Goal: Task Accomplishment & Management: Use online tool/utility

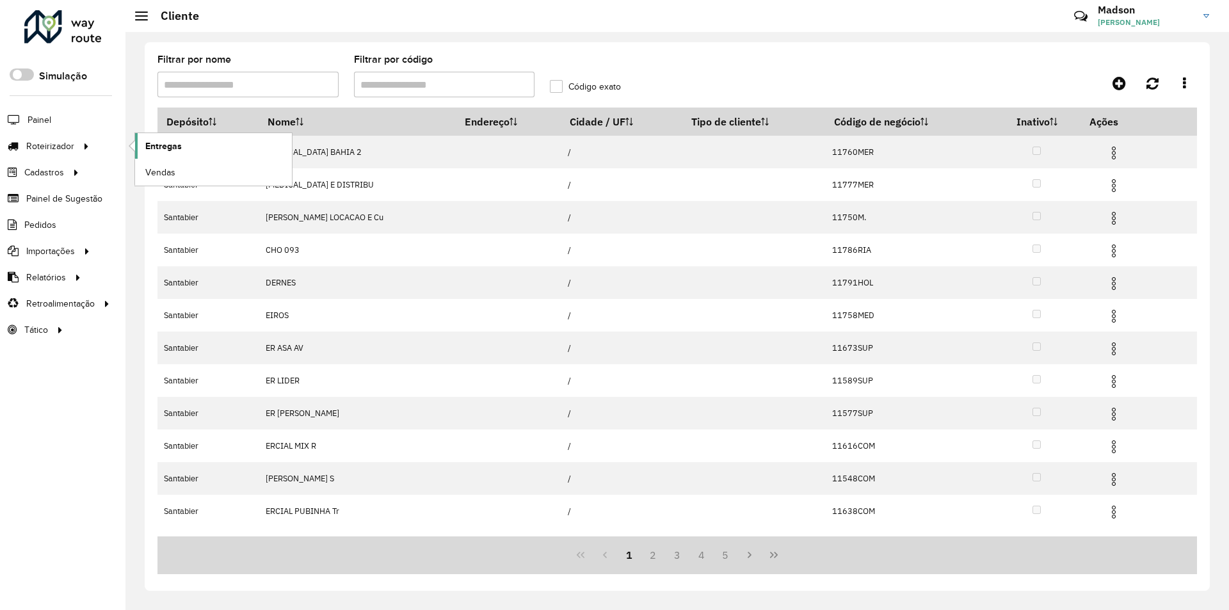
click at [149, 141] on span "Entregas" at bounding box center [163, 146] width 36 height 13
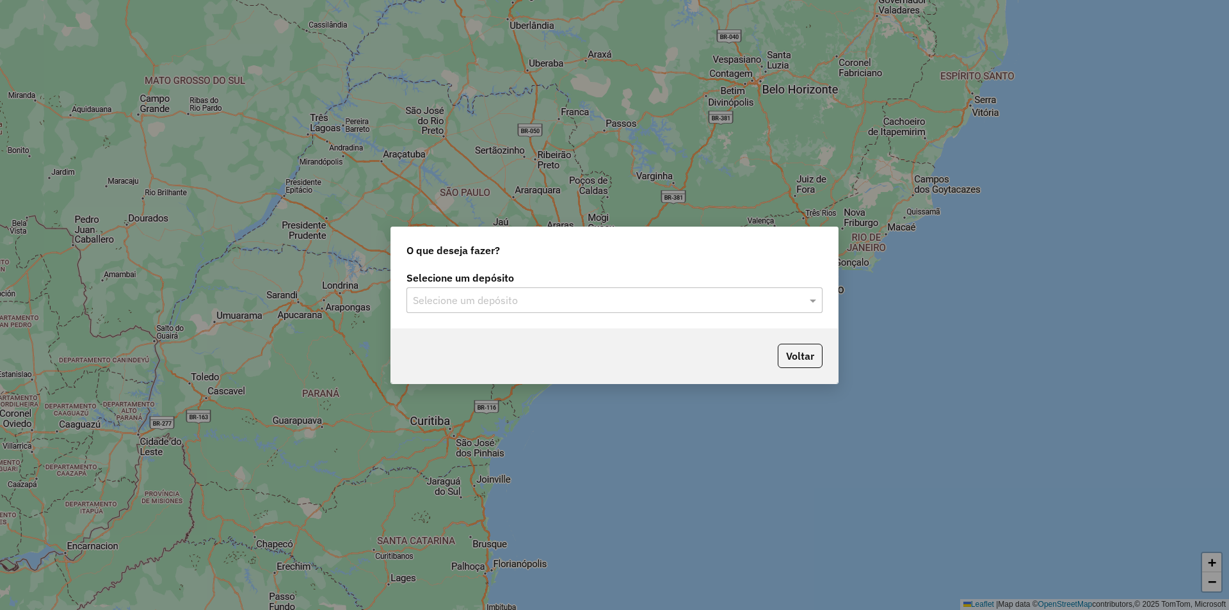
click at [480, 303] on input "text" at bounding box center [602, 300] width 378 height 15
click at [466, 338] on div "Santabier" at bounding box center [614, 337] width 415 height 22
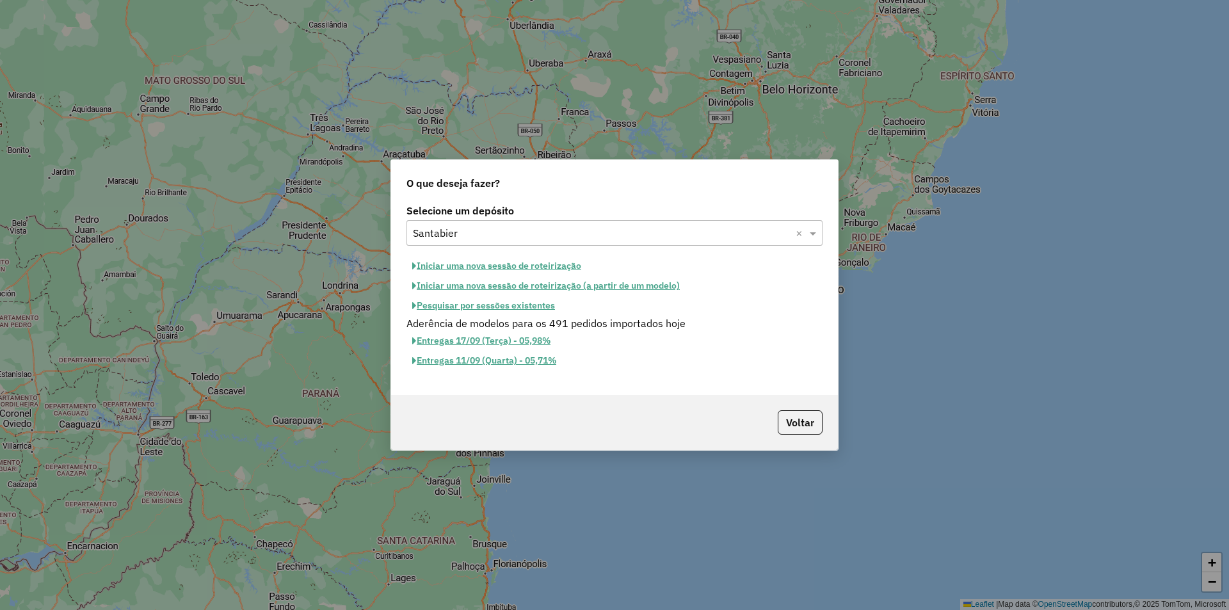
click at [529, 262] on button "Iniciar uma nova sessão de roteirização" at bounding box center [496, 266] width 180 height 20
select select "*"
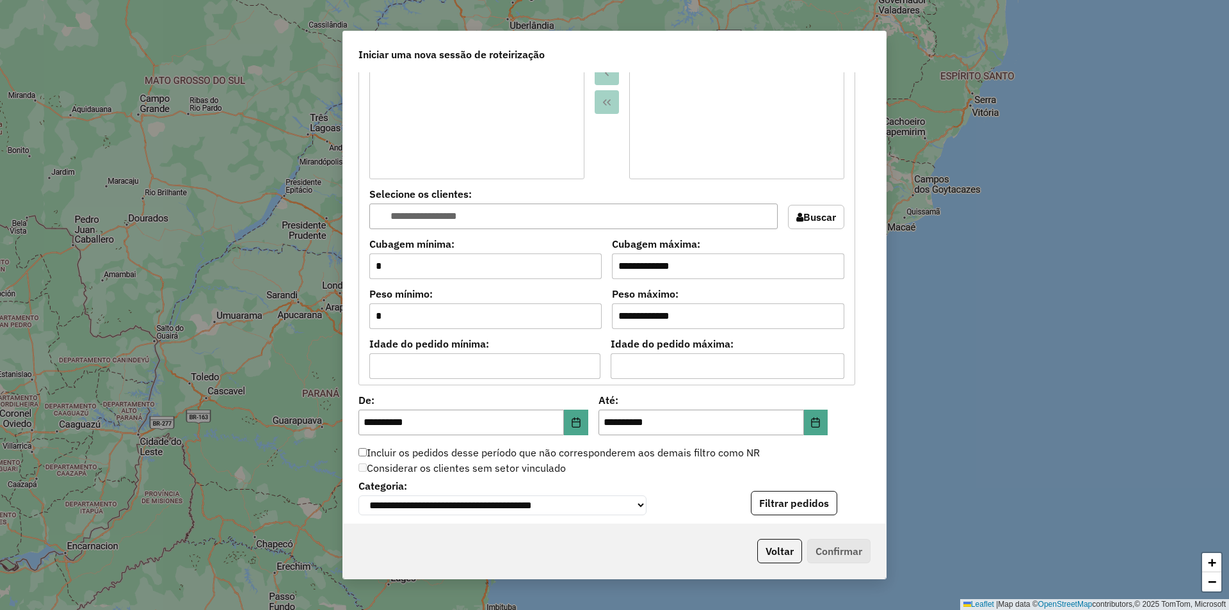
scroll to position [1088, 0]
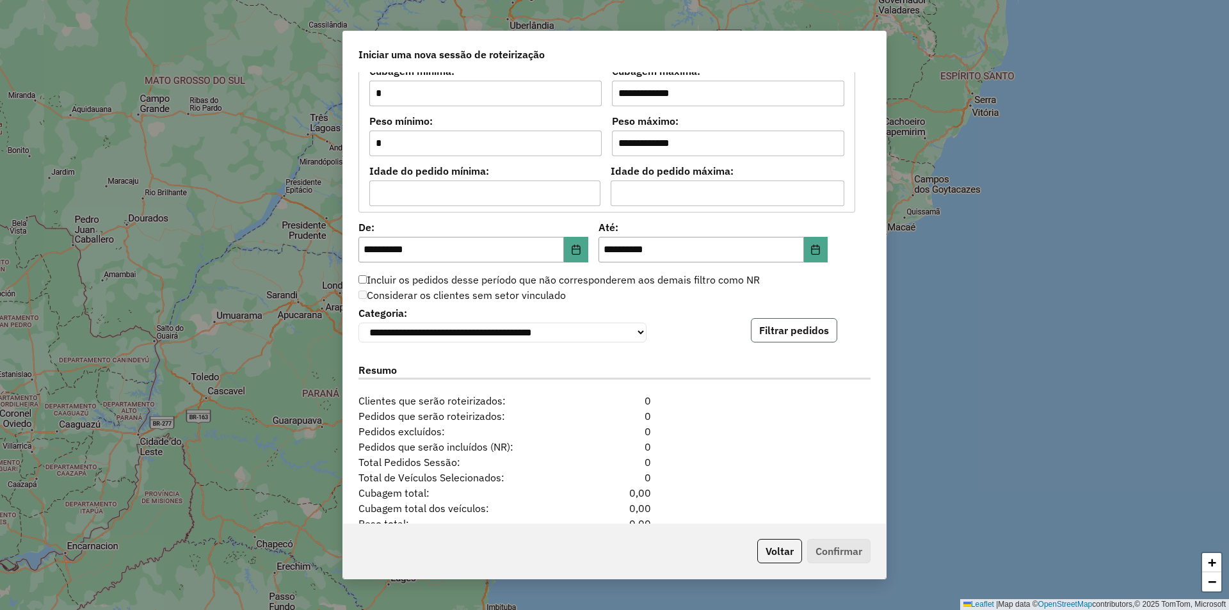
click at [792, 332] on button "Filtrar pedidos" at bounding box center [794, 330] width 86 height 24
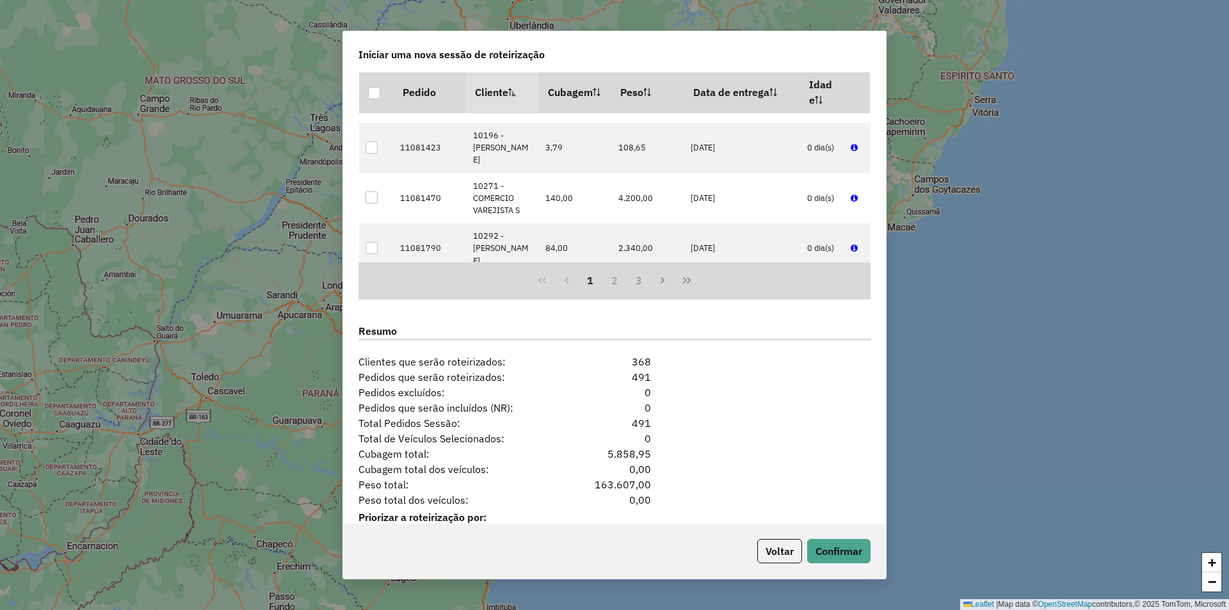
scroll to position [1435, 0]
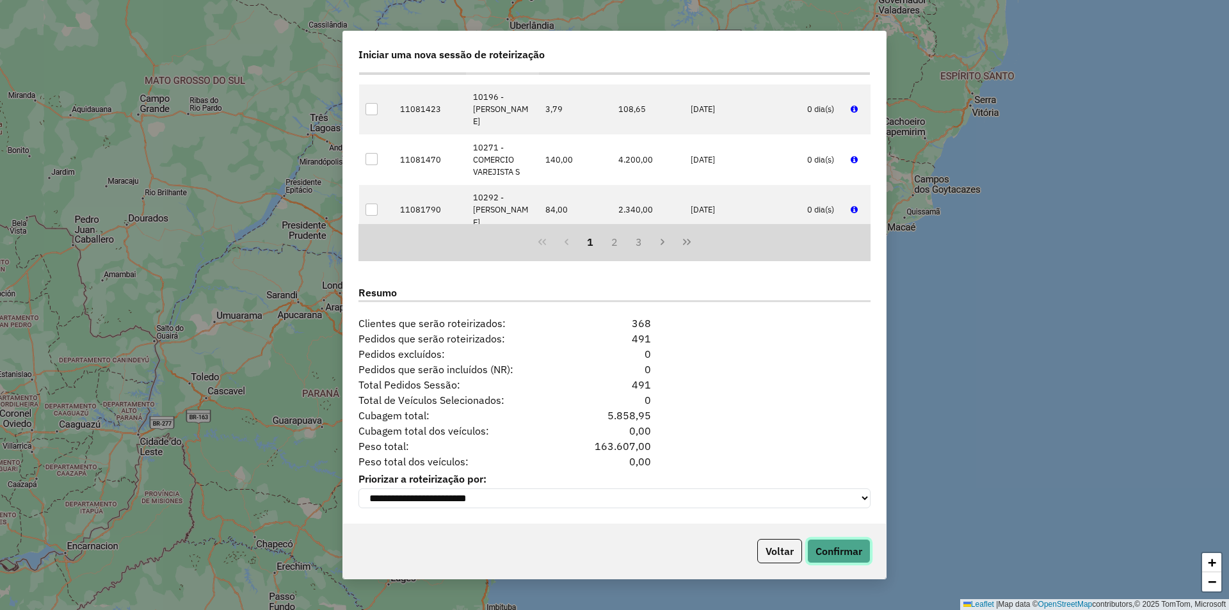
click at [841, 560] on button "Confirmar" at bounding box center [838, 551] width 63 height 24
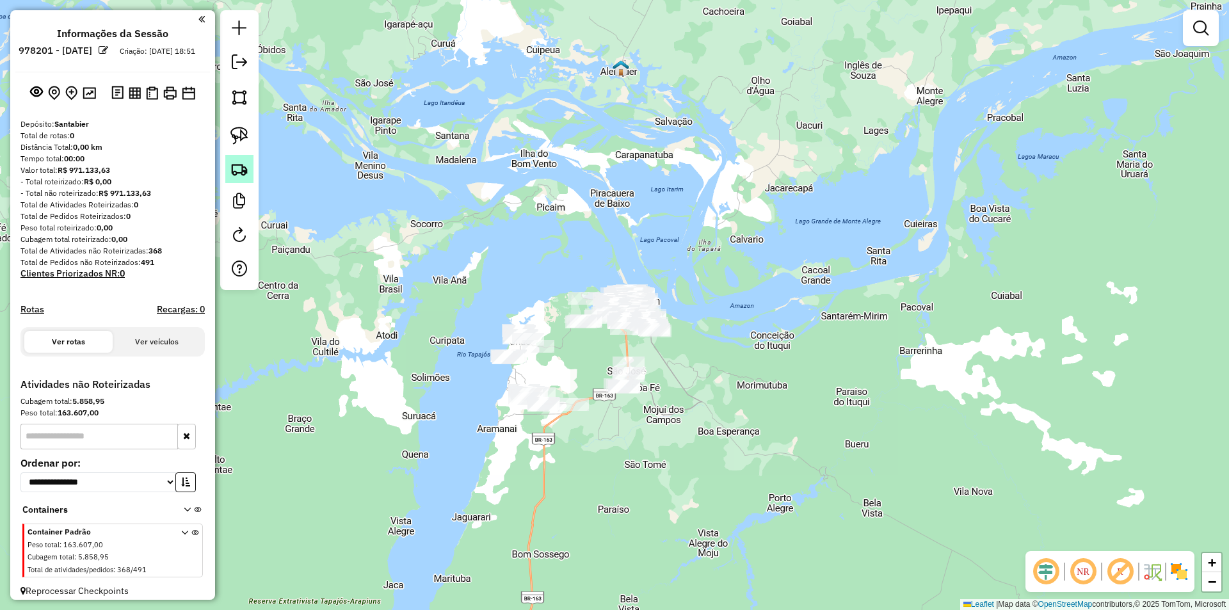
click at [246, 179] on link at bounding box center [239, 169] width 28 height 28
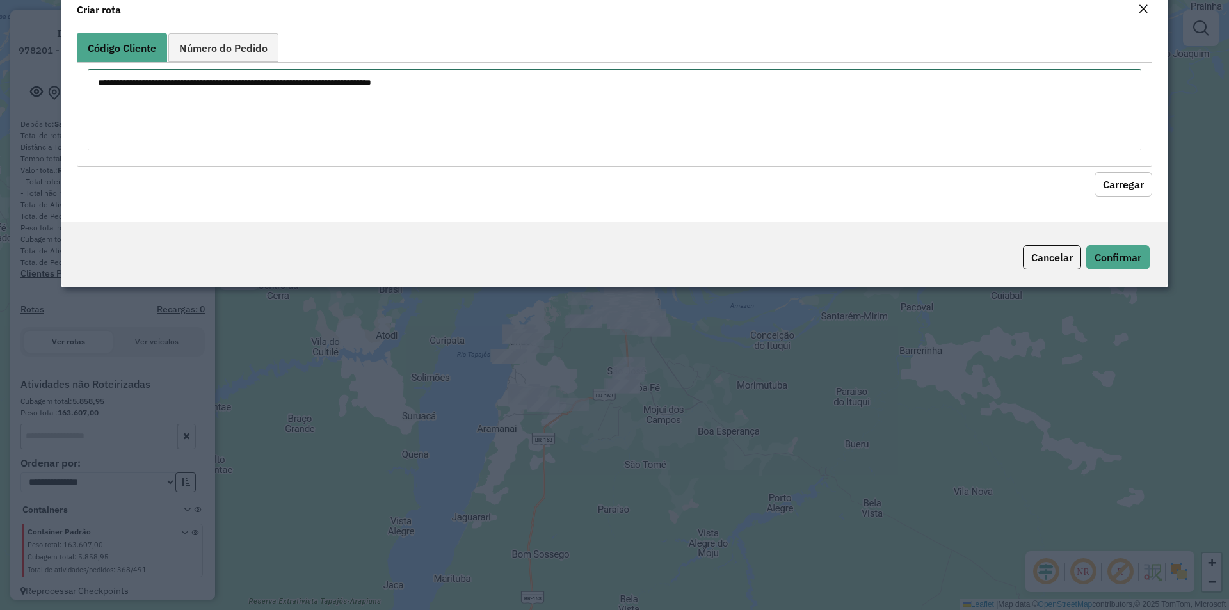
click at [274, 150] on textarea at bounding box center [614, 109] width 1053 height 81
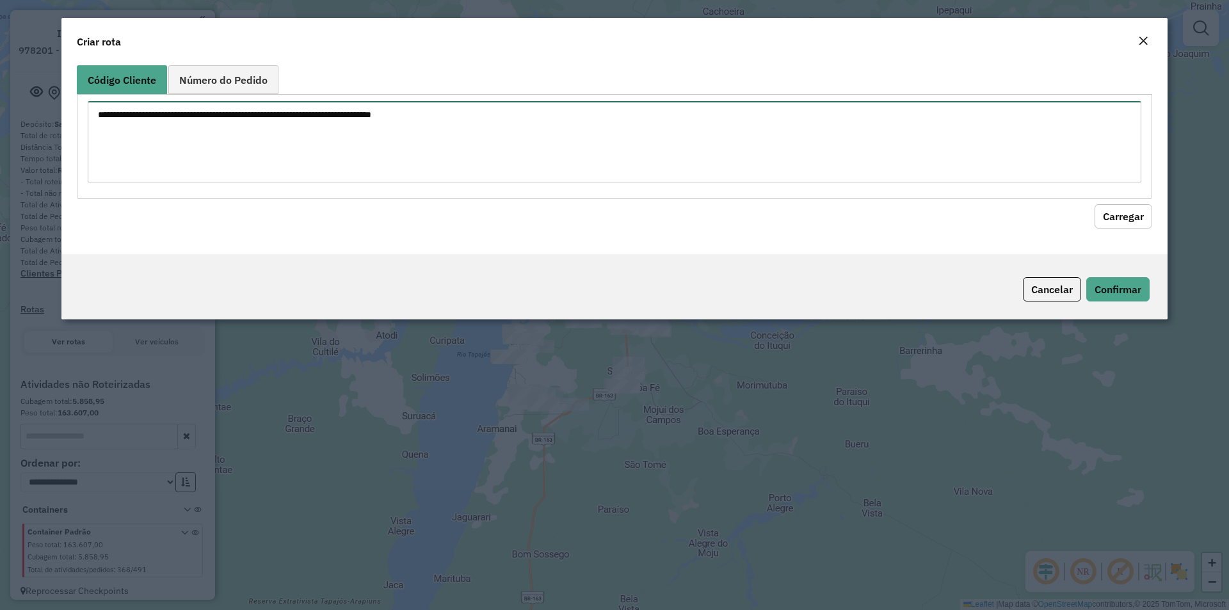
paste textarea "**** **** ***** ***** **** **** **** **** ***** **** ***** **** ****"
type textarea "**** **** ***** ***** **** **** **** **** ***** **** ***** **** ****"
click at [1106, 215] on button "Carregar" at bounding box center [1123, 216] width 58 height 24
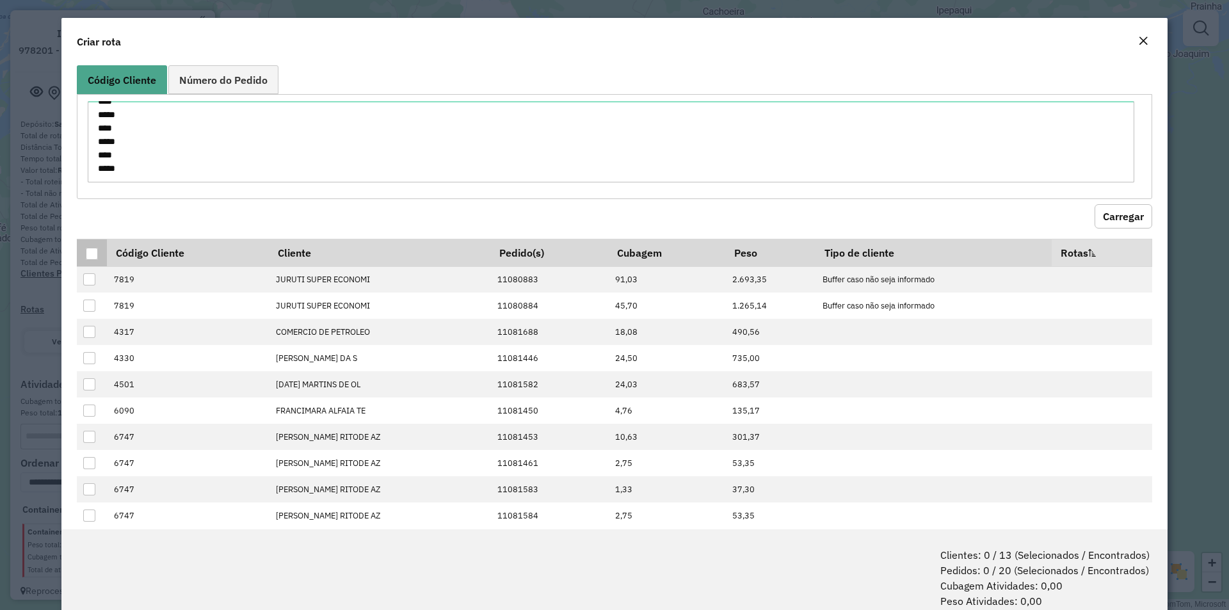
click at [94, 259] on div at bounding box center [92, 254] width 12 height 12
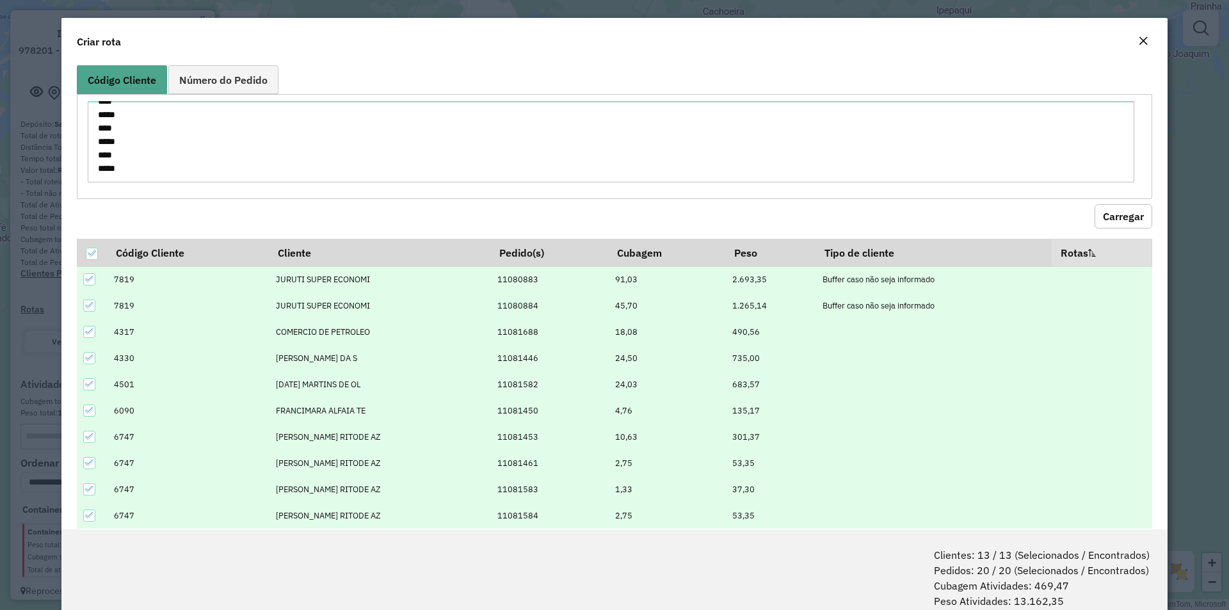
scroll to position [64, 0]
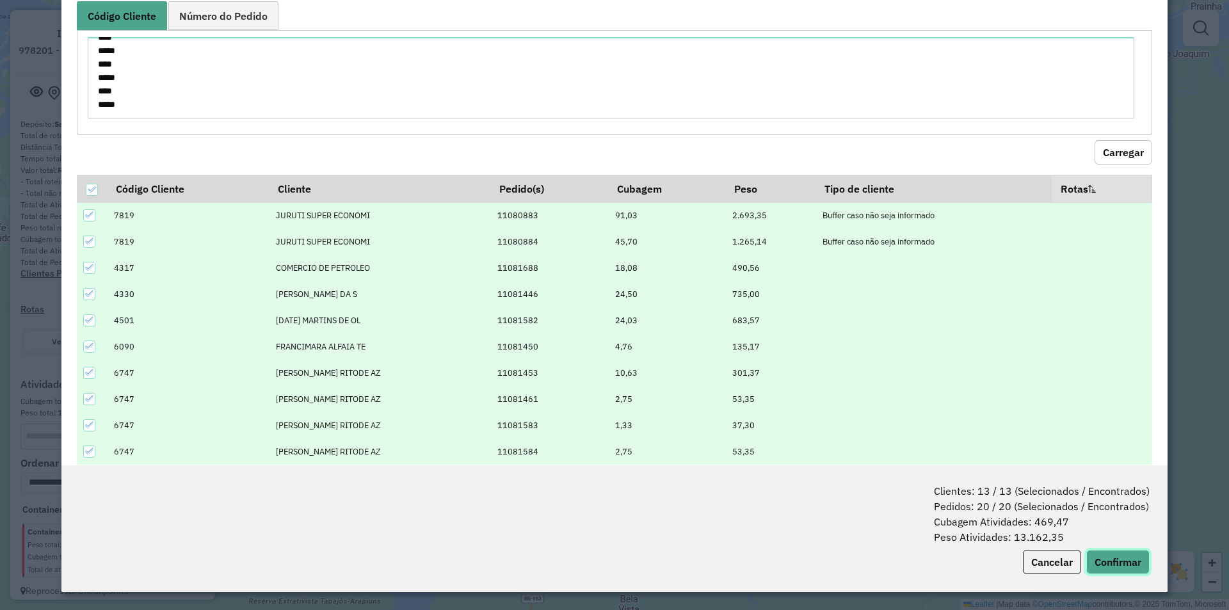
click at [1135, 566] on button "Confirmar" at bounding box center [1117, 562] width 63 height 24
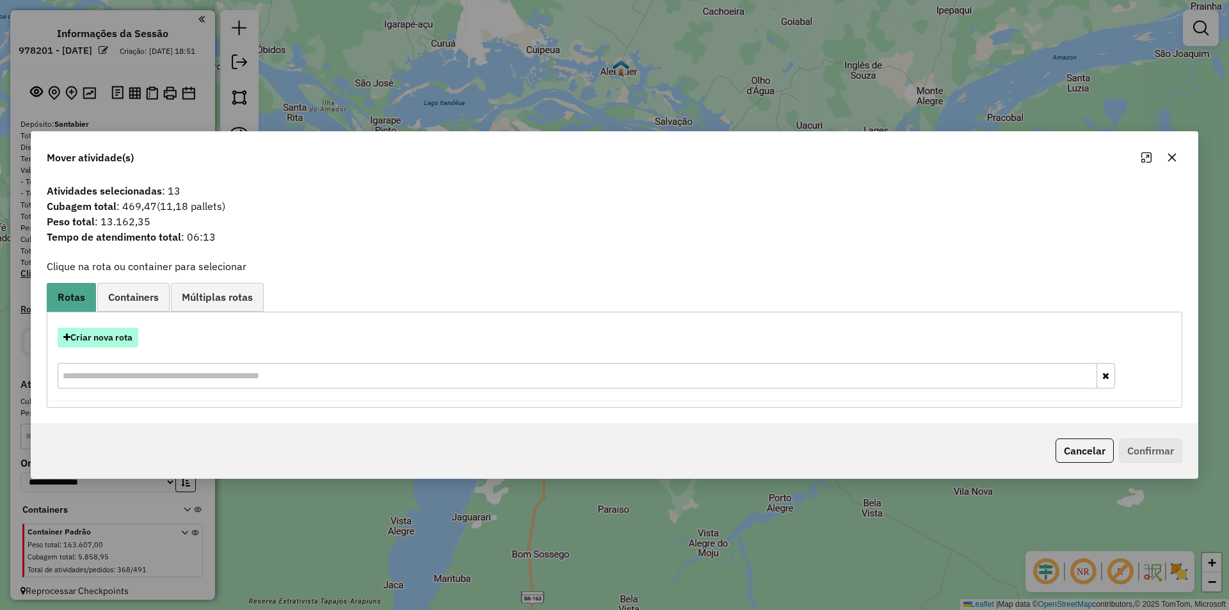
click at [113, 342] on button "Criar nova rota" at bounding box center [98, 338] width 81 height 20
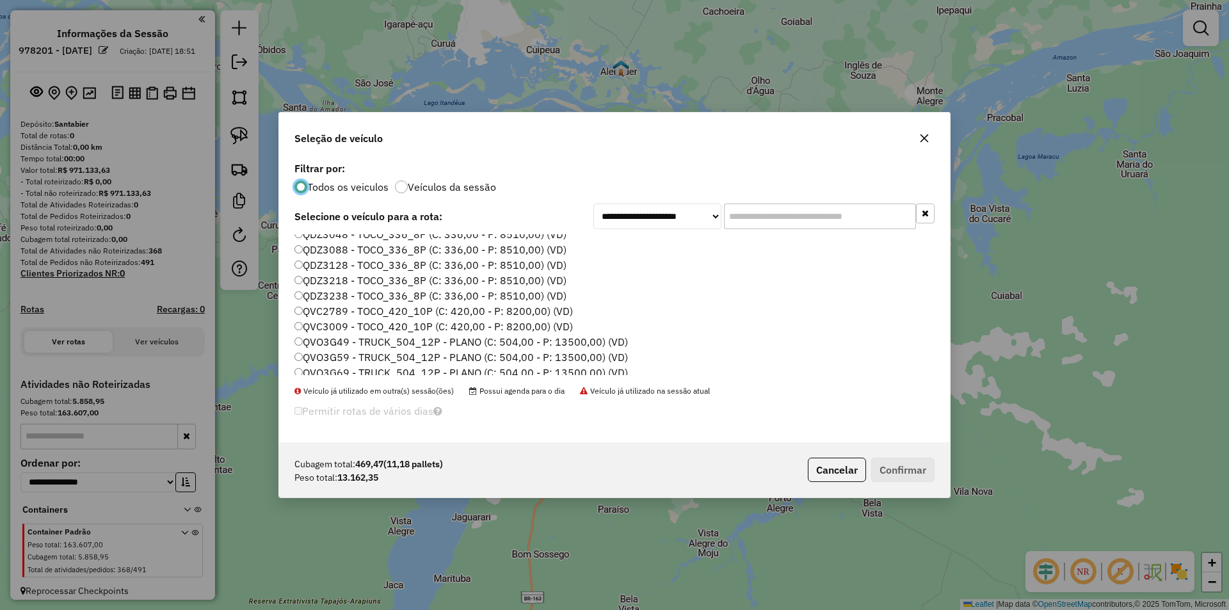
scroll to position [256, 0]
click at [342, 329] on label "QVO3G49 - TRUCK_504_12P - PLANO (C: 504,00 - P: 13500,00) (VD)" at bounding box center [460, 322] width 333 height 15
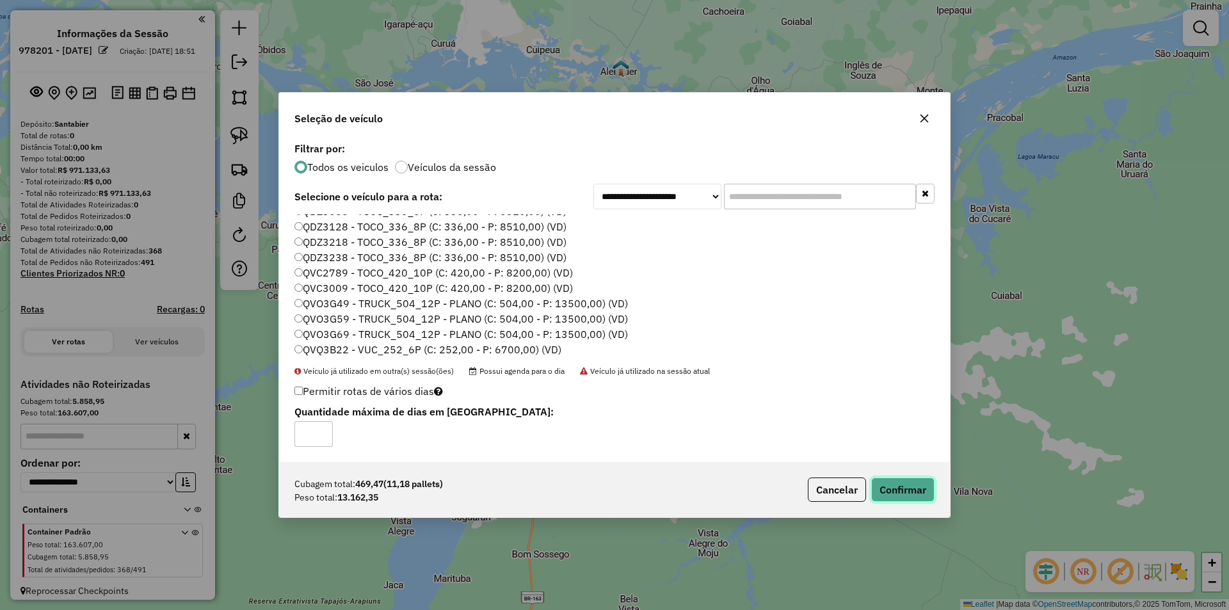
click at [904, 493] on button "Confirmar" at bounding box center [902, 489] width 63 height 24
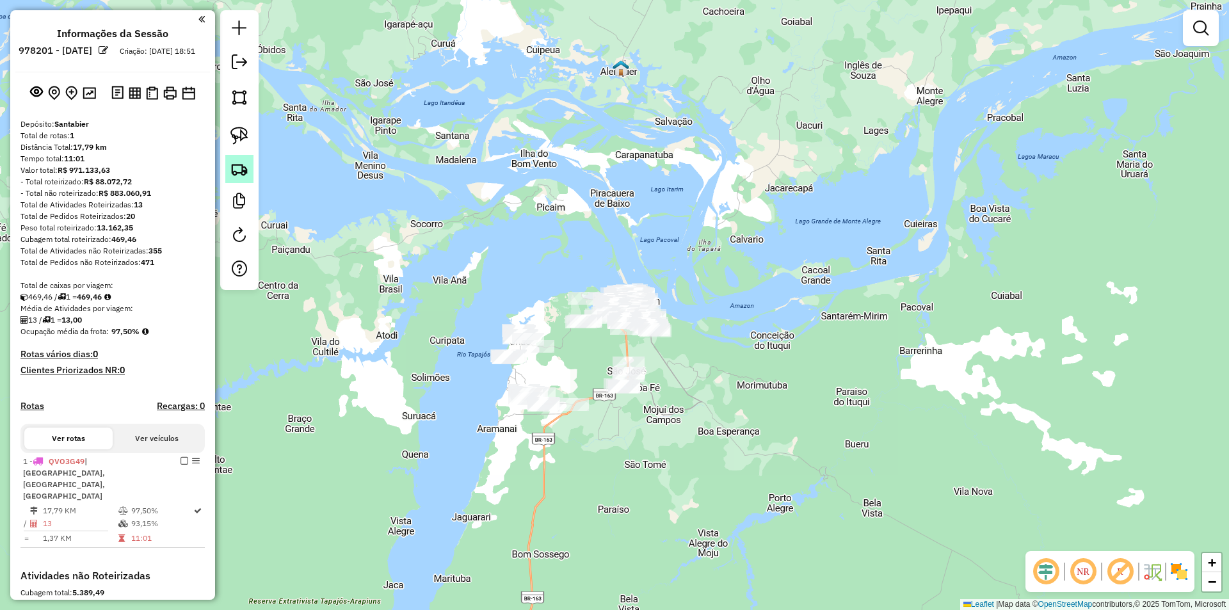
click at [241, 170] on img at bounding box center [239, 169] width 18 height 18
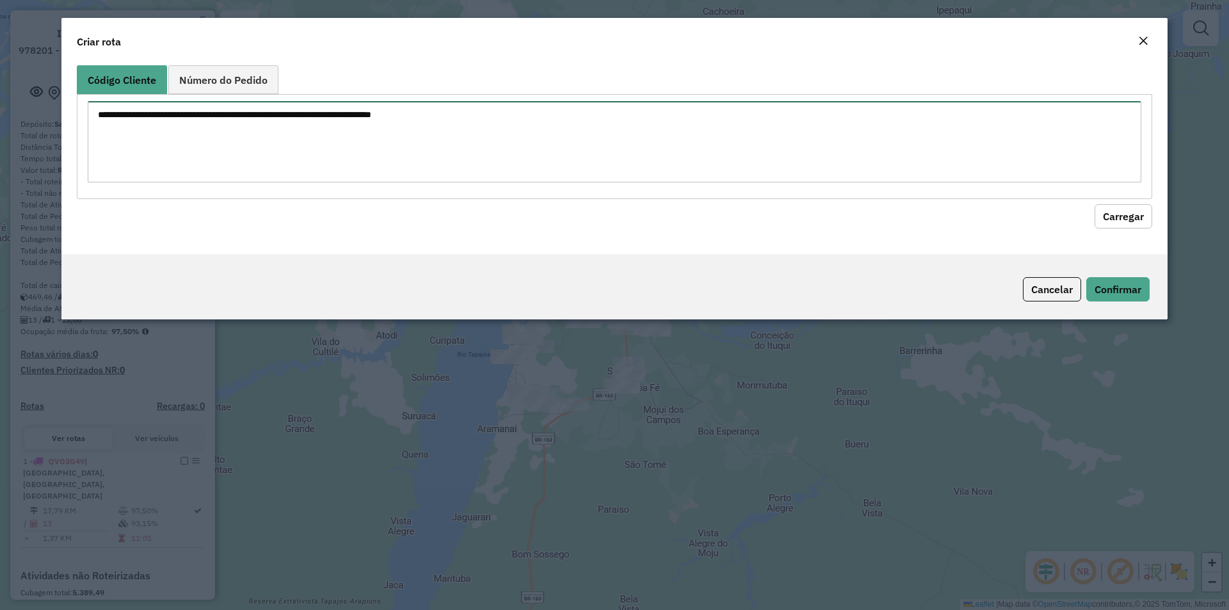
click at [276, 158] on textarea at bounding box center [614, 141] width 1053 height 81
paste textarea "**** **** **** **** **** ***** ***** **** ****"
type textarea "**** **** **** **** **** ***** ***** **** ****"
click at [1089, 219] on hb-field-button "Carregar" at bounding box center [614, 213] width 1075 height 29
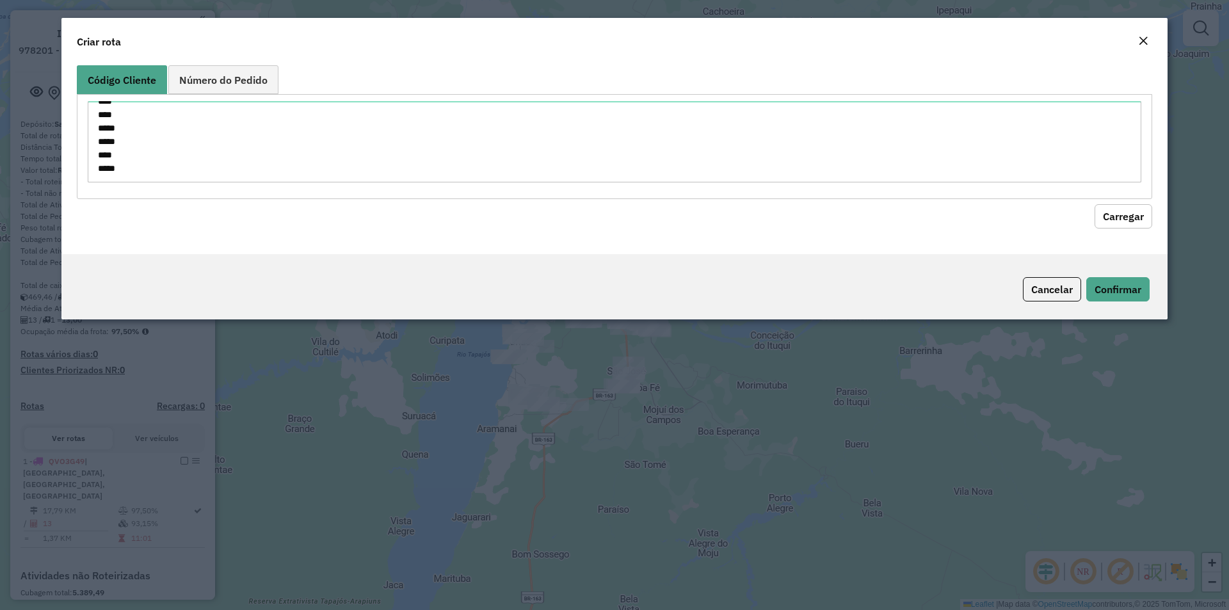
click at [1104, 218] on button "Carregar" at bounding box center [1123, 216] width 58 height 24
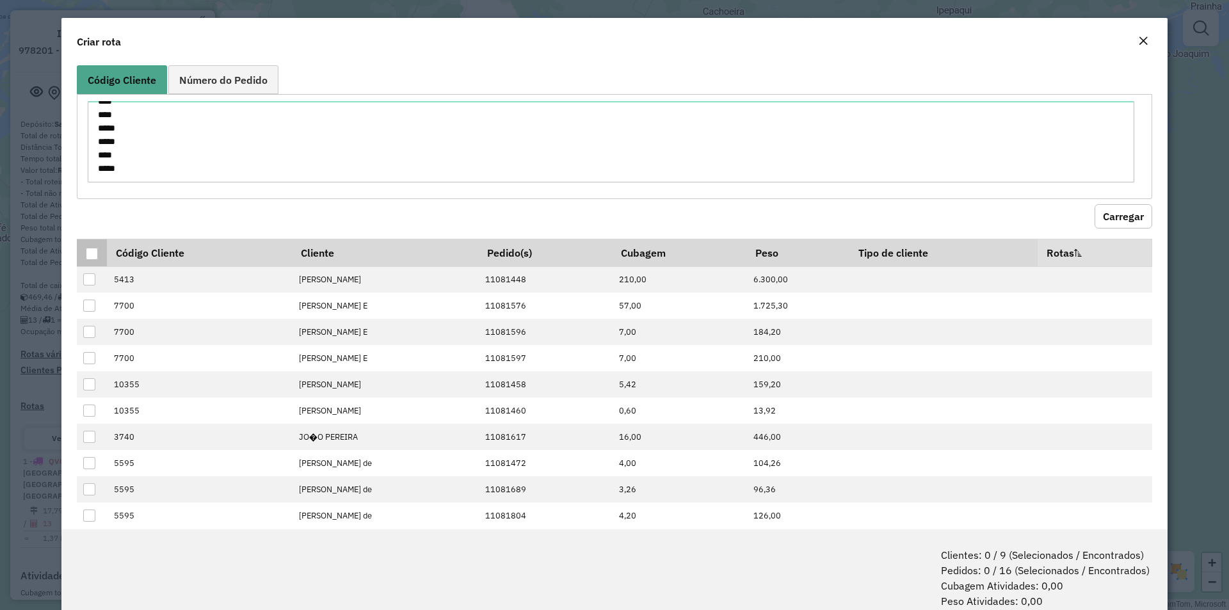
click at [83, 253] on th at bounding box center [92, 253] width 30 height 28
click at [88, 256] on div at bounding box center [92, 254] width 12 height 12
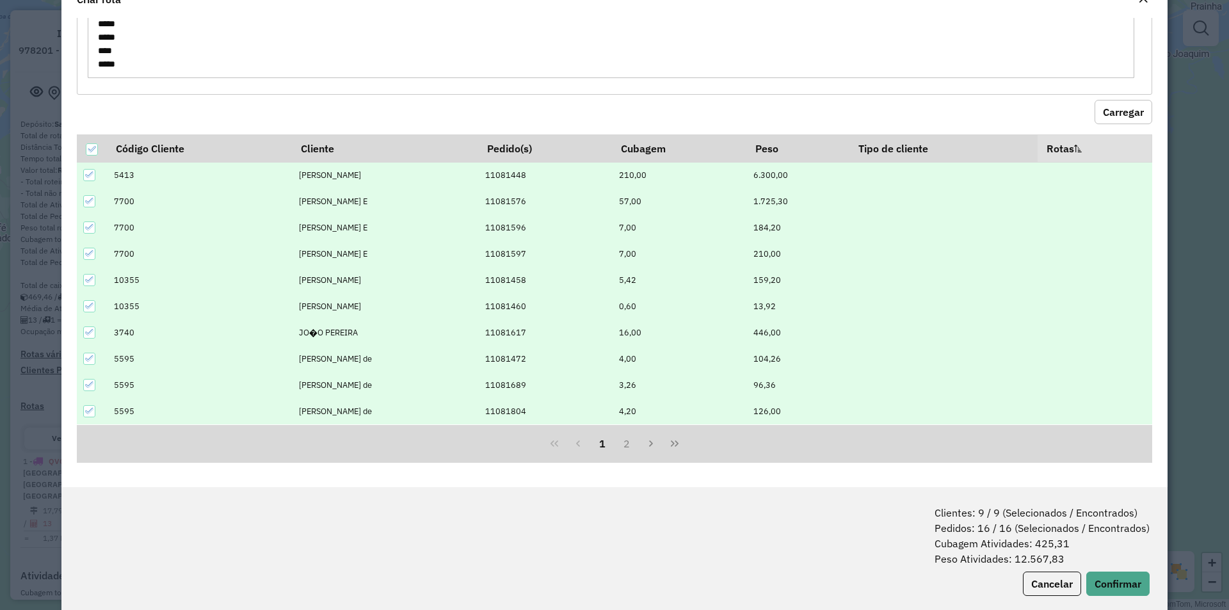
scroll to position [64, 0]
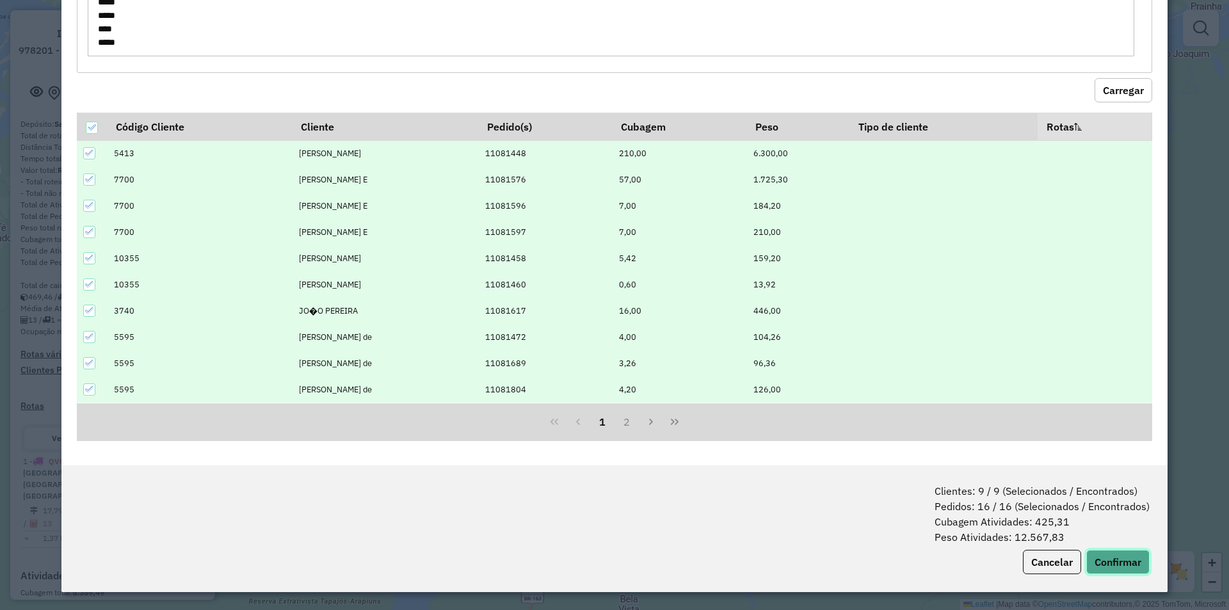
click at [1114, 564] on button "Confirmar" at bounding box center [1117, 562] width 63 height 24
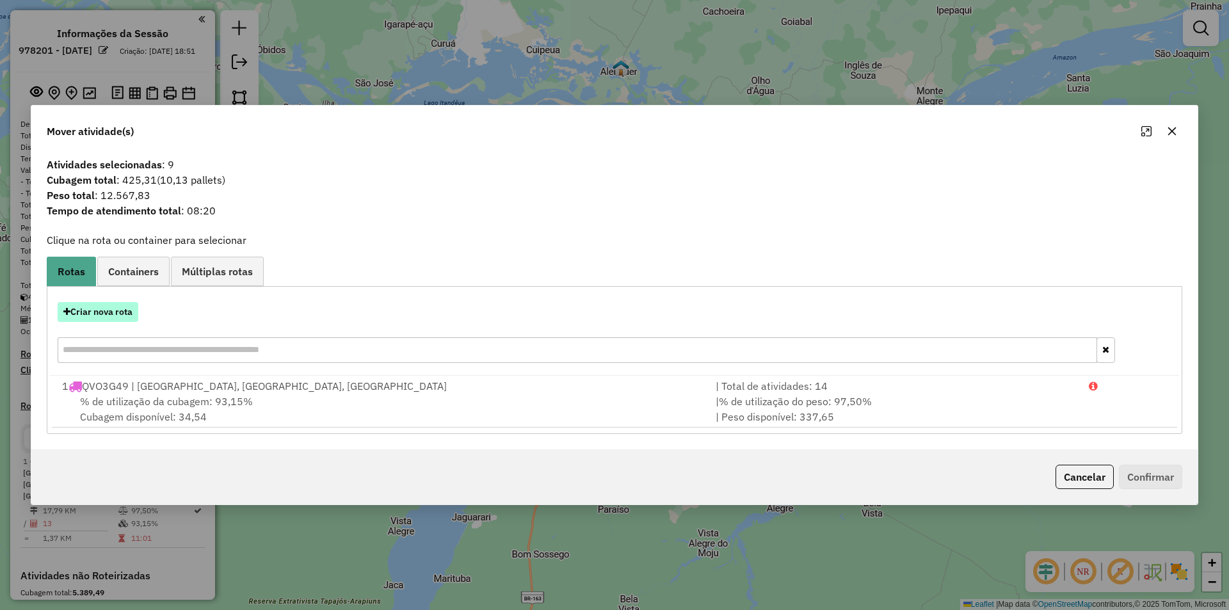
click at [101, 316] on button "Criar nova rota" at bounding box center [98, 312] width 81 height 20
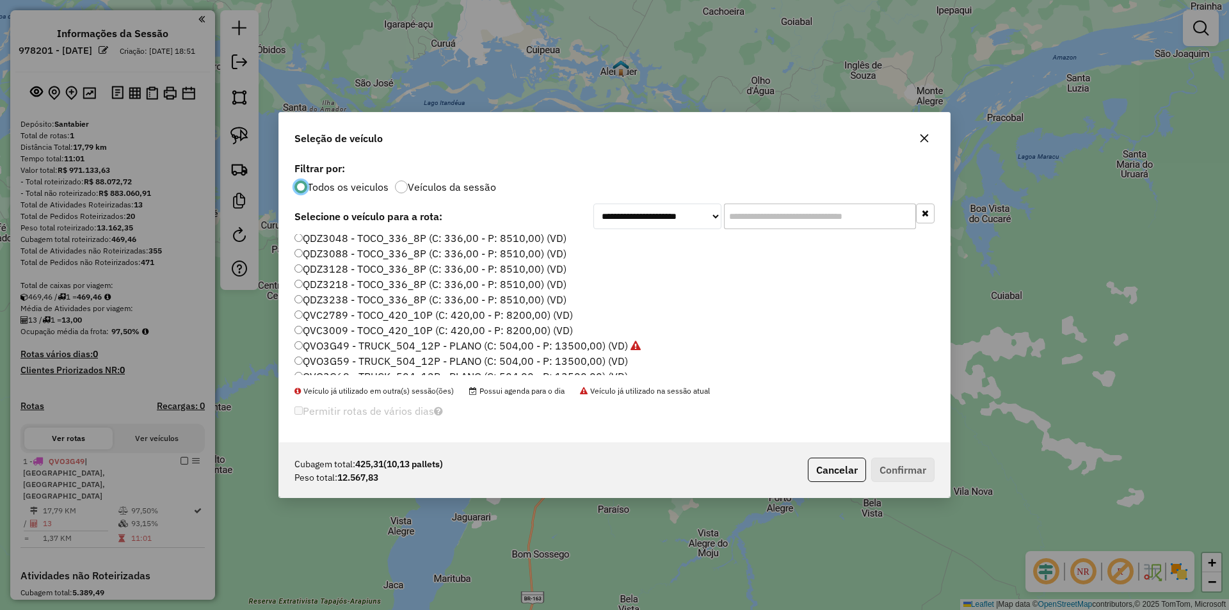
scroll to position [256, 0]
click at [347, 340] on label "QVO3G59 - TRUCK_504_12P - PLANO (C: 504,00 - P: 13500,00) (VD)" at bounding box center [460, 338] width 333 height 15
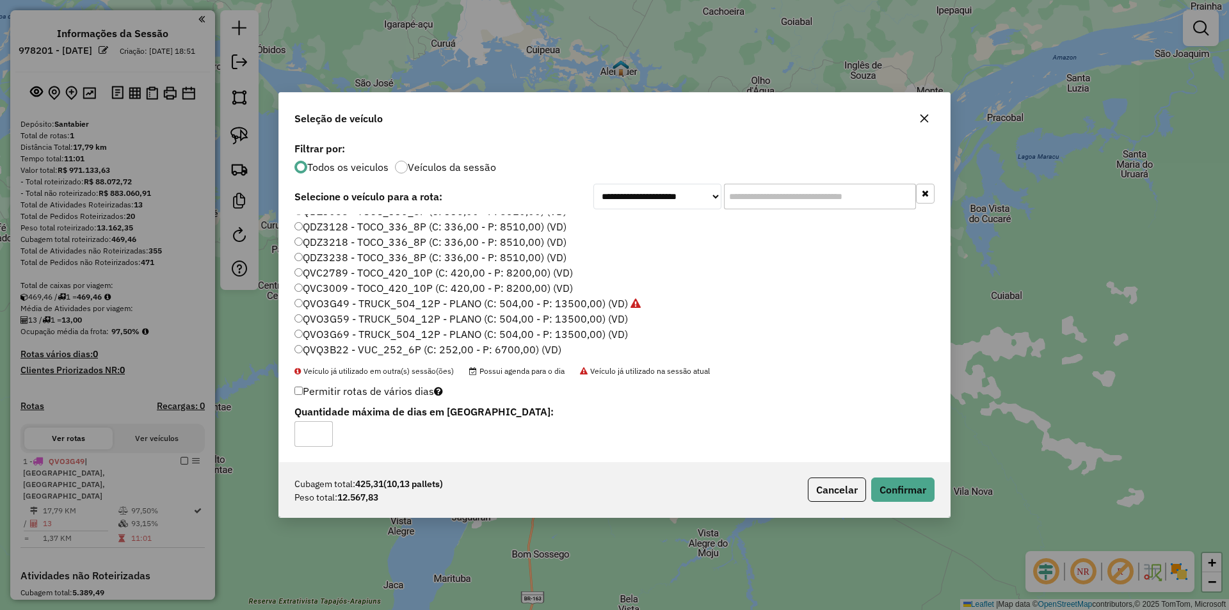
click at [345, 335] on label "QVO3G69 - TRUCK_504_12P - PLANO (C: 504,00 - P: 13500,00) (VD)" at bounding box center [460, 333] width 333 height 15
click at [911, 486] on button "Confirmar" at bounding box center [902, 489] width 63 height 24
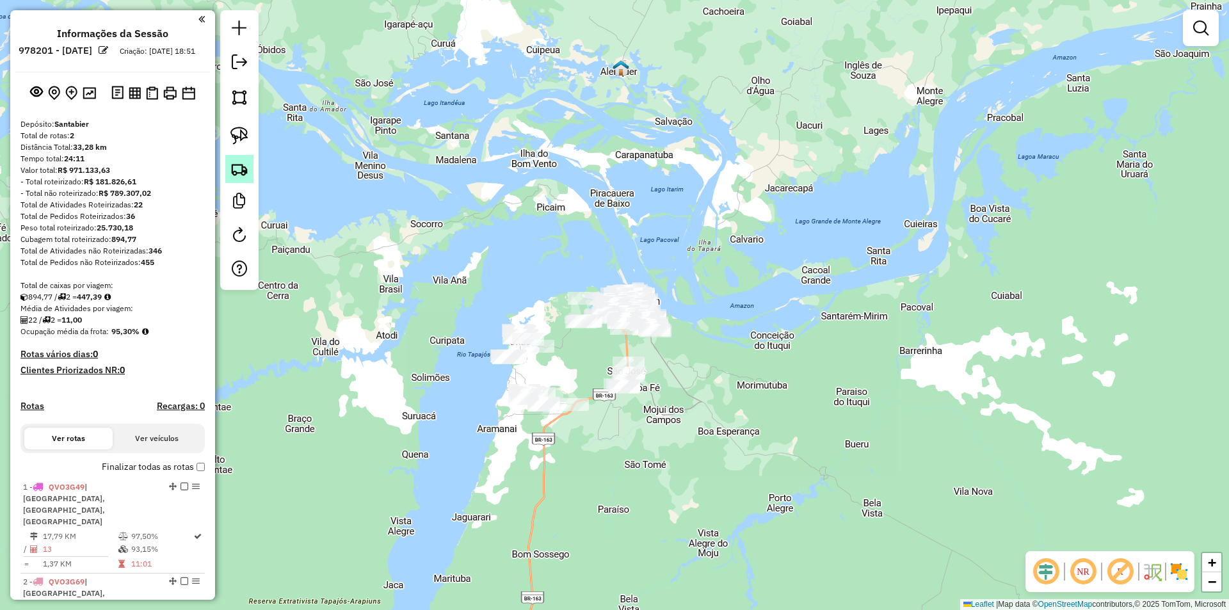
click at [228, 168] on link at bounding box center [239, 169] width 28 height 28
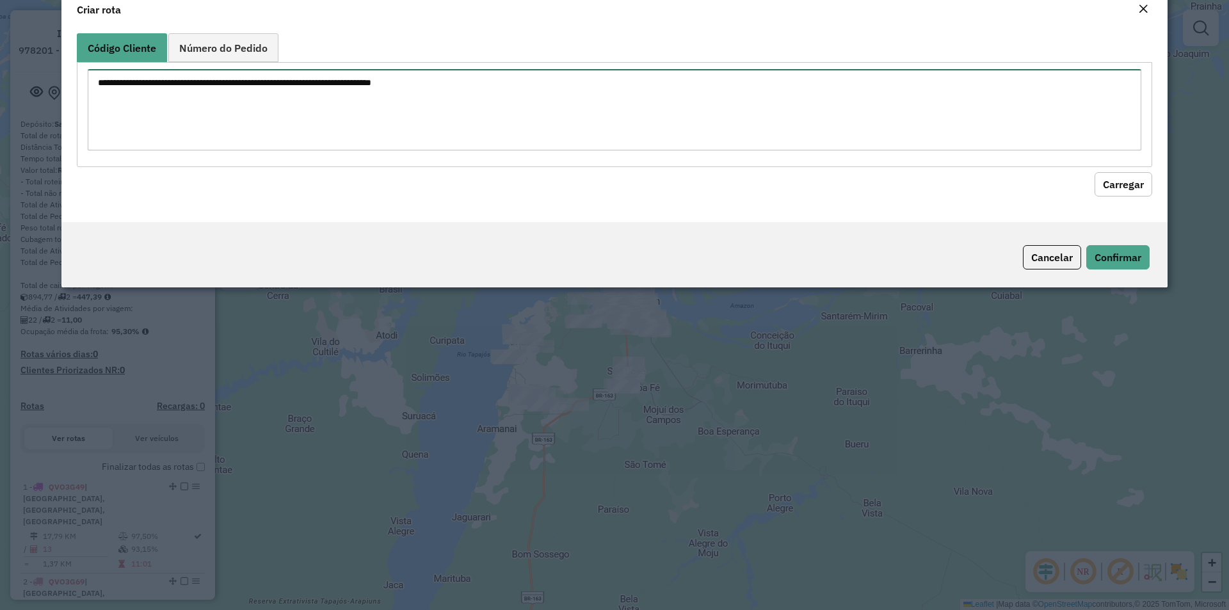
click at [313, 150] on textarea at bounding box center [614, 109] width 1053 height 81
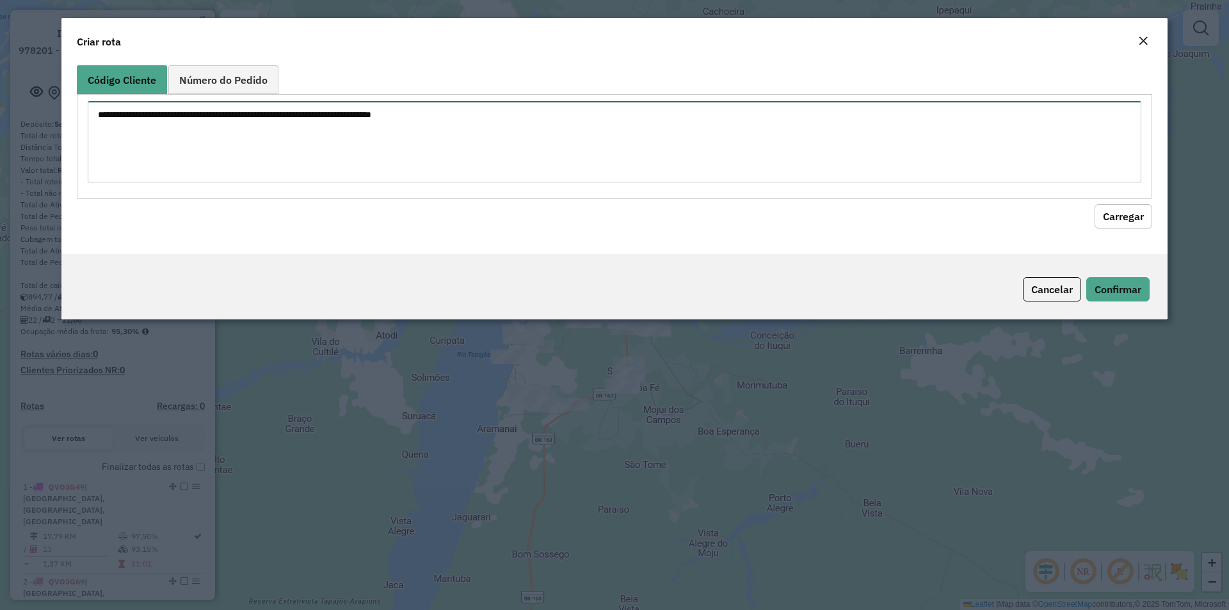
paste textarea "***** ***** **** ****"
type textarea "***** ***** **** ****"
drag, startPoint x: 1155, startPoint y: 215, endPoint x: 1115, endPoint y: 218, distance: 40.4
click at [1144, 215] on div "Código Cliente Número do Pedido ***** ***** **** **** Carregar" at bounding box center [614, 157] width 1106 height 194
click at [1115, 218] on button "Carregar" at bounding box center [1123, 216] width 58 height 24
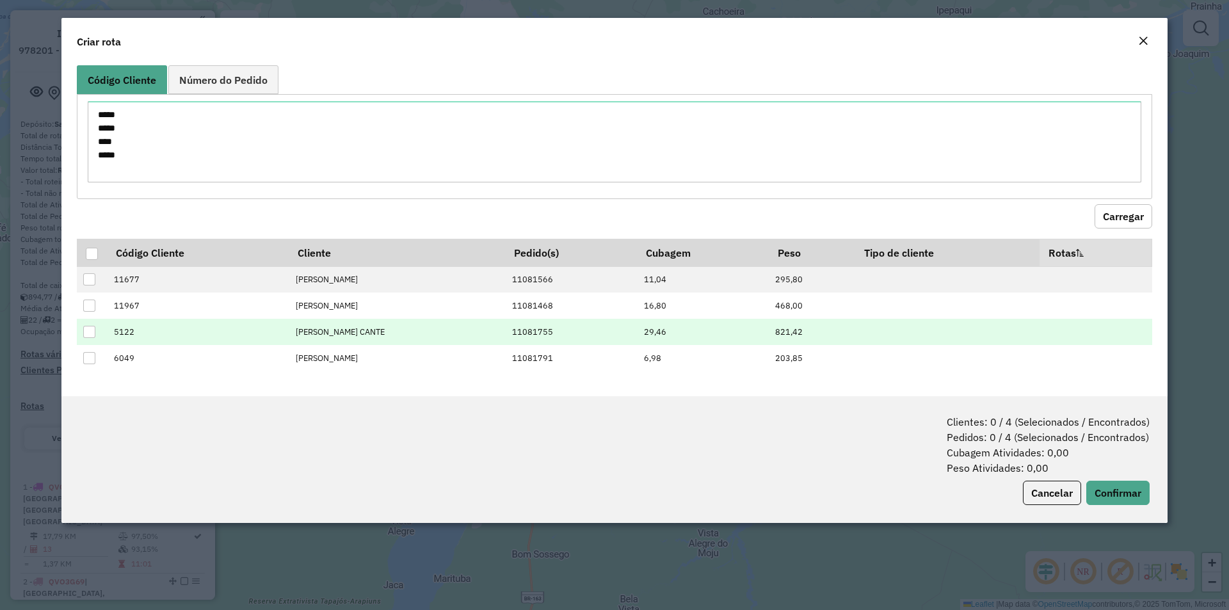
drag, startPoint x: 93, startPoint y: 253, endPoint x: 712, endPoint y: 332, distance: 623.1
click at [98, 253] on div at bounding box center [92, 254] width 13 height 13
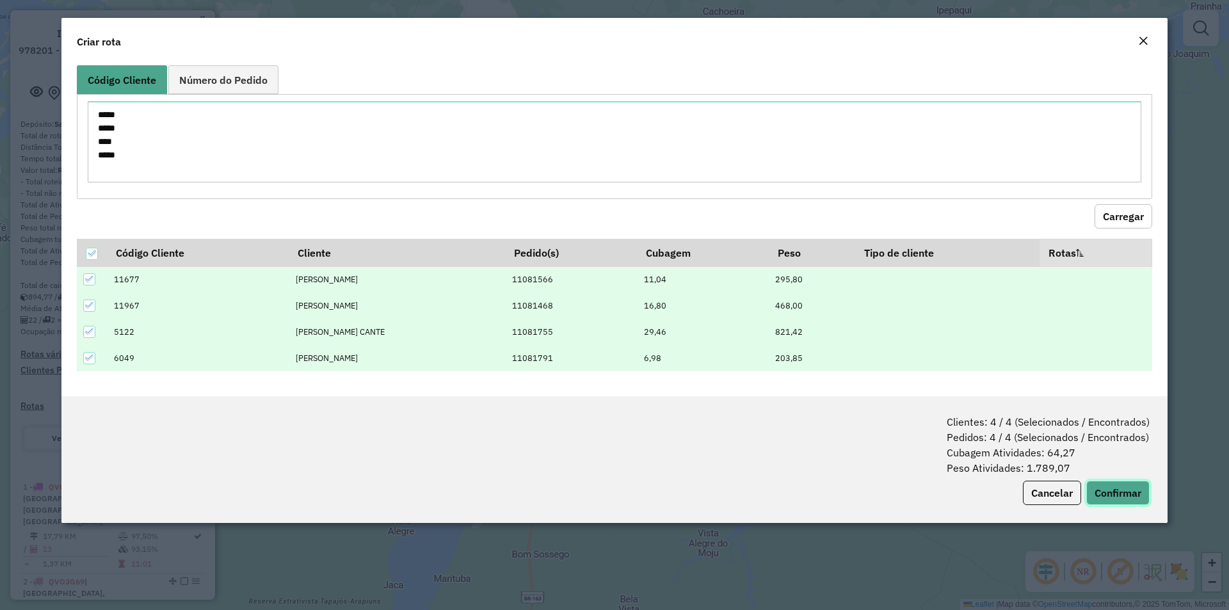
click at [1088, 484] on button "Confirmar" at bounding box center [1117, 493] width 63 height 24
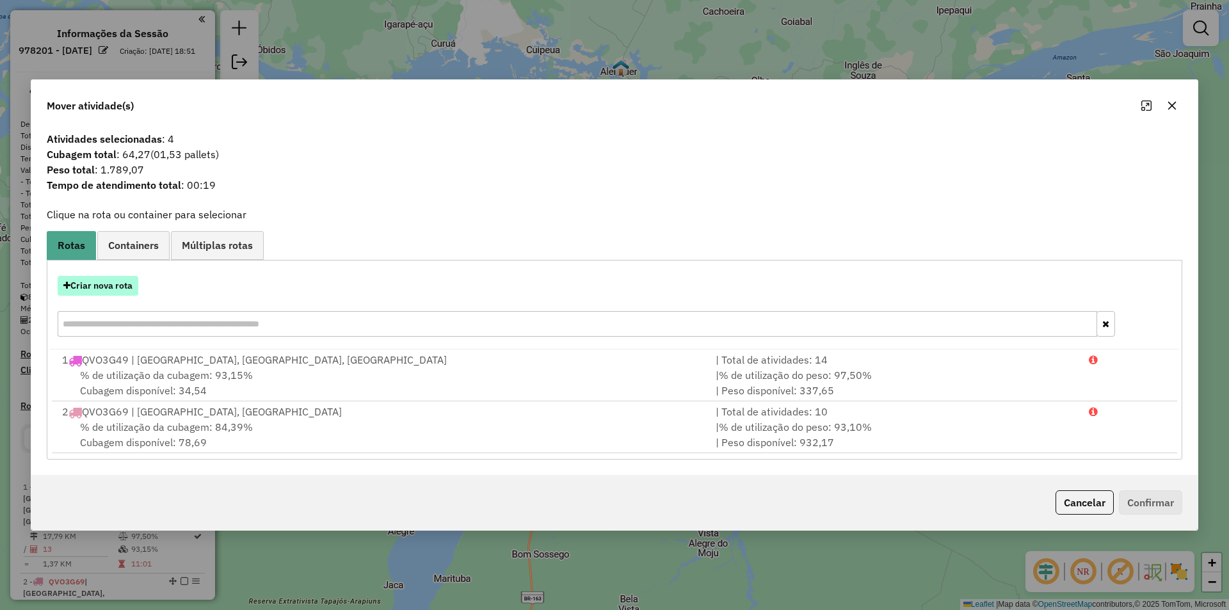
click at [100, 286] on button "Criar nova rota" at bounding box center [98, 286] width 81 height 20
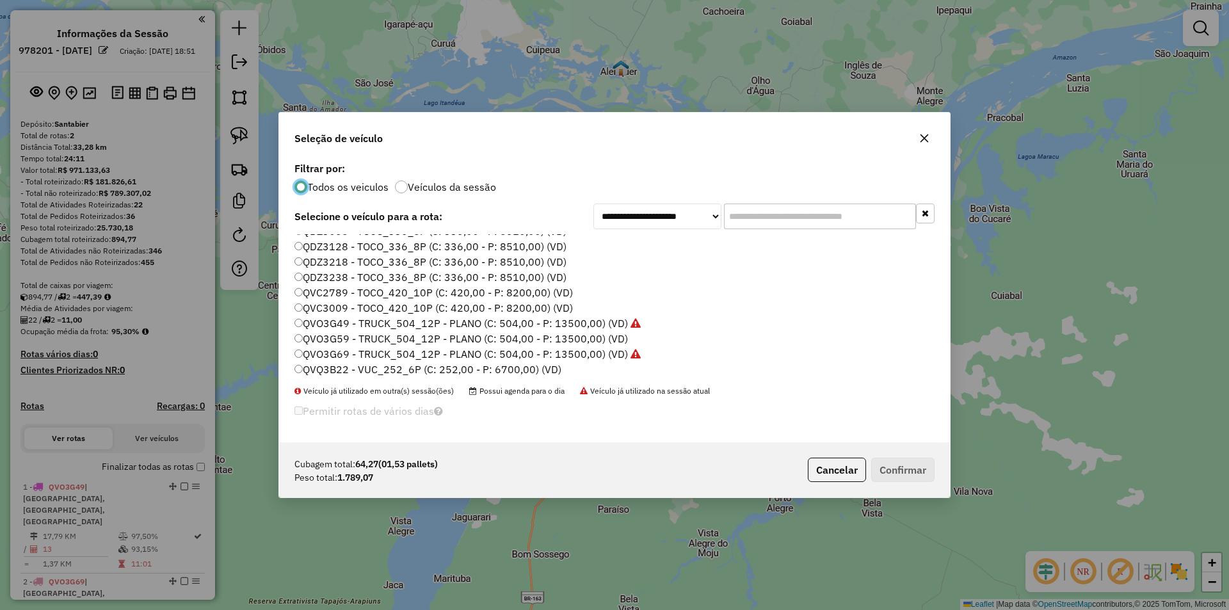
scroll to position [192, 0]
click at [344, 265] on label "QDF7138 - TOCO_336_8P_REBAIXADO (C: 308,00 - P: 7880,00) (VD)" at bounding box center [460, 264] width 332 height 15
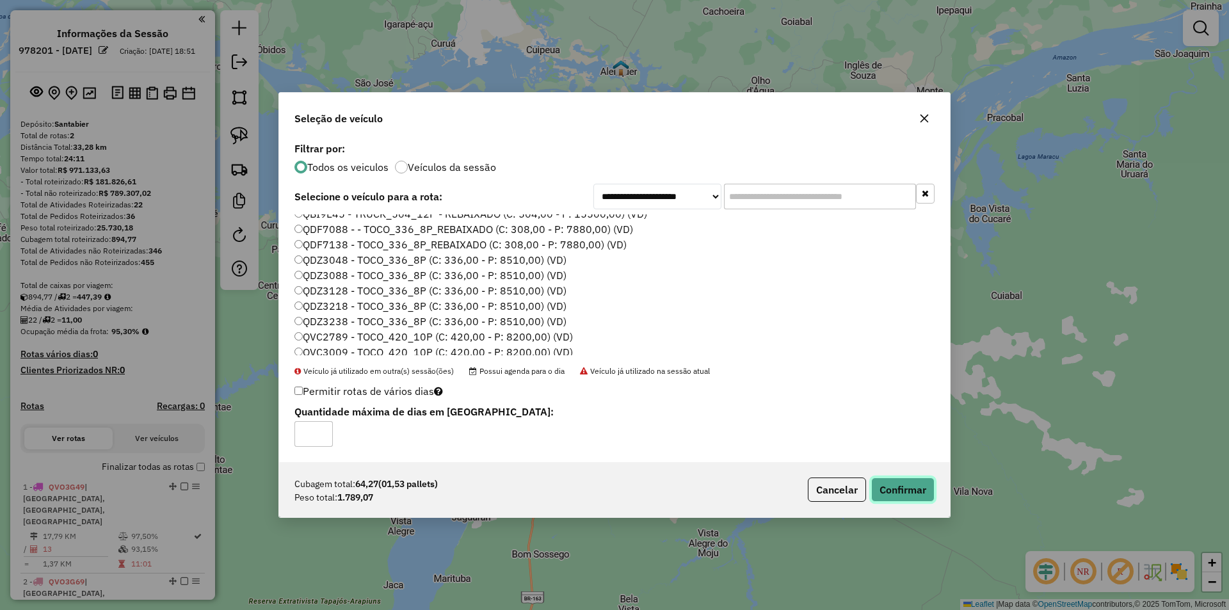
click at [902, 490] on button "Confirmar" at bounding box center [902, 489] width 63 height 24
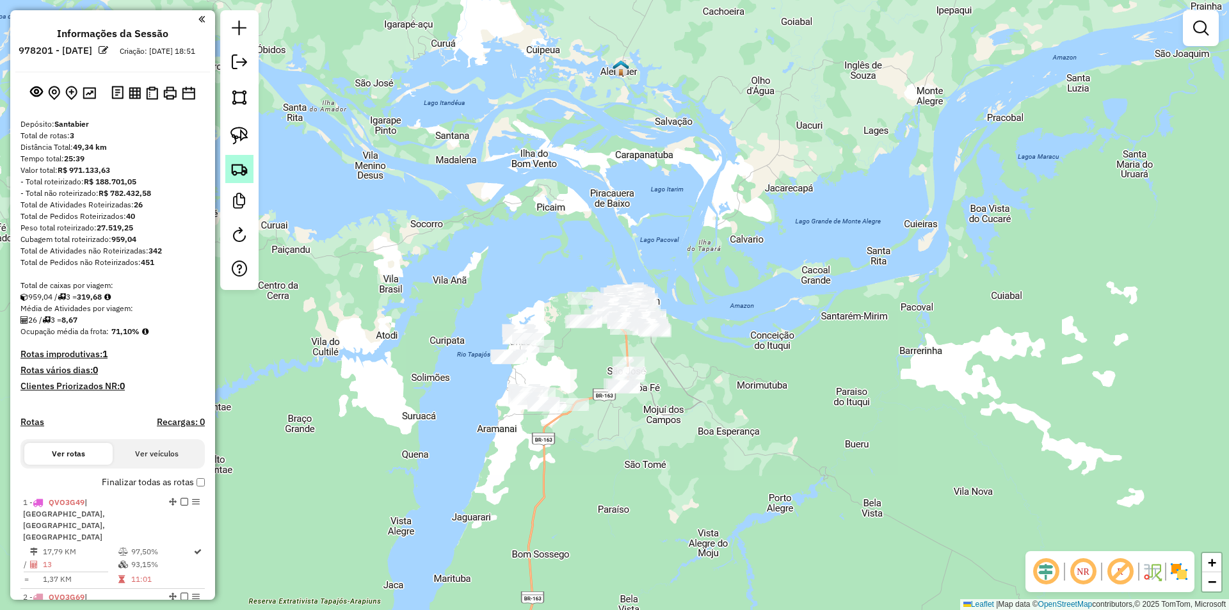
click at [236, 166] on img at bounding box center [239, 169] width 18 height 18
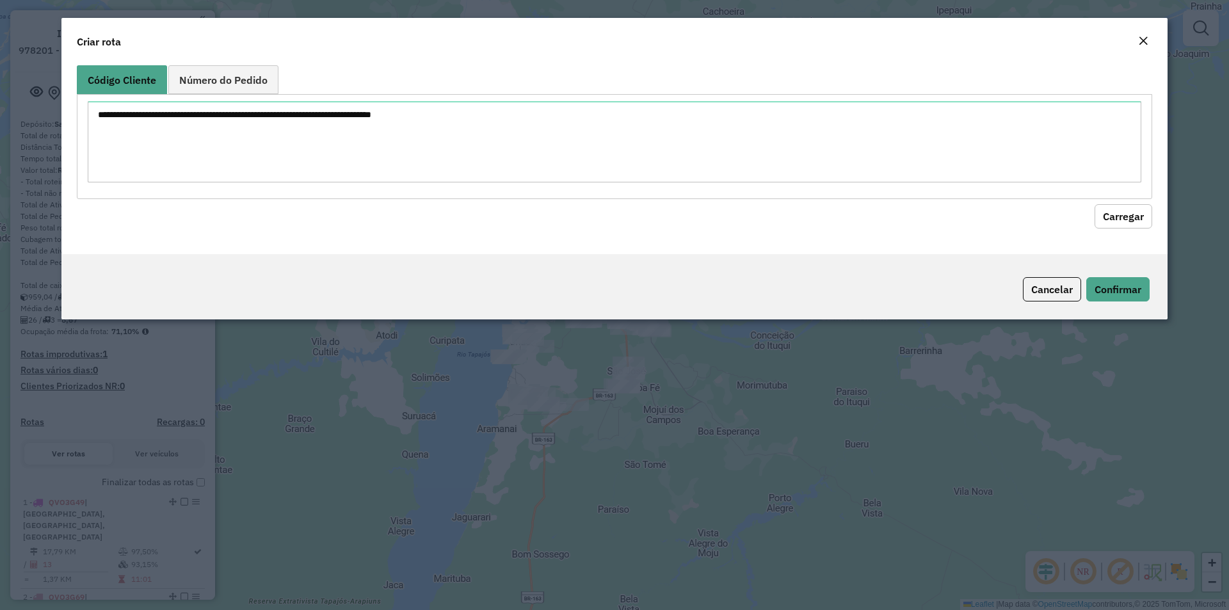
click at [275, 155] on textarea at bounding box center [614, 141] width 1053 height 81
type textarea "****"
drag, startPoint x: 1137, startPoint y: 216, endPoint x: 1062, endPoint y: 227, distance: 75.7
click at [1092, 221] on hb-field-button "Carregar" at bounding box center [614, 213] width 1075 height 29
click at [1141, 215] on button "Carregar" at bounding box center [1123, 216] width 58 height 24
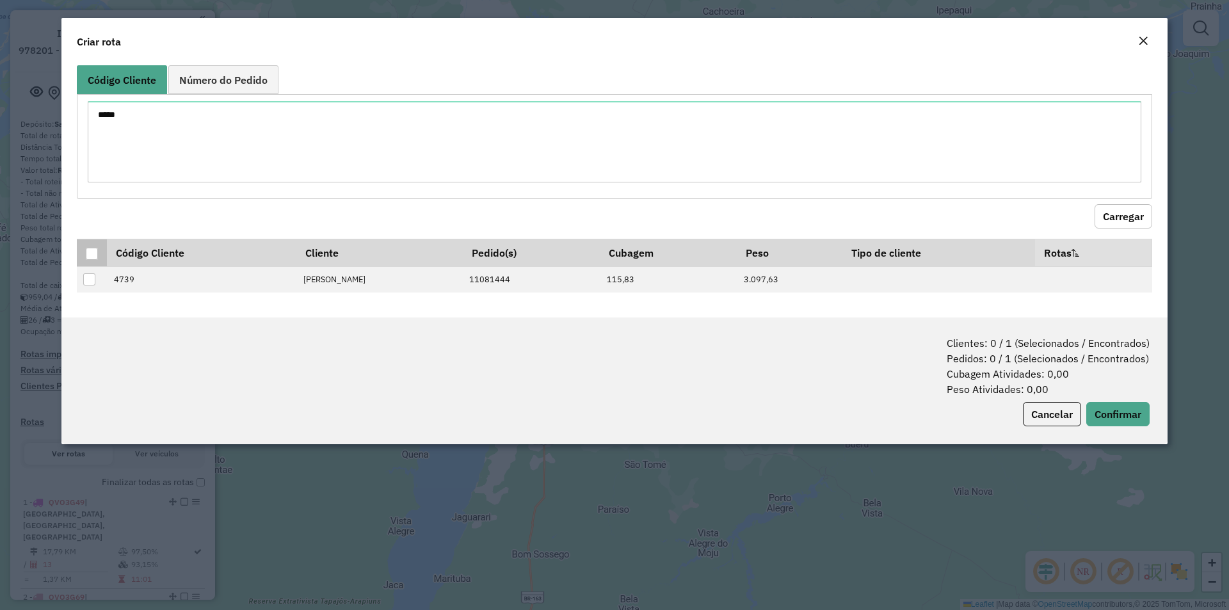
click at [95, 253] on div at bounding box center [92, 254] width 12 height 12
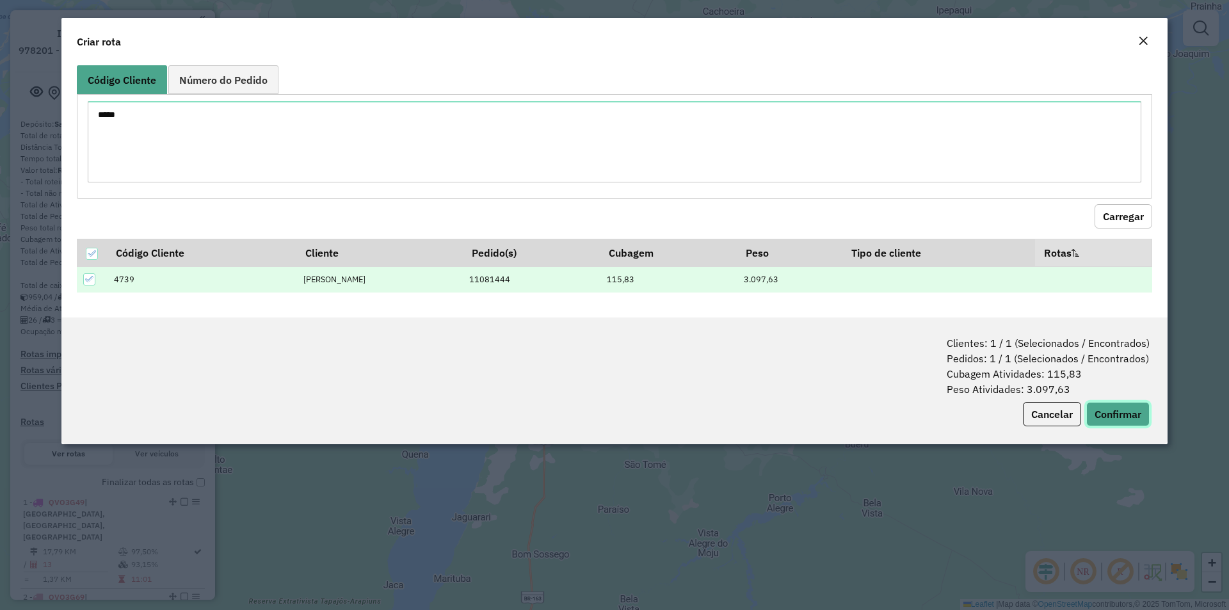
click at [1106, 419] on button "Confirmar" at bounding box center [1117, 414] width 63 height 24
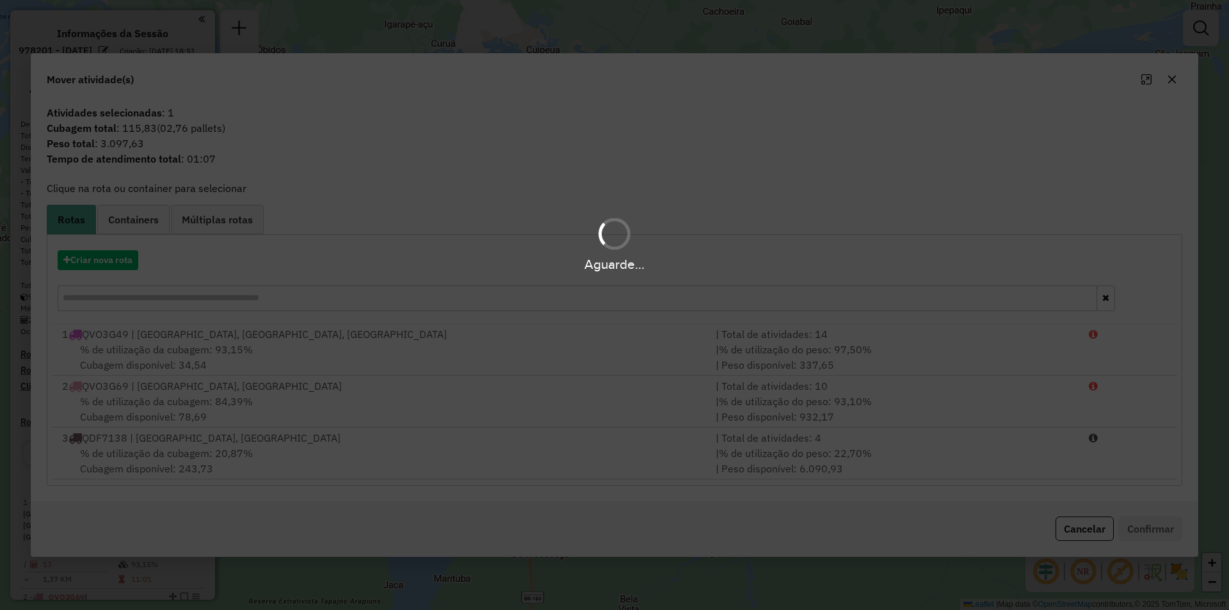
click at [106, 282] on div "Aguarde..." at bounding box center [614, 305] width 1229 height 610
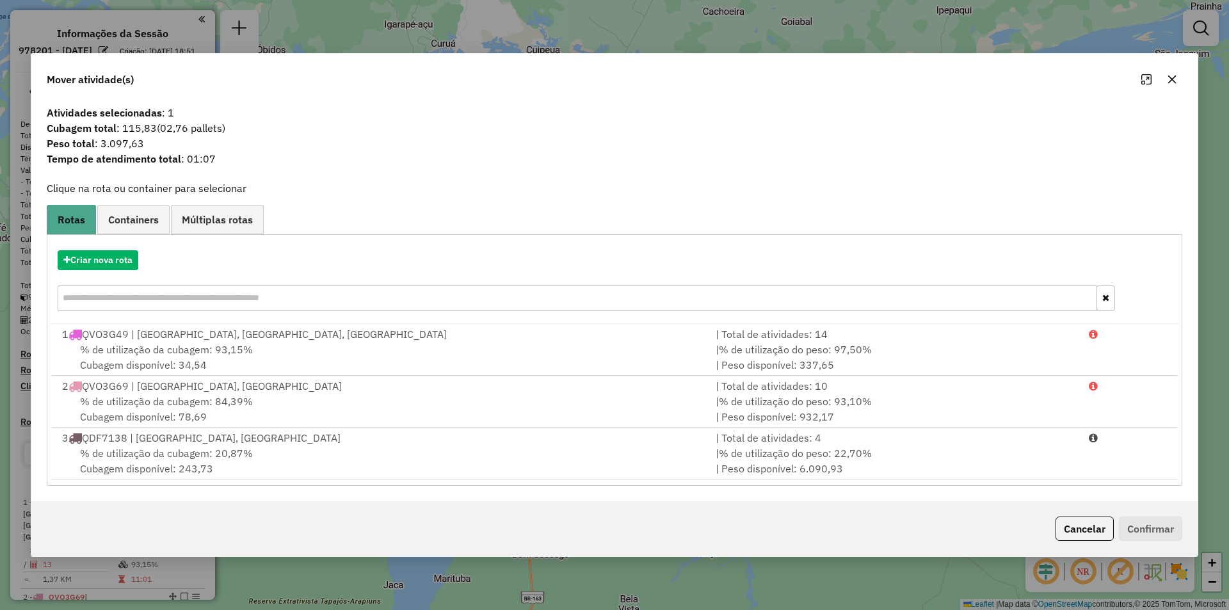
click at [124, 262] on hb-app "Aguarde... Pop-up bloqueado! Seu navegador bloqueou automáticamente a abertura …" at bounding box center [614, 305] width 1229 height 610
click at [124, 262] on button "Criar nova rota" at bounding box center [98, 260] width 81 height 20
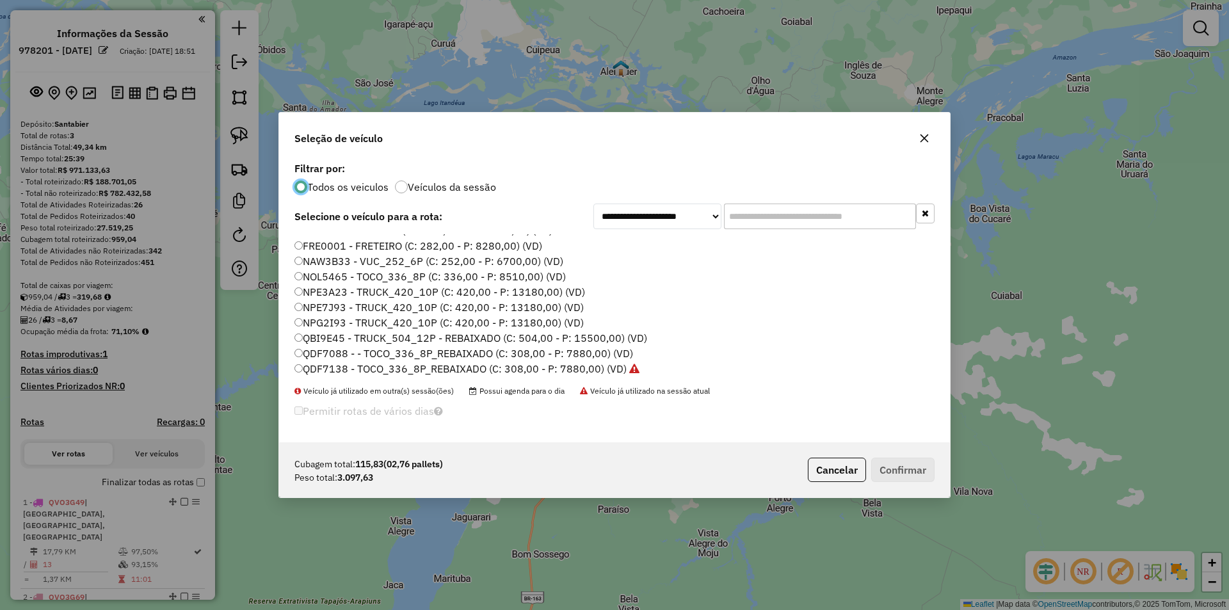
scroll to position [128, 0]
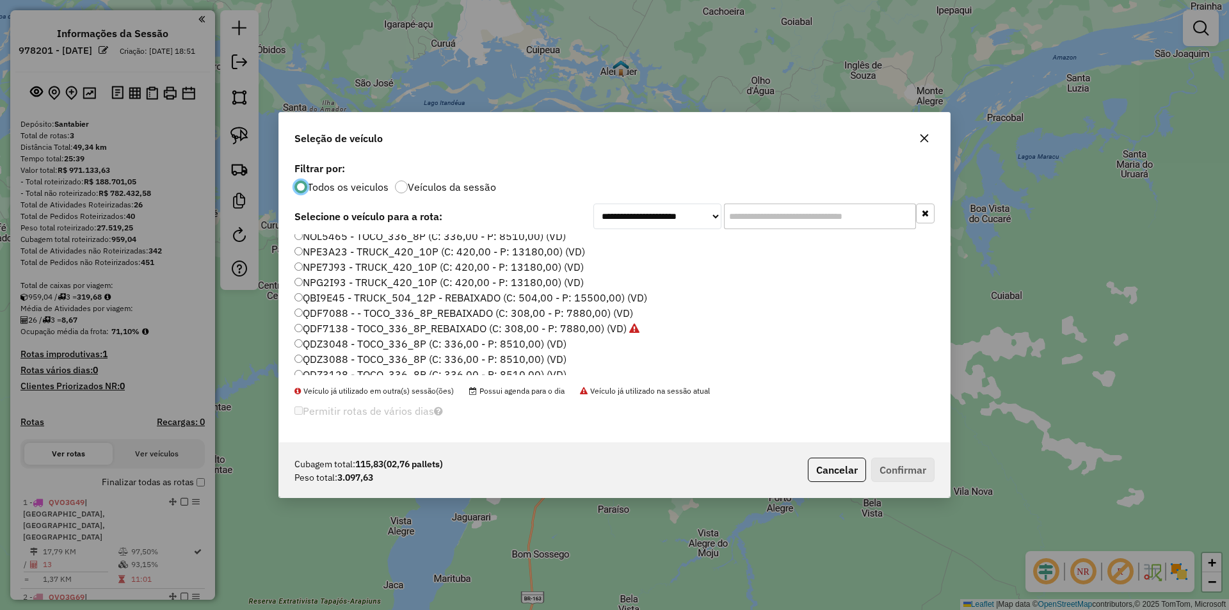
click at [348, 253] on label "NPE3A23 - TRUCK_420_10P (C: 420,00 - P: 13180,00) (VD)" at bounding box center [439, 251] width 291 height 15
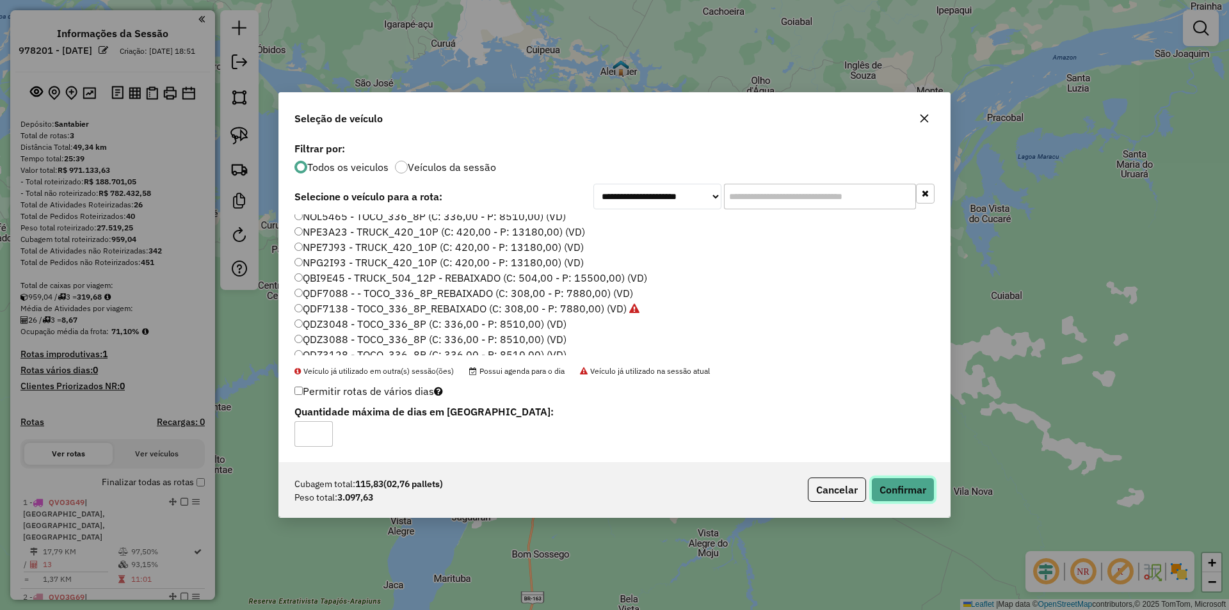
click at [907, 493] on button "Confirmar" at bounding box center [902, 489] width 63 height 24
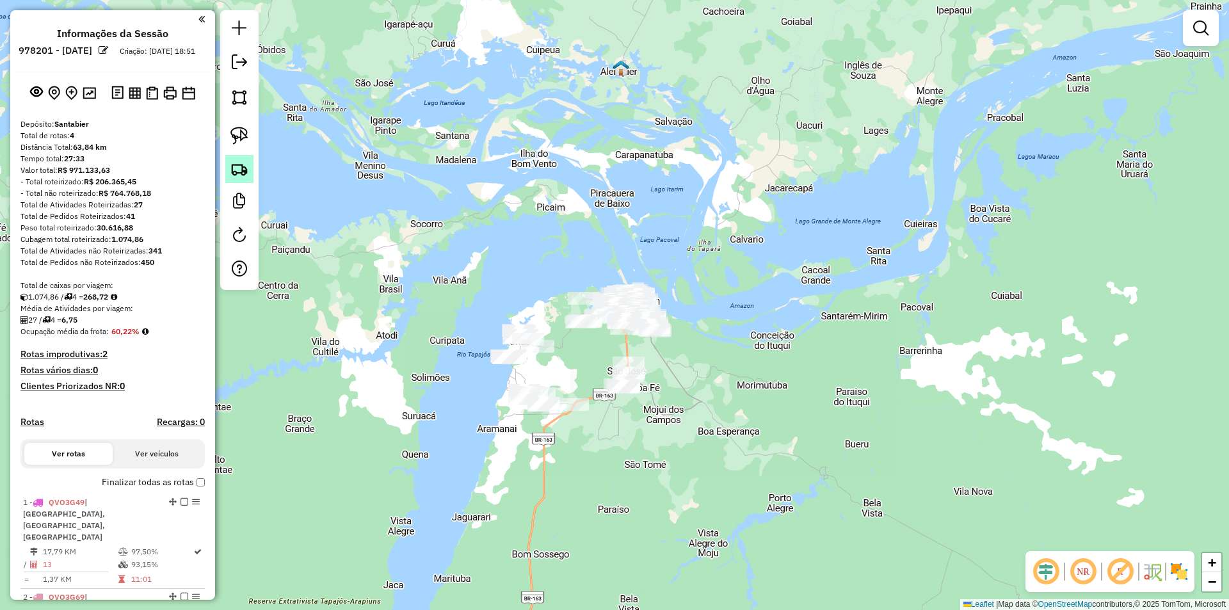
click at [246, 177] on img at bounding box center [239, 169] width 18 height 18
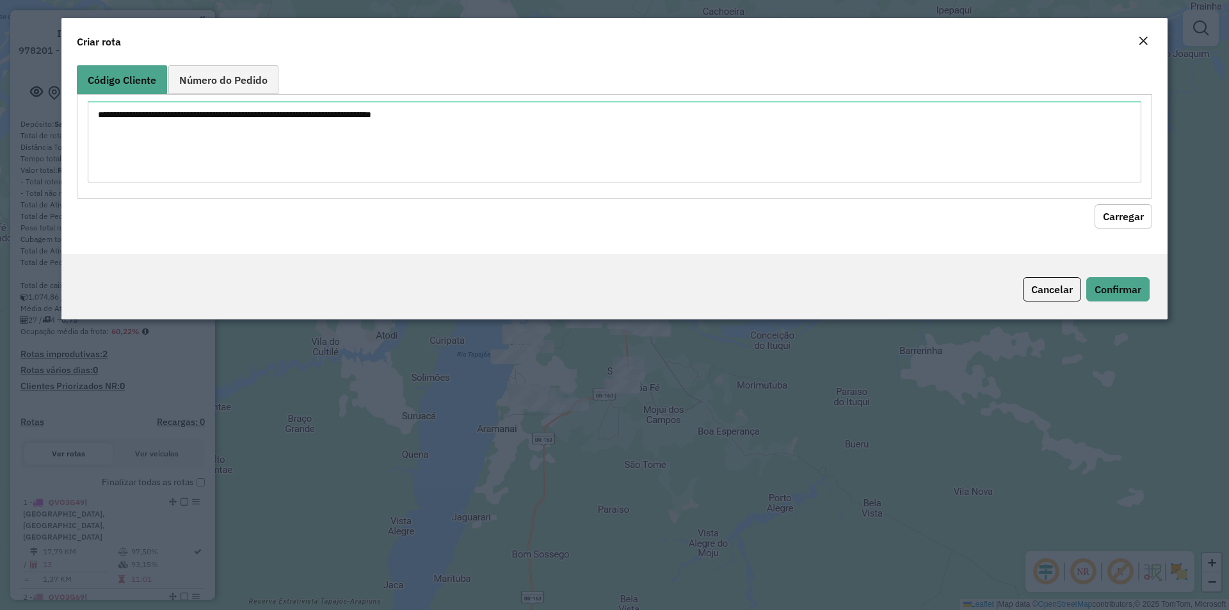
click at [312, 161] on textarea at bounding box center [614, 141] width 1053 height 81
type textarea "*****"
click at [1133, 212] on button "Carregar" at bounding box center [1123, 216] width 58 height 24
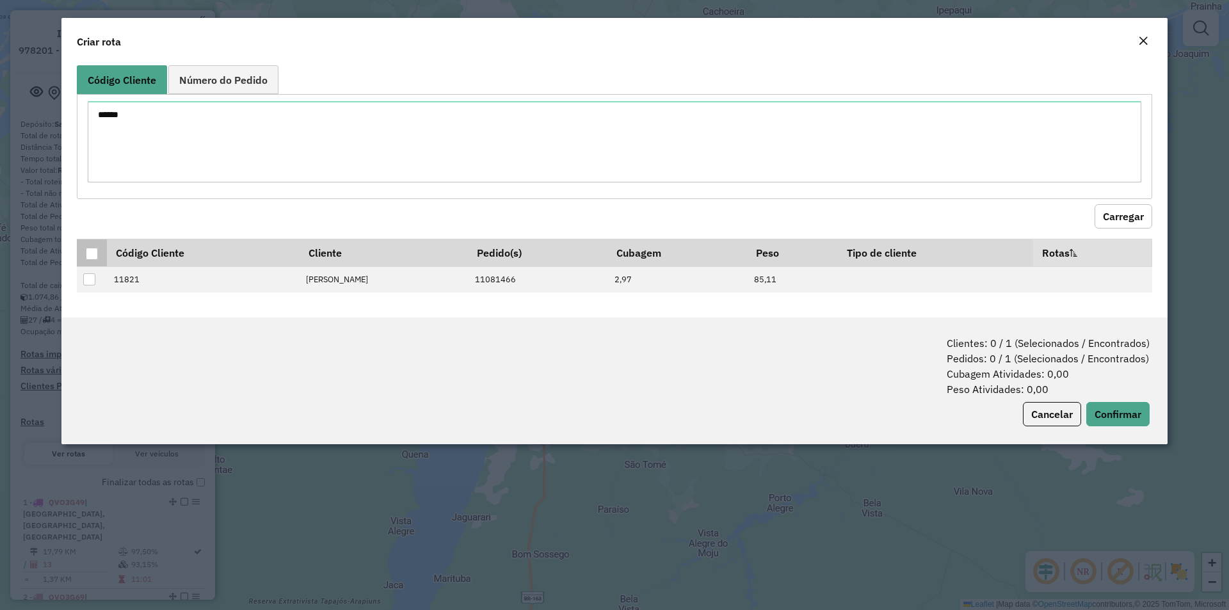
click at [95, 255] on div at bounding box center [92, 254] width 12 height 12
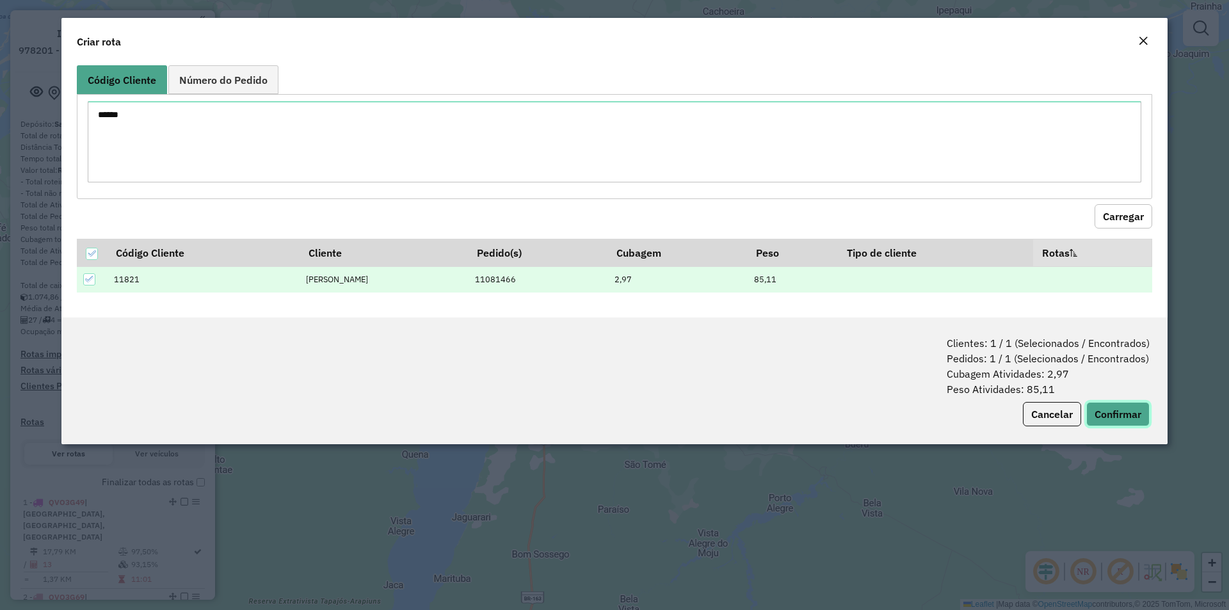
click at [1117, 416] on button "Confirmar" at bounding box center [1117, 414] width 63 height 24
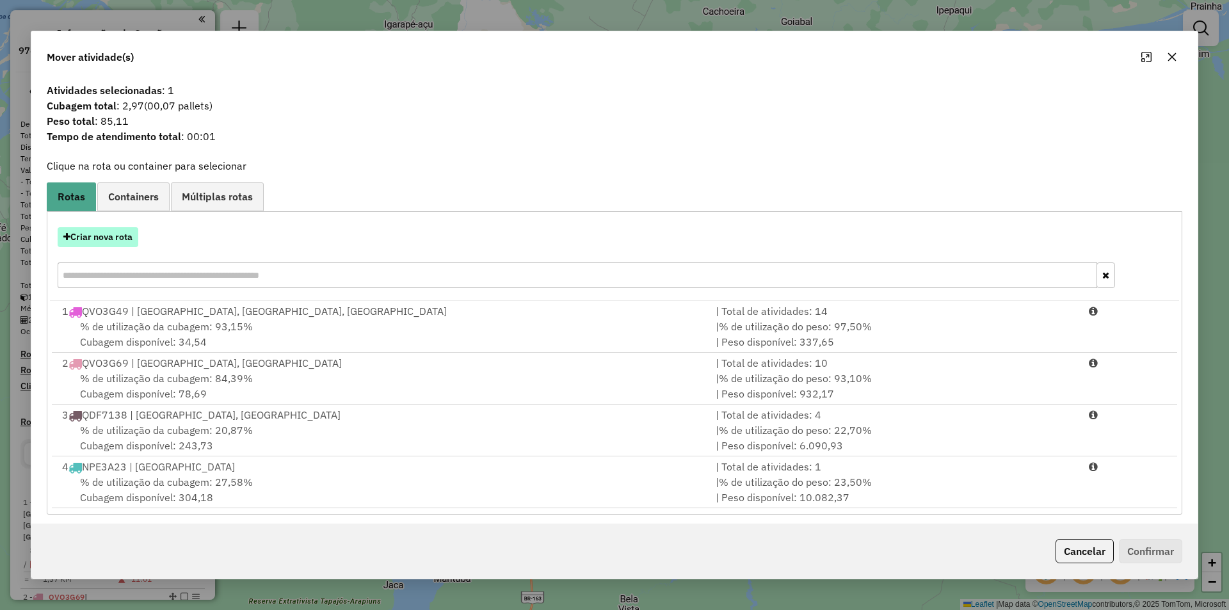
click at [120, 239] on button "Criar nova rota" at bounding box center [98, 237] width 81 height 20
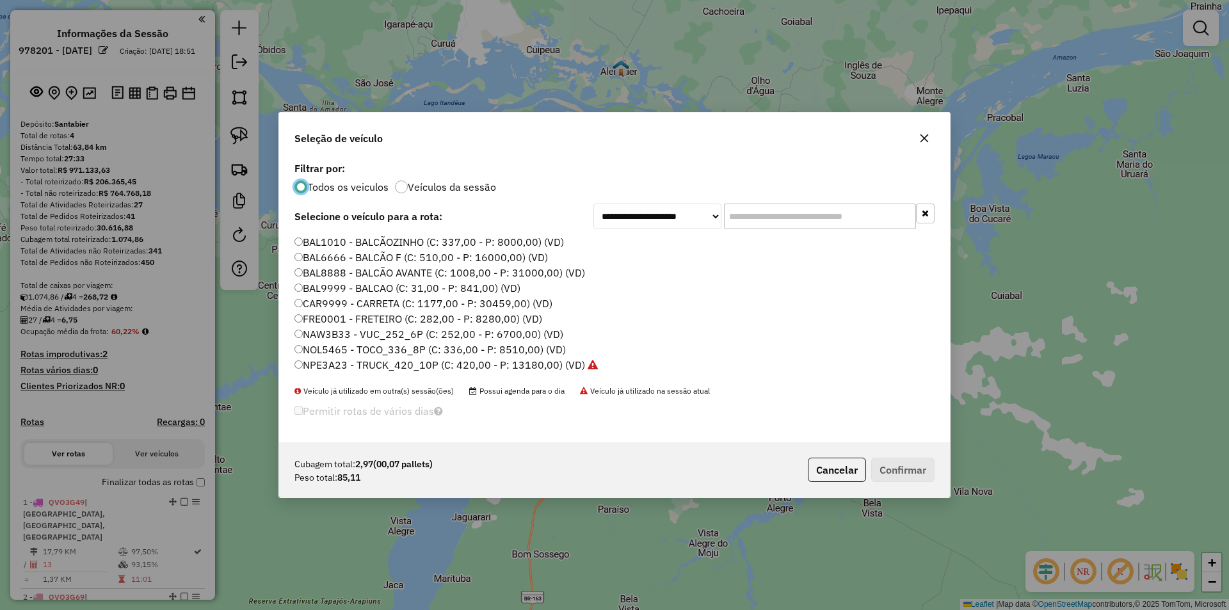
scroll to position [0, 0]
click at [483, 303] on label "BAL9999 - BALCAO (C: 31,00 - P: 841,00) (VD)" at bounding box center [407, 302] width 226 height 15
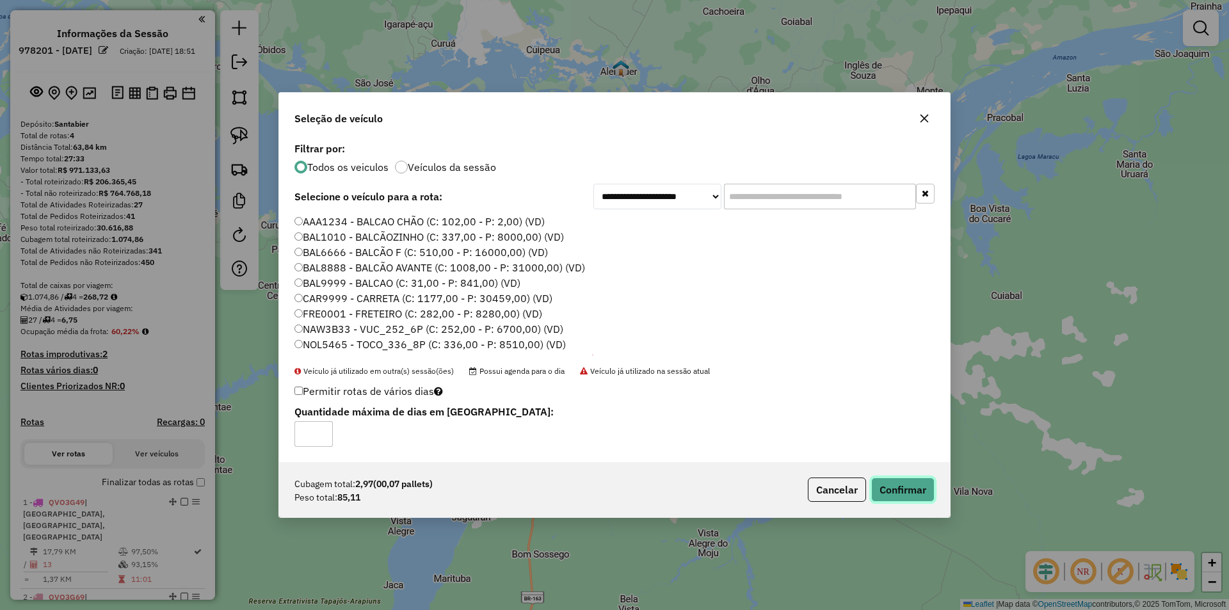
click at [884, 484] on button "Confirmar" at bounding box center [902, 489] width 63 height 24
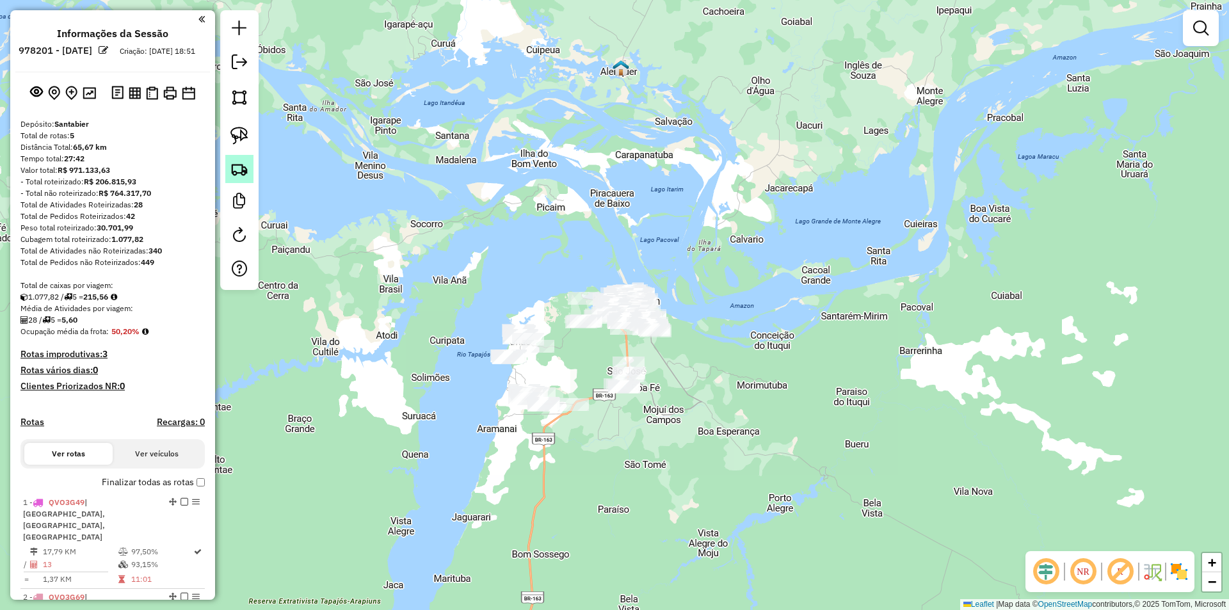
click at [235, 164] on img at bounding box center [239, 169] width 18 height 18
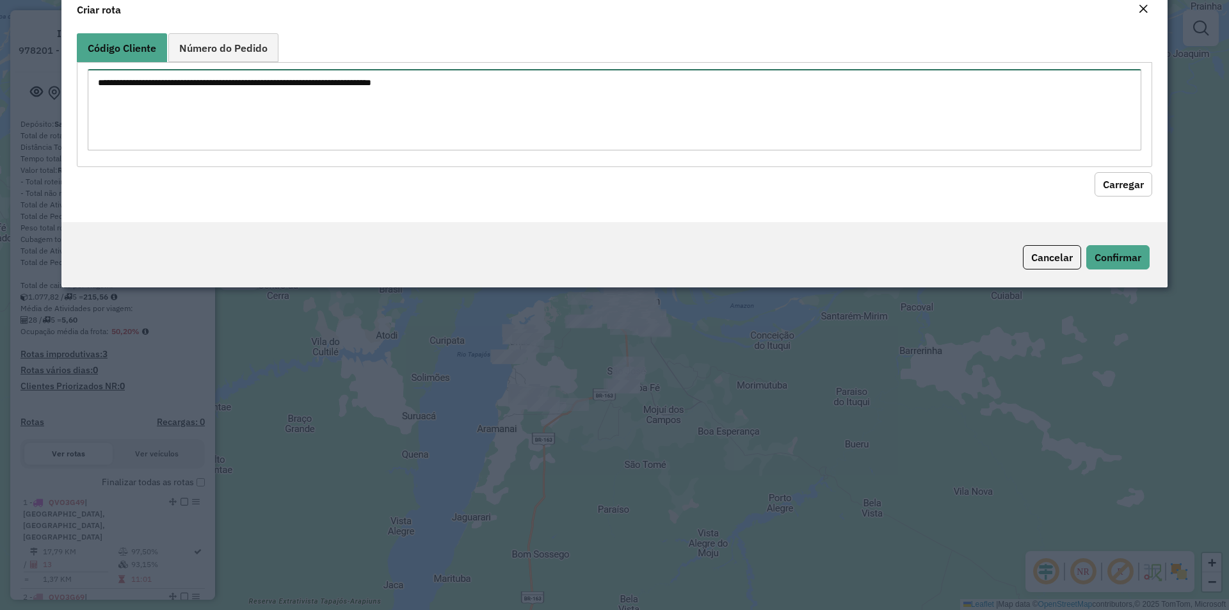
drag, startPoint x: 235, startPoint y: 164, endPoint x: 273, endPoint y: 168, distance: 38.7
click at [273, 163] on div at bounding box center [614, 114] width 1075 height 104
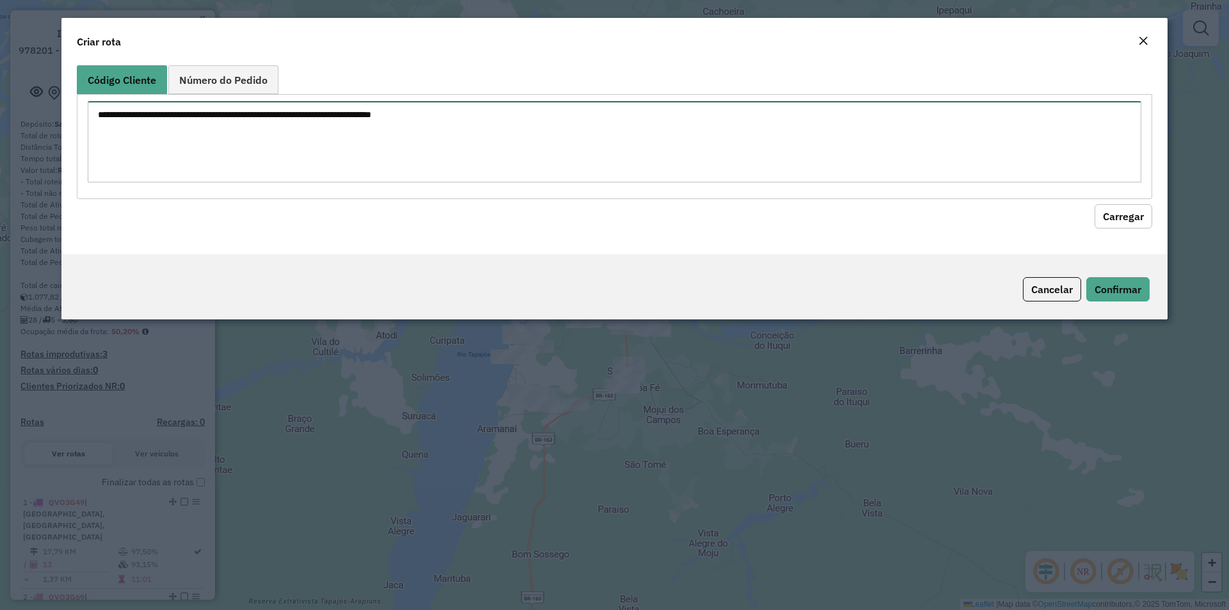
paste textarea "**** **** **** **** **** **** **** **** **** **** **** **** **** **** **** ****…"
type textarea "**** **** **** **** **** **** **** **** **** **** **** **** **** **** **** ****…"
click at [1096, 222] on button "Carregar" at bounding box center [1123, 216] width 58 height 24
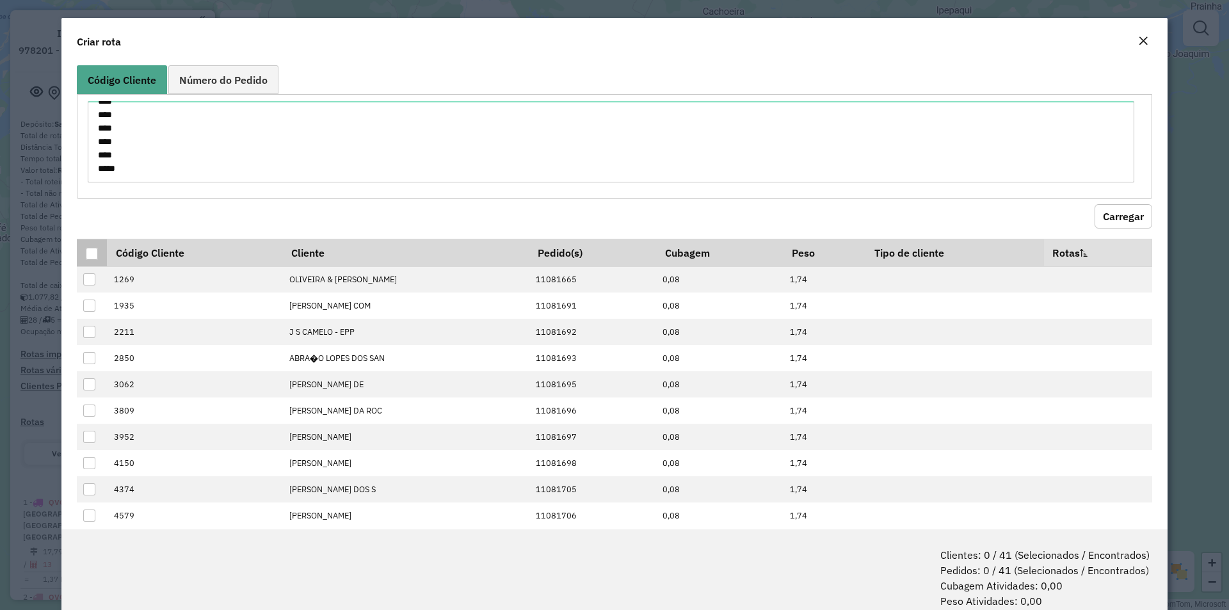
click at [94, 259] on div at bounding box center [92, 254] width 12 height 12
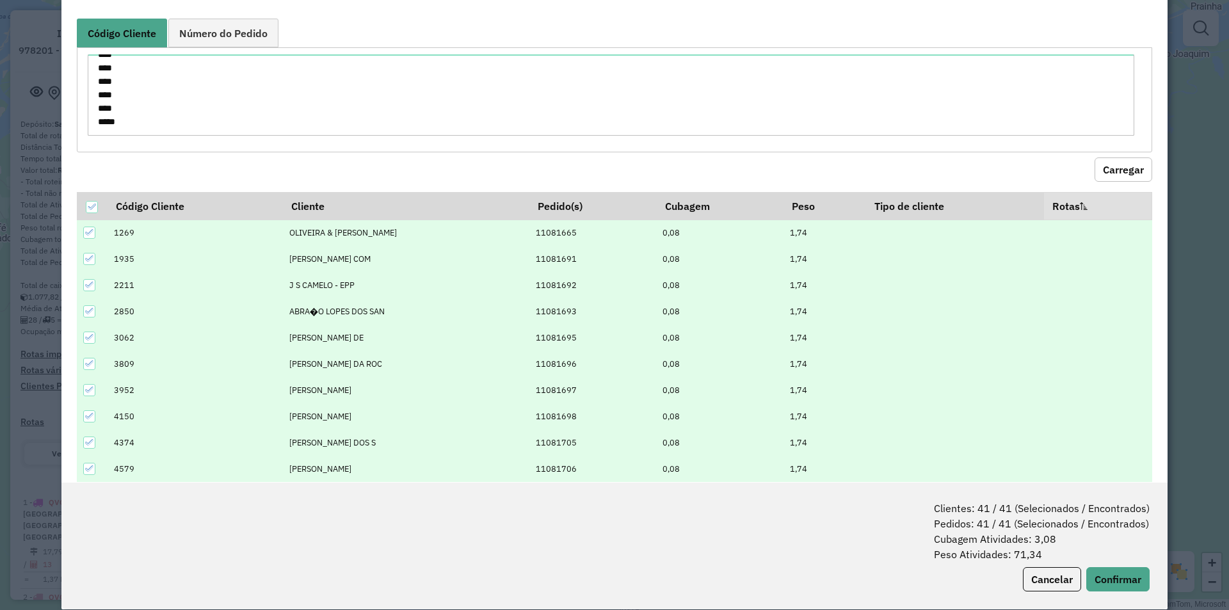
scroll to position [64, 0]
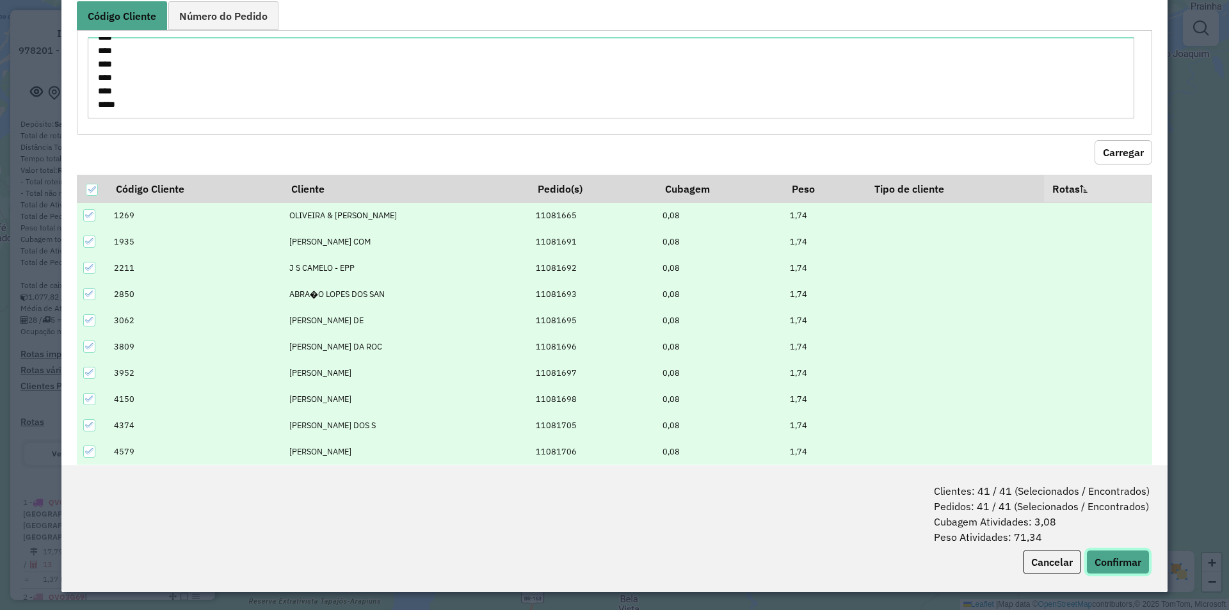
click at [1094, 563] on button "Confirmar" at bounding box center [1117, 562] width 63 height 24
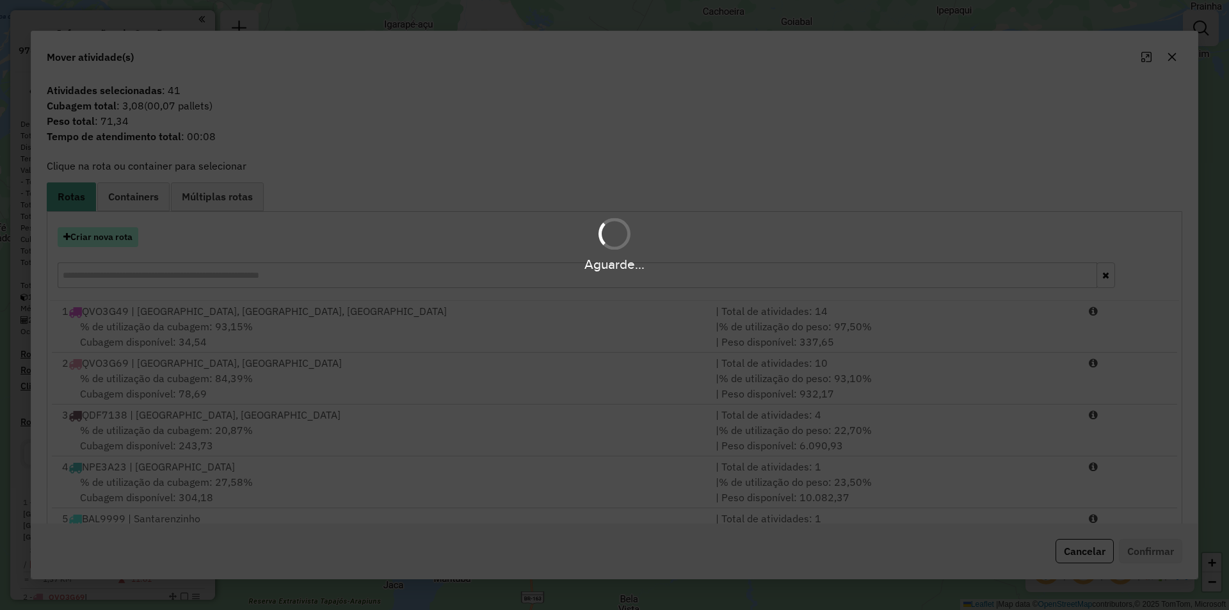
click at [105, 236] on hb-app "Aguarde... Pop-up bloqueado! Seu navegador bloqueou automáticamente a abertura …" at bounding box center [614, 305] width 1229 height 610
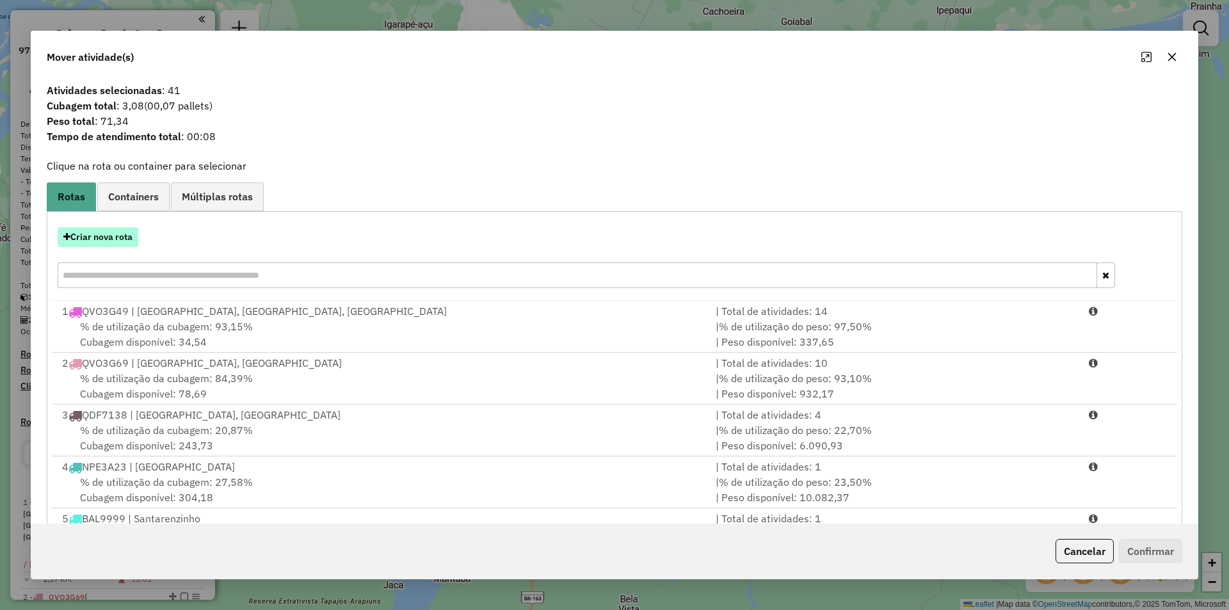
click at [105, 236] on button "Criar nova rota" at bounding box center [98, 237] width 81 height 20
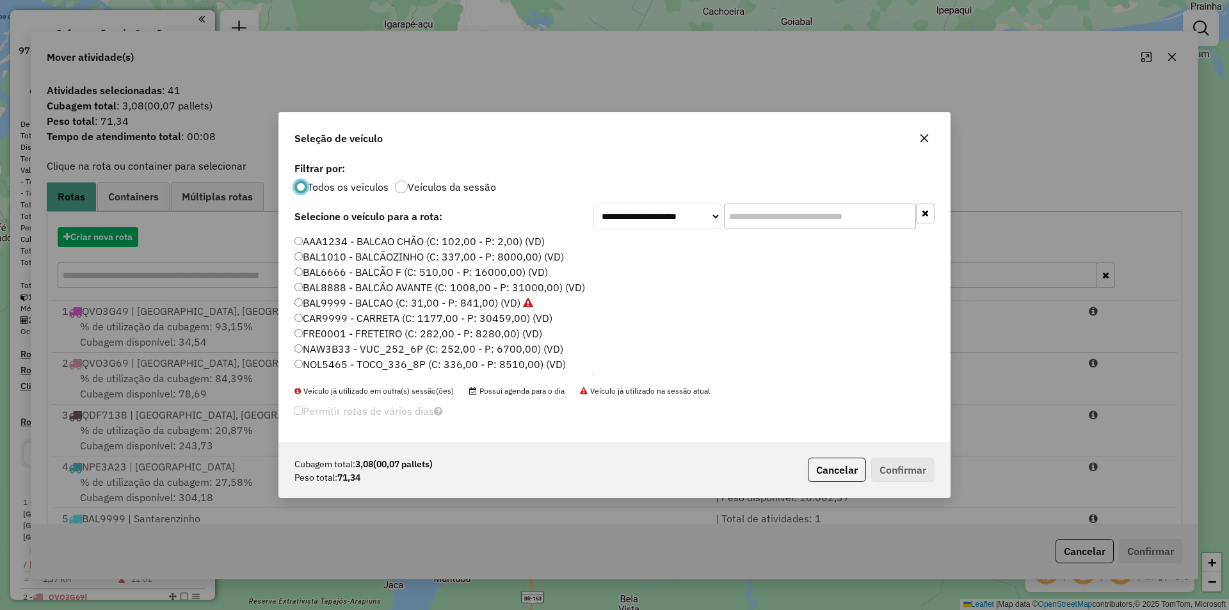
scroll to position [7, 4]
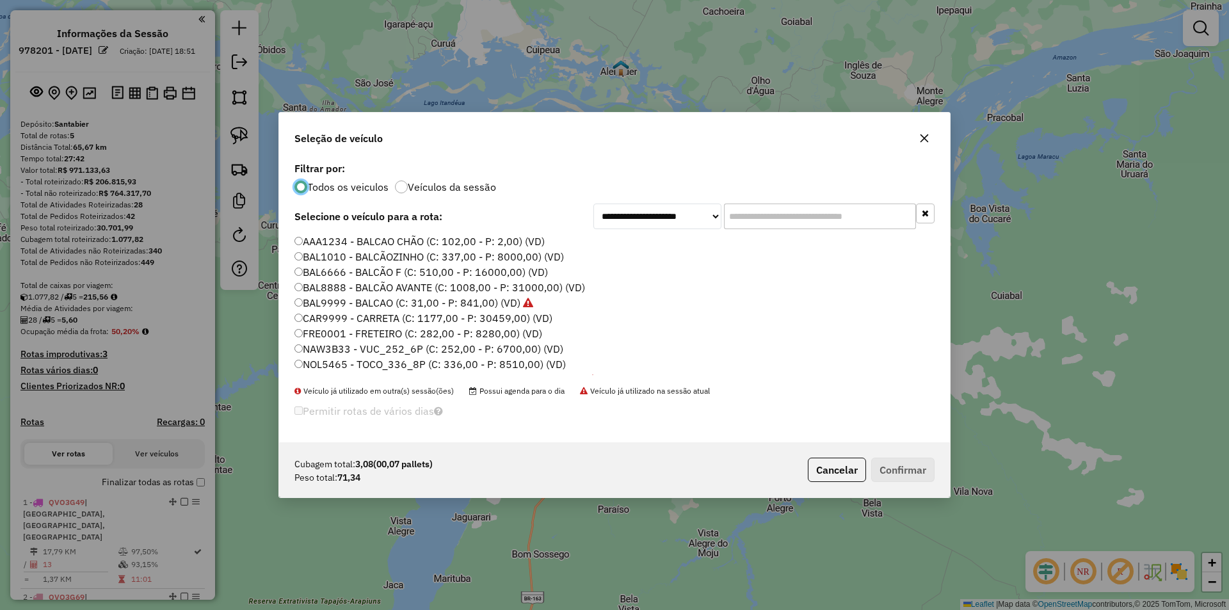
click at [497, 307] on label "BAL9999 - BALCAO (C: 31,00 - P: 841,00) (VD)" at bounding box center [413, 302] width 239 height 15
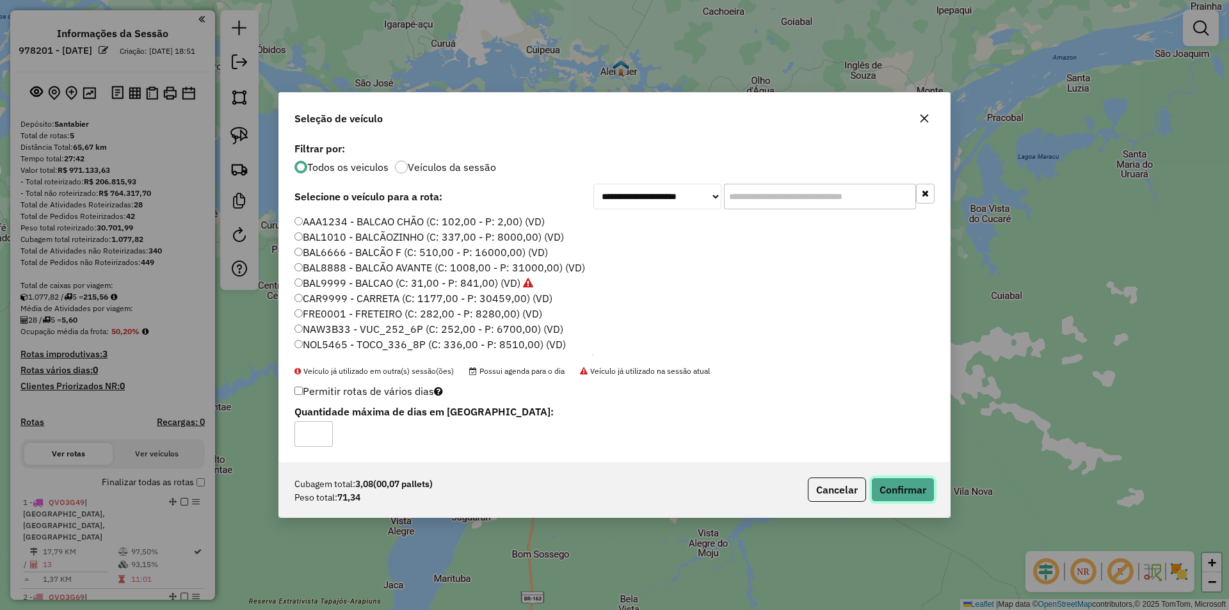
click at [918, 495] on button "Confirmar" at bounding box center [902, 489] width 63 height 24
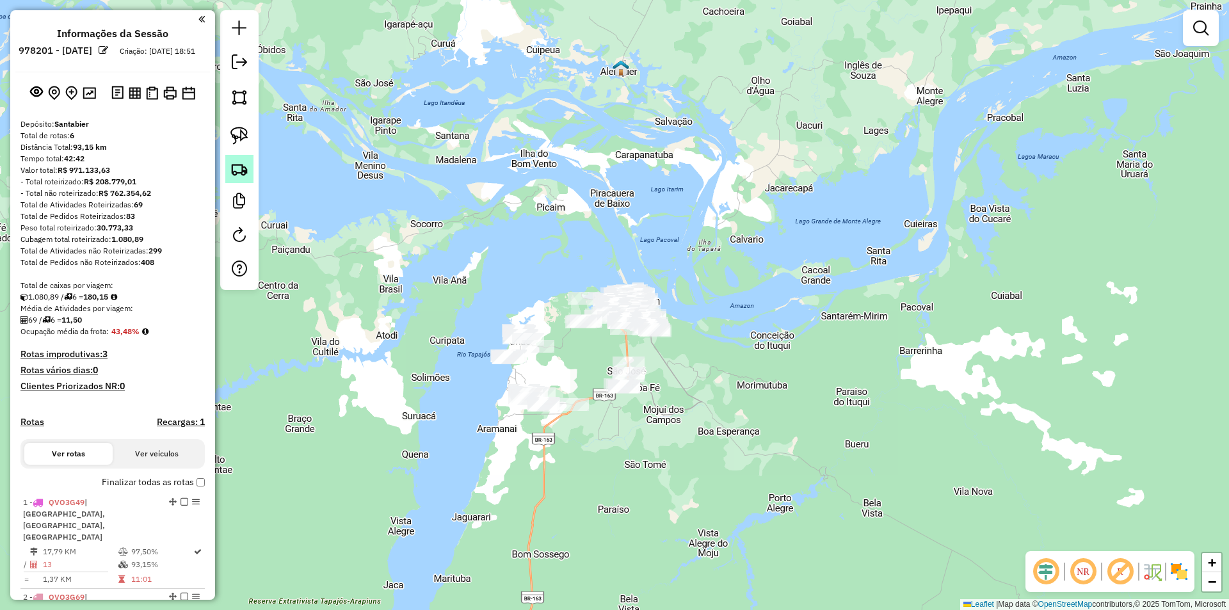
click at [243, 171] on img at bounding box center [239, 169] width 18 height 18
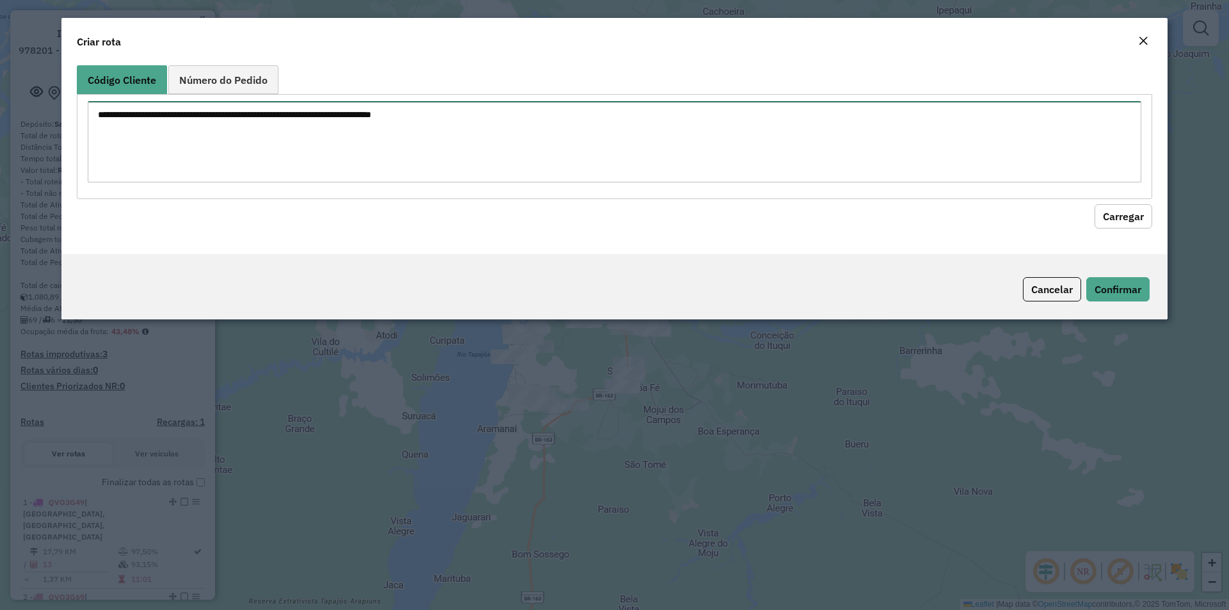
click at [280, 166] on div at bounding box center [614, 146] width 1075 height 104
paste textarea "**** **** **** **** **** ***** **** **** **** **** ****"
type textarea "**** **** **** **** **** ***** **** **** **** **** ****"
drag, startPoint x: 1140, startPoint y: 209, endPoint x: 1112, endPoint y: 218, distance: 29.5
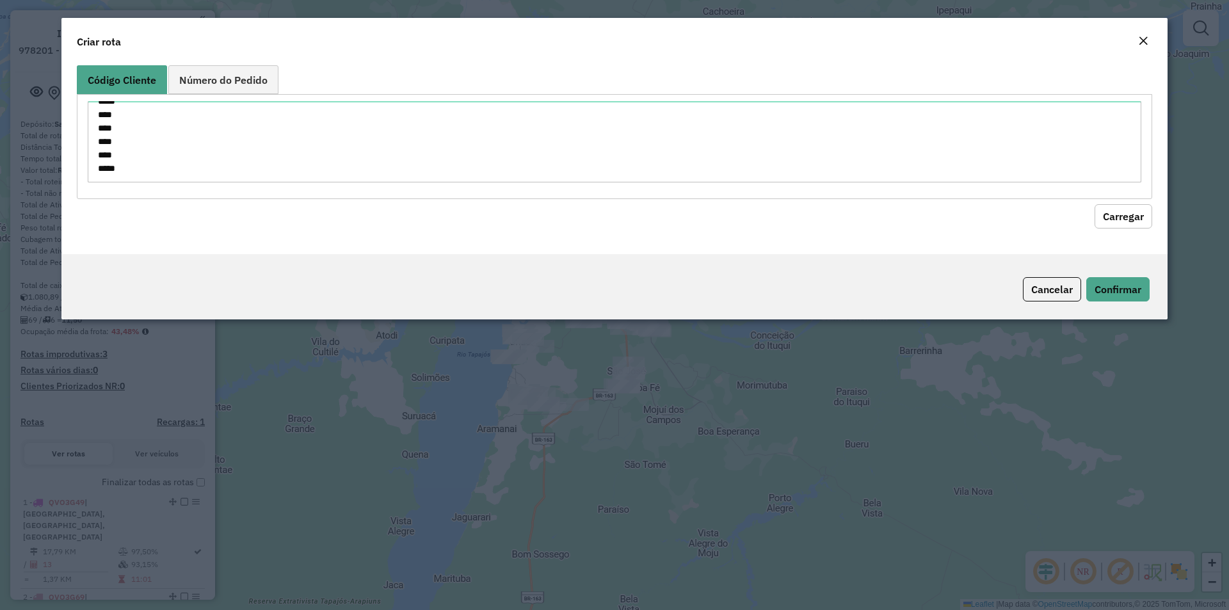
click at [1140, 209] on button "Carregar" at bounding box center [1123, 216] width 58 height 24
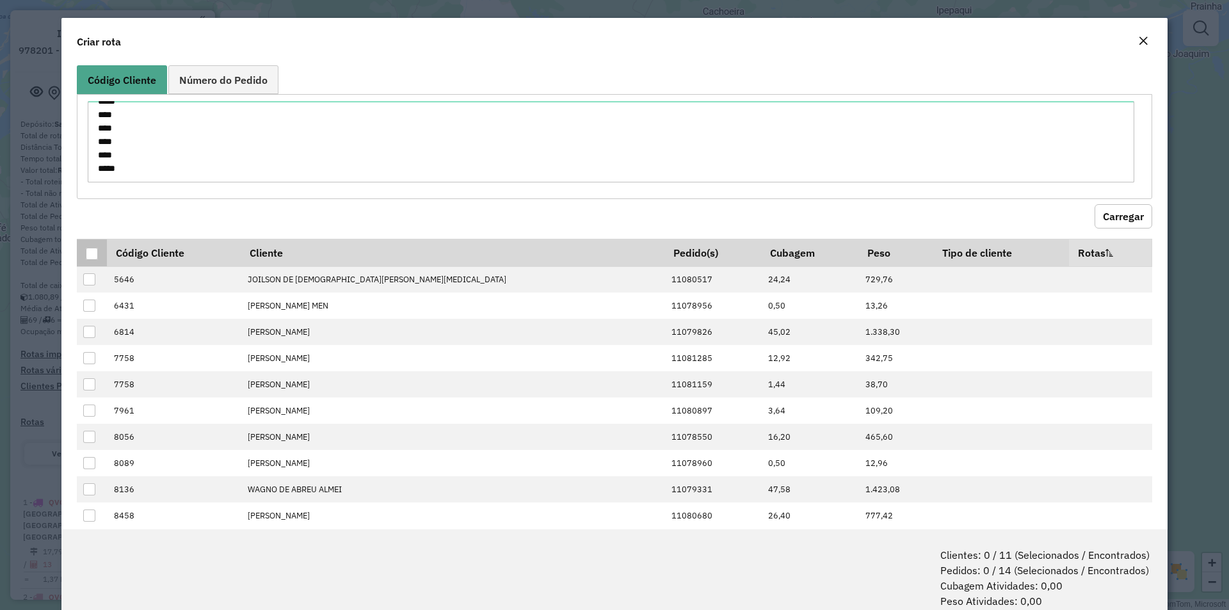
click at [95, 257] on div at bounding box center [92, 254] width 12 height 12
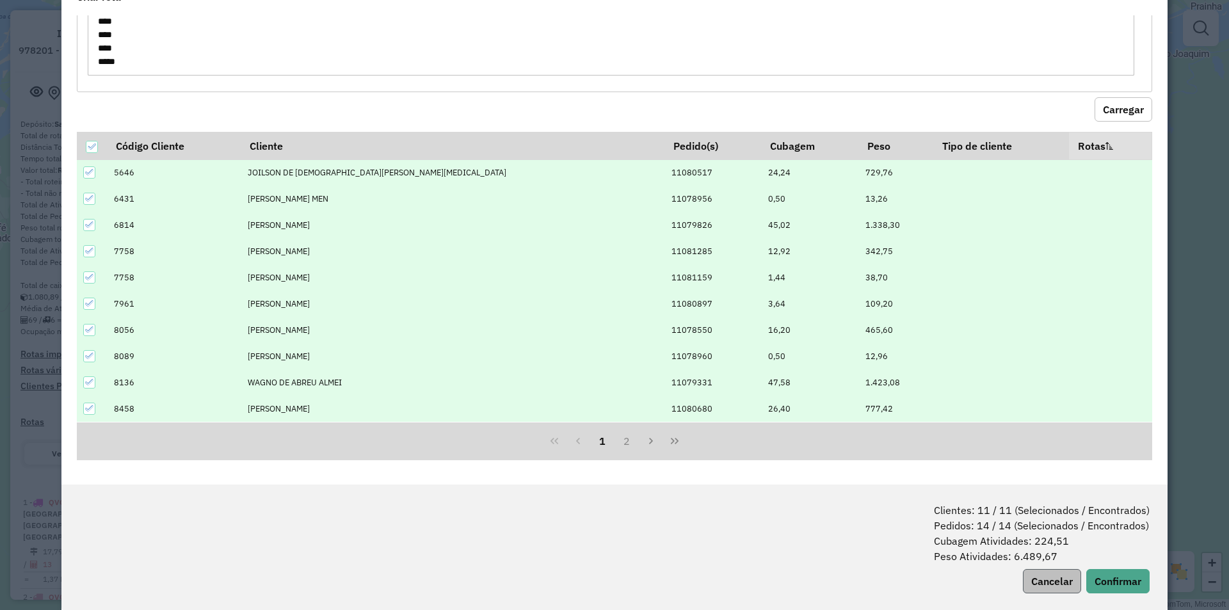
scroll to position [64, 0]
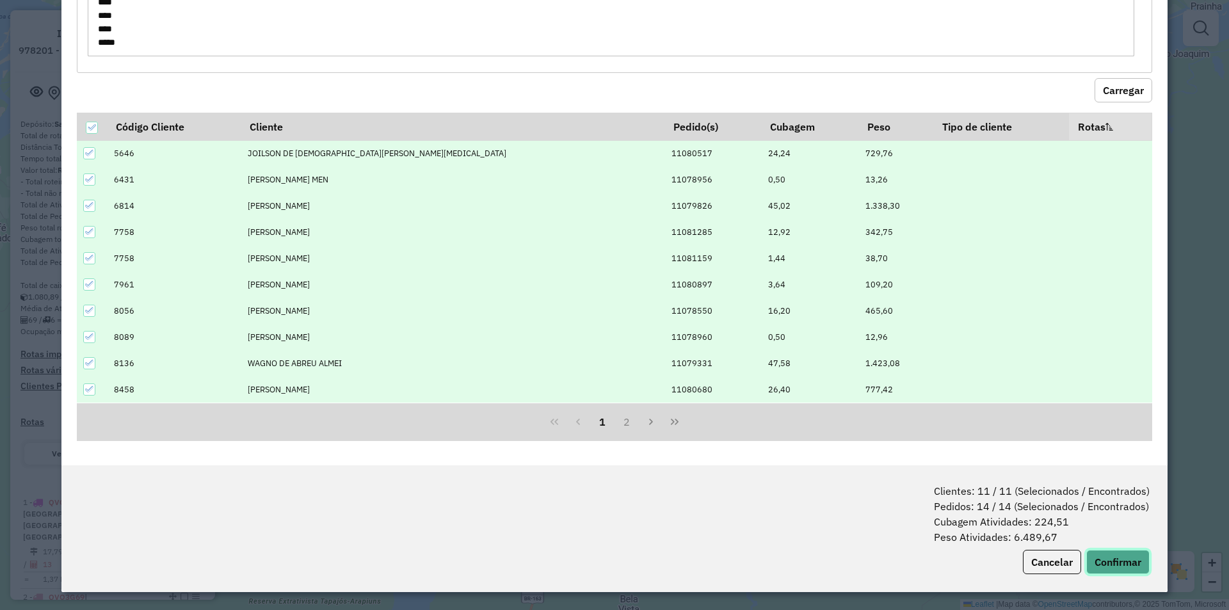
click at [1108, 554] on button "Confirmar" at bounding box center [1117, 562] width 63 height 24
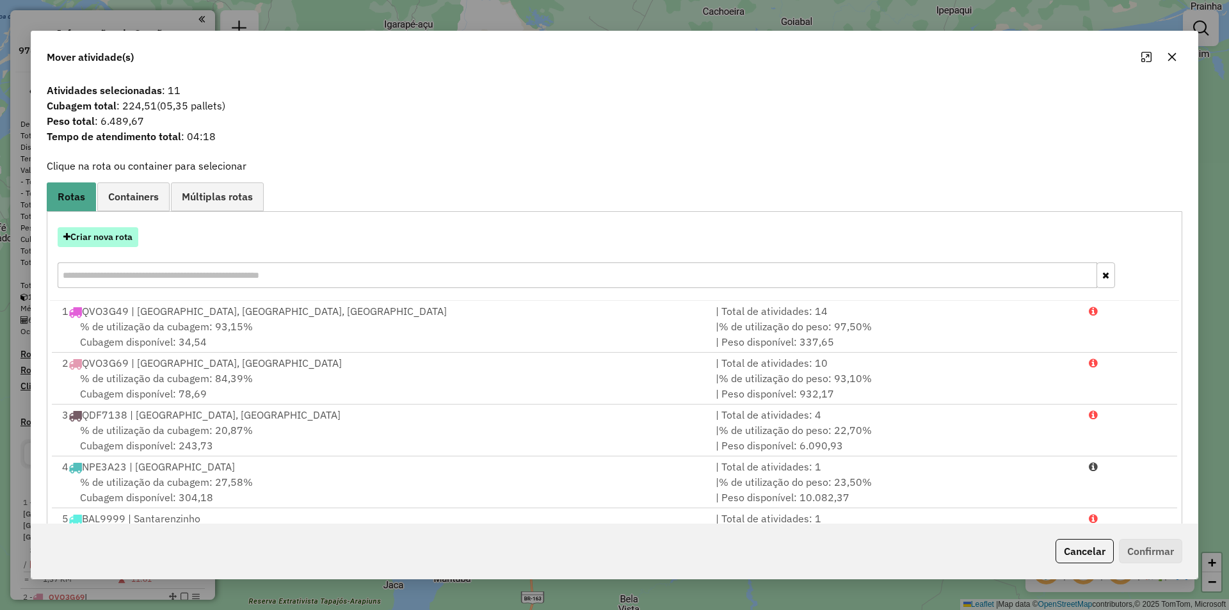
click at [125, 236] on button "Criar nova rota" at bounding box center [98, 237] width 81 height 20
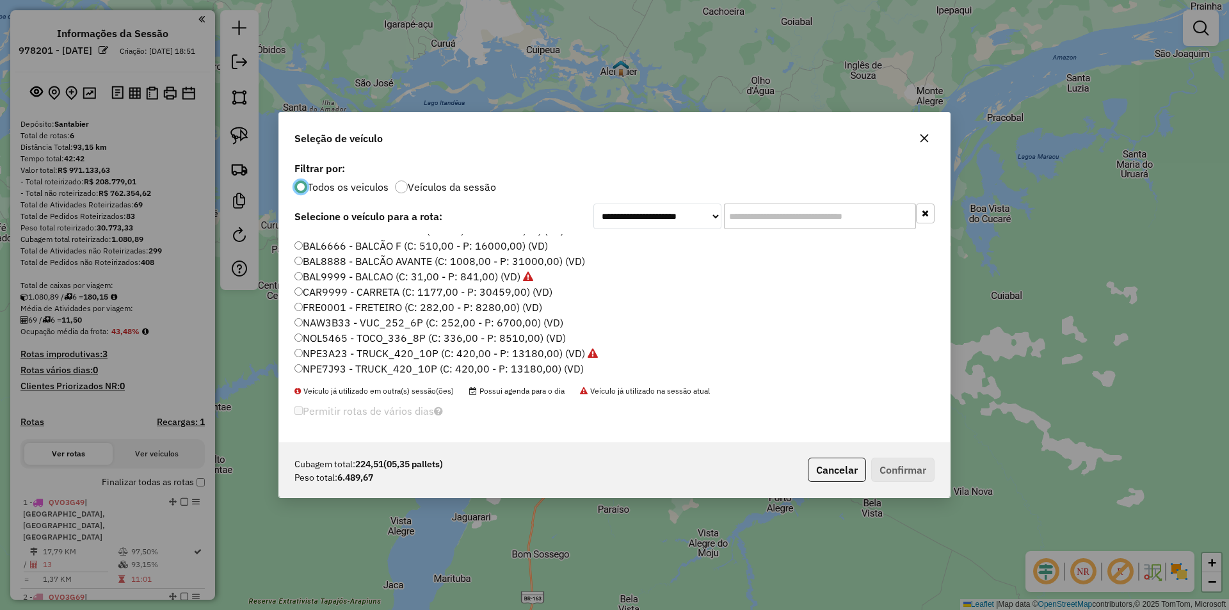
scroll to position [0, 0]
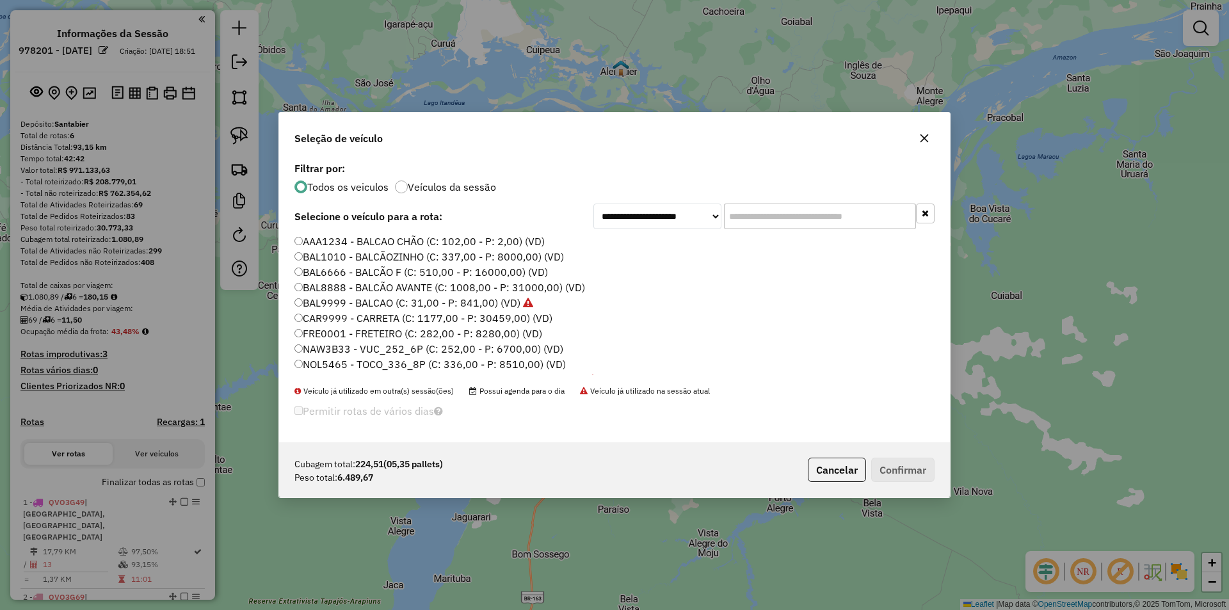
click at [497, 320] on label "CAR9999 - CARRETA (C: 1177,00 - P: 30459,00) (VD)" at bounding box center [423, 317] width 258 height 15
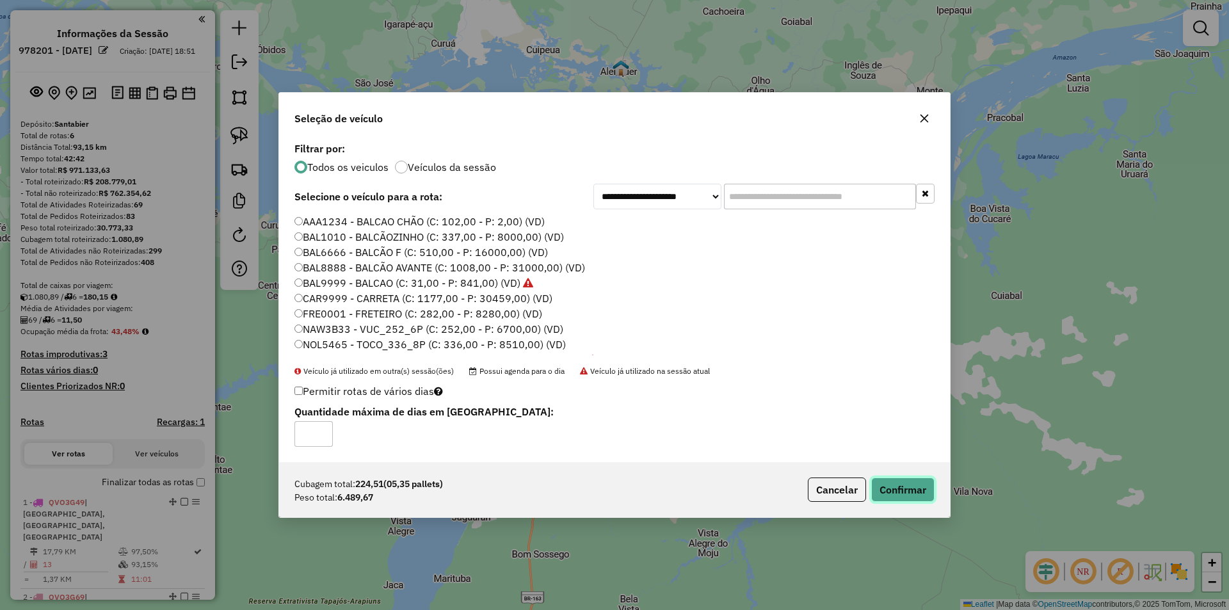
click at [899, 487] on button "Confirmar" at bounding box center [902, 489] width 63 height 24
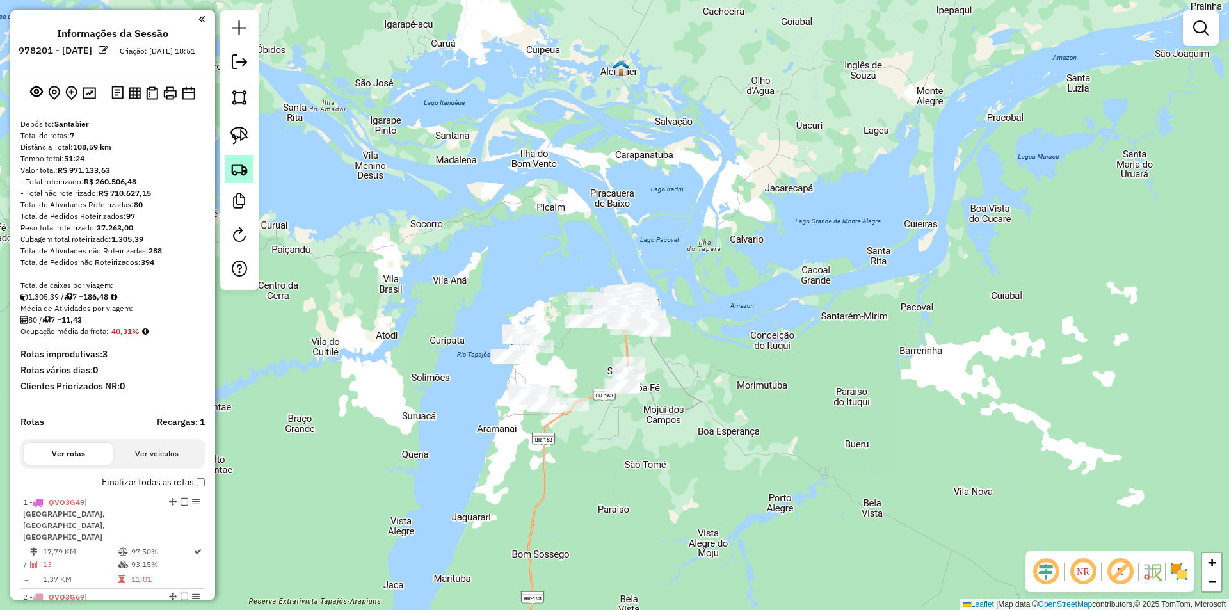
click at [241, 173] on img at bounding box center [239, 169] width 18 height 18
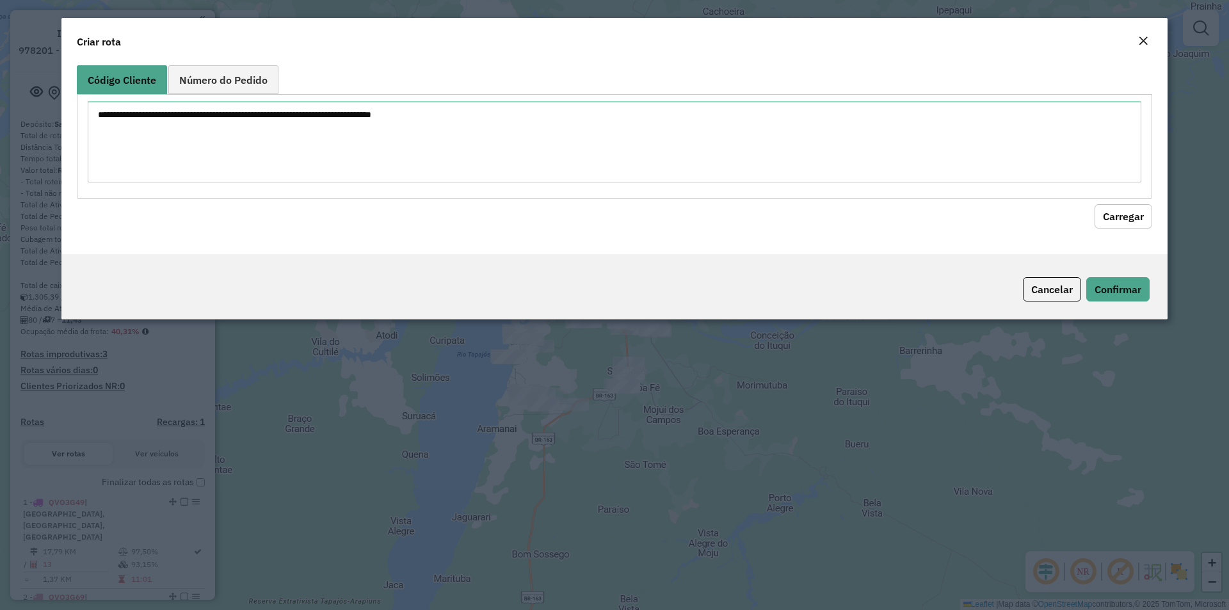
click at [298, 150] on textarea at bounding box center [614, 141] width 1053 height 81
type textarea "**** ***** **** **** **** **** **** ***** **** ***** **** **** **** ****"
click at [1131, 206] on button "Carregar" at bounding box center [1123, 216] width 58 height 24
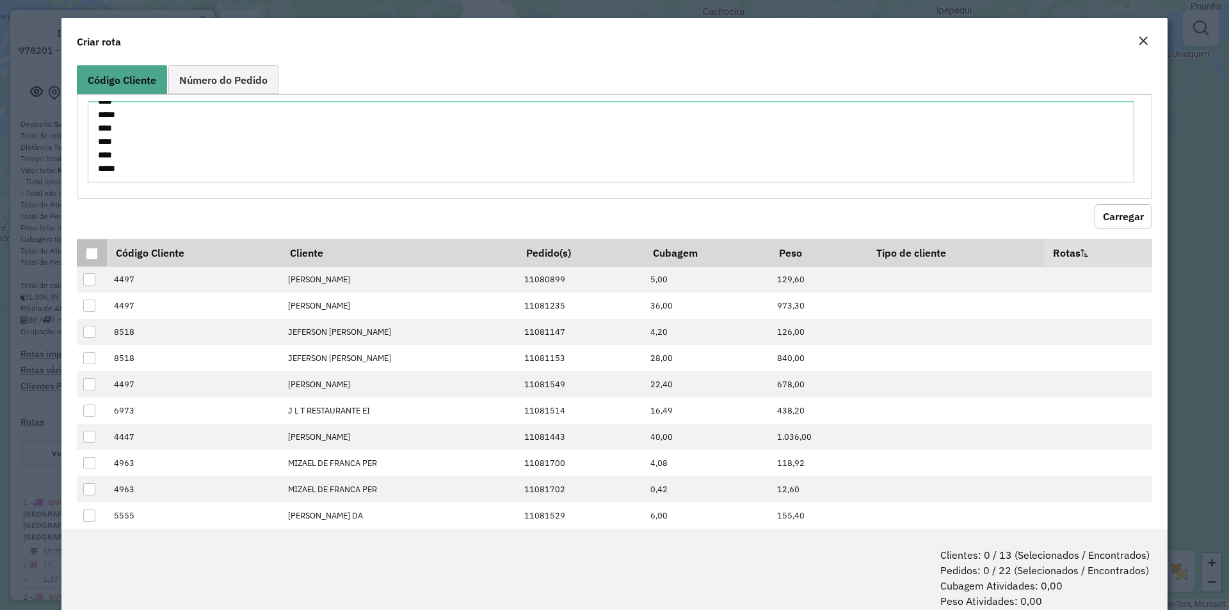
click at [91, 258] on div at bounding box center [92, 254] width 12 height 12
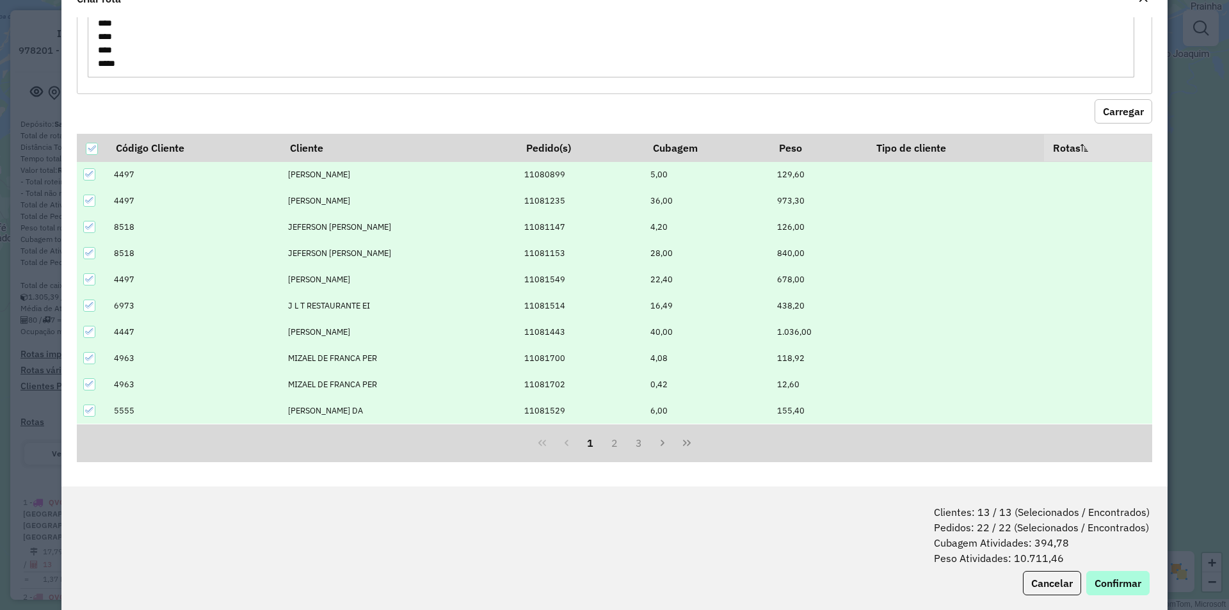
scroll to position [64, 0]
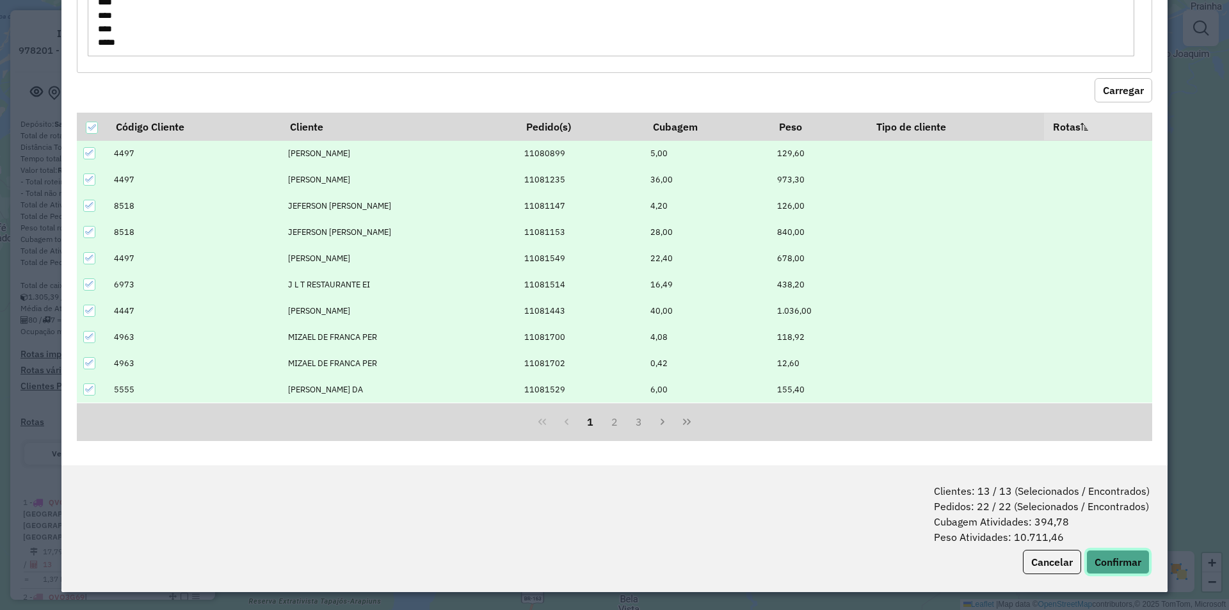
click at [1112, 557] on button "Confirmar" at bounding box center [1117, 562] width 63 height 24
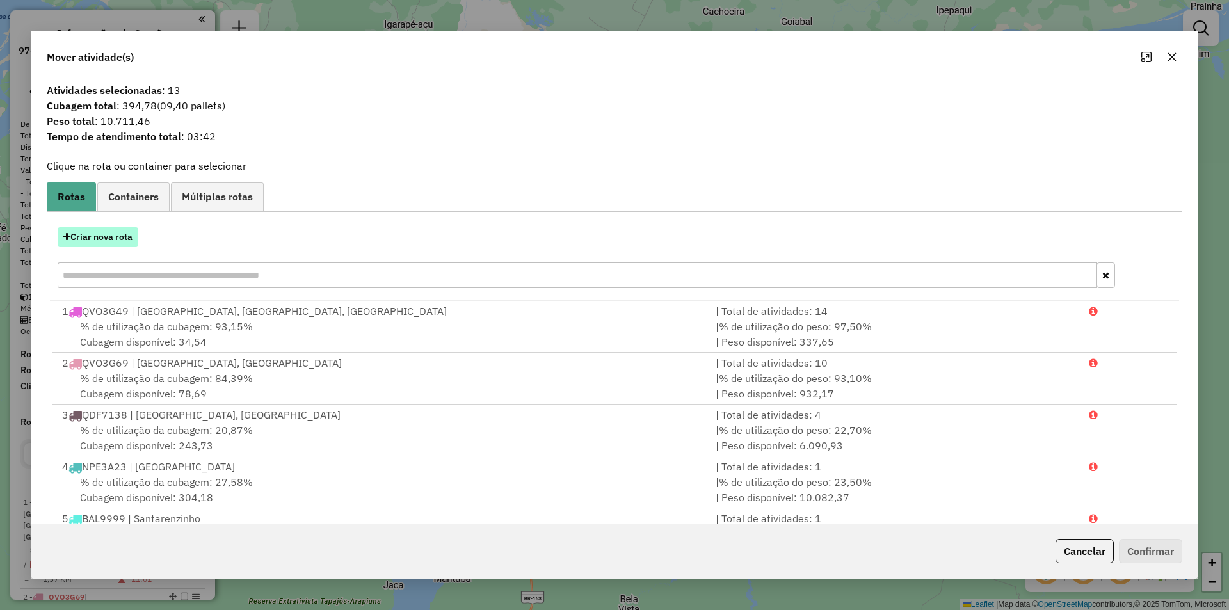
click at [113, 245] on button "Criar nova rota" at bounding box center [98, 237] width 81 height 20
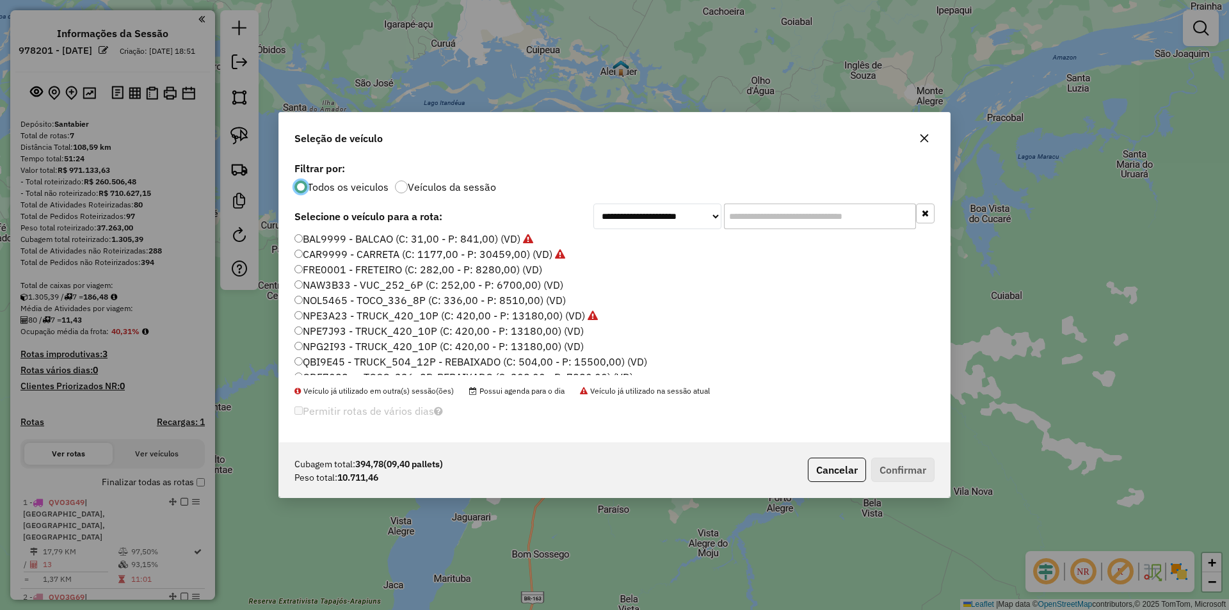
scroll to position [128, 0]
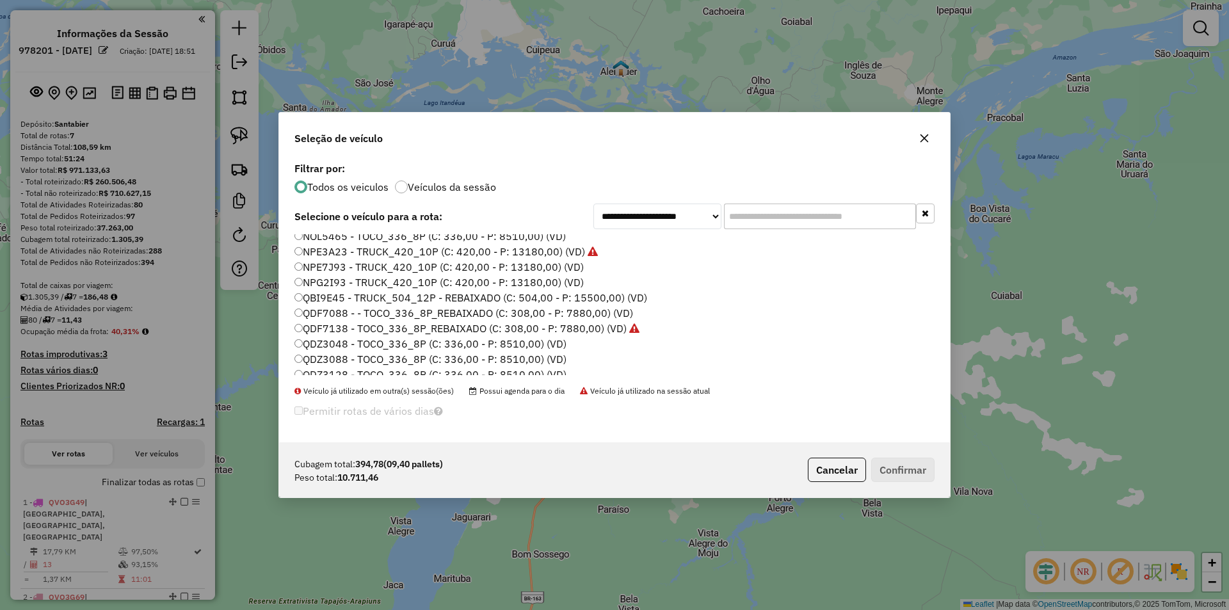
click at [344, 286] on label "NPG2I93 - TRUCK_420_10P (C: 420,00 - P: 13180,00) (VD)" at bounding box center [438, 282] width 289 height 15
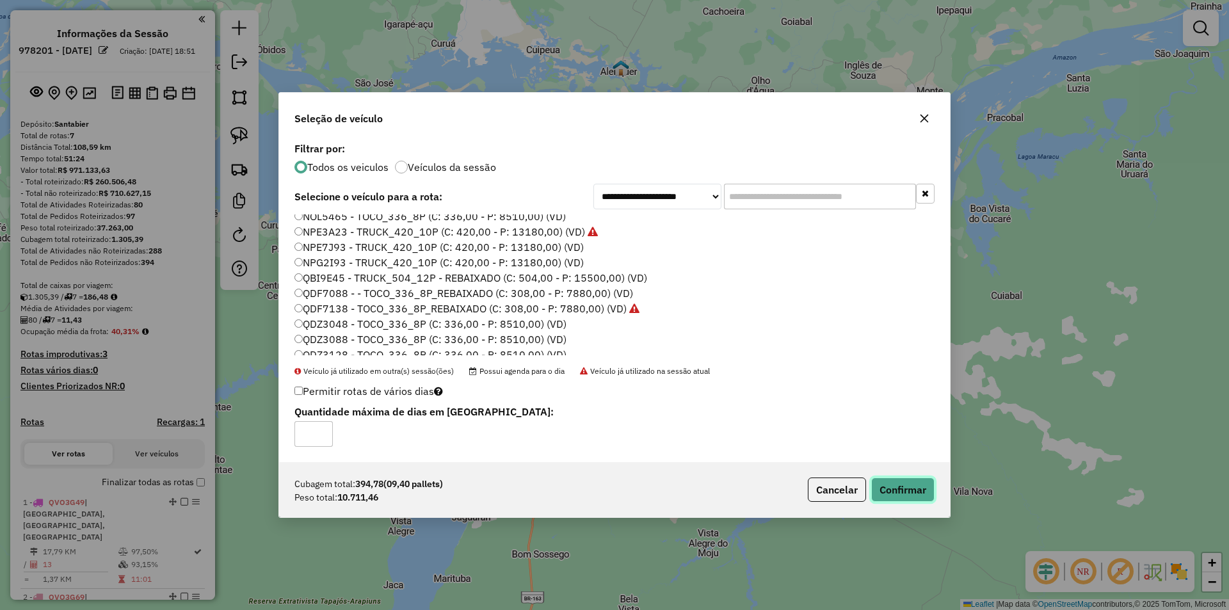
click at [918, 493] on button "Confirmar" at bounding box center [902, 489] width 63 height 24
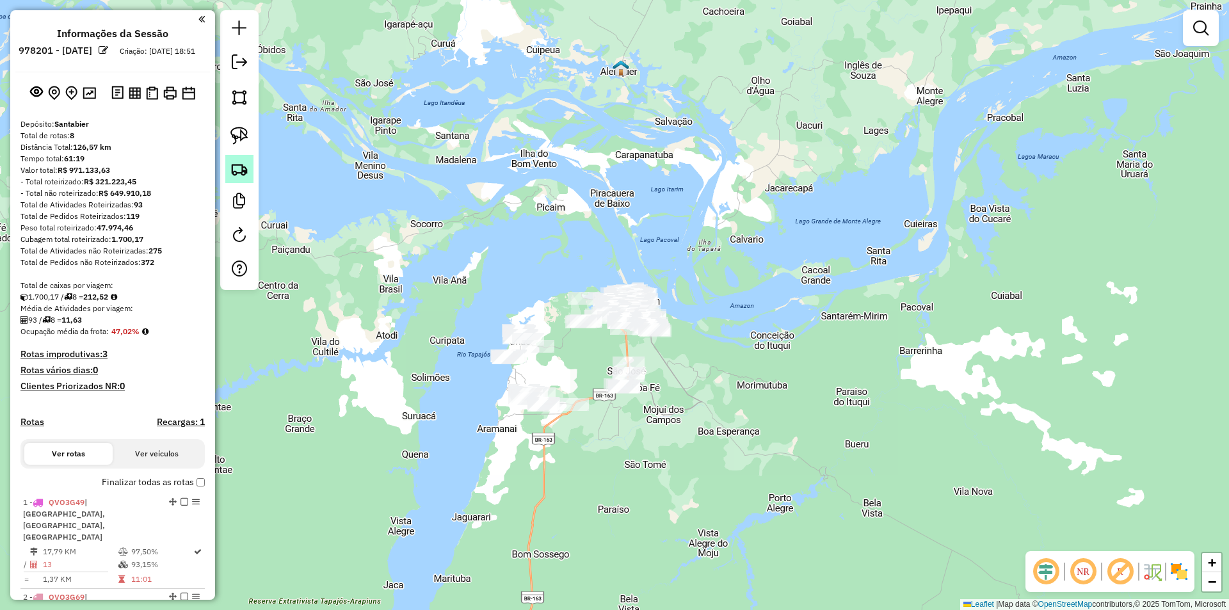
click at [243, 170] on img at bounding box center [239, 169] width 18 height 18
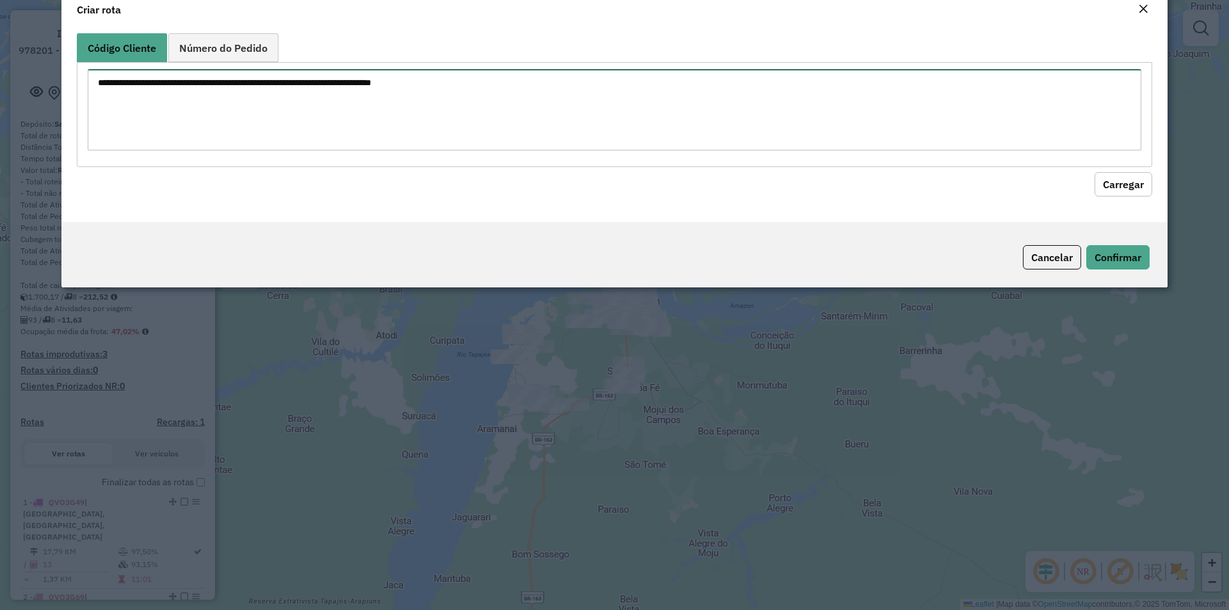
click at [265, 150] on textarea at bounding box center [614, 109] width 1053 height 81
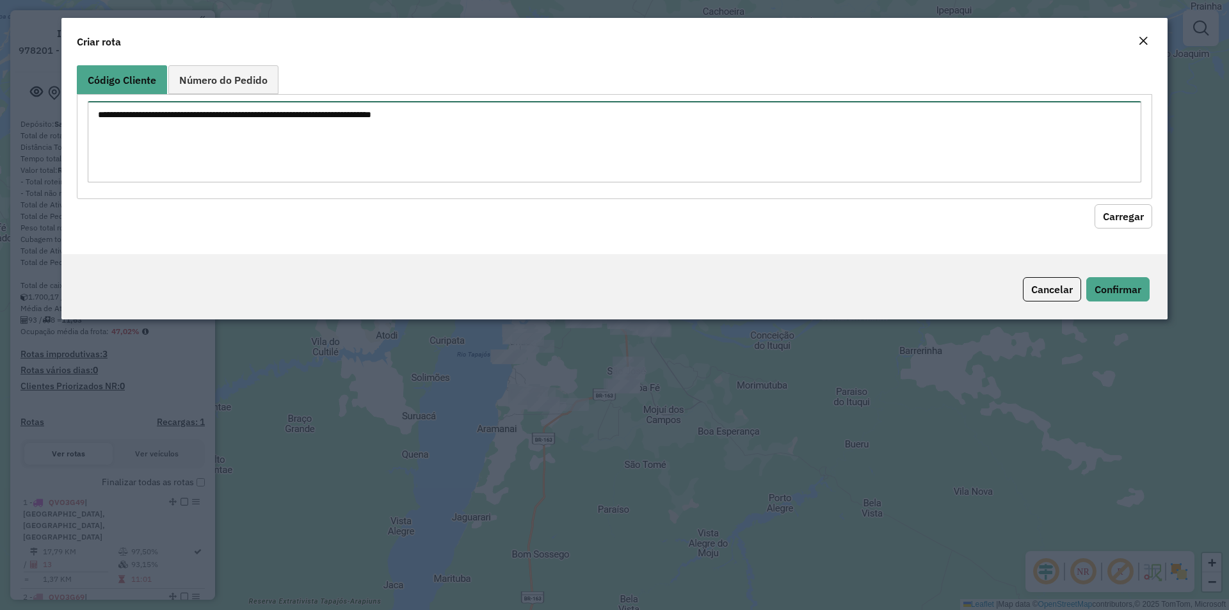
paste textarea "**** **** **** **** ***** **** **** ***** **** ***** ***** **** ****"
type textarea "**** **** **** **** ***** **** **** ***** **** ***** ***** **** ****"
click at [1134, 218] on button "Carregar" at bounding box center [1123, 216] width 58 height 24
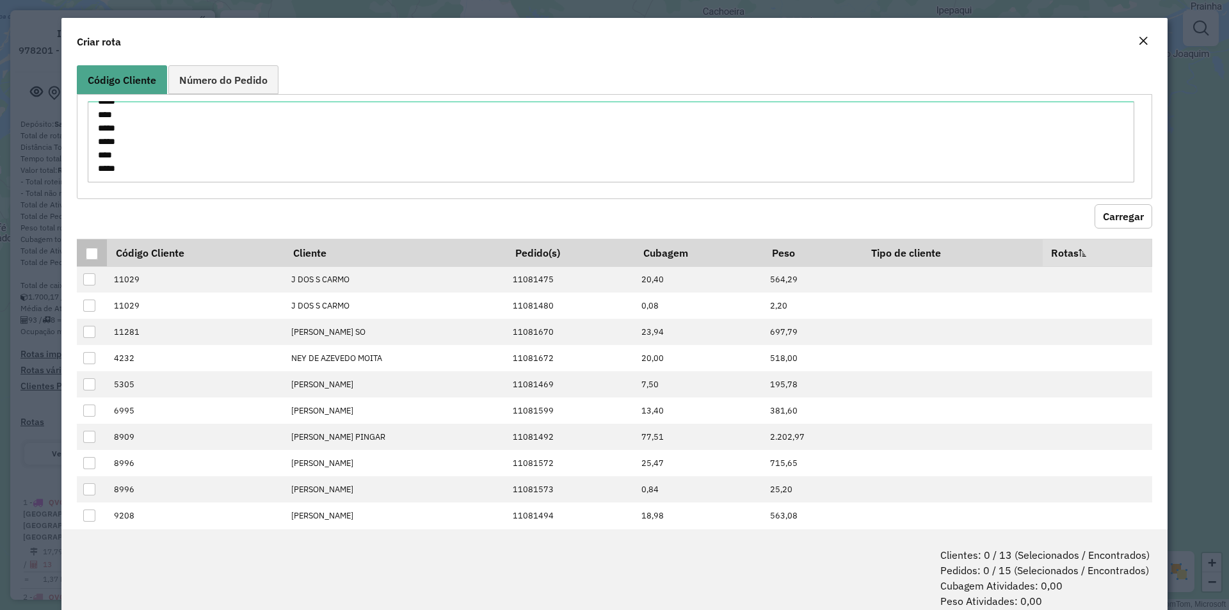
click at [95, 253] on div at bounding box center [92, 254] width 12 height 12
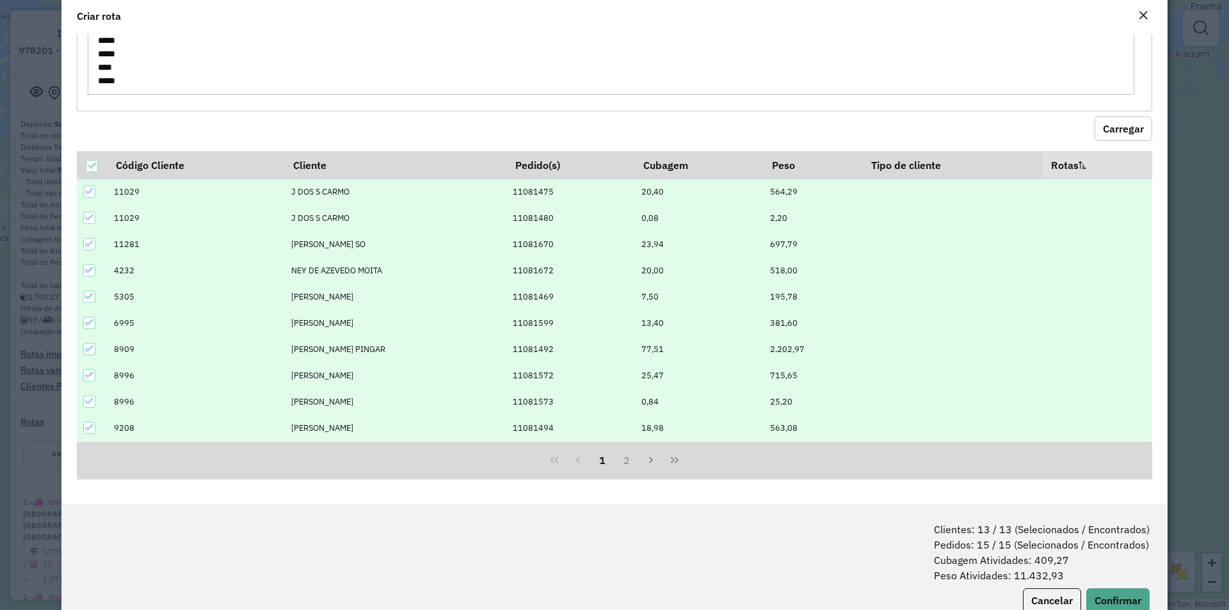
scroll to position [64, 0]
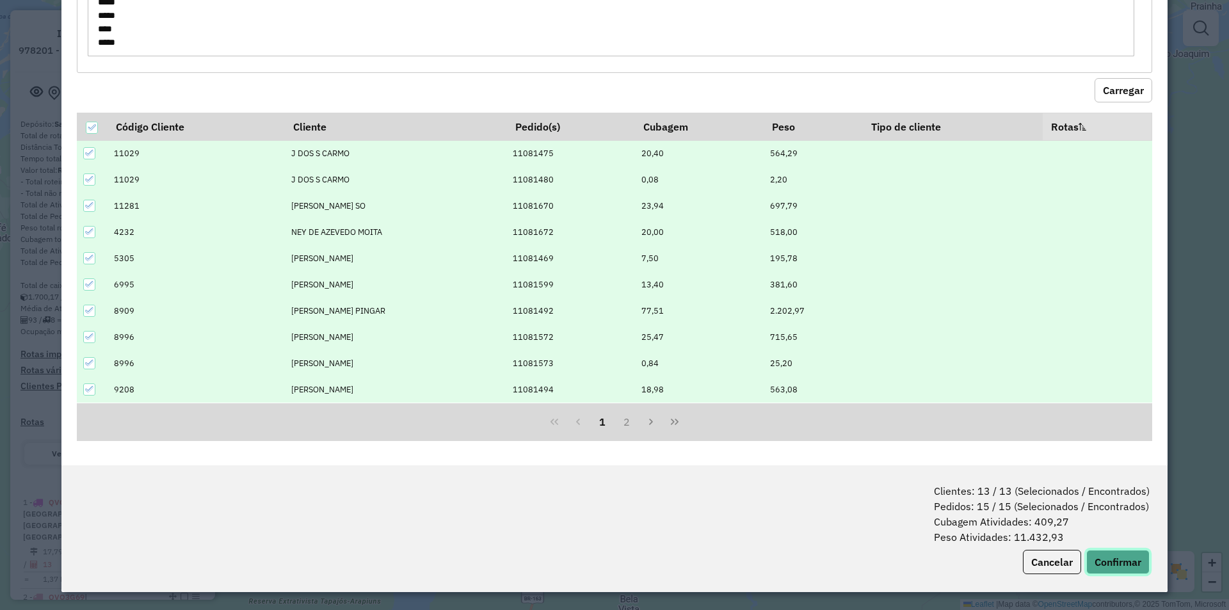
click at [1113, 570] on button "Confirmar" at bounding box center [1117, 562] width 63 height 24
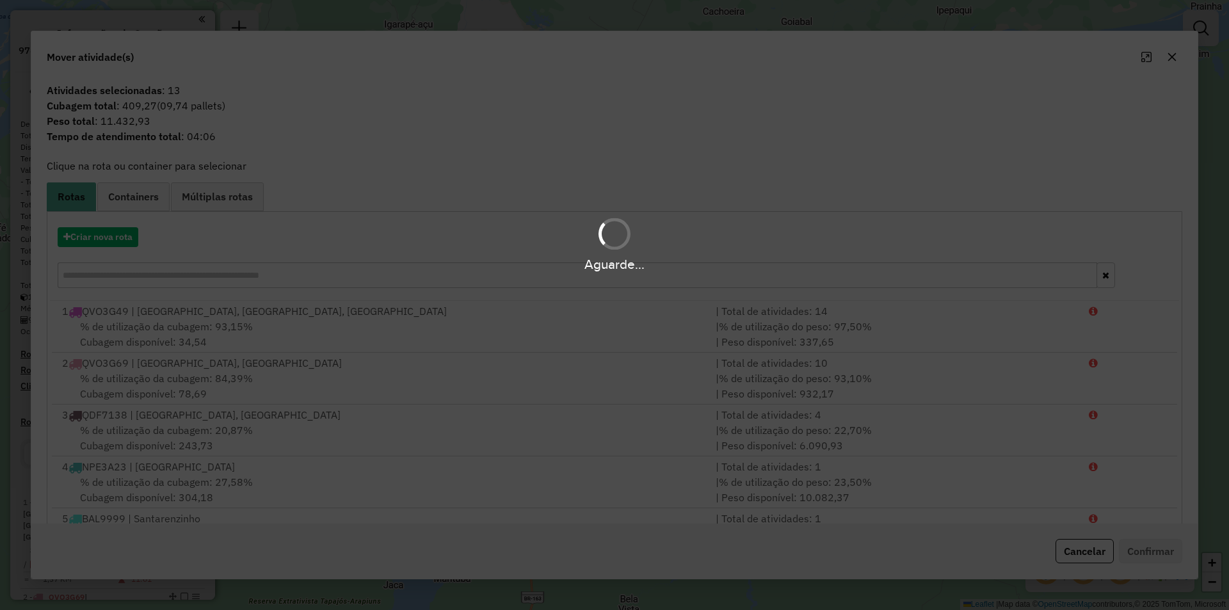
click at [121, 250] on div "Aguarde..." at bounding box center [614, 244] width 1229 height 61
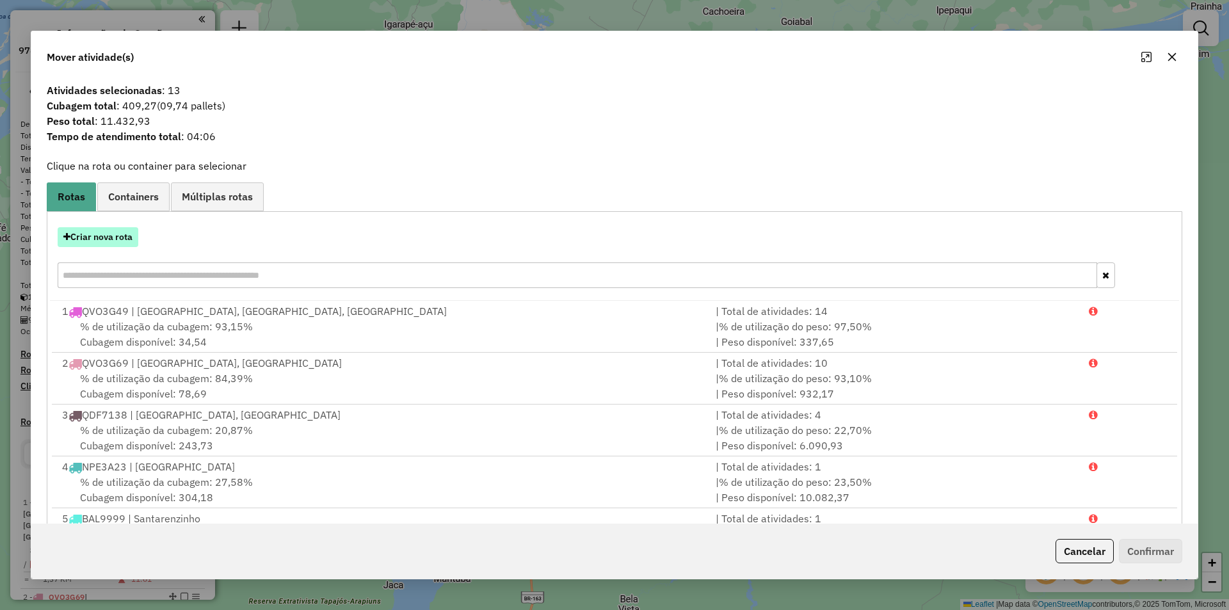
click at [124, 237] on button "Criar nova rota" at bounding box center [98, 237] width 81 height 20
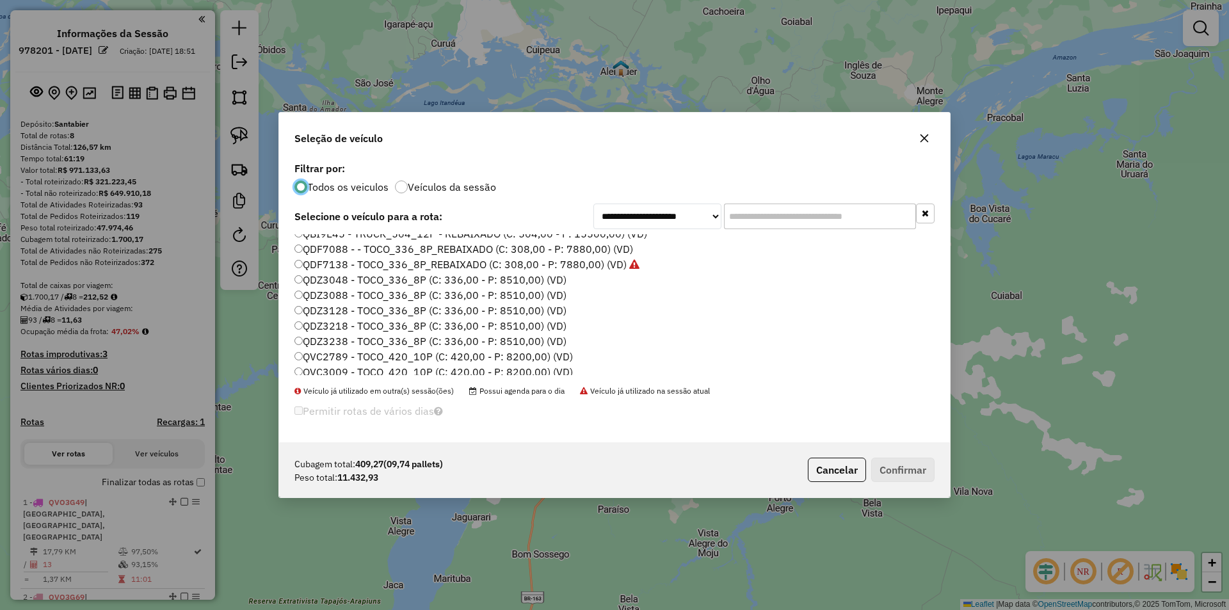
scroll to position [128, 0]
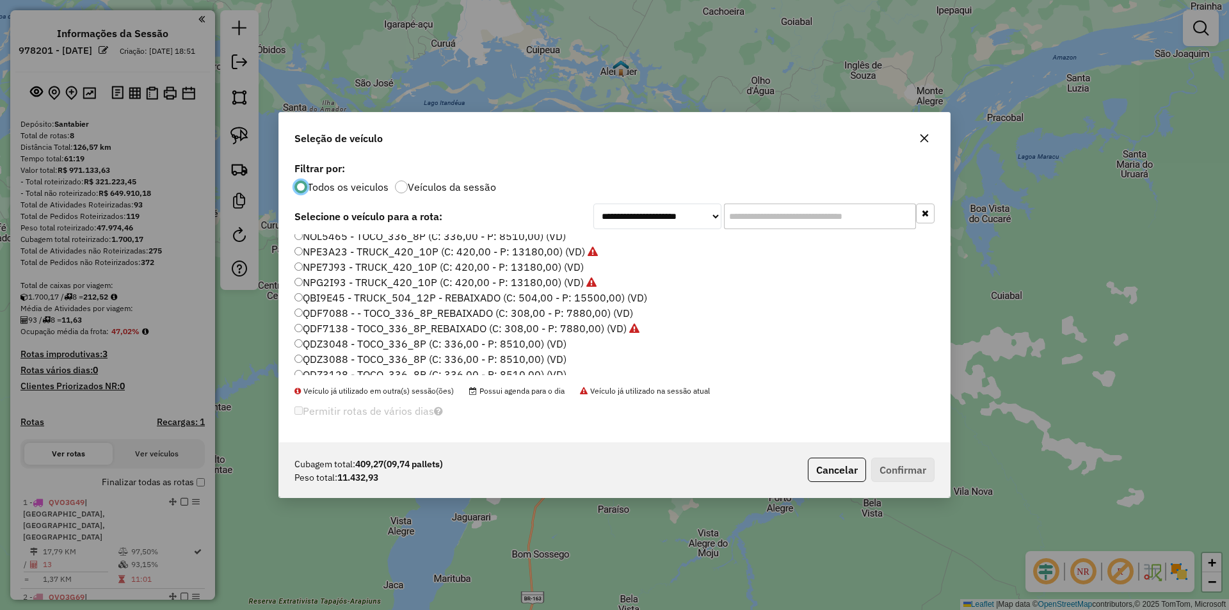
click at [345, 269] on label "NPE7J93 - TRUCK_420_10P (C: 420,00 - P: 13180,00) (VD)" at bounding box center [438, 266] width 289 height 15
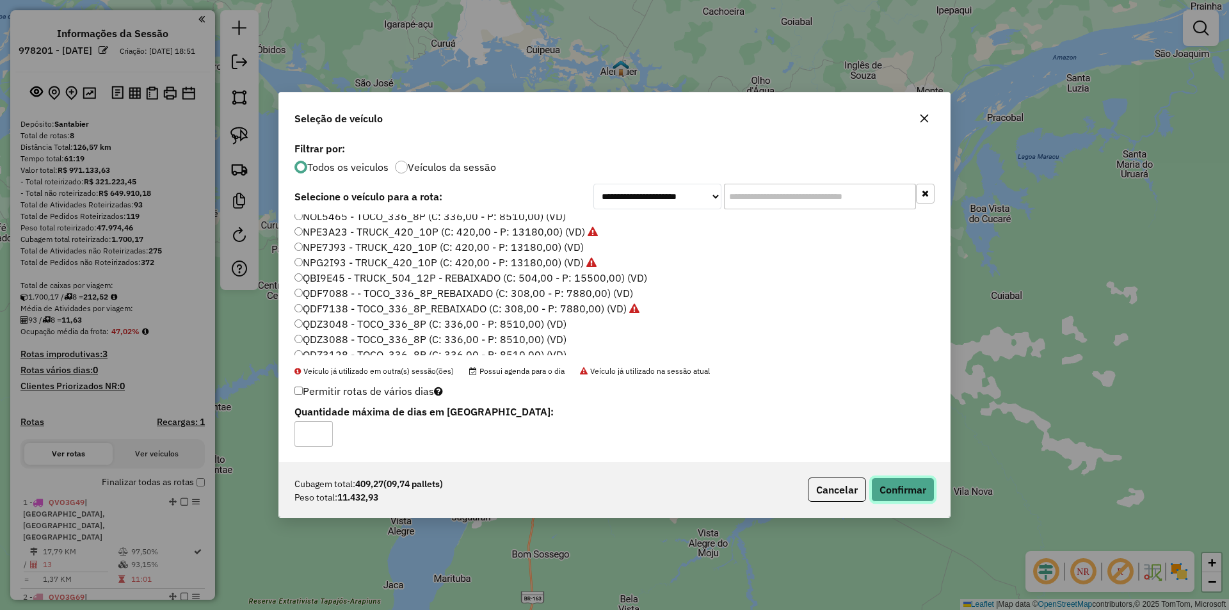
click at [904, 488] on button "Confirmar" at bounding box center [902, 489] width 63 height 24
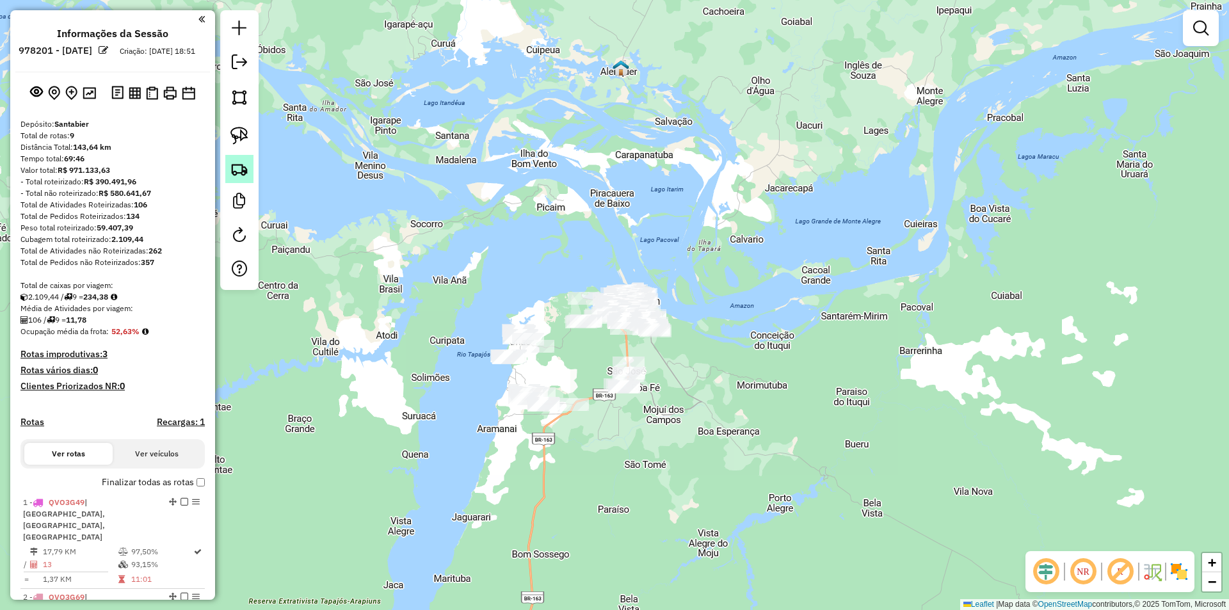
click at [240, 162] on img at bounding box center [239, 169] width 18 height 18
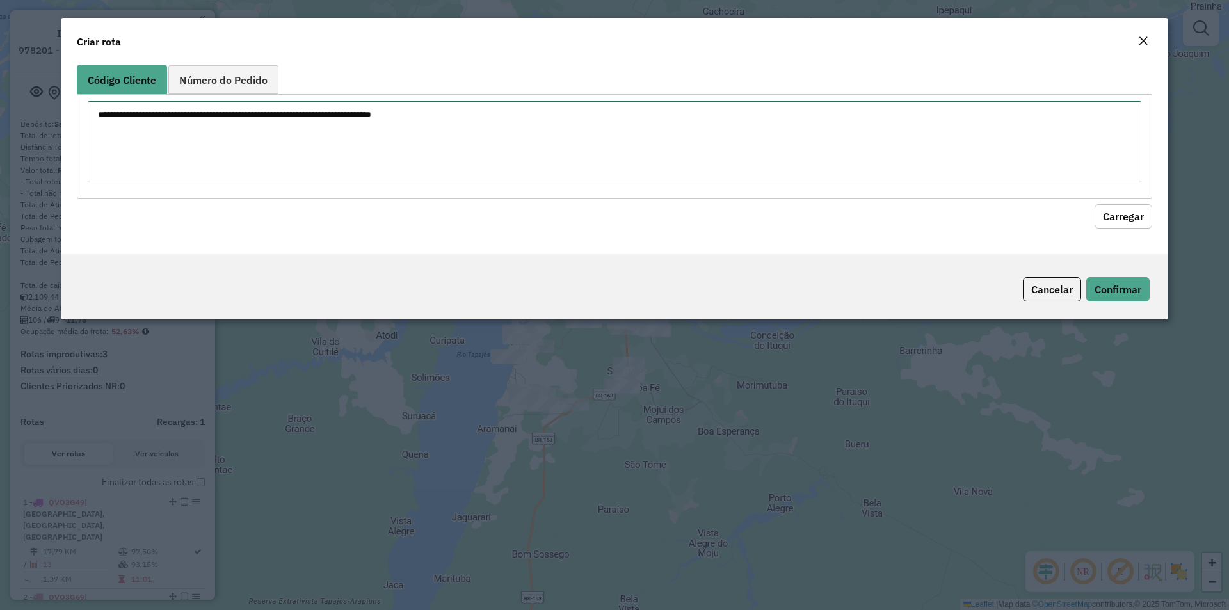
click at [244, 163] on textarea at bounding box center [614, 141] width 1053 height 81
paste textarea "**** ***** ***** ****"
type textarea "**** ***** ***** ****"
click at [1149, 219] on button "Carregar" at bounding box center [1123, 216] width 58 height 24
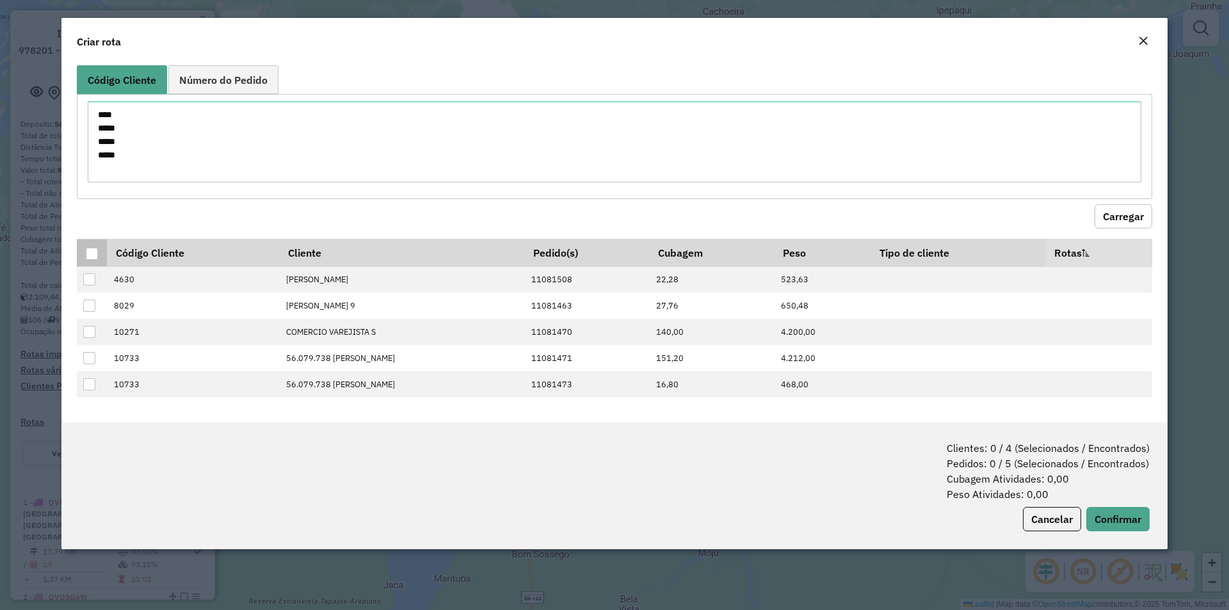
click at [90, 250] on div at bounding box center [92, 254] width 12 height 12
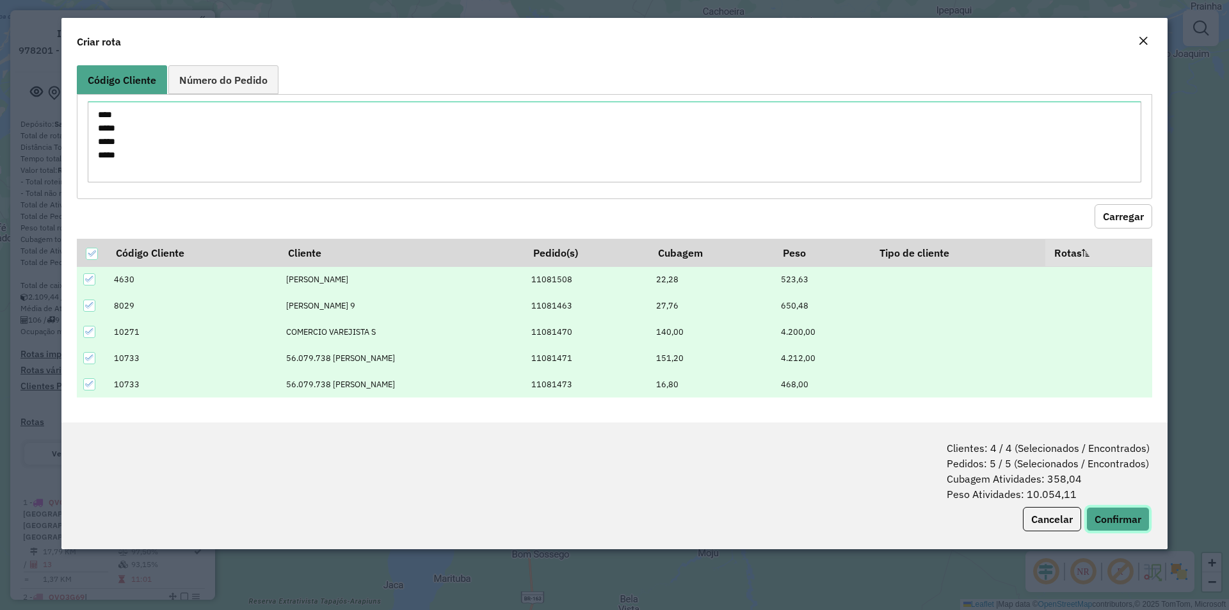
click at [1120, 510] on button "Confirmar" at bounding box center [1117, 519] width 63 height 24
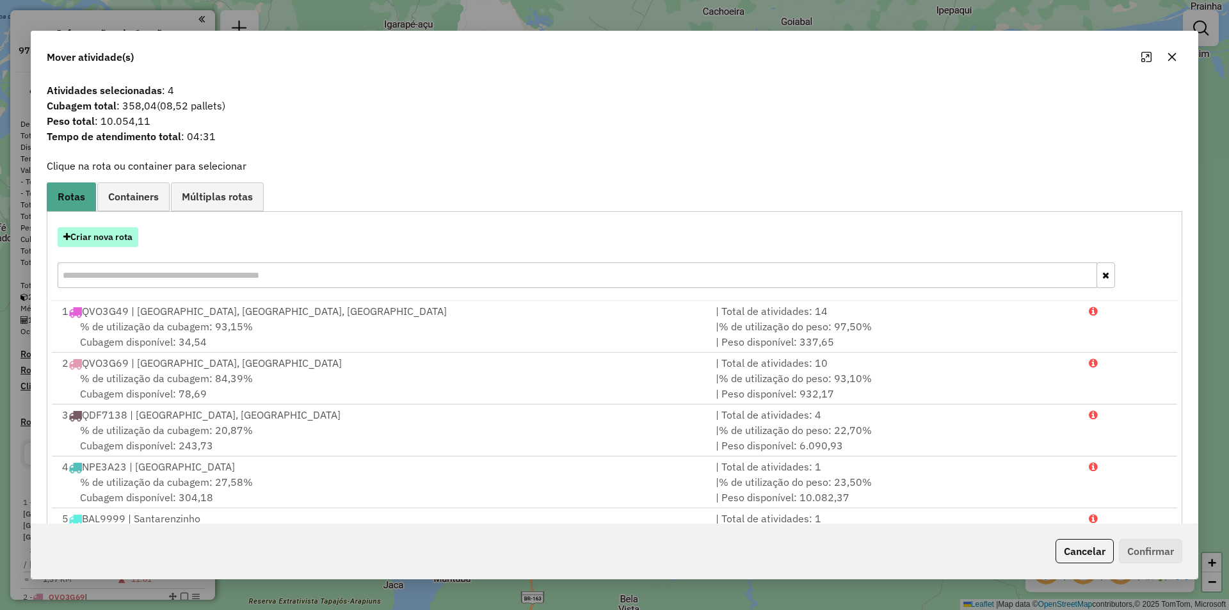
click at [136, 243] on button "Criar nova rota" at bounding box center [98, 237] width 81 height 20
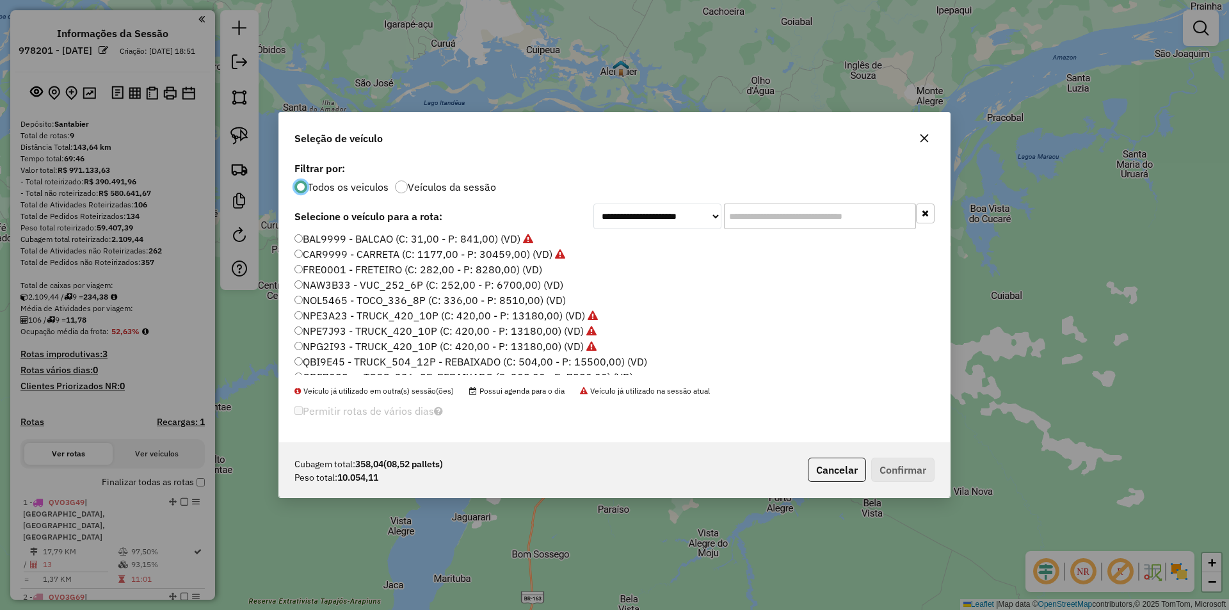
scroll to position [0, 0]
click at [532, 277] on label "BAL6666 - BALCÃO F (C: 510,00 - P: 16000,00) (VD)" at bounding box center [420, 271] width 253 height 15
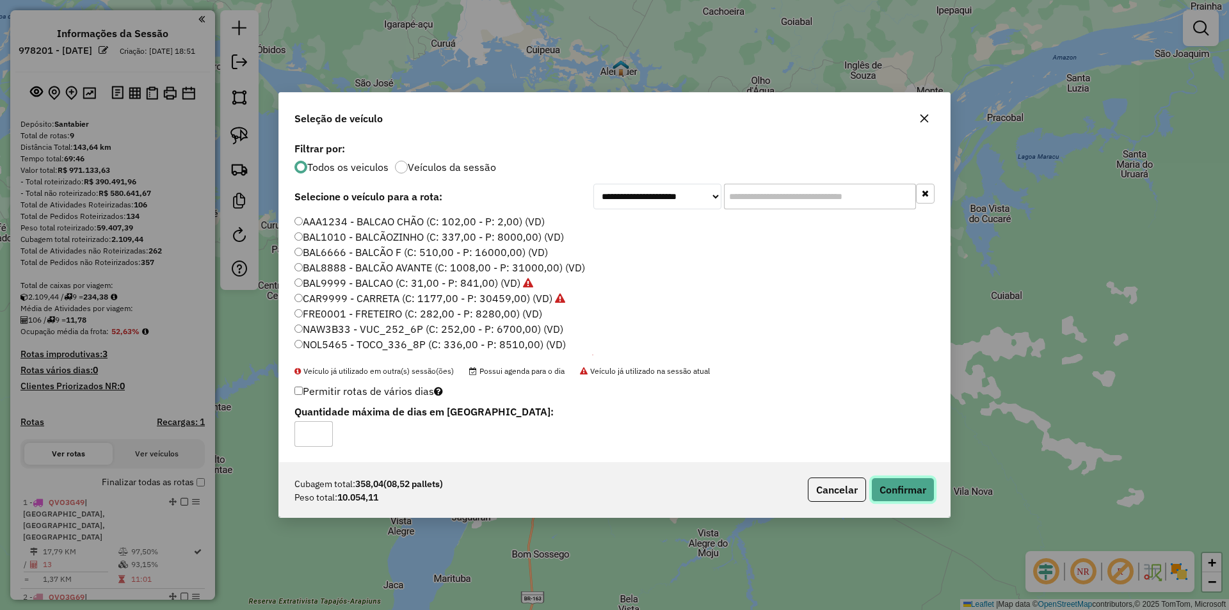
click at [902, 490] on button "Confirmar" at bounding box center [902, 489] width 63 height 24
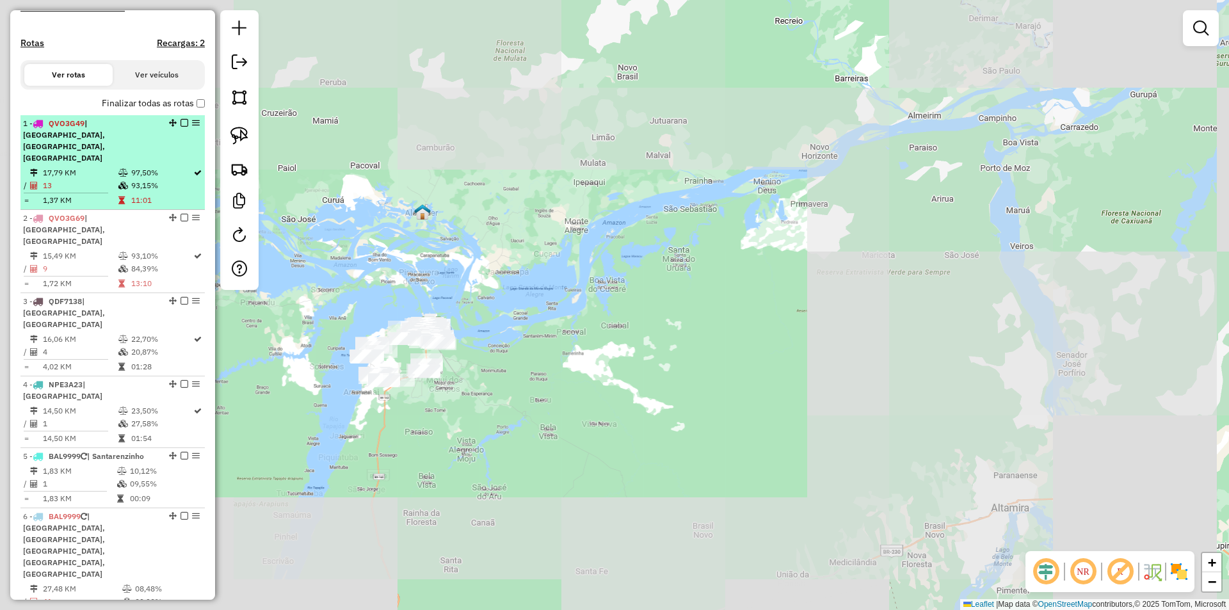
scroll to position [384, 0]
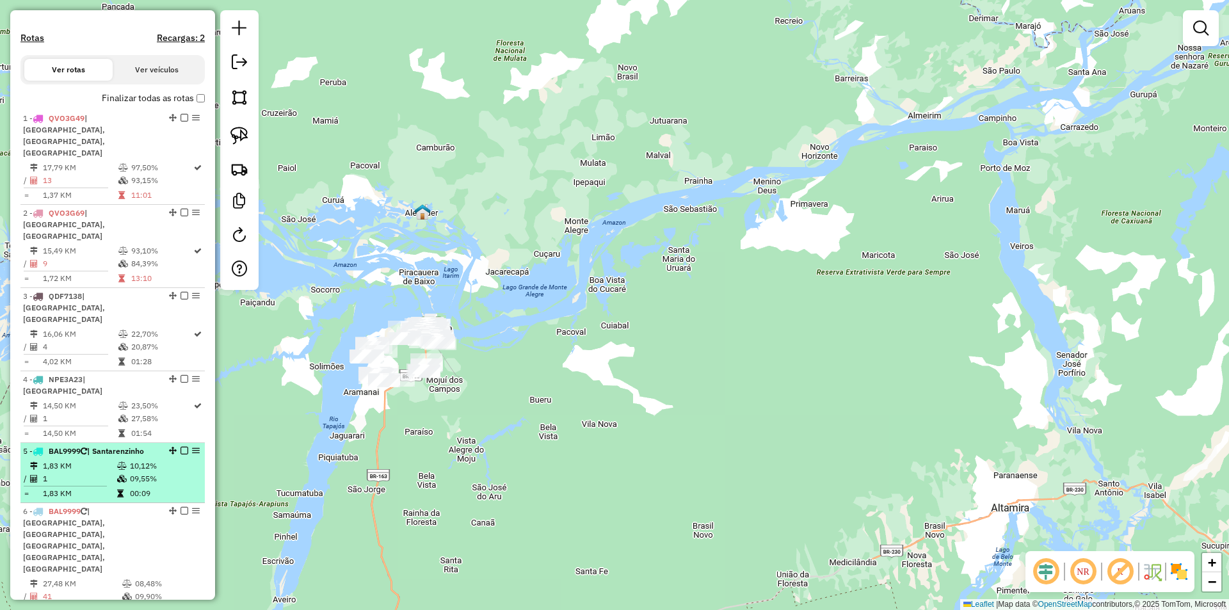
click at [179, 459] on td "10,12%" at bounding box center [164, 465] width 70 height 13
select select "**********"
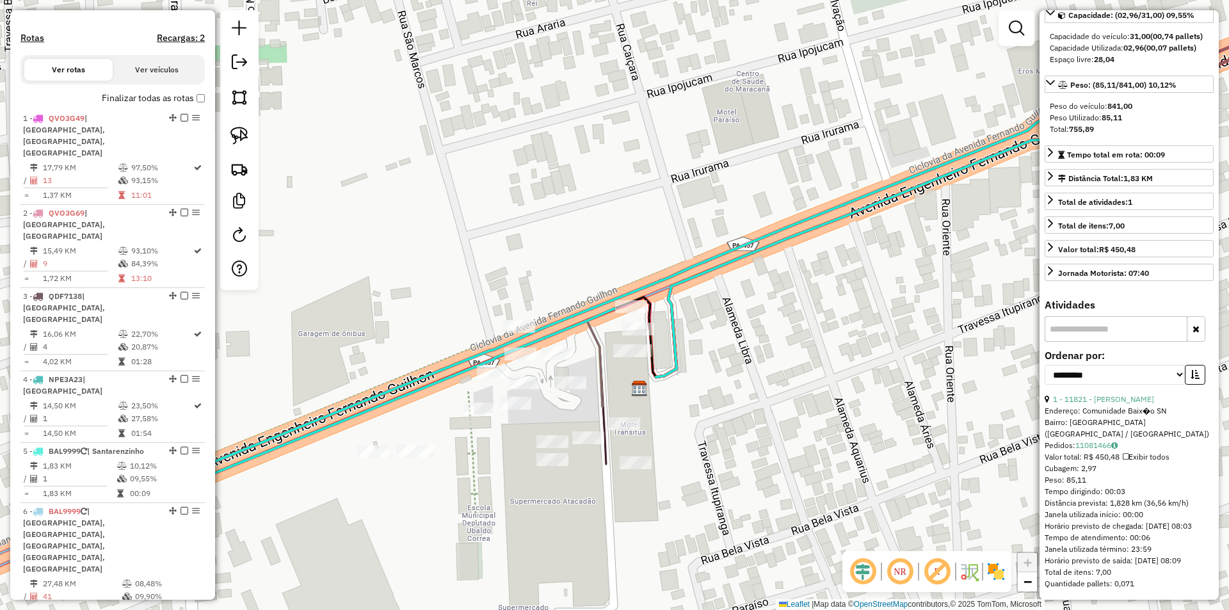
scroll to position [134, 0]
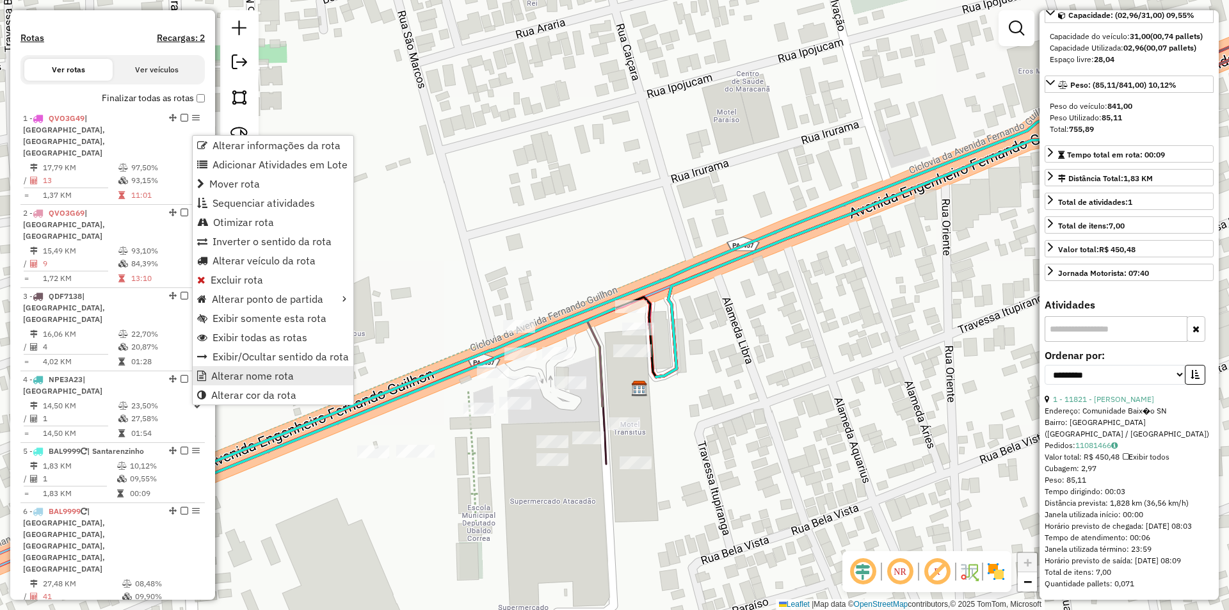
click at [239, 372] on span "Alterar nome rota" at bounding box center [252, 376] width 83 height 10
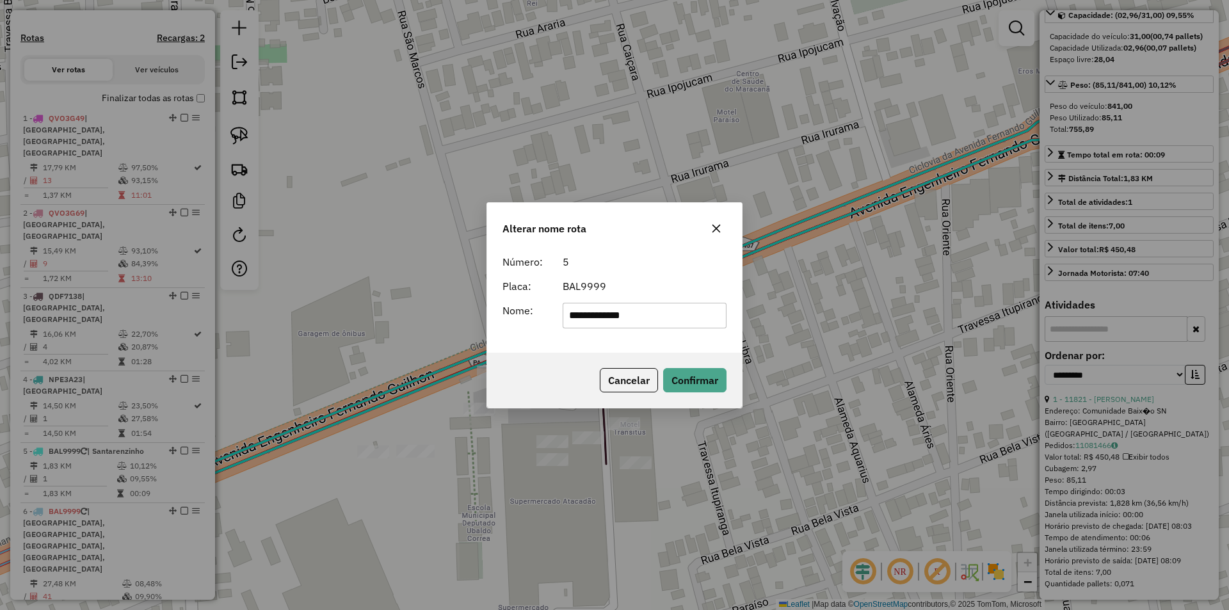
drag, startPoint x: 638, startPoint y: 317, endPoint x: 534, endPoint y: 317, distance: 104.3
click at [534, 317] on div "**********" at bounding box center [614, 316] width 239 height 26
type input "****"
drag, startPoint x: 685, startPoint y: 376, endPoint x: 638, endPoint y: 375, distance: 46.7
click at [685, 376] on button "Confirmar" at bounding box center [694, 380] width 63 height 24
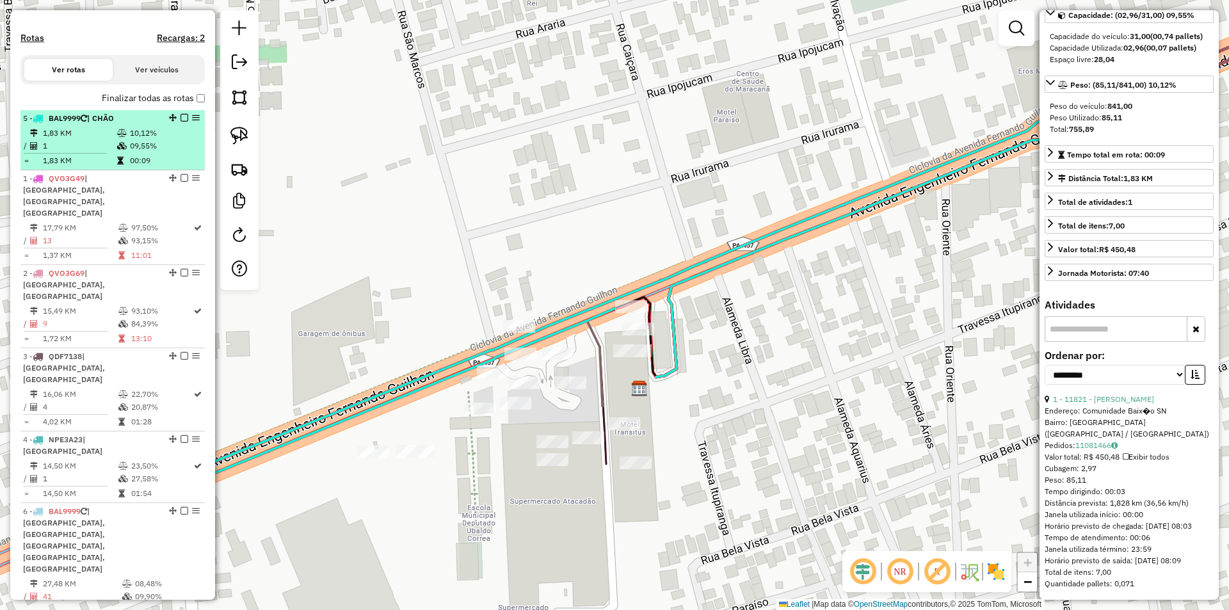
drag, startPoint x: 169, startPoint y: 405, endPoint x: 175, endPoint y: 122, distance: 283.5
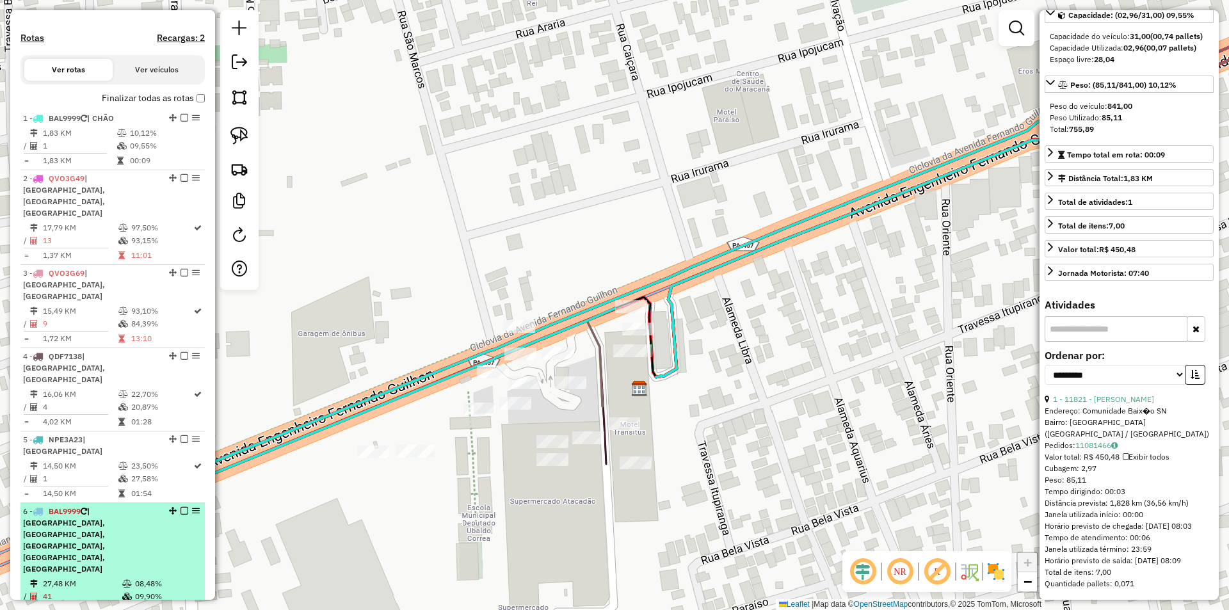
click at [163, 577] on td "08,48%" at bounding box center [166, 583] width 65 height 13
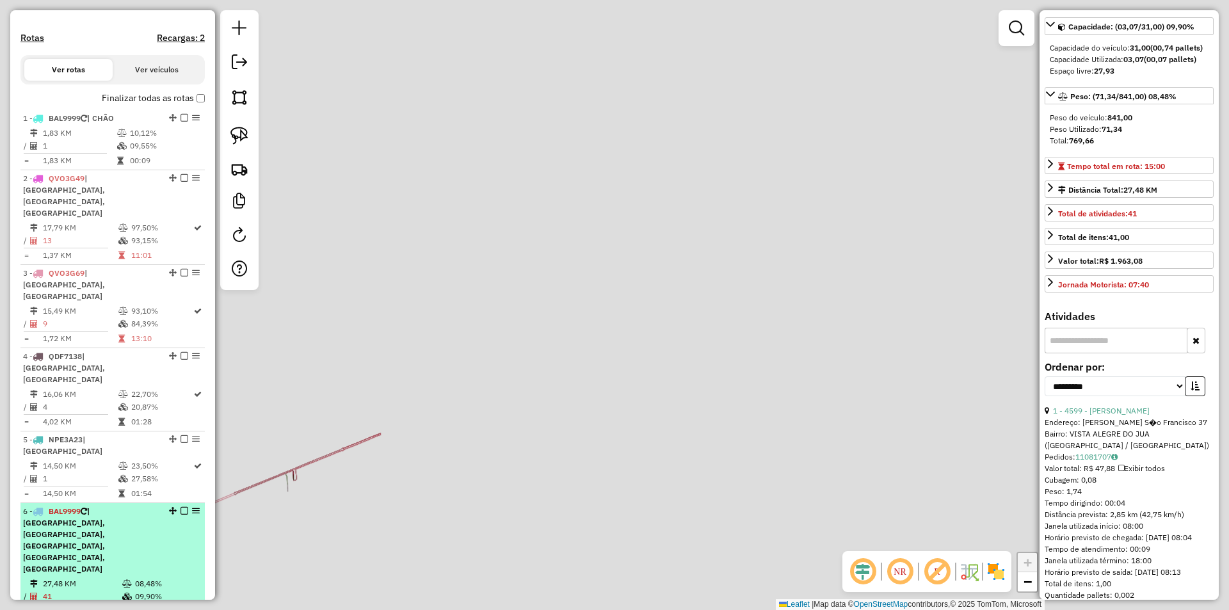
scroll to position [145, 0]
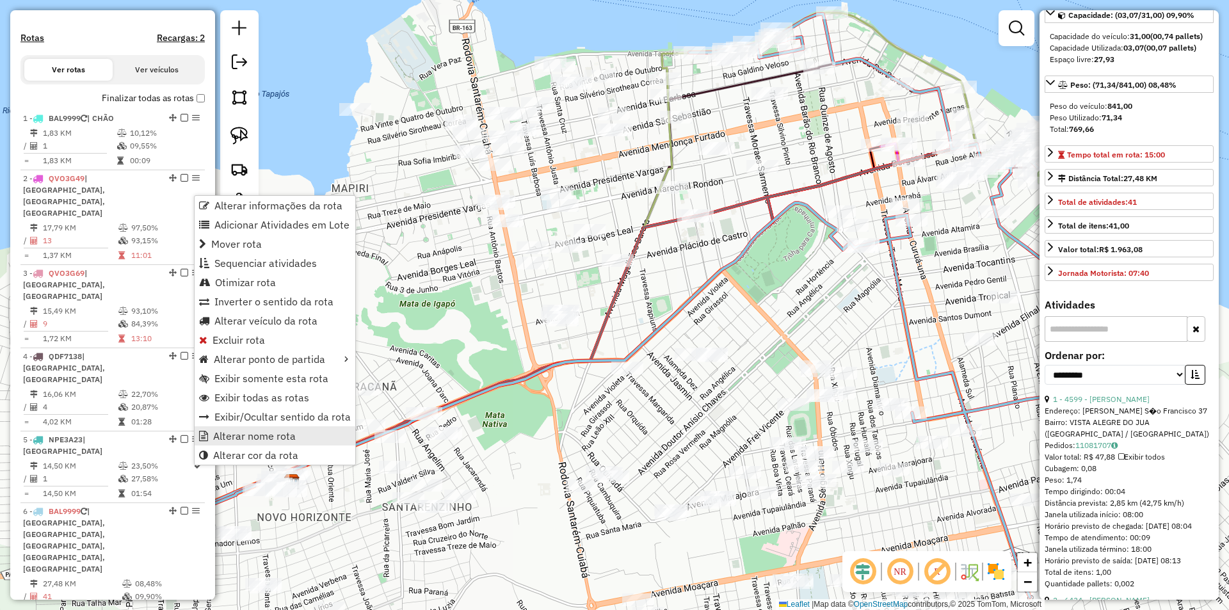
click at [296, 432] on link "Alterar nome rota" at bounding box center [275, 435] width 161 height 19
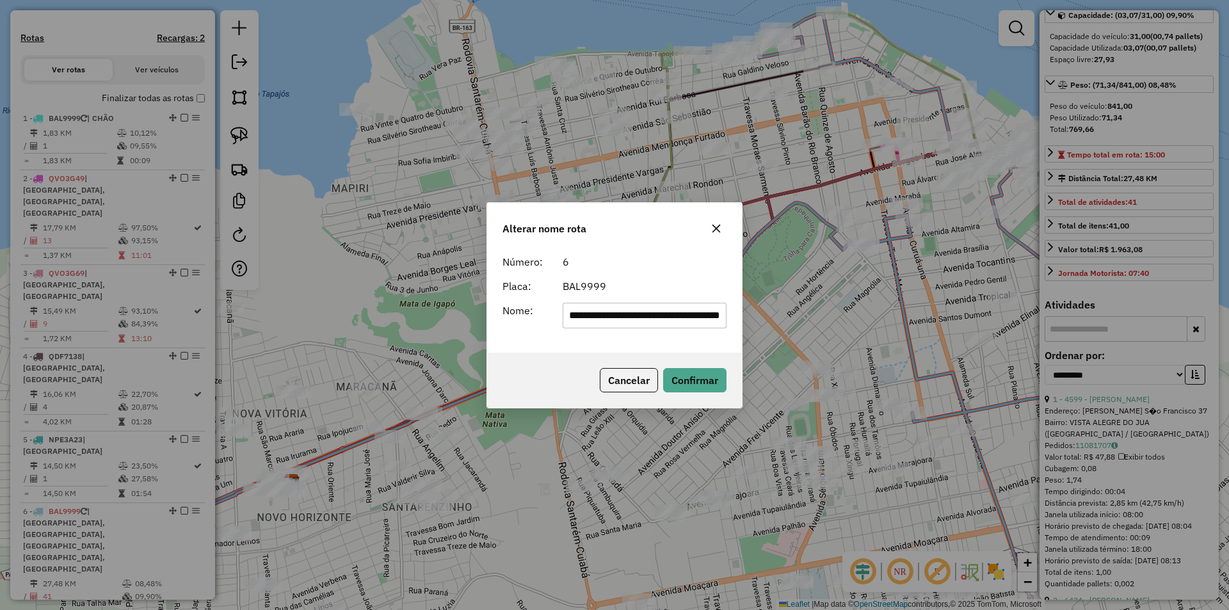
scroll to position [0, 29]
click at [631, 331] on div "**********" at bounding box center [614, 301] width 255 height 104
click at [644, 322] on input "**********" at bounding box center [644, 316] width 164 height 26
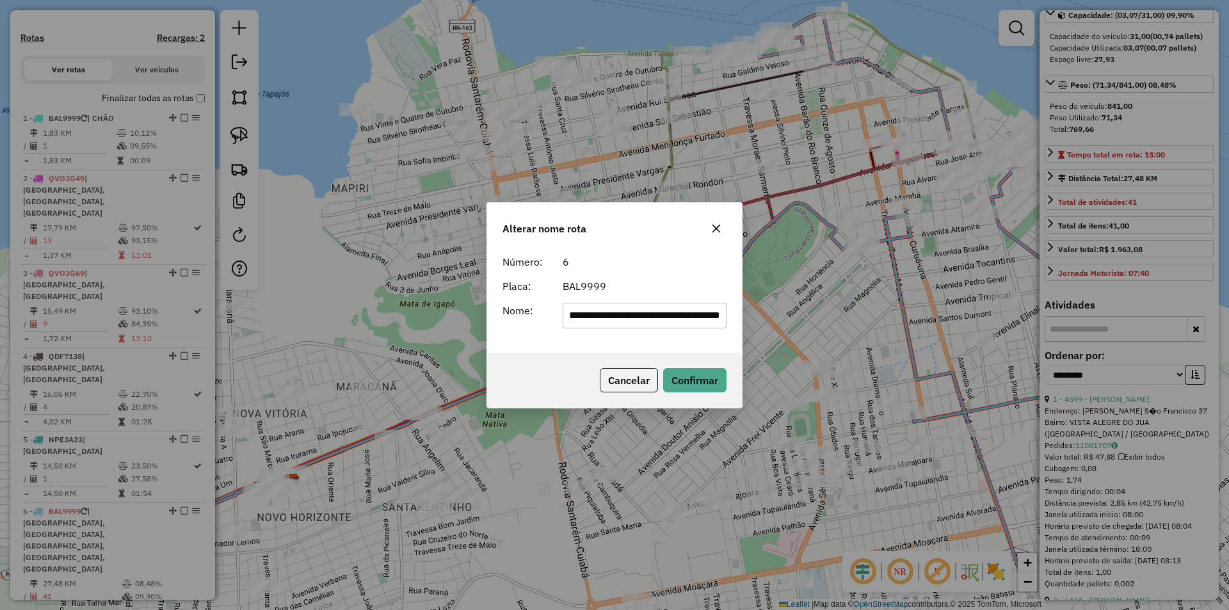
click at [644, 322] on input "**********" at bounding box center [644, 316] width 164 height 26
type input "********"
click at [685, 378] on button "Confirmar" at bounding box center [694, 380] width 63 height 24
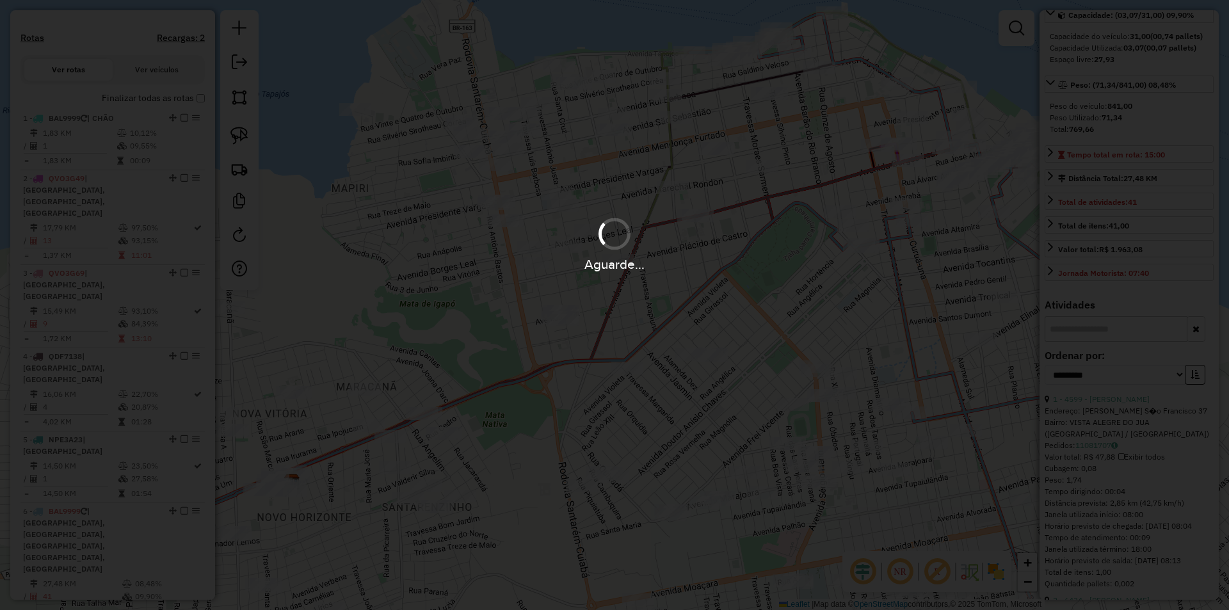
scroll to position [134, 0]
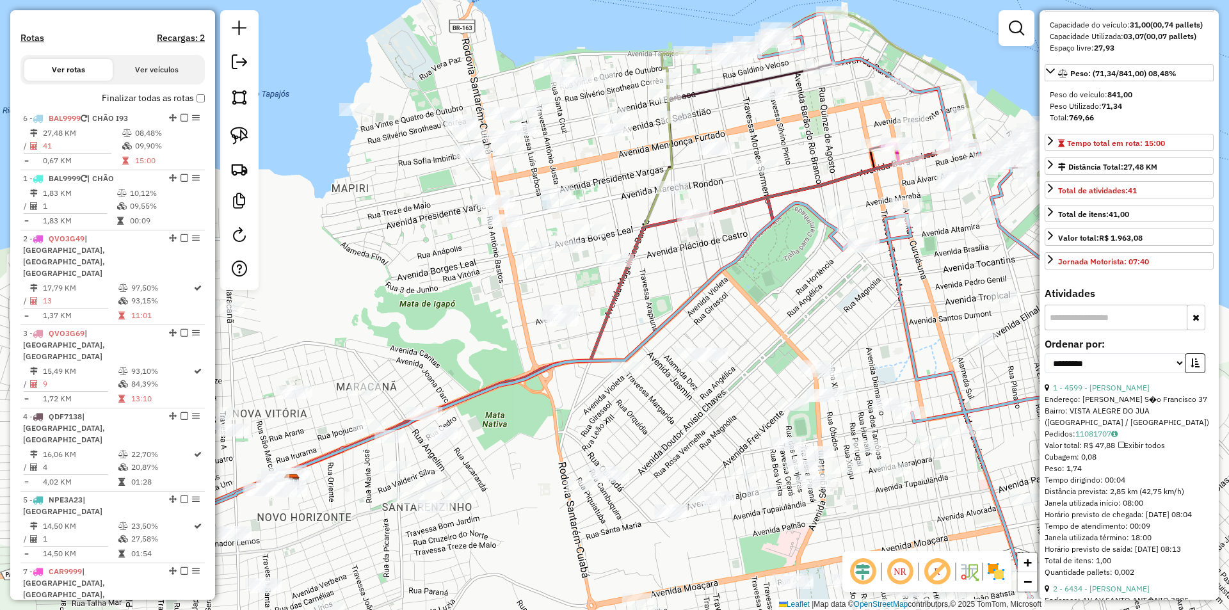
drag, startPoint x: 168, startPoint y: 463, endPoint x: 173, endPoint y: 97, distance: 366.1
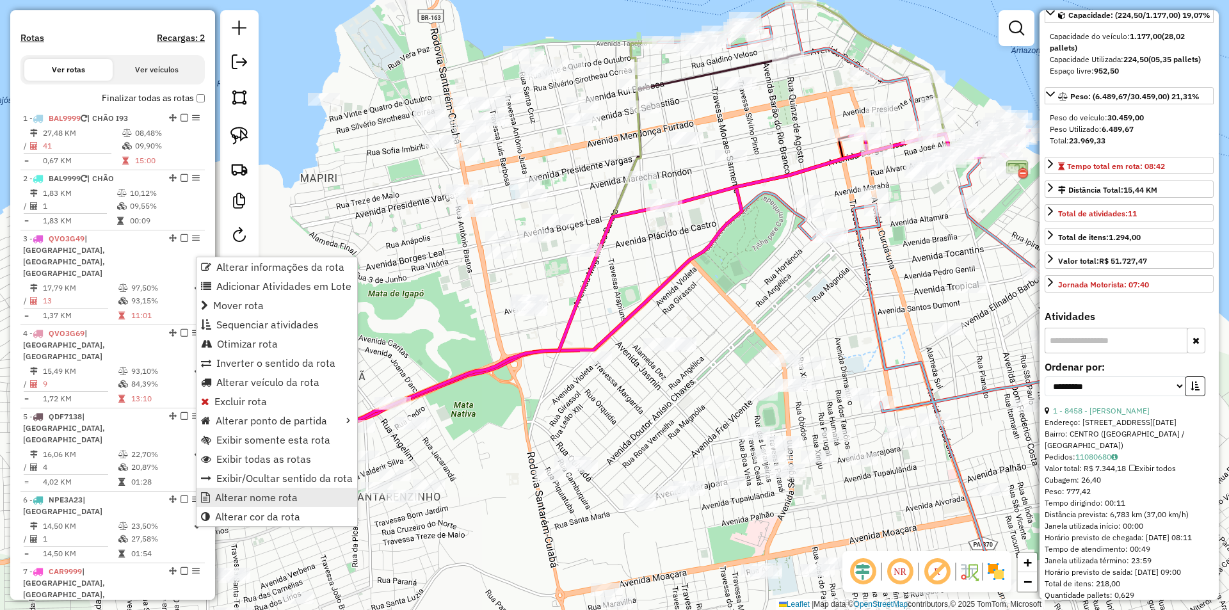
click at [286, 500] on span "Alterar nome rota" at bounding box center [256, 497] width 83 height 10
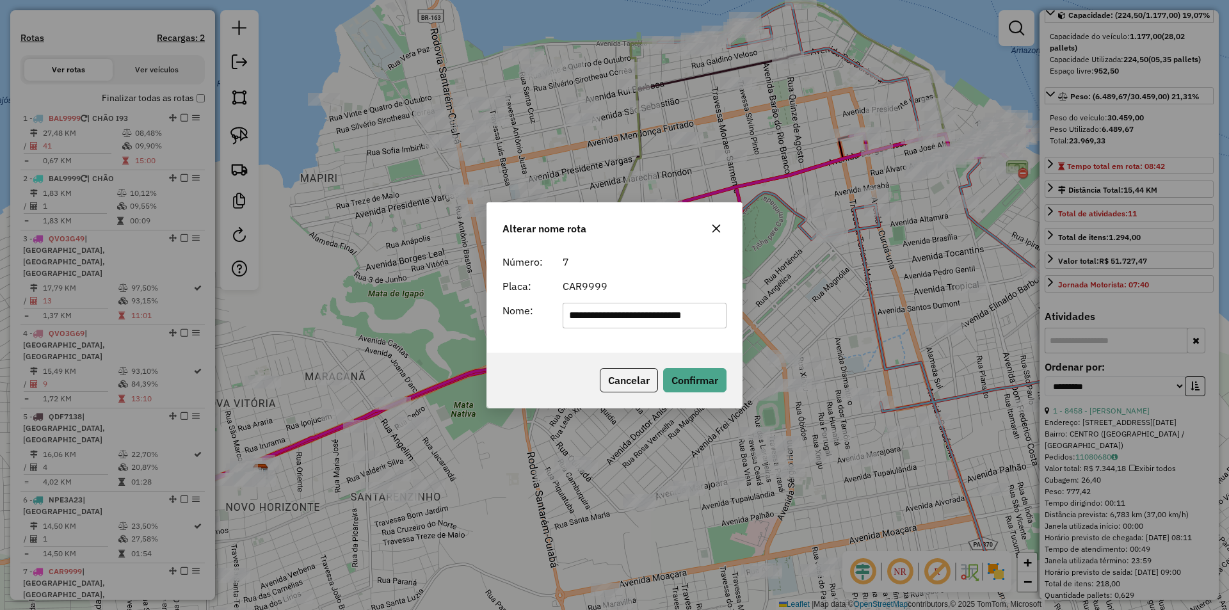
click at [669, 321] on input "**********" at bounding box center [644, 316] width 164 height 26
type input "******"
click at [687, 378] on button "Confirmar" at bounding box center [694, 380] width 63 height 24
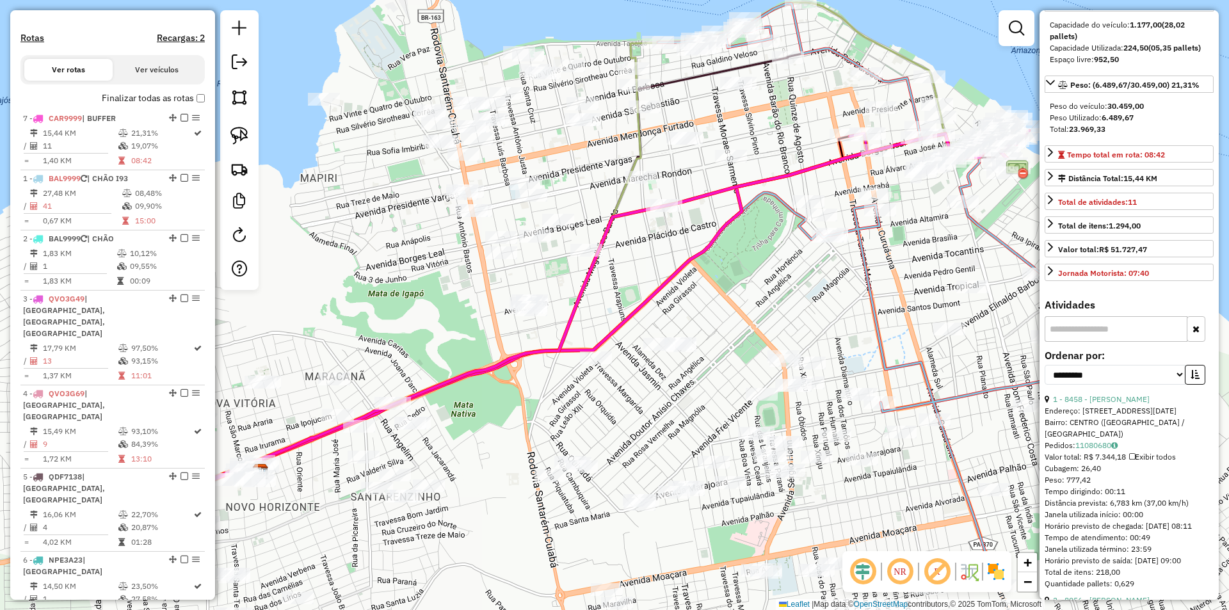
drag, startPoint x: 167, startPoint y: 516, endPoint x: 157, endPoint y: 99, distance: 417.3
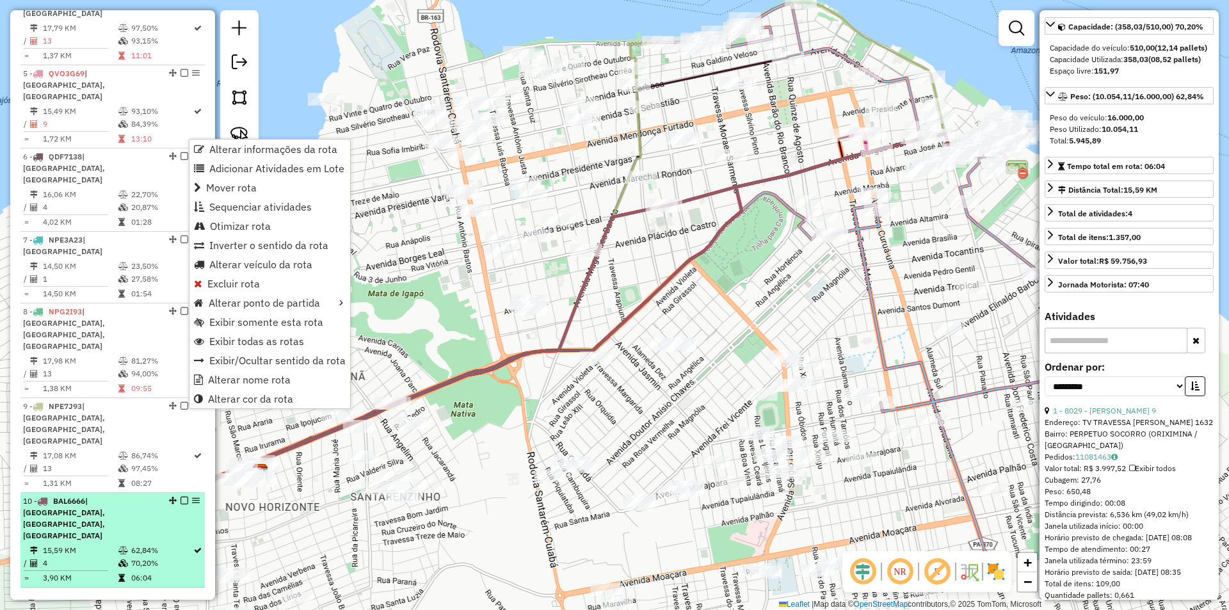
scroll to position [145, 0]
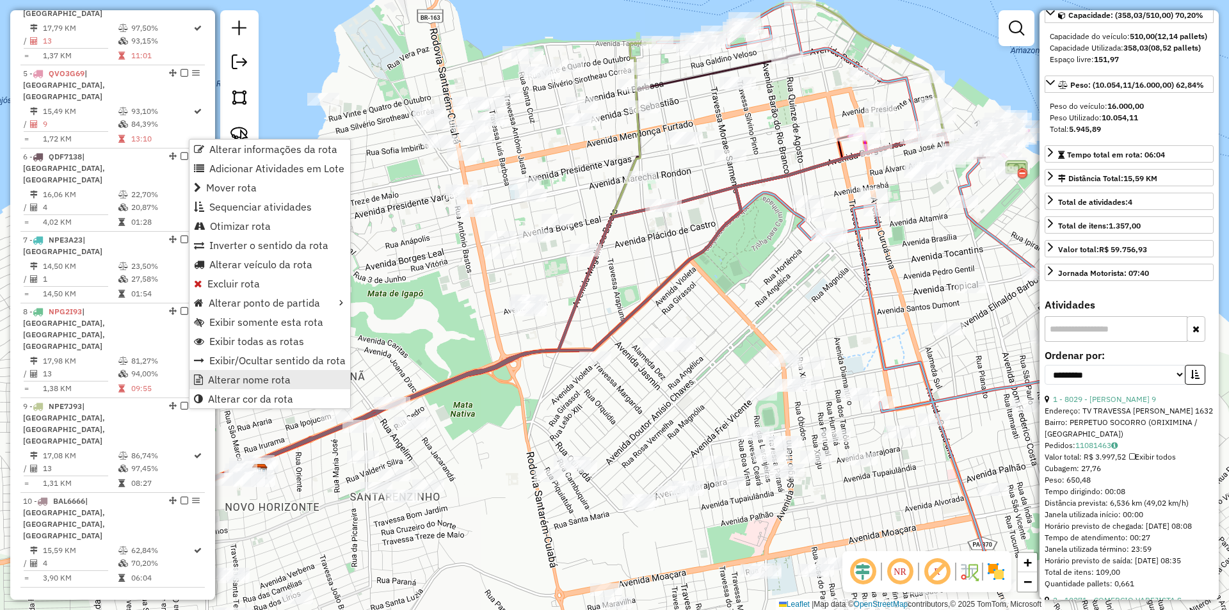
click at [229, 384] on span "Alterar nome rota" at bounding box center [249, 379] width 83 height 10
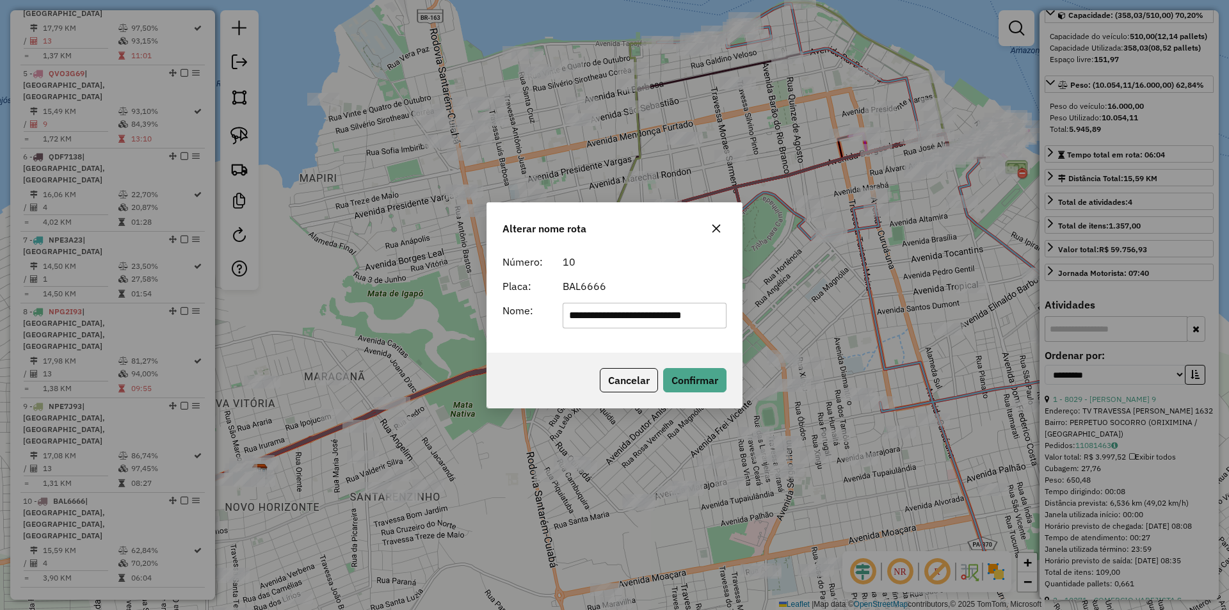
click at [663, 321] on input "**********" at bounding box center [644, 316] width 164 height 26
type input "**********"
click at [679, 372] on button "Confirmar" at bounding box center [694, 380] width 63 height 24
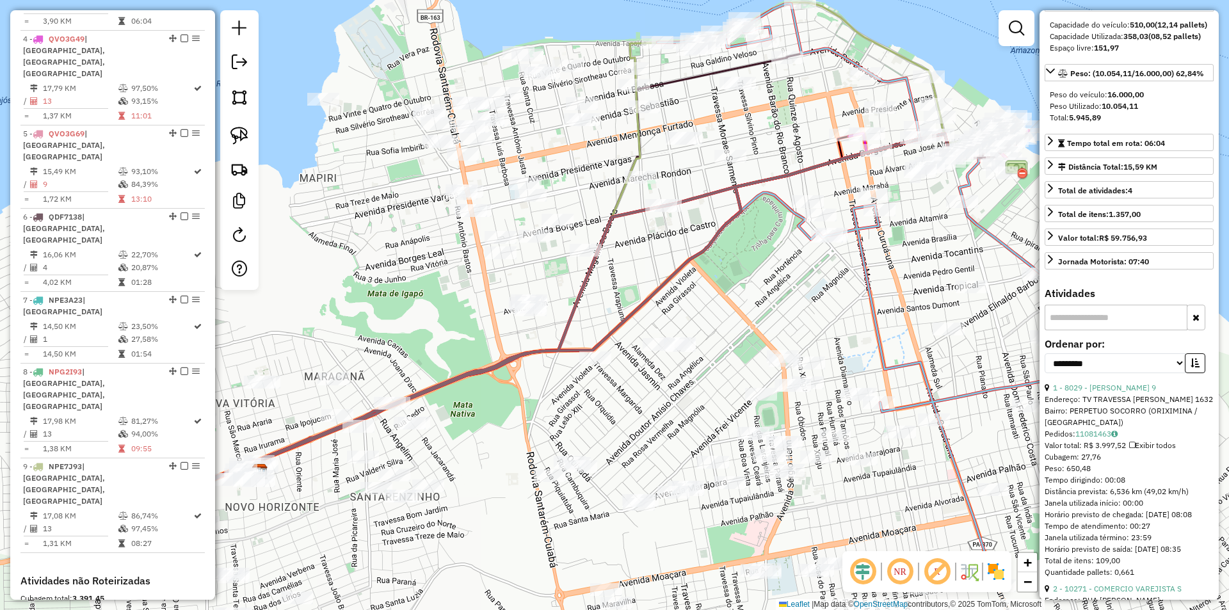
scroll to position [764, 0]
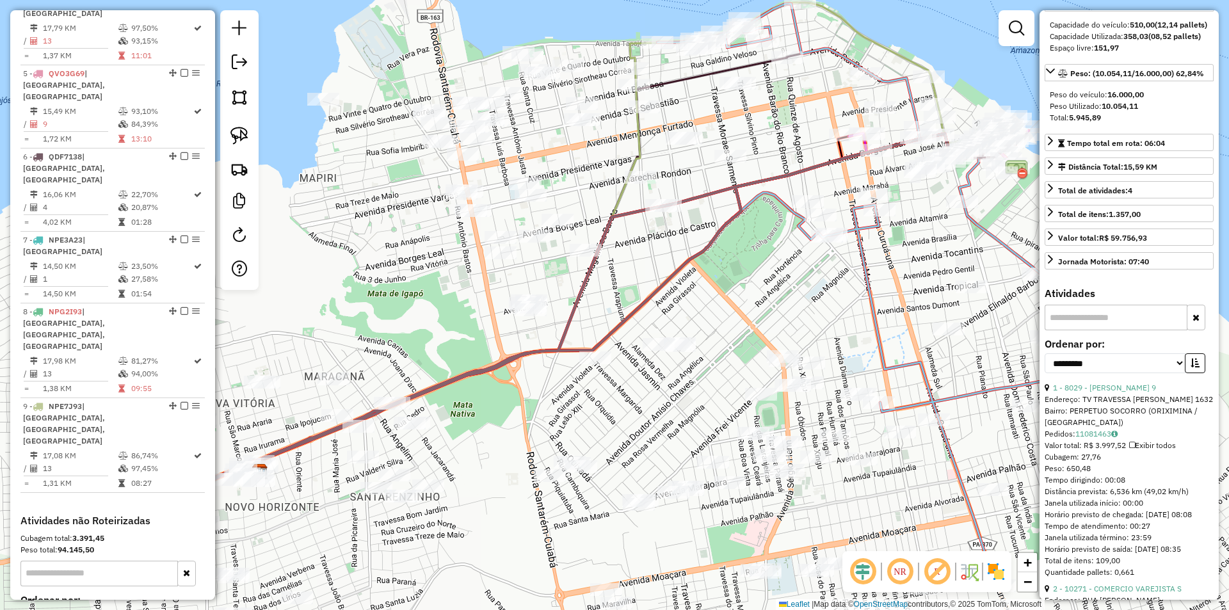
drag, startPoint x: 170, startPoint y: 410, endPoint x: 161, endPoint y: 4, distance: 406.4
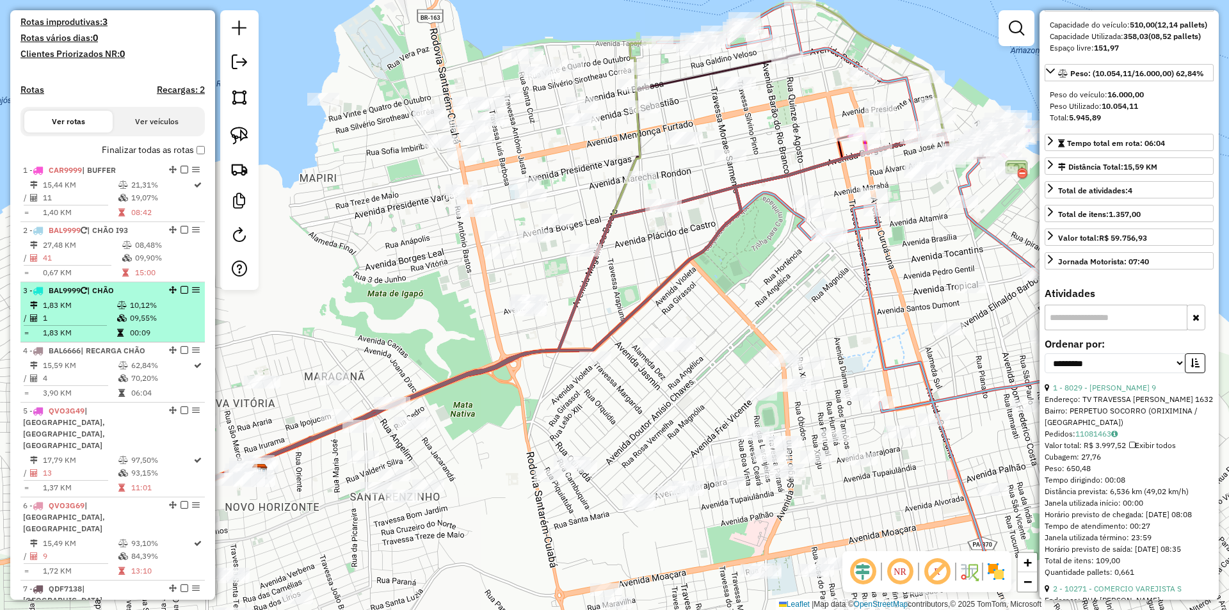
scroll to position [316, 0]
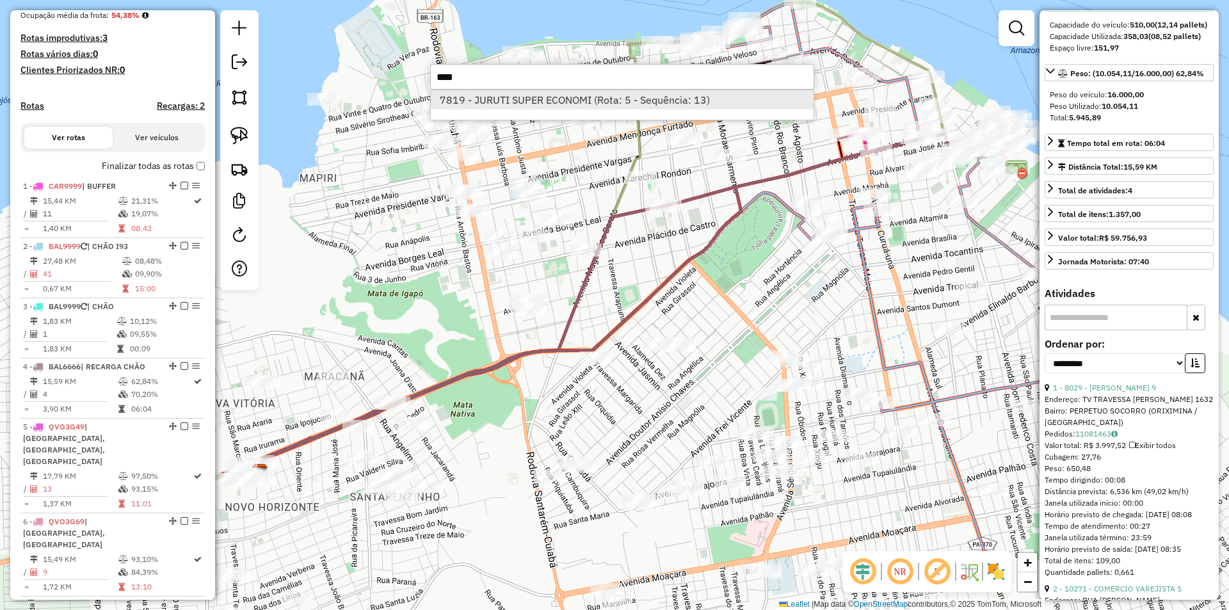
type input "****"
click at [535, 102] on li "7819 - JURUTI SUPER ECONOMI (Rota: 5 - Sequência: 13)" at bounding box center [622, 99] width 383 height 19
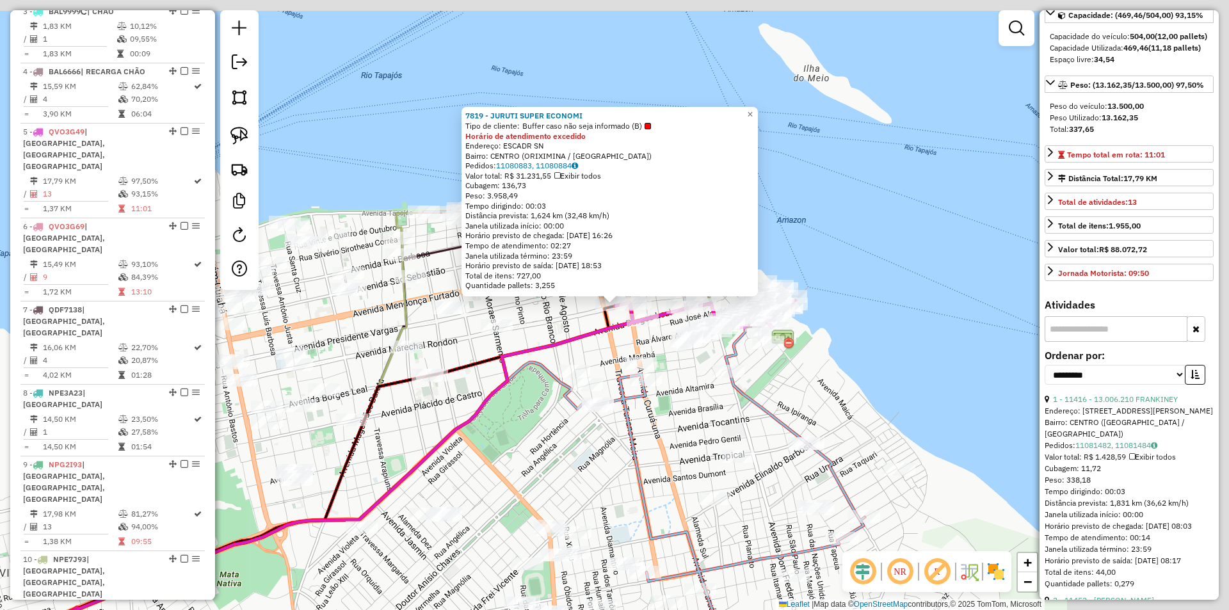
scroll to position [736, 0]
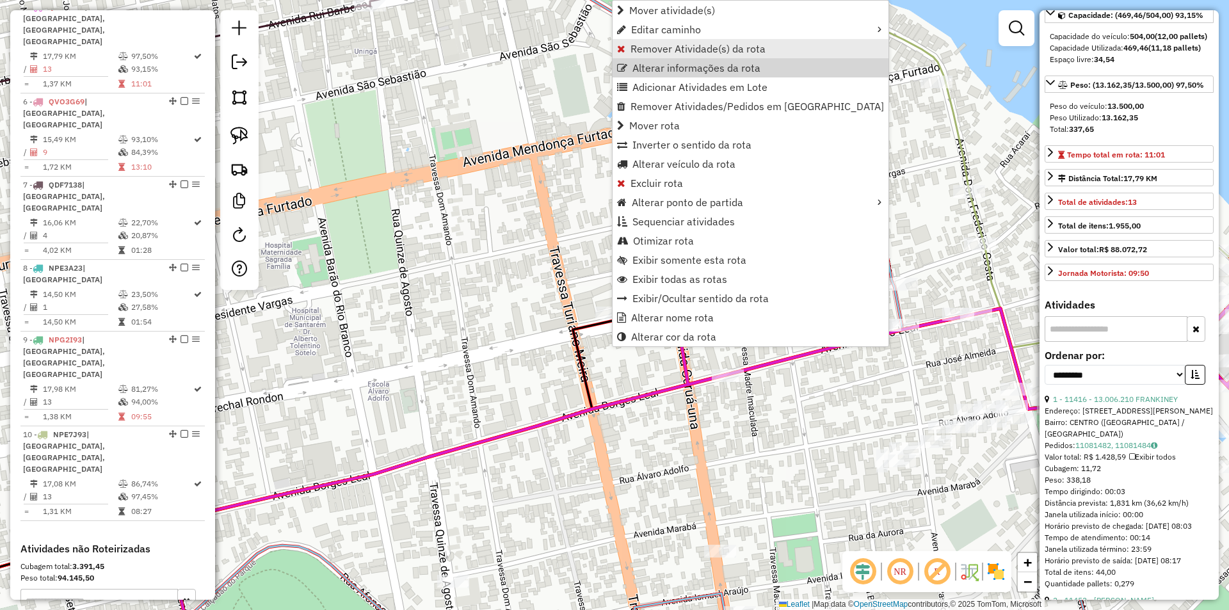
click at [672, 54] on span "Remover Atividade(s) da rota" at bounding box center [697, 49] width 135 height 10
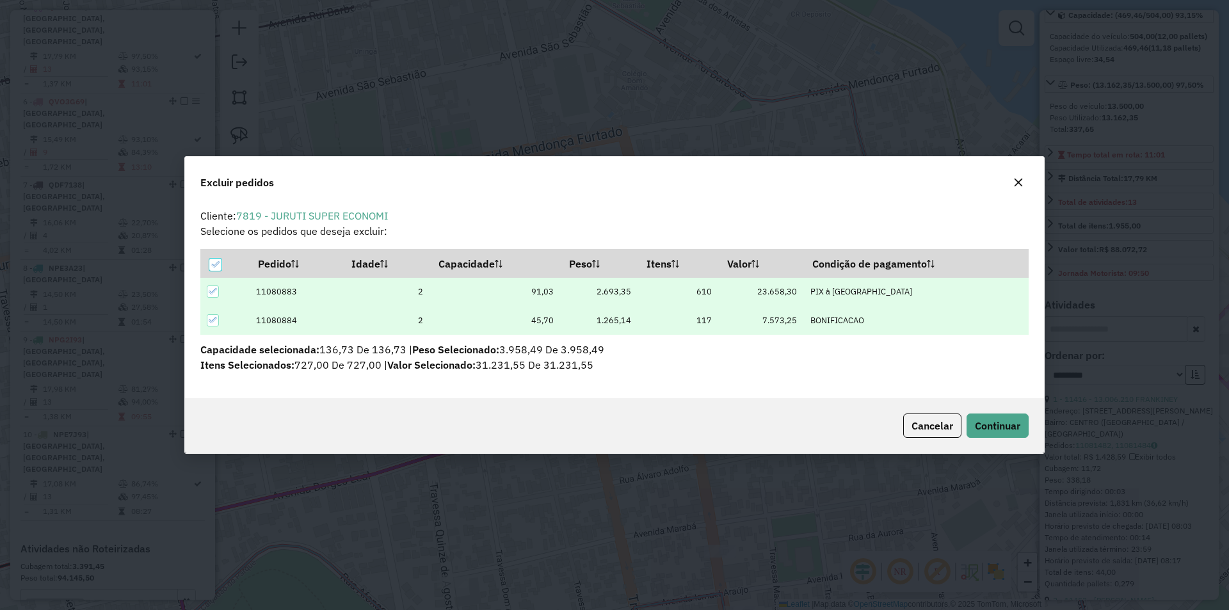
scroll to position [0, 0]
click at [223, 273] on th at bounding box center [224, 264] width 49 height 28
click at [927, 429] on span "Cancelar" at bounding box center [932, 425] width 42 height 13
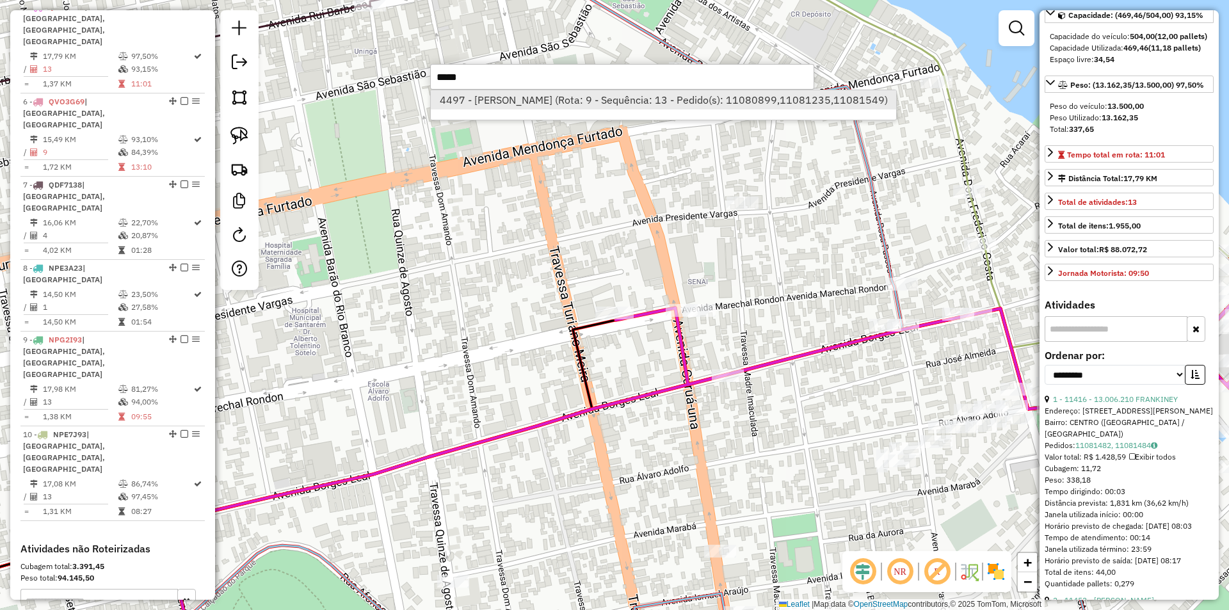
type input "*****"
click at [504, 103] on li "4497 - [PERSON_NAME] (Rota: 9 - Sequência: 13 - Pedido(s): 11080899,11081235,11…" at bounding box center [663, 99] width 465 height 19
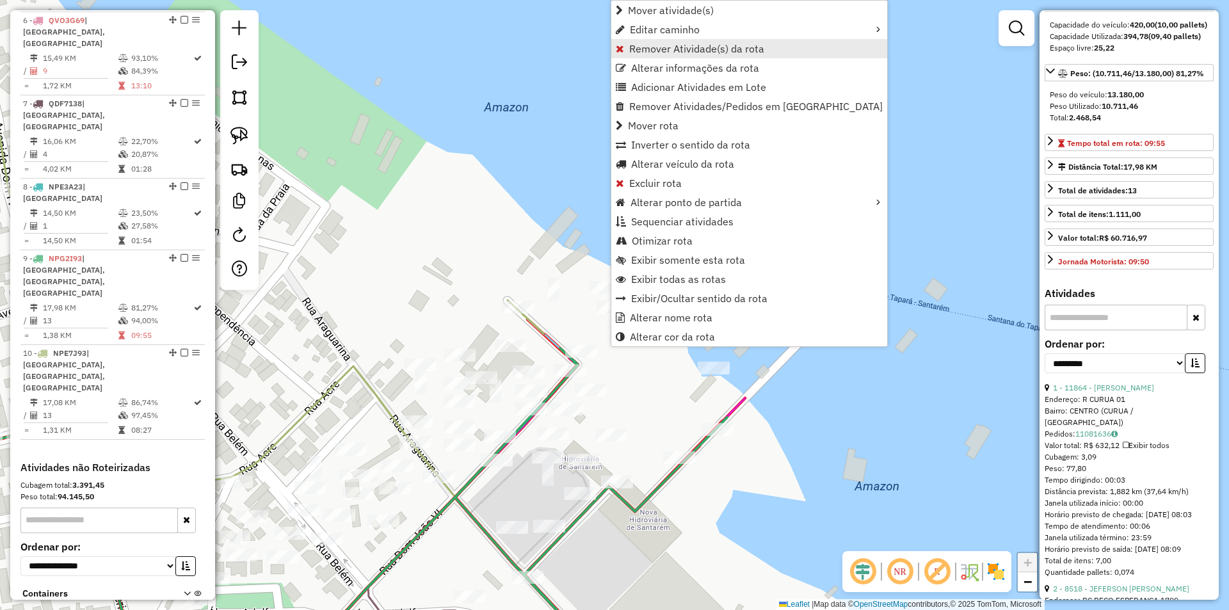
click at [702, 51] on span "Remover Atividade(s) da rota" at bounding box center [696, 49] width 135 height 10
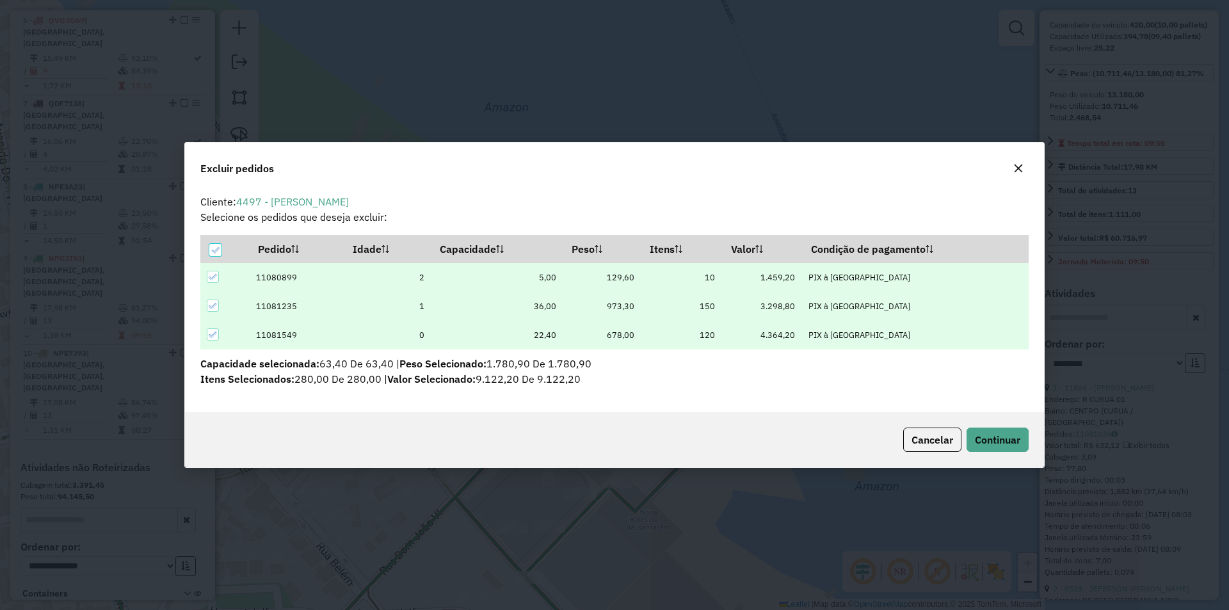
scroll to position [0, 0]
click at [216, 248] on icon at bounding box center [215, 250] width 9 height 9
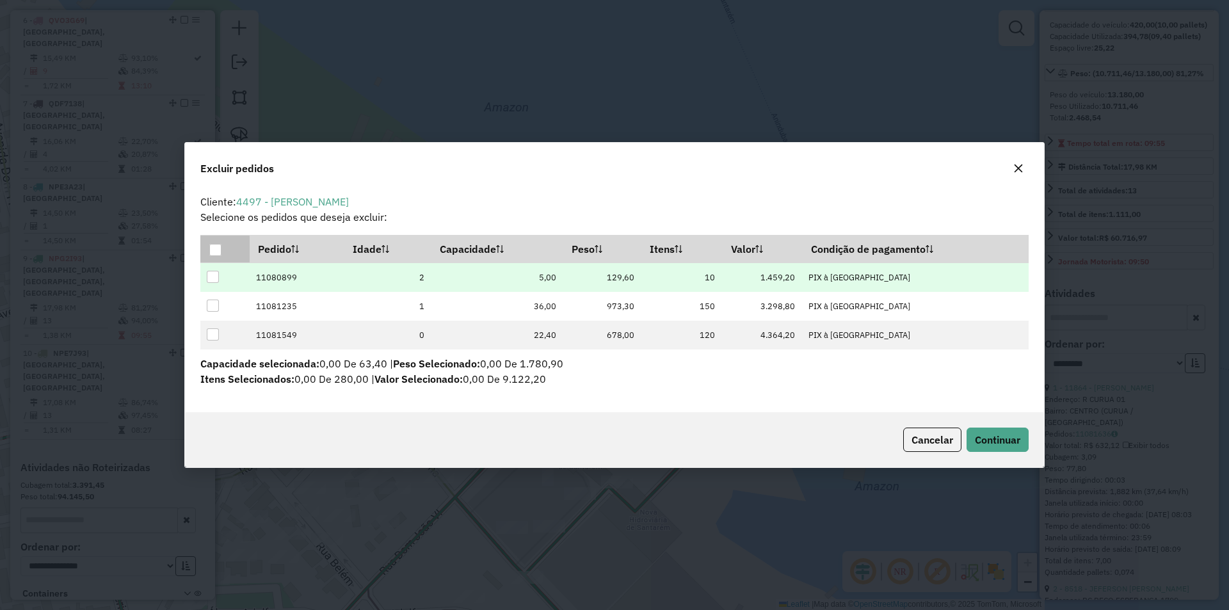
click at [211, 281] on div at bounding box center [213, 277] width 12 height 12
click at [988, 433] on span "Continuar" at bounding box center [997, 439] width 45 height 13
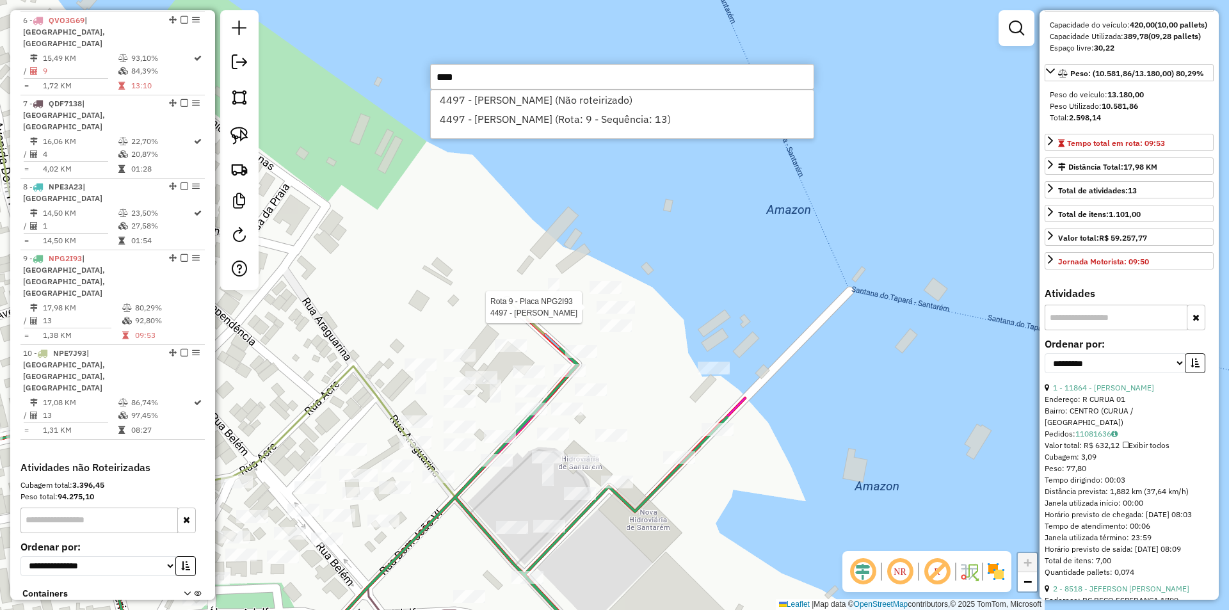
type input "****"
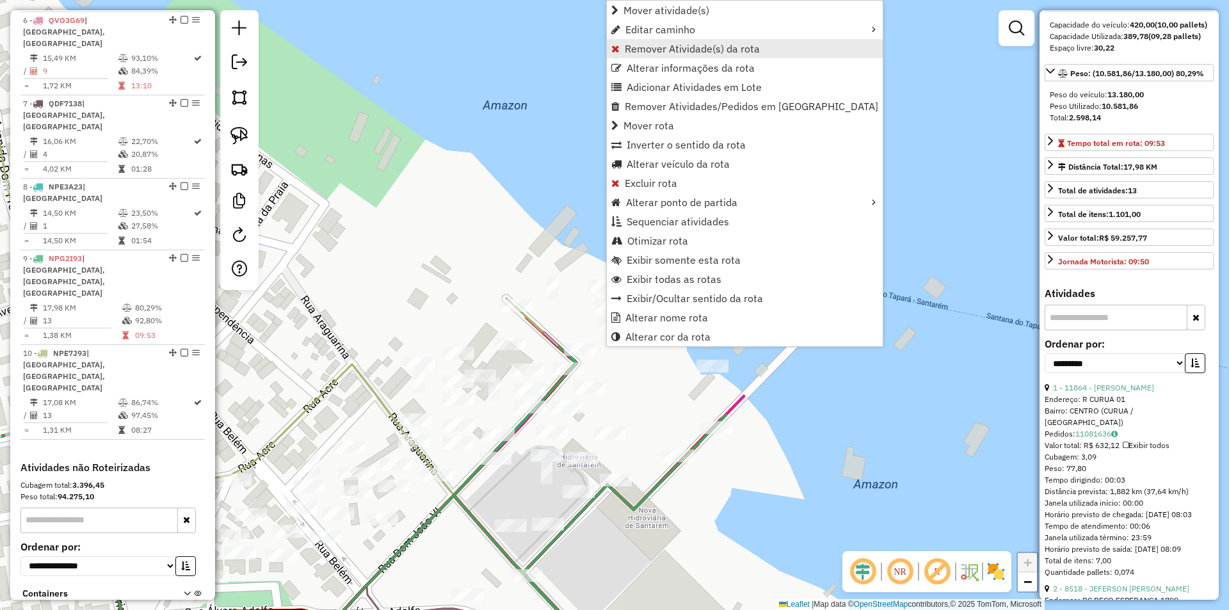
click at [656, 52] on span "Remover Atividade(s) da rota" at bounding box center [692, 49] width 135 height 10
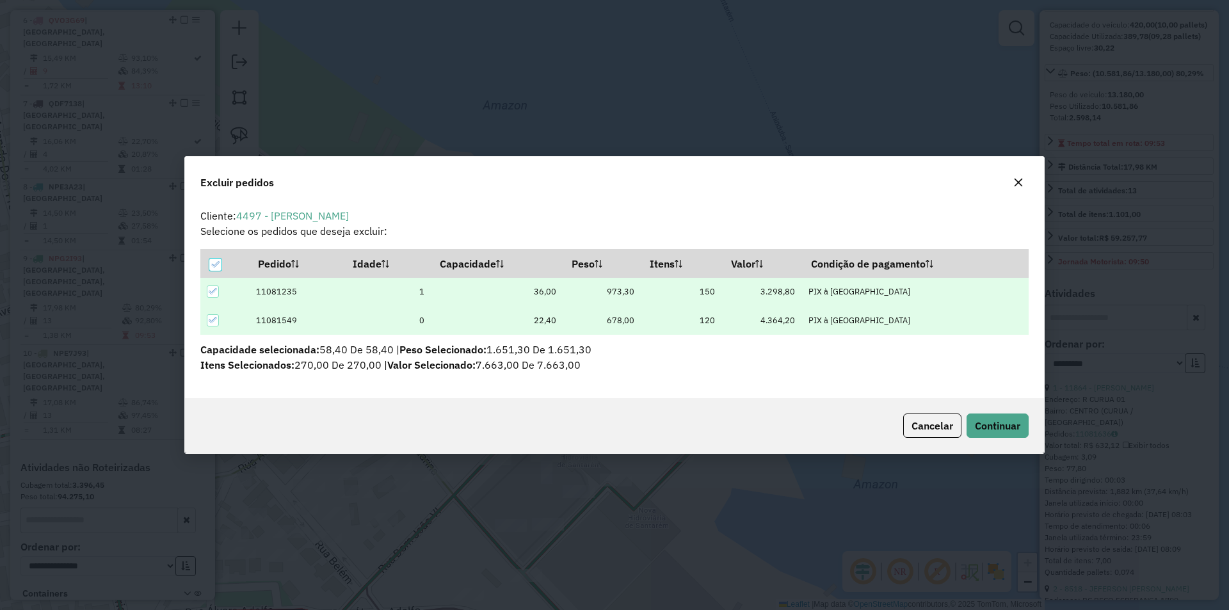
scroll to position [7, 4]
click at [217, 266] on icon at bounding box center [215, 264] width 9 height 9
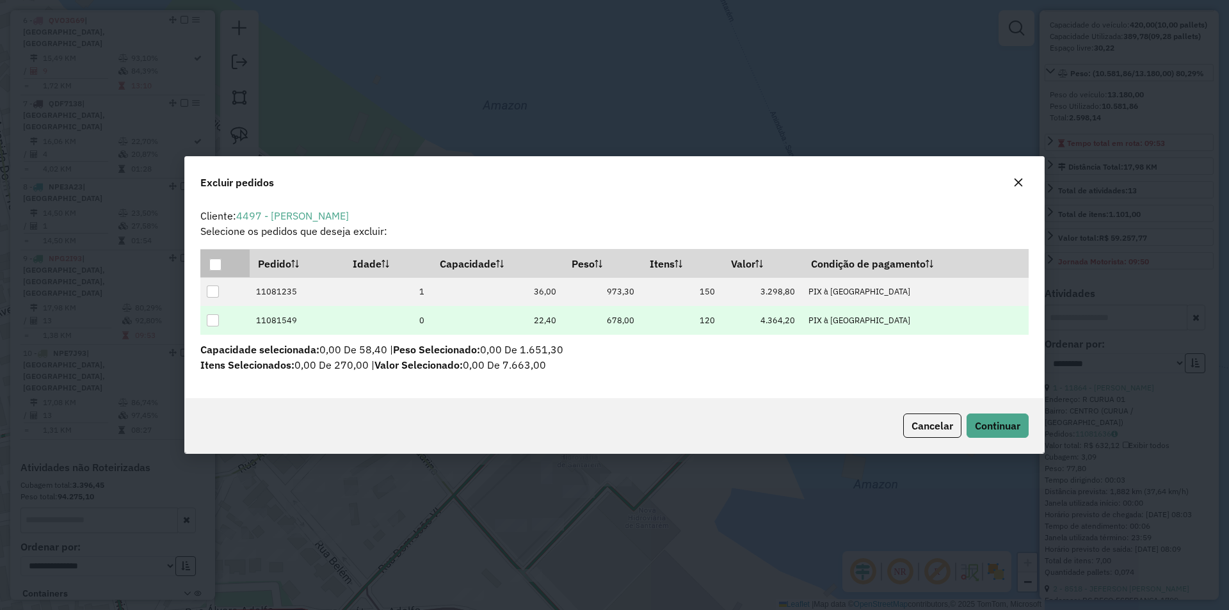
click at [212, 325] on div at bounding box center [213, 320] width 12 height 12
click at [221, 321] on td at bounding box center [224, 320] width 49 height 29
click at [998, 431] on span "Continuar" at bounding box center [997, 425] width 45 height 13
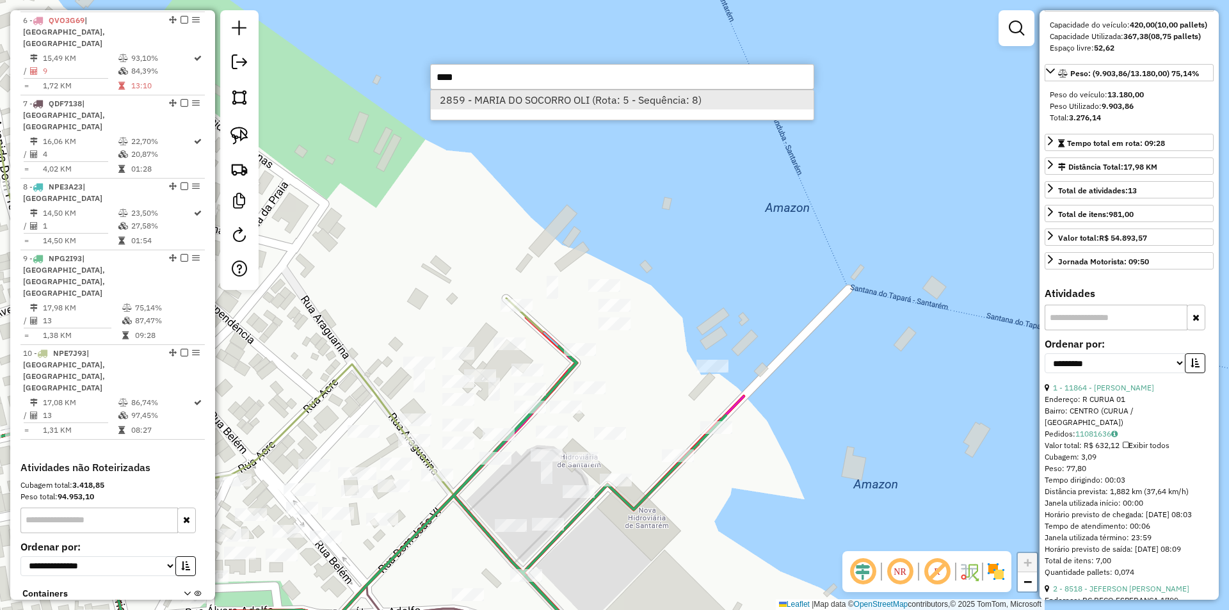
type input "****"
click at [644, 100] on li "2859 - MARIA DO SOCORRO OLI (Rota: 5 - Sequência: 8)" at bounding box center [622, 99] width 383 height 19
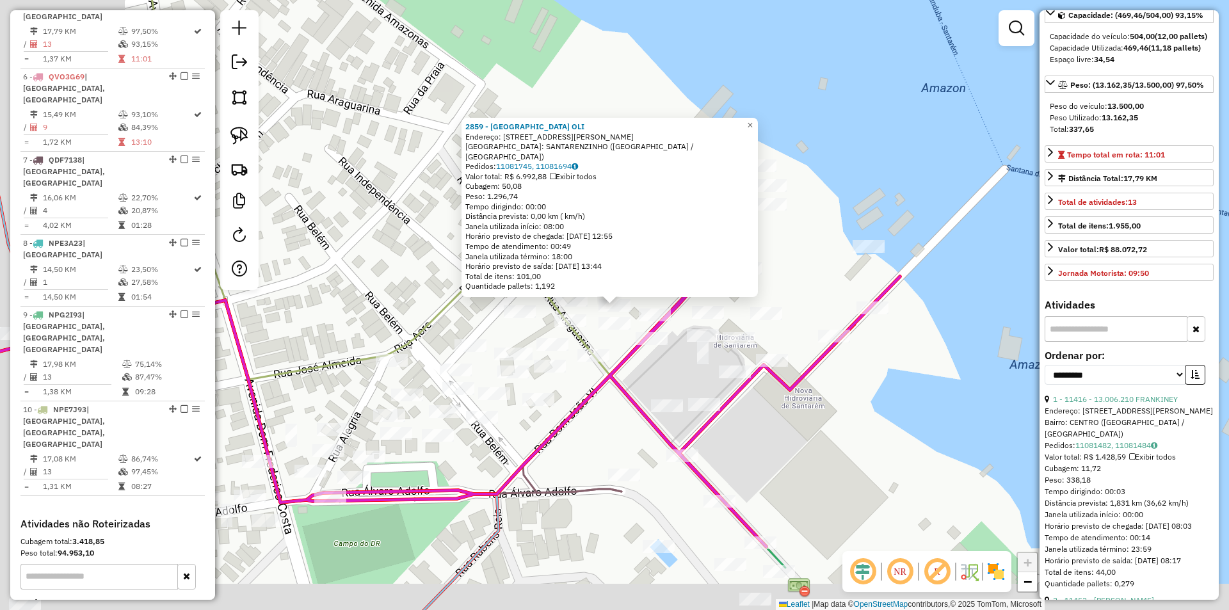
scroll to position [736, 0]
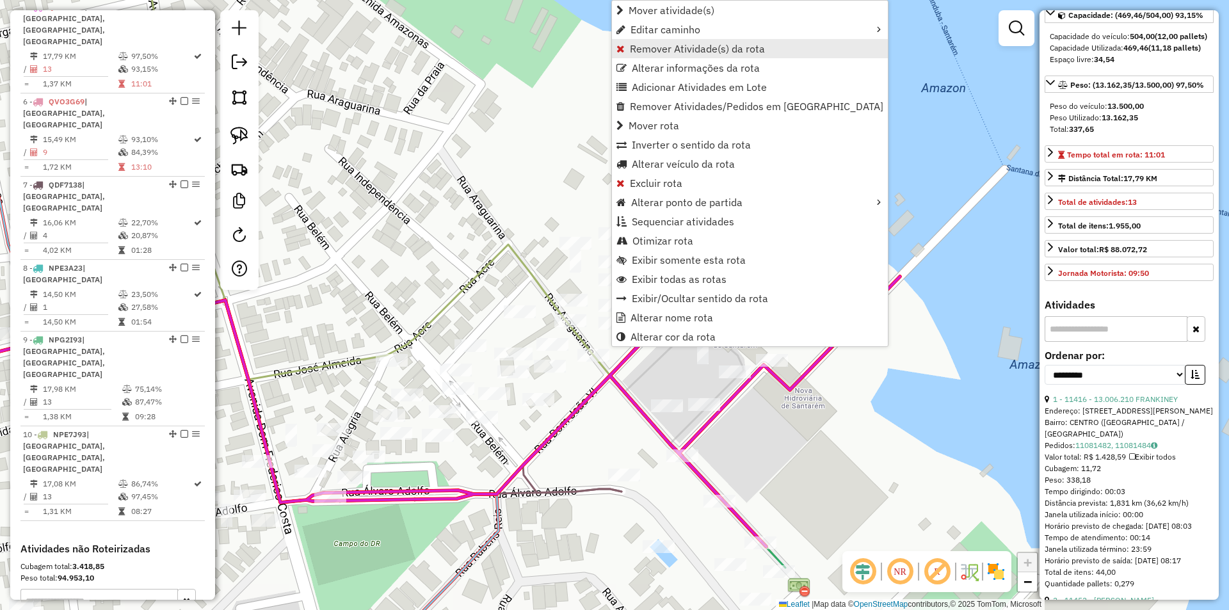
click at [667, 48] on span "Remover Atividade(s) da rota" at bounding box center [697, 49] width 135 height 10
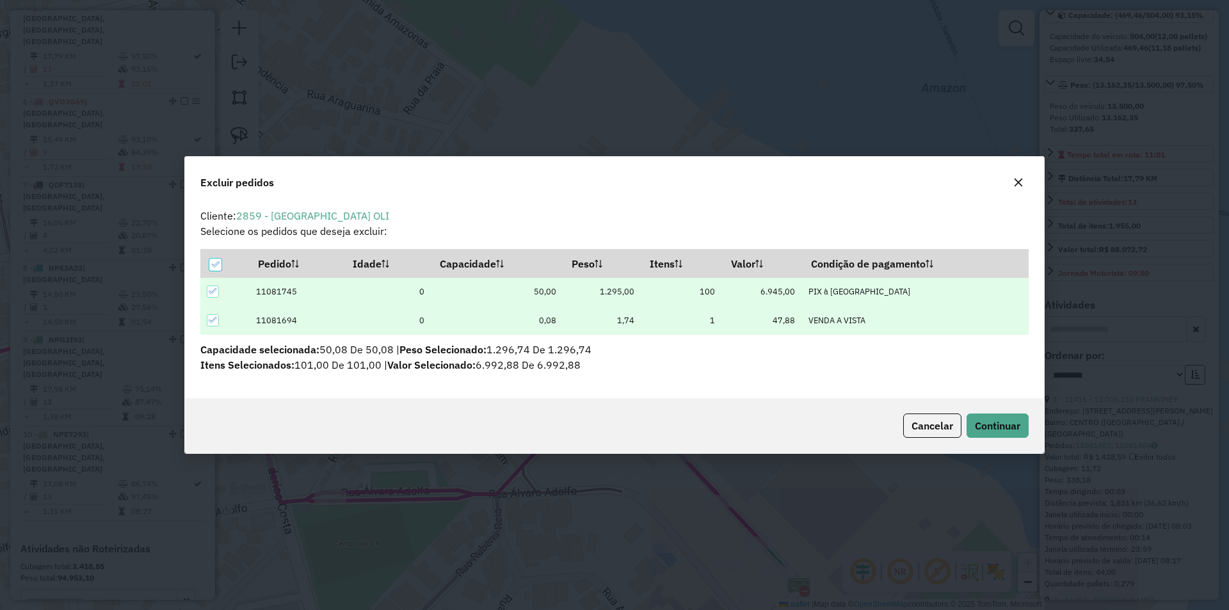
scroll to position [0, 0]
drag, startPoint x: 215, startPoint y: 266, endPoint x: 212, endPoint y: 297, distance: 30.9
click at [214, 266] on icon at bounding box center [215, 264] width 9 height 9
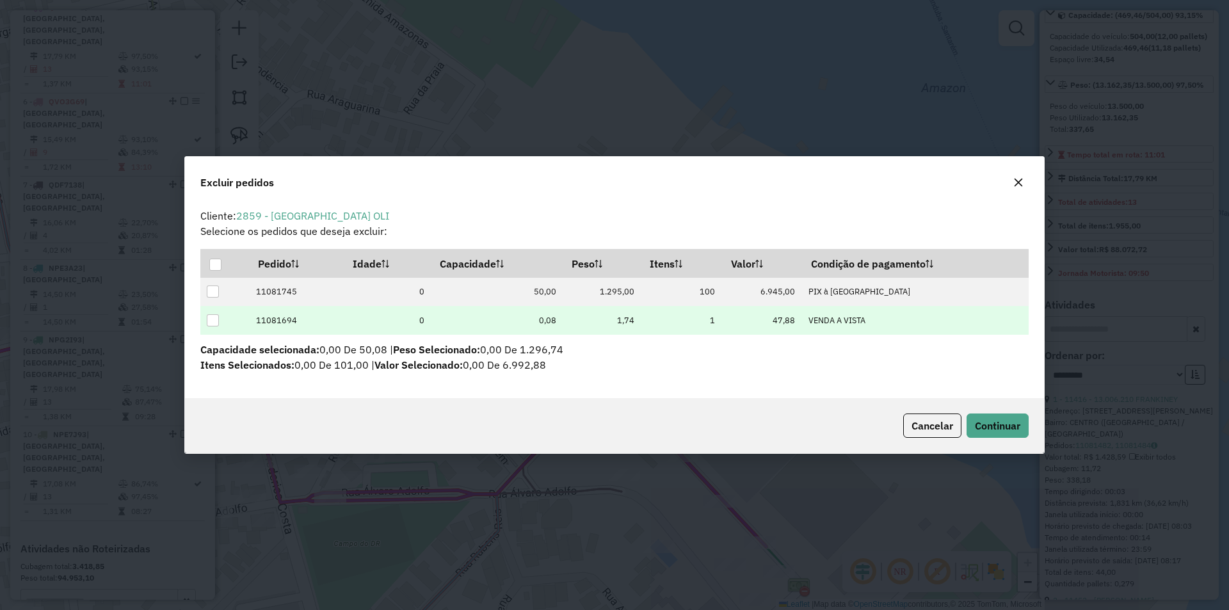
click at [212, 324] on div at bounding box center [213, 320] width 12 height 12
click at [1012, 421] on span "Continuar" at bounding box center [997, 425] width 45 height 13
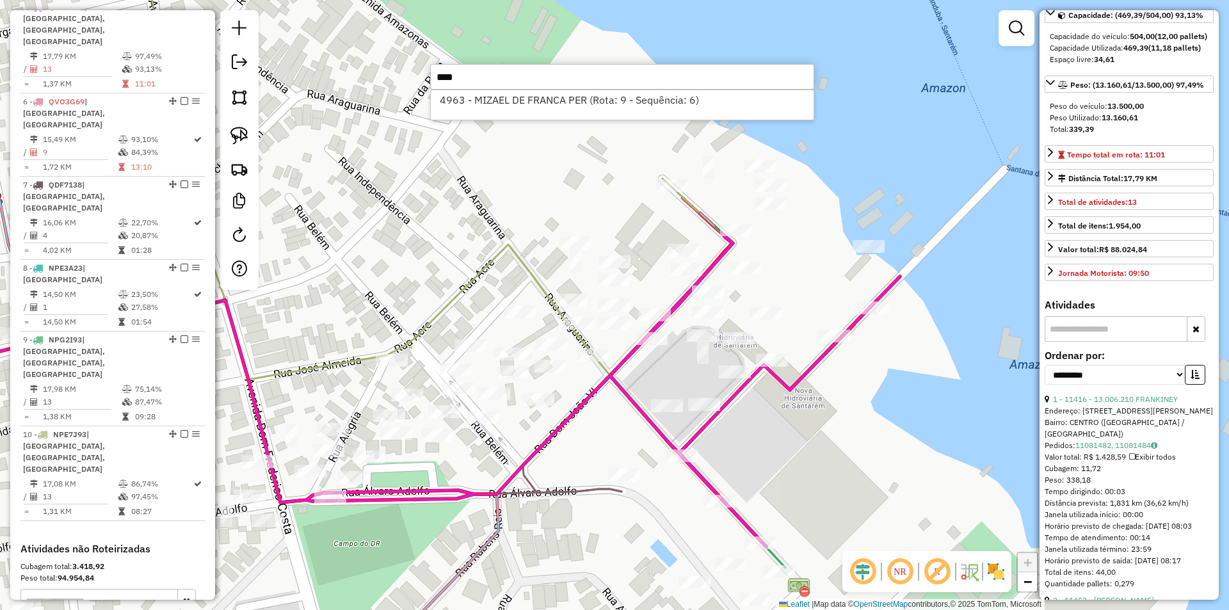
type input "****"
click at [525, 109] on div "4963 - MIZAEL DE FRANCA PER (Rota: 9 - Sequência: 6)" at bounding box center [622, 105] width 384 height 31
click at [541, 97] on li "4963 - MIZAEL DE FRANCA PER (Rota: 9 - Sequência: 6)" at bounding box center [622, 99] width 383 height 19
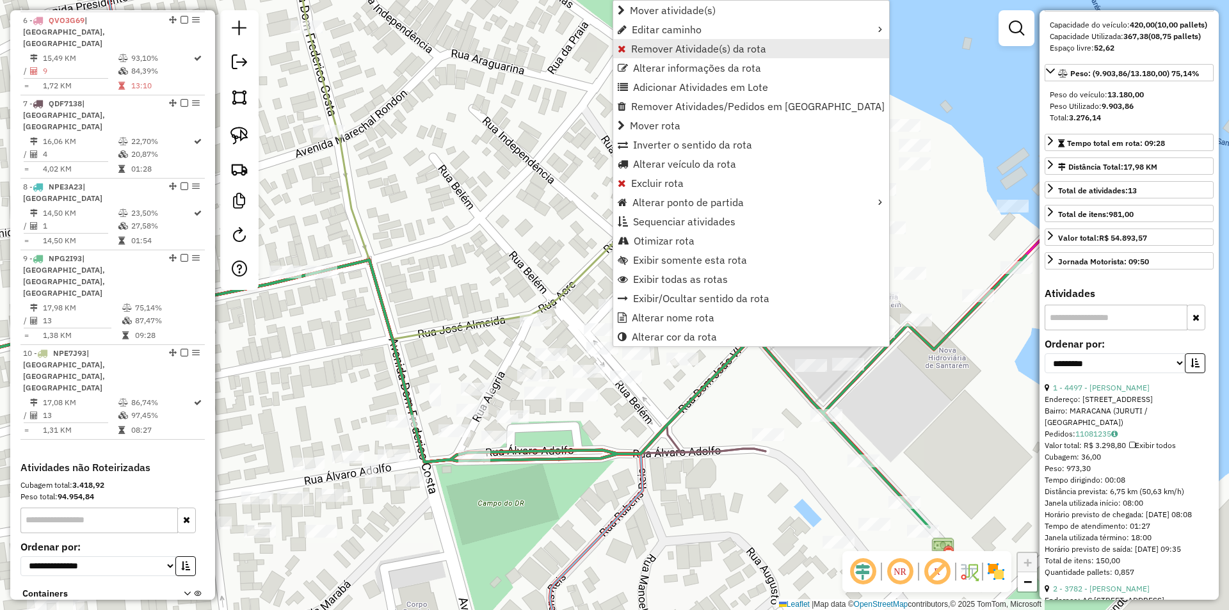
click at [655, 47] on span "Remover Atividade(s) da rota" at bounding box center [698, 49] width 135 height 10
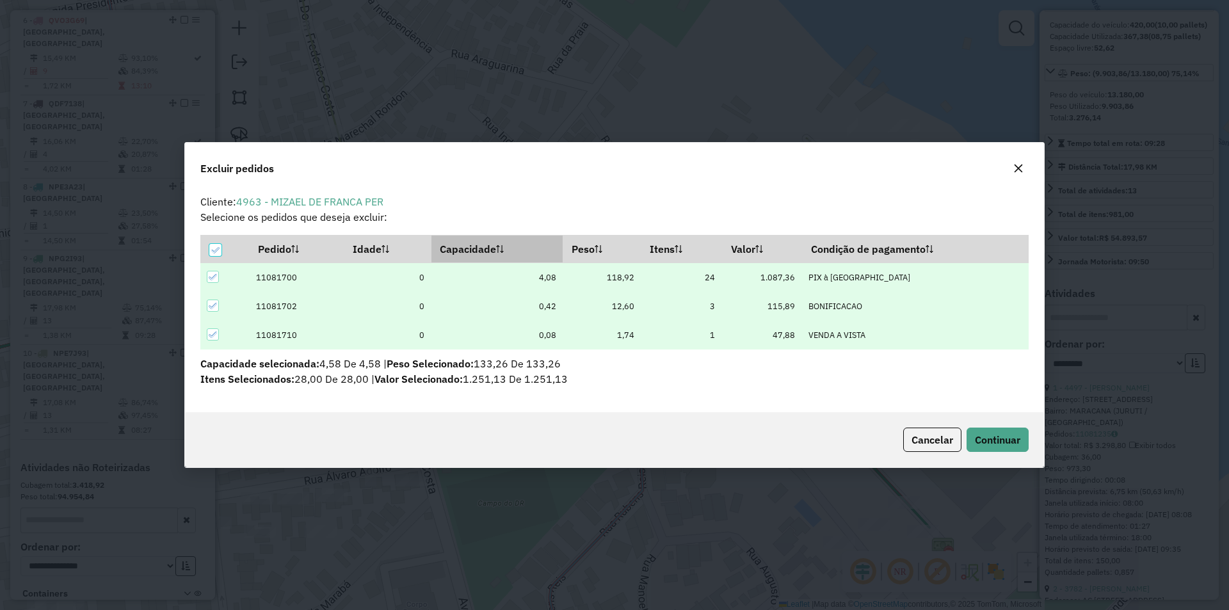
scroll to position [0, 0]
click at [211, 248] on icon at bounding box center [215, 250] width 9 height 9
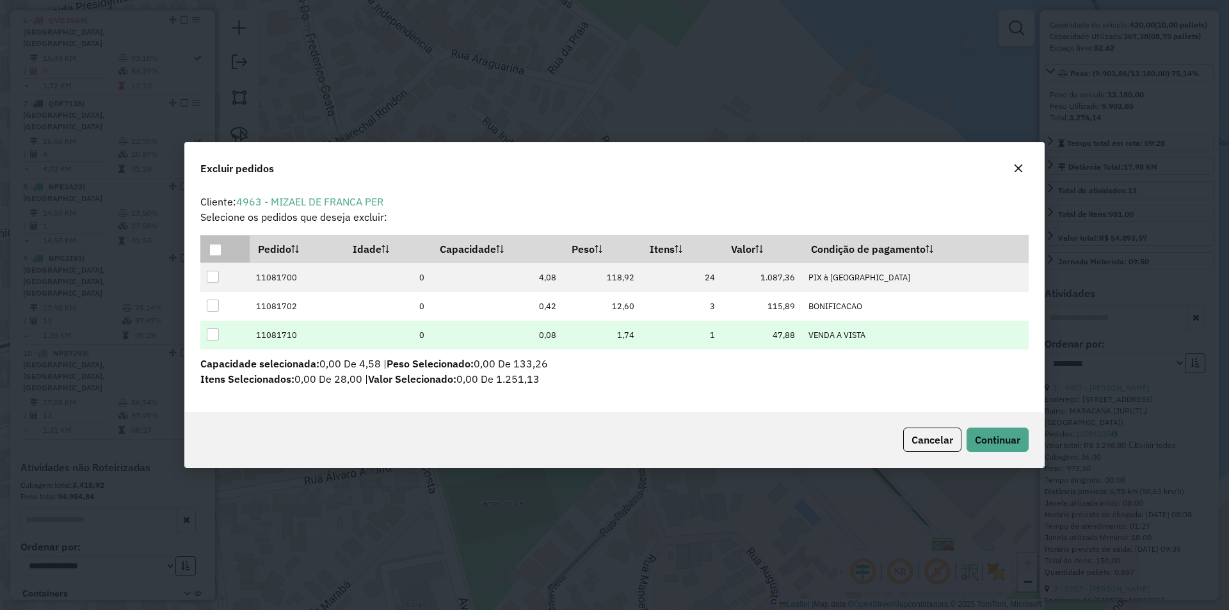
click at [210, 335] on div at bounding box center [213, 334] width 12 height 12
click at [991, 436] on span "Continuar" at bounding box center [997, 439] width 45 height 13
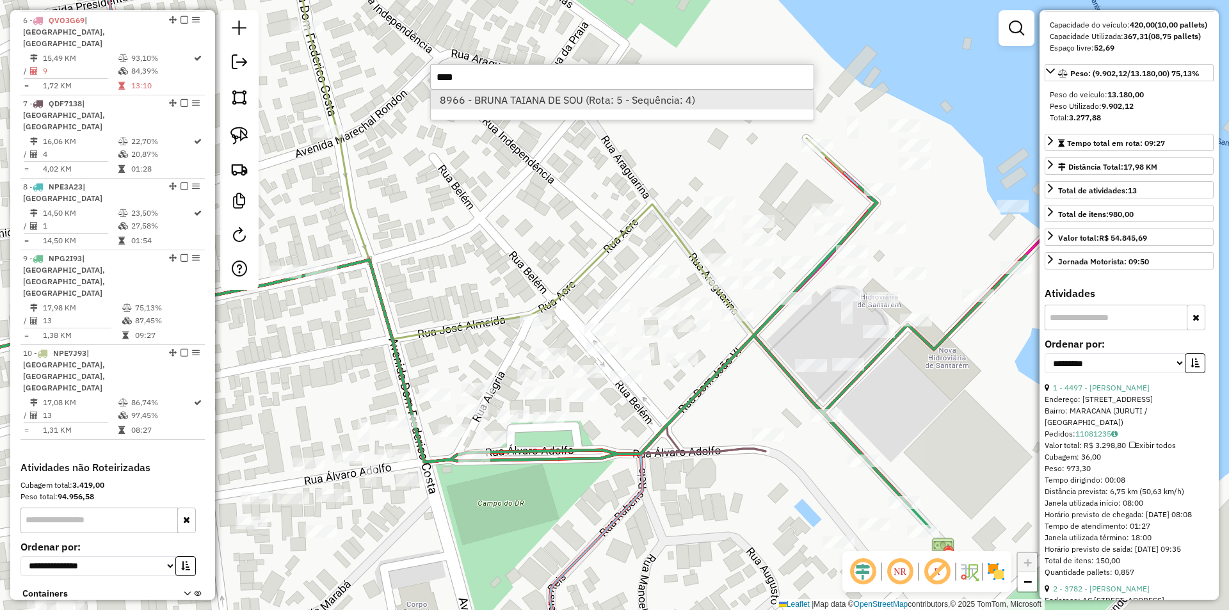
type input "****"
click at [671, 99] on li "8966 - BRUNA TAIANA DE SOU (Rota: 5 - Sequência: 4)" at bounding box center [622, 99] width 383 height 19
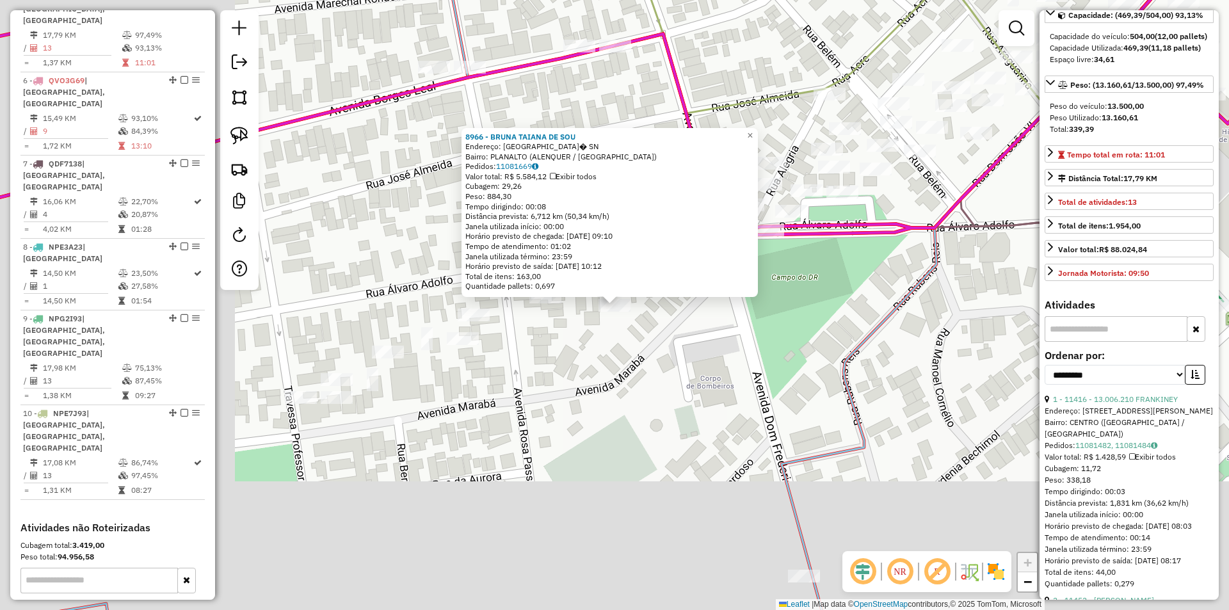
scroll to position [736, 0]
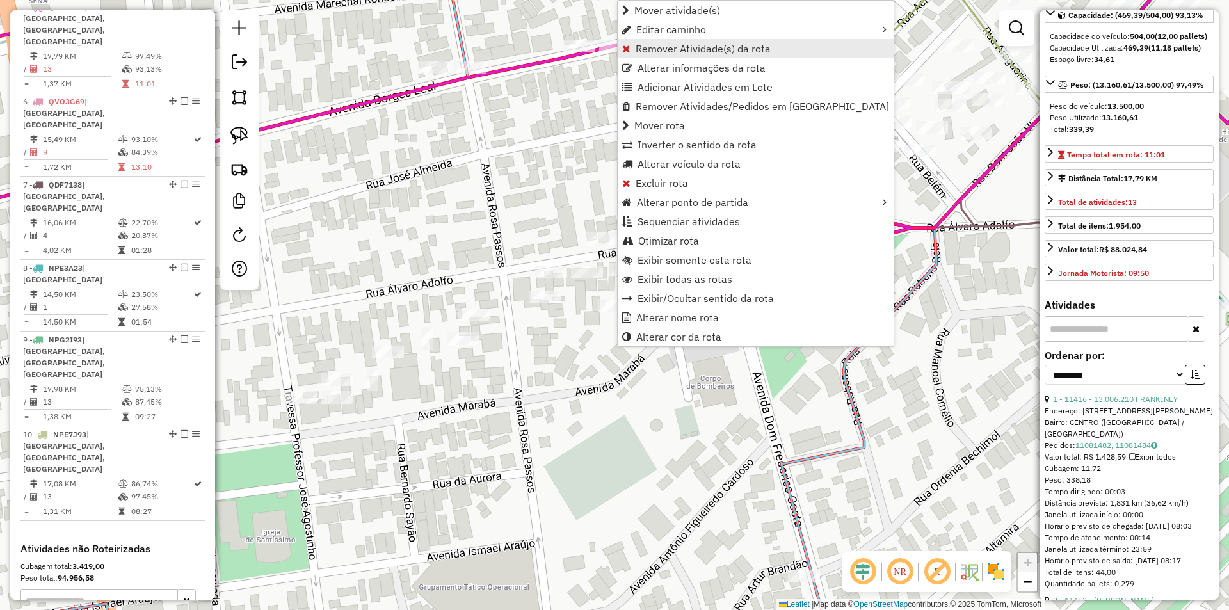
click at [652, 47] on span "Remover Atividade(s) da rota" at bounding box center [702, 49] width 135 height 10
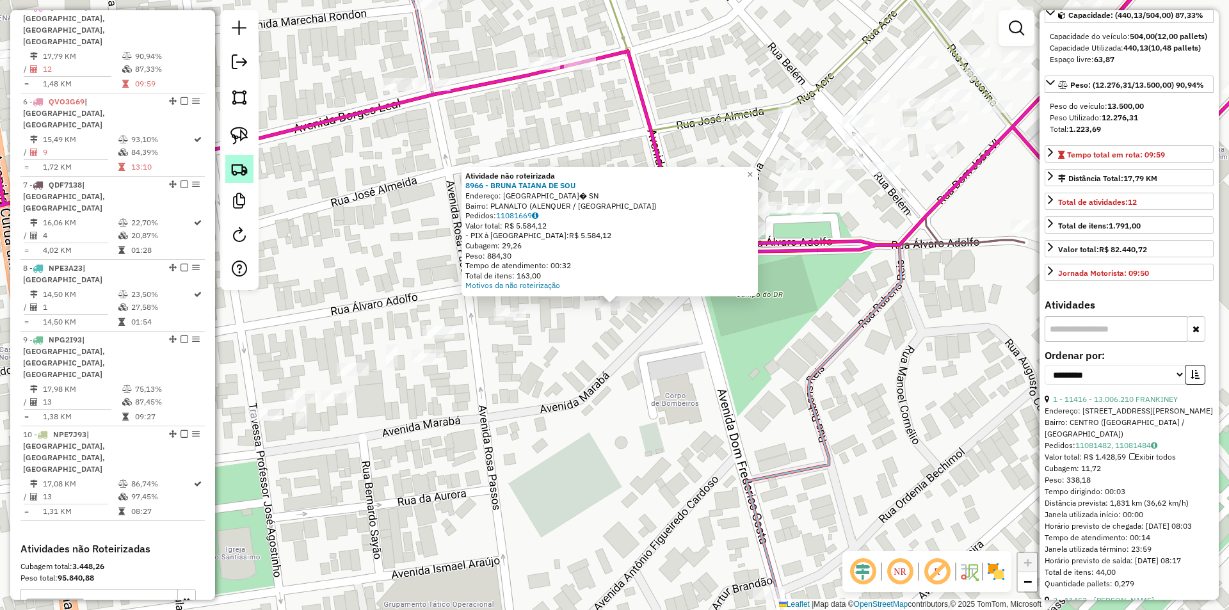
click at [246, 173] on img at bounding box center [239, 169] width 18 height 18
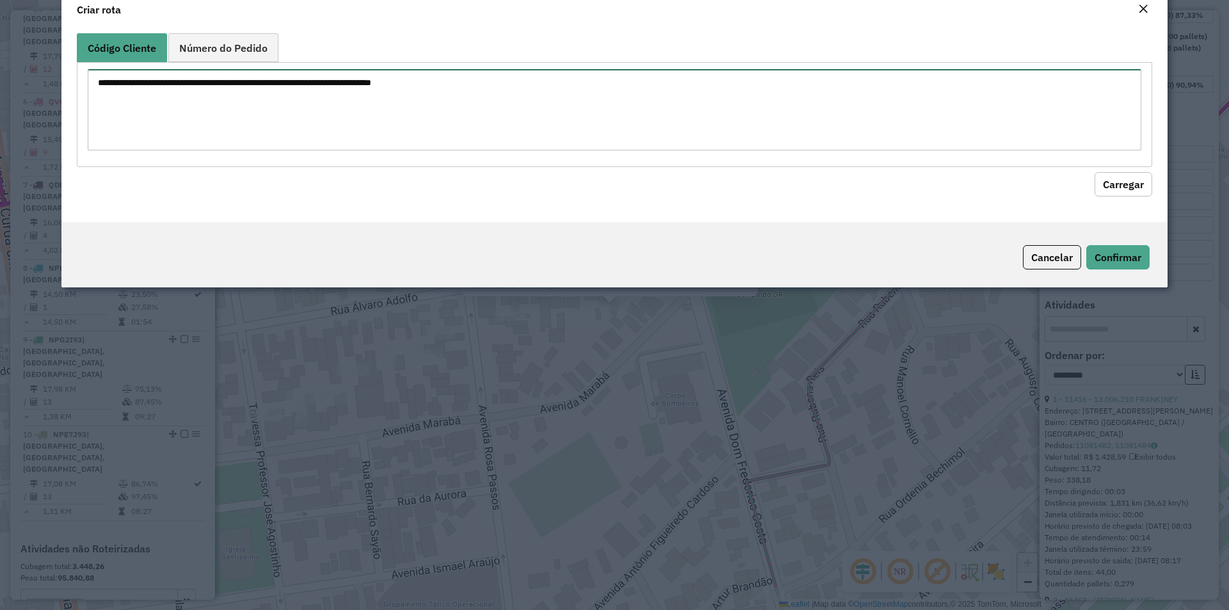
click at [274, 150] on textarea at bounding box center [614, 109] width 1053 height 81
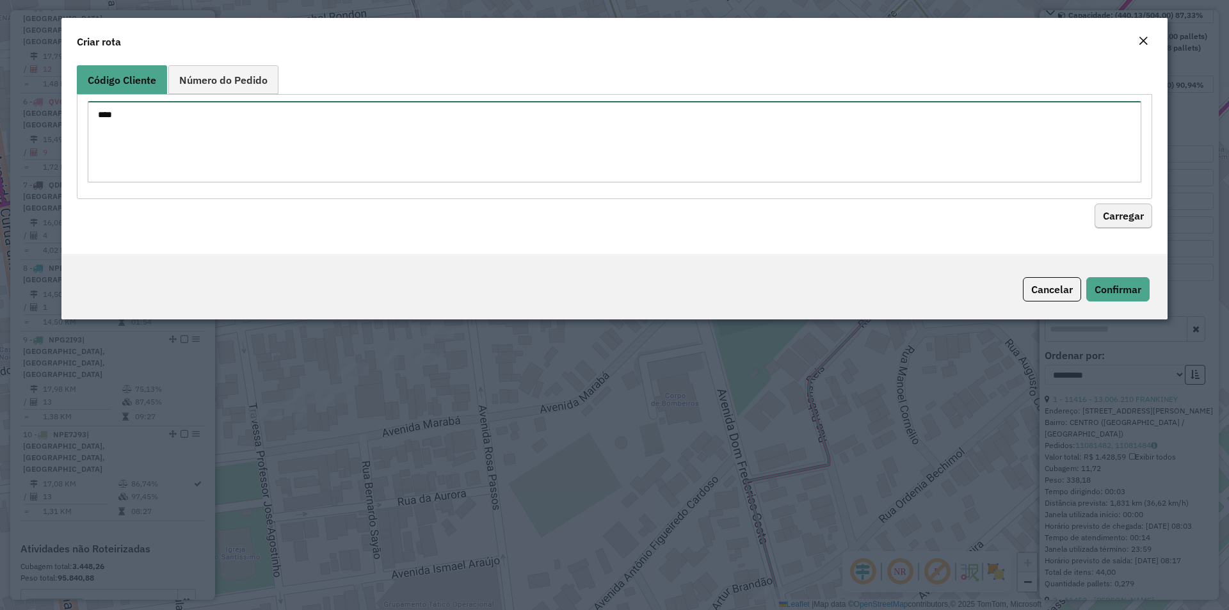
type textarea "****"
click at [1122, 222] on button "Carregar" at bounding box center [1123, 216] width 58 height 24
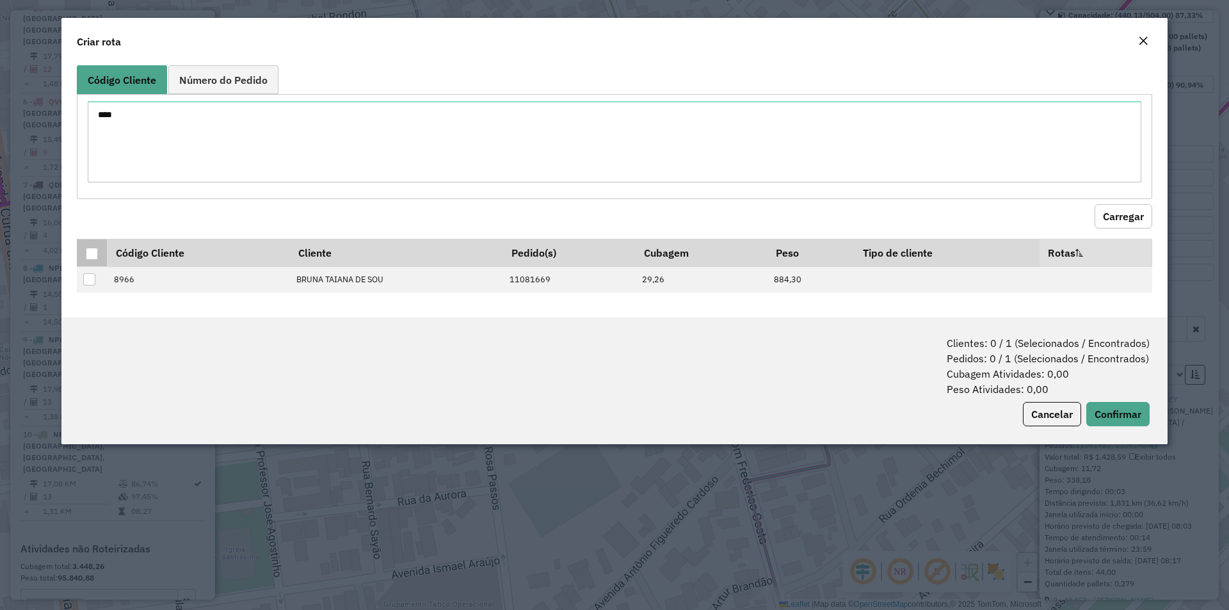
click at [95, 249] on div at bounding box center [92, 254] width 12 height 12
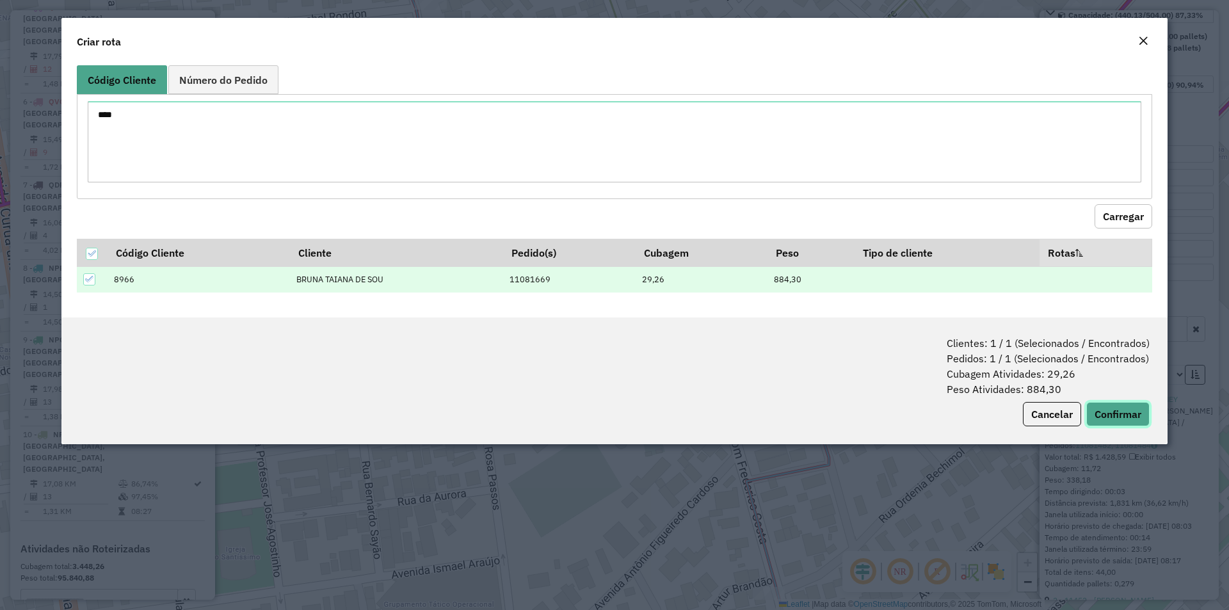
click at [1134, 411] on button "Confirmar" at bounding box center [1117, 414] width 63 height 24
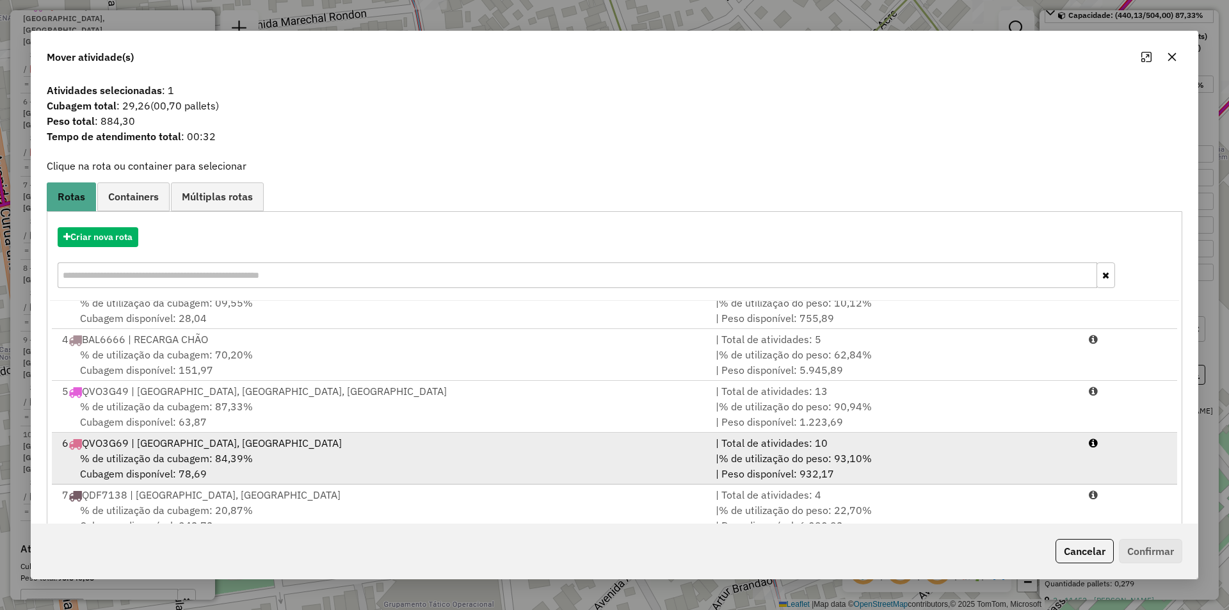
scroll to position [128, 0]
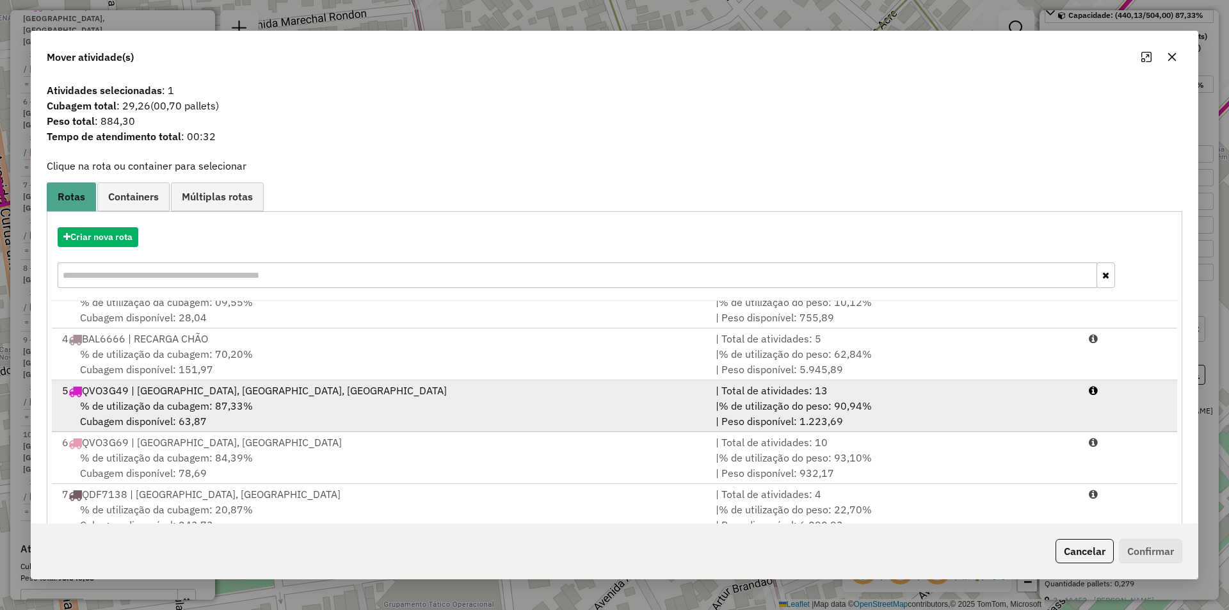
click at [217, 417] on div "% de utilização da cubagem: 87,33% Cubagem disponível: 63,87" at bounding box center [380, 413] width 653 height 31
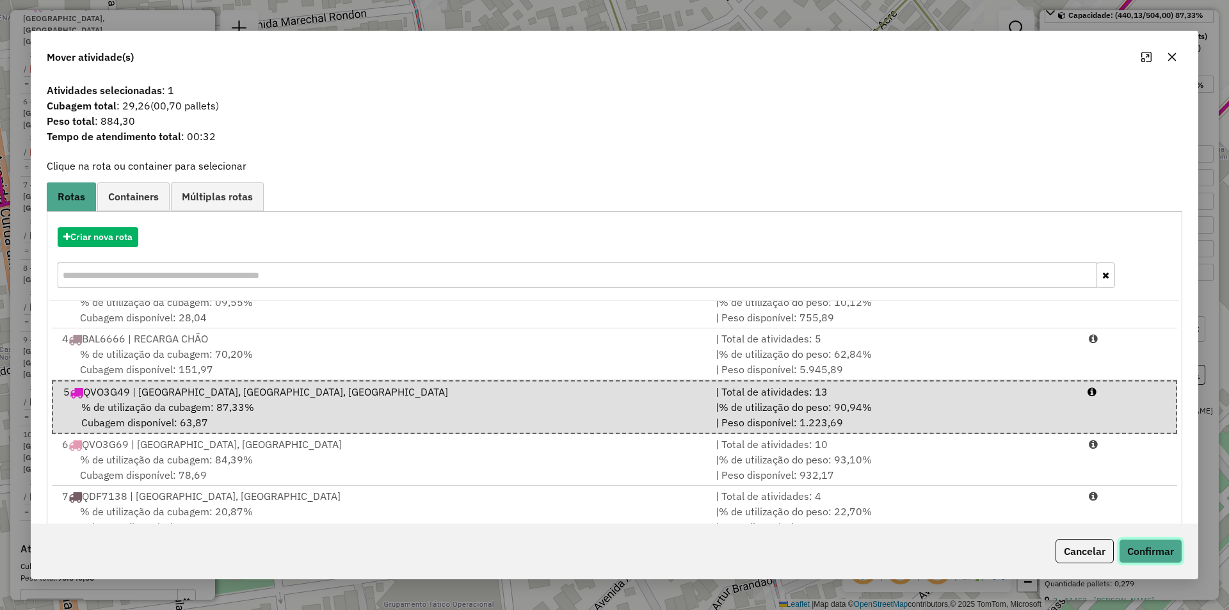
click at [1147, 543] on button "Confirmar" at bounding box center [1150, 551] width 63 height 24
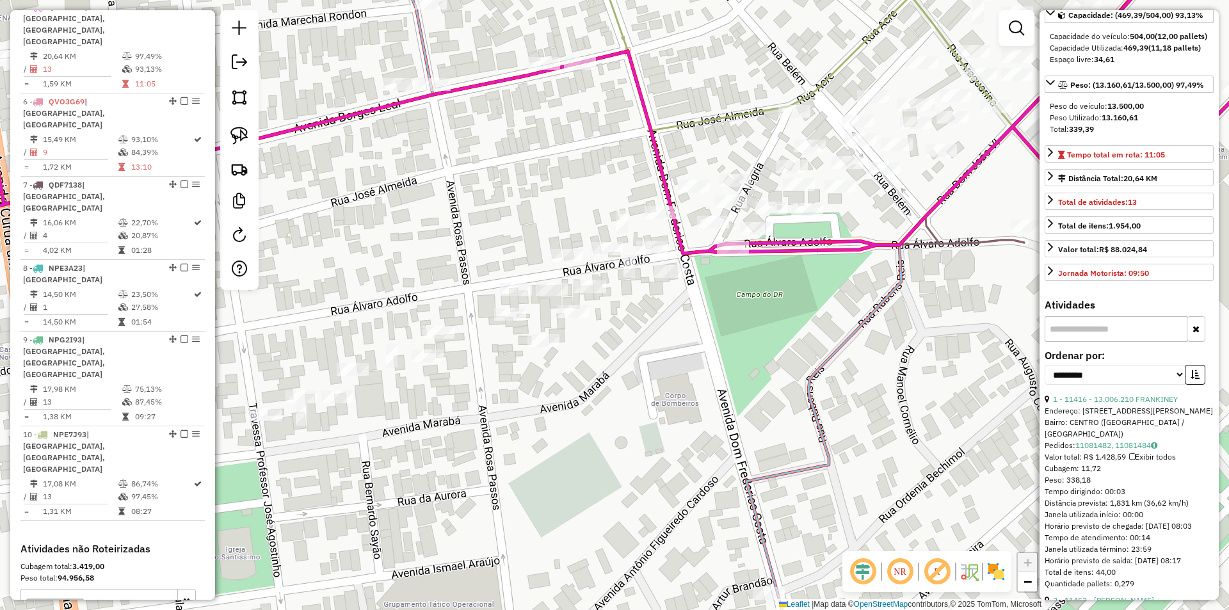
click at [440, 239] on div "Janela de atendimento Grade de atendimento Capacidade Transportadoras Veículos …" at bounding box center [614, 305] width 1229 height 610
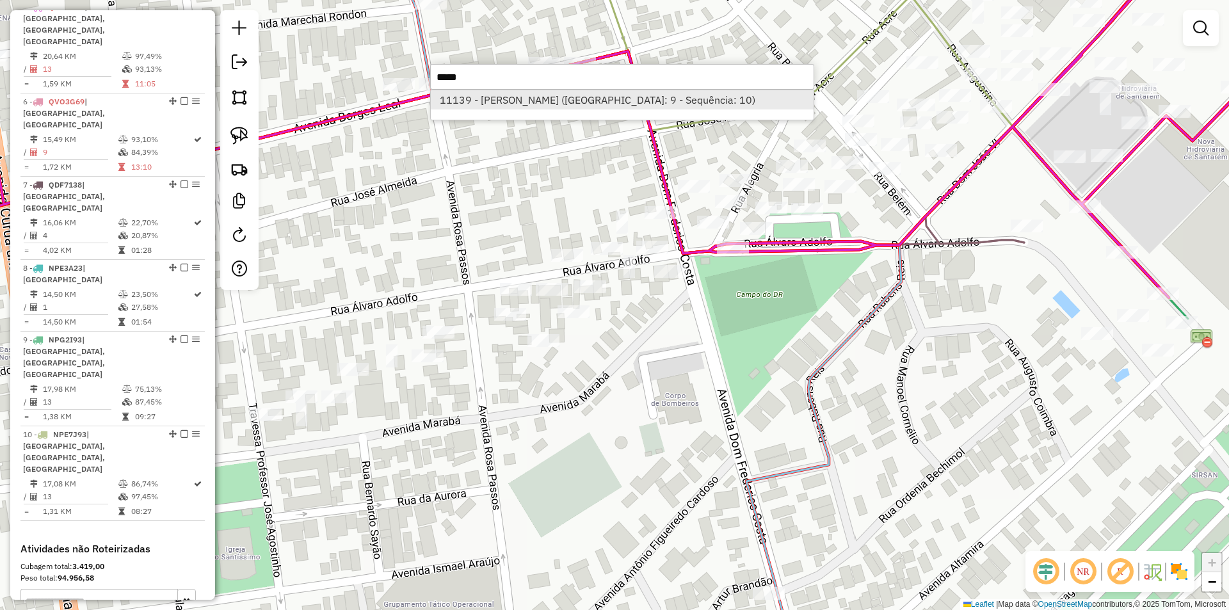
type input "*****"
click at [595, 104] on li "11139 - [PERSON_NAME] ([GEOGRAPHIC_DATA]: 9 - Sequência: 10)" at bounding box center [622, 99] width 383 height 19
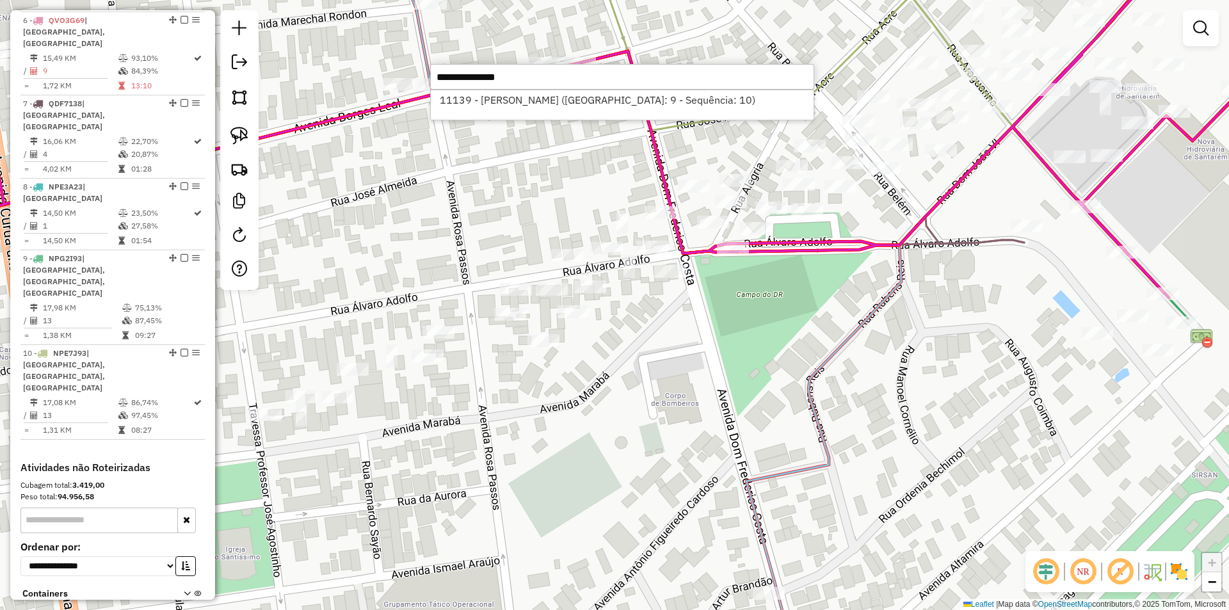
select select "**********"
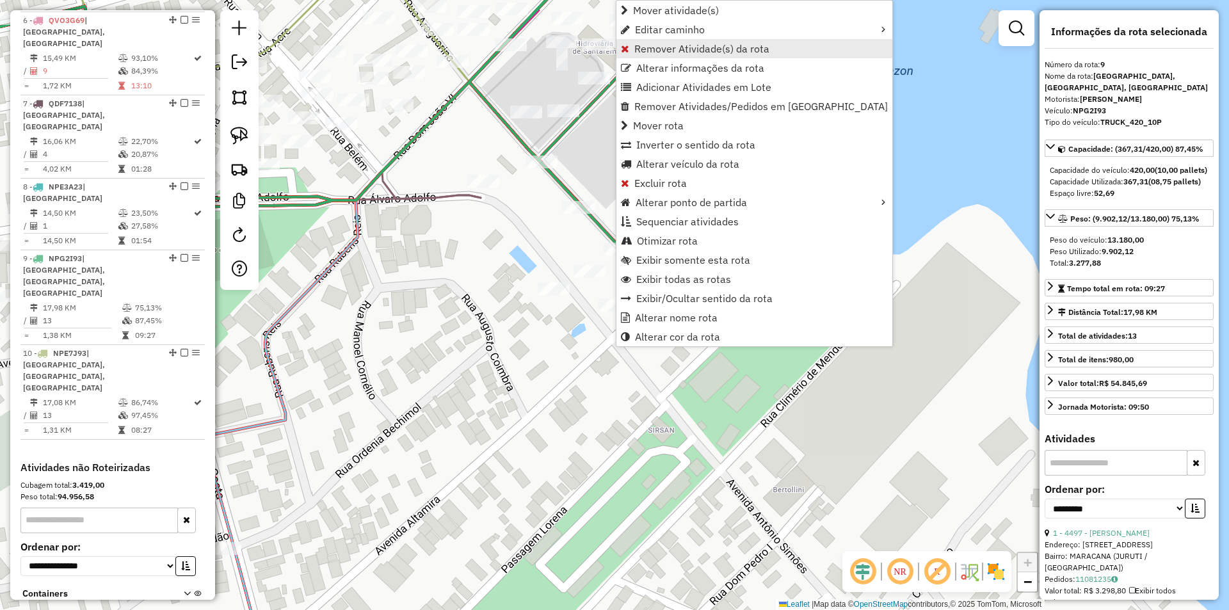
click at [667, 51] on span "Remover Atividade(s) da rota" at bounding box center [701, 49] width 135 height 10
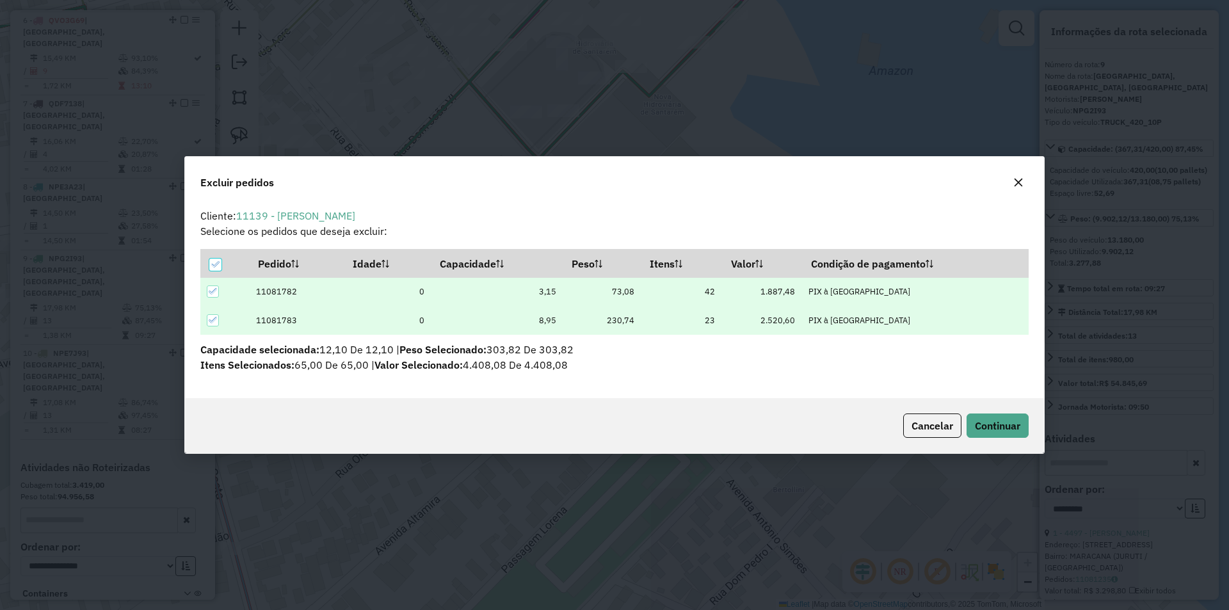
scroll to position [0, 0]
click at [225, 264] on th at bounding box center [224, 264] width 49 height 28
click at [214, 313] on td at bounding box center [224, 320] width 49 height 29
click at [218, 320] on div at bounding box center [213, 320] width 12 height 12
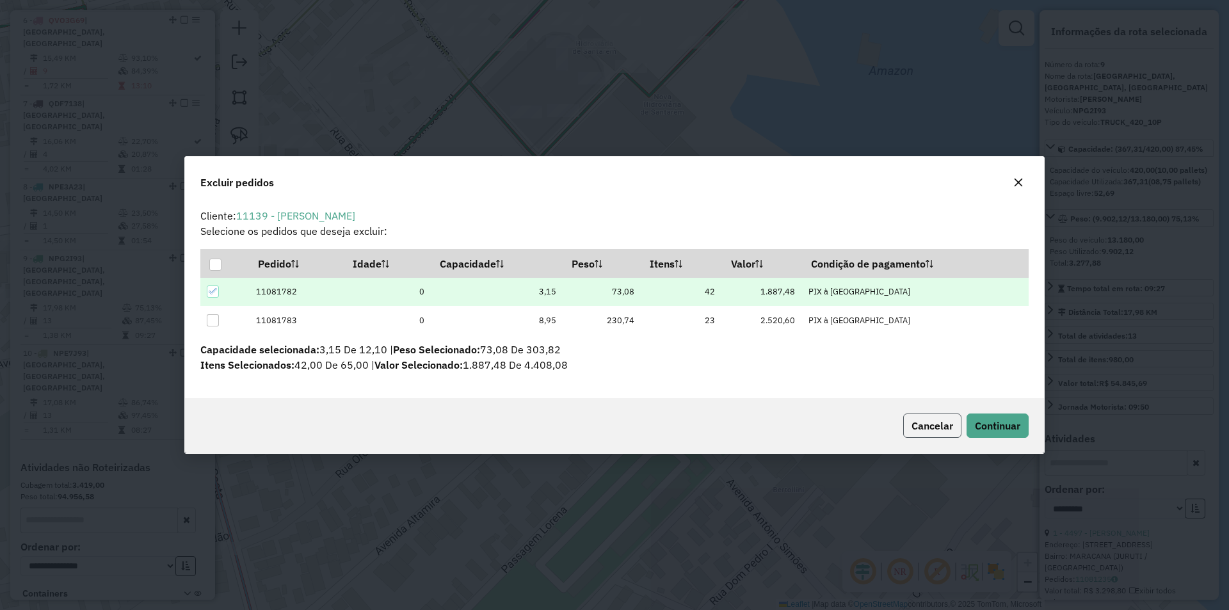
click at [955, 429] on button "Cancelar" at bounding box center [932, 425] width 58 height 24
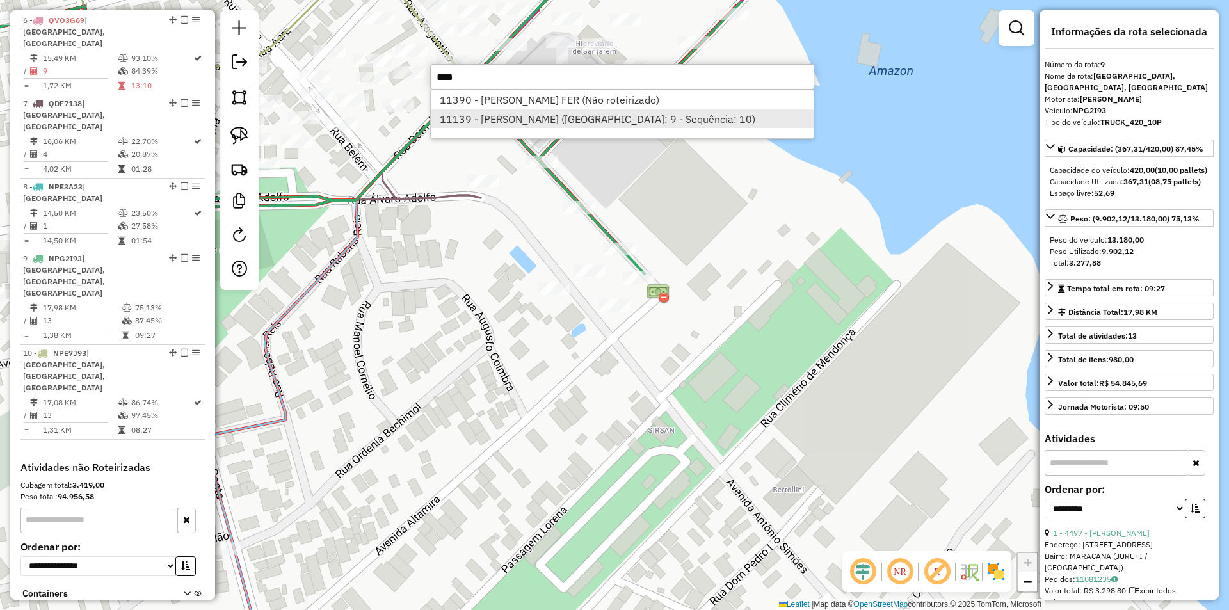
type input "****"
click at [614, 124] on li "11139 - [PERSON_NAME] ([GEOGRAPHIC_DATA]: 9 - Sequência: 10)" at bounding box center [622, 118] width 383 height 19
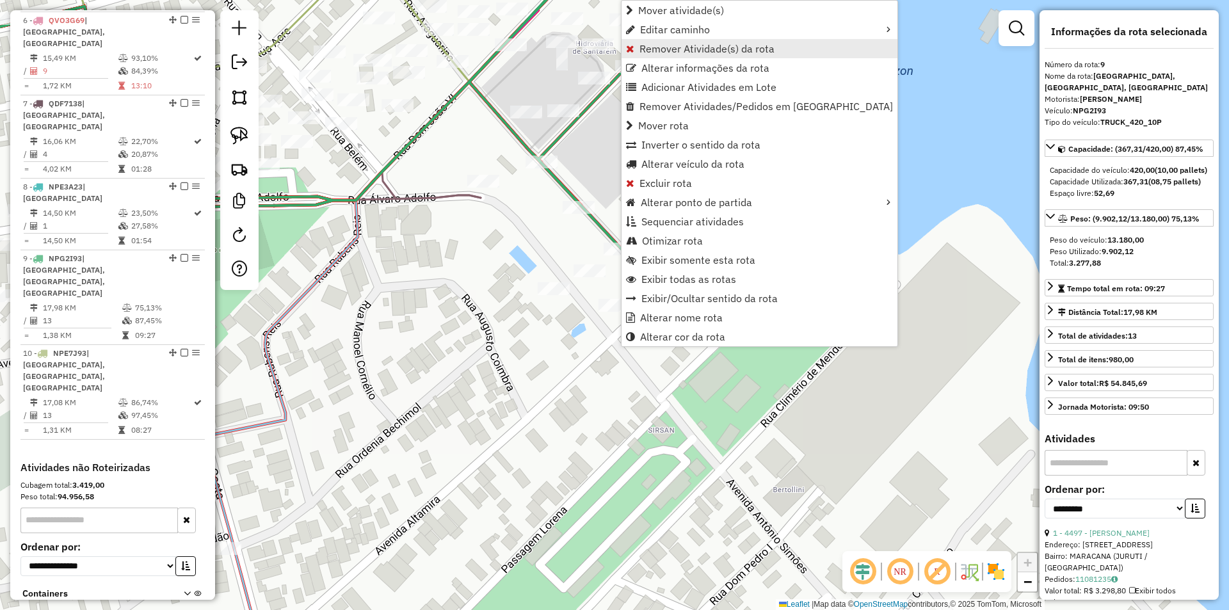
click at [662, 51] on span "Remover Atividade(s) da rota" at bounding box center [706, 49] width 135 height 10
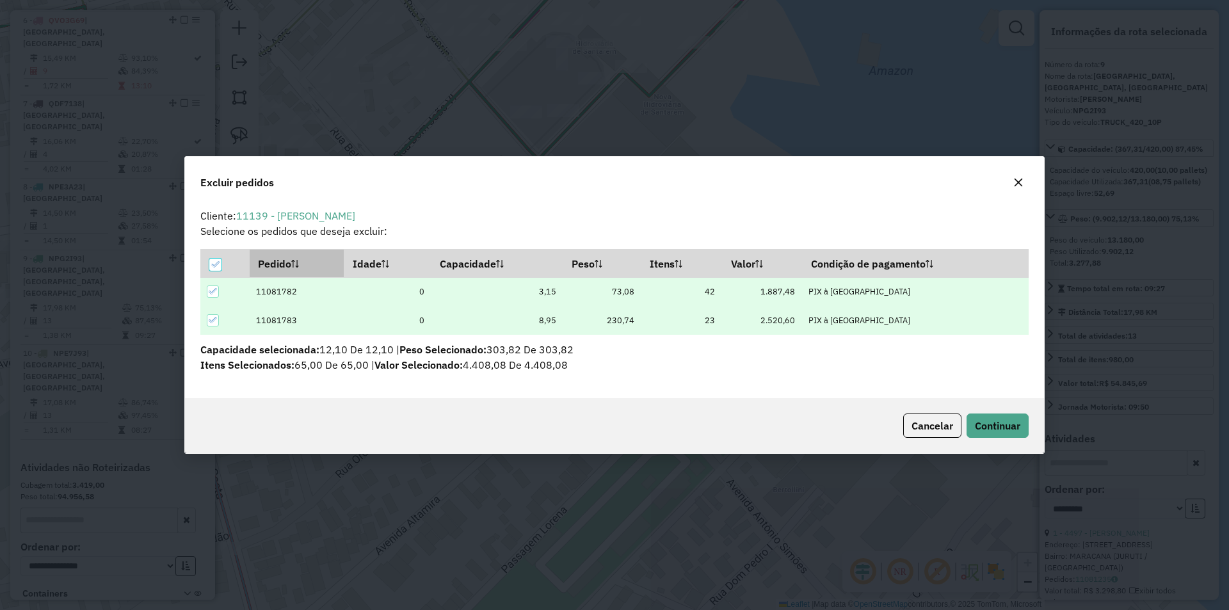
scroll to position [7, 4]
click at [212, 318] on icon at bounding box center [213, 319] width 9 height 9
click at [994, 429] on span "Continuar" at bounding box center [997, 425] width 45 height 13
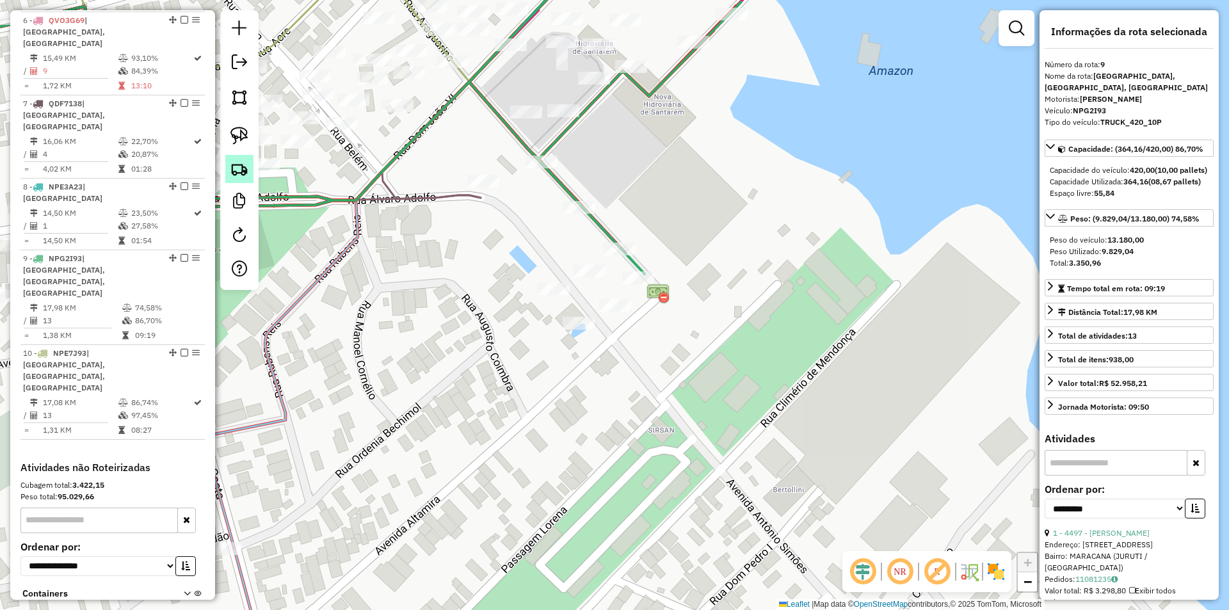
click at [243, 170] on img at bounding box center [239, 169] width 18 height 18
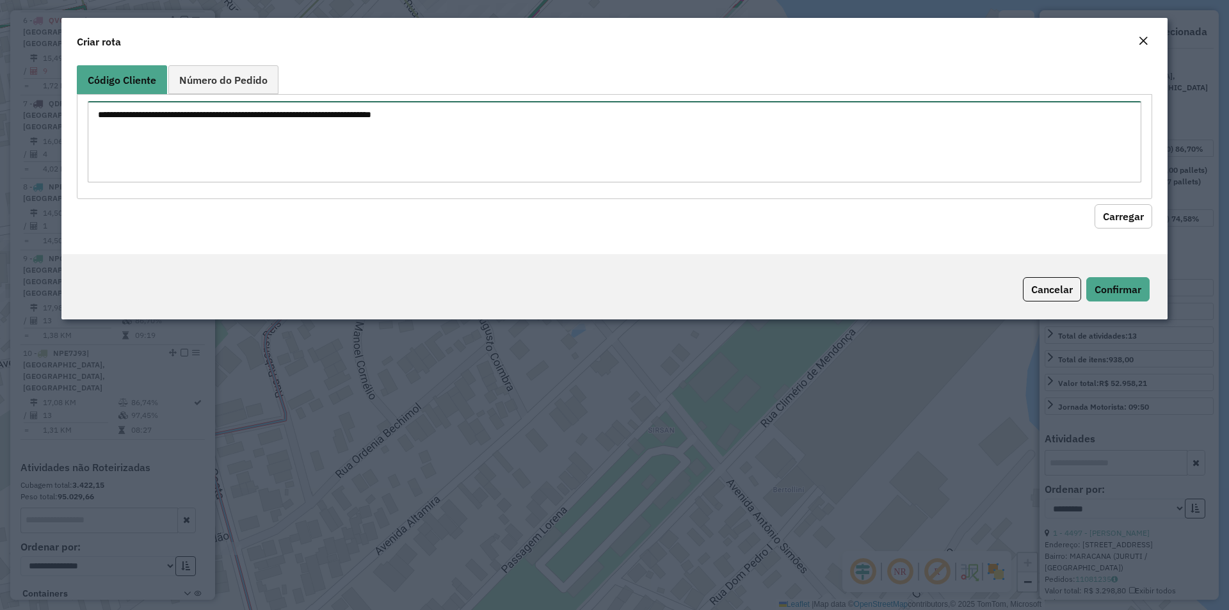
click at [257, 142] on textarea at bounding box center [614, 141] width 1053 height 81
drag, startPoint x: 128, startPoint y: 168, endPoint x: 43, endPoint y: 73, distance: 127.3
click at [44, 76] on modal-container "Criar rota Código Cliente Número do Pedido **** **** **** **** ***** Carregar C…" at bounding box center [614, 305] width 1229 height 610
type textarea "**** **** **** **** *****"
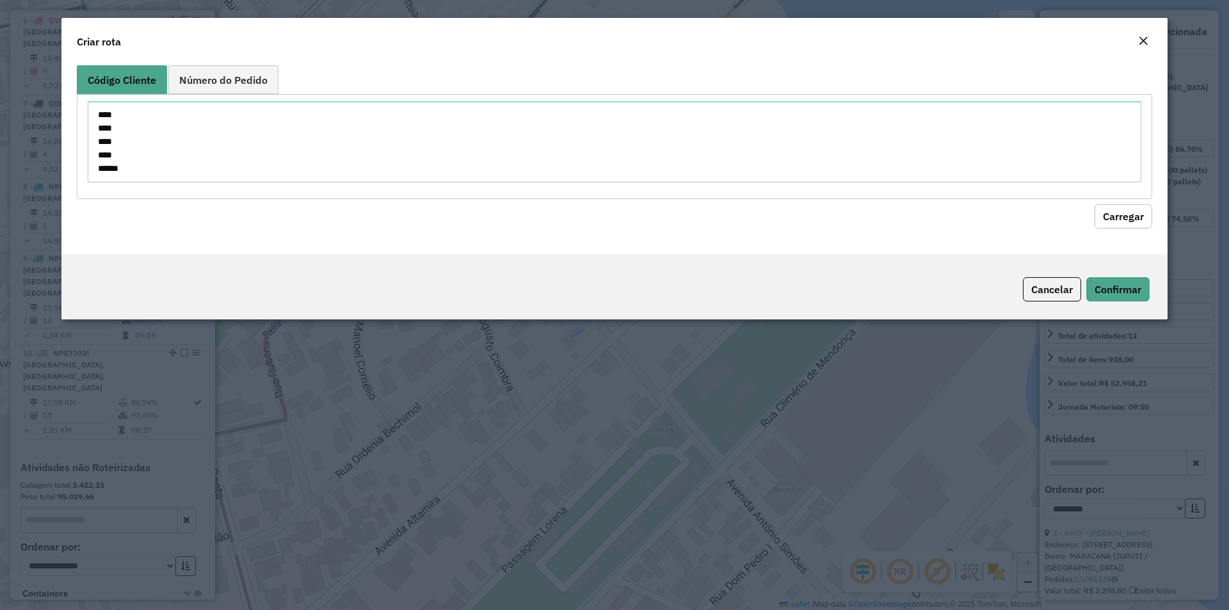
drag, startPoint x: 1046, startPoint y: 283, endPoint x: 907, endPoint y: 243, distance: 144.0
click at [1046, 282] on button "Cancelar" at bounding box center [1052, 289] width 58 height 24
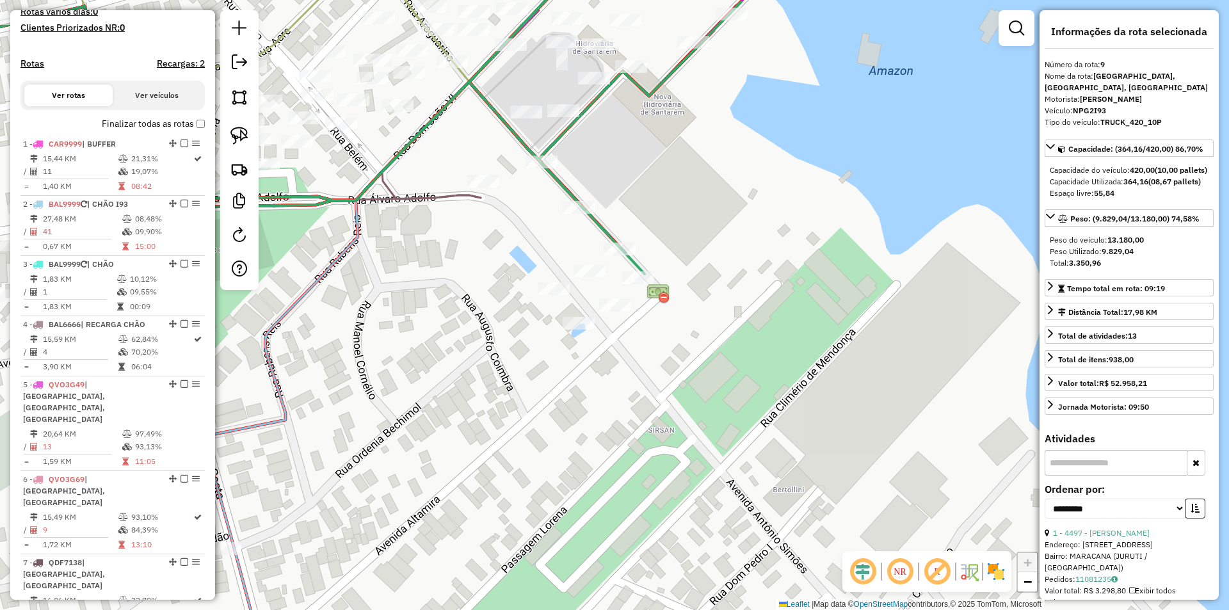
scroll to position [305, 0]
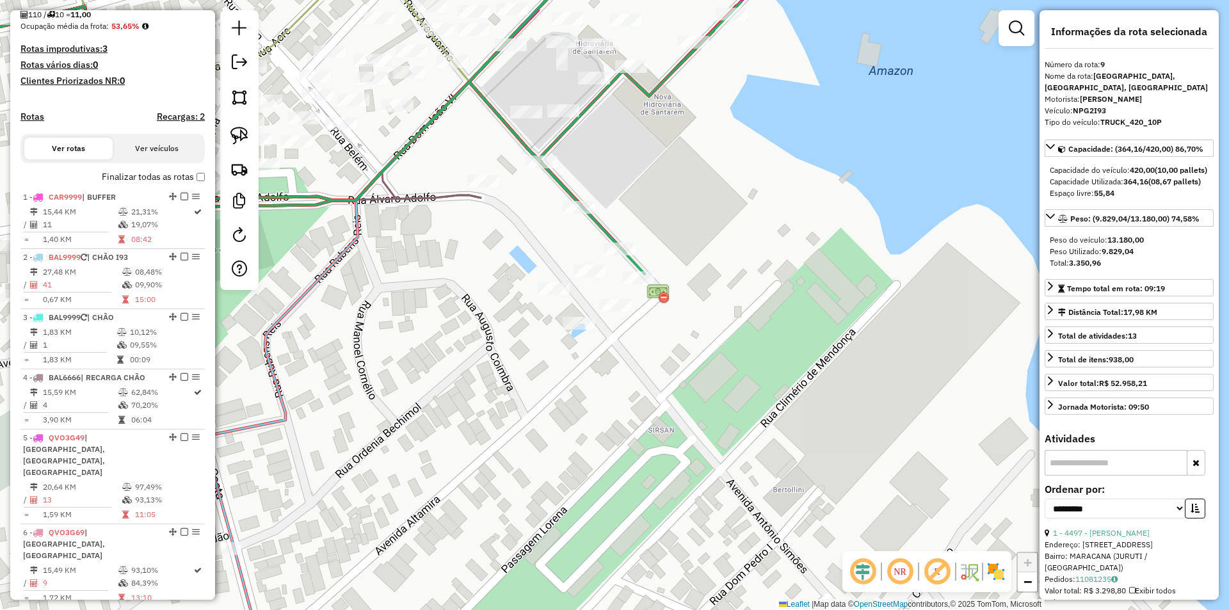
click at [193, 184] on body "Aguarde... Pop-up bloqueado! Seu navegador bloqueou automáticamente a abertura …" at bounding box center [614, 305] width 1229 height 610
click at [200, 189] on div "Depósito: Santabier Total de rotas: 10 Distância Total: 162,08 km Tempo total: …" at bounding box center [112, 393] width 195 height 1160
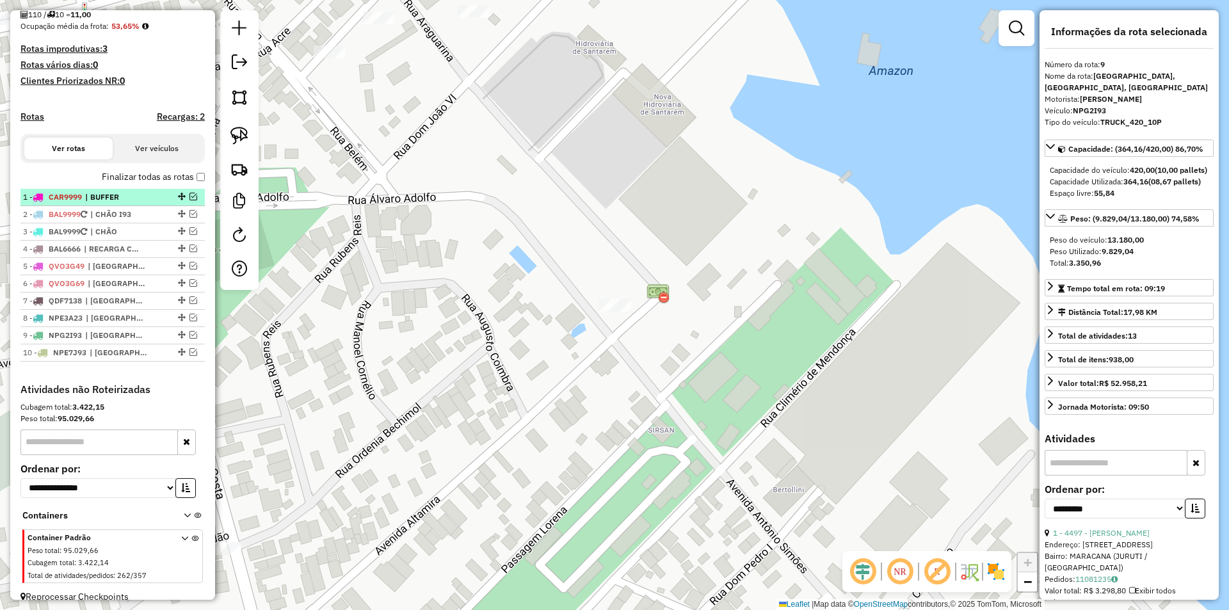
click at [190, 200] on em at bounding box center [193, 197] width 8 height 8
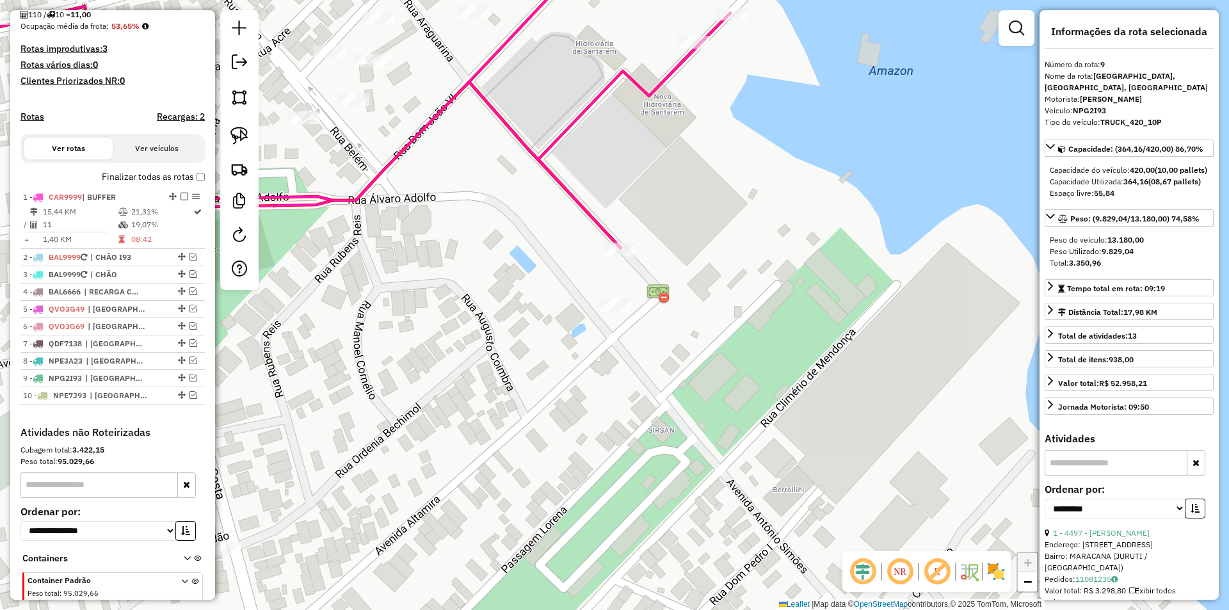
click at [255, 173] on div at bounding box center [239, 150] width 38 height 280
click at [227, 162] on link at bounding box center [239, 169] width 28 height 28
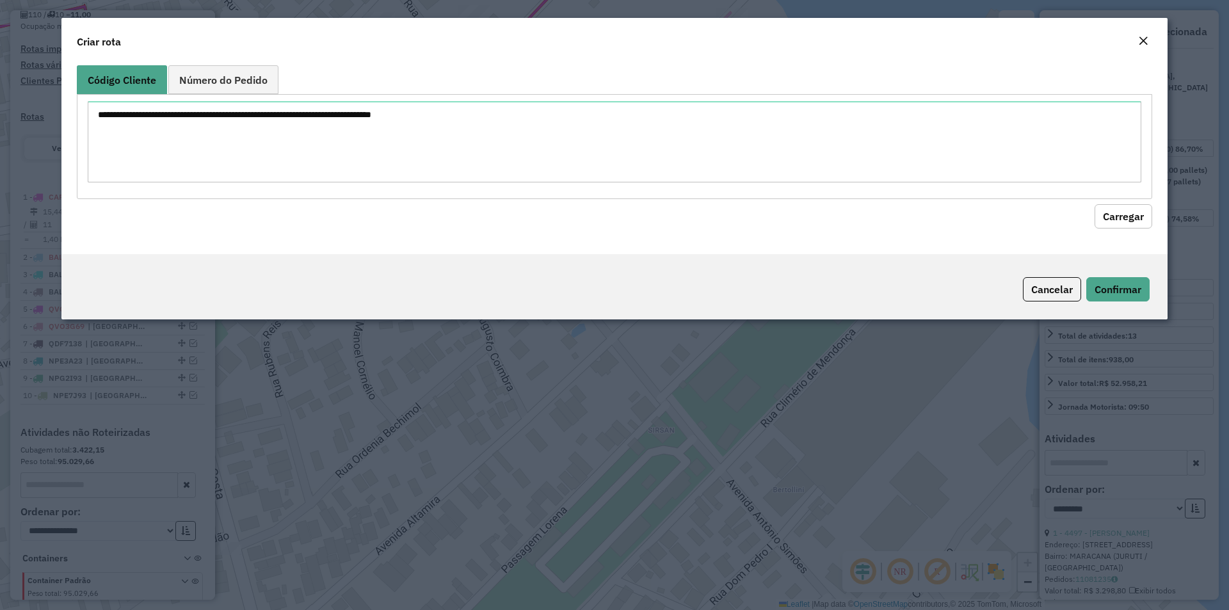
click at [351, 133] on textarea at bounding box center [614, 141] width 1053 height 81
type textarea "**** **** **** **** *****"
click at [1139, 224] on button "Carregar" at bounding box center [1123, 216] width 58 height 24
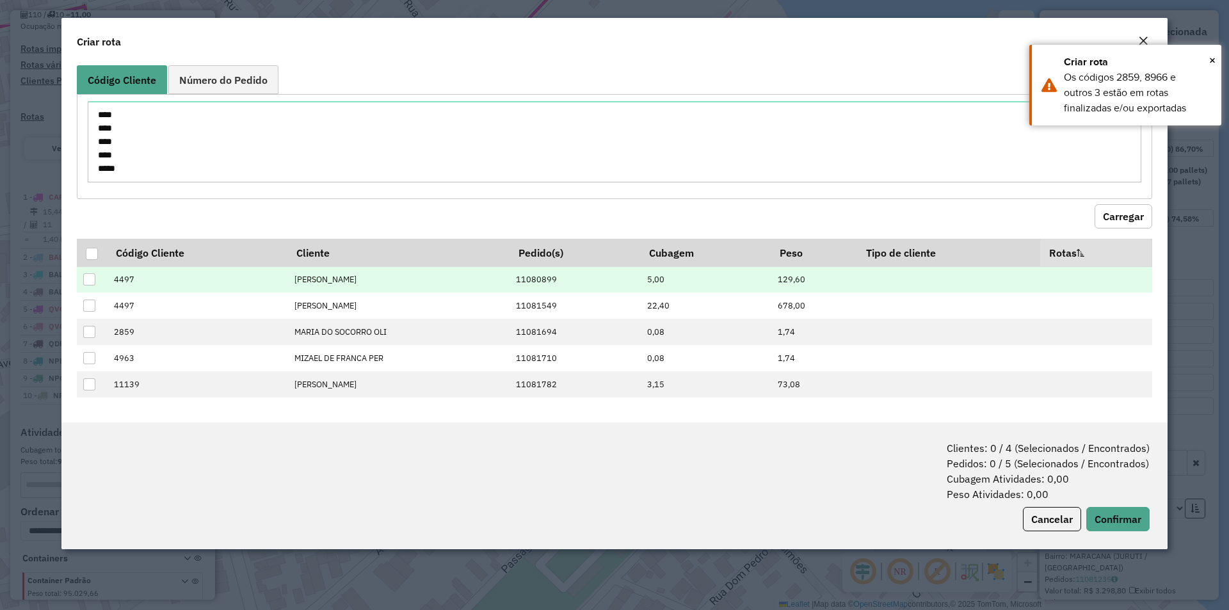
click at [90, 276] on div at bounding box center [89, 279] width 12 height 12
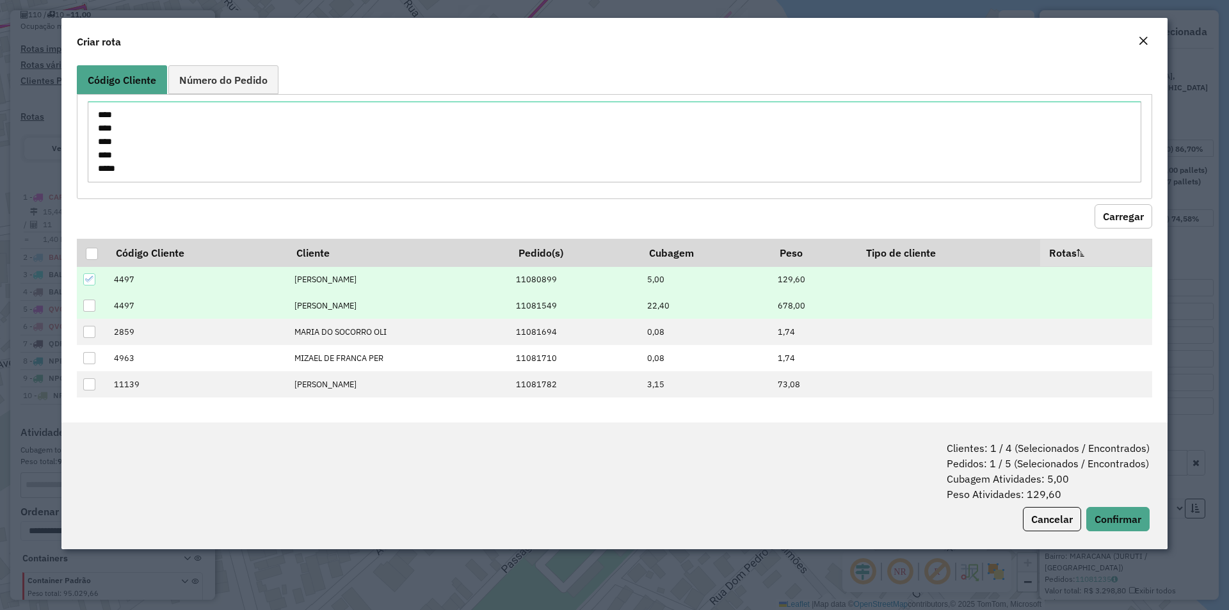
click at [87, 305] on div at bounding box center [89, 305] width 12 height 12
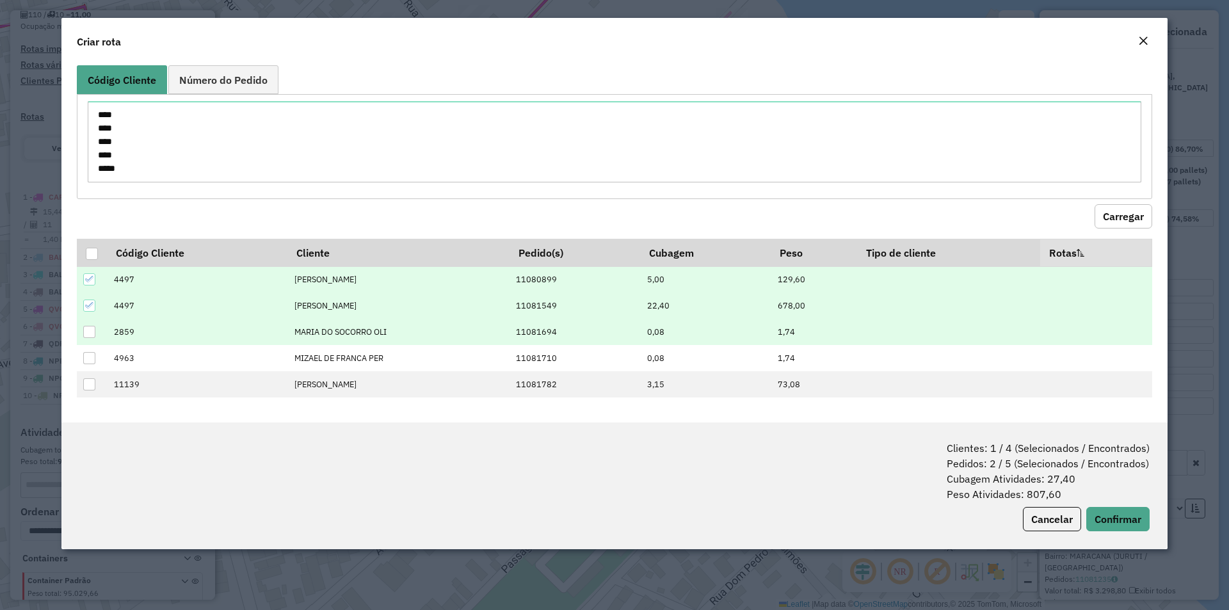
click at [88, 330] on div at bounding box center [89, 332] width 12 height 12
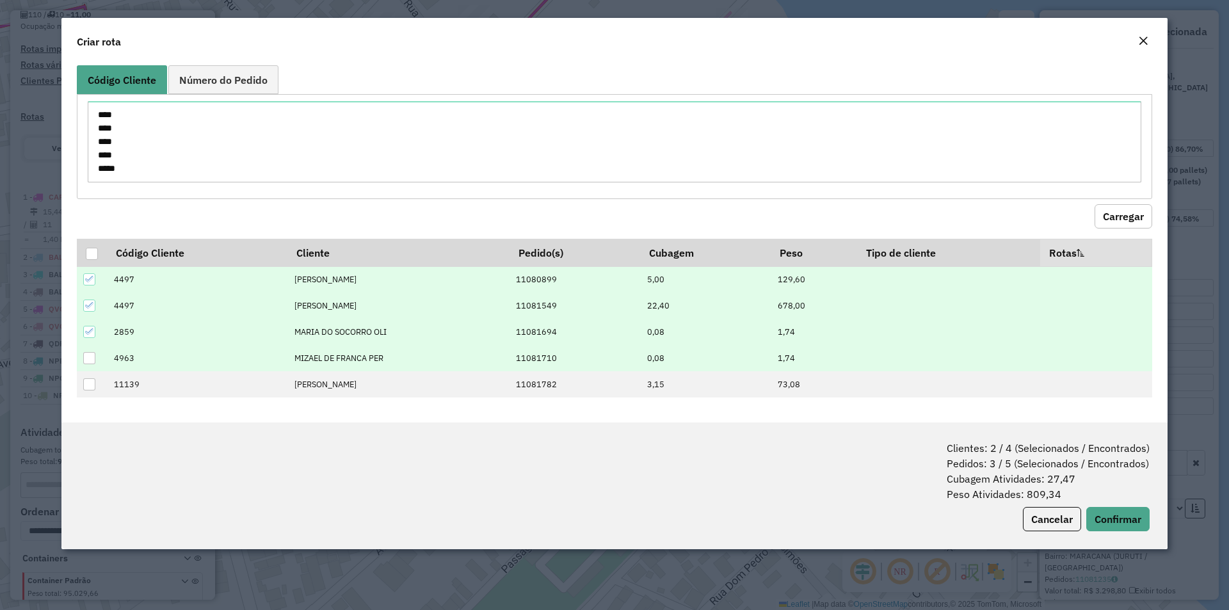
click at [90, 355] on div at bounding box center [89, 358] width 12 height 12
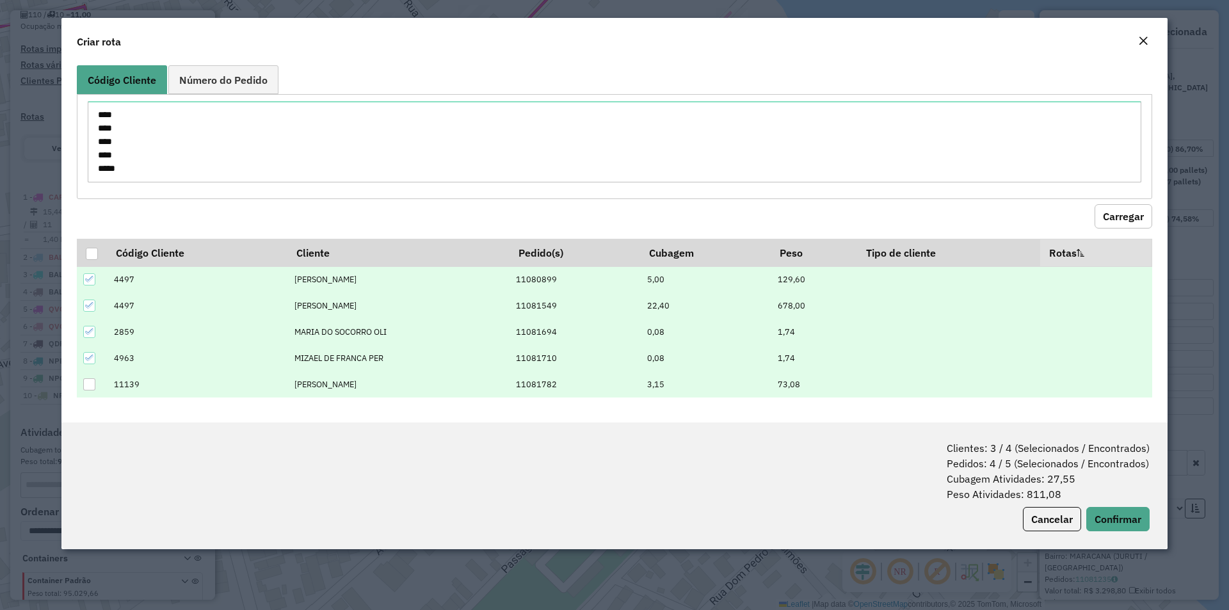
click at [88, 378] on div at bounding box center [89, 384] width 12 height 12
click at [1135, 519] on button "Confirmar" at bounding box center [1117, 519] width 63 height 24
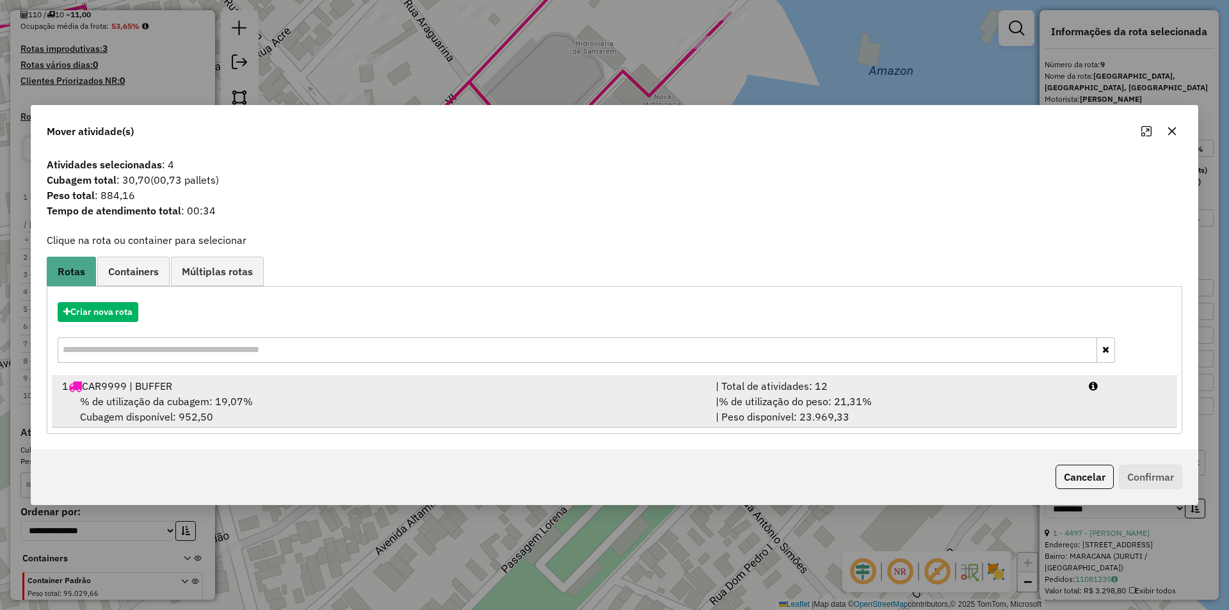
click at [1070, 416] on div "| % de utilização do peso: 21,31% | Peso disponível: 23.969,33" at bounding box center [894, 409] width 373 height 31
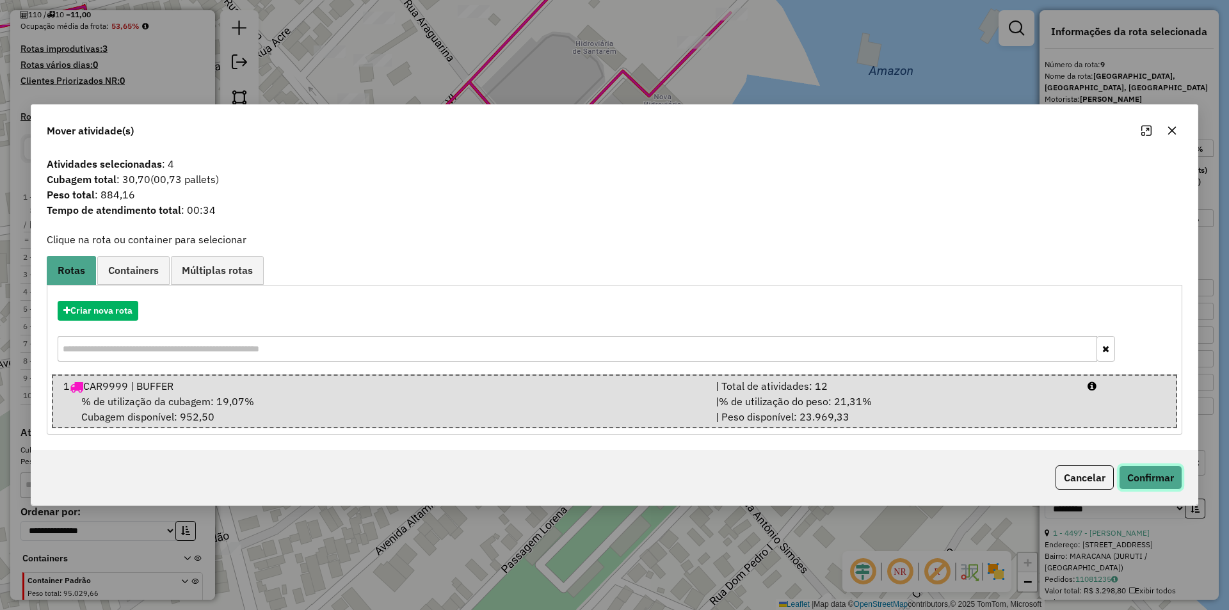
click at [1161, 479] on button "Confirmar" at bounding box center [1150, 477] width 63 height 24
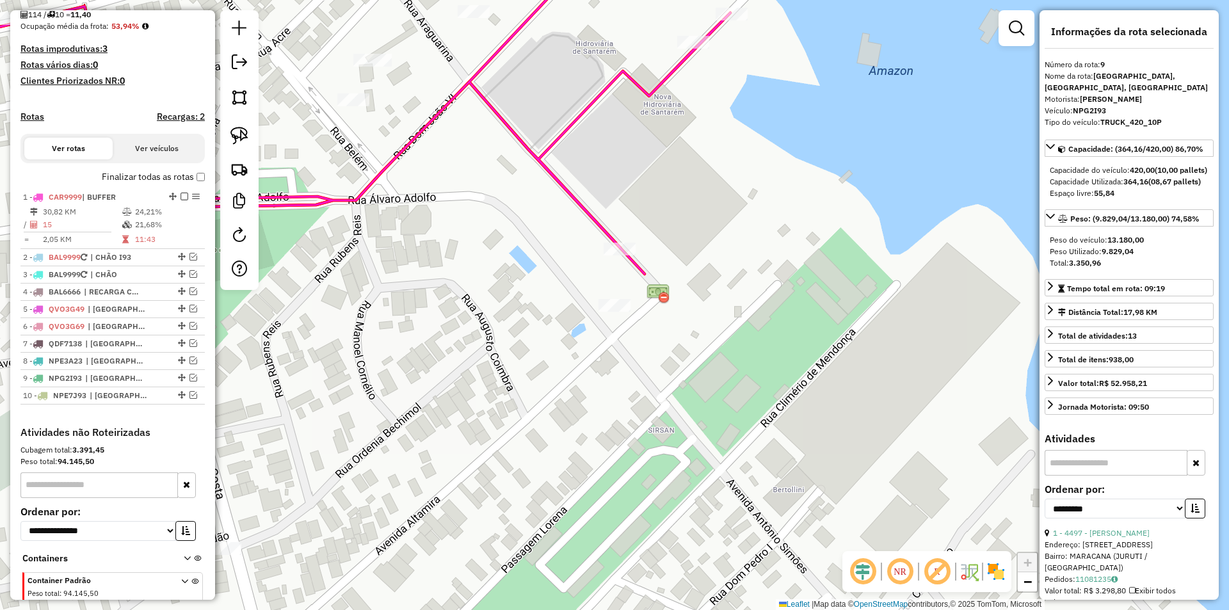
scroll to position [374, 0]
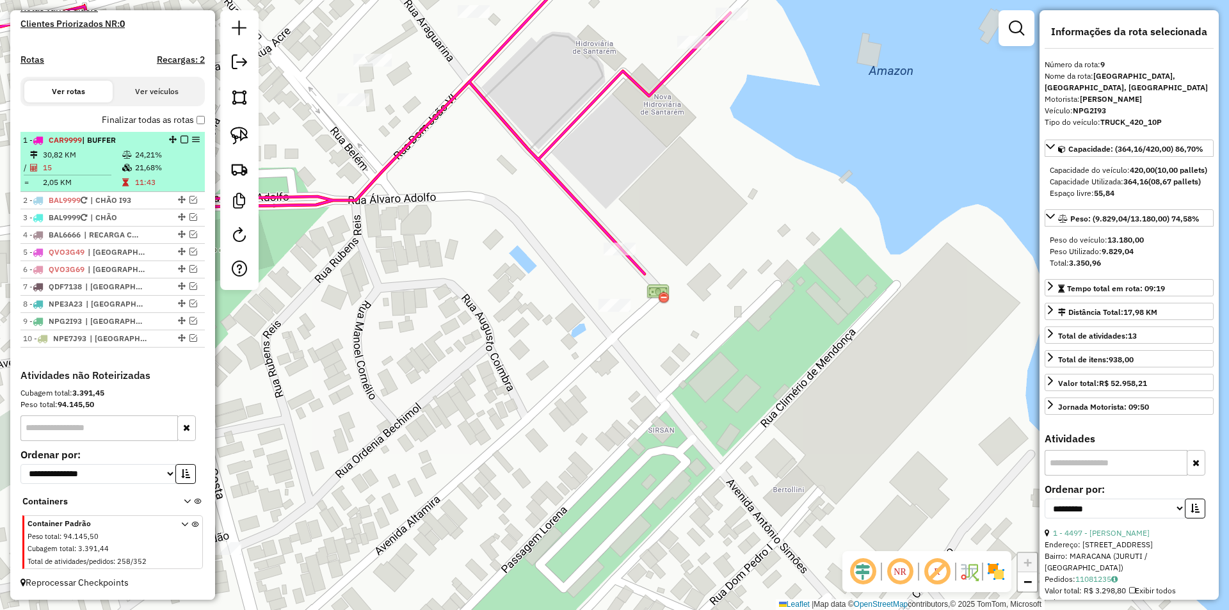
click at [180, 136] on em at bounding box center [184, 140] width 8 height 8
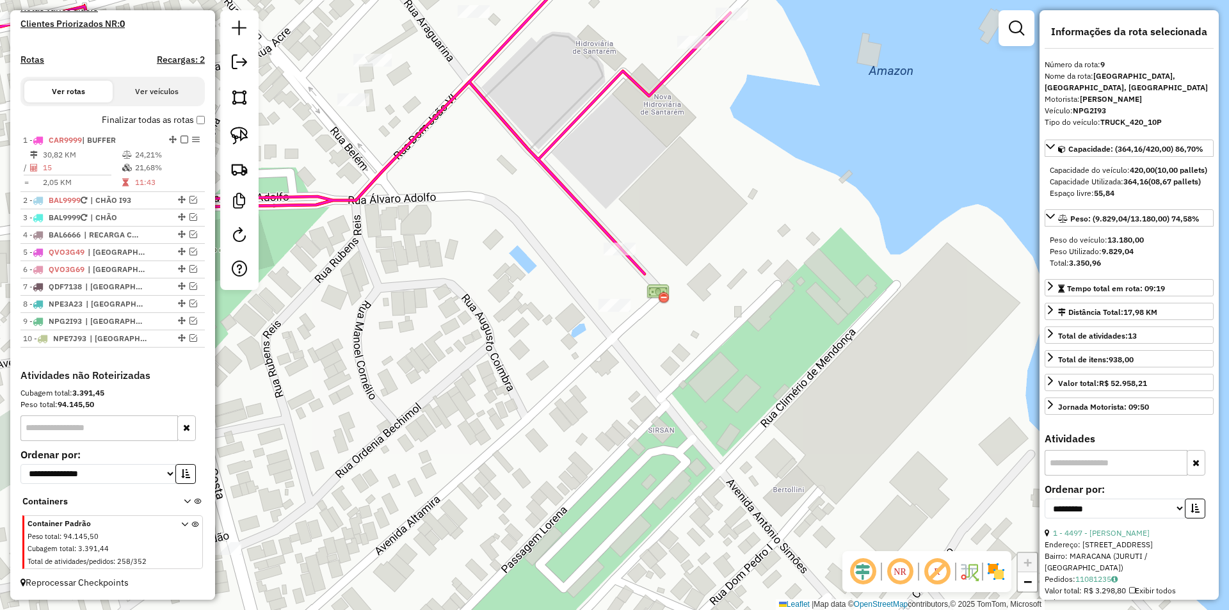
scroll to position [331, 0]
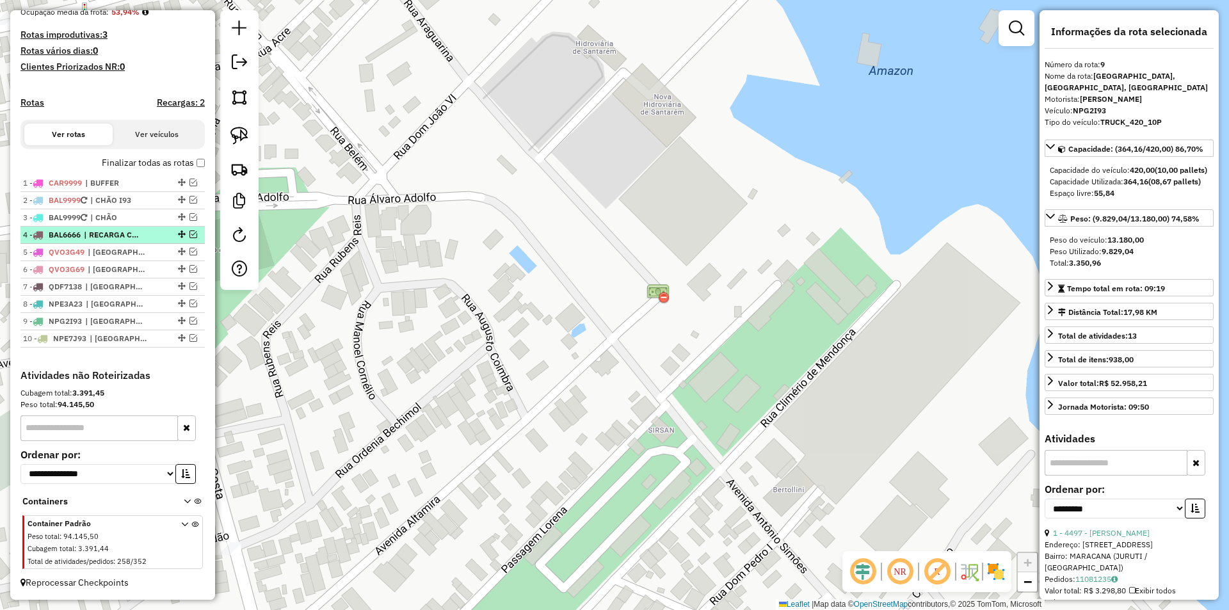
click at [141, 240] on span "| RECARGA CHÃO" at bounding box center [113, 235] width 59 height 12
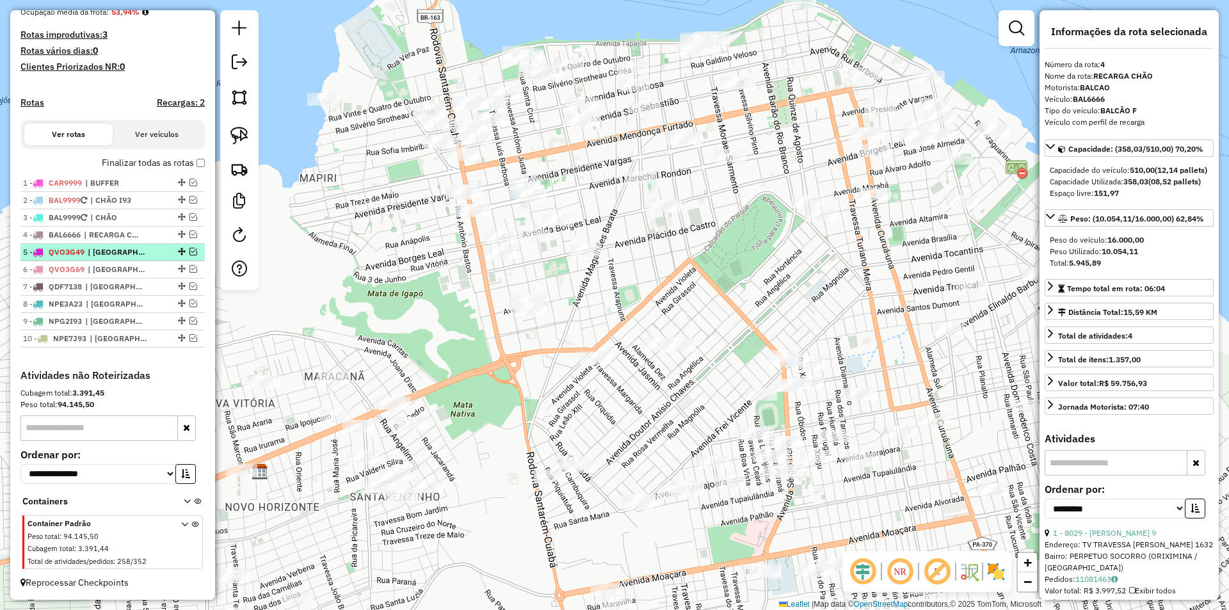
click at [139, 251] on span "| [GEOGRAPHIC_DATA], [GEOGRAPHIC_DATA], [GEOGRAPHIC_DATA]" at bounding box center [117, 252] width 59 height 12
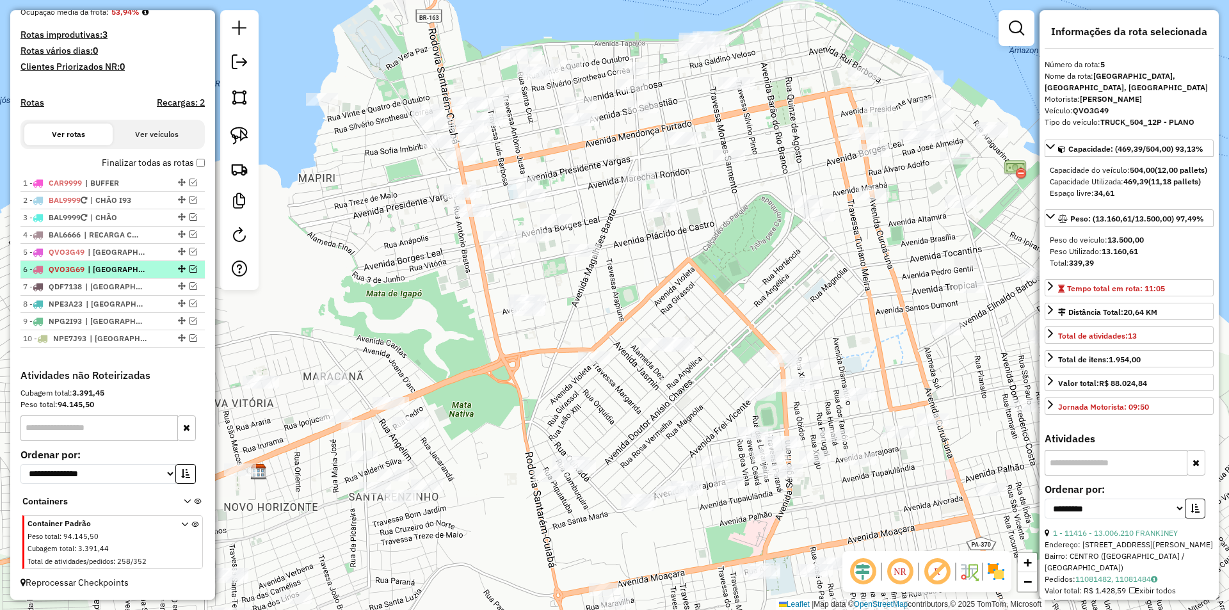
click at [140, 270] on span "| [GEOGRAPHIC_DATA], [GEOGRAPHIC_DATA]" at bounding box center [117, 270] width 59 height 12
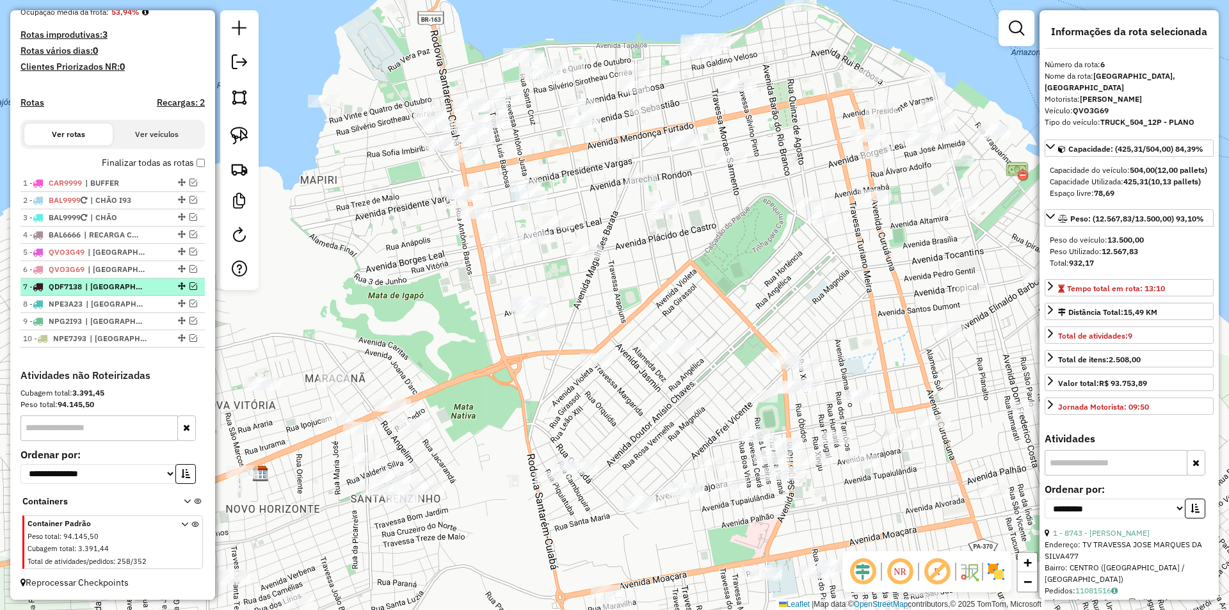
click at [139, 284] on span "| [GEOGRAPHIC_DATA], [GEOGRAPHIC_DATA]" at bounding box center [114, 287] width 59 height 12
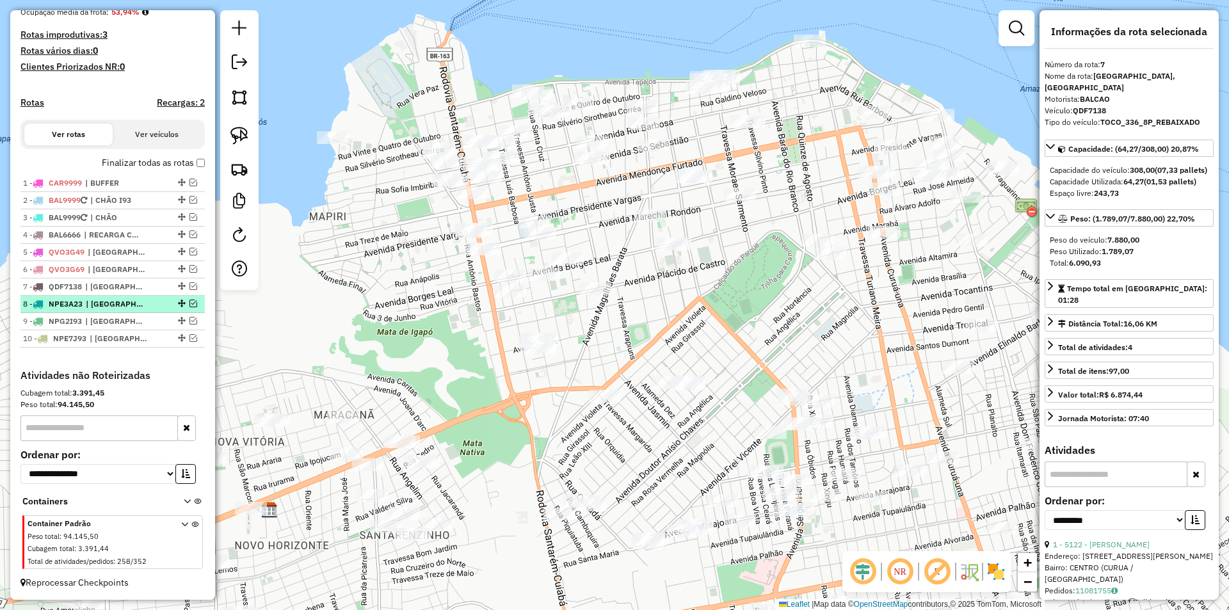
click at [132, 303] on span "| [GEOGRAPHIC_DATA]" at bounding box center [115, 304] width 59 height 12
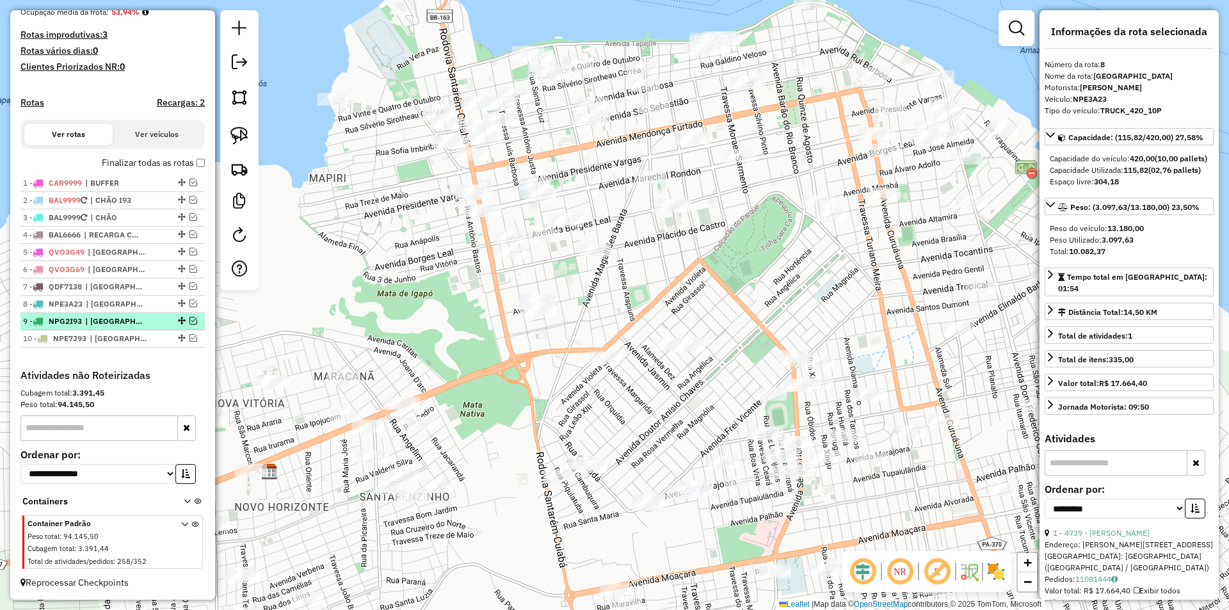
click at [124, 318] on span "| [GEOGRAPHIC_DATA], [GEOGRAPHIC_DATA], [GEOGRAPHIC_DATA]" at bounding box center [114, 321] width 59 height 12
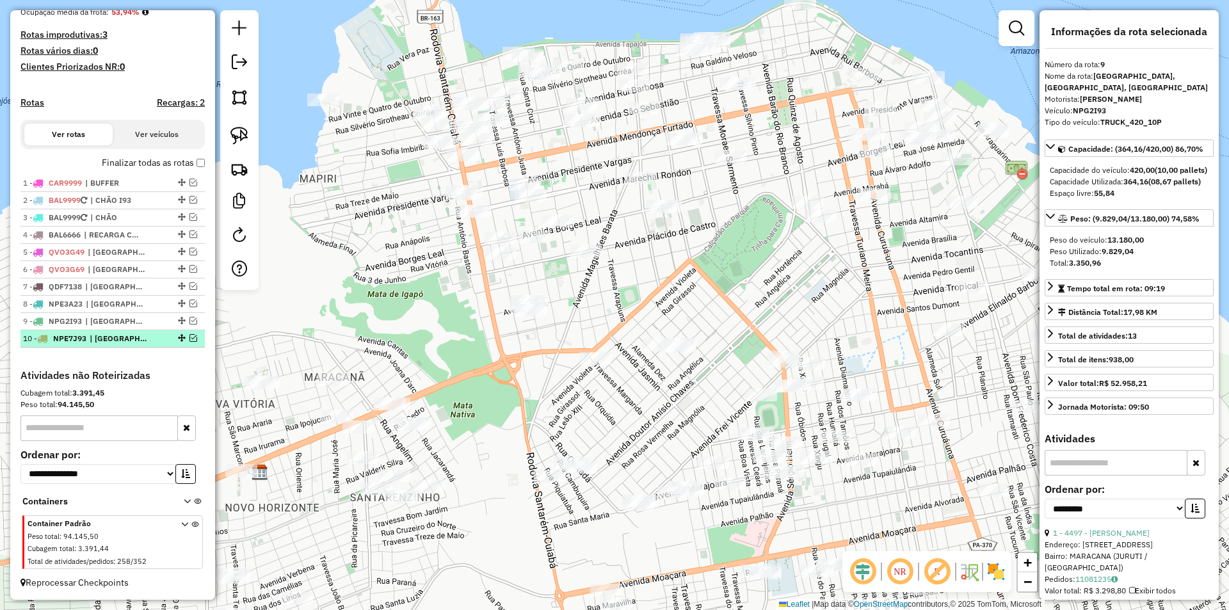
click at [116, 340] on span "| [GEOGRAPHIC_DATA], [GEOGRAPHIC_DATA], [GEOGRAPHIC_DATA]" at bounding box center [119, 339] width 59 height 12
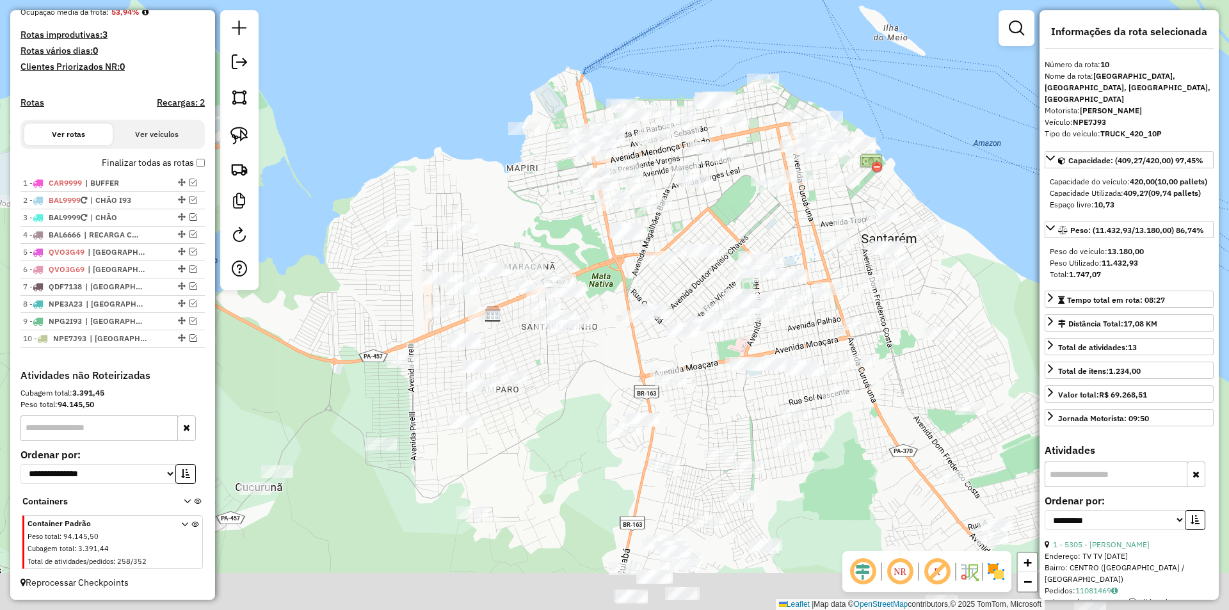
drag, startPoint x: 822, startPoint y: 223, endPoint x: 892, endPoint y: 166, distance: 90.5
click at [892, 166] on div "Janela de atendimento Grade de atendimento Capacidade Transportadoras Veículos …" at bounding box center [614, 305] width 1229 height 610
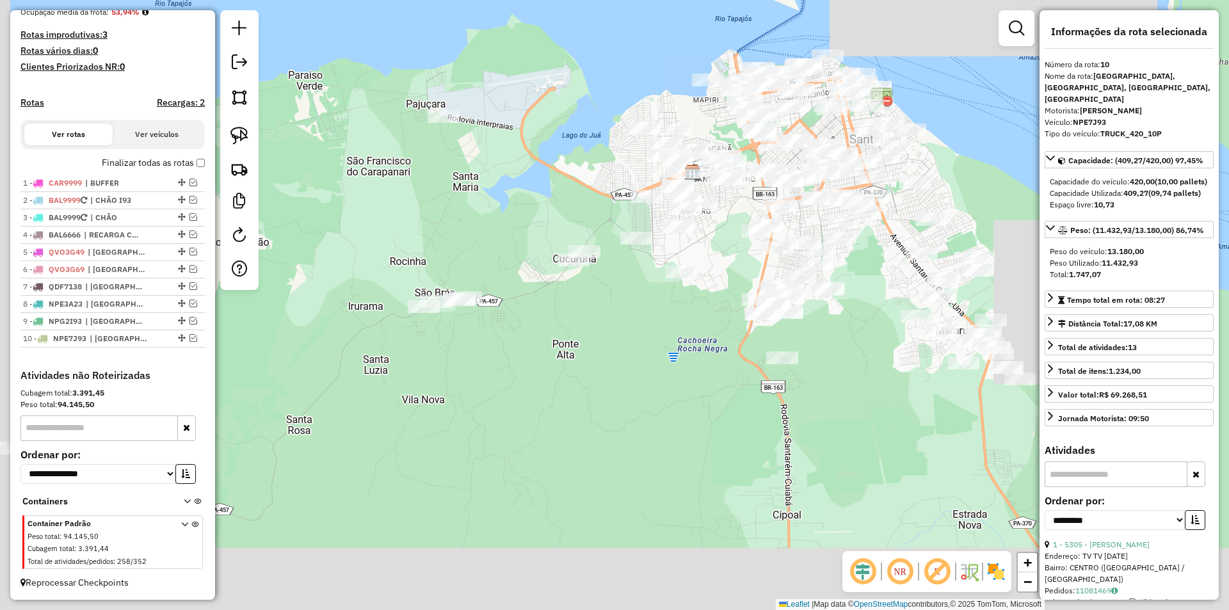
drag, startPoint x: 716, startPoint y: 310, endPoint x: 715, endPoint y: 277, distance: 33.3
click at [715, 277] on div "Janela de atendimento Grade de atendimento Capacidade Transportadoras Veículos …" at bounding box center [614, 305] width 1229 height 610
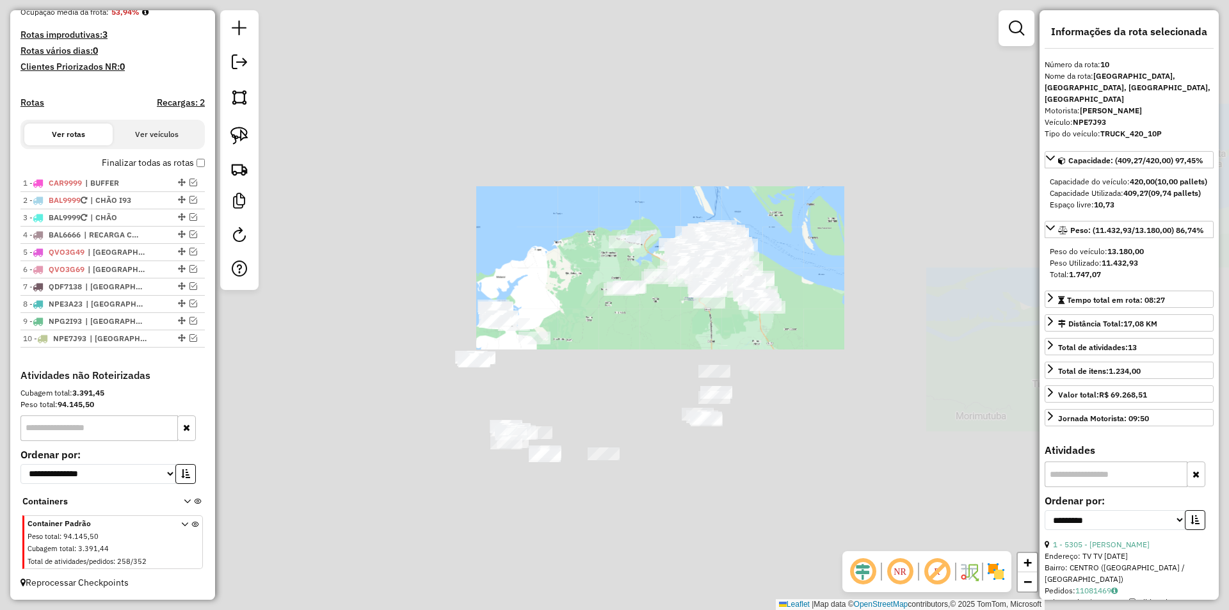
drag, startPoint x: 612, startPoint y: 351, endPoint x: 623, endPoint y: 323, distance: 30.2
click at [632, 323] on div "Janela de atendimento Grade de atendimento Capacidade Transportadoras Veículos …" at bounding box center [614, 305] width 1229 height 610
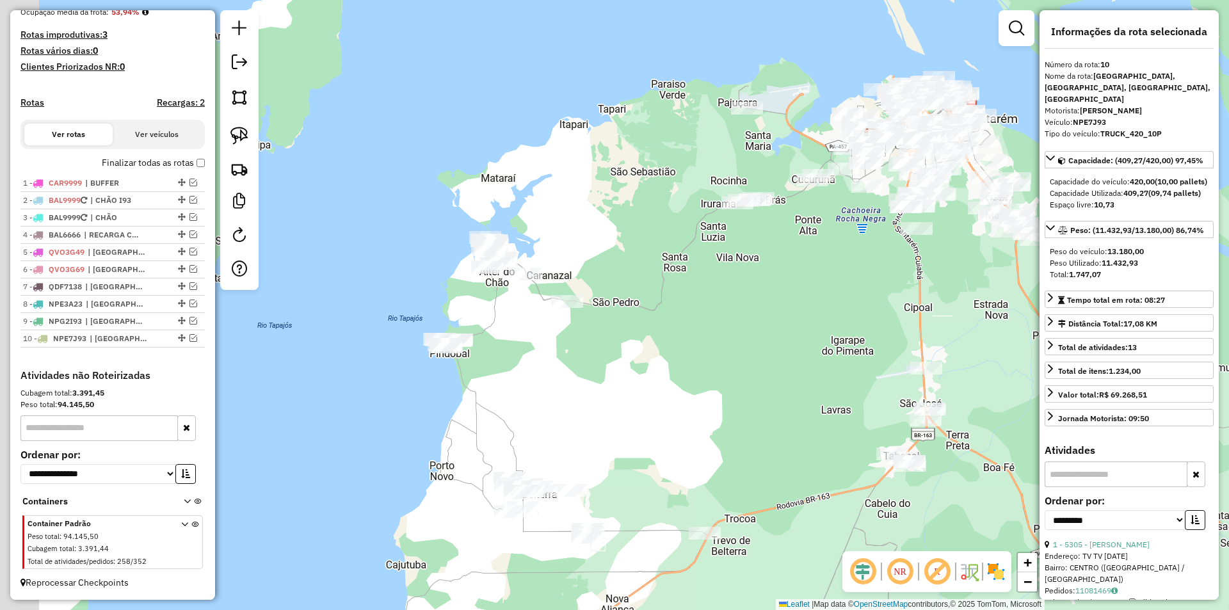
drag, startPoint x: 575, startPoint y: 355, endPoint x: 636, endPoint y: 336, distance: 63.6
click at [636, 336] on div "Janela de atendimento Grade de atendimento Capacidade Transportadoras Veículos …" at bounding box center [614, 305] width 1229 height 610
click at [243, 145] on link at bounding box center [239, 136] width 28 height 28
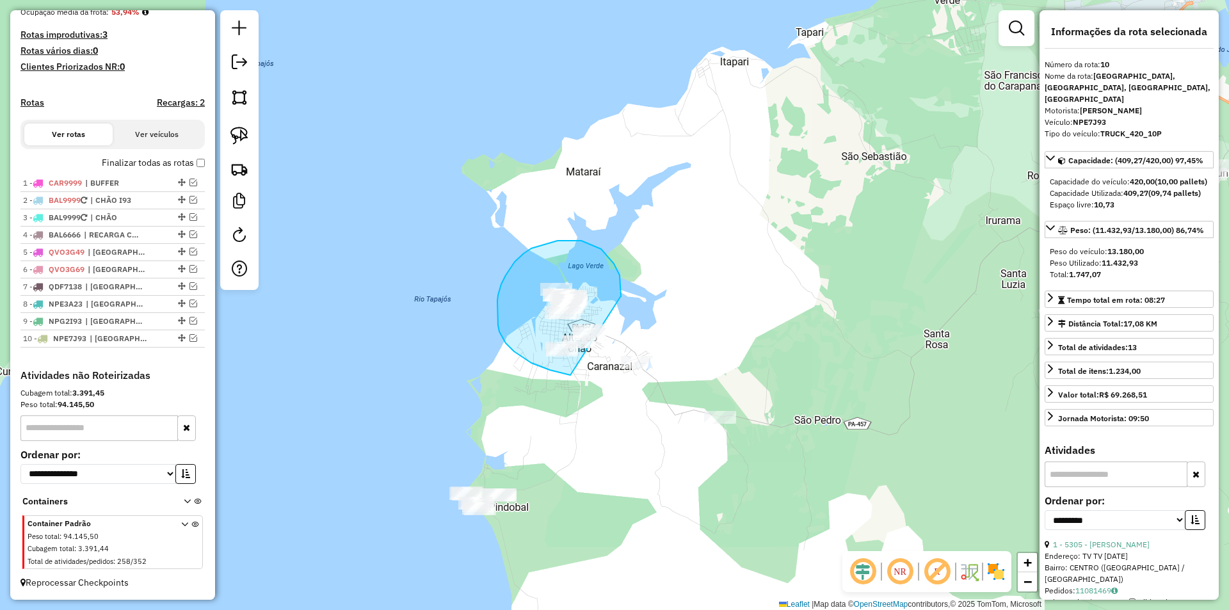
drag, startPoint x: 620, startPoint y: 297, endPoint x: 607, endPoint y: 367, distance: 71.5
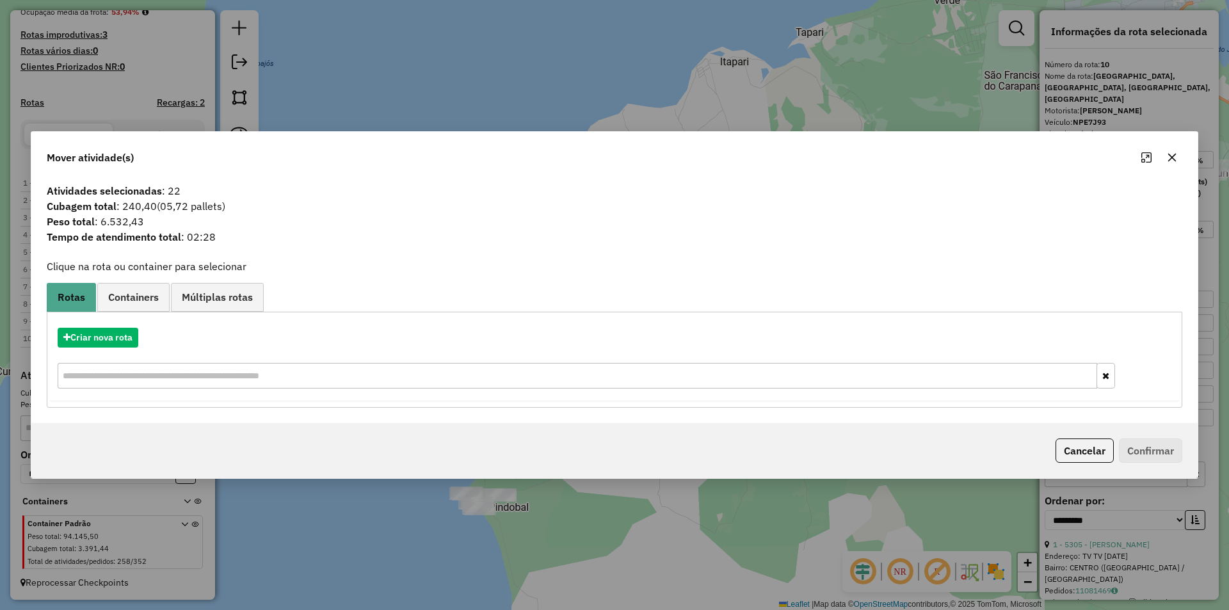
click at [129, 351] on div "Criar nova rota" at bounding box center [614, 359] width 1129 height 83
click at [131, 346] on button "Criar nova rota" at bounding box center [98, 338] width 81 height 20
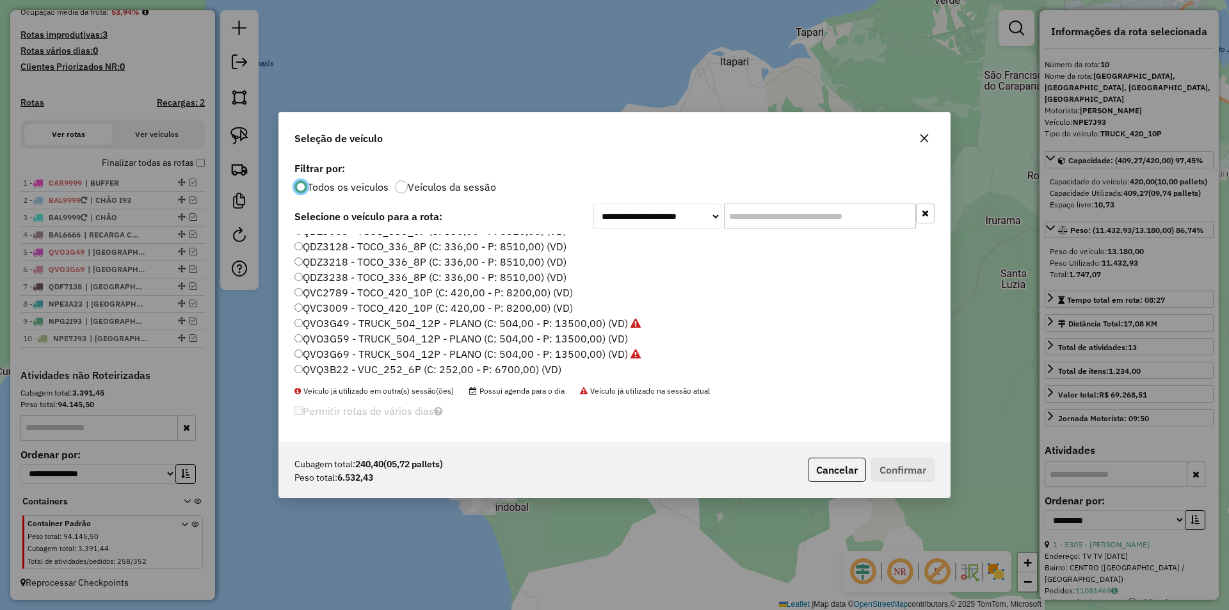
scroll to position [320, 0]
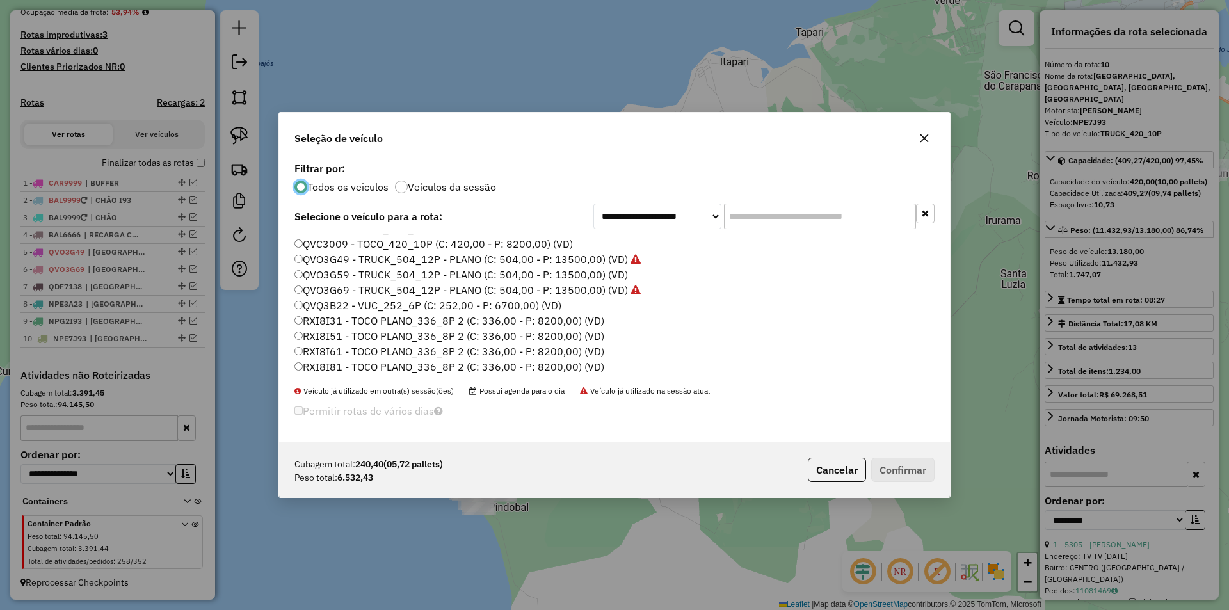
click at [333, 366] on label "RXI8I81 - TOCO PLANO_336_8P 2 (C: 336,00 - P: 8200,00) (VD)" at bounding box center [449, 366] width 310 height 15
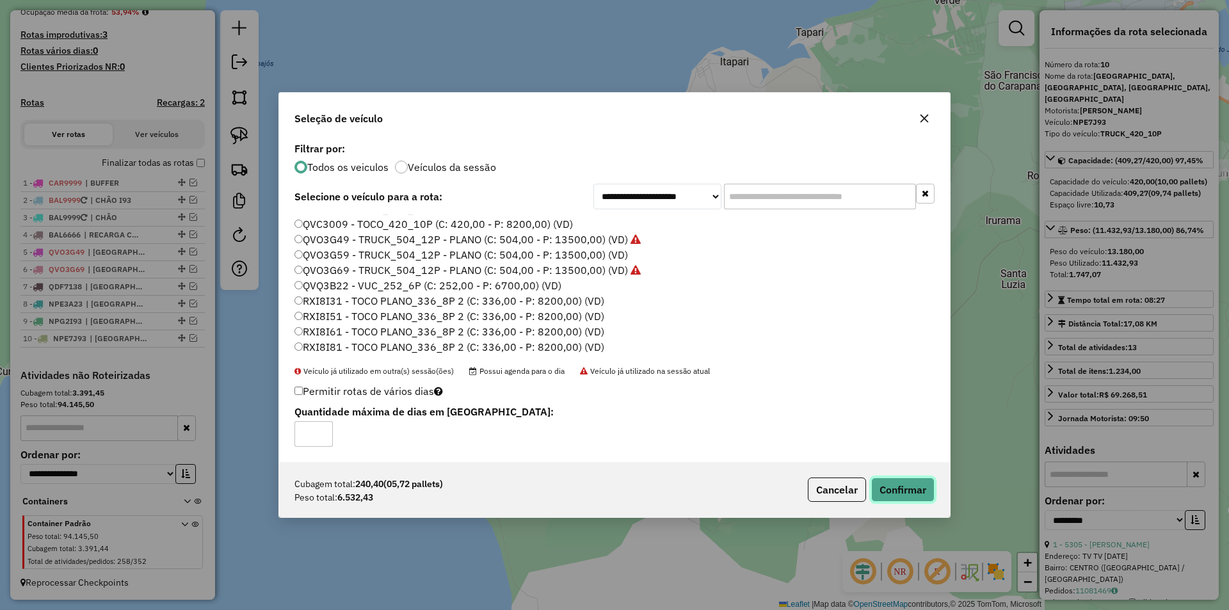
click at [898, 490] on button "Confirmar" at bounding box center [902, 489] width 63 height 24
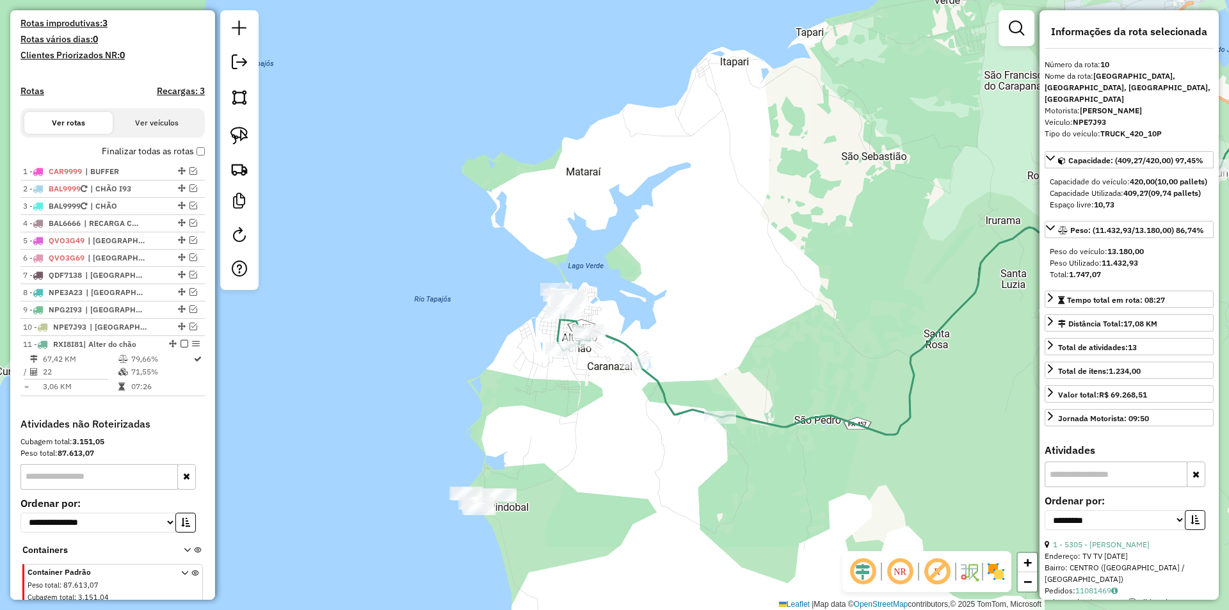
scroll to position [391, 0]
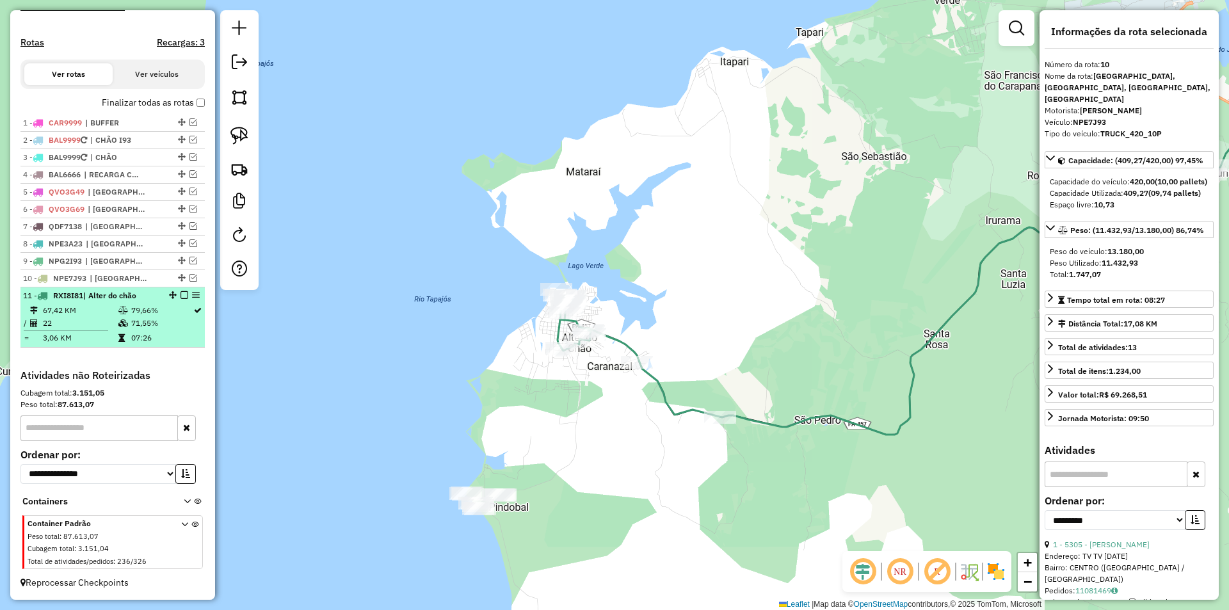
click at [177, 291] on div "11 - RXI8I81 | Alter do chão" at bounding box center [112, 296] width 179 height 12
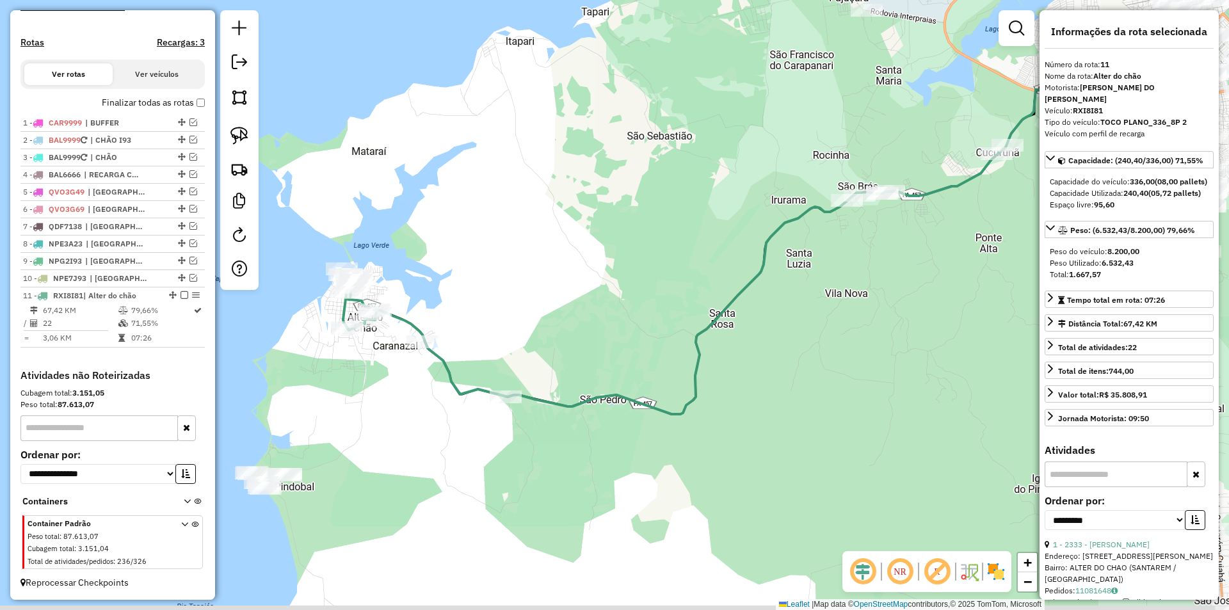
drag, startPoint x: 353, startPoint y: 335, endPoint x: 473, endPoint y: 267, distance: 138.1
click at [473, 267] on div "Janela de atendimento Grade de atendimento Capacidade Transportadoras Veículos …" at bounding box center [614, 305] width 1229 height 610
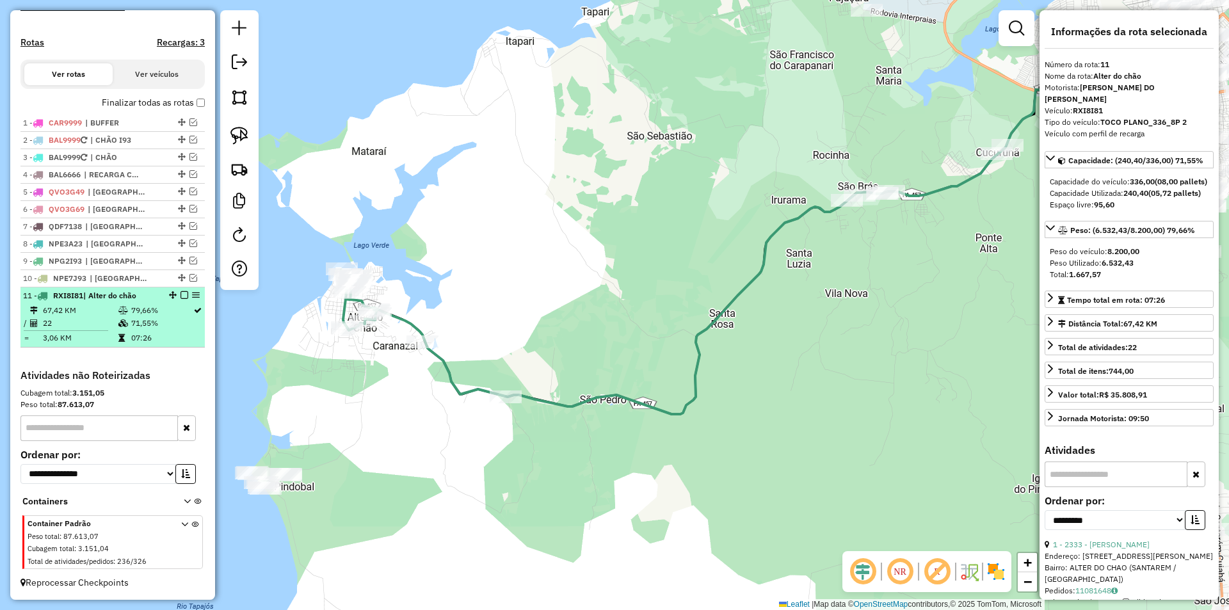
click at [180, 296] on em at bounding box center [184, 295] width 8 height 8
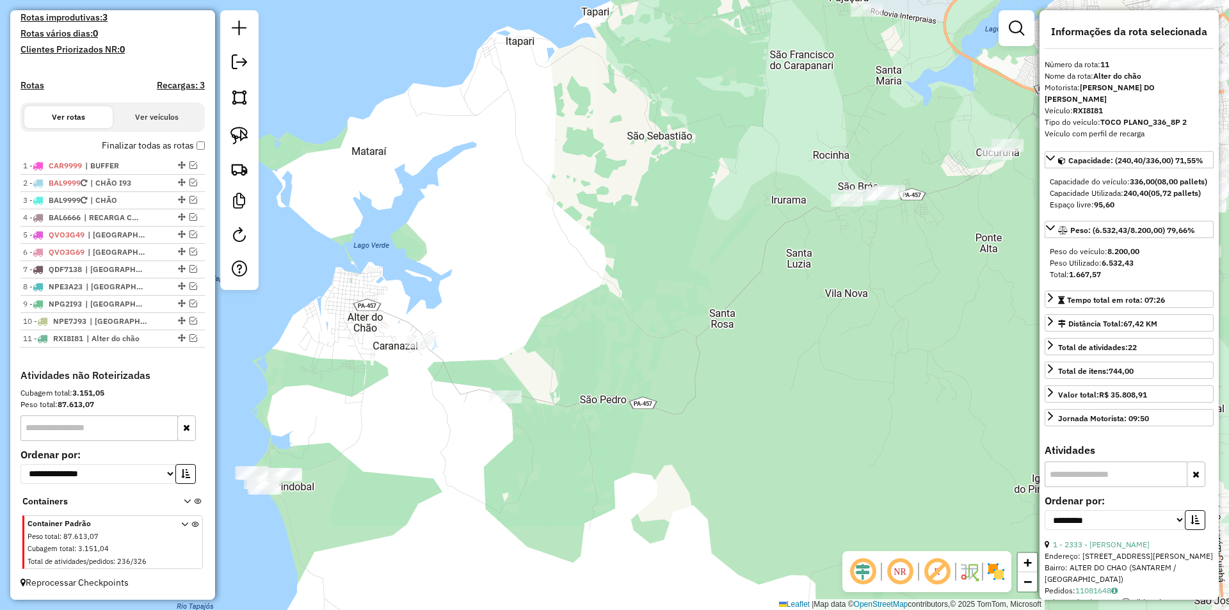
scroll to position [348, 0]
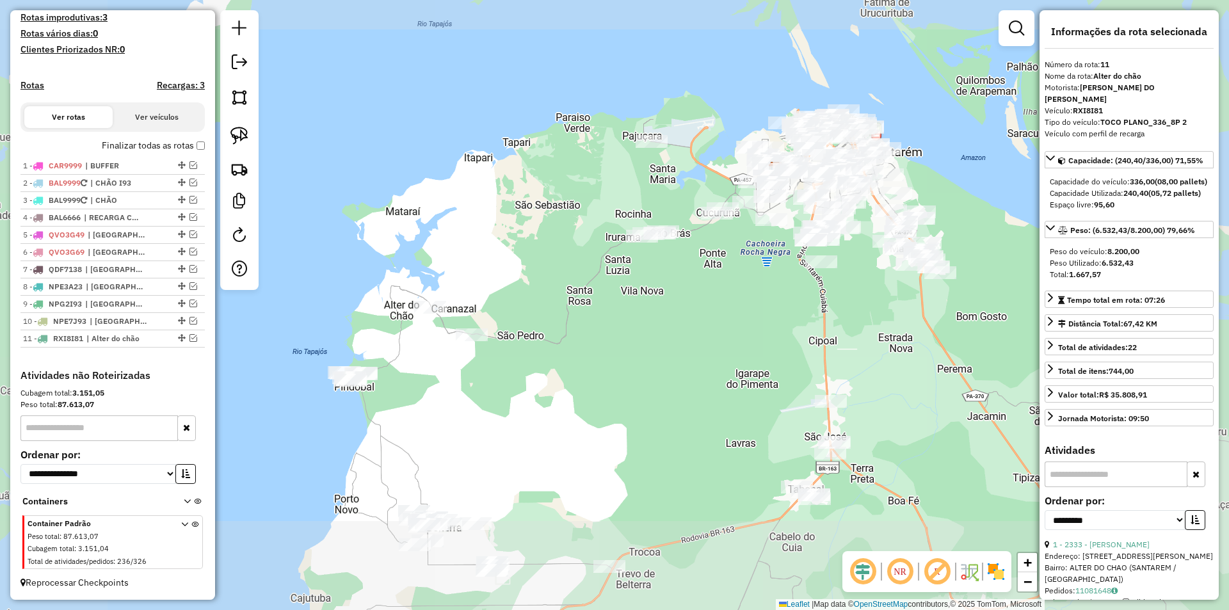
drag, startPoint x: 447, startPoint y: 290, endPoint x: 479, endPoint y: 268, distance: 38.2
click at [479, 268] on div "Janela de atendimento Grade de atendimento Capacidade Transportadoras Veículos …" at bounding box center [614, 305] width 1229 height 610
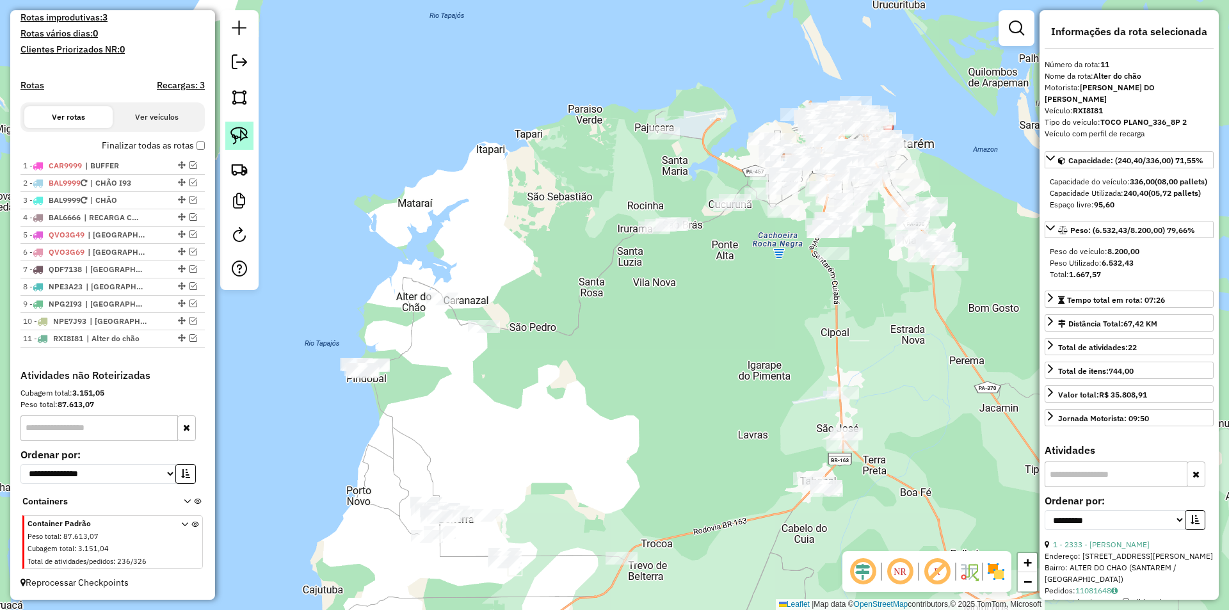
click at [241, 134] on img at bounding box center [239, 136] width 18 height 18
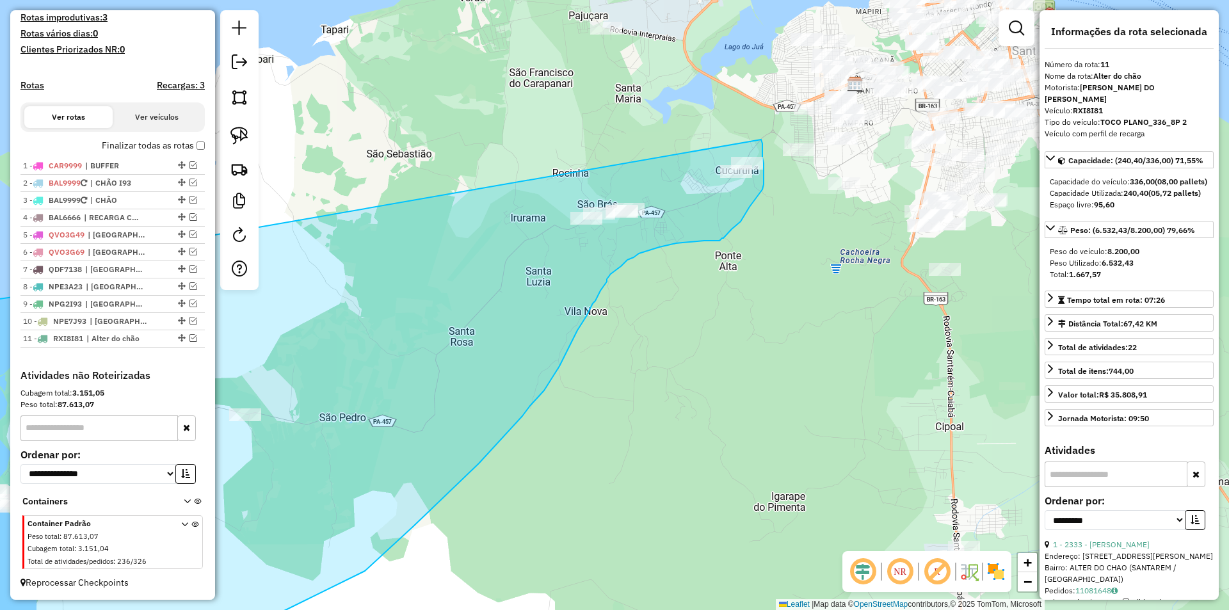
drag, startPoint x: 463, startPoint y: 237, endPoint x: 761, endPoint y: 140, distance: 313.9
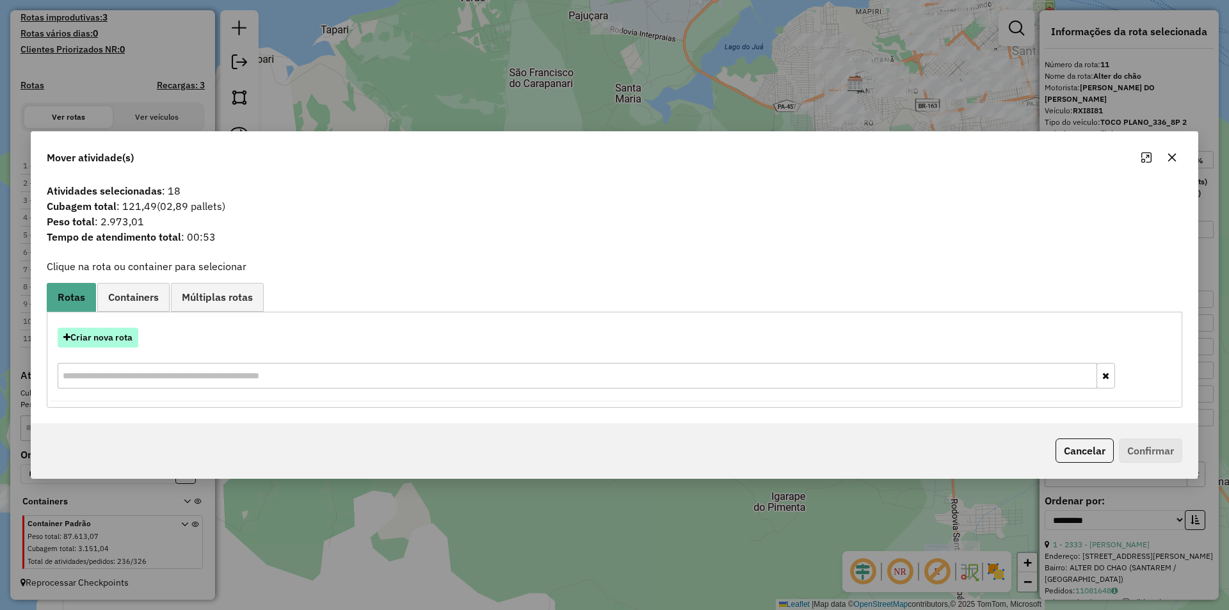
click at [104, 335] on button "Criar nova rota" at bounding box center [98, 338] width 81 height 20
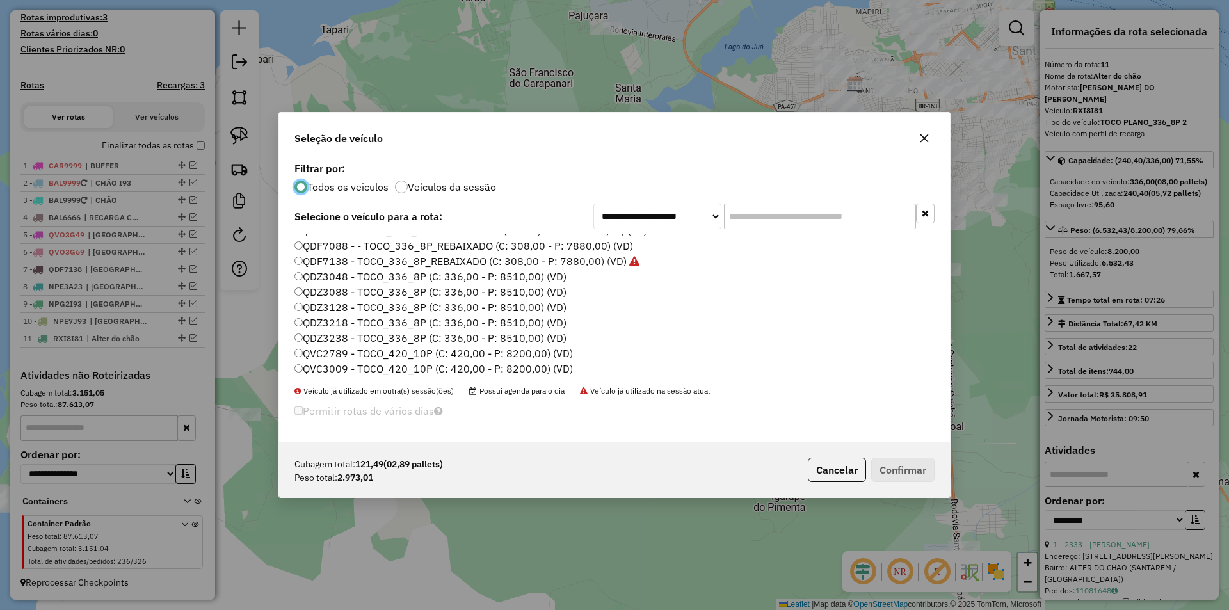
scroll to position [189, 0]
click at [365, 342] on label "QDZ3238 - TOCO_336_8P (C: 336,00 - P: 8510,00) (VD)" at bounding box center [430, 343] width 272 height 15
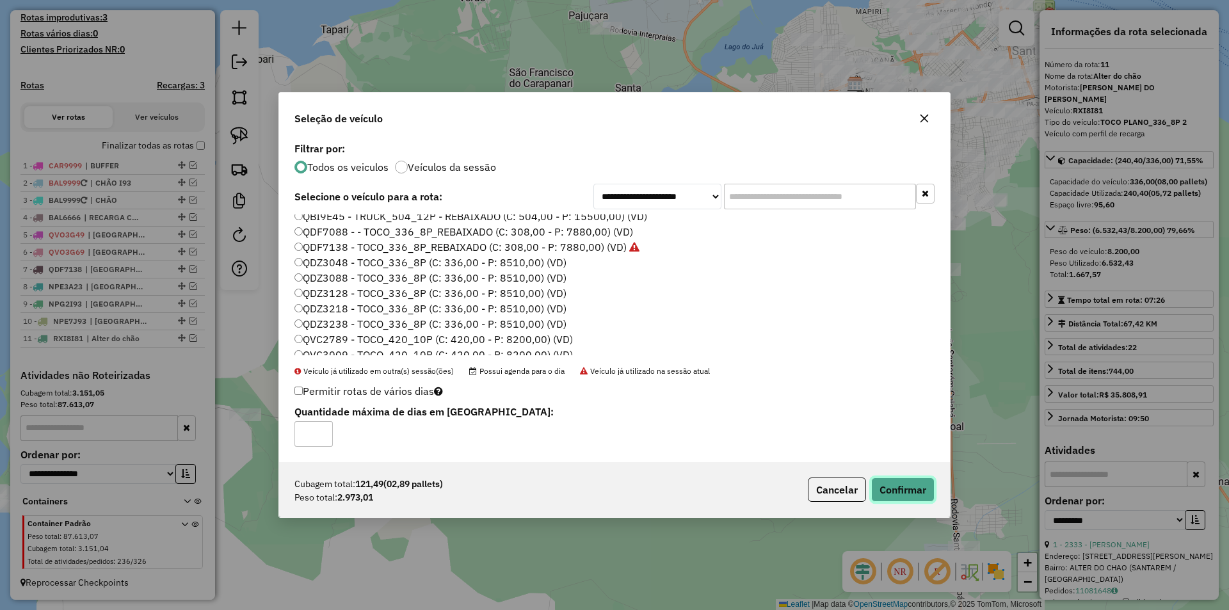
click at [905, 481] on button "Confirmar" at bounding box center [902, 489] width 63 height 24
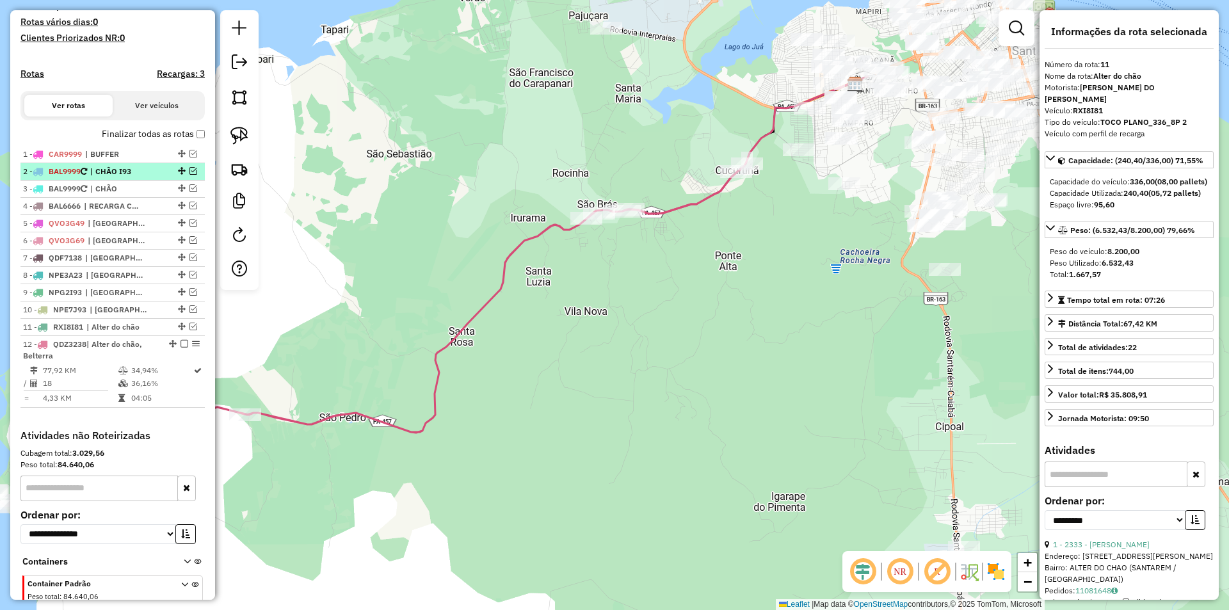
scroll to position [420, 0]
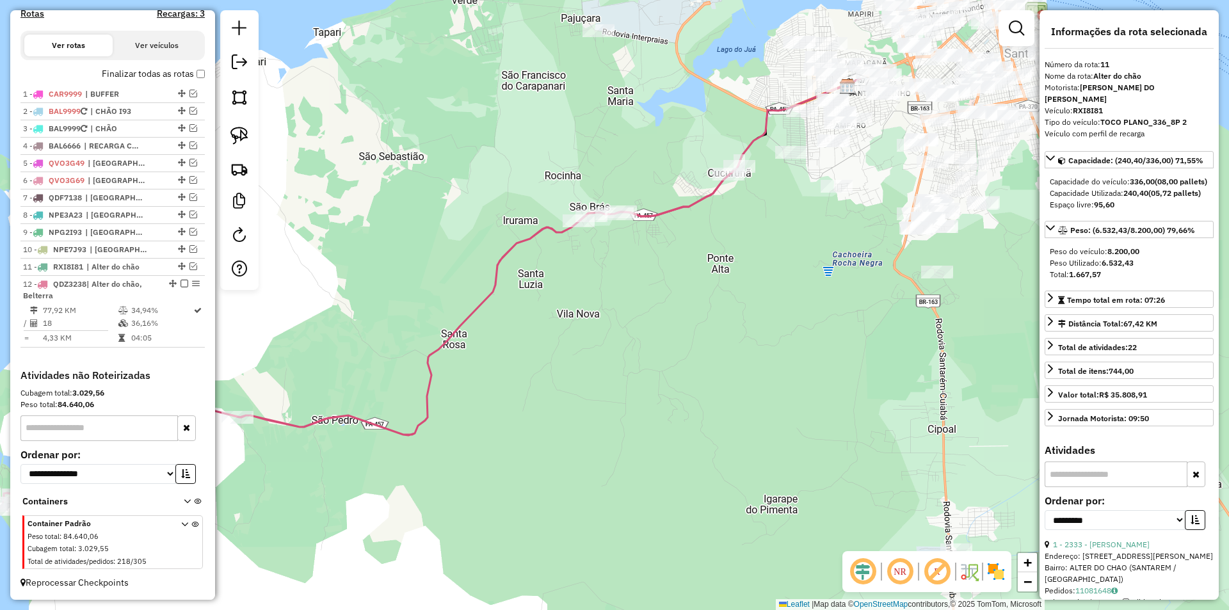
drag, startPoint x: 794, startPoint y: 292, endPoint x: 689, endPoint y: 363, distance: 126.7
click at [691, 384] on div "Janela de atendimento Grade de atendimento Capacidade Transportadoras Veículos …" at bounding box center [614, 305] width 1229 height 610
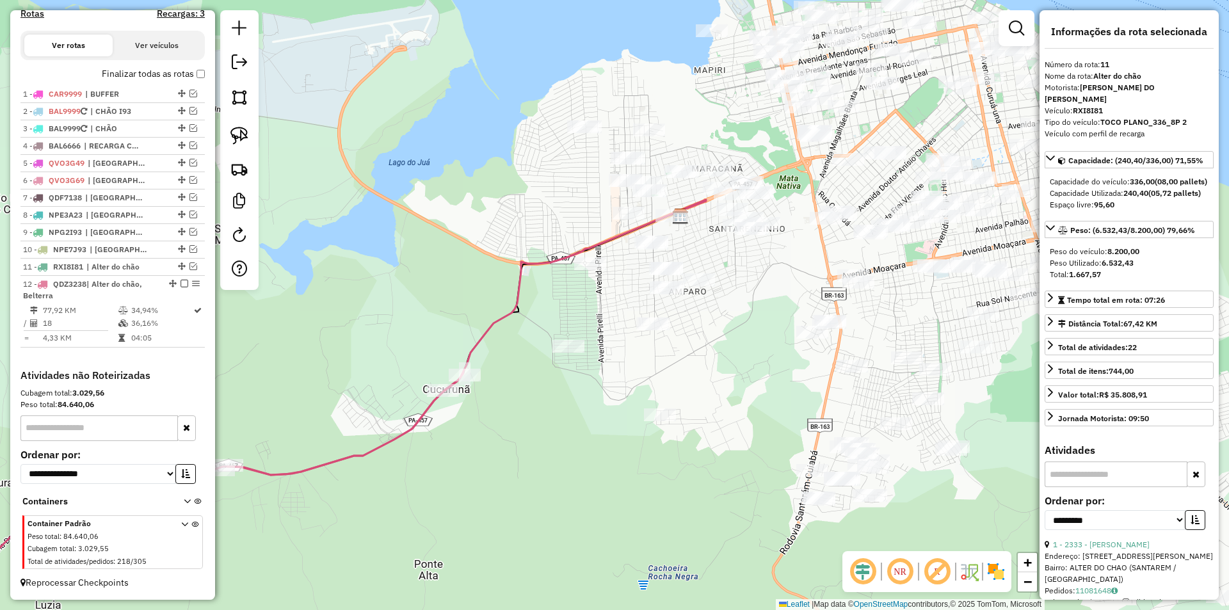
drag, startPoint x: 792, startPoint y: 339, endPoint x: 729, endPoint y: 395, distance: 84.7
click at [729, 395] on div "Janela de atendimento Grade de atendimento Capacidade Transportadoras Veículos …" at bounding box center [614, 305] width 1229 height 610
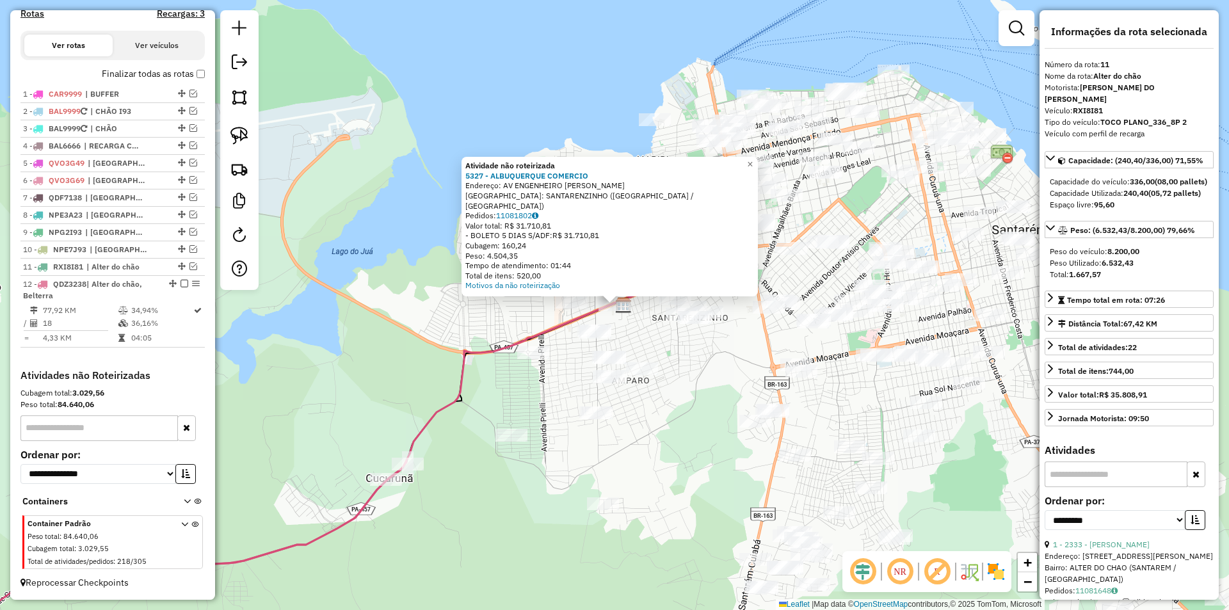
click at [649, 345] on div "Atividade não roteirizada 5327 - [GEOGRAPHIC_DATA] COMERCIO Endereço: AV ENGENH…" at bounding box center [614, 305] width 1229 height 610
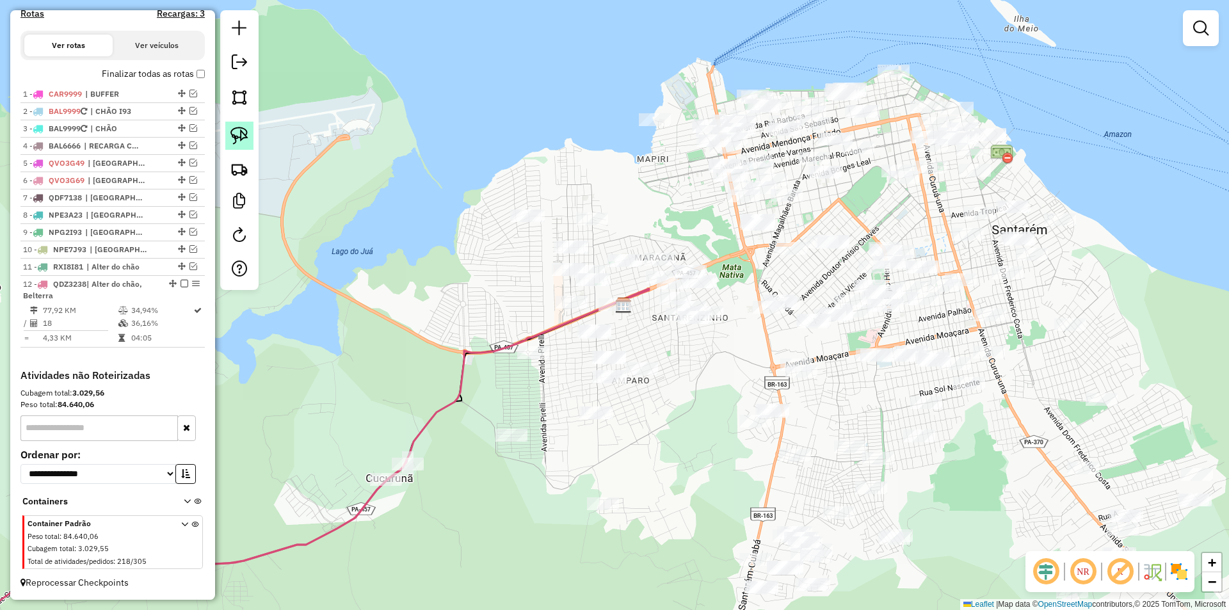
click at [243, 142] on img at bounding box center [239, 136] width 18 height 18
drag, startPoint x: 630, startPoint y: 289, endPoint x: 619, endPoint y: 321, distance: 34.0
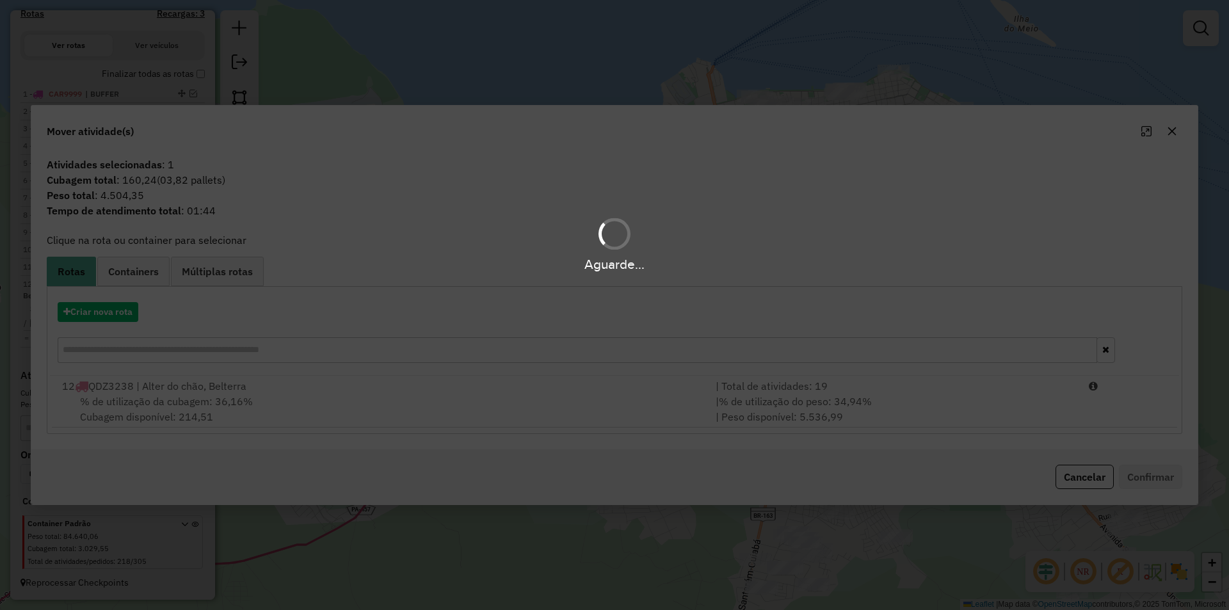
click at [502, 386] on div "Aguarde..." at bounding box center [614, 305] width 1229 height 610
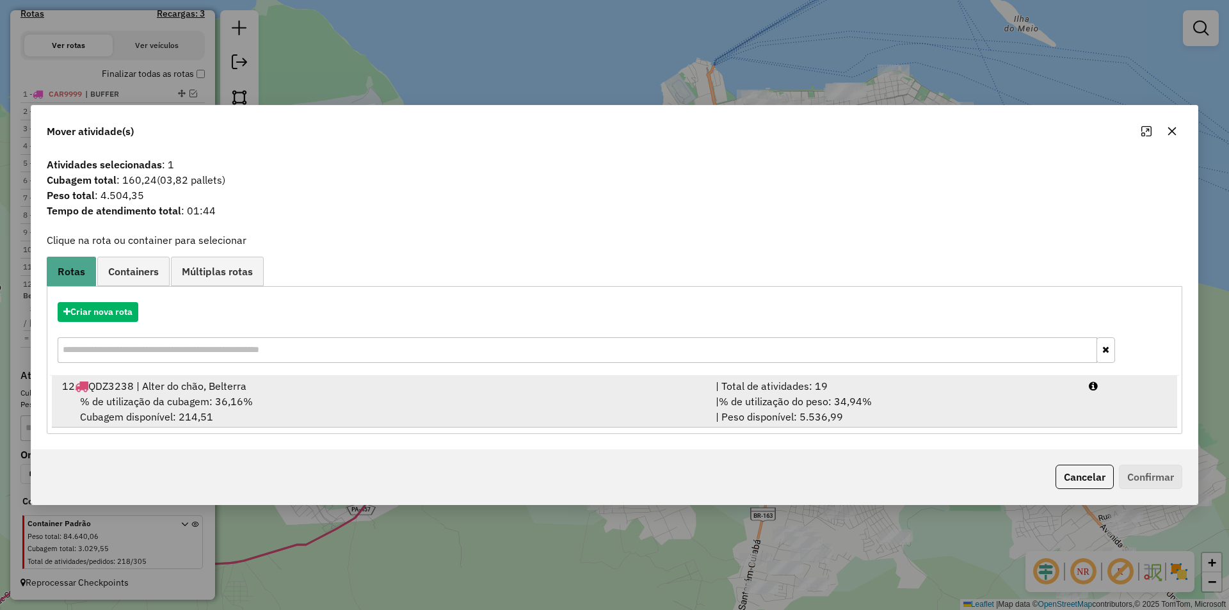
drag, startPoint x: 516, startPoint y: 389, endPoint x: 719, endPoint y: 402, distance: 203.9
click at [521, 387] on div "12 QDZ3238 | Alter do chão, Belterra" at bounding box center [380, 385] width 653 height 15
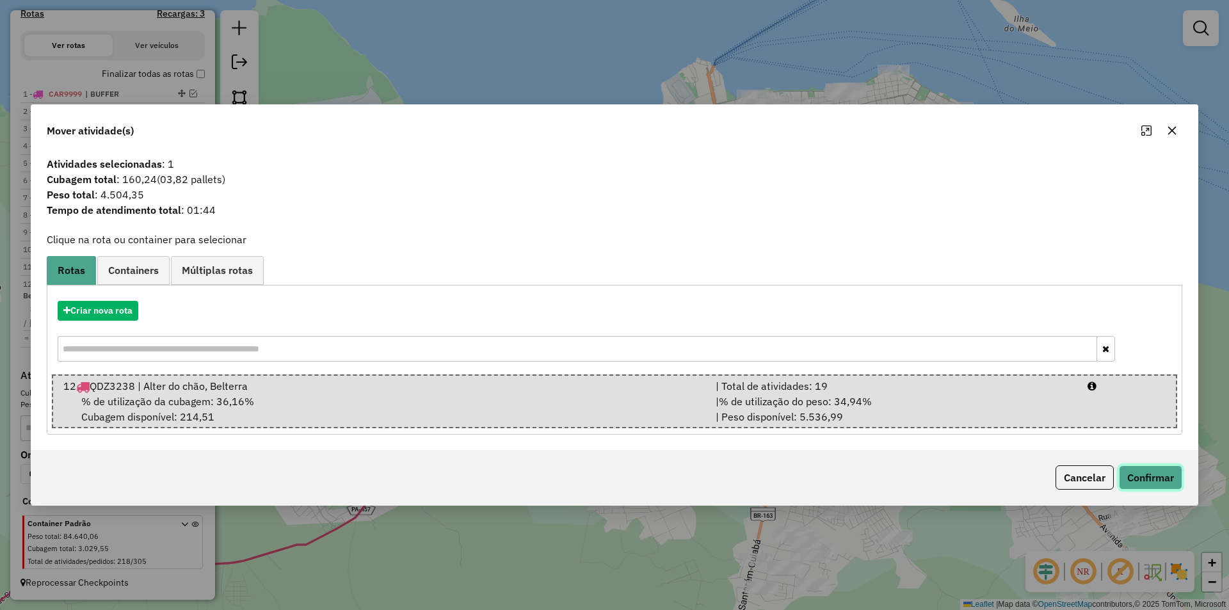
click at [1168, 481] on button "Confirmar" at bounding box center [1150, 477] width 63 height 24
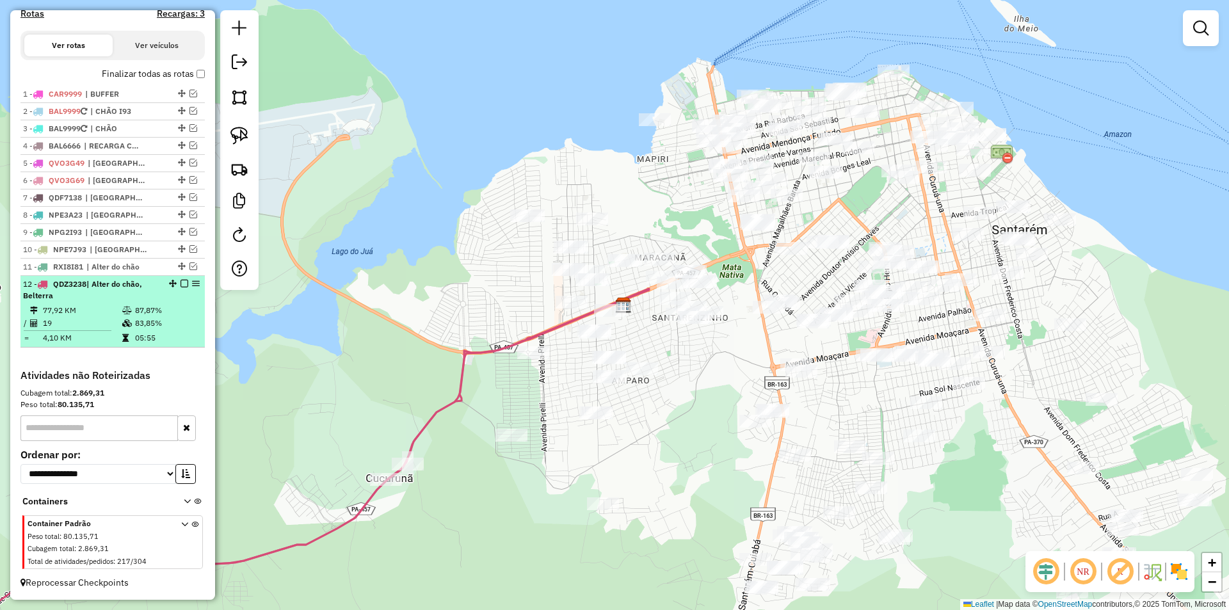
click at [157, 320] on td "83,85%" at bounding box center [166, 323] width 65 height 13
select select "**********"
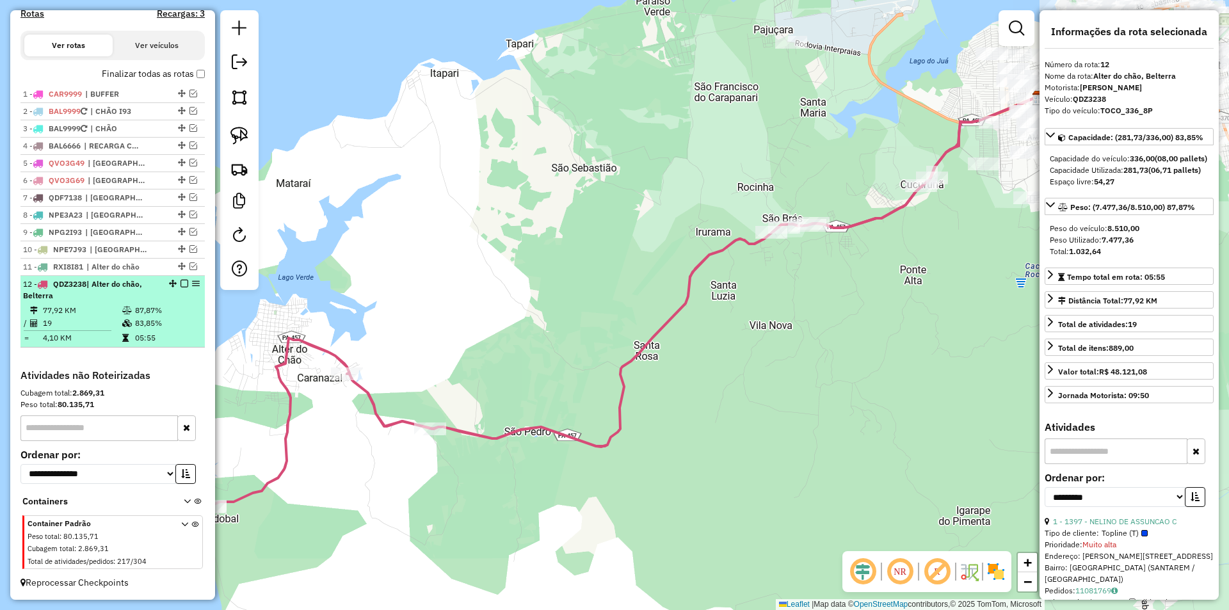
click at [182, 286] on em at bounding box center [184, 284] width 8 height 8
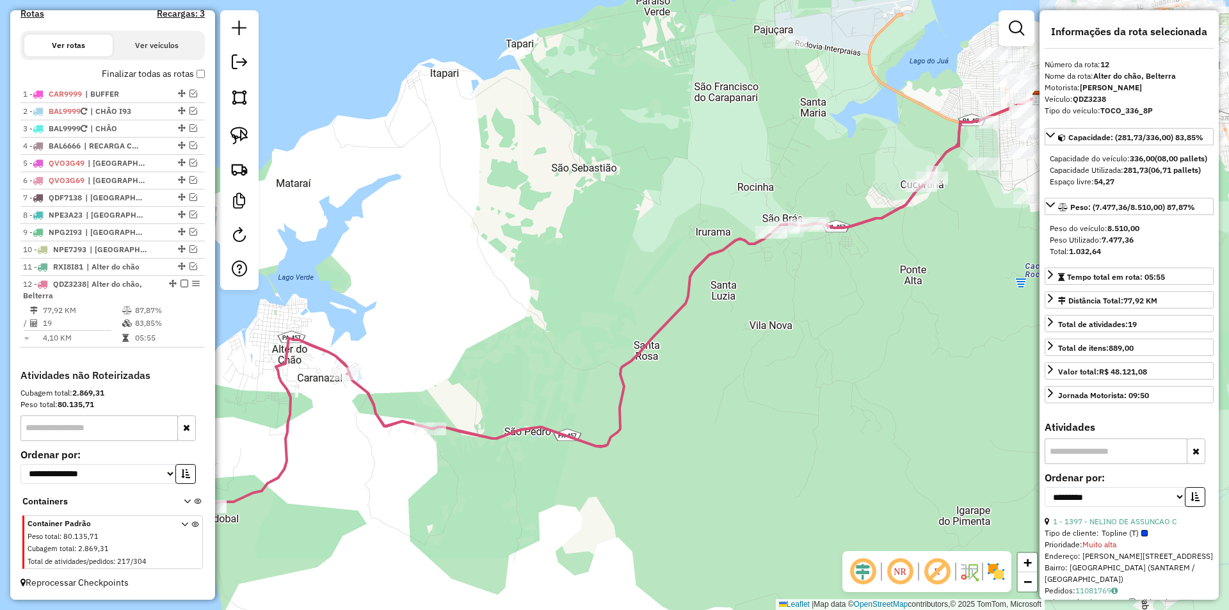
scroll to position [365, 0]
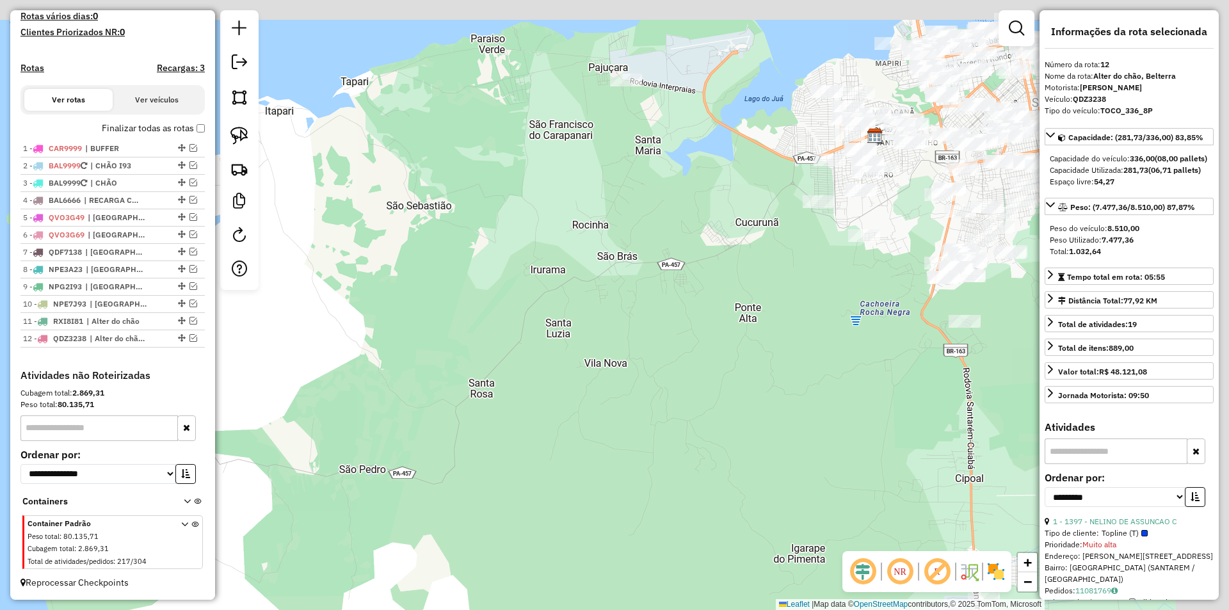
drag, startPoint x: 705, startPoint y: 285, endPoint x: 466, endPoint y: 321, distance: 241.5
click at [463, 328] on div "Janela de atendimento Grade de atendimento Capacidade Transportadoras Veículos …" at bounding box center [614, 305] width 1229 height 610
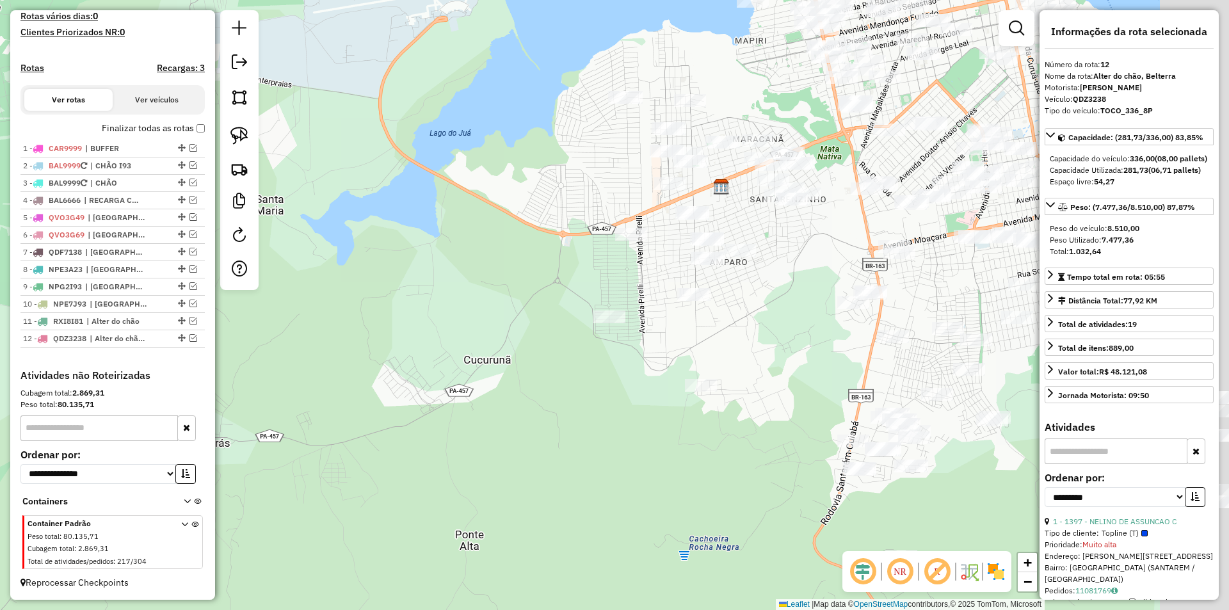
drag, startPoint x: 658, startPoint y: 174, endPoint x: 521, endPoint y: 186, distance: 138.1
click at [521, 186] on div "Janela de atendimento Grade de atendimento Capacidade Transportadoras Veículos …" at bounding box center [614, 305] width 1229 height 610
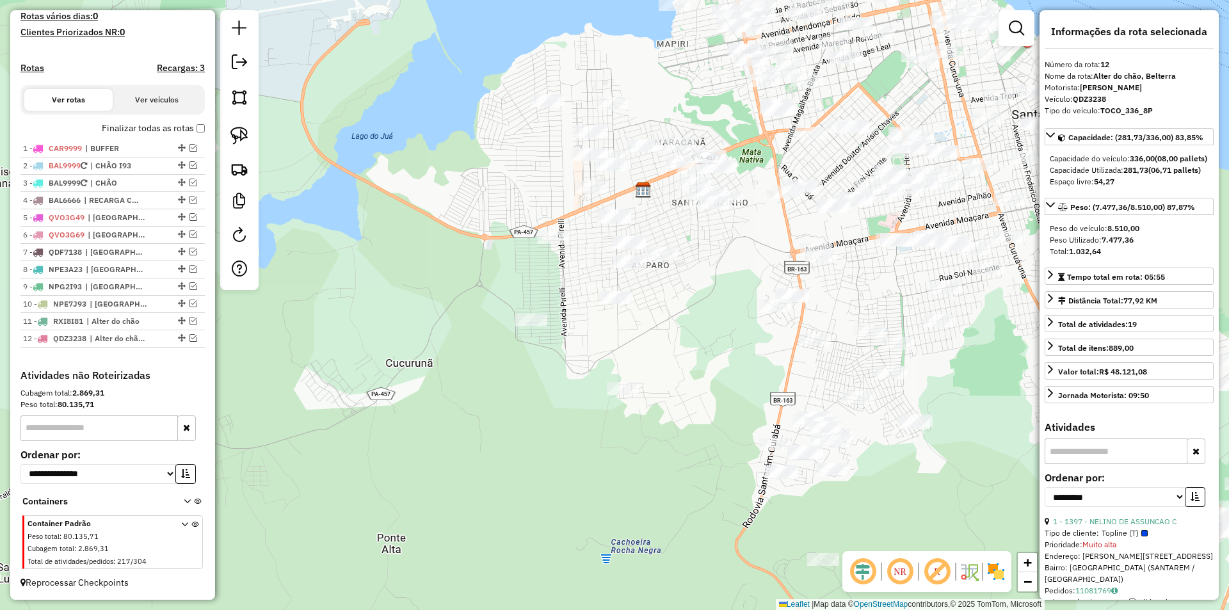
drag, startPoint x: 521, startPoint y: 186, endPoint x: 459, endPoint y: 185, distance: 62.1
click at [459, 185] on div "Janela de atendimento Grade de atendimento Capacidade Transportadoras Veículos …" at bounding box center [614, 305] width 1229 height 610
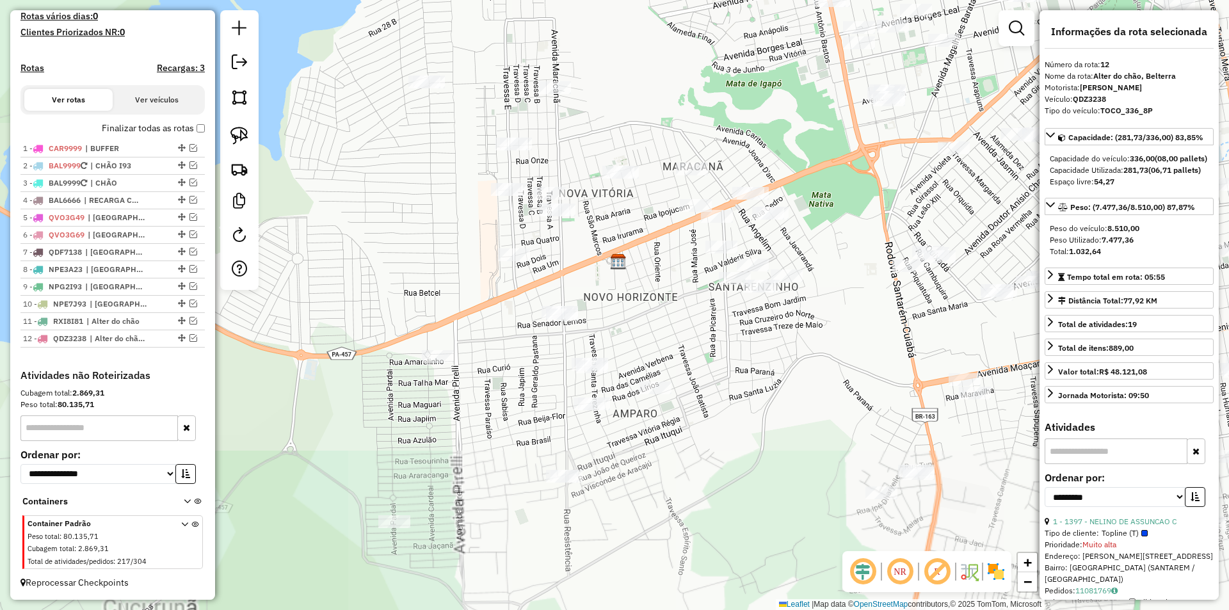
drag, startPoint x: 614, startPoint y: 228, endPoint x: 589, endPoint y: 276, distance: 54.7
click at [589, 276] on div "Janela de atendimento Grade de atendimento Capacidade Transportadoras Veículos …" at bounding box center [614, 305] width 1229 height 610
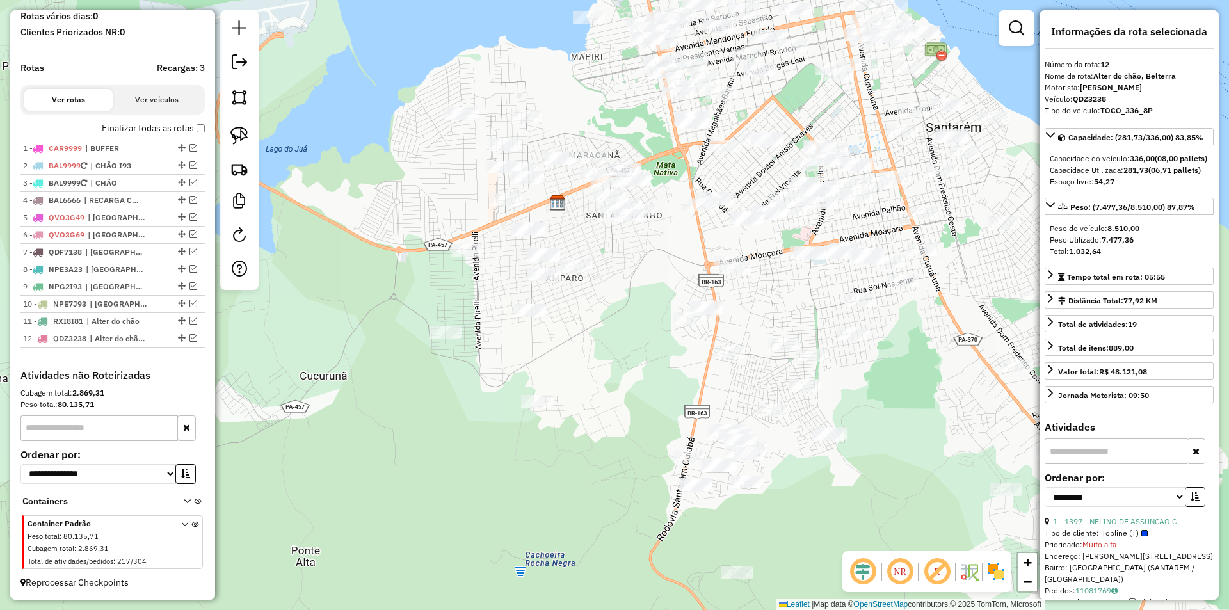
drag, startPoint x: 624, startPoint y: 290, endPoint x: 570, endPoint y: 228, distance: 82.1
click at [570, 228] on div "Janela de atendimento Grade de atendimento Capacidade Transportadoras Veículos …" at bounding box center [614, 305] width 1229 height 610
click at [245, 139] on img at bounding box center [239, 136] width 18 height 18
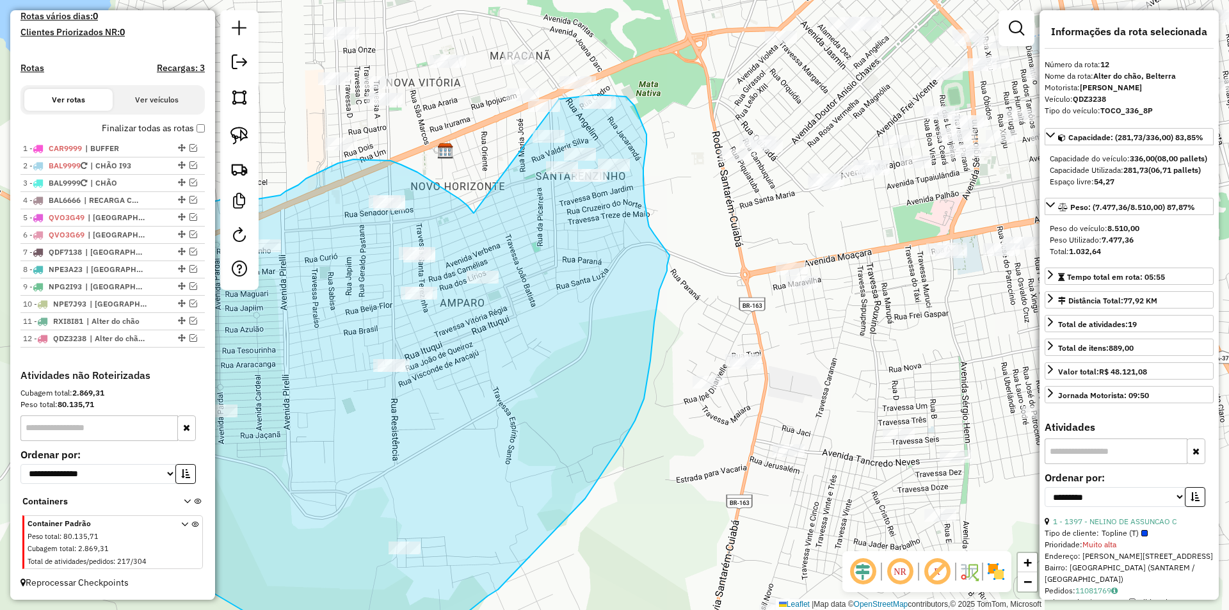
click at [559, 99] on div "Janela de atendimento Grade de atendimento Capacidade Transportadoras Veículos …" at bounding box center [614, 305] width 1229 height 610
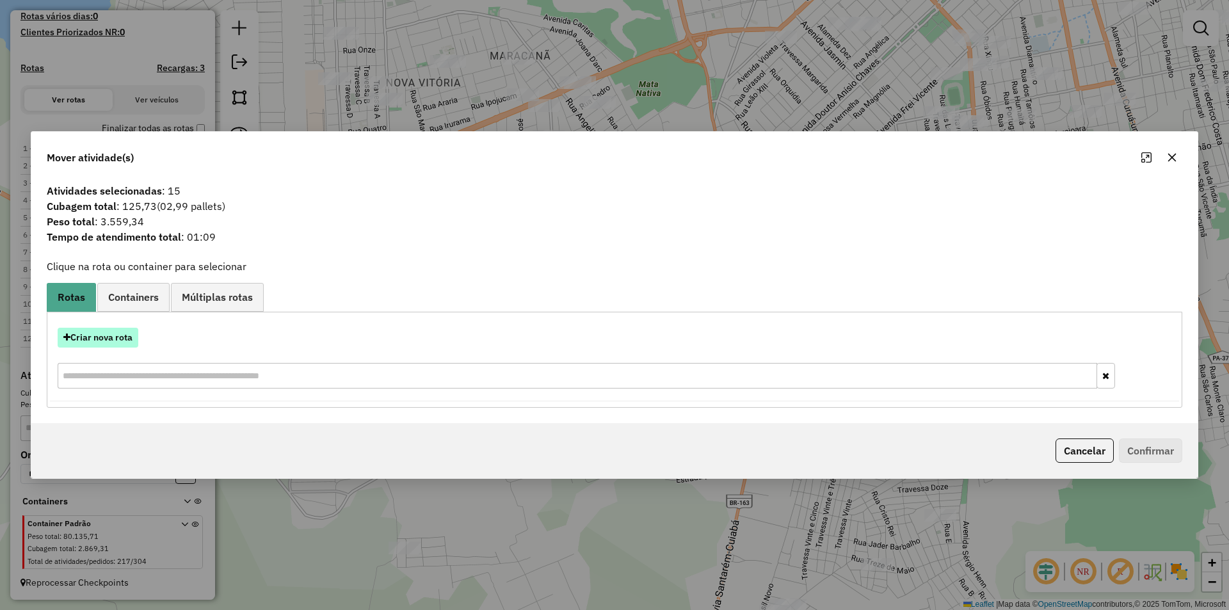
click at [118, 337] on button "Criar nova rota" at bounding box center [98, 338] width 81 height 20
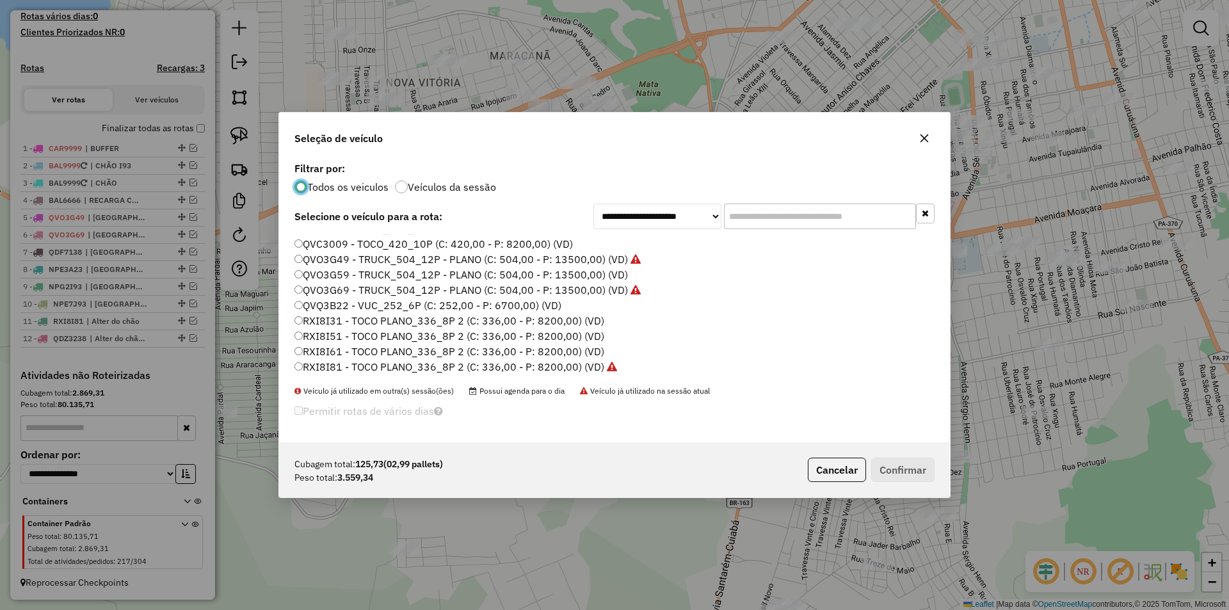
scroll to position [381, 0]
click at [347, 262] on label "RXI8I31 - TOCO PLANO_336_8P 2 (C: 336,00 - P: 8200,00) (VD)" at bounding box center [449, 258] width 310 height 15
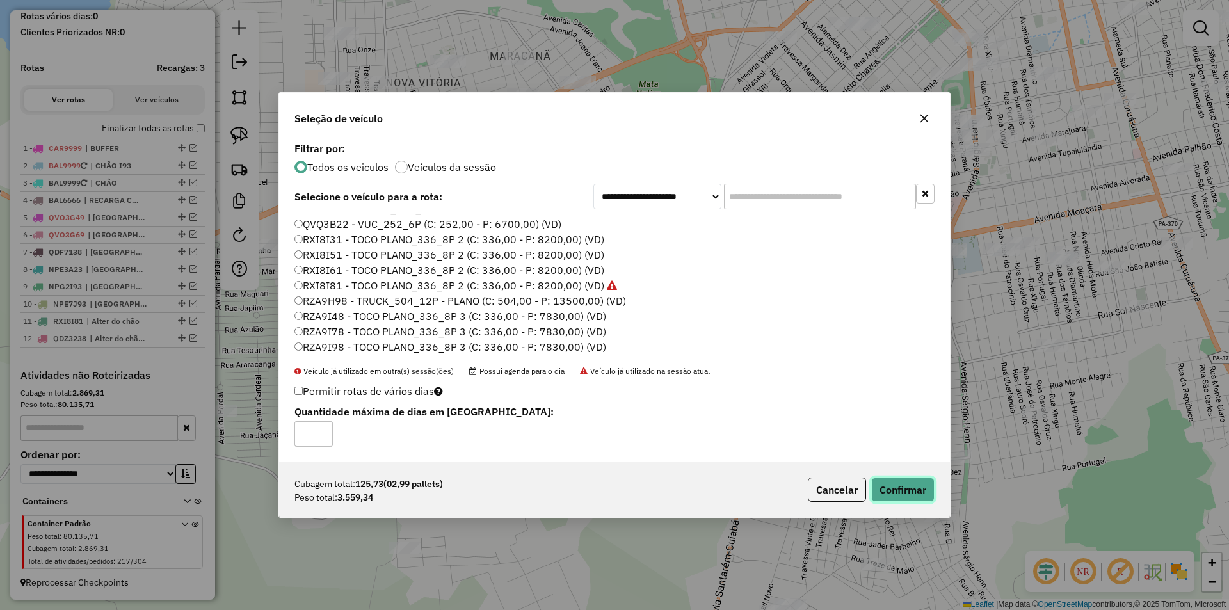
click at [907, 484] on button "Confirmar" at bounding box center [902, 489] width 63 height 24
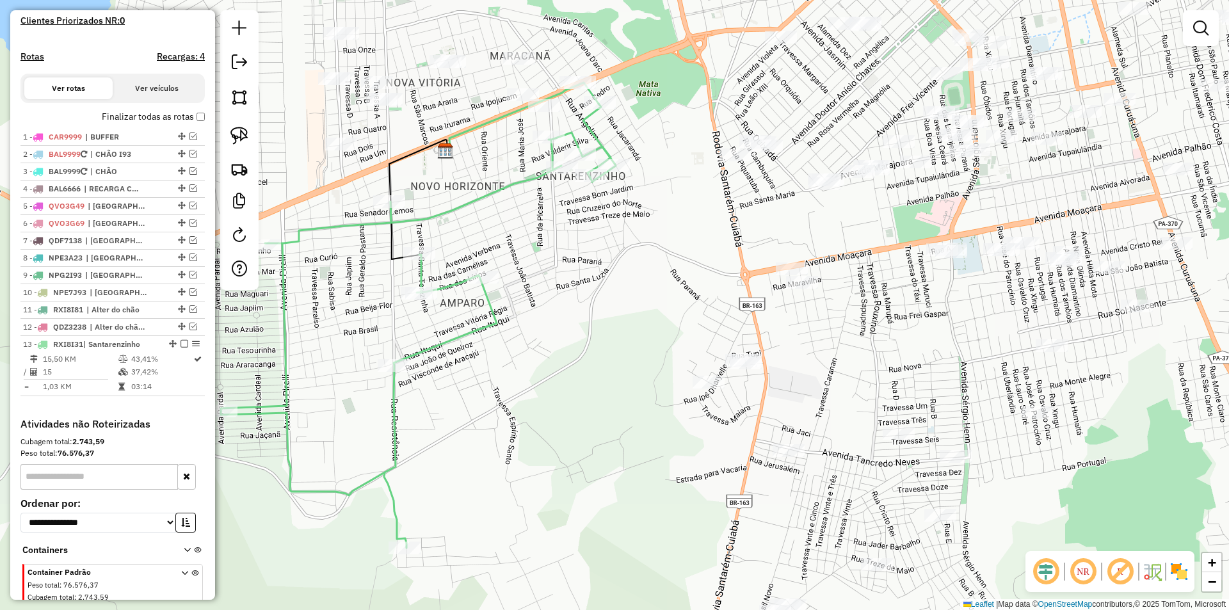
scroll to position [420, 0]
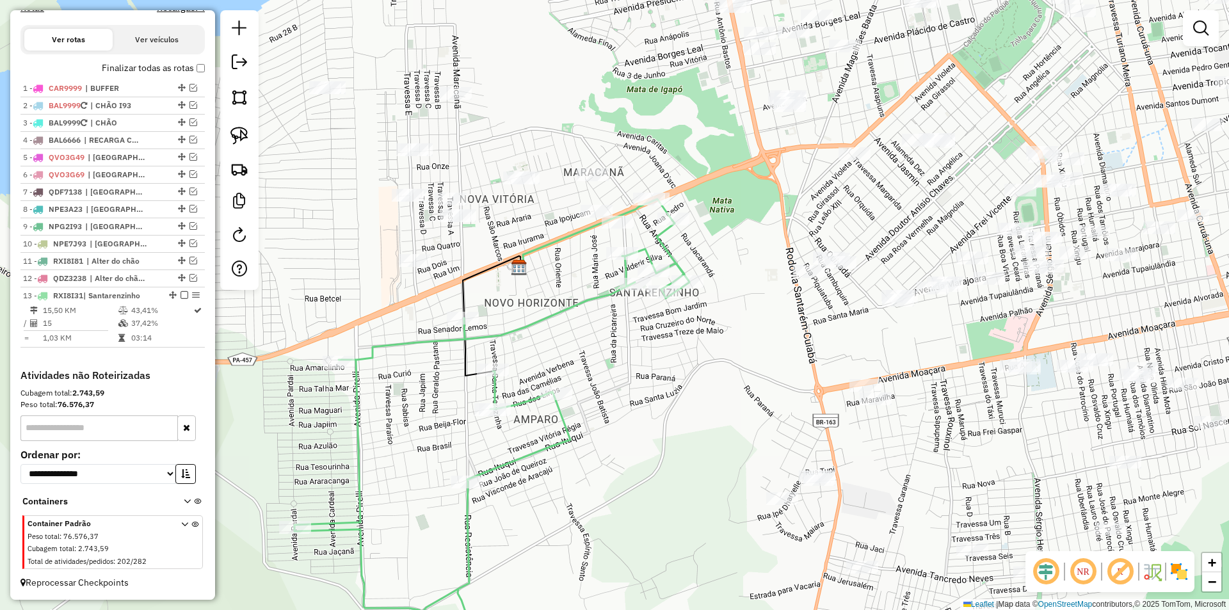
drag, startPoint x: 654, startPoint y: 324, endPoint x: 683, endPoint y: 369, distance: 53.6
click at [683, 369] on div "Janela de atendimento Grade de atendimento Capacidade Transportadoras Veículos …" at bounding box center [614, 305] width 1229 height 610
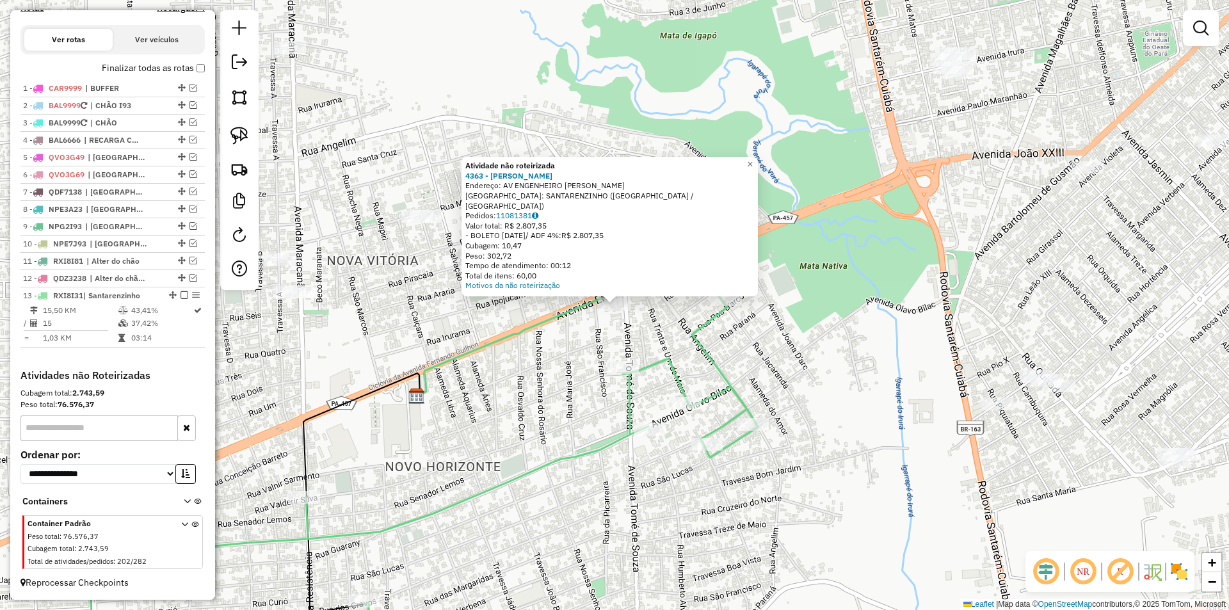
drag, startPoint x: 539, startPoint y: 379, endPoint x: 549, endPoint y: 347, distance: 34.2
click at [542, 373] on div "Atividade não roteirizada 4363 - NICOLODI F GUILHON Endereço: AV ENGENHEIRO [PE…" at bounding box center [614, 305] width 1229 height 610
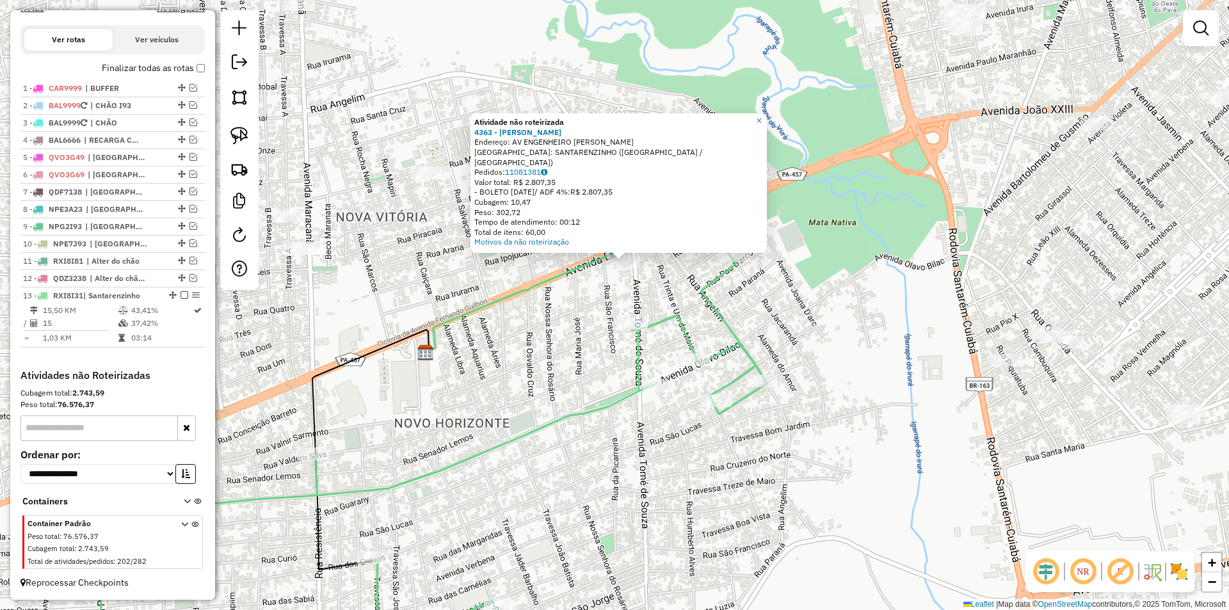
click at [588, 322] on div "Atividade não roteirizada 4363 - NICOLODI F GUILHON Endereço: AV ENGENHEIRO [PE…" at bounding box center [614, 305] width 1229 height 610
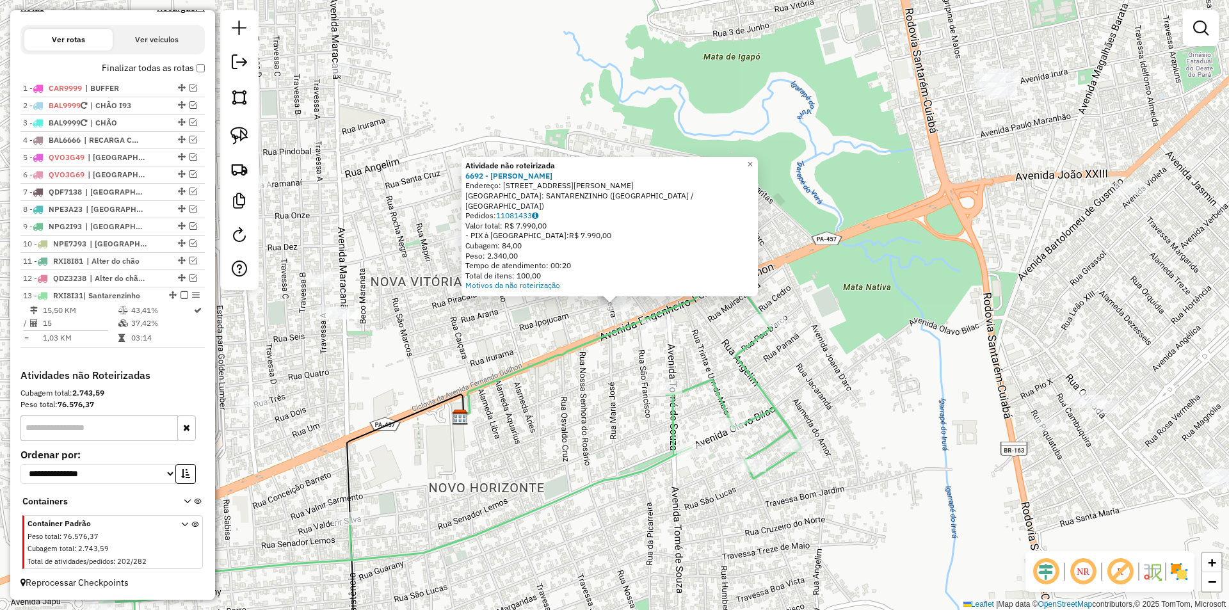
drag, startPoint x: 605, startPoint y: 379, endPoint x: 653, endPoint y: 307, distance: 86.8
click at [605, 378] on div "Atividade não roteirizada 6692 - [PERSON_NAME]: [STREET_ADDRESS][PERSON_NAME] P…" at bounding box center [614, 305] width 1229 height 610
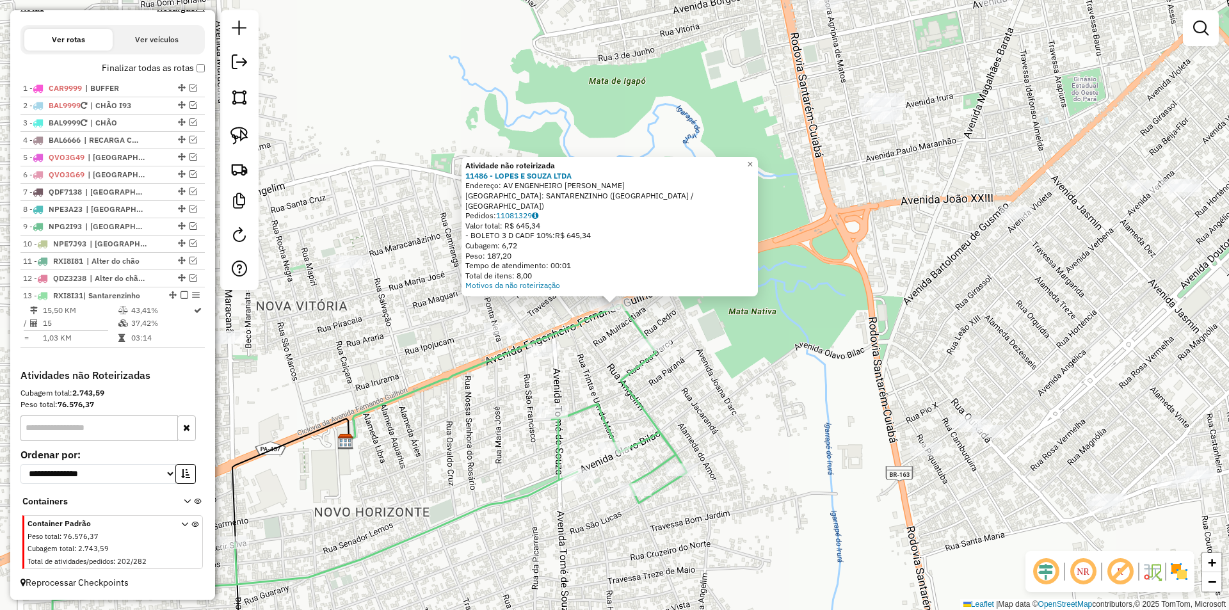
click at [594, 363] on div "Atividade não roteirizada 11486 - [PERSON_NAME] LTDA Endereço: AV ENGENHEIRO [P…" at bounding box center [614, 305] width 1229 height 610
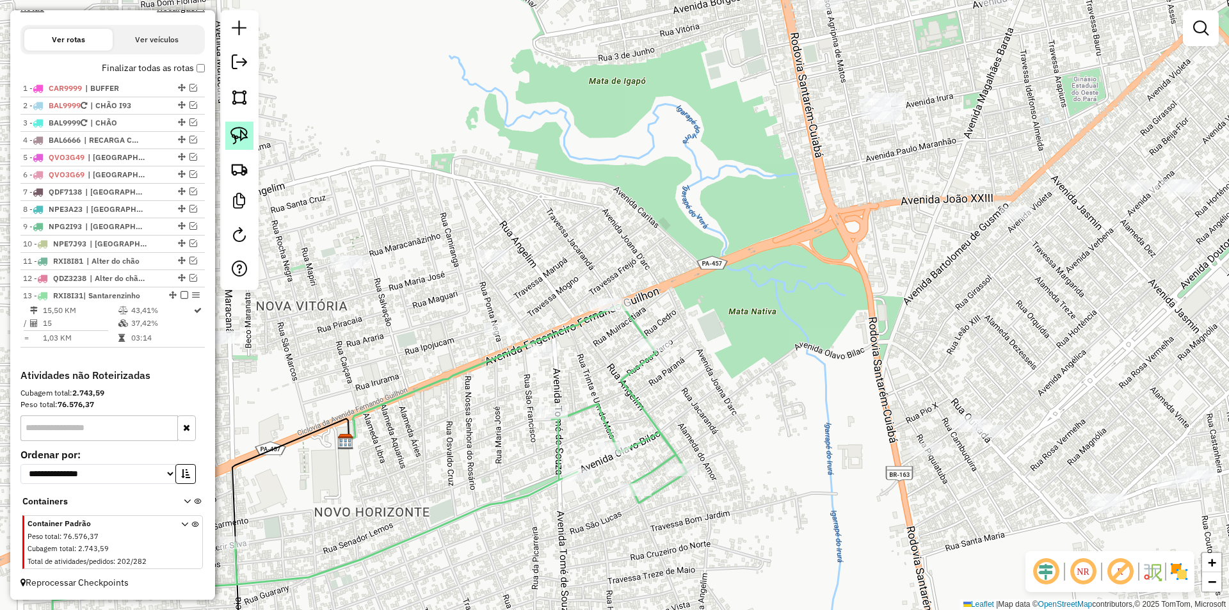
click at [243, 146] on link at bounding box center [239, 136] width 28 height 28
drag, startPoint x: 461, startPoint y: 300, endPoint x: 575, endPoint y: 335, distance: 119.0
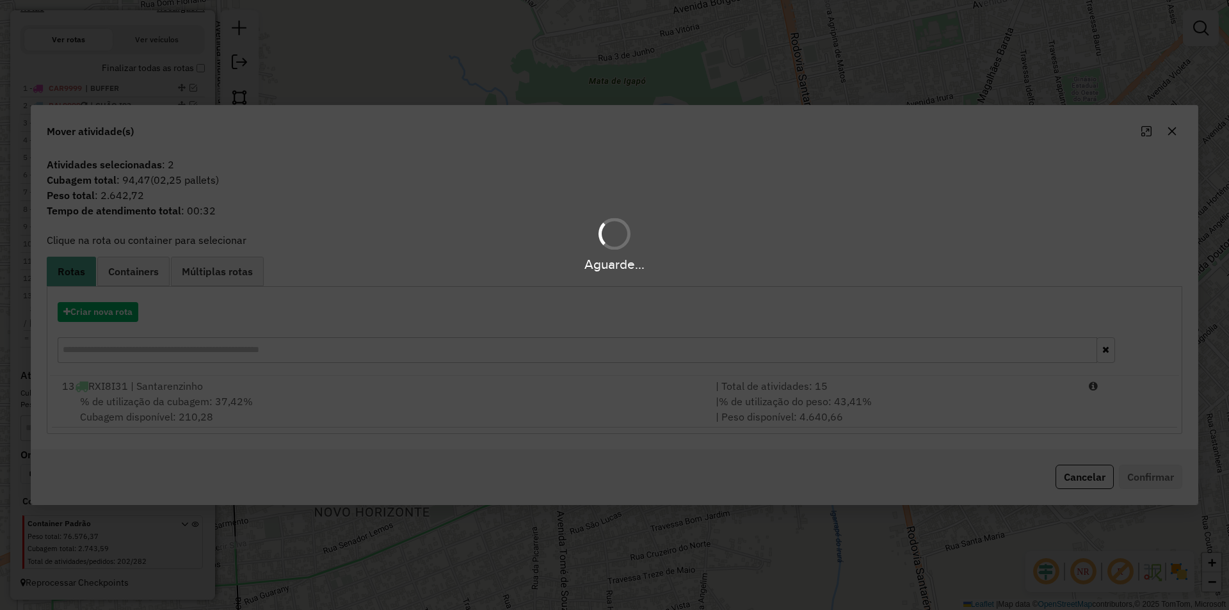
click at [566, 410] on div "Aguarde..." at bounding box center [614, 305] width 1229 height 610
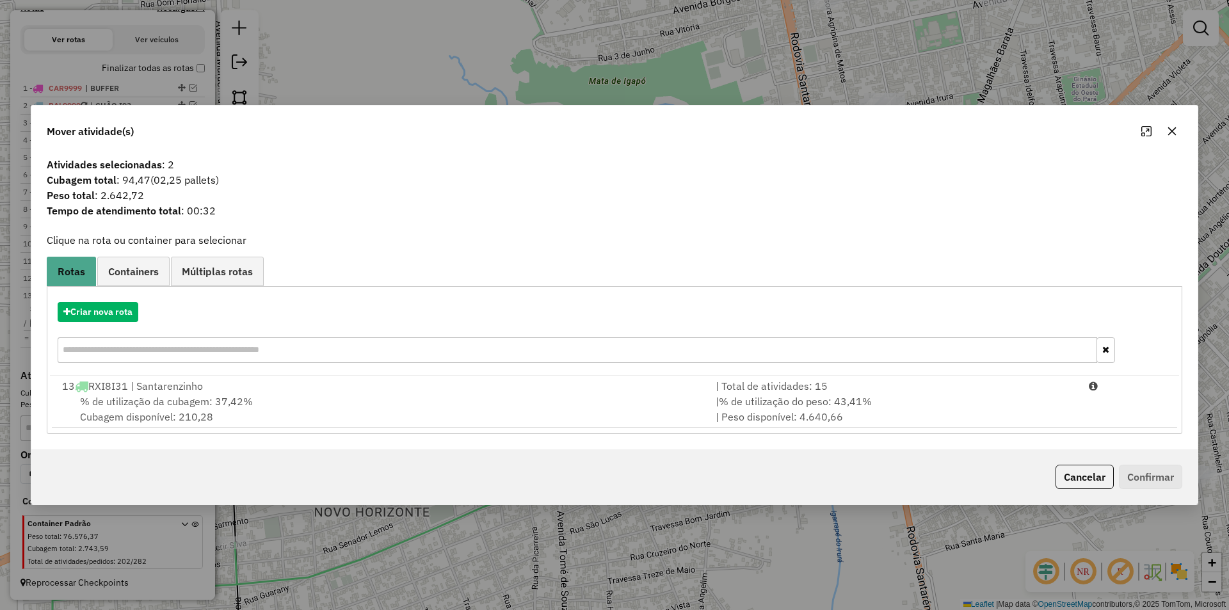
click at [583, 402] on div "% de utilização da cubagem: 37,42% Cubagem disponível: 210,28" at bounding box center [380, 409] width 653 height 31
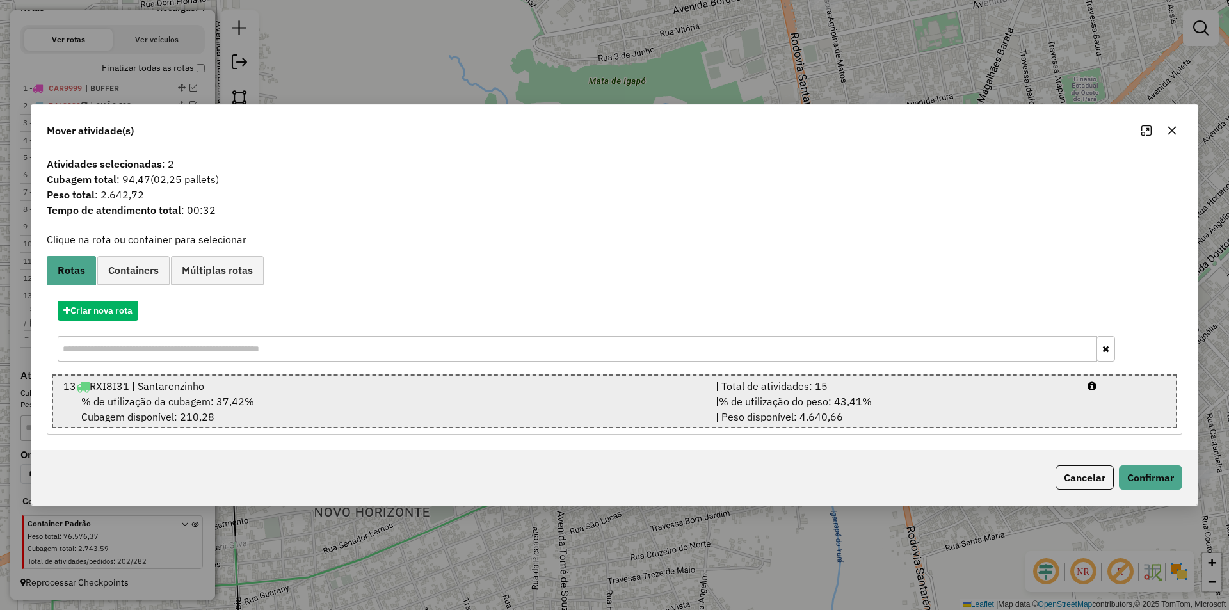
click at [884, 394] on div "| % de utilização do peso: 43,41% | Peso disponível: 4.640,66" at bounding box center [894, 409] width 372 height 31
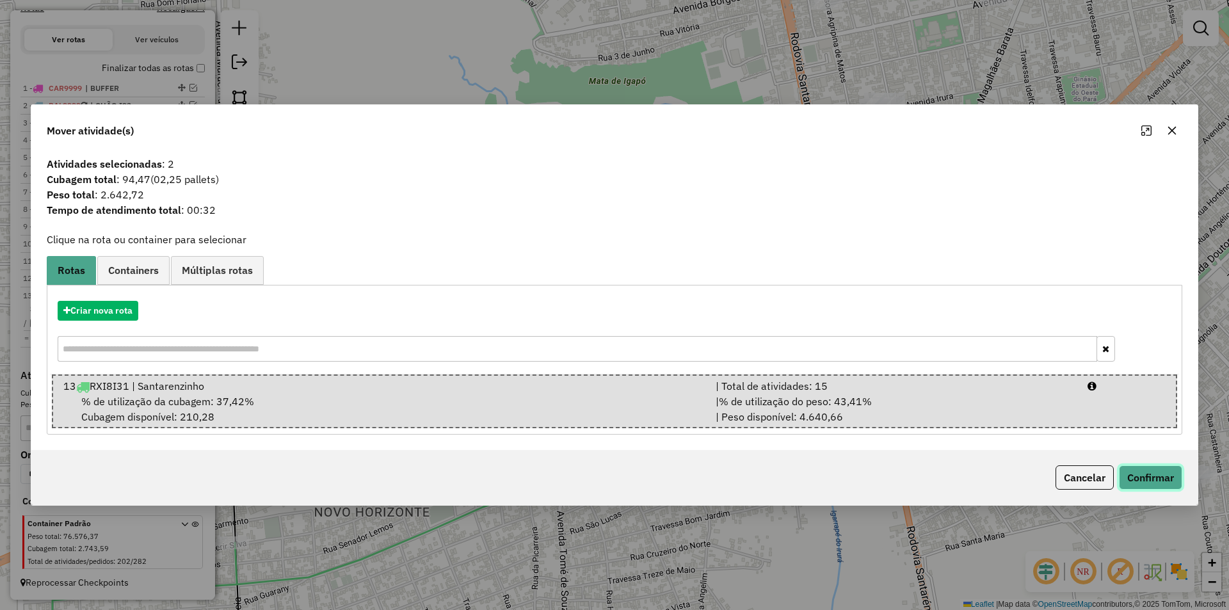
click at [1158, 472] on button "Confirmar" at bounding box center [1150, 477] width 63 height 24
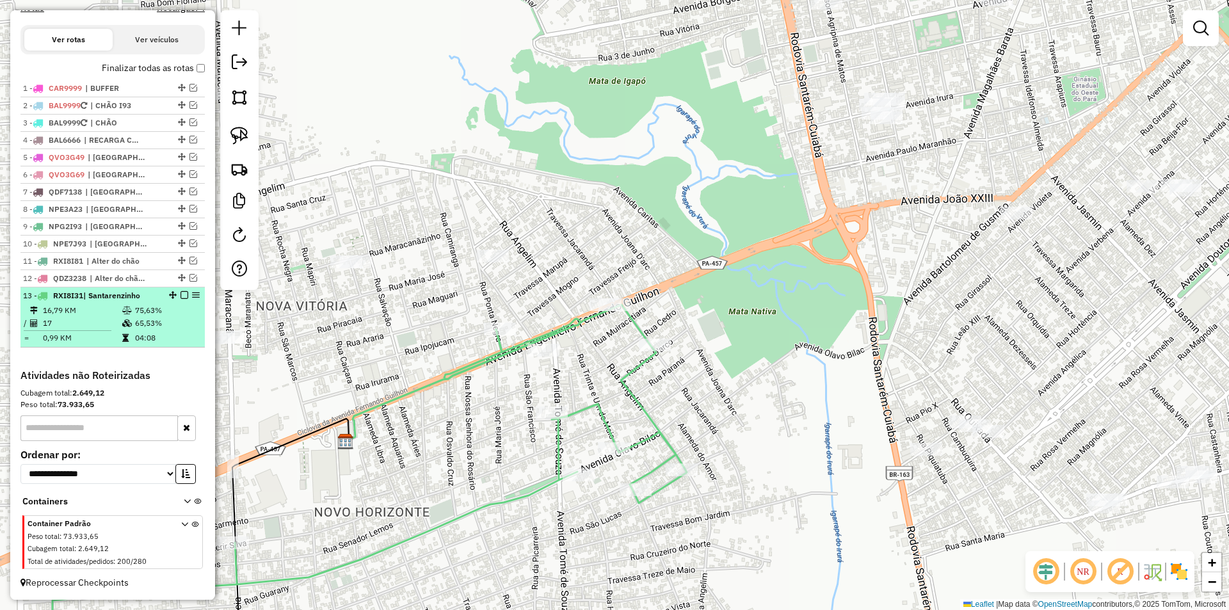
click at [188, 330] on td "65,53%" at bounding box center [166, 323] width 65 height 13
select select "**********"
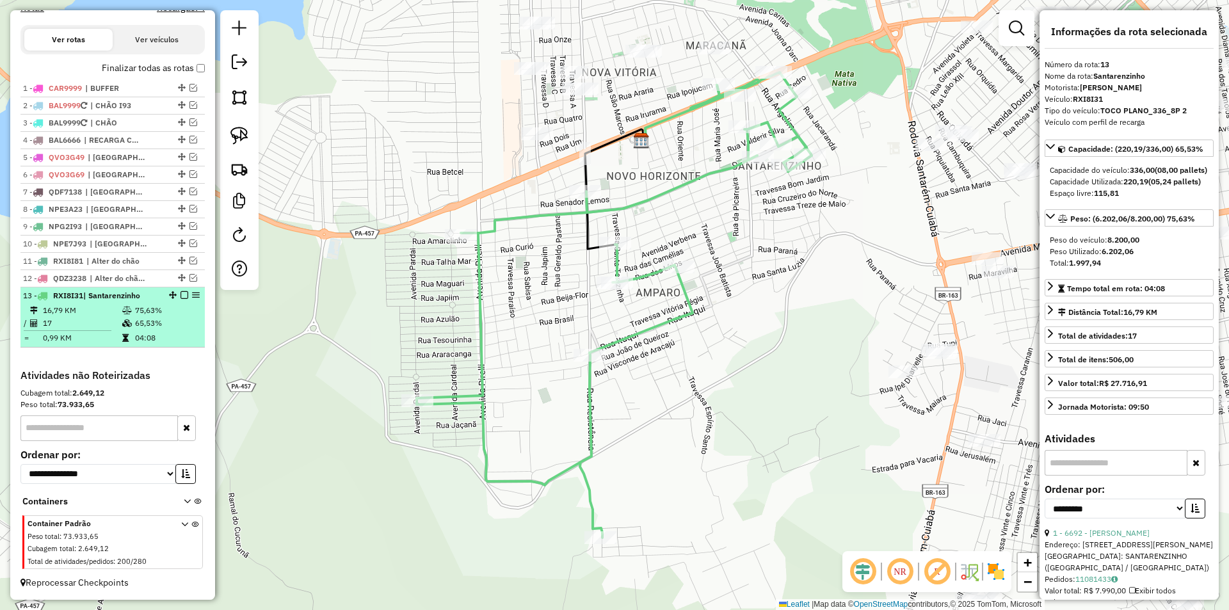
click at [182, 299] on em at bounding box center [184, 295] width 8 height 8
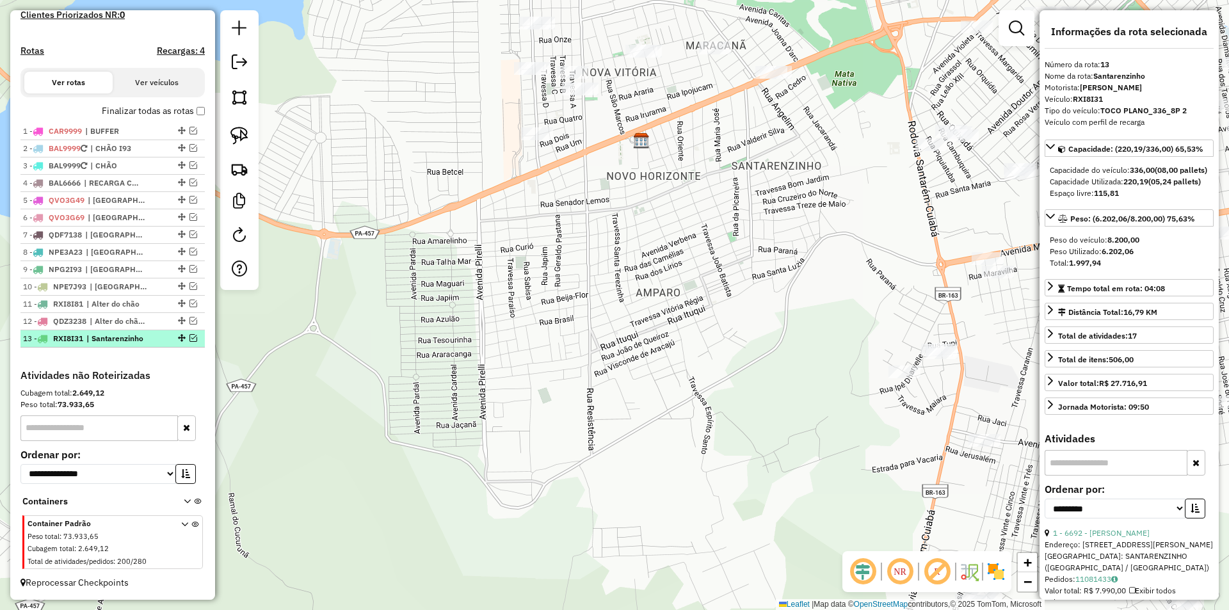
scroll to position [383, 0]
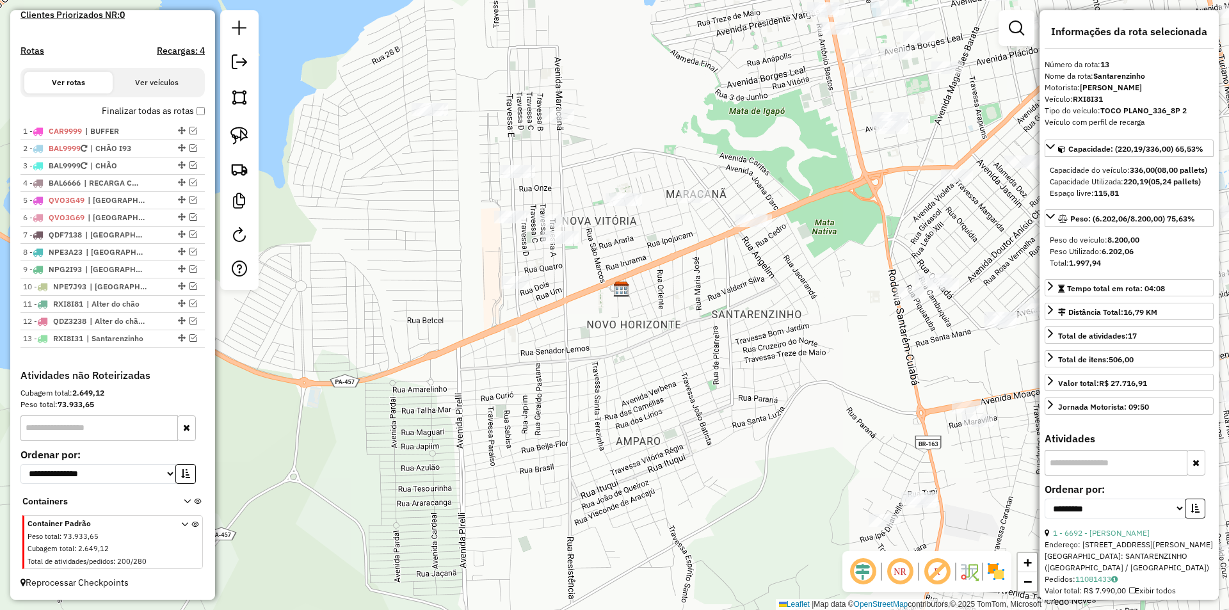
drag, startPoint x: 524, startPoint y: 293, endPoint x: 519, endPoint y: 409, distance: 115.9
click at [488, 451] on div "Janela de atendimento Grade de atendimento Capacidade Transportadoras Veículos …" at bounding box center [614, 305] width 1229 height 610
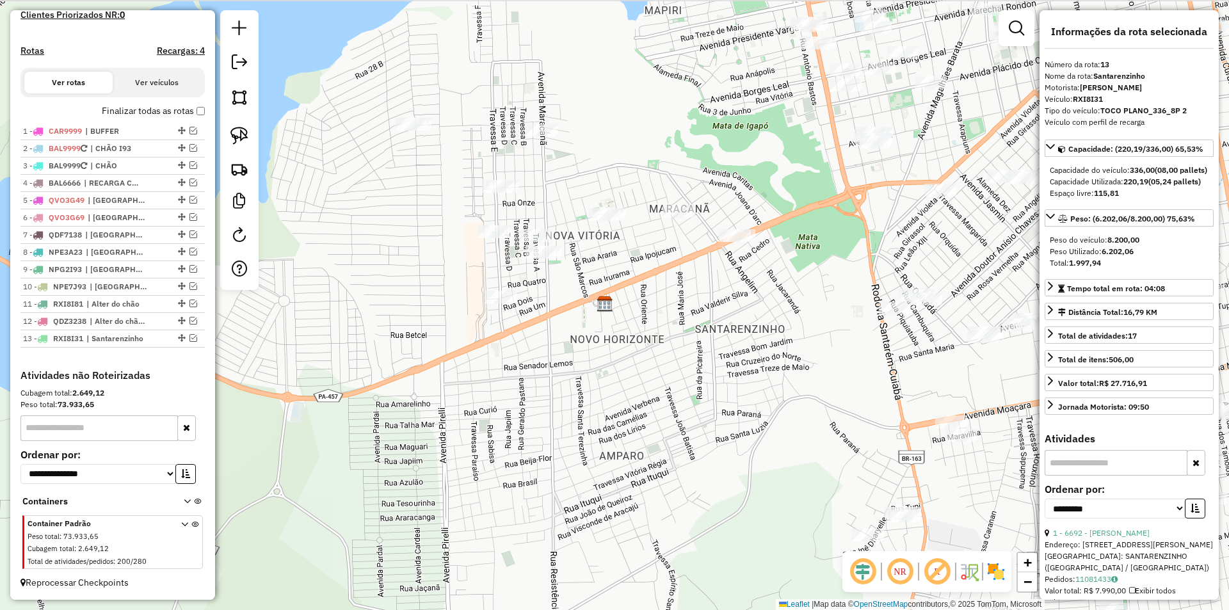
drag, startPoint x: 548, startPoint y: 434, endPoint x: 541, endPoint y: 422, distance: 14.0
click at [557, 440] on div "Janela de atendimento Grade de atendimento Capacidade Transportadoras Veículos …" at bounding box center [614, 305] width 1229 height 610
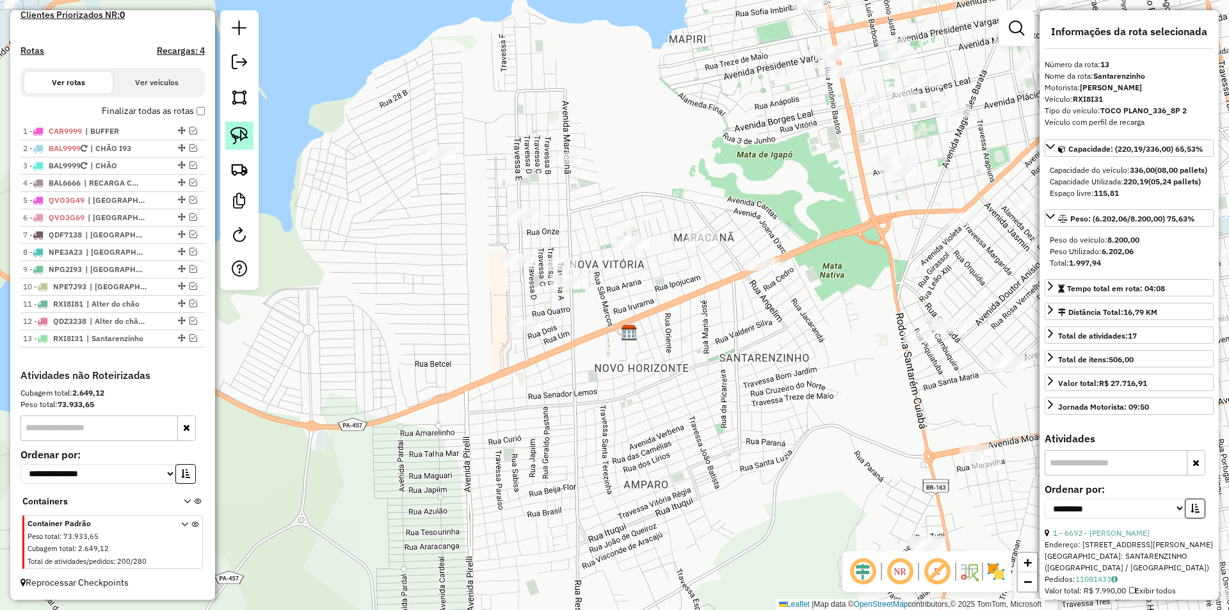
click at [239, 143] on img at bounding box center [239, 136] width 18 height 18
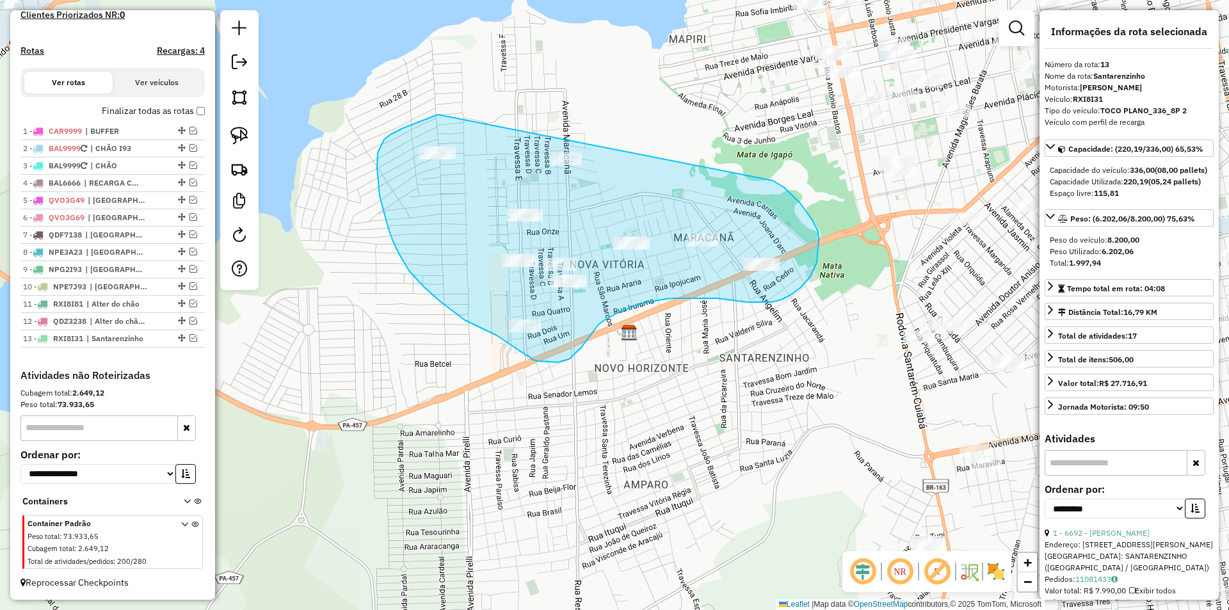
drag, startPoint x: 418, startPoint y: 122, endPoint x: 770, endPoint y: 179, distance: 357.1
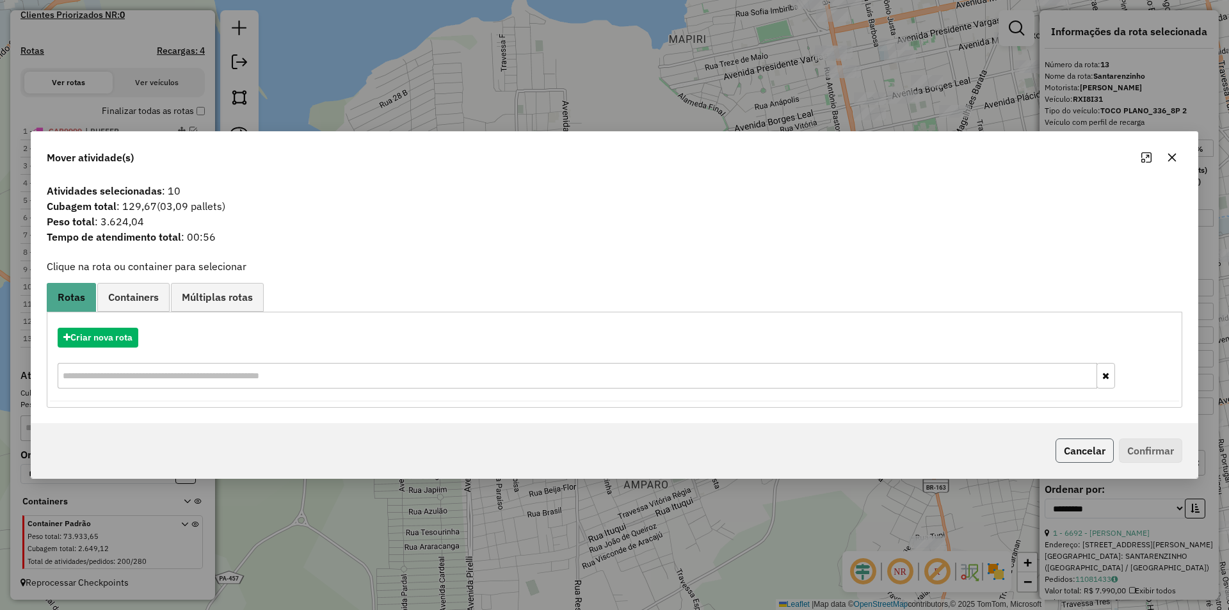
click at [1075, 440] on button "Cancelar" at bounding box center [1084, 450] width 58 height 24
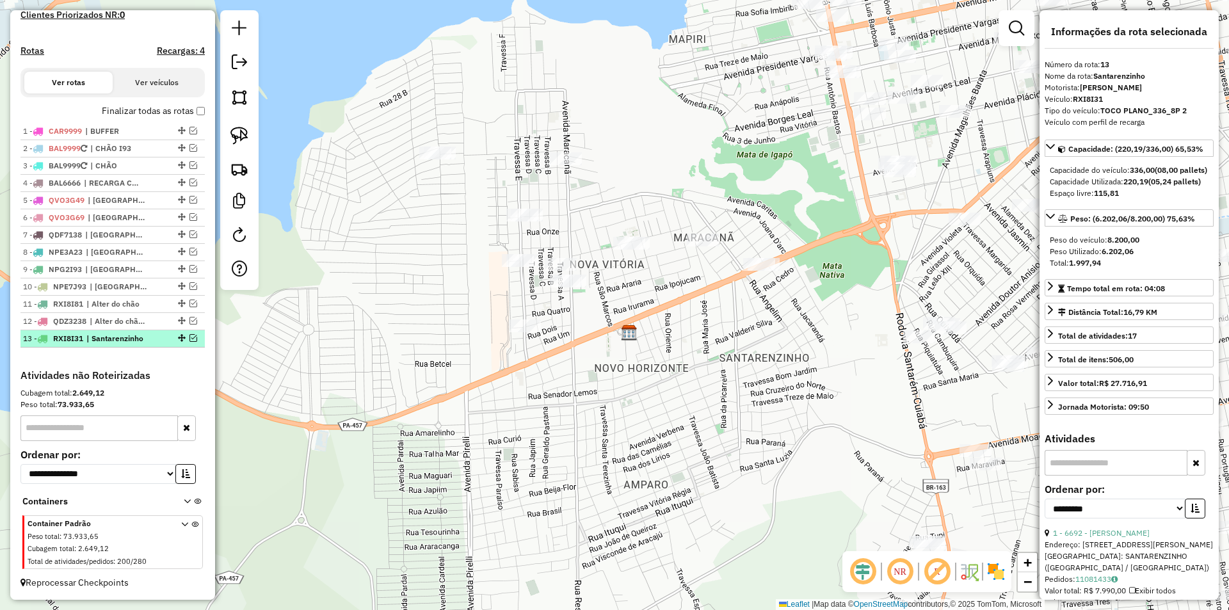
click at [189, 334] on em at bounding box center [193, 338] width 8 height 8
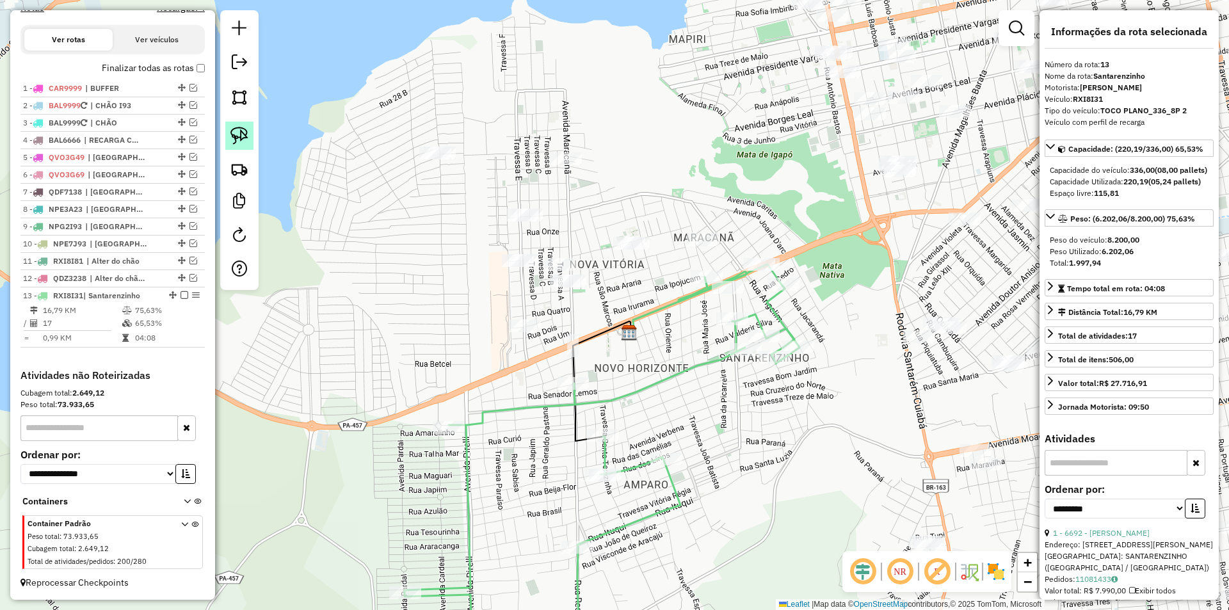
click at [238, 132] on img at bounding box center [239, 136] width 18 height 18
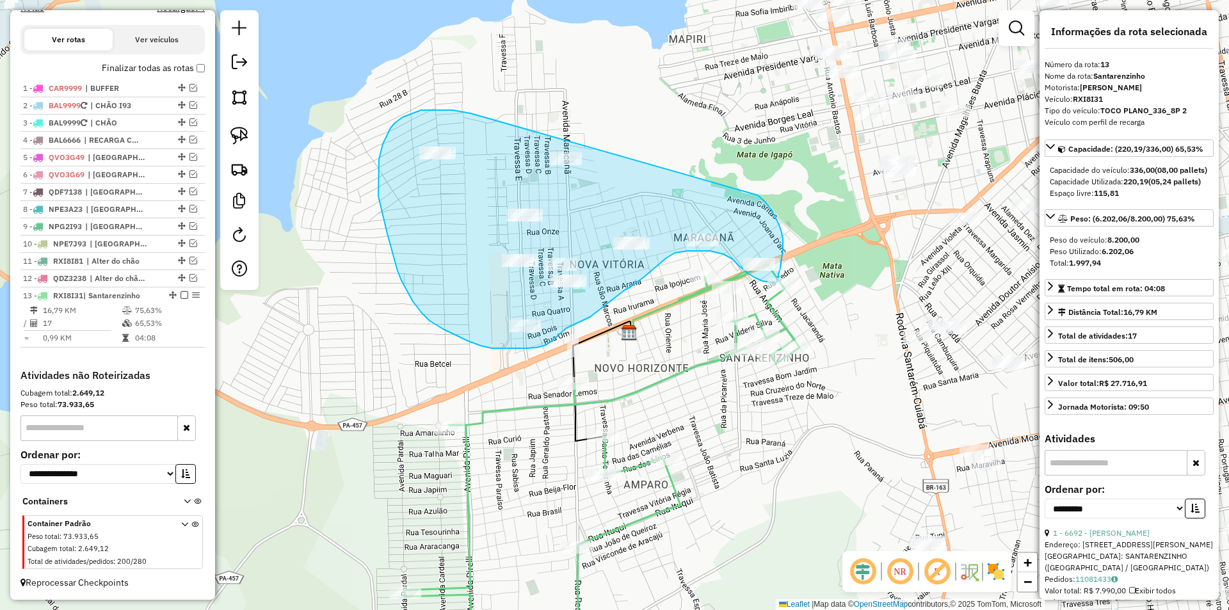
drag, startPoint x: 452, startPoint y: 110, endPoint x: 758, endPoint y: 195, distance: 316.9
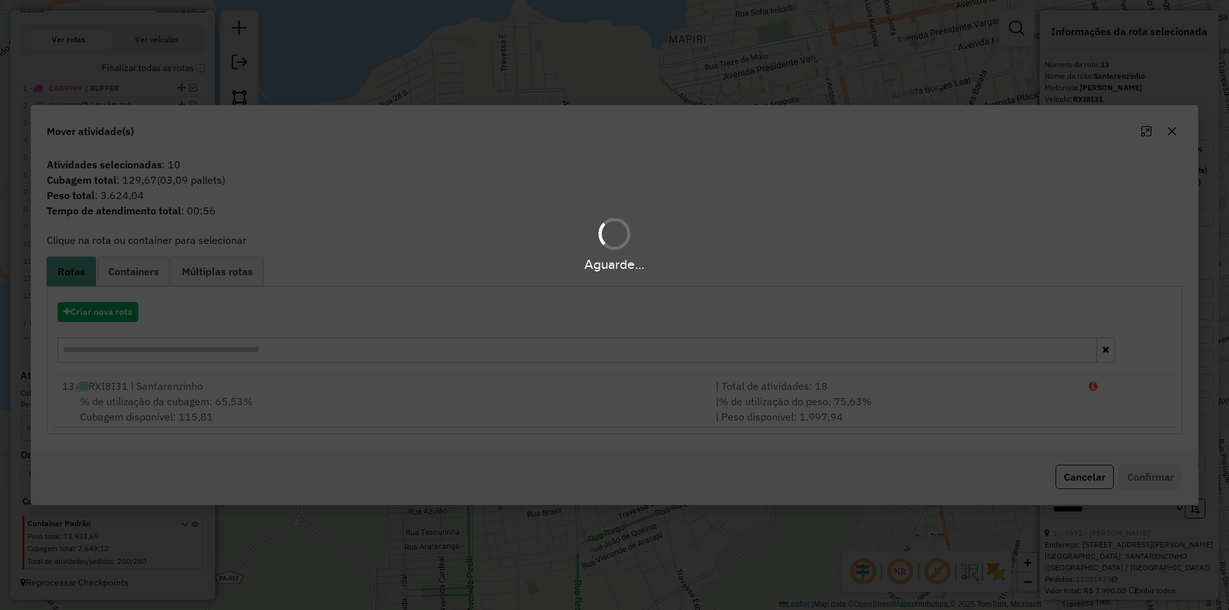
click at [335, 422] on div "Aguarde..." at bounding box center [614, 305] width 1229 height 610
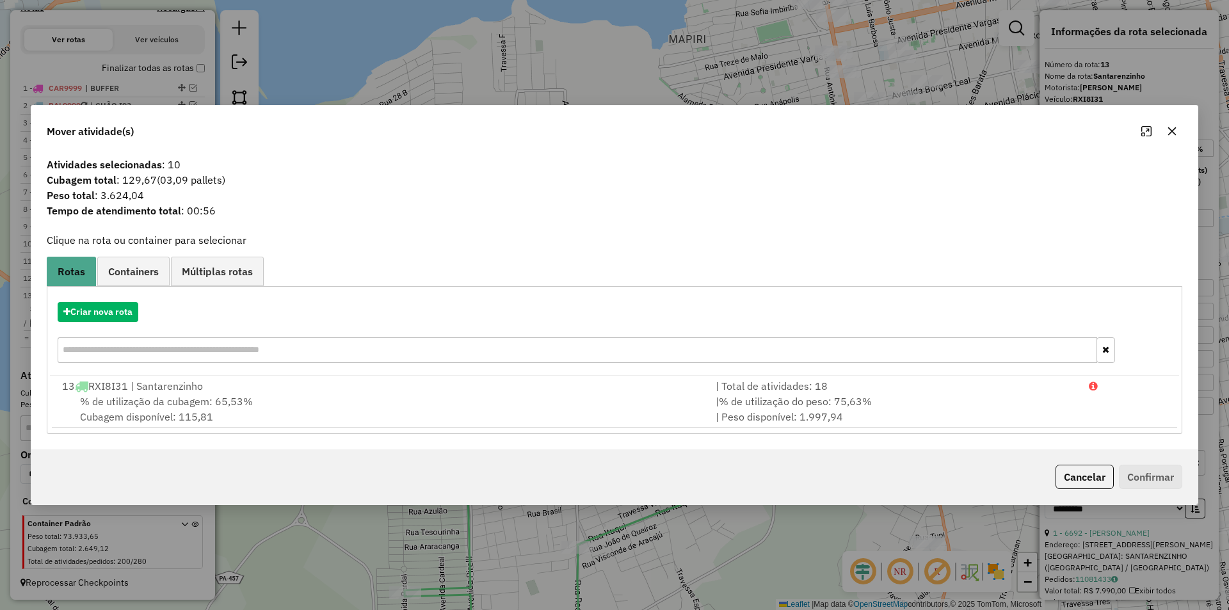
click at [843, 428] on div "Criar nova rota 13 RXI8I31 | Santarenzinho | Total de atividades: 18 % de utili…" at bounding box center [614, 360] width 1135 height 148
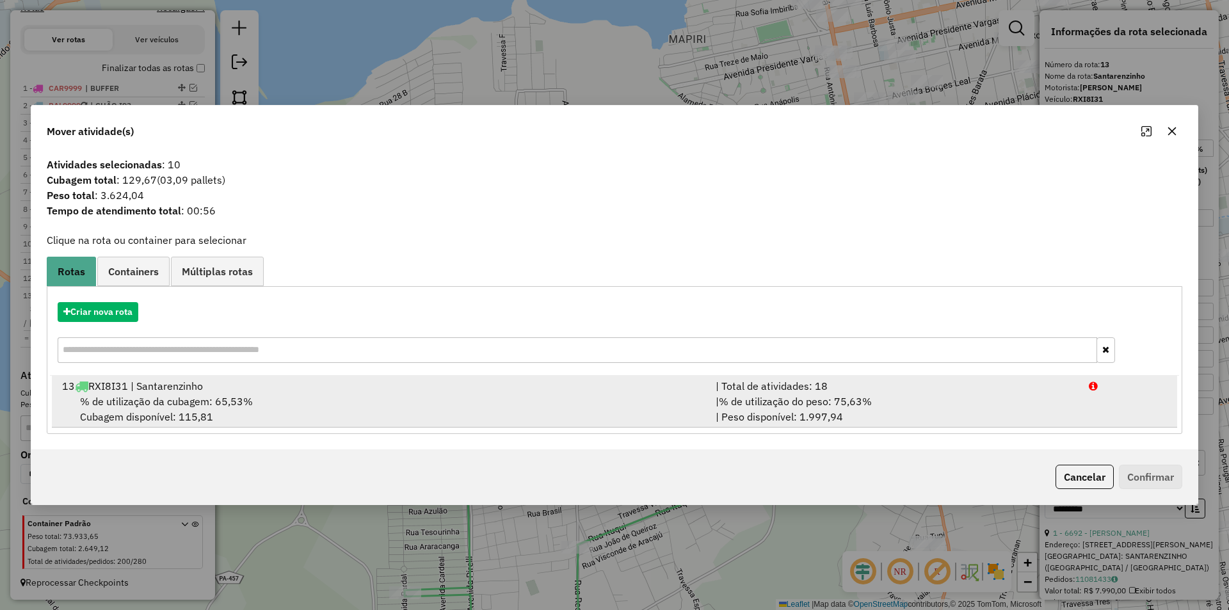
click at [909, 397] on div "| % de utilização do peso: 75,63% | Peso disponível: 1.997,94" at bounding box center [894, 409] width 373 height 31
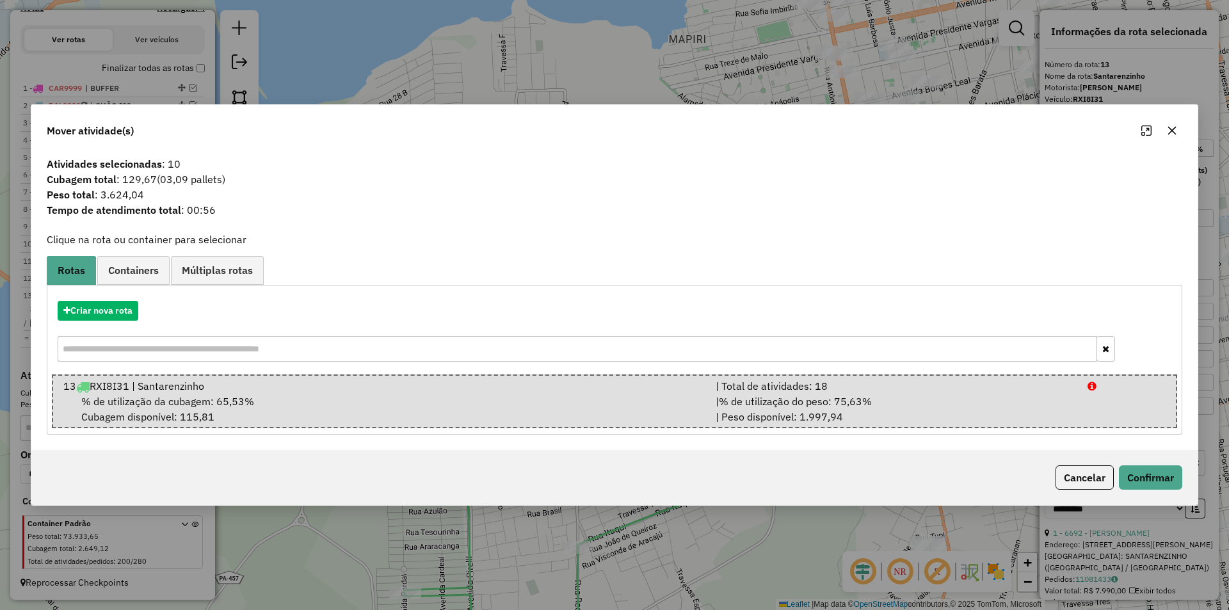
click at [1142, 462] on div "Cancelar Confirmar" at bounding box center [614, 477] width 1166 height 55
click at [1138, 474] on button "Confirmar" at bounding box center [1150, 477] width 63 height 24
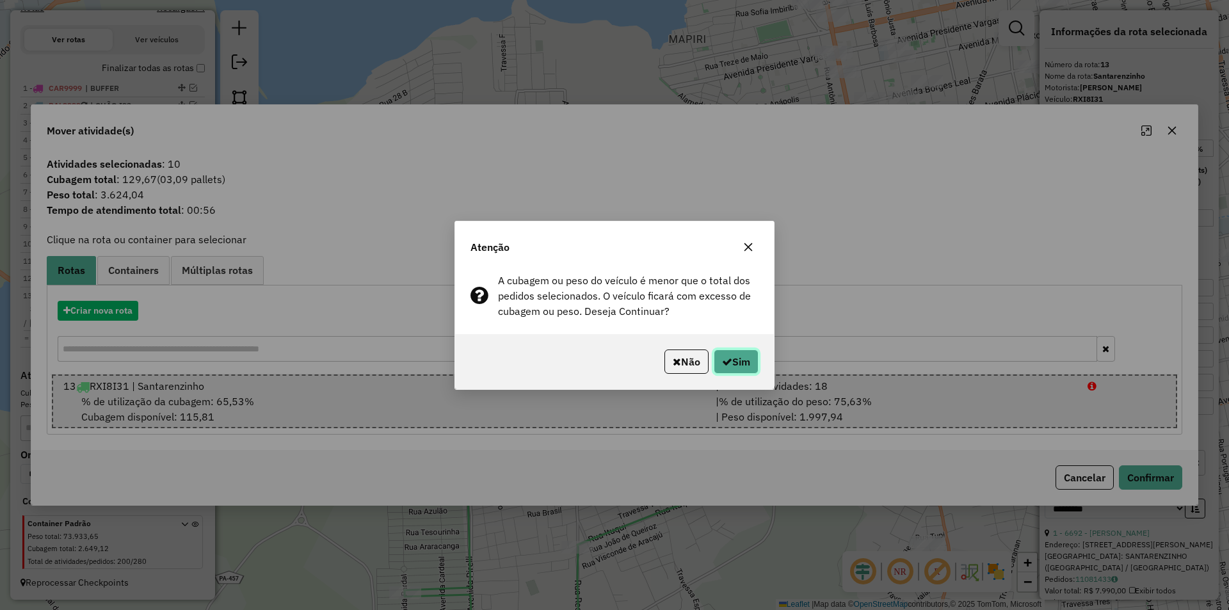
click at [742, 363] on button "Sim" at bounding box center [736, 361] width 45 height 24
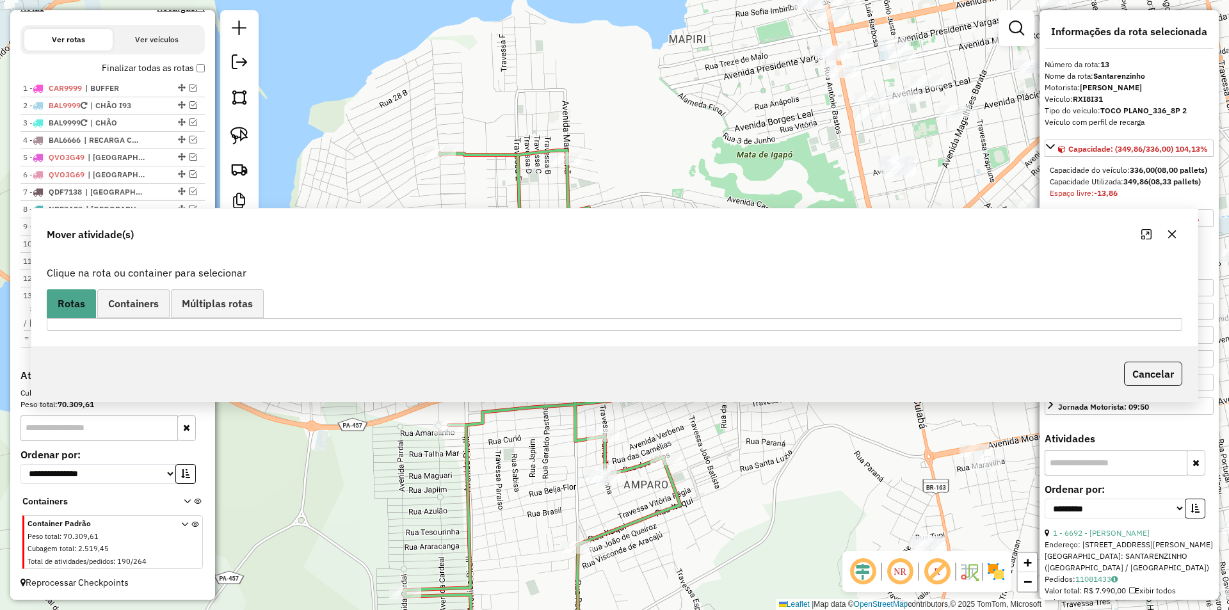
scroll to position [426, 0]
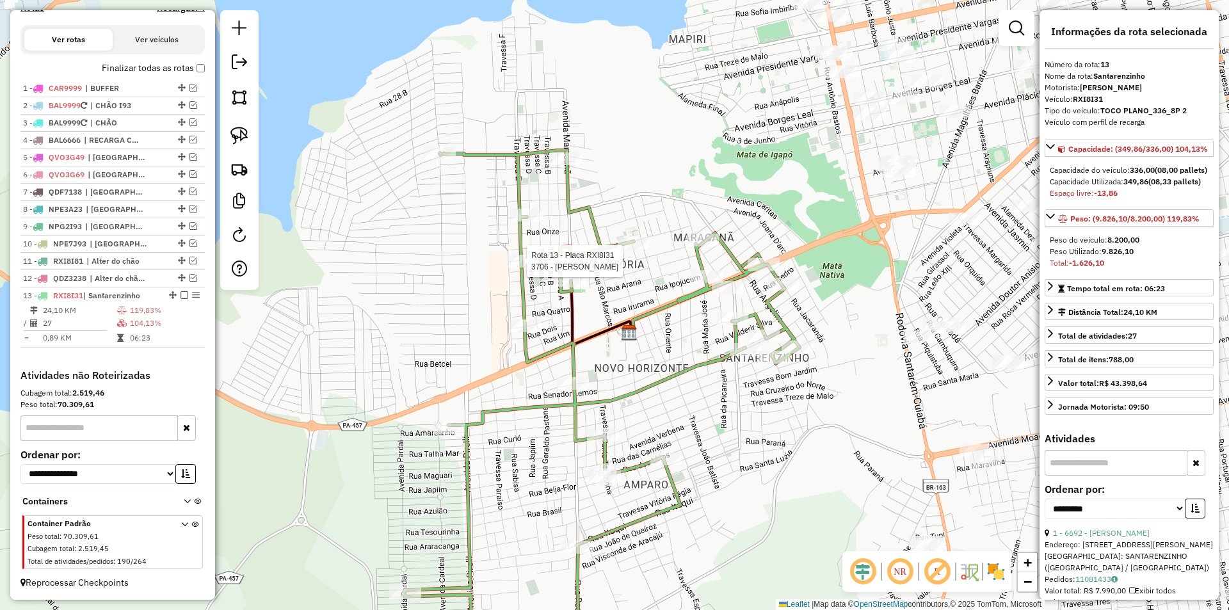
click at [534, 267] on div at bounding box center [523, 261] width 32 height 13
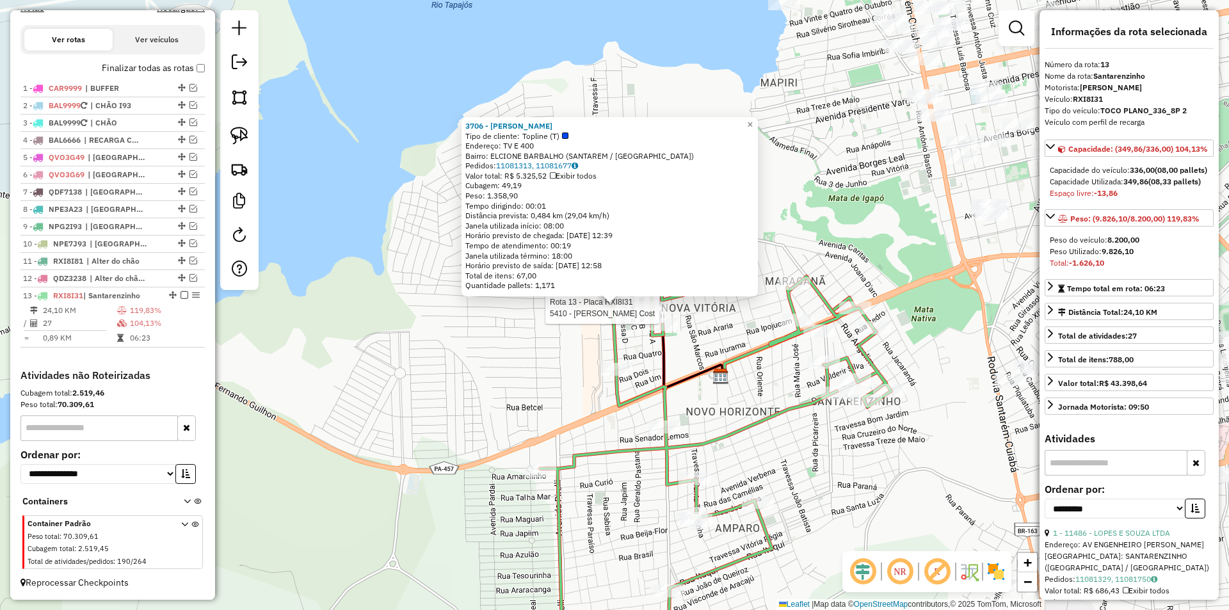
click at [652, 314] on div at bounding box center [652, 307] width 32 height 13
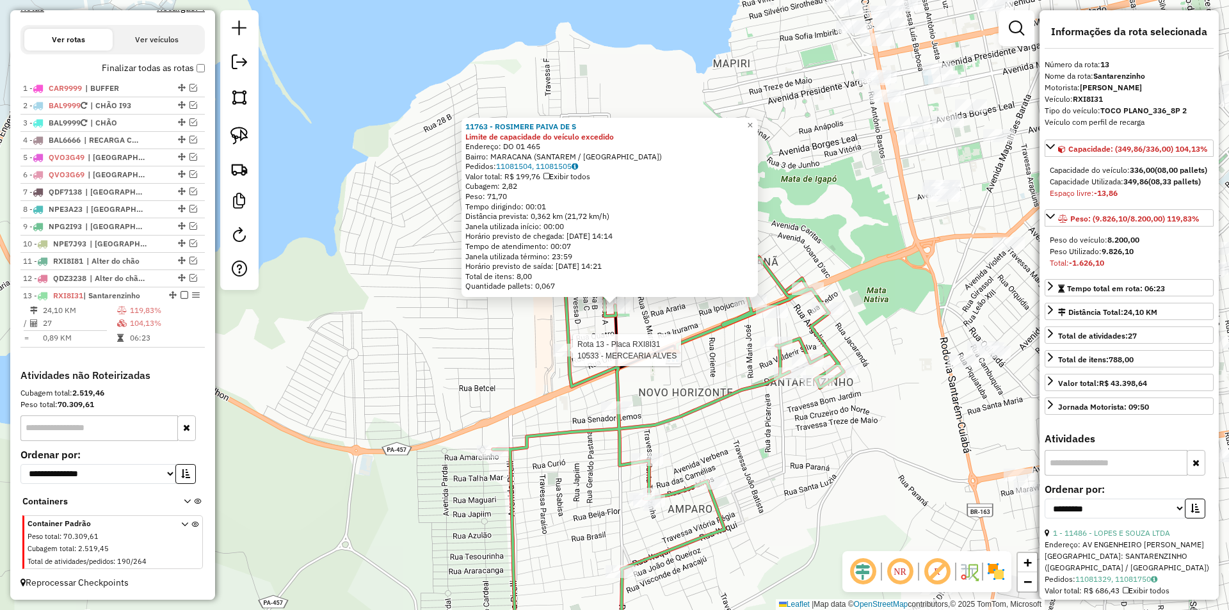
click at [566, 356] on div at bounding box center [569, 350] width 32 height 13
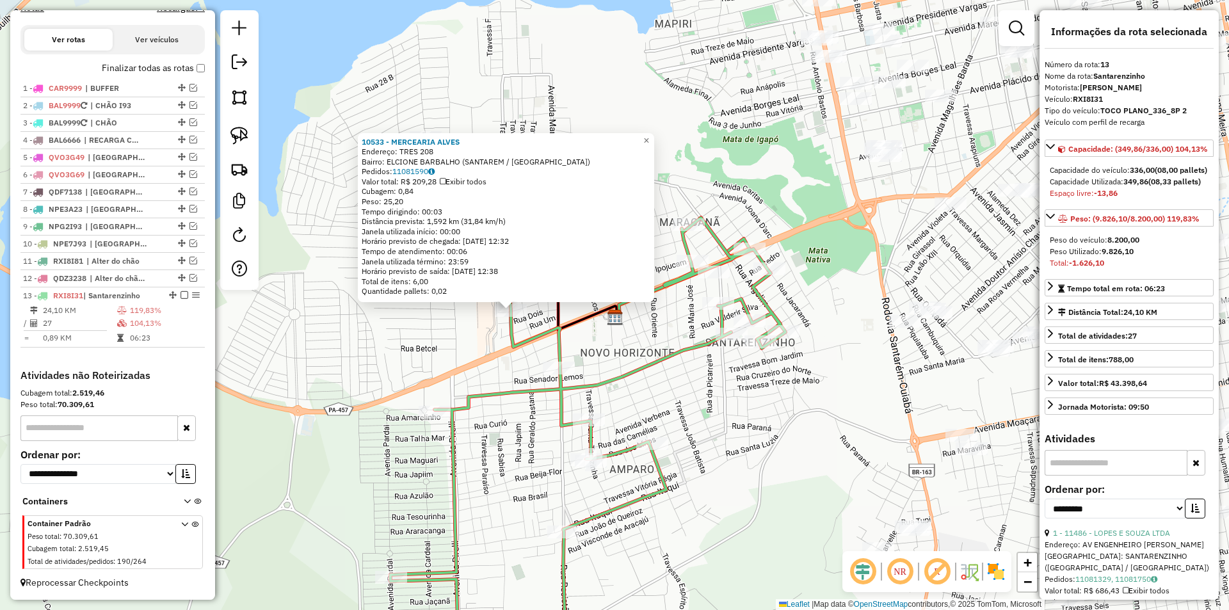
drag, startPoint x: 575, startPoint y: 361, endPoint x: 471, endPoint y: 366, distance: 103.8
click at [471, 366] on div "10533 - [PERSON_NAME]: TRES 208 Bairro: ELCIONE BARBALHO (SANTAREM / [GEOGRAPHI…" at bounding box center [614, 305] width 1229 height 610
click at [643, 339] on div "10533 - [PERSON_NAME]: TRES 208 Bairro: ELCIONE BARBALHO (SANTAREM / [GEOGRAPHI…" at bounding box center [614, 305] width 1229 height 610
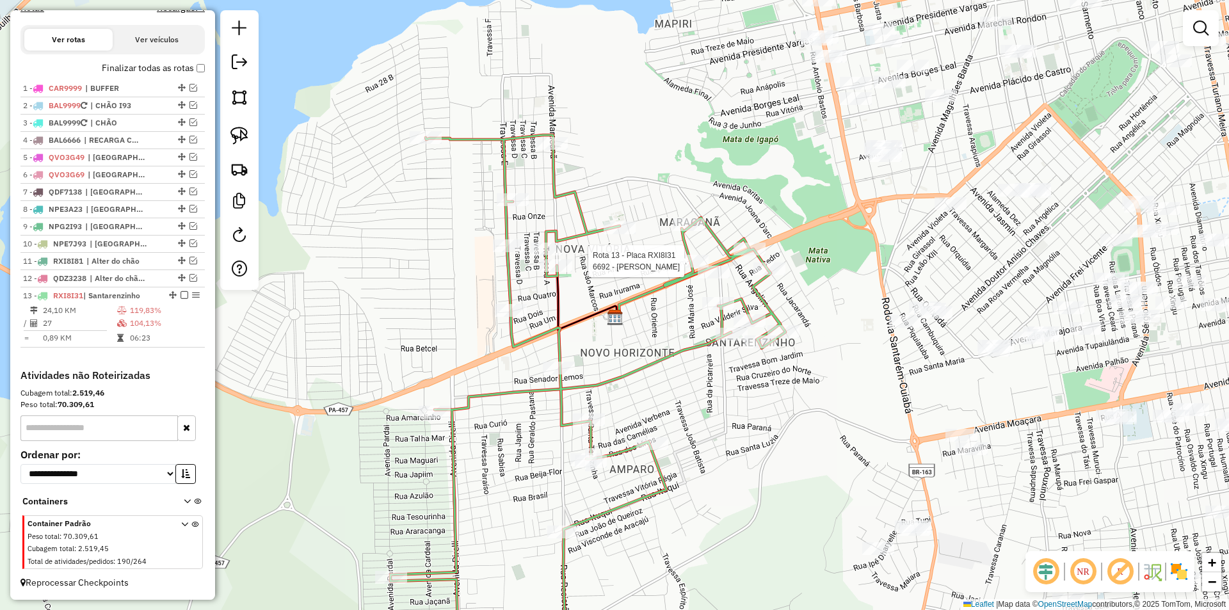
select select "**********"
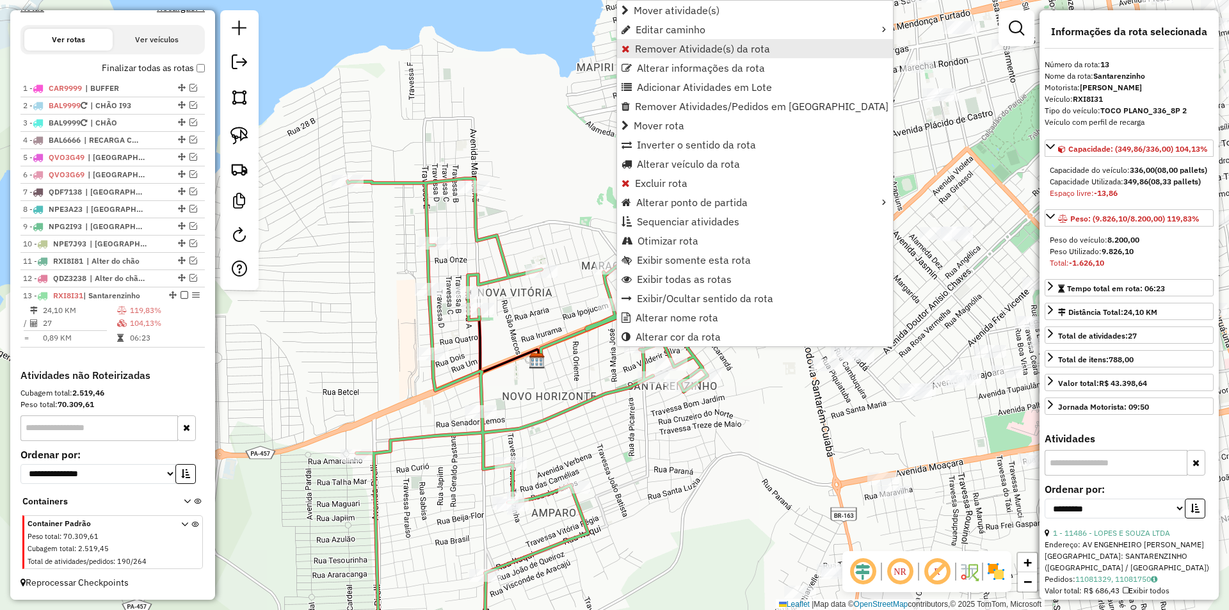
click at [678, 52] on span "Remover Atividade(s) da rota" at bounding box center [702, 49] width 135 height 10
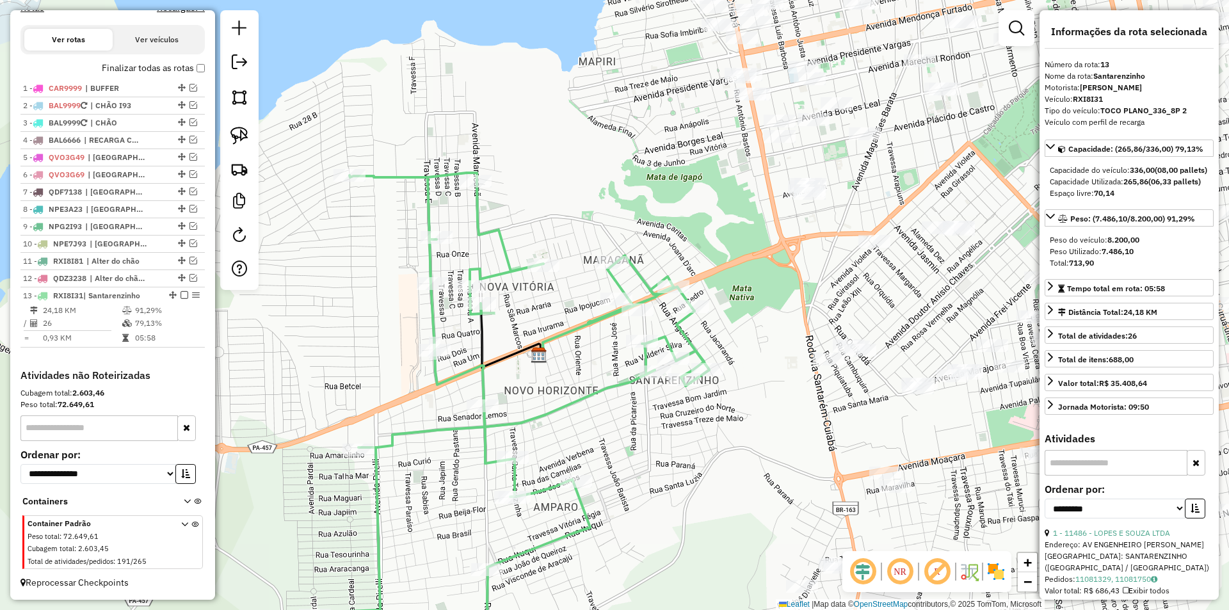
drag, startPoint x: 549, startPoint y: 358, endPoint x: 559, endPoint y: 339, distance: 20.9
click at [559, 339] on icon at bounding box center [607, 314] width 132 height 77
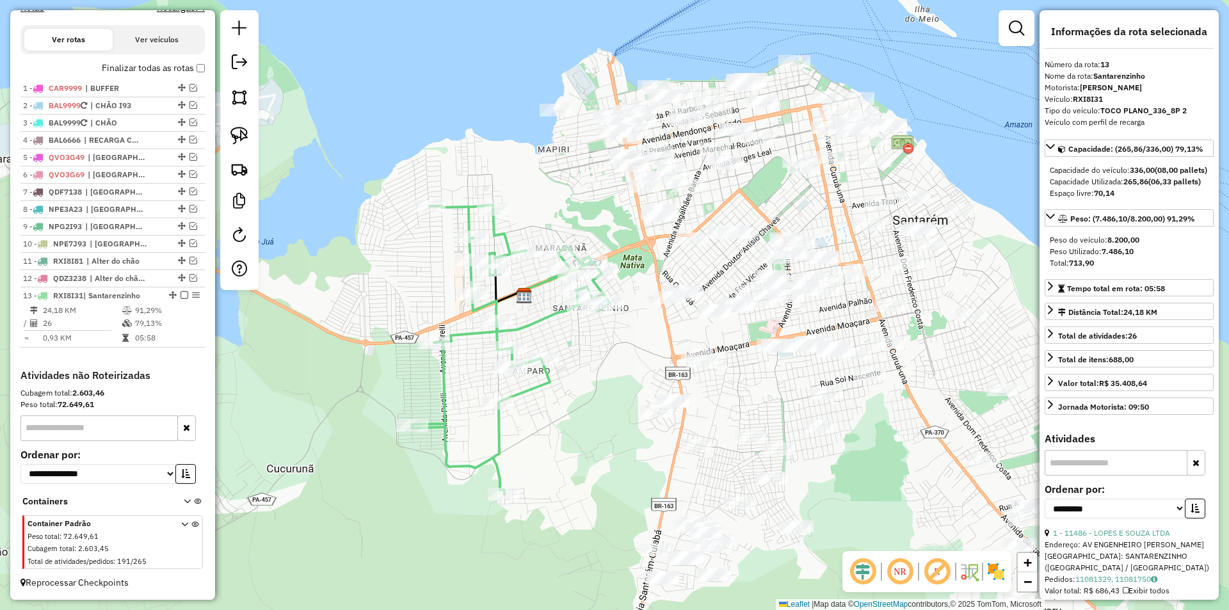
drag, startPoint x: 565, startPoint y: 260, endPoint x: 530, endPoint y: 211, distance: 60.2
click at [530, 211] on div "Janela de atendimento Grade de atendimento Capacidade Transportadoras Veículos …" at bounding box center [614, 305] width 1229 height 610
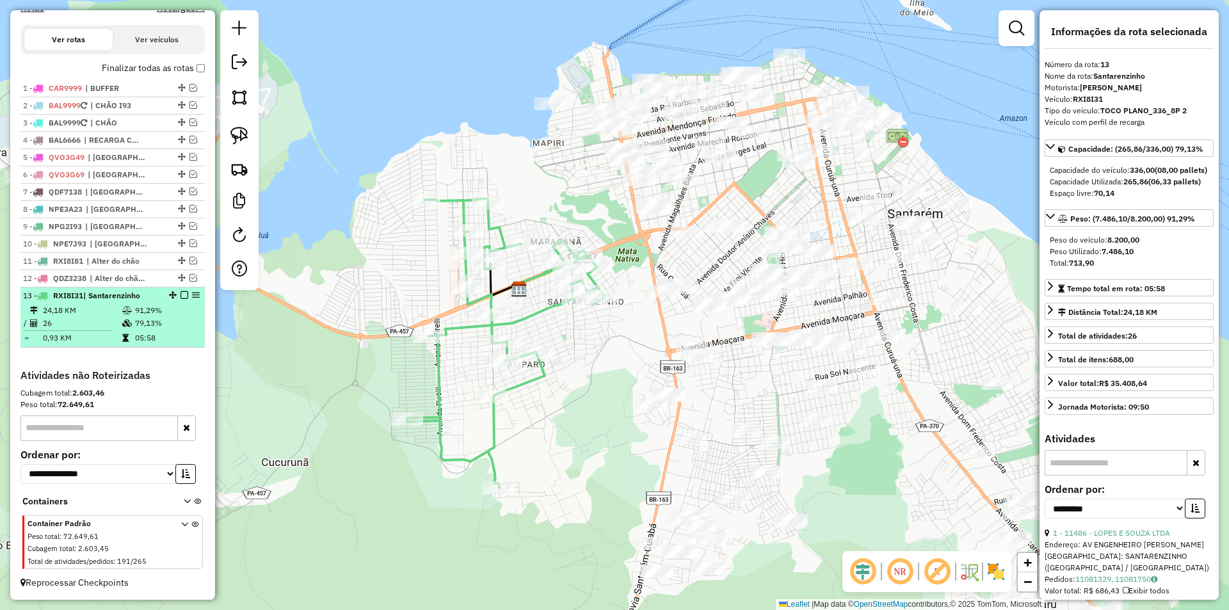
click at [180, 294] on em at bounding box center [184, 295] width 8 height 8
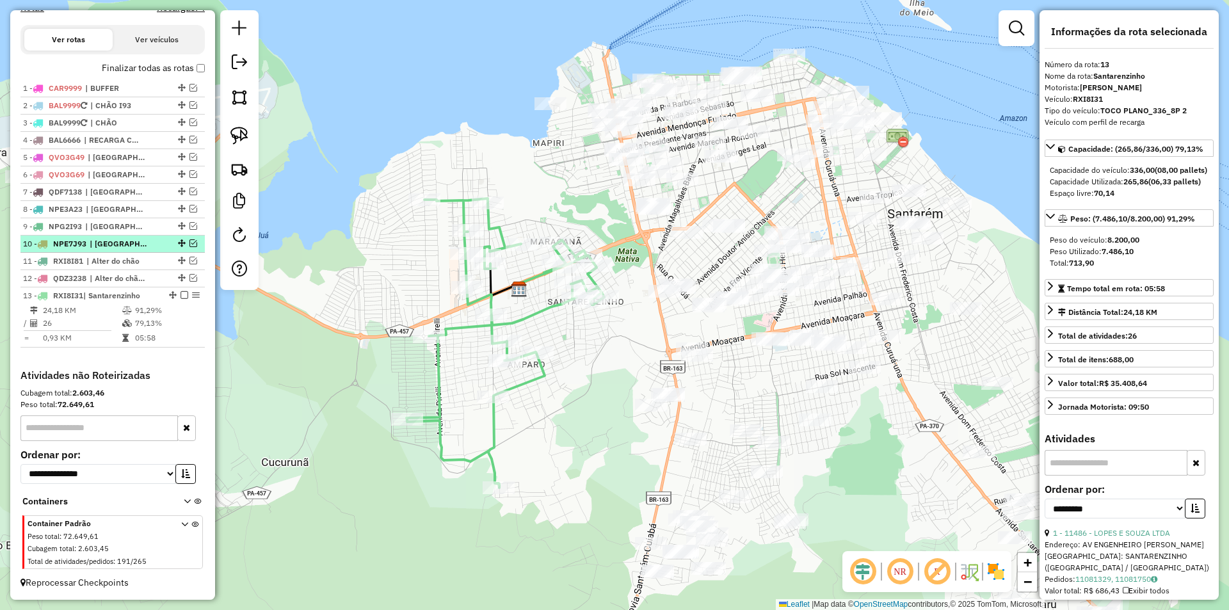
scroll to position [383, 0]
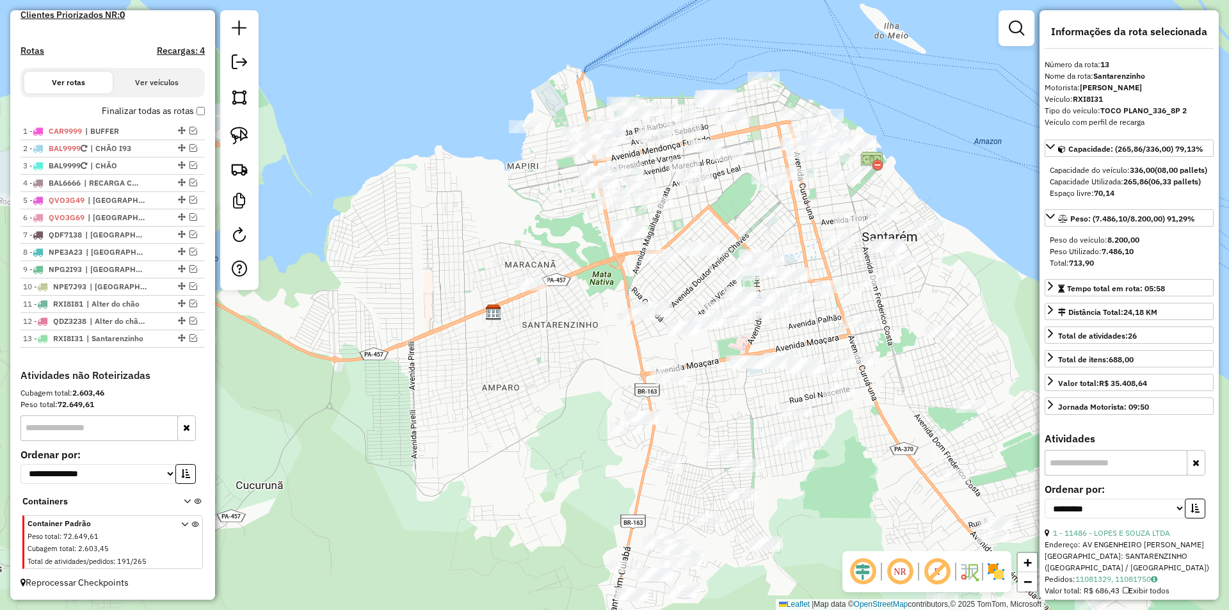
drag, startPoint x: 469, startPoint y: 328, endPoint x: 424, endPoint y: 346, distance: 48.8
click at [424, 363] on div "Janela de atendimento Grade de atendimento Capacidade Transportadoras Veículos …" at bounding box center [614, 305] width 1229 height 610
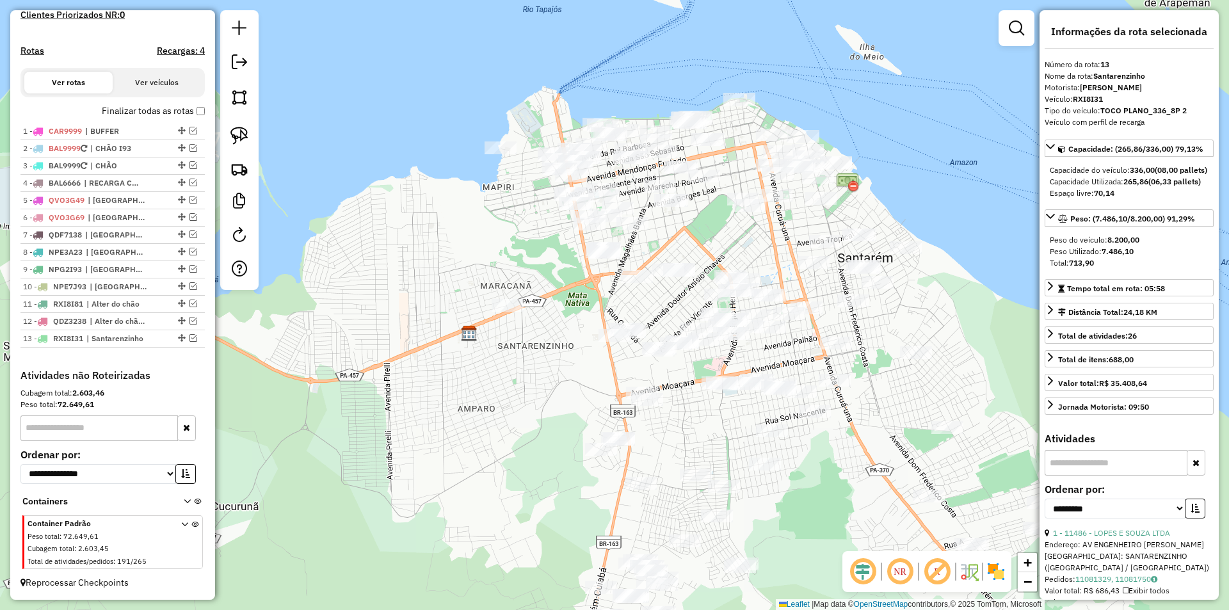
drag, startPoint x: 452, startPoint y: 264, endPoint x: 398, endPoint y: 299, distance: 64.3
click at [398, 299] on div "Janela de atendimento Grade de atendimento Capacidade Transportadoras Veículos …" at bounding box center [614, 305] width 1229 height 610
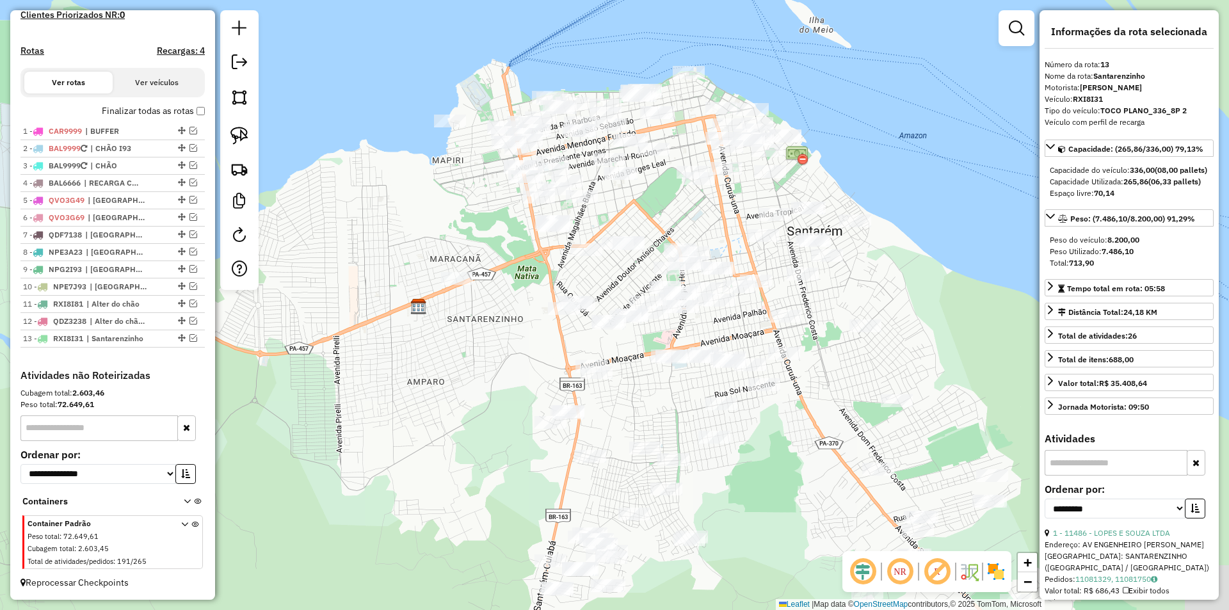
drag, startPoint x: 443, startPoint y: 269, endPoint x: 434, endPoint y: 121, distance: 148.8
click at [429, 110] on div "Janela de atendimento Grade de atendimento Capacidade Transportadoras Veículos …" at bounding box center [614, 305] width 1229 height 610
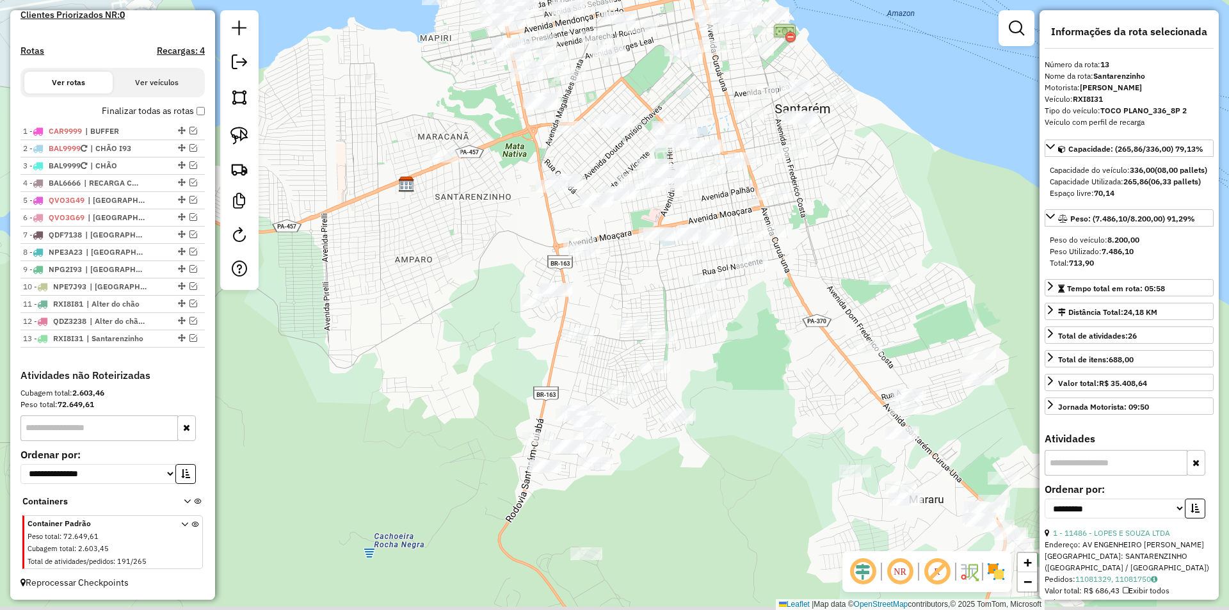
drag, startPoint x: 427, startPoint y: 379, endPoint x: 407, endPoint y: 225, distance: 155.5
click at [407, 225] on div "Janela de atendimento Grade de atendimento Capacidade Transportadoras Veículos …" at bounding box center [614, 305] width 1229 height 610
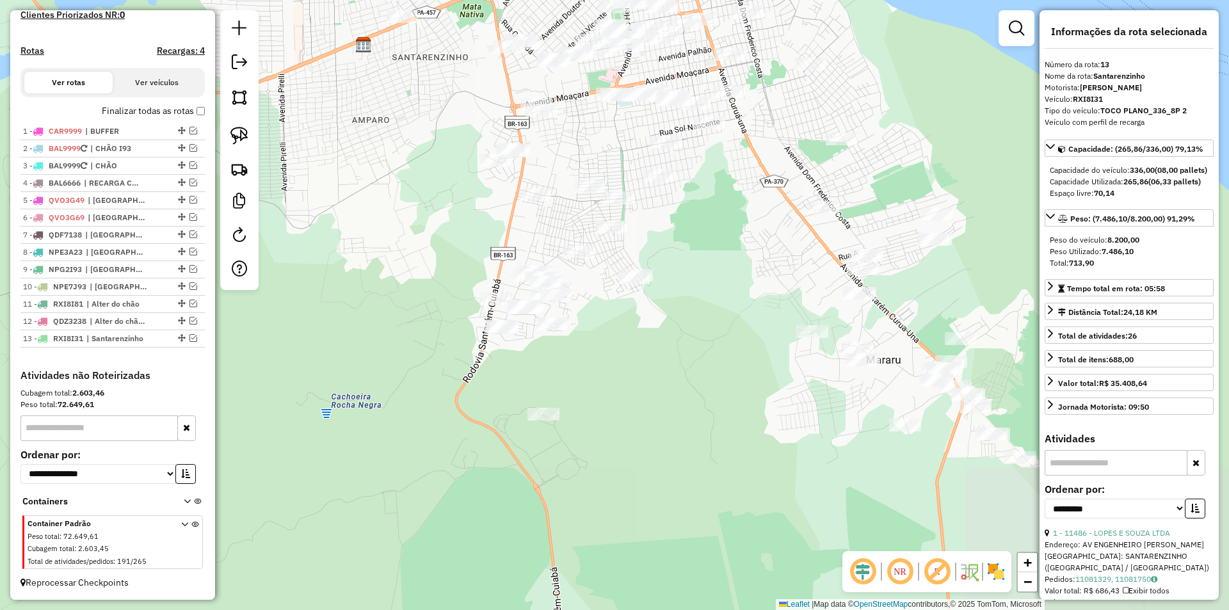
drag, startPoint x: 396, startPoint y: 251, endPoint x: 354, endPoint y: 265, distance: 44.5
click at [354, 265] on div "Janela de atendimento Grade de atendimento Capacidade Transportadoras Veículos …" at bounding box center [614, 305] width 1229 height 610
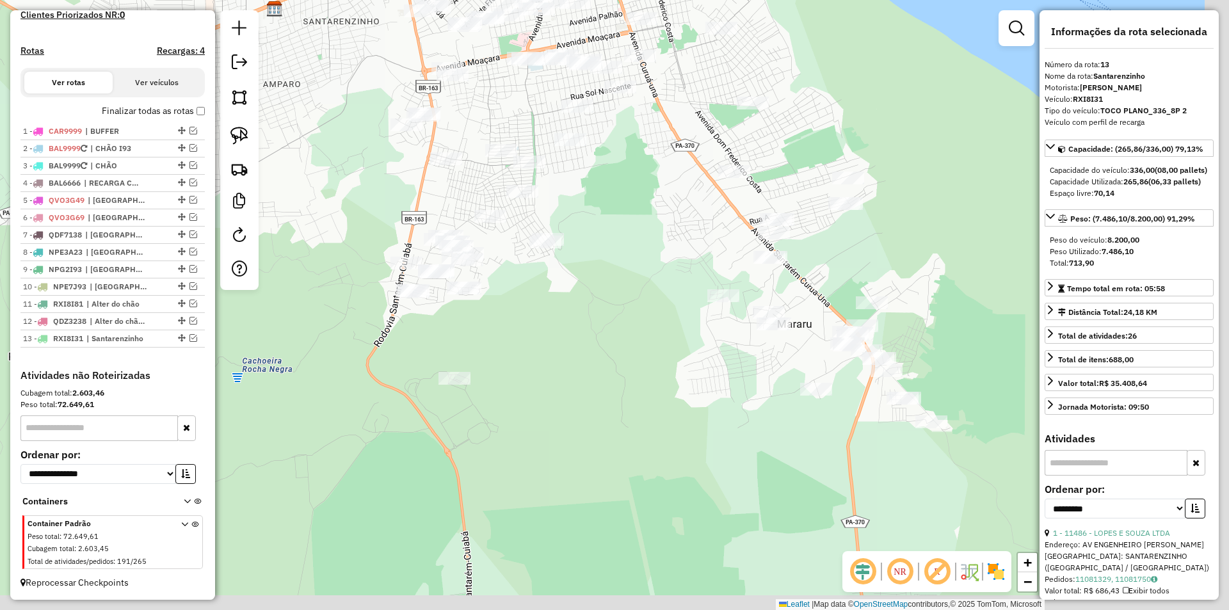
drag, startPoint x: 354, startPoint y: 265, endPoint x: 296, endPoint y: 218, distance: 74.7
click at [296, 218] on div "Janela de atendimento Grade de atendimento Capacidade Transportadoras Veículos …" at bounding box center [614, 305] width 1229 height 610
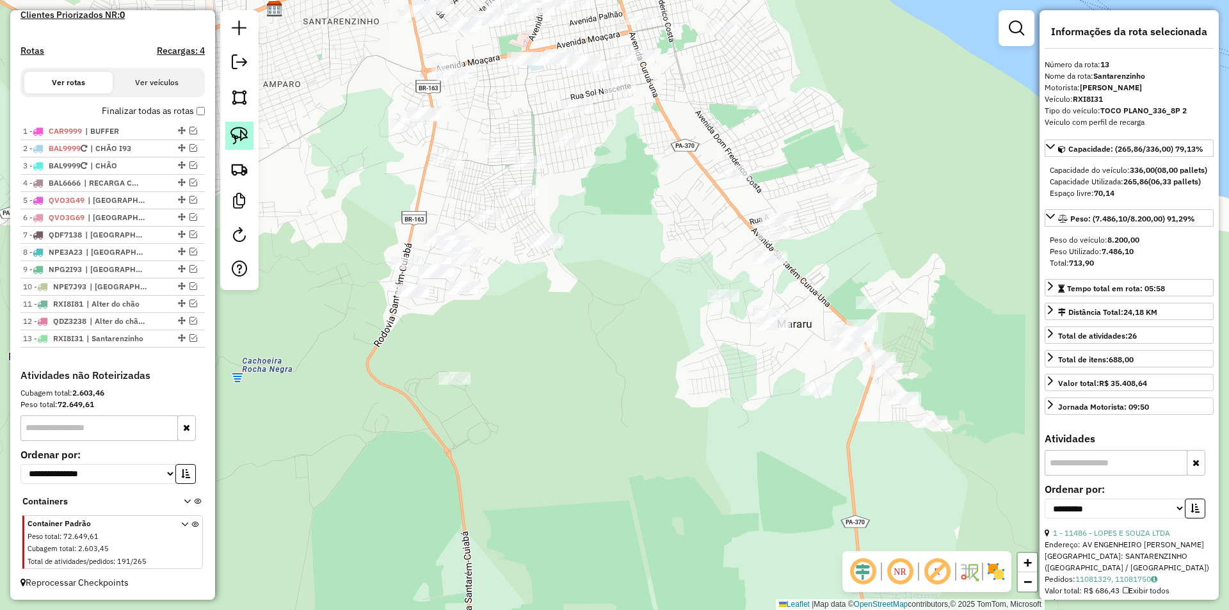
click at [237, 141] on img at bounding box center [239, 136] width 18 height 18
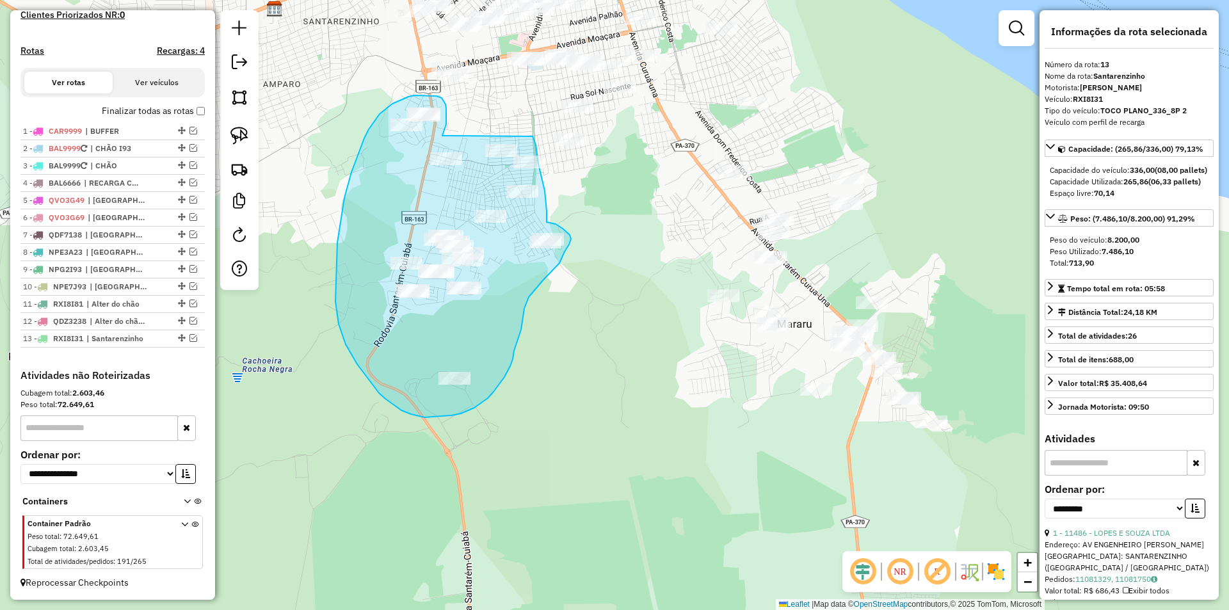
drag, startPoint x: 442, startPoint y: 136, endPoint x: 532, endPoint y: 136, distance: 90.2
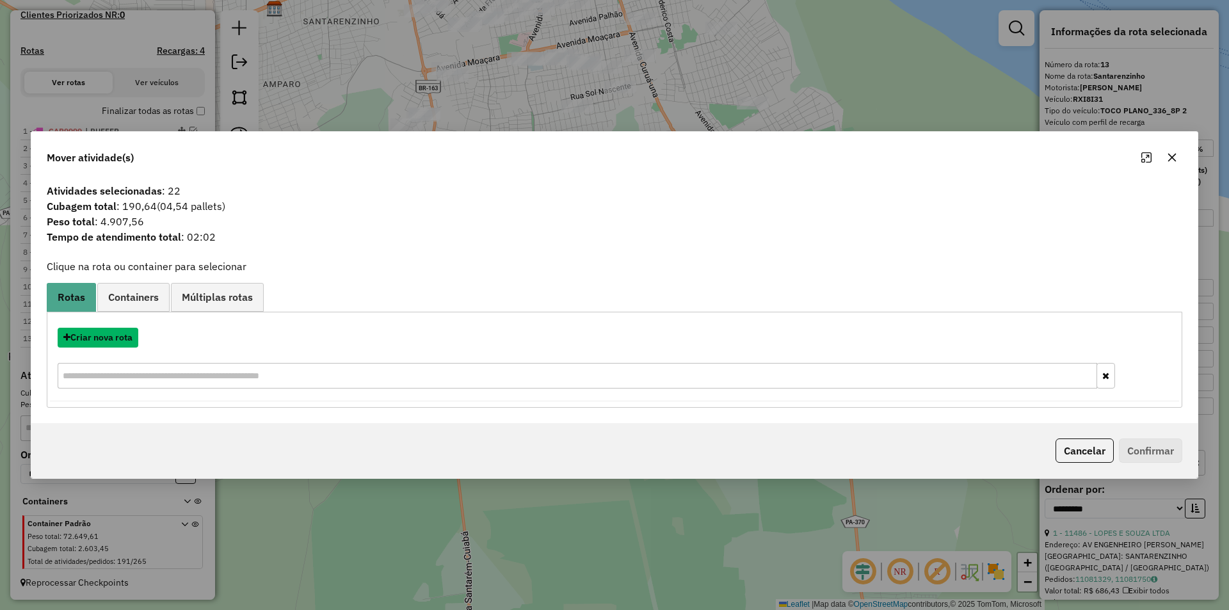
click at [117, 347] on button "Criar nova rota" at bounding box center [98, 338] width 81 height 20
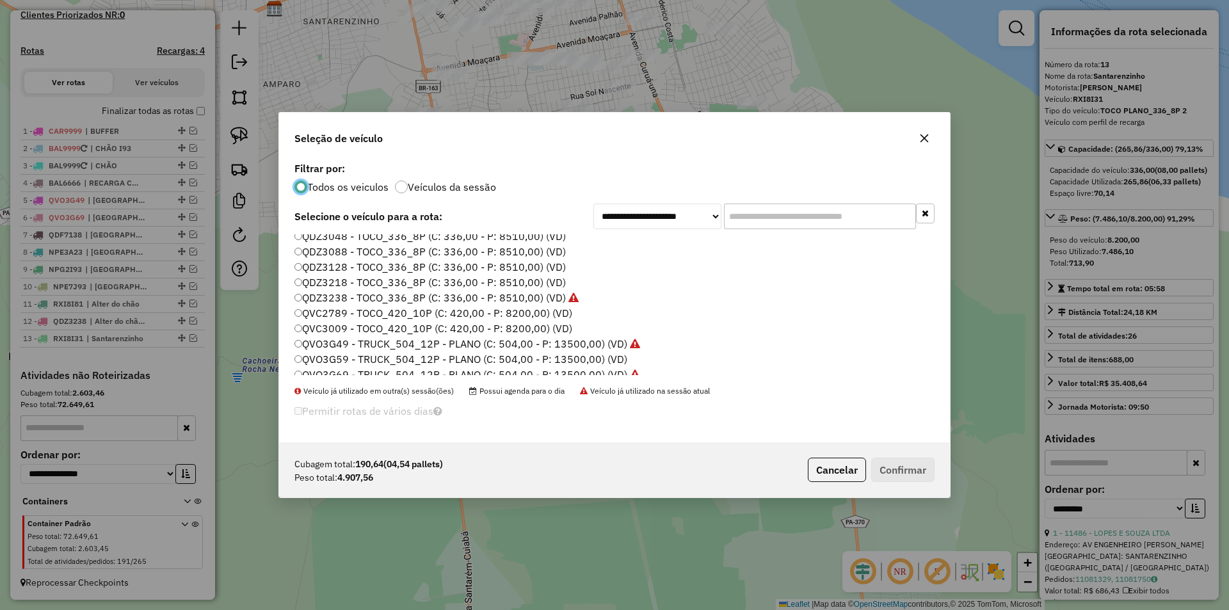
scroll to position [256, 0]
click at [360, 244] on label "QDZ3128 - TOCO_336_8P (C: 336,00 - P: 8510,00) (VD)" at bounding box center [429, 246] width 271 height 15
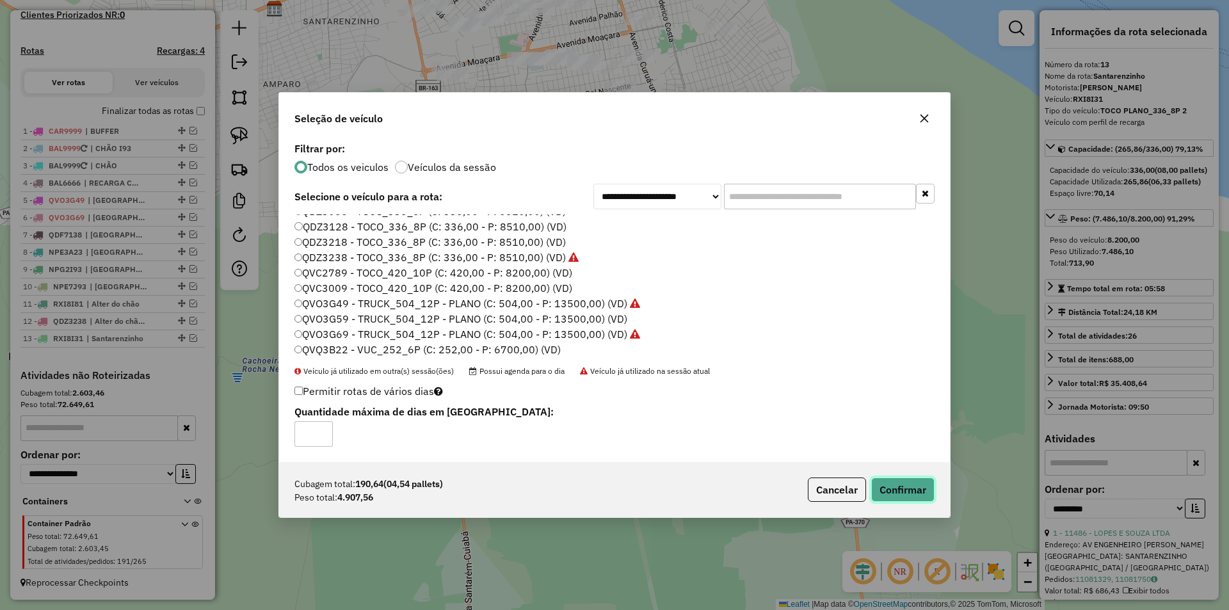
click at [888, 481] on button "Confirmar" at bounding box center [902, 489] width 63 height 24
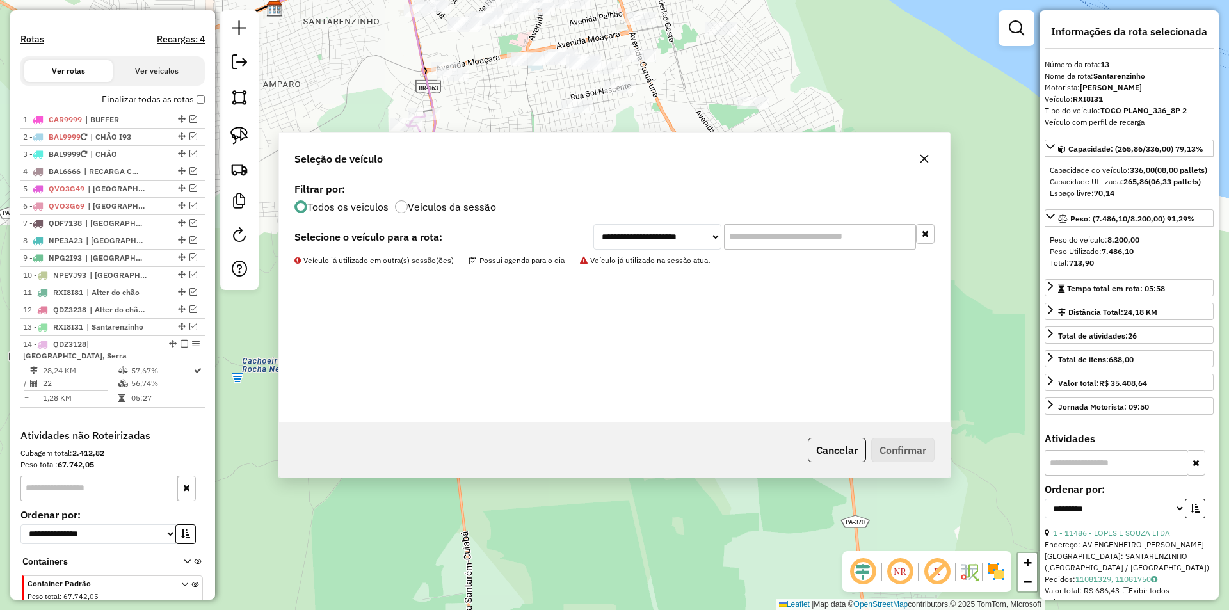
scroll to position [454, 0]
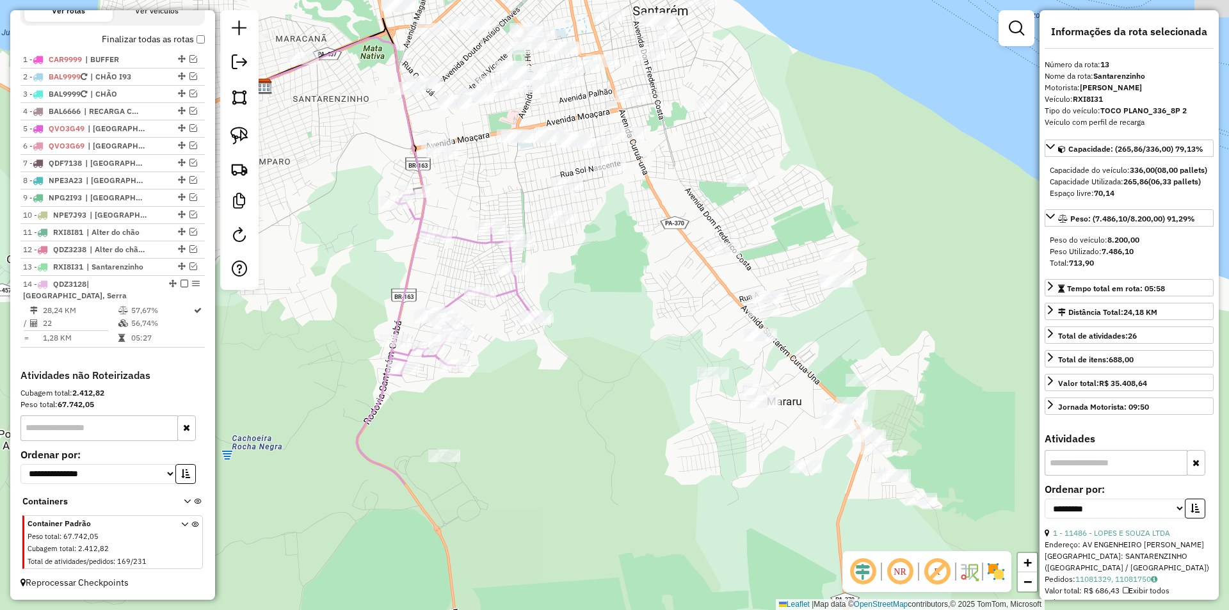
drag, startPoint x: 450, startPoint y: 113, endPoint x: 440, endPoint y: 186, distance: 73.0
click at [440, 186] on div "Janela de atendimento Grade de atendimento Capacidade Transportadoras Veículos …" at bounding box center [614, 305] width 1229 height 610
click at [242, 136] on img at bounding box center [239, 136] width 18 height 18
drag, startPoint x: 390, startPoint y: 131, endPoint x: 457, endPoint y: 139, distance: 67.6
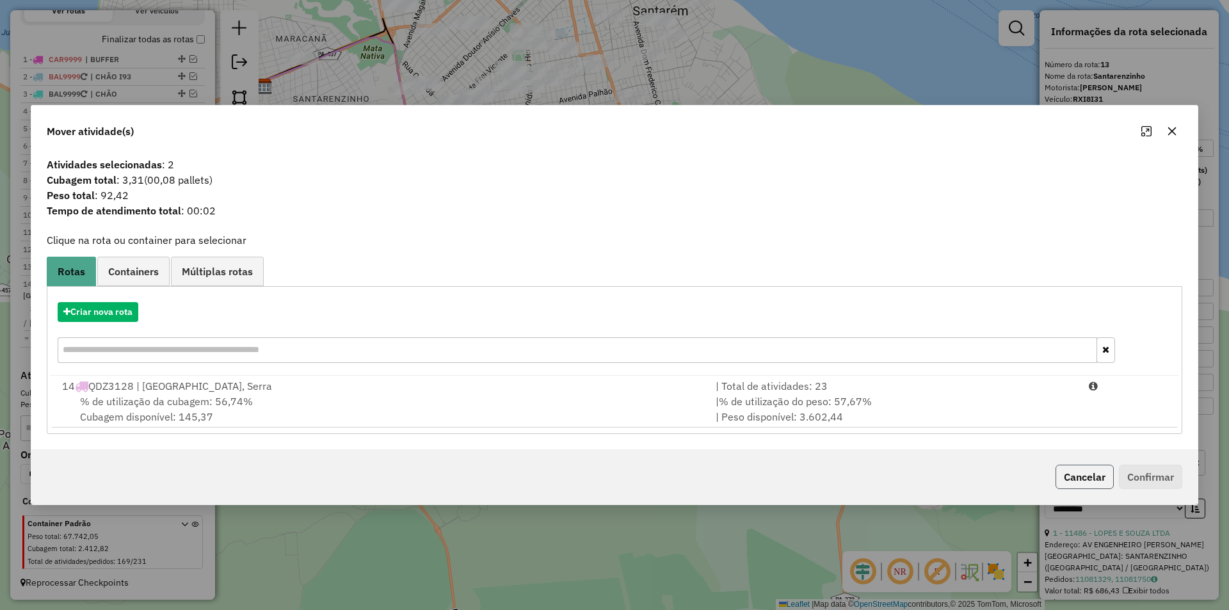
click at [1082, 467] on button "Cancelar" at bounding box center [1084, 477] width 58 height 24
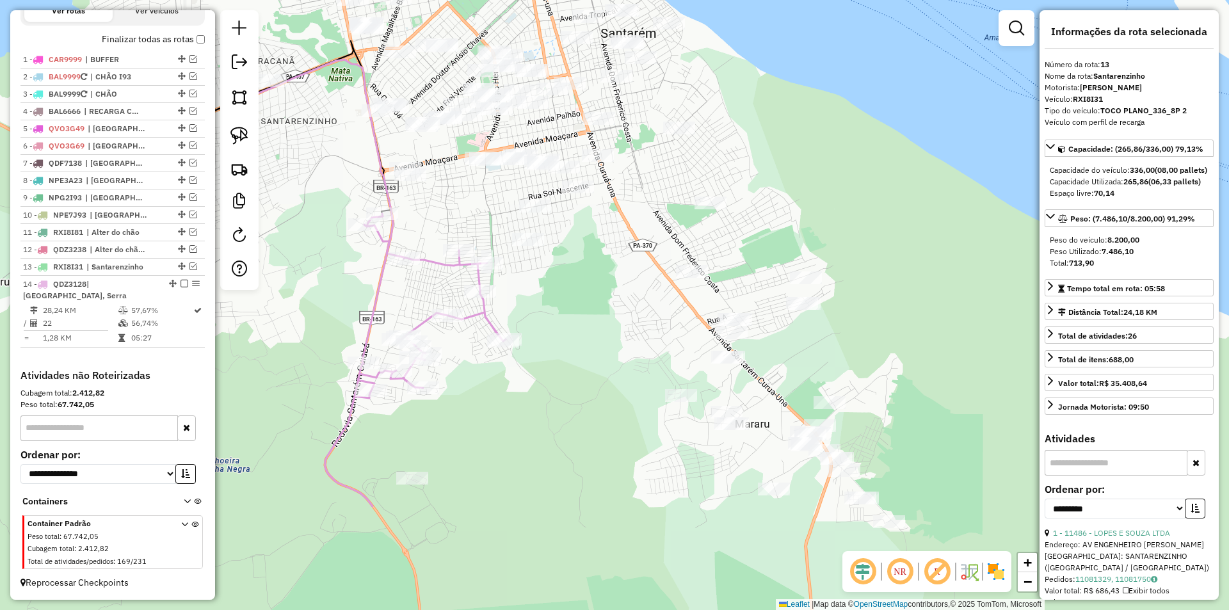
drag, startPoint x: 562, startPoint y: 257, endPoint x: 551, endPoint y: 259, distance: 11.7
click at [551, 259] on div "Janela de atendimento Grade de atendimento Capacidade Transportadoras Veículos …" at bounding box center [614, 305] width 1229 height 610
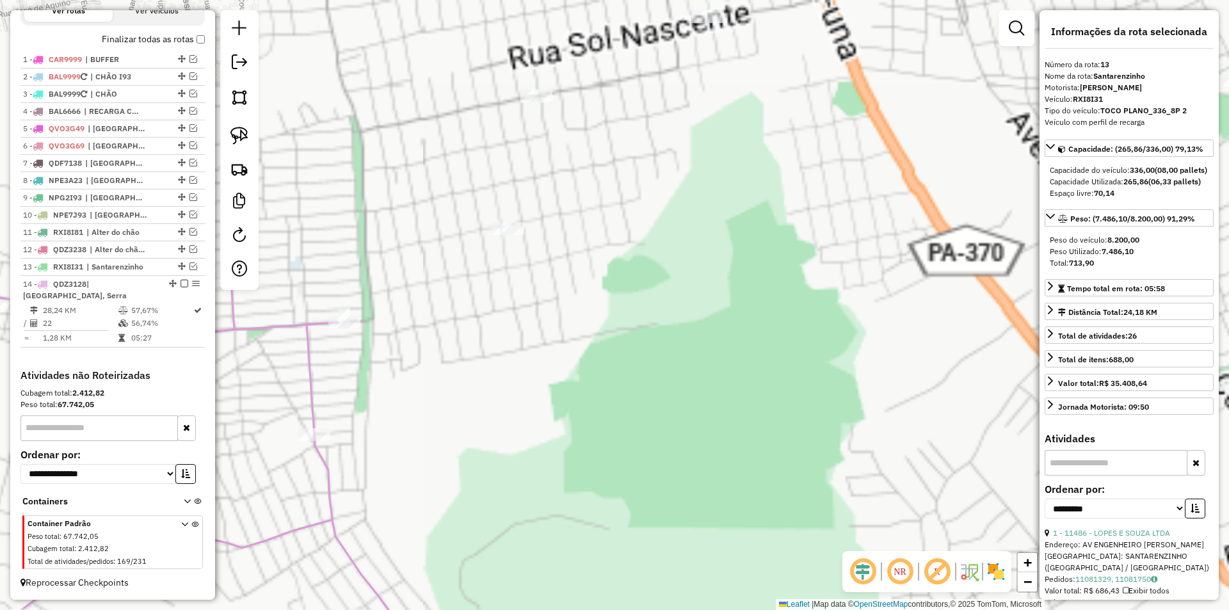
drag, startPoint x: 594, startPoint y: 342, endPoint x: 654, endPoint y: 351, distance: 60.8
click at [631, 351] on div "Janela de atendimento Grade de atendimento Capacidade Transportadoras Veículos …" at bounding box center [614, 305] width 1229 height 610
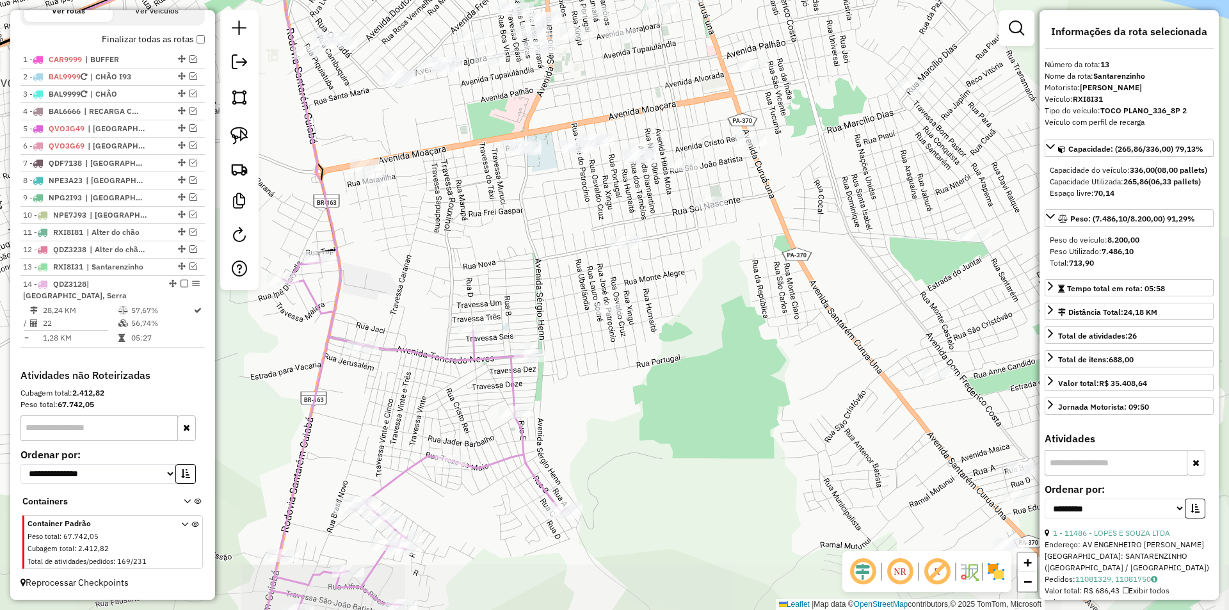
drag, startPoint x: 623, startPoint y: 363, endPoint x: 616, endPoint y: 372, distance: 11.4
click at [616, 372] on div "Janela de atendimento Grade de atendimento Capacidade Transportadoras Veículos …" at bounding box center [614, 305] width 1229 height 610
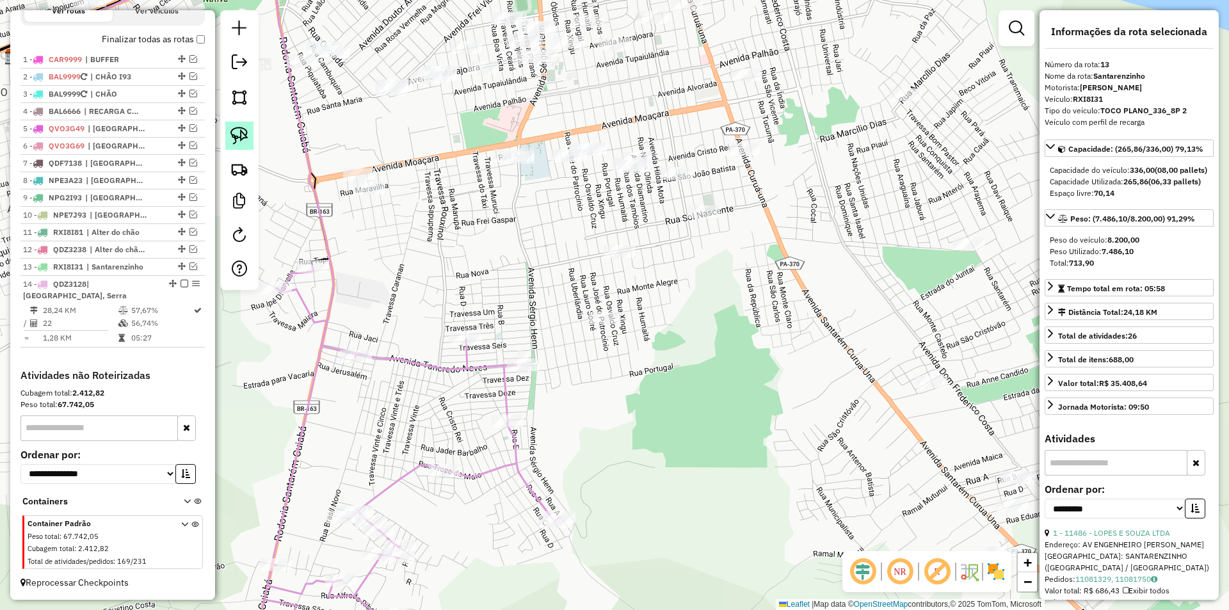
click at [238, 136] on img at bounding box center [239, 136] width 18 height 18
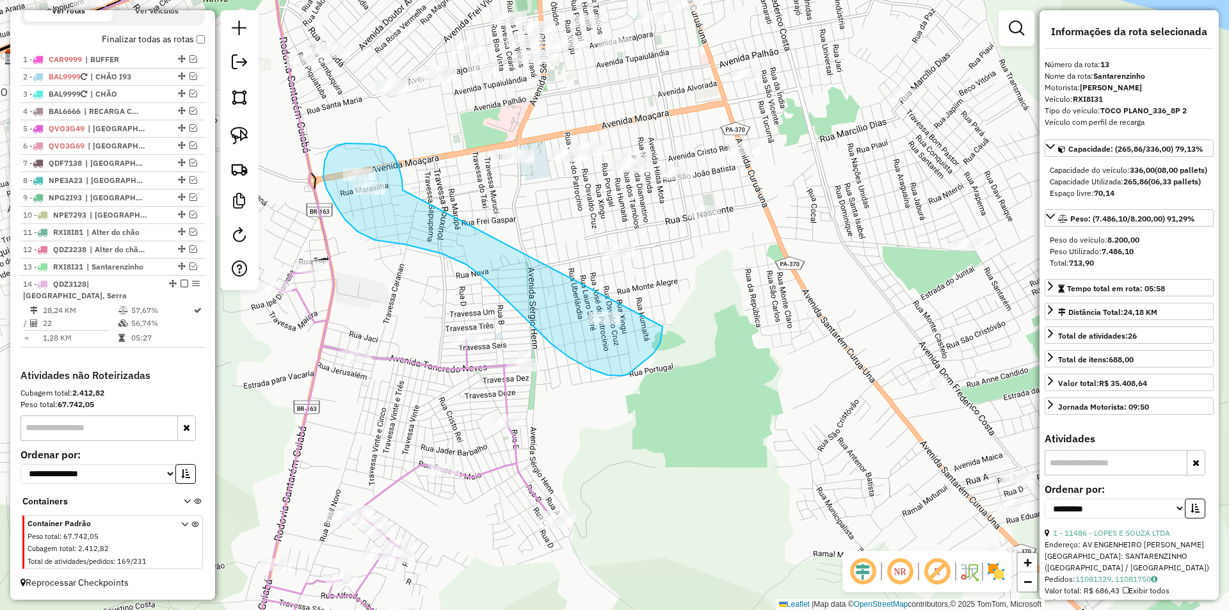
drag, startPoint x: 403, startPoint y: 190, endPoint x: 663, endPoint y: 321, distance: 291.6
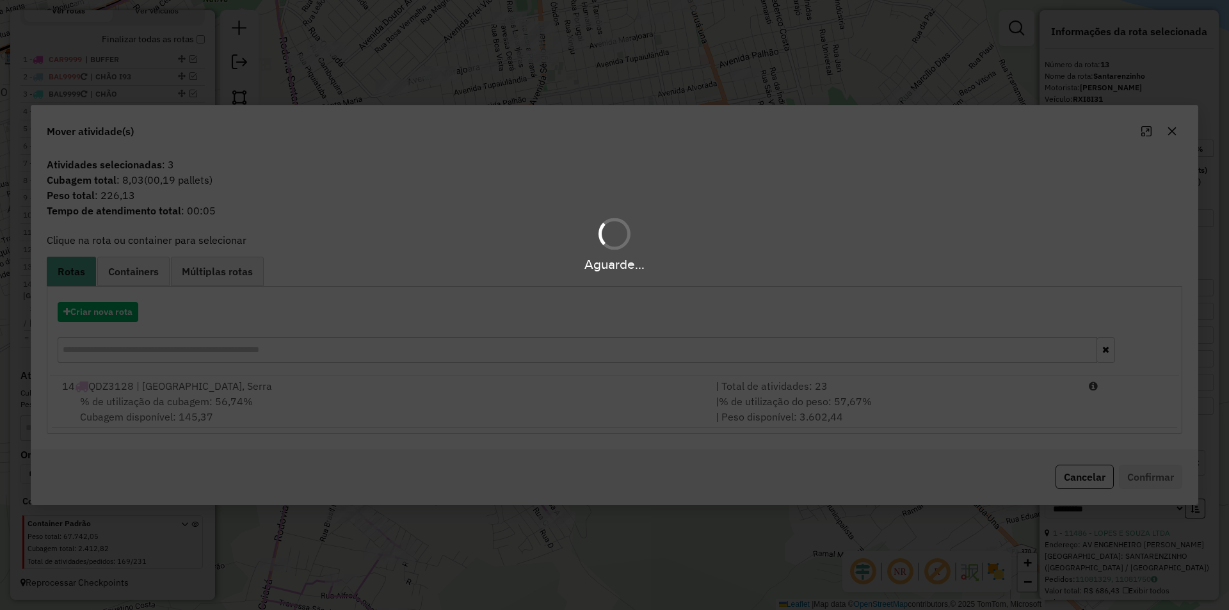
click at [345, 406] on hb-app "Aguarde... Pop-up bloqueado! Seu navegador bloqueou automáticamente a abertura …" at bounding box center [614, 305] width 1229 height 610
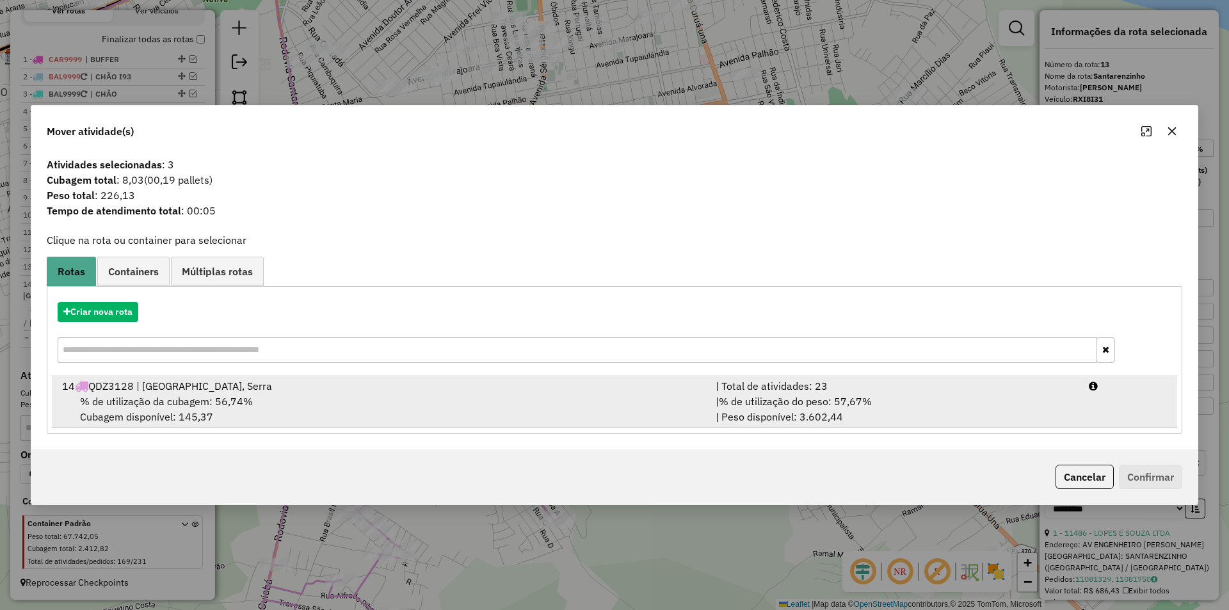
click at [369, 400] on div "% de utilização da cubagem: 56,74% Cubagem disponível: 145,37" at bounding box center [380, 409] width 653 height 31
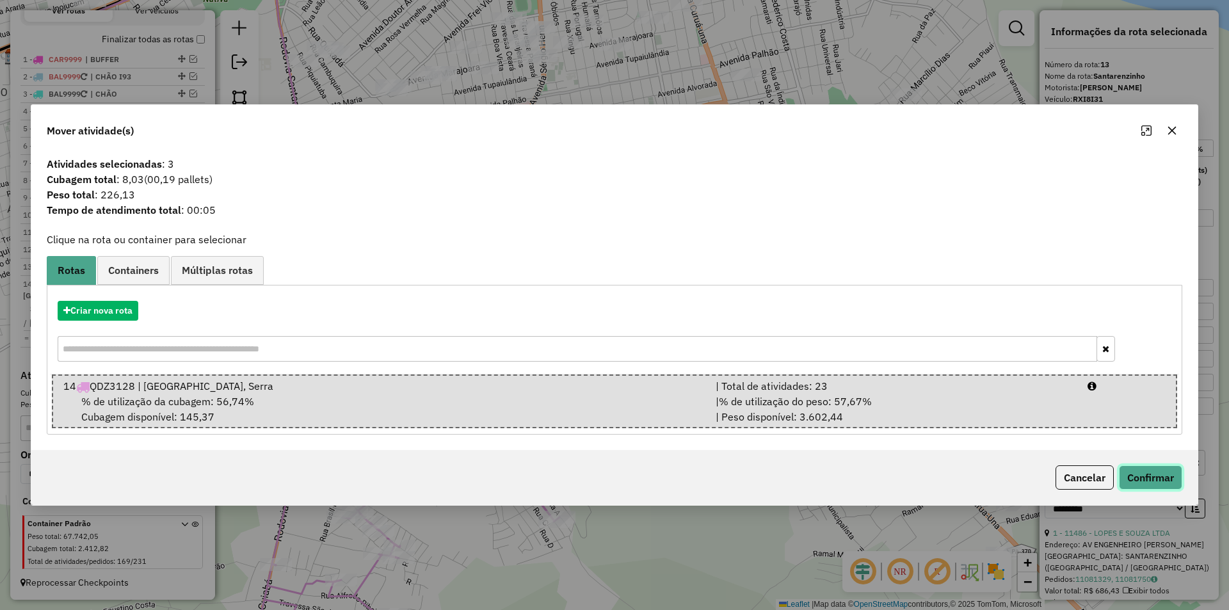
click at [1165, 469] on button "Confirmar" at bounding box center [1150, 477] width 63 height 24
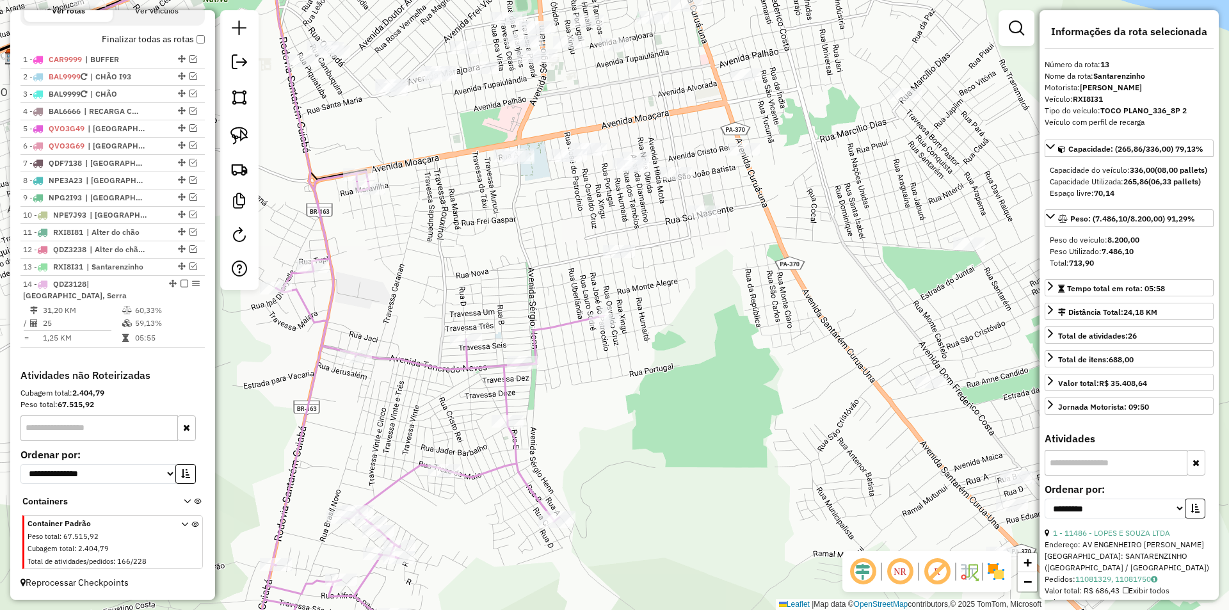
click at [514, 379] on div "Janela de atendimento Grade de atendimento Capacidade Transportadoras Veículos …" at bounding box center [614, 305] width 1229 height 610
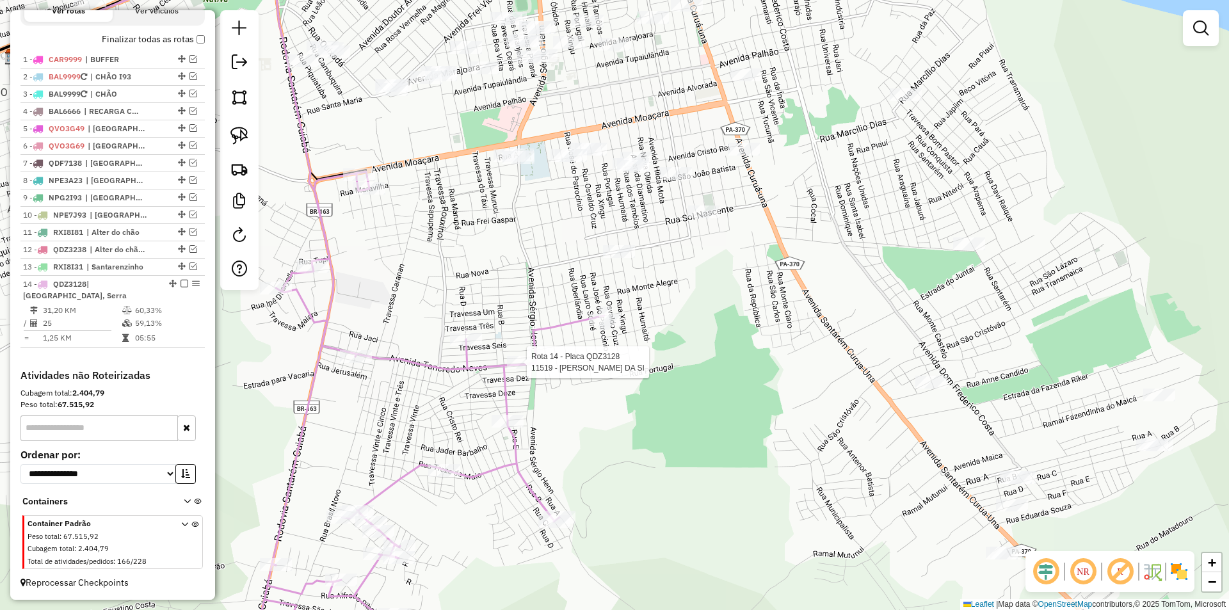
select select "**********"
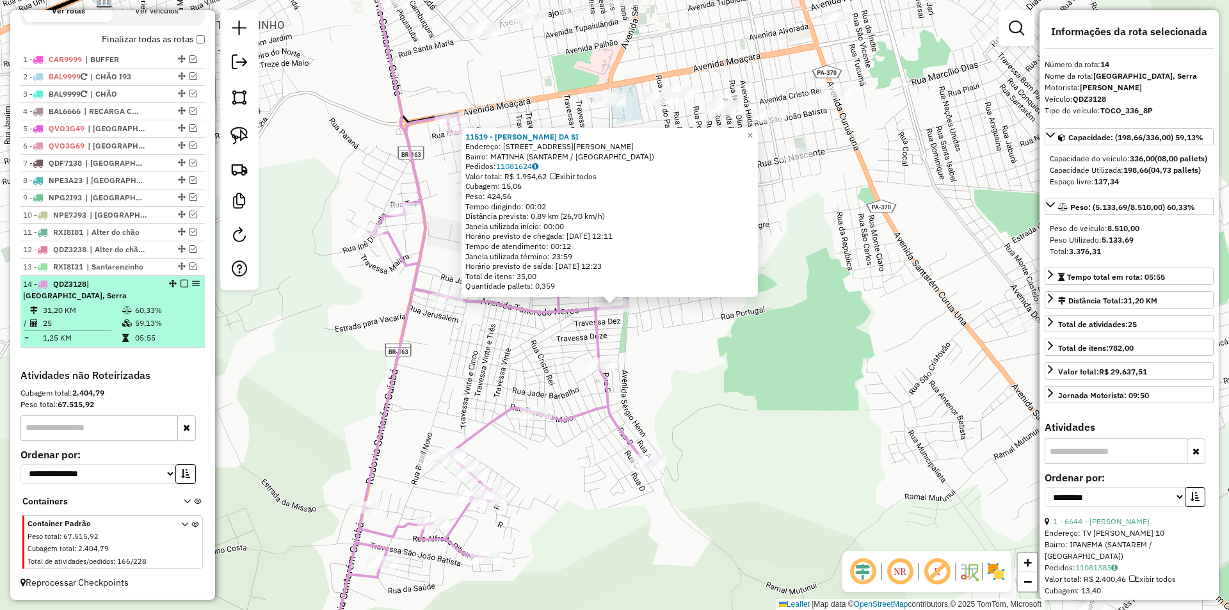
click at [180, 285] on em at bounding box center [184, 284] width 8 height 8
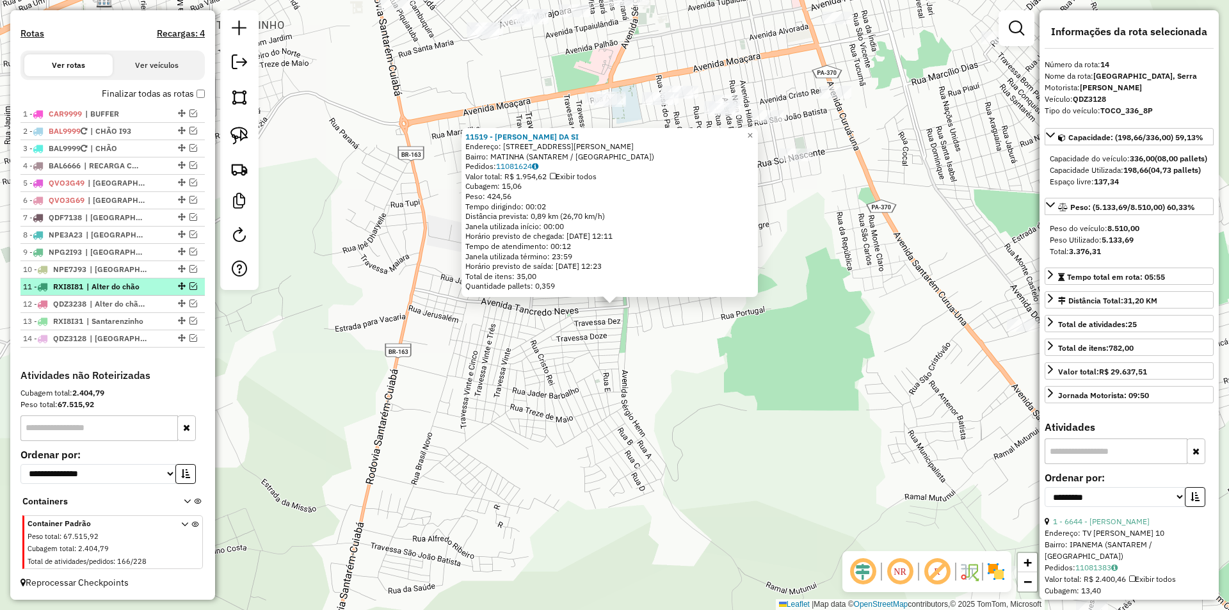
scroll to position [400, 0]
drag, startPoint x: 482, startPoint y: 422, endPoint x: 490, endPoint y: 403, distance: 20.7
click at [480, 420] on div "11519 - [PERSON_NAME] DA SI Endereço: [STREET_ADDRESS][PERSON_NAME] [GEOGRAPHIC…" at bounding box center [614, 305] width 1229 height 610
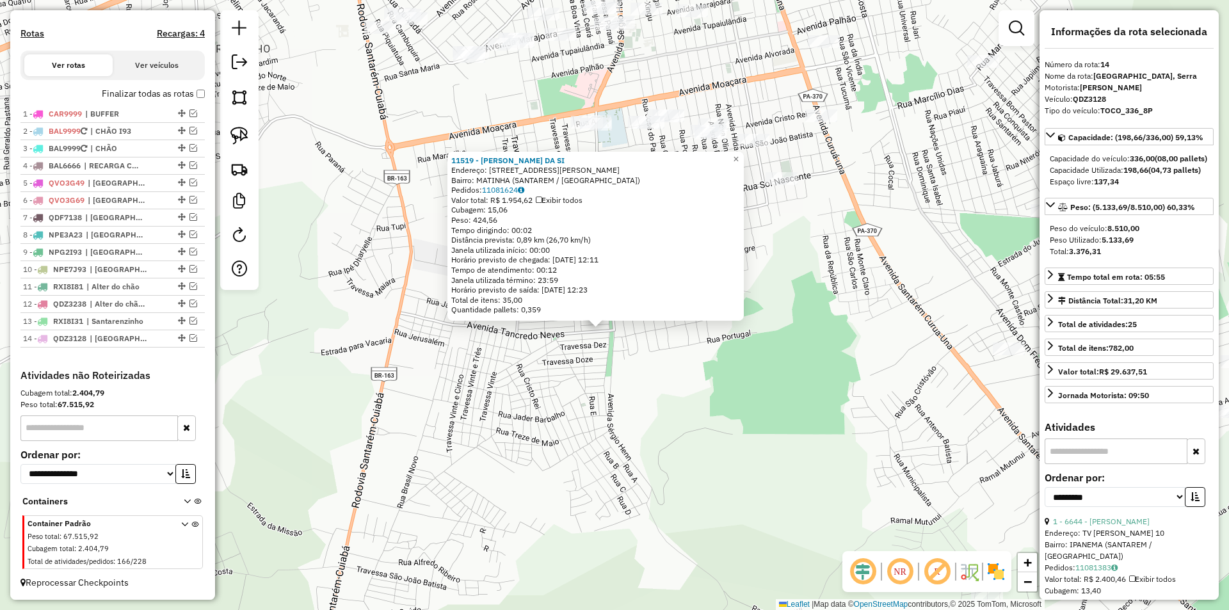
drag, startPoint x: 588, startPoint y: 402, endPoint x: 479, endPoint y: 468, distance: 127.2
click at [450, 493] on div "11519 - [PERSON_NAME] DA SI Endereço: [STREET_ADDRESS][PERSON_NAME] [GEOGRAPHIC…" at bounding box center [614, 305] width 1229 height 610
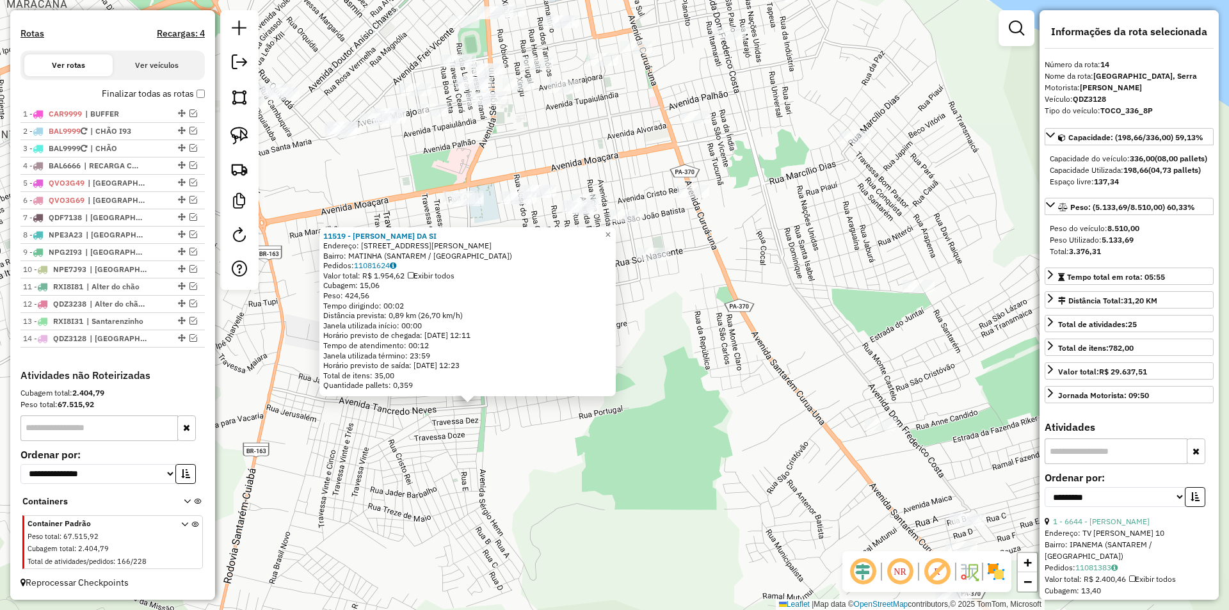
click at [506, 470] on div "11519 - [PERSON_NAME] DA SI Endereço: [STREET_ADDRESS][PERSON_NAME] [GEOGRAPHIC…" at bounding box center [614, 305] width 1229 height 610
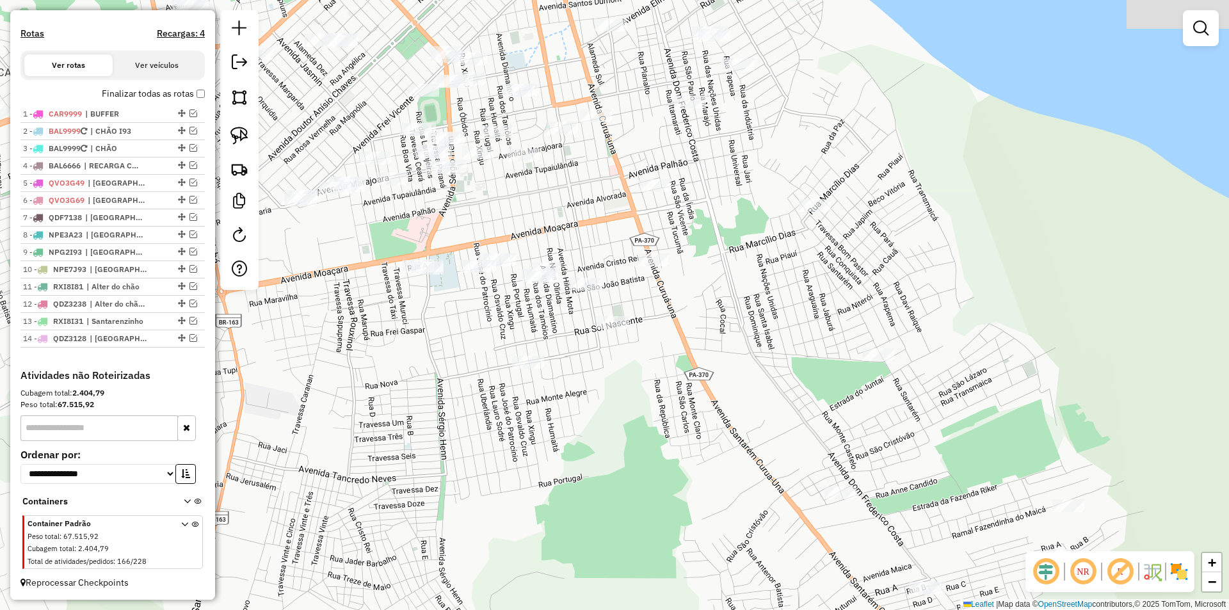
drag, startPoint x: 698, startPoint y: 422, endPoint x: 664, endPoint y: 503, distance: 88.3
click at [664, 503] on div "Janela de atendimento Grade de atendimento Capacidade Transportadoras Veículos …" at bounding box center [614, 305] width 1229 height 610
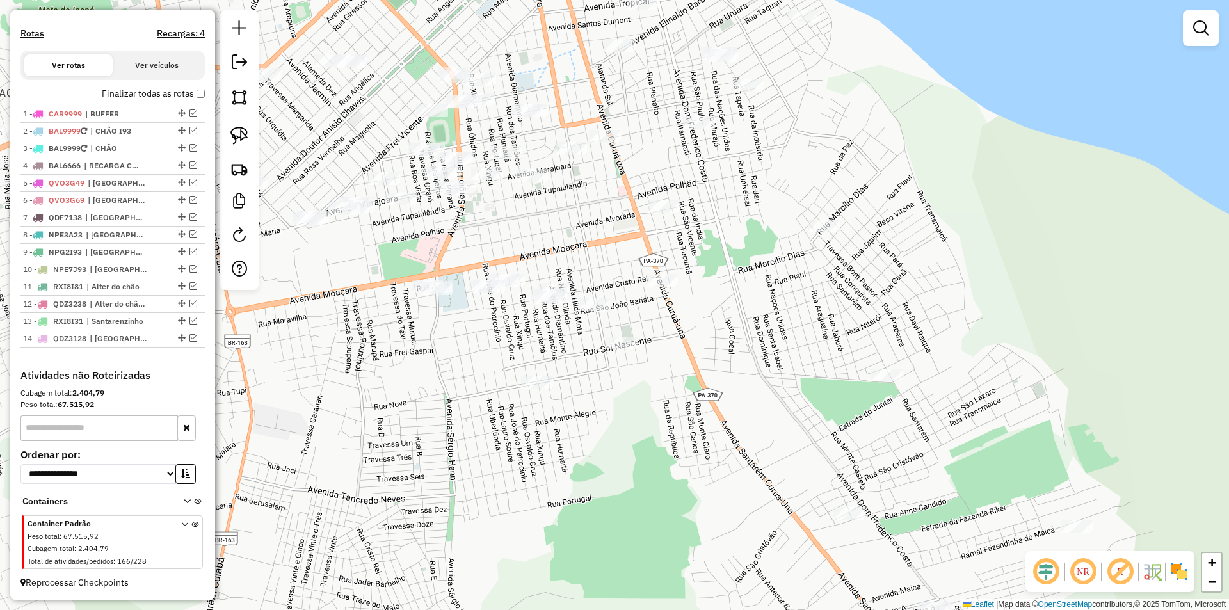
drag, startPoint x: 596, startPoint y: 473, endPoint x: 600, endPoint y: 488, distance: 15.4
click at [600, 488] on div "Janela de atendimento Grade de atendimento Capacidade Transportadoras Veículos …" at bounding box center [614, 305] width 1229 height 610
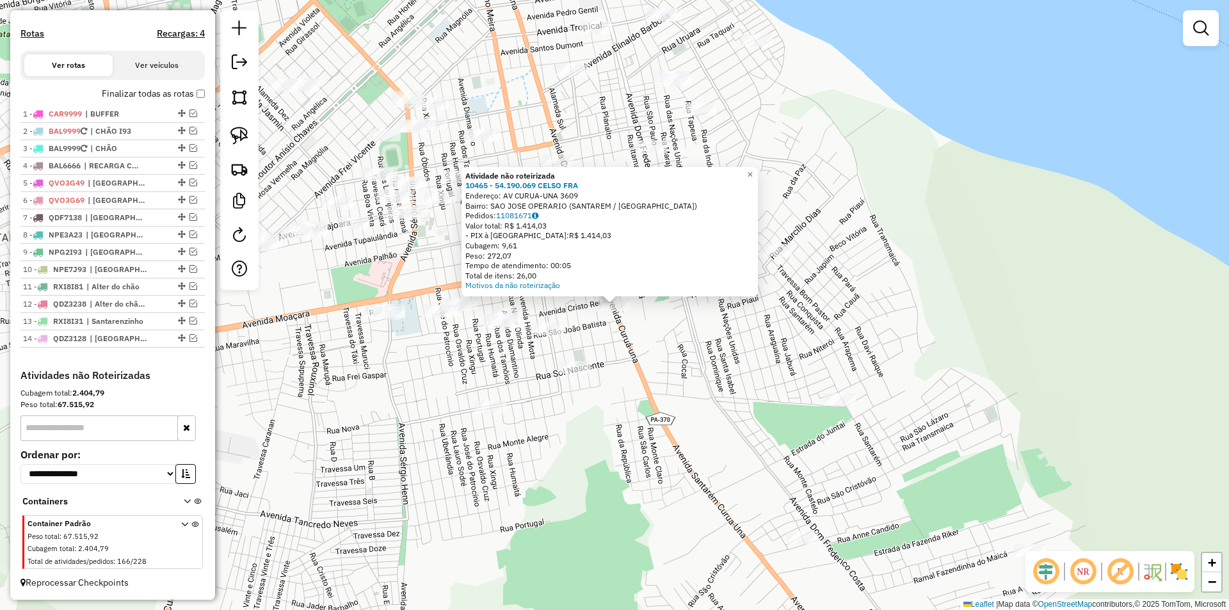
click at [637, 435] on div "Atividade não roteirizada 10465 - 54.190.069 CELSO FRA Endereço: AV CURUA-UNA 3…" at bounding box center [614, 305] width 1229 height 610
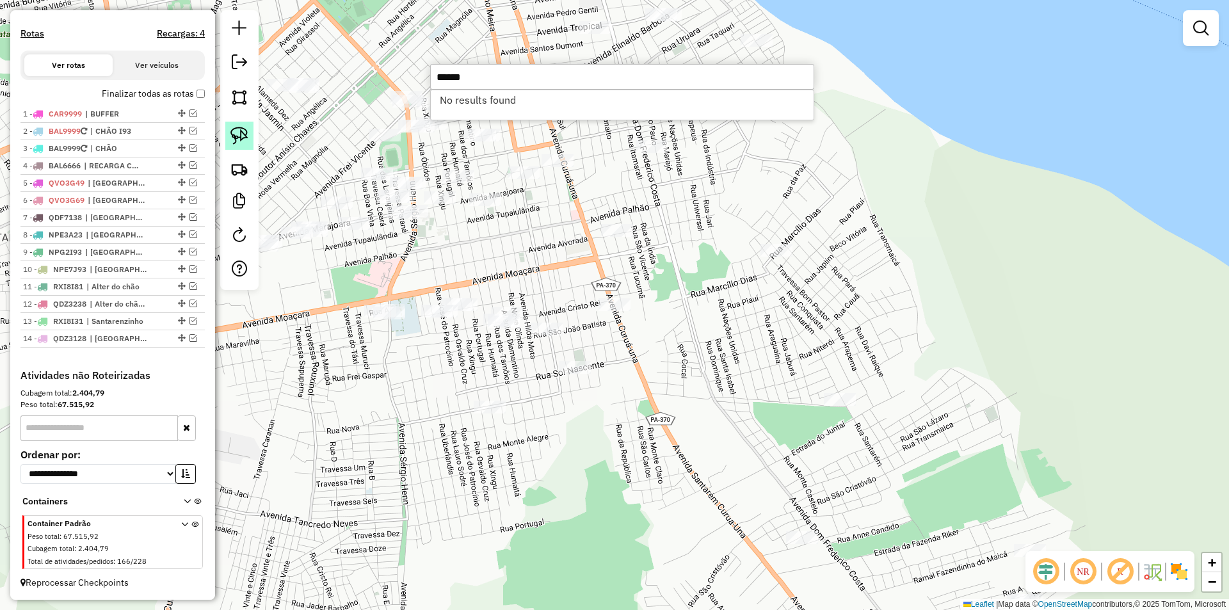
type input "******"
click at [250, 141] on link at bounding box center [239, 136] width 28 height 28
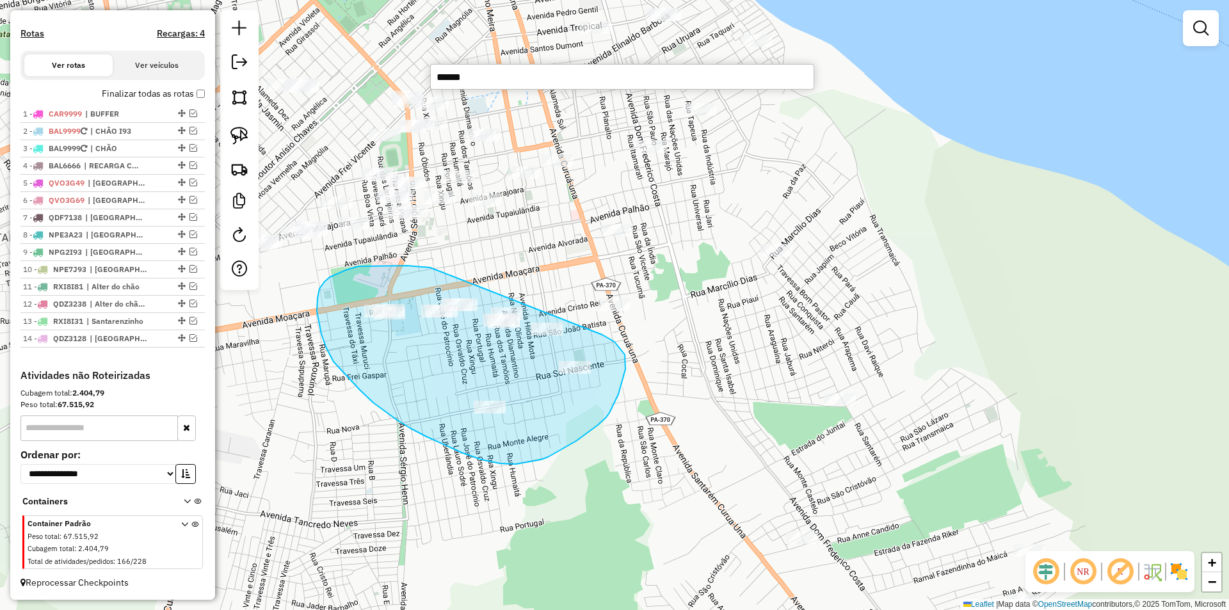
drag, startPoint x: 440, startPoint y: 271, endPoint x: 602, endPoint y: 334, distance: 173.6
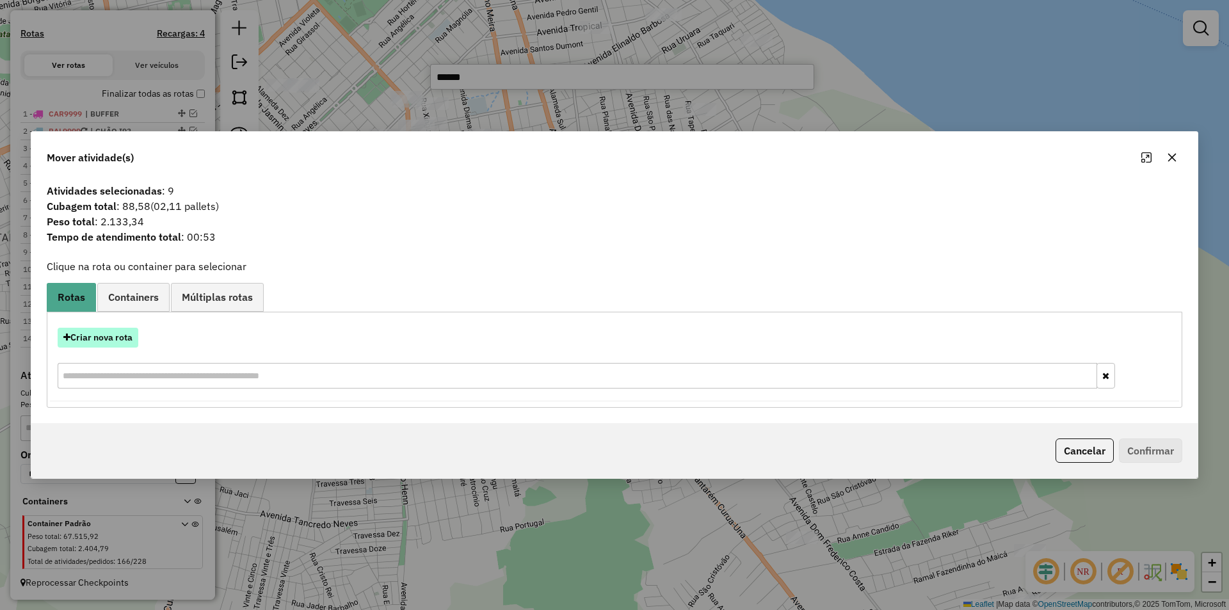
click at [128, 341] on button "Criar nova rota" at bounding box center [98, 338] width 81 height 20
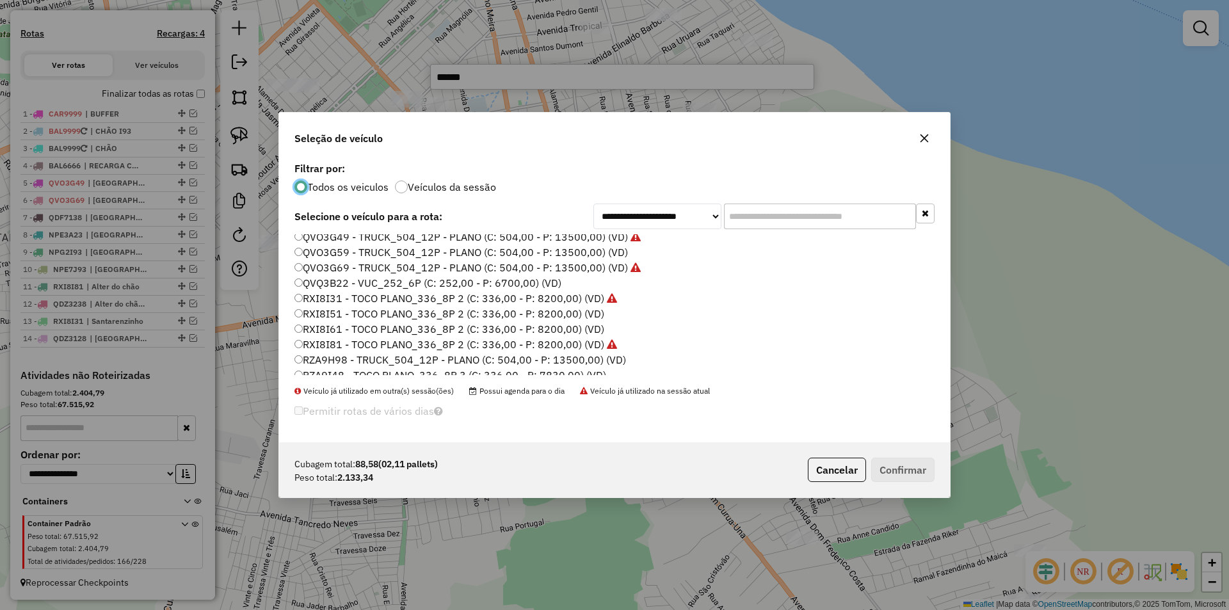
scroll to position [381, 0]
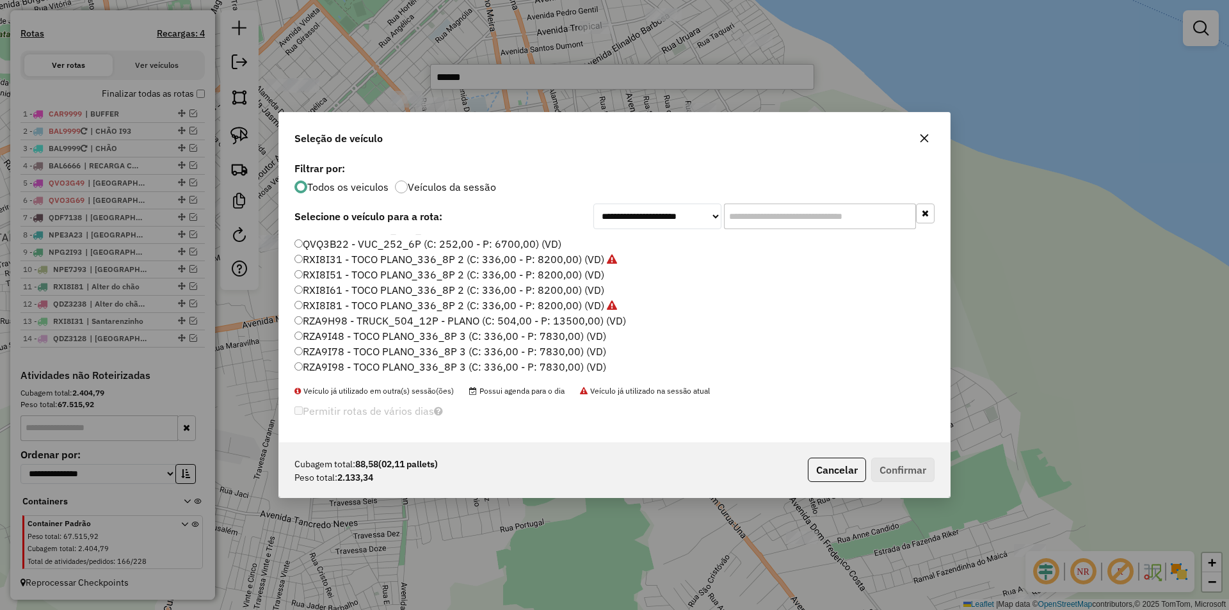
click at [331, 351] on label "RZA9I78 - TOCO PLANO_336_8P 3 (C: 336,00 - P: 7830,00) (VD)" at bounding box center [450, 351] width 312 height 15
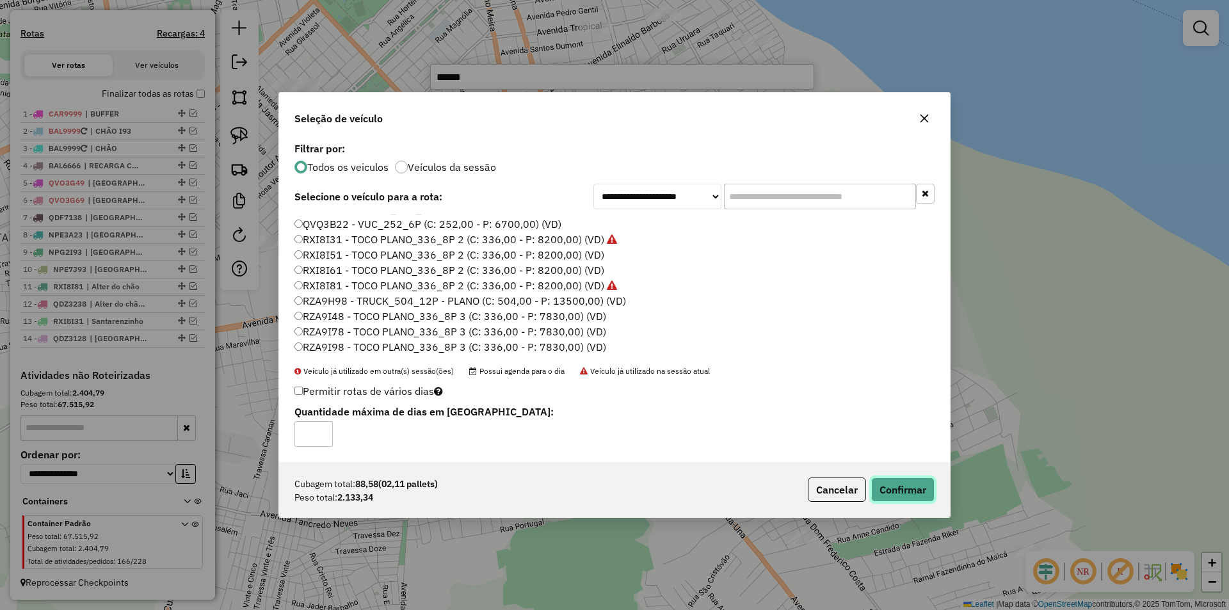
click at [924, 498] on button "Confirmar" at bounding box center [902, 489] width 63 height 24
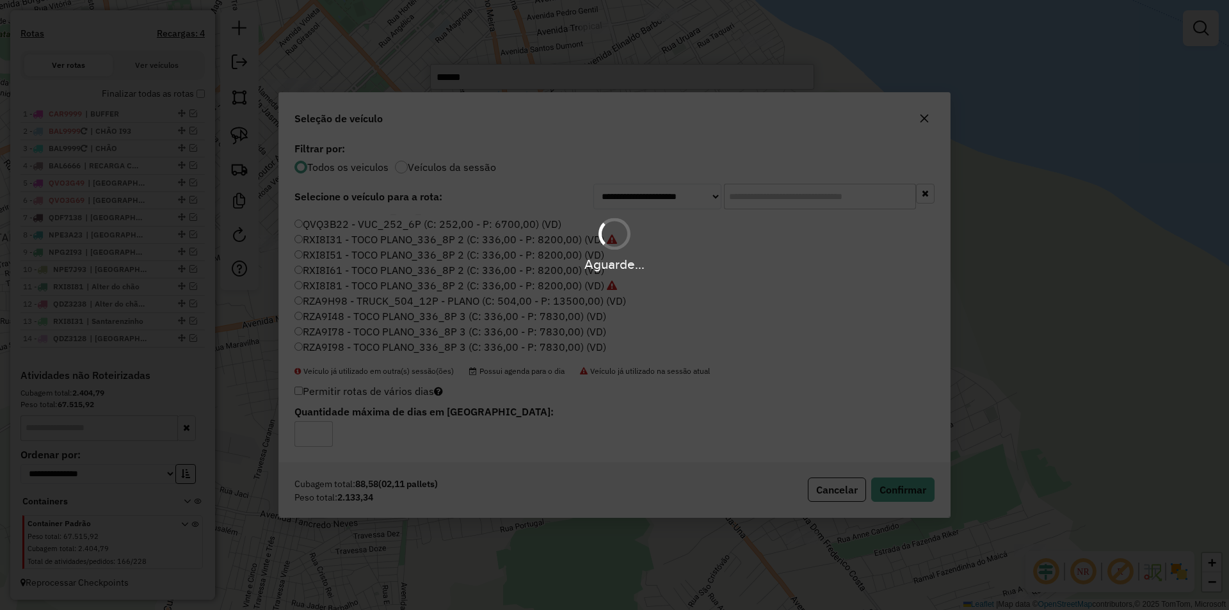
scroll to position [454, 0]
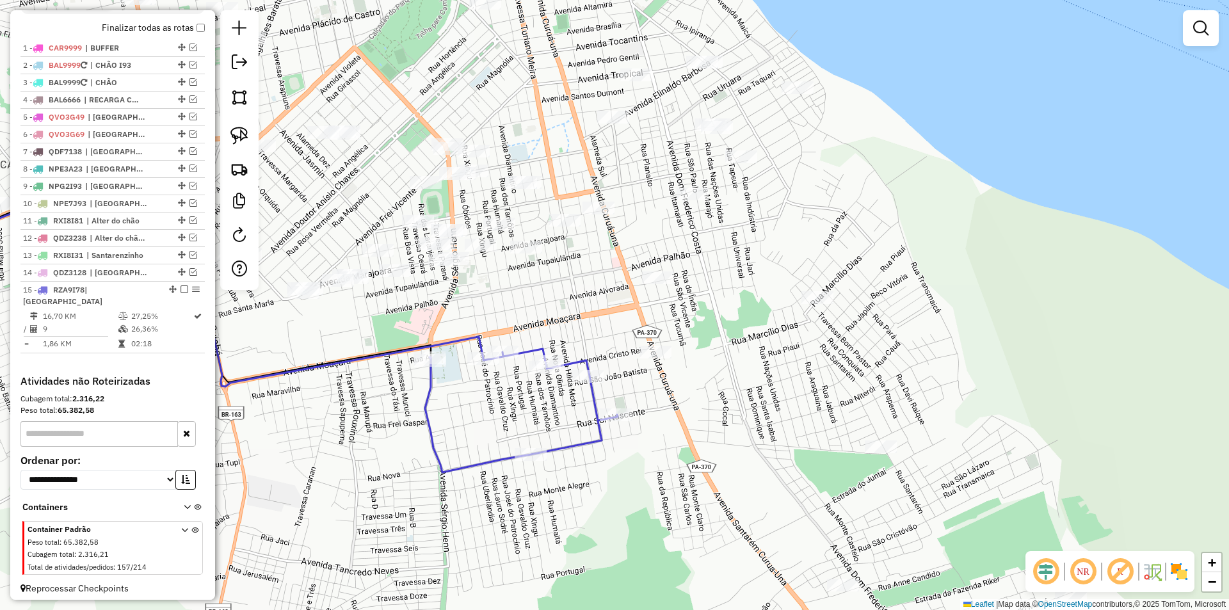
drag, startPoint x: 517, startPoint y: 257, endPoint x: 559, endPoint y: 305, distance: 63.5
click at [559, 305] on div "Janela de atendimento Grade de atendimento Capacidade Transportadoras Veículos …" at bounding box center [614, 305] width 1229 height 610
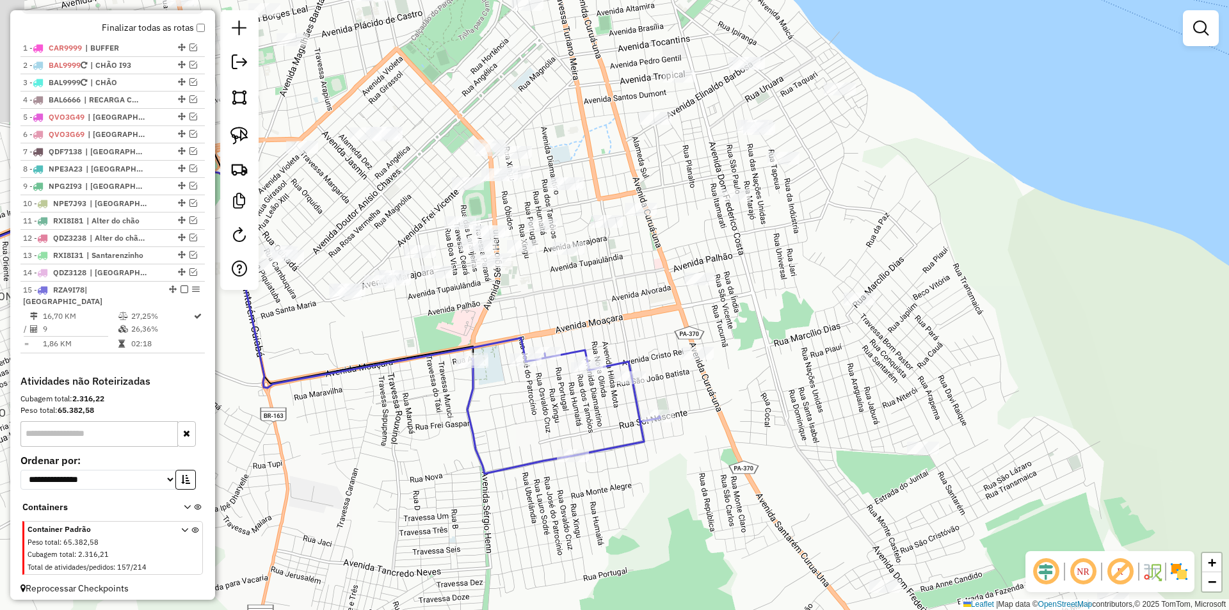
drag, startPoint x: 572, startPoint y: 303, endPoint x: 580, endPoint y: 303, distance: 7.7
click at [580, 303] on div "Janela de atendimento Grade de atendimento Capacidade Transportadoras Veículos …" at bounding box center [614, 305] width 1229 height 610
drag, startPoint x: 410, startPoint y: 326, endPoint x: 446, endPoint y: 318, distance: 37.4
click at [446, 318] on div "Janela de atendimento Grade de atendimento Capacidade Transportadoras Veículos …" at bounding box center [614, 305] width 1229 height 610
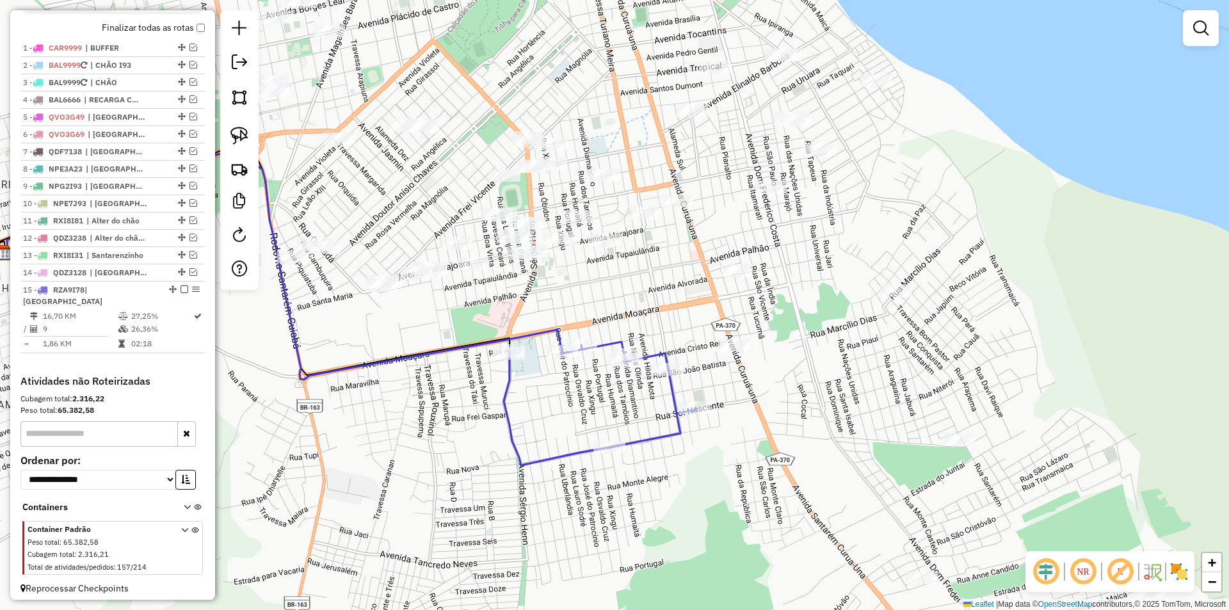
click at [222, 126] on div at bounding box center [239, 150] width 38 height 280
click at [232, 132] on img at bounding box center [239, 136] width 18 height 18
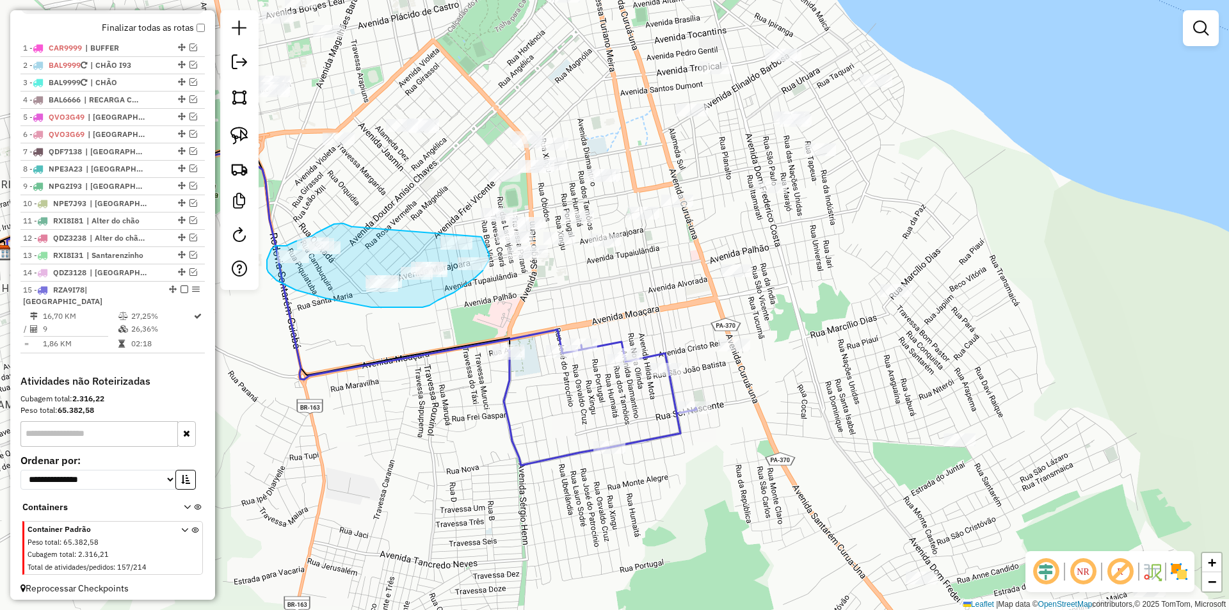
drag, startPoint x: 351, startPoint y: 227, endPoint x: 481, endPoint y: 236, distance: 129.6
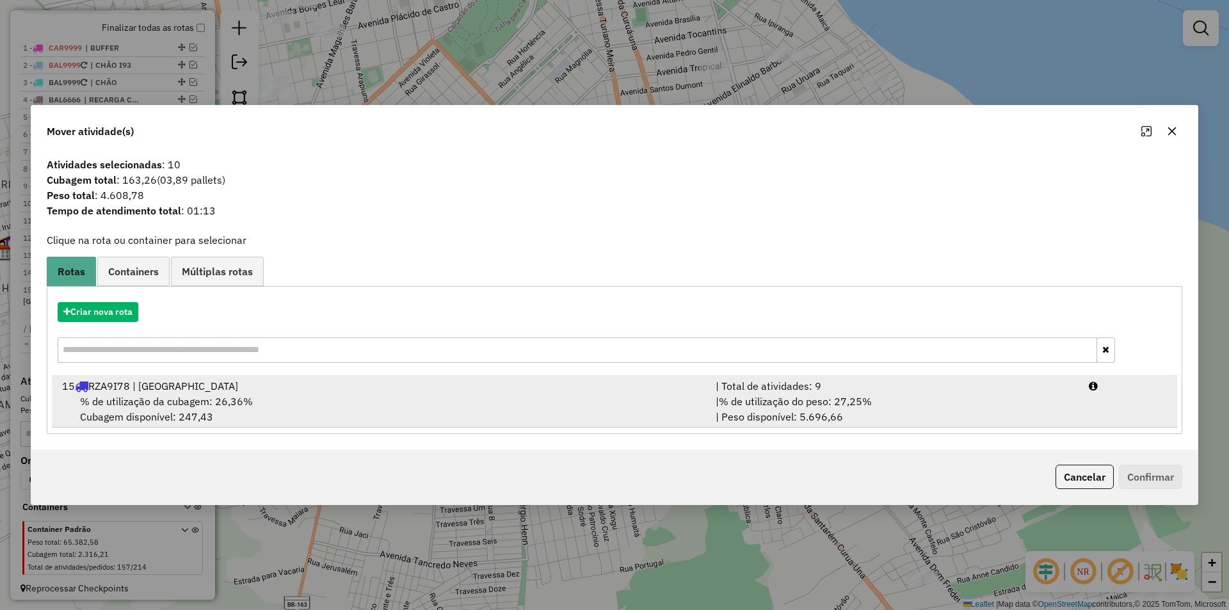
click at [263, 408] on div "% de utilização da cubagem: 26,36% Cubagem disponível: 247,43" at bounding box center [380, 409] width 653 height 31
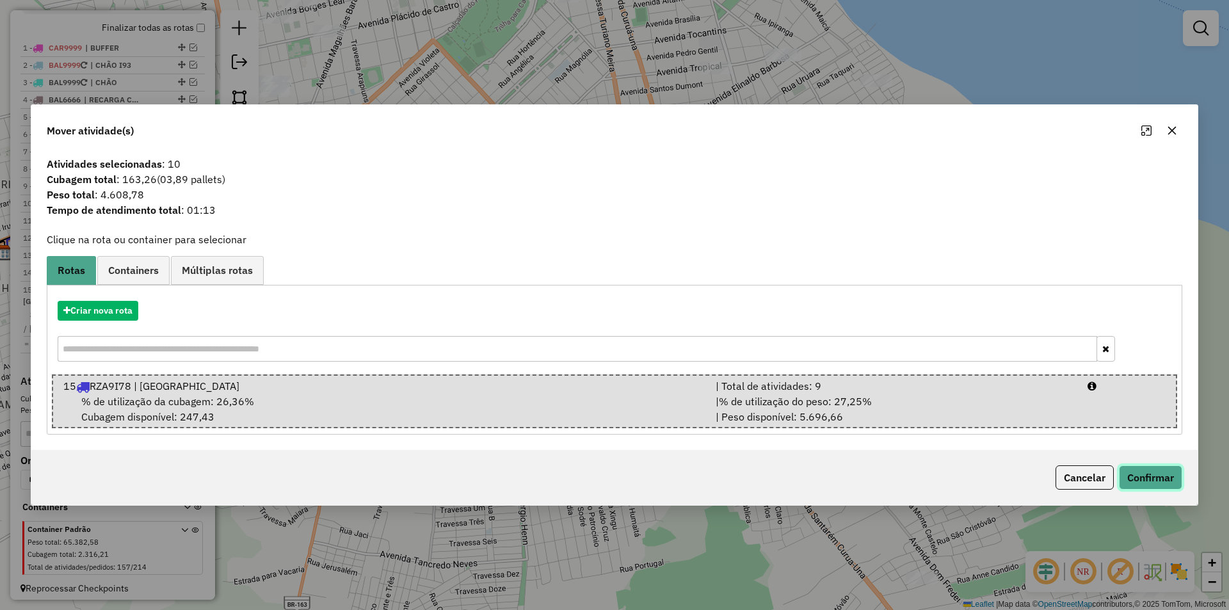
click at [1173, 481] on button "Confirmar" at bounding box center [1150, 477] width 63 height 24
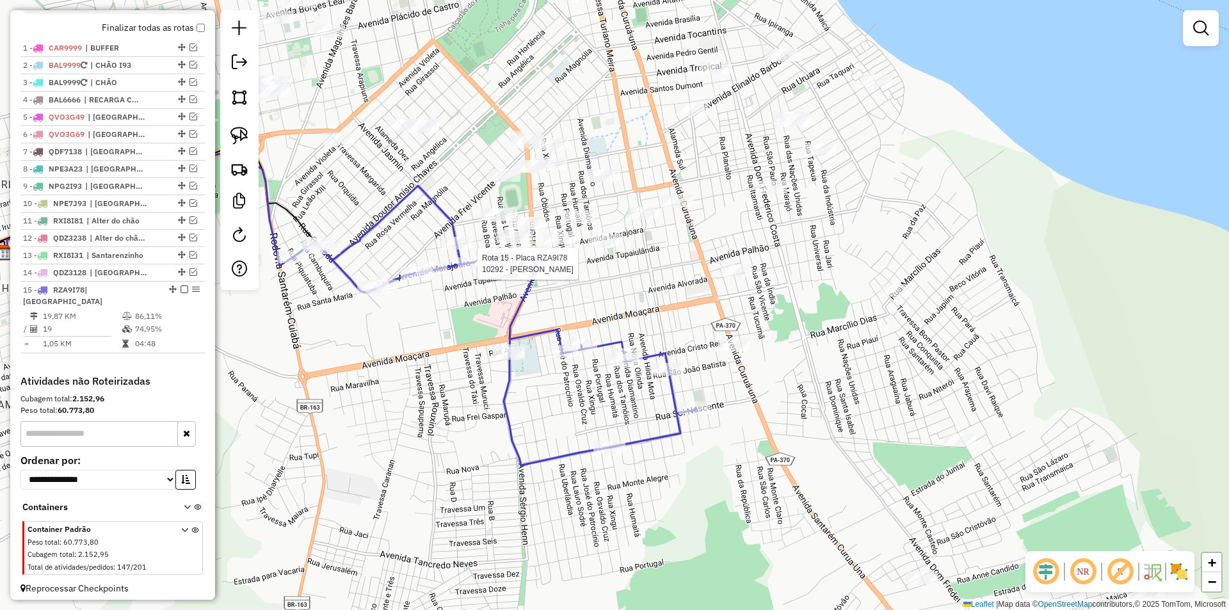
select select "**********"
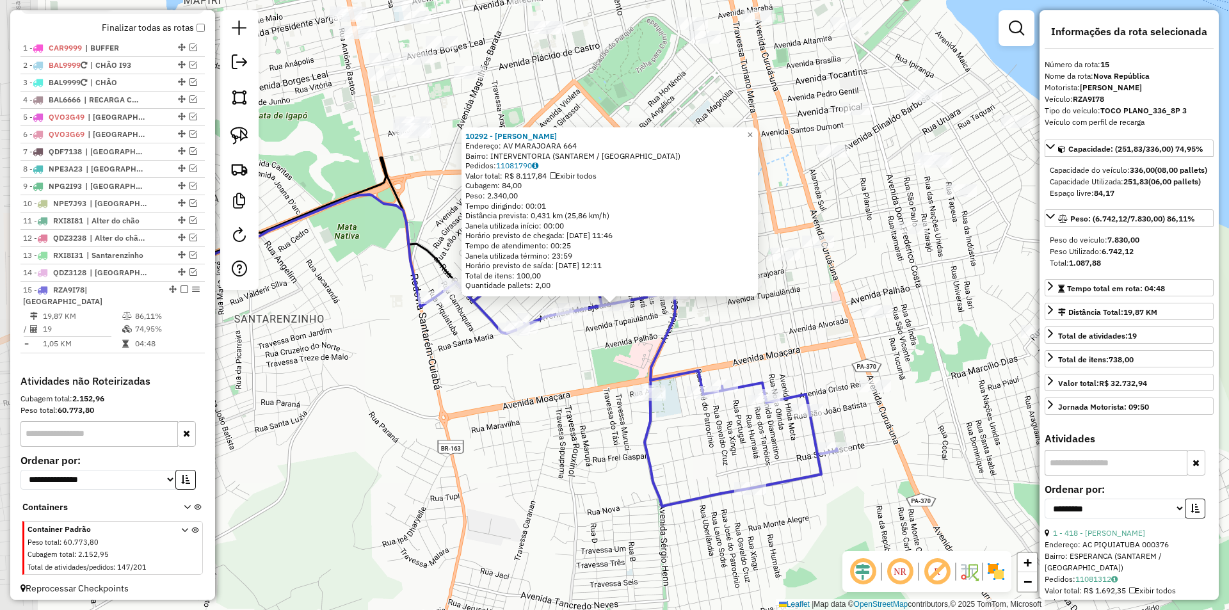
scroll to position [460, 0]
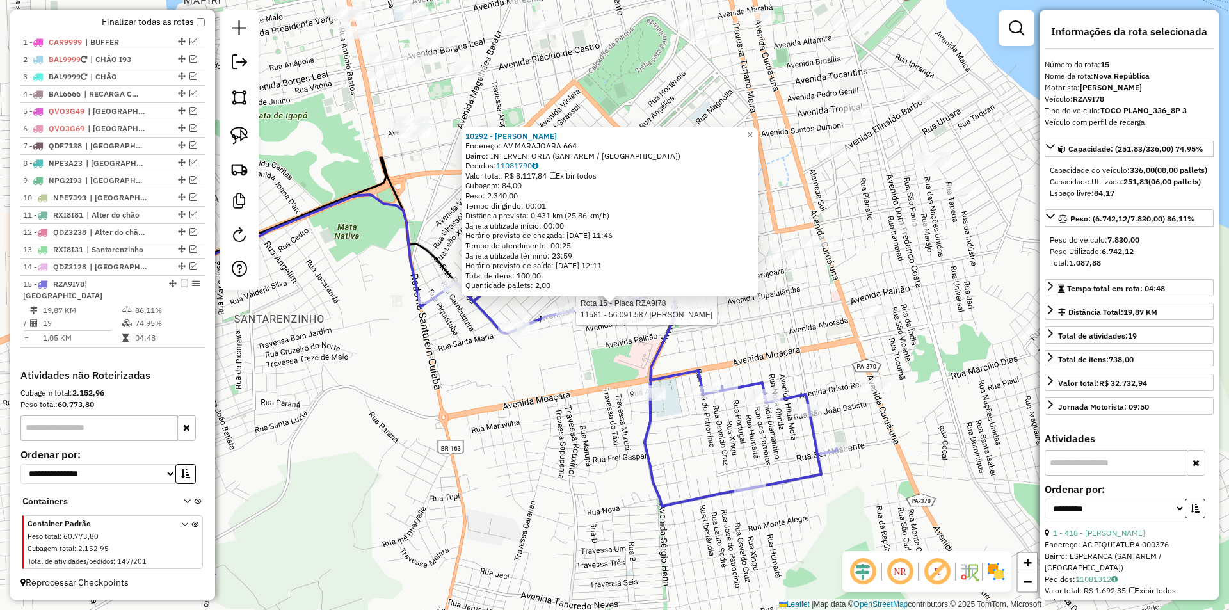
click at [580, 315] on div at bounding box center [572, 309] width 32 height 13
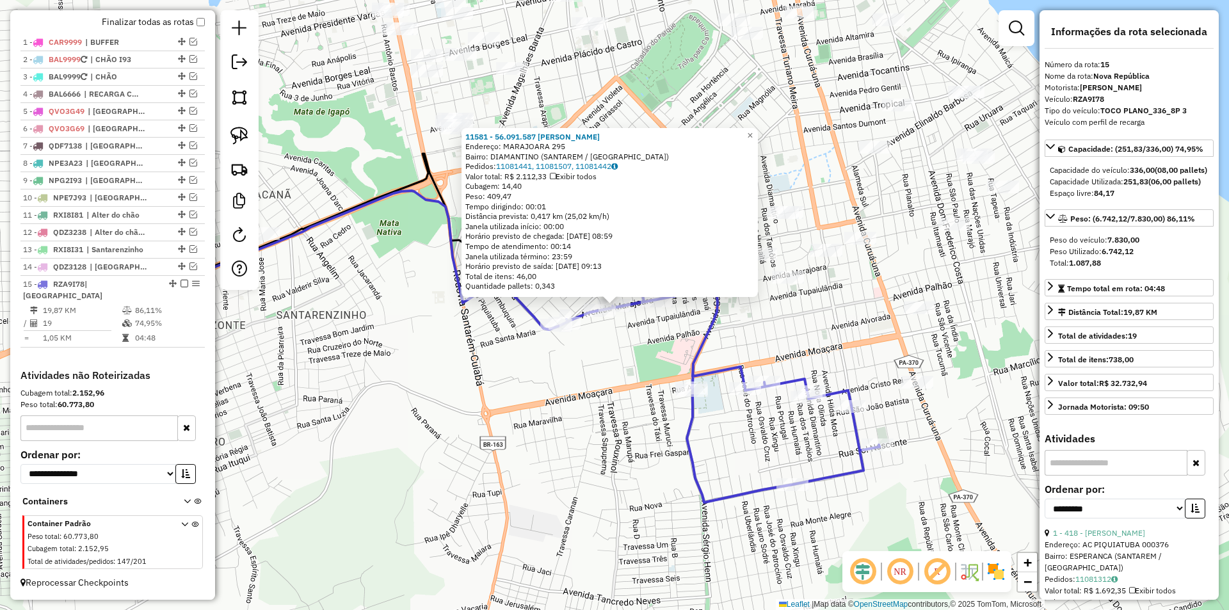
click at [609, 339] on div "11581 - 56.091.587 [PERSON_NAME]: [GEOGRAPHIC_DATA] 295 Bairro: DIAMANTINO (SAN…" at bounding box center [614, 305] width 1229 height 610
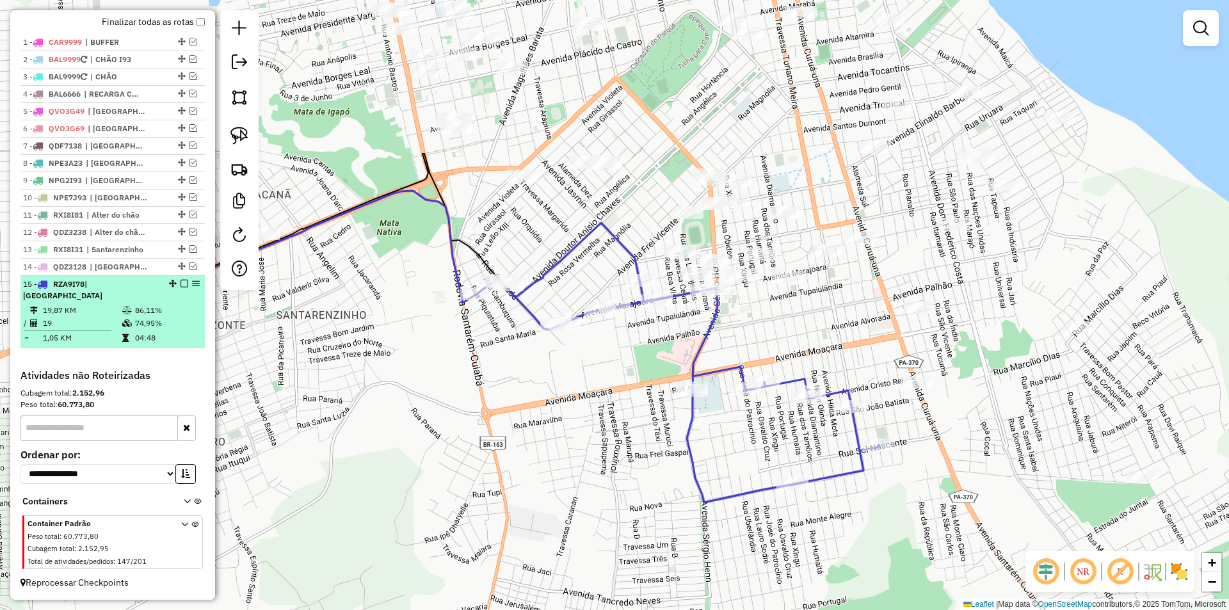
click at [181, 287] on em at bounding box center [184, 284] width 8 height 8
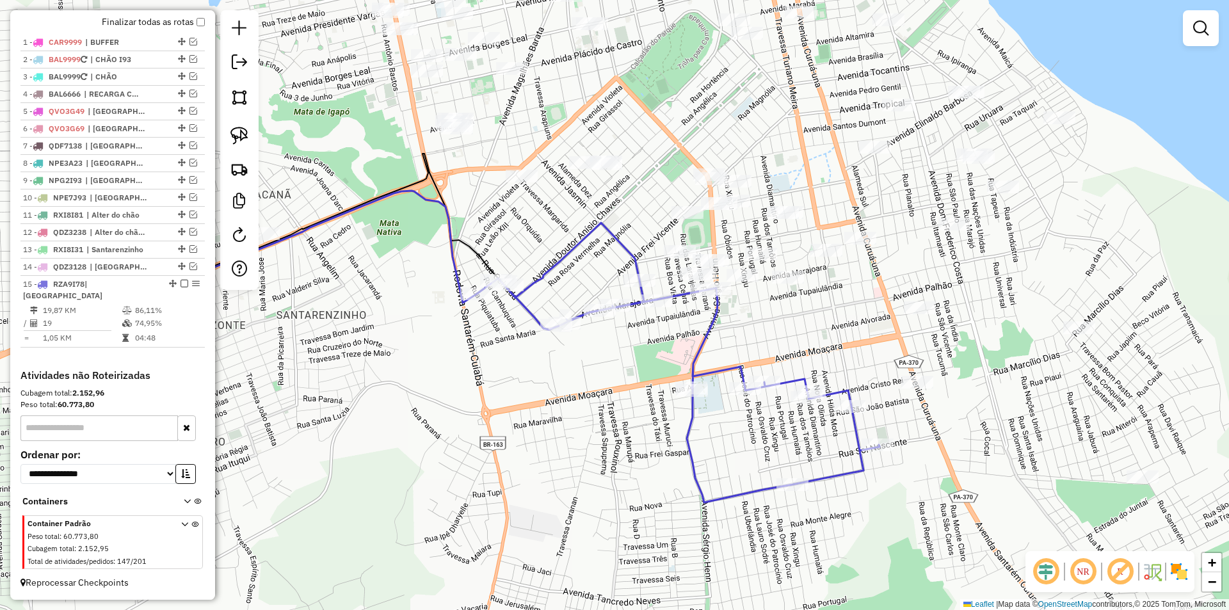
scroll to position [417, 0]
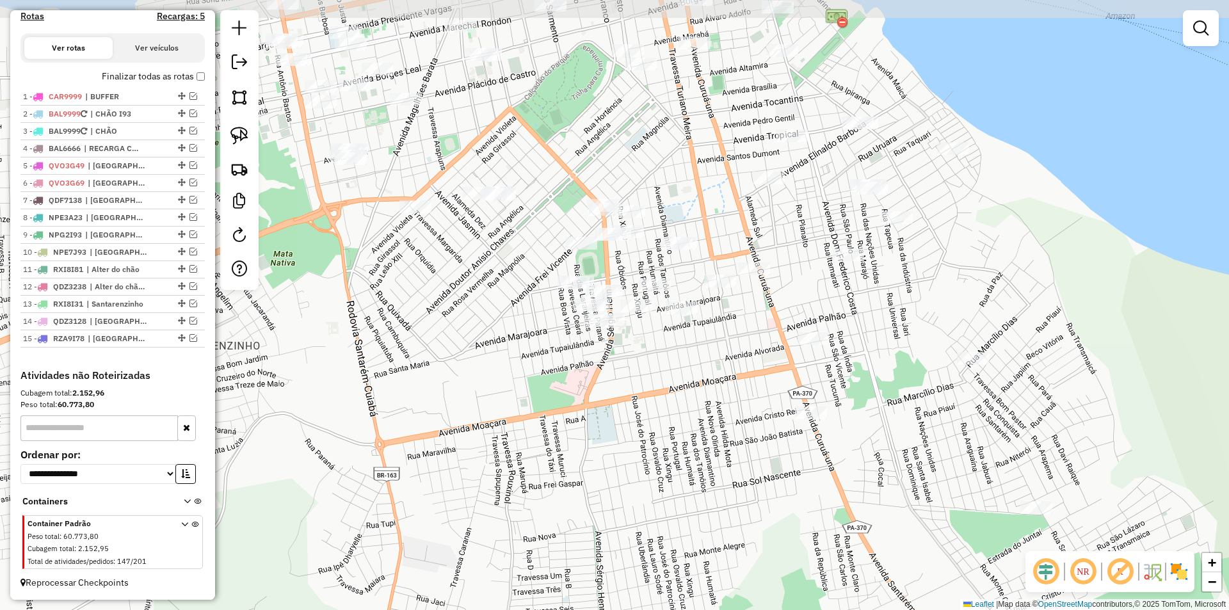
drag, startPoint x: 554, startPoint y: 253, endPoint x: 447, endPoint y: 284, distance: 110.6
click at [447, 284] on div "Janela de atendimento Grade de atendimento Capacidade Transportadoras Veículos …" at bounding box center [614, 305] width 1229 height 610
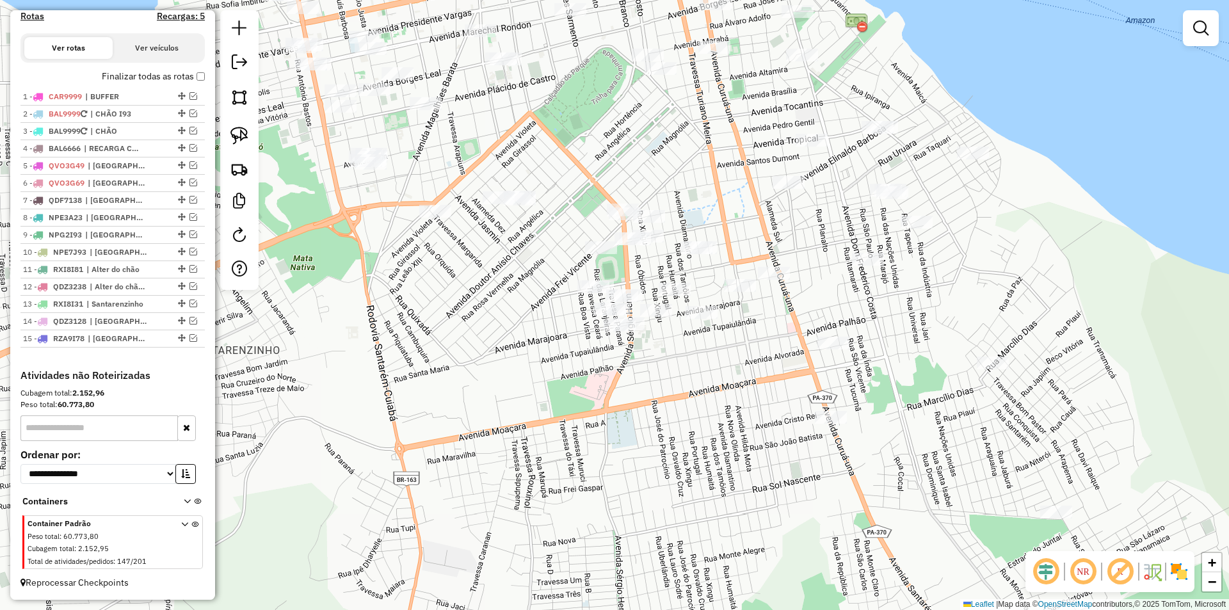
drag, startPoint x: 521, startPoint y: 268, endPoint x: 537, endPoint y: 272, distance: 16.5
click at [537, 272] on div "Janela de atendimento Grade de atendimento Capacidade Transportadoras Veículos …" at bounding box center [614, 305] width 1229 height 610
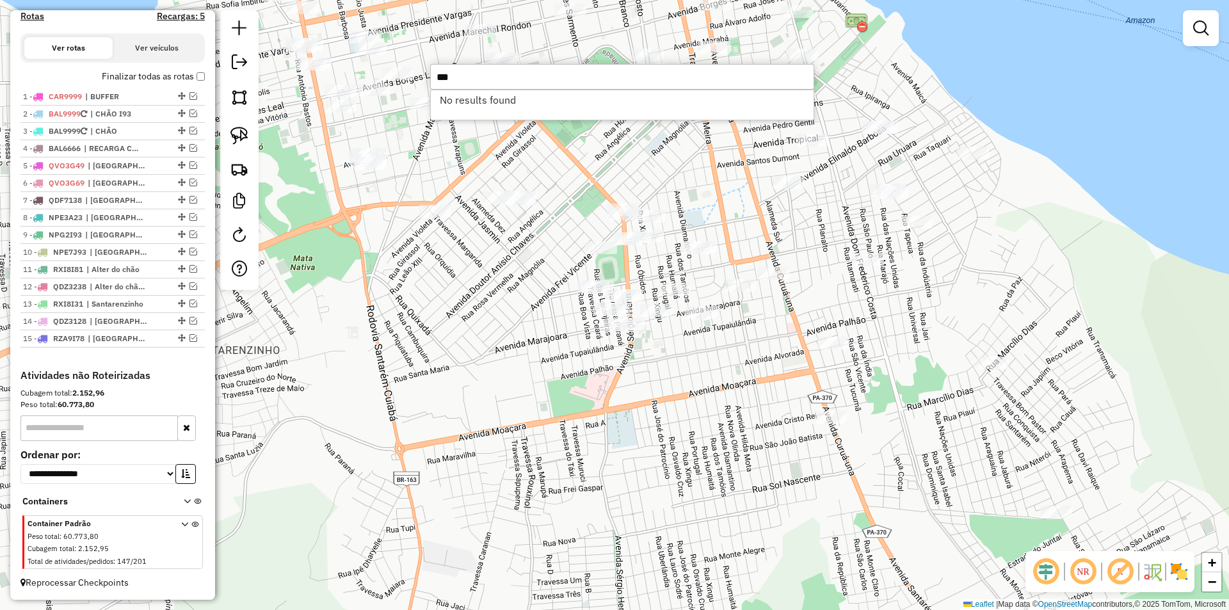
type input "***"
click at [544, 262] on div "Janela de atendimento Grade de atendimento Capacidade Transportadoras Veículos …" at bounding box center [614, 305] width 1229 height 610
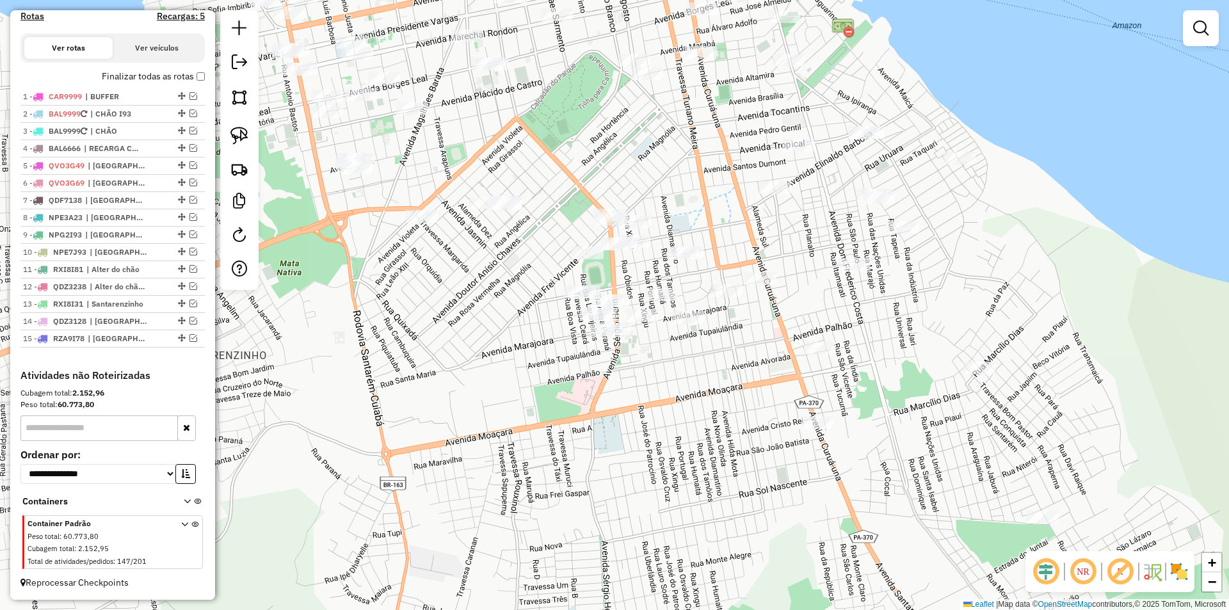
drag, startPoint x: 539, startPoint y: 266, endPoint x: 526, endPoint y: 271, distance: 13.6
click at [526, 271] on div "Janela de atendimento Grade de atendimento Capacidade Transportadoras Veículos …" at bounding box center [614, 305] width 1229 height 610
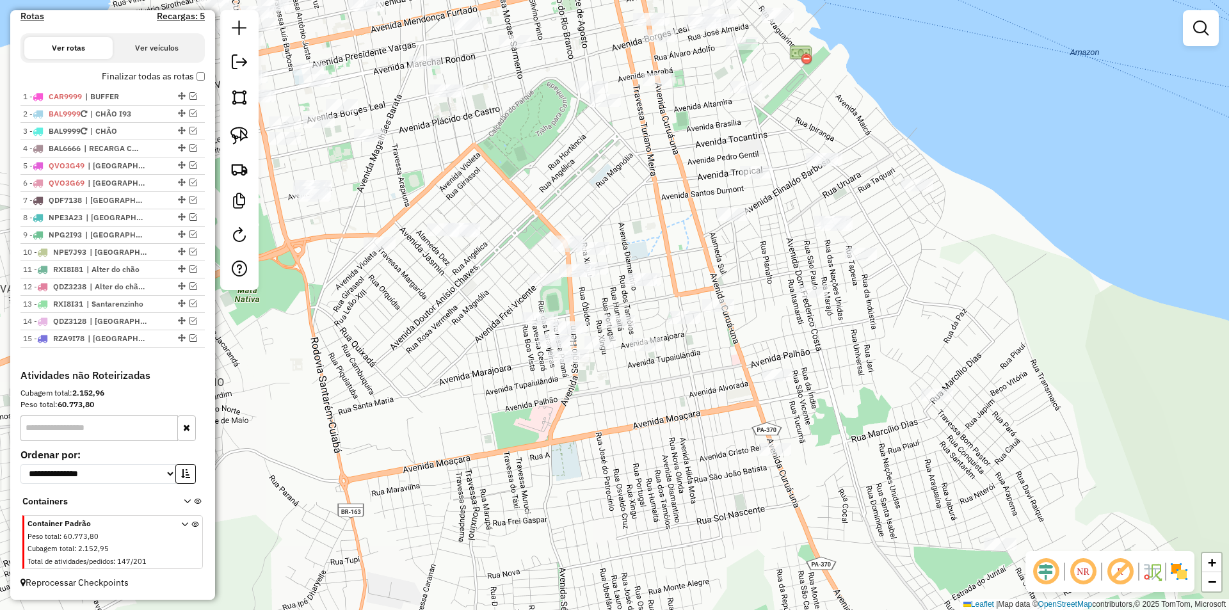
drag, startPoint x: 497, startPoint y: 294, endPoint x: 479, endPoint y: 301, distance: 19.5
click at [479, 301] on div "Janela de atendimento Grade de atendimento Capacidade Transportadoras Veículos …" at bounding box center [614, 305] width 1229 height 610
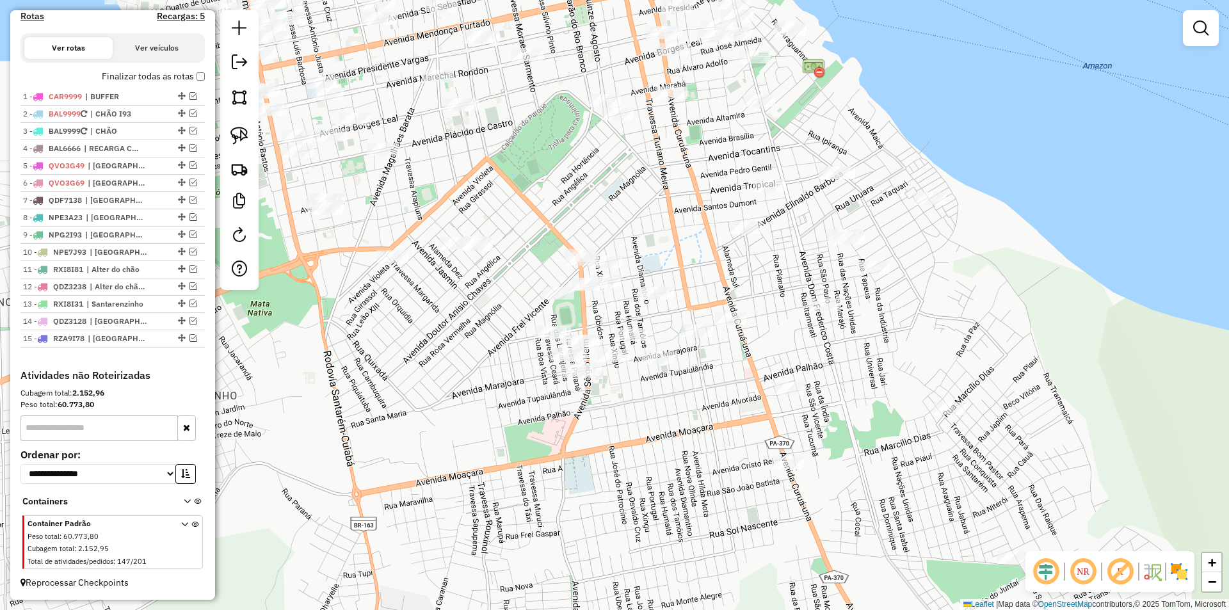
drag, startPoint x: 470, startPoint y: 298, endPoint x: 490, endPoint y: 316, distance: 26.7
click at [490, 316] on div "Janela de atendimento Grade de atendimento Capacidade Transportadoras Veículos …" at bounding box center [614, 305] width 1229 height 610
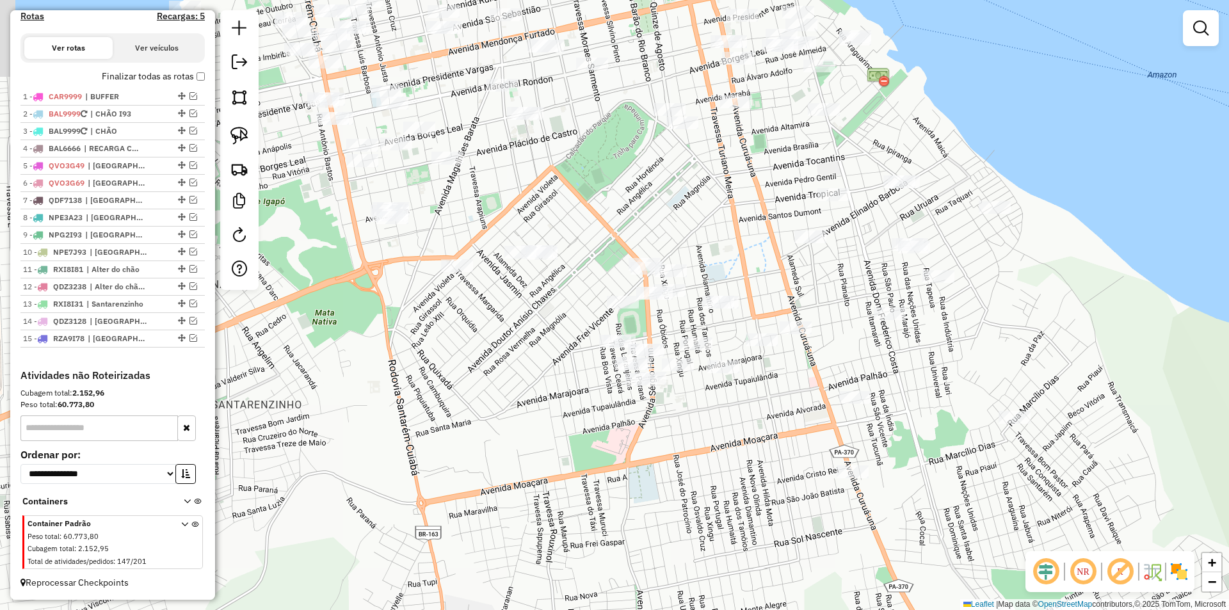
drag, startPoint x: 501, startPoint y: 343, endPoint x: 549, endPoint y: 340, distance: 48.1
click at [549, 340] on div "Janela de atendimento Grade de atendimento Capacidade Transportadoras Veículos …" at bounding box center [614, 305] width 1229 height 610
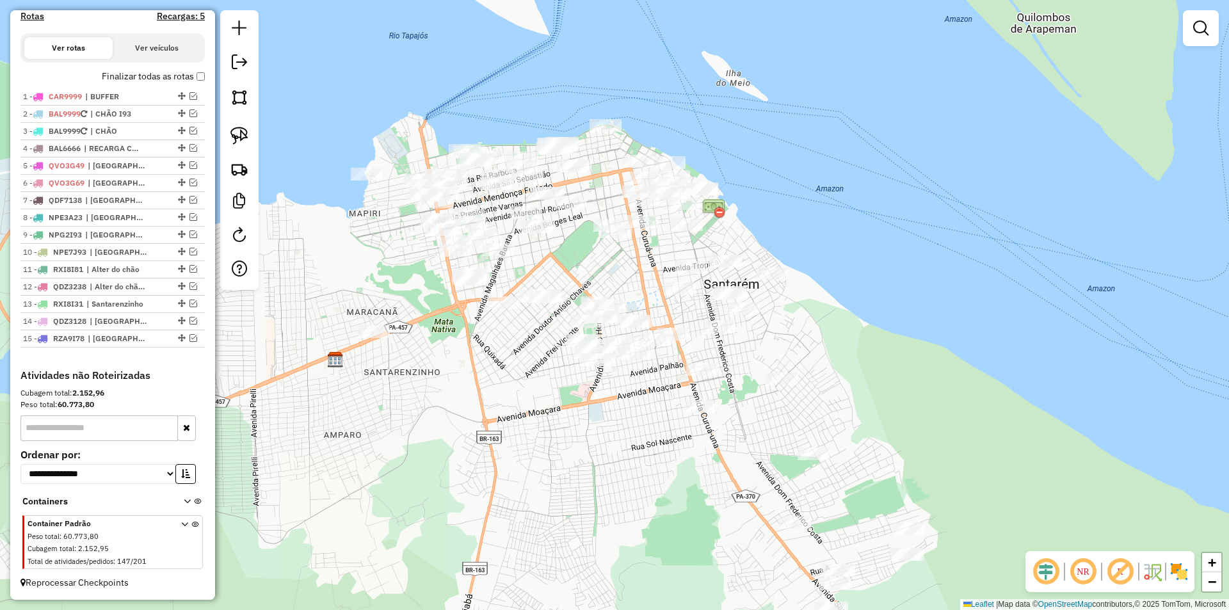
click at [1200, 18] on link at bounding box center [1201, 28] width 26 height 26
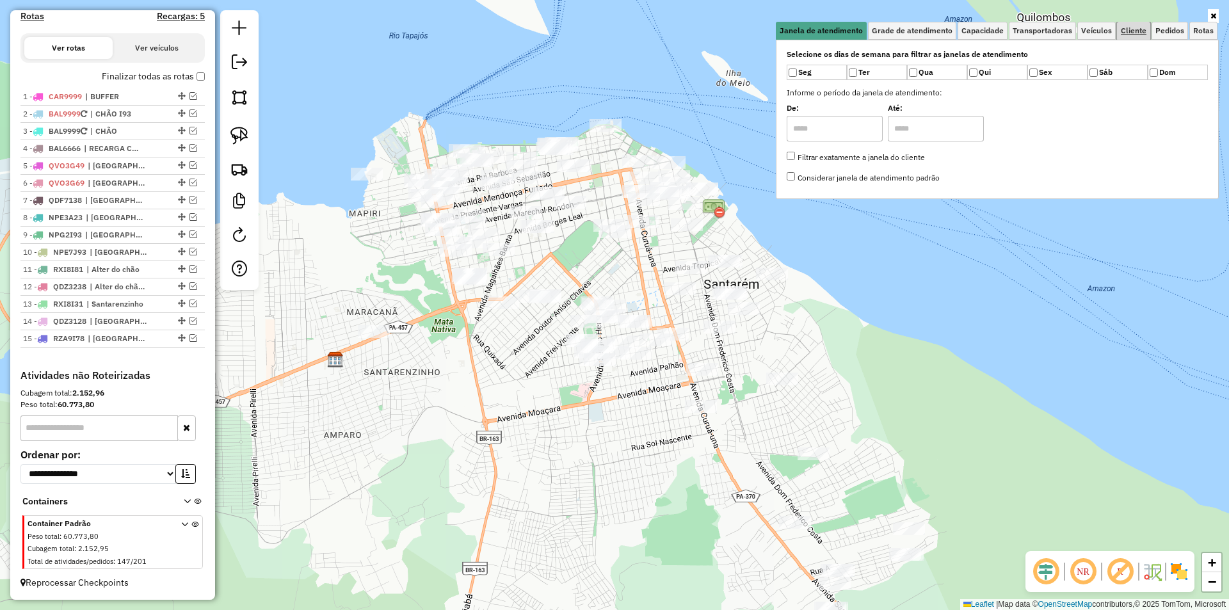
click at [1144, 31] on span "Cliente" at bounding box center [1133, 31] width 26 height 8
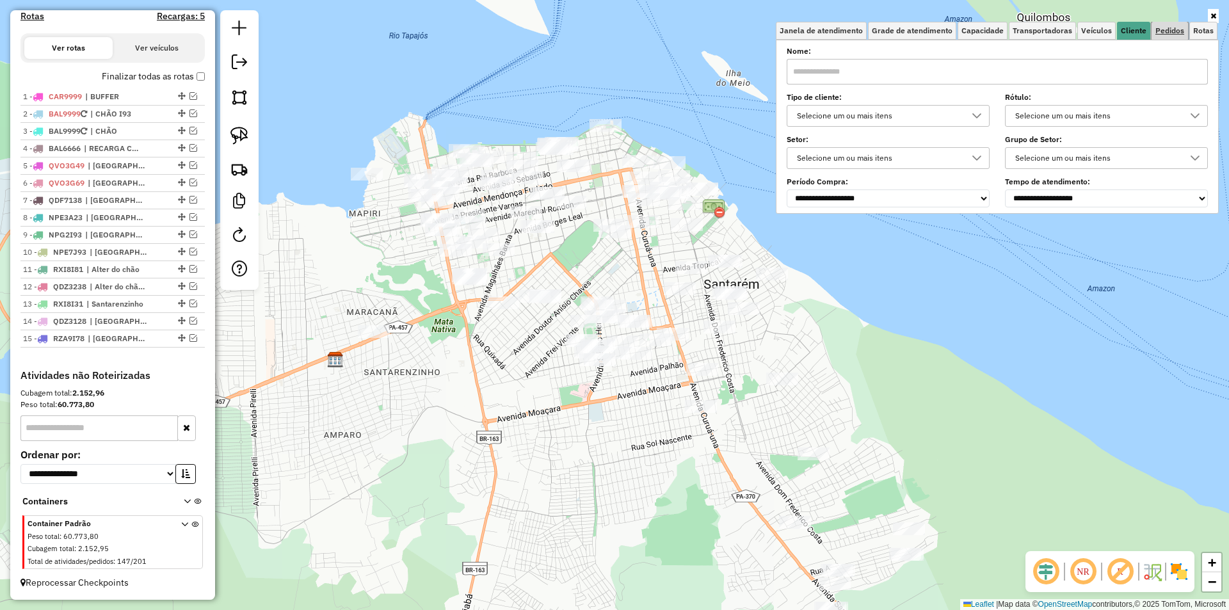
click at [1160, 31] on span "Pedidos" at bounding box center [1169, 31] width 29 height 8
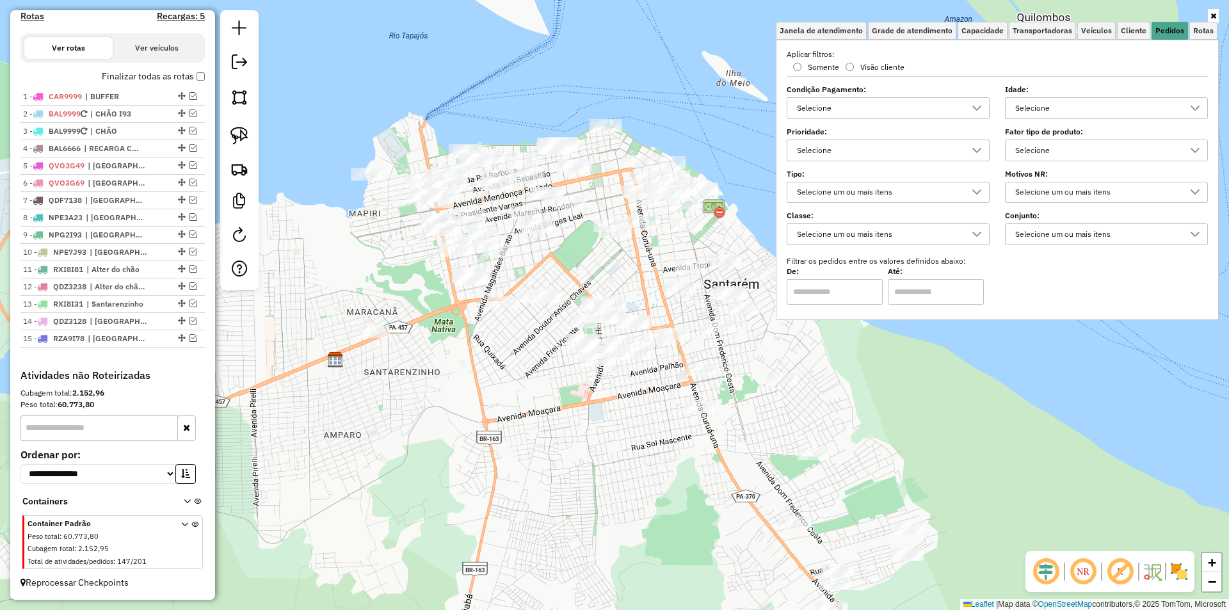
click at [723, 127] on div "Janela de atendimento Grade de atendimento Capacidade Transportadoras Veículos …" at bounding box center [614, 305] width 1229 height 610
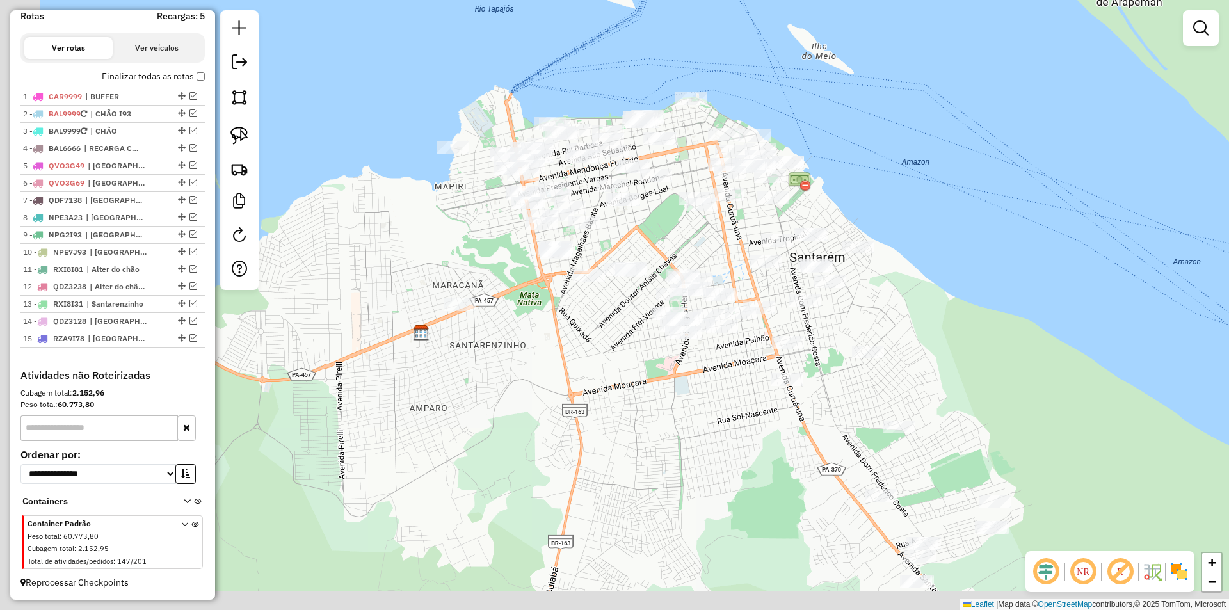
drag, startPoint x: 883, startPoint y: 235, endPoint x: 963, endPoint y: 230, distance: 80.1
click at [963, 230] on div "Janela de atendimento Grade de atendimento Capacidade Transportadoras Veículos …" at bounding box center [614, 305] width 1229 height 610
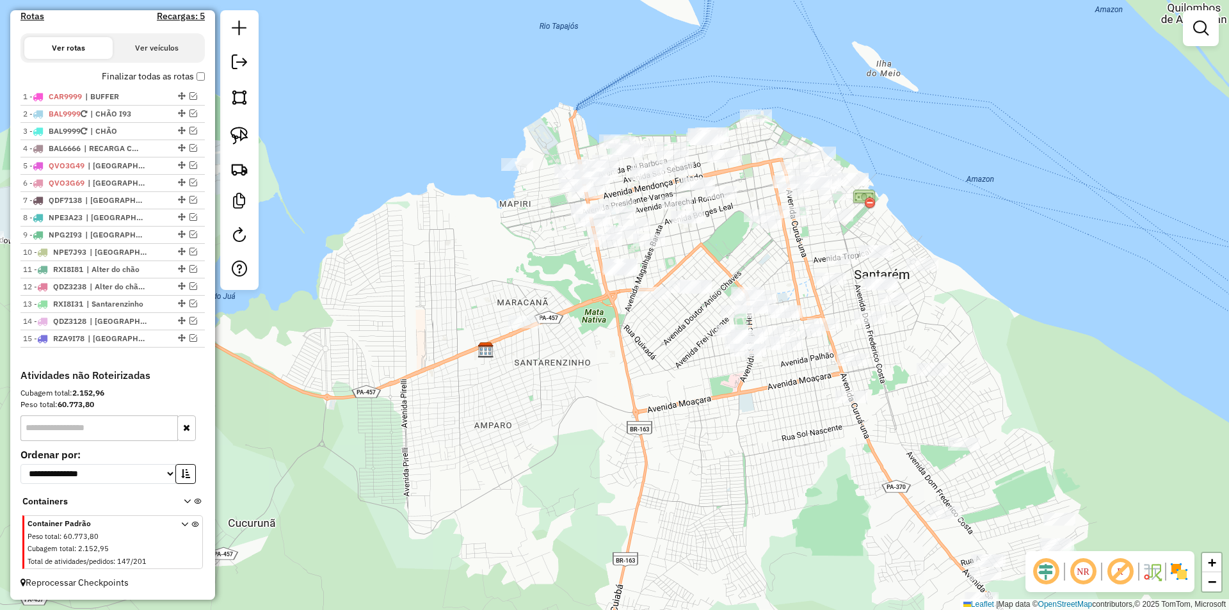
drag, startPoint x: 582, startPoint y: 353, endPoint x: 584, endPoint y: 387, distance: 34.0
click at [584, 387] on div "Janela de atendimento Grade de atendimento Capacidade Transportadoras Veículos …" at bounding box center [614, 305] width 1229 height 610
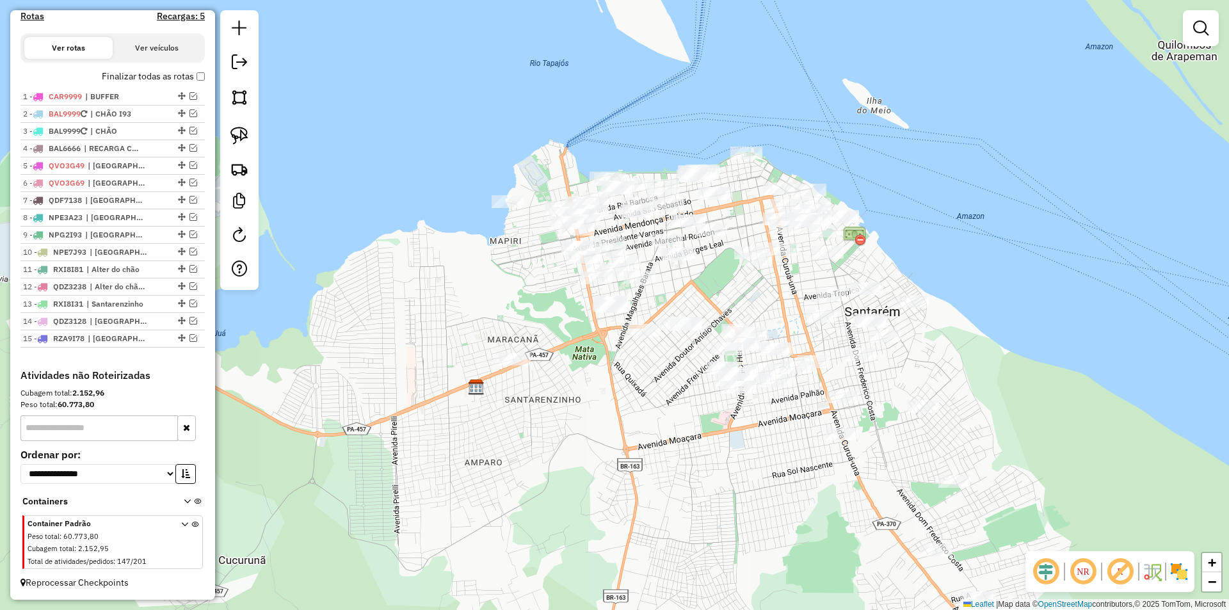
drag, startPoint x: 584, startPoint y: 387, endPoint x: 574, endPoint y: 410, distance: 25.8
click at [574, 410] on div "Janela de atendimento Grade de atendimento Capacidade Transportadoras Veículos …" at bounding box center [614, 305] width 1229 height 610
click at [573, 410] on div "Janela de atendimento Grade de atendimento Capacidade Transportadoras Veículos …" at bounding box center [614, 305] width 1229 height 610
click at [603, 5] on div "Janela de atendimento Grade de atendimento Capacidade Transportadoras Veículos …" at bounding box center [614, 305] width 1229 height 610
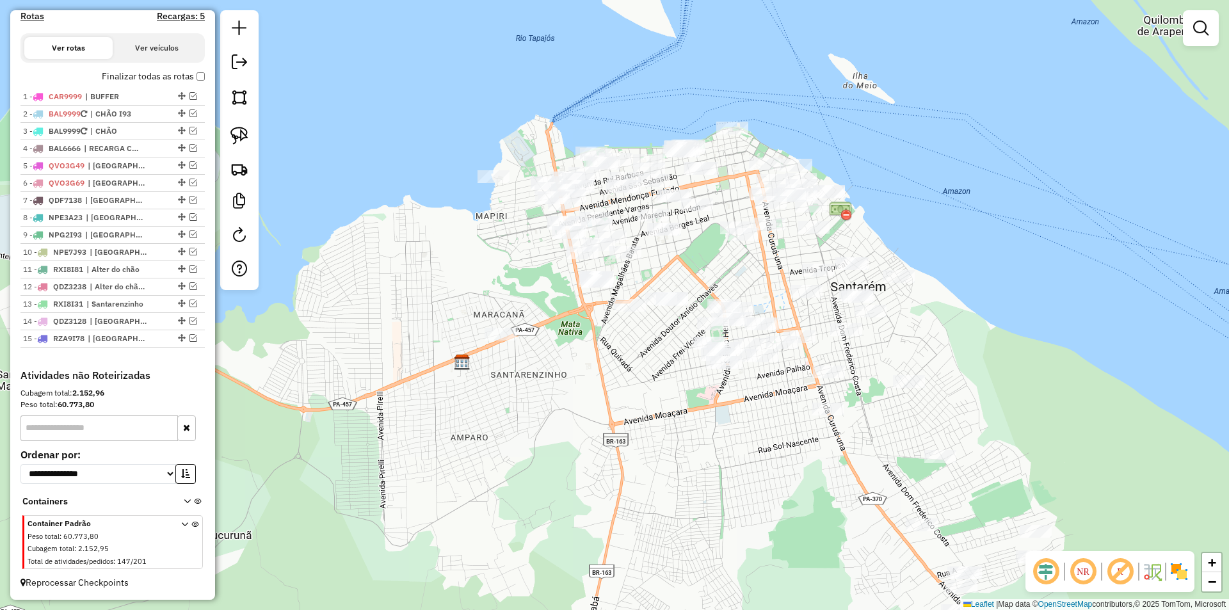
drag, startPoint x: 639, startPoint y: 76, endPoint x: 626, endPoint y: 49, distance: 29.8
click at [626, 49] on div "Janela de atendimento Grade de atendimento Capacidade Transportadoras Veículos …" at bounding box center [614, 305] width 1229 height 610
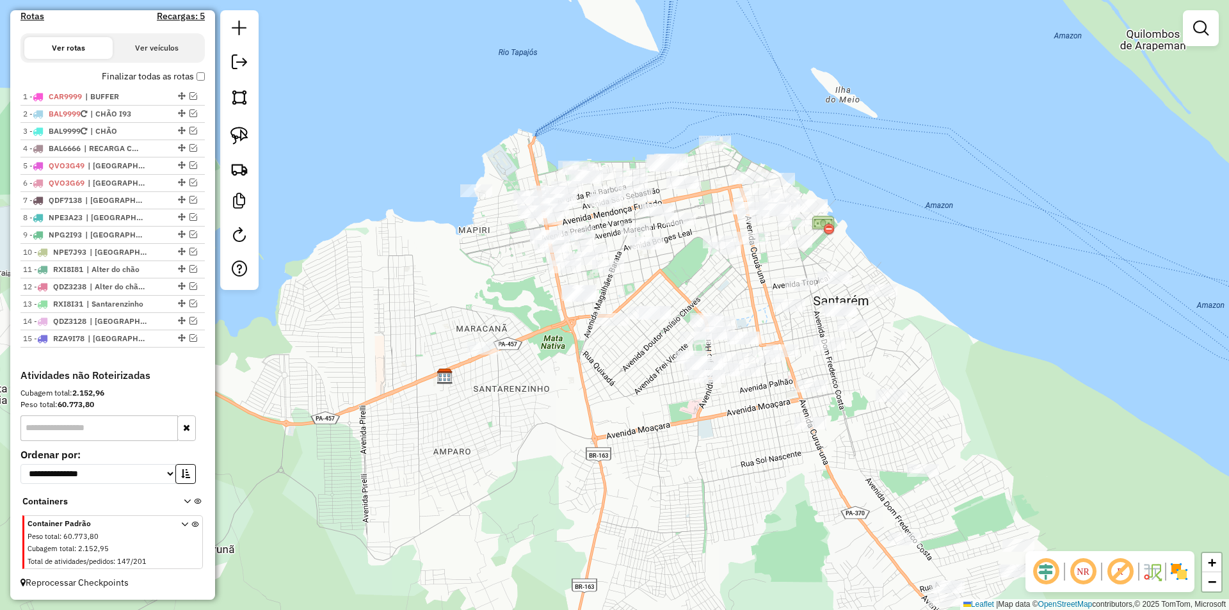
drag, startPoint x: 631, startPoint y: 82, endPoint x: 620, endPoint y: 90, distance: 13.7
click at [620, 90] on div "Janela de atendimento Grade de atendimento Capacidade Transportadoras Veículos …" at bounding box center [614, 305] width 1229 height 610
click at [246, 134] on img at bounding box center [239, 136] width 18 height 18
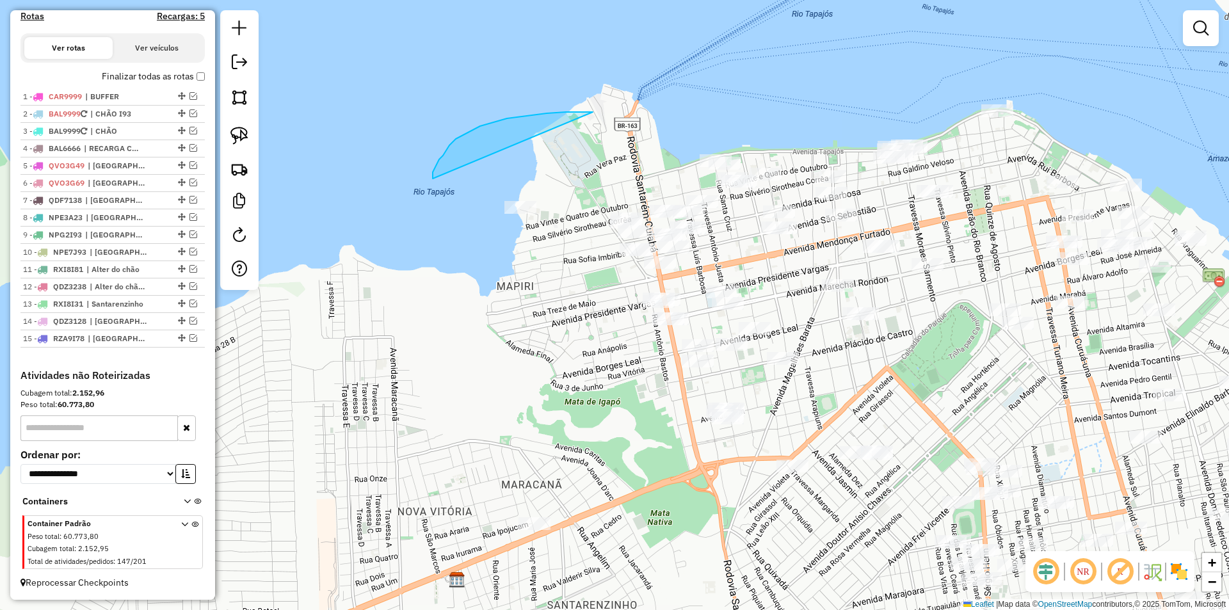
drag, startPoint x: 513, startPoint y: 143, endPoint x: 433, endPoint y: 179, distance: 87.4
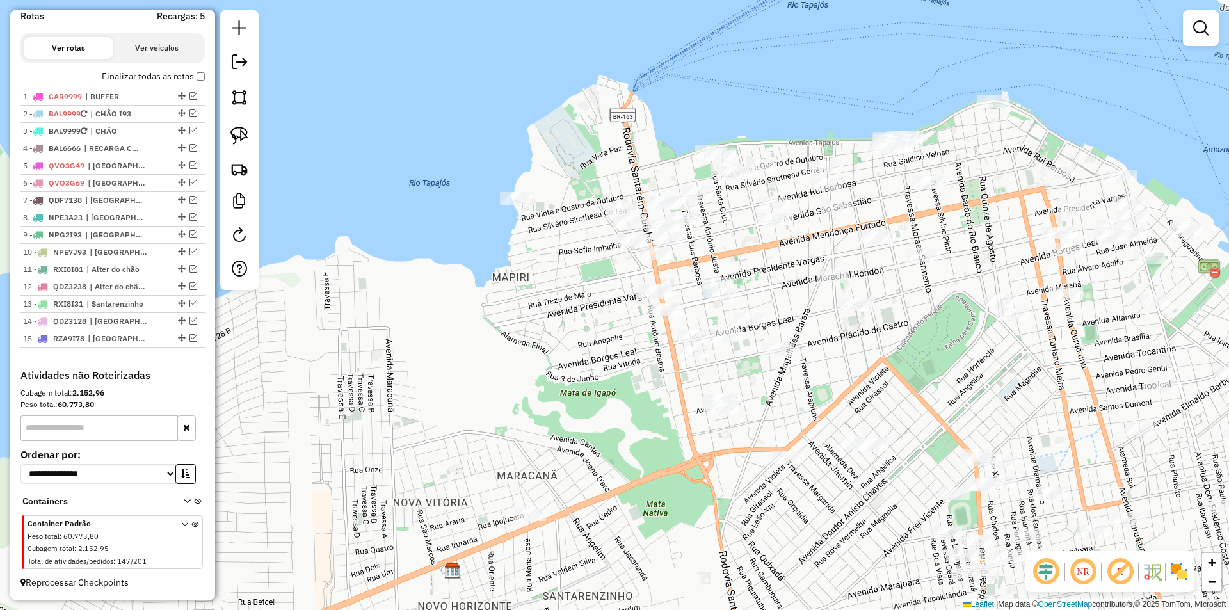
drag, startPoint x: 630, startPoint y: 102, endPoint x: 456, endPoint y: 3, distance: 200.0
click at [456, 3] on div "Janela de atendimento Grade de atendimento Capacidade Transportadoras Veículos …" at bounding box center [614, 305] width 1229 height 610
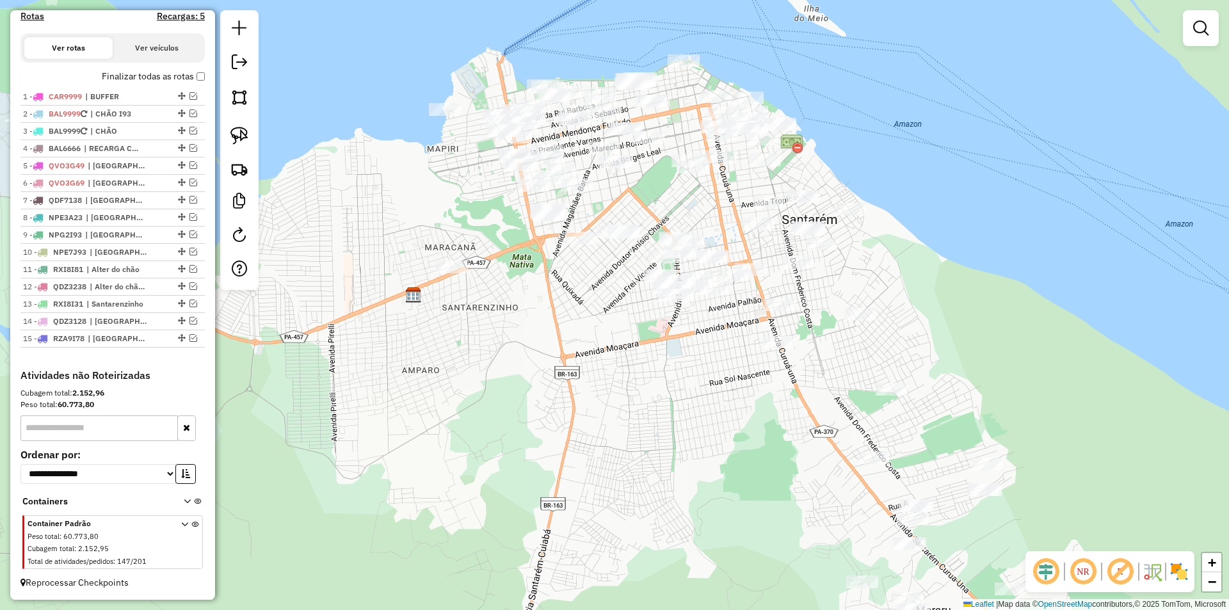
drag, startPoint x: 618, startPoint y: 277, endPoint x: 563, endPoint y: 272, distance: 54.6
click at [564, 275] on div "Janela de atendimento Grade de atendimento Capacidade Transportadoras Veículos …" at bounding box center [614, 305] width 1229 height 610
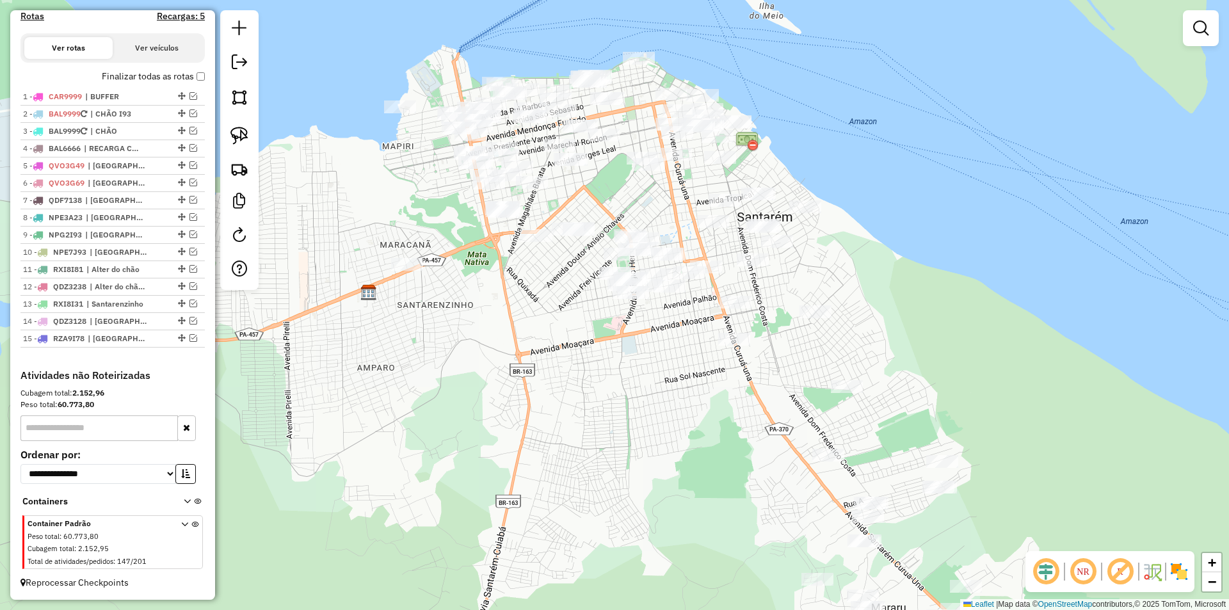
click at [538, 280] on div "Janela de atendimento Grade de atendimento Capacidade Transportadoras Veículos …" at bounding box center [614, 305] width 1229 height 610
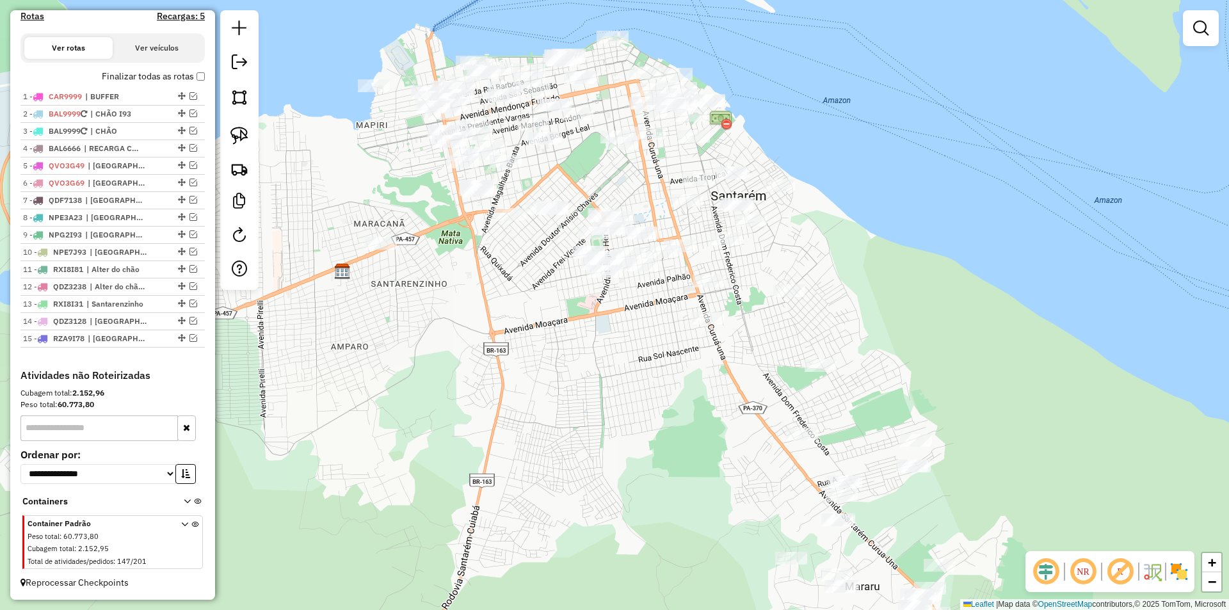
drag, startPoint x: 644, startPoint y: 206, endPoint x: 642, endPoint y: 185, distance: 21.2
click at [642, 185] on div "Janela de atendimento Grade de atendimento Capacidade Transportadoras Veículos …" at bounding box center [614, 305] width 1229 height 610
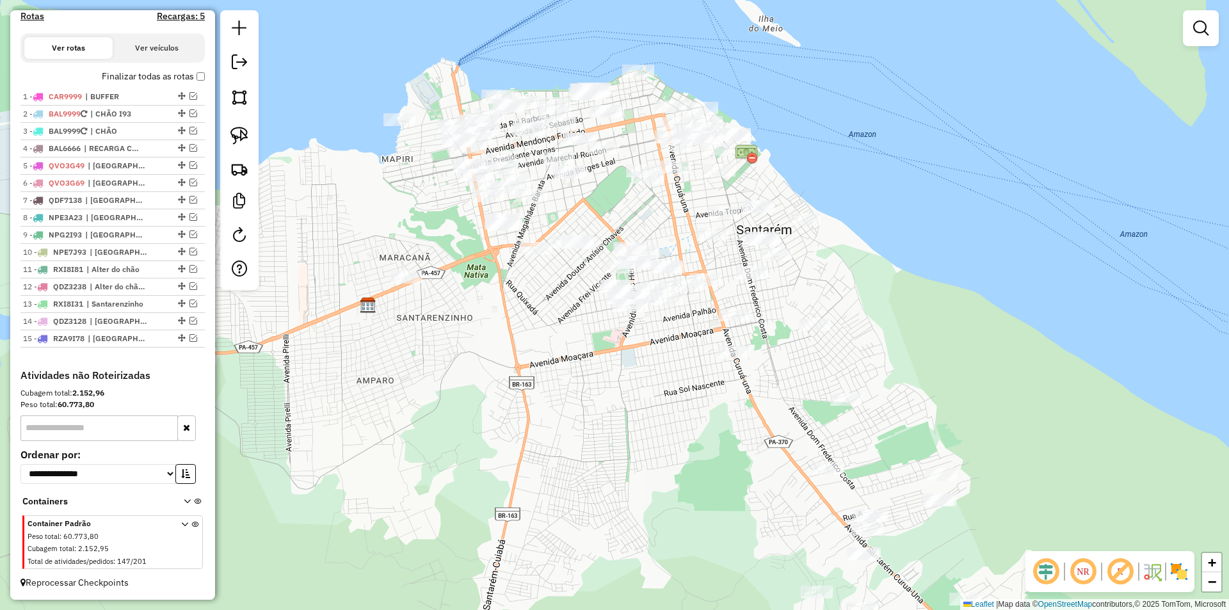
drag, startPoint x: 611, startPoint y: 184, endPoint x: 634, endPoint y: 219, distance: 41.2
click at [644, 225] on div "Janela de atendimento Grade de atendimento Capacidade Transportadoras Veículos …" at bounding box center [614, 305] width 1229 height 610
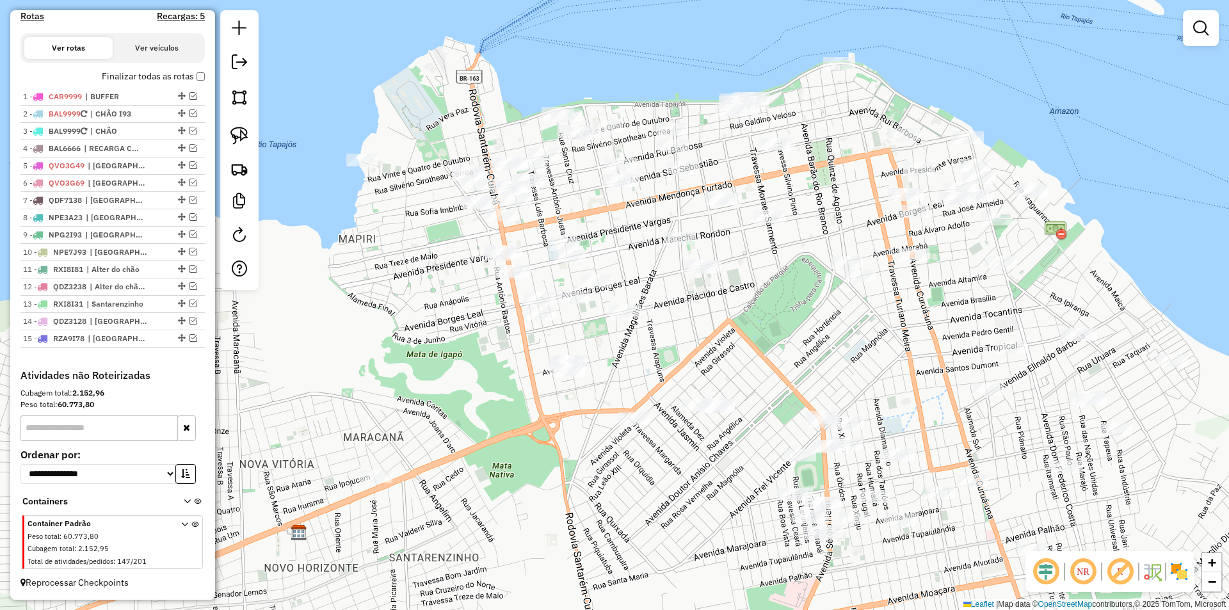
drag, startPoint x: 473, startPoint y: 101, endPoint x: 497, endPoint y: 131, distance: 38.3
click at [497, 131] on div "Janela de atendimento Grade de atendimento Capacidade Transportadoras Veículos …" at bounding box center [614, 305] width 1229 height 610
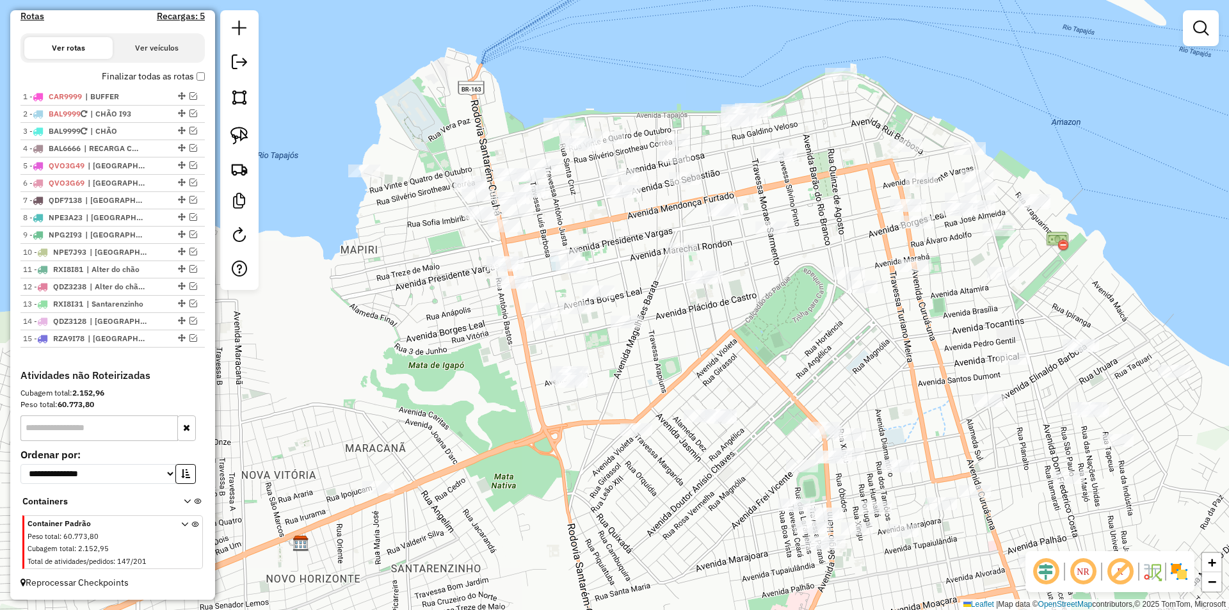
drag, startPoint x: 465, startPoint y: 116, endPoint x: 467, endPoint y: 127, distance: 11.0
click at [467, 127] on div "Janela de atendimento Grade de atendimento Capacidade Transportadoras Veículos …" at bounding box center [614, 305] width 1229 height 610
click at [244, 131] on img at bounding box center [239, 136] width 18 height 18
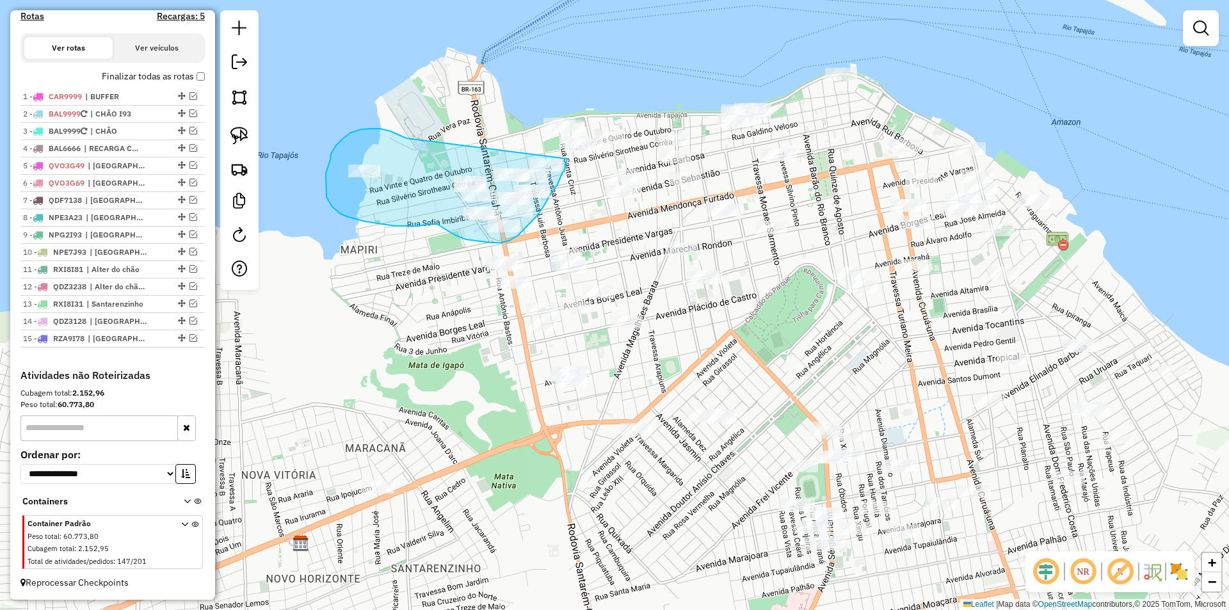
drag, startPoint x: 406, startPoint y: 138, endPoint x: 568, endPoint y: 157, distance: 162.4
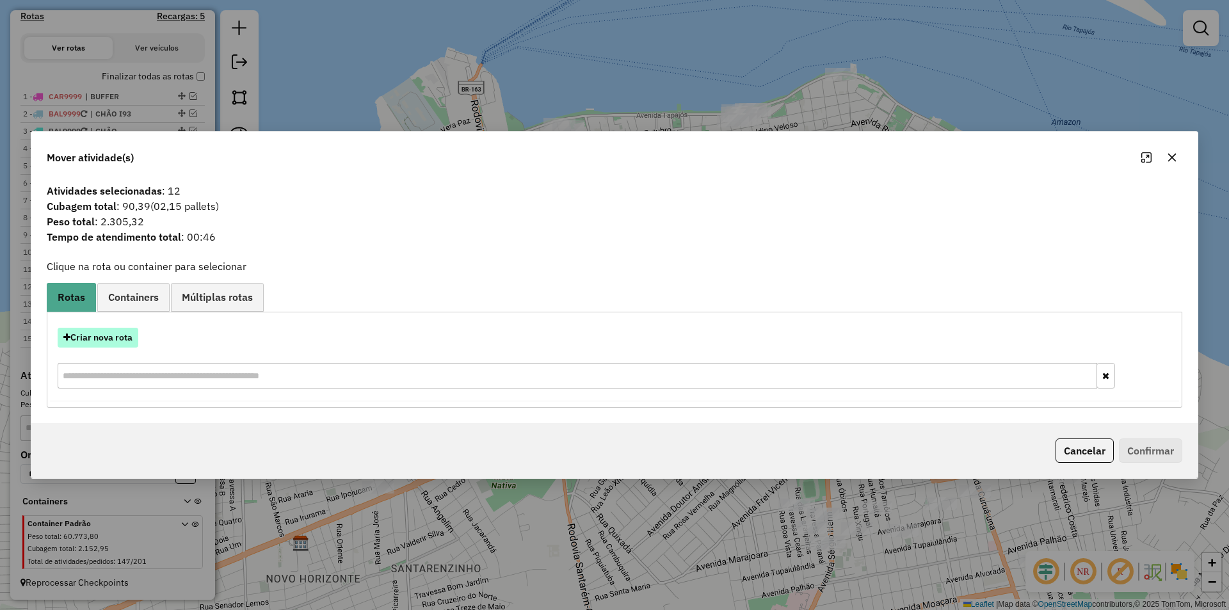
click at [134, 343] on button "Criar nova rota" at bounding box center [98, 338] width 81 height 20
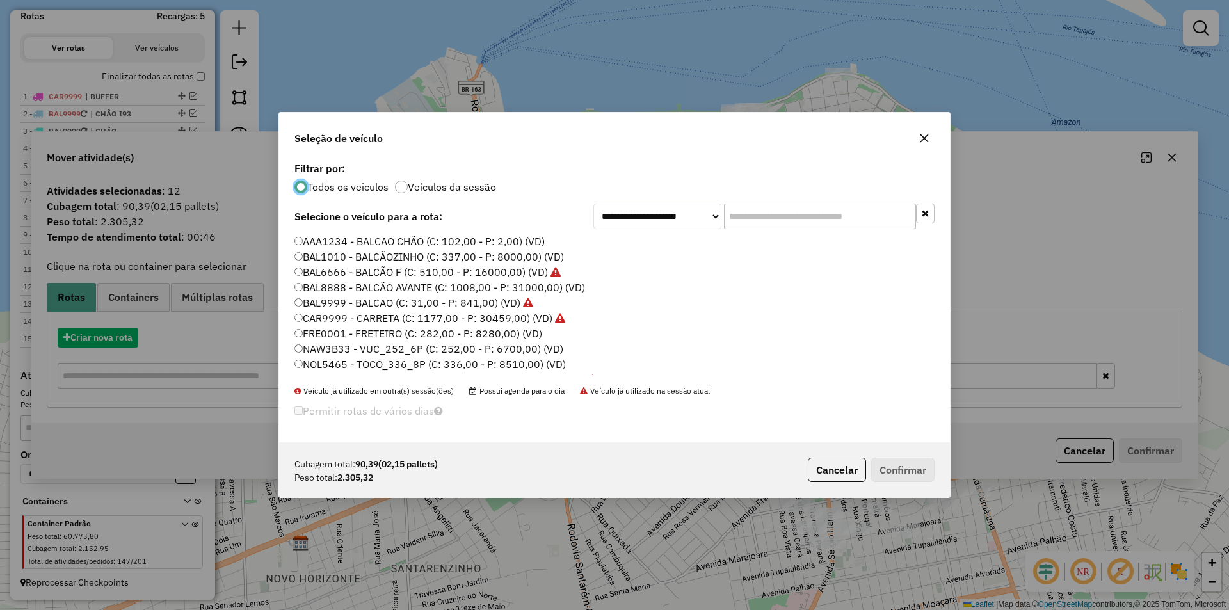
scroll to position [7, 4]
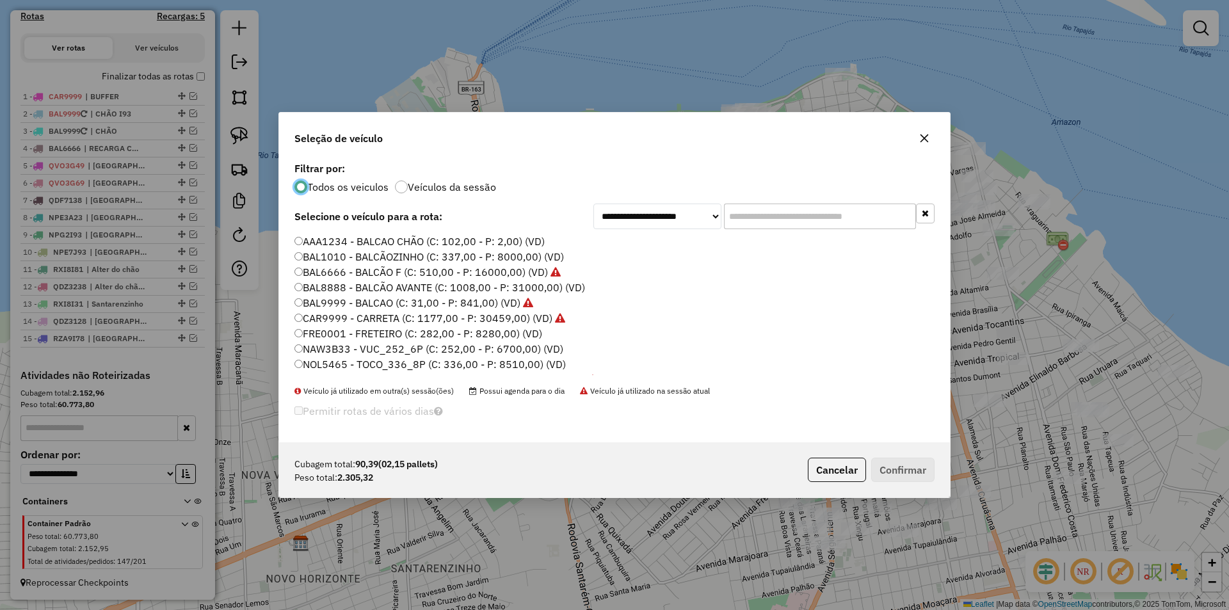
click at [341, 347] on label "NAW3B33 - VUC_252_6P (C: 252,00 - P: 6700,00) (VD)" at bounding box center [428, 348] width 269 height 15
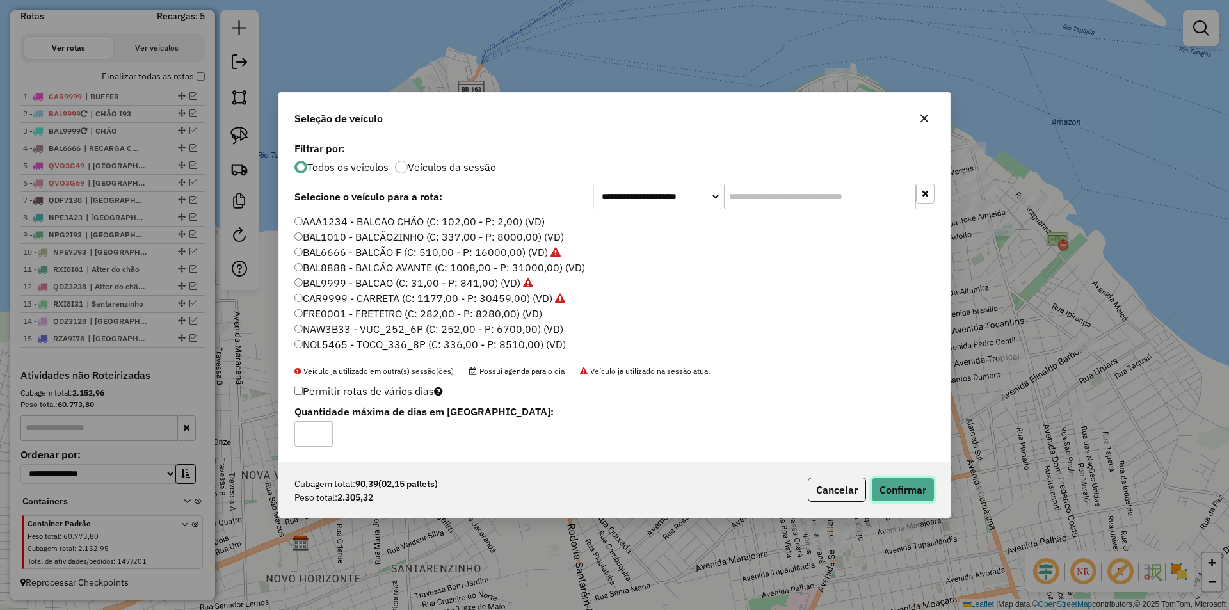
click at [893, 479] on button "Confirmar" at bounding box center [902, 489] width 63 height 24
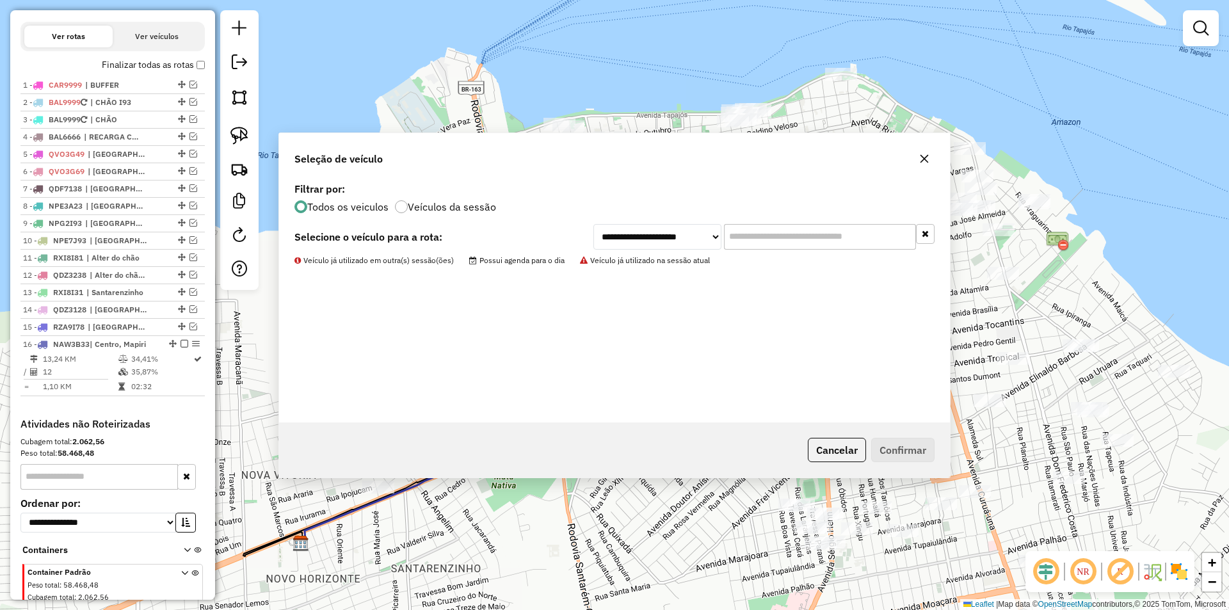
scroll to position [460, 0]
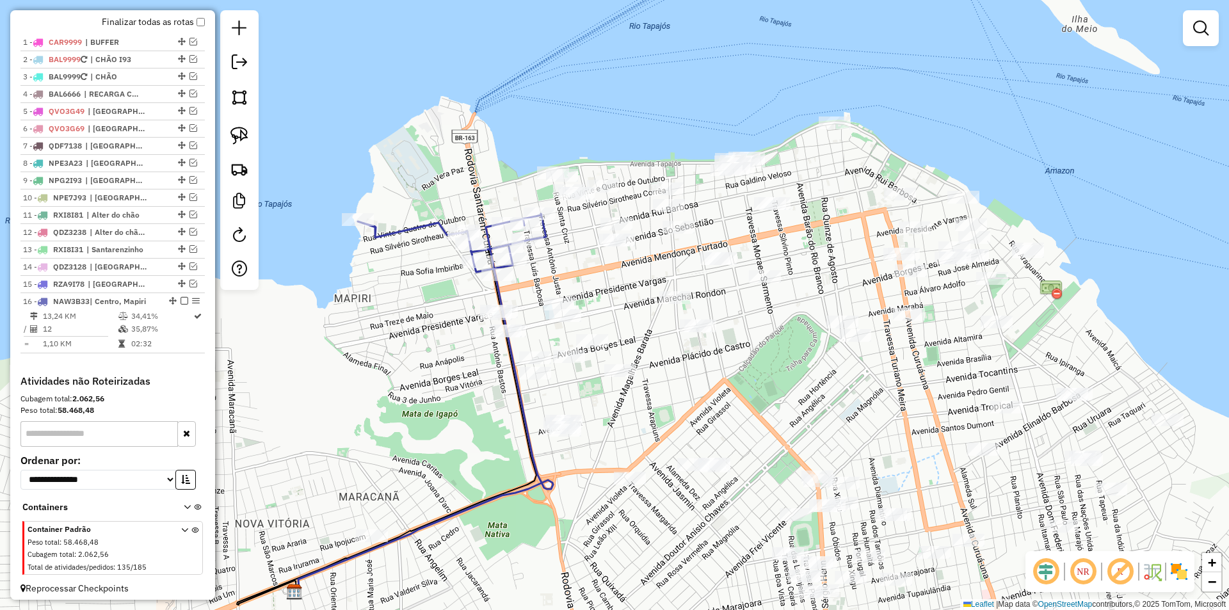
drag, startPoint x: 578, startPoint y: 208, endPoint x: 571, endPoint y: 268, distance: 60.6
click at [571, 268] on div "Janela de atendimento Grade de atendimento Capacidade Transportadoras Veículos …" at bounding box center [614, 305] width 1229 height 610
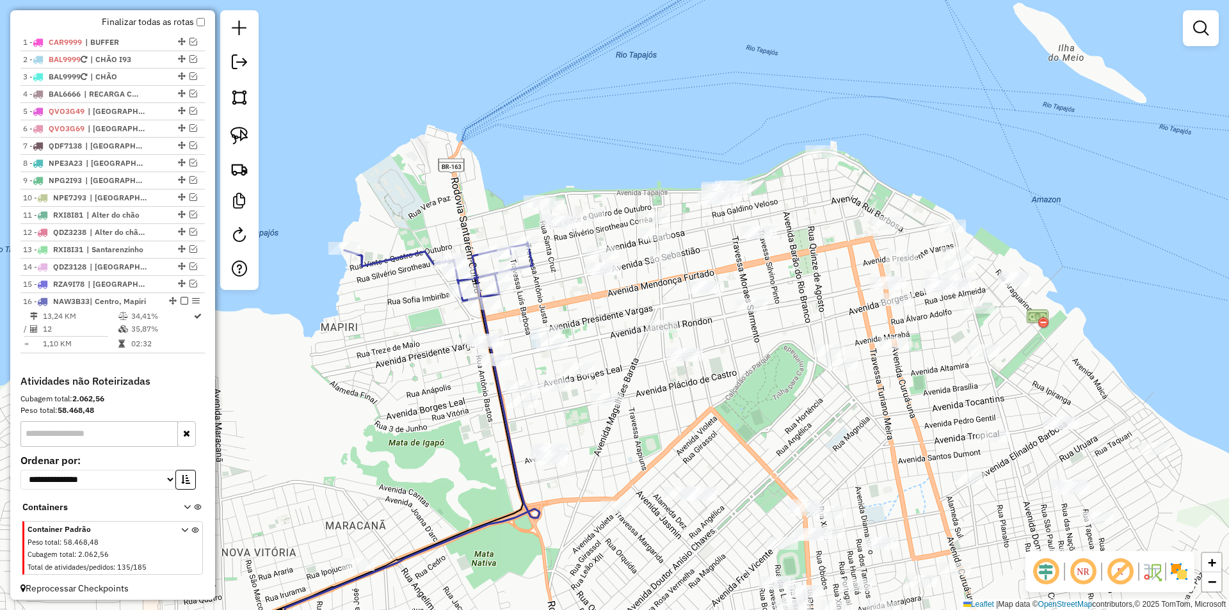
drag, startPoint x: 566, startPoint y: 259, endPoint x: 552, endPoint y: 265, distance: 14.9
click at [552, 265] on div "Janela de atendimento Grade de atendimento Capacidade Transportadoras Veículos …" at bounding box center [614, 305] width 1229 height 610
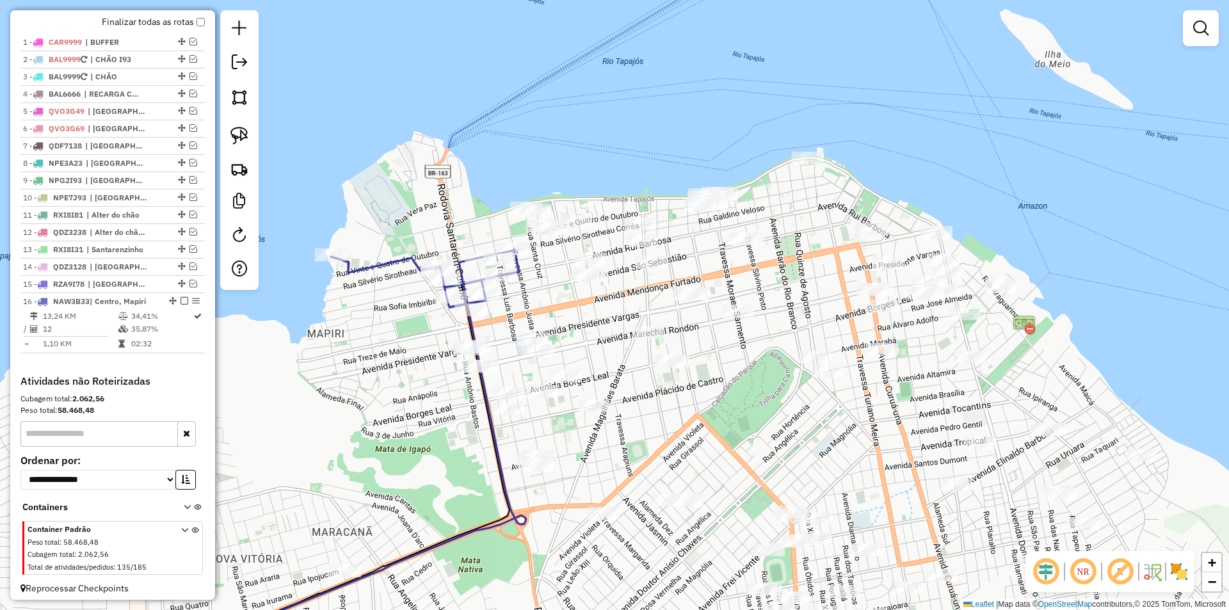
click at [552, 254] on div "Janela de atendimento Grade de atendimento Capacidade Transportadoras Veículos …" at bounding box center [614, 305] width 1229 height 610
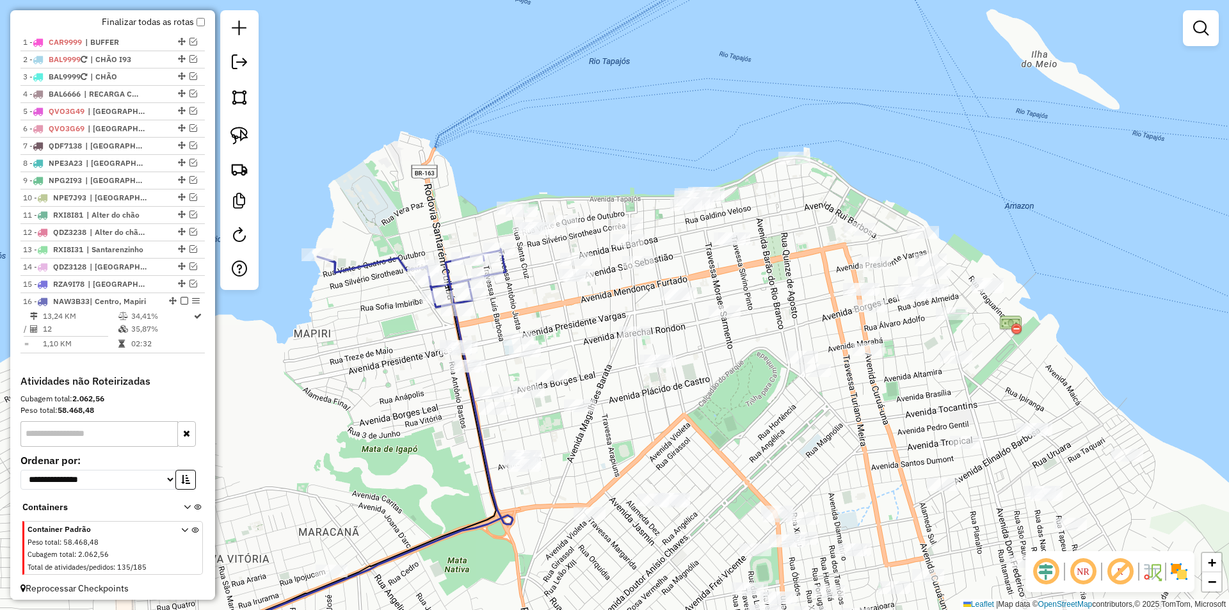
drag, startPoint x: 534, startPoint y: 254, endPoint x: 526, endPoint y: 254, distance: 7.7
click at [526, 254] on div "Janela de atendimento Grade de atendimento Capacidade Transportadoras Veículos …" at bounding box center [614, 305] width 1229 height 610
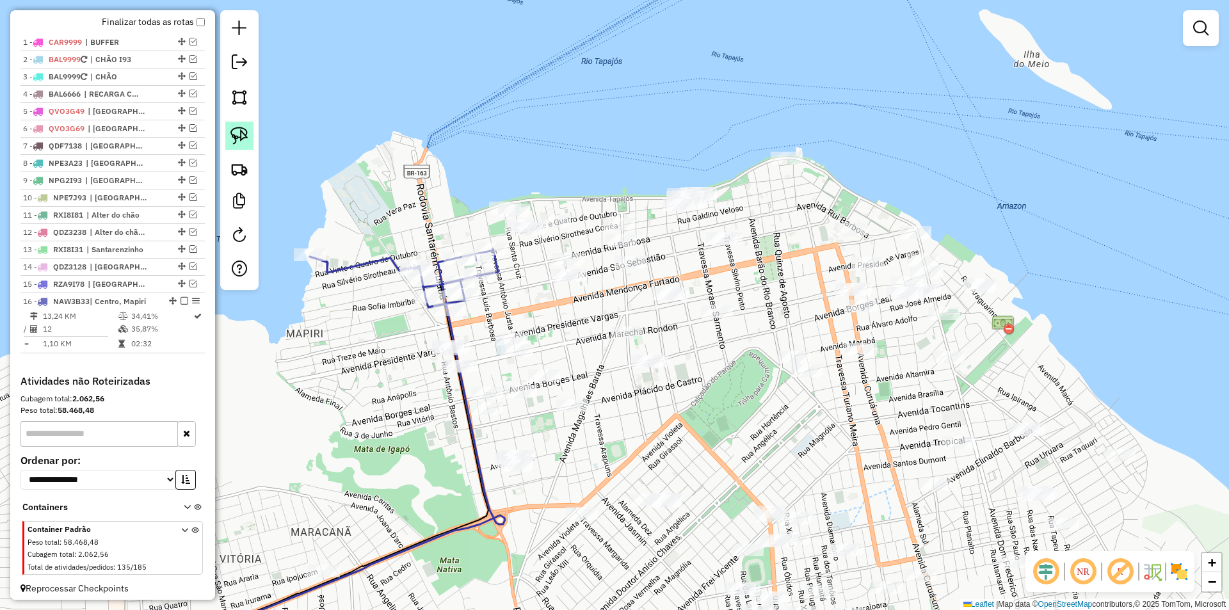
click at [234, 131] on img at bounding box center [239, 136] width 18 height 18
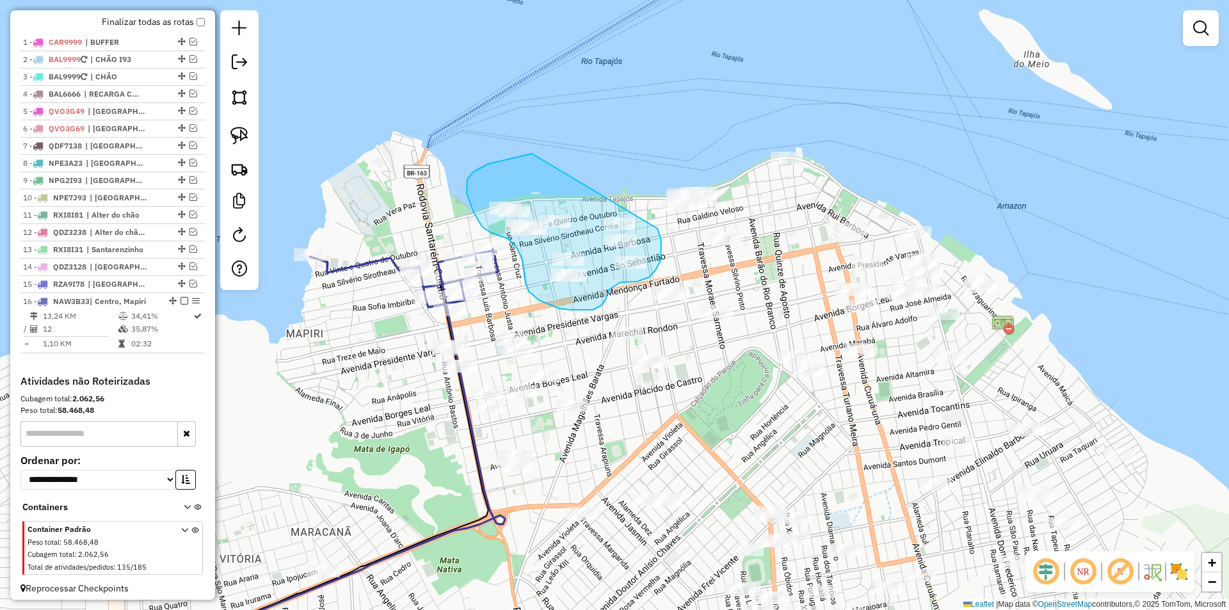
drag, startPoint x: 521, startPoint y: 156, endPoint x: 657, endPoint y: 228, distance: 154.3
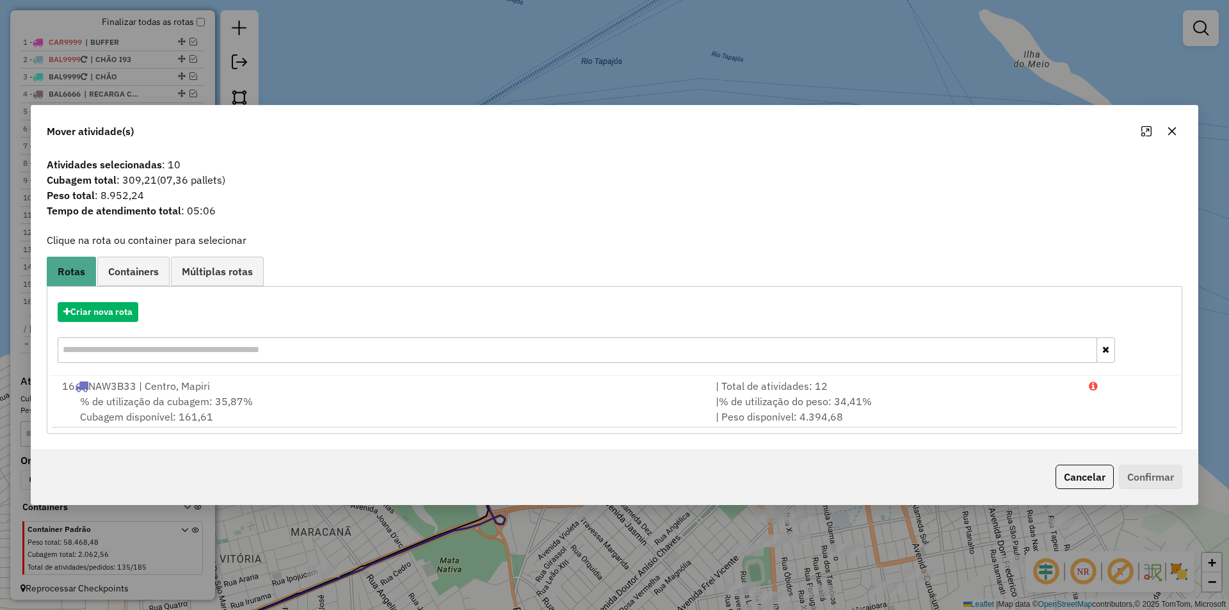
drag, startPoint x: 1077, startPoint y: 469, endPoint x: 953, endPoint y: 419, distance: 133.2
click at [1078, 469] on button "Cancelar" at bounding box center [1084, 477] width 58 height 24
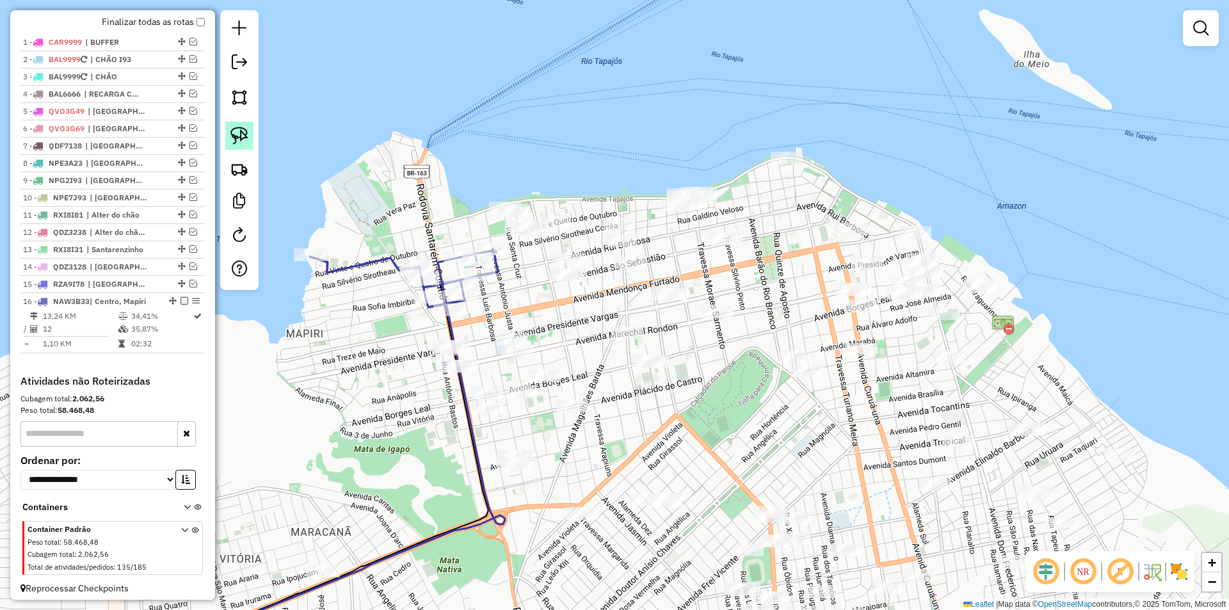
click at [248, 128] on link at bounding box center [239, 136] width 28 height 28
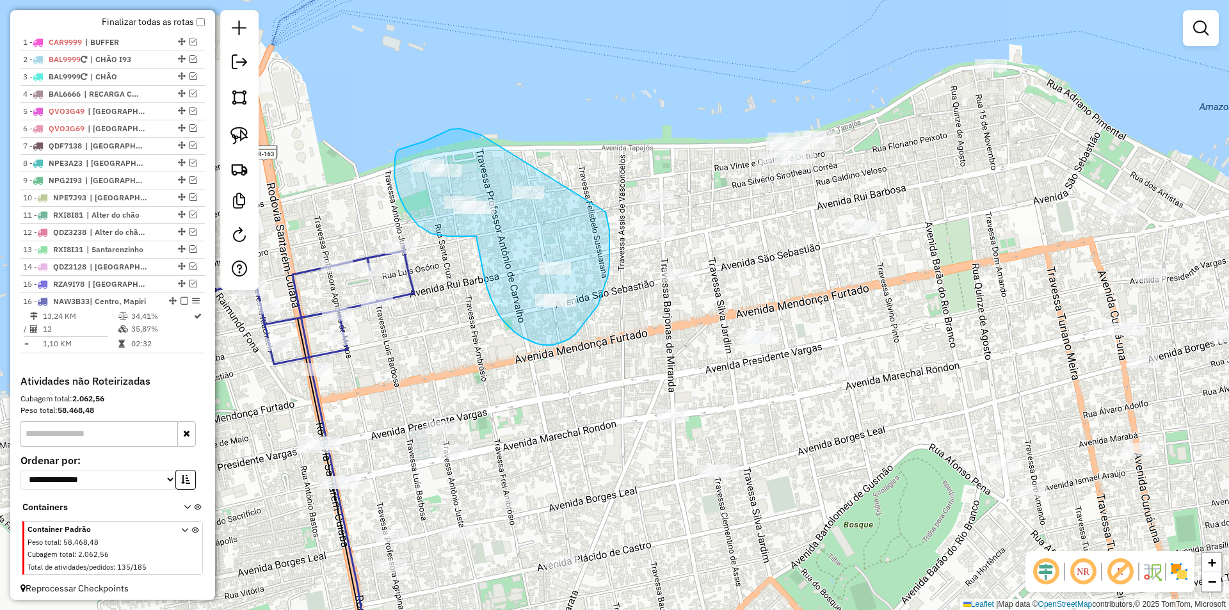
drag, startPoint x: 460, startPoint y: 129, endPoint x: 604, endPoint y: 208, distance: 164.4
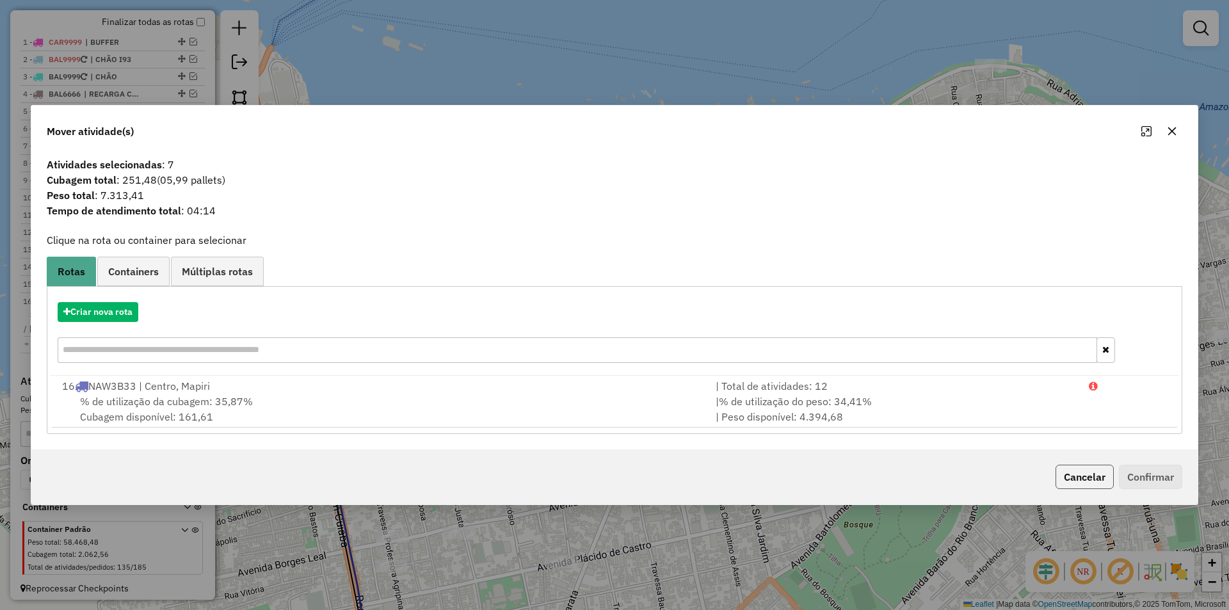
click at [1088, 477] on button "Cancelar" at bounding box center [1084, 477] width 58 height 24
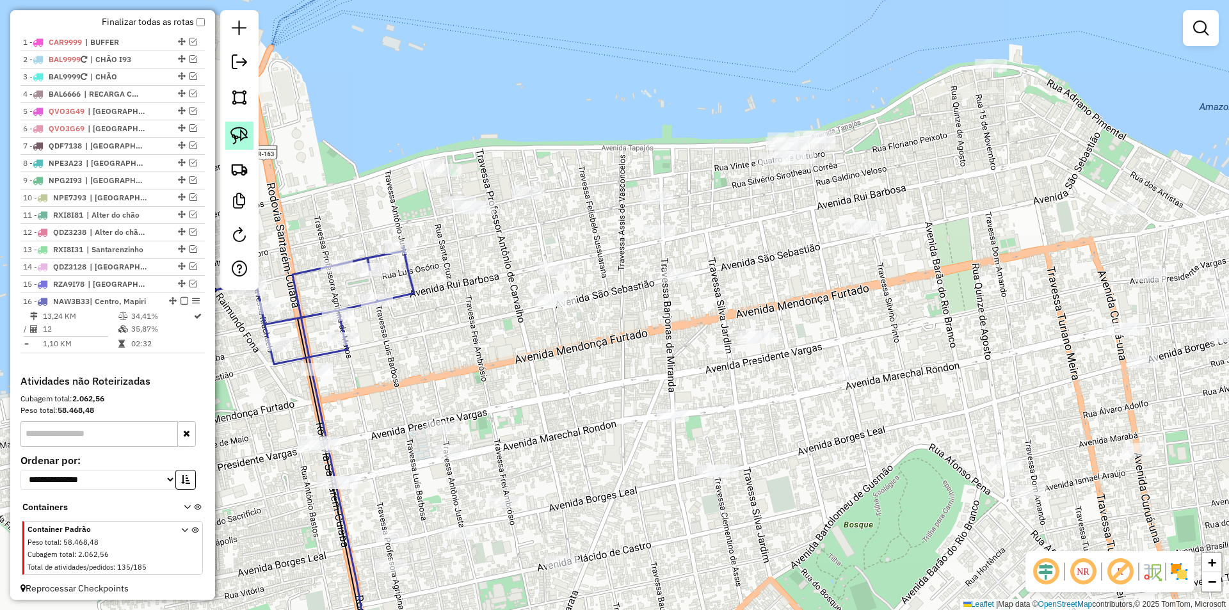
click at [248, 132] on img at bounding box center [239, 136] width 18 height 18
drag, startPoint x: 456, startPoint y: 180, endPoint x: 550, endPoint y: 175, distance: 94.8
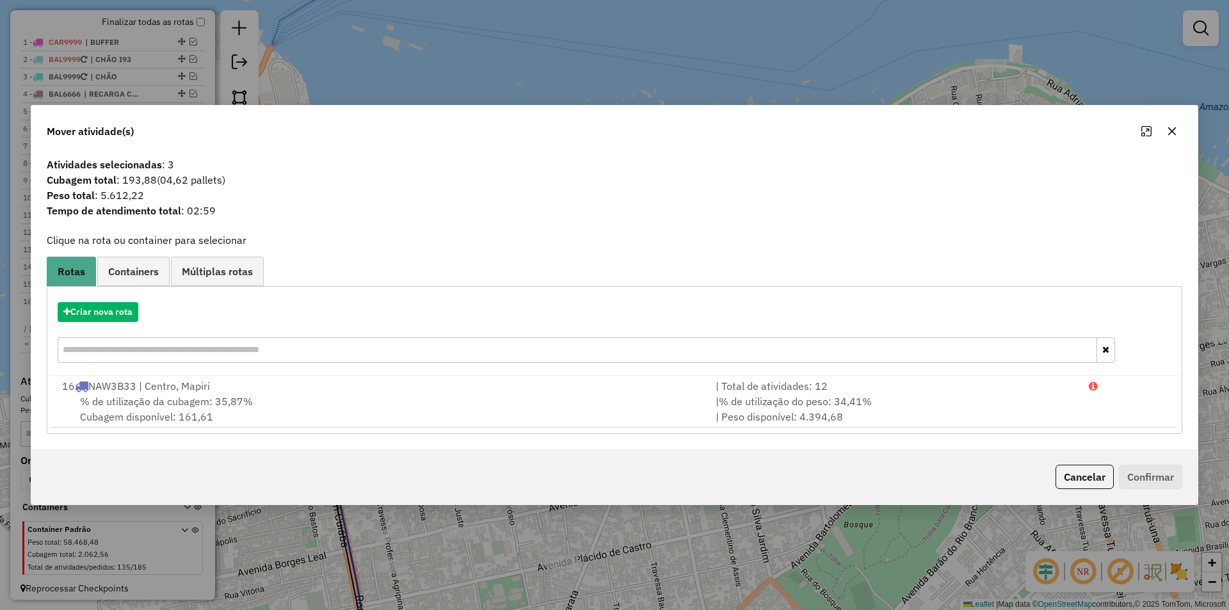
drag, startPoint x: 1075, startPoint y: 476, endPoint x: 514, endPoint y: 271, distance: 597.0
click at [1071, 472] on button "Cancelar" at bounding box center [1084, 477] width 58 height 24
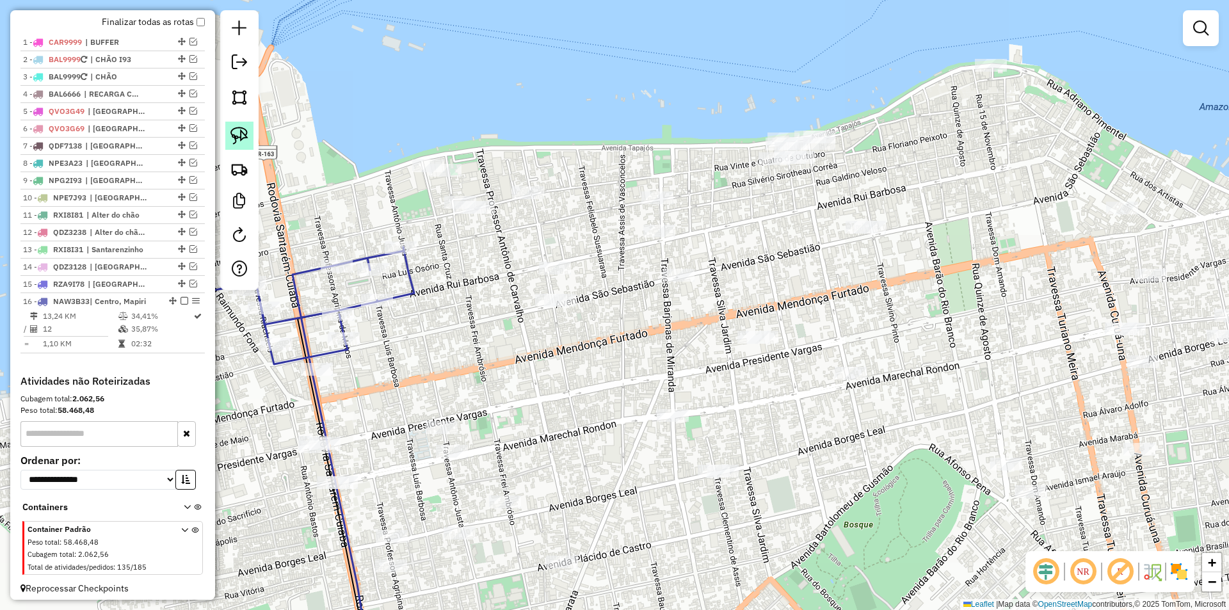
click at [244, 133] on img at bounding box center [239, 136] width 18 height 18
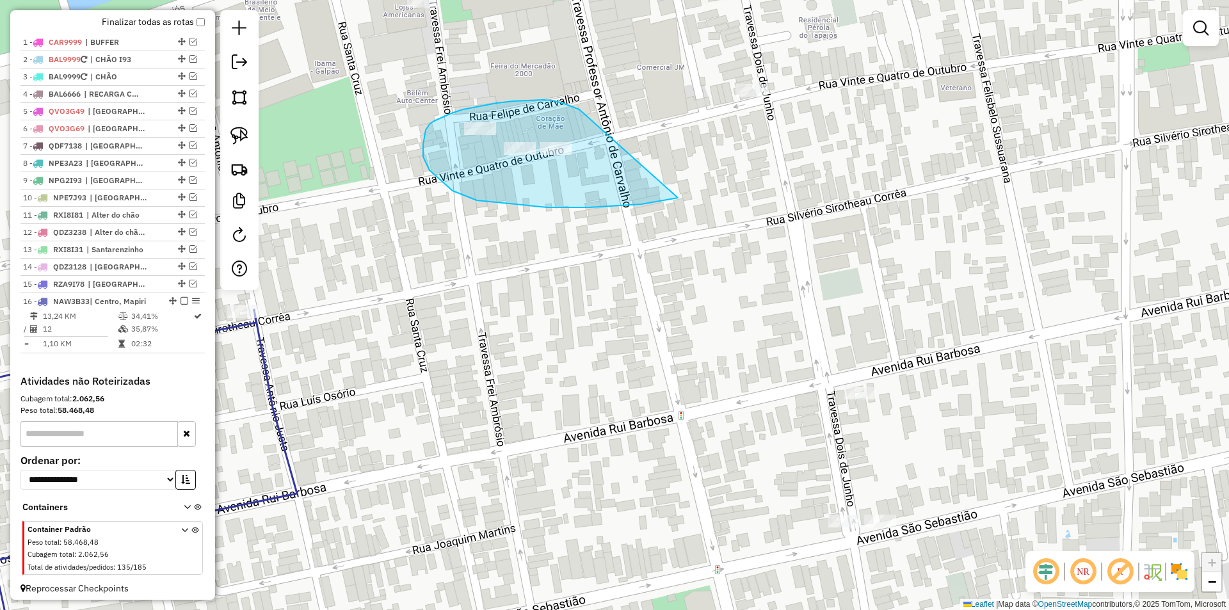
drag, startPoint x: 543, startPoint y: 100, endPoint x: 678, endPoint y: 198, distance: 166.8
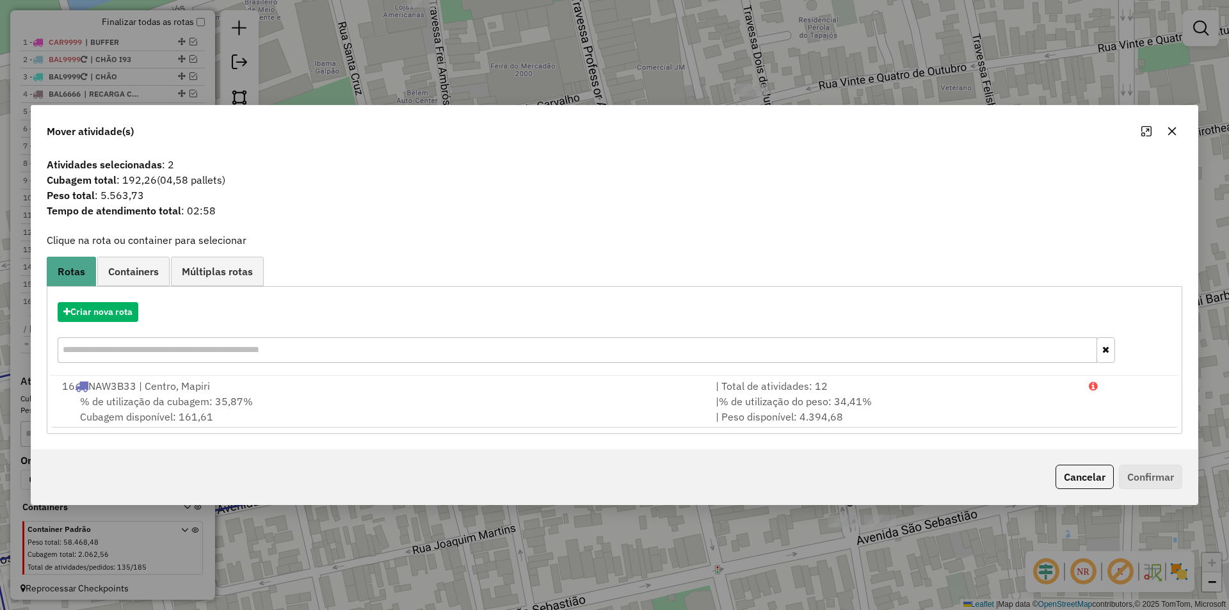
drag, startPoint x: 1081, startPoint y: 482, endPoint x: 551, endPoint y: 214, distance: 593.5
click at [1076, 477] on button "Cancelar" at bounding box center [1084, 477] width 58 height 24
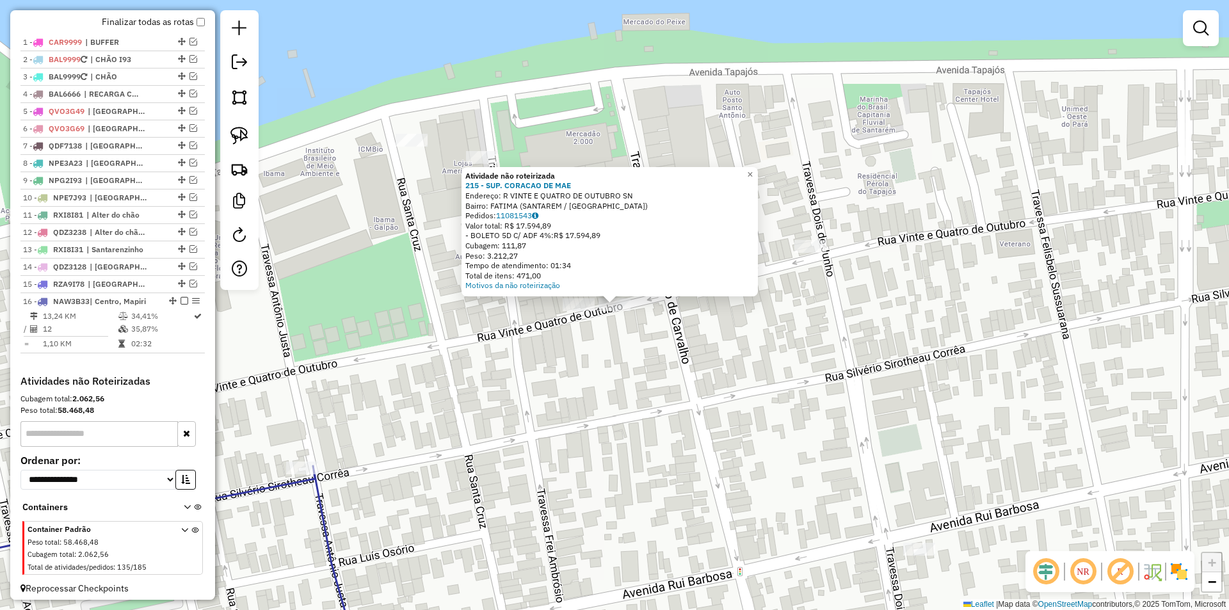
click at [567, 376] on div "Atividade não roteirizada 215 - SUP. CORACAO DE MAE Endereço: R VINTE E QUATRO …" at bounding box center [614, 305] width 1229 height 610
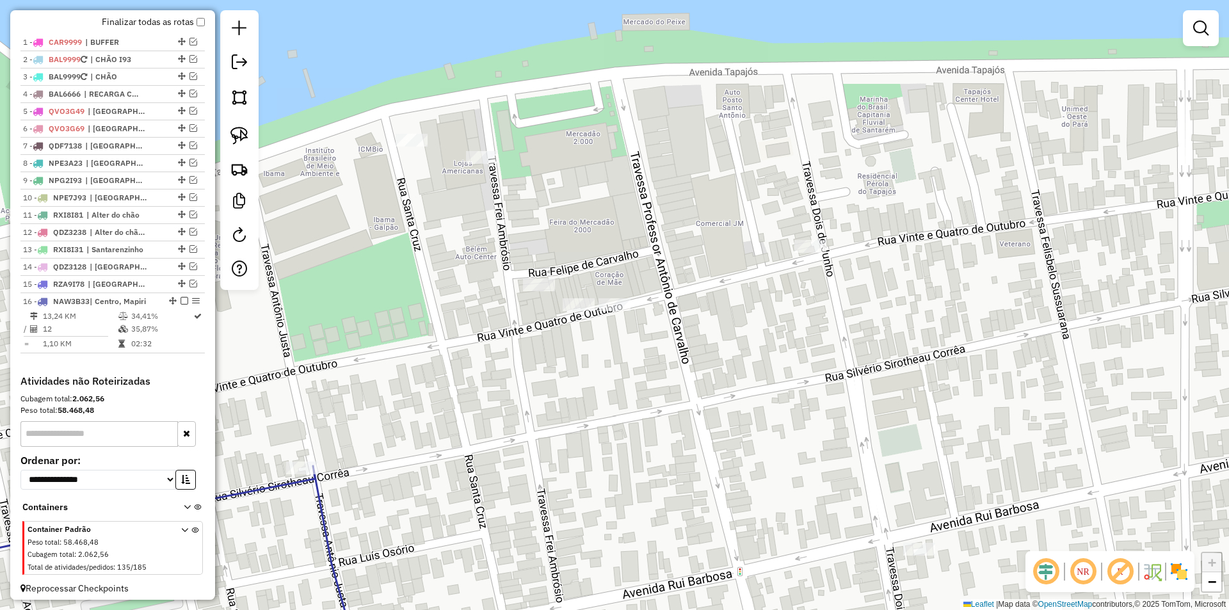
click at [535, 276] on div "Janela de atendimento Grade de atendimento Capacidade Transportadoras Veículos …" at bounding box center [614, 305] width 1229 height 610
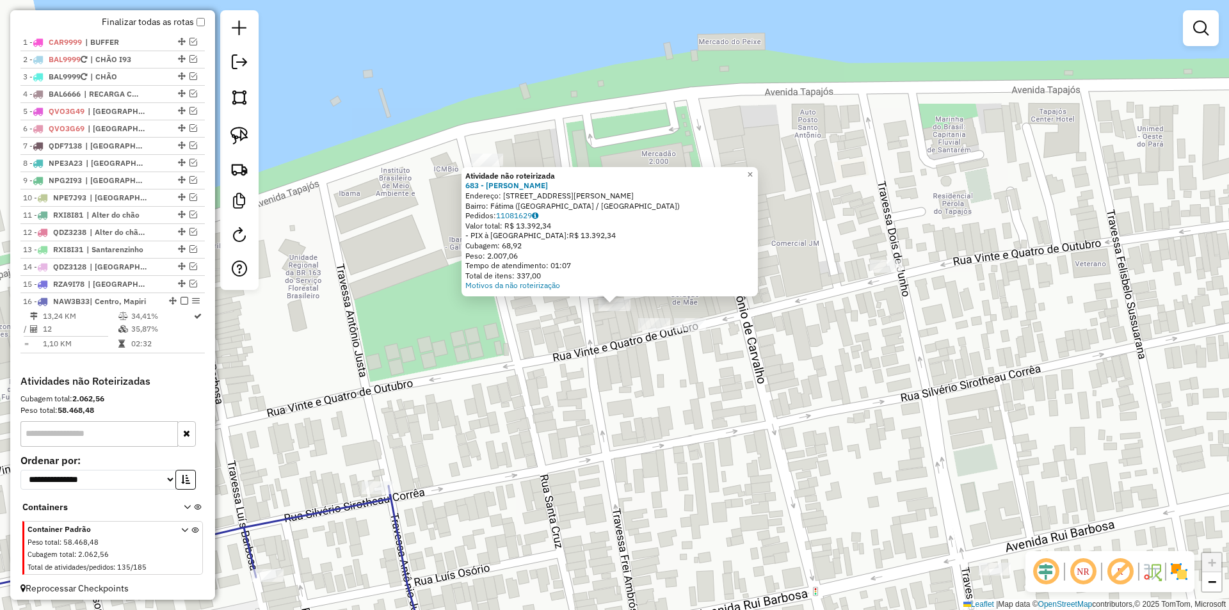
click at [662, 362] on div "Atividade não roteirizada 683 - [PERSON_NAME]: [STREET_ADDRESS][PERSON_NAME] Pe…" at bounding box center [614, 305] width 1229 height 610
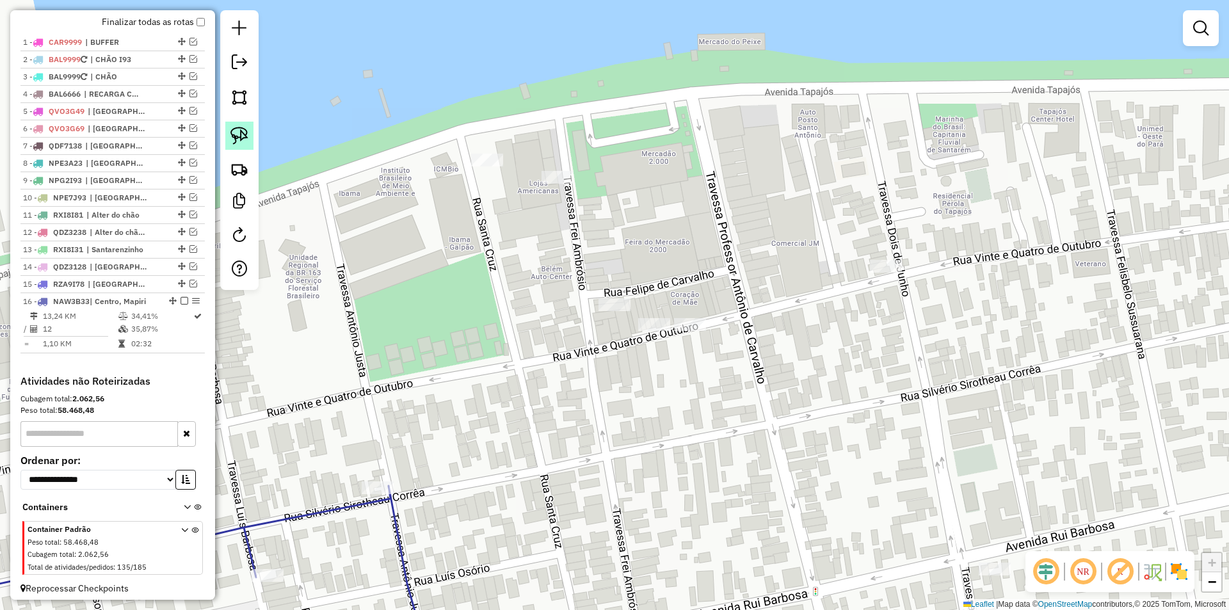
click at [241, 128] on img at bounding box center [239, 136] width 18 height 18
drag, startPoint x: 654, startPoint y: 303, endPoint x: 726, endPoint y: 310, distance: 72.7
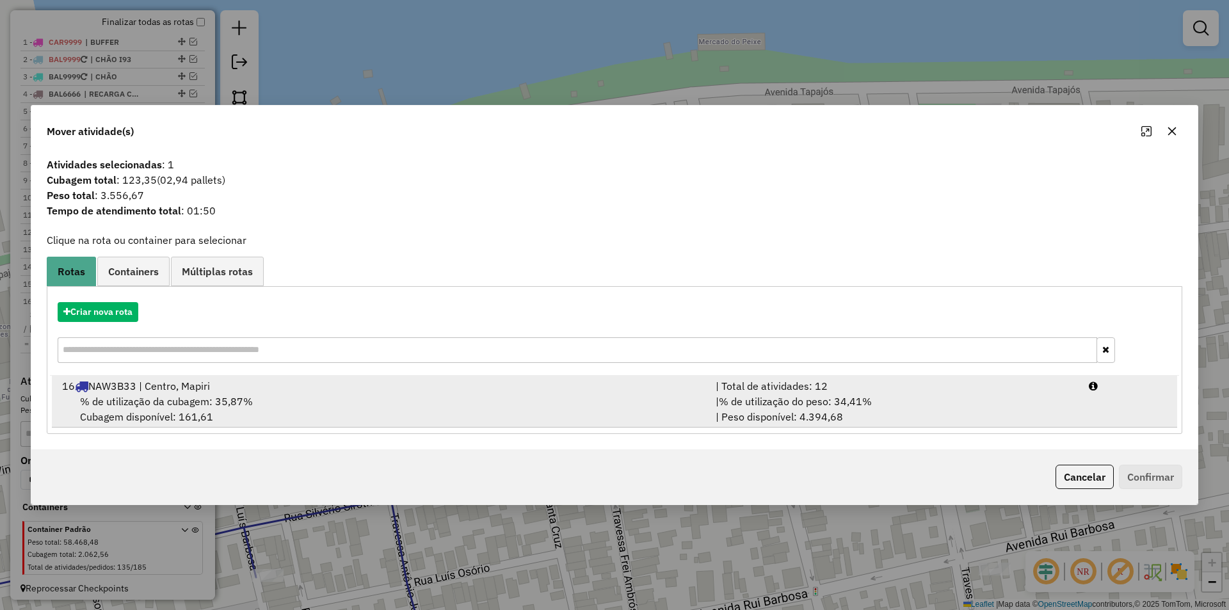
click at [836, 420] on div "| % de utilização do peso: 34,41% | Peso disponível: 4.394,68" at bounding box center [894, 409] width 373 height 31
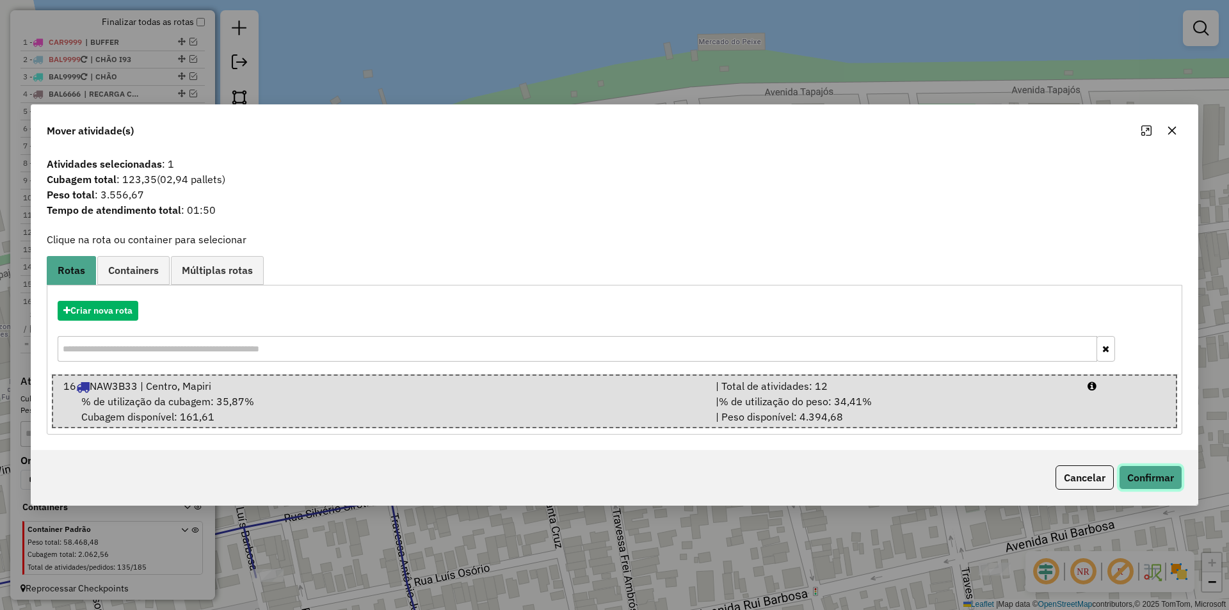
click at [1173, 483] on button "Confirmar" at bounding box center [1150, 477] width 63 height 24
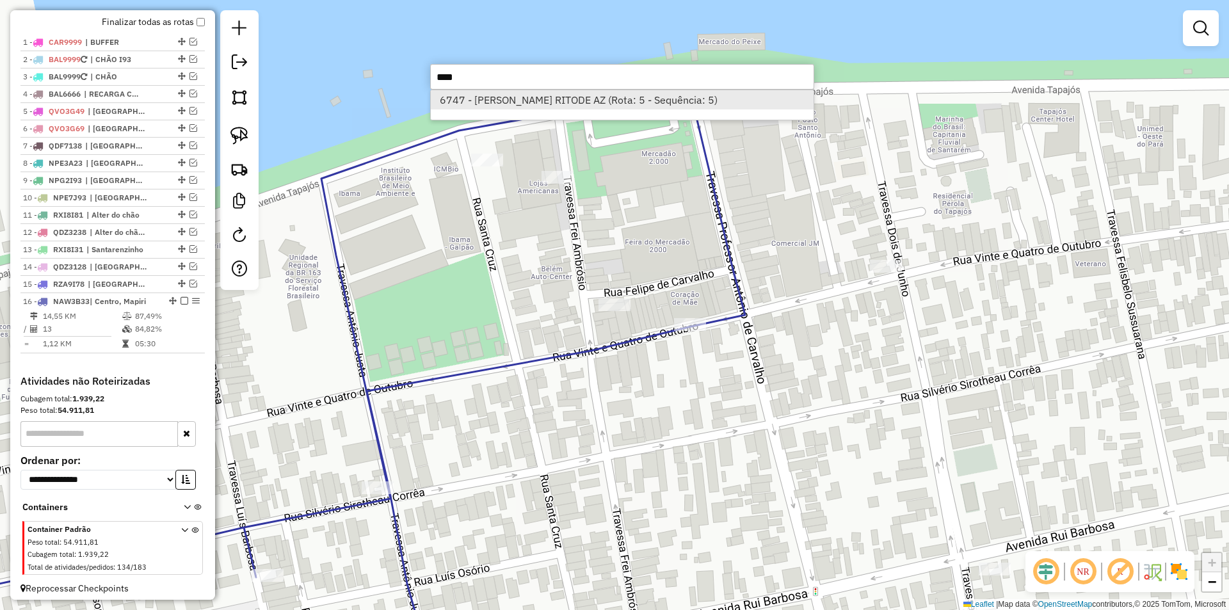
type input "****"
click at [608, 97] on li "6747 - [PERSON_NAME] RITODE AZ (Rota: 5 - Sequência: 5)" at bounding box center [622, 99] width 383 height 19
select select "**********"
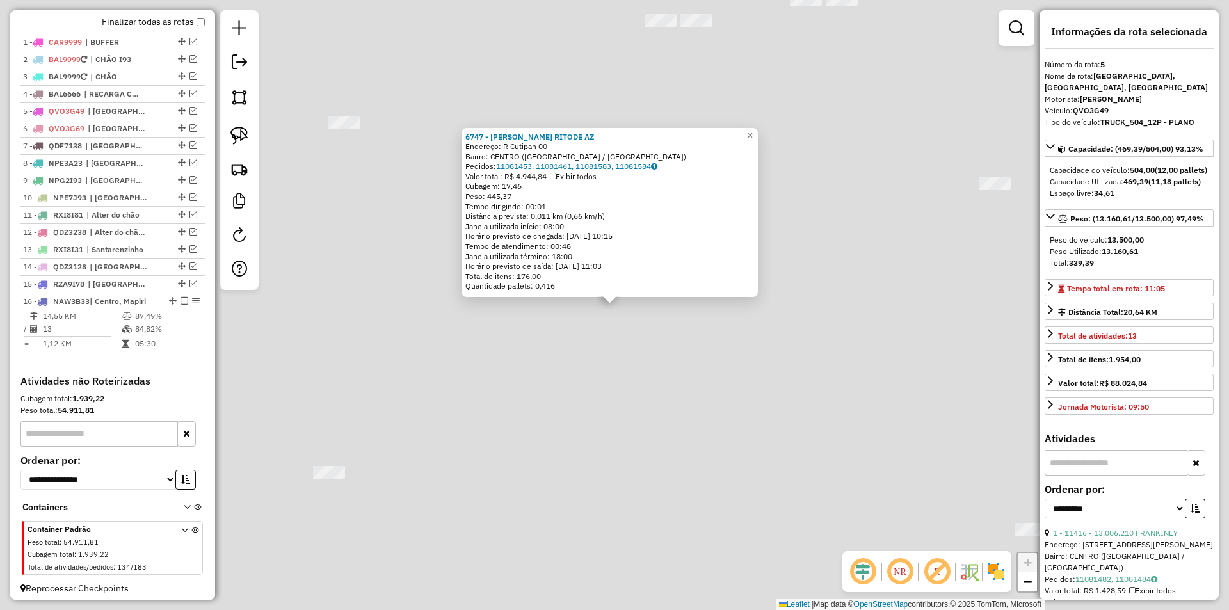
scroll to position [477, 0]
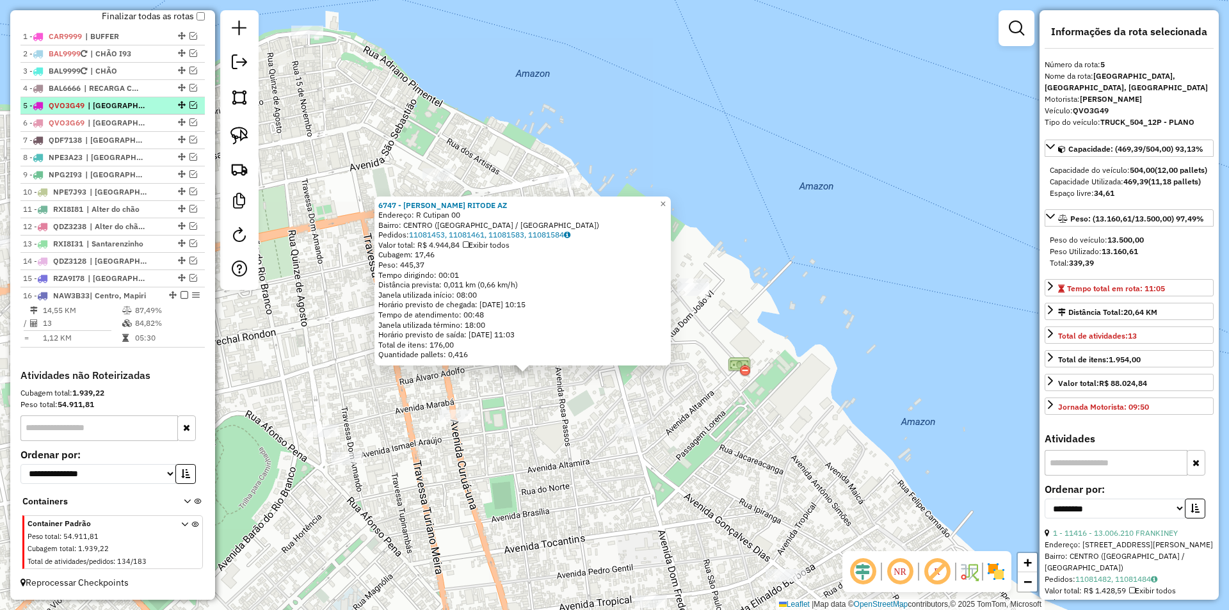
click at [189, 101] on em at bounding box center [193, 105] width 8 height 8
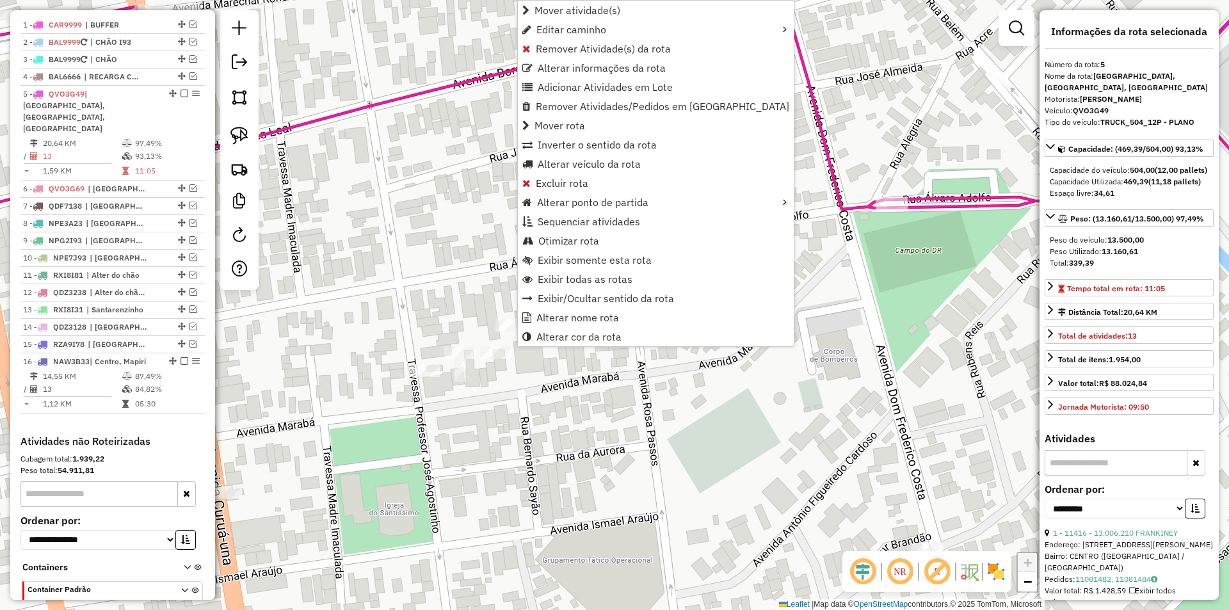
scroll to position [532, 0]
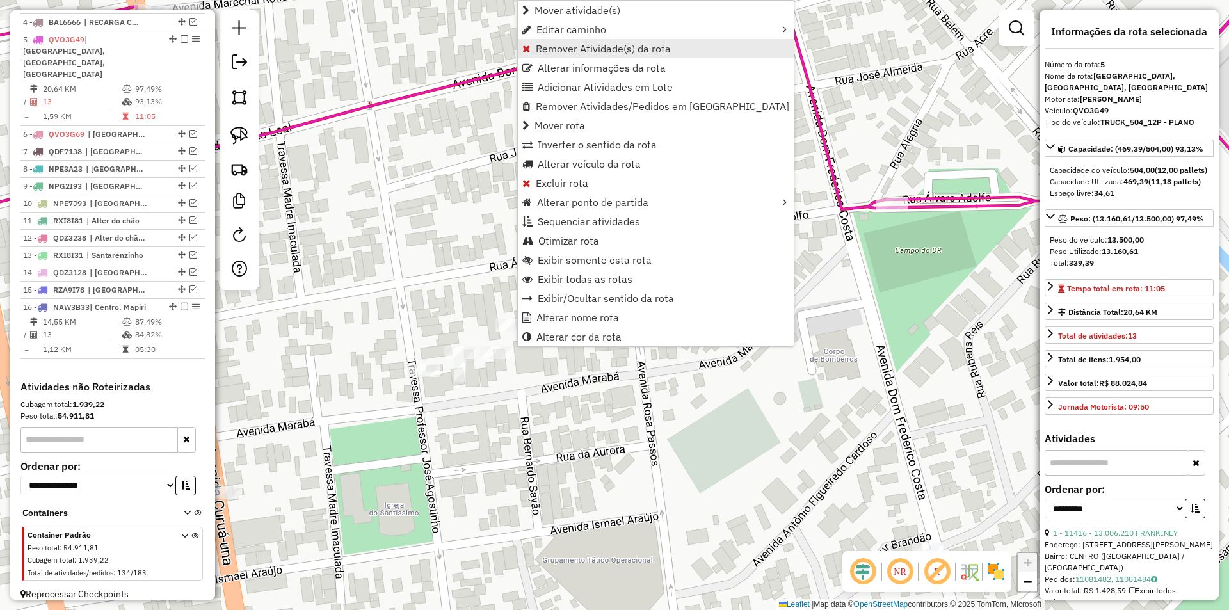
click at [539, 44] on span "Remover Atividade(s) da rota" at bounding box center [603, 49] width 135 height 10
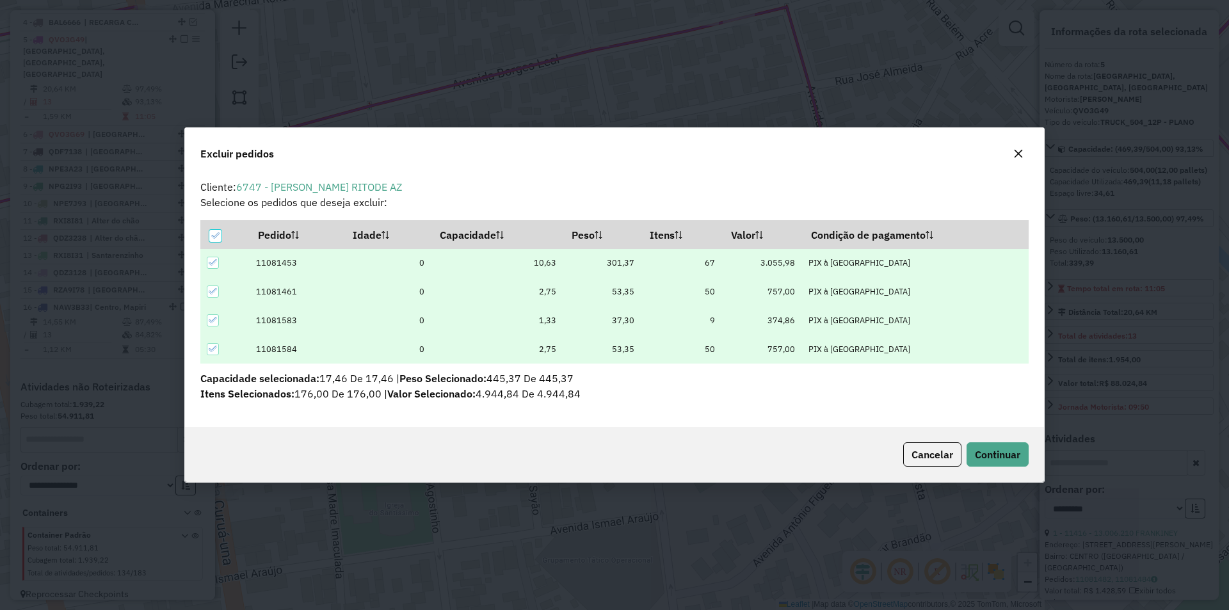
scroll to position [0, 0]
click at [994, 457] on span "Continuar" at bounding box center [997, 454] width 45 height 13
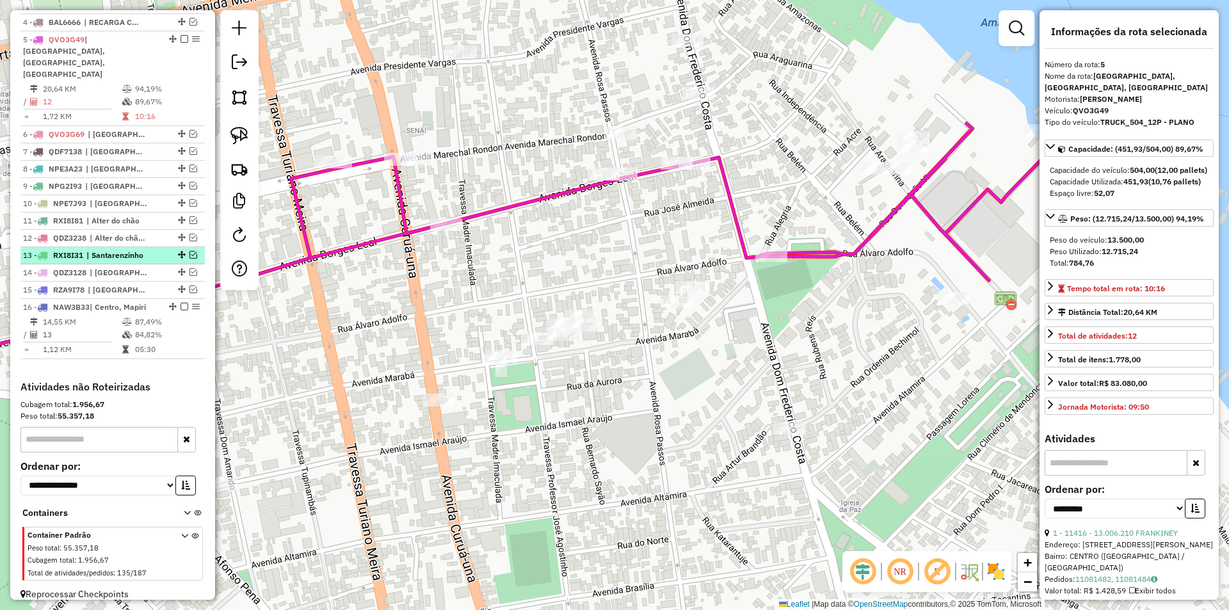
scroll to position [468, 0]
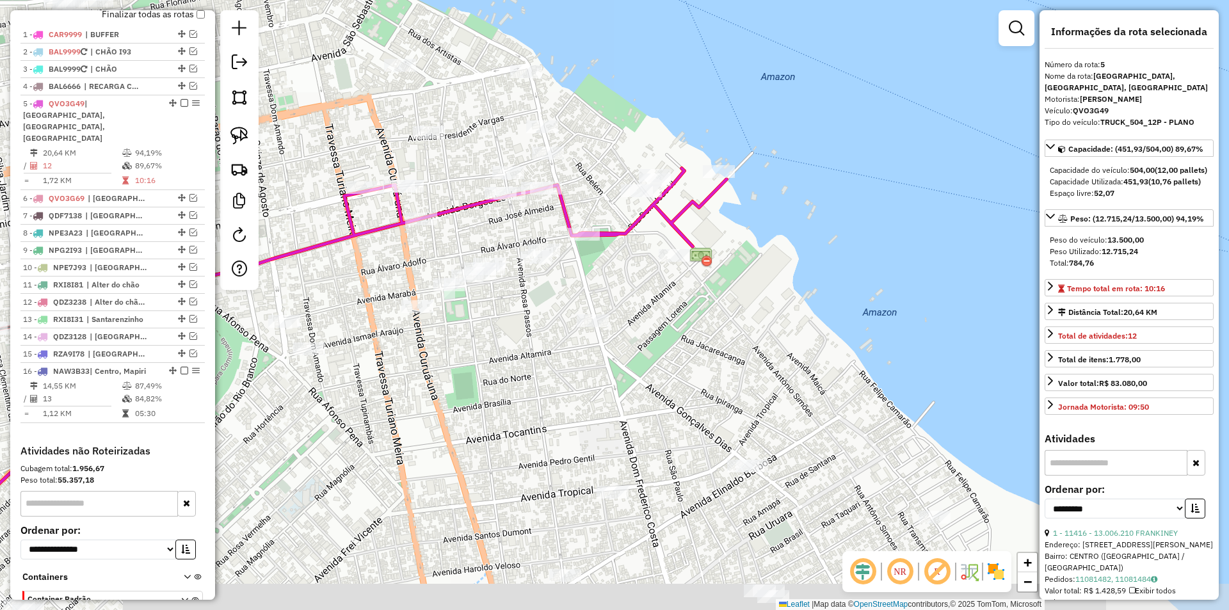
drag, startPoint x: 353, startPoint y: 225, endPoint x: 405, endPoint y: 247, distance: 57.1
click at [405, 247] on div "Janela de atendimento Grade de atendimento Capacidade Transportadoras Veículos …" at bounding box center [614, 305] width 1229 height 610
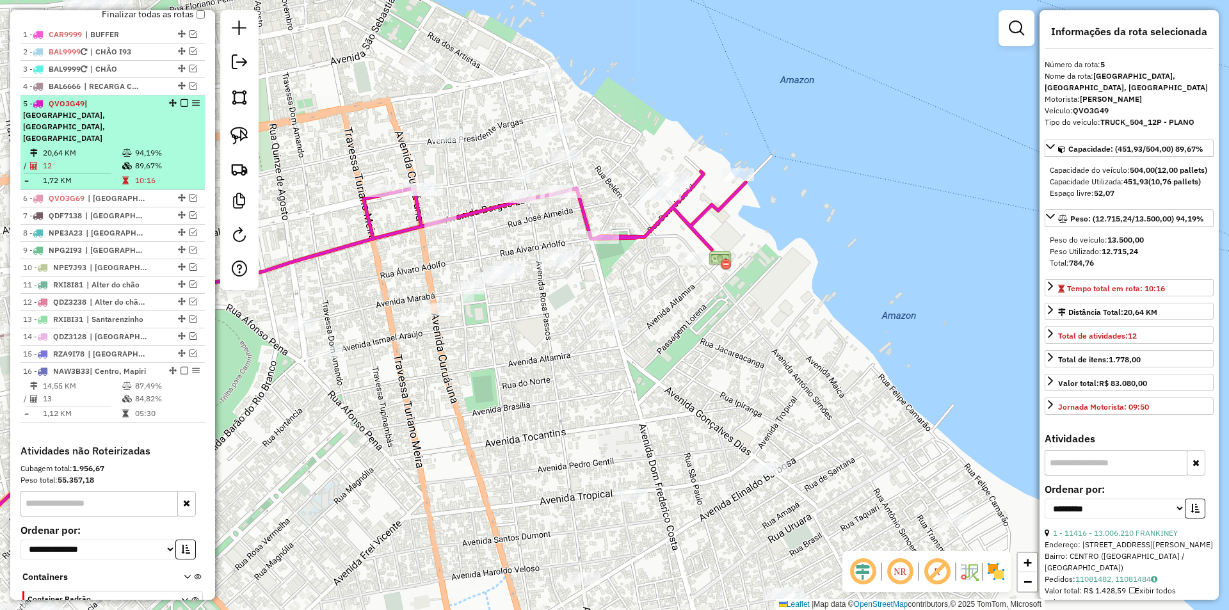
click at [182, 107] on em at bounding box center [184, 103] width 8 height 8
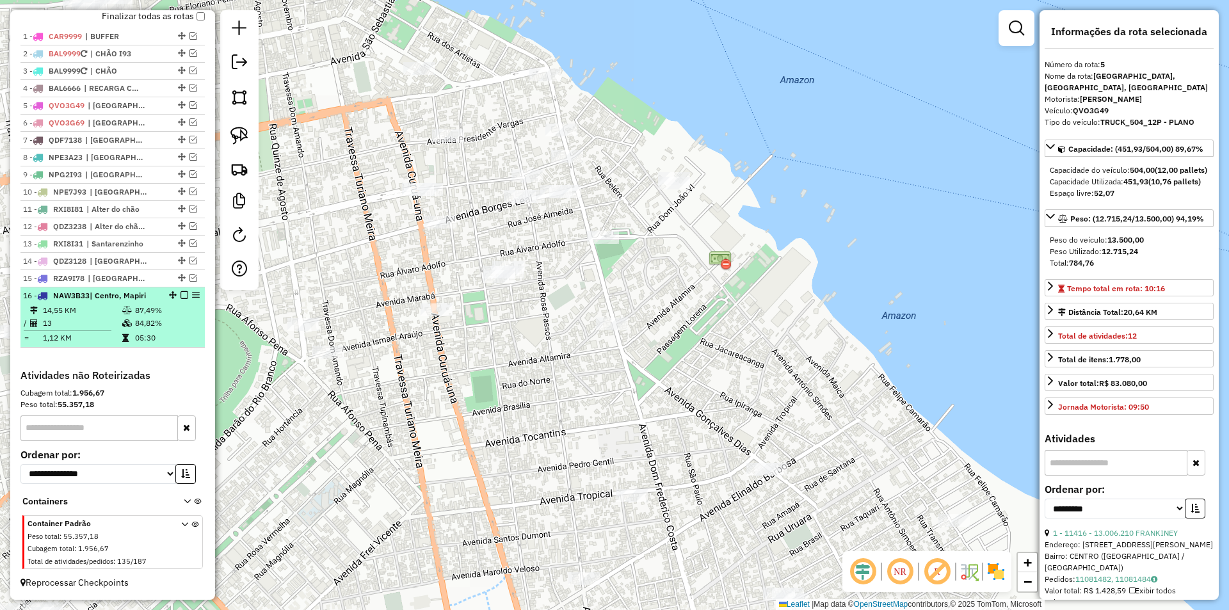
click at [148, 330] on td "84,82%" at bounding box center [166, 323] width 65 height 13
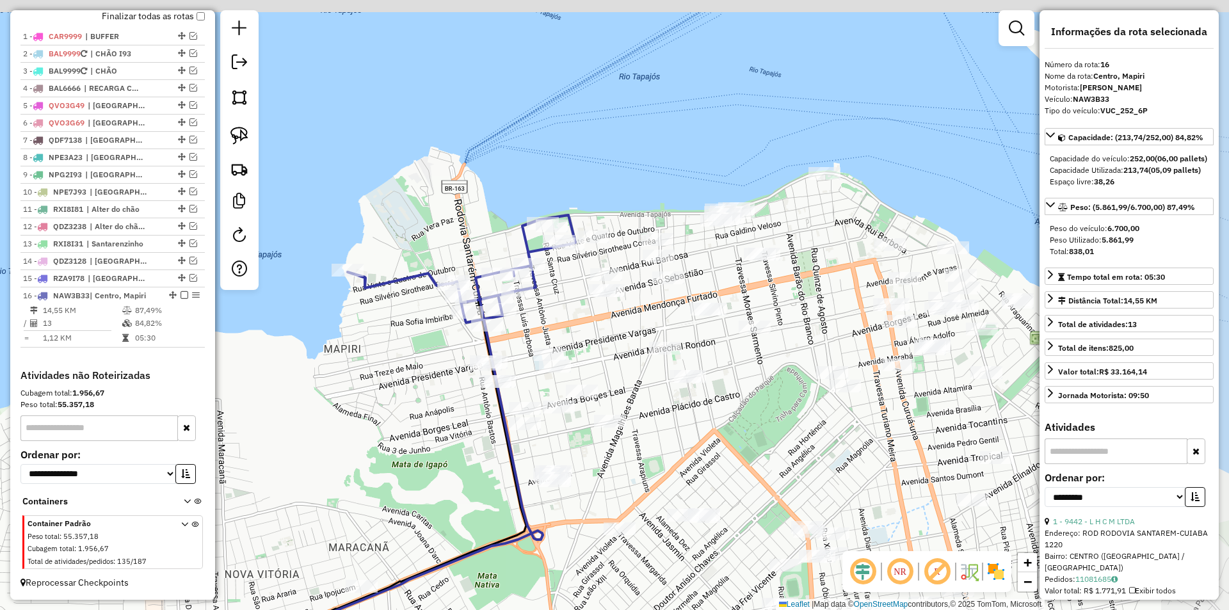
drag, startPoint x: 628, startPoint y: 266, endPoint x: 414, endPoint y: 396, distance: 250.1
click at [414, 396] on div "Janela de atendimento Grade de atendimento Capacidade Transportadoras Veículos …" at bounding box center [614, 305] width 1229 height 610
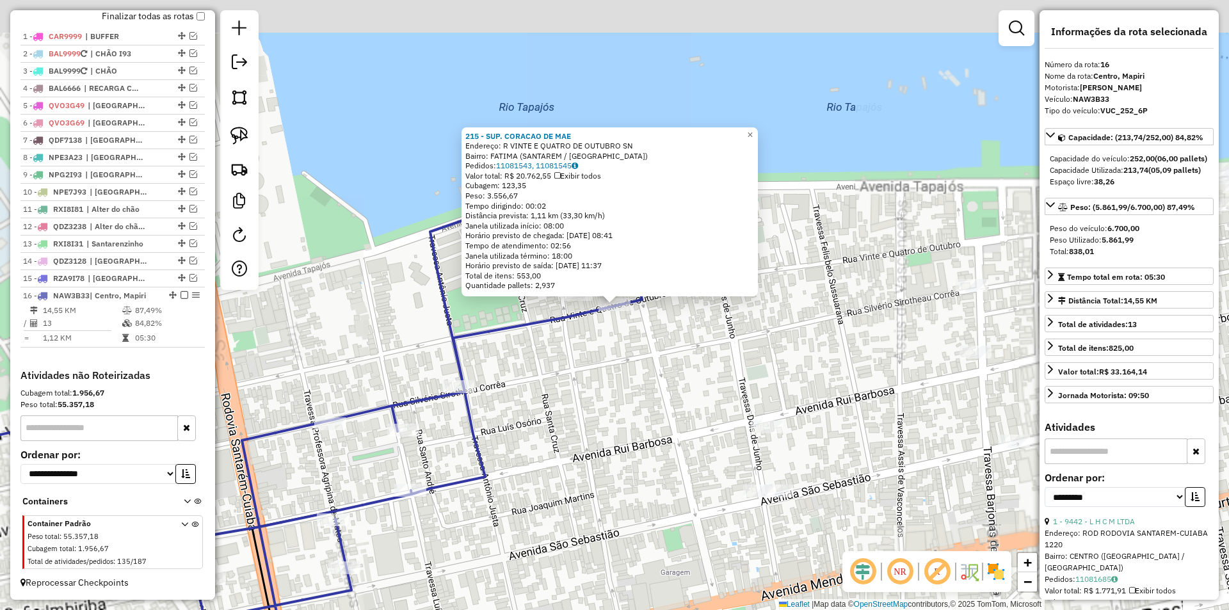
scroll to position [477, 0]
click at [587, 344] on div "215 - SUP. CORACAO DE MAE Endereço: R VINTE E QUATRO DE OUTUBRO SN Bairro: FATI…" at bounding box center [614, 305] width 1229 height 610
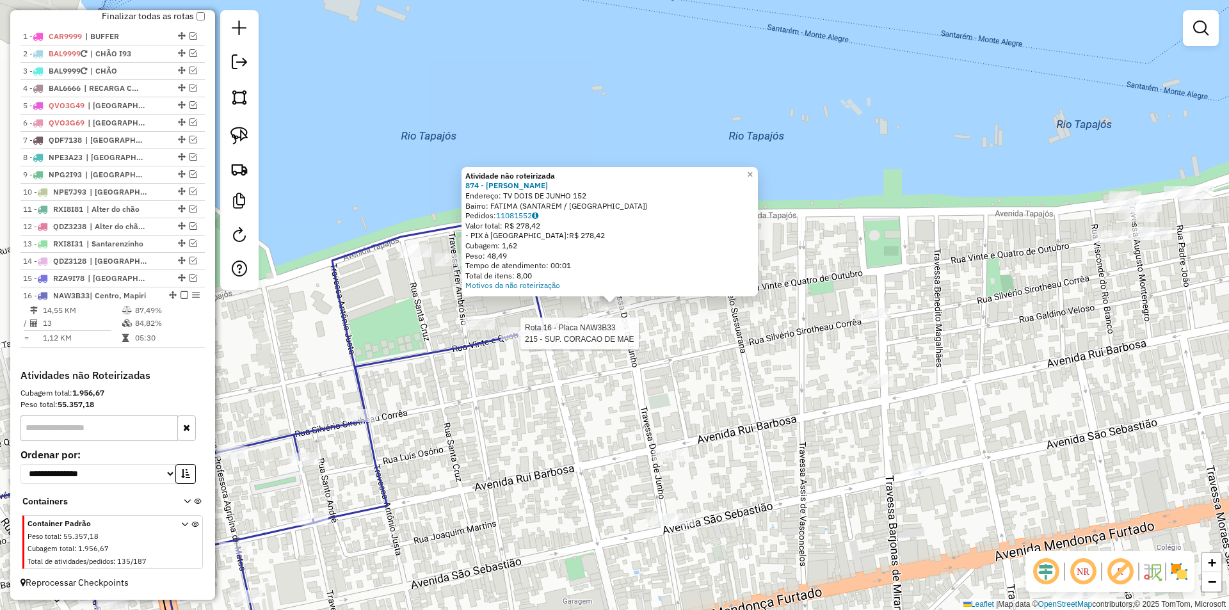
click at [528, 340] on div at bounding box center [516, 333] width 32 height 13
select select "**********"
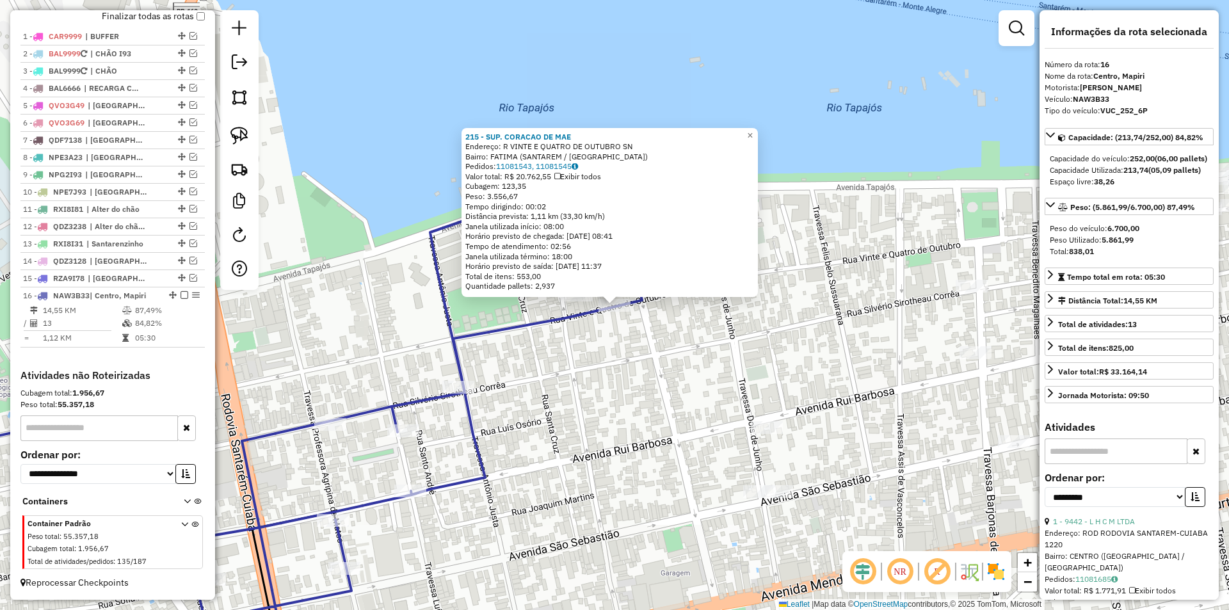
click at [555, 385] on div "215 - SUP. CORACAO DE MAE Endereço: R VINTE E QUATRO DE OUTUBRO SN Bairro: FATI…" at bounding box center [614, 305] width 1229 height 610
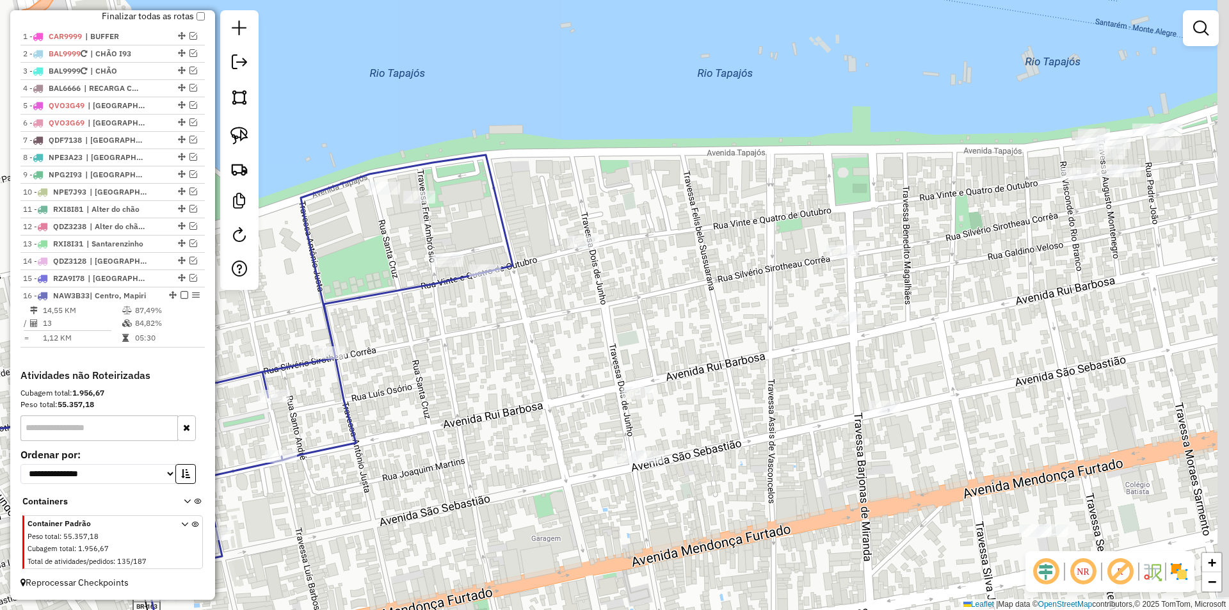
drag, startPoint x: 628, startPoint y: 414, endPoint x: 425, endPoint y: 349, distance: 212.9
click at [425, 349] on div "Janela de atendimento Grade de atendimento Capacidade Transportadoras Veículos …" at bounding box center [614, 305] width 1229 height 610
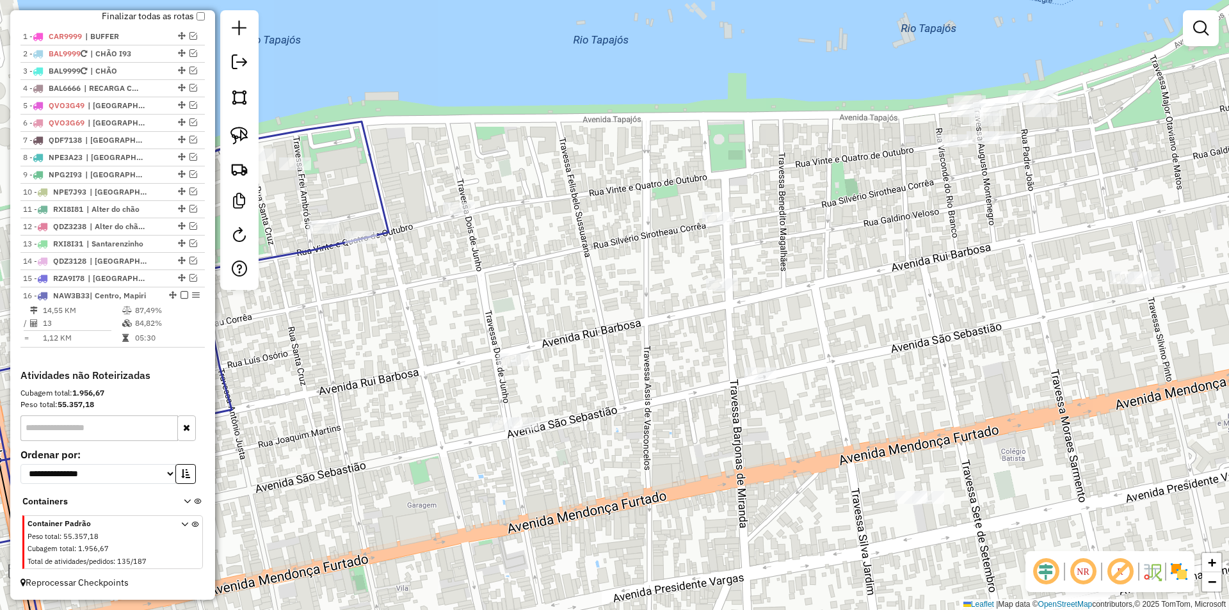
drag, startPoint x: 609, startPoint y: 352, endPoint x: 539, endPoint y: 348, distance: 69.9
click at [539, 348] on div "Janela de atendimento Grade de atendimento Capacidade Transportadoras Veículos …" at bounding box center [614, 305] width 1229 height 610
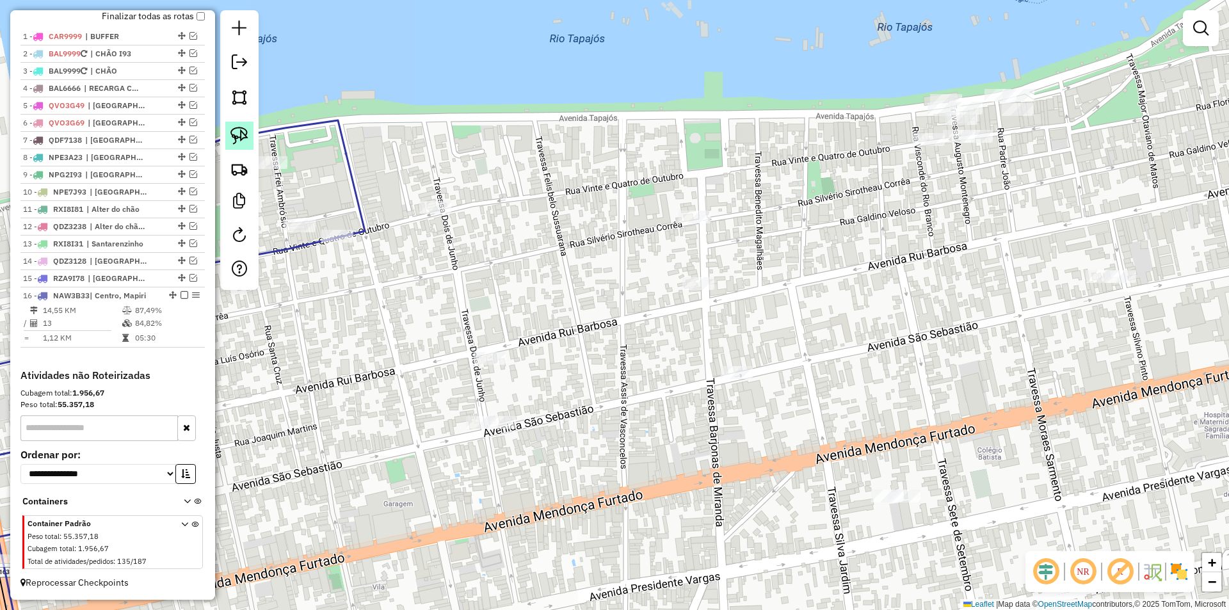
click at [241, 141] on img at bounding box center [239, 136] width 18 height 18
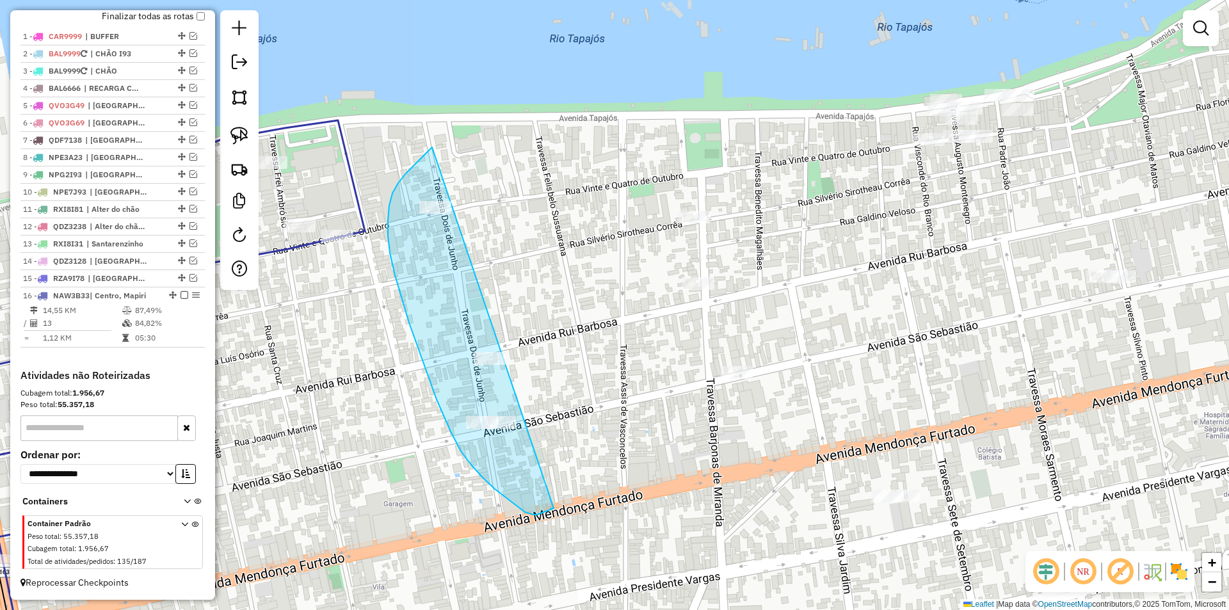
drag, startPoint x: 432, startPoint y: 147, endPoint x: 629, endPoint y: 445, distance: 357.4
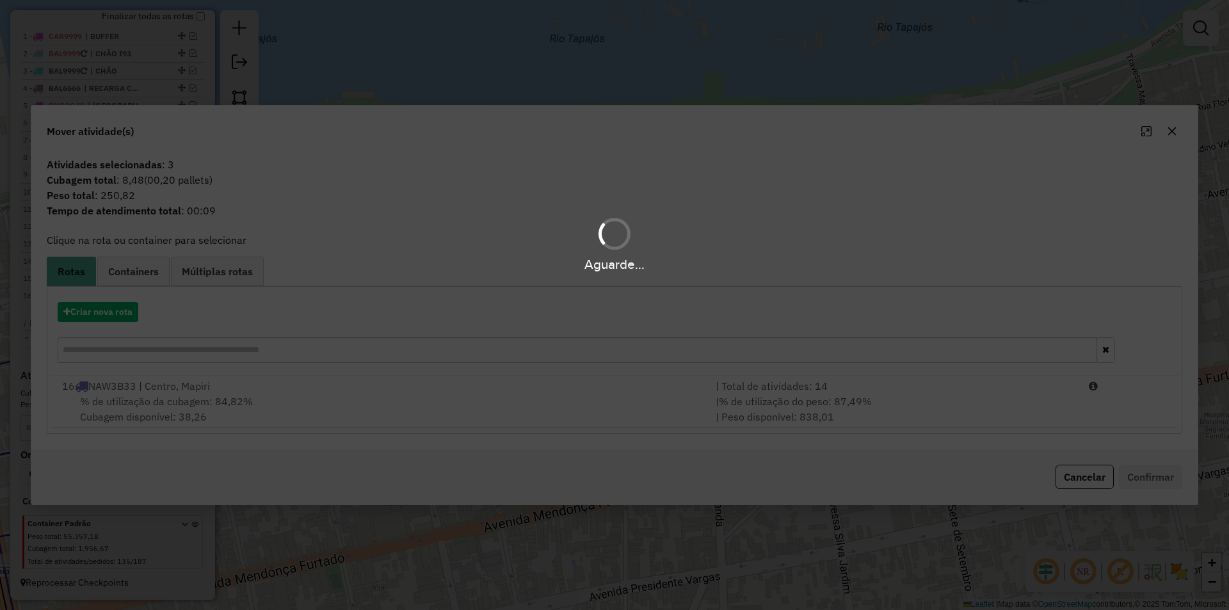
click at [721, 419] on div "Aguarde..." at bounding box center [614, 305] width 1229 height 610
click at [774, 404] on div "Aguarde..." at bounding box center [614, 305] width 1229 height 610
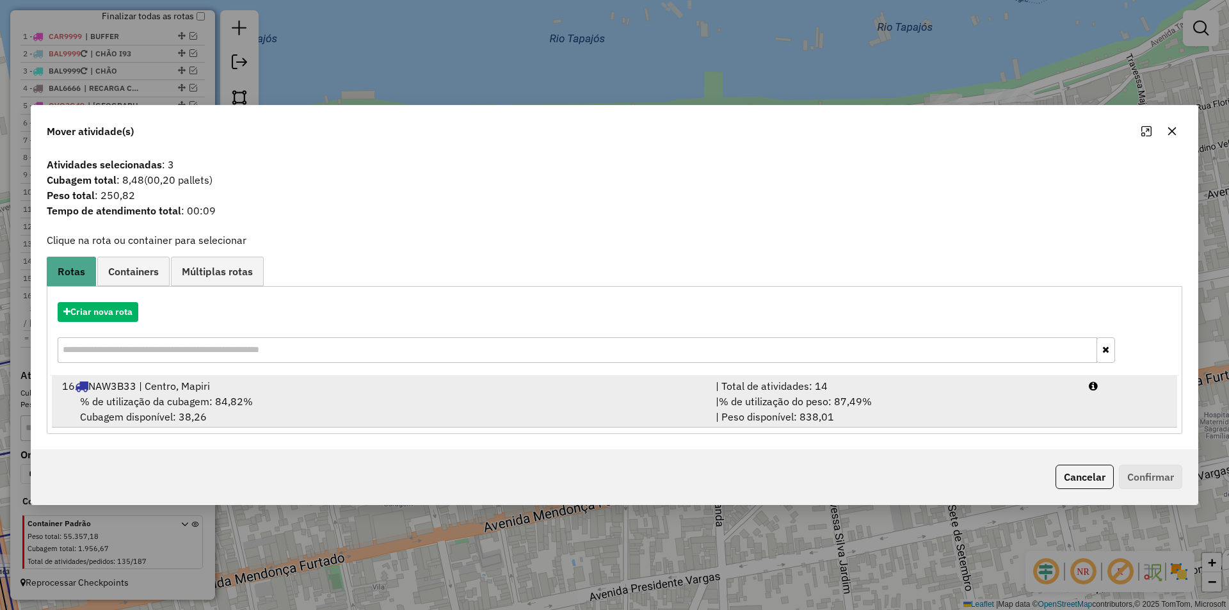
click at [884, 394] on div "| % de utilização do peso: 87,49% | Peso disponível: 838,01" at bounding box center [894, 409] width 373 height 31
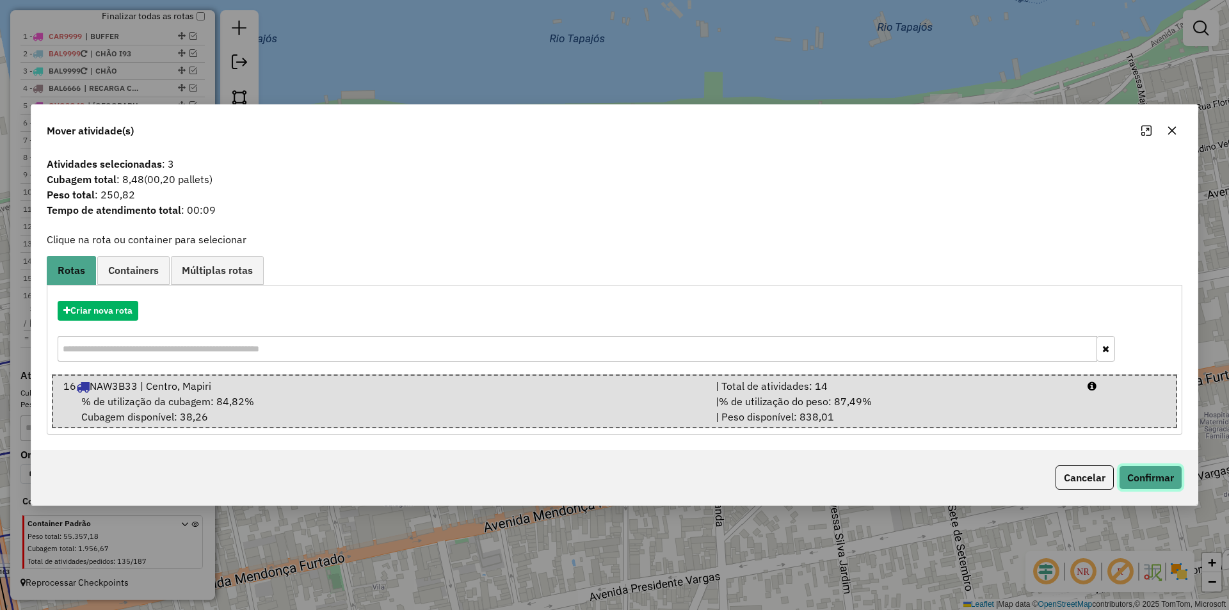
click at [1138, 472] on button "Confirmar" at bounding box center [1150, 477] width 63 height 24
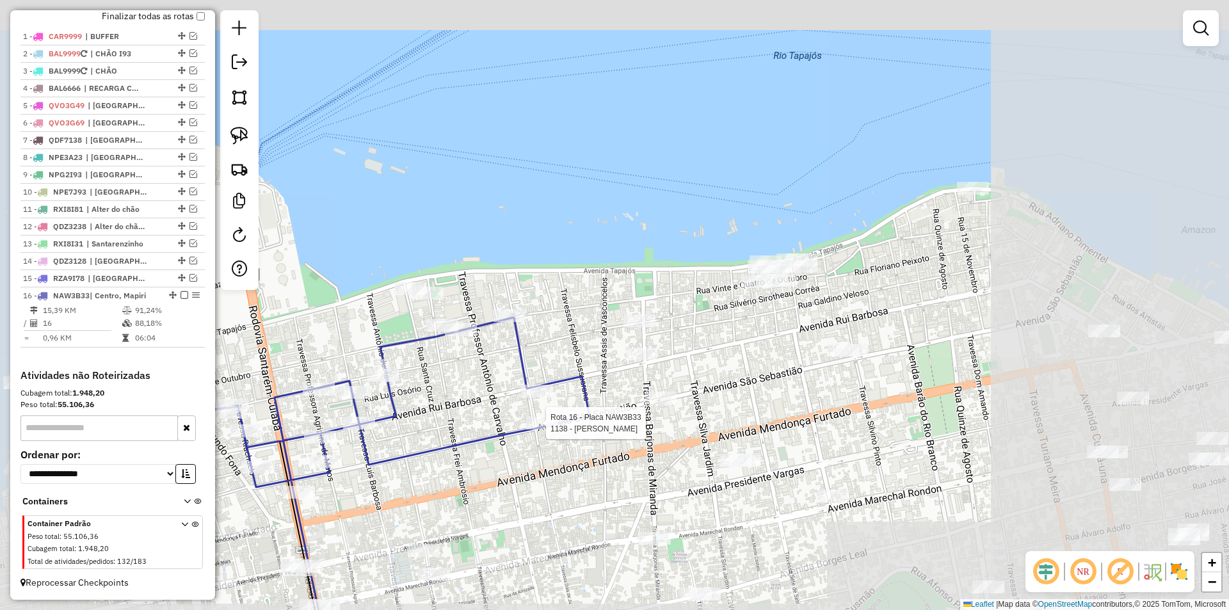
click at [529, 429] on div at bounding box center [542, 423] width 32 height 13
select select "**********"
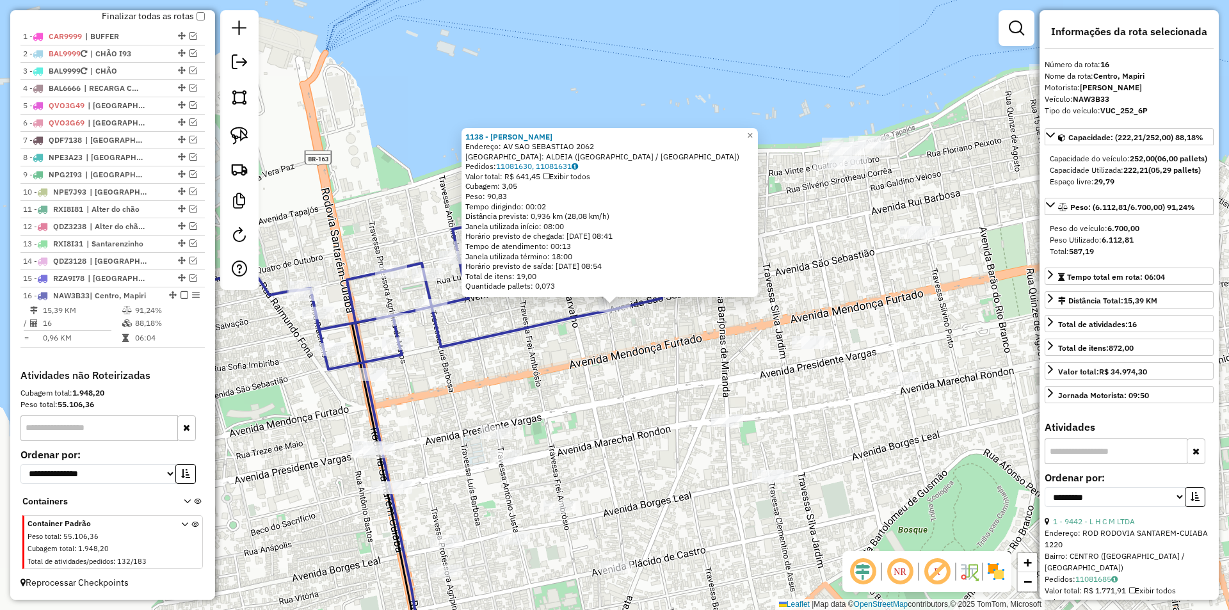
click at [532, 429] on div "1138 - [PERSON_NAME] Endereço: AV SAO SEBASTIAO 2062 Bairro: ALDEIA ([GEOGRAPHI…" at bounding box center [614, 305] width 1229 height 610
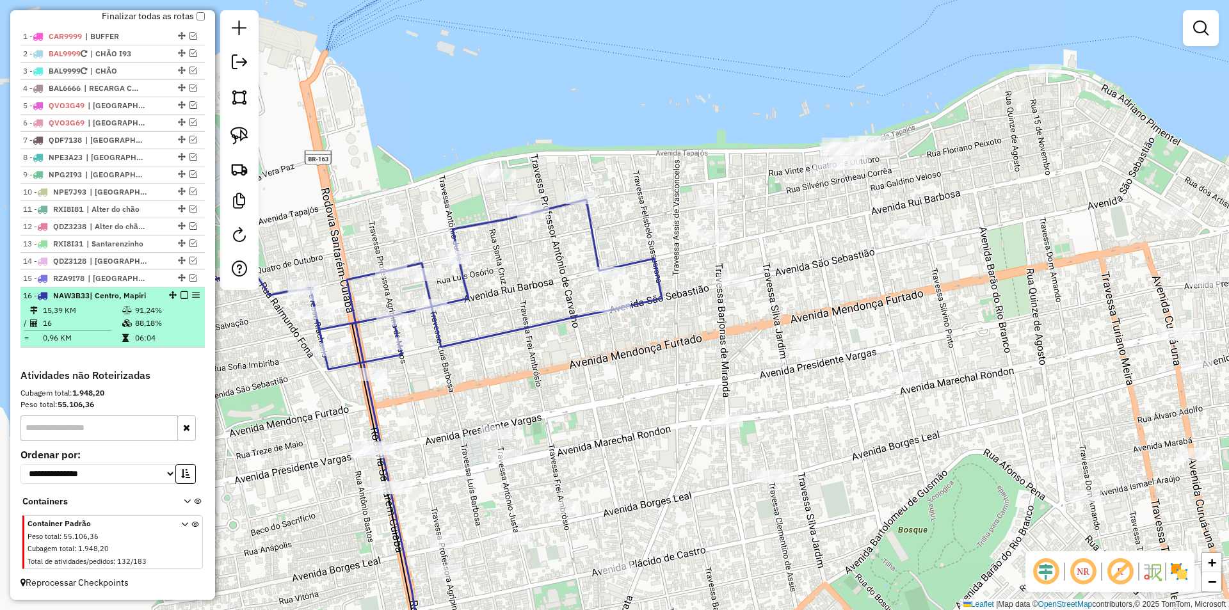
click at [180, 292] on em at bounding box center [184, 295] width 8 height 8
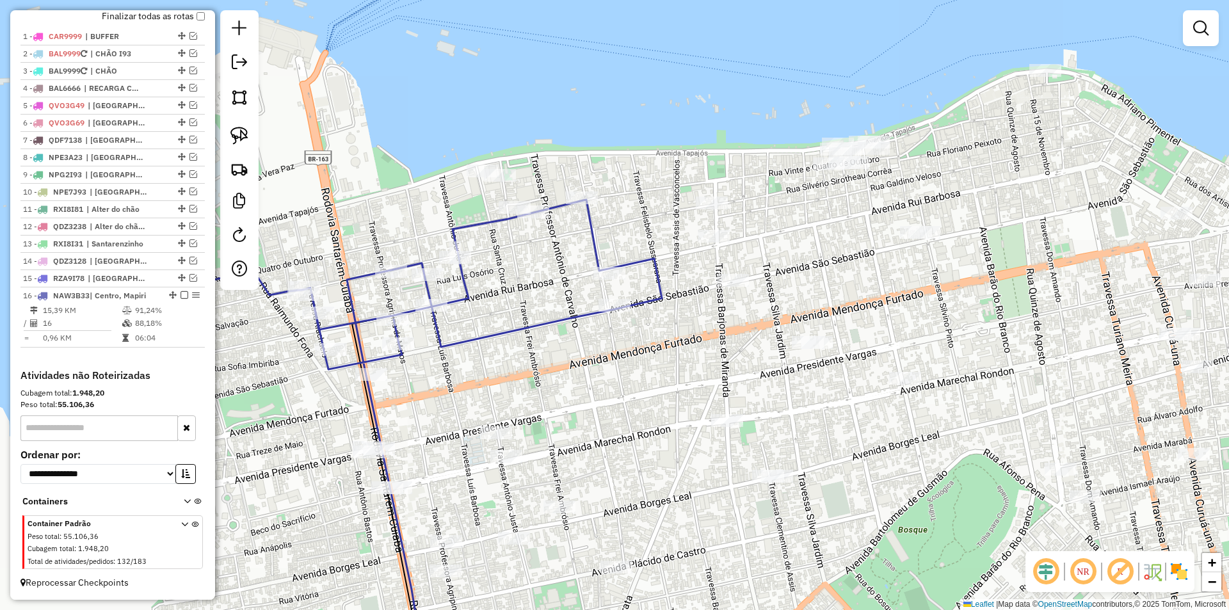
scroll to position [435, 0]
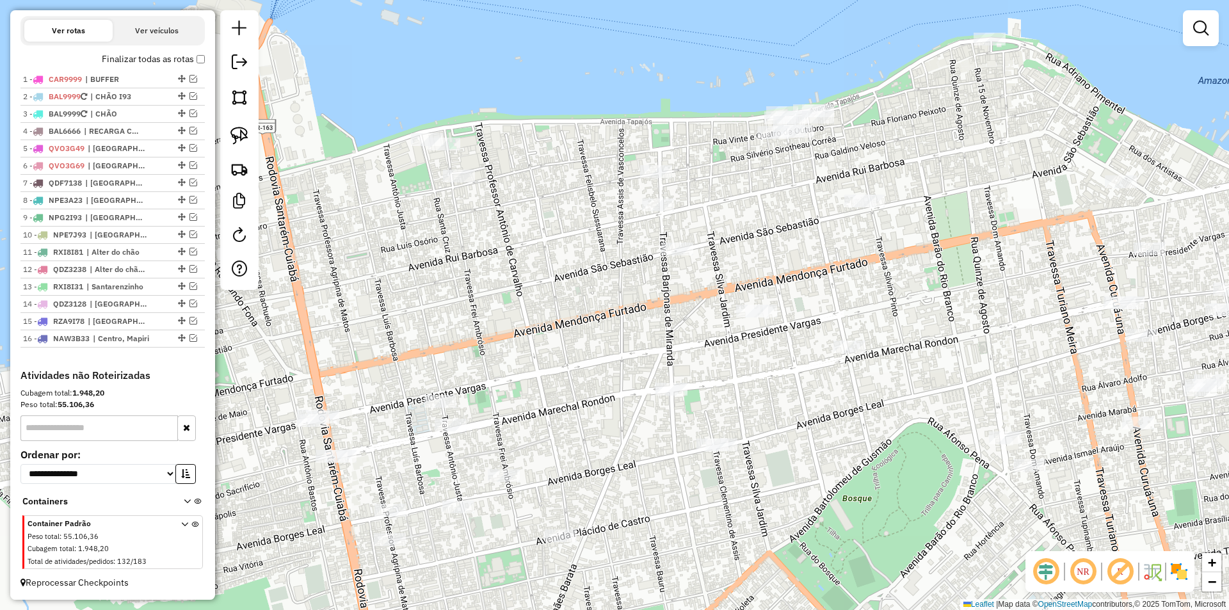
drag, startPoint x: 414, startPoint y: 289, endPoint x: 358, endPoint y: 258, distance: 63.9
click at [358, 258] on div "Janela de atendimento Grade de atendimento Capacidade Transportadoras Veículos …" at bounding box center [614, 305] width 1229 height 610
drag, startPoint x: 399, startPoint y: 246, endPoint x: 352, endPoint y: 250, distance: 47.5
click at [352, 250] on div "Janela de atendimento Grade de atendimento Capacidade Transportadoras Veículos …" at bounding box center [614, 305] width 1229 height 610
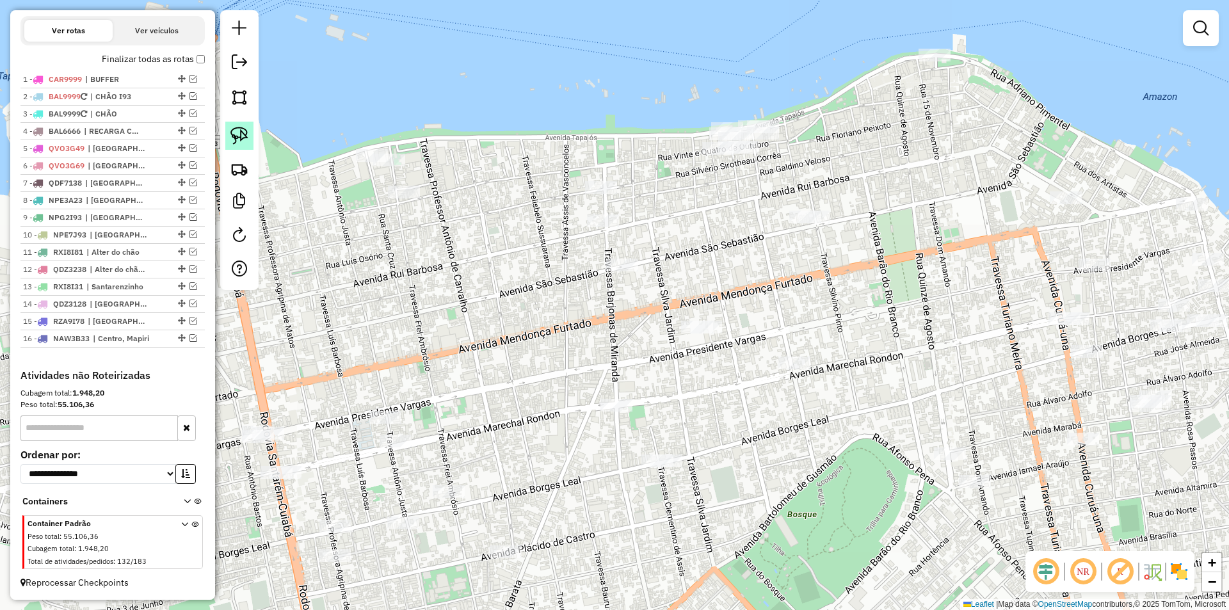
click at [225, 138] on link at bounding box center [239, 136] width 28 height 28
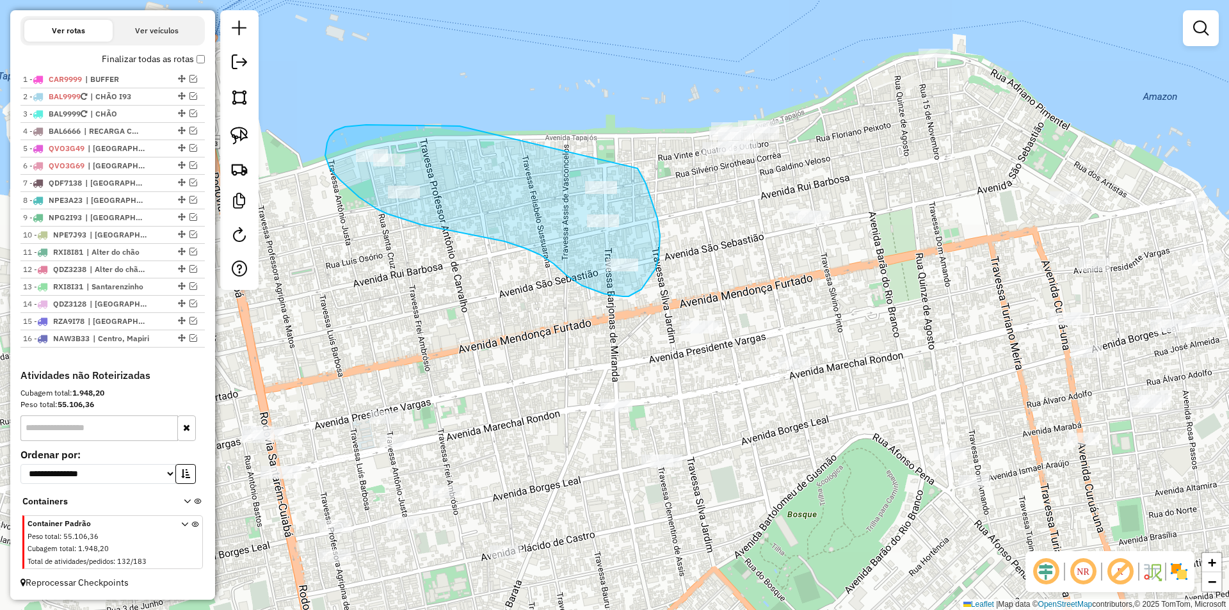
drag, startPoint x: 434, startPoint y: 125, endPoint x: 637, endPoint y: 168, distance: 208.0
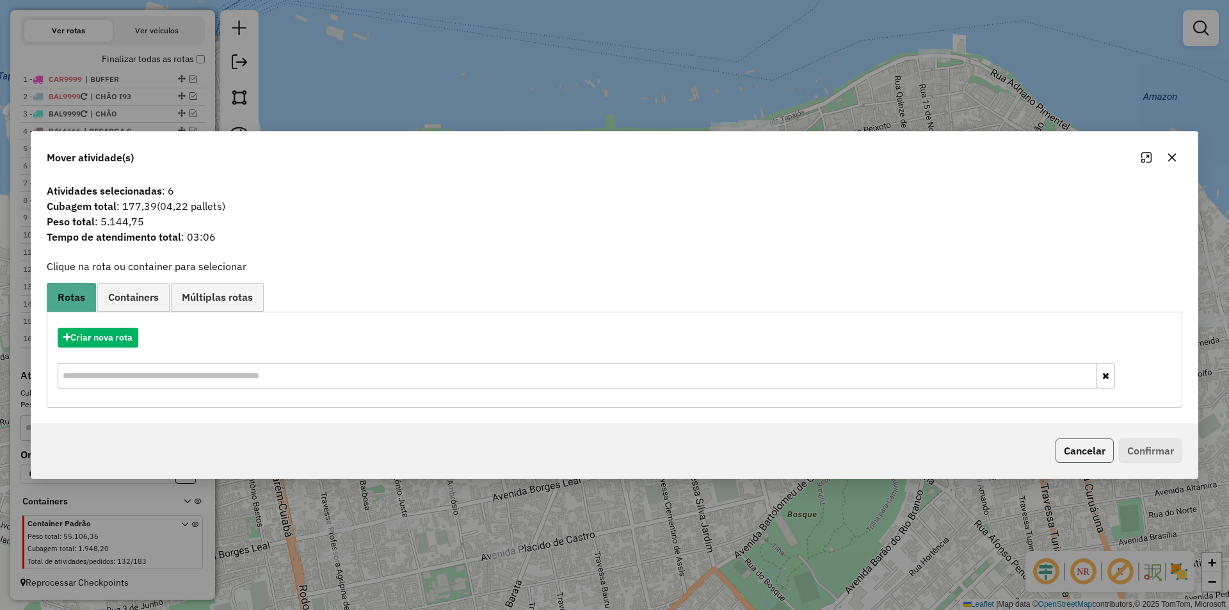
click at [1087, 449] on button "Cancelar" at bounding box center [1084, 450] width 58 height 24
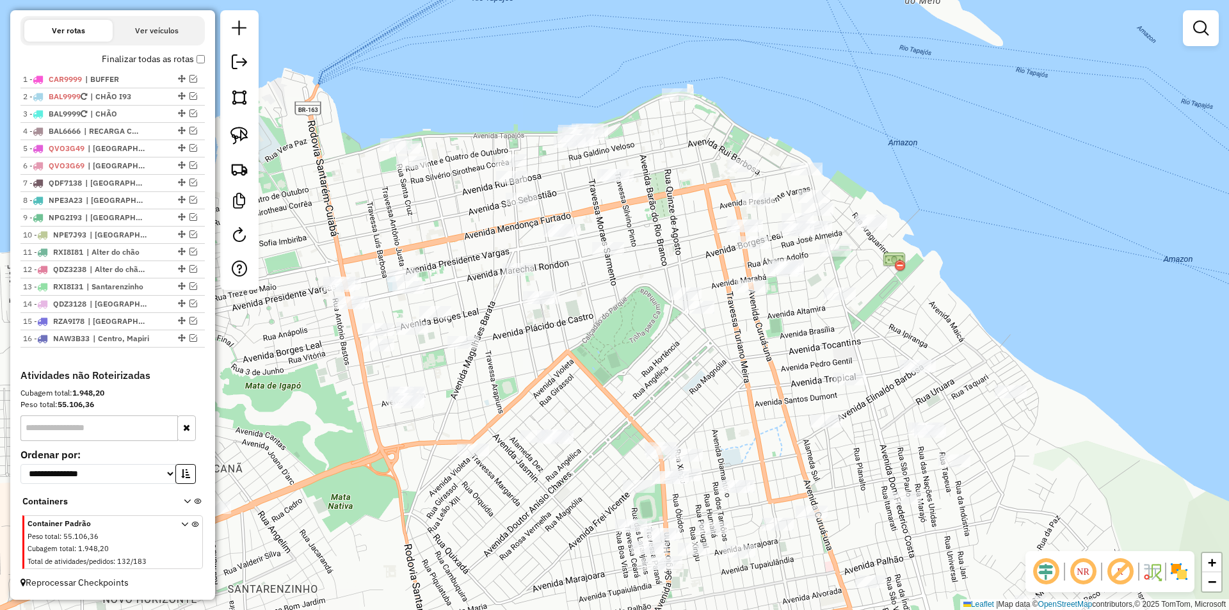
drag, startPoint x: 680, startPoint y: 410, endPoint x: 552, endPoint y: 271, distance: 188.8
click at [552, 271] on div "Janela de atendimento Grade de atendimento Capacidade Transportadoras Veículos …" at bounding box center [614, 305] width 1229 height 610
click at [244, 130] on img at bounding box center [239, 136] width 18 height 18
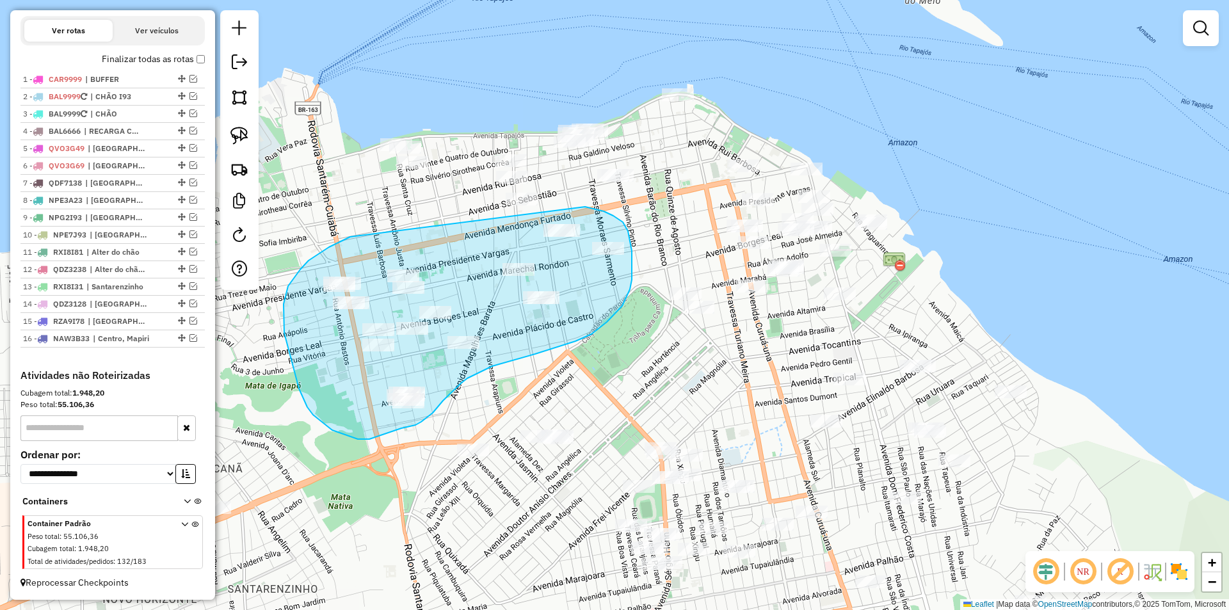
drag, startPoint x: 350, startPoint y: 237, endPoint x: 585, endPoint y: 207, distance: 236.8
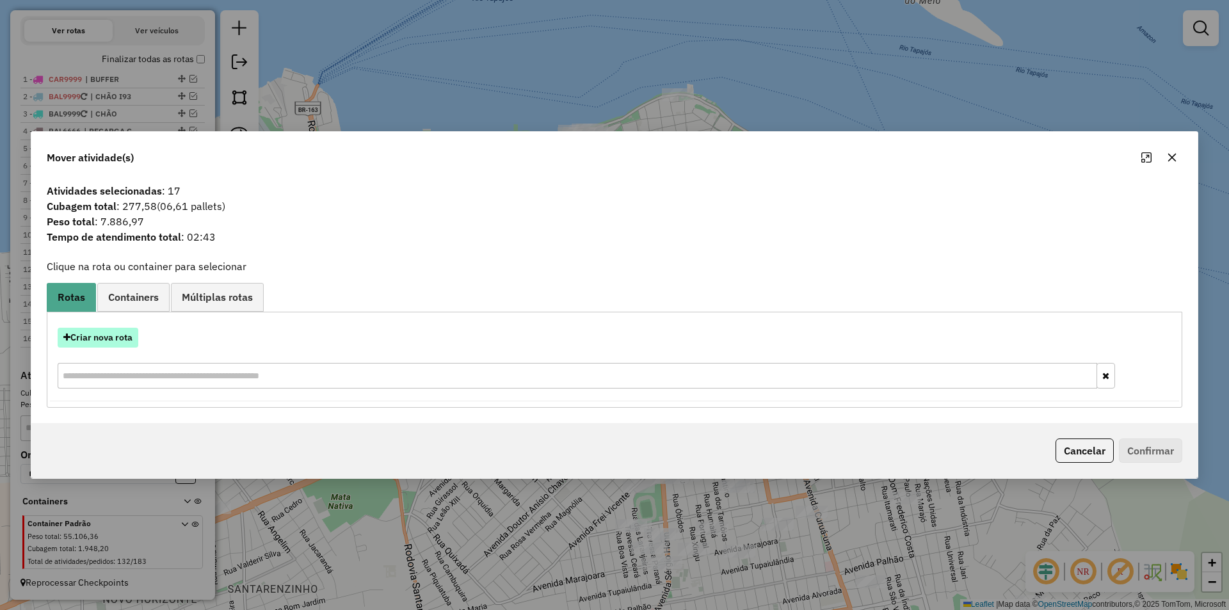
click at [106, 342] on button "Criar nova rota" at bounding box center [98, 338] width 81 height 20
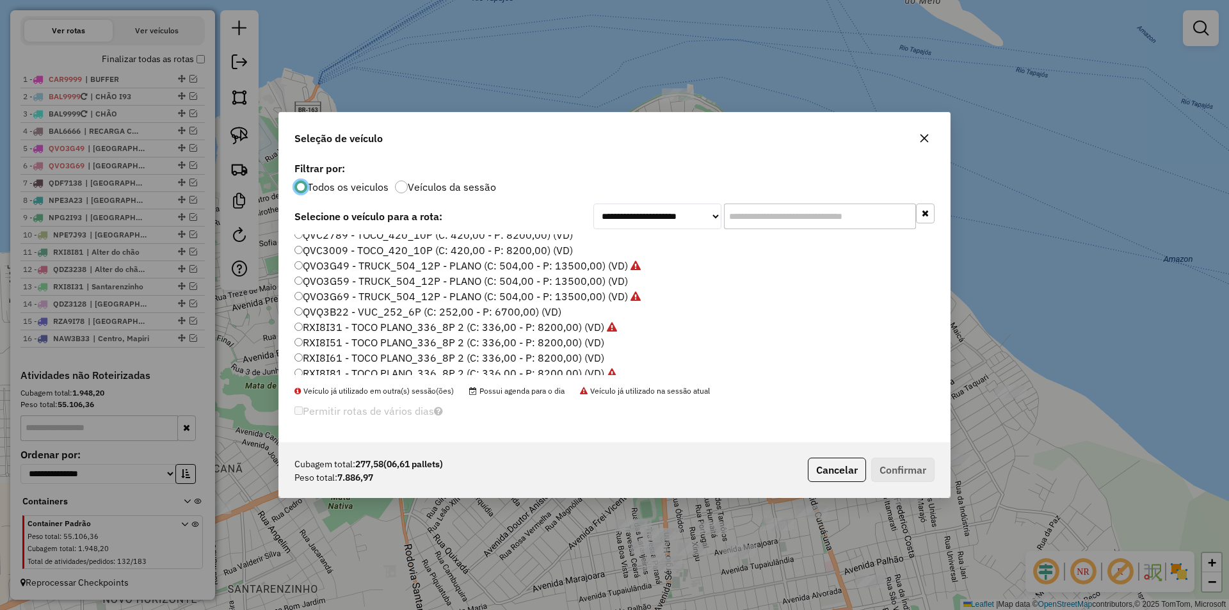
scroll to position [381, 0]
click at [344, 372] on label "RZA9I98 - TOCO PLANO_336_8P 3 (C: 336,00 - P: 7830,00) (VD)" at bounding box center [450, 366] width 312 height 15
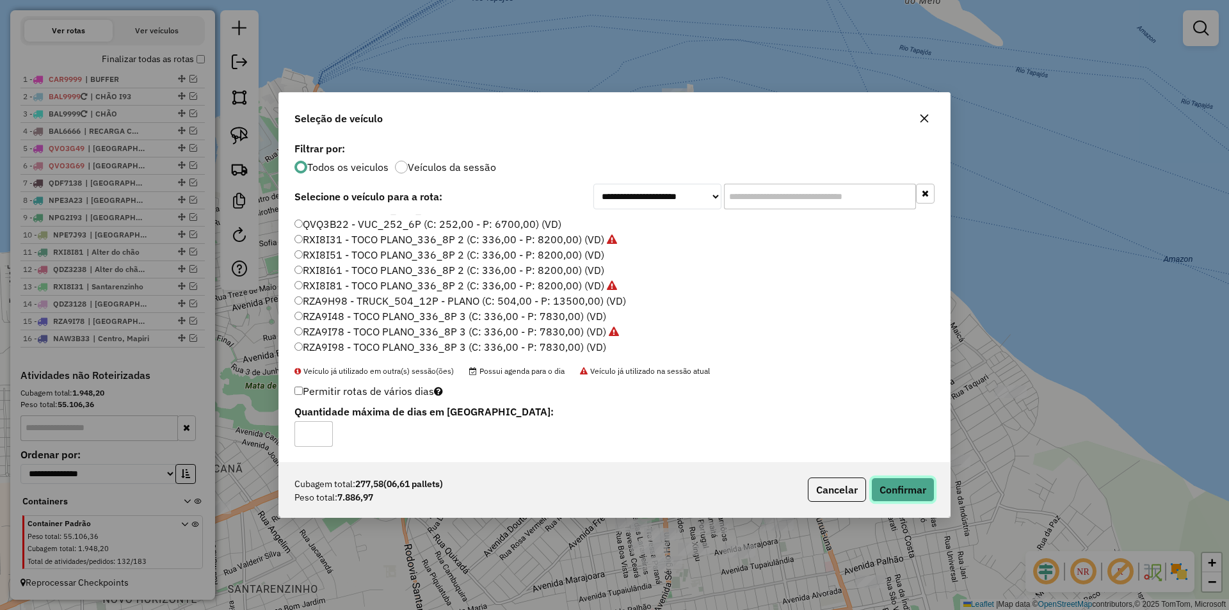
click at [913, 489] on button "Confirmar" at bounding box center [902, 489] width 63 height 24
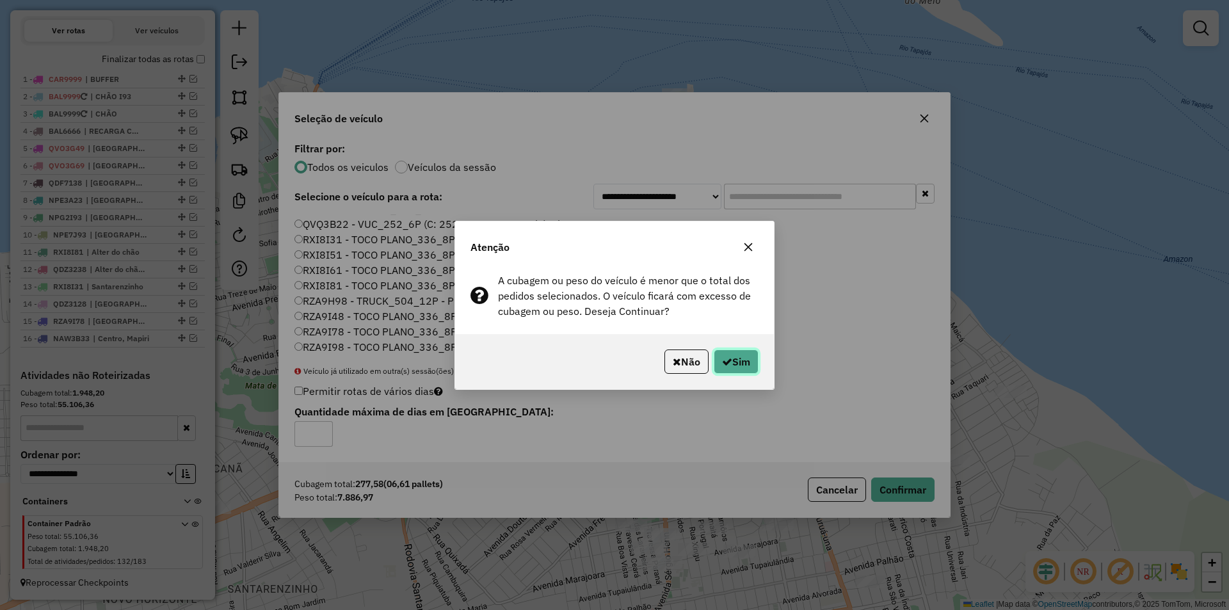
click at [742, 368] on button "Sim" at bounding box center [736, 361] width 45 height 24
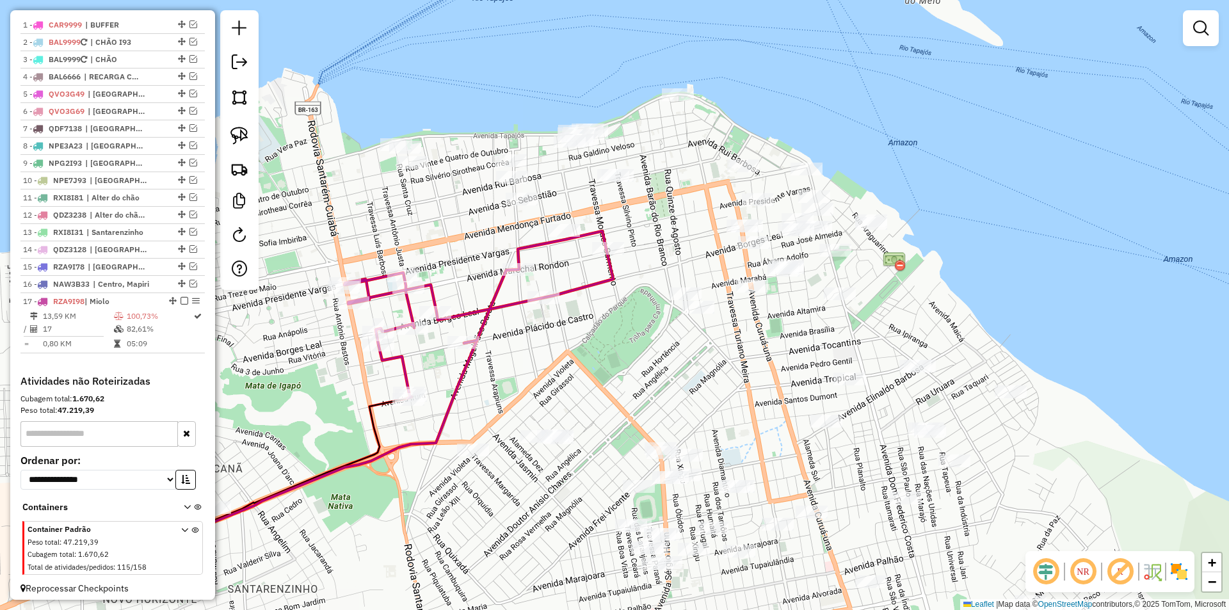
click at [548, 304] on div at bounding box center [543, 297] width 32 height 13
select select "**********"
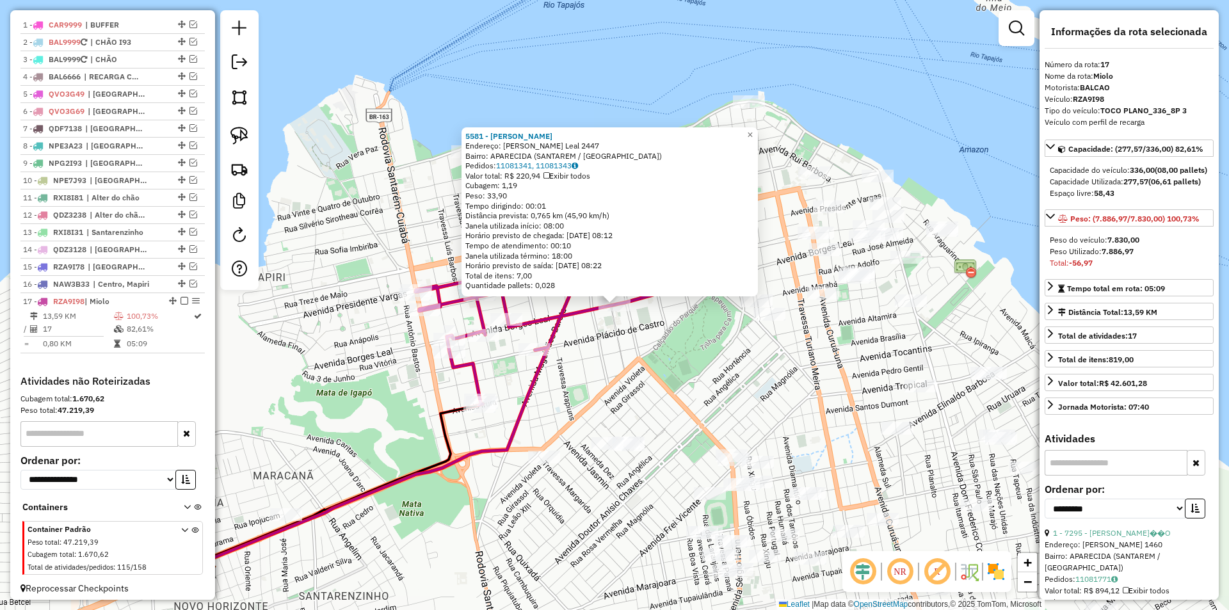
scroll to position [495, 0]
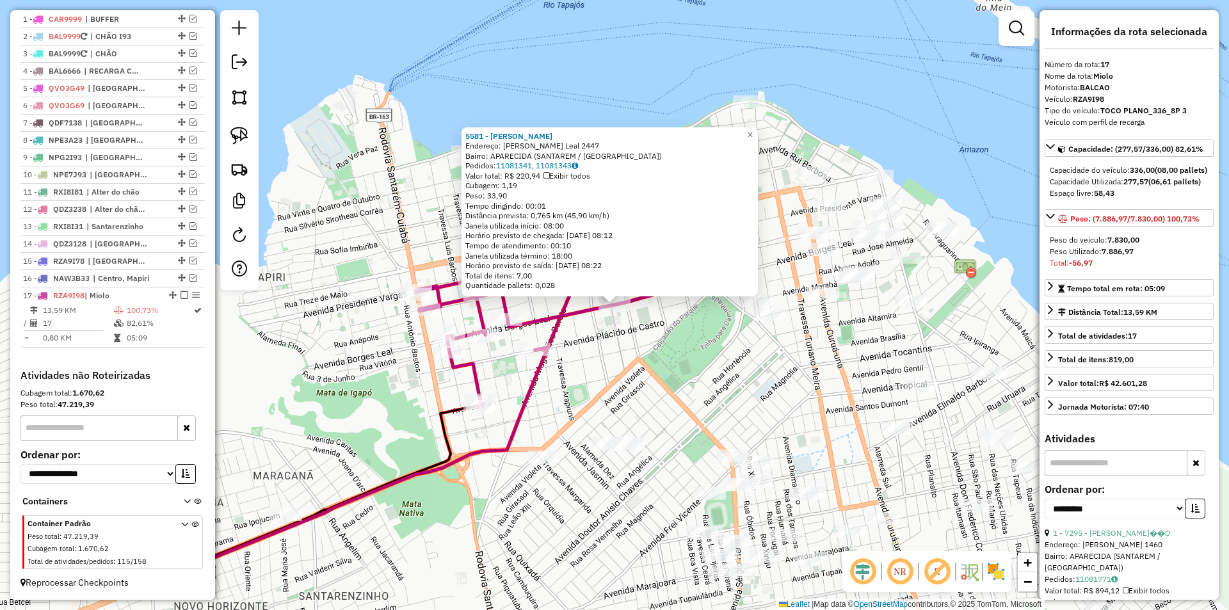
click at [589, 353] on div "5581 - [PERSON_NAME] Endereço: [PERSON_NAME] Leal 2447 Bairro: APARECIDA (SANTA…" at bounding box center [614, 305] width 1229 height 610
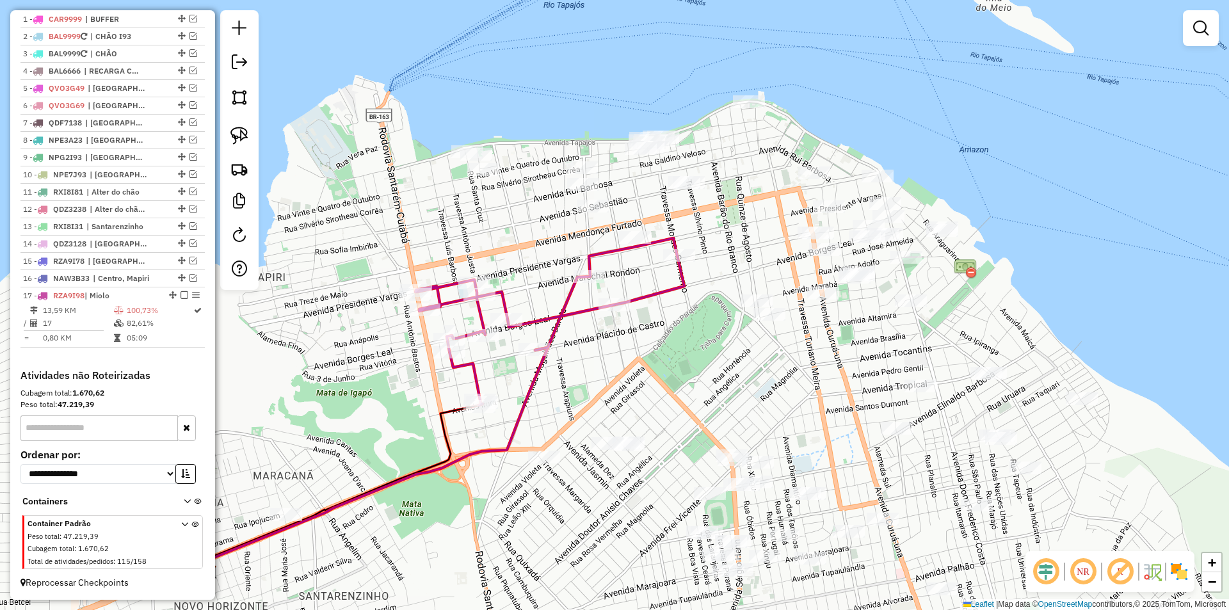
click at [602, 257] on icon at bounding box center [549, 321] width 269 height 167
select select "**********"
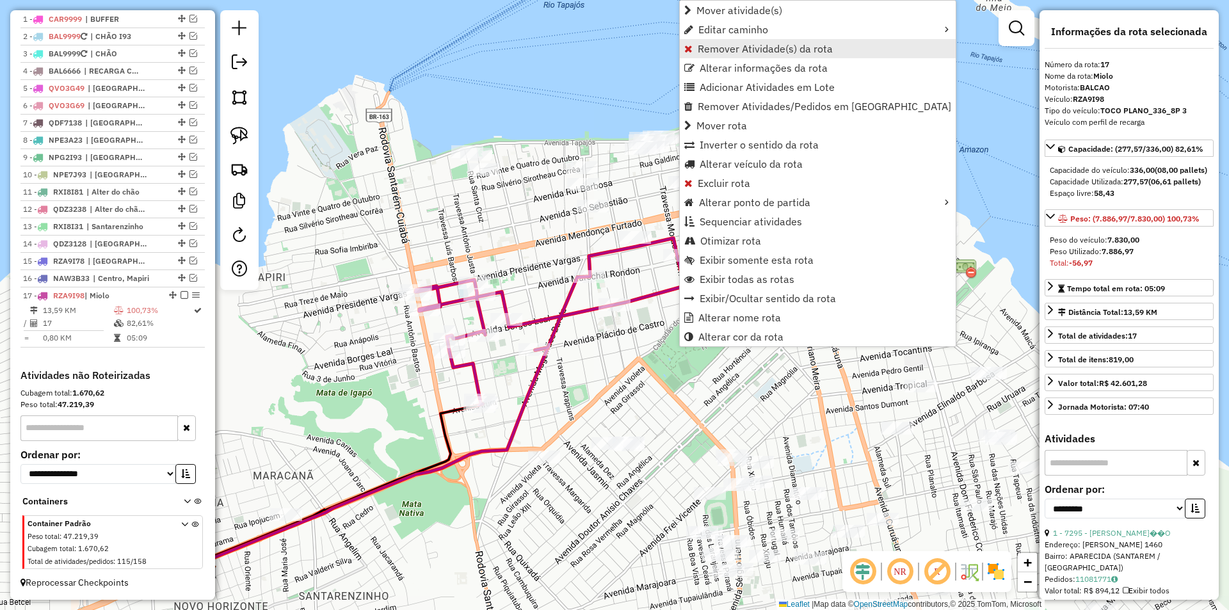
click at [696, 42] on link "Remover Atividade(s) da rota" at bounding box center [818, 48] width 276 height 19
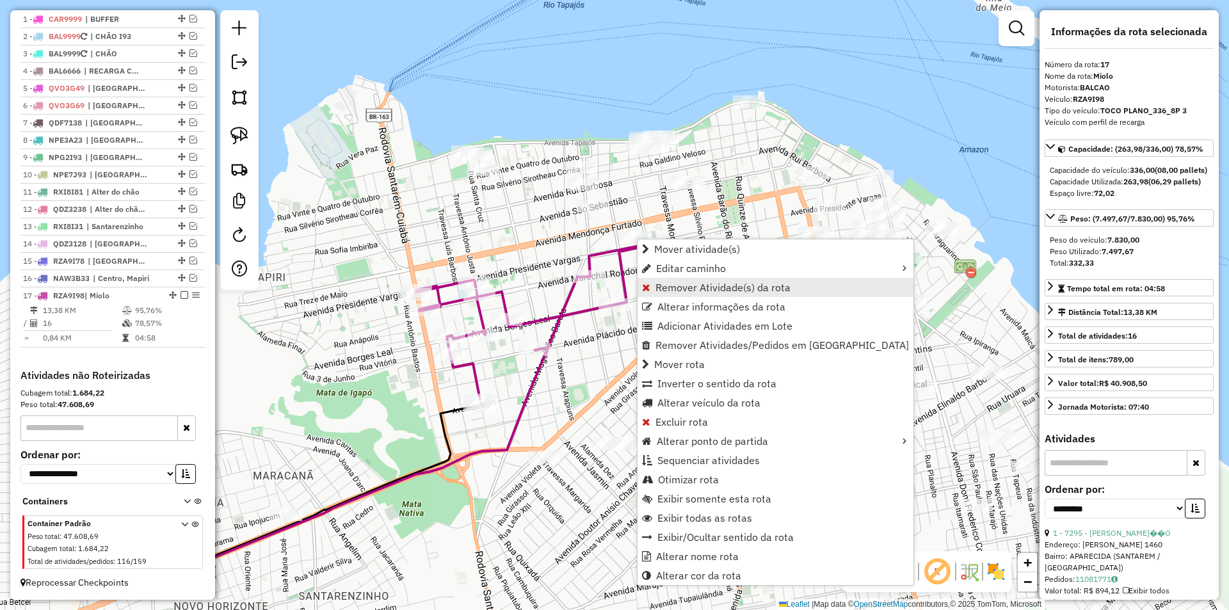
click at [673, 291] on span "Remover Atividade(s) da rota" at bounding box center [722, 287] width 135 height 10
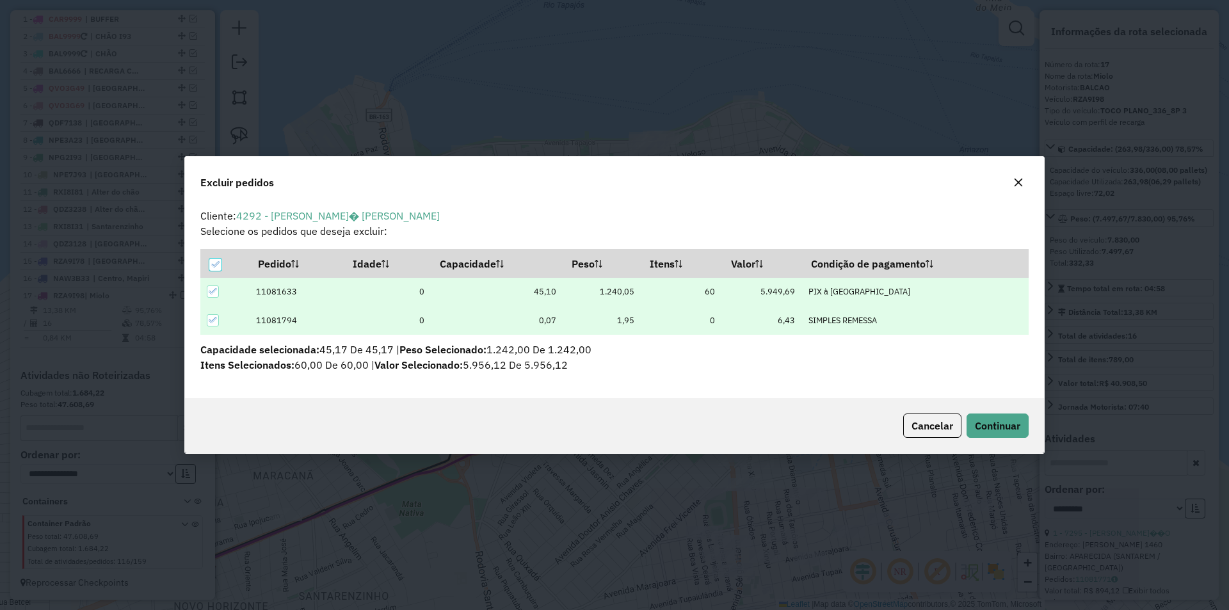
scroll to position [0, 0]
click at [984, 422] on span "Continuar" at bounding box center [997, 425] width 45 height 13
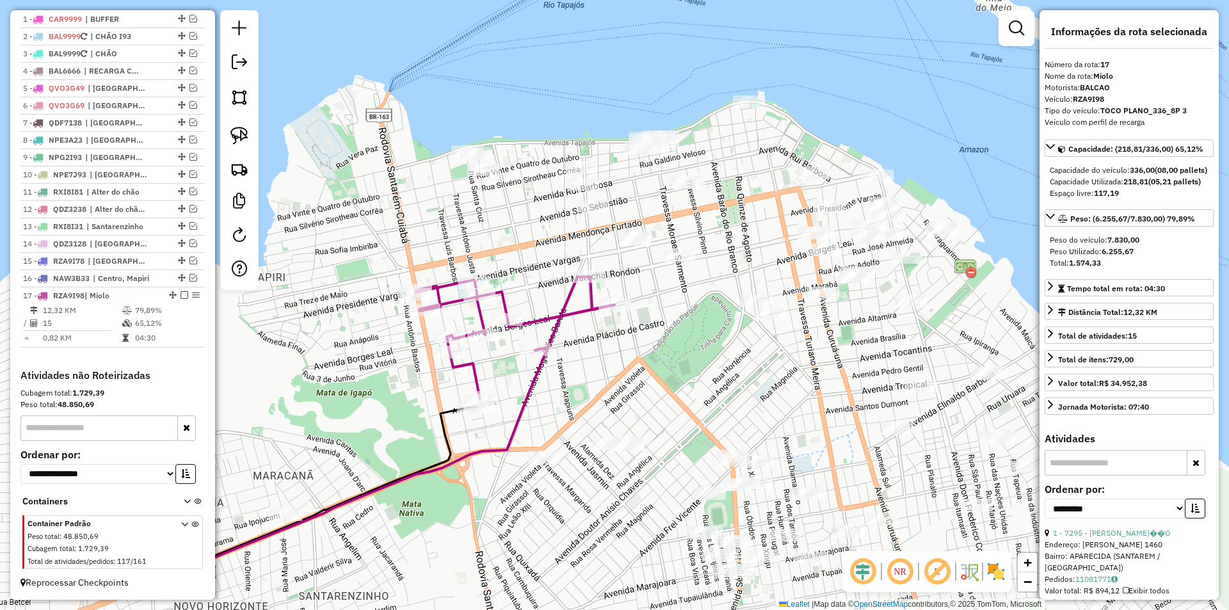
click at [243, 136] on img at bounding box center [239, 136] width 18 height 18
drag, startPoint x: 682, startPoint y: 232, endPoint x: 690, endPoint y: 283, distance: 51.2
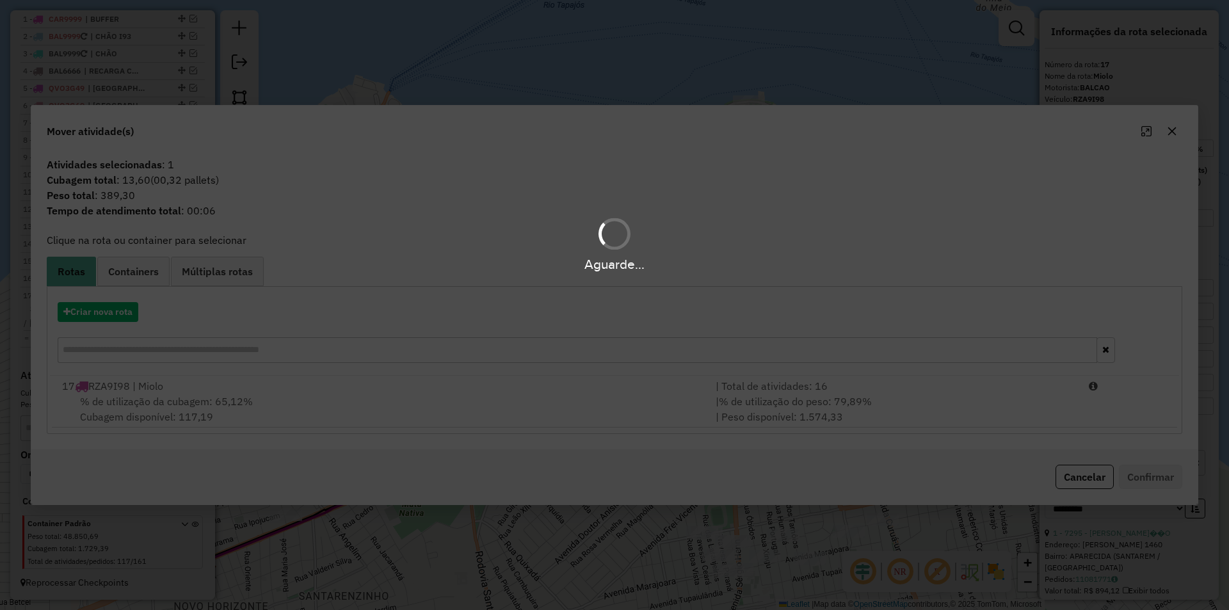
click at [468, 424] on div "Aguarde..." at bounding box center [614, 305] width 1229 height 610
click at [515, 397] on div "% de utilização da cubagem: 65,12% Cubagem disponível: 117,19" at bounding box center [380, 409] width 653 height 31
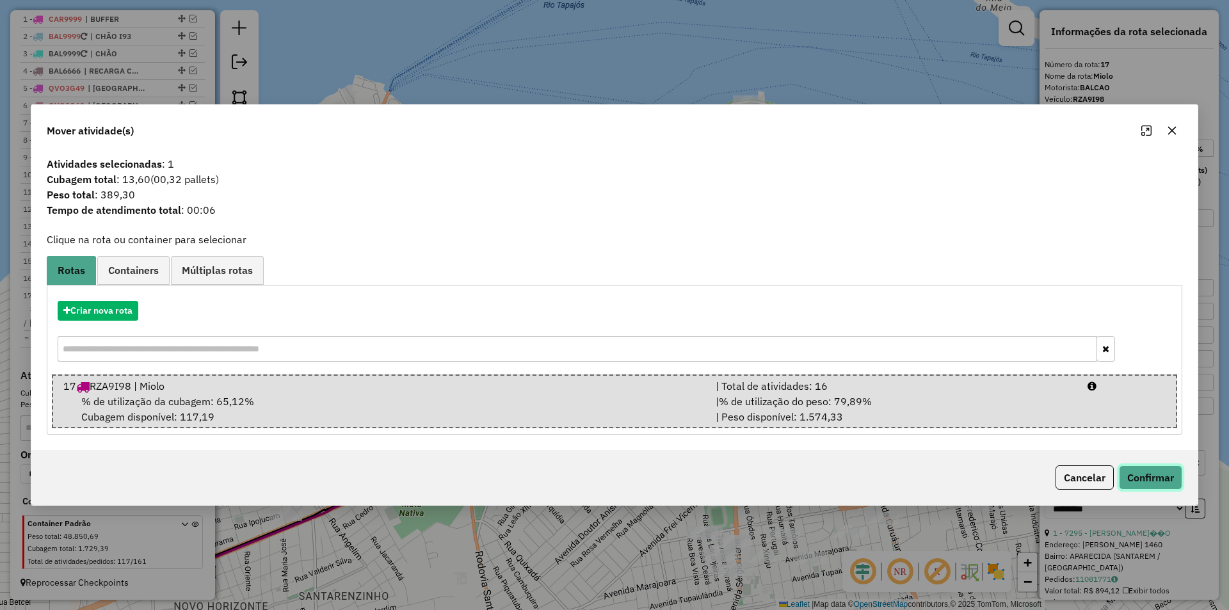
click at [1164, 486] on button "Confirmar" at bounding box center [1150, 477] width 63 height 24
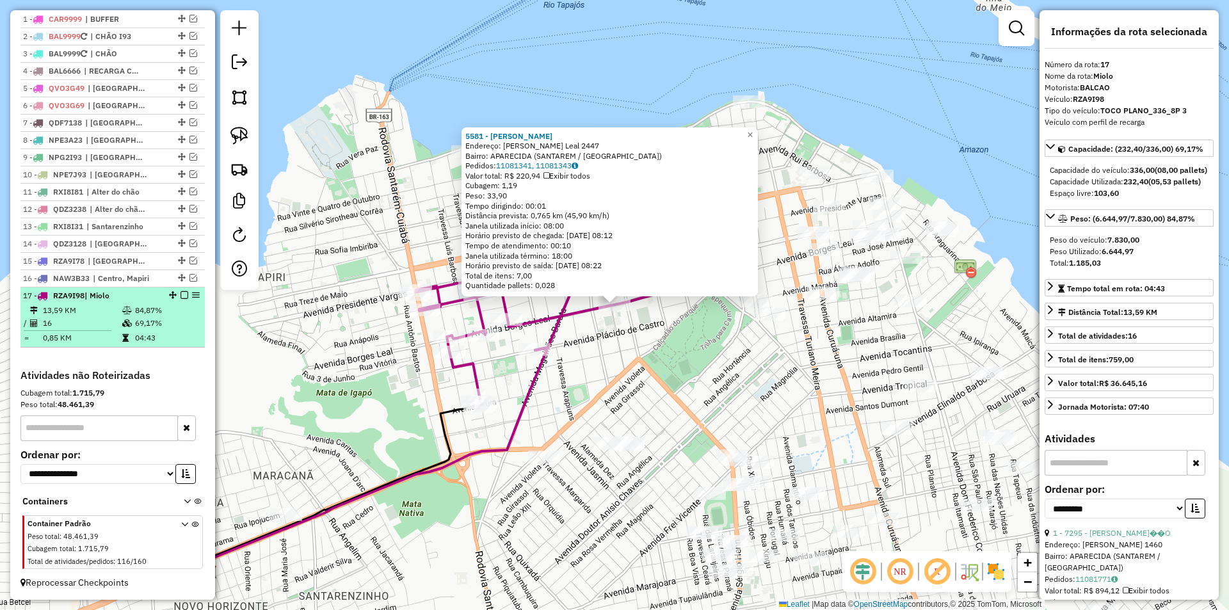
click at [186, 321] on td "69,17%" at bounding box center [166, 323] width 65 height 13
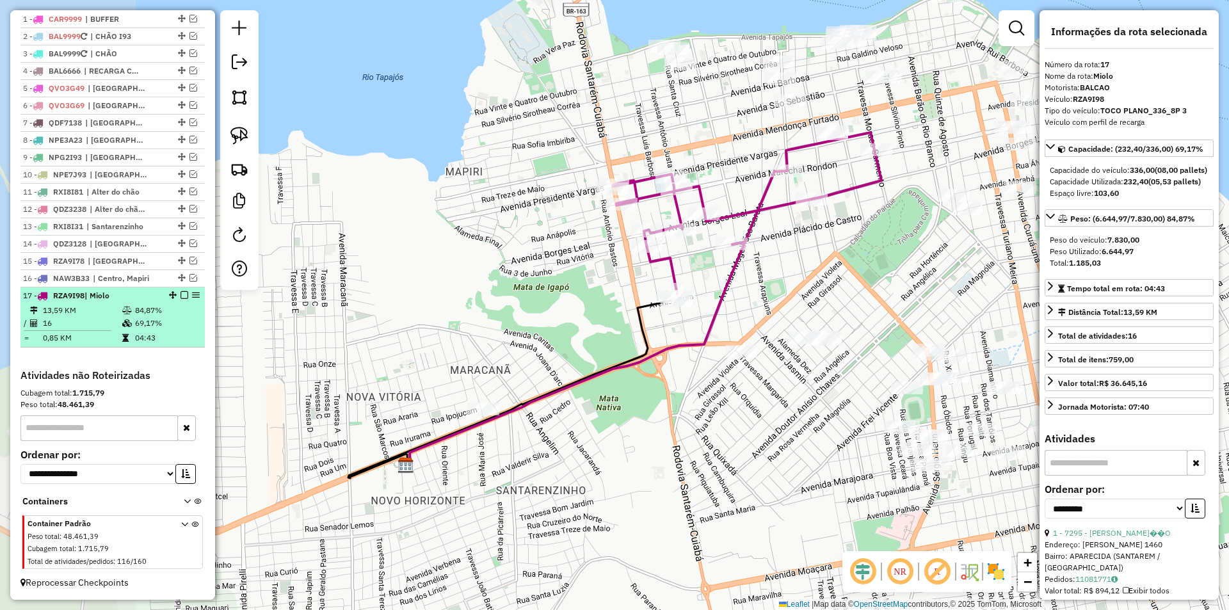
click at [180, 297] on em at bounding box center [184, 295] width 8 height 8
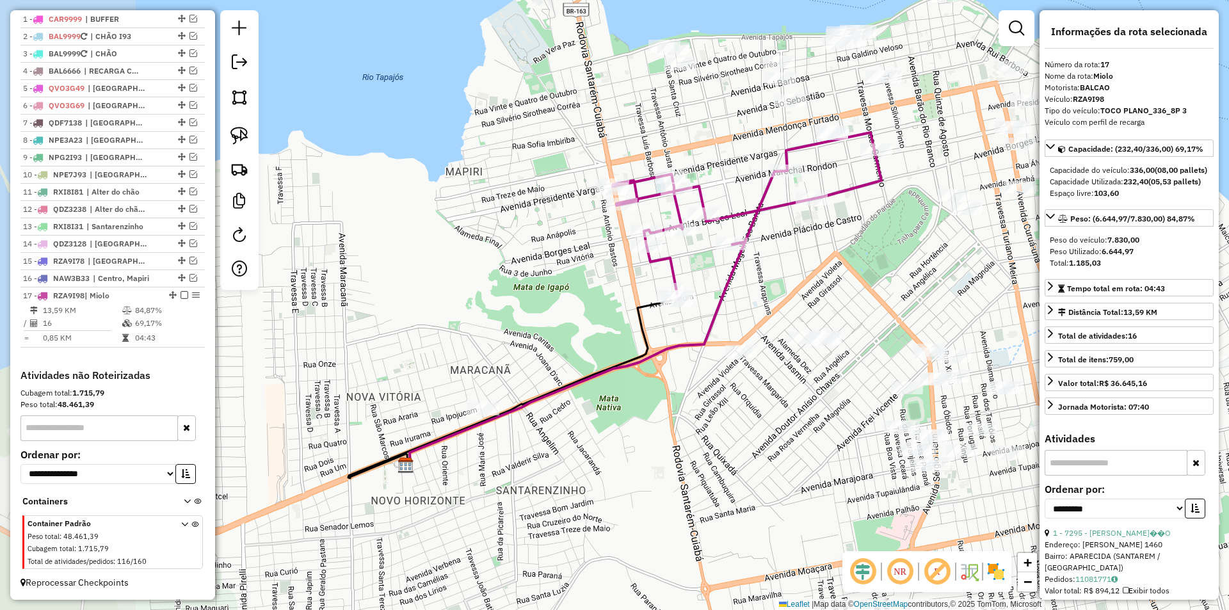
scroll to position [452, 0]
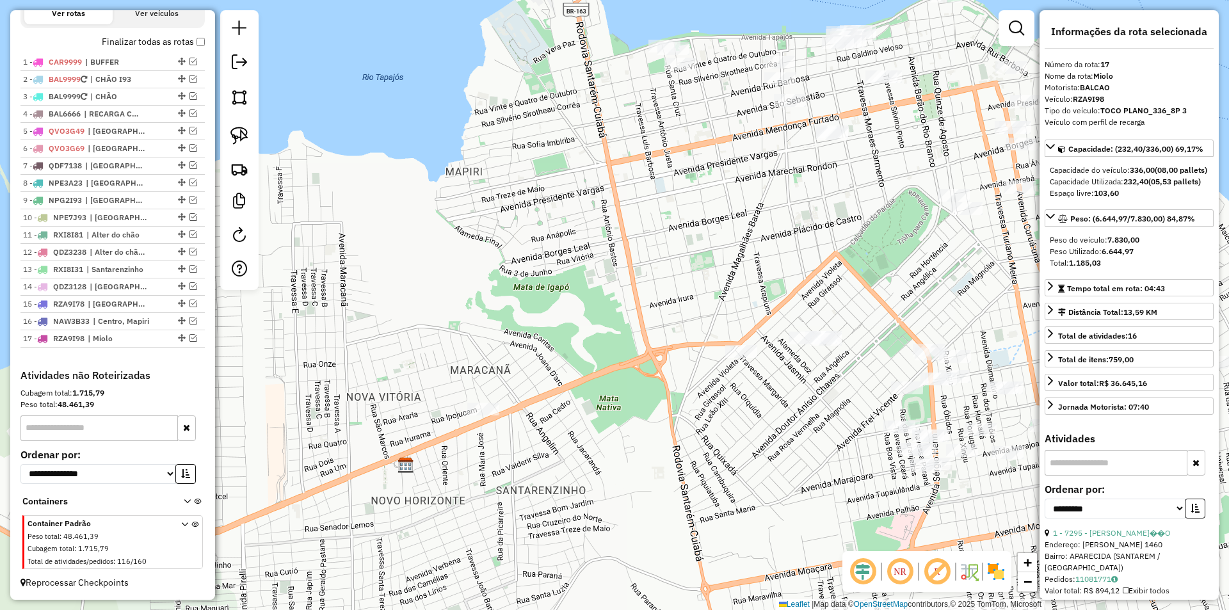
click at [347, 273] on div "Janela de atendimento Grade de atendimento Capacidade Transportadoras Veículos …" at bounding box center [614, 305] width 1229 height 610
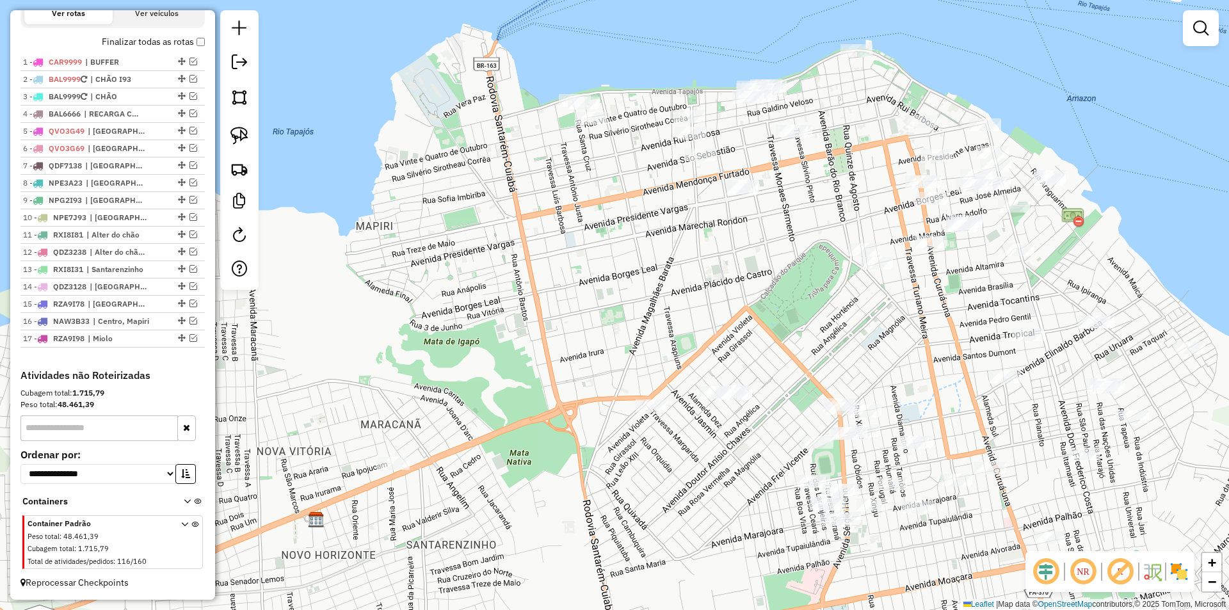
drag, startPoint x: 470, startPoint y: 248, endPoint x: 321, endPoint y: 356, distance: 184.2
click at [294, 374] on div "Janela de atendimento Grade de atendimento Capacidade Transportadoras Veículos …" at bounding box center [614, 305] width 1229 height 610
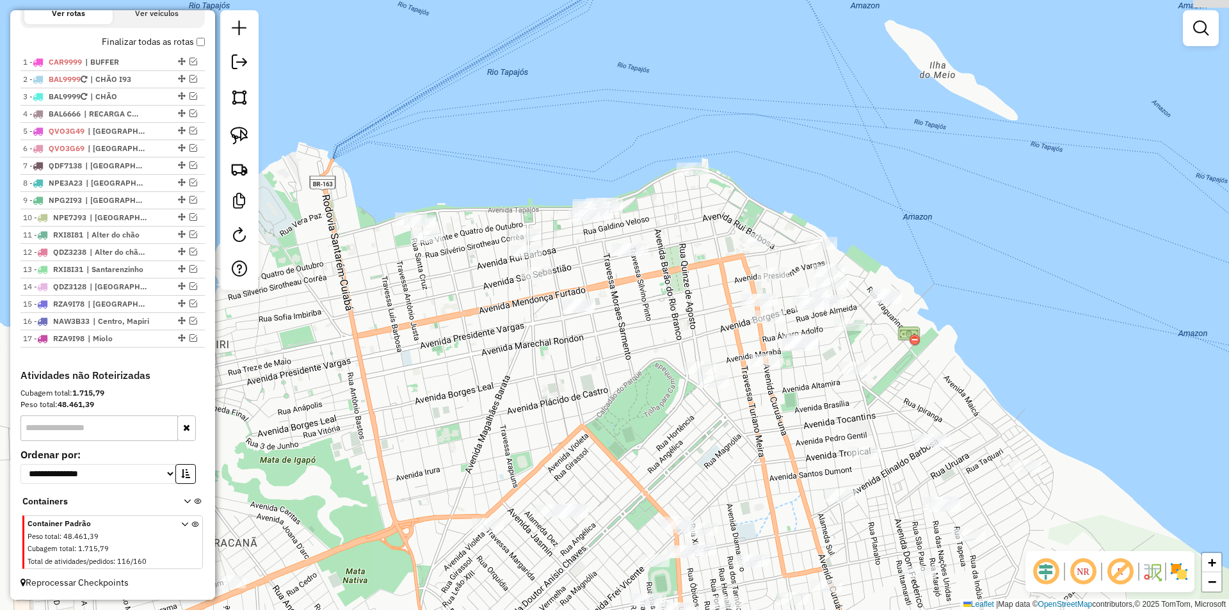
drag, startPoint x: 425, startPoint y: 334, endPoint x: 390, endPoint y: 350, distance: 38.7
click at [390, 350] on div "Janela de atendimento Grade de atendimento Capacidade Transportadoras Veículos …" at bounding box center [614, 305] width 1229 height 610
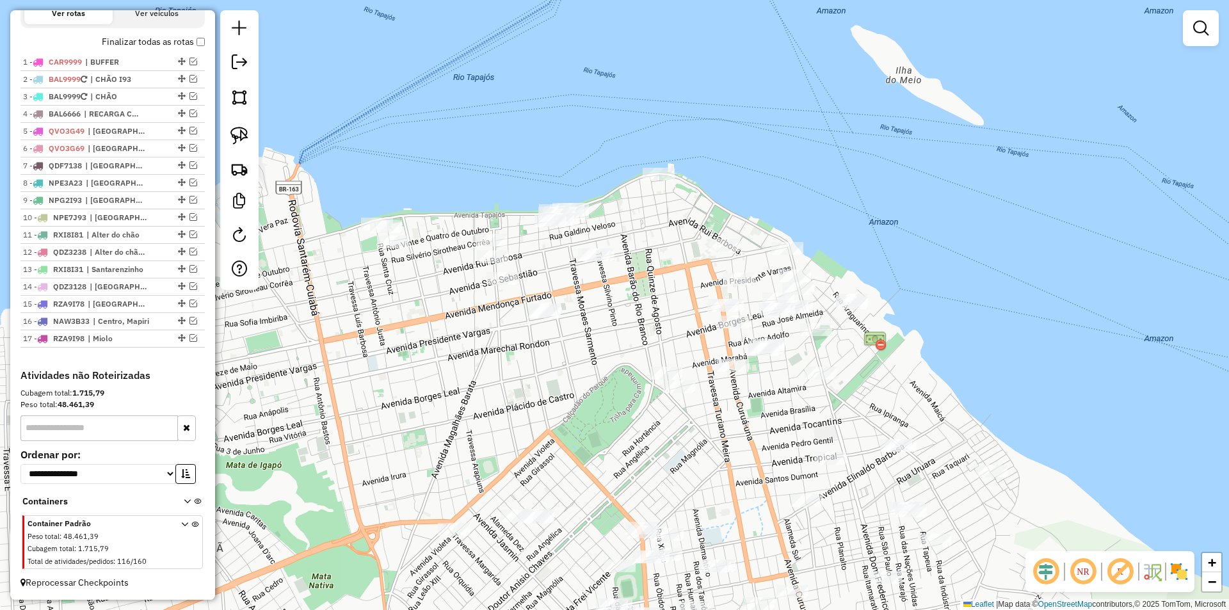
drag, startPoint x: 365, startPoint y: 346, endPoint x: 312, endPoint y: 356, distance: 53.3
click at [312, 356] on div "Janela de atendimento Grade de atendimento Capacidade Transportadoras Veículos …" at bounding box center [614, 305] width 1229 height 610
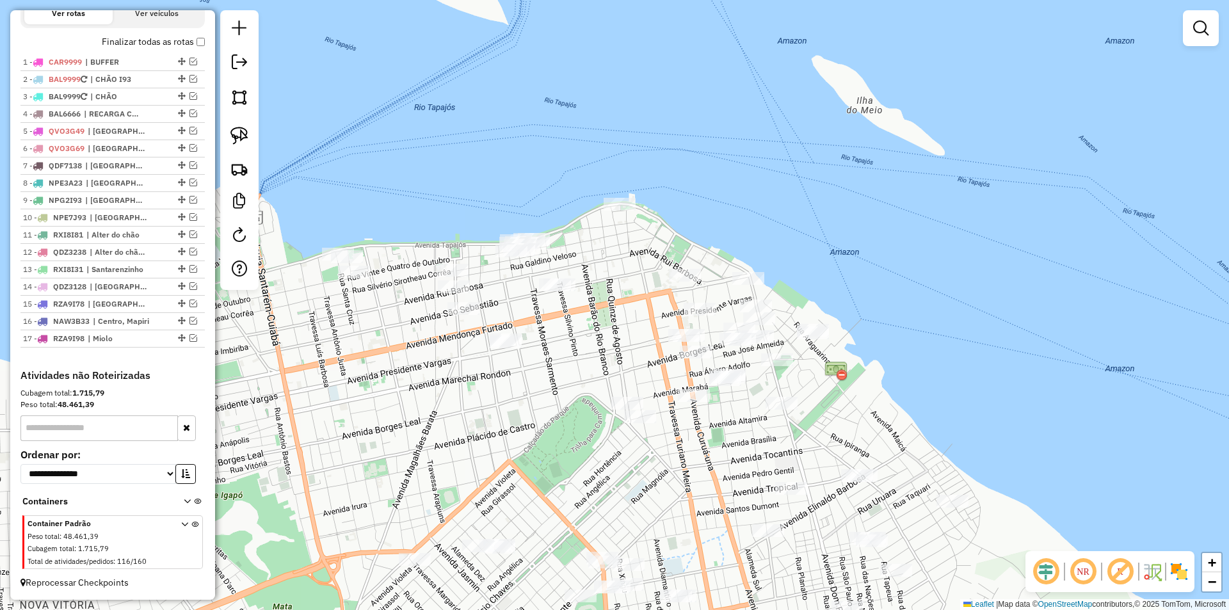
drag, startPoint x: 332, startPoint y: 341, endPoint x: 346, endPoint y: 359, distance: 22.4
click at [346, 359] on div "Janela de atendimento Grade de atendimento Capacidade Transportadoras Veículos …" at bounding box center [614, 305] width 1229 height 610
click at [245, 141] on img at bounding box center [239, 136] width 18 height 18
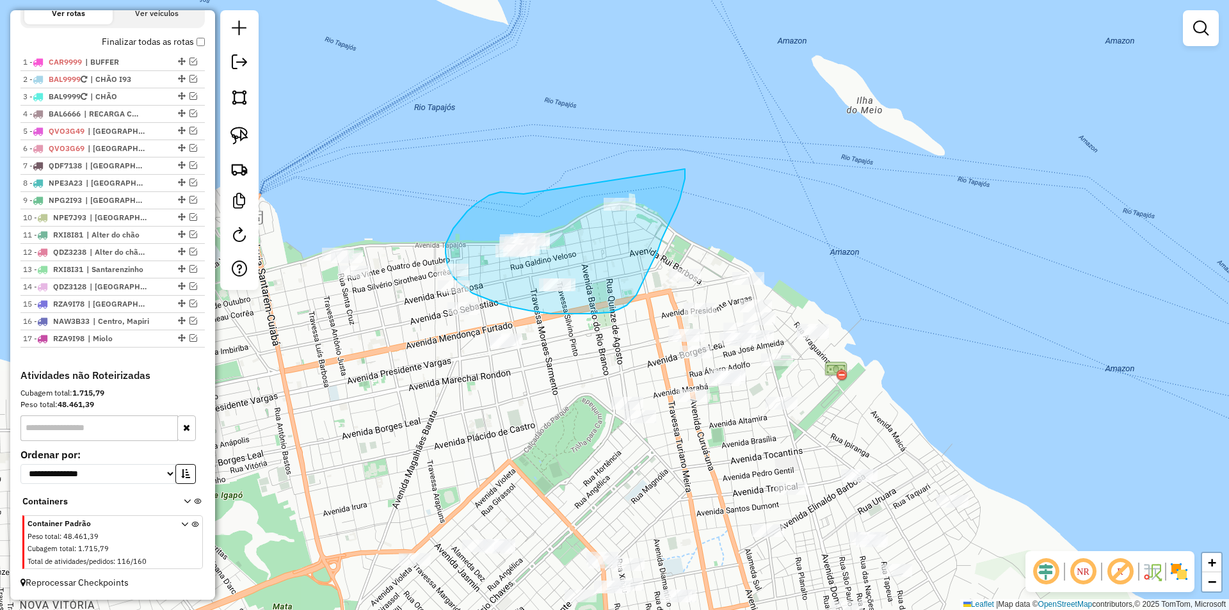
drag, startPoint x: 523, startPoint y: 194, endPoint x: 679, endPoint y: 146, distance: 162.7
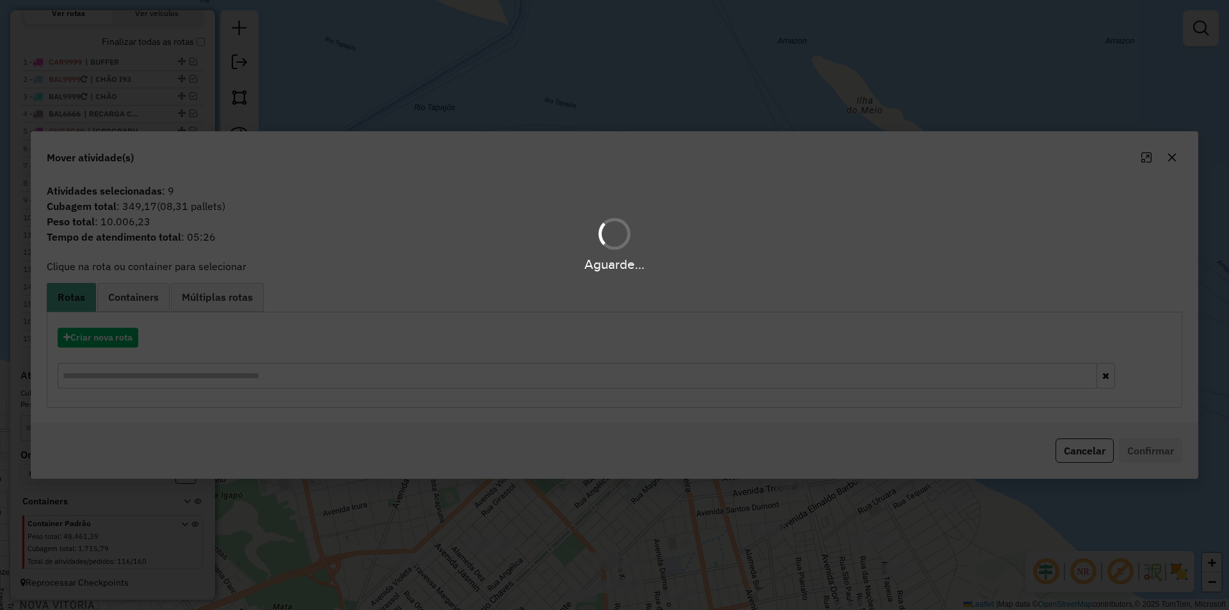
drag, startPoint x: 343, startPoint y: 528, endPoint x: 420, endPoint y: 453, distance: 107.2
click at [344, 528] on div "Aguarde..." at bounding box center [614, 305] width 1229 height 610
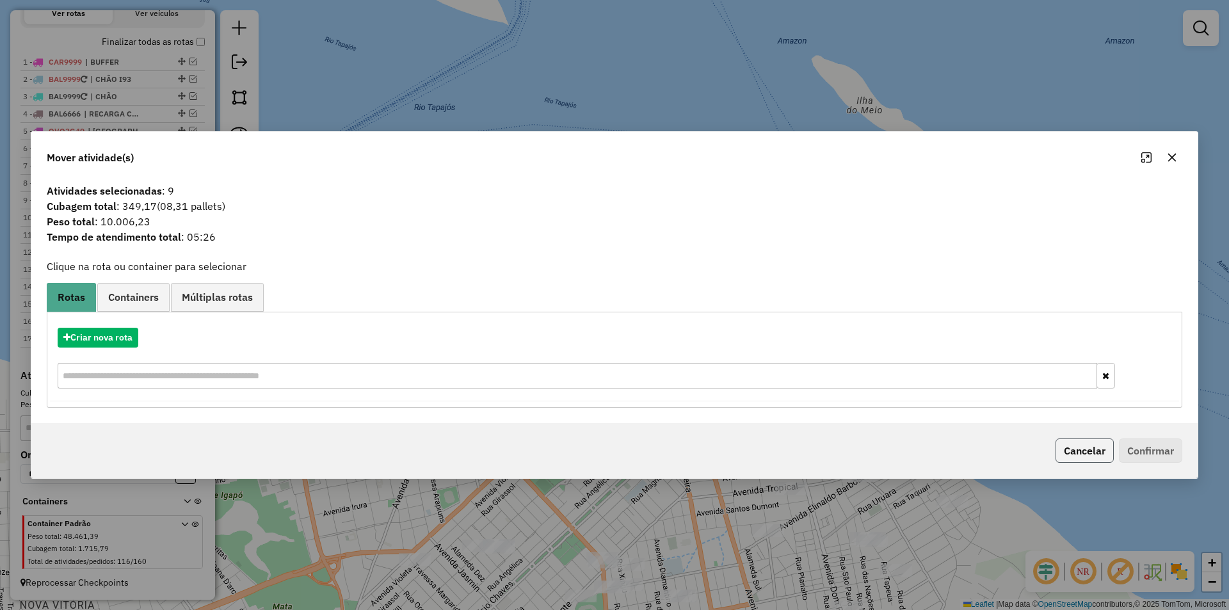
click at [1077, 461] on button "Cancelar" at bounding box center [1084, 450] width 58 height 24
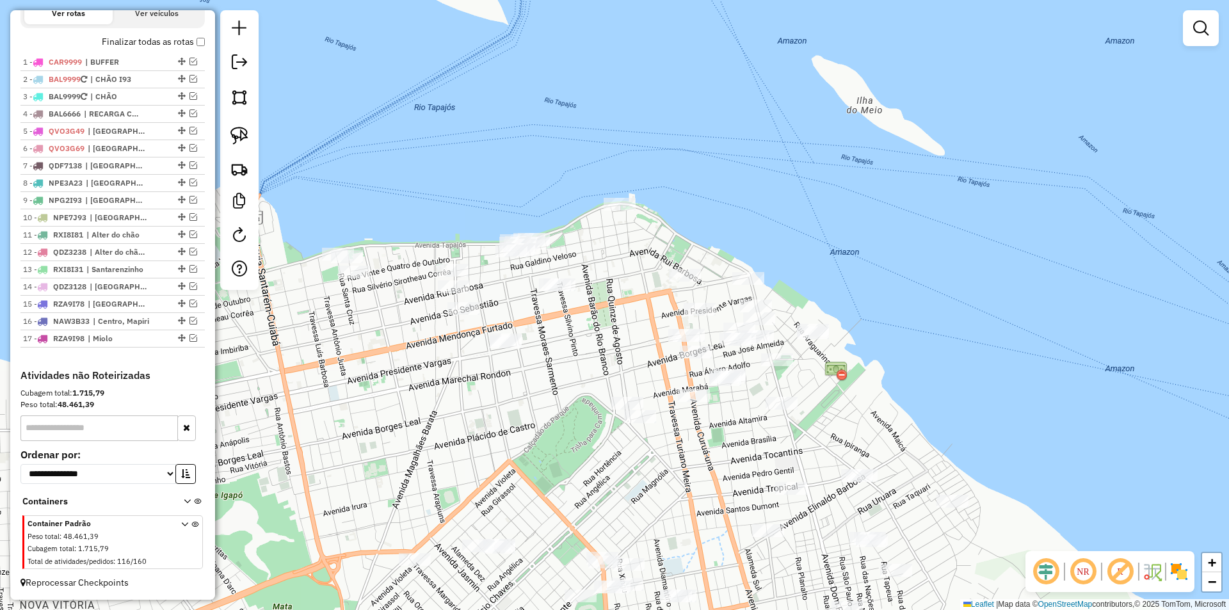
click at [656, 383] on div "Janela de atendimento Grade de atendimento Capacidade Transportadoras Veículos …" at bounding box center [614, 305] width 1229 height 610
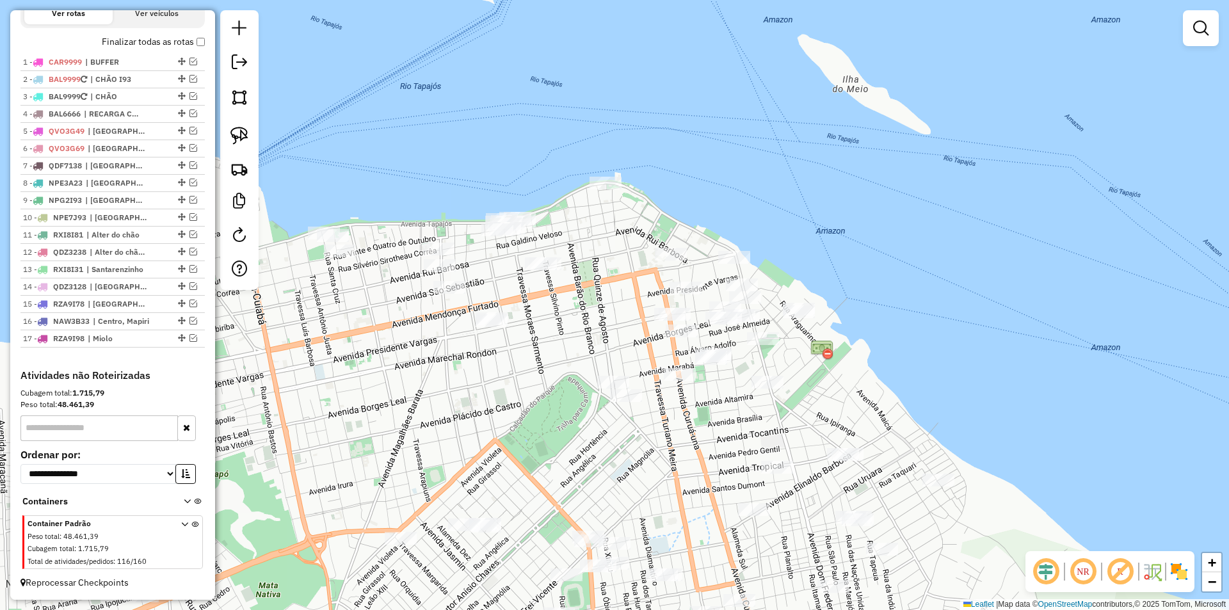
drag, startPoint x: 656, startPoint y: 383, endPoint x: 567, endPoint y: 229, distance: 177.5
click at [567, 230] on div "Janela de atendimento Grade de atendimento Capacidade Transportadoras Veículos …" at bounding box center [614, 305] width 1229 height 610
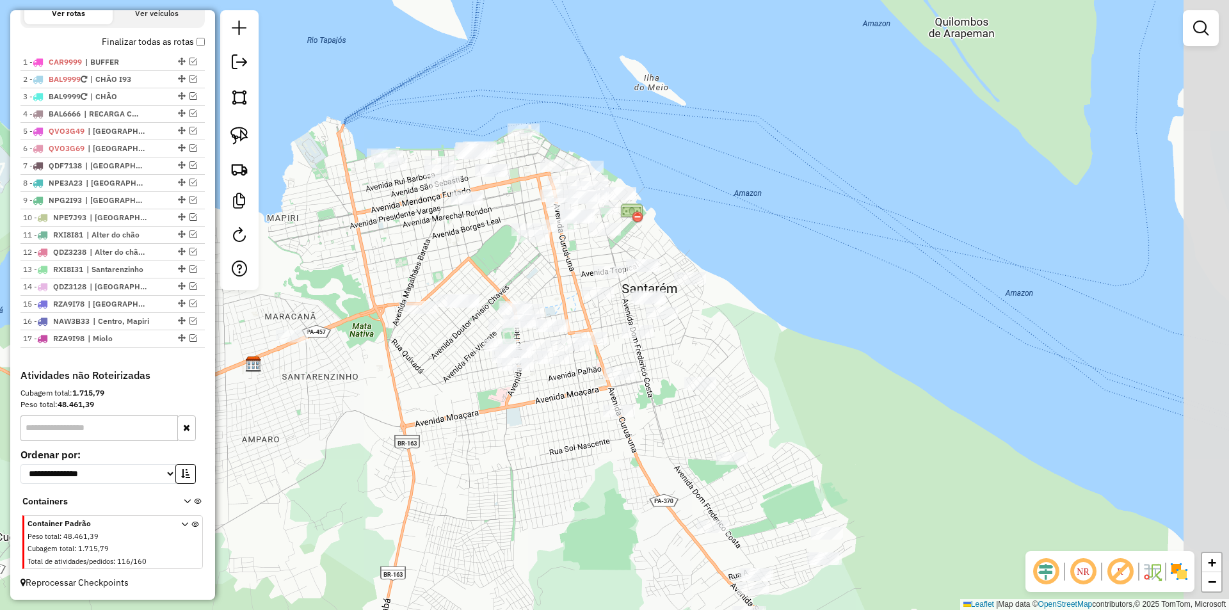
drag, startPoint x: 602, startPoint y: 422, endPoint x: 552, endPoint y: 283, distance: 147.6
click at [552, 283] on div "Janela de atendimento Grade de atendimento Capacidade Transportadoras Veículos …" at bounding box center [614, 305] width 1229 height 610
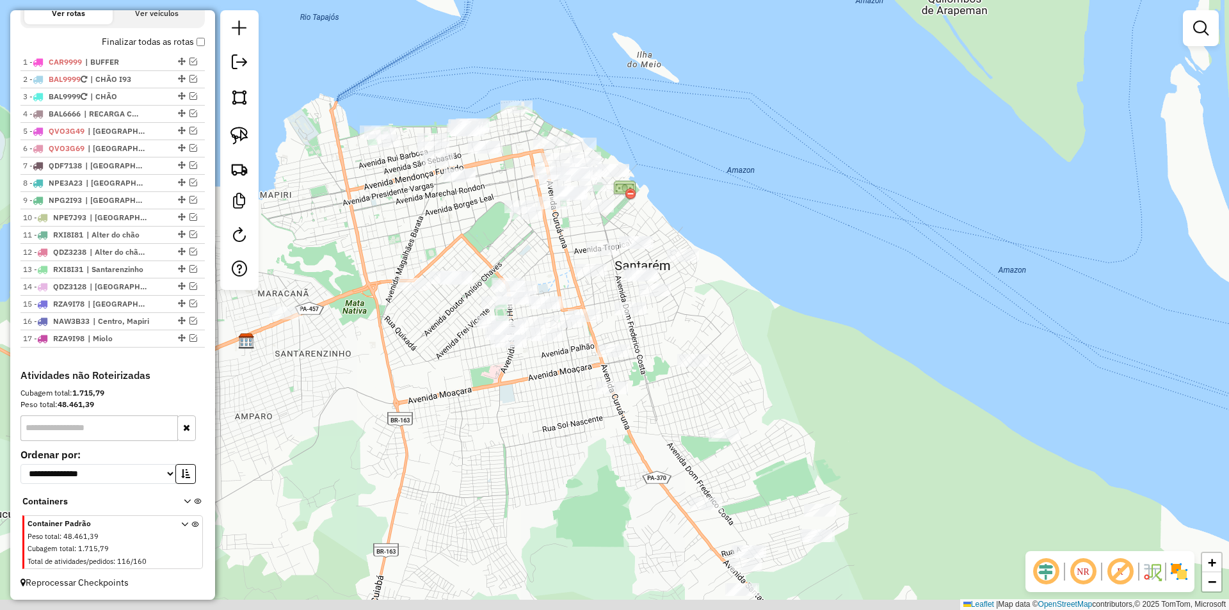
drag, startPoint x: 554, startPoint y: 439, endPoint x: 492, endPoint y: 322, distance: 132.2
click at [492, 322] on div "Janela de atendimento Grade de atendimento Capacidade Transportadoras Veículos …" at bounding box center [614, 305] width 1229 height 610
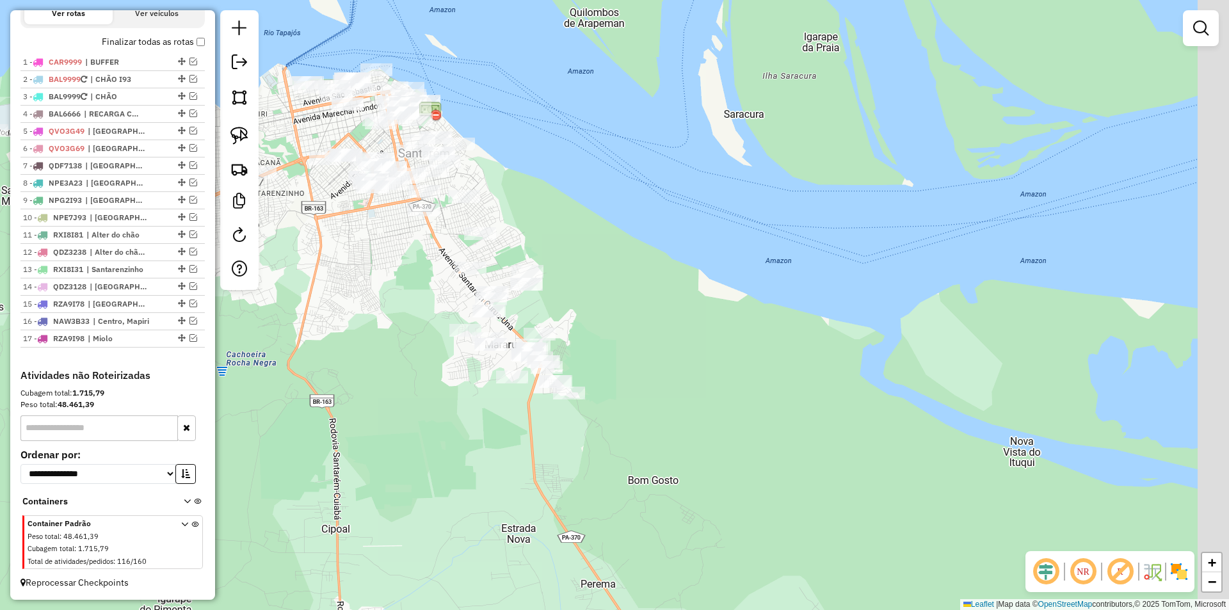
drag, startPoint x: 475, startPoint y: 375, endPoint x: 388, endPoint y: 328, distance: 99.6
click at [393, 333] on div "Janela de atendimento Grade de atendimento Capacidade Transportadoras Veículos …" at bounding box center [614, 305] width 1229 height 610
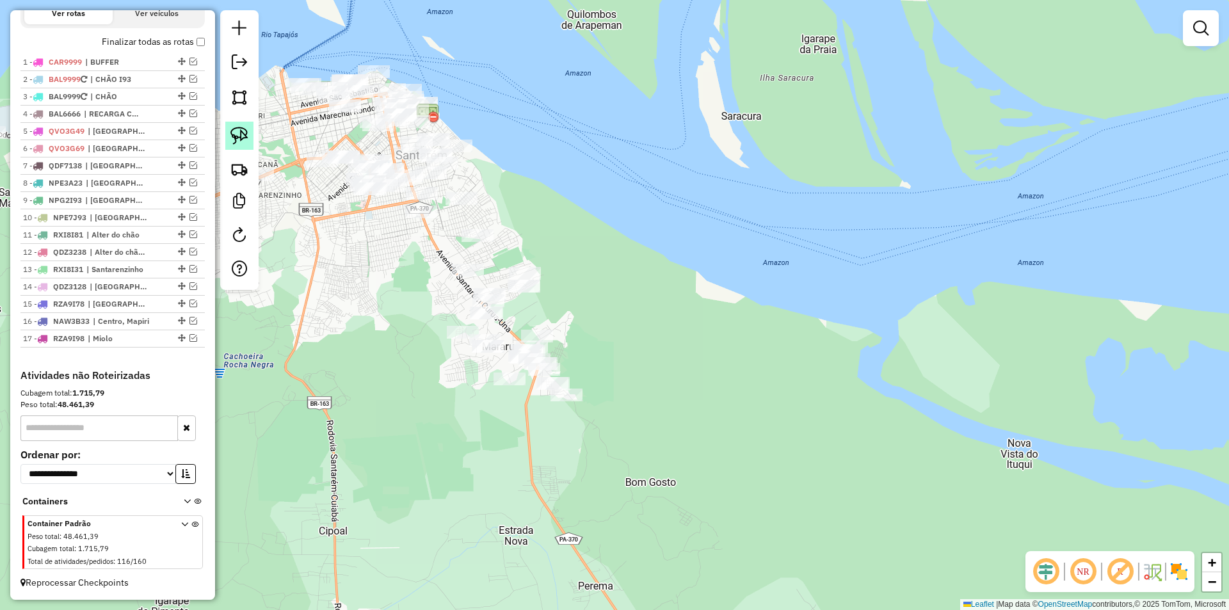
click at [241, 140] on img at bounding box center [239, 136] width 18 height 18
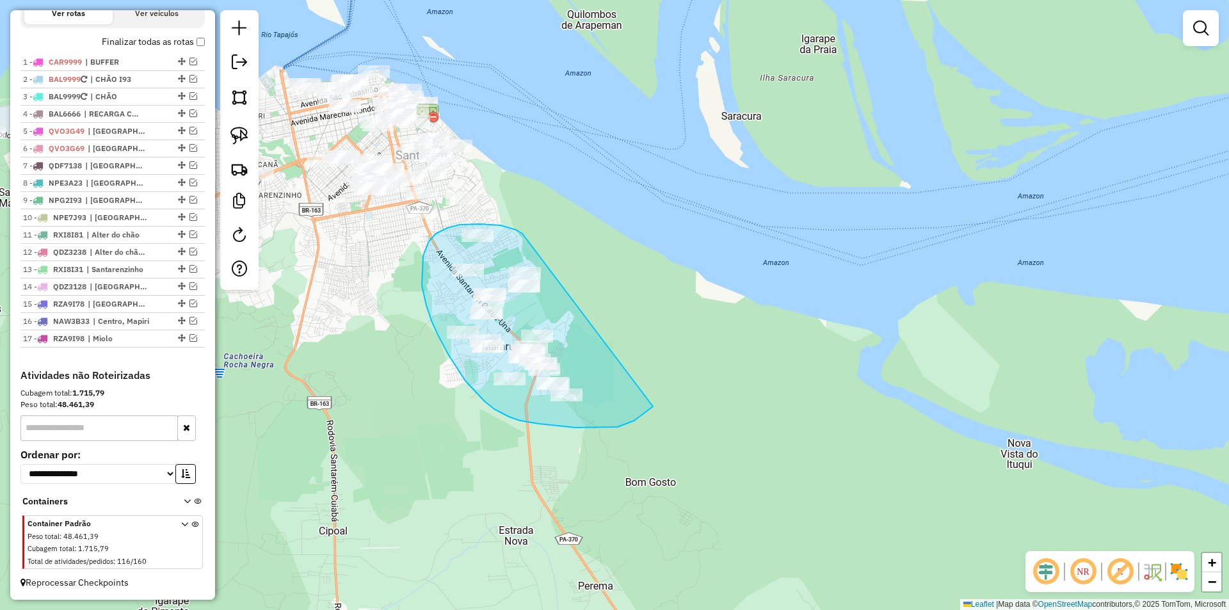
drag, startPoint x: 511, startPoint y: 228, endPoint x: 672, endPoint y: 387, distance: 226.3
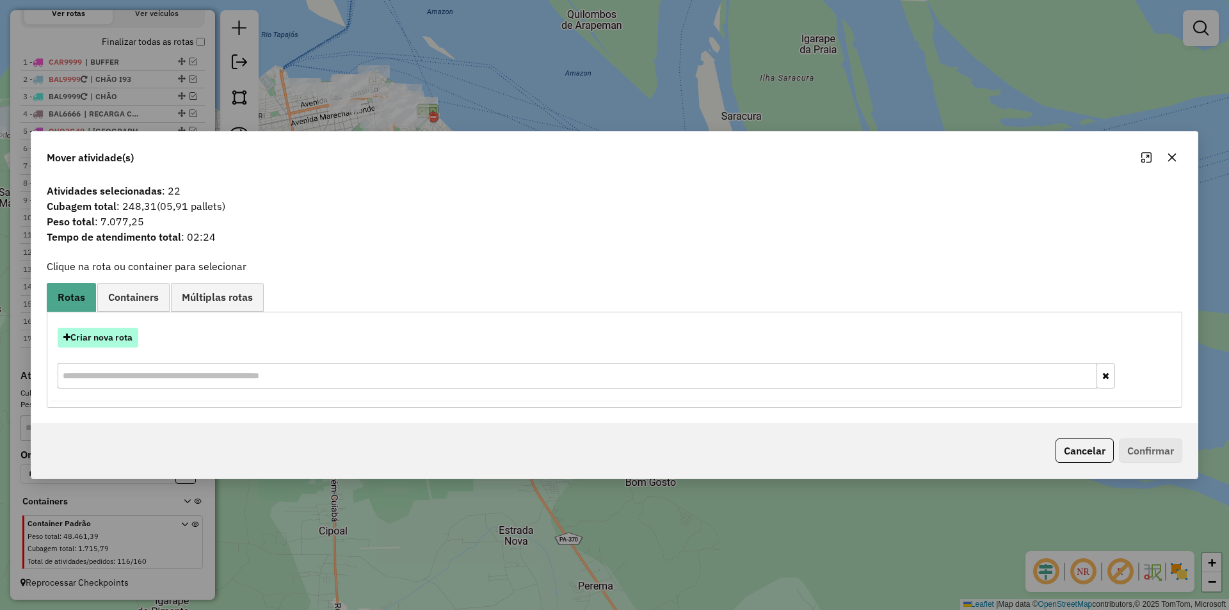
click at [134, 337] on button "Criar nova rota" at bounding box center [98, 338] width 81 height 20
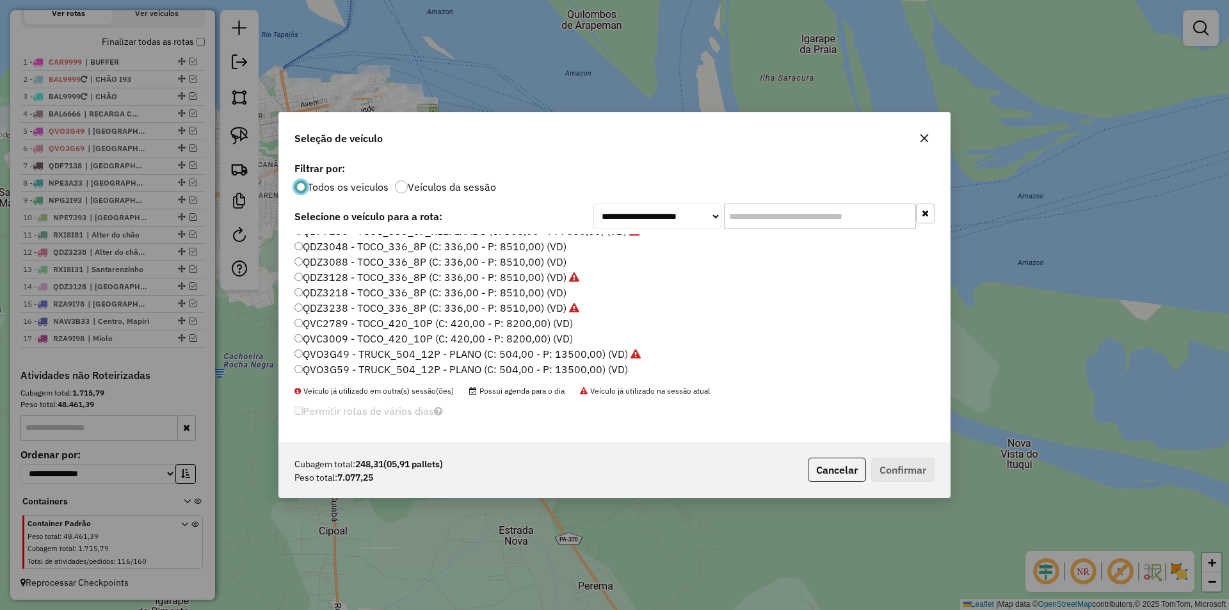
scroll to position [256, 0]
click at [342, 259] on label "QDZ3218 - TOCO_336_8P (C: 336,00 - P: 8510,00) (VD)" at bounding box center [430, 261] width 272 height 15
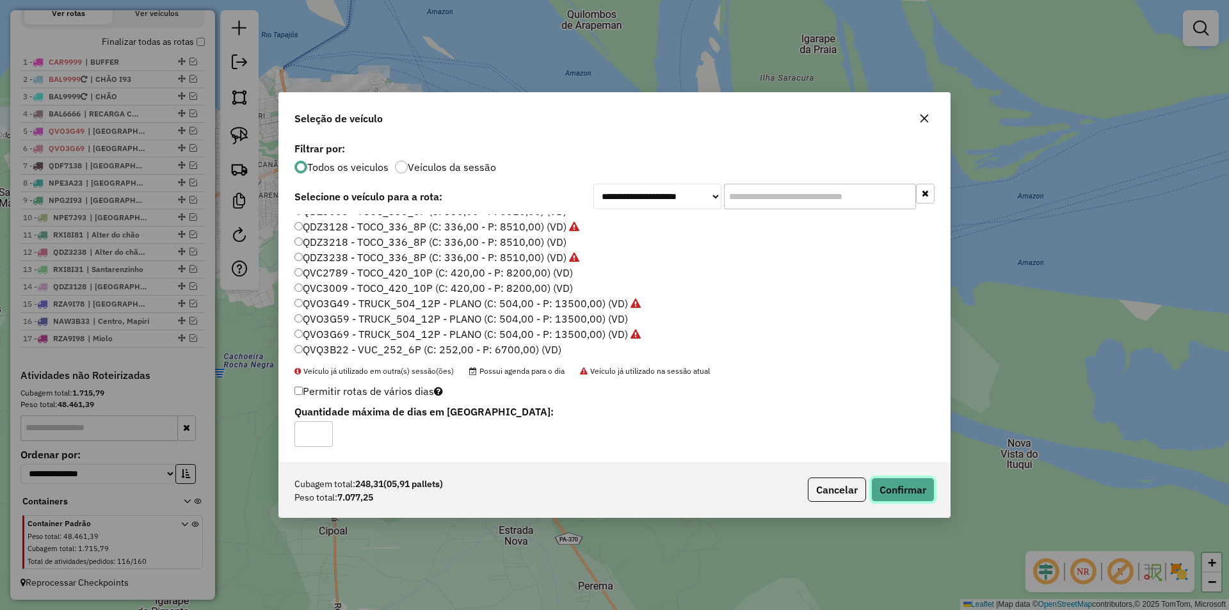
click at [881, 482] on button "Confirmar" at bounding box center [902, 489] width 63 height 24
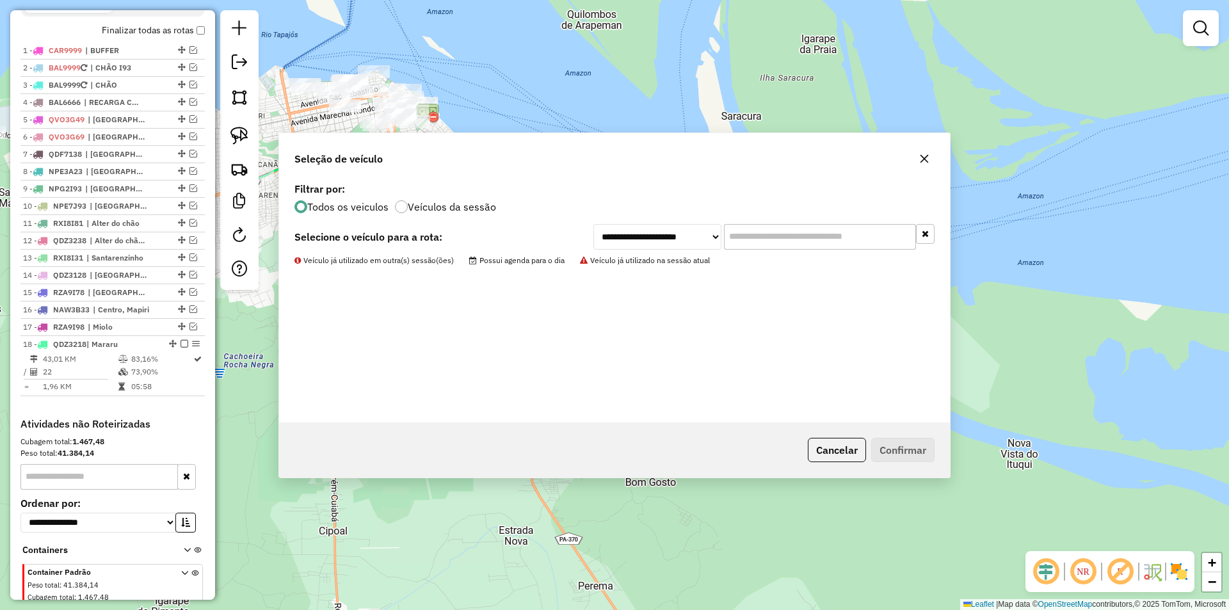
scroll to position [495, 0]
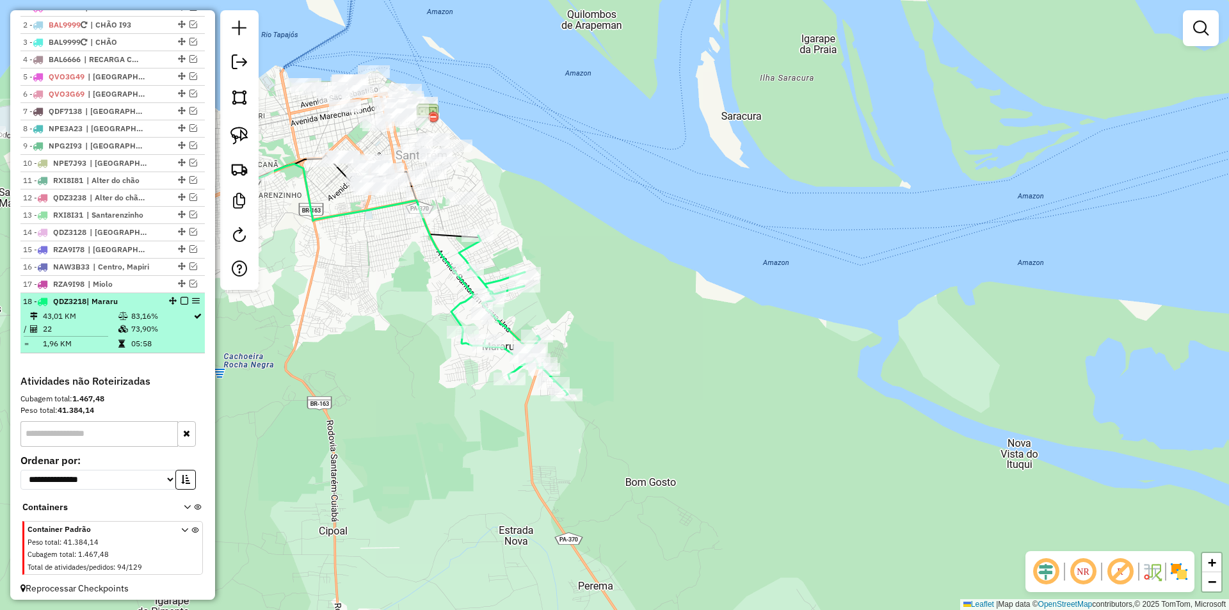
click at [180, 305] on em at bounding box center [184, 301] width 8 height 8
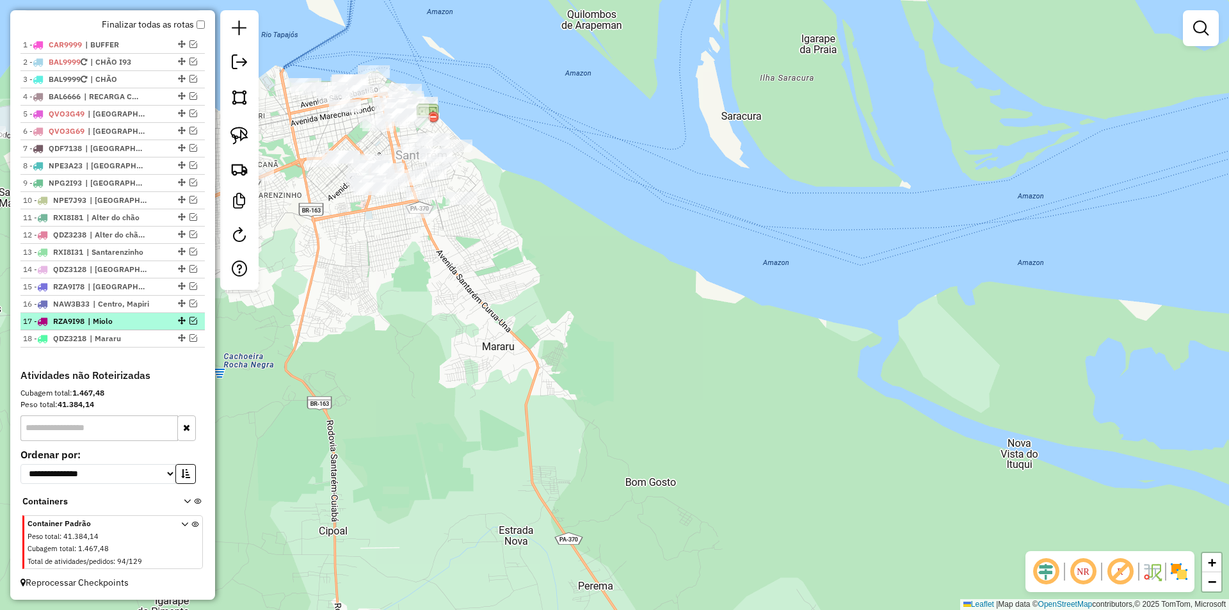
scroll to position [469, 0]
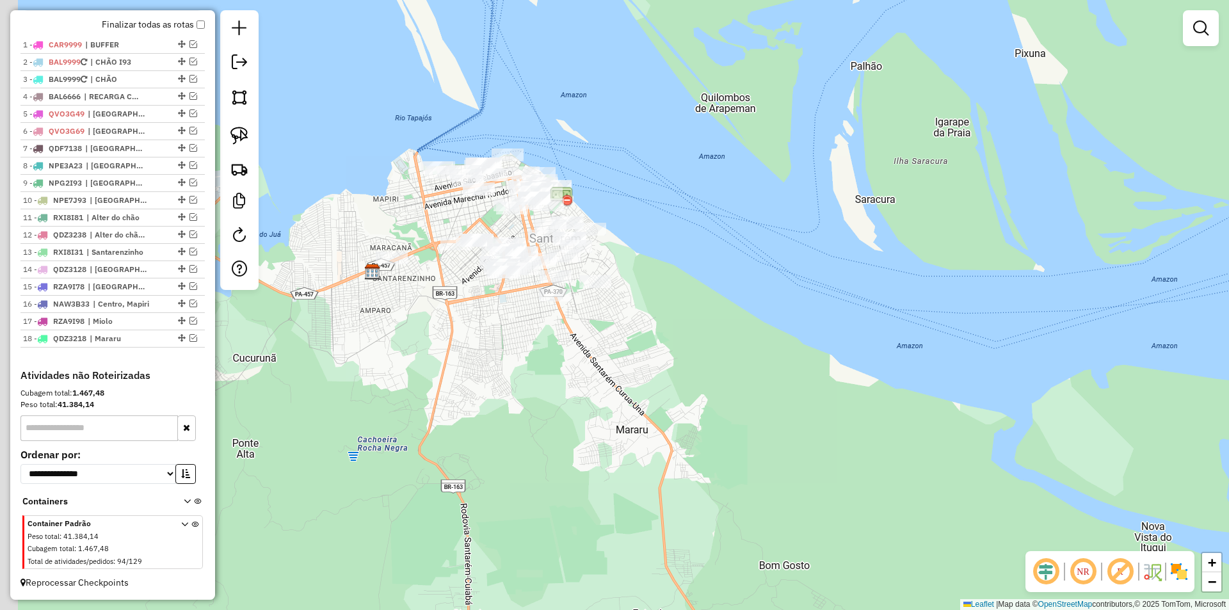
drag, startPoint x: 239, startPoint y: 328, endPoint x: 386, endPoint y: 417, distance: 172.0
click at [386, 417] on div "Janela de atendimento Grade de atendimento Capacidade Transportadoras Veículos …" at bounding box center [614, 305] width 1229 height 610
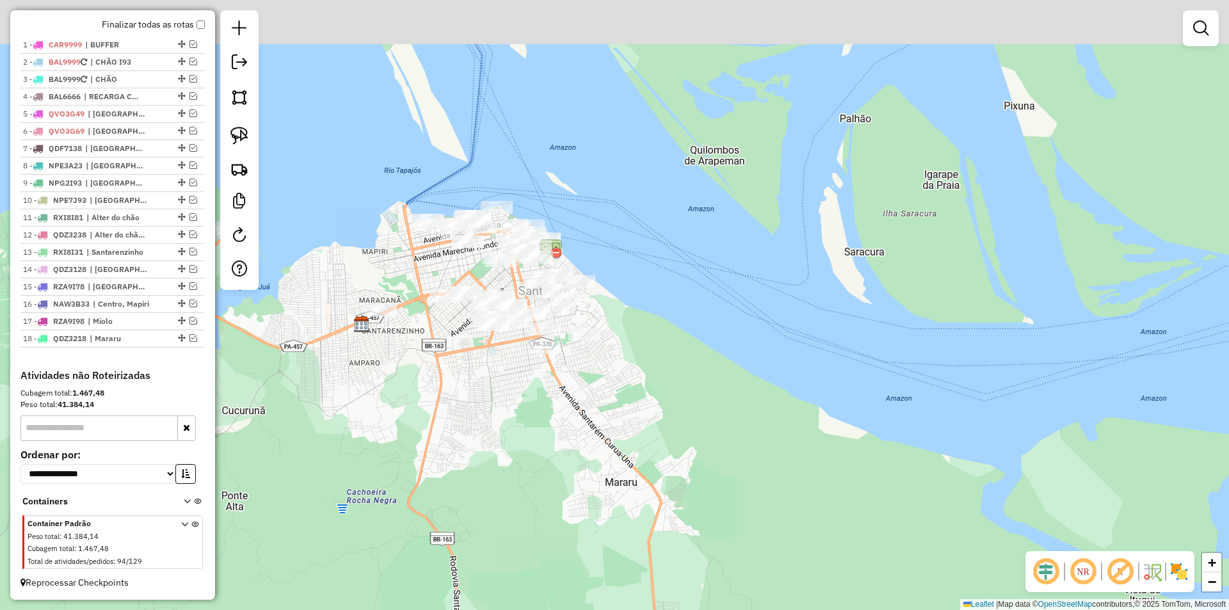
drag, startPoint x: 455, startPoint y: 361, endPoint x: 421, endPoint y: 417, distance: 65.7
click at [421, 417] on div "Janela de atendimento Grade de atendimento Capacidade Transportadoras Veículos …" at bounding box center [614, 305] width 1229 height 610
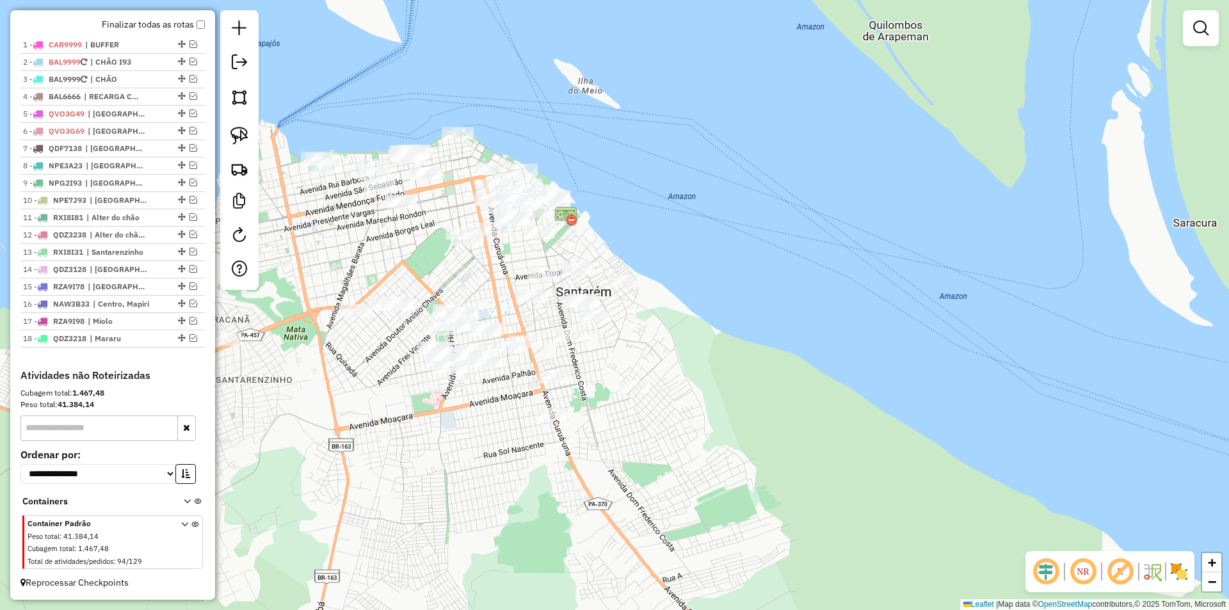
click at [244, 138] on img at bounding box center [239, 136] width 18 height 18
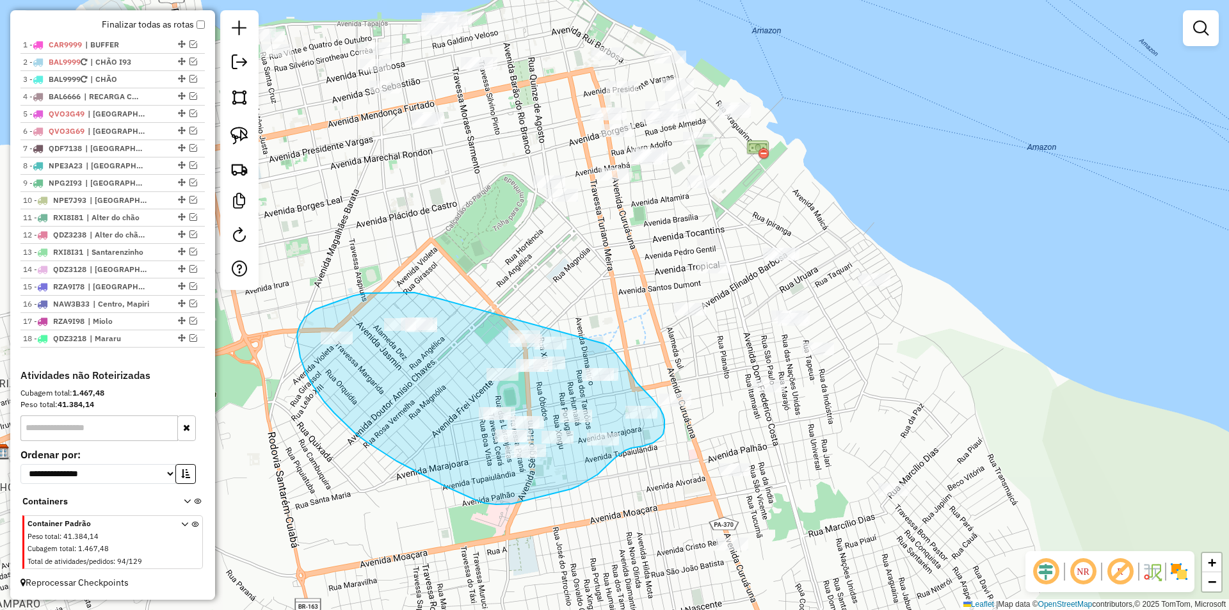
drag, startPoint x: 438, startPoint y: 298, endPoint x: 604, endPoint y: 344, distance: 172.5
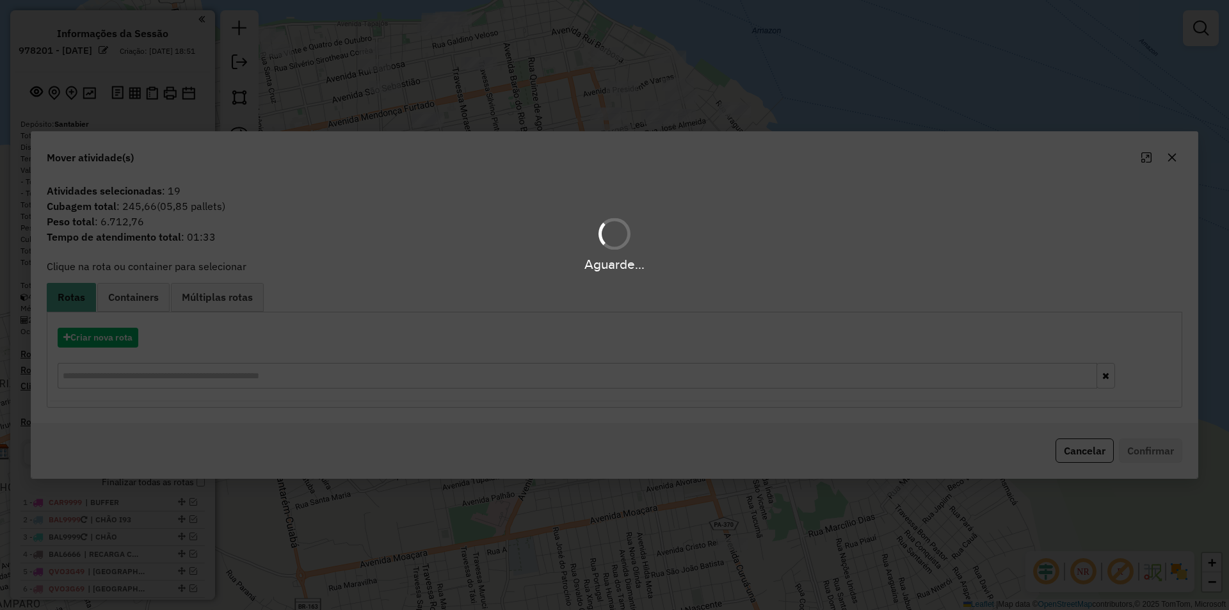
scroll to position [469, 0]
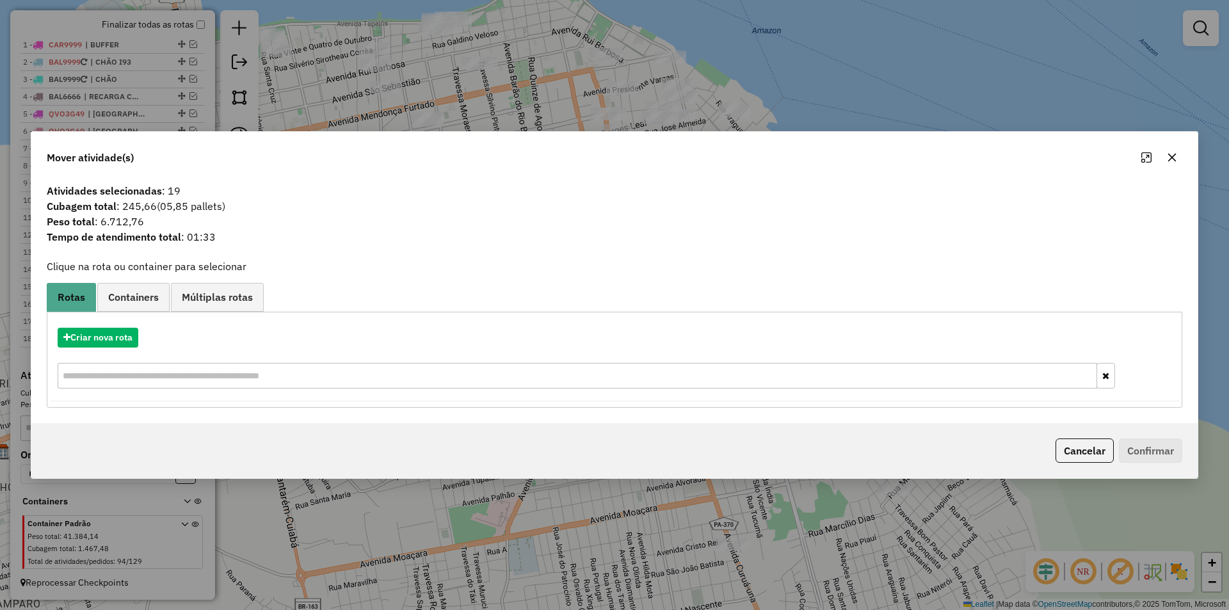
click at [118, 327] on div "Criar nova rota" at bounding box center [614, 359] width 1129 height 83
click at [129, 338] on button "Criar nova rota" at bounding box center [98, 338] width 81 height 20
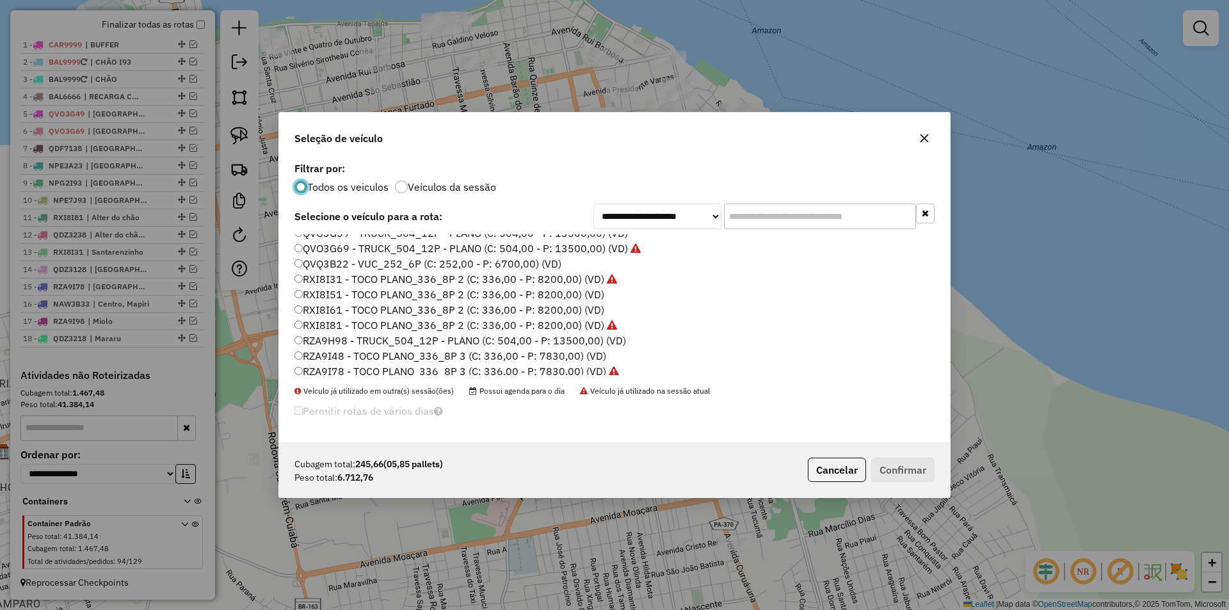
scroll to position [381, 0]
click at [365, 339] on label "RZA9I48 - TOCO PLANO_336_8P 3 (C: 336,00 - P: 7830,00) (VD)" at bounding box center [450, 335] width 312 height 15
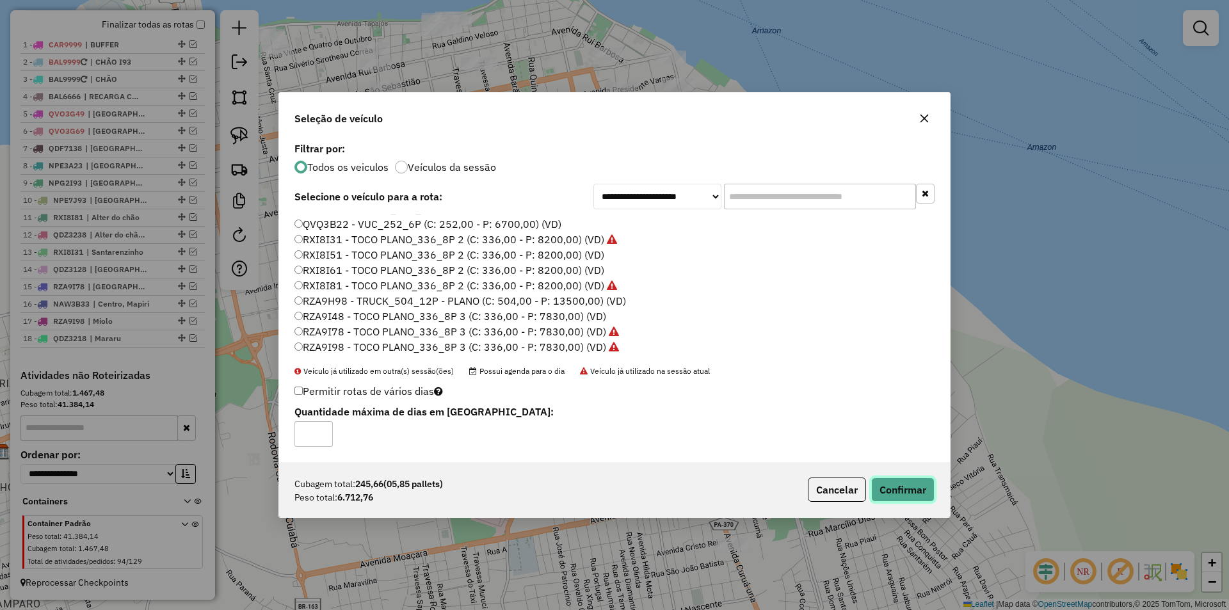
click at [881, 485] on button "Confirmar" at bounding box center [902, 489] width 63 height 24
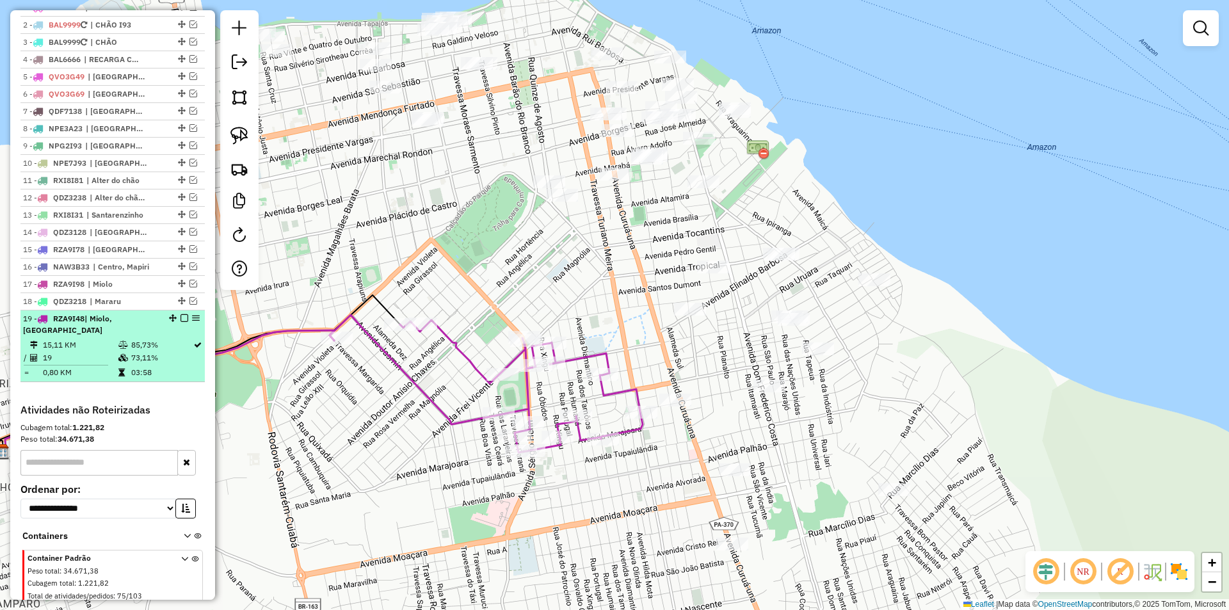
click at [180, 322] on em at bounding box center [184, 318] width 8 height 8
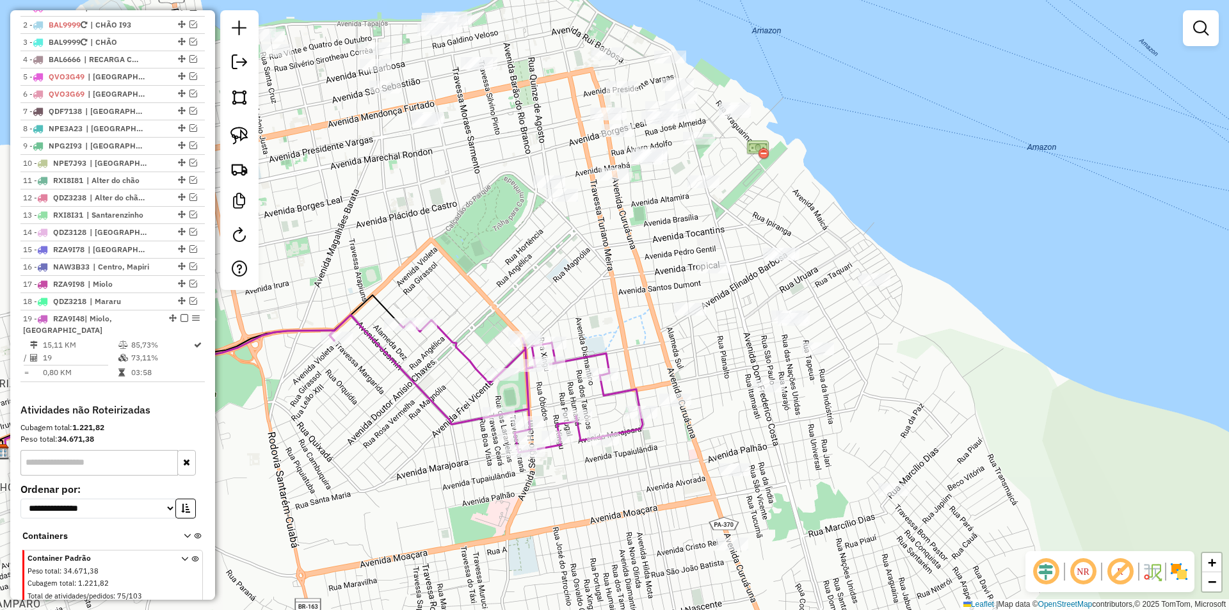
scroll to position [486, 0]
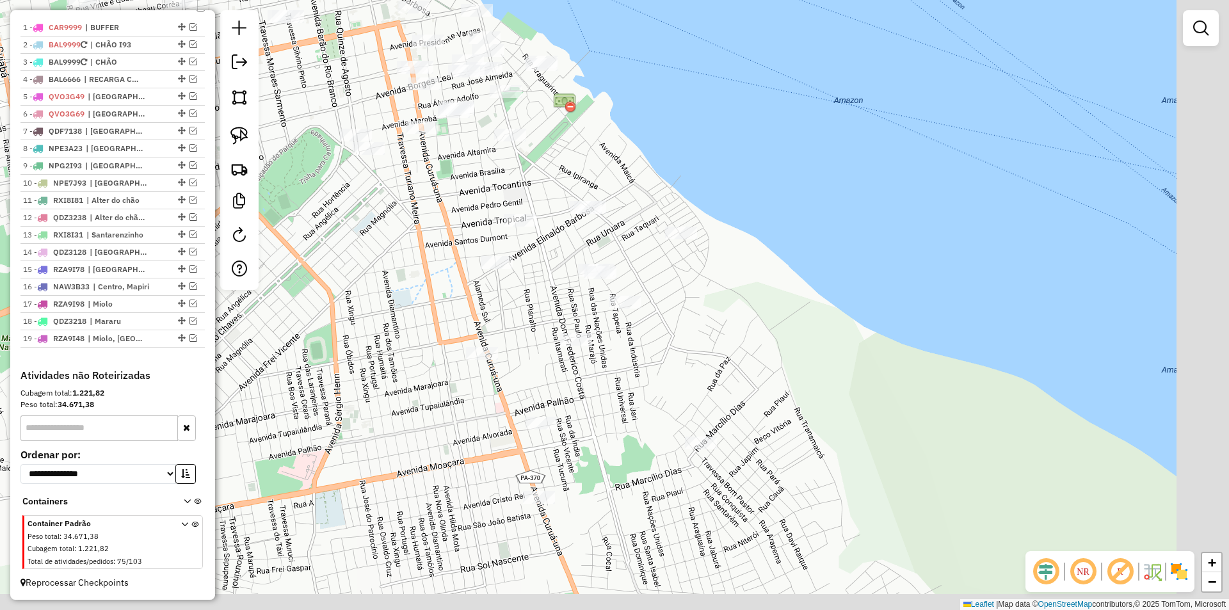
drag, startPoint x: 616, startPoint y: 324, endPoint x: 325, endPoint y: 239, distance: 303.5
click at [325, 239] on div "Janela de atendimento Grade de atendimento Capacidade Transportadoras Veículos …" at bounding box center [614, 305] width 1229 height 610
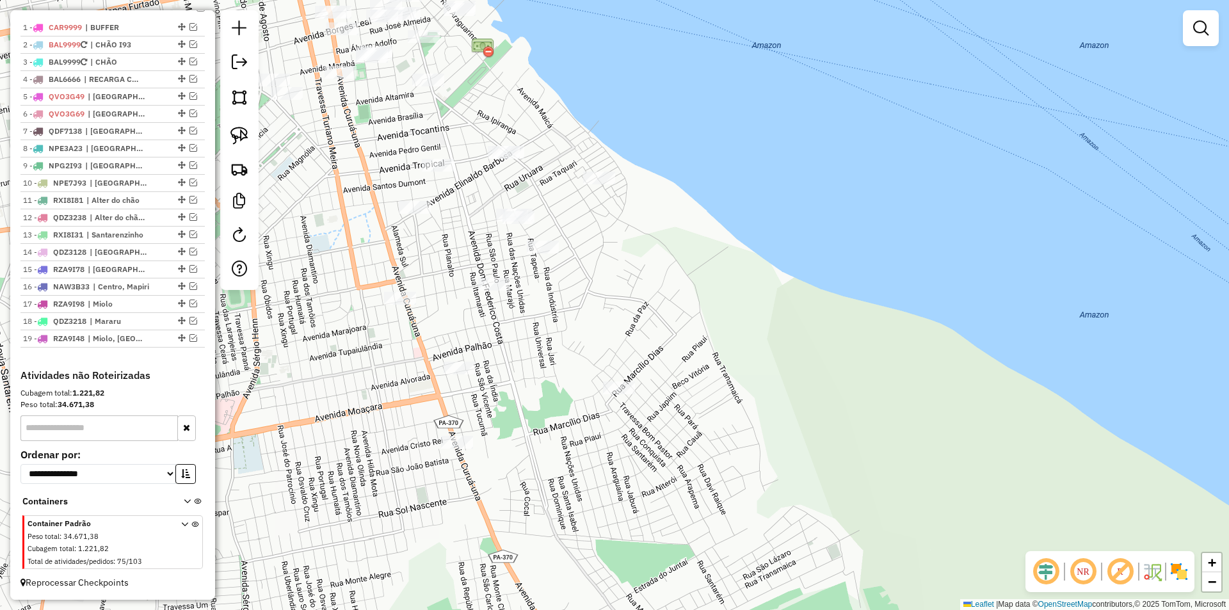
drag, startPoint x: 311, startPoint y: 261, endPoint x: 319, endPoint y: 264, distance: 8.3
click at [319, 264] on div "Janela de atendimento Grade de atendimento Capacidade Transportadoras Veículos …" at bounding box center [614, 305] width 1229 height 610
click at [239, 143] on img at bounding box center [239, 136] width 18 height 18
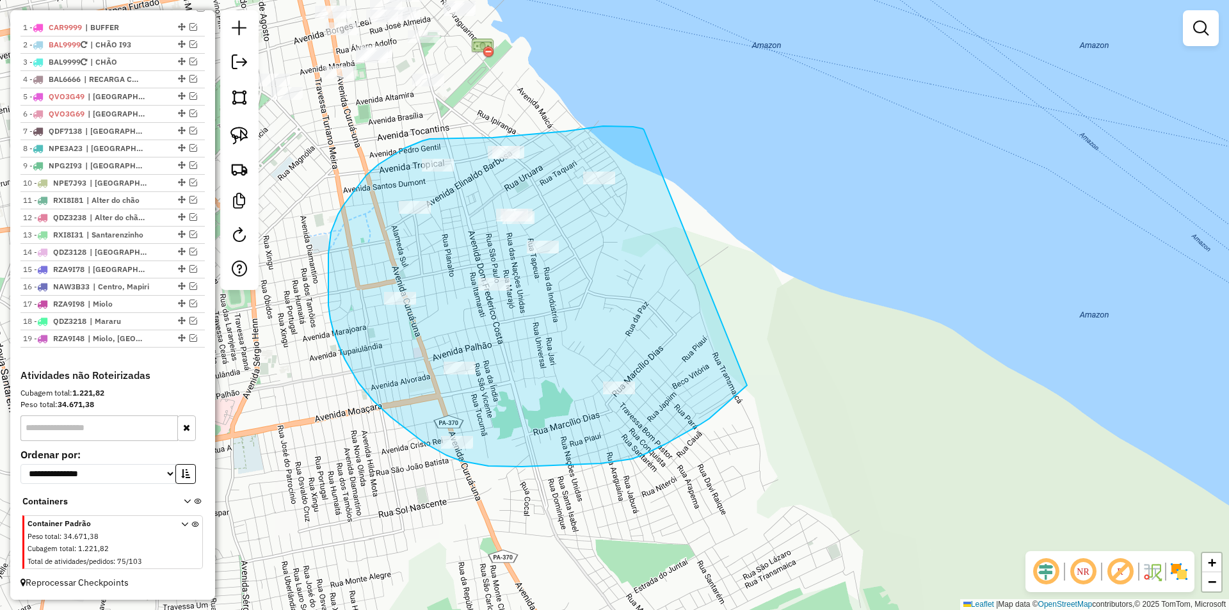
drag, startPoint x: 644, startPoint y: 130, endPoint x: 752, endPoint y: 381, distance: 273.2
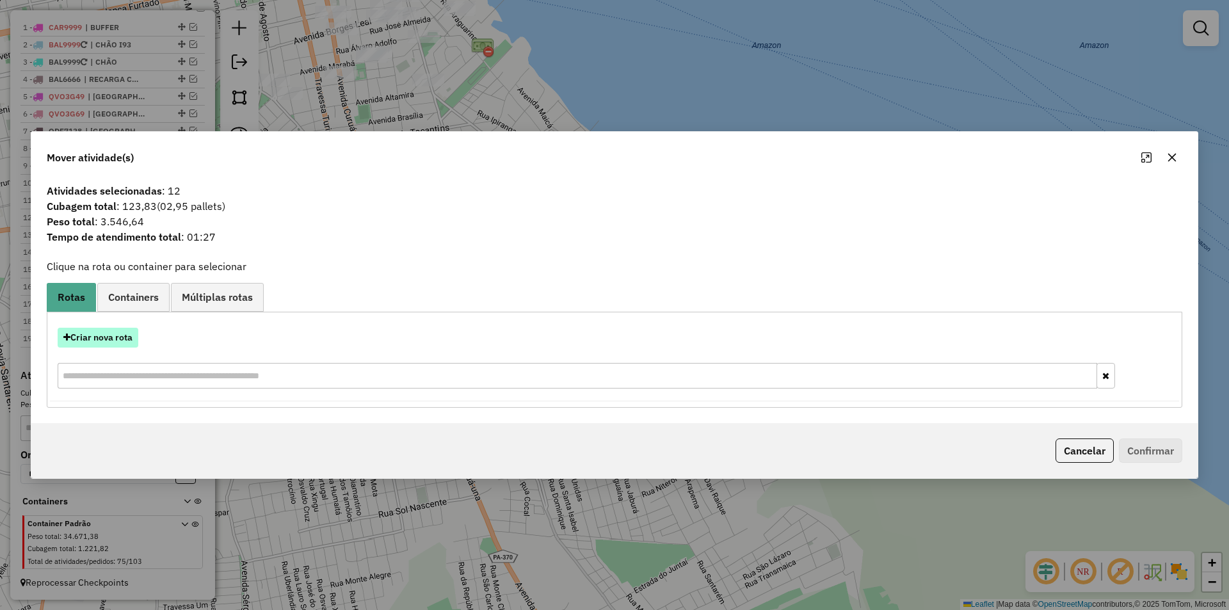
click at [131, 339] on button "Criar nova rota" at bounding box center [98, 338] width 81 height 20
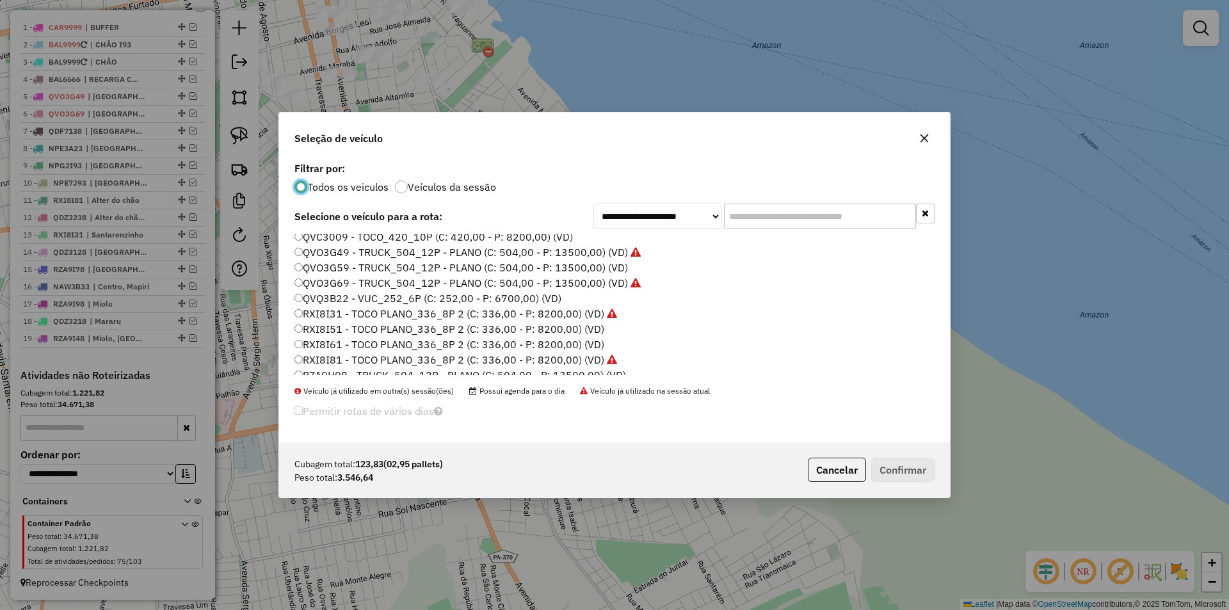
scroll to position [381, 0]
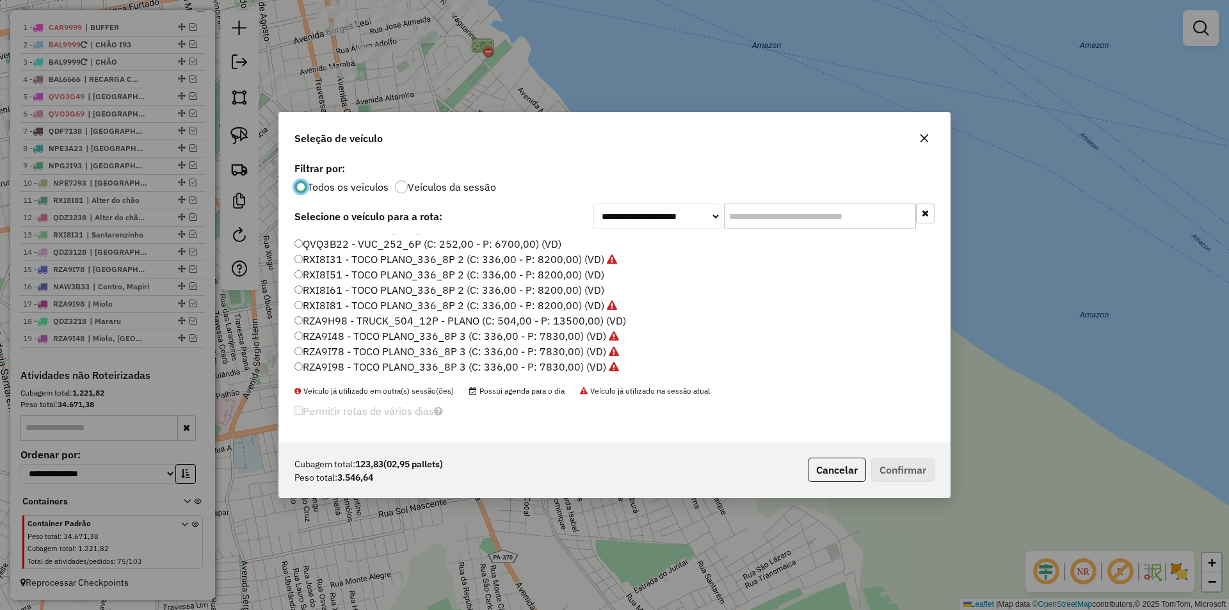
click at [337, 294] on label "RXI8I61 - TOCO PLANO_336_8P 2 (C: 336,00 - P: 8200,00) (VD)" at bounding box center [449, 289] width 310 height 15
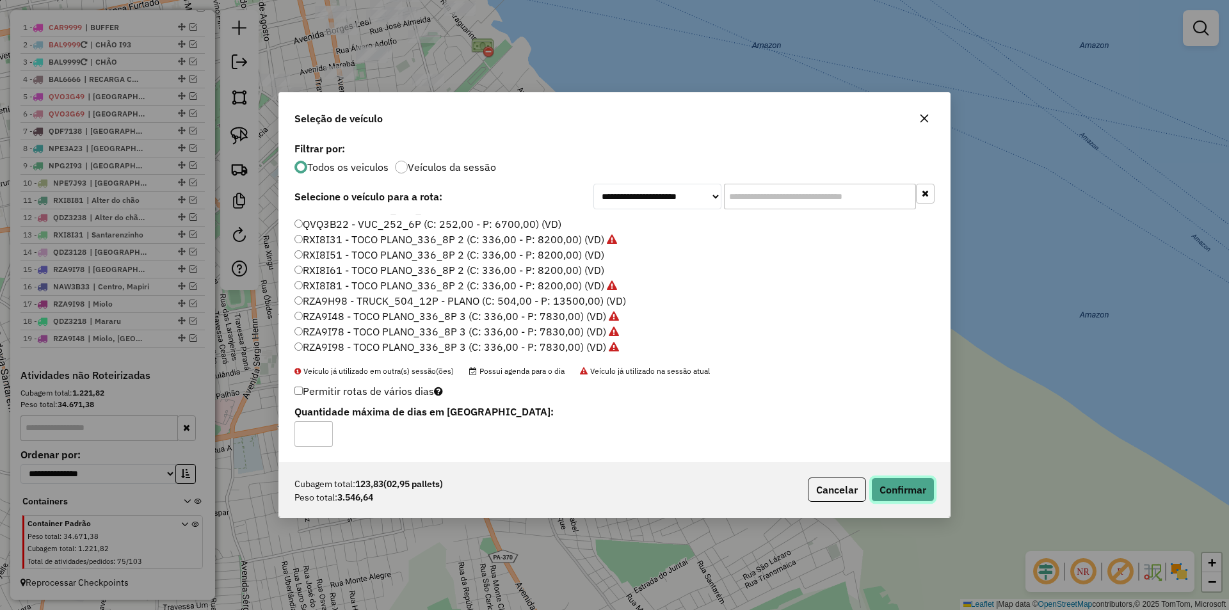
click at [891, 491] on button "Confirmar" at bounding box center [902, 489] width 63 height 24
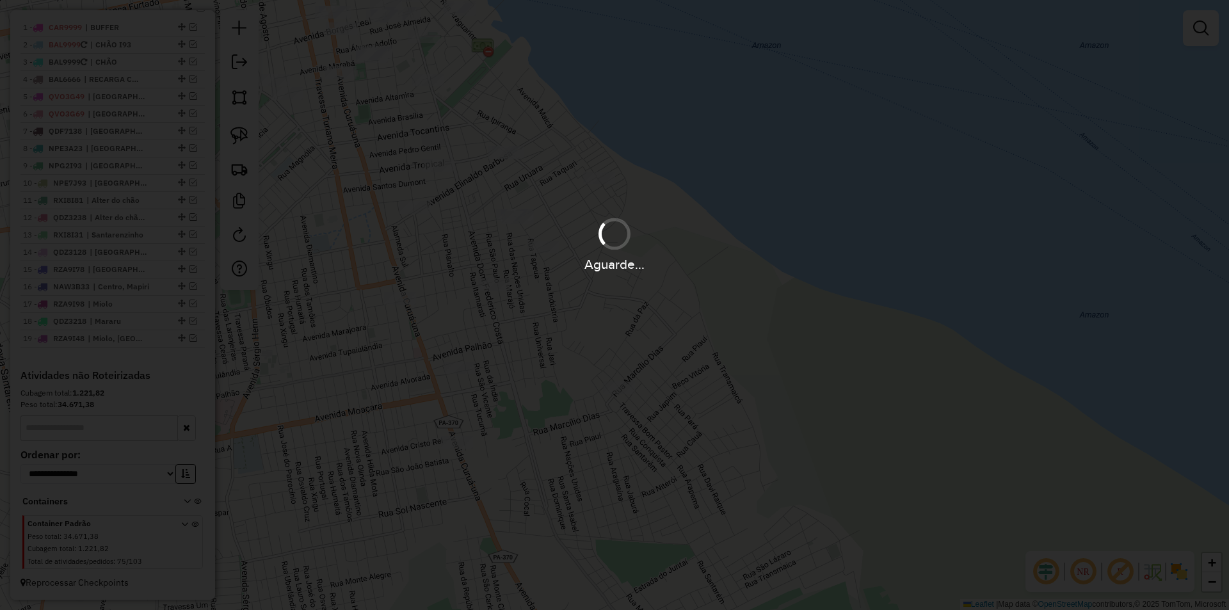
scroll to position [495, 0]
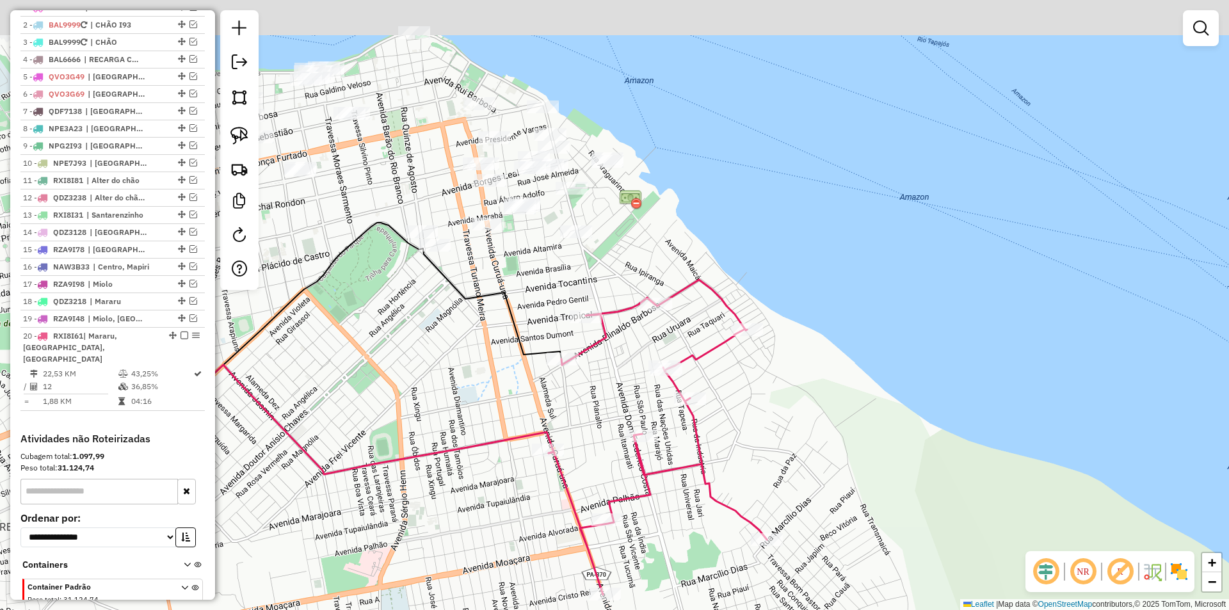
drag, startPoint x: 524, startPoint y: 82, endPoint x: 650, endPoint y: 234, distance: 196.8
click at [658, 236] on div "Janela de atendimento Grade de atendimento Capacidade Transportadoras Veículos …" at bounding box center [614, 305] width 1229 height 610
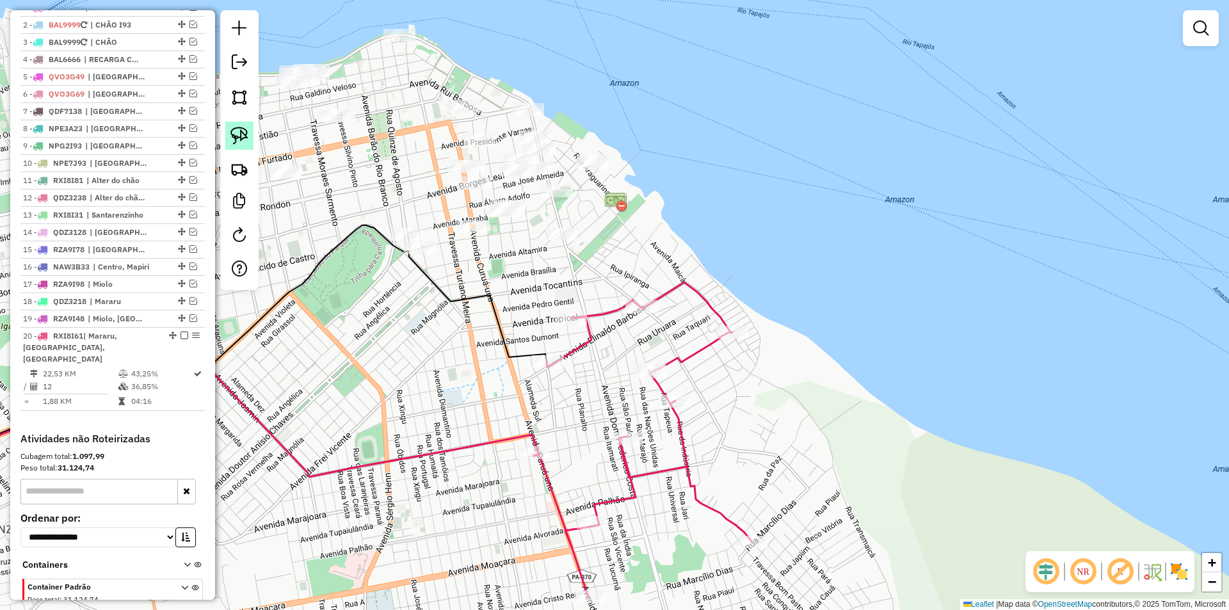
click at [234, 128] on img at bounding box center [239, 136] width 18 height 18
drag, startPoint x: 367, startPoint y: 235, endPoint x: 449, endPoint y: 242, distance: 82.8
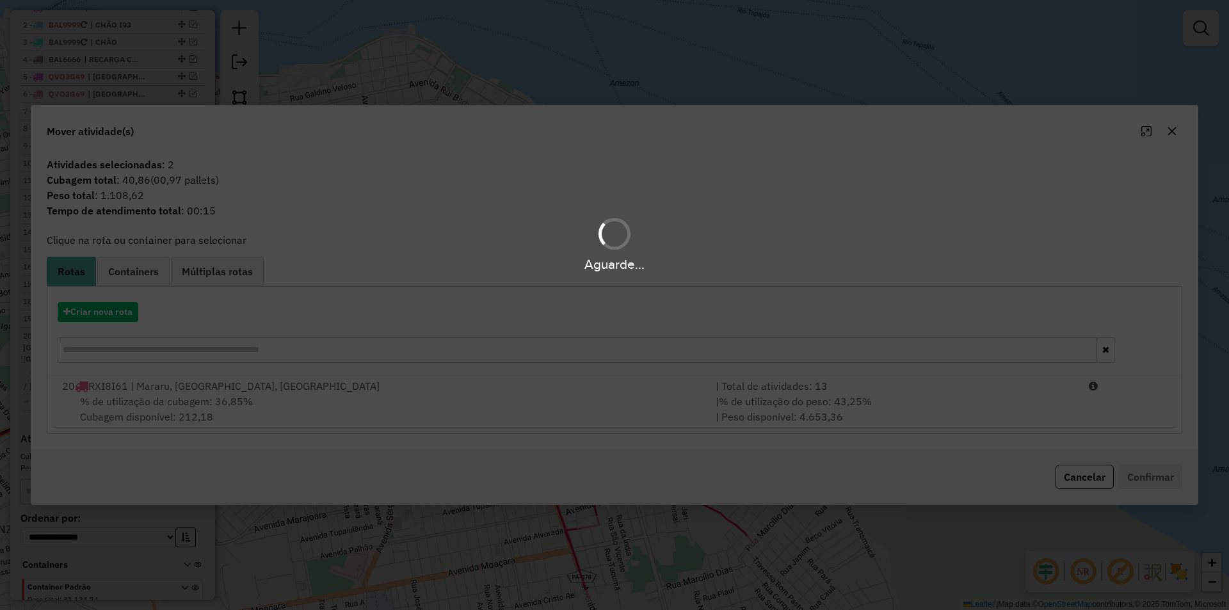
click at [380, 406] on div "Aguarde..." at bounding box center [614, 305] width 1229 height 610
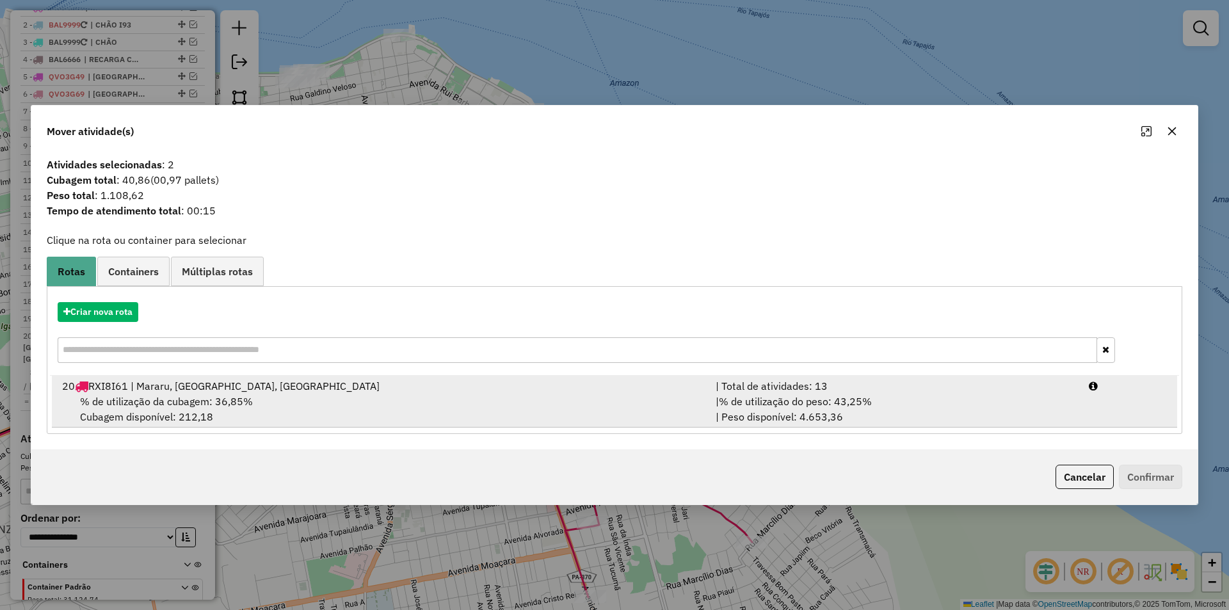
drag, startPoint x: 758, startPoint y: 405, endPoint x: 765, endPoint y: 405, distance: 7.0
click at [765, 405] on span "% de utilização do peso: 43,25%" at bounding box center [795, 401] width 153 height 13
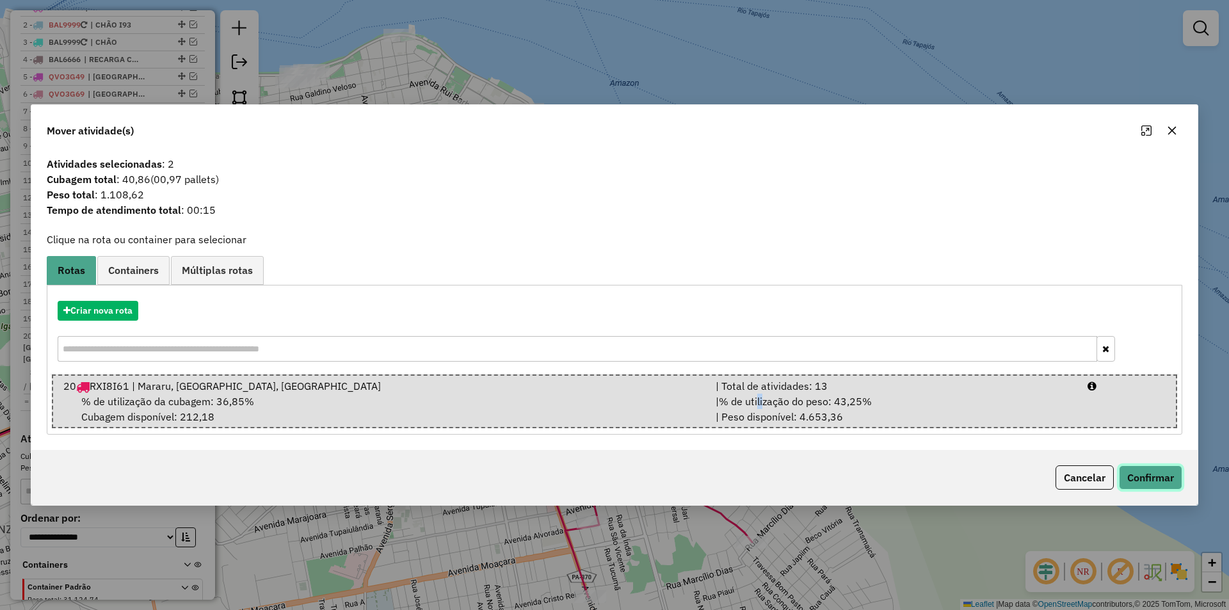
click at [1123, 477] on button "Confirmar" at bounding box center [1150, 477] width 63 height 24
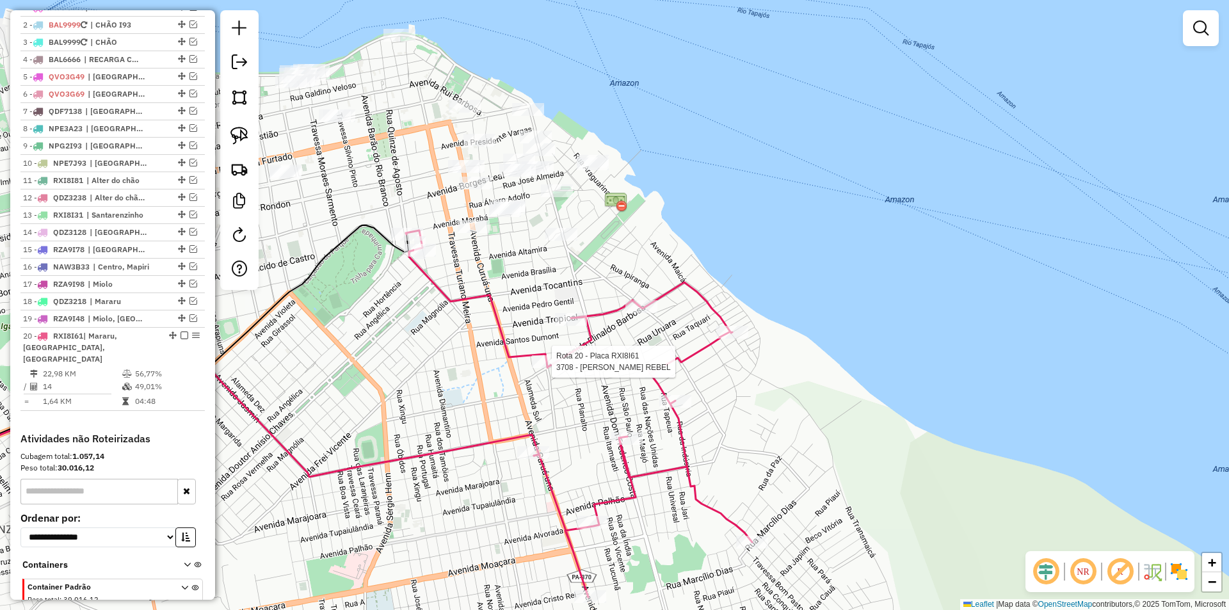
select select "**********"
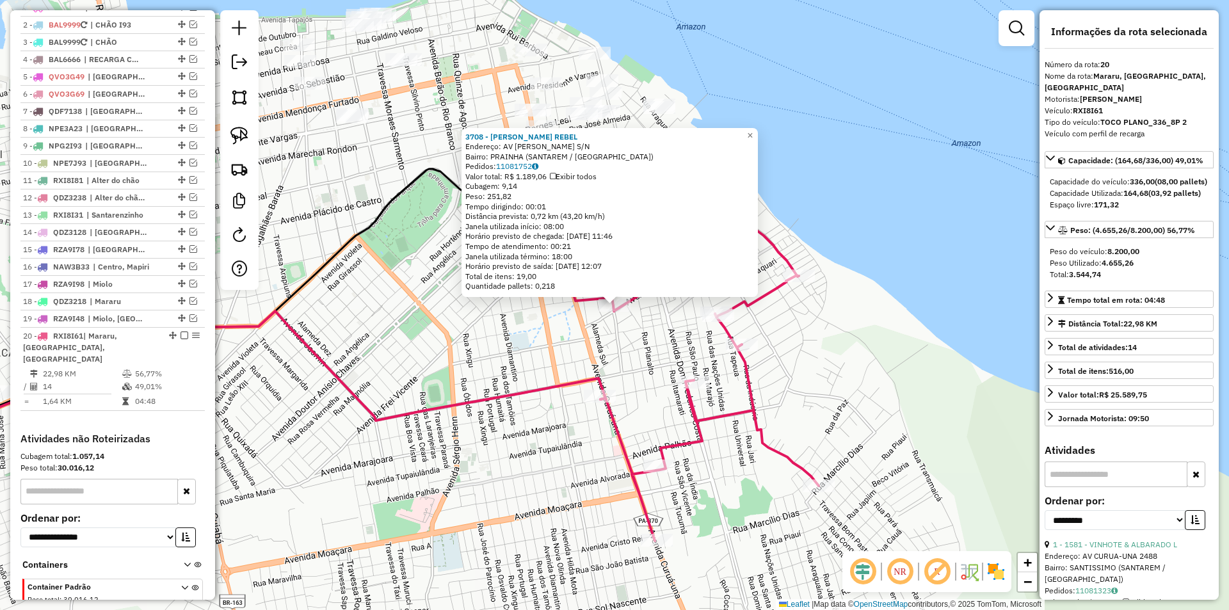
scroll to position [558, 0]
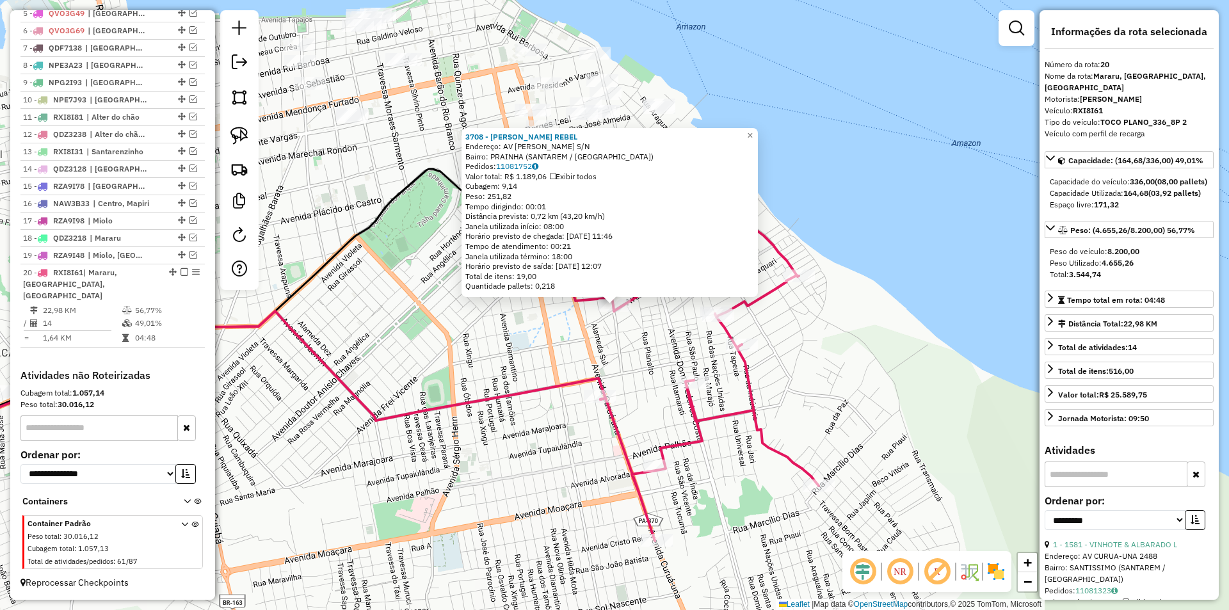
click at [499, 409] on div "3708 - JOCILDO MUNHOZ REBEL Endereço: AV ROSA PASSOS S/N Bairro: PRAINHA (SANTA…" at bounding box center [614, 305] width 1229 height 610
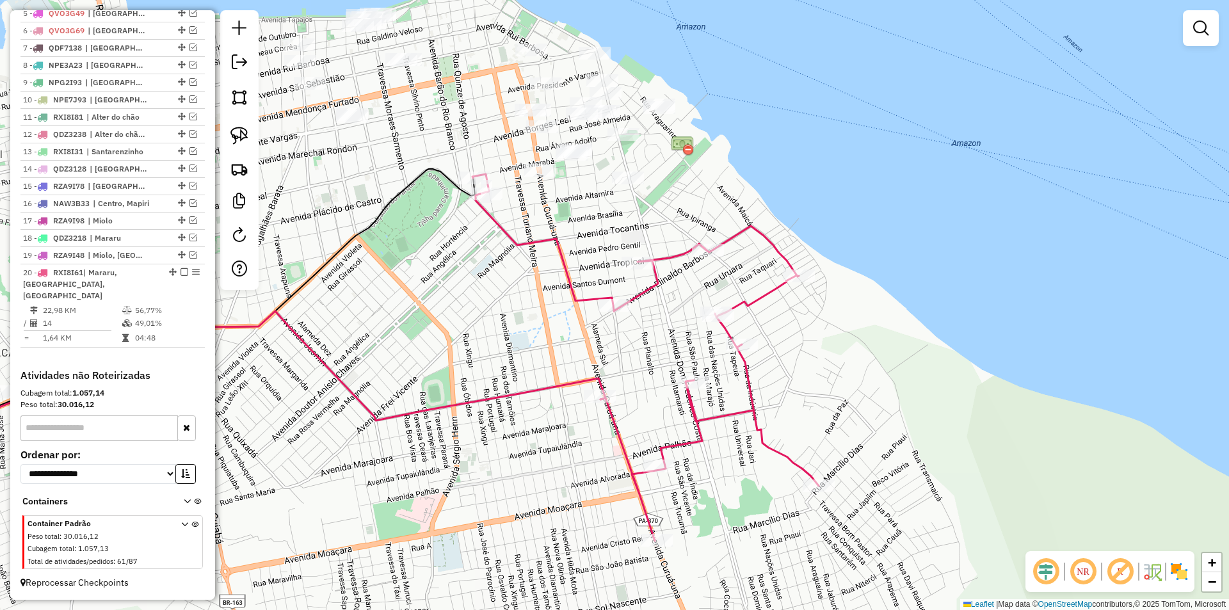
click at [526, 232] on div "Janela de atendimento Grade de atendimento Capacidade Transportadoras Veículos …" at bounding box center [614, 305] width 1229 height 610
click at [517, 254] on div "Janela de atendimento Grade de atendimento Capacidade Transportadoras Veículos …" at bounding box center [614, 305] width 1229 height 610
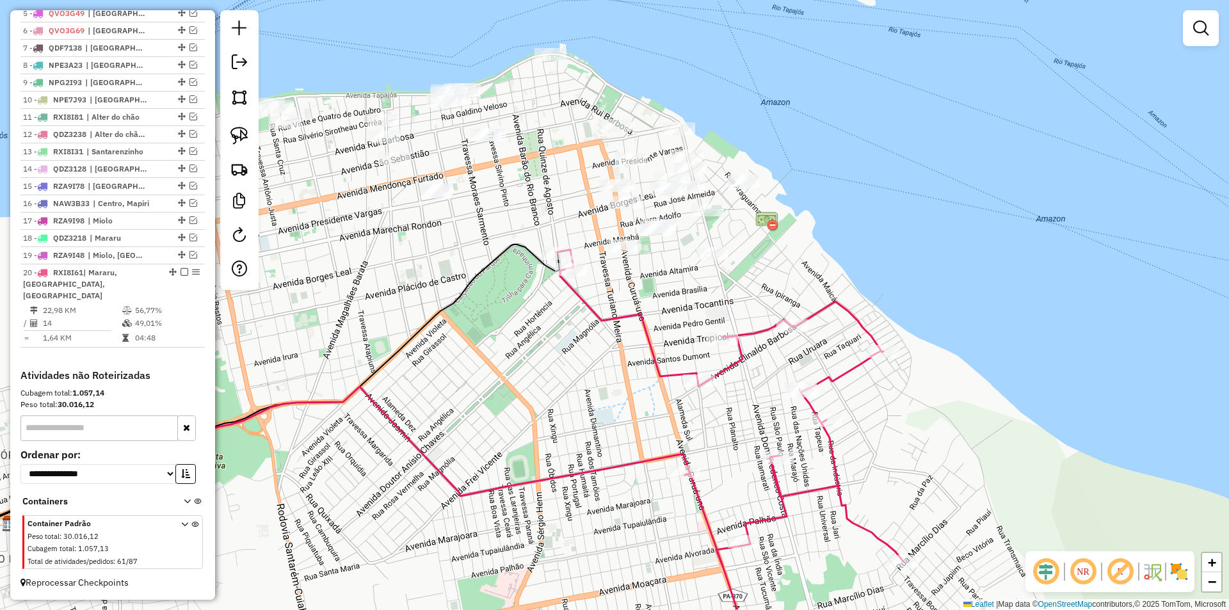
drag, startPoint x: 502, startPoint y: 302, endPoint x: 491, endPoint y: 349, distance: 48.6
click at [491, 350] on div "Janela de atendimento Grade de atendimento Capacidade Transportadoras Veículos …" at bounding box center [614, 305] width 1229 height 610
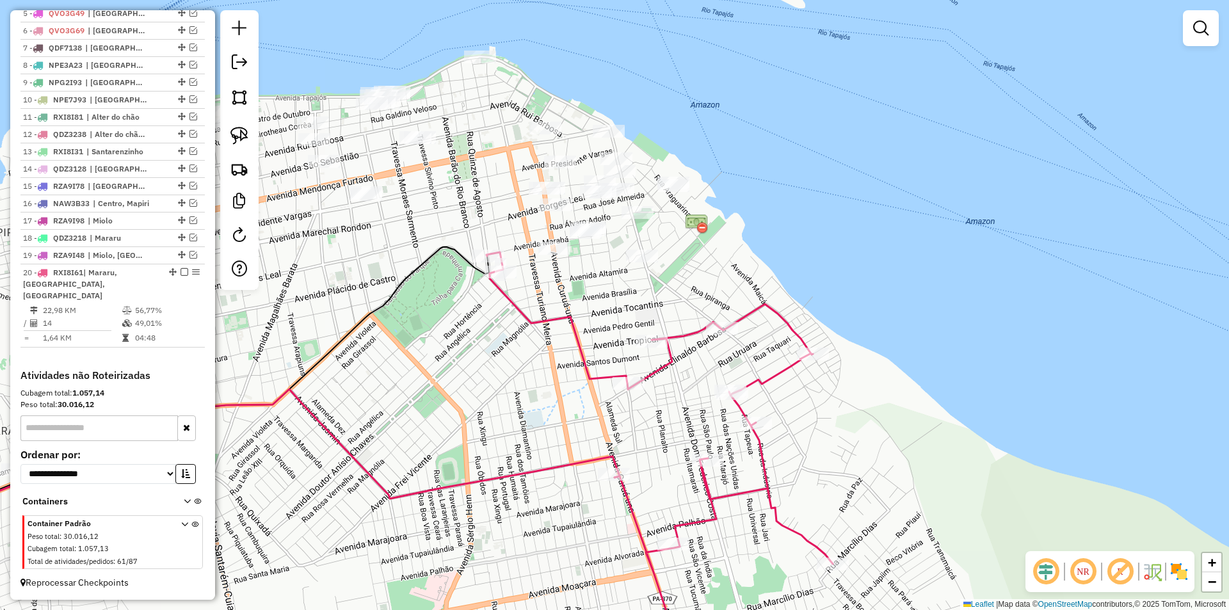
drag, startPoint x: 600, startPoint y: 297, endPoint x: 539, endPoint y: 309, distance: 62.6
click at [539, 309] on div "Janela de atendimento Grade de atendimento Capacidade Transportadoras Veículos …" at bounding box center [614, 305] width 1229 height 610
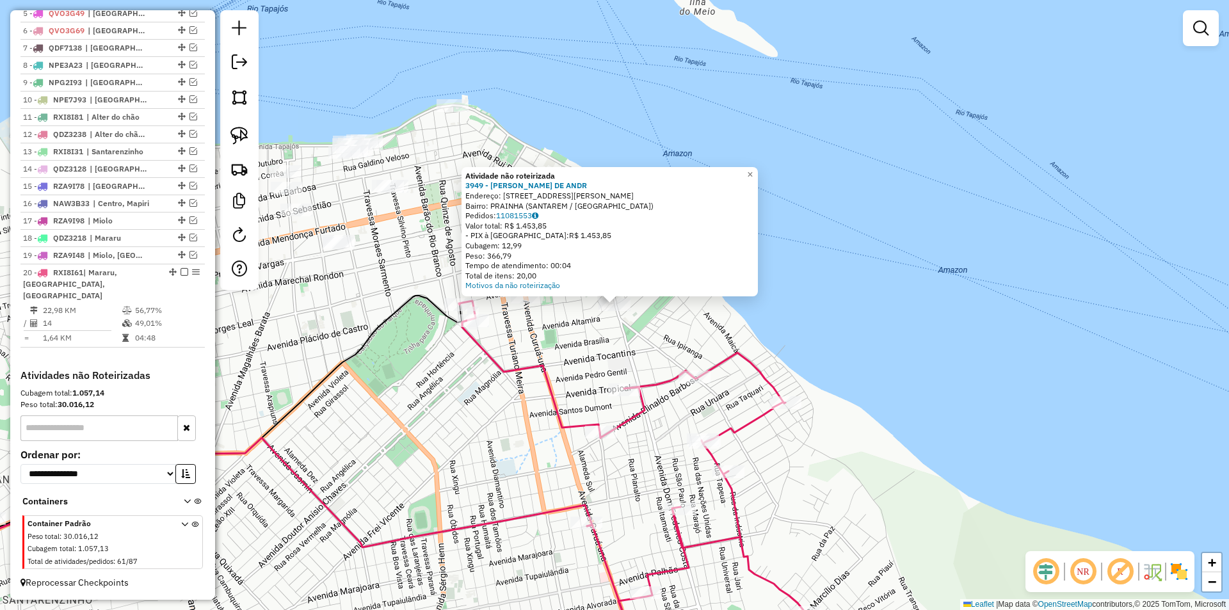
click at [538, 337] on div "Atividade não roteirizada 3949 - MARIA HOSANA DE ANDR Endereço: AV DOM FREDERIC…" at bounding box center [614, 305] width 1229 height 610
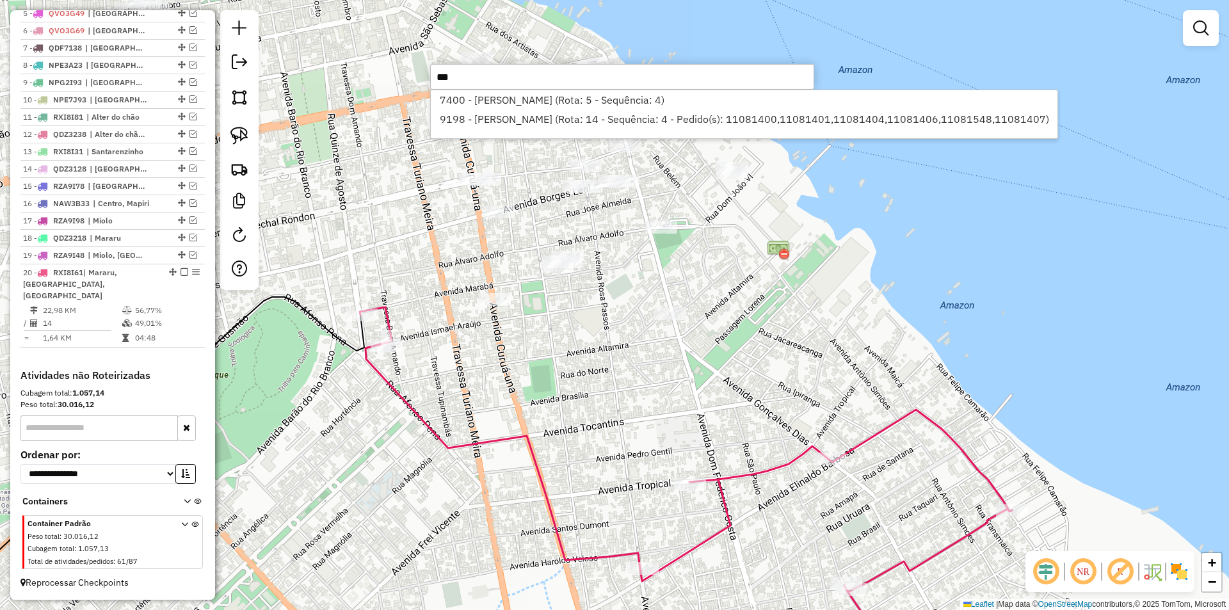
type input "***"
click at [592, 331] on div "Janela de atendimento Grade de atendimento Capacidade Transportadoras Veículos …" at bounding box center [614, 305] width 1229 height 610
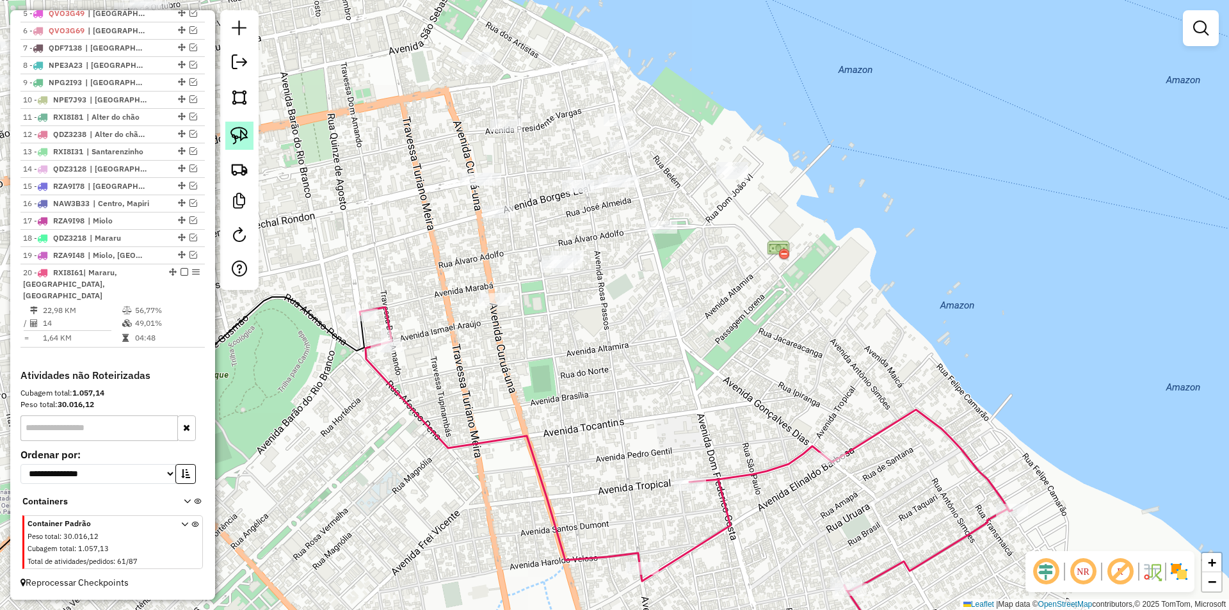
click at [249, 138] on link at bounding box center [239, 136] width 28 height 28
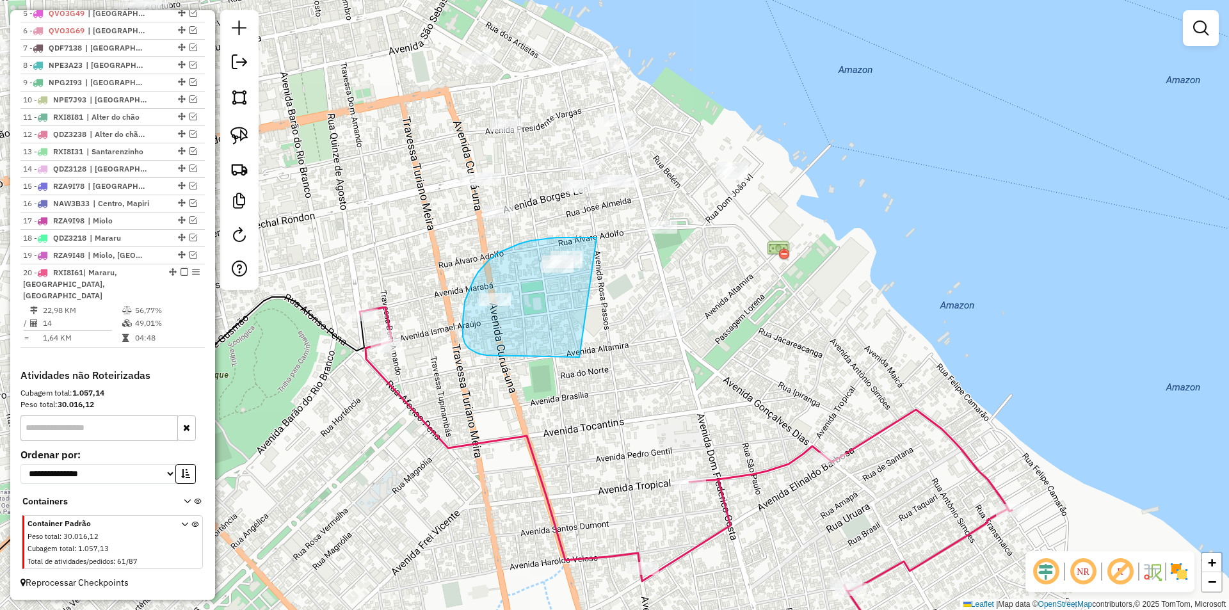
drag, startPoint x: 596, startPoint y: 237, endPoint x: 579, endPoint y: 357, distance: 120.9
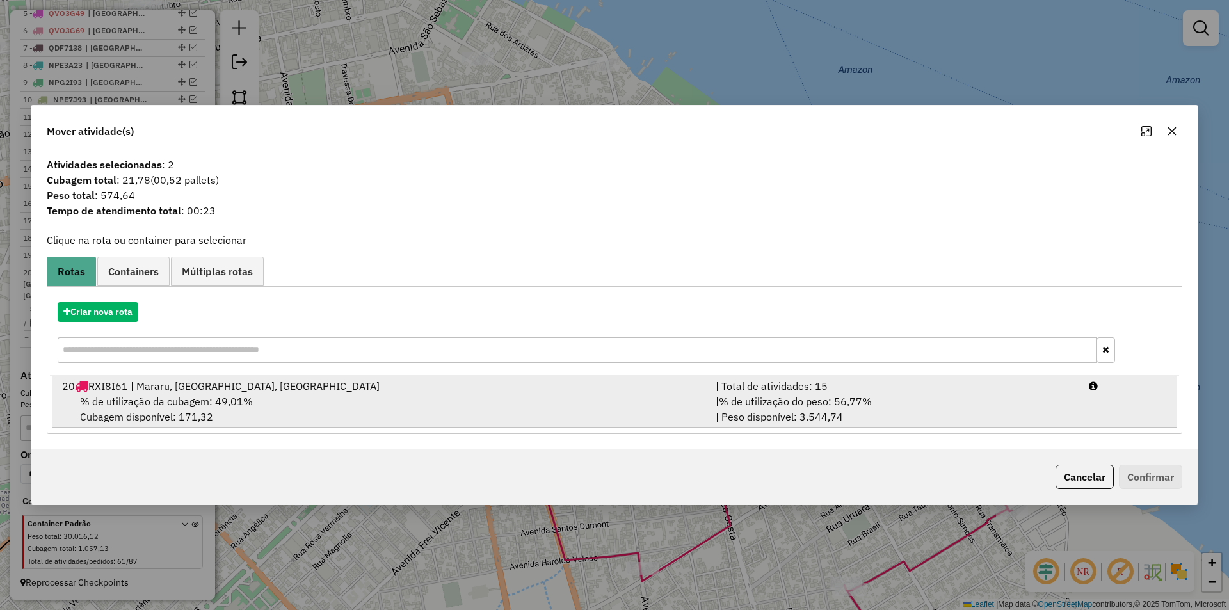
click at [973, 415] on div "| % de utilização do peso: 56,77% | Peso disponível: 3.544,74" at bounding box center [894, 409] width 373 height 31
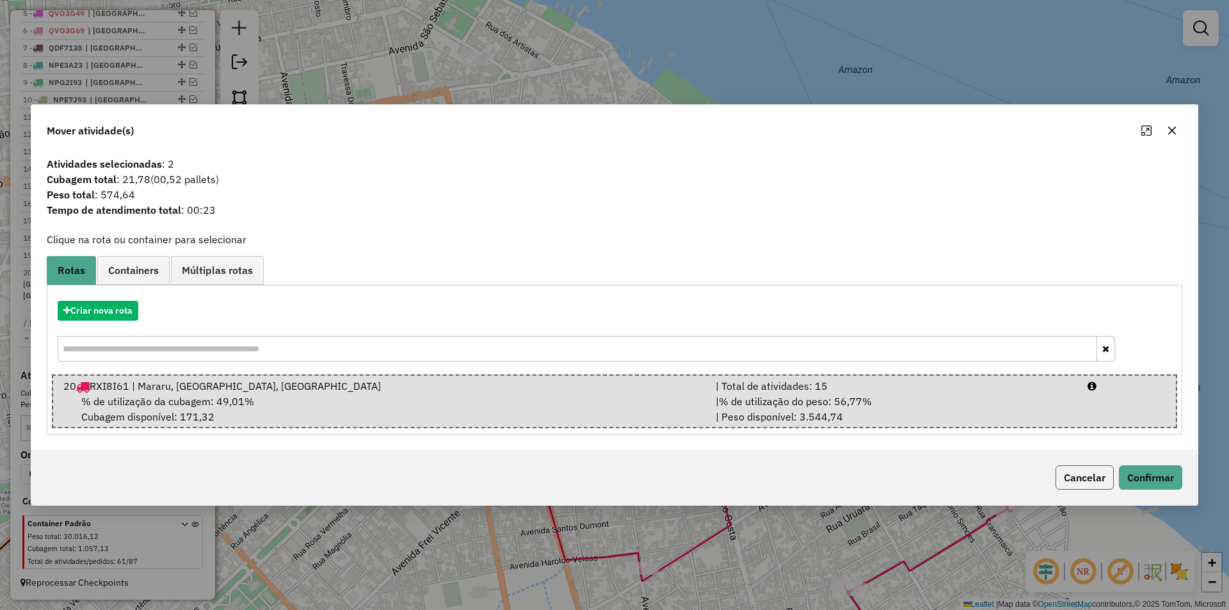
click at [1103, 483] on button "Cancelar" at bounding box center [1084, 477] width 58 height 24
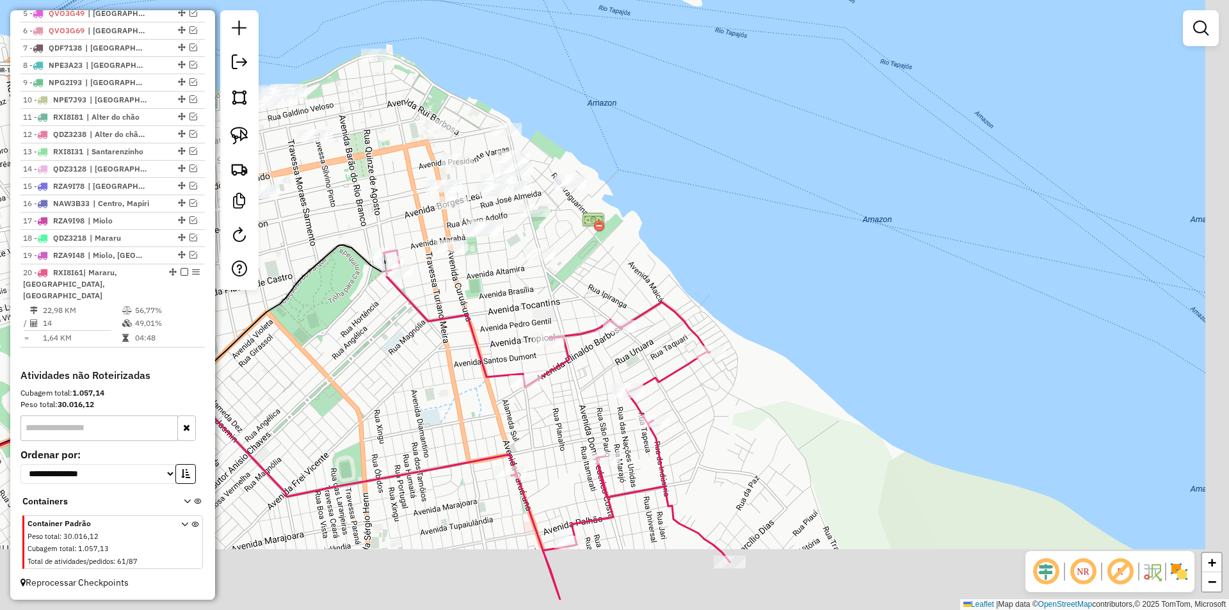
drag, startPoint x: 670, startPoint y: 401, endPoint x: 551, endPoint y: 329, distance: 138.9
click at [551, 329] on div "Janela de atendimento Grade de atendimento Capacidade Transportadoras Veículos …" at bounding box center [614, 305] width 1229 height 610
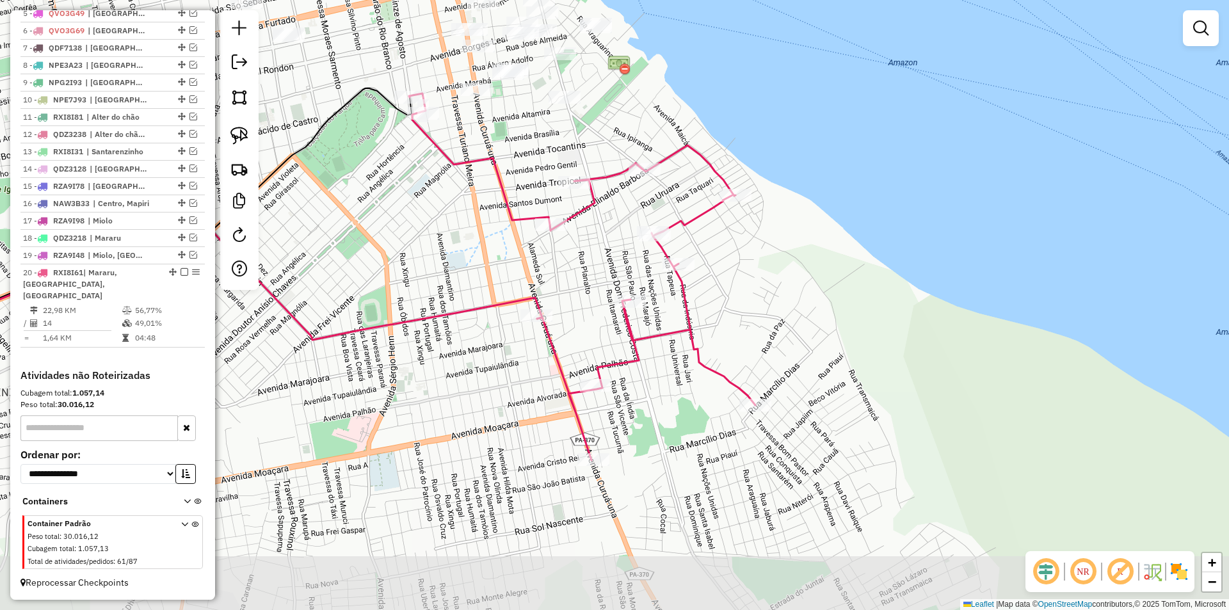
drag, startPoint x: 590, startPoint y: 269, endPoint x: 609, endPoint y: 110, distance: 159.9
click at [610, 115] on div "Janela de atendimento Grade de atendimento Capacidade Transportadoras Veículos …" at bounding box center [614, 305] width 1229 height 610
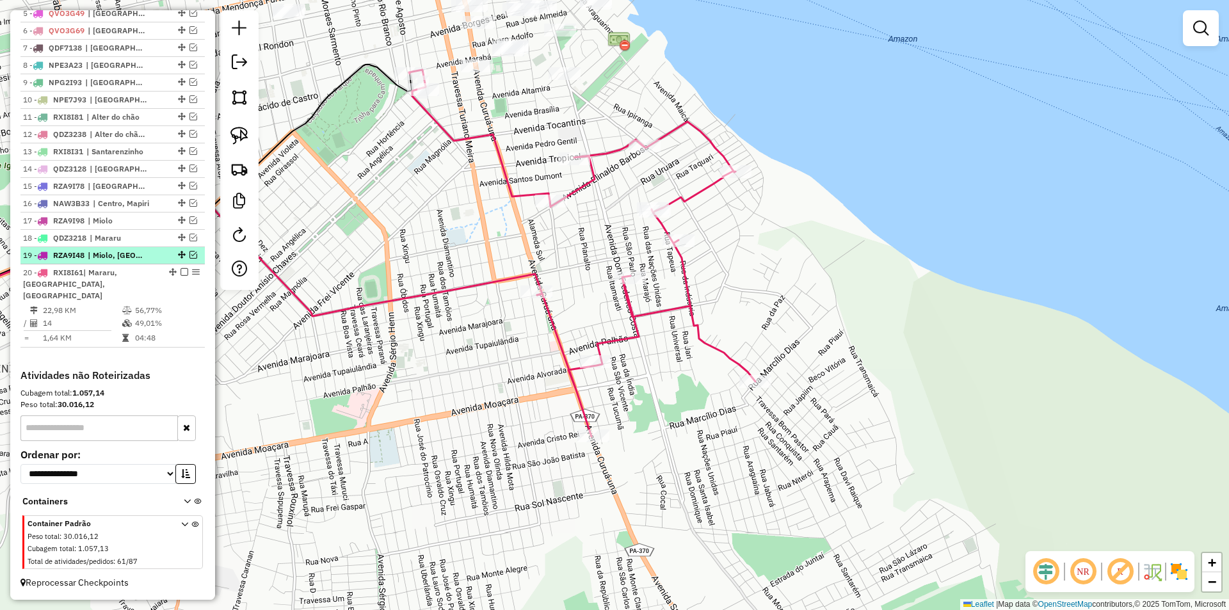
click at [189, 259] on em at bounding box center [193, 255] width 8 height 8
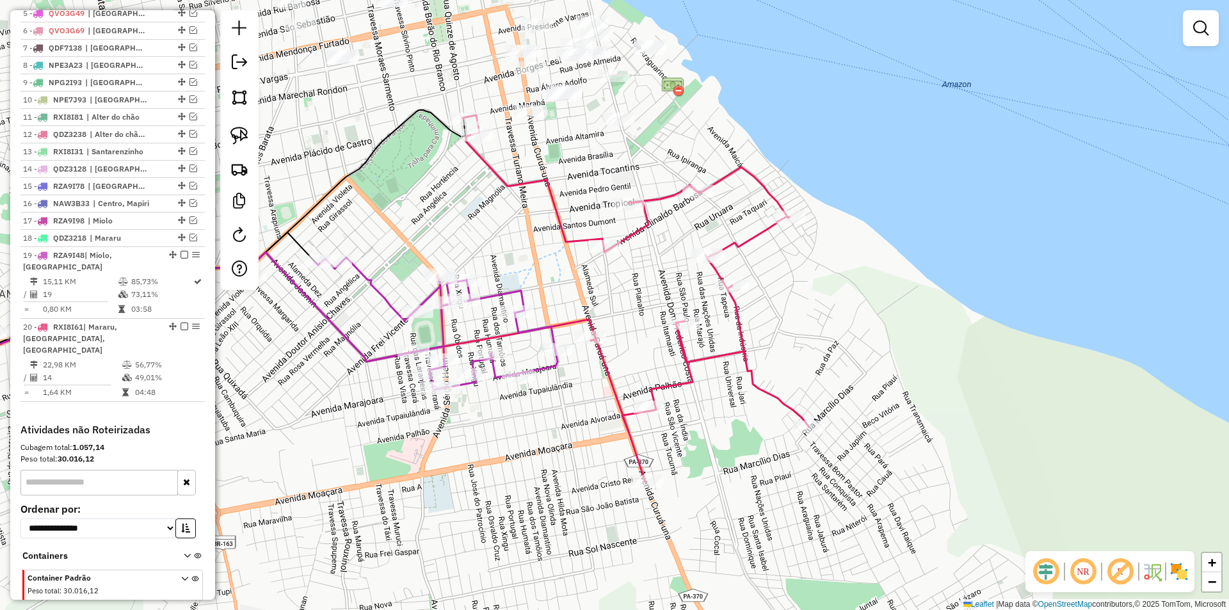
drag, startPoint x: 532, startPoint y: 340, endPoint x: 586, endPoint y: 385, distance: 69.6
click at [586, 385] on div "Janela de atendimento Grade de atendimento Capacidade Transportadoras Veículos …" at bounding box center [614, 305] width 1229 height 610
click at [246, 140] on img at bounding box center [239, 136] width 18 height 18
drag, startPoint x: 534, startPoint y: 281, endPoint x: 507, endPoint y: 282, distance: 27.5
click at [546, 261] on div "Janela de atendimento Grade de atendimento Capacidade Transportadoras Veículos …" at bounding box center [614, 305] width 1229 height 610
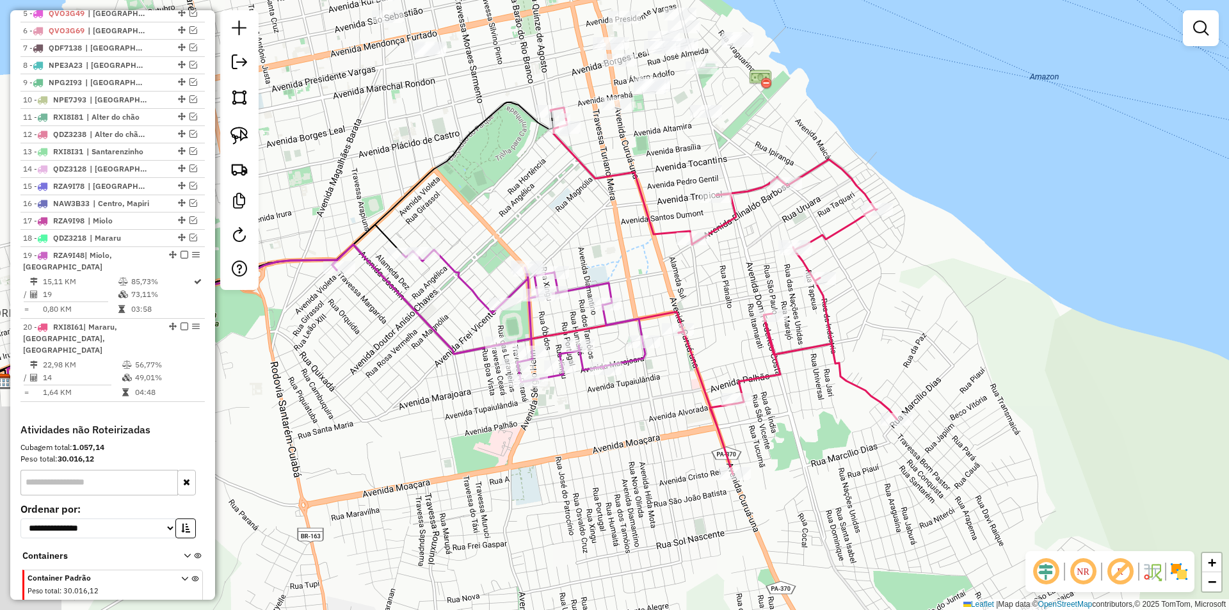
drag, startPoint x: 566, startPoint y: 274, endPoint x: 651, endPoint y: 266, distance: 86.1
click at [651, 266] on div "Janela de atendimento Grade de atendimento Capacidade Transportadoras Veículos …" at bounding box center [614, 305] width 1229 height 610
select select "**********"
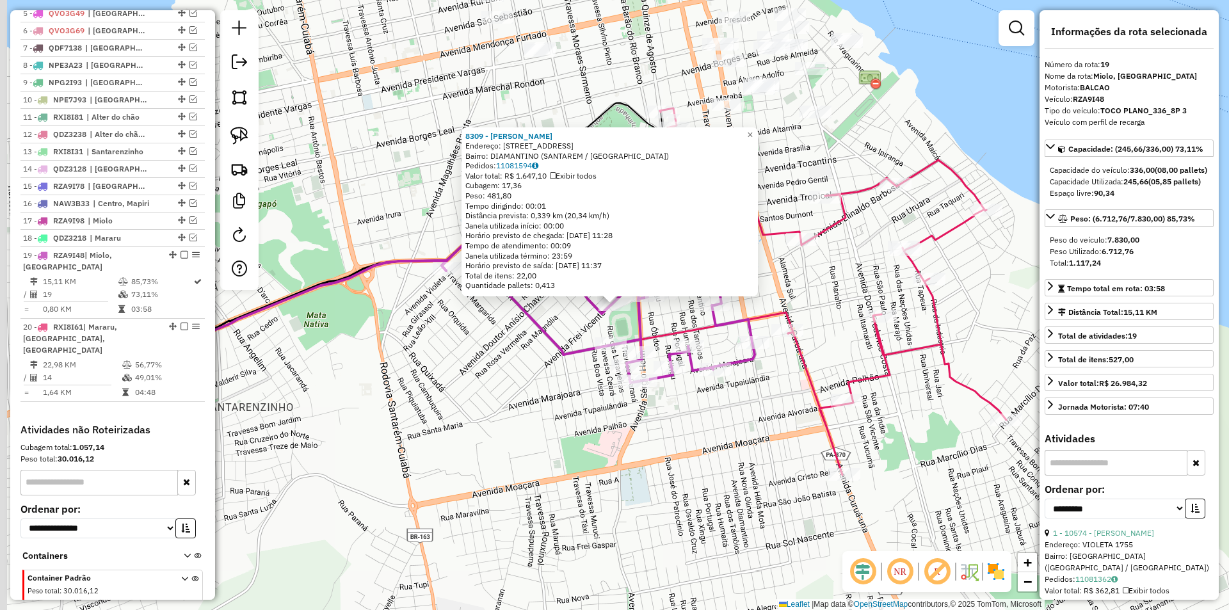
scroll to position [612, 0]
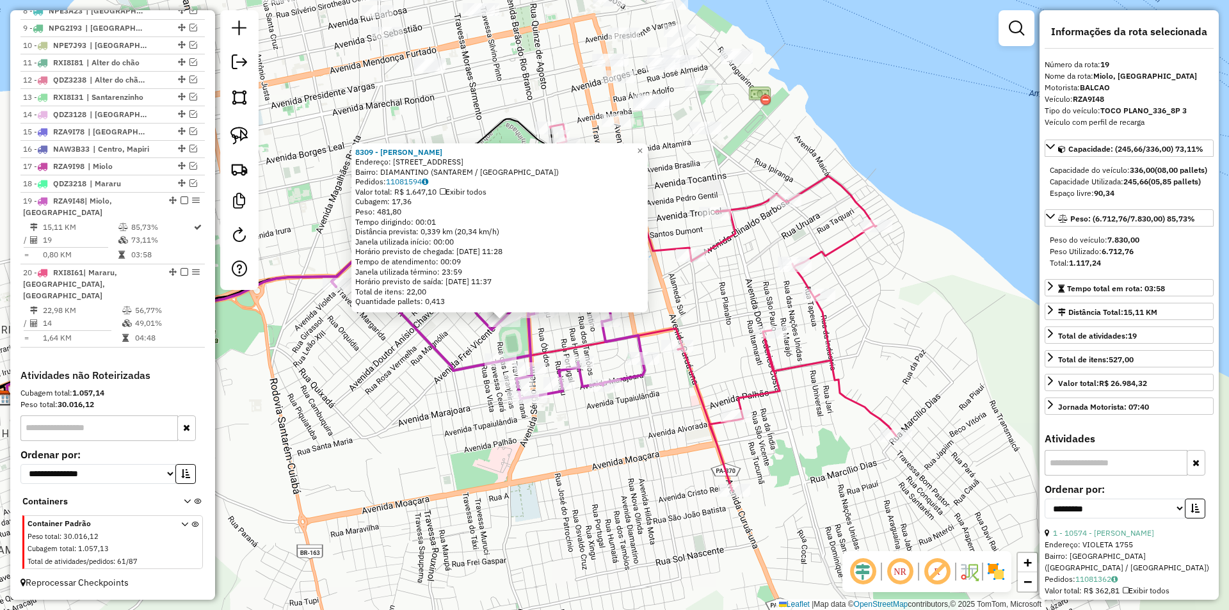
drag, startPoint x: 546, startPoint y: 403, endPoint x: 435, endPoint y: 419, distance: 112.5
click at [436, 419] on div "8309 - SIMEA REIS Endereço: AV MOACARA 1415 Bairro: DIAMANTINO (SANTAREM / PA) …" at bounding box center [614, 305] width 1229 height 610
click at [434, 417] on div "8309 - SIMEA REIS Endereço: AV MOACARA 1415 Bairro: DIAMANTINO (SANTAREM / PA) …" at bounding box center [614, 305] width 1229 height 610
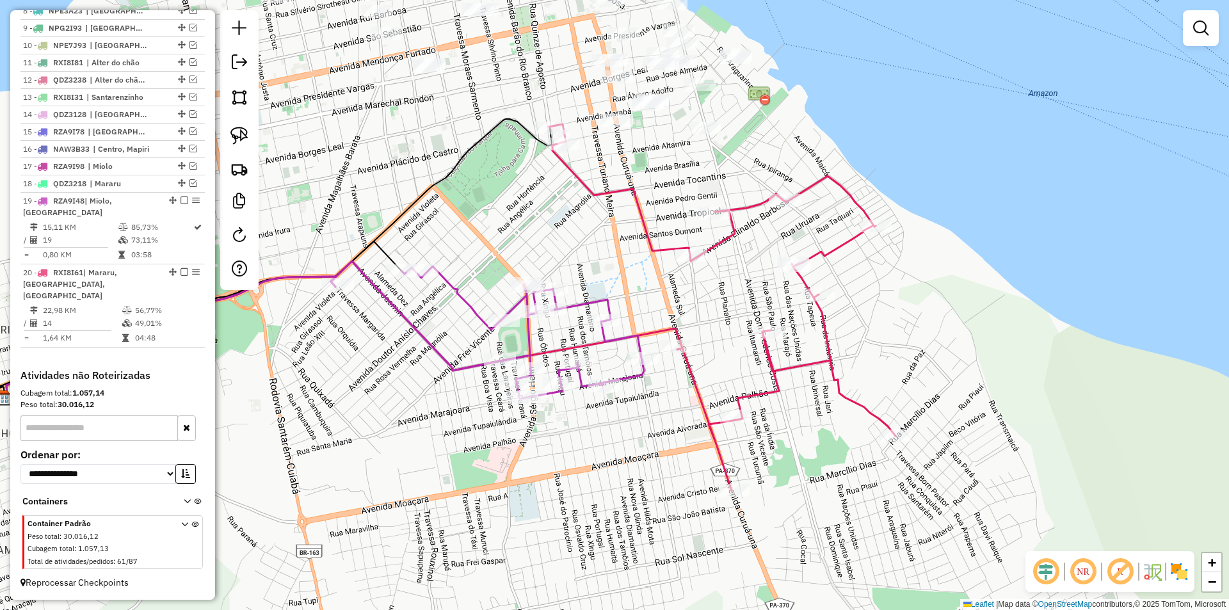
drag, startPoint x: 179, startPoint y: 210, endPoint x: 259, endPoint y: 235, distance: 83.8
click at [180, 204] on em at bounding box center [184, 200] width 8 height 8
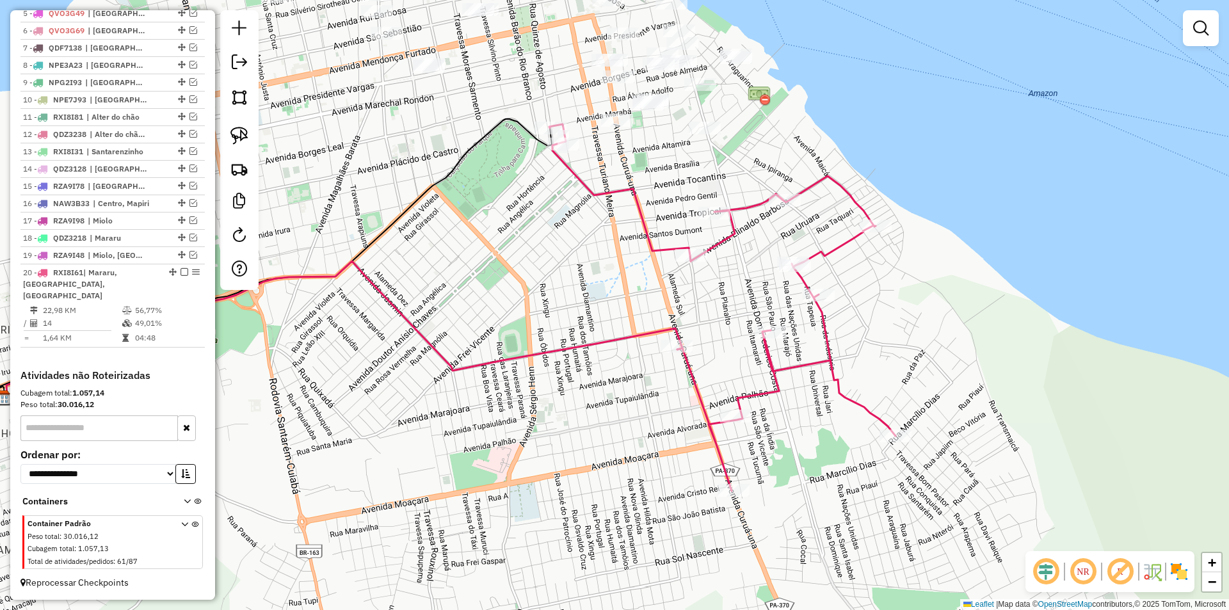
scroll to position [558, 0]
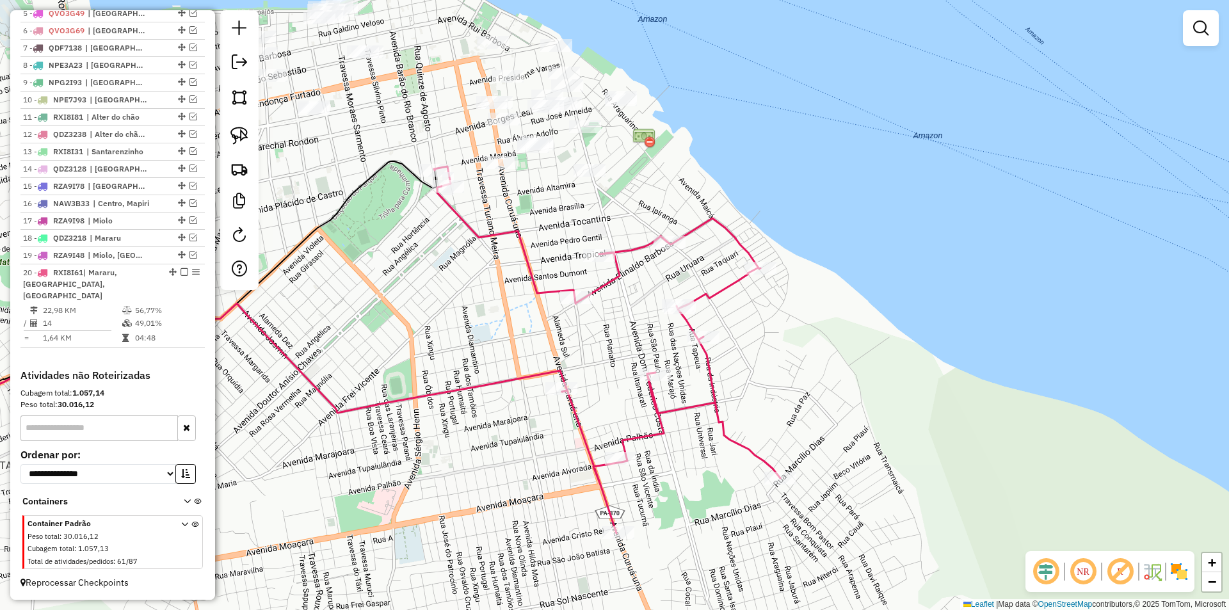
drag, startPoint x: 477, startPoint y: 310, endPoint x: 399, endPoint y: 339, distance: 83.2
click at [399, 339] on div "Janela de atendimento Grade de atendimento Capacidade Transportadoras Veículos …" at bounding box center [614, 305] width 1229 height 610
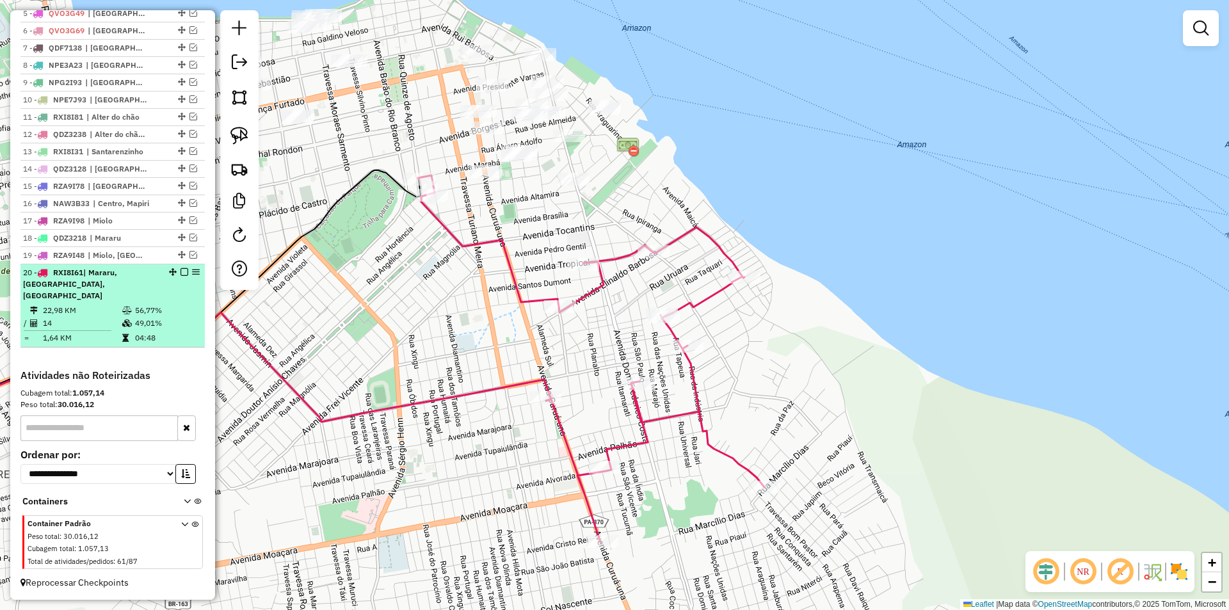
click at [182, 342] on td "04:48" at bounding box center [166, 337] width 65 height 13
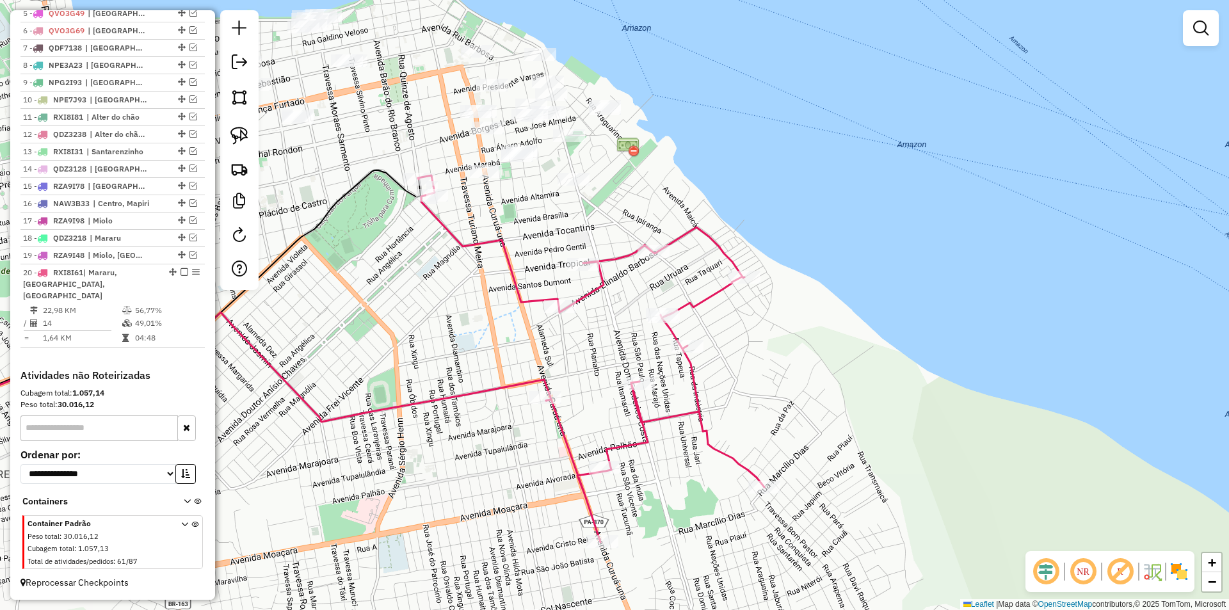
select select "**********"
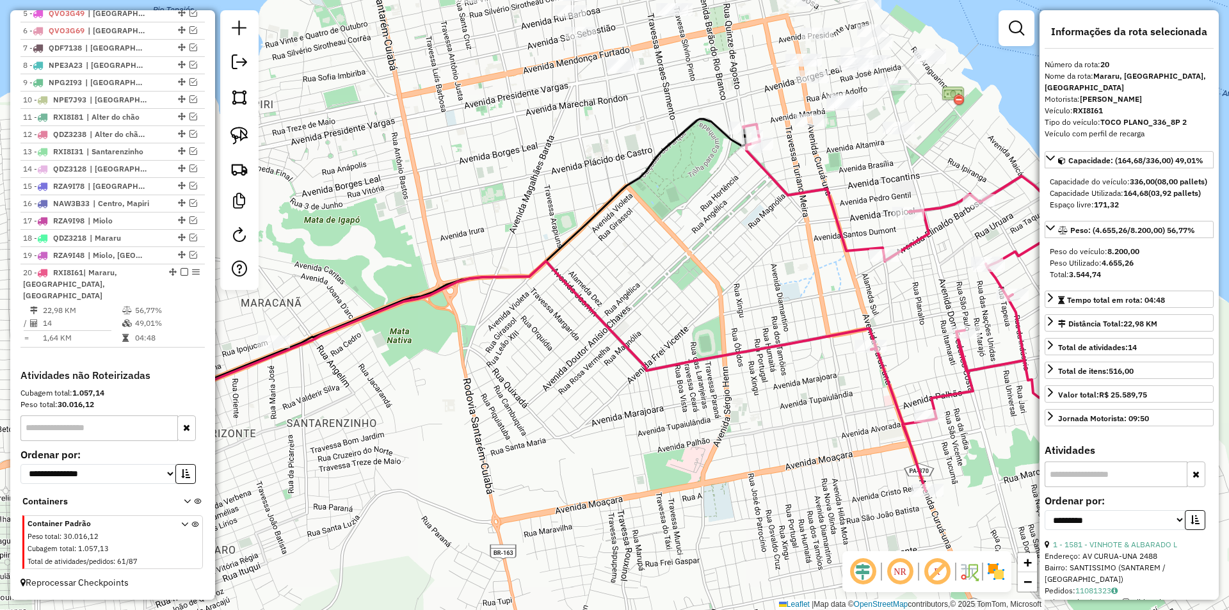
drag, startPoint x: 475, startPoint y: 326, endPoint x: 305, endPoint y: 505, distance: 246.7
click at [305, 505] on div "Janela de atendimento Grade de atendimento Capacidade Transportadoras Veículos …" at bounding box center [614, 305] width 1229 height 610
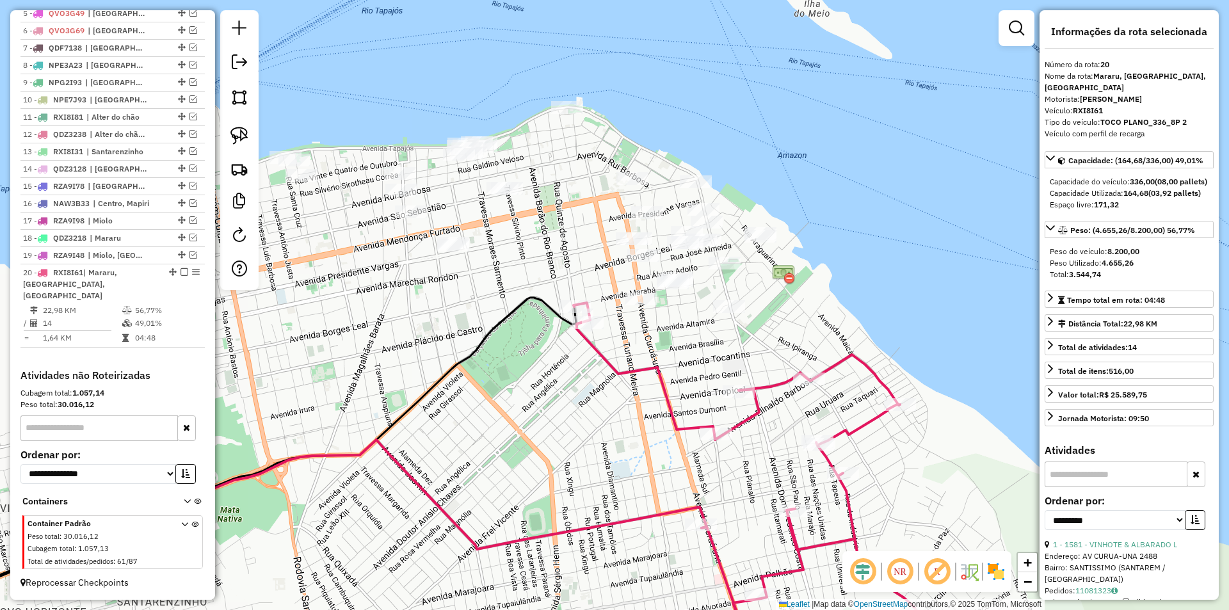
drag, startPoint x: 437, startPoint y: 427, endPoint x: 305, endPoint y: 435, distance: 132.1
click at [305, 435] on div "Janela de atendimento Grade de atendimento Capacidade Transportadoras Veículos …" at bounding box center [614, 305] width 1229 height 610
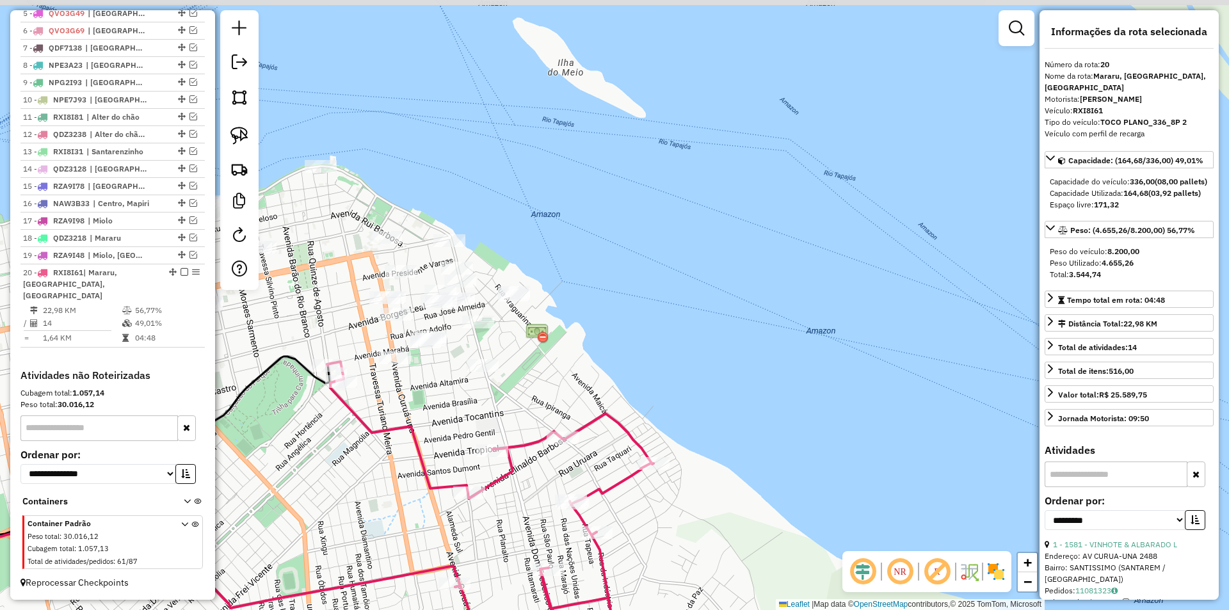
drag, startPoint x: 651, startPoint y: 385, endPoint x: 545, endPoint y: 422, distance: 112.3
click at [545, 422] on div "Janela de atendimento Grade de atendimento Capacidade Transportadoras Veículos …" at bounding box center [614, 305] width 1229 height 610
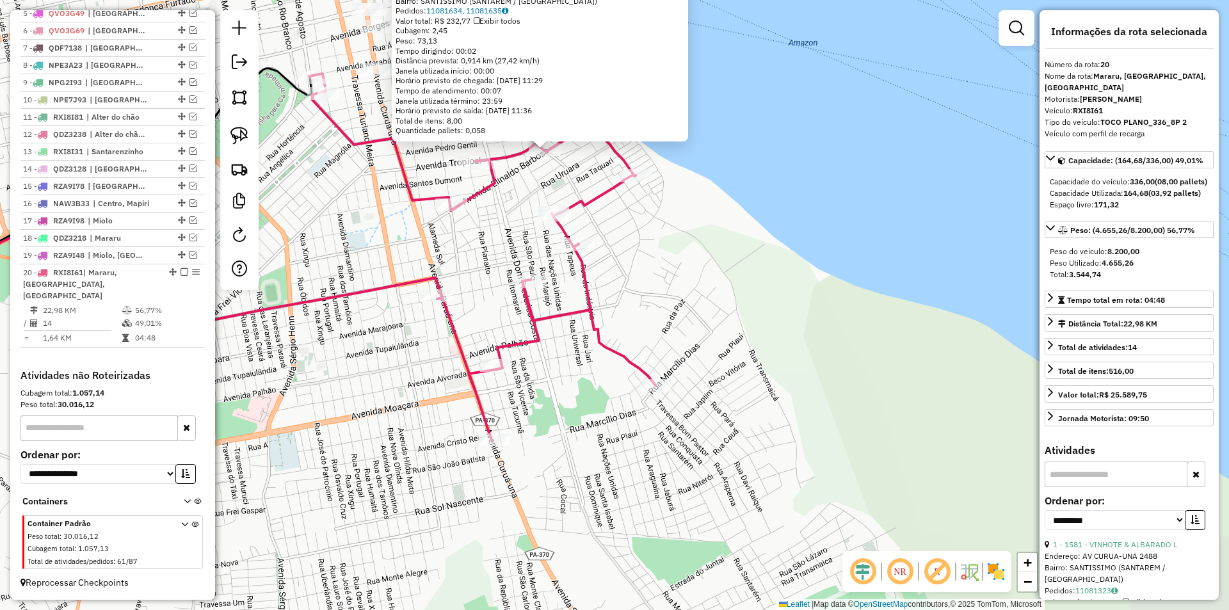
drag, startPoint x: 642, startPoint y: 413, endPoint x: 578, endPoint y: 282, distance: 146.3
click at [578, 282] on icon at bounding box center [482, 257] width 346 height 367
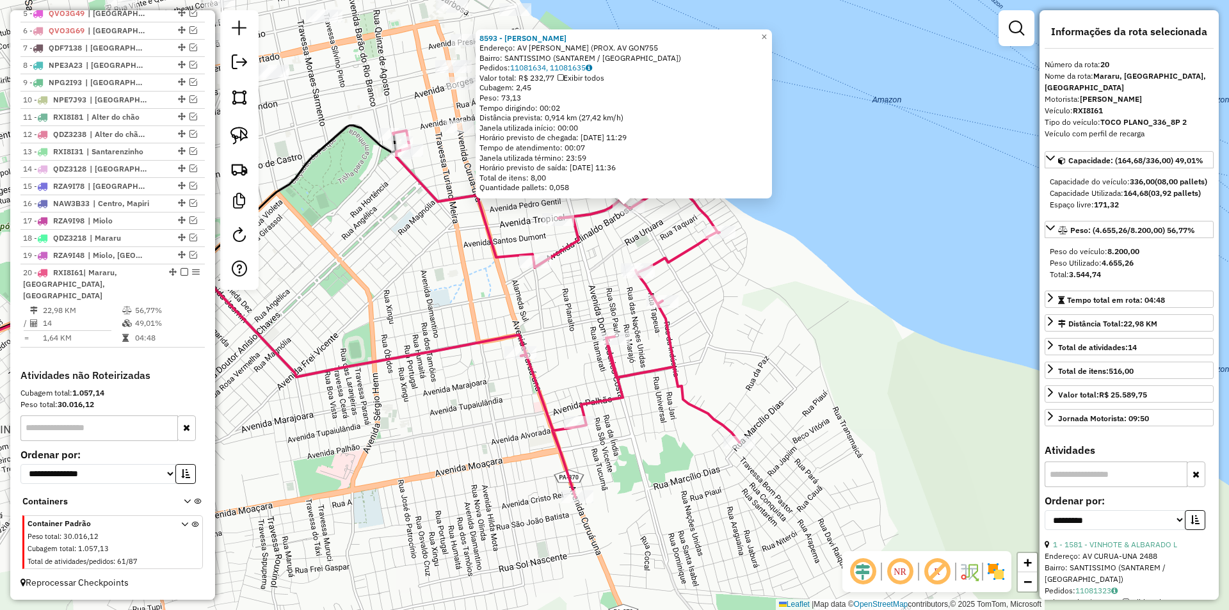
drag, startPoint x: 537, startPoint y: 426, endPoint x: 602, endPoint y: 493, distance: 94.1
click at [617, 524] on div "8593 - EVILEN REIS VIEIRA Endereço: AV ELINALDO BARBOSA (PROX. AV GON755 Bairro…" at bounding box center [614, 305] width 1229 height 610
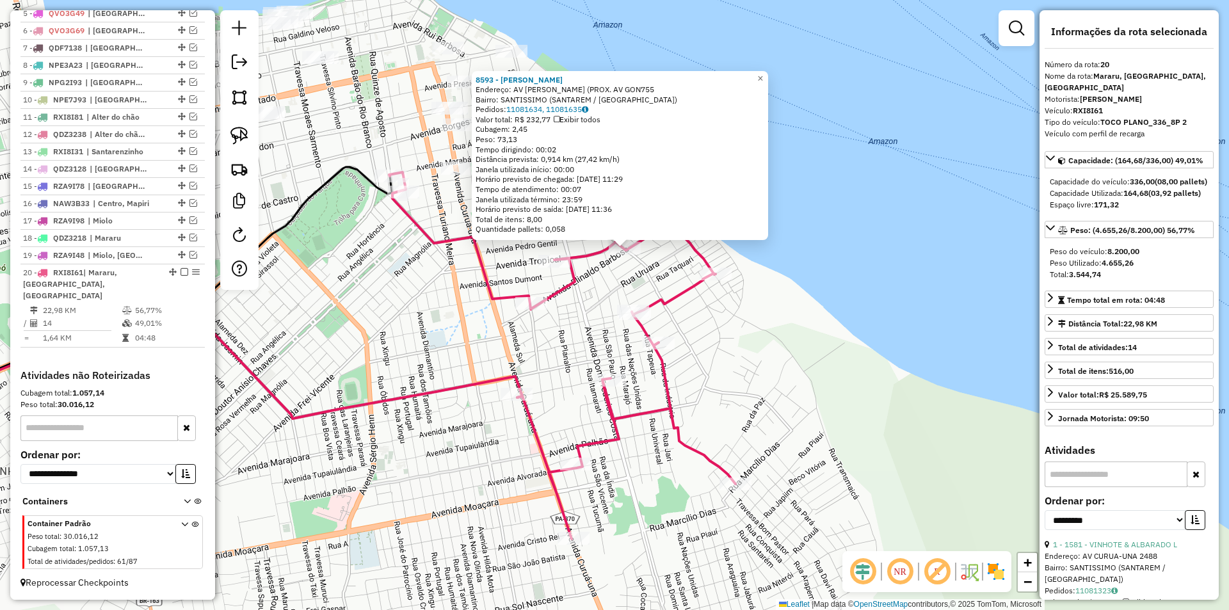
click at [559, 410] on div "8593 - EVILEN REIS VIEIRA Endereço: AV ELINALDO BARBOSA (PROX. AV GON755 Bairro…" at bounding box center [614, 305] width 1229 height 610
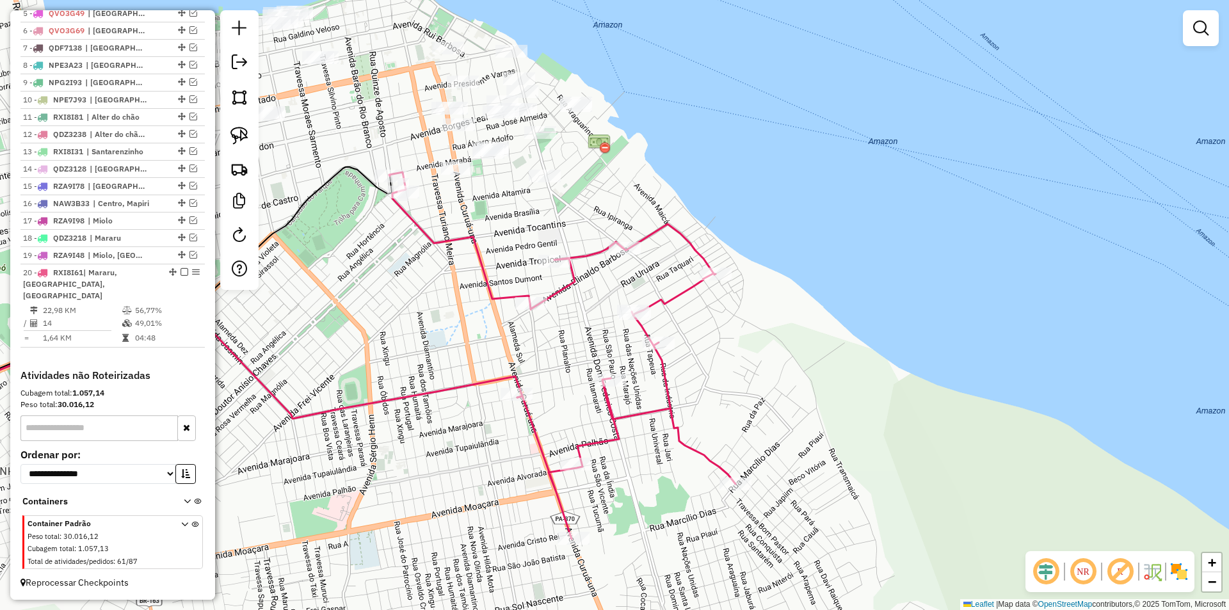
drag, startPoint x: 539, startPoint y: 367, endPoint x: 494, endPoint y: 435, distance: 81.6
click at [498, 438] on div "Janela de atendimento Grade de atendimento Capacidade Transportadoras Veículos …" at bounding box center [614, 305] width 1229 height 610
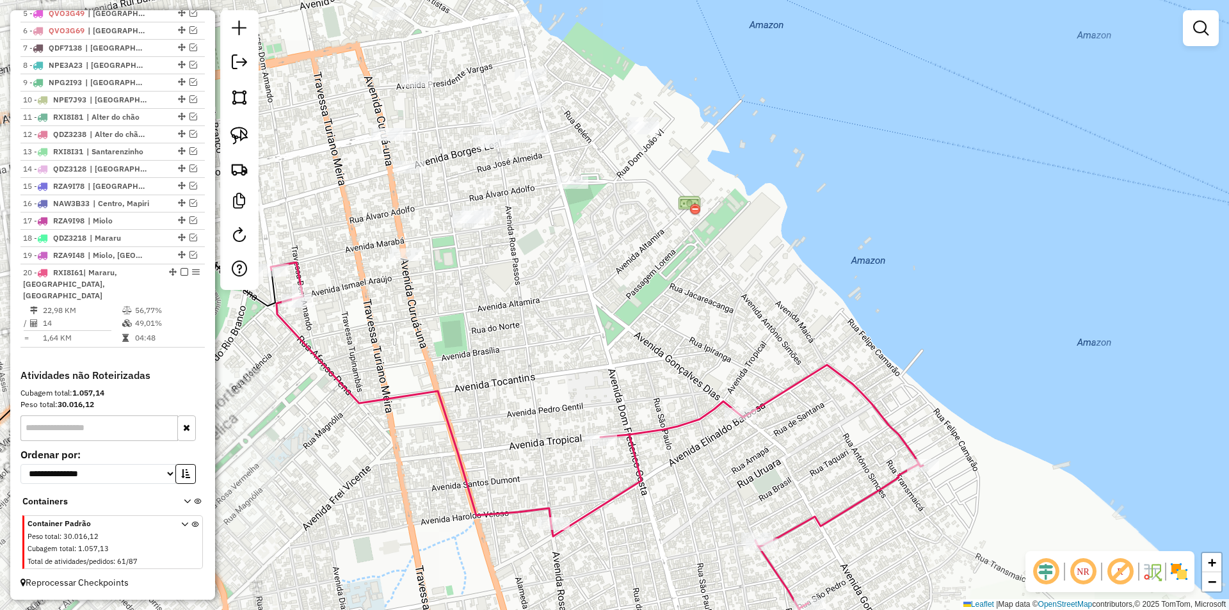
click at [410, 310] on div "Janela de atendimento Grade de atendimento Capacidade Transportadoras Veículos …" at bounding box center [614, 305] width 1229 height 610
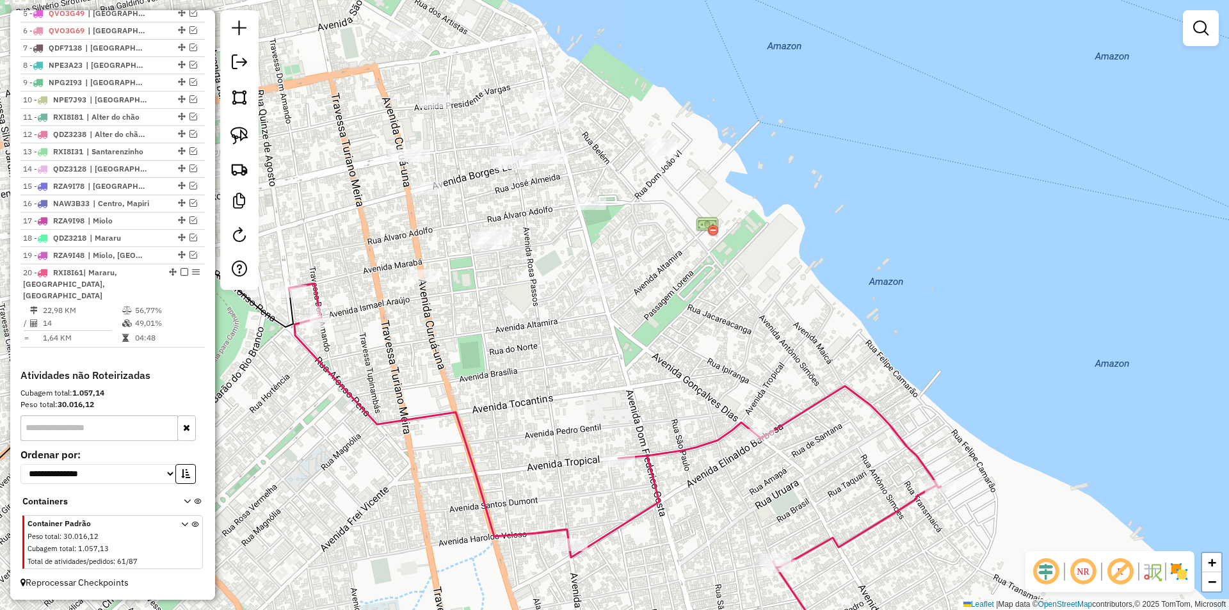
drag, startPoint x: 483, startPoint y: 247, endPoint x: 596, endPoint y: 253, distance: 112.8
click at [596, 253] on div "Janela de atendimento Grade de atendimento Capacidade Transportadoras Veículos …" at bounding box center [614, 305] width 1229 height 610
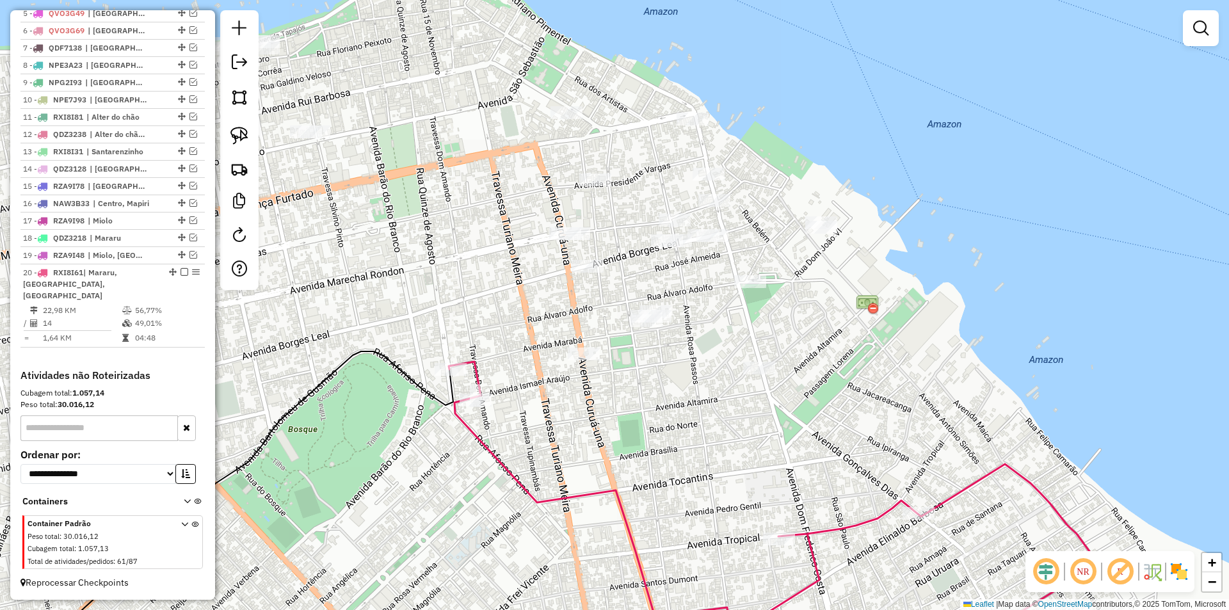
drag, startPoint x: 594, startPoint y: 277, endPoint x: 754, endPoint y: 355, distance: 178.0
click at [754, 355] on div "Janela de atendimento Grade de atendimento Capacidade Transportadoras Veículos …" at bounding box center [614, 305] width 1229 height 610
click at [238, 131] on img at bounding box center [239, 136] width 18 height 18
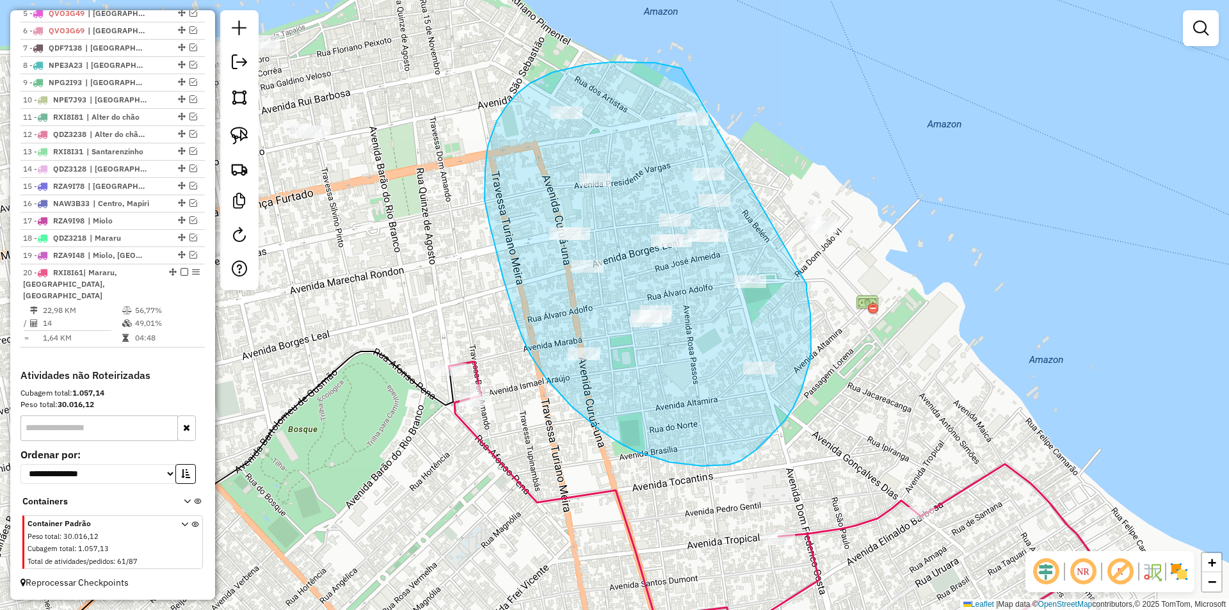
drag, startPoint x: 552, startPoint y: 72, endPoint x: 806, endPoint y: 284, distance: 330.8
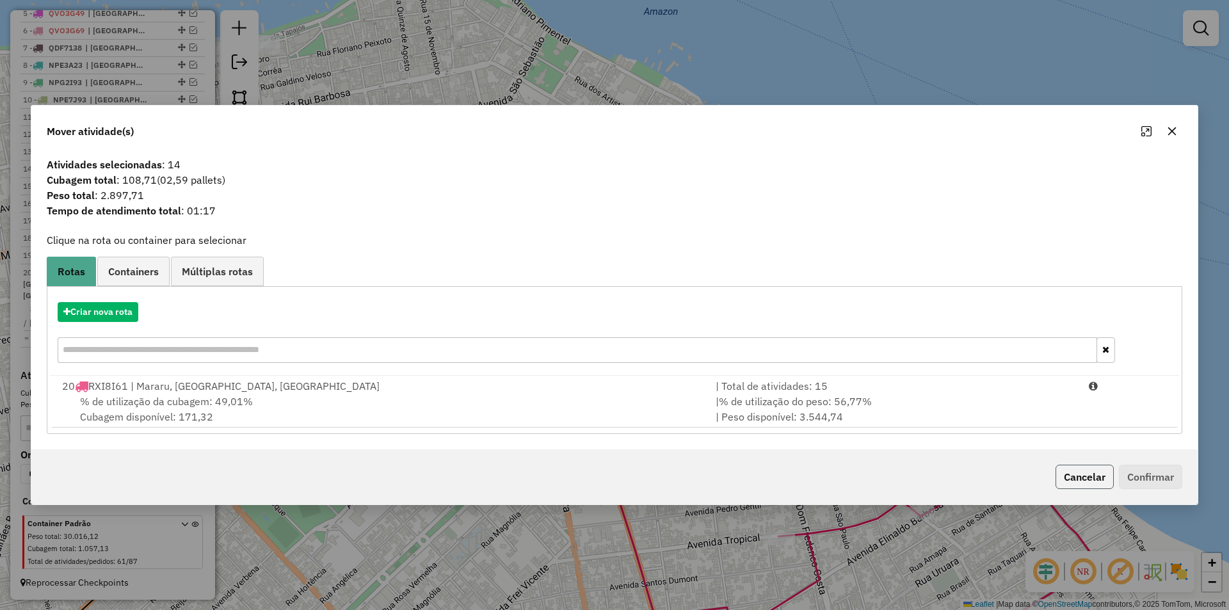
click at [1057, 477] on button "Cancelar" at bounding box center [1084, 477] width 58 height 24
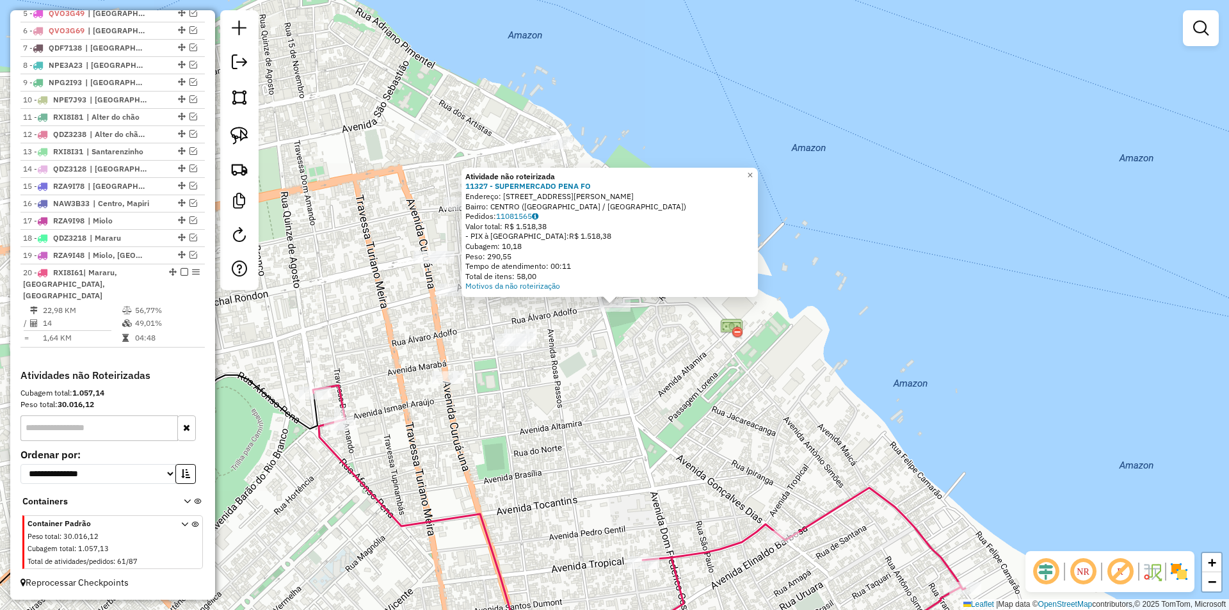
click at [511, 351] on div at bounding box center [511, 344] width 32 height 13
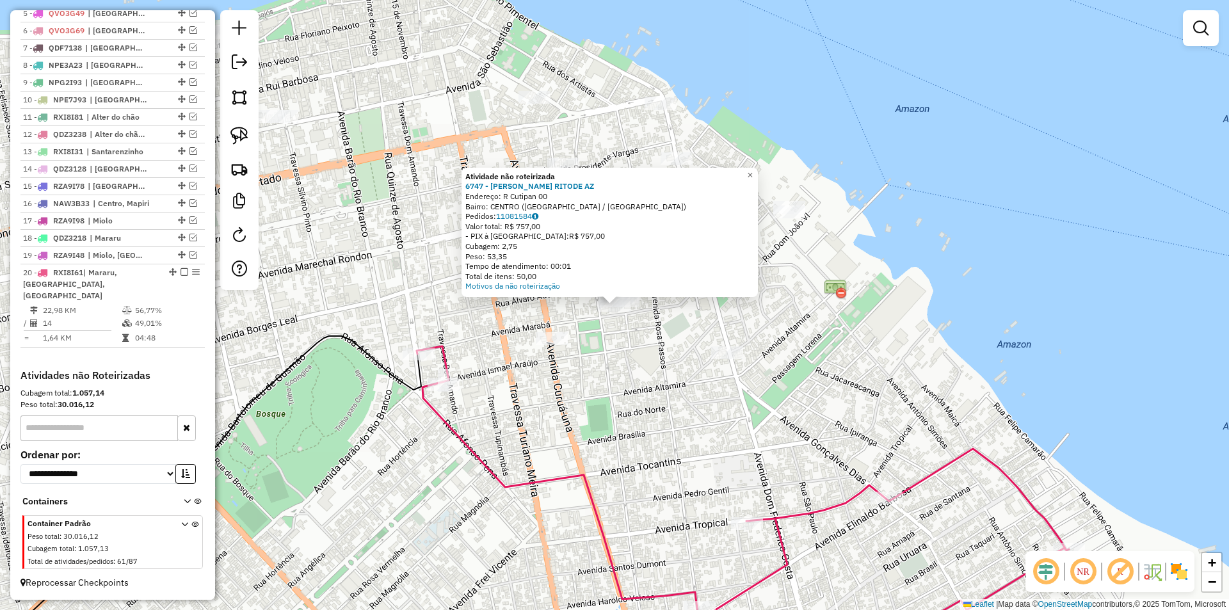
click at [591, 355] on div "Atividade não roteirizada 6747 - ANTONILSON RITODE AZ Endereço: R Cutipan 00 Ba…" at bounding box center [614, 305] width 1229 height 610
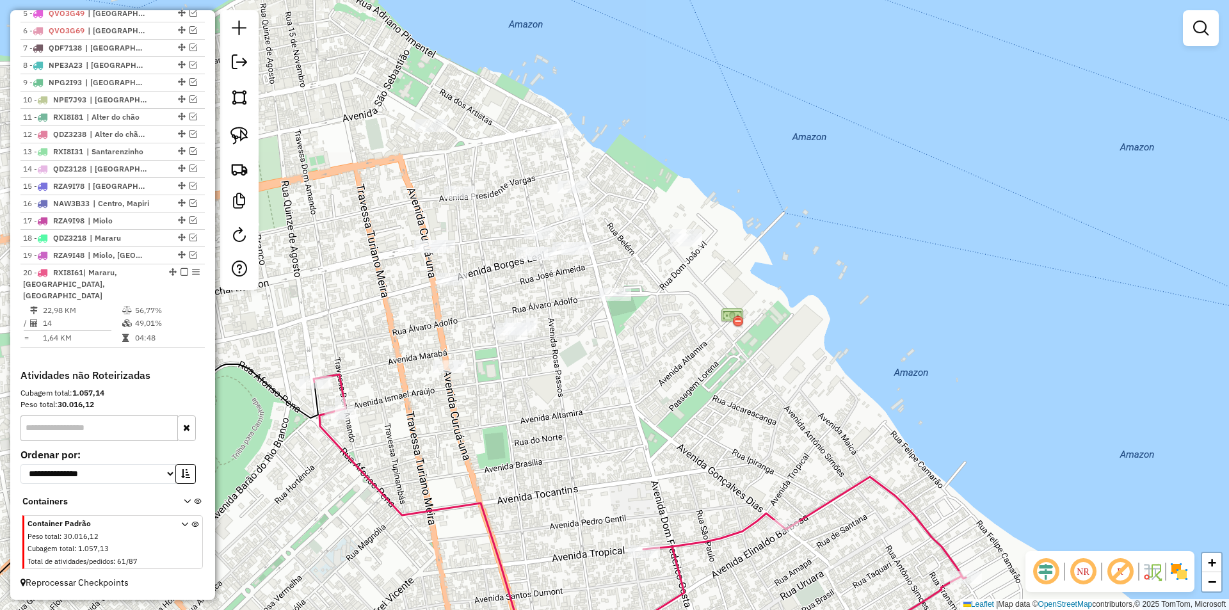
drag, startPoint x: 568, startPoint y: 323, endPoint x: 459, endPoint y: 359, distance: 114.5
click at [459, 359] on div "Janela de atendimento Grade de atendimento Capacidade Transportadoras Veículos …" at bounding box center [614, 305] width 1229 height 610
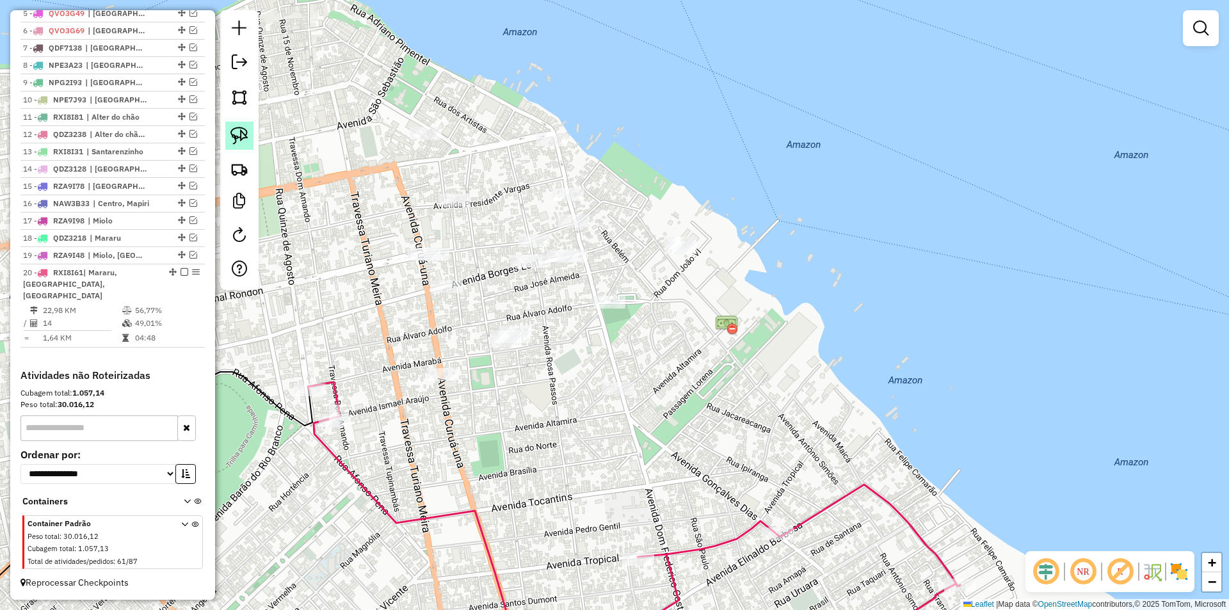
click at [244, 138] on img at bounding box center [239, 136] width 18 height 18
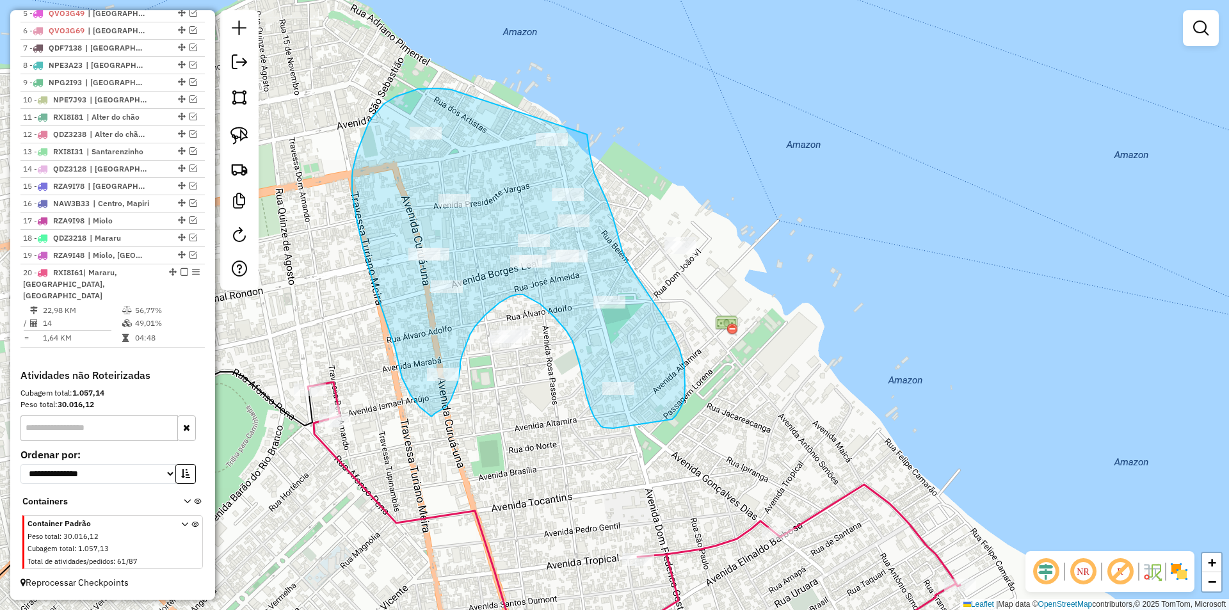
drag, startPoint x: 418, startPoint y: 89, endPoint x: 587, endPoint y: 134, distance: 174.8
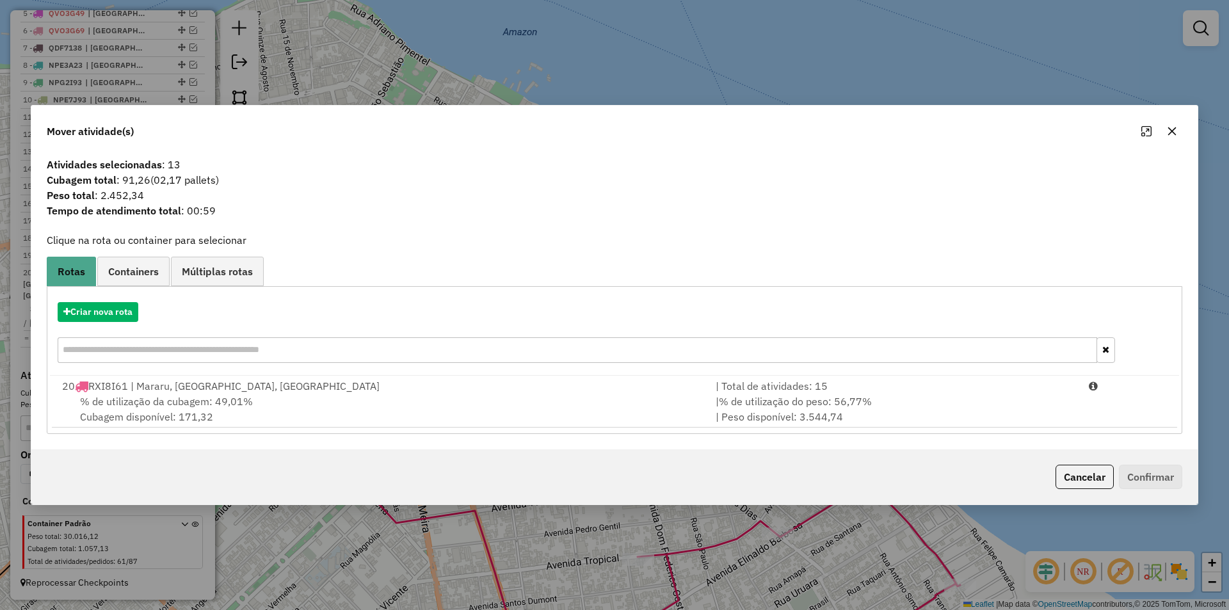
drag, startPoint x: 907, startPoint y: 409, endPoint x: 1228, endPoint y: 442, distance: 322.3
click at [909, 409] on div "| % de utilização do peso: 56,77% | Peso disponível: 3.544,74" at bounding box center [894, 409] width 373 height 31
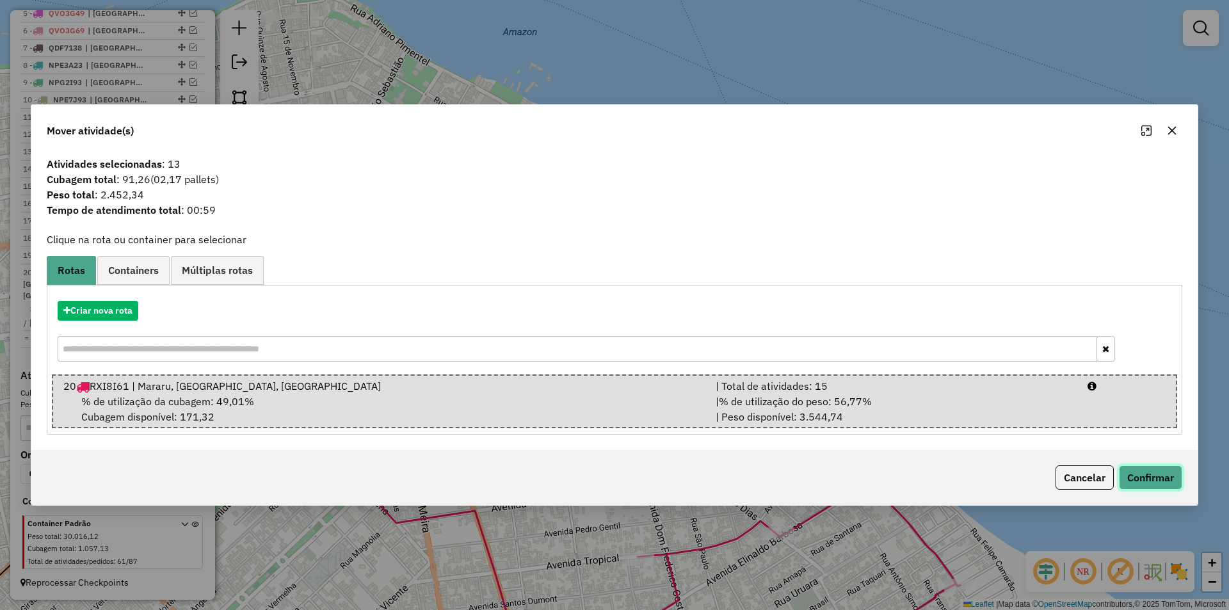
drag, startPoint x: 1160, startPoint y: 472, endPoint x: 1131, endPoint y: 457, distance: 32.9
click at [1160, 472] on button "Confirmar" at bounding box center [1150, 477] width 63 height 24
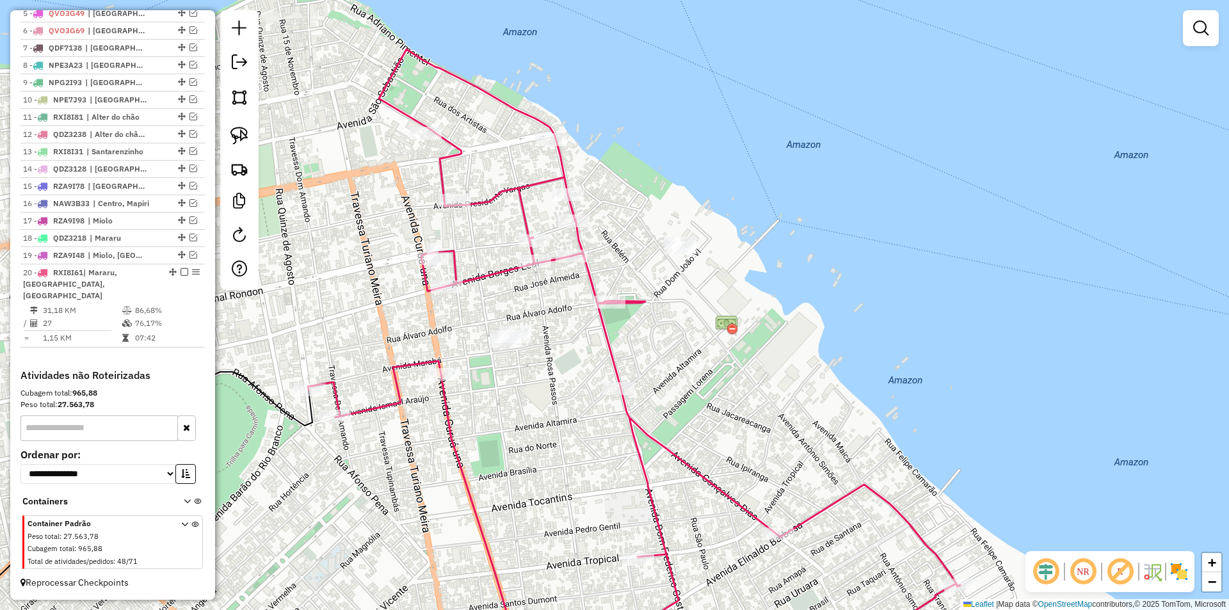
click at [626, 307] on icon at bounding box center [634, 360] width 652 height 622
select select "**********"
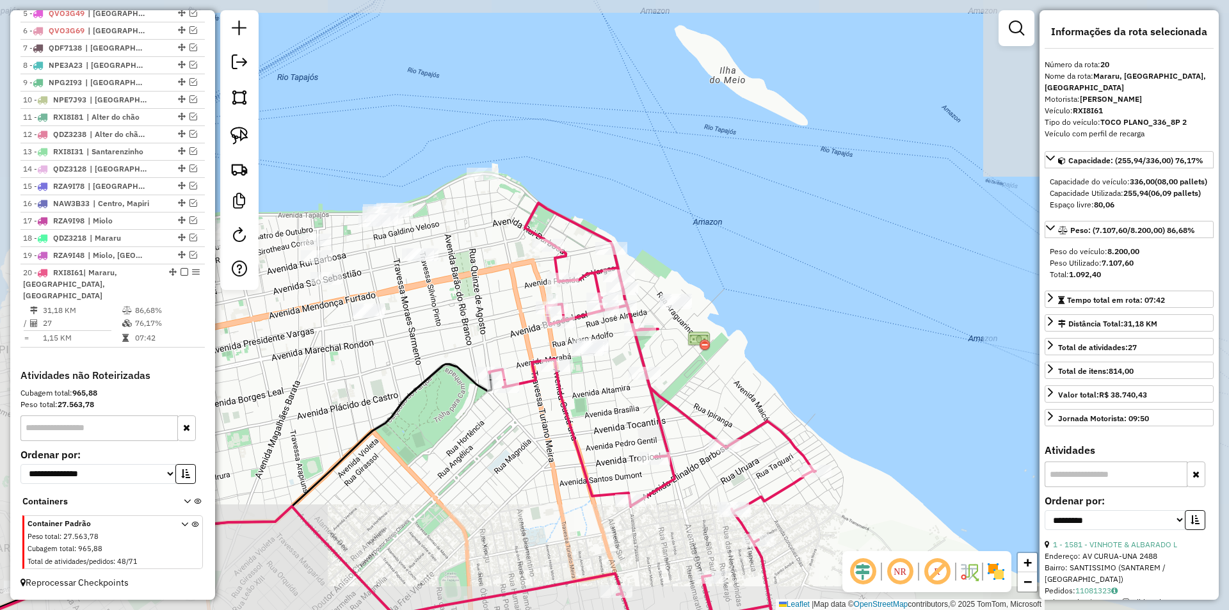
drag, startPoint x: 740, startPoint y: 381, endPoint x: 646, endPoint y: 223, distance: 183.9
click at [647, 225] on div "Janela de atendimento Grade de atendimento Capacidade Transportadoras Veículos …" at bounding box center [614, 305] width 1229 height 610
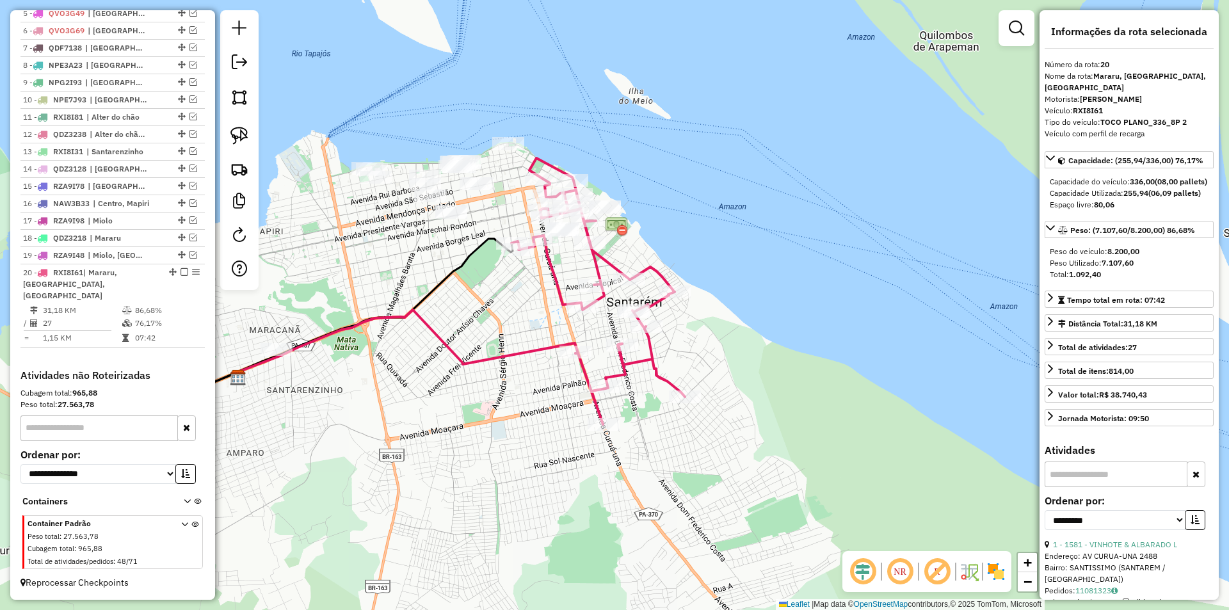
drag, startPoint x: 788, startPoint y: 264, endPoint x: 769, endPoint y: 283, distance: 26.7
click at [785, 292] on div "Janela de atendimento Grade de atendimento Capacidade Transportadoras Veículos …" at bounding box center [614, 305] width 1229 height 610
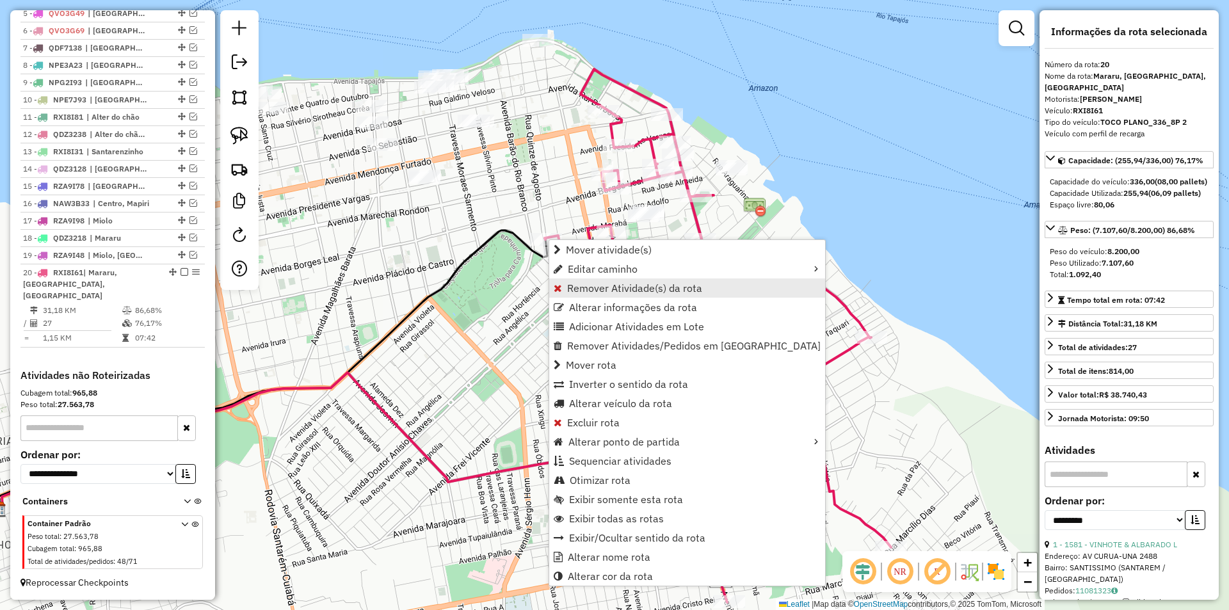
click at [574, 292] on span "Remover Atividade(s) da rota" at bounding box center [634, 288] width 135 height 10
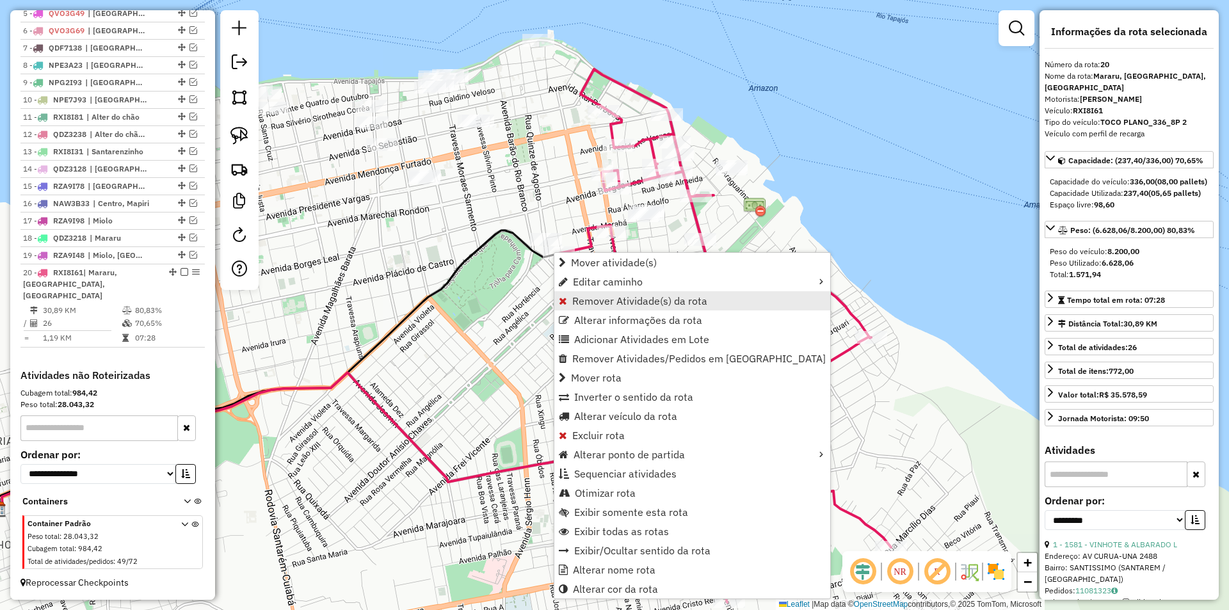
click at [565, 300] on span "Remover Atividade(s) da rota" at bounding box center [563, 301] width 8 height 10
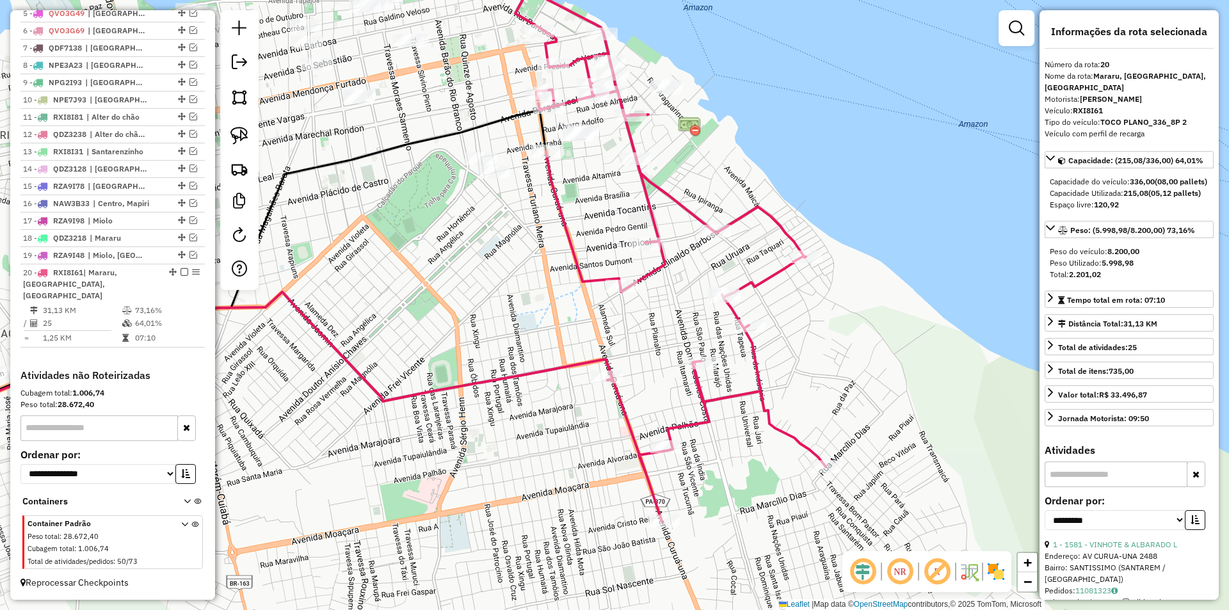
drag, startPoint x: 481, startPoint y: 227, endPoint x: 458, endPoint y: 197, distance: 37.4
click at [459, 198] on div "Janela de atendimento Grade de atendimento Capacidade Transportadoras Veículos …" at bounding box center [614, 305] width 1229 height 610
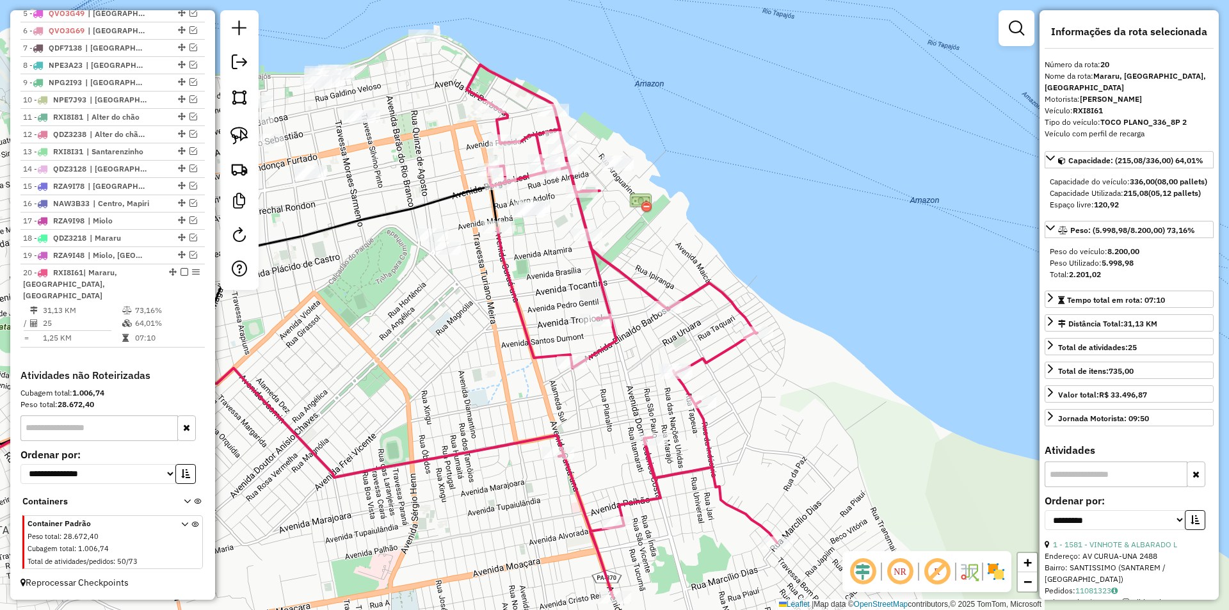
drag, startPoint x: 393, startPoint y: 263, endPoint x: 376, endPoint y: 342, distance: 81.2
click at [376, 342] on div "Janela de atendimento Grade de atendimento Capacidade Transportadoras Veículos …" at bounding box center [614, 305] width 1229 height 610
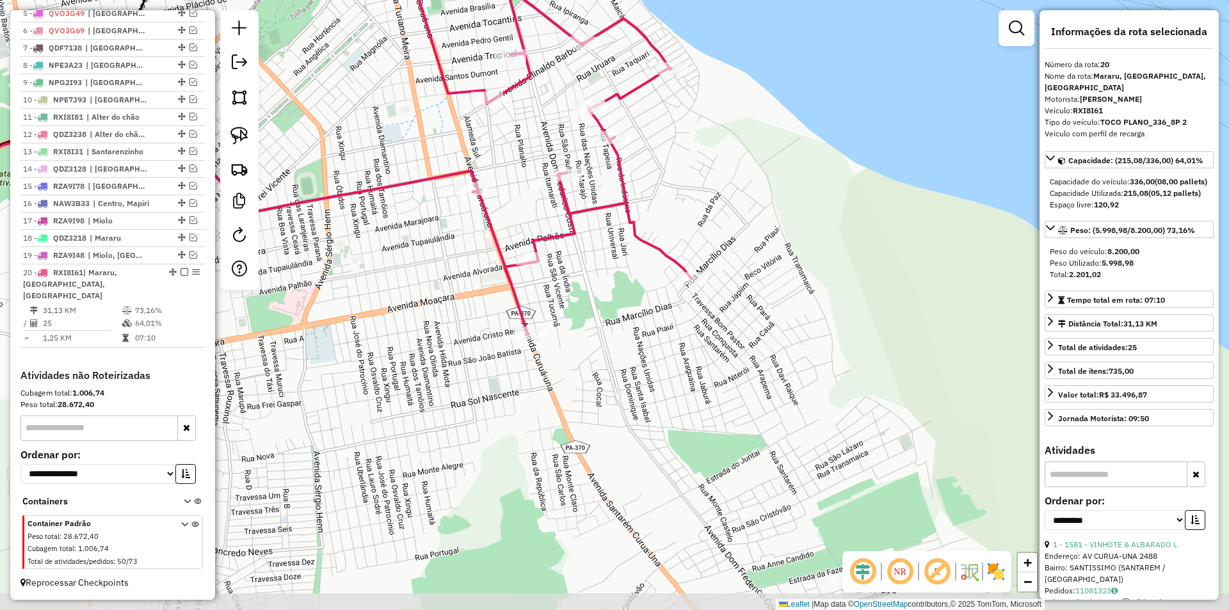
drag, startPoint x: 376, startPoint y: 342, endPoint x: 290, endPoint y: 77, distance: 278.5
click at [290, 77] on div "Janela de atendimento Grade de atendimento Capacidade Transportadoras Veículos …" at bounding box center [614, 305] width 1229 height 610
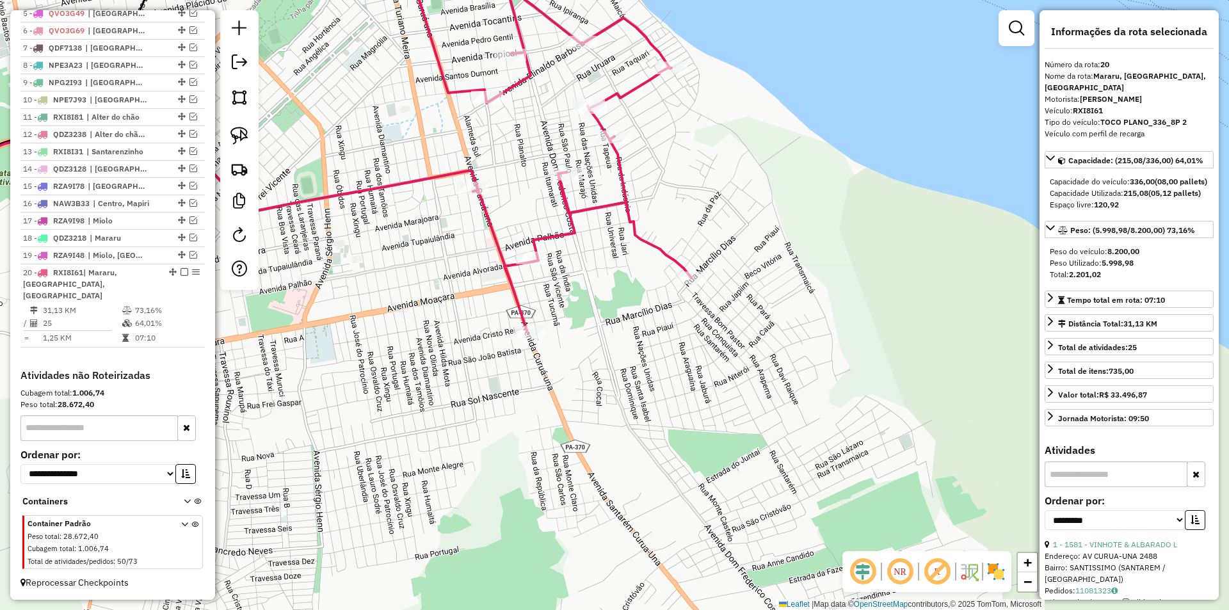
drag, startPoint x: 188, startPoint y: 248, endPoint x: 203, endPoint y: 234, distance: 19.9
click at [189, 241] on em at bounding box center [193, 238] width 8 height 8
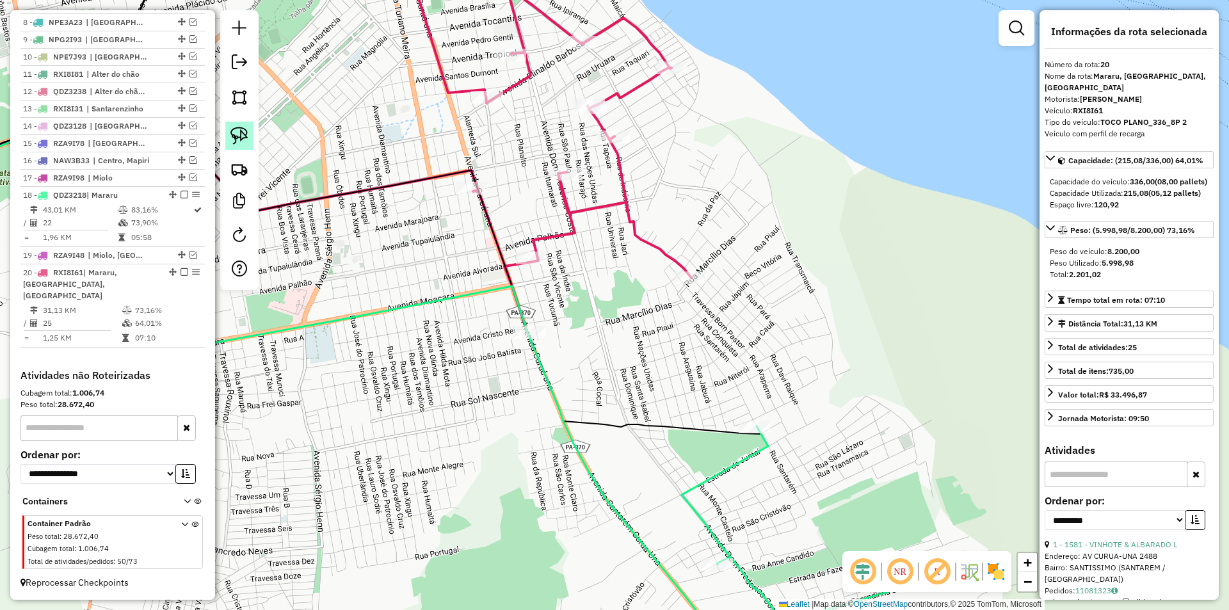
click at [248, 124] on link at bounding box center [239, 136] width 28 height 28
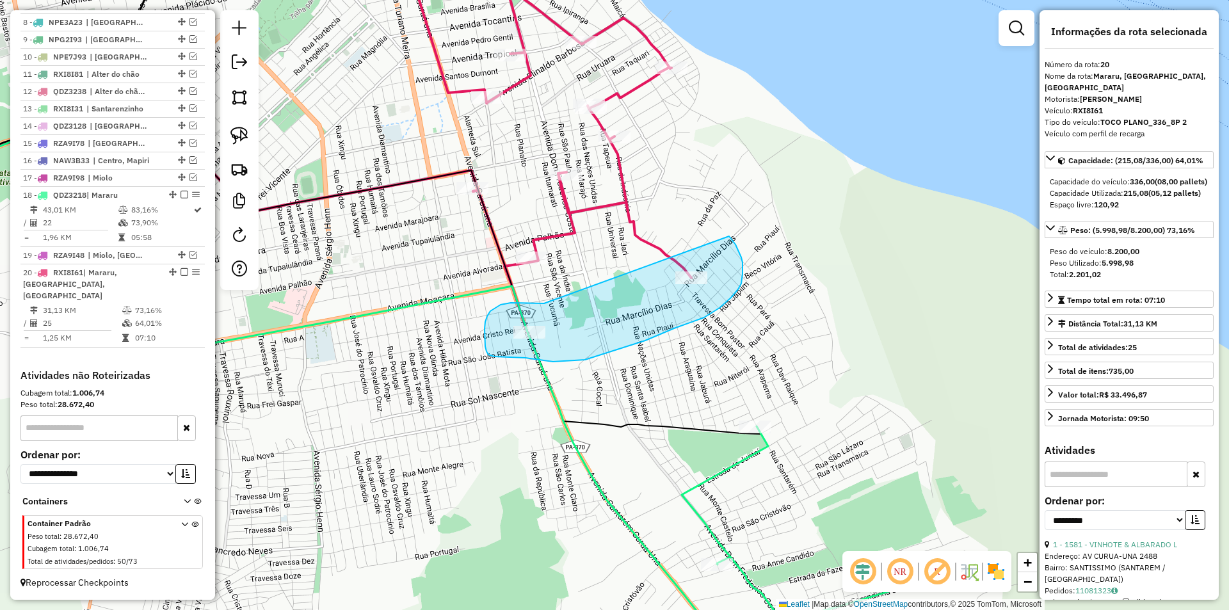
drag, startPoint x: 544, startPoint y: 303, endPoint x: 729, endPoint y: 236, distance: 196.8
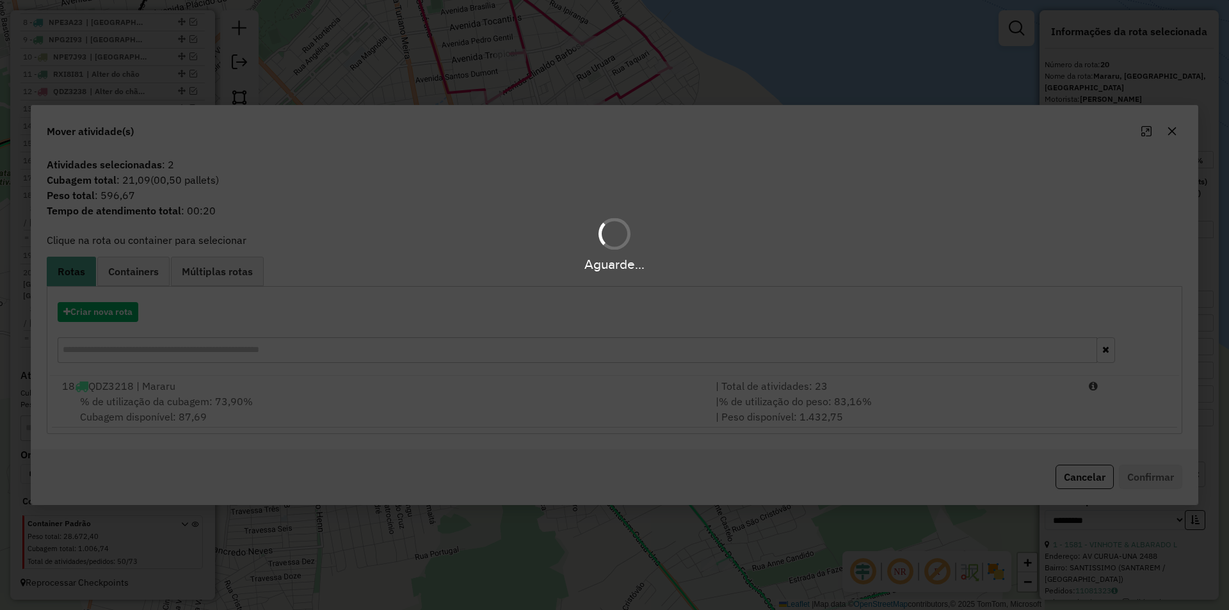
click at [597, 392] on div "Aguarde..." at bounding box center [614, 305] width 1229 height 610
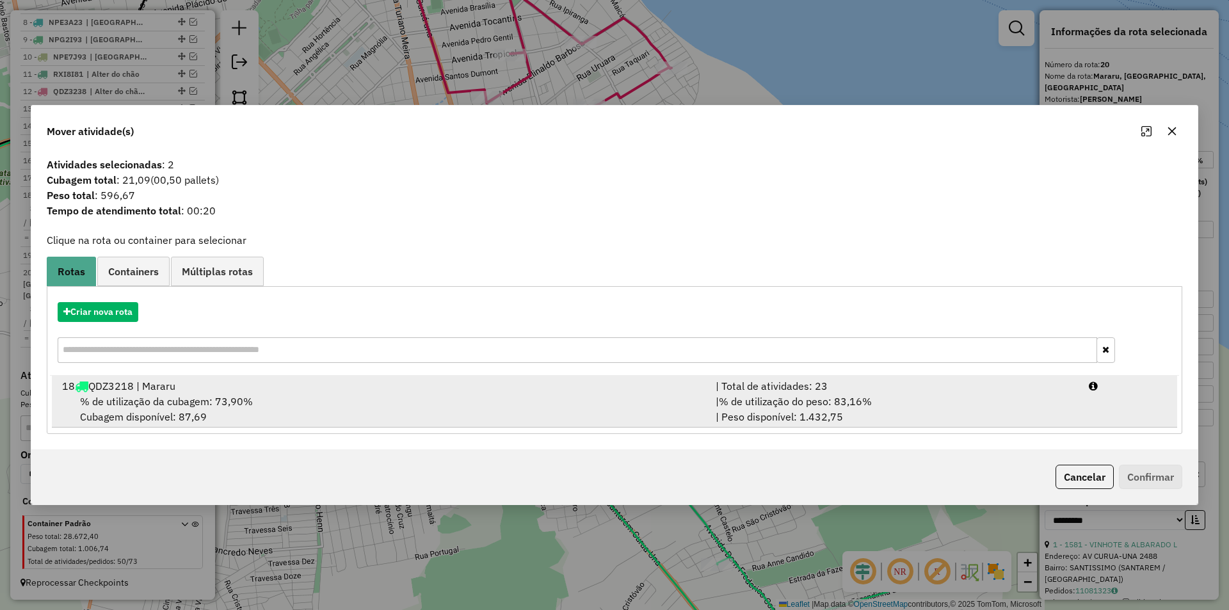
click at [598, 392] on div "18 QDZ3218 | Mararu" at bounding box center [380, 385] width 653 height 15
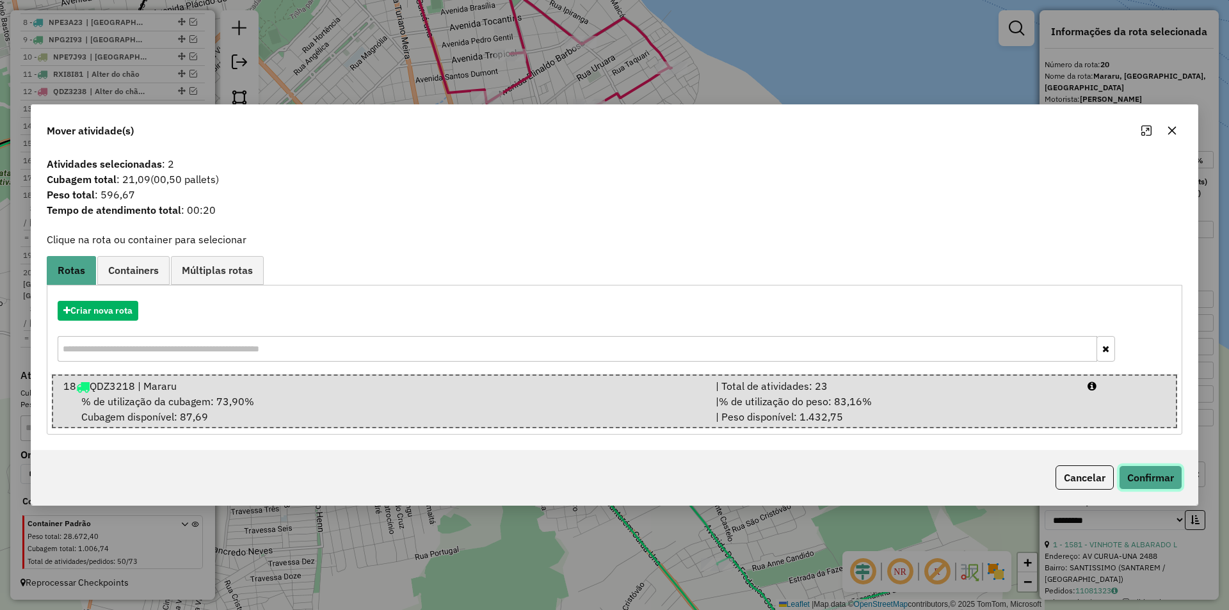
click at [1135, 469] on button "Confirmar" at bounding box center [1150, 477] width 63 height 24
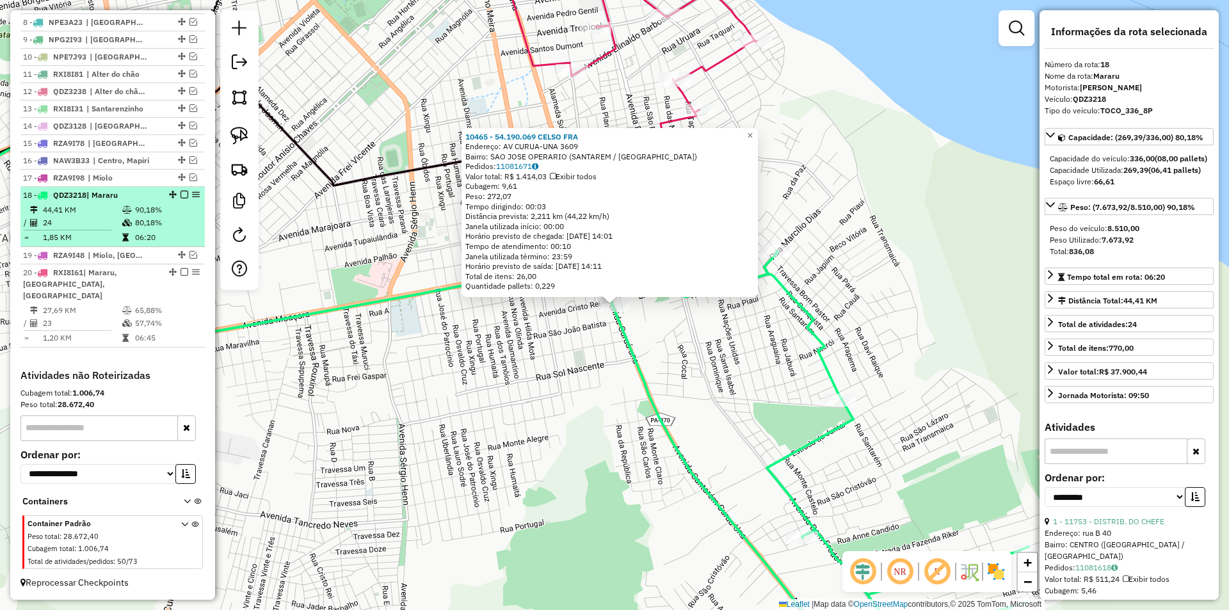
click at [182, 198] on em at bounding box center [184, 195] width 8 height 8
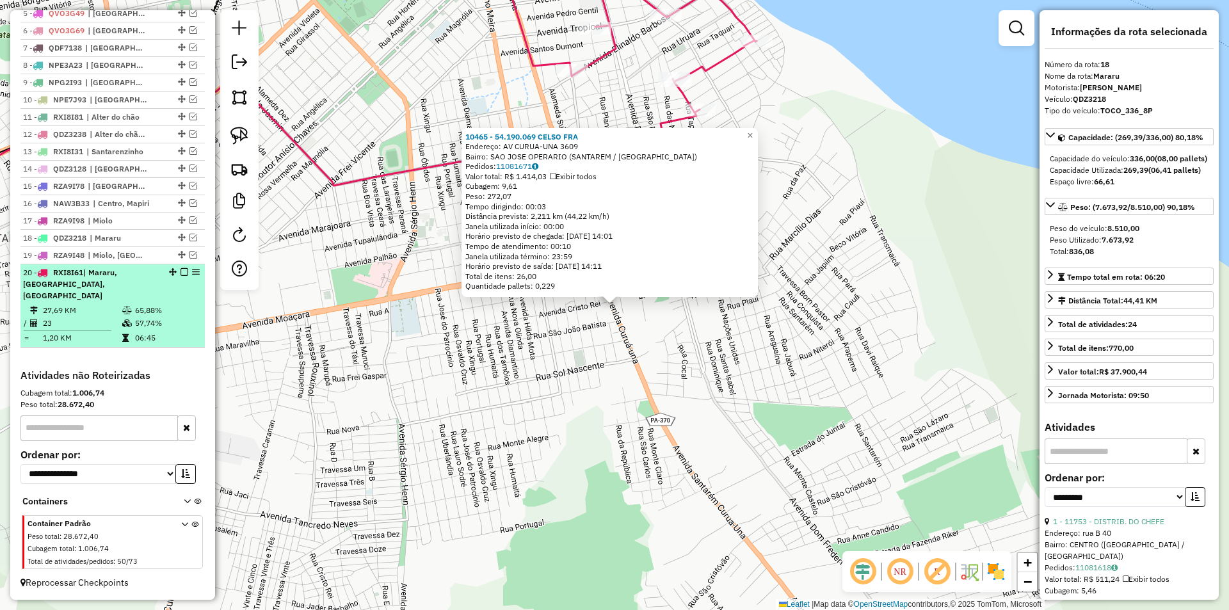
scroll to position [558, 0]
click at [170, 298] on div "20 - RXI8I61 | Mararu, Nova República, Prainha" at bounding box center [112, 284] width 179 height 35
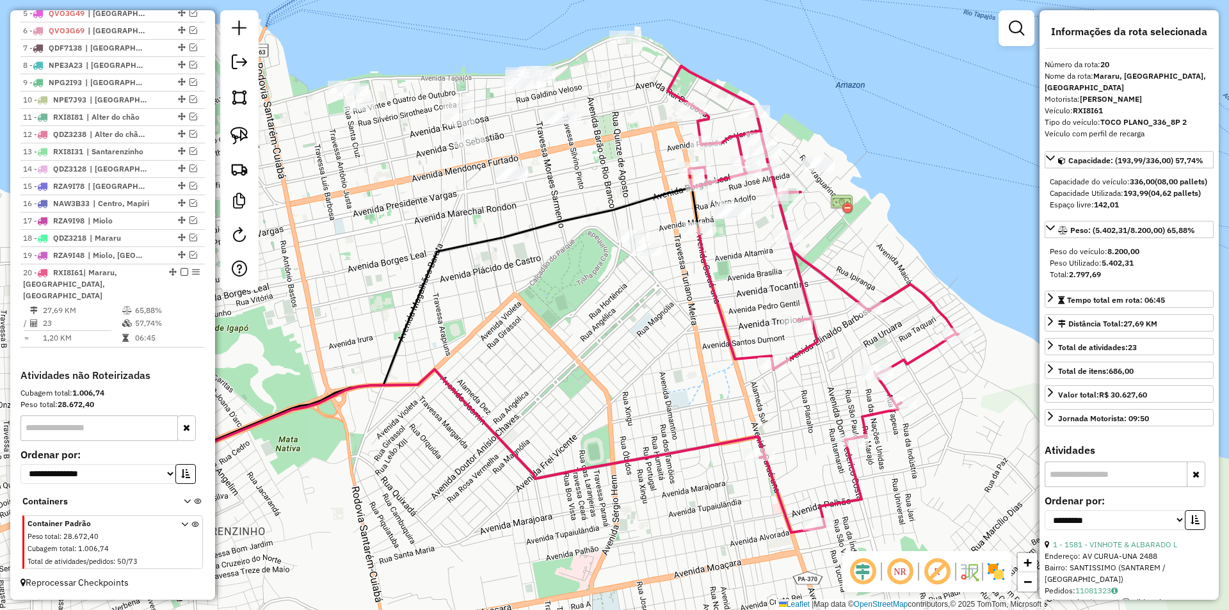
drag, startPoint x: 513, startPoint y: 360, endPoint x: 445, endPoint y: 348, distance: 68.9
click at [445, 348] on div "Janela de atendimento Grade de atendimento Capacidade Transportadoras Veículos …" at bounding box center [614, 305] width 1229 height 610
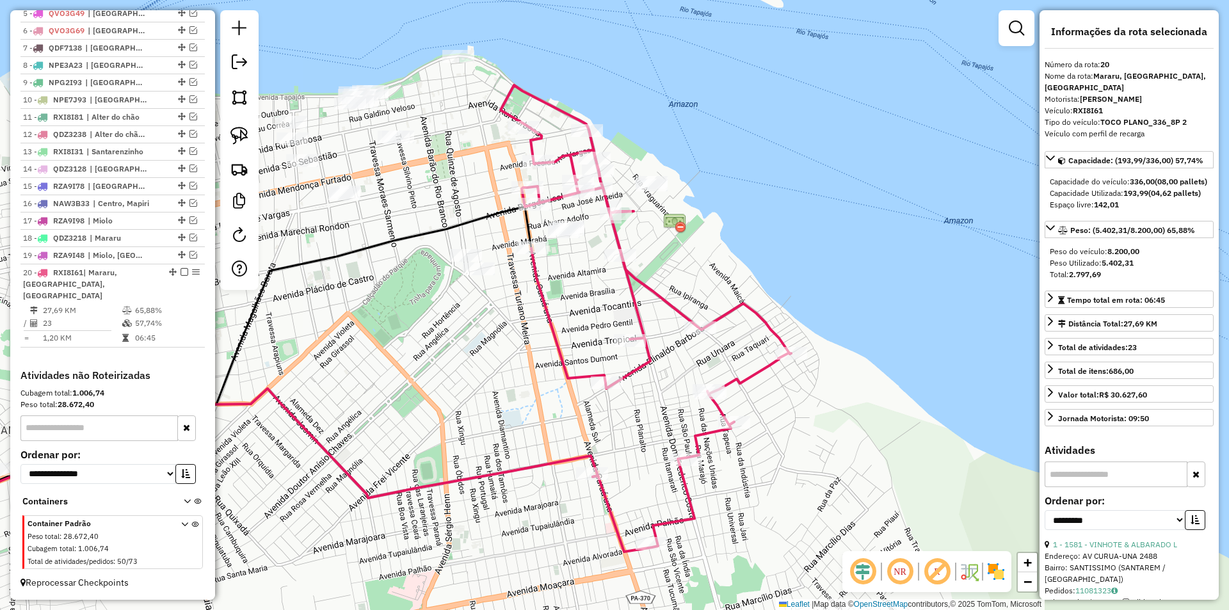
drag, startPoint x: 548, startPoint y: 351, endPoint x: 438, endPoint y: 381, distance: 114.6
click at [438, 381] on div "Janela de atendimento Grade de atendimento Capacidade Transportadoras Veículos …" at bounding box center [614, 305] width 1229 height 610
click at [240, 134] on img at bounding box center [239, 136] width 18 height 18
drag, startPoint x: 477, startPoint y: 228, endPoint x: 496, endPoint y: 286, distance: 60.7
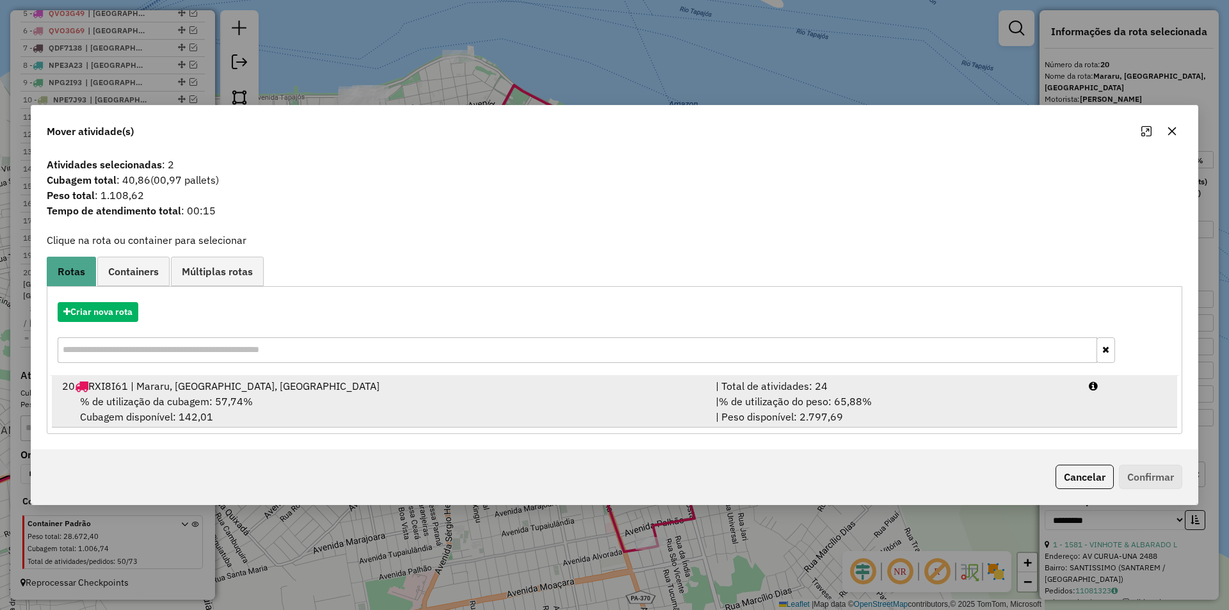
click at [477, 410] on div "% de utilização da cubagem: 57,74% Cubagem disponível: 142,01" at bounding box center [380, 409] width 653 height 31
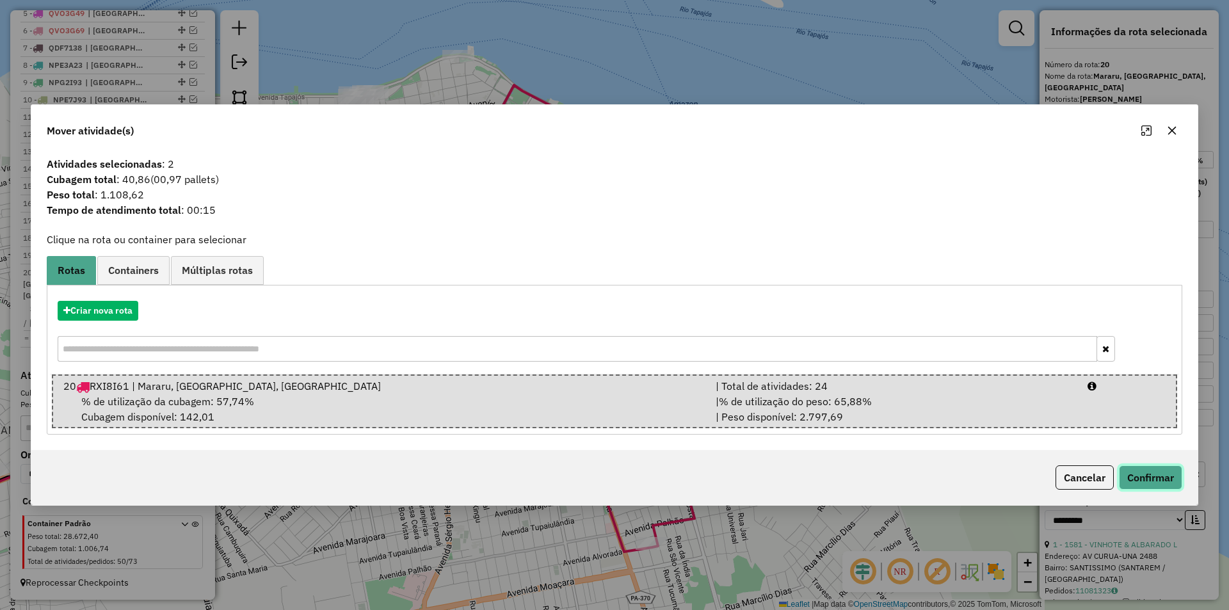
click at [1160, 471] on button "Confirmar" at bounding box center [1150, 477] width 63 height 24
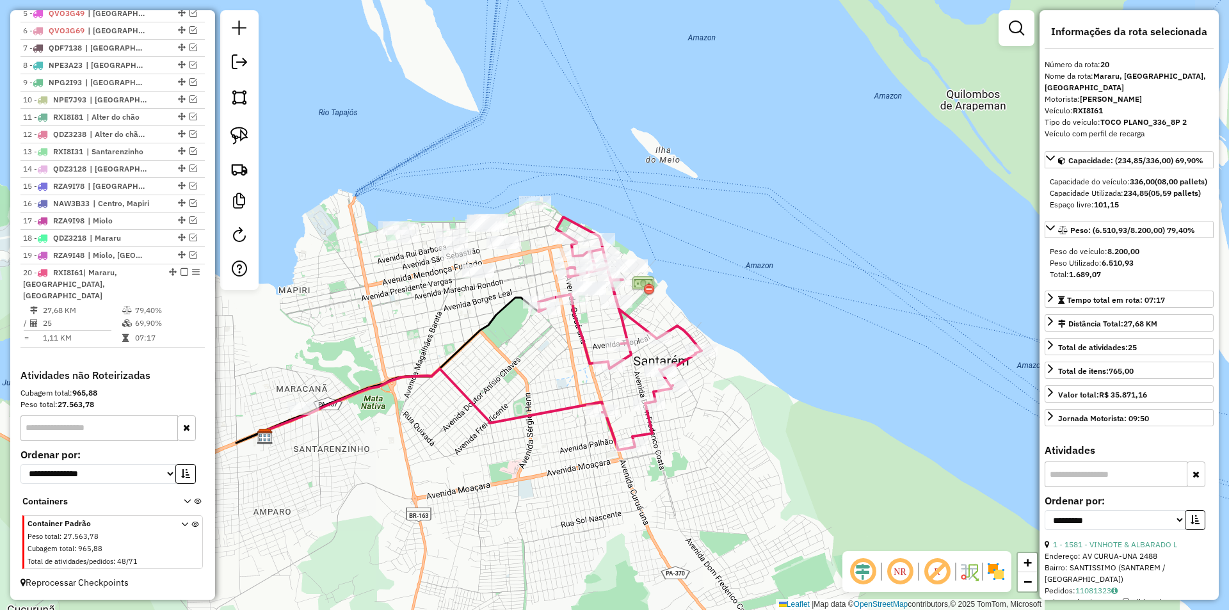
click at [582, 339] on icon at bounding box center [619, 333] width 163 height 233
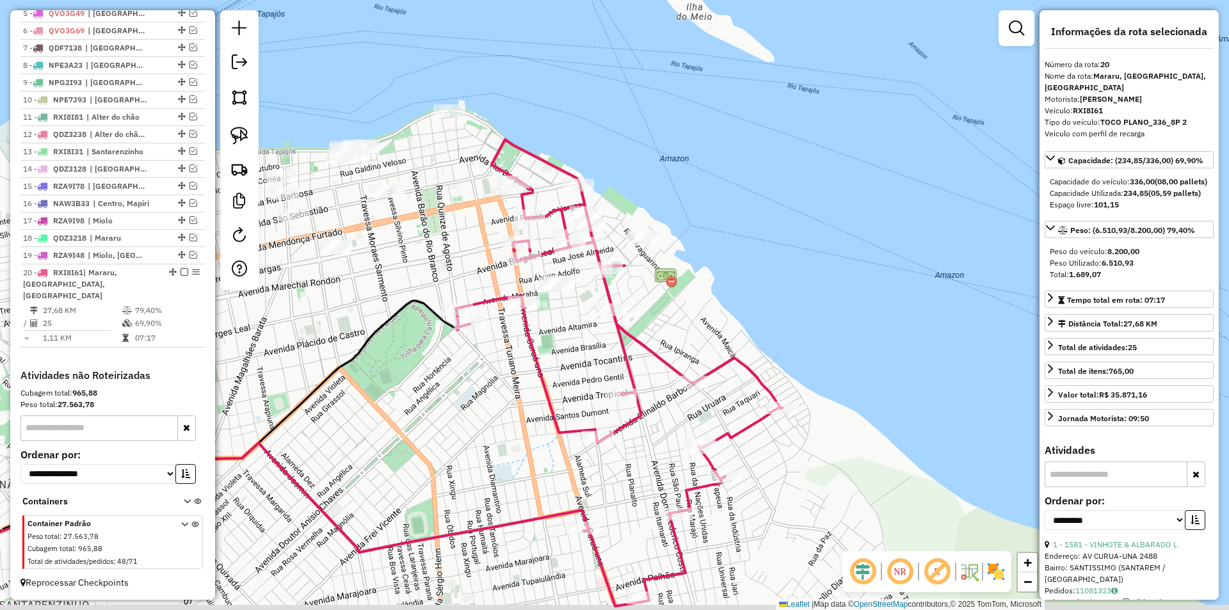
drag, startPoint x: 680, startPoint y: 344, endPoint x: 689, endPoint y: 314, distance: 30.8
click at [689, 314] on div "Janela de atendimento Grade de atendimento Capacidade Transportadoras Veículos …" at bounding box center [614, 305] width 1229 height 610
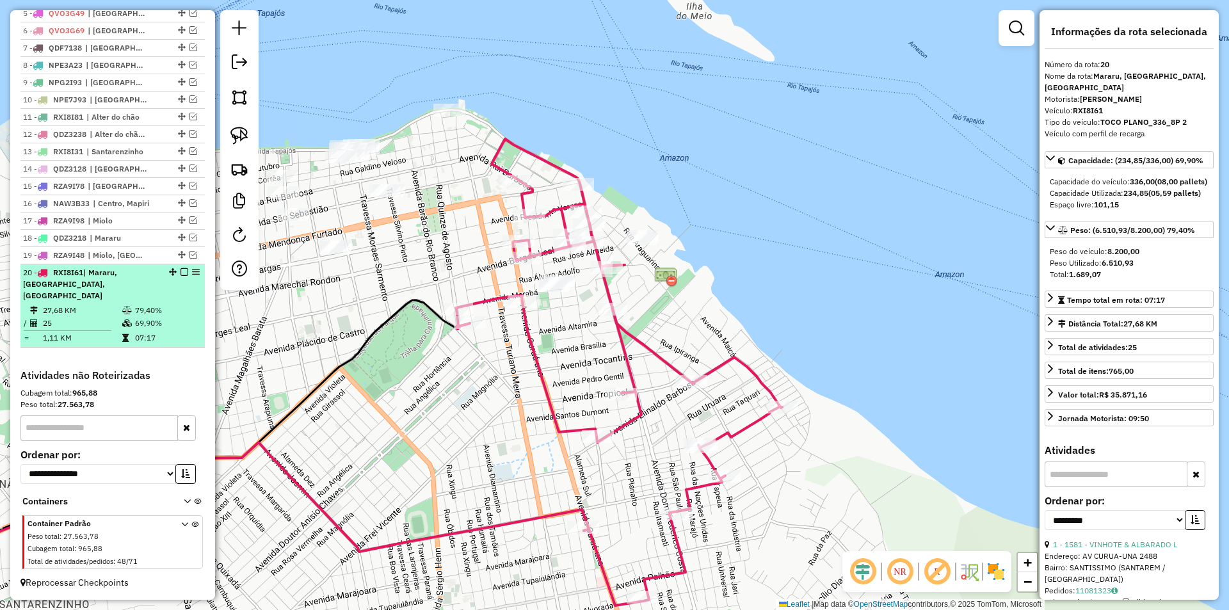
click at [180, 276] on em at bounding box center [184, 272] width 8 height 8
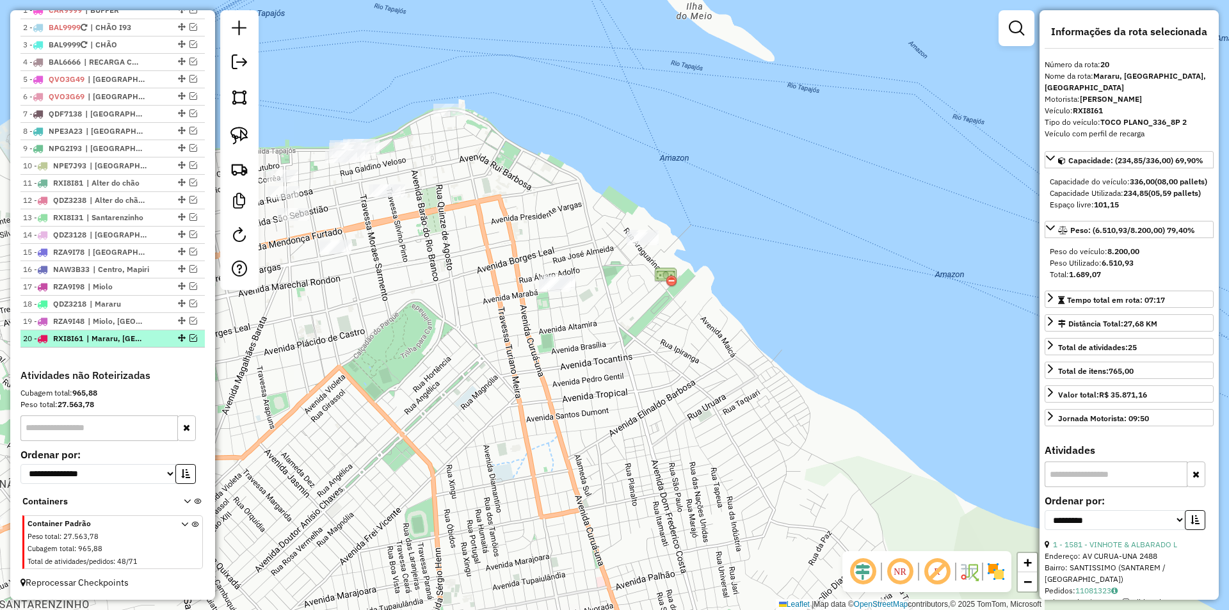
scroll to position [504, 0]
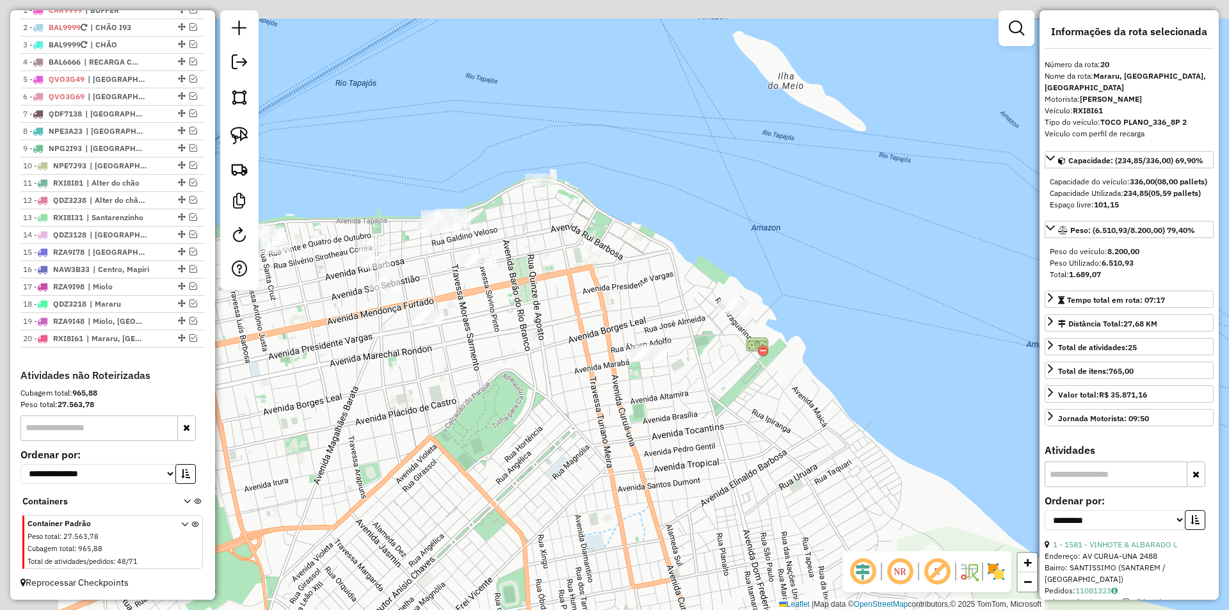
drag, startPoint x: 411, startPoint y: 273, endPoint x: 504, endPoint y: 340, distance: 114.0
click at [509, 347] on div "Janela de atendimento Grade de atendimento Capacidade Transportadoras Veículos …" at bounding box center [614, 305] width 1229 height 610
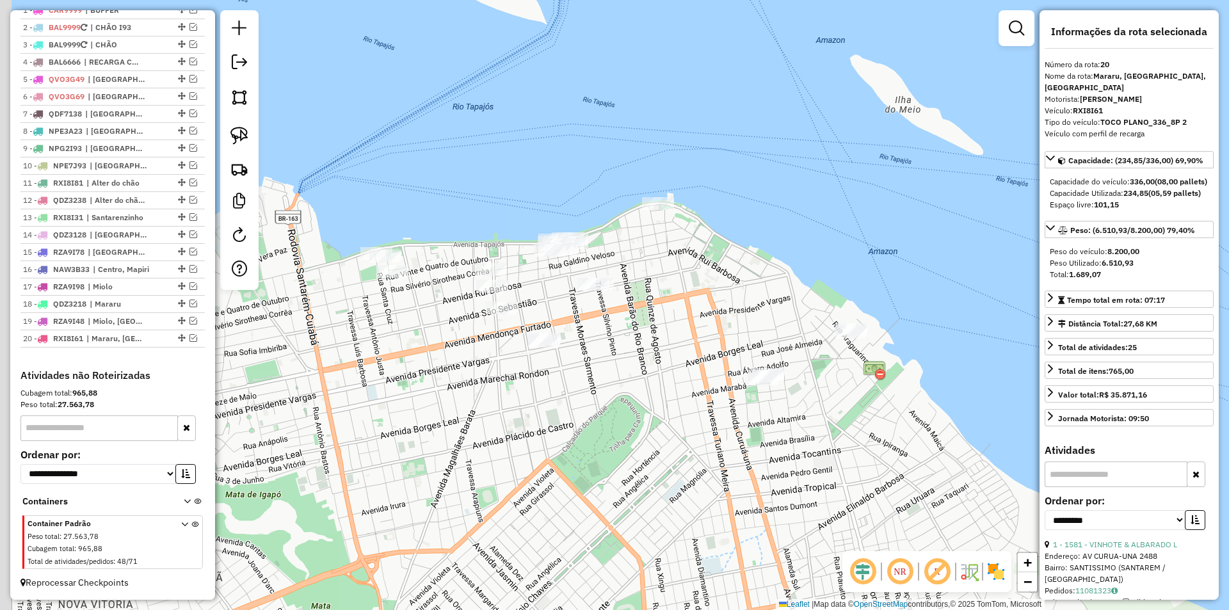
drag, startPoint x: 340, startPoint y: 211, endPoint x: 466, endPoint y: 233, distance: 127.4
click at [466, 233] on div "Janela de atendimento Grade de atendimento Capacidade Transportadoras Veículos …" at bounding box center [614, 305] width 1229 height 610
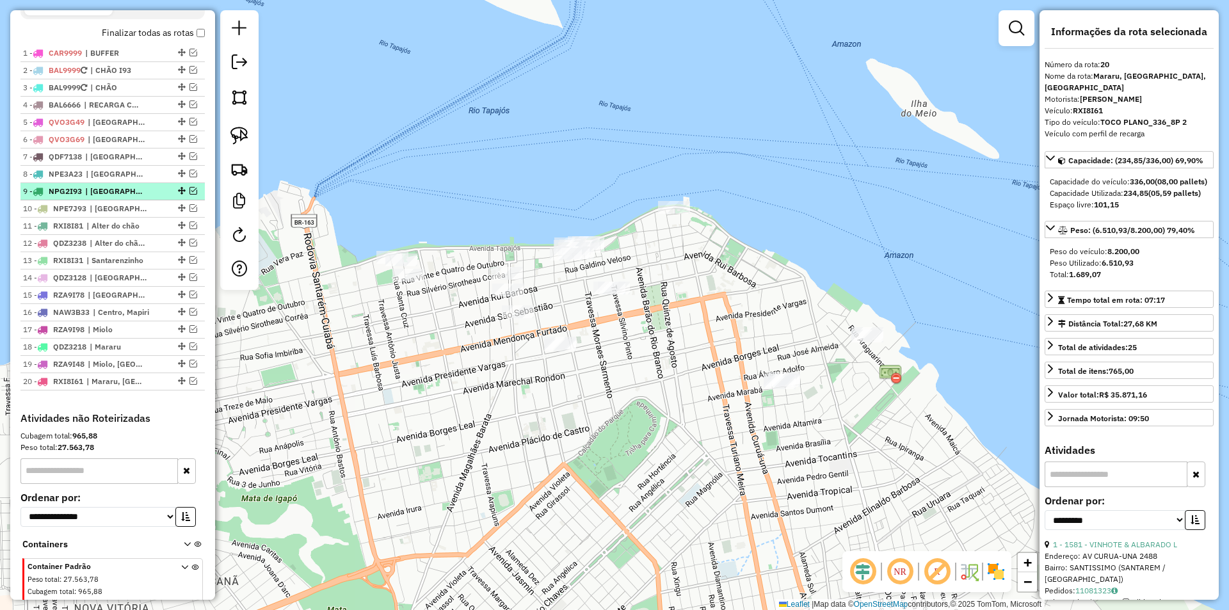
scroll to position [376, 0]
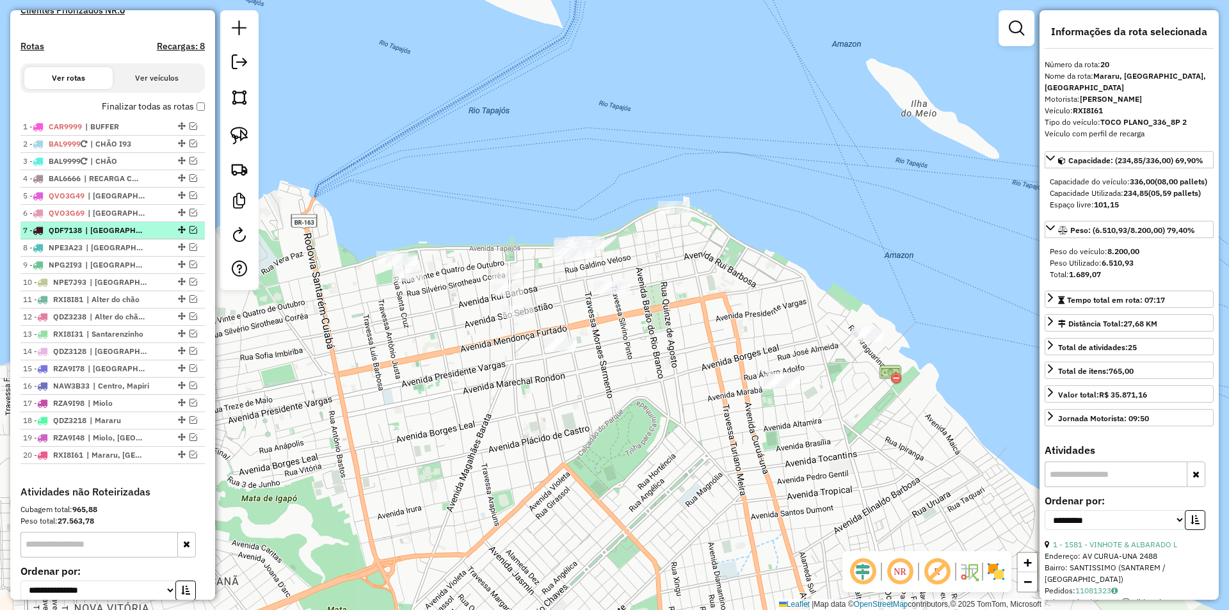
click at [189, 234] on em at bounding box center [193, 230] width 8 height 8
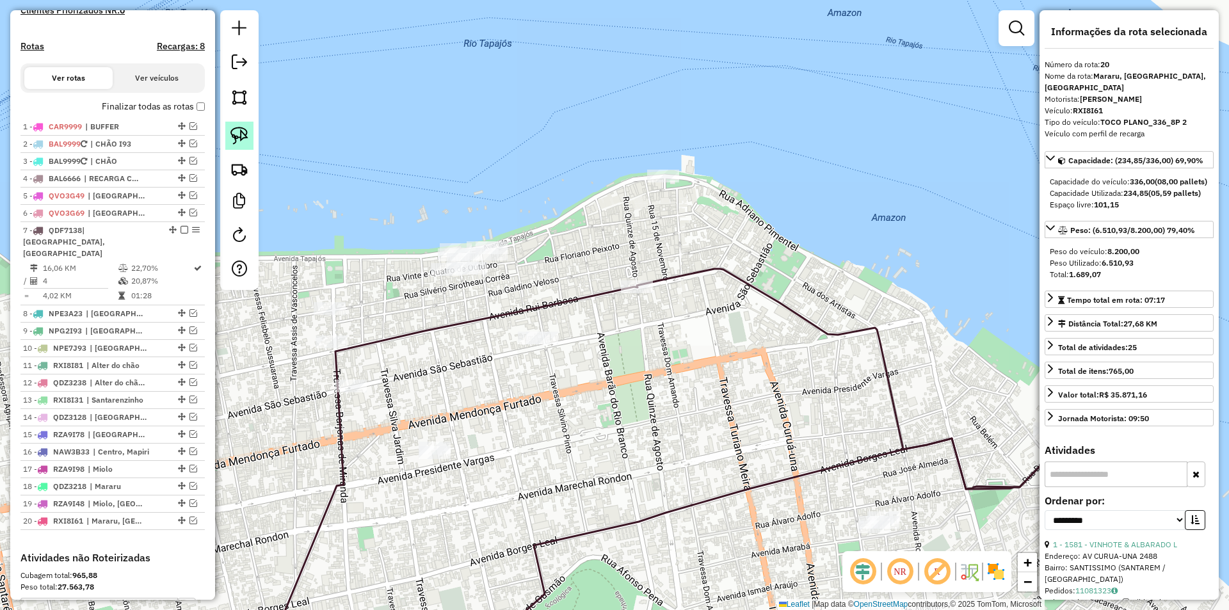
click at [243, 137] on img at bounding box center [239, 136] width 18 height 18
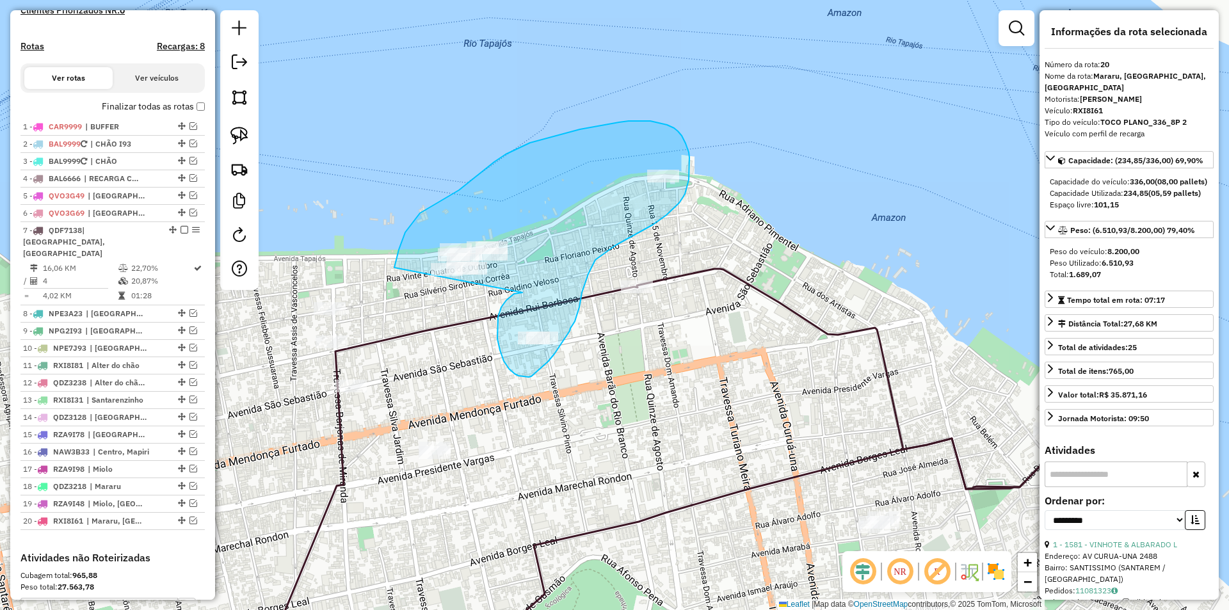
drag, startPoint x: 501, startPoint y: 307, endPoint x: 391, endPoint y: 305, distance: 110.1
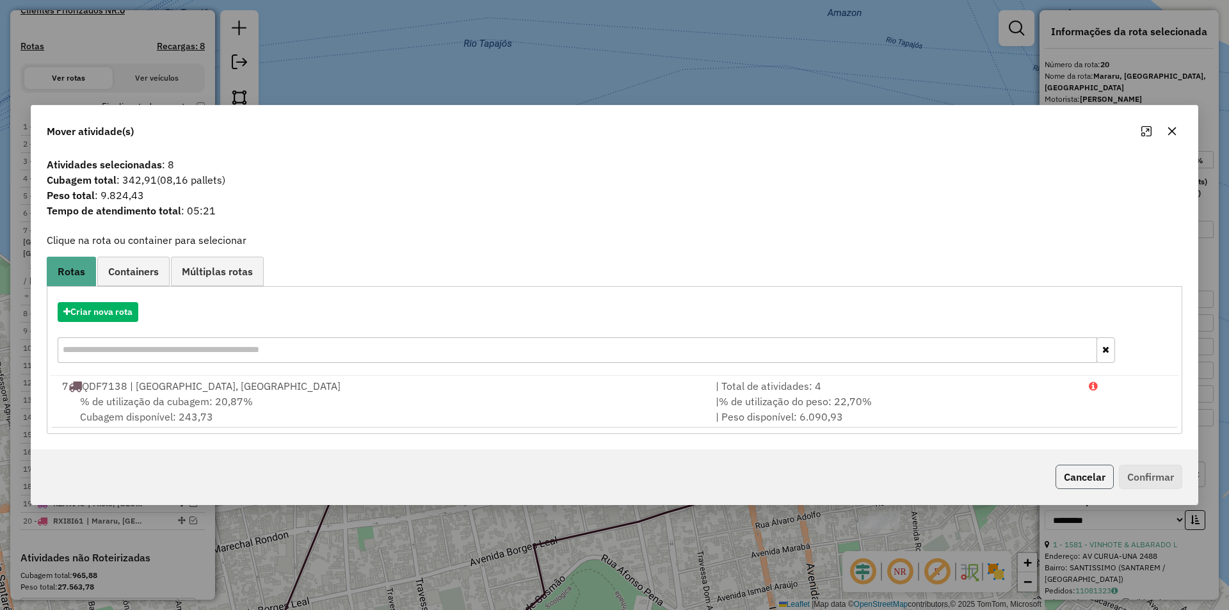
click at [1071, 470] on button "Cancelar" at bounding box center [1084, 477] width 58 height 24
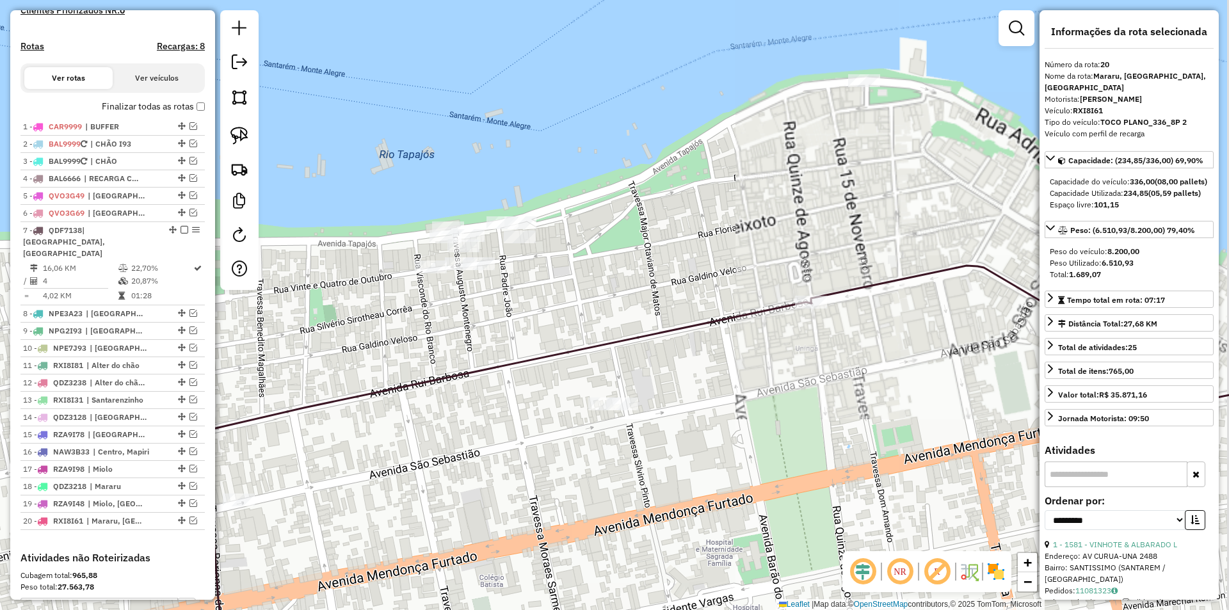
drag, startPoint x: 610, startPoint y: 317, endPoint x: 582, endPoint y: 306, distance: 30.8
click at [582, 306] on div "Janela de atendimento Grade de atendimento Capacidade Transportadoras Veículos …" at bounding box center [614, 305] width 1229 height 610
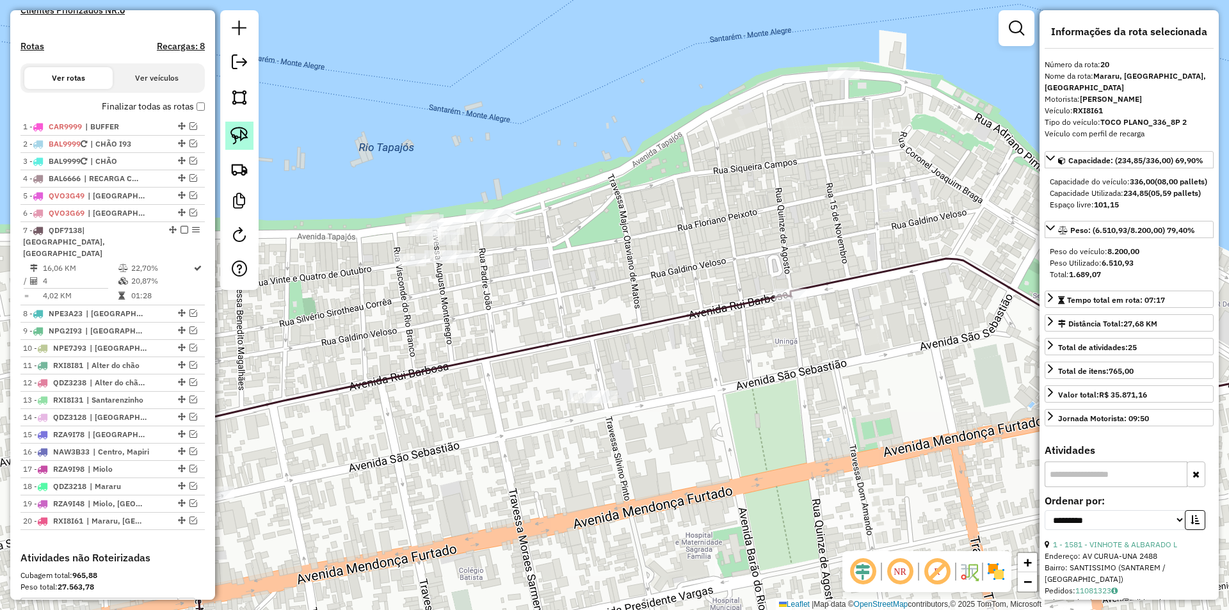
click at [235, 135] on img at bounding box center [239, 136] width 18 height 18
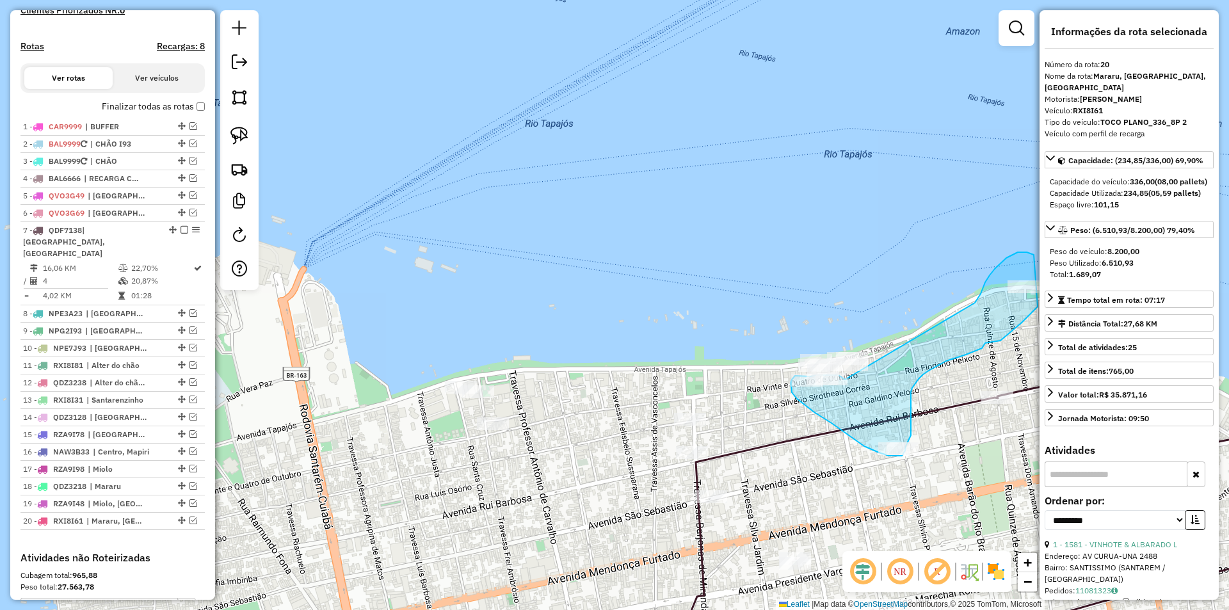
drag, startPoint x: 576, startPoint y: 296, endPoint x: 975, endPoint y: 303, distance: 398.7
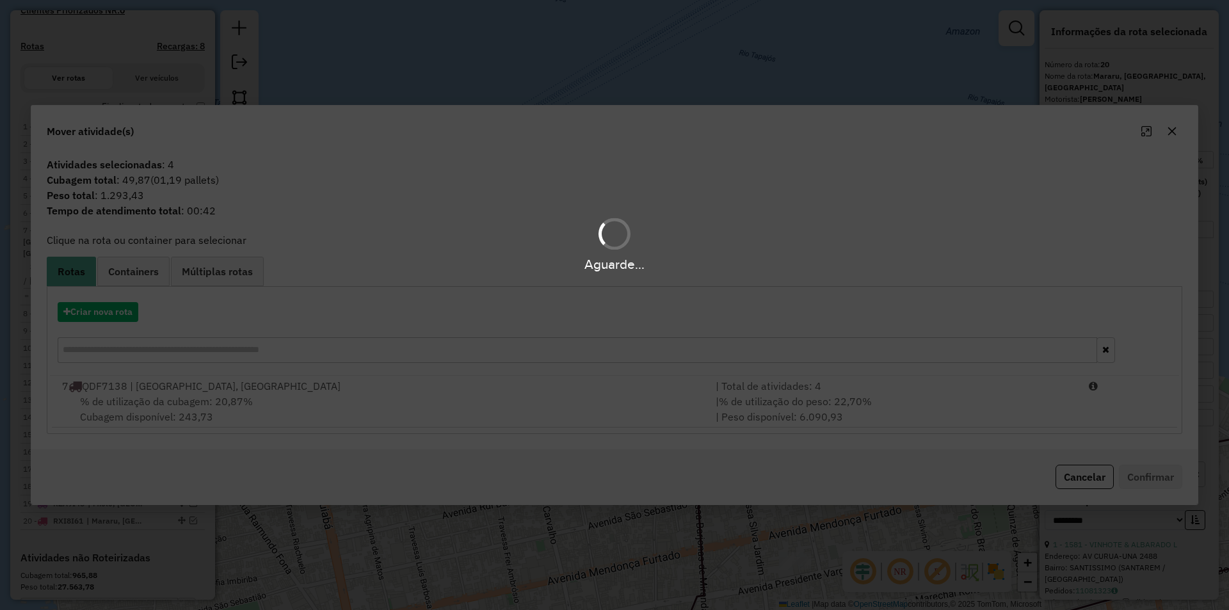
click at [264, 403] on div "Aguarde..." at bounding box center [614, 305] width 1229 height 610
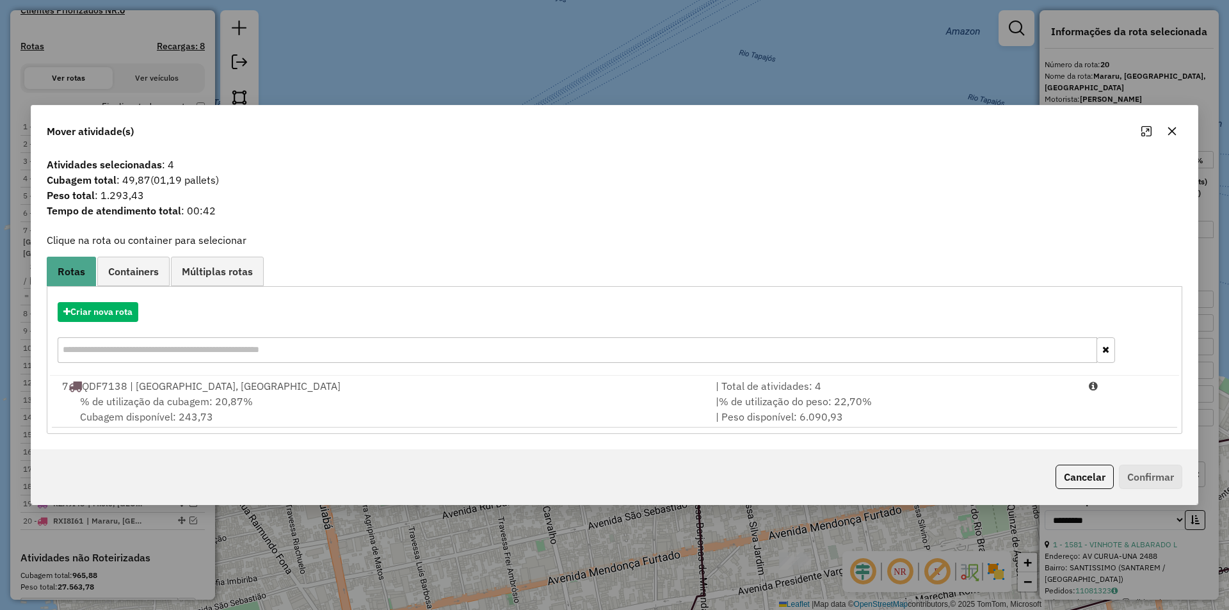
click at [301, 406] on div "% de utilização da cubagem: 20,87% Cubagem disponível: 243,73" at bounding box center [380, 409] width 653 height 31
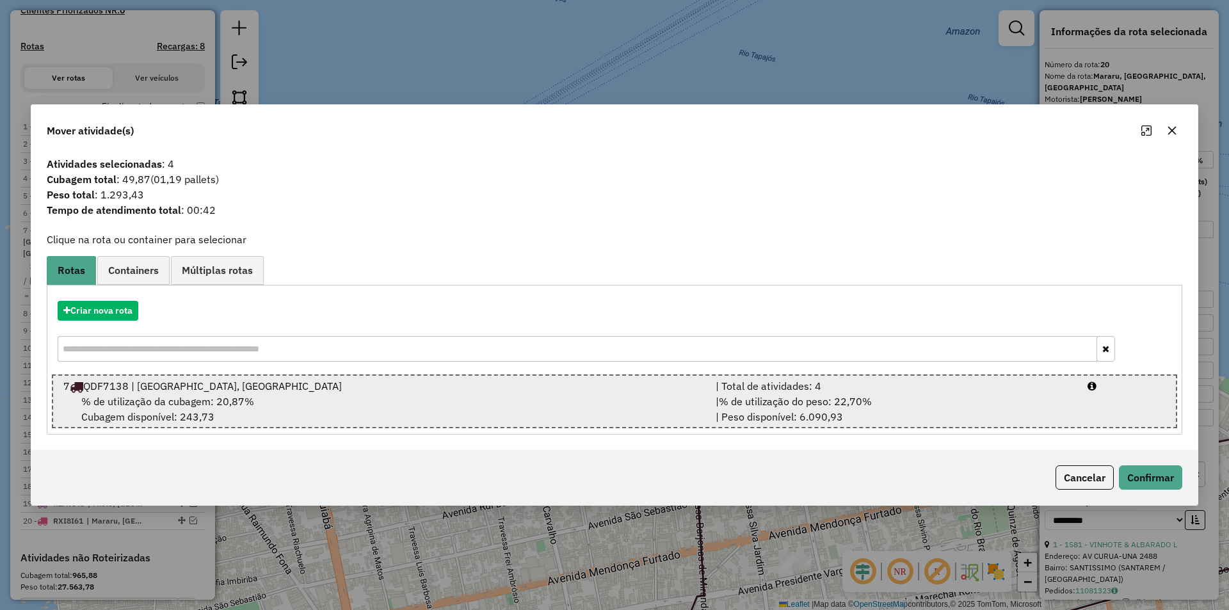
click at [566, 397] on div "% de utilização da cubagem: 20,87% Cubagem disponível: 243,73" at bounding box center [382, 409] width 652 height 31
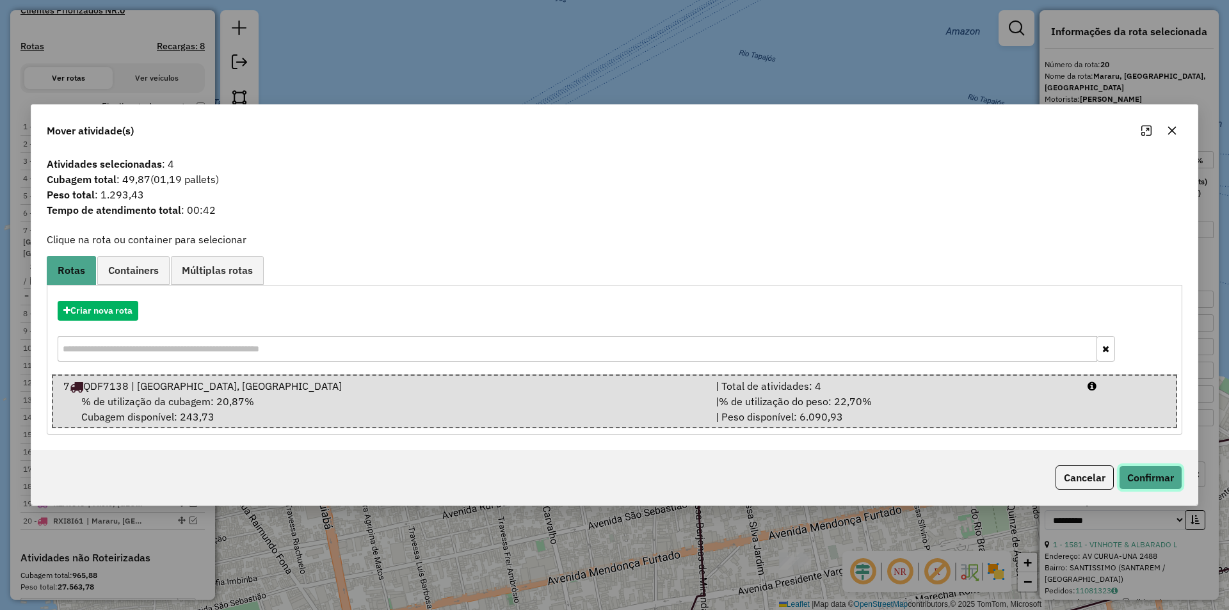
click at [1171, 482] on button "Confirmar" at bounding box center [1150, 477] width 63 height 24
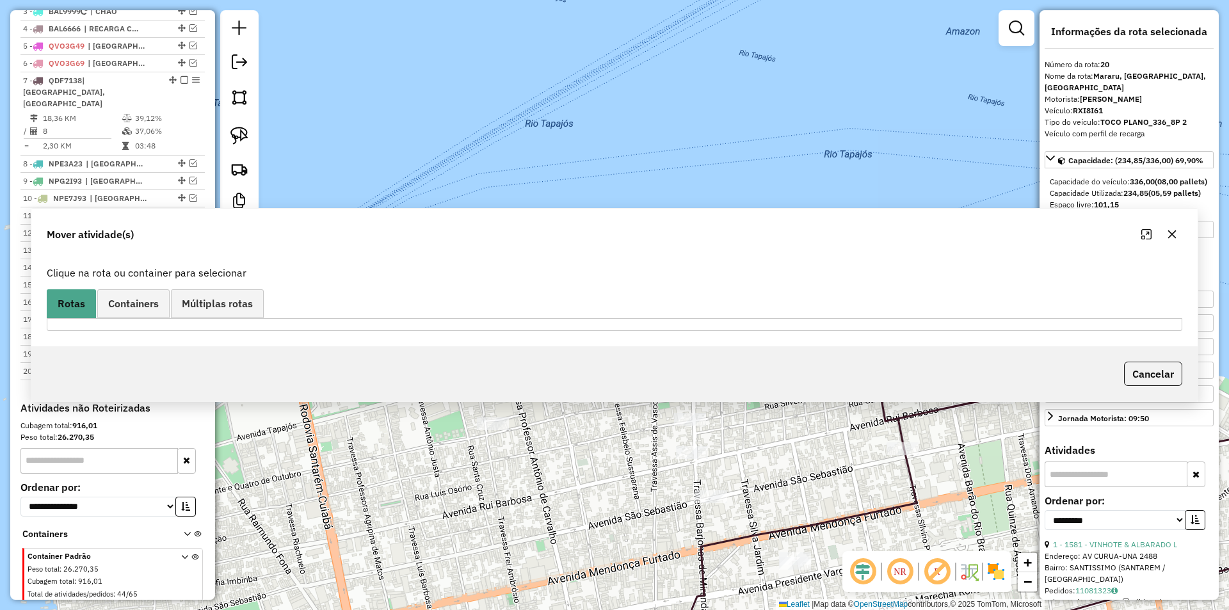
scroll to position [558, 0]
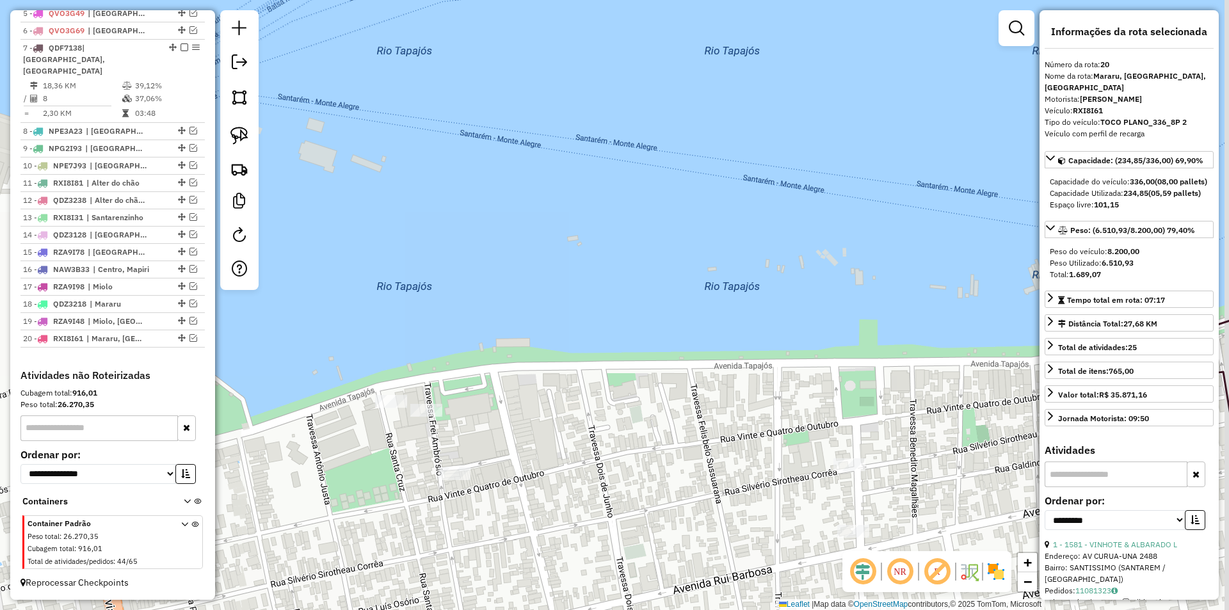
drag, startPoint x: 891, startPoint y: 377, endPoint x: 539, endPoint y: 381, distance: 352.0
click at [539, 381] on div "Janela de atendimento Grade de atendimento Capacidade Transportadoras Veículos …" at bounding box center [614, 305] width 1229 height 610
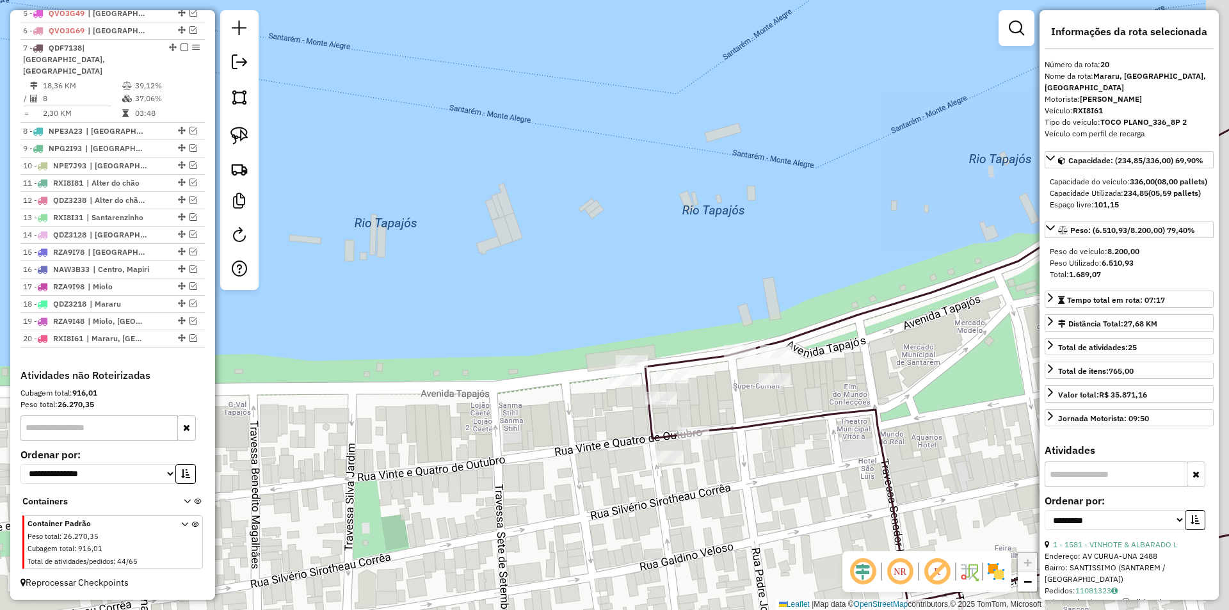
drag, startPoint x: 774, startPoint y: 405, endPoint x: 498, endPoint y: 378, distance: 277.2
click at [529, 399] on div "Janela de atendimento Grade de atendimento Capacidade Transportadoras Veículos …" at bounding box center [614, 305] width 1229 height 610
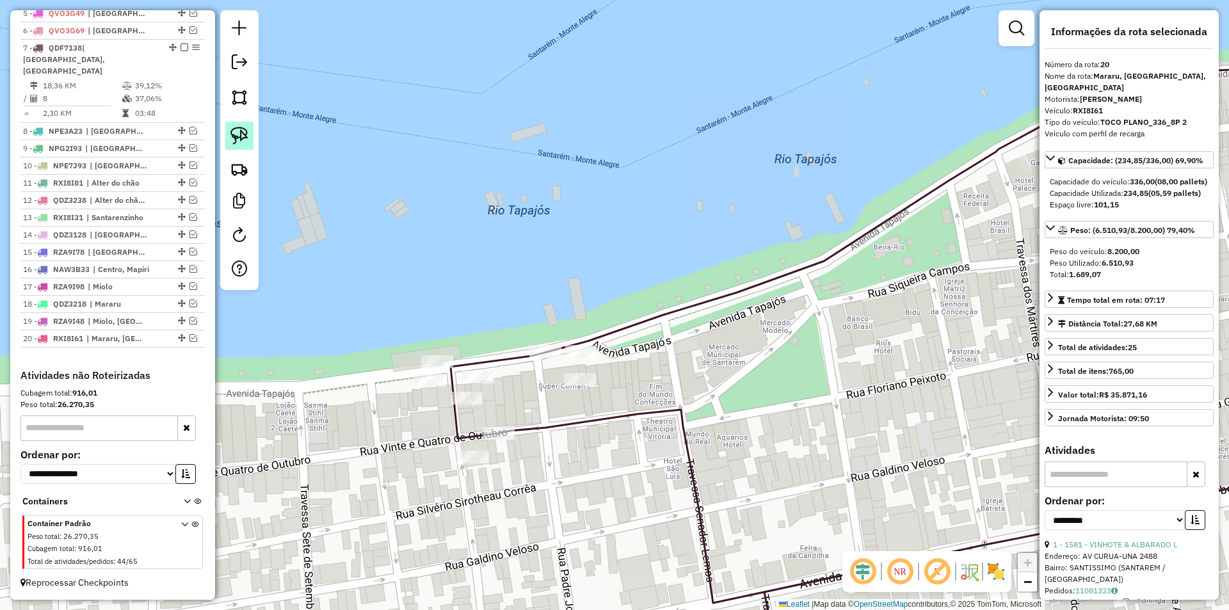
click at [238, 142] on img at bounding box center [239, 136] width 18 height 18
drag, startPoint x: 570, startPoint y: 305, endPoint x: 634, endPoint y: 377, distance: 96.1
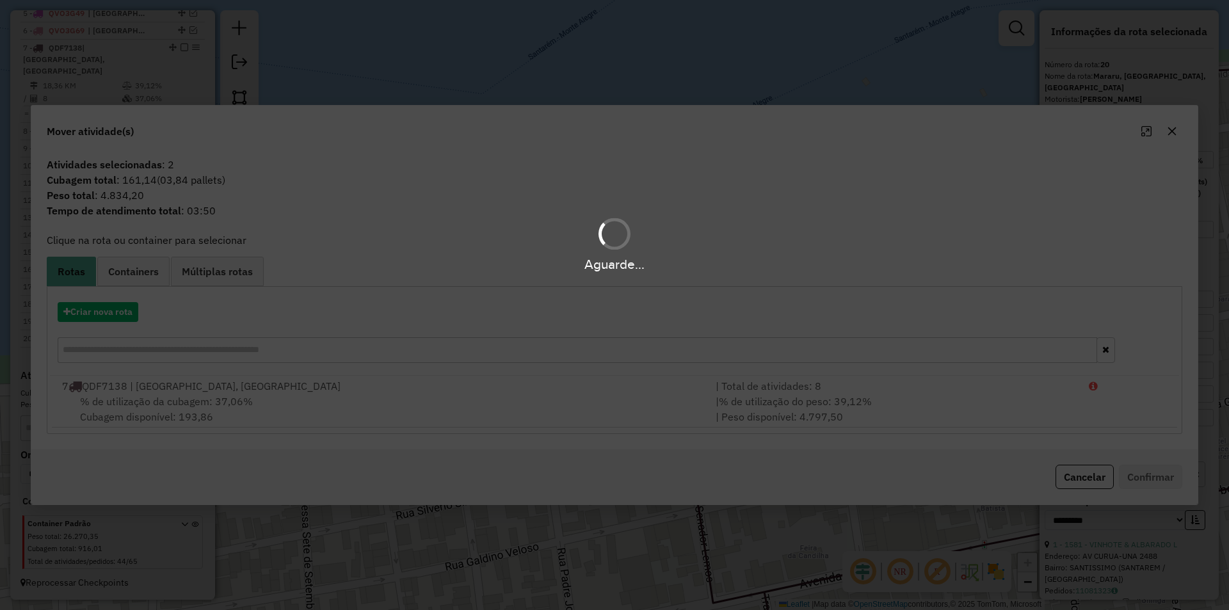
click at [537, 419] on div "Aguarde..." at bounding box center [614, 305] width 1229 height 610
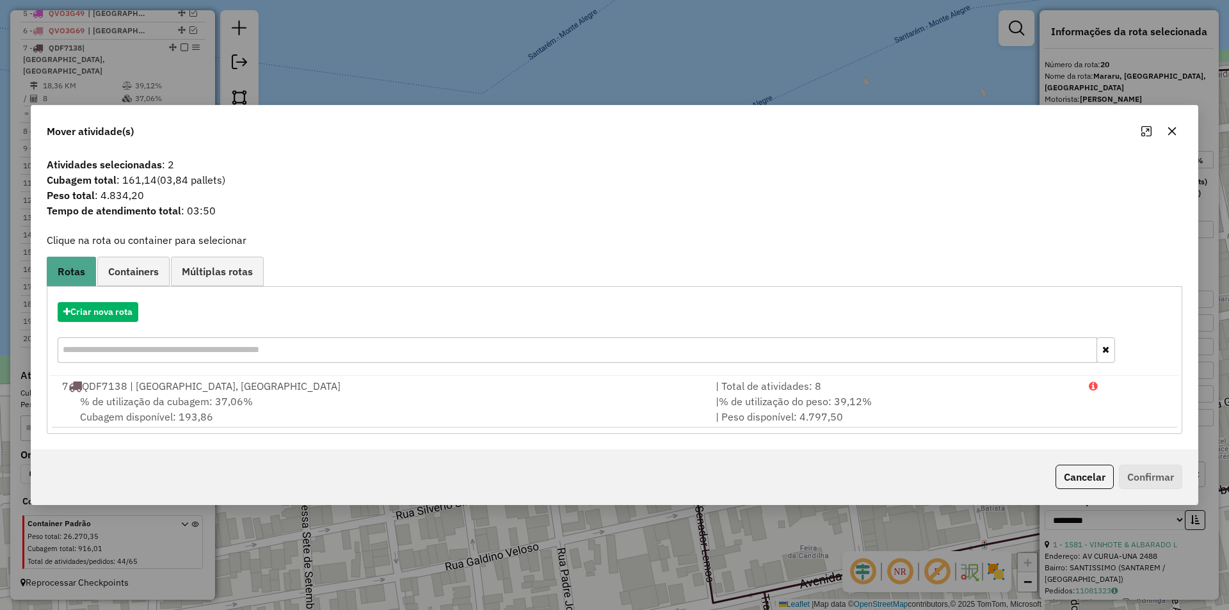
click at [1081, 489] on div "Cancelar Confirmar" at bounding box center [614, 476] width 1166 height 55
click at [1075, 482] on button "Cancelar" at bounding box center [1084, 477] width 58 height 24
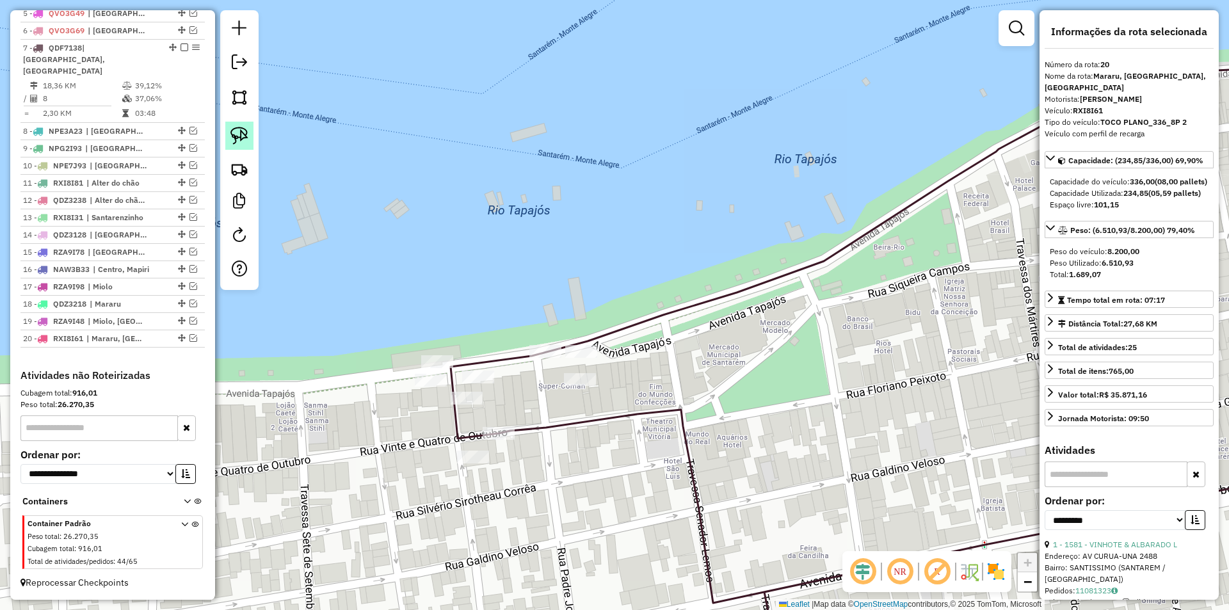
click at [235, 129] on img at bounding box center [239, 136] width 18 height 18
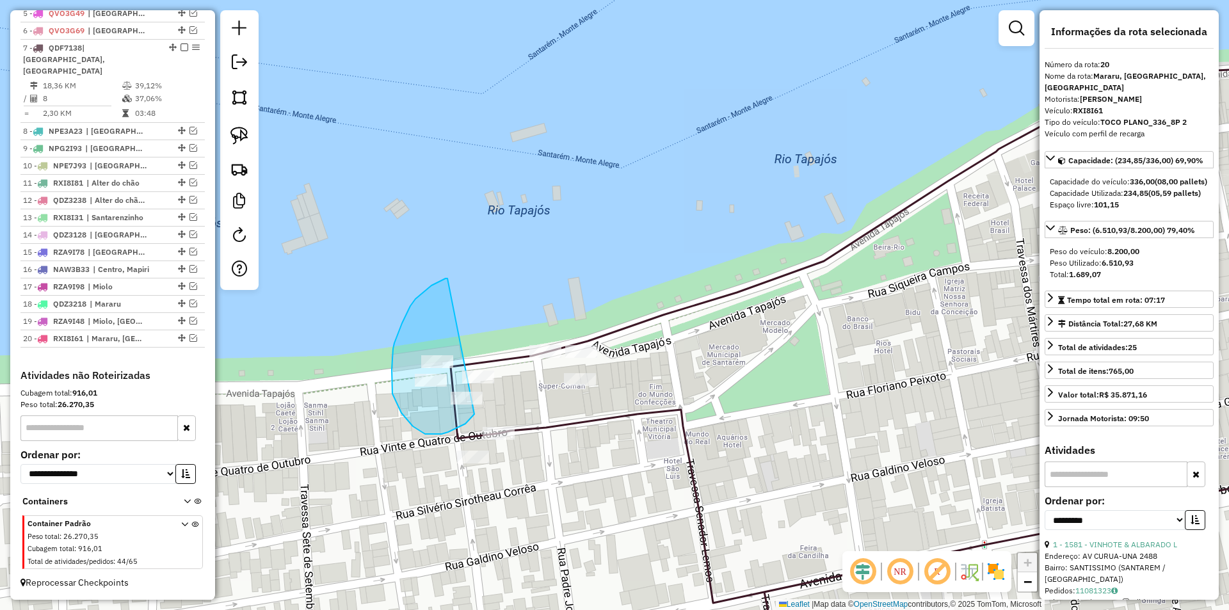
drag, startPoint x: 427, startPoint y: 289, endPoint x: 494, endPoint y: 392, distance: 123.2
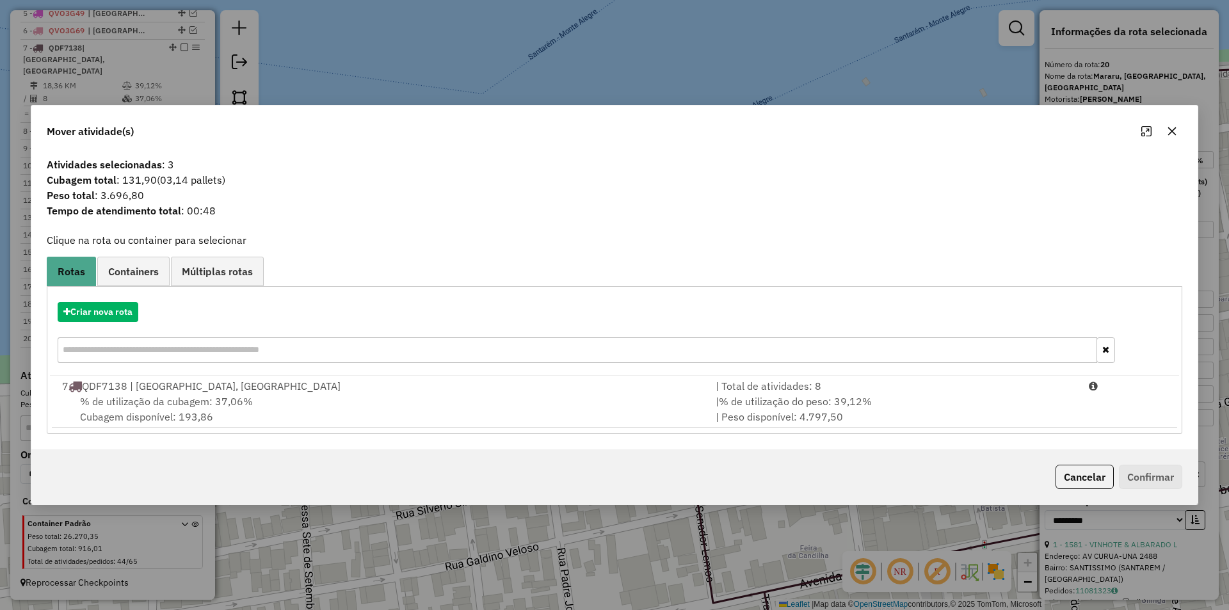
drag, startPoint x: 1016, startPoint y: 378, endPoint x: 1190, endPoint y: 495, distance: 209.4
click at [1017, 382] on div "| Total de atividades: 8" at bounding box center [894, 385] width 373 height 15
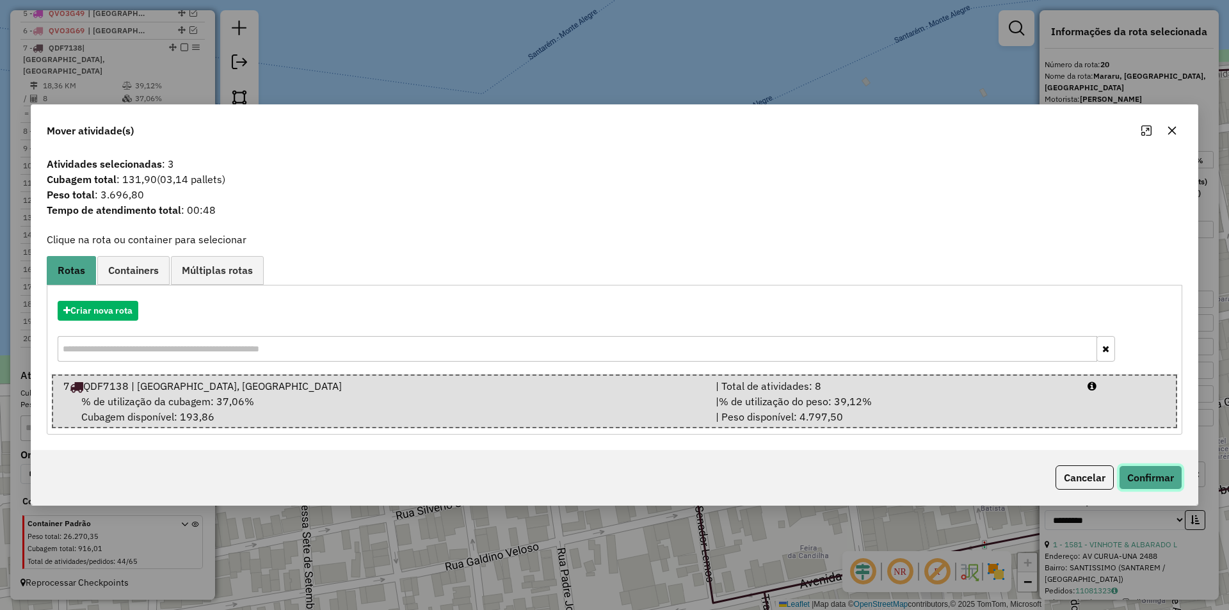
click at [1168, 475] on button "Confirmar" at bounding box center [1150, 477] width 63 height 24
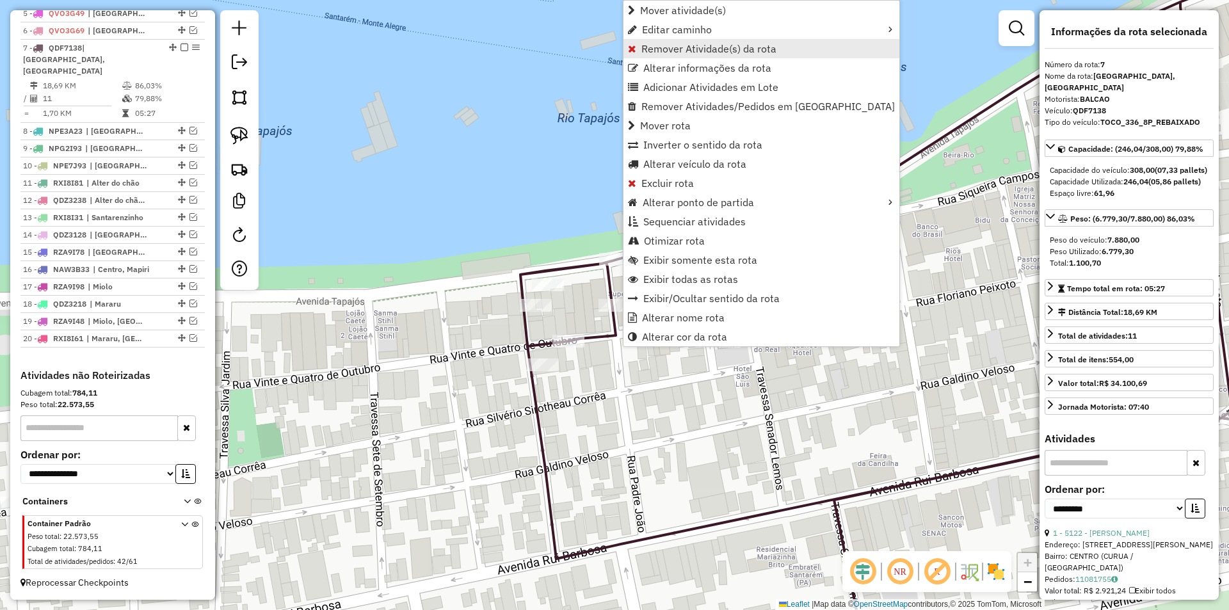
click at [679, 45] on span "Remover Atividade(s) da rota" at bounding box center [708, 49] width 135 height 10
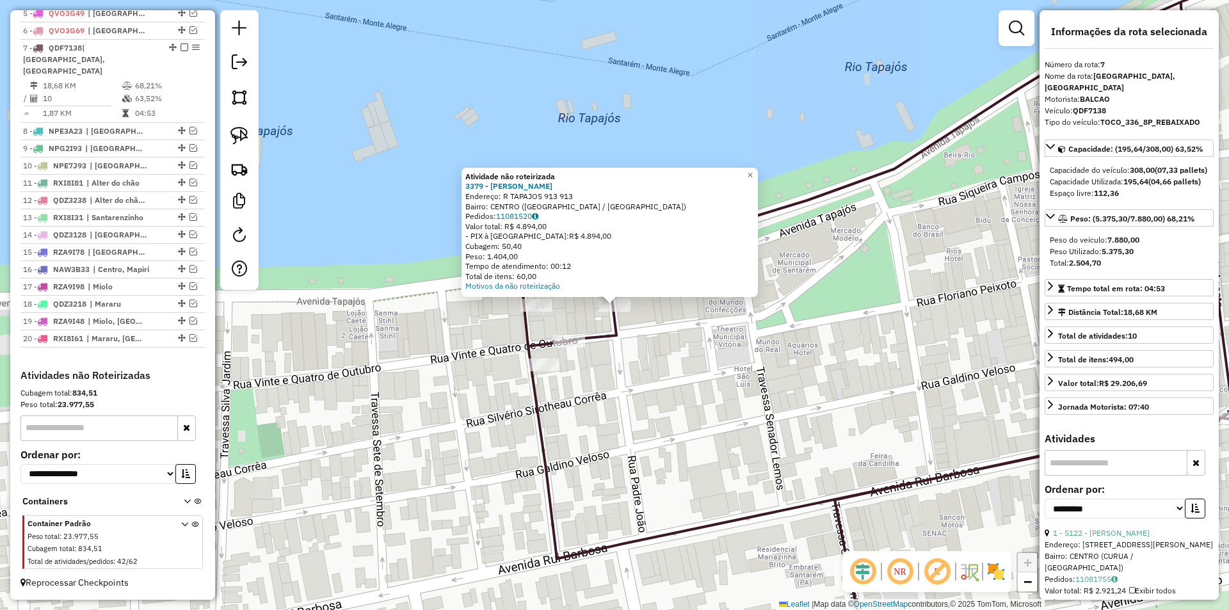
click at [611, 337] on icon at bounding box center [936, 324] width 831 height 696
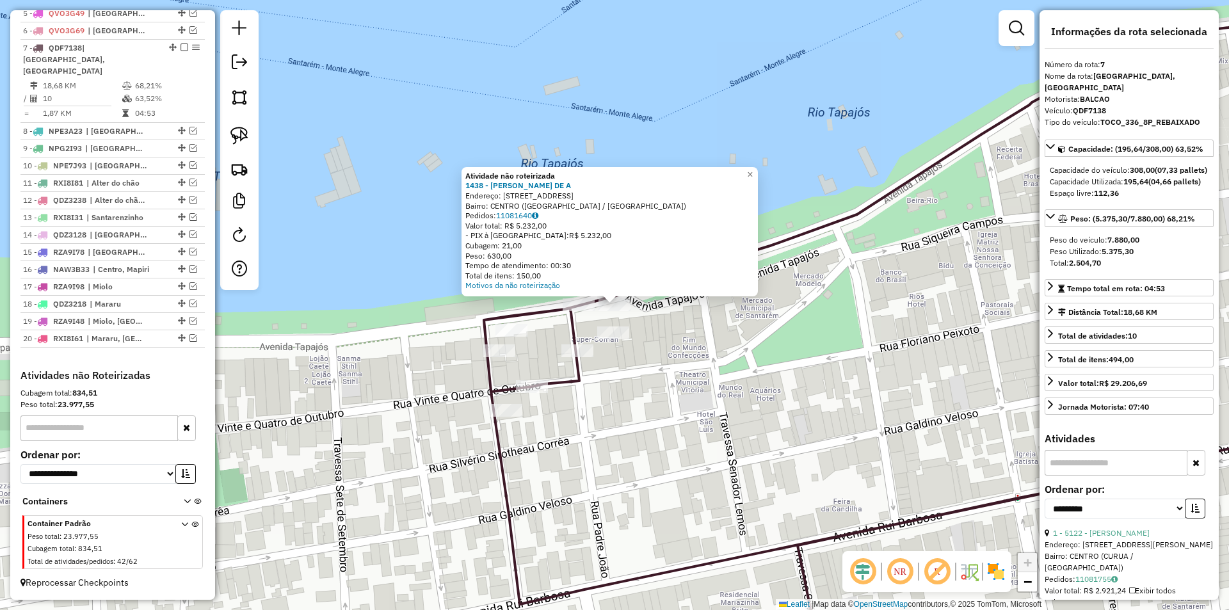
click at [785, 408] on div "Atividade não roteirizada 1438 - RIGLEBSON PINTO DE A Endereço: AV TAPAJOS 911 …" at bounding box center [614, 305] width 1229 height 610
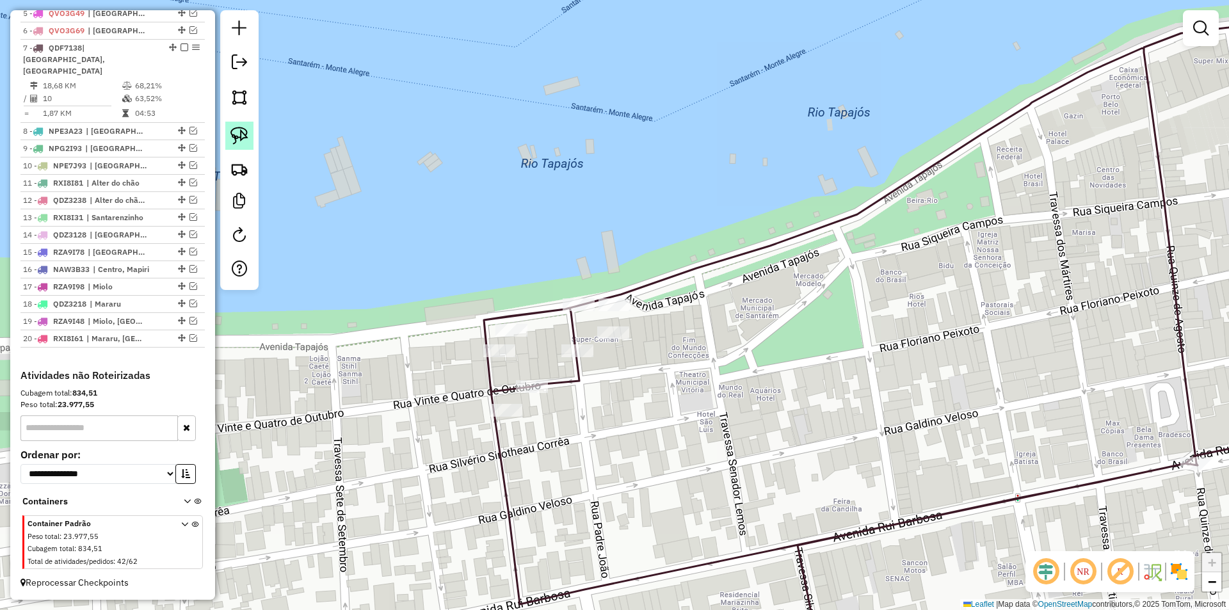
click at [241, 135] on img at bounding box center [239, 136] width 18 height 18
drag, startPoint x: 553, startPoint y: 263, endPoint x: 662, endPoint y: 304, distance: 116.2
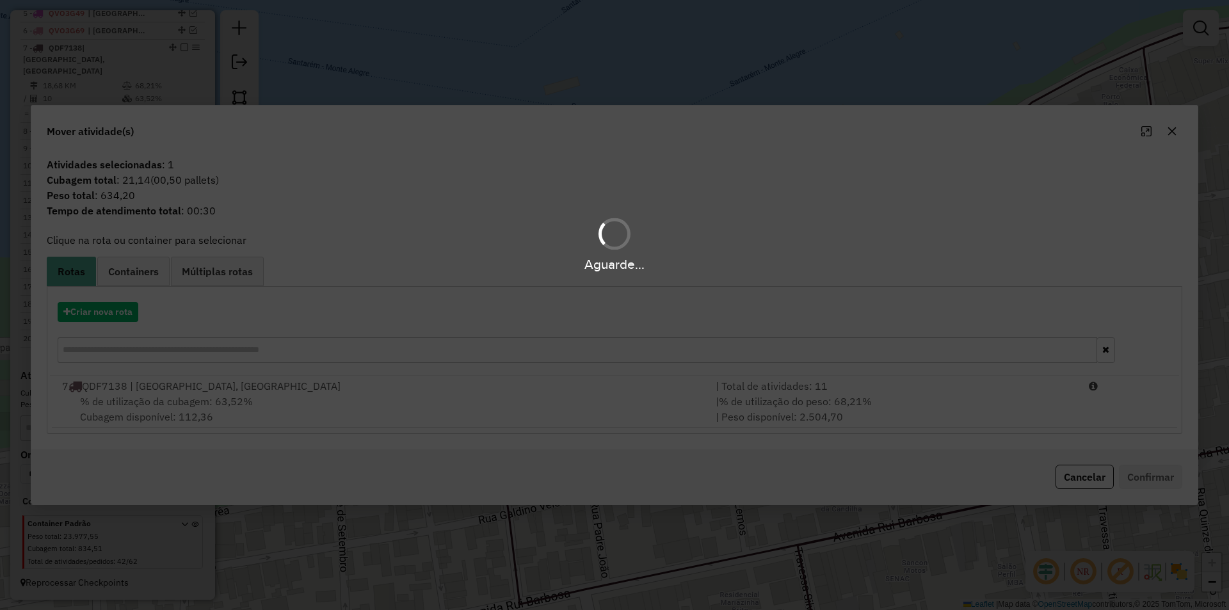
click at [363, 417] on div "Aguarde..." at bounding box center [614, 305] width 1229 height 610
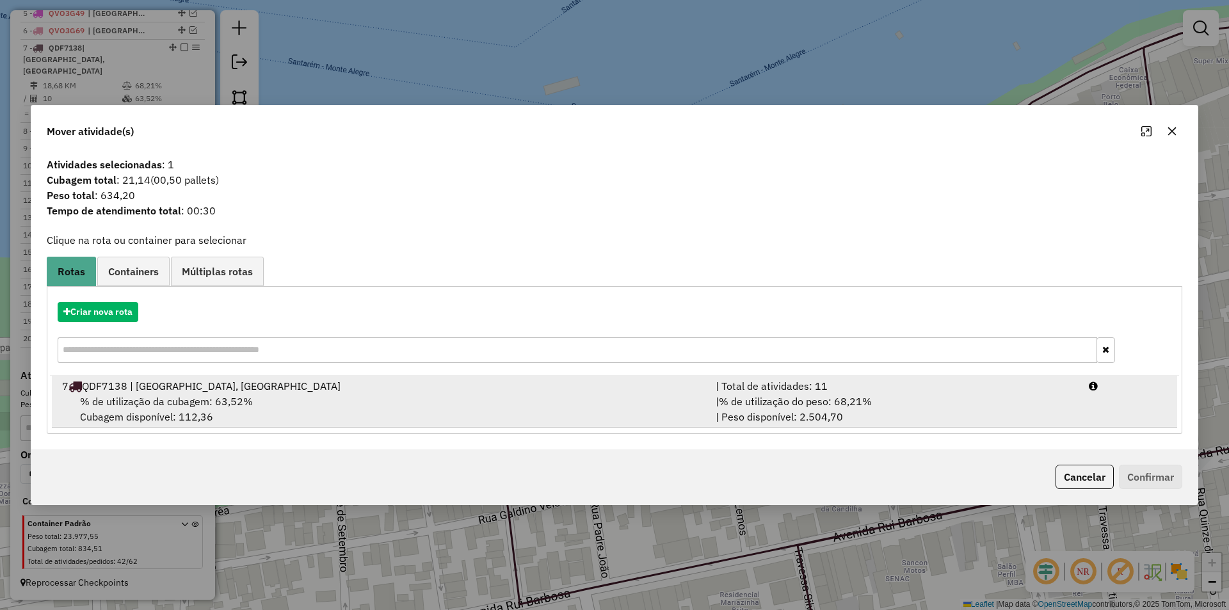
drag, startPoint x: 416, startPoint y: 414, endPoint x: 882, endPoint y: 403, distance: 466.6
click at [416, 413] on div "% de utilização da cubagem: 63,52% Cubagem disponível: 112,36" at bounding box center [380, 409] width 653 height 31
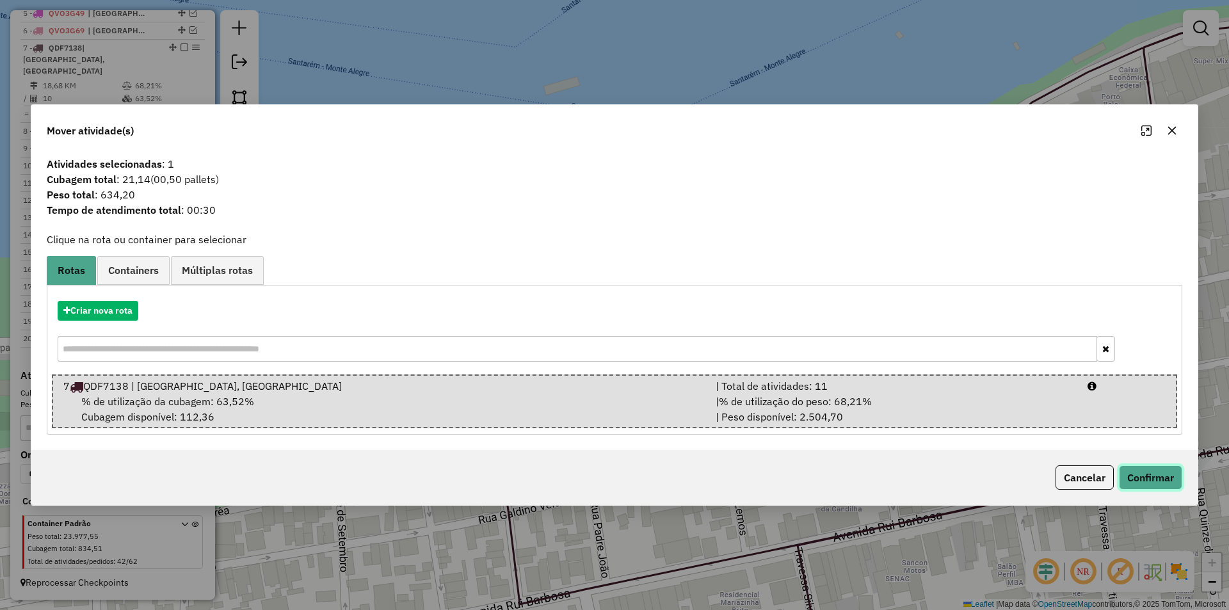
click at [1159, 466] on button "Confirmar" at bounding box center [1150, 477] width 63 height 24
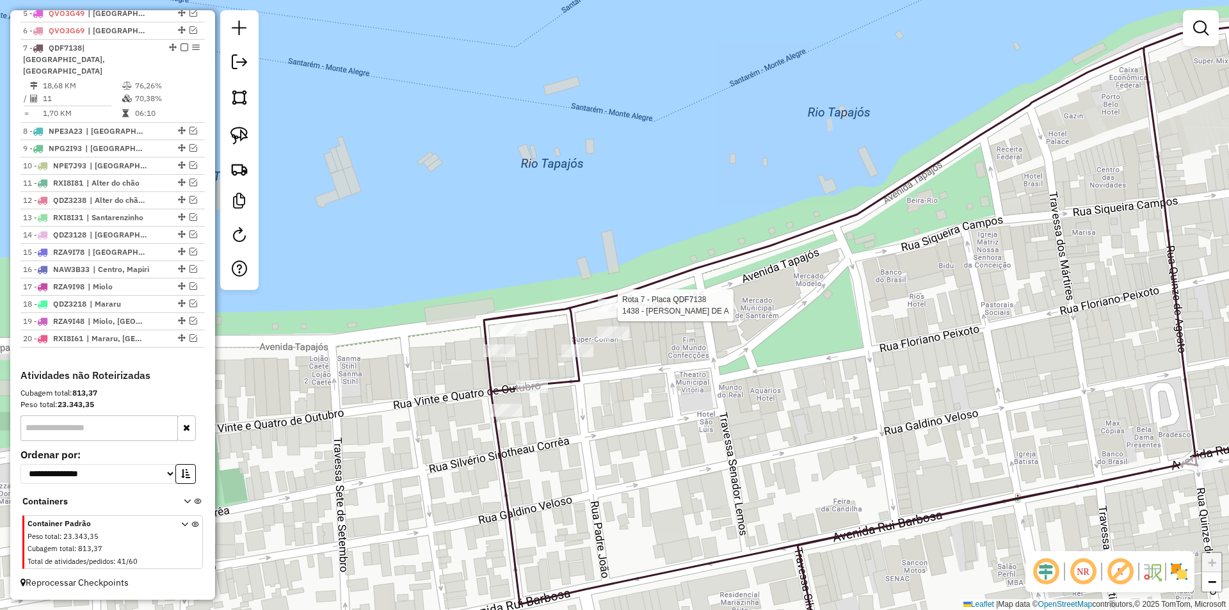
click at [608, 295] on icon at bounding box center [918, 346] width 868 height 650
select select "**********"
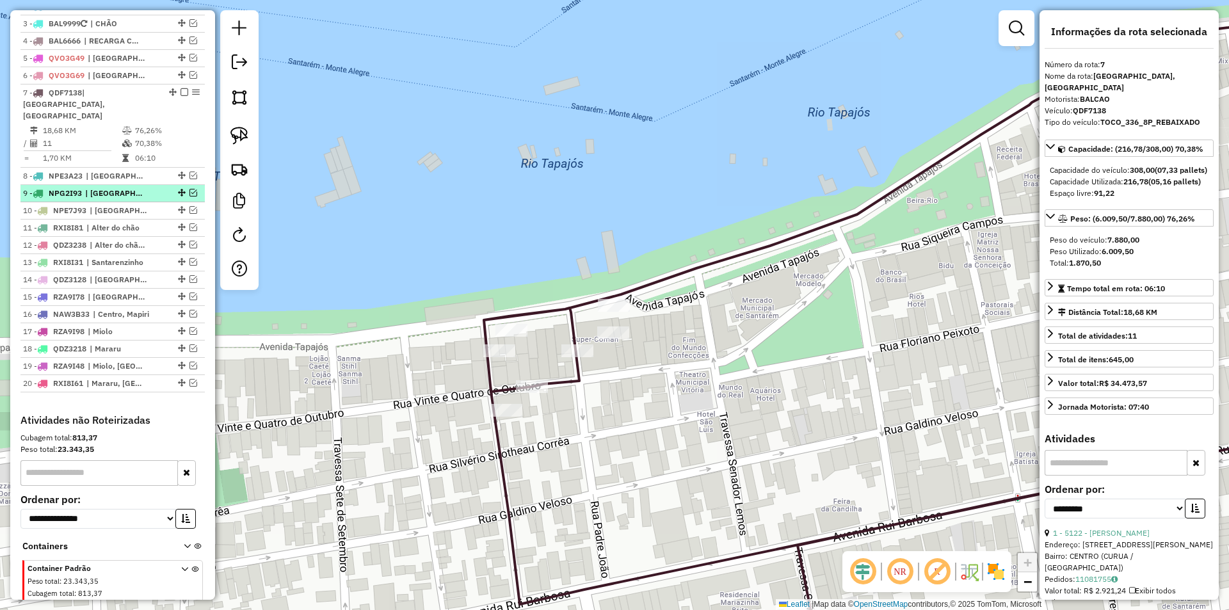
scroll to position [494, 0]
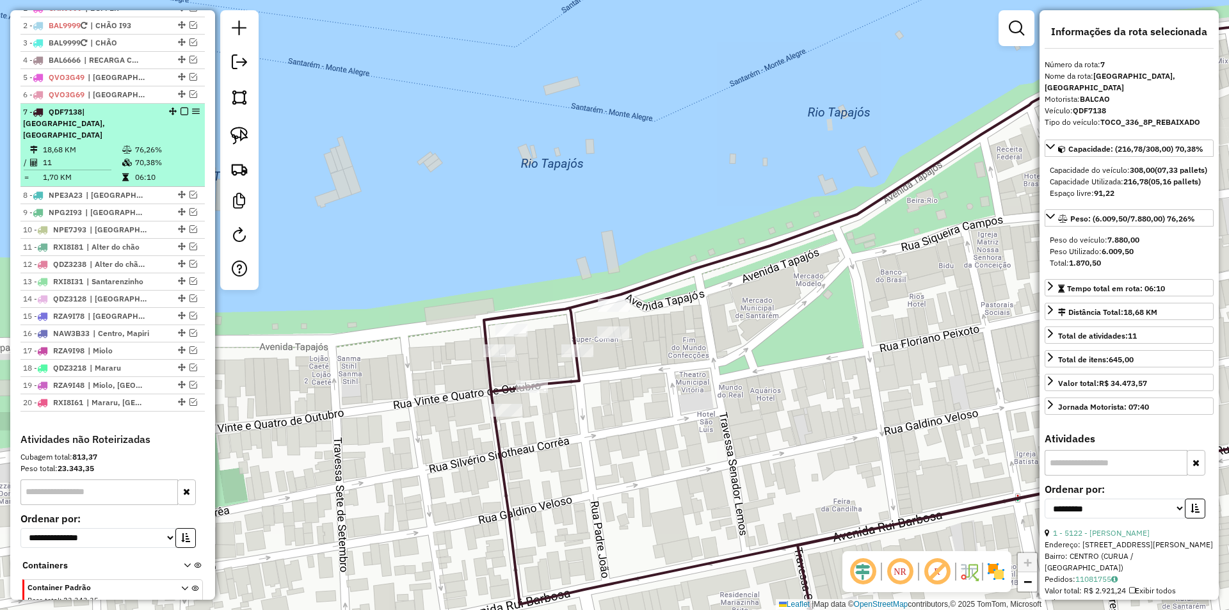
click at [180, 115] on em at bounding box center [184, 112] width 8 height 8
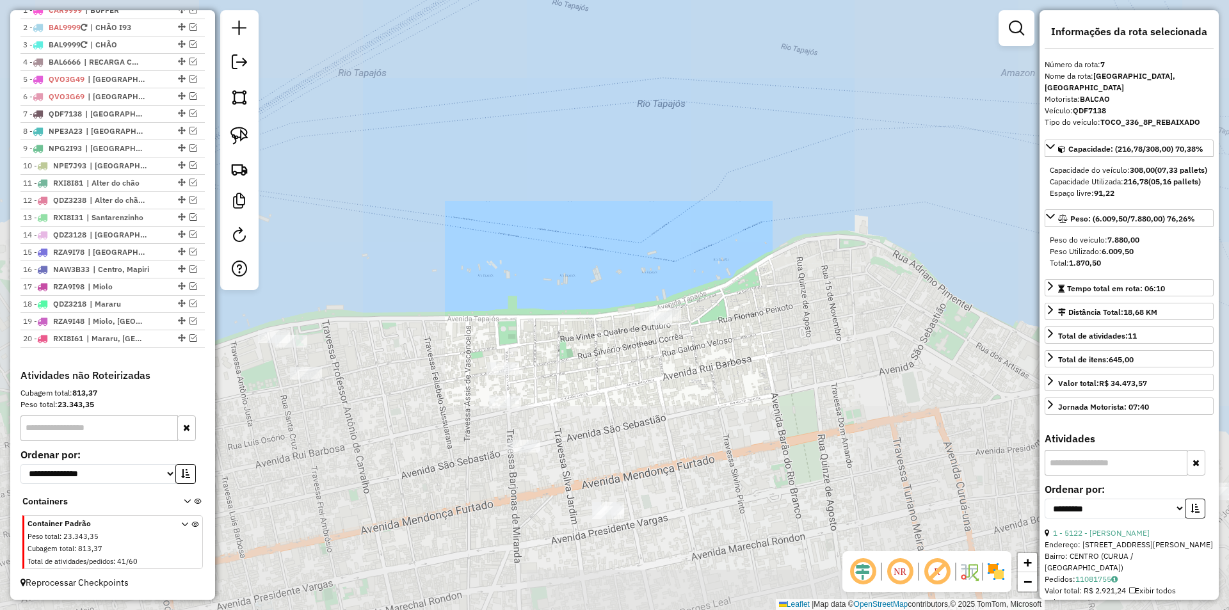
drag, startPoint x: 734, startPoint y: 387, endPoint x: 722, endPoint y: 287, distance: 99.9
click at [722, 287] on div "Janela de atendimento Grade de atendimento Capacidade Transportadoras Veículos …" at bounding box center [614, 305] width 1229 height 610
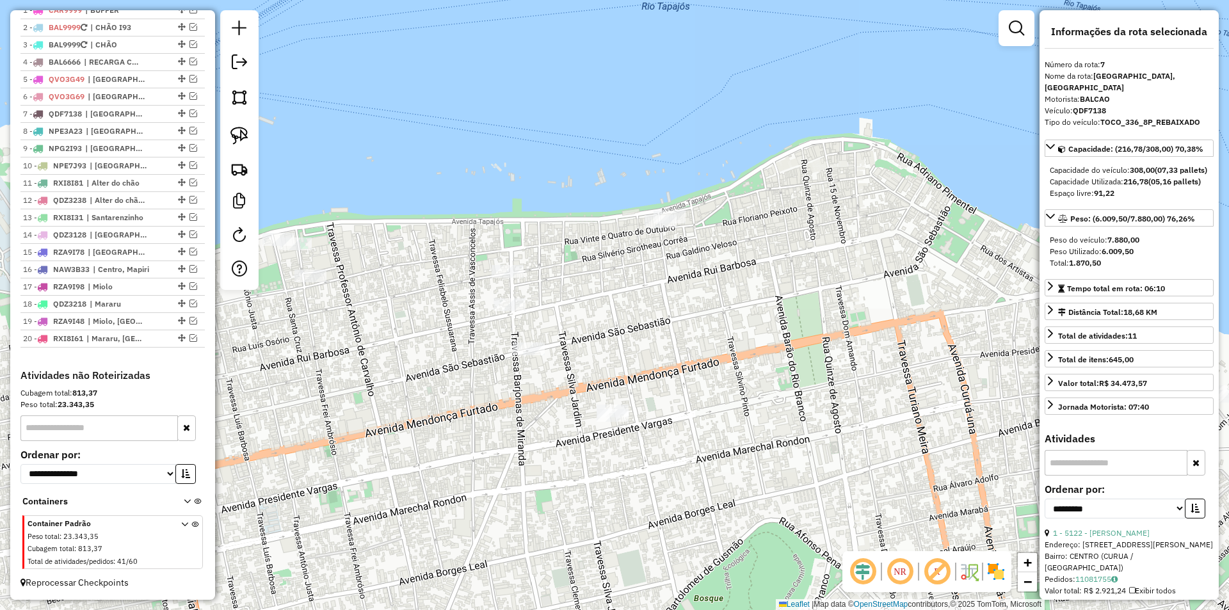
drag, startPoint x: 746, startPoint y: 331, endPoint x: 811, endPoint y: 326, distance: 64.8
click at [809, 329] on div "Janela de atendimento Grade de atendimento Capacidade Transportadoras Veículos …" at bounding box center [614, 305] width 1229 height 610
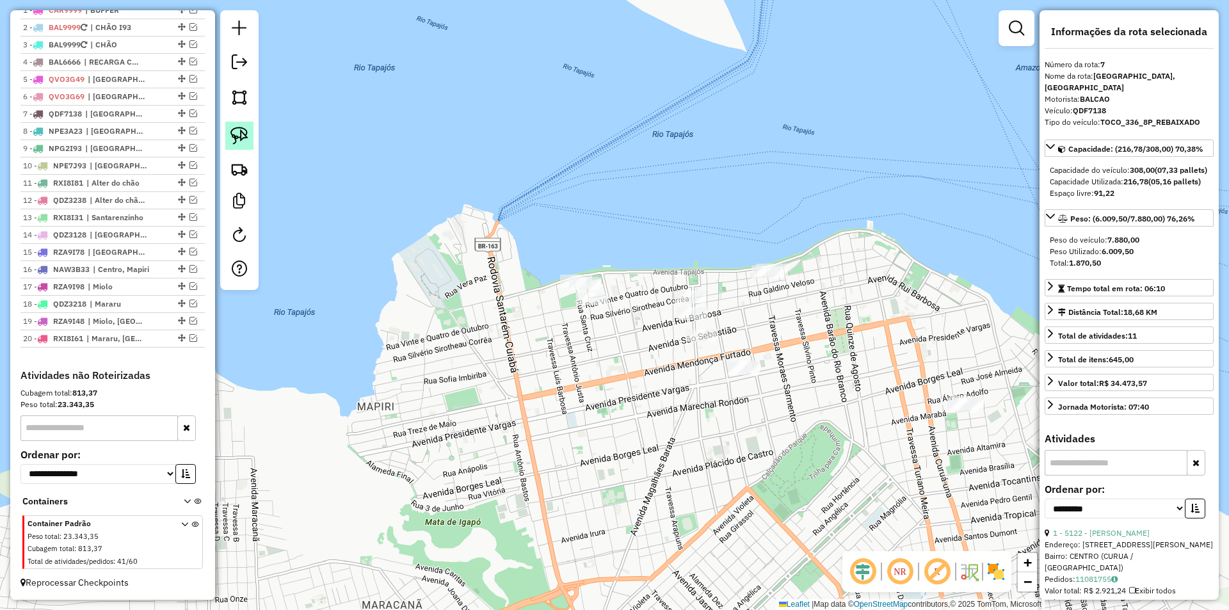
click at [235, 125] on link at bounding box center [239, 136] width 28 height 28
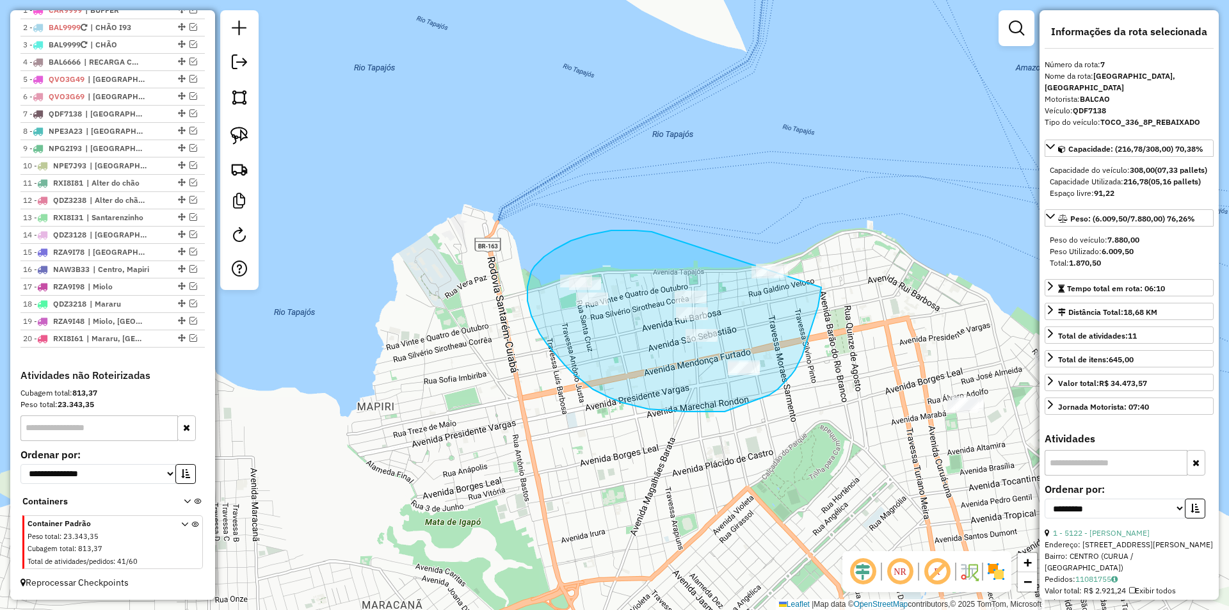
drag, startPoint x: 651, startPoint y: 232, endPoint x: 812, endPoint y: 211, distance: 161.9
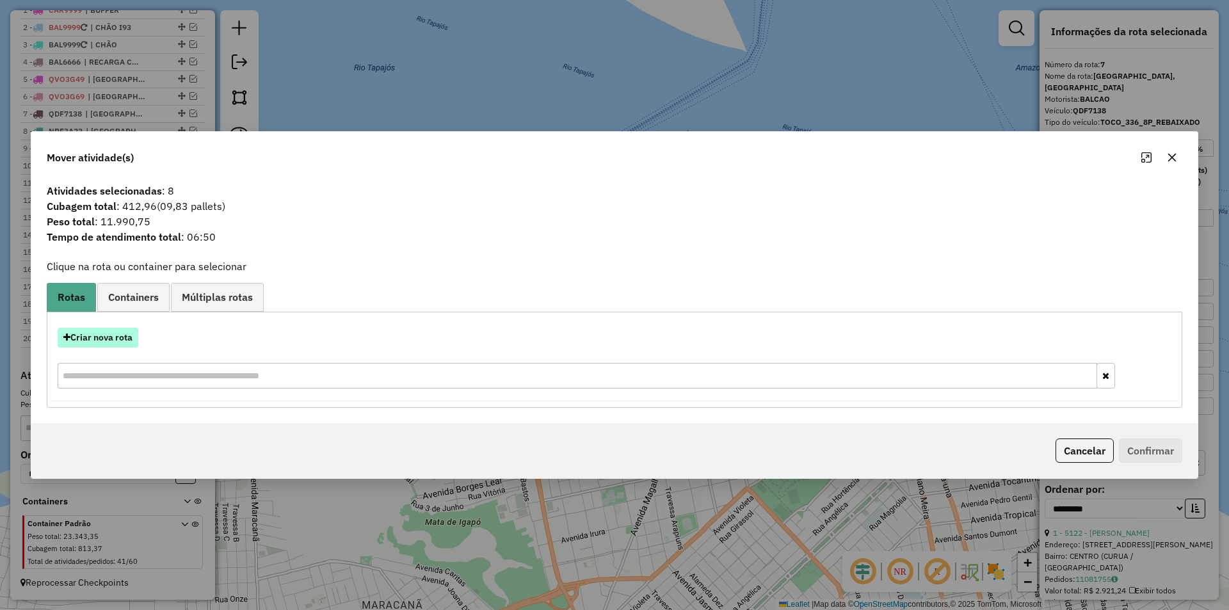
click at [132, 333] on button "Criar nova rota" at bounding box center [98, 338] width 81 height 20
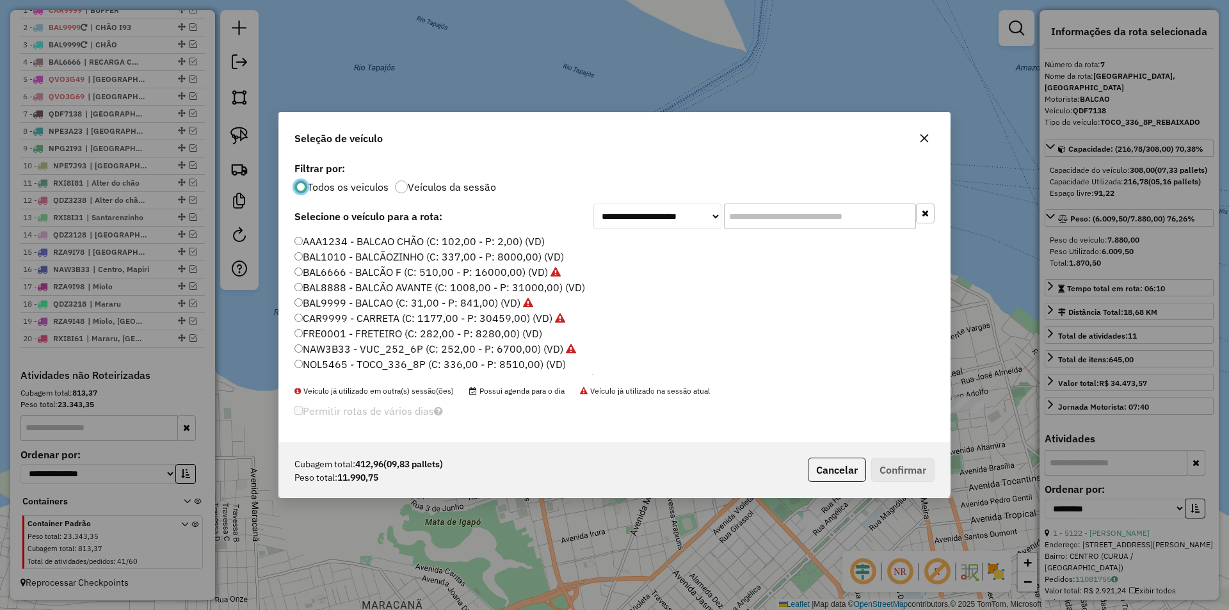
scroll to position [64, 0]
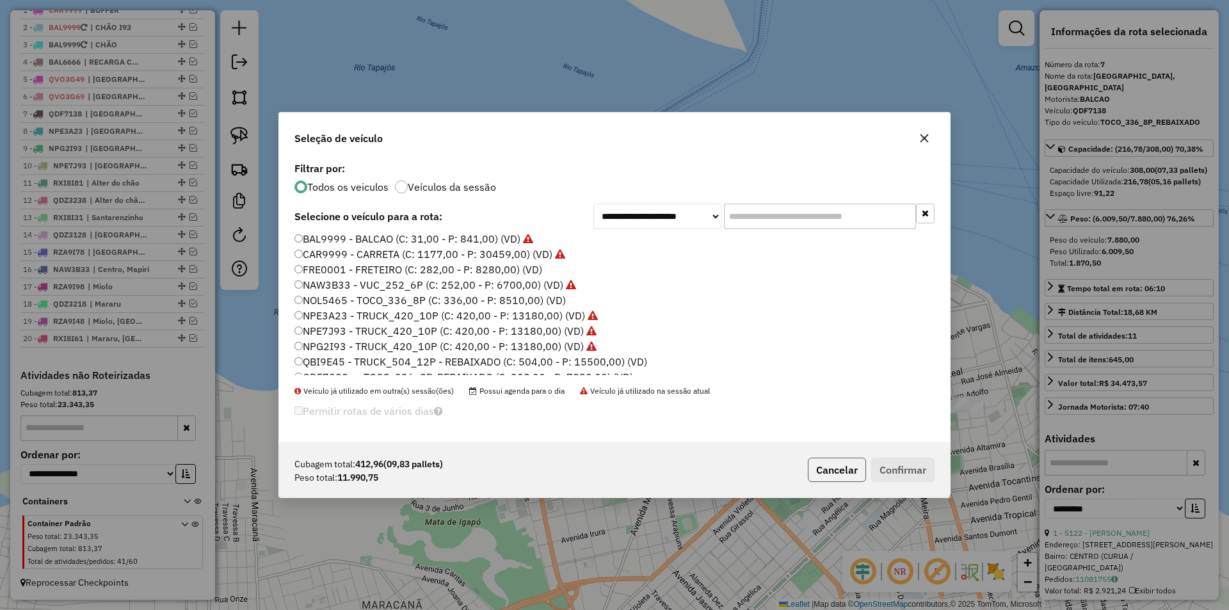
click at [848, 470] on button "Cancelar" at bounding box center [837, 470] width 58 height 24
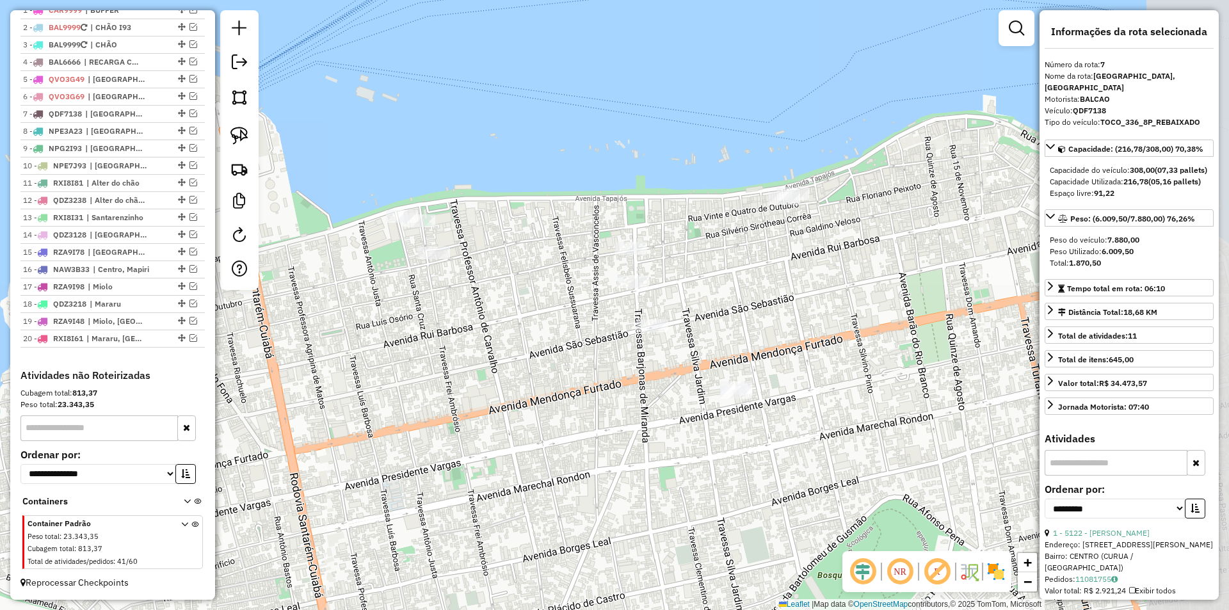
drag, startPoint x: 660, startPoint y: 386, endPoint x: 513, endPoint y: 352, distance: 151.0
click at [513, 352] on div "Janela de atendimento Grade de atendimento Capacidade Transportadoras Veículos …" at bounding box center [614, 305] width 1229 height 610
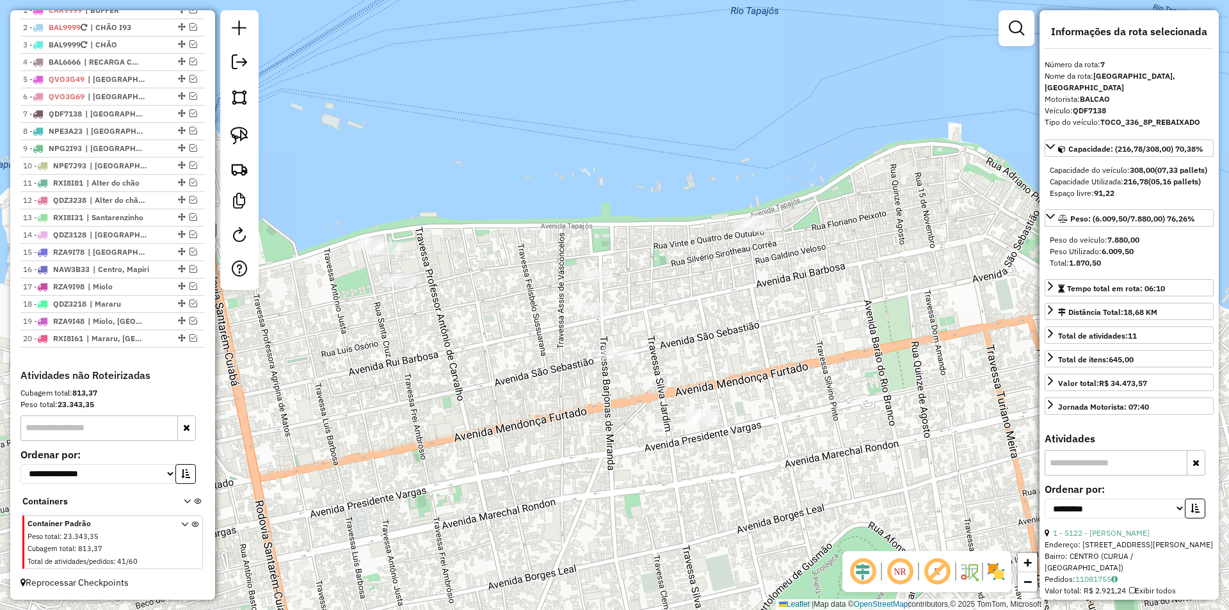
drag, startPoint x: 523, startPoint y: 304, endPoint x: 498, endPoint y: 328, distance: 34.4
click at [498, 328] on div "Janela de atendimento Grade de atendimento Capacidade Transportadoras Veículos …" at bounding box center [614, 305] width 1229 height 610
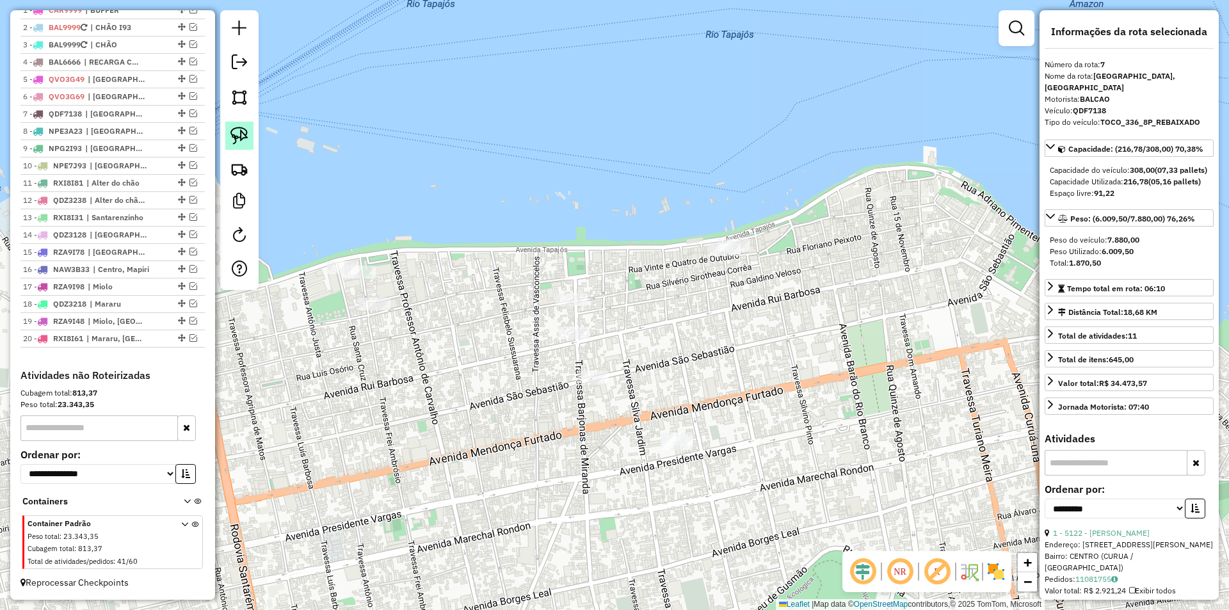
click at [239, 133] on img at bounding box center [239, 136] width 18 height 18
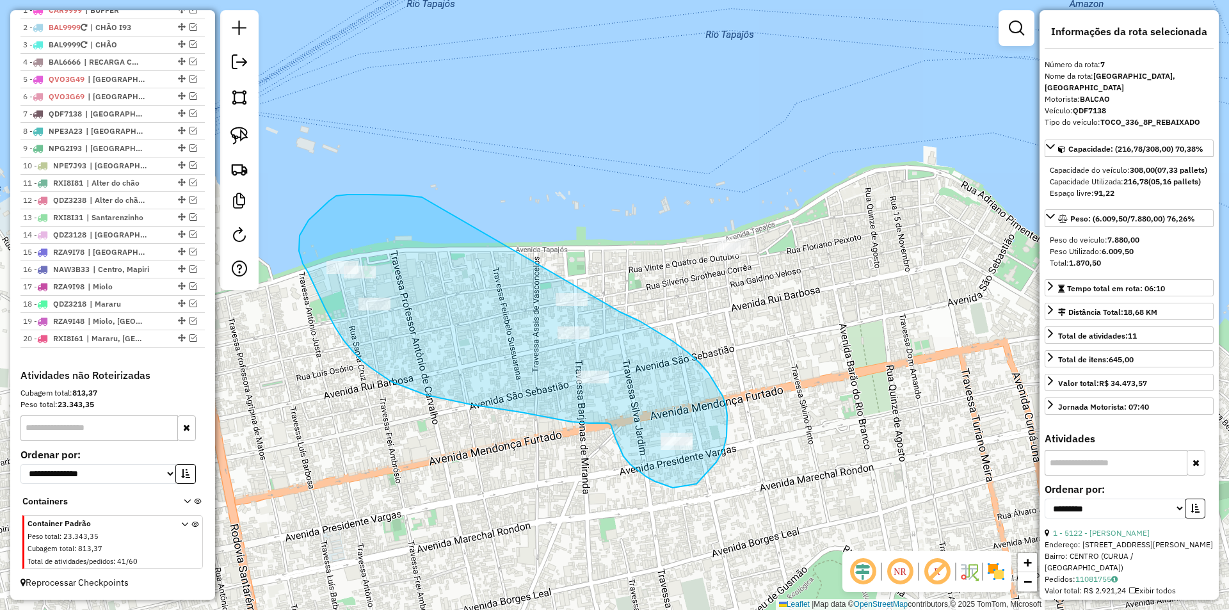
drag, startPoint x: 369, startPoint y: 195, endPoint x: 619, endPoint y: 312, distance: 276.8
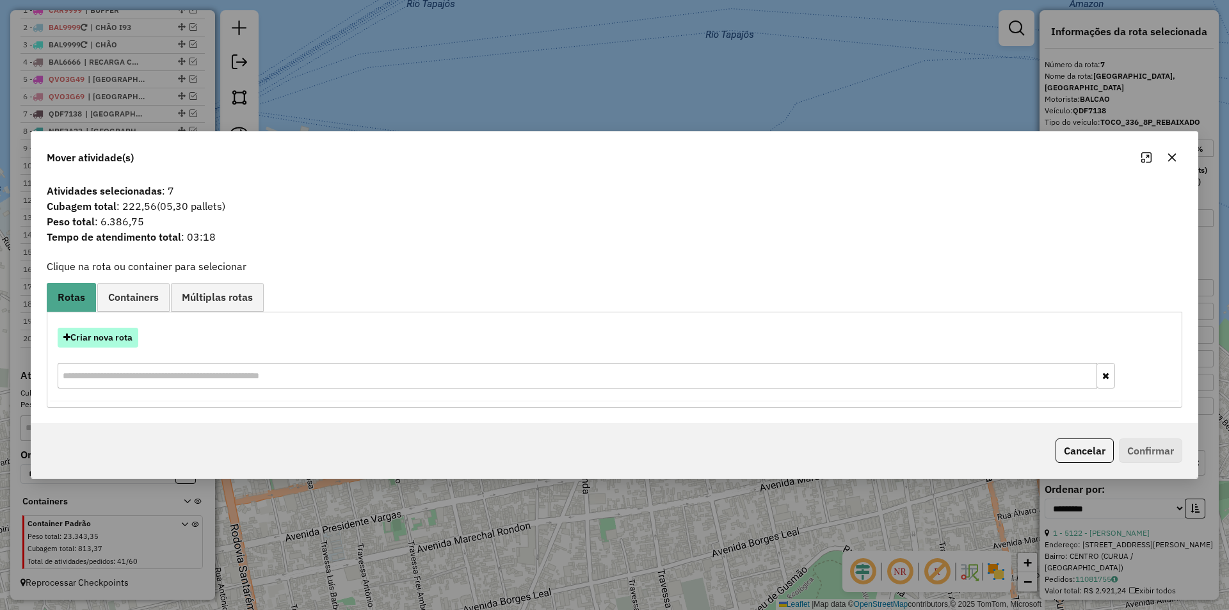
click at [126, 335] on button "Criar nova rota" at bounding box center [98, 338] width 81 height 20
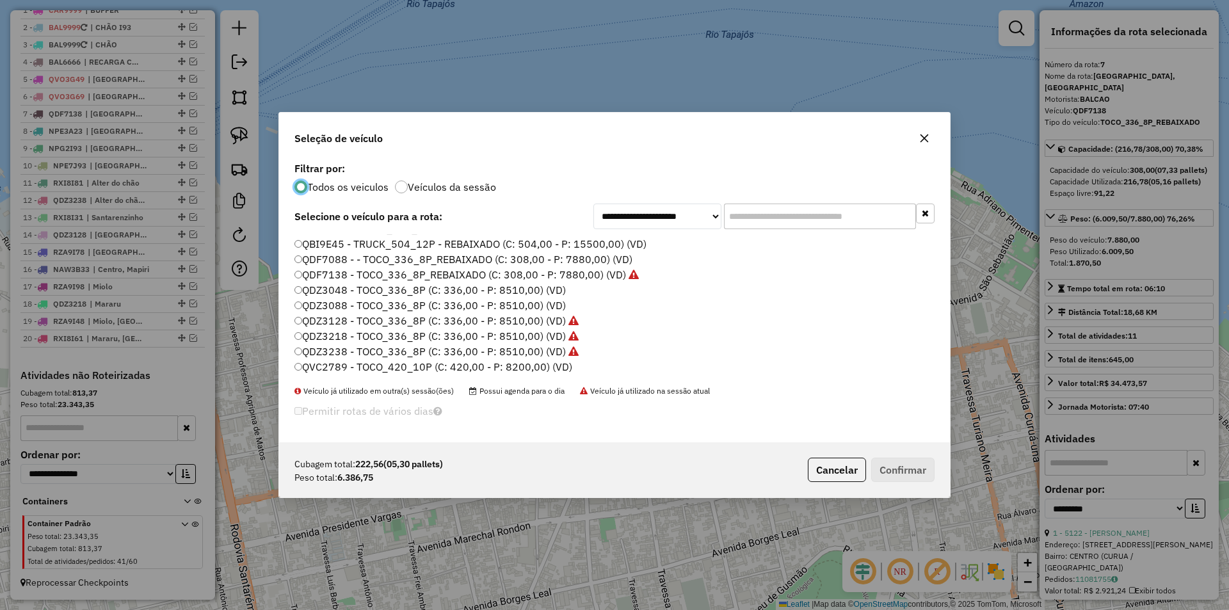
scroll to position [192, 0]
click at [357, 248] on label "QDF7088 - - TOCO_336_8P_REBAIXADO (C: 308,00 - P: 7880,00) (VD)" at bounding box center [463, 248] width 338 height 15
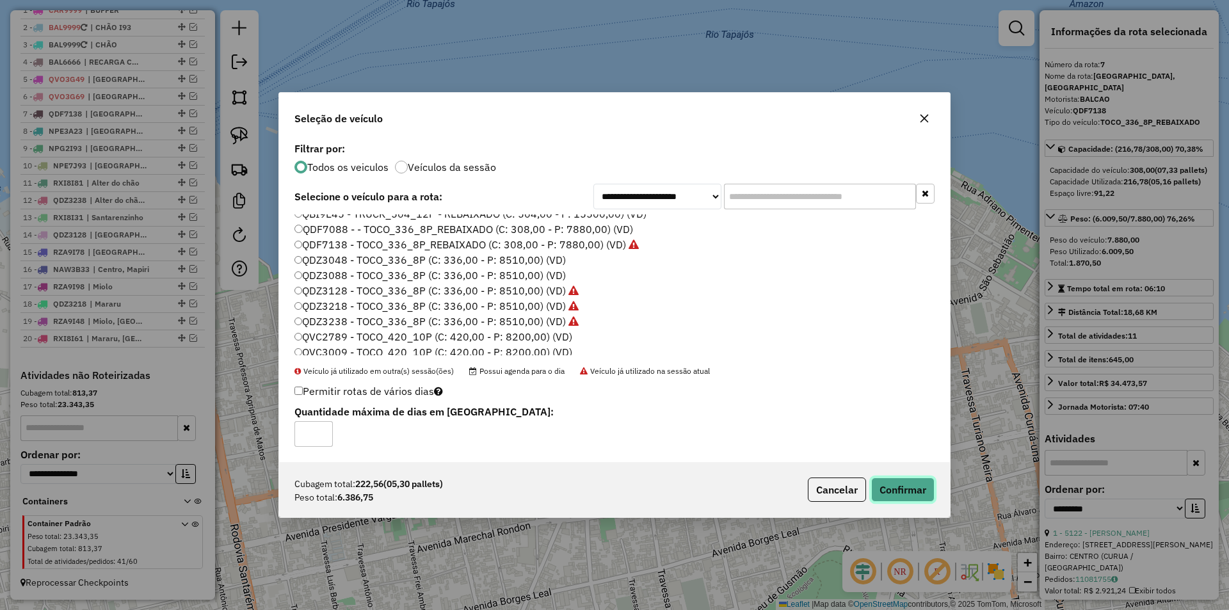
click at [909, 497] on button "Confirmar" at bounding box center [902, 489] width 63 height 24
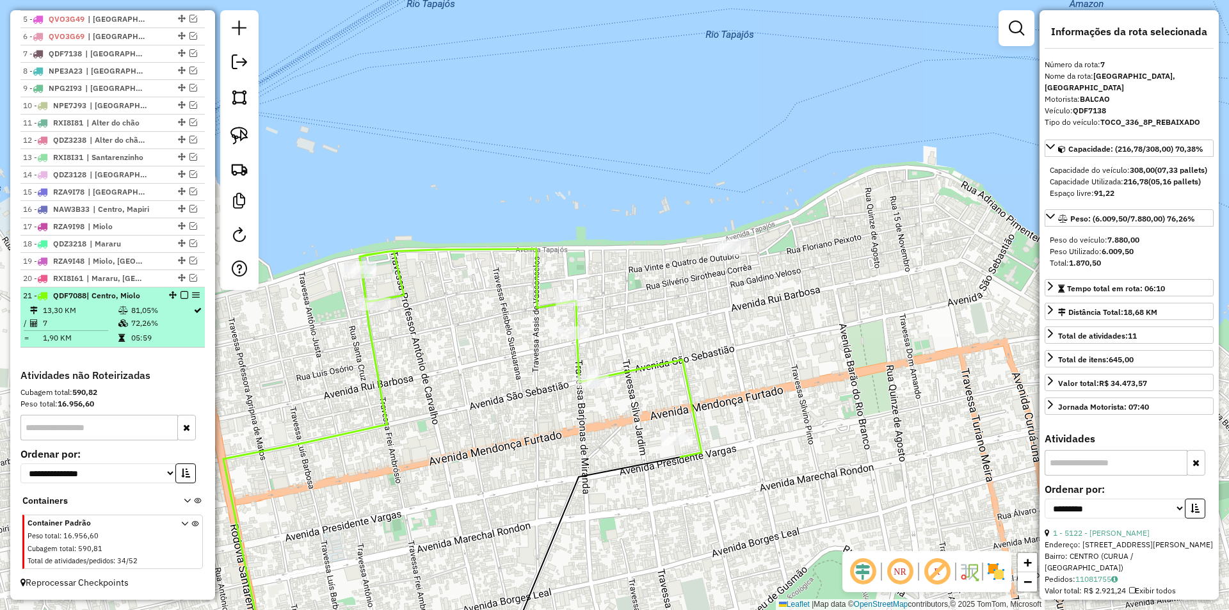
scroll to position [580, 0]
click at [181, 294] on em at bounding box center [184, 295] width 8 height 8
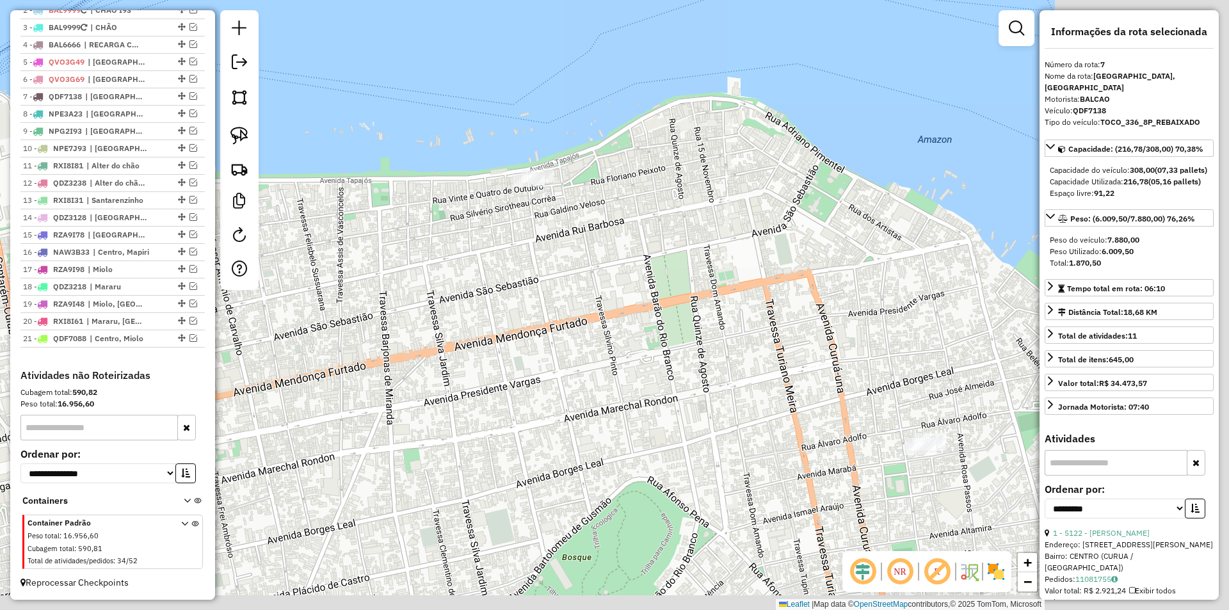
drag, startPoint x: 657, startPoint y: 357, endPoint x: 457, endPoint y: 287, distance: 211.5
click at [457, 287] on div "Janela de atendimento Grade de atendimento Capacidade Transportadoras Veículos …" at bounding box center [614, 305] width 1229 height 610
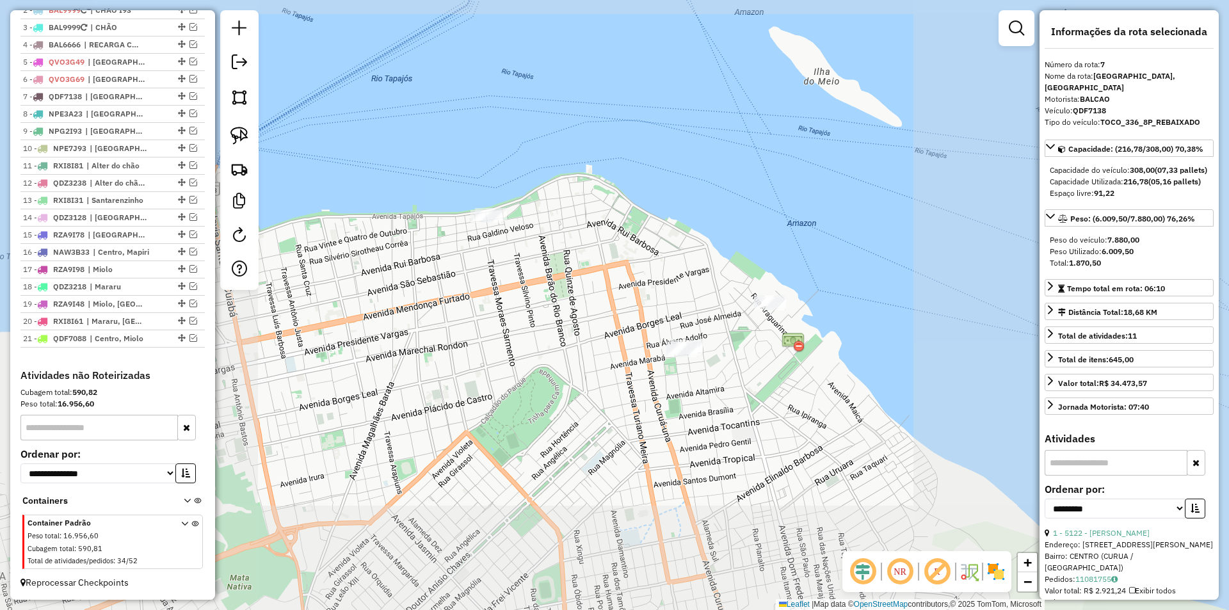
drag, startPoint x: 526, startPoint y: 324, endPoint x: 480, endPoint y: 289, distance: 58.0
click at [480, 289] on div "Janela de atendimento Grade de atendimento Capacidade Transportadoras Veículos …" at bounding box center [614, 305] width 1229 height 610
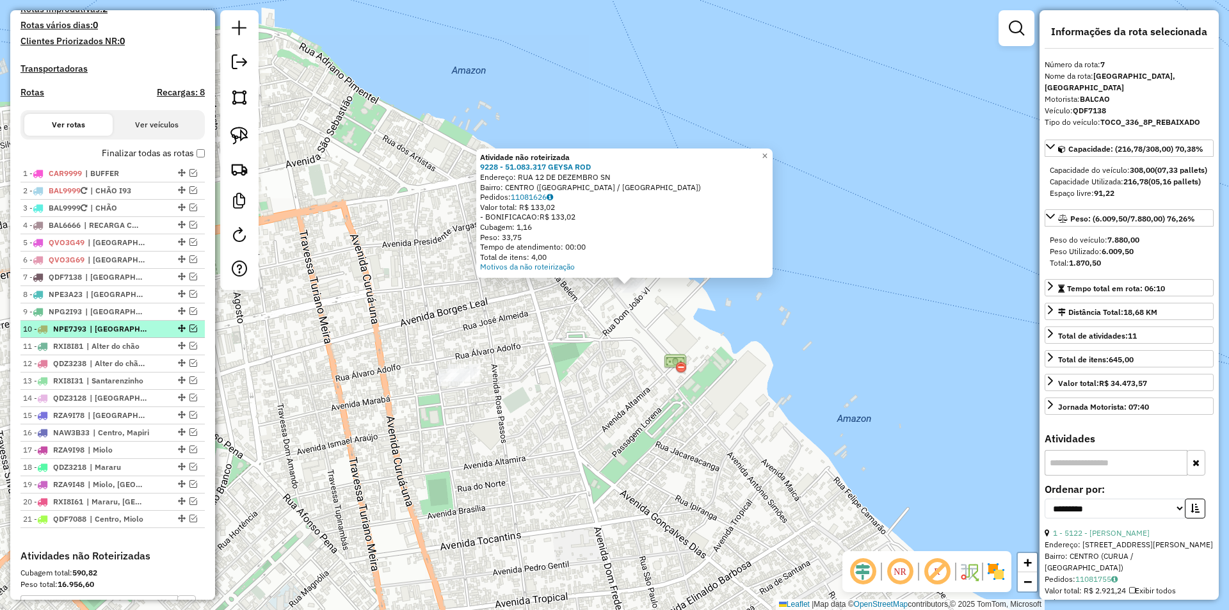
scroll to position [281, 0]
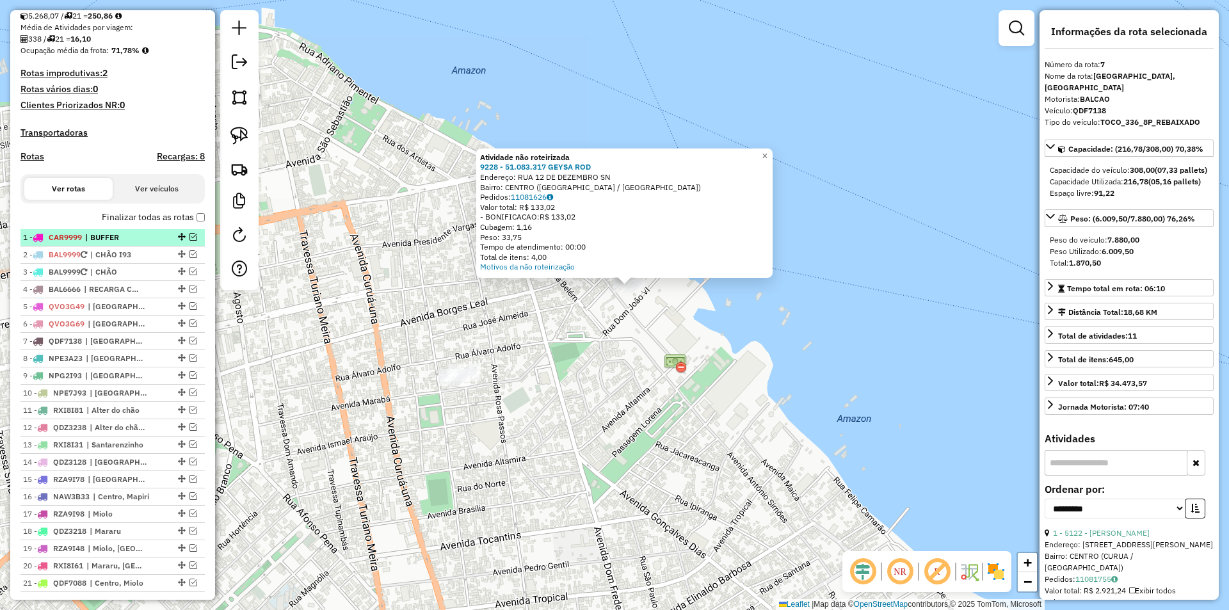
click at [188, 246] on li "1 - CAR9999 | BUFFER" at bounding box center [112, 237] width 184 height 17
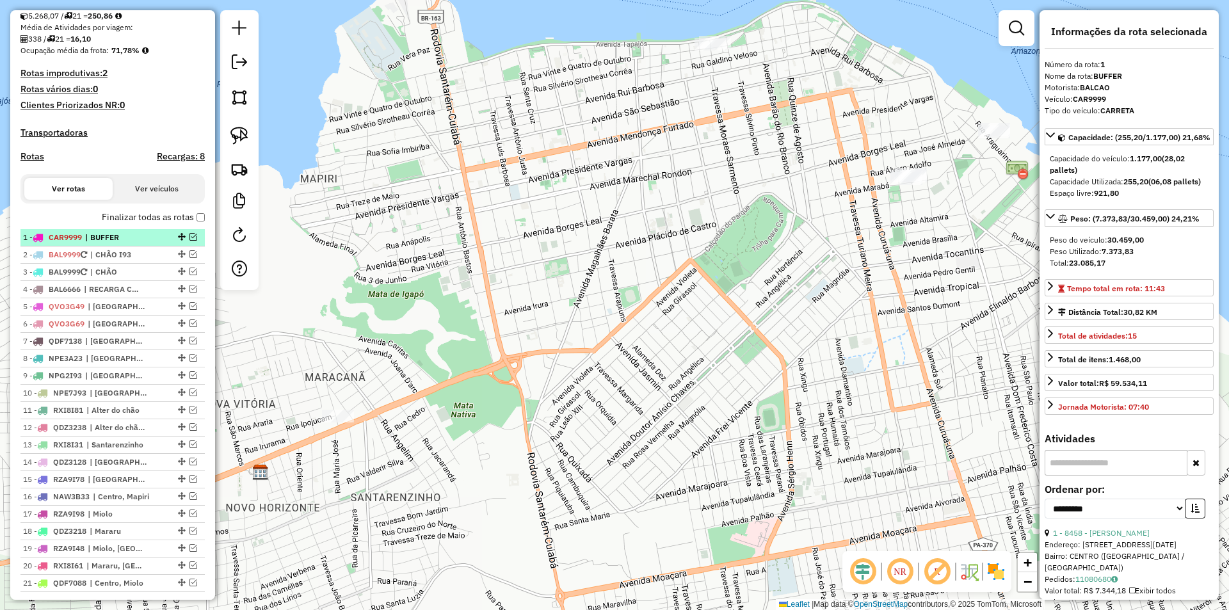
click at [185, 241] on div at bounding box center [180, 237] width 38 height 8
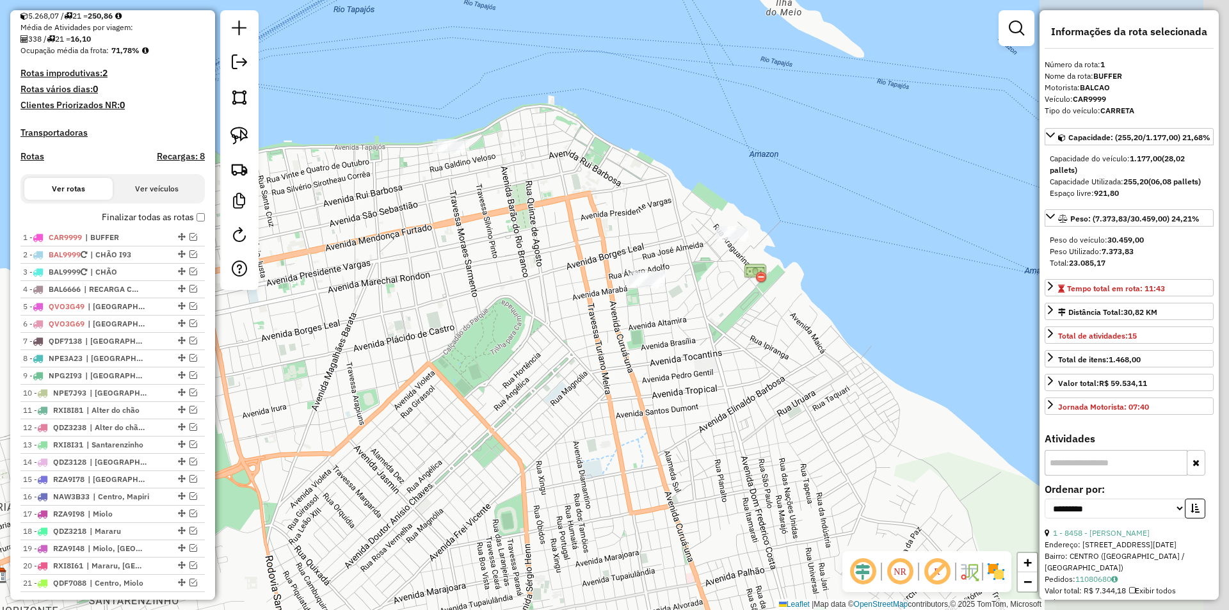
drag, startPoint x: 534, startPoint y: 188, endPoint x: 244, endPoint y: 299, distance: 310.3
click at [244, 299] on div "Janela de atendimento Grade de atendimento Capacidade Transportadoras Veículos …" at bounding box center [614, 305] width 1229 height 610
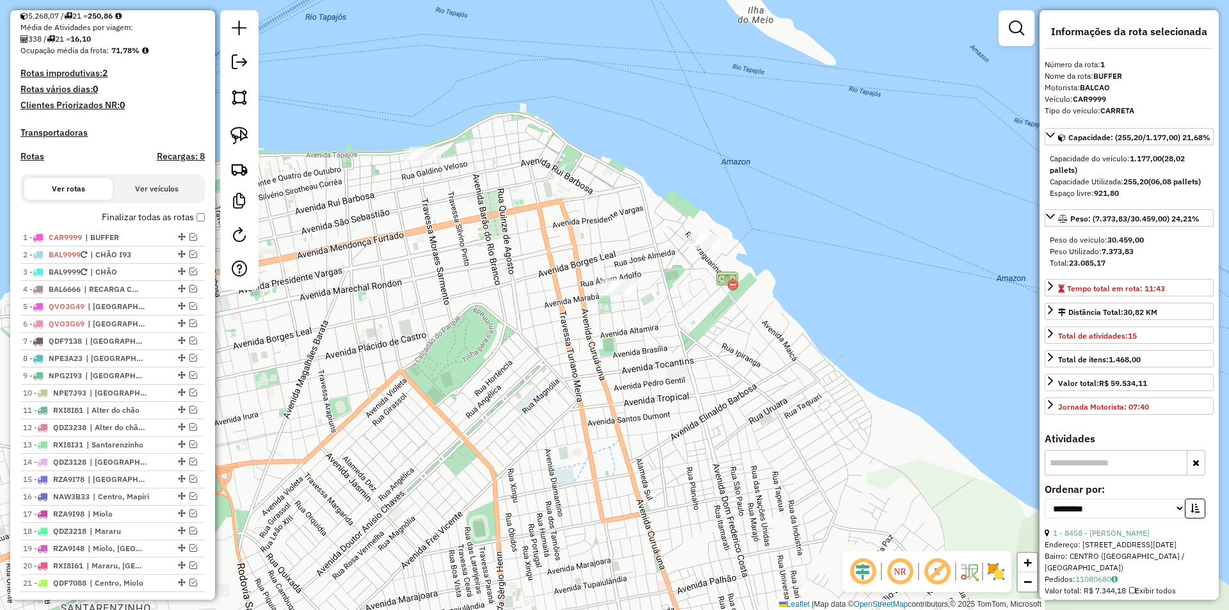
click at [255, 122] on div at bounding box center [239, 150] width 38 height 280
click at [243, 126] on link at bounding box center [239, 136] width 28 height 28
drag, startPoint x: 666, startPoint y: 180, endPoint x: 774, endPoint y: 250, distance: 128.3
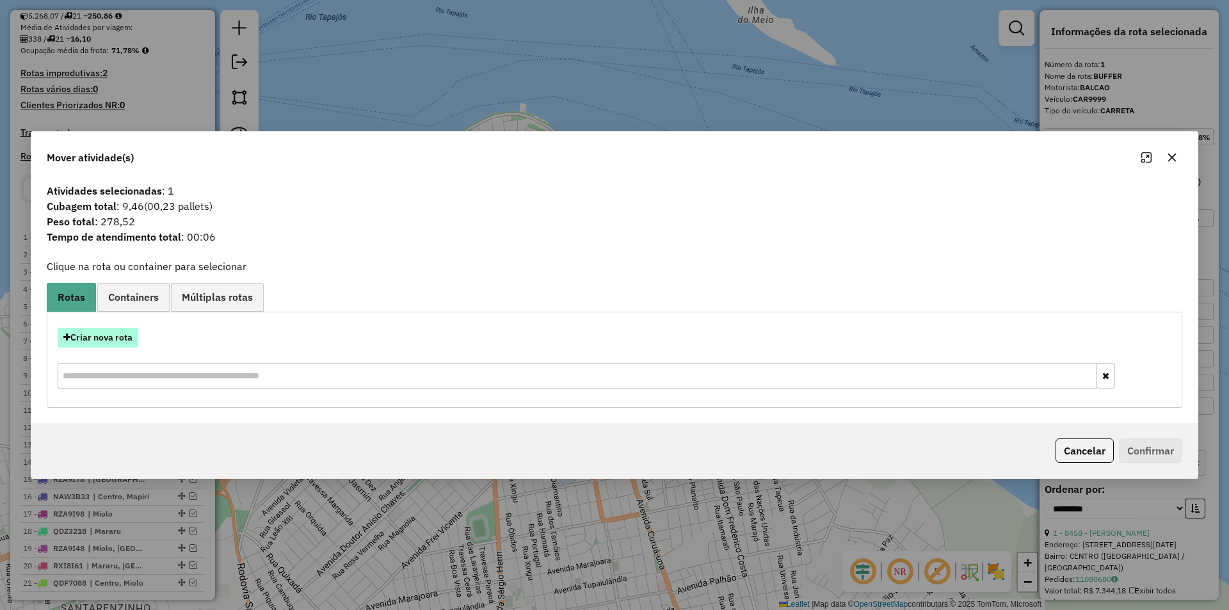
click at [110, 332] on button "Criar nova rota" at bounding box center [98, 338] width 81 height 20
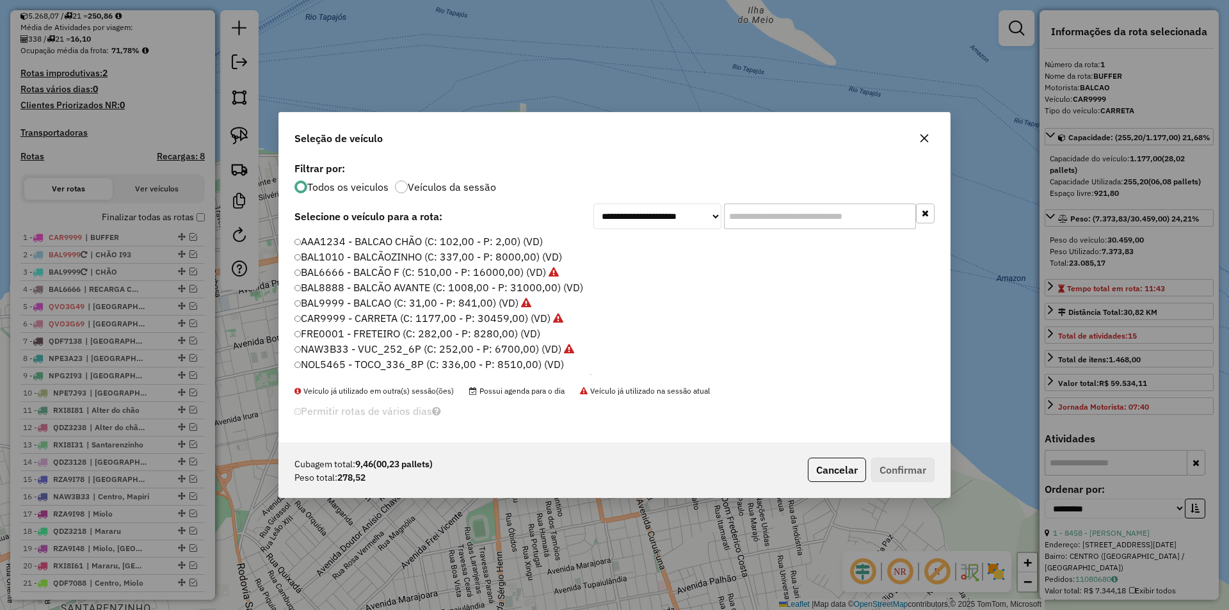
scroll to position [7, 4]
click at [831, 466] on button "Cancelar" at bounding box center [837, 470] width 58 height 24
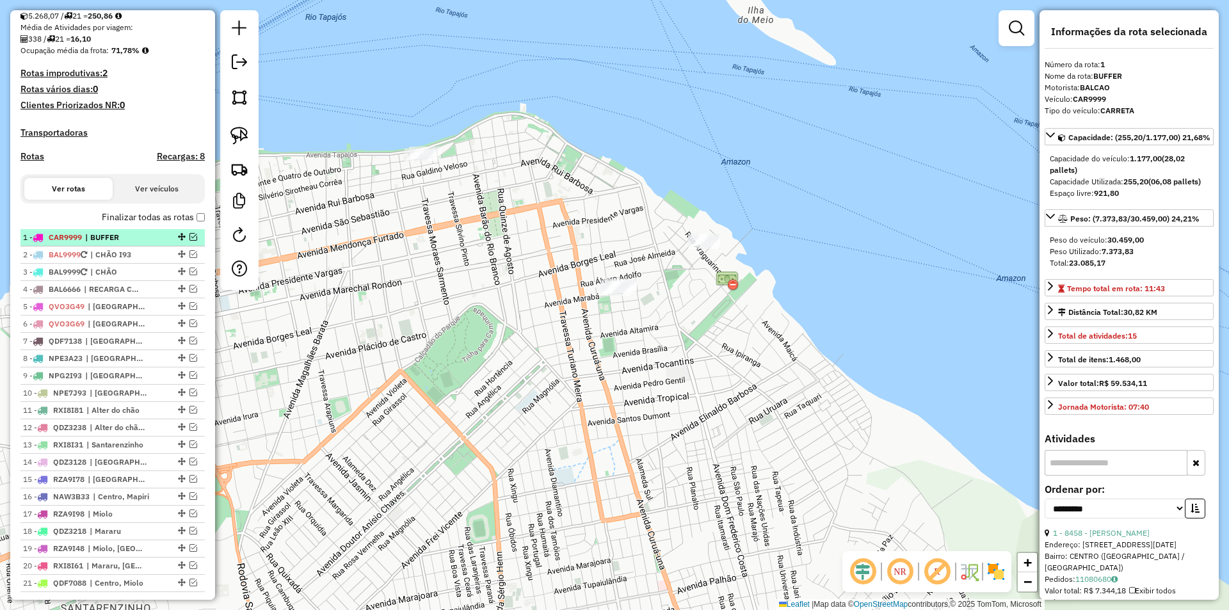
click at [189, 241] on em at bounding box center [193, 237] width 8 height 8
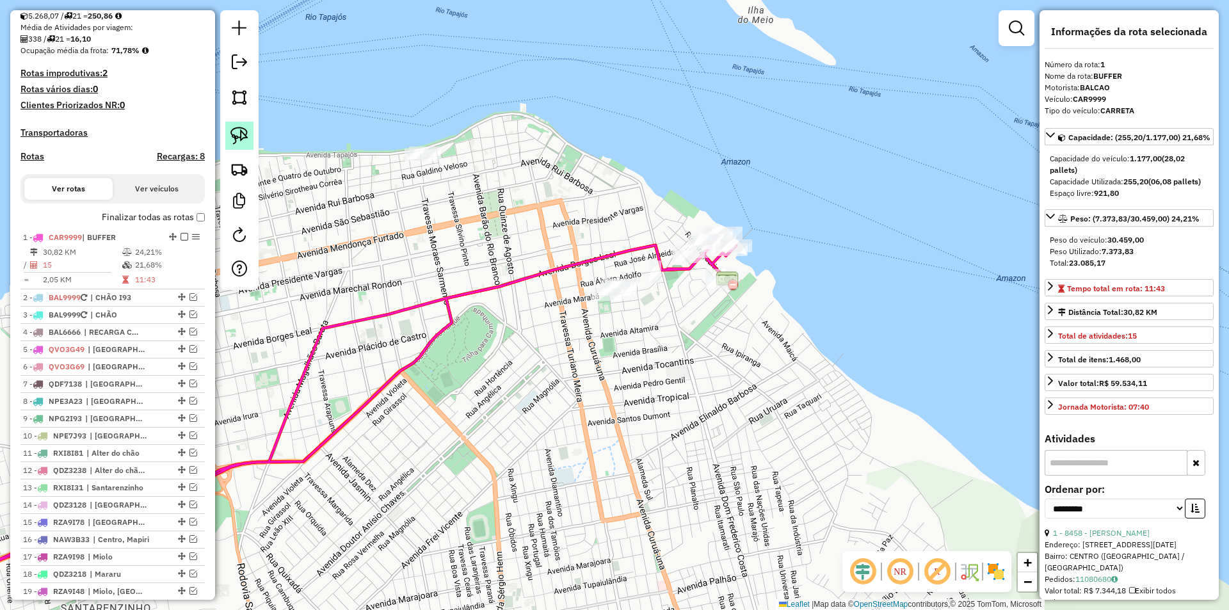
click at [237, 144] on img at bounding box center [239, 136] width 18 height 18
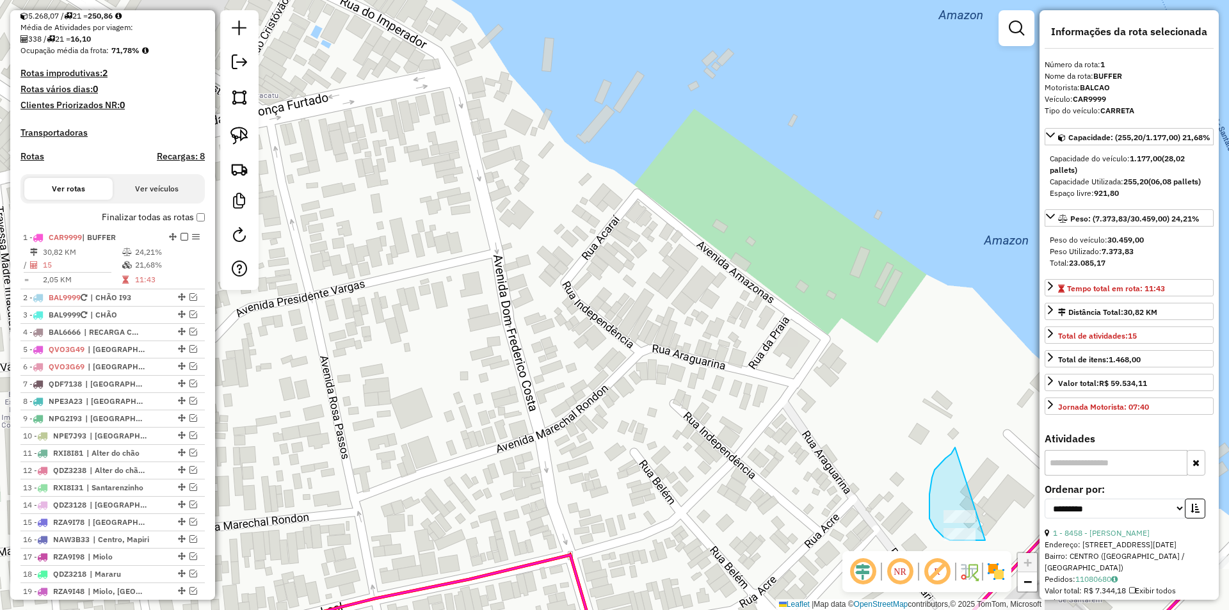
drag, startPoint x: 954, startPoint y: 448, endPoint x: 996, endPoint y: 540, distance: 101.4
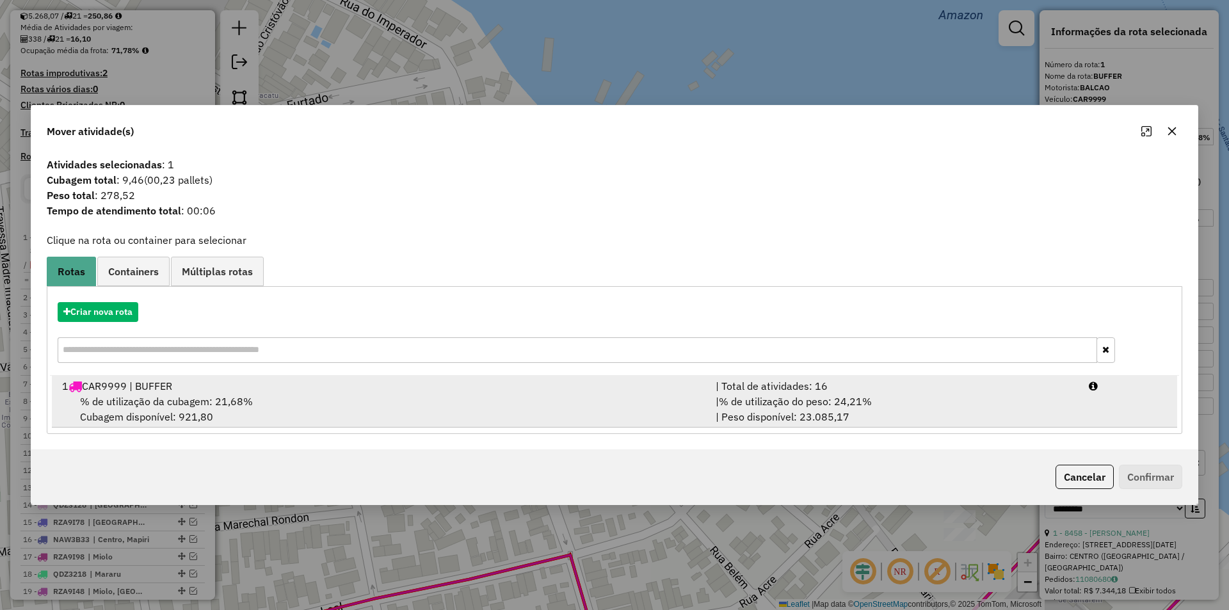
click at [328, 400] on div "% de utilização da cubagem: 21,68% Cubagem disponível: 921,80" at bounding box center [380, 409] width 653 height 31
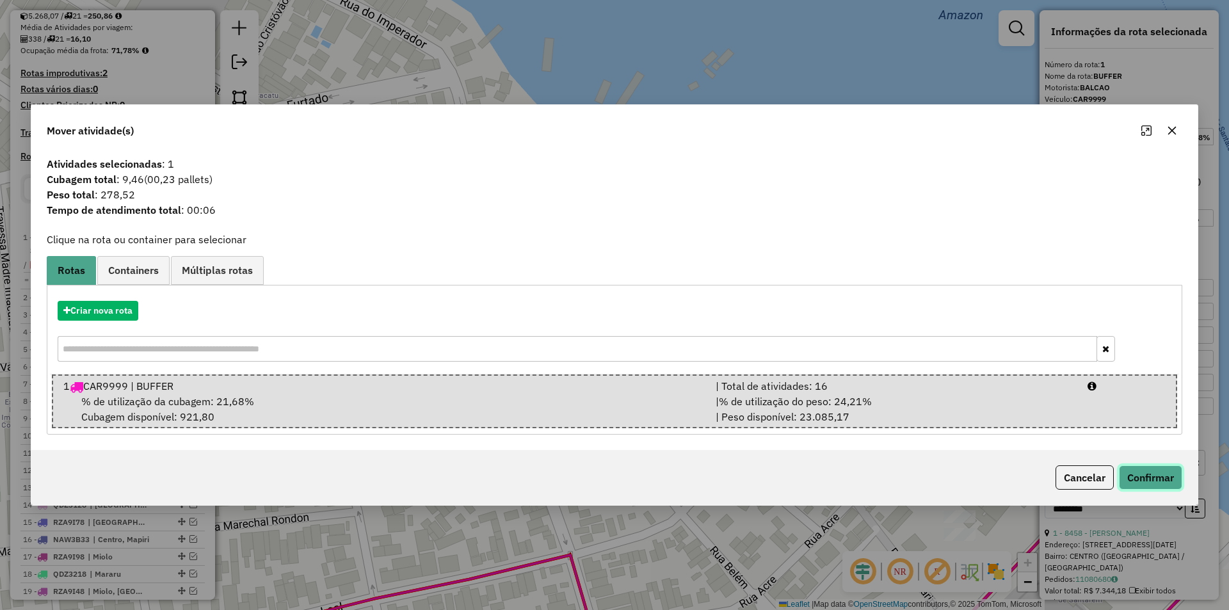
click at [1151, 483] on button "Confirmar" at bounding box center [1150, 477] width 63 height 24
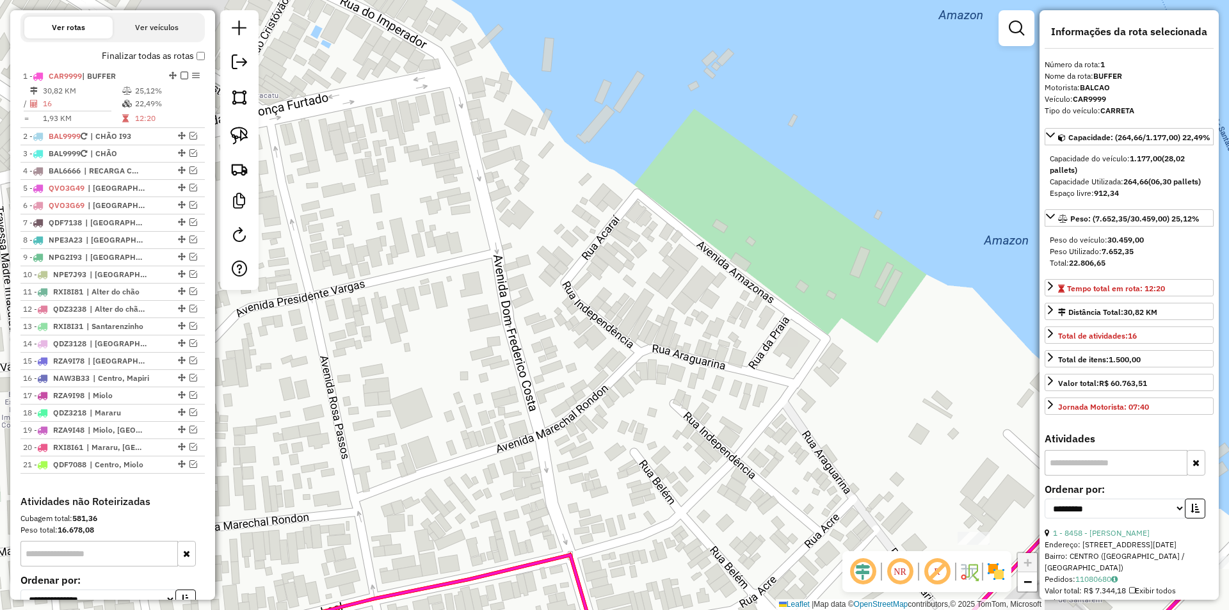
scroll to position [511, 0]
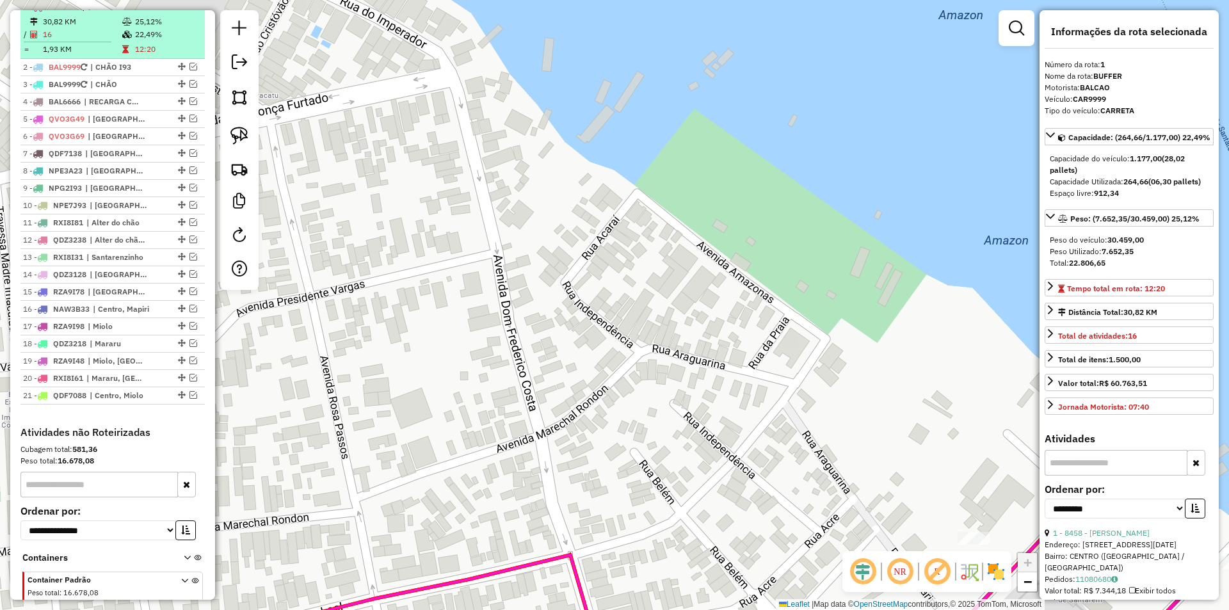
click at [180, 10] on em at bounding box center [184, 7] width 8 height 8
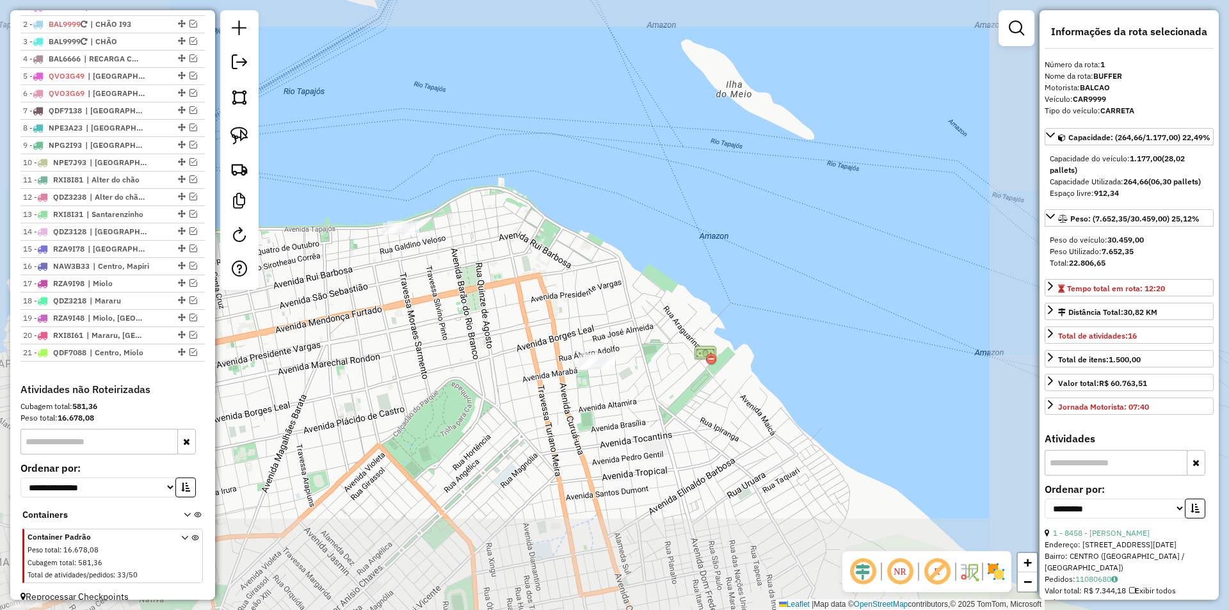
drag, startPoint x: 694, startPoint y: 335, endPoint x: 660, endPoint y: 256, distance: 86.0
click at [660, 256] on div "Janela de atendimento Grade de atendimento Capacidade Transportadoras Veículos …" at bounding box center [614, 305] width 1229 height 610
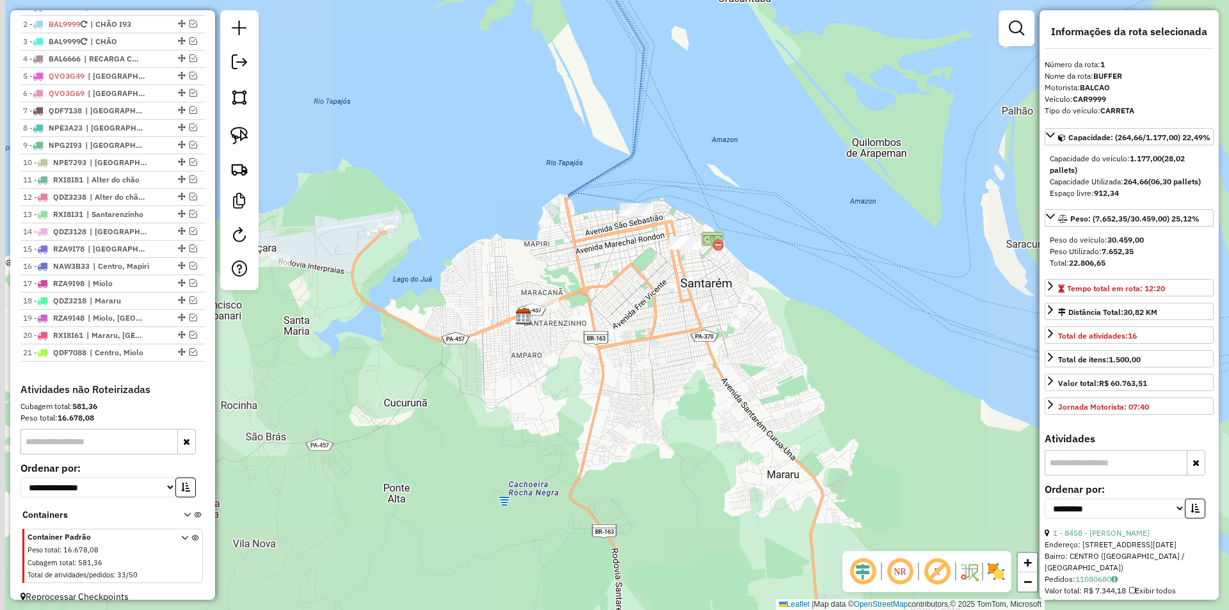
drag, startPoint x: 678, startPoint y: 392, endPoint x: 722, endPoint y: 362, distance: 52.9
click at [728, 361] on div "Janela de atendimento Grade de atendimento Capacidade Transportadoras Veículos …" at bounding box center [614, 305] width 1229 height 610
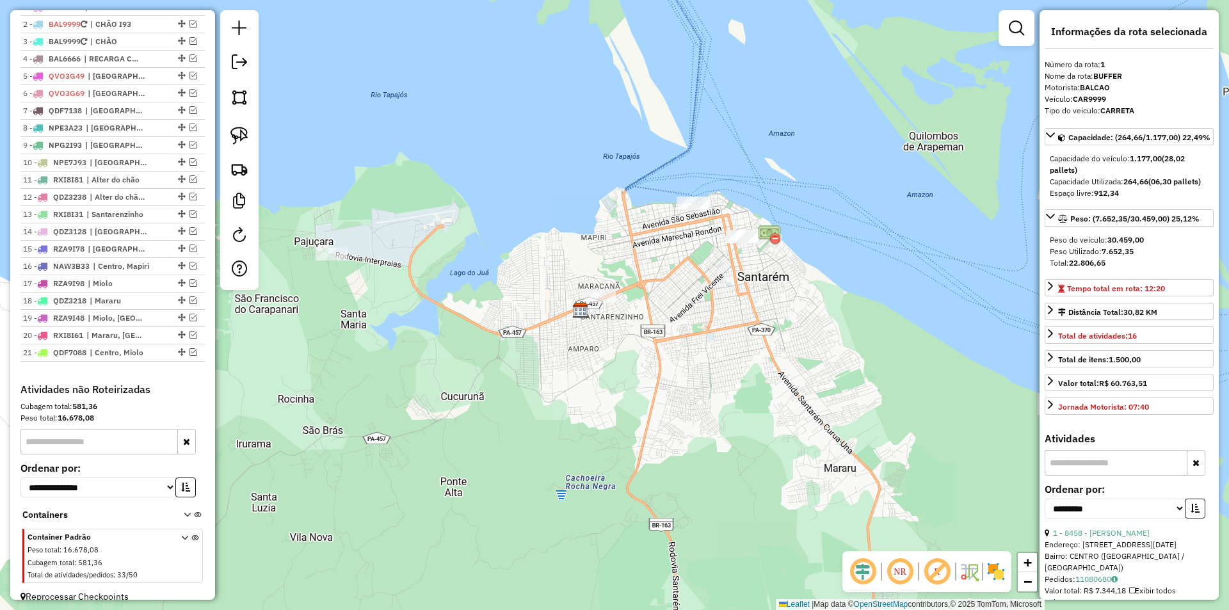
drag, startPoint x: 767, startPoint y: 365, endPoint x: 695, endPoint y: 375, distance: 72.4
click at [697, 376] on div "Janela de atendimento Grade de atendimento Capacidade Transportadoras Veículos …" at bounding box center [614, 305] width 1229 height 610
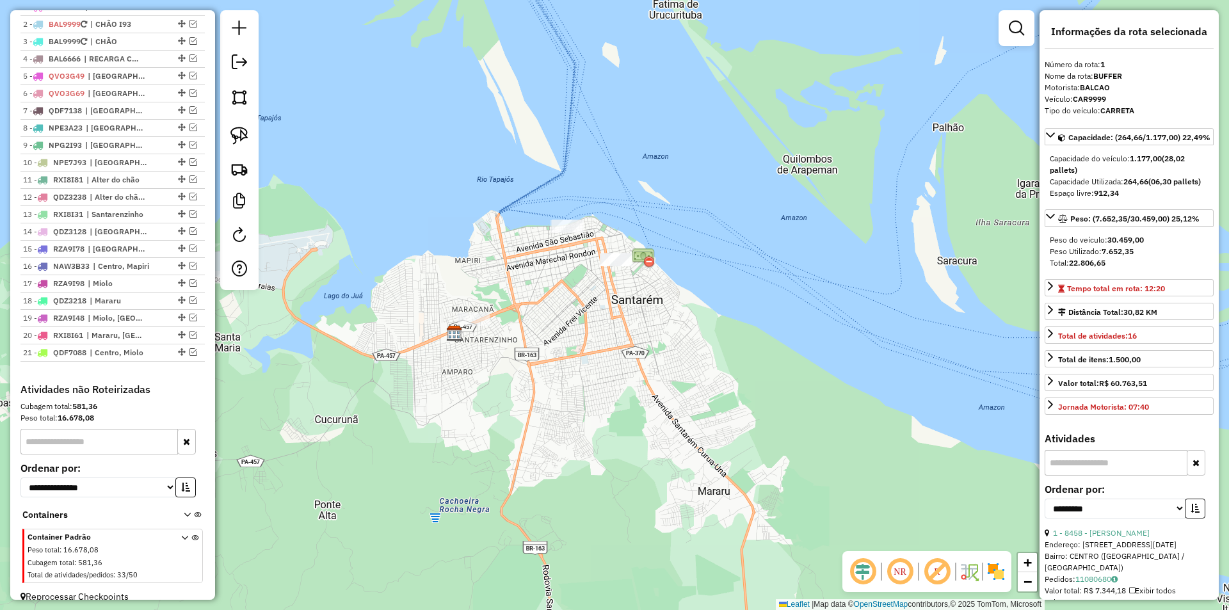
drag, startPoint x: 692, startPoint y: 374, endPoint x: 449, endPoint y: 286, distance: 258.5
click at [607, 391] on div "Janela de atendimento Grade de atendimento Capacidade Transportadoras Veículos …" at bounding box center [614, 305] width 1229 height 610
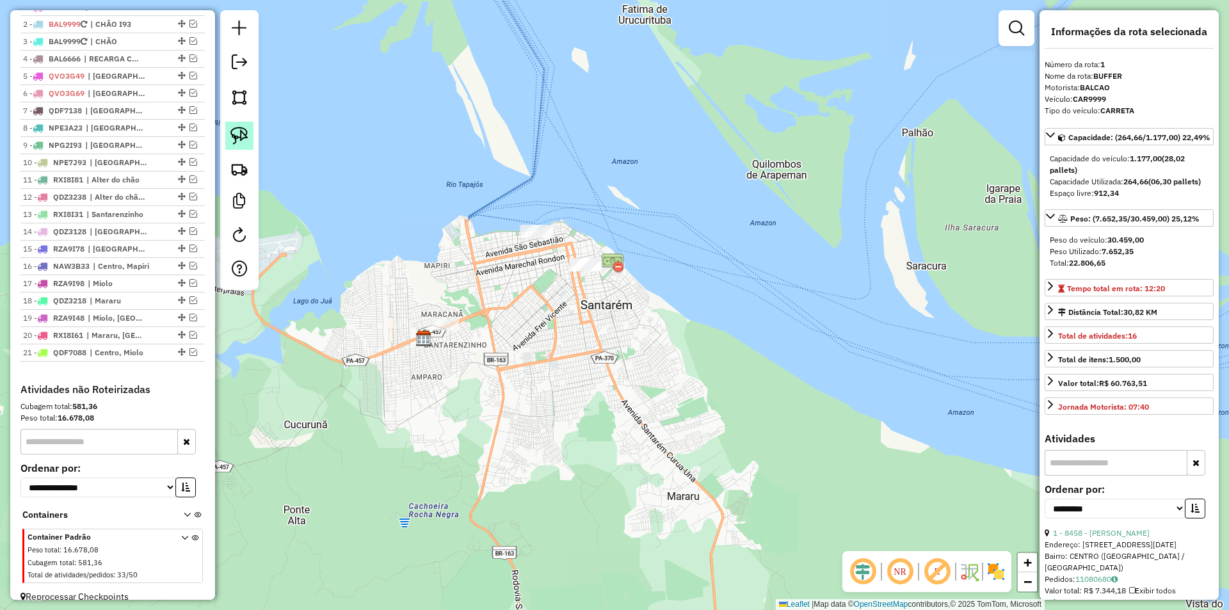
click at [248, 127] on img at bounding box center [239, 136] width 18 height 18
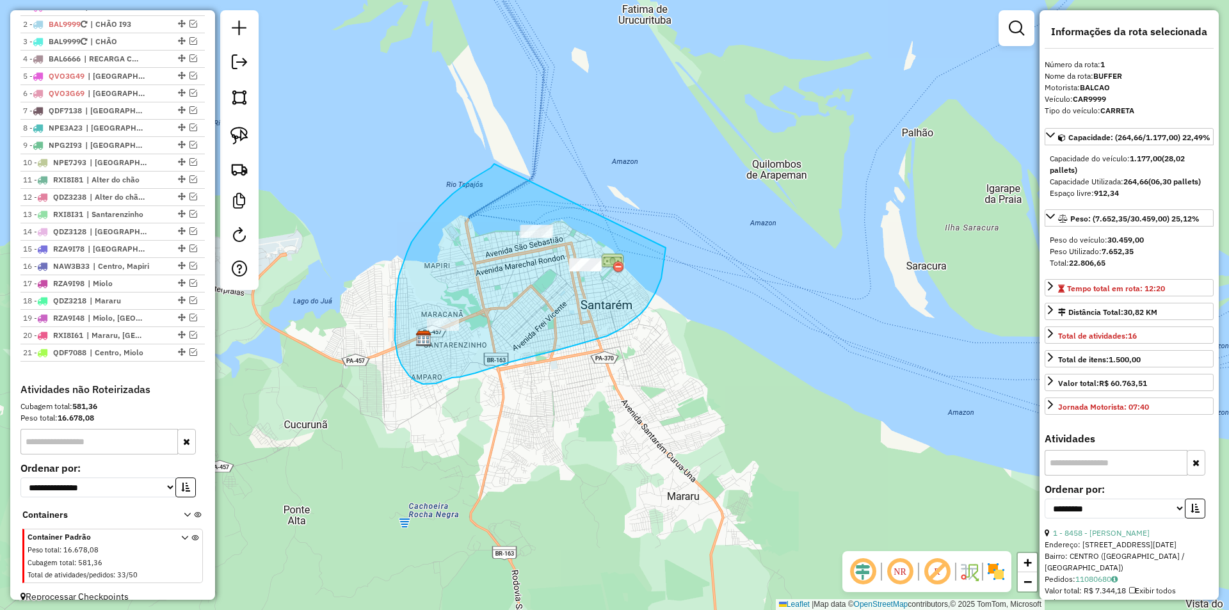
drag, startPoint x: 440, startPoint y: 206, endPoint x: 666, endPoint y: 244, distance: 229.8
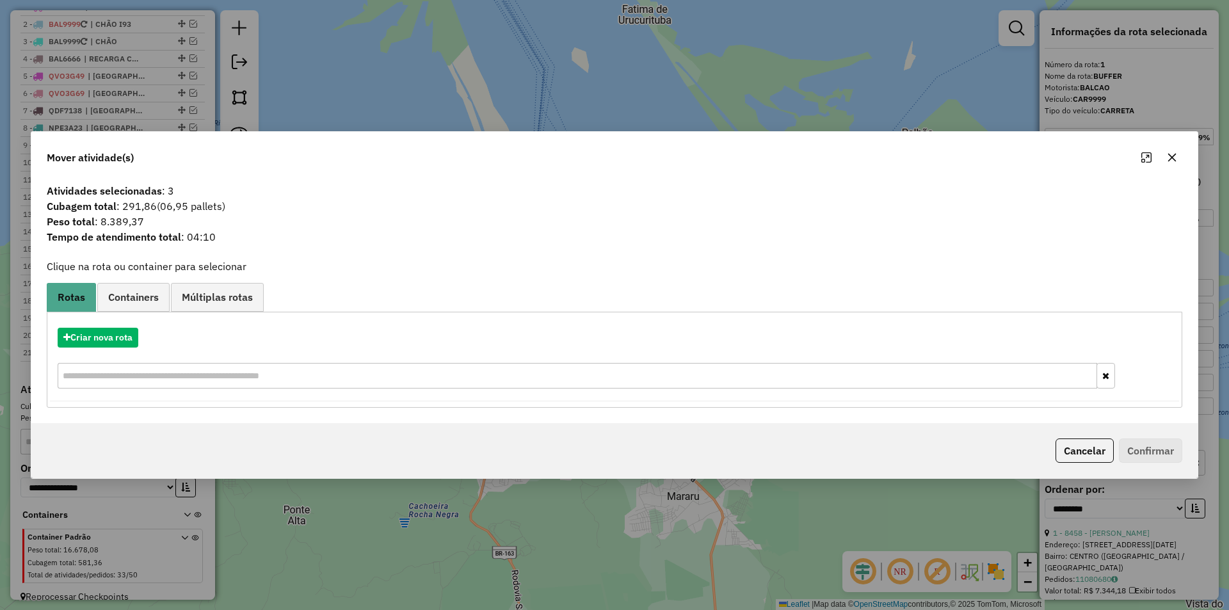
click at [100, 325] on div "Criar nova rota" at bounding box center [614, 359] width 1129 height 83
click at [112, 336] on button "Criar nova rota" at bounding box center [98, 338] width 81 height 20
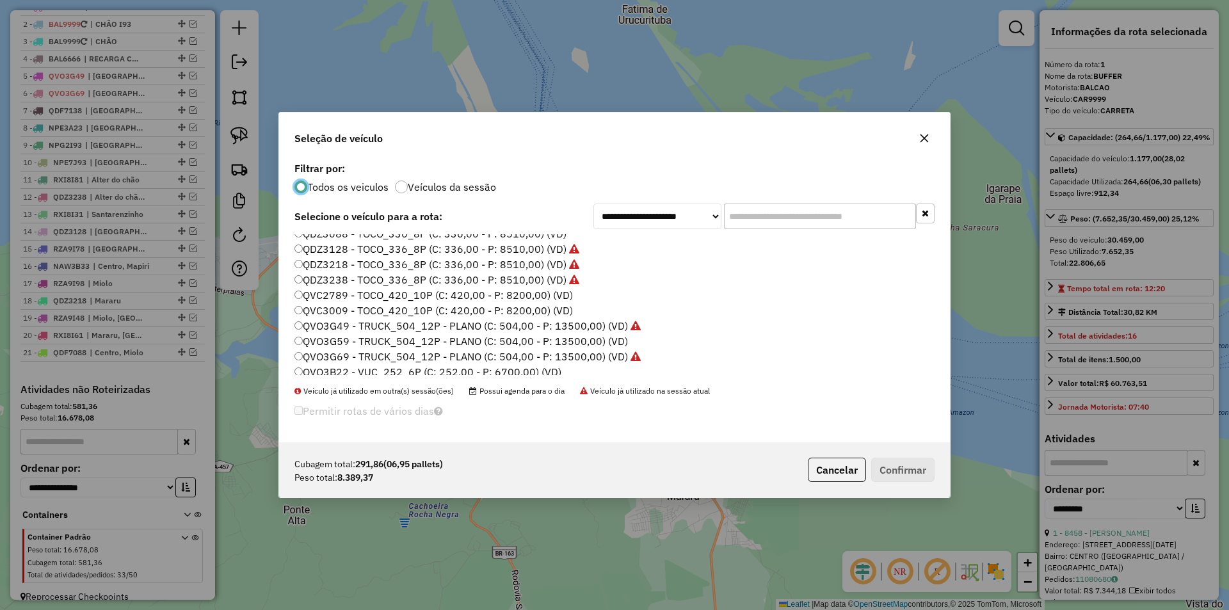
scroll to position [189, 0]
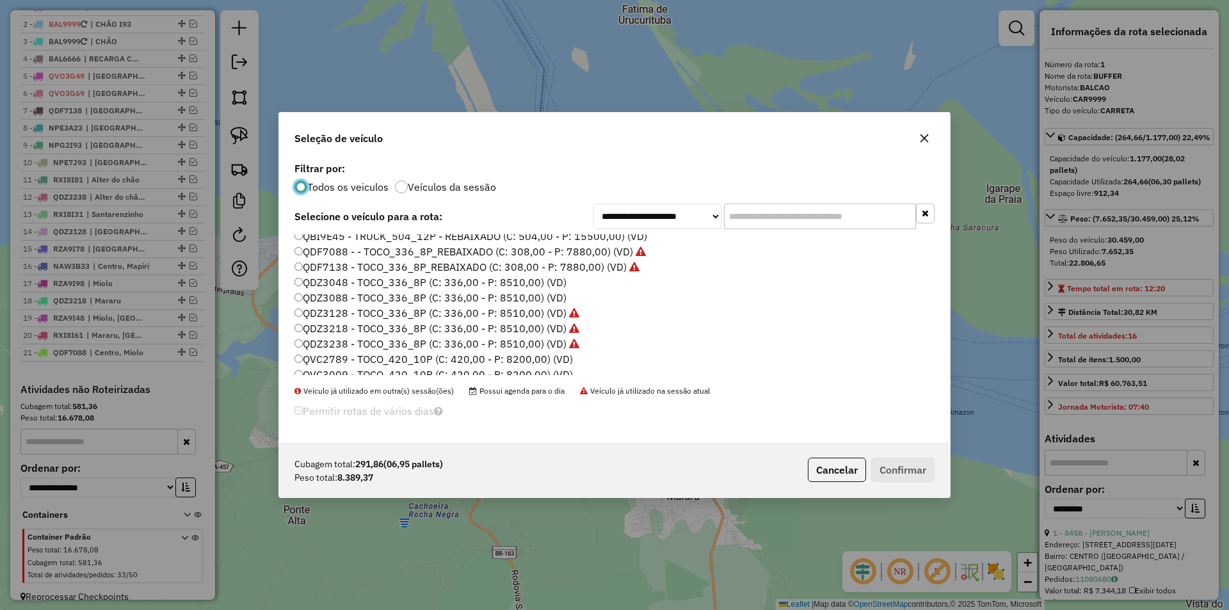
click at [383, 296] on label "QDZ3088 - TOCO_336_8P (C: 336,00 - P: 8510,00) (VD)" at bounding box center [430, 297] width 272 height 15
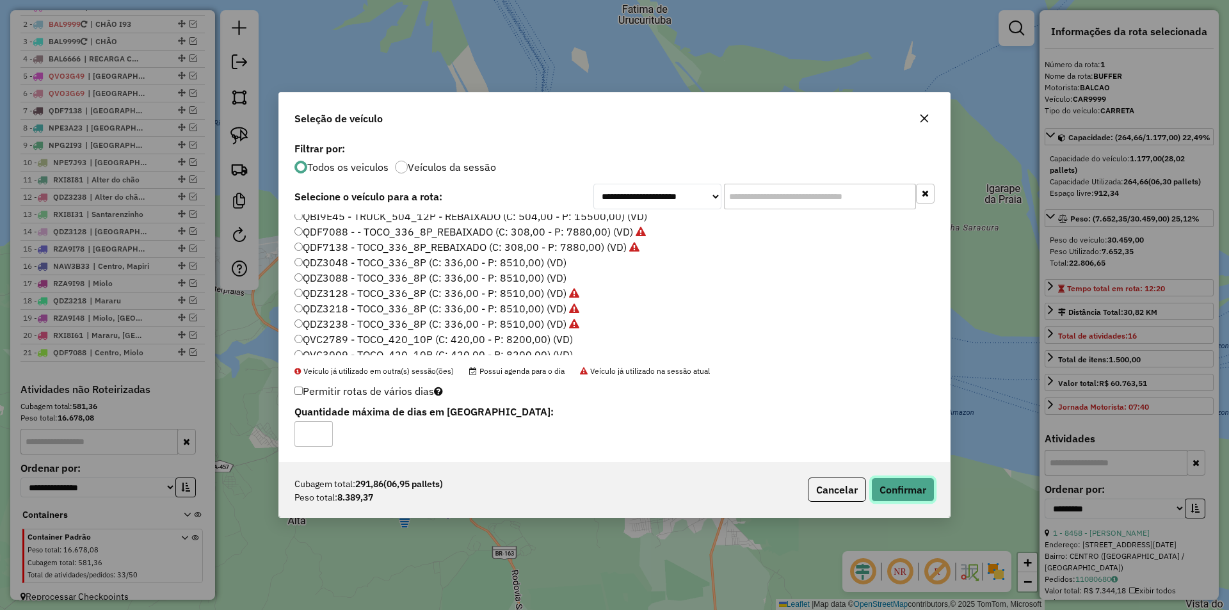
click at [925, 484] on button "Confirmar" at bounding box center [902, 489] width 63 height 24
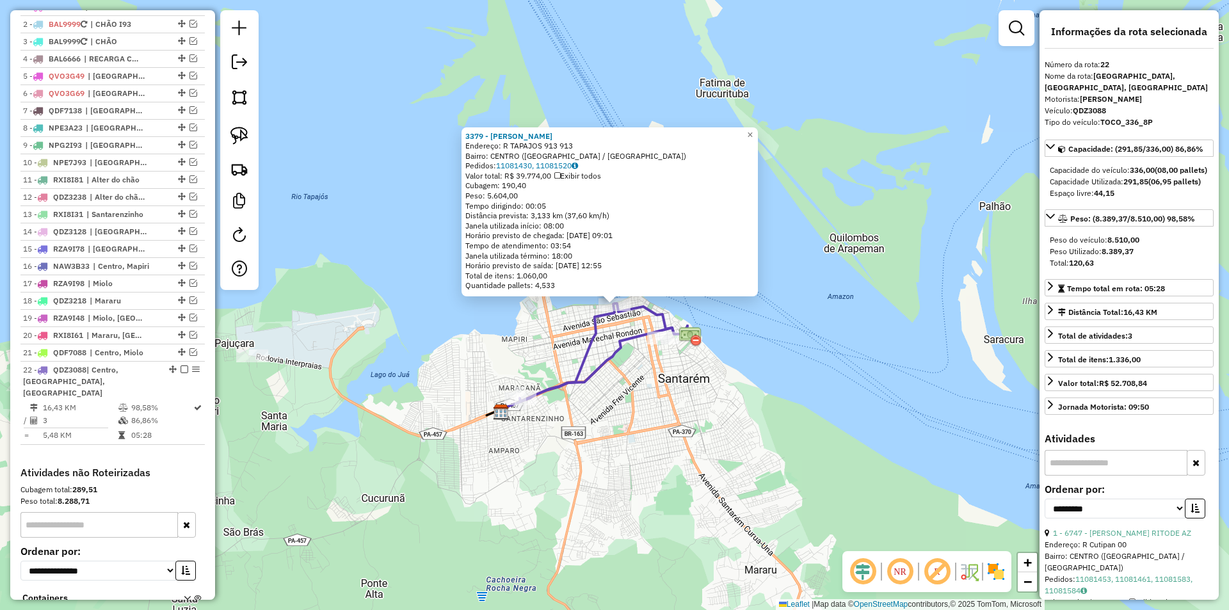
scroll to position [609, 0]
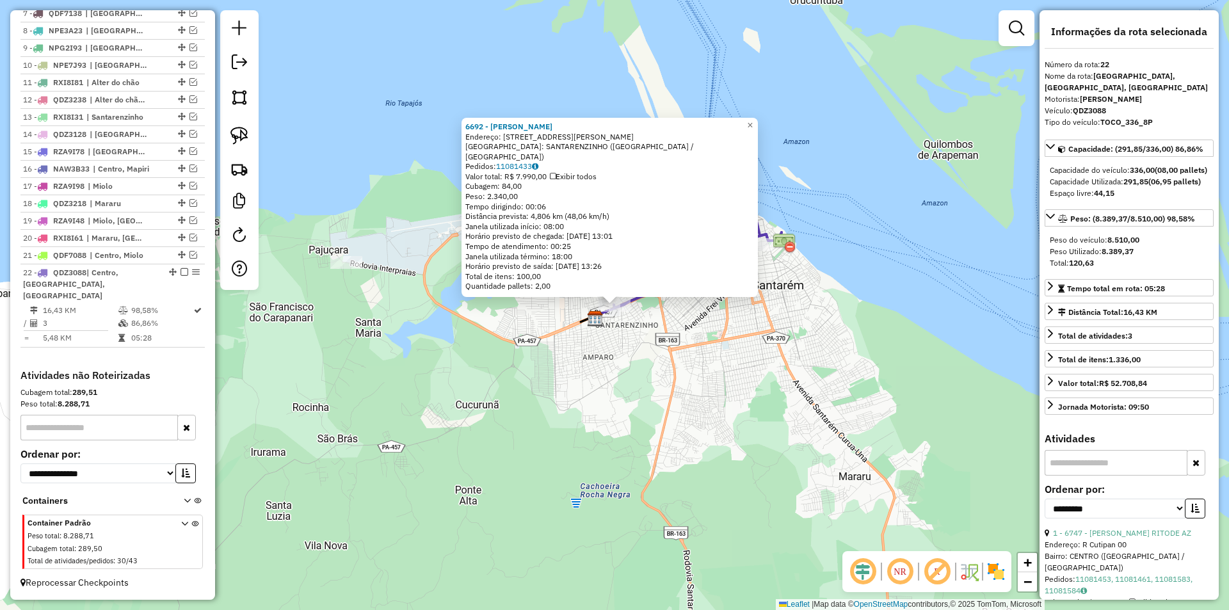
click at [699, 376] on div "6692 - Karen Cristina Mota Endereço: AV ENGENHEIRO FERNANDO GUILHON 62 Bairro: …" at bounding box center [614, 305] width 1229 height 610
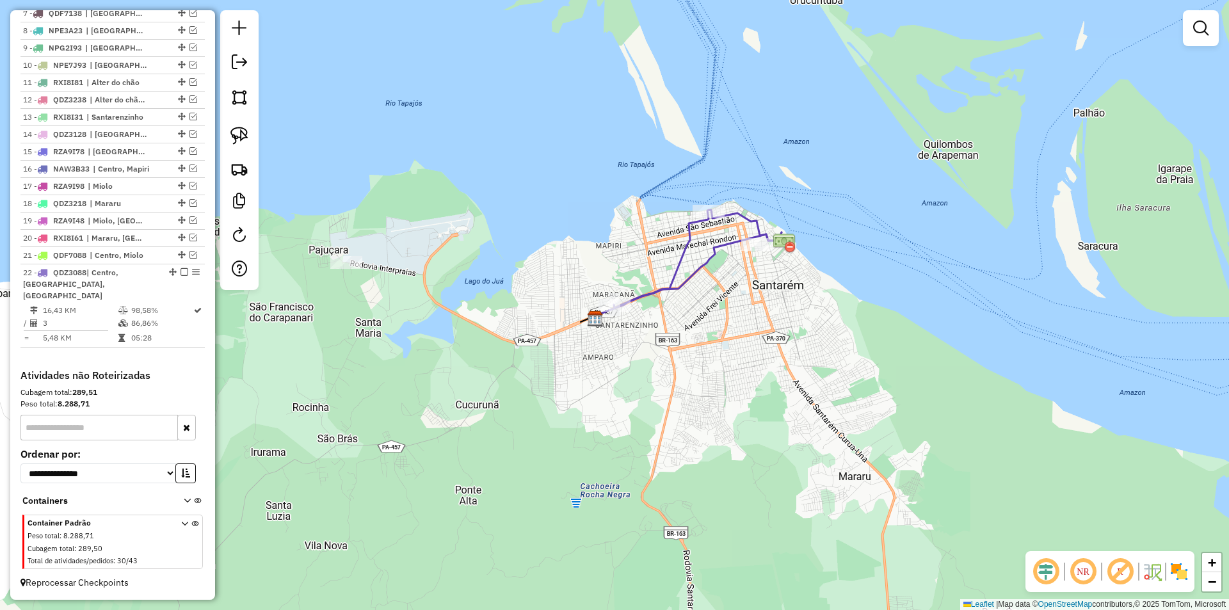
click at [712, 223] on icon at bounding box center [698, 259] width 168 height 98
select select "**********"
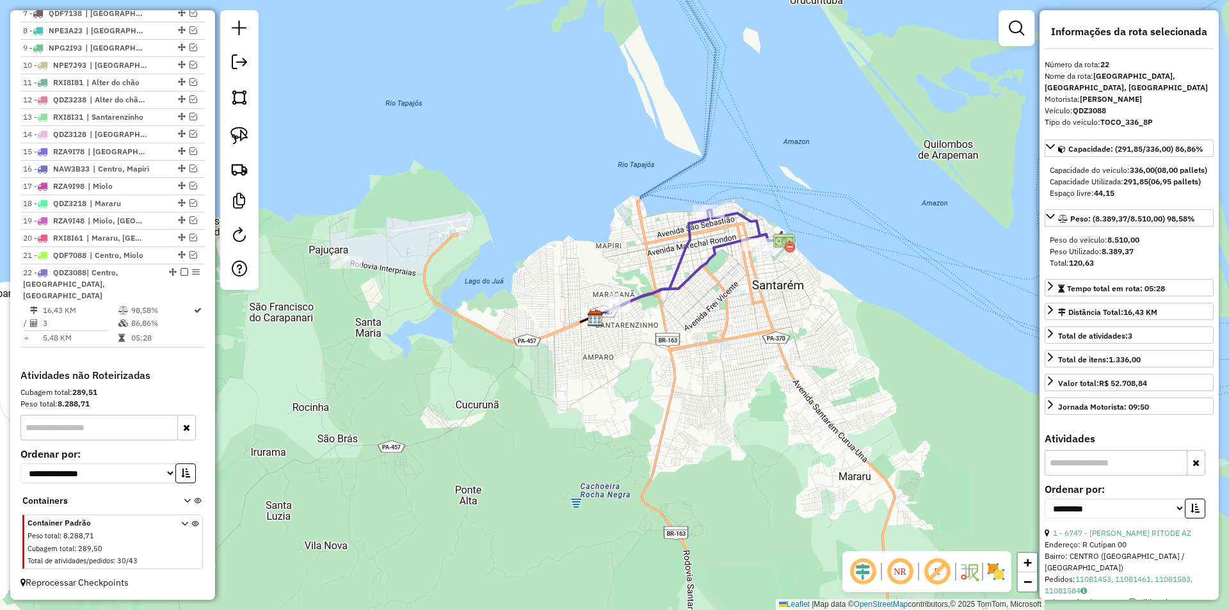
click at [685, 284] on icon at bounding box center [688, 275] width 186 height 86
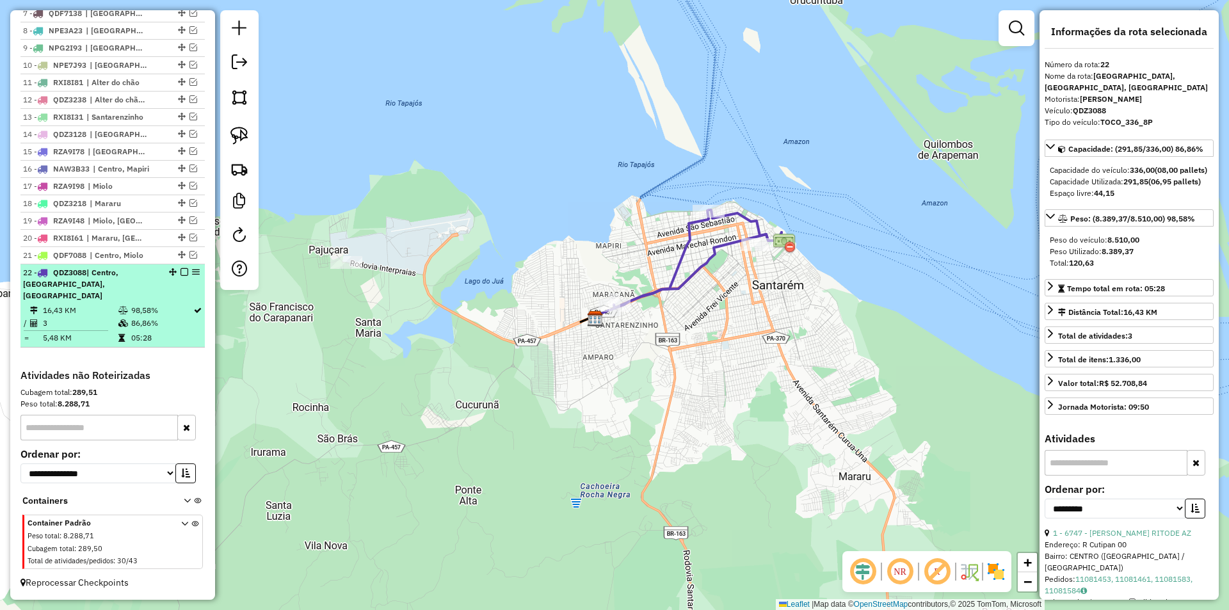
click at [180, 276] on em at bounding box center [184, 272] width 8 height 8
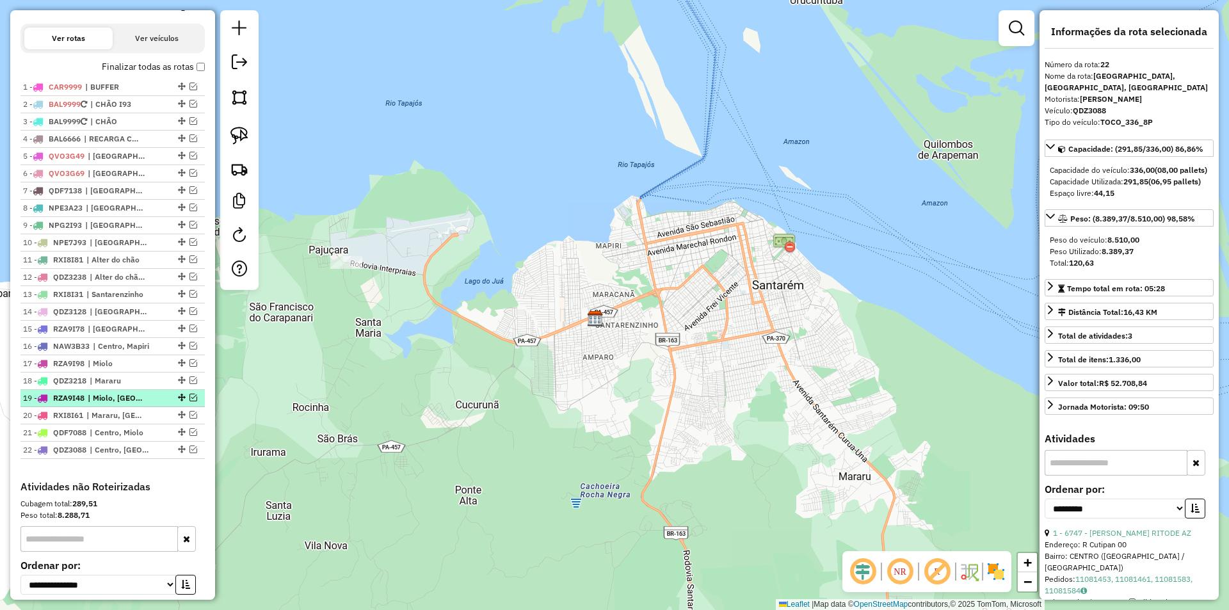
scroll to position [426, 0]
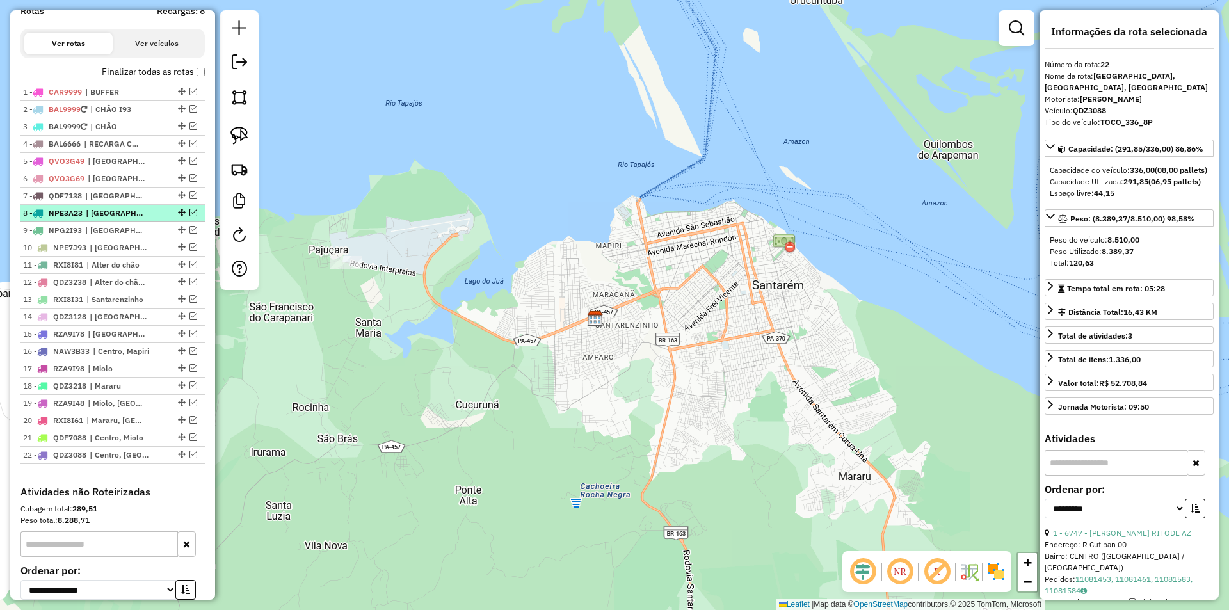
click at [195, 216] on div at bounding box center [180, 213] width 38 height 8
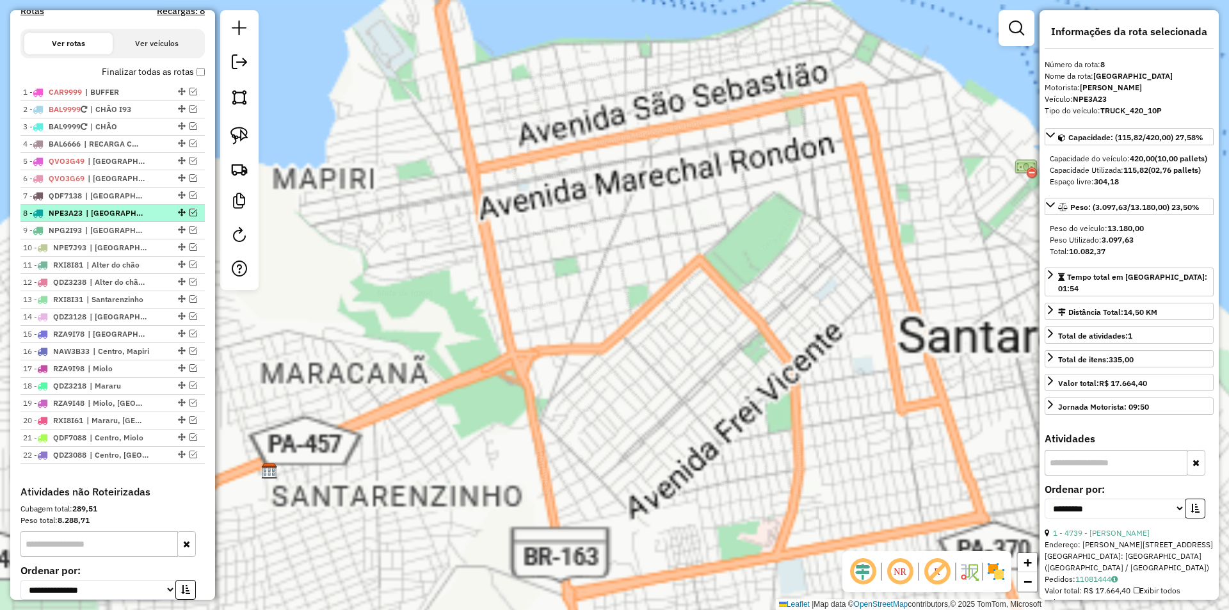
click at [192, 216] on em at bounding box center [193, 213] width 8 height 8
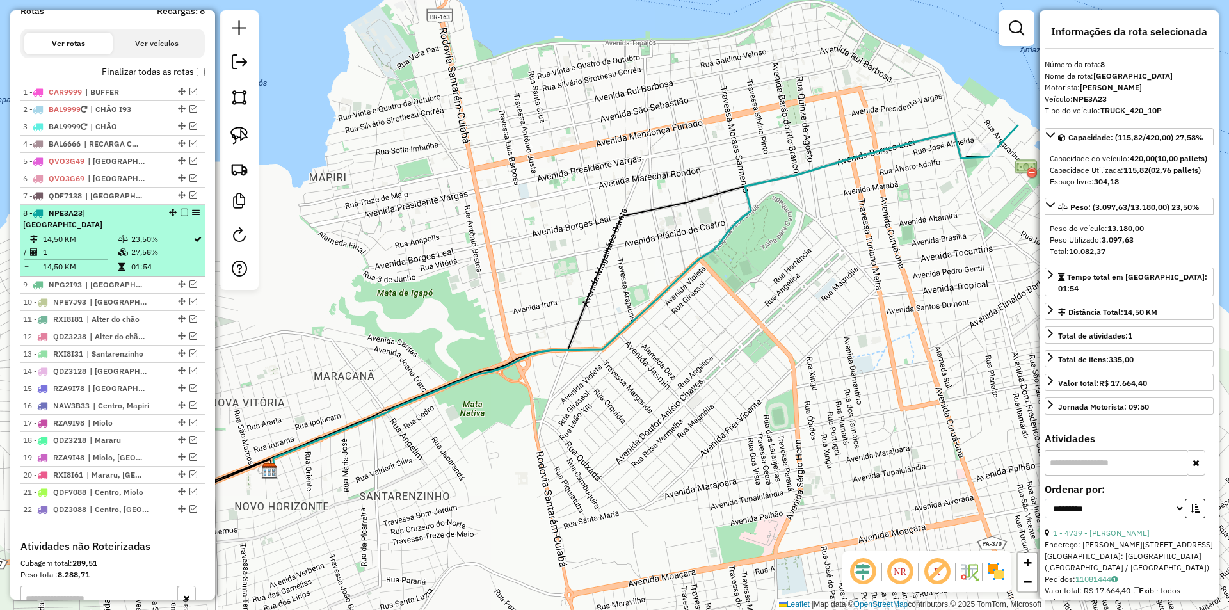
click at [179, 233] on td "23,50%" at bounding box center [162, 239] width 62 height 13
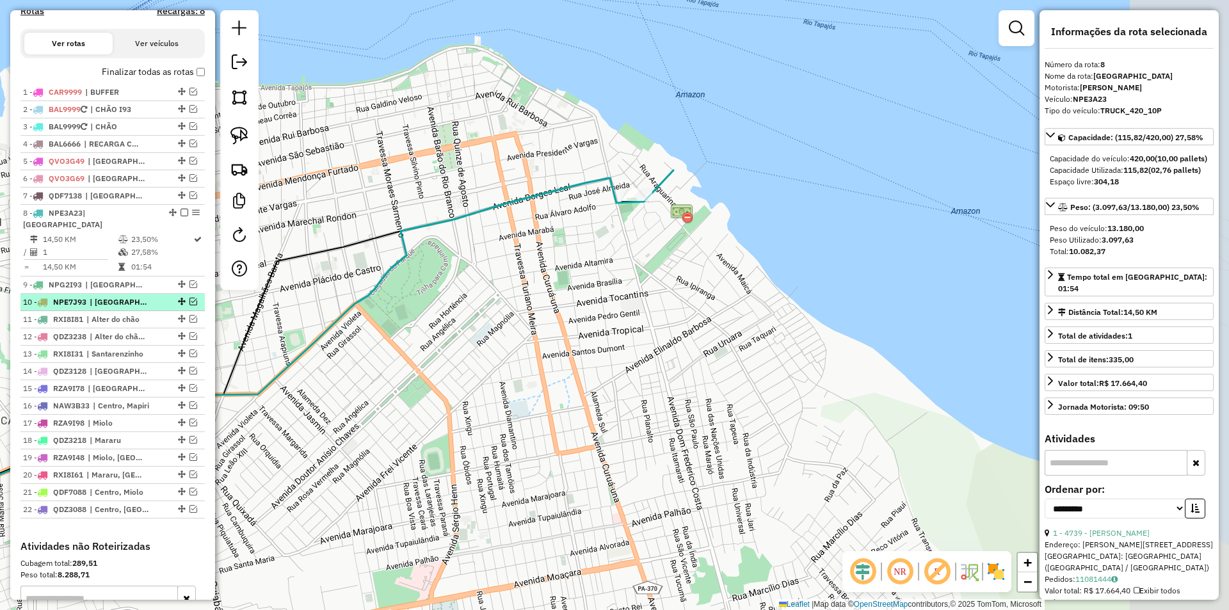
drag, startPoint x: 501, startPoint y: 264, endPoint x: 154, endPoint y: 308, distance: 349.7
click at [154, 308] on hb-router-mapa "Informações da Sessão 978201 - 12/08/2025 Criação: 11/08/2025 18:51 Depósito: S…" at bounding box center [614, 305] width 1229 height 610
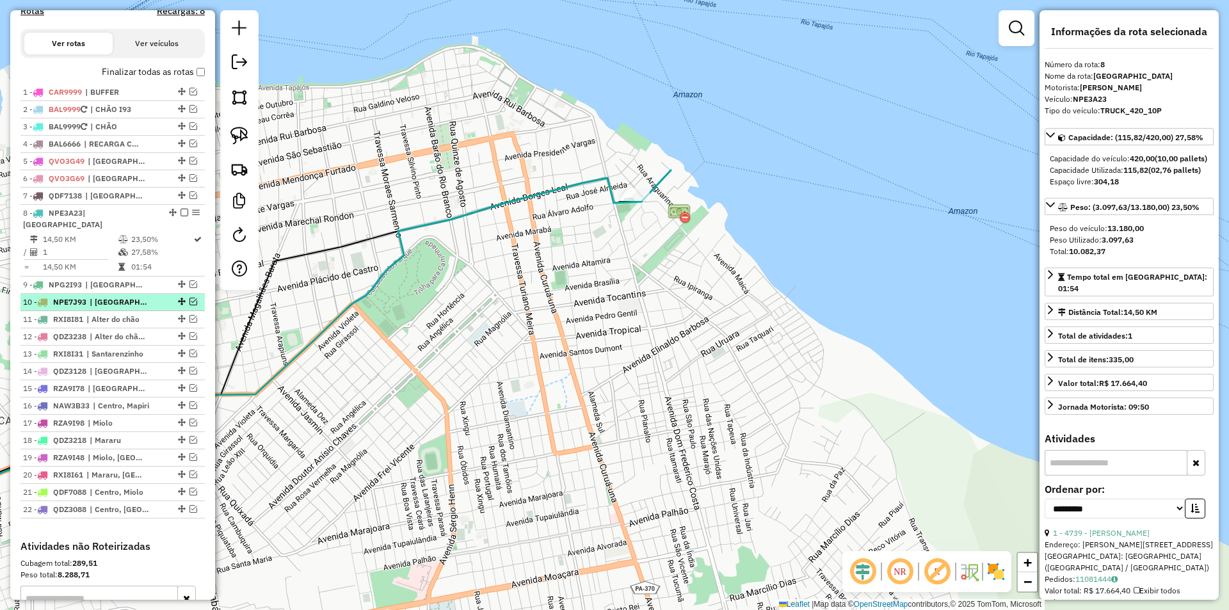
click at [140, 300] on span "| [GEOGRAPHIC_DATA], [GEOGRAPHIC_DATA], [GEOGRAPHIC_DATA]" at bounding box center [119, 302] width 59 height 12
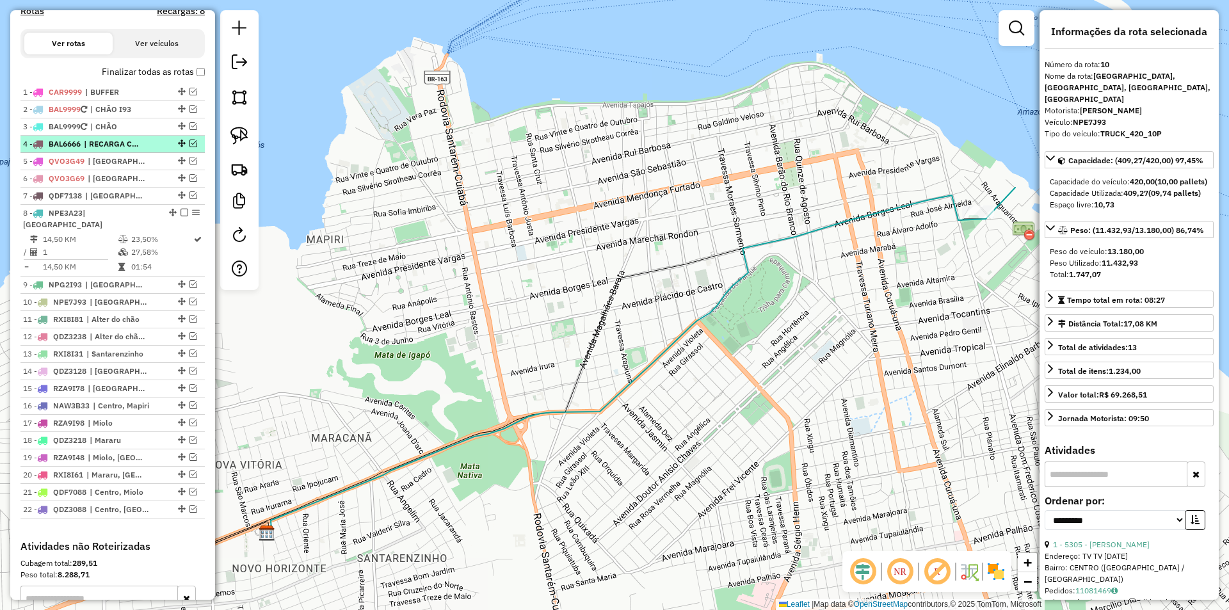
click at [115, 150] on span "| RECARGA CHÃO" at bounding box center [113, 144] width 59 height 12
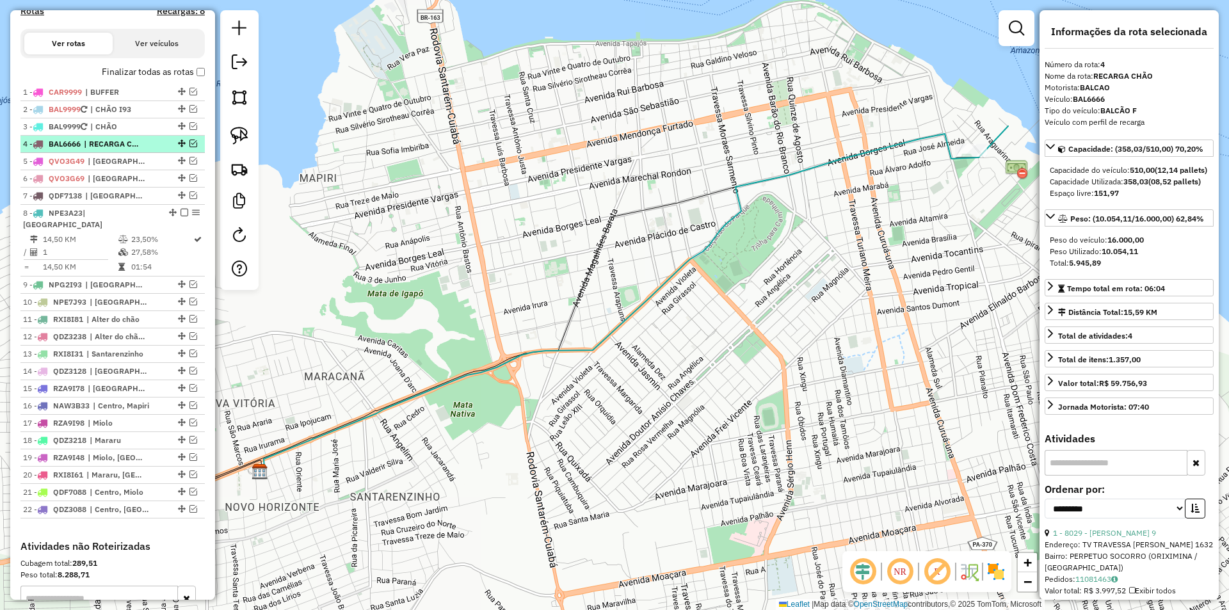
click at [192, 147] on em at bounding box center [193, 144] width 8 height 8
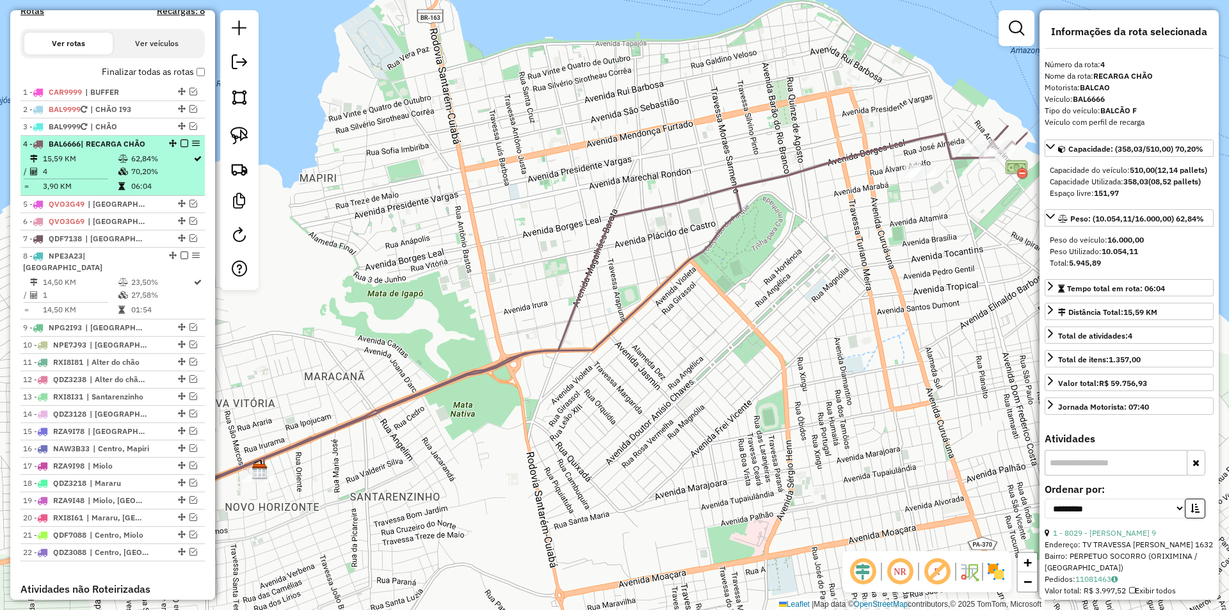
click at [187, 165] on td "62,84%" at bounding box center [162, 158] width 62 height 13
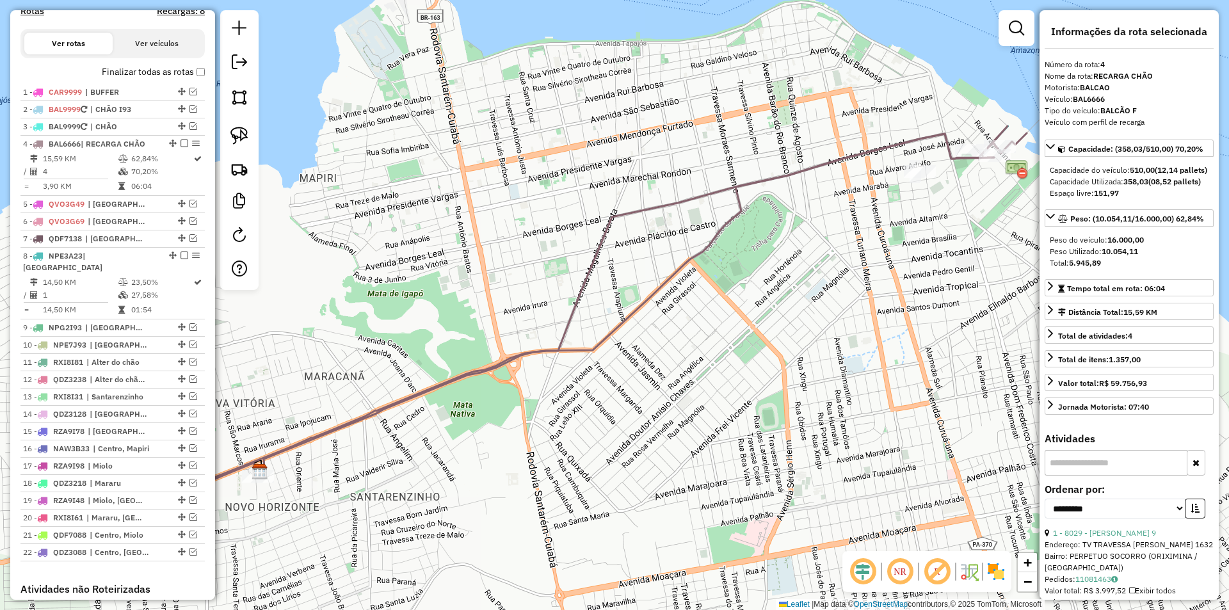
drag, startPoint x: 784, startPoint y: 251, endPoint x: 655, endPoint y: 182, distance: 146.6
click at [655, 182] on div "Janela de atendimento Grade de atendimento Capacidade Transportadoras Veículos …" at bounding box center [614, 305] width 1229 height 610
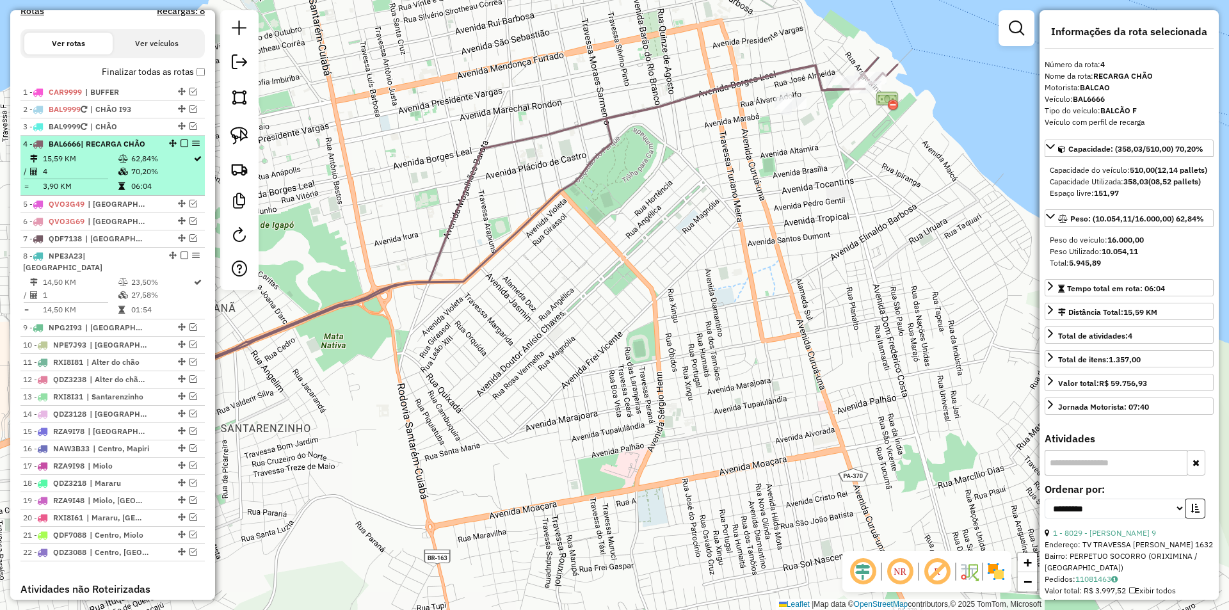
click at [181, 147] on em at bounding box center [184, 144] width 8 height 8
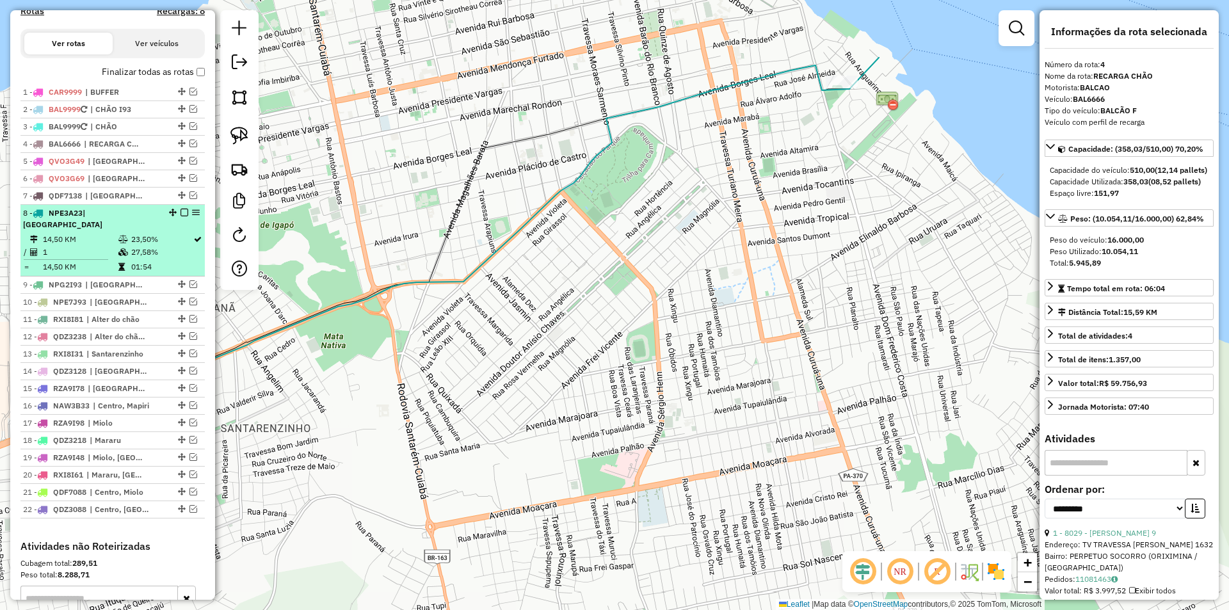
click at [170, 234] on td "23,50%" at bounding box center [162, 239] width 62 height 13
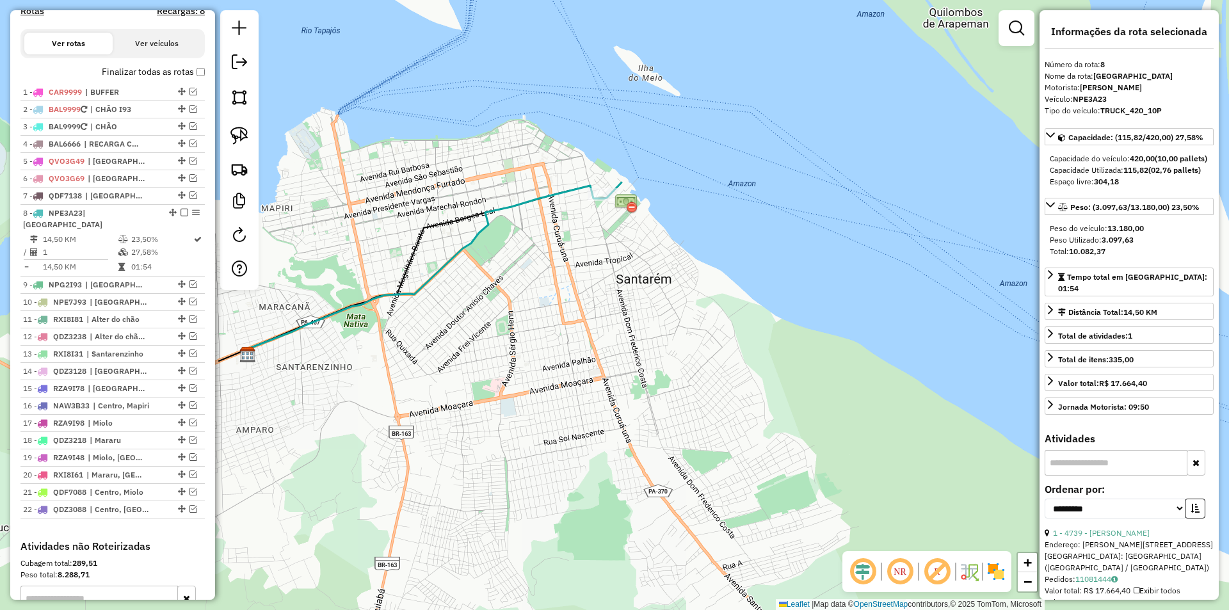
drag, startPoint x: 427, startPoint y: 334, endPoint x: 355, endPoint y: 268, distance: 98.3
click at [355, 268] on div "Janela de atendimento Grade de atendimento Capacidade Transportadoras Veículos …" at bounding box center [614, 305] width 1229 height 610
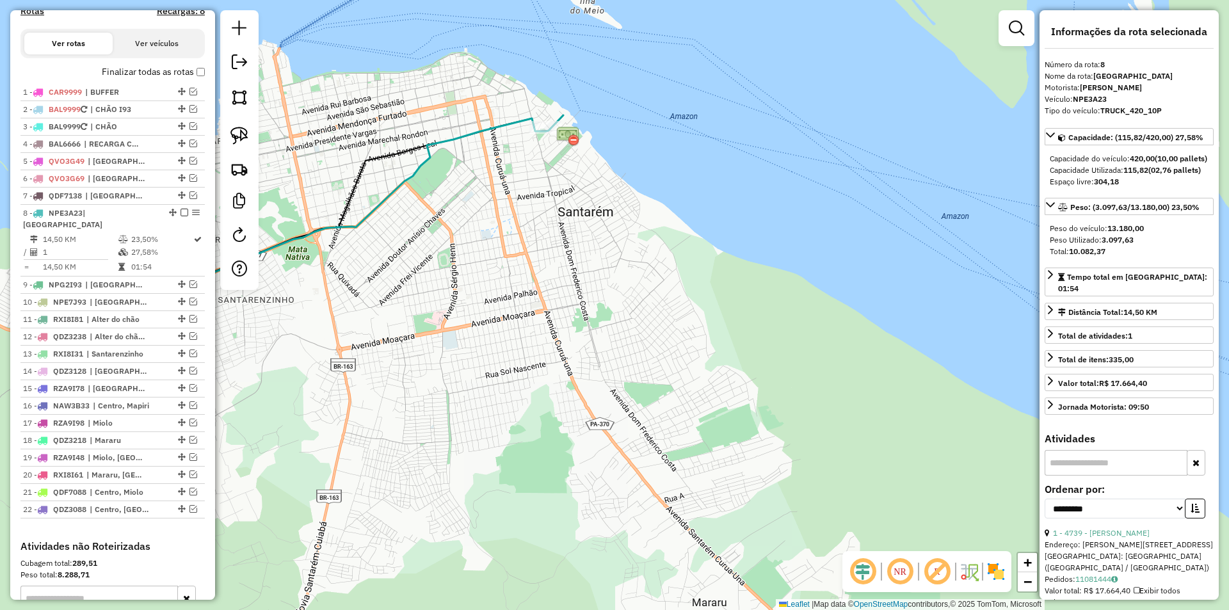
drag, startPoint x: 430, startPoint y: 328, endPoint x: 401, endPoint y: 273, distance: 62.4
click at [401, 273] on div "Janela de atendimento Grade de atendimento Capacidade Transportadoras Veículos …" at bounding box center [614, 305] width 1229 height 610
drag, startPoint x: 189, startPoint y: 473, endPoint x: 200, endPoint y: 426, distance: 48.6
click at [191, 473] on em at bounding box center [193, 474] width 8 height 8
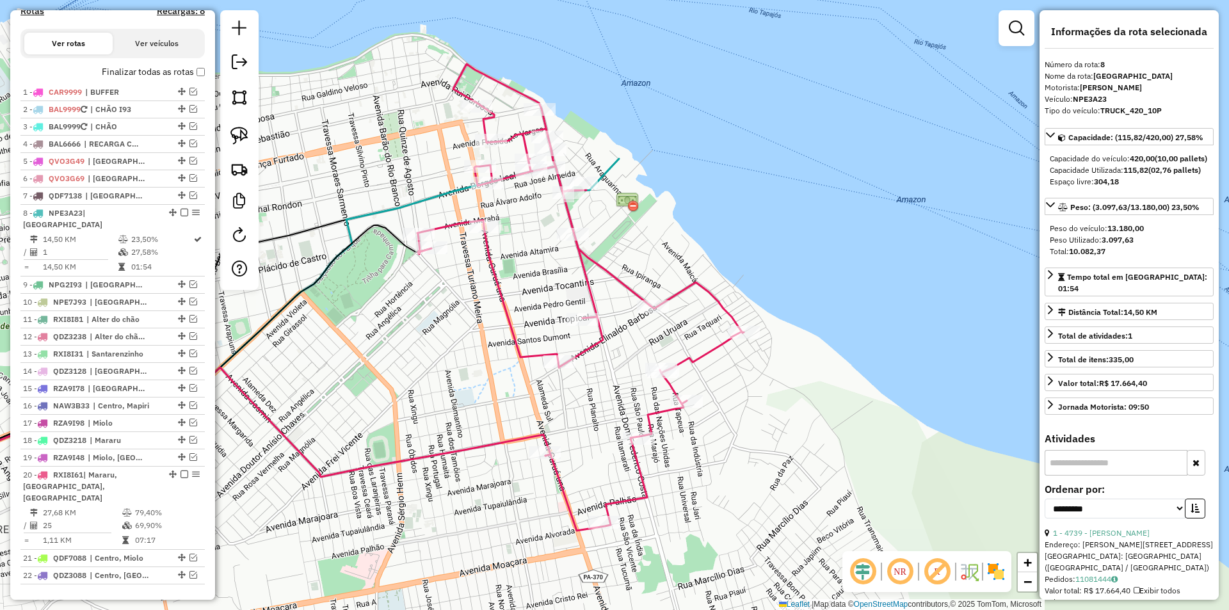
drag, startPoint x: 575, startPoint y: 191, endPoint x: 614, endPoint y: 232, distance: 56.1
click at [614, 232] on div "Janela de atendimento Grade de atendimento Capacidade Transportadoras Veículos …" at bounding box center [614, 305] width 1229 height 610
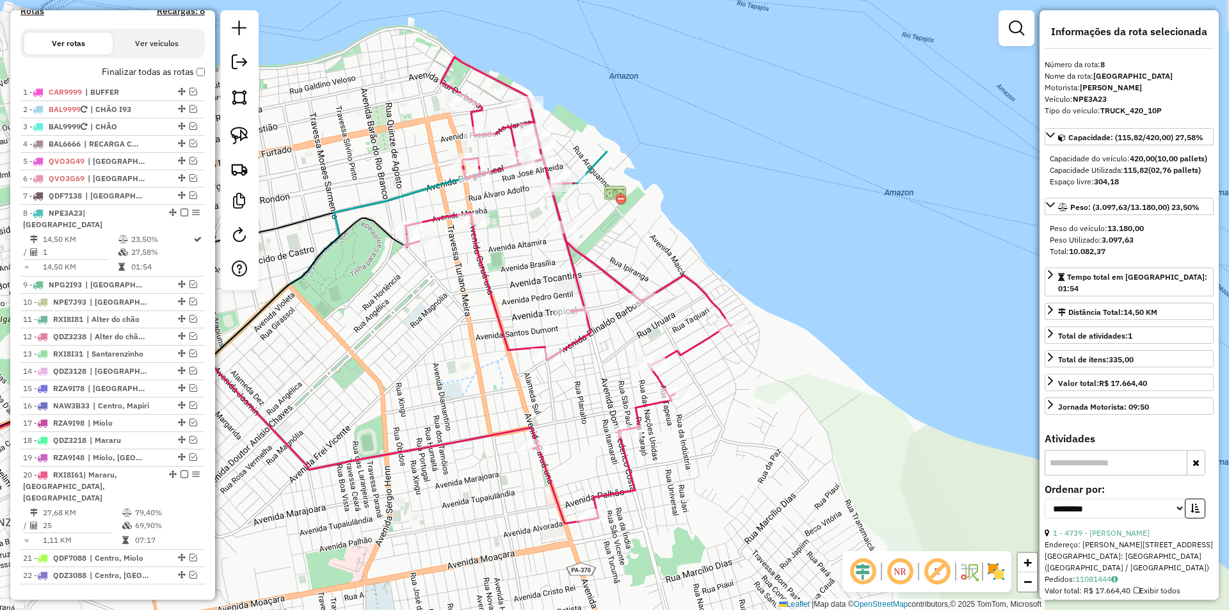
drag, startPoint x: 610, startPoint y: 241, endPoint x: 593, endPoint y: 229, distance: 20.8
click at [593, 229] on div "Janela de atendimento Grade de atendimento Capacidade Transportadoras Veículos …" at bounding box center [614, 305] width 1229 height 610
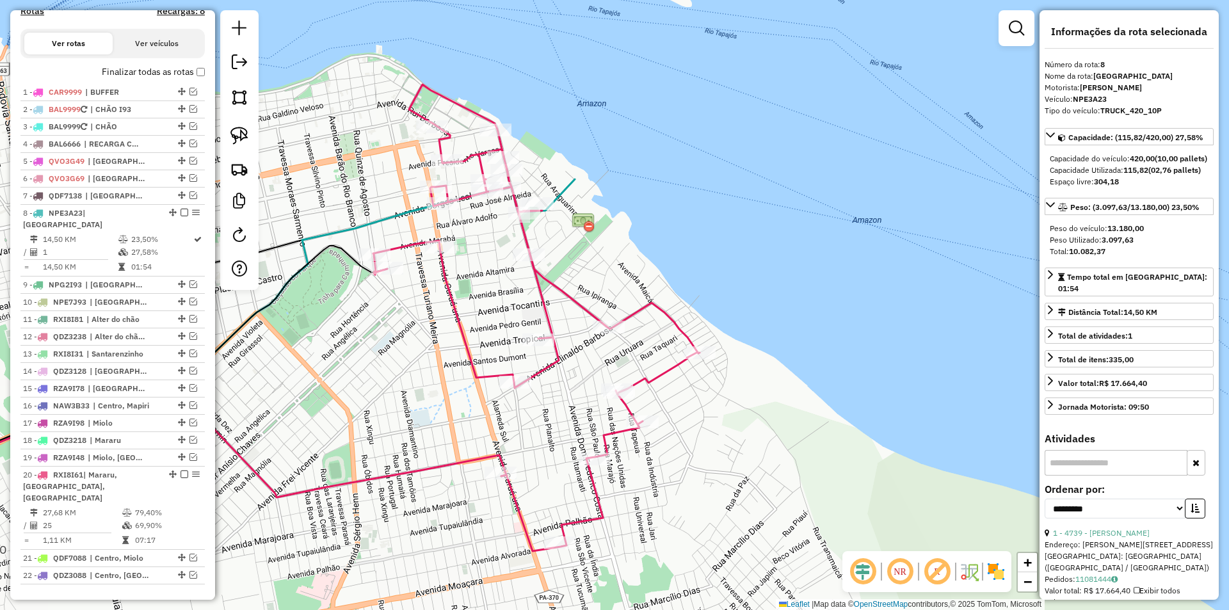
drag, startPoint x: 510, startPoint y: 275, endPoint x: 481, endPoint y: 307, distance: 43.9
click at [481, 307] on div "Janela de atendimento Grade de atendimento Capacidade Transportadoras Veículos …" at bounding box center [614, 305] width 1229 height 610
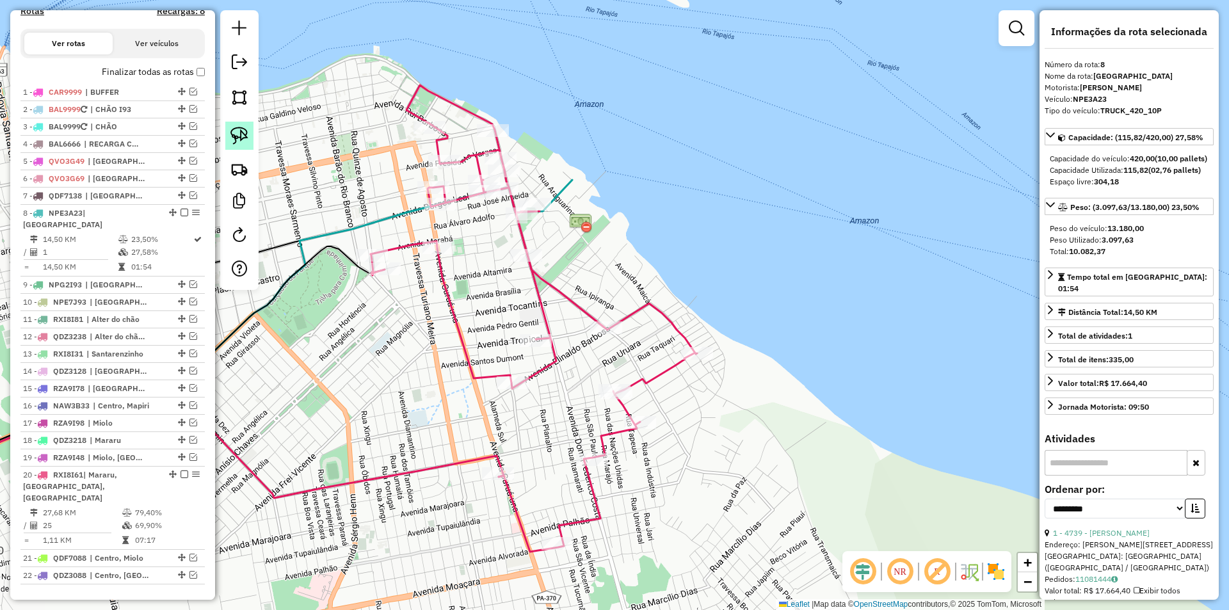
click at [250, 137] on link at bounding box center [239, 136] width 28 height 28
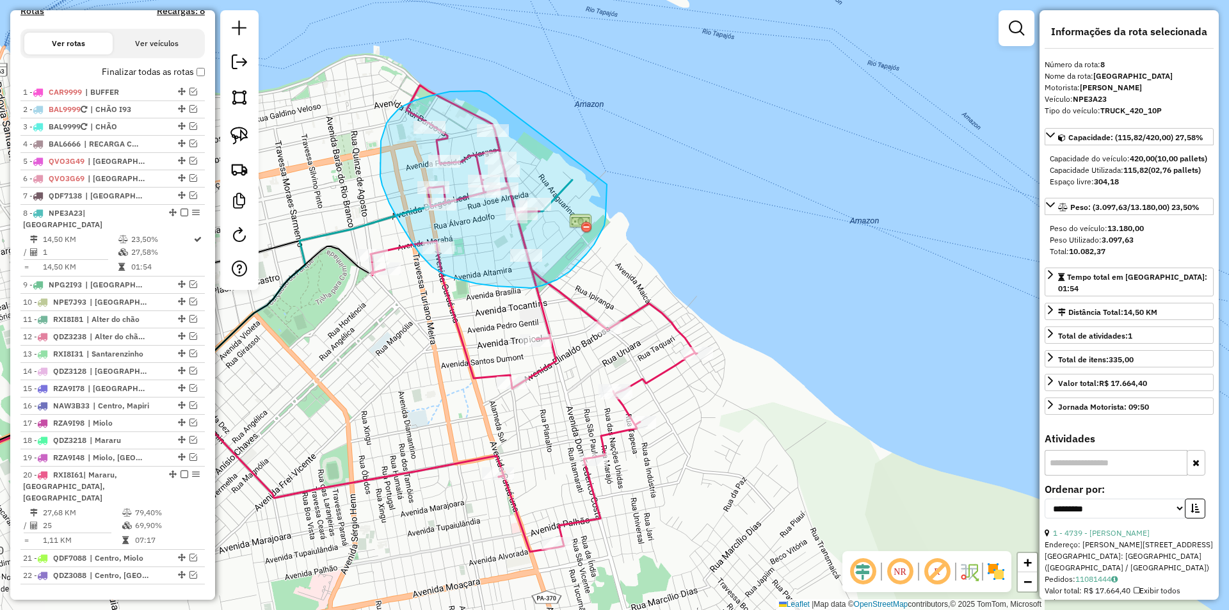
drag, startPoint x: 440, startPoint y: 93, endPoint x: 607, endPoint y: 184, distance: 189.3
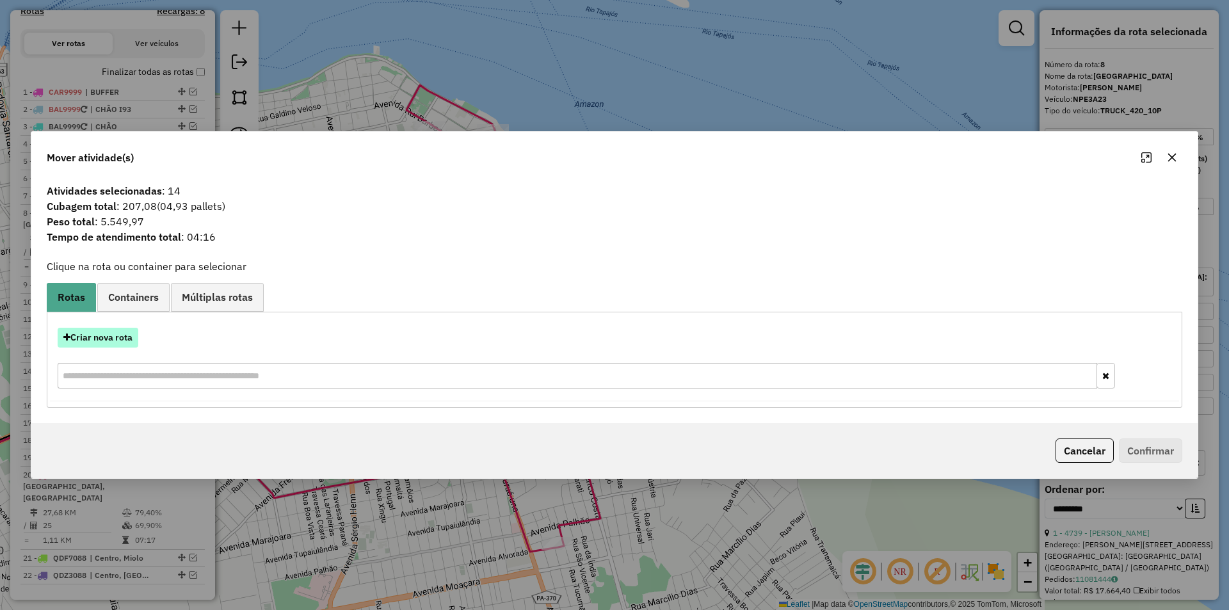
click at [127, 346] on button "Criar nova rota" at bounding box center [98, 338] width 81 height 20
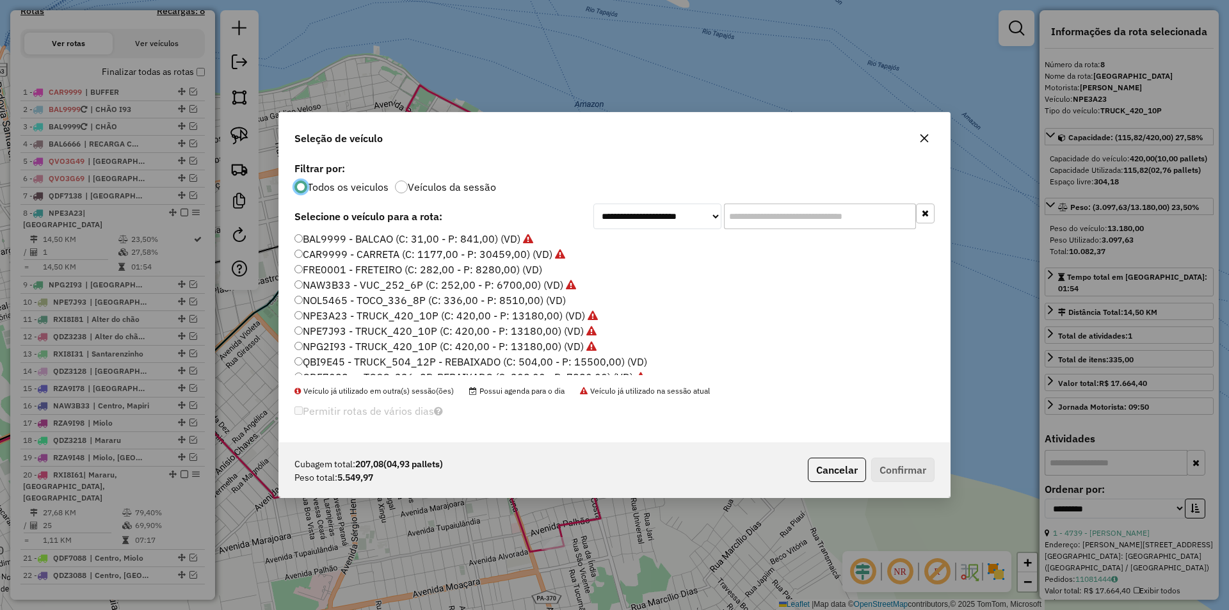
scroll to position [128, 0]
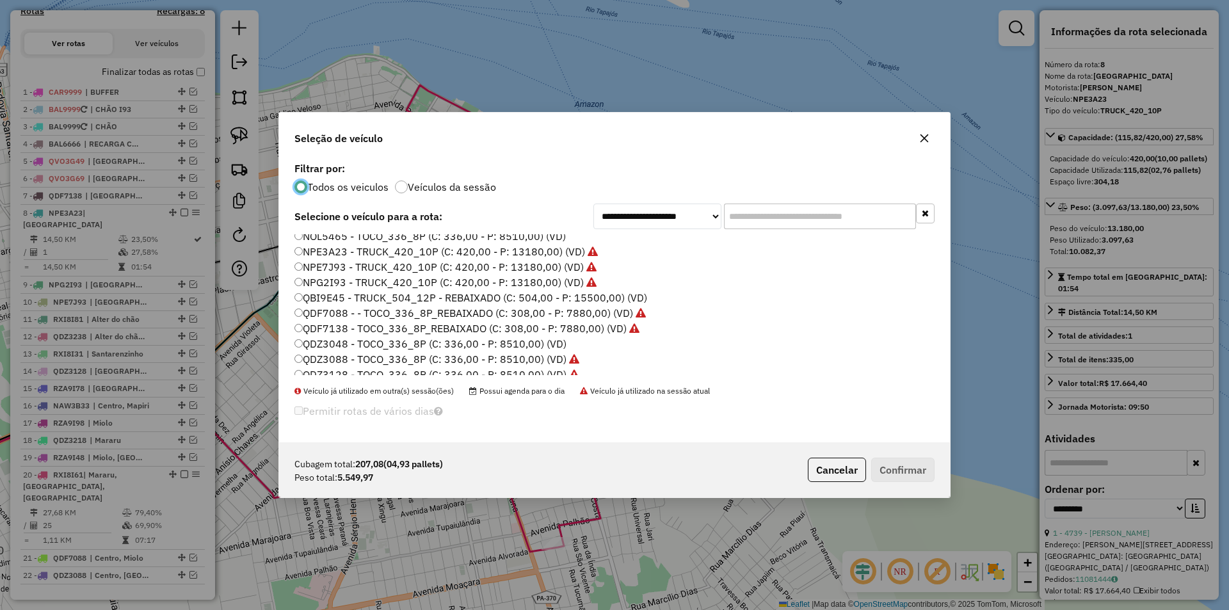
click at [494, 345] on label "QDZ3048 - TOCO_336_8P (C: 336,00 - P: 8510,00) (VD)" at bounding box center [430, 343] width 272 height 15
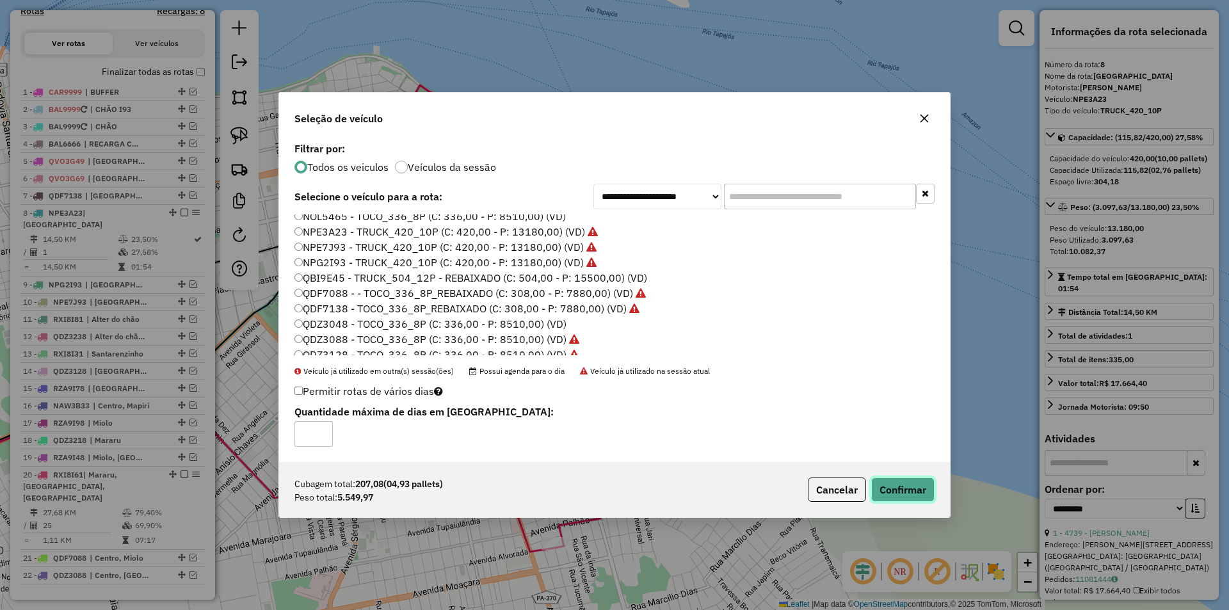
click at [884, 495] on button "Confirmar" at bounding box center [902, 489] width 63 height 24
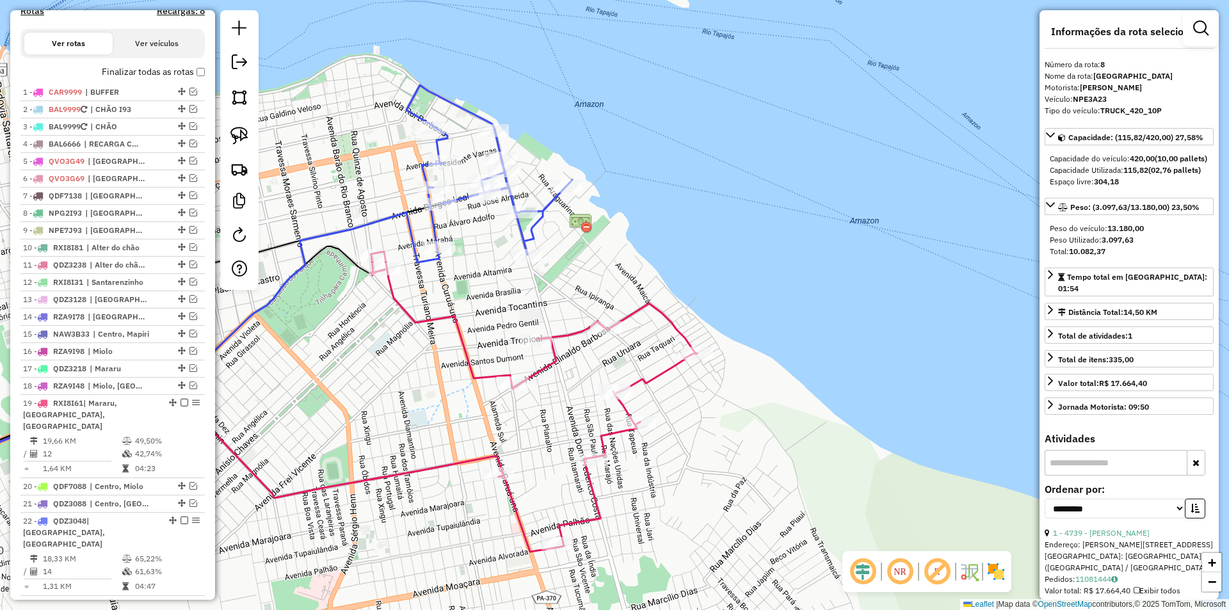
click at [430, 311] on div "Janela de atendimento Grade de atendimento Capacidade Transportadoras Veículos …" at bounding box center [614, 305] width 1229 height 610
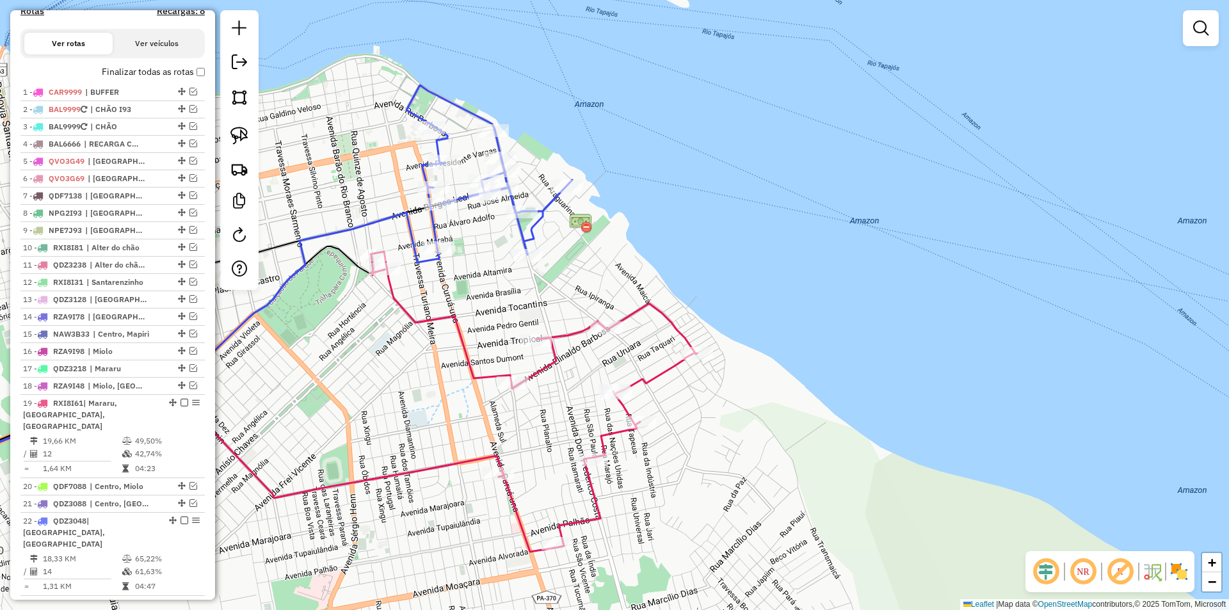
click at [429, 319] on icon at bounding box center [534, 401] width 326 height 300
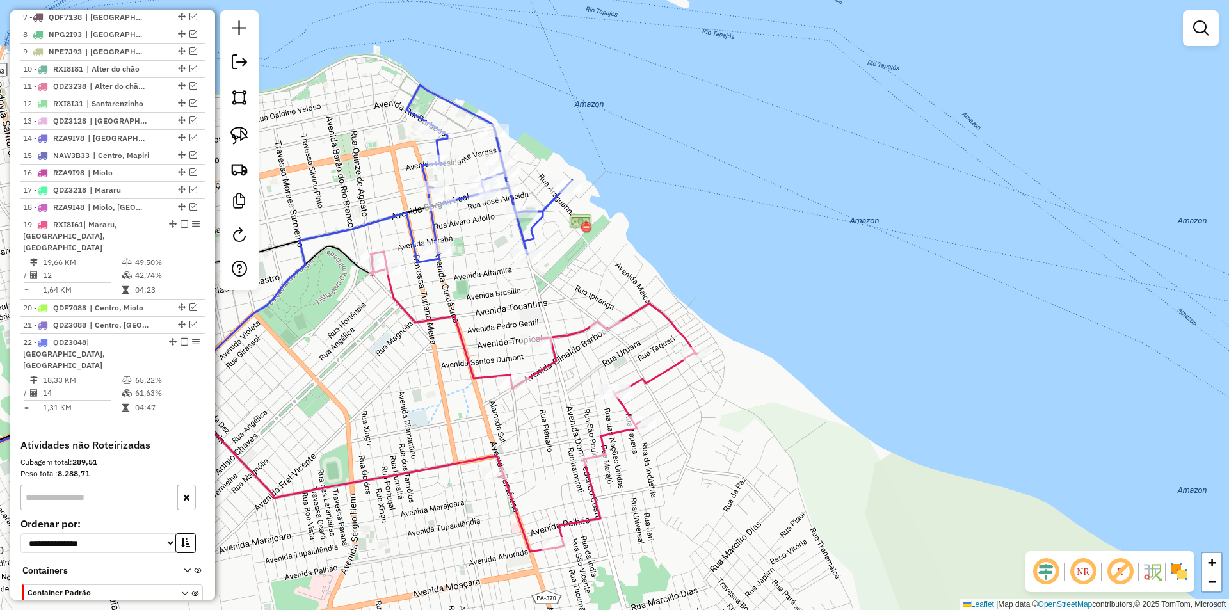
select select "**********"
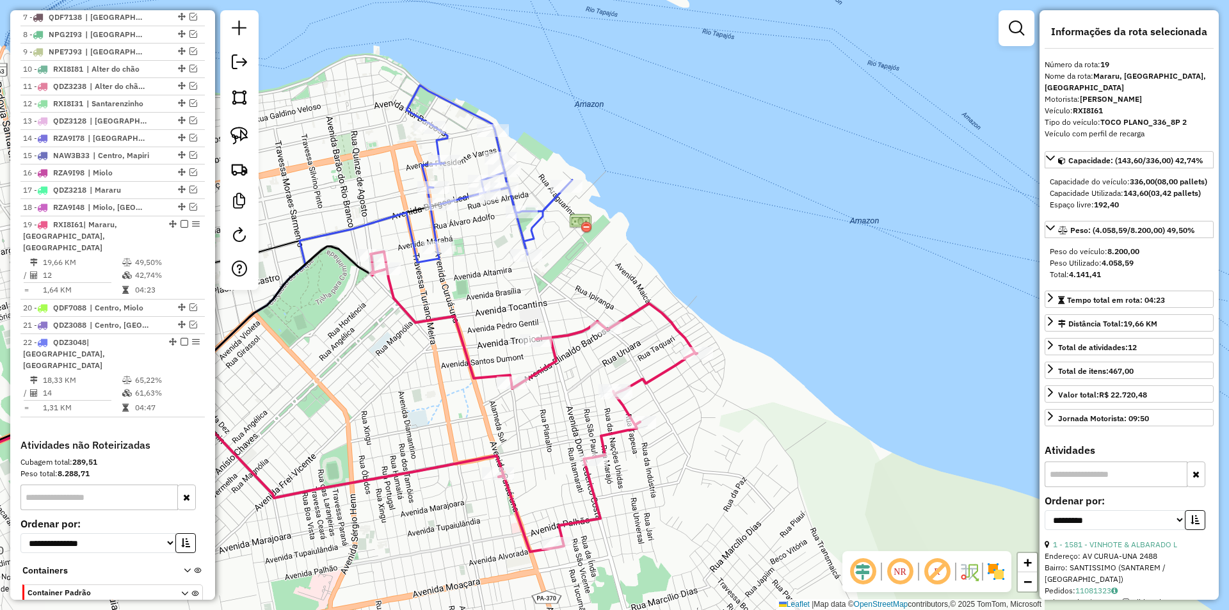
scroll to position [663, 0]
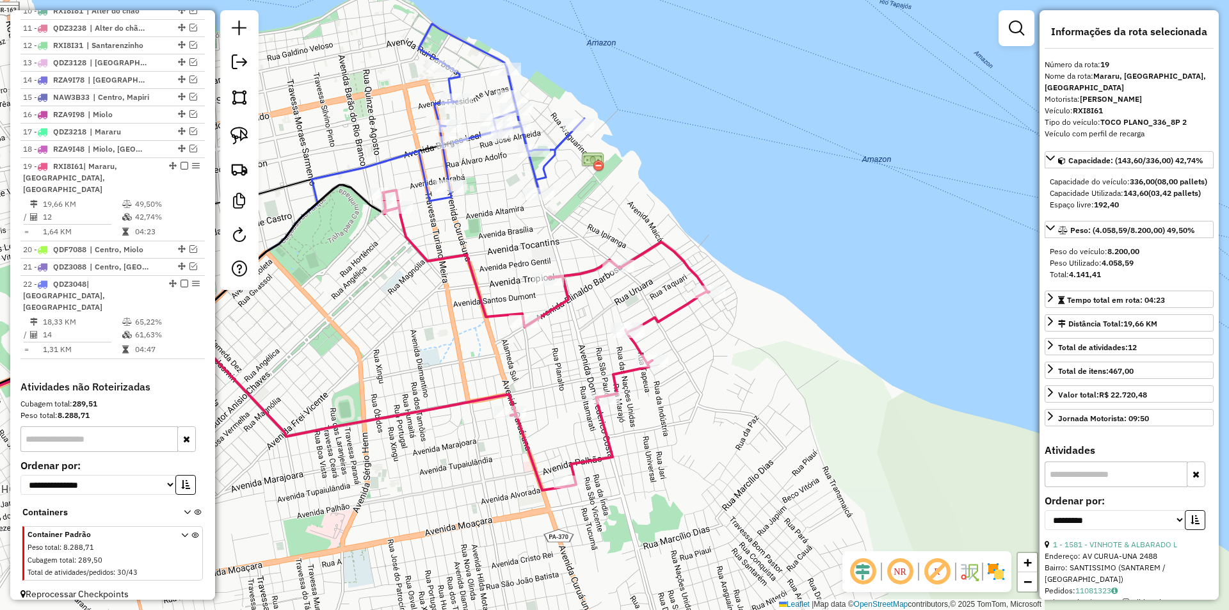
drag, startPoint x: 472, startPoint y: 296, endPoint x: 486, endPoint y: 232, distance: 66.1
click at [486, 232] on div "Janela de atendimento Grade de atendimento Capacidade Transportadoras Veículos …" at bounding box center [614, 305] width 1229 height 610
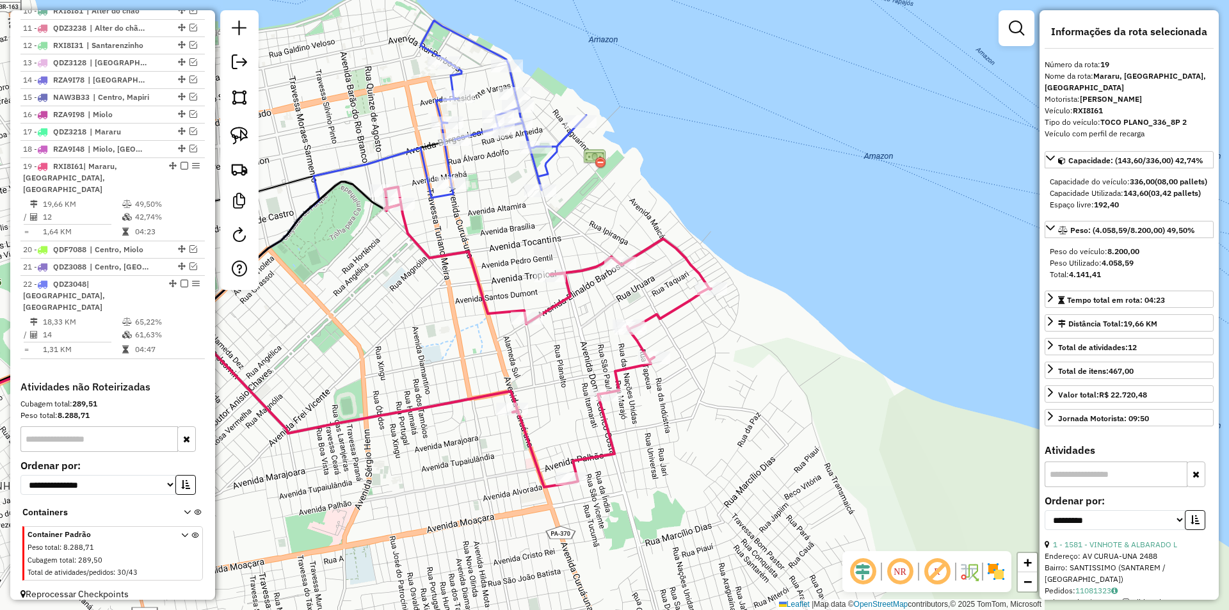
drag, startPoint x: 490, startPoint y: 245, endPoint x: 496, endPoint y: 279, distance: 34.4
click at [496, 279] on div "Janela de atendimento Grade de atendimento Capacidade Transportadoras Veículos …" at bounding box center [614, 305] width 1229 height 610
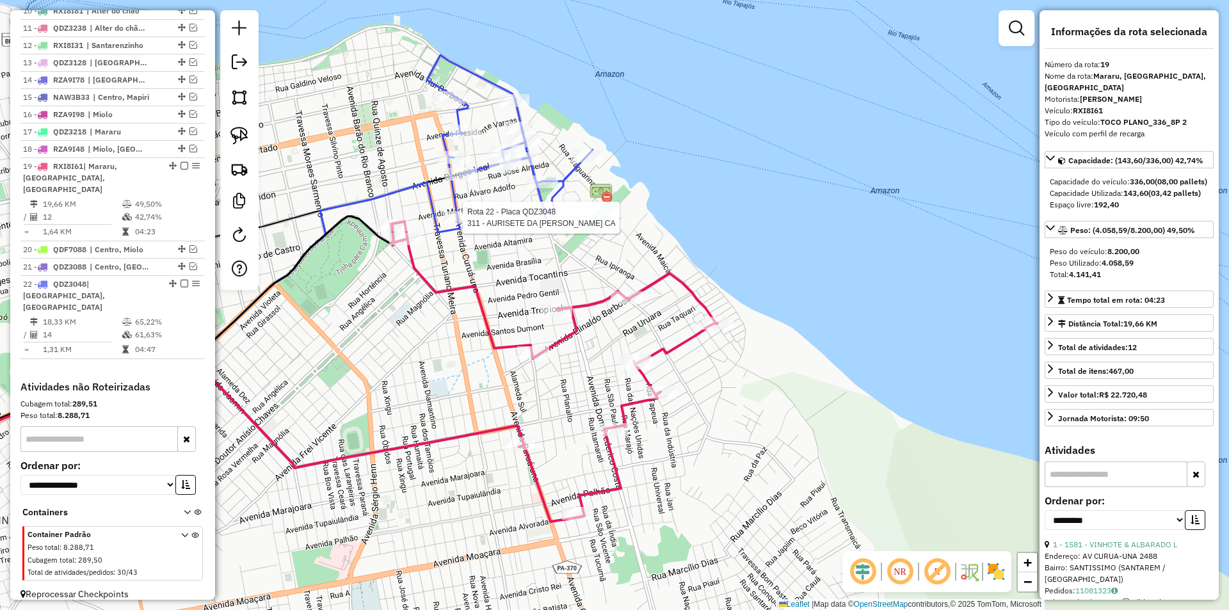
click at [463, 224] on div at bounding box center [459, 217] width 32 height 13
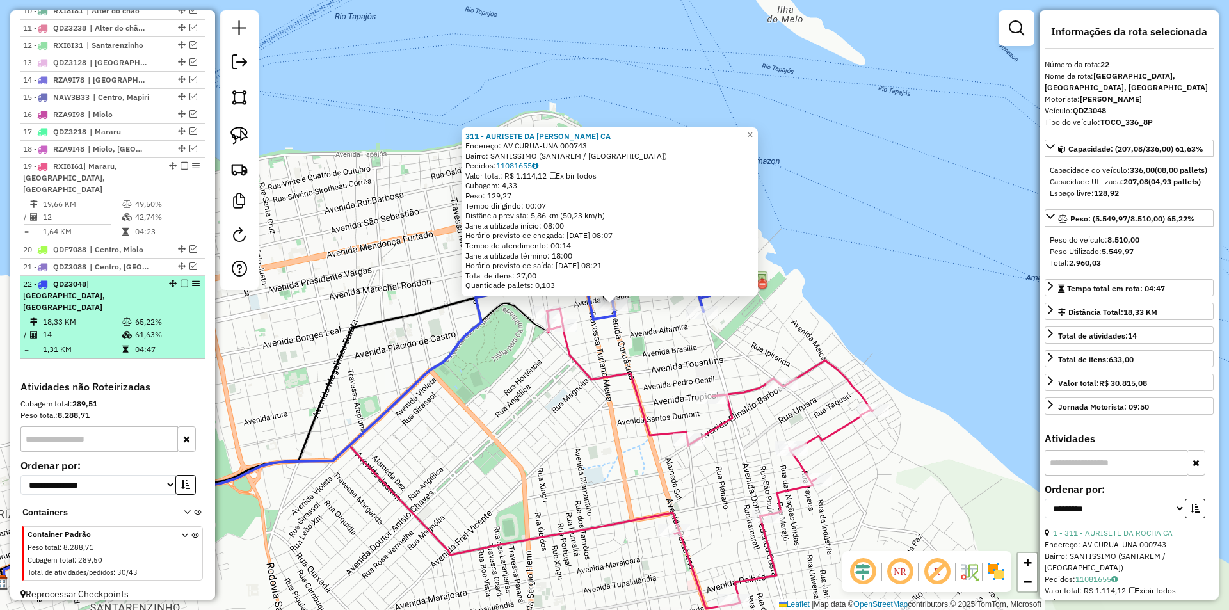
click at [163, 328] on td "61,63%" at bounding box center [166, 334] width 65 height 13
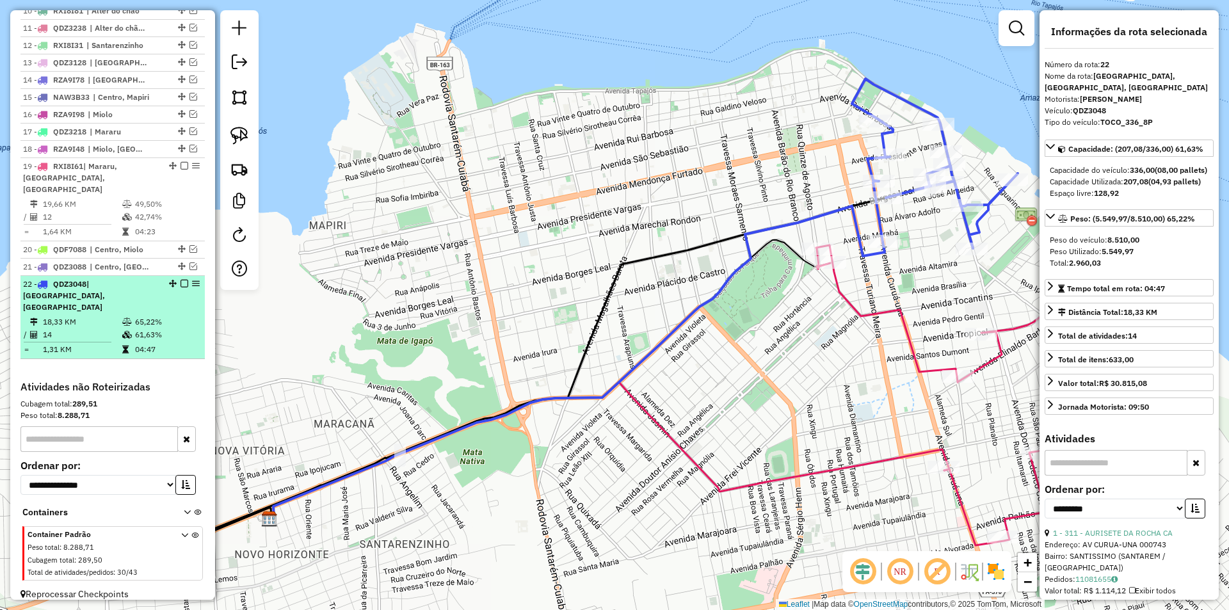
click at [182, 284] on em at bounding box center [184, 284] width 8 height 8
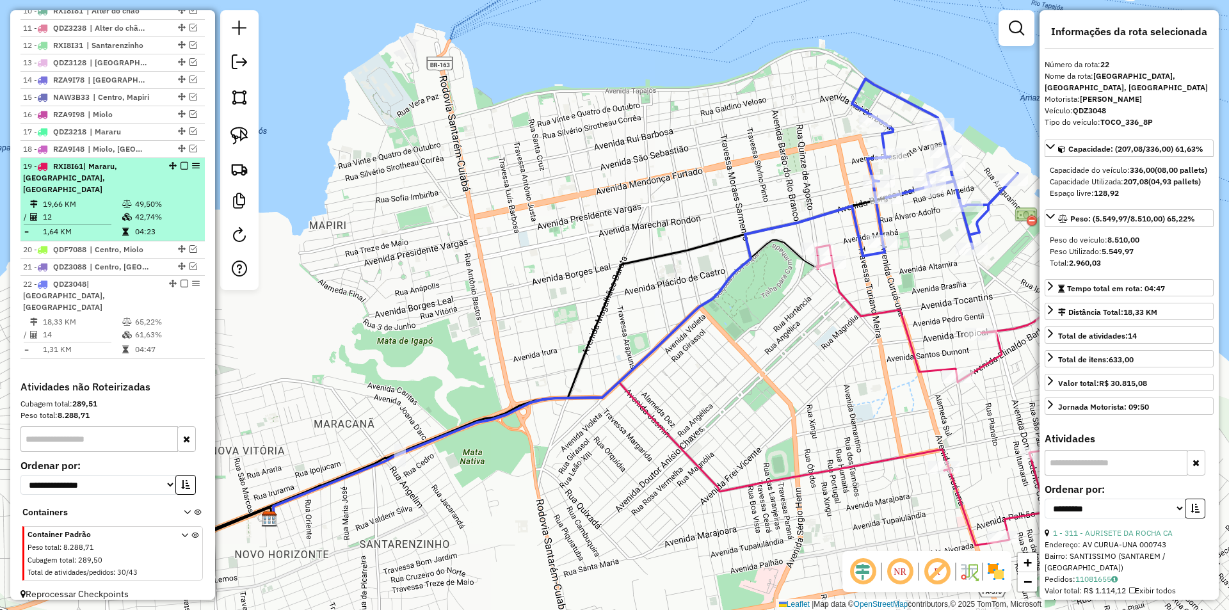
scroll to position [609, 0]
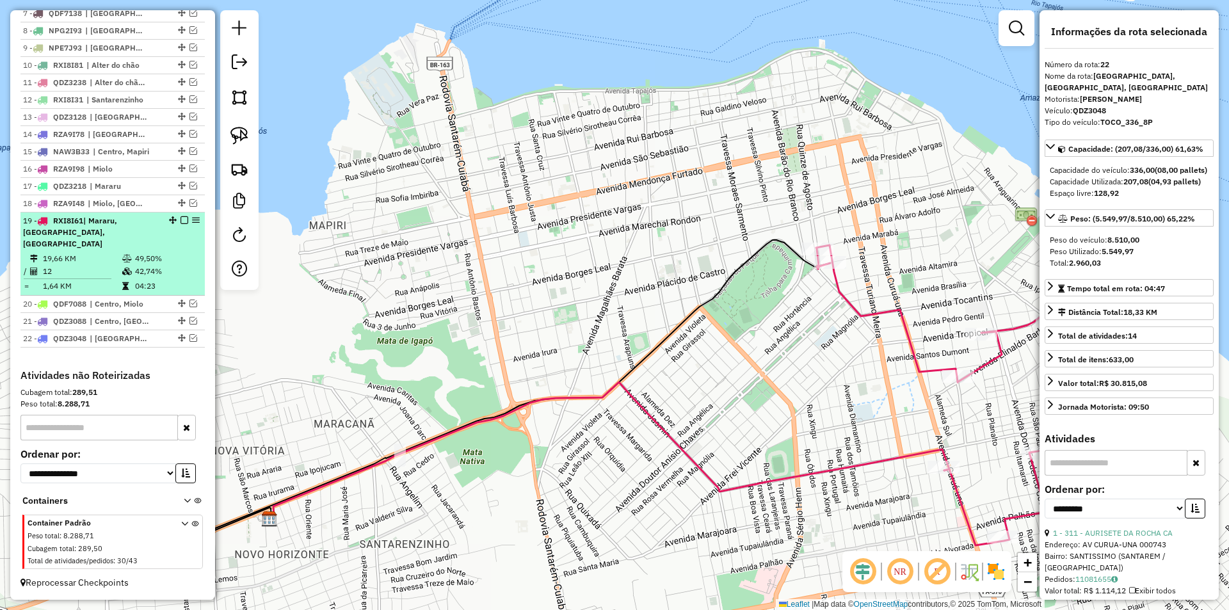
click at [180, 224] on em at bounding box center [184, 220] width 8 height 8
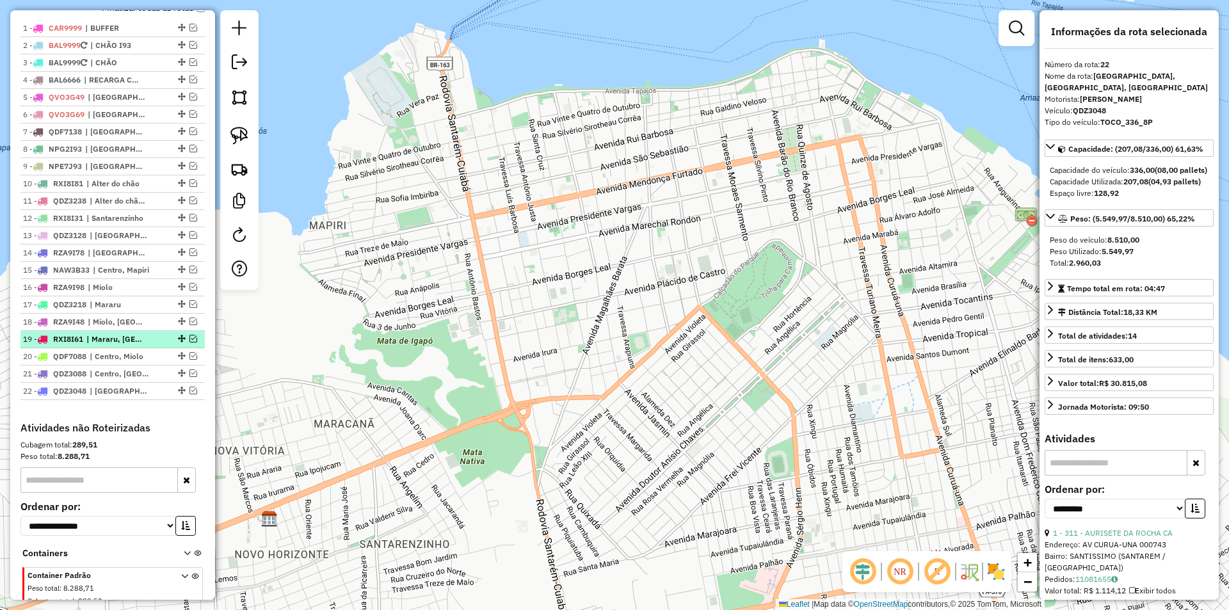
scroll to position [426, 0]
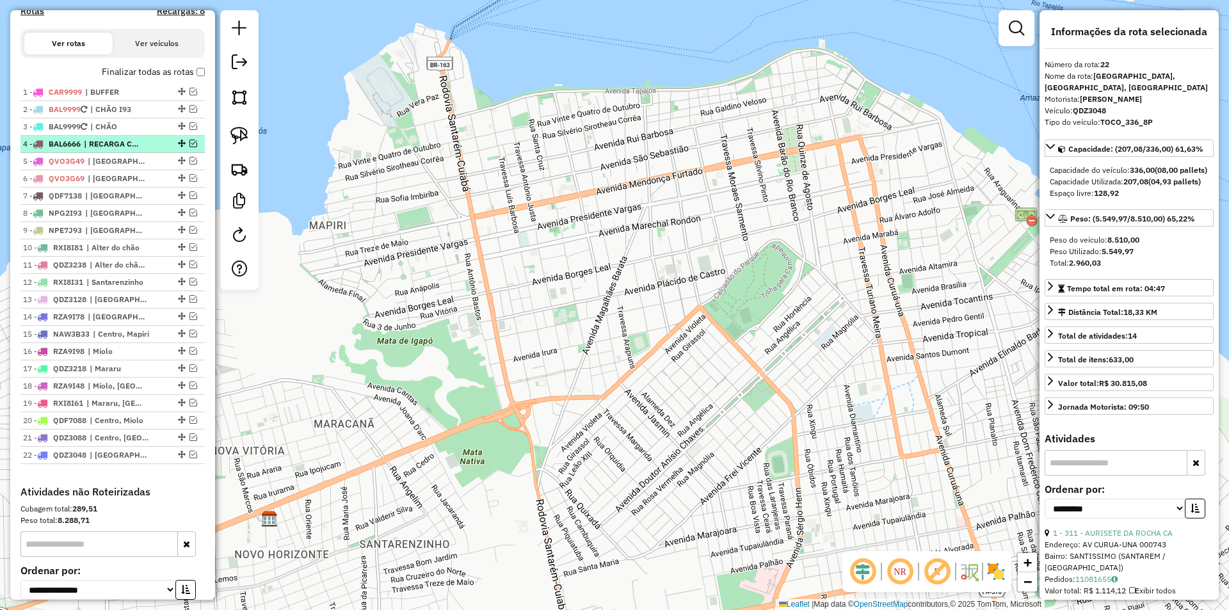
click at [191, 147] on em at bounding box center [193, 144] width 8 height 8
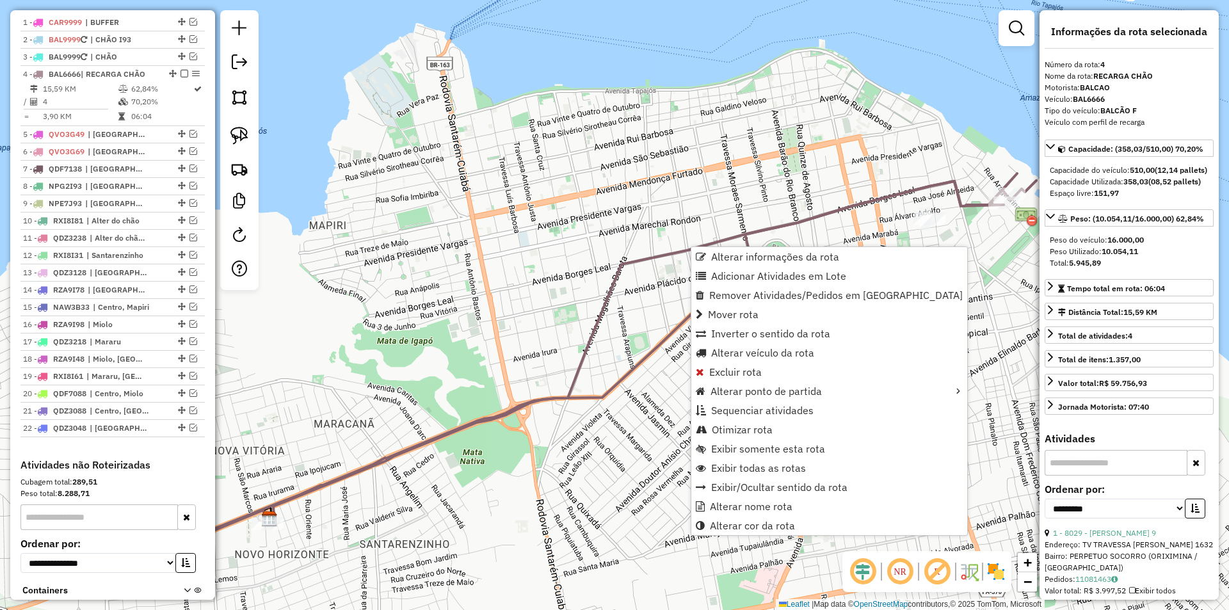
scroll to position [563, 0]
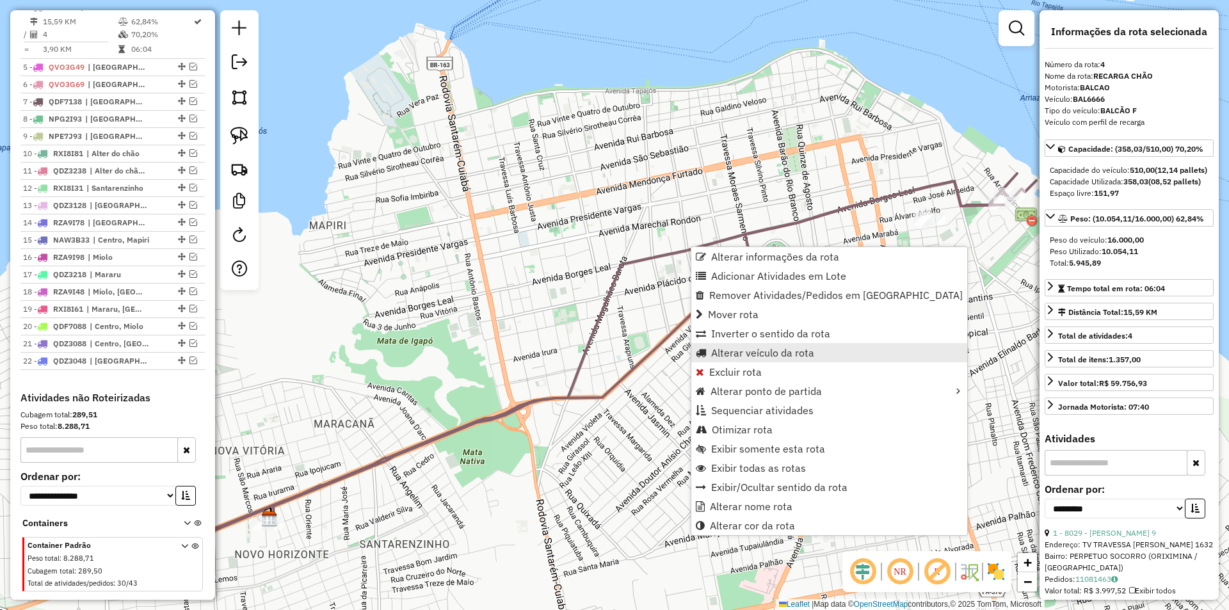
click at [733, 356] on span "Alterar veículo da rota" at bounding box center [762, 352] width 103 height 10
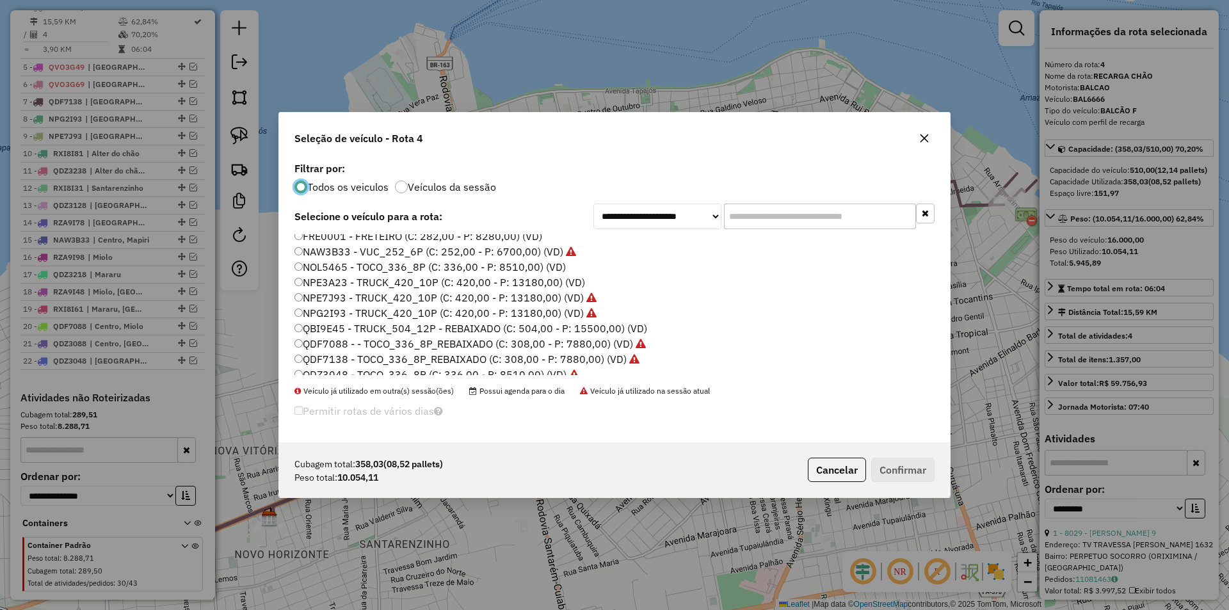
scroll to position [128, 0]
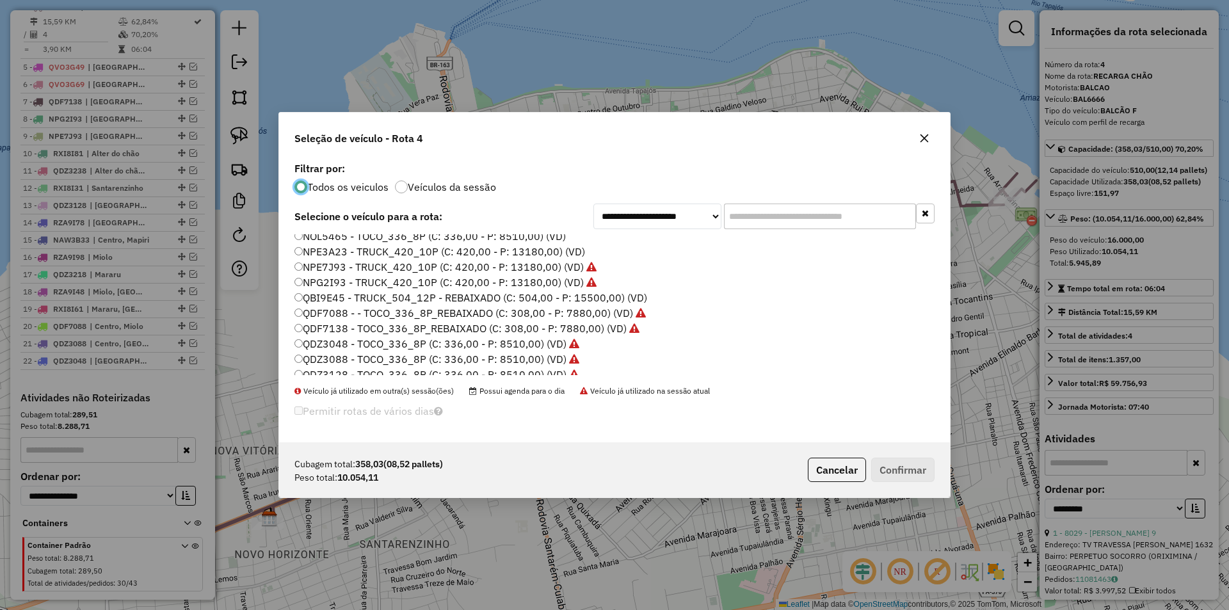
click at [356, 251] on label "NPE3A23 - TRUCK_420_10P (C: 420,00 - P: 13180,00) (VD)" at bounding box center [439, 251] width 291 height 15
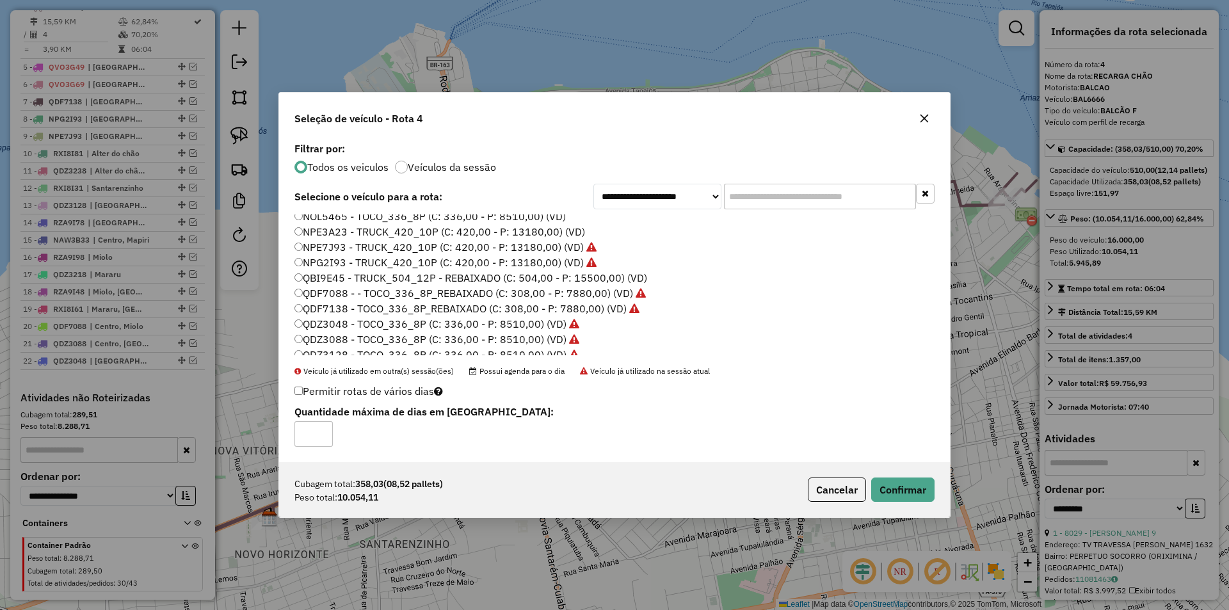
click at [913, 503] on div "Cubagem total: 358,03 (08,52 pallets) Peso total: 10.054,11 Cancelar Confirmar" at bounding box center [614, 489] width 671 height 55
click at [909, 495] on button "Confirmar" at bounding box center [902, 489] width 63 height 24
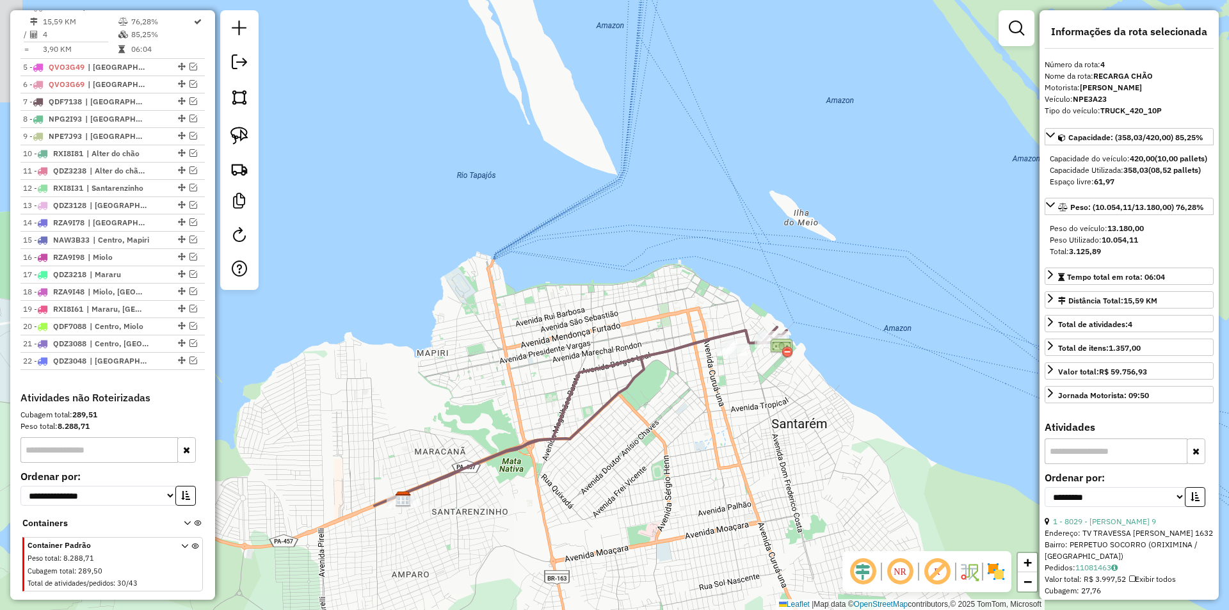
drag, startPoint x: 628, startPoint y: 445, endPoint x: 571, endPoint y: 433, distance: 59.0
click at [573, 433] on div "Janela de atendimento Grade de atendimento Capacidade Transportadoras Veículos …" at bounding box center [614, 305] width 1229 height 610
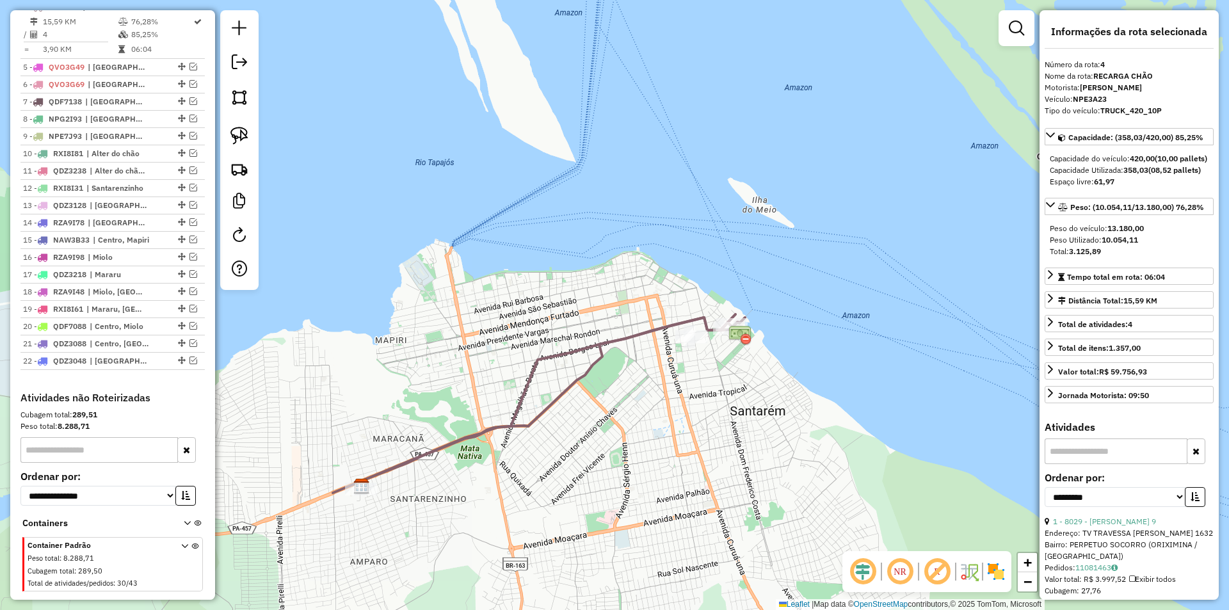
click at [549, 410] on icon at bounding box center [546, 401] width 366 height 168
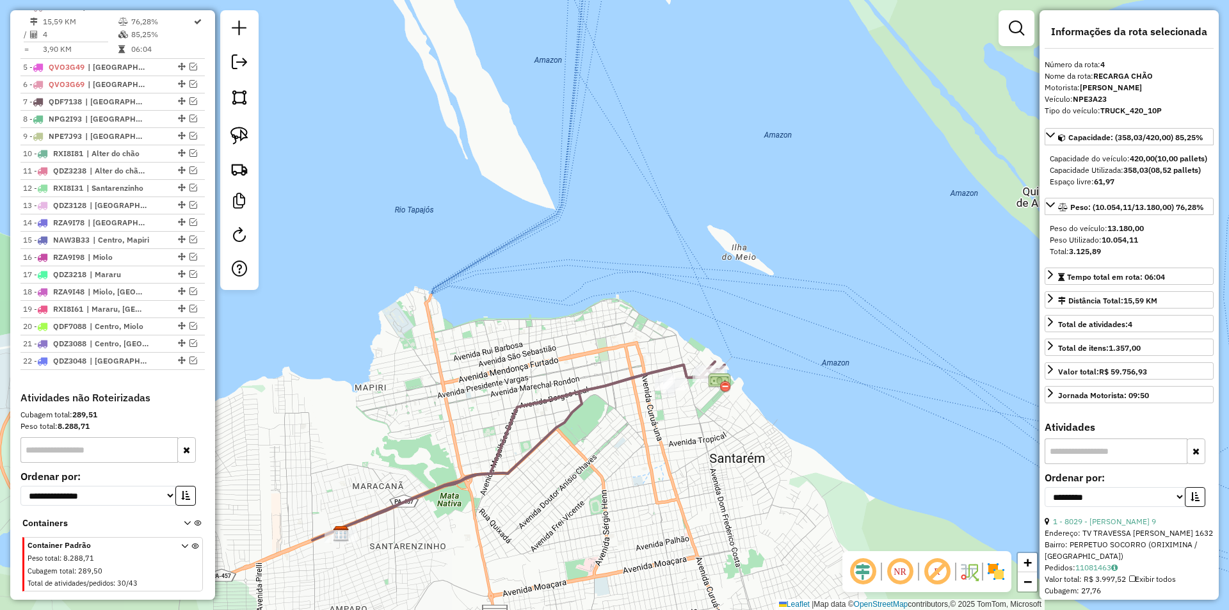
drag, startPoint x: 401, startPoint y: 335, endPoint x: 376, endPoint y: 382, distance: 53.5
click at [376, 382] on div "Janela de atendimento Grade de atendimento Capacidade Transportadoras Veículos …" at bounding box center [614, 305] width 1229 height 610
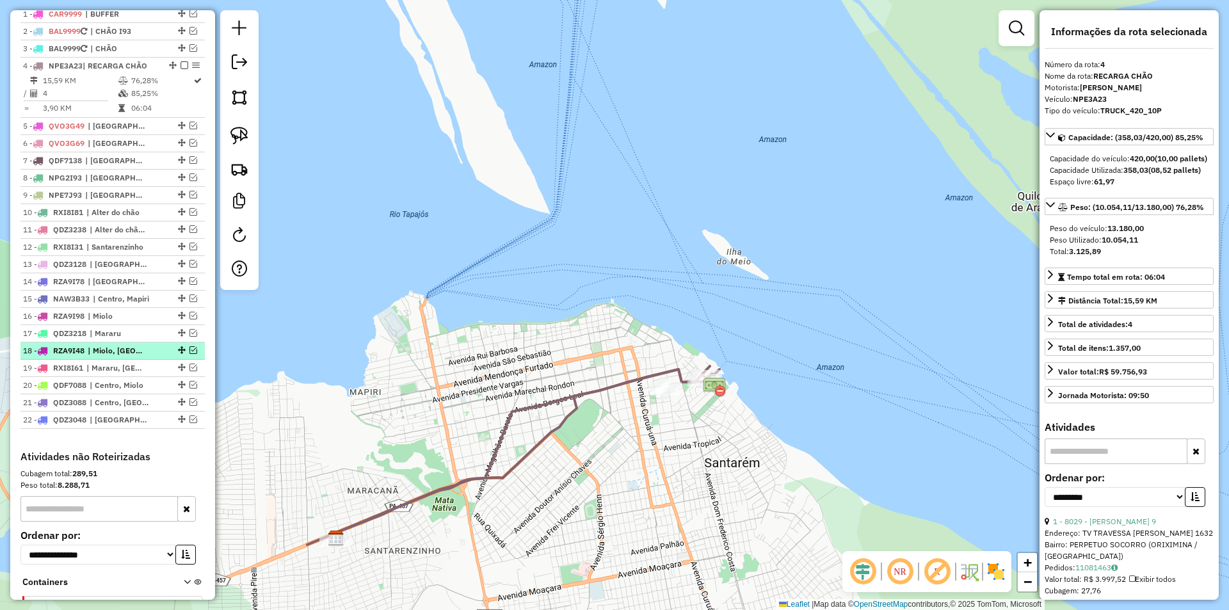
scroll to position [435, 0]
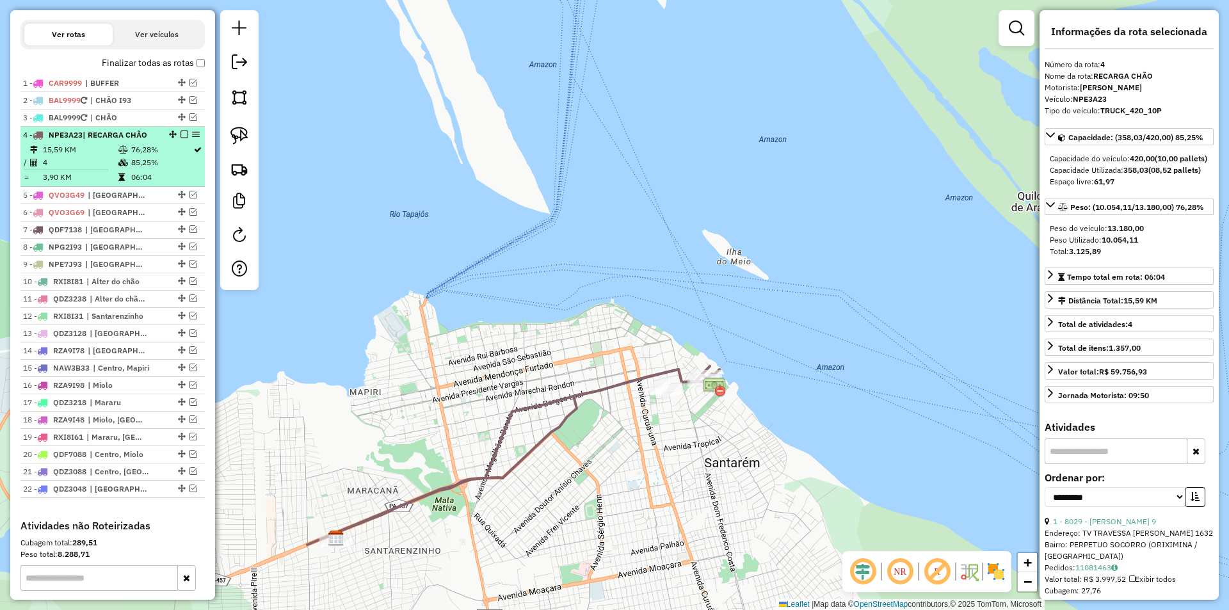
click at [170, 169] on td "85,25%" at bounding box center [162, 162] width 62 height 13
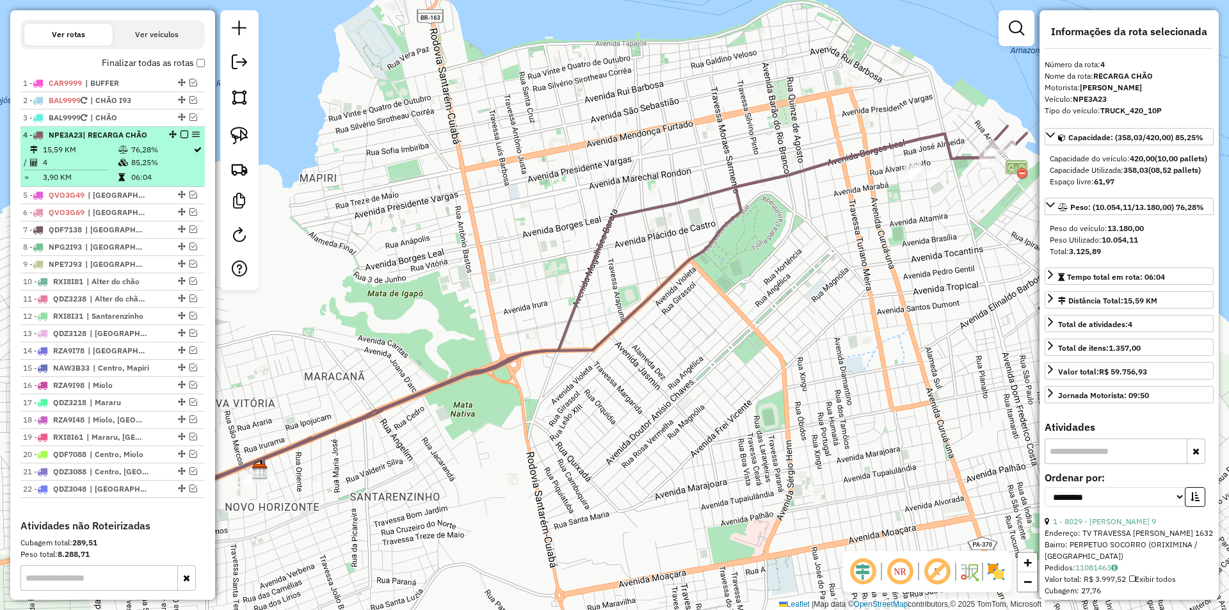
click at [182, 138] on em at bounding box center [184, 135] width 8 height 8
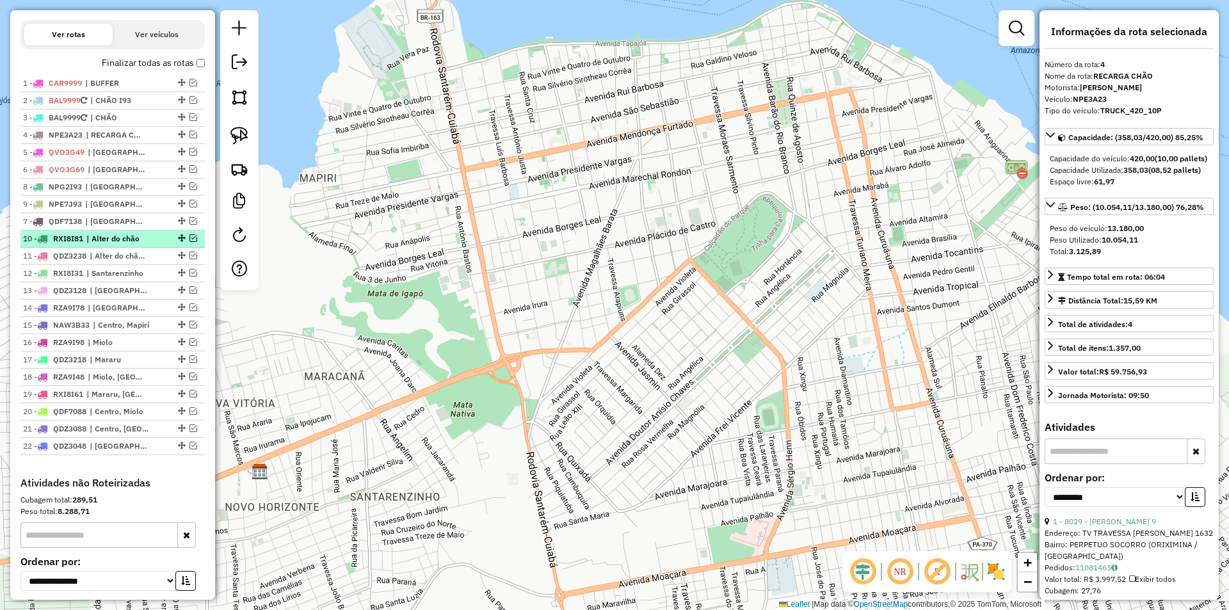
drag, startPoint x: 179, startPoint y: 197, endPoint x: 181, endPoint y: 243, distance: 45.5
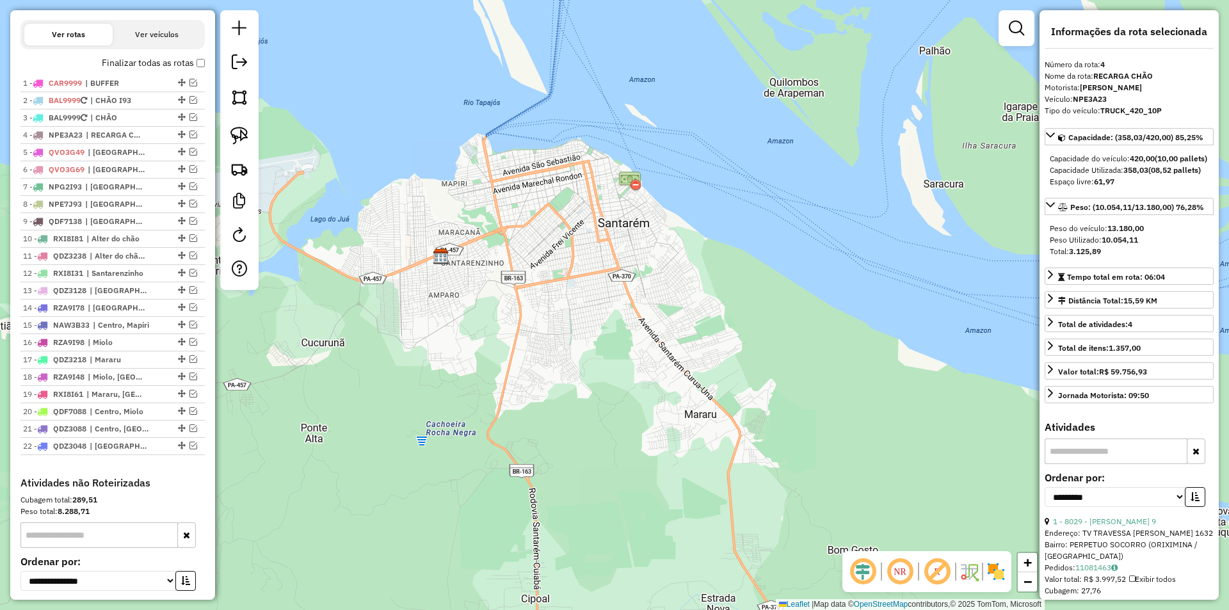
drag, startPoint x: 705, startPoint y: 321, endPoint x: 726, endPoint y: 211, distance: 112.2
click at [720, 219] on div "Janela de atendimento Grade de atendimento Capacidade Transportadoras Veículos …" at bounding box center [614, 305] width 1229 height 610
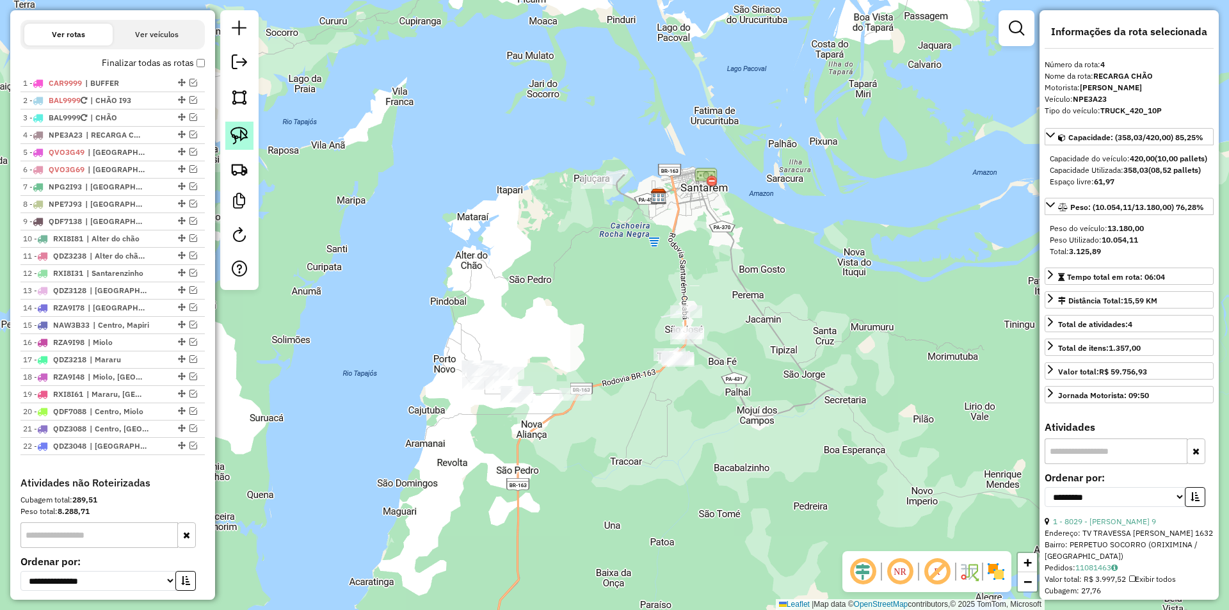
click at [226, 146] on link at bounding box center [239, 136] width 28 height 28
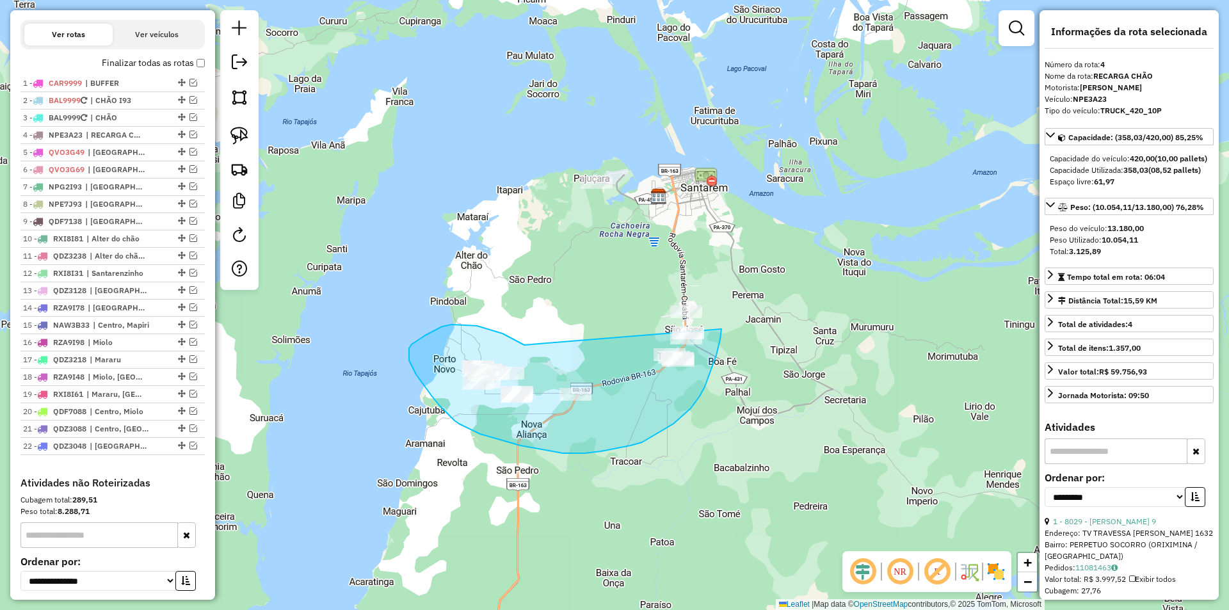
drag, startPoint x: 524, startPoint y: 345, endPoint x: 721, endPoint y: 272, distance: 210.2
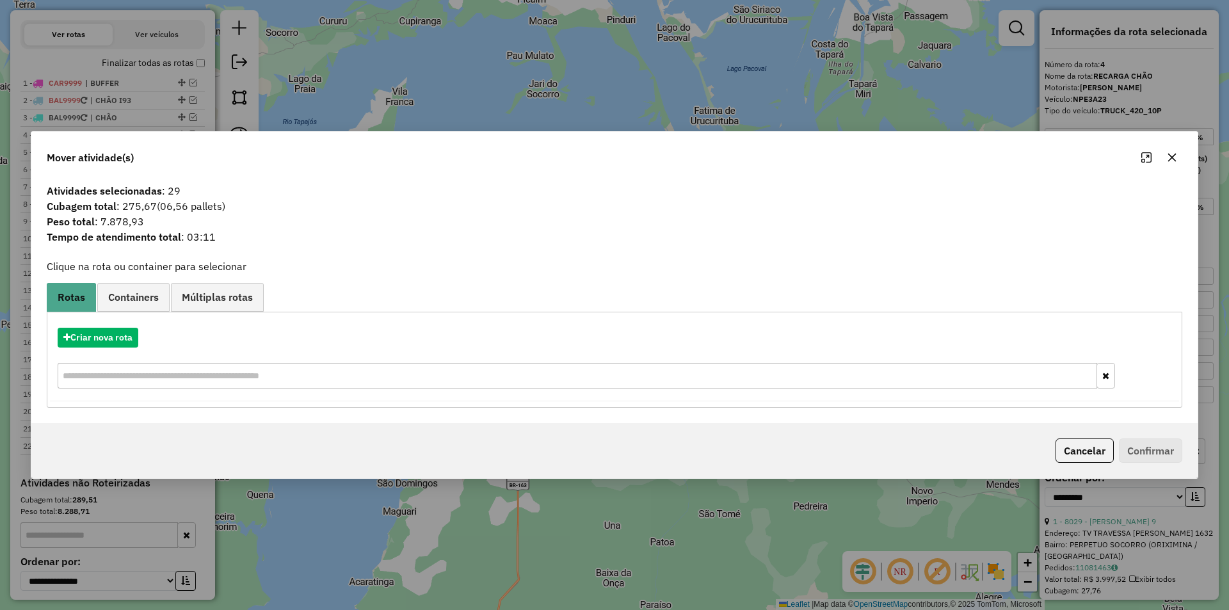
click at [1113, 452] on div "Cancelar Confirmar" at bounding box center [1116, 450] width 132 height 24
click at [1096, 452] on button "Cancelar" at bounding box center [1084, 450] width 58 height 24
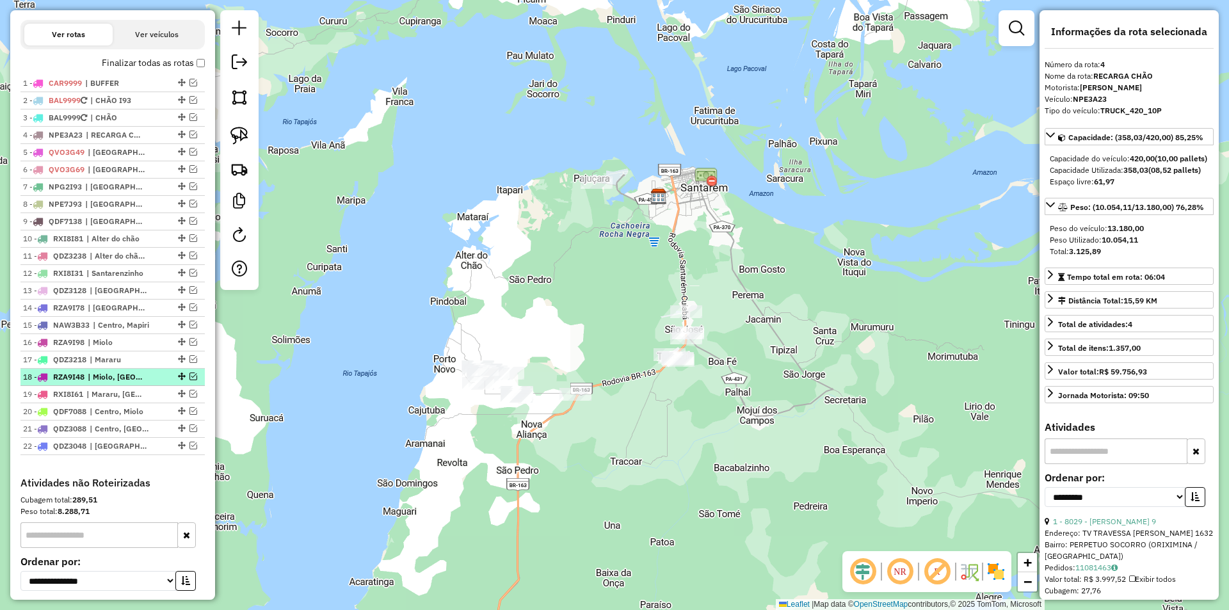
click at [191, 380] on em at bounding box center [193, 376] width 8 height 8
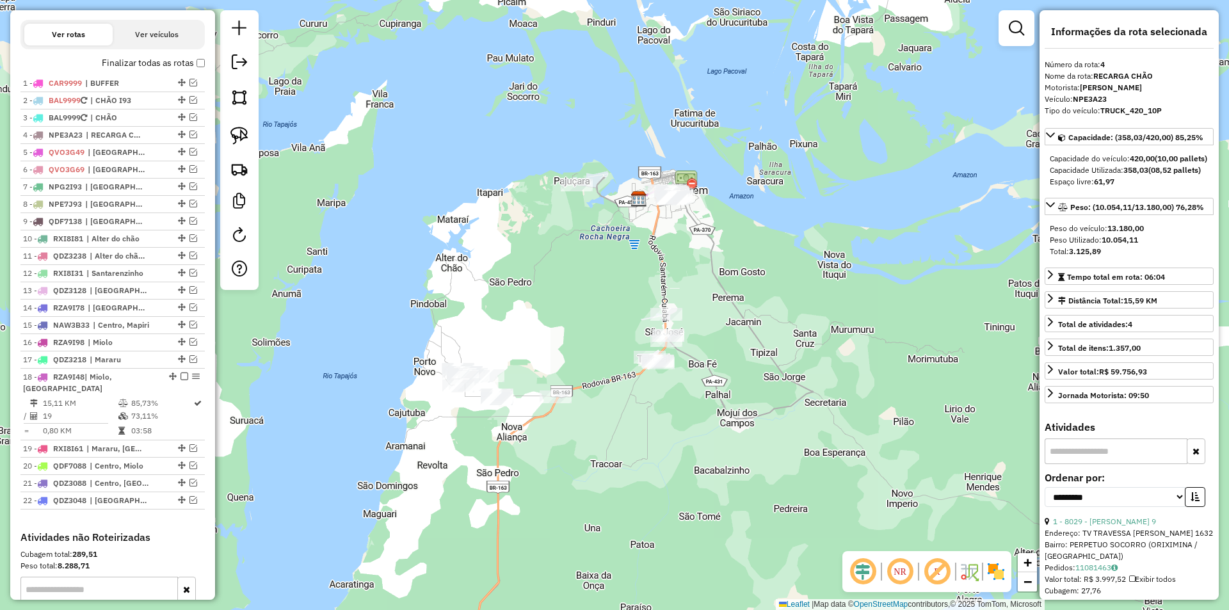
drag, startPoint x: 381, startPoint y: 398, endPoint x: 343, endPoint y: 351, distance: 60.1
click at [360, 401] on div "Janela de atendimento Grade de atendimento Capacidade Transportadoras Veículos …" at bounding box center [614, 305] width 1229 height 610
click at [254, 132] on div at bounding box center [239, 150] width 38 height 280
click at [255, 138] on div at bounding box center [239, 150] width 38 height 280
click at [252, 140] on link at bounding box center [239, 136] width 28 height 28
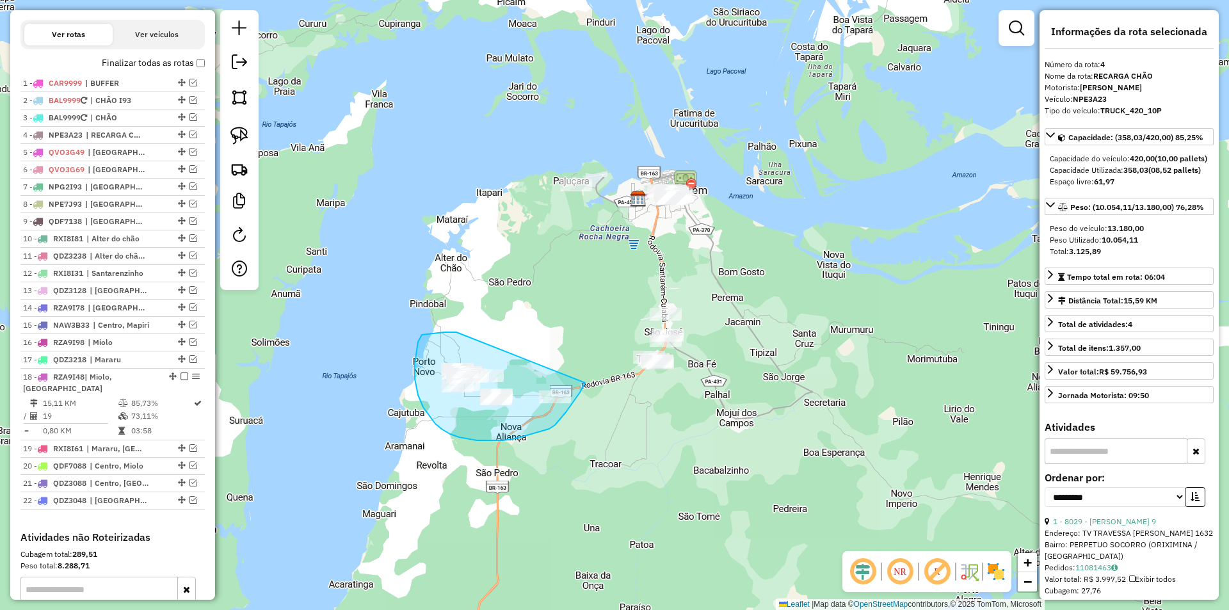
drag, startPoint x: 456, startPoint y: 332, endPoint x: 585, endPoint y: 383, distance: 138.2
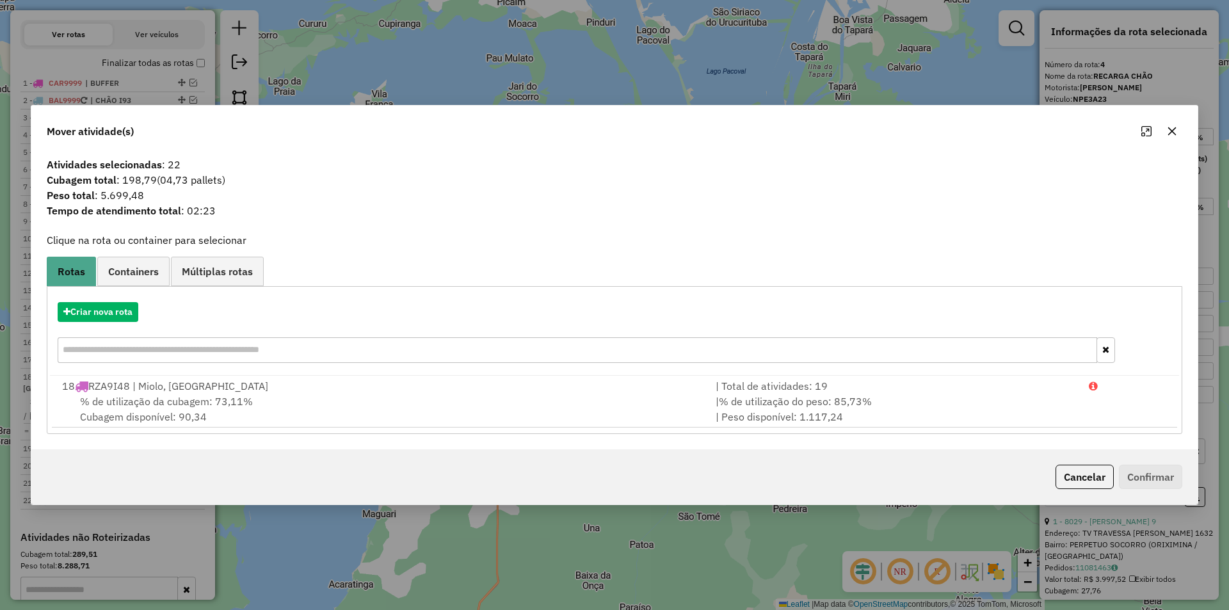
click at [126, 293] on div "Criar nova rota" at bounding box center [614, 333] width 1129 height 83
click at [1090, 477] on button "Cancelar" at bounding box center [1084, 477] width 58 height 24
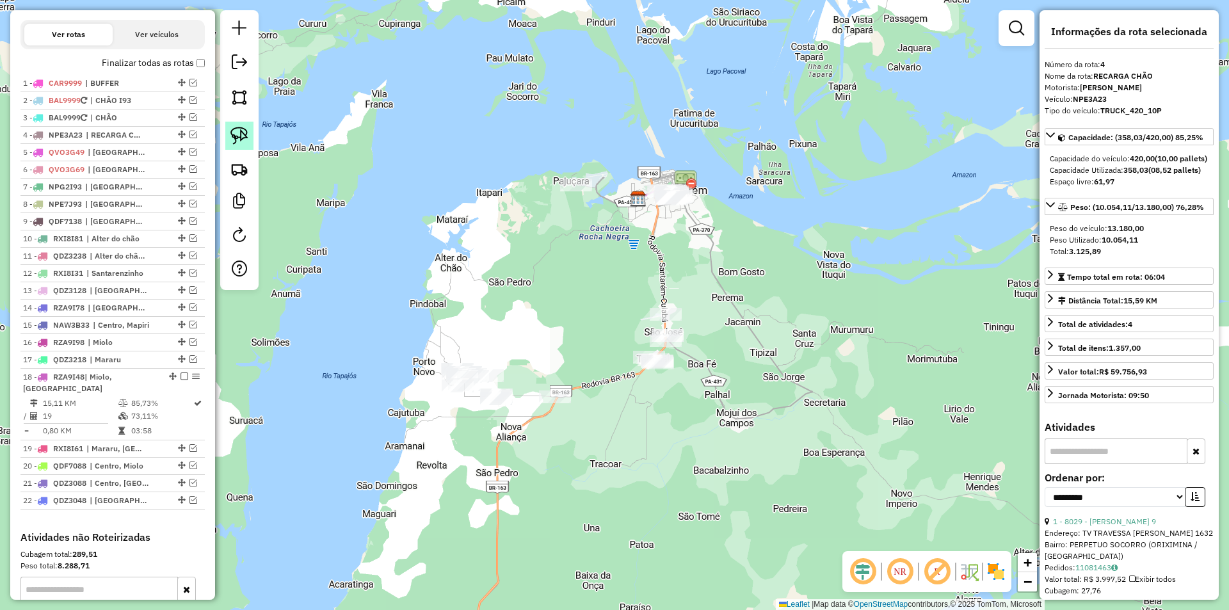
click at [237, 132] on img at bounding box center [239, 136] width 18 height 18
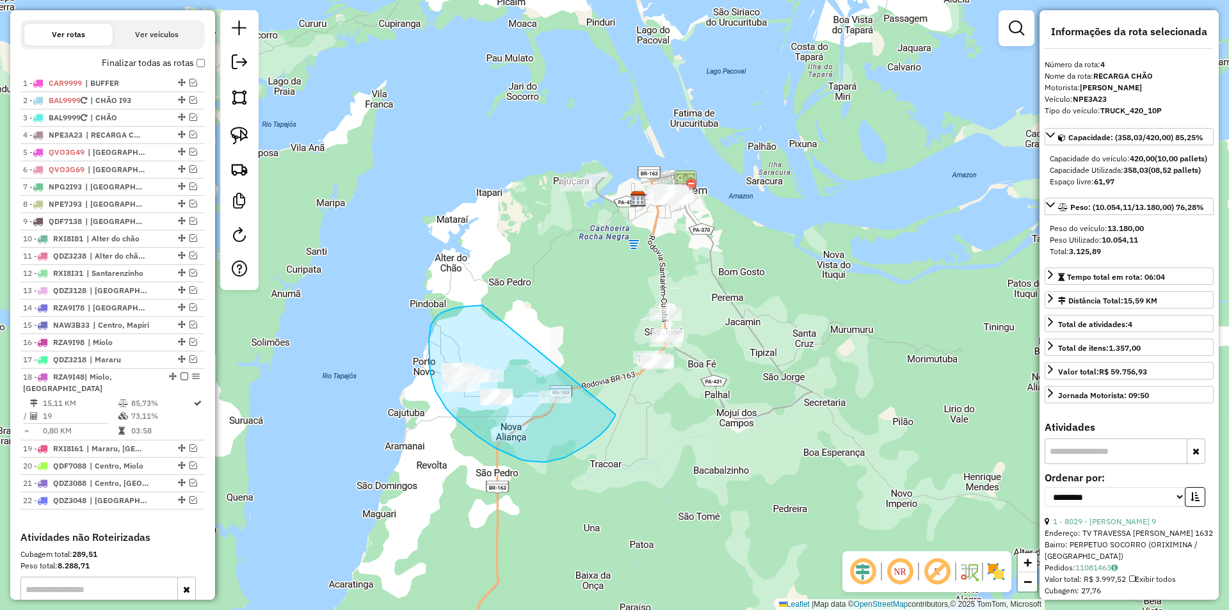
drag, startPoint x: 482, startPoint y: 305, endPoint x: 615, endPoint y: 414, distance: 171.4
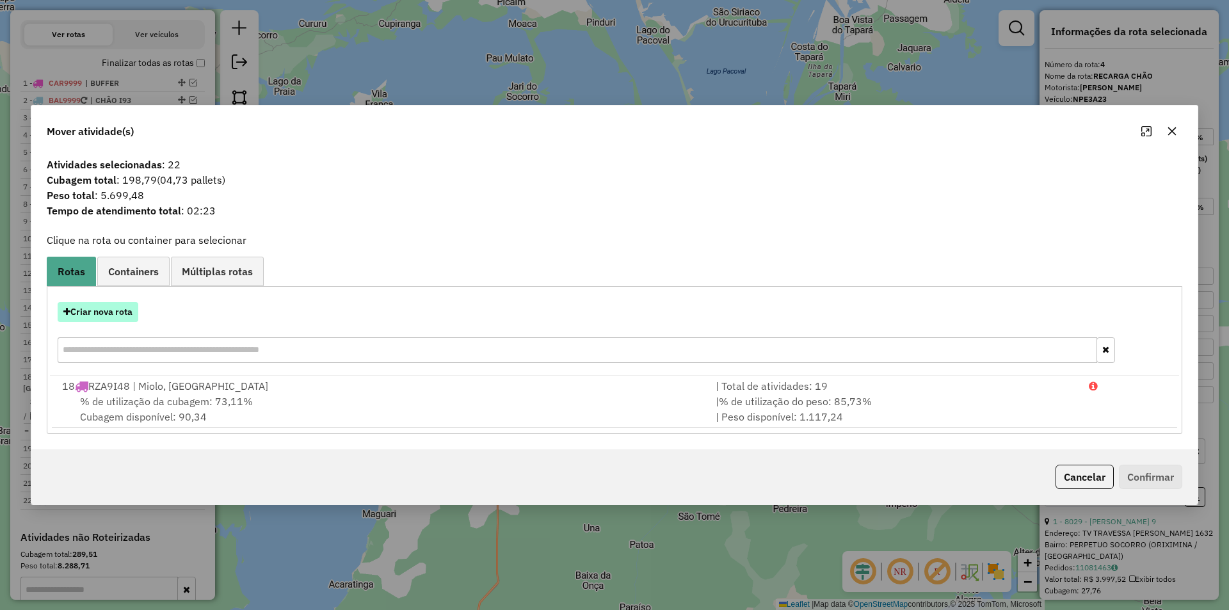
click at [120, 309] on button "Criar nova rota" at bounding box center [98, 312] width 81 height 20
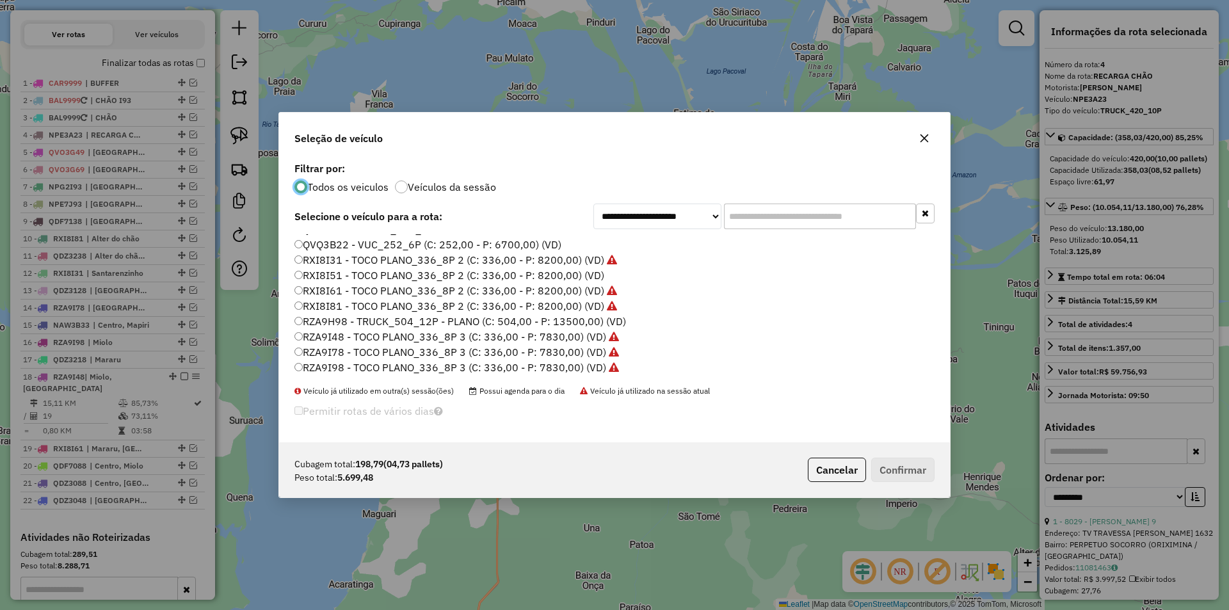
scroll to position [381, 0]
click at [333, 337] on label "RZA9I48 - TOCO PLANO_336_8P 3 (C: 336,00 - P: 7830,00) (VD)" at bounding box center [456, 335] width 324 height 15
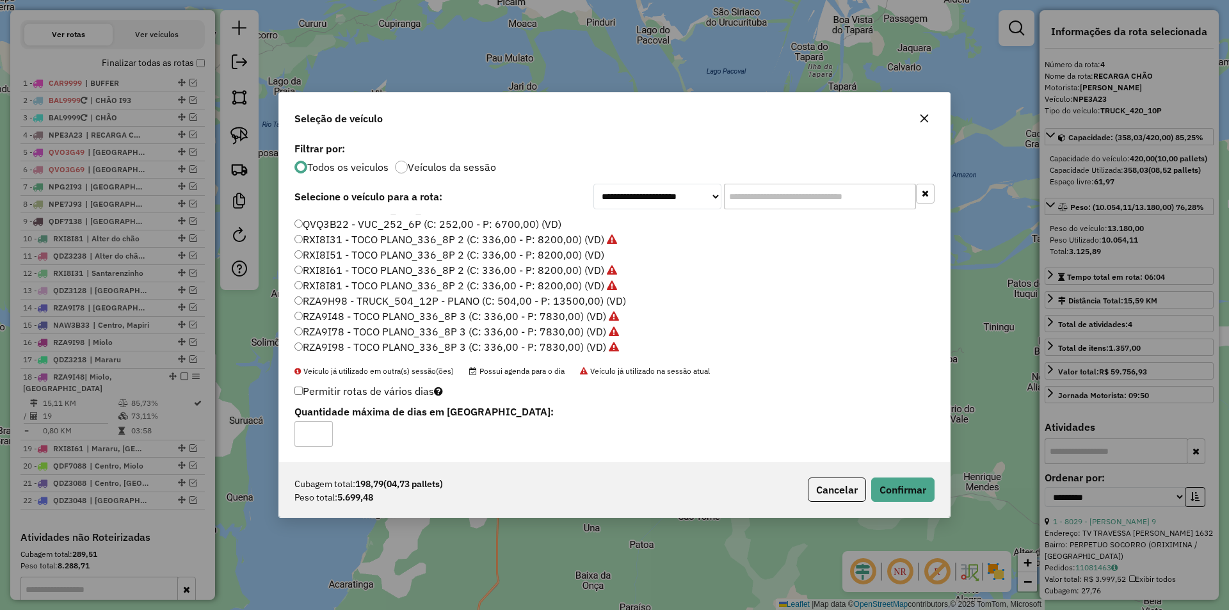
click at [824, 475] on div "Cubagem total: 198,79 (04,73 pallets) Peso total: 5.699,48 Cancelar Confirmar" at bounding box center [614, 489] width 671 height 55
click at [836, 480] on button "Cancelar" at bounding box center [837, 489] width 58 height 24
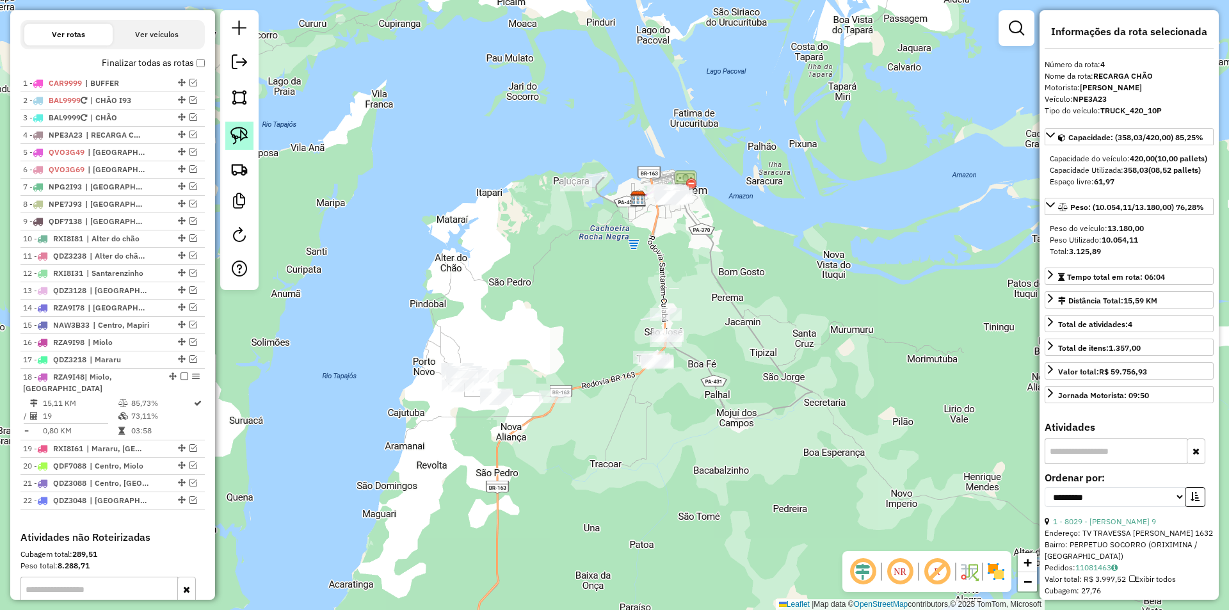
click at [247, 138] on img at bounding box center [239, 136] width 18 height 18
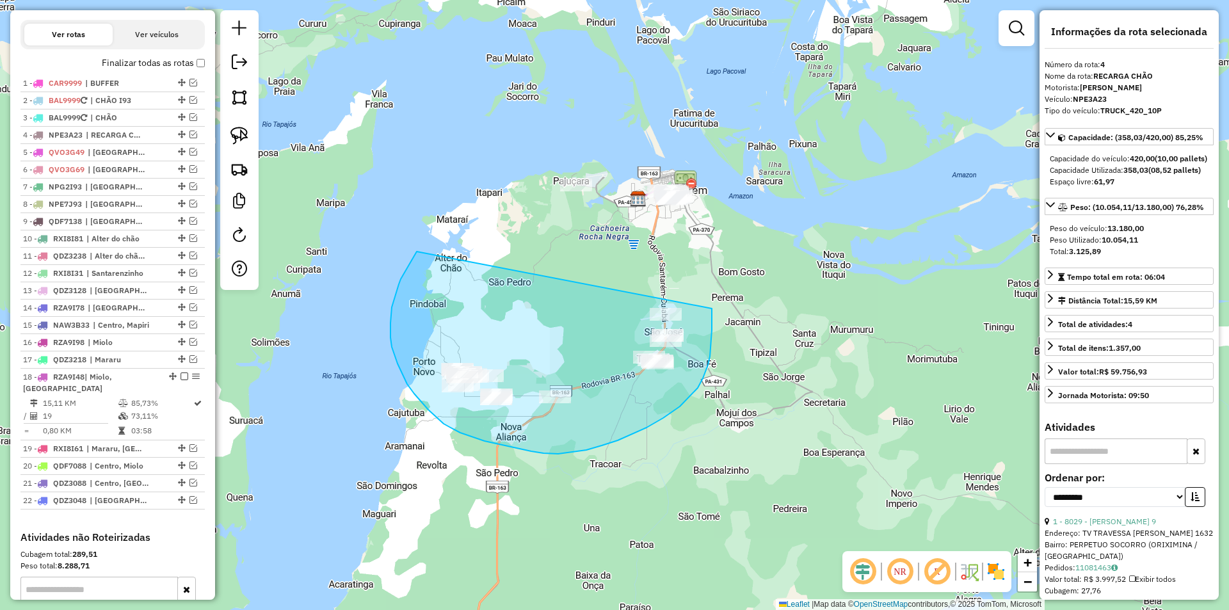
drag, startPoint x: 417, startPoint y: 251, endPoint x: 712, endPoint y: 308, distance: 300.4
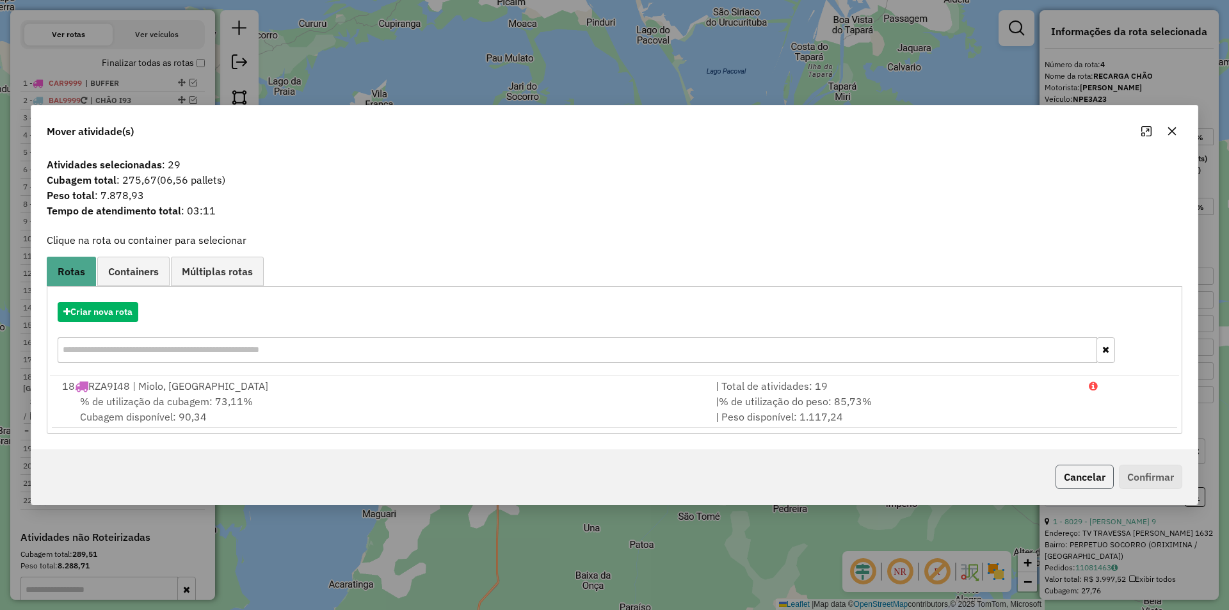
click at [1073, 465] on button "Cancelar" at bounding box center [1084, 477] width 58 height 24
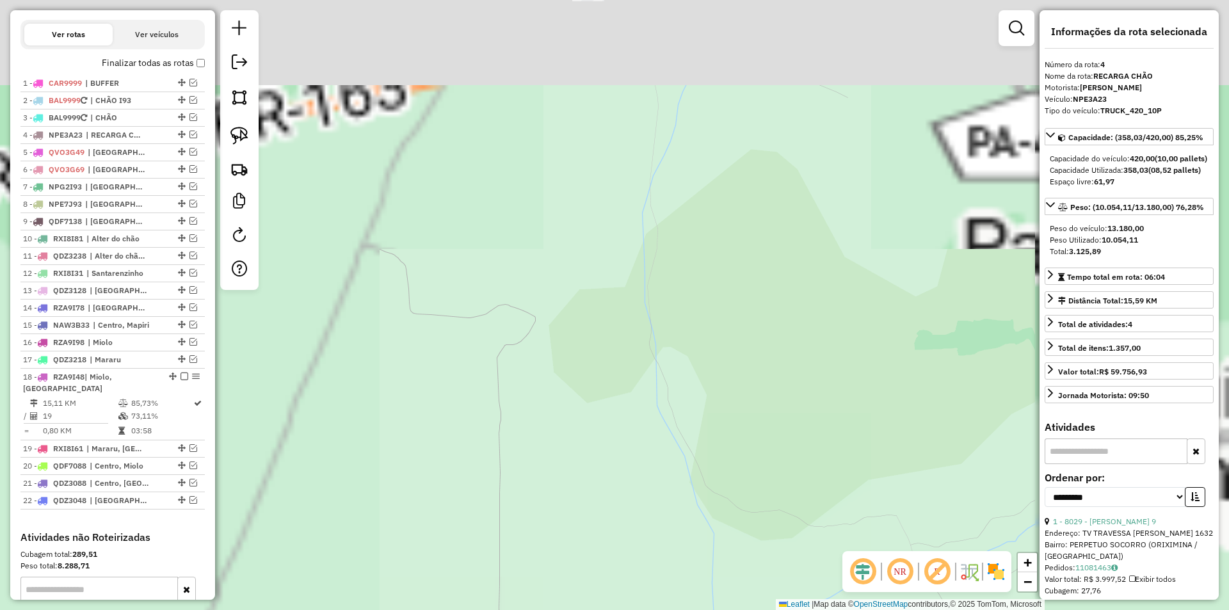
drag, startPoint x: 654, startPoint y: 331, endPoint x: 753, endPoint y: 530, distance: 222.1
click at [753, 541] on div "Janela de atendimento Grade de atendimento Capacidade Transportadoras Veículos …" at bounding box center [614, 305] width 1229 height 610
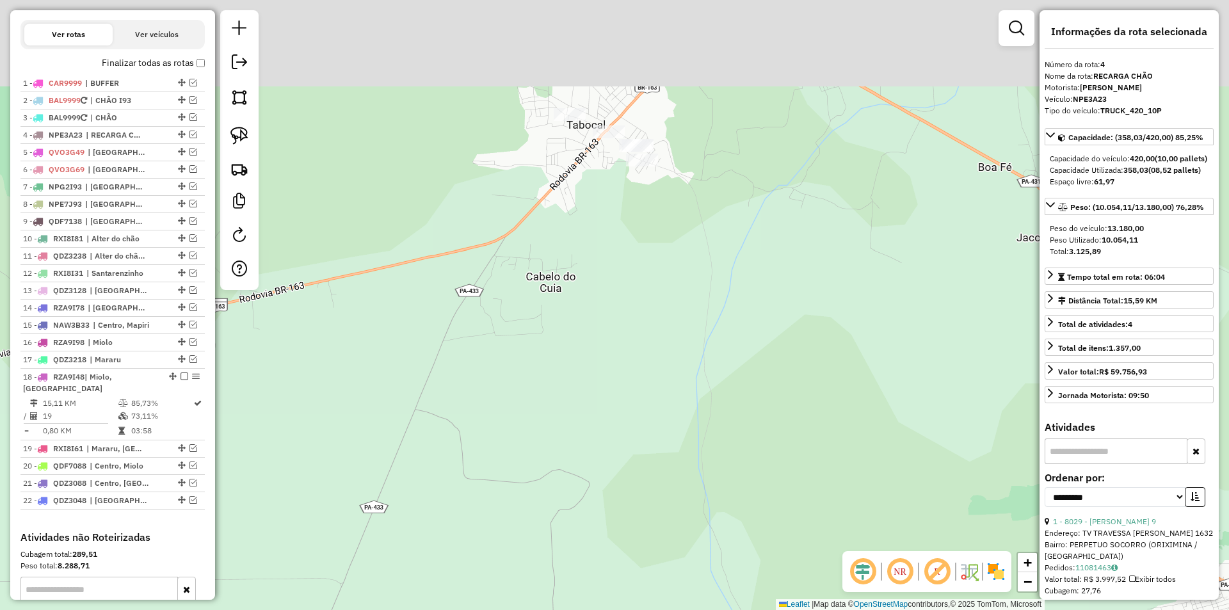
drag, startPoint x: 718, startPoint y: 340, endPoint x: 751, endPoint y: 465, distance: 129.0
click at [751, 465] on div "Janela de atendimento Grade de atendimento Capacidade Transportadoras Veículos …" at bounding box center [614, 305] width 1229 height 610
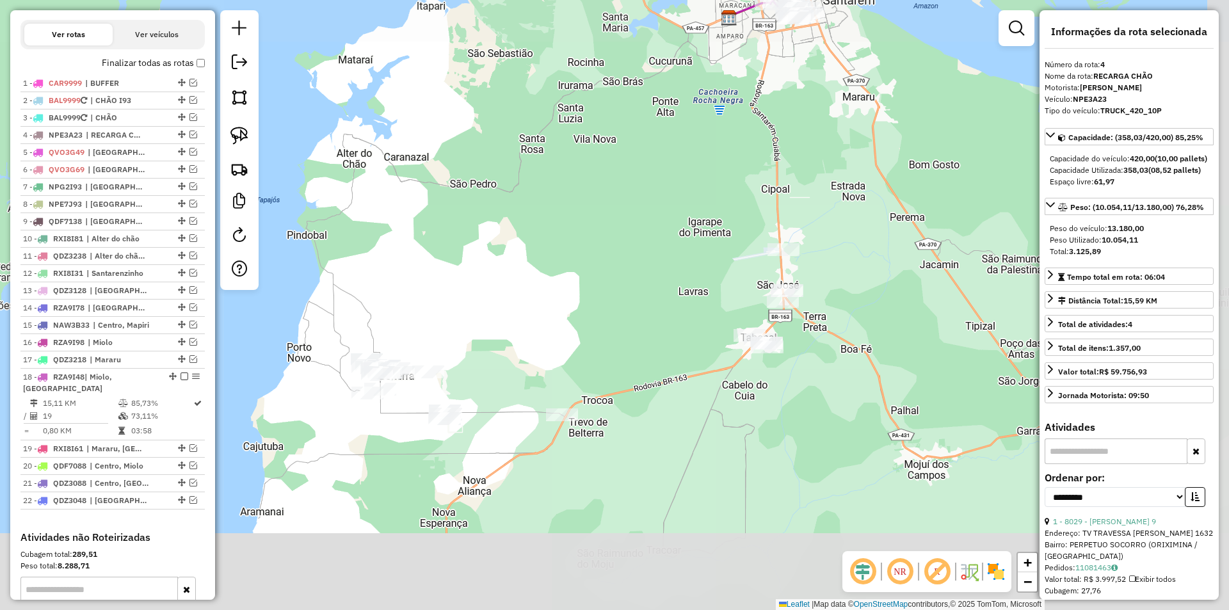
drag, startPoint x: 708, startPoint y: 474, endPoint x: 679, endPoint y: 356, distance: 121.8
click at [770, 415] on div "Janela de atendimento Grade de atendimento Capacidade Transportadoras Veículos …" at bounding box center [614, 305] width 1229 height 610
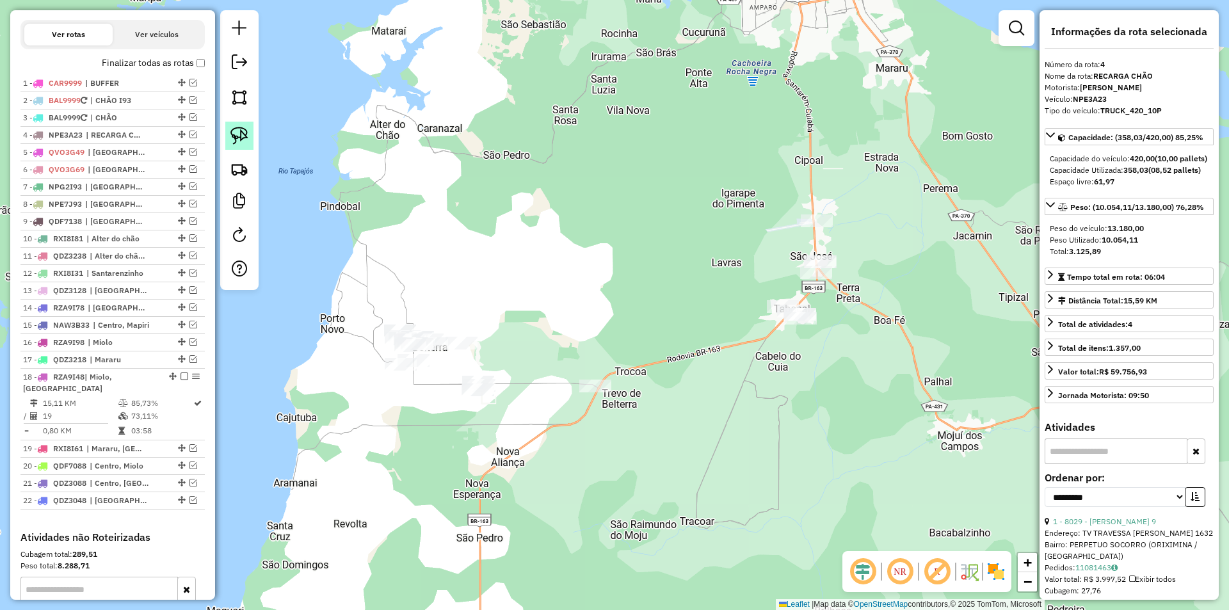
click at [239, 135] on img at bounding box center [239, 136] width 18 height 18
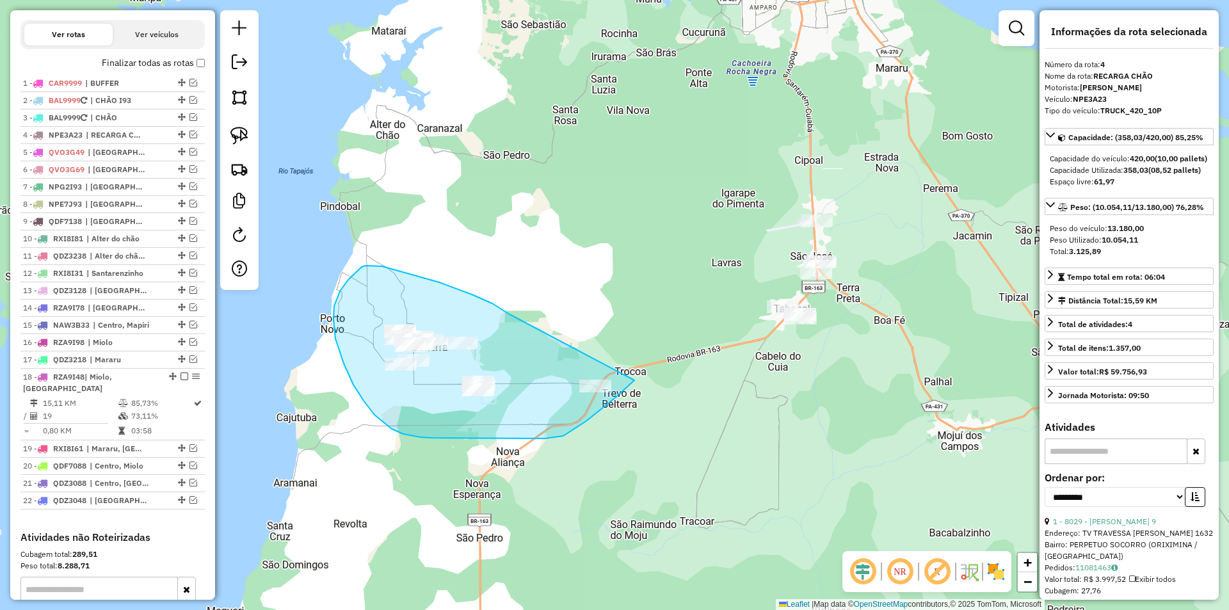
drag, startPoint x: 509, startPoint y: 314, endPoint x: 634, endPoint y: 380, distance: 141.1
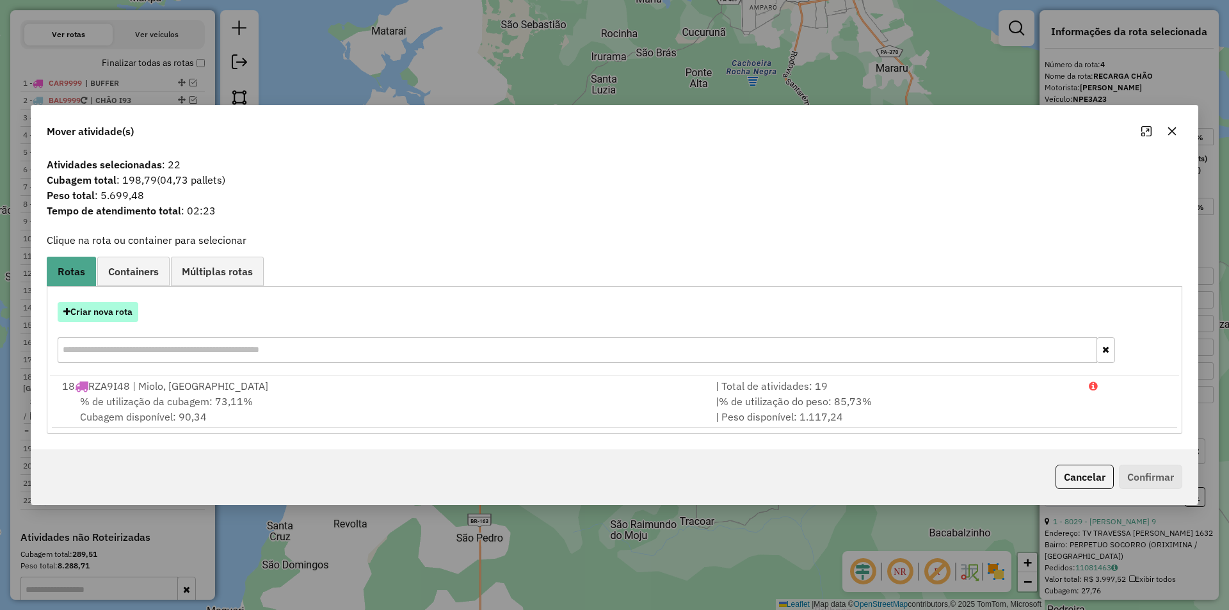
click at [113, 303] on button "Criar nova rota" at bounding box center [98, 312] width 81 height 20
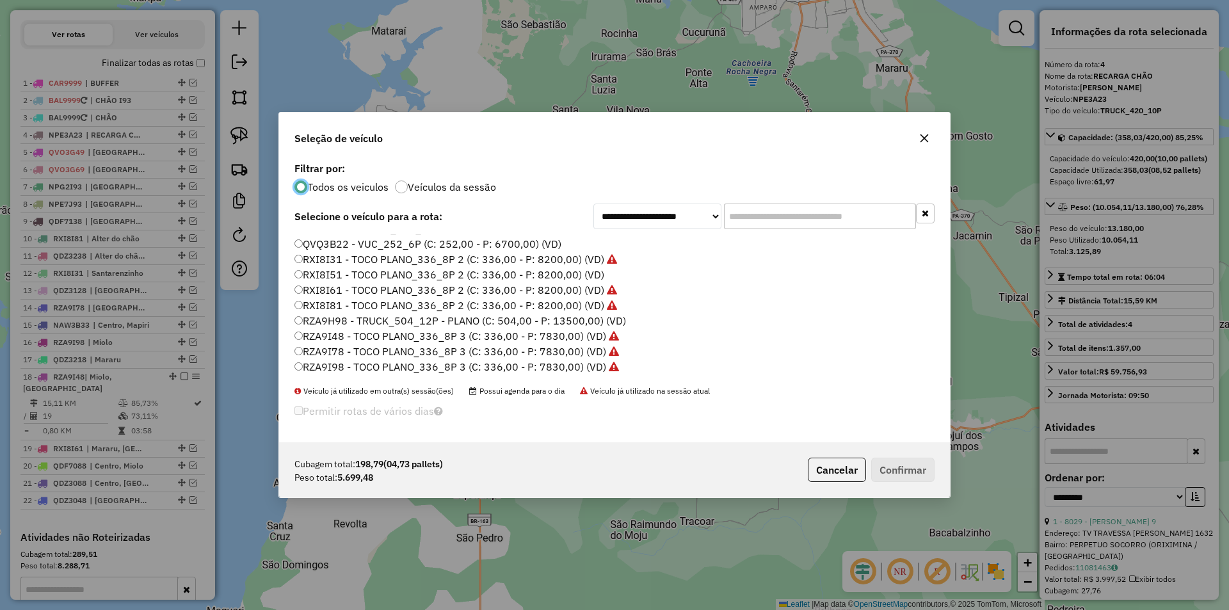
drag, startPoint x: 330, startPoint y: 337, endPoint x: 435, endPoint y: 346, distance: 105.3
click at [333, 337] on label "RZA9I48 - TOCO PLANO_336_8P 3 (C: 336,00 - P: 7830,00) (VD)" at bounding box center [456, 335] width 324 height 15
click at [322, 336] on label "RZA9I48 - TOCO PLANO_336_8P 3 (C: 336,00 - P: 7830,00) (VD)" at bounding box center [456, 335] width 324 height 15
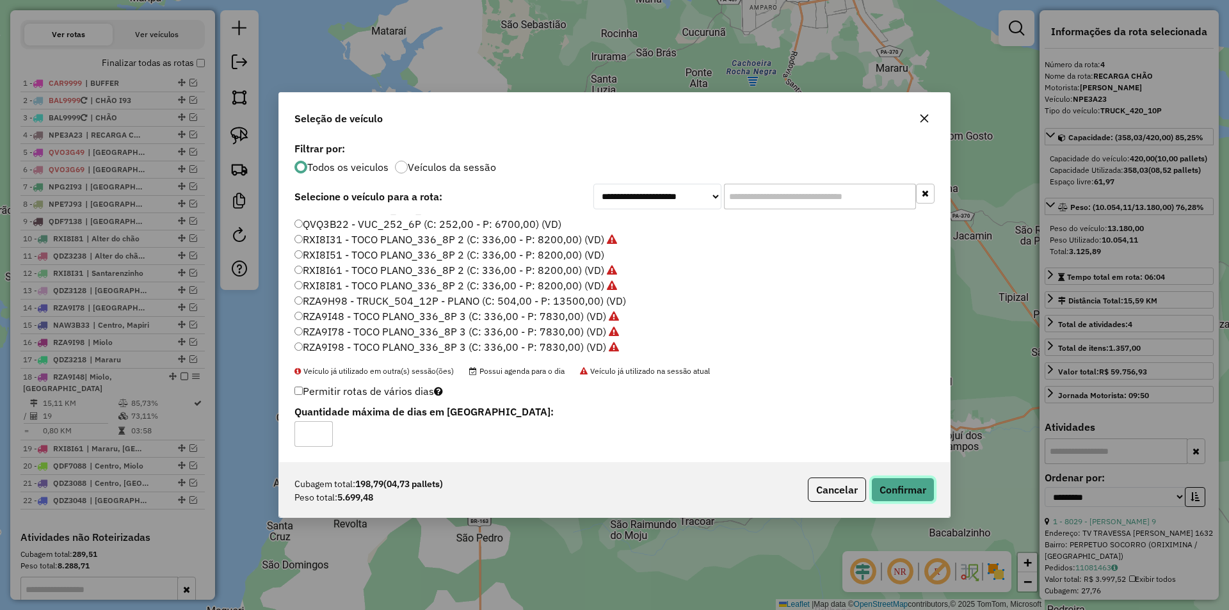
click at [891, 479] on button "Confirmar" at bounding box center [902, 489] width 63 height 24
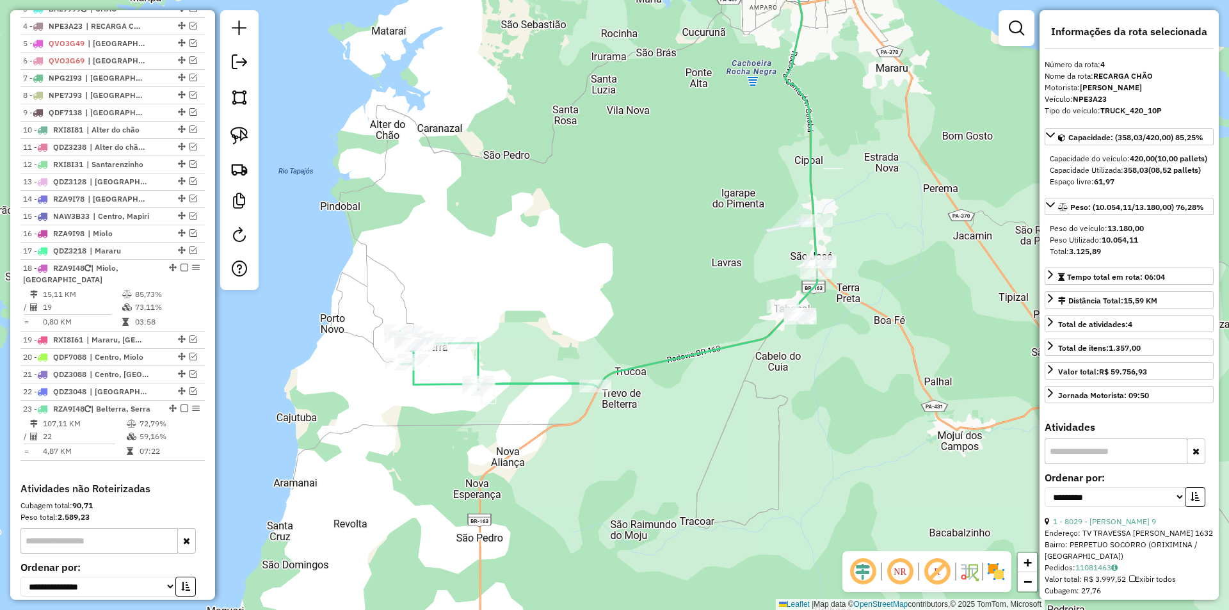
scroll to position [563, 0]
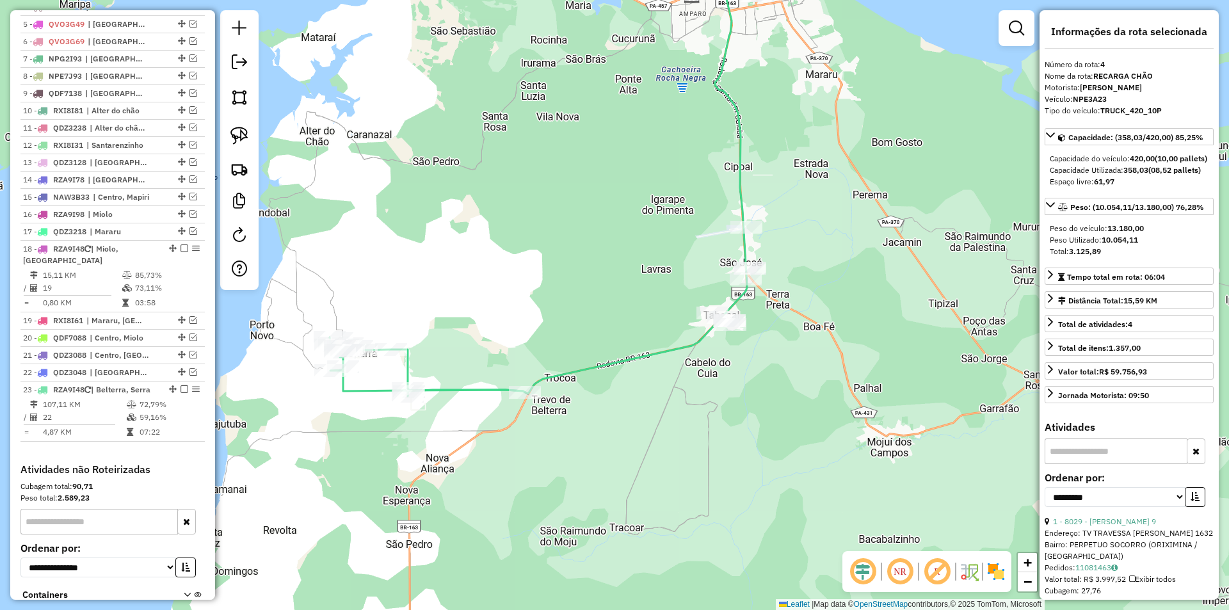
drag, startPoint x: 671, startPoint y: 281, endPoint x: 502, endPoint y: 271, distance: 168.6
click at [482, 291] on div "Janela de atendimento Grade de atendimento Capacidade Transportadoras Veículos …" at bounding box center [614, 305] width 1229 height 610
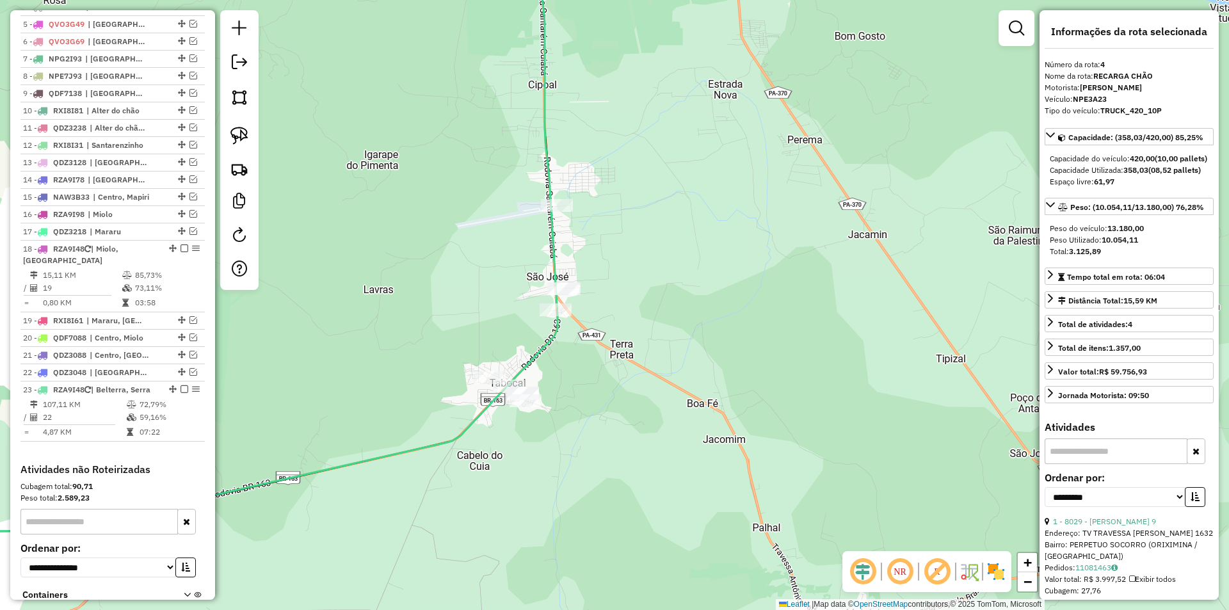
drag, startPoint x: 605, startPoint y: 307, endPoint x: 552, endPoint y: 291, distance: 54.7
click at [575, 332] on div "Janela de atendimento Grade de atendimento Capacidade Transportadoras Veículos …" at bounding box center [614, 305] width 1229 height 610
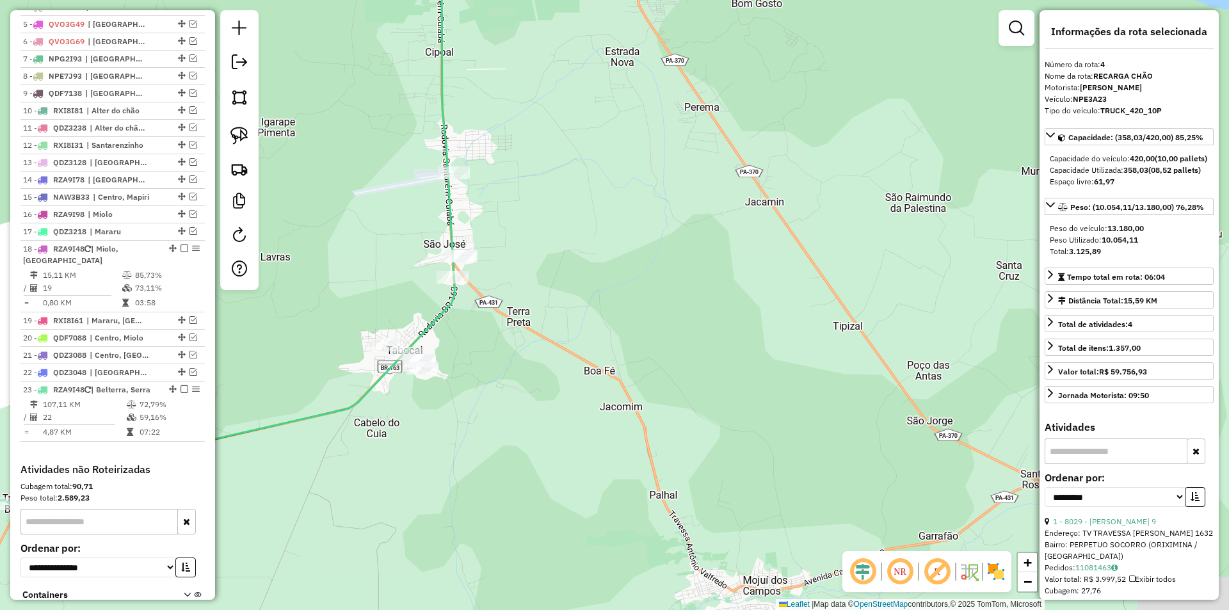
drag, startPoint x: 463, startPoint y: 173, endPoint x: 383, endPoint y: 116, distance: 98.7
click at [383, 116] on div "Janela de atendimento Grade de atendimento Capacidade Transportadoras Veículos …" at bounding box center [614, 305] width 1229 height 610
click at [234, 140] on img at bounding box center [239, 136] width 18 height 18
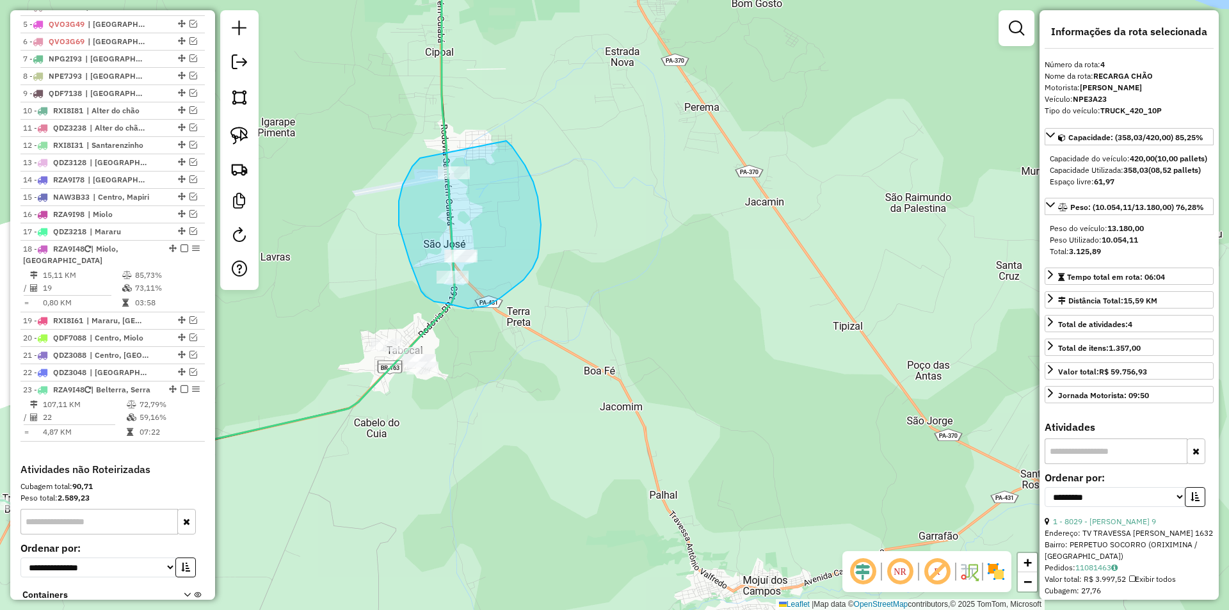
drag, startPoint x: 420, startPoint y: 158, endPoint x: 506, endPoint y: 141, distance: 88.1
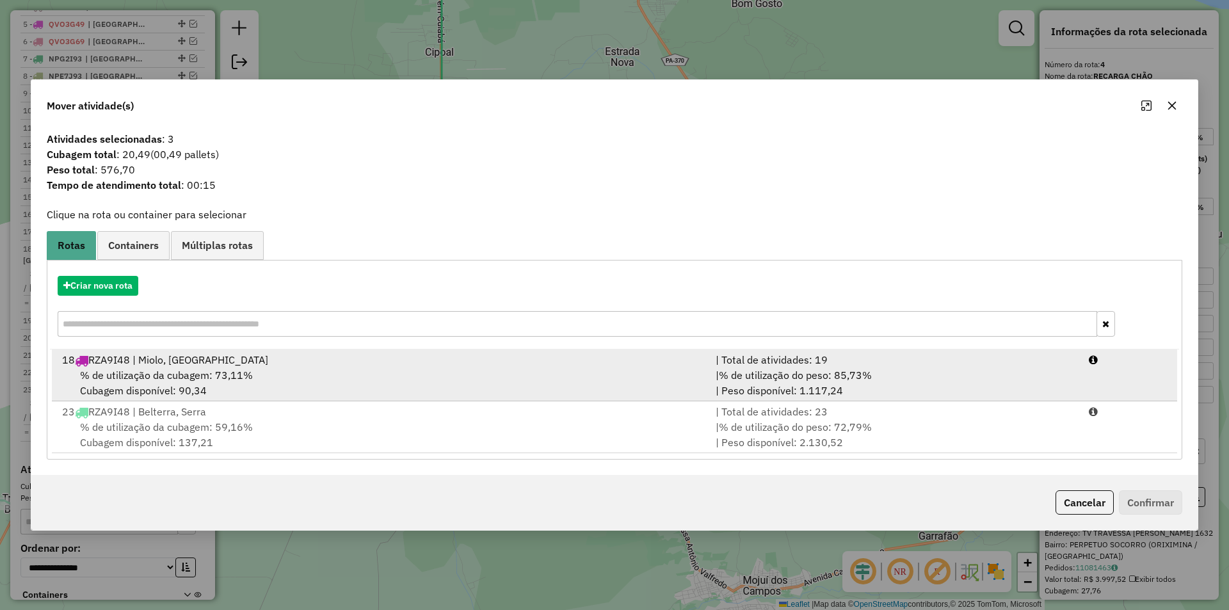
drag, startPoint x: 357, startPoint y: 379, endPoint x: 967, endPoint y: 438, distance: 612.7
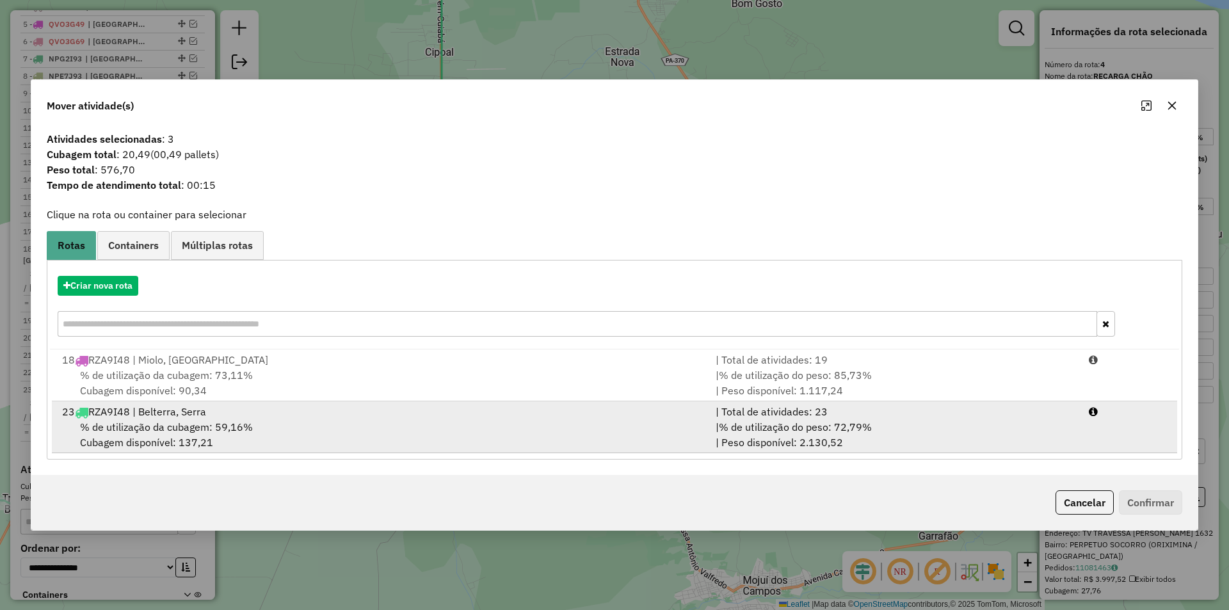
click at [370, 379] on div "% de utilização da cubagem: 73,11% Cubagem disponível: 90,34" at bounding box center [380, 382] width 653 height 31
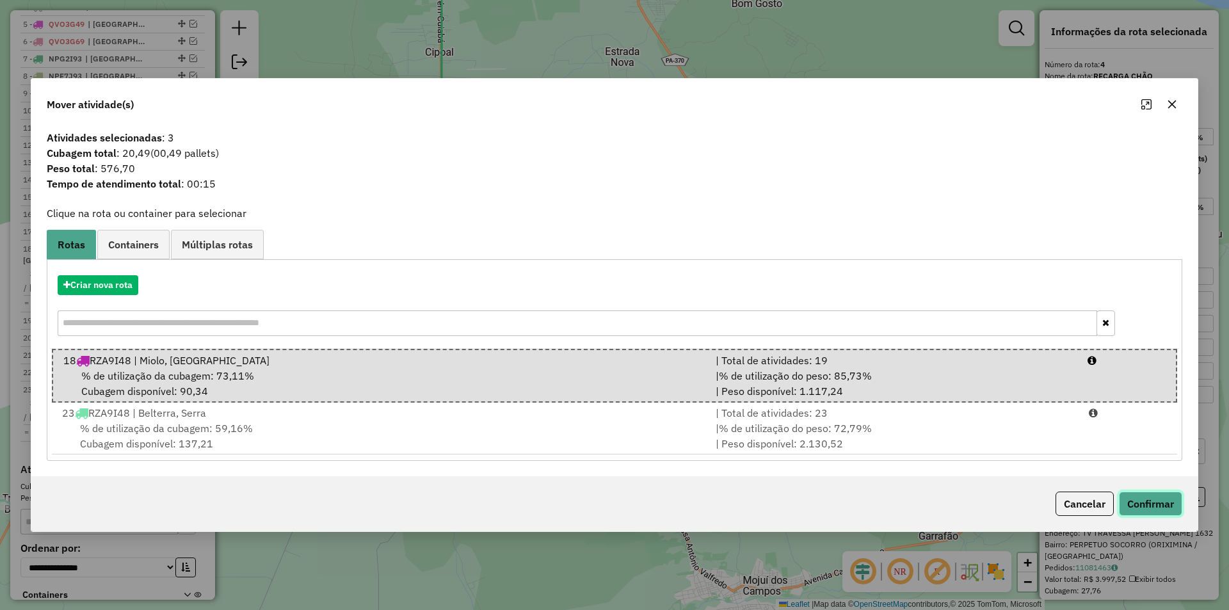
click at [1134, 497] on button "Confirmar" at bounding box center [1150, 503] width 63 height 24
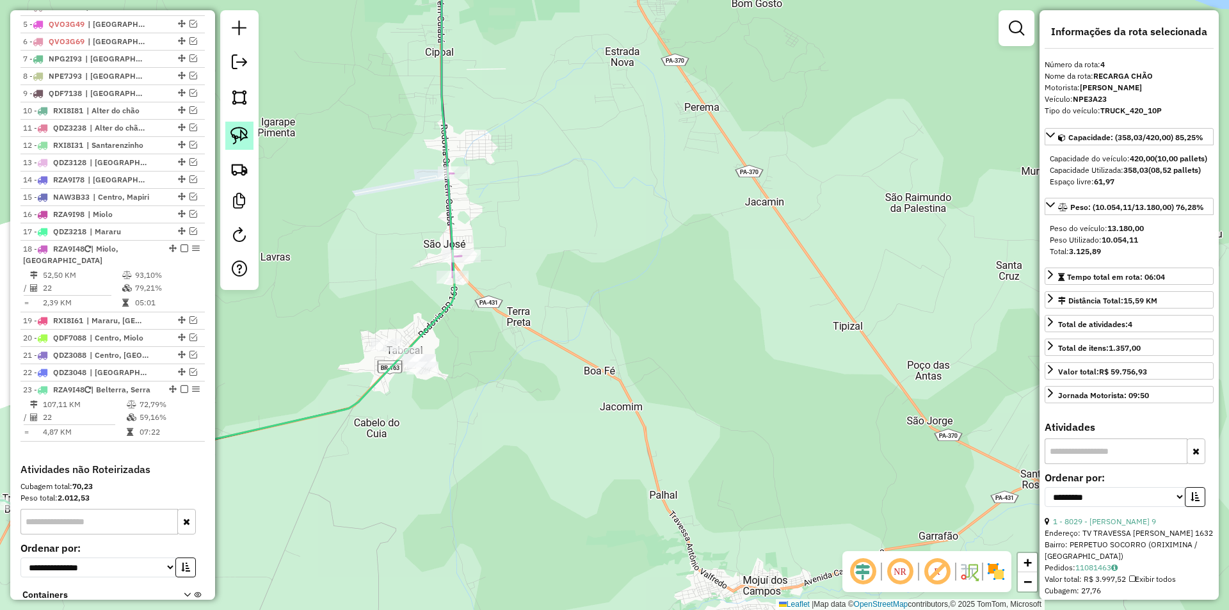
click at [232, 134] on img at bounding box center [239, 136] width 18 height 18
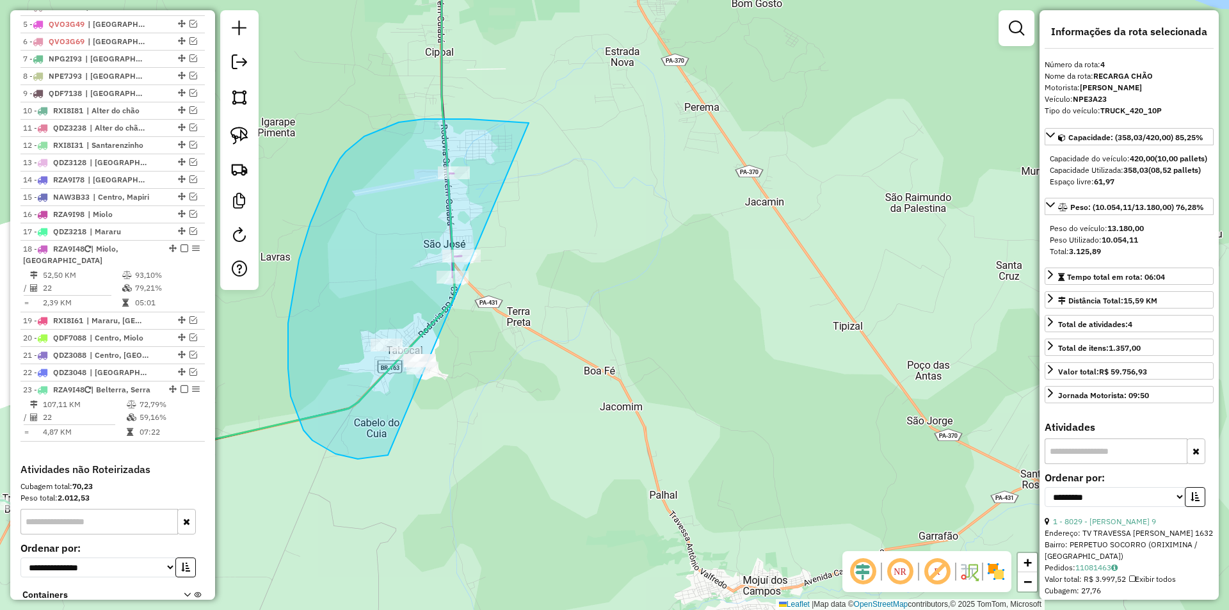
drag, startPoint x: 522, startPoint y: 122, endPoint x: 486, endPoint y: 413, distance: 292.7
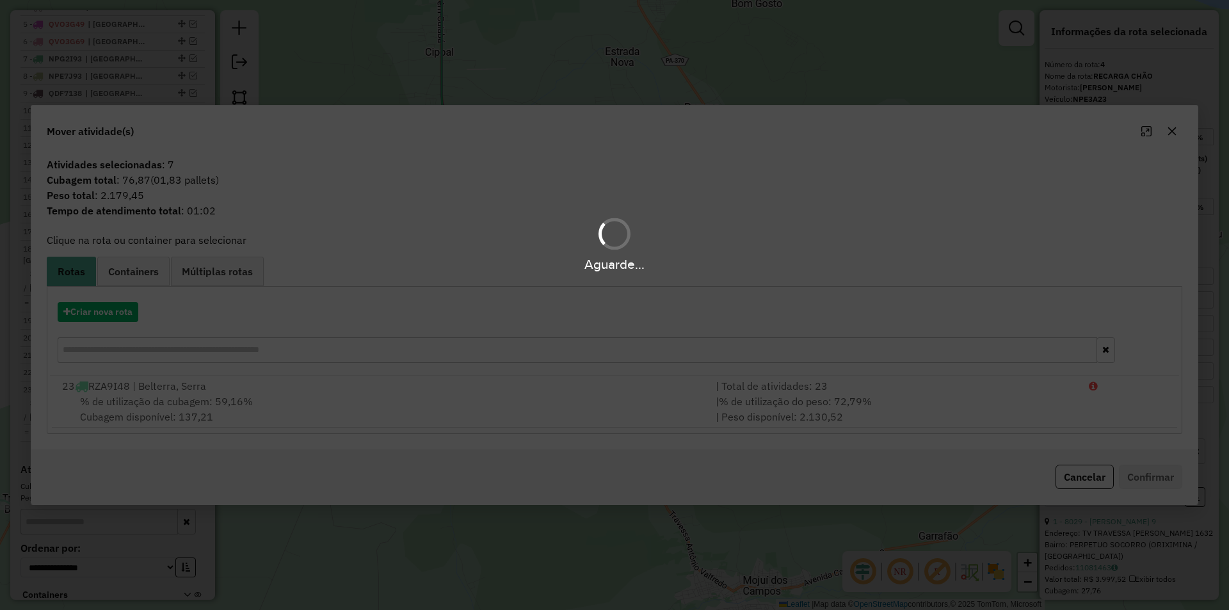
click at [484, 401] on div "Aguarde..." at bounding box center [614, 305] width 1229 height 610
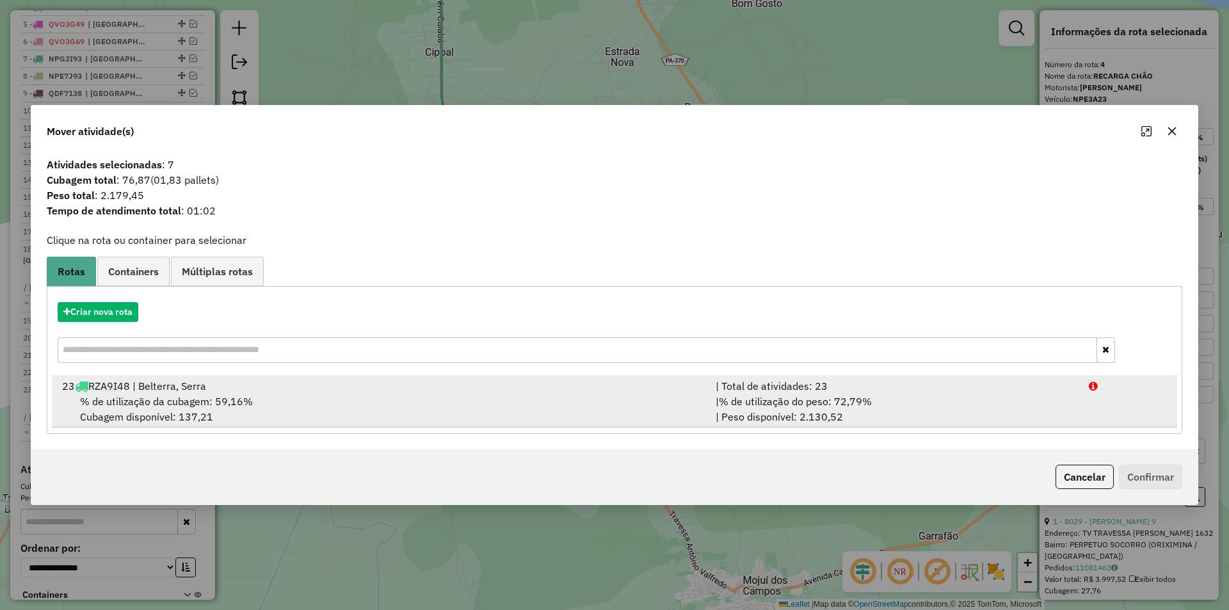
click at [1161, 422] on li "23 RZA9I48 | Belterra, Serra | Total de atividades: 23 % de utilização da cubag…" at bounding box center [614, 402] width 1125 height 52
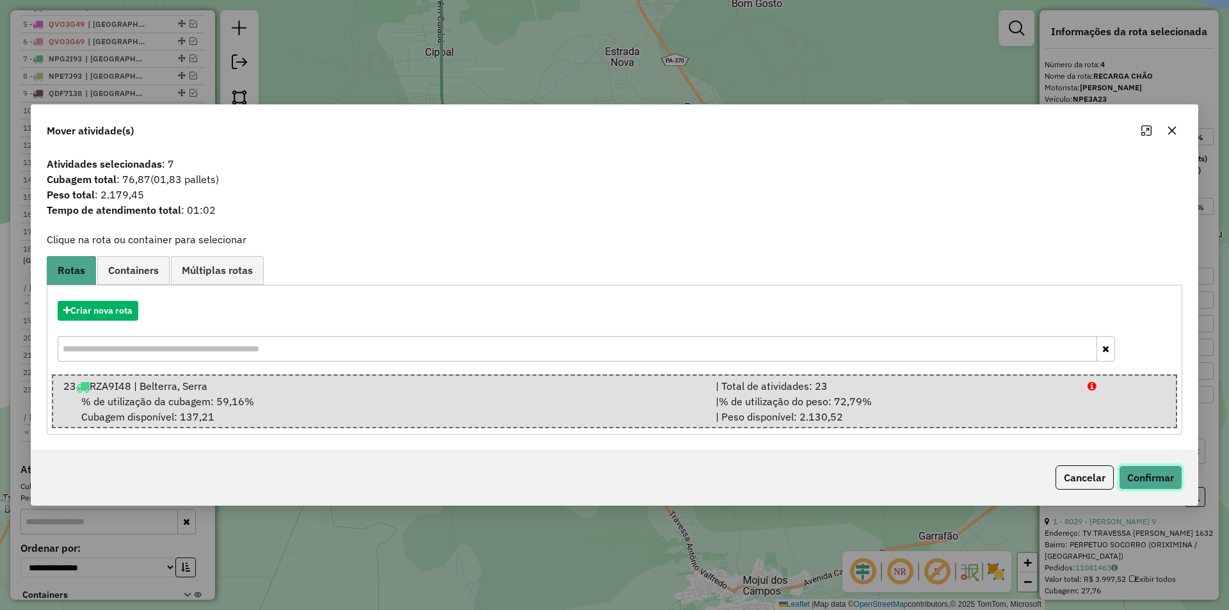
click at [1151, 474] on button "Confirmar" at bounding box center [1150, 477] width 63 height 24
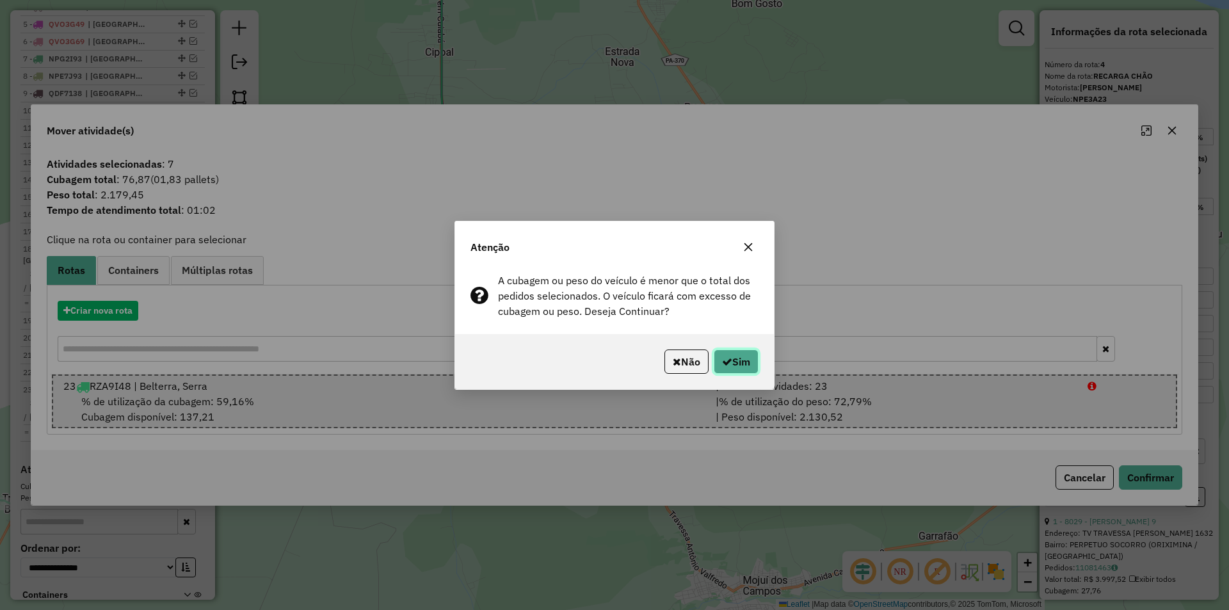
click at [744, 361] on button "Sim" at bounding box center [736, 361] width 45 height 24
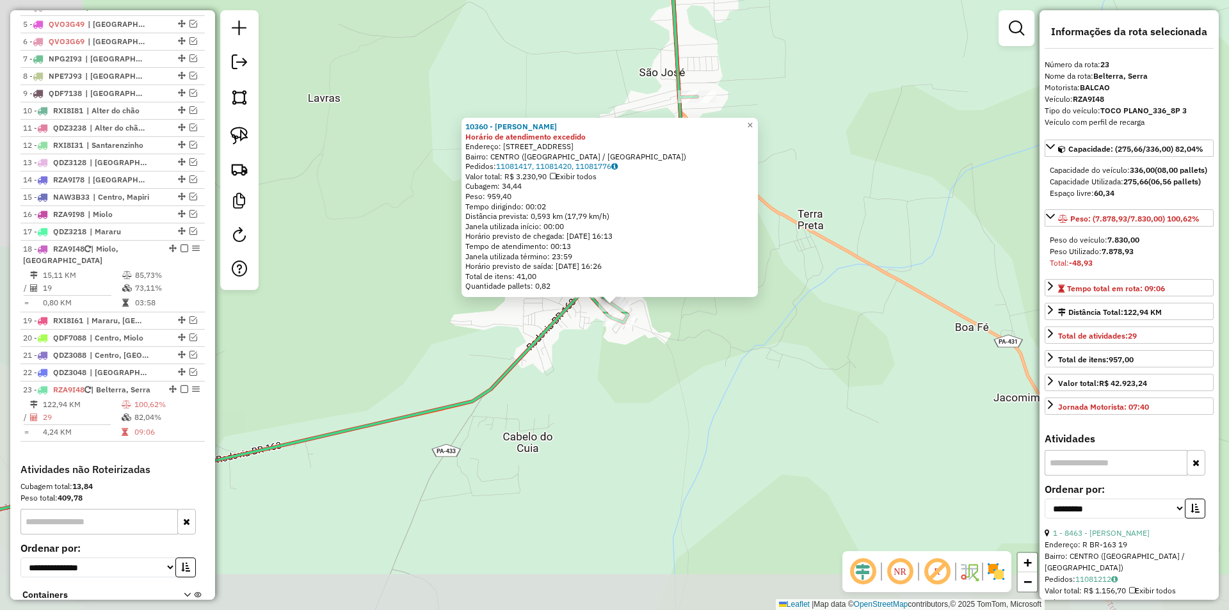
scroll to position [669, 0]
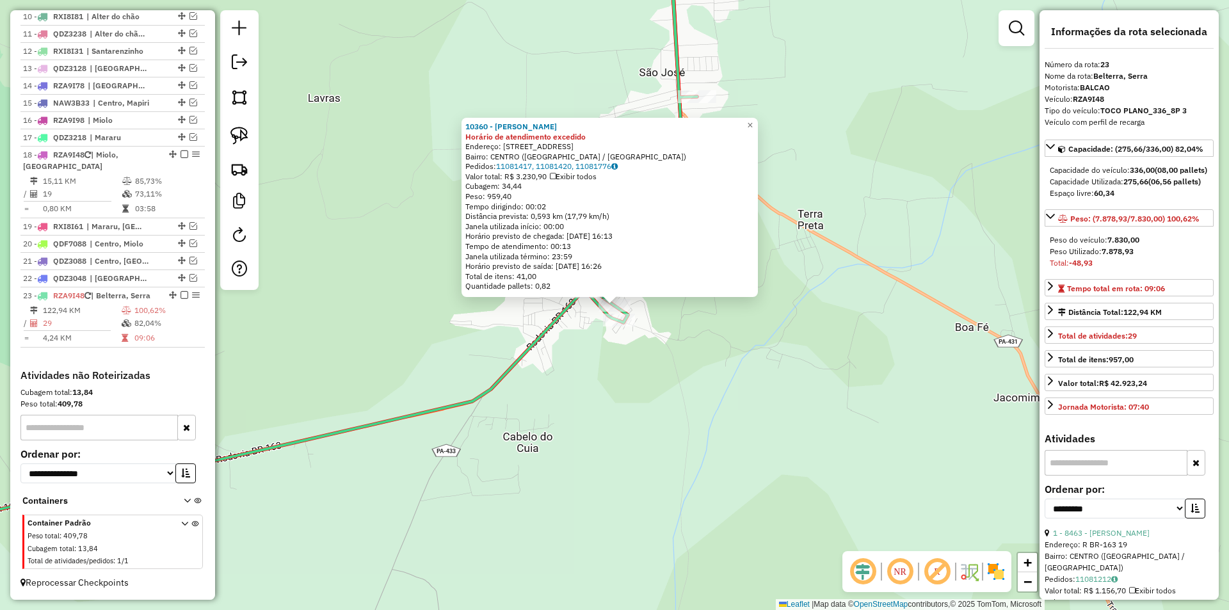
click at [452, 403] on icon at bounding box center [287, 238] width 820 height 598
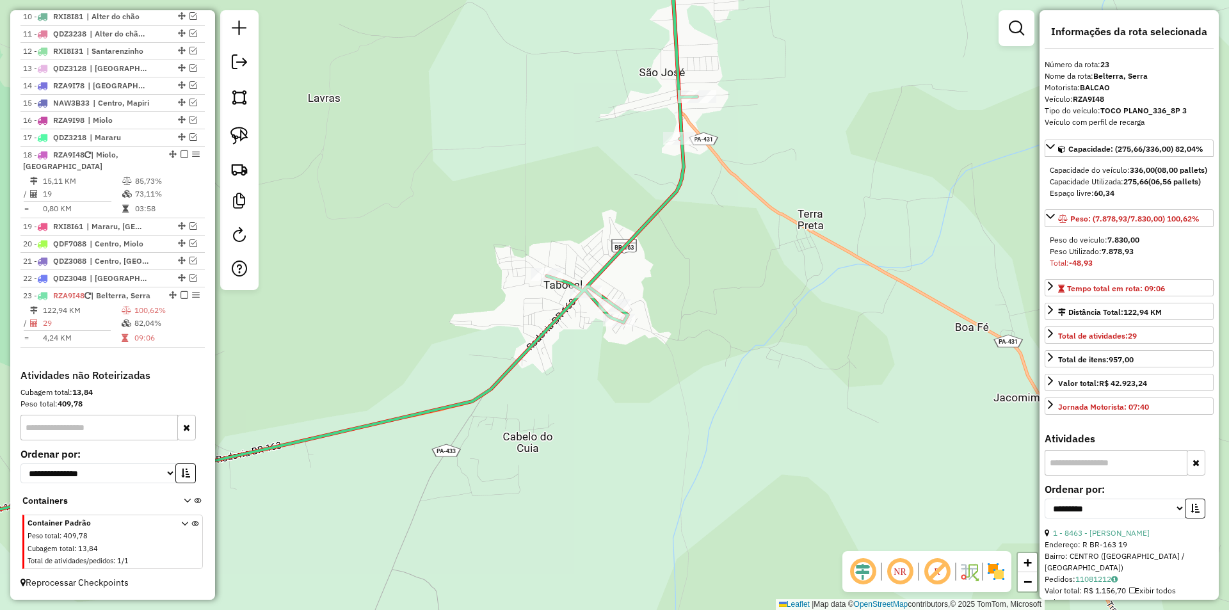
click at [452, 403] on icon at bounding box center [287, 238] width 820 height 598
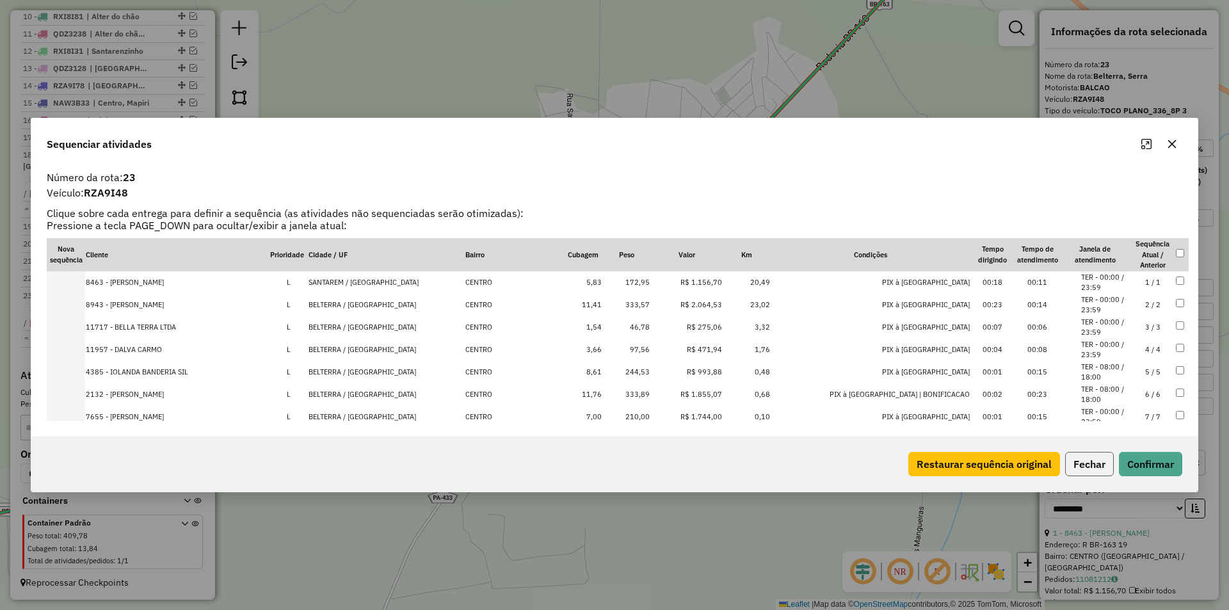
click at [1103, 467] on button "Fechar" at bounding box center [1089, 464] width 49 height 24
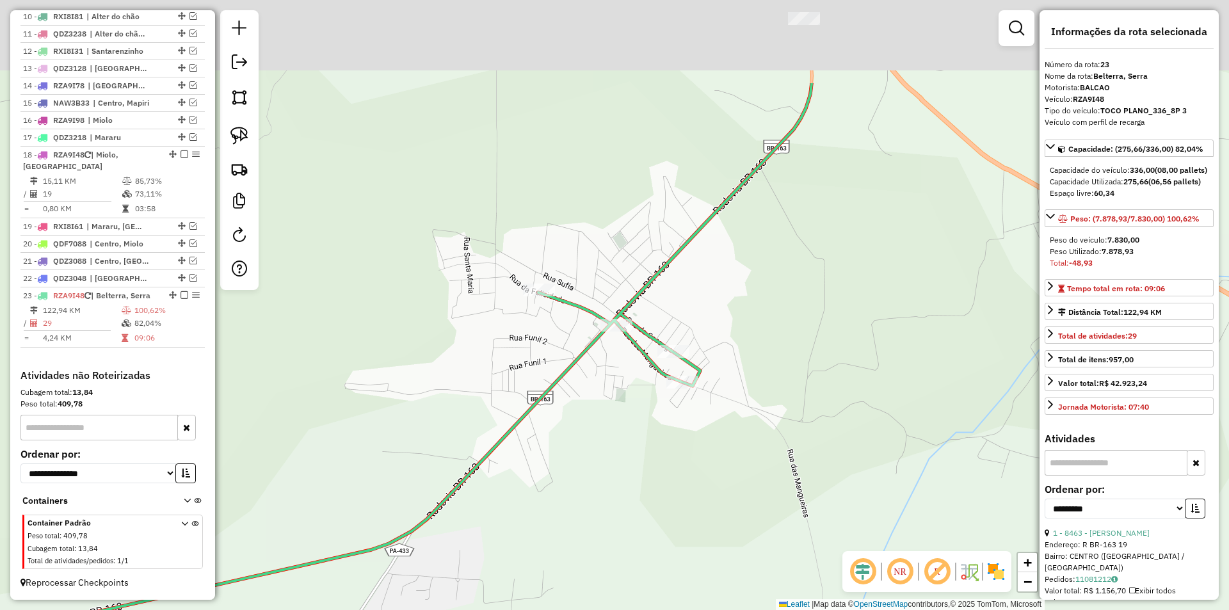
drag, startPoint x: 687, startPoint y: 306, endPoint x: 615, endPoint y: 409, distance: 125.9
click at [609, 417] on div "Janela de atendimento Grade de atendimento Capacidade Transportadoras Veículos …" at bounding box center [614, 305] width 1229 height 610
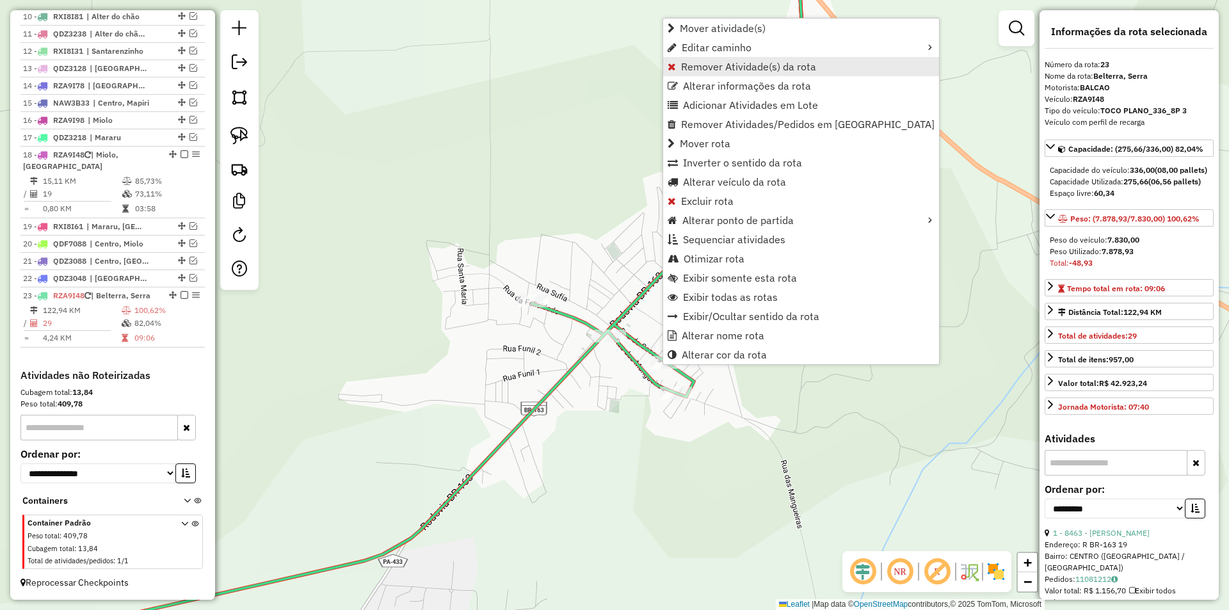
click at [724, 61] on span "Remover Atividade(s) da rota" at bounding box center [748, 66] width 135 height 10
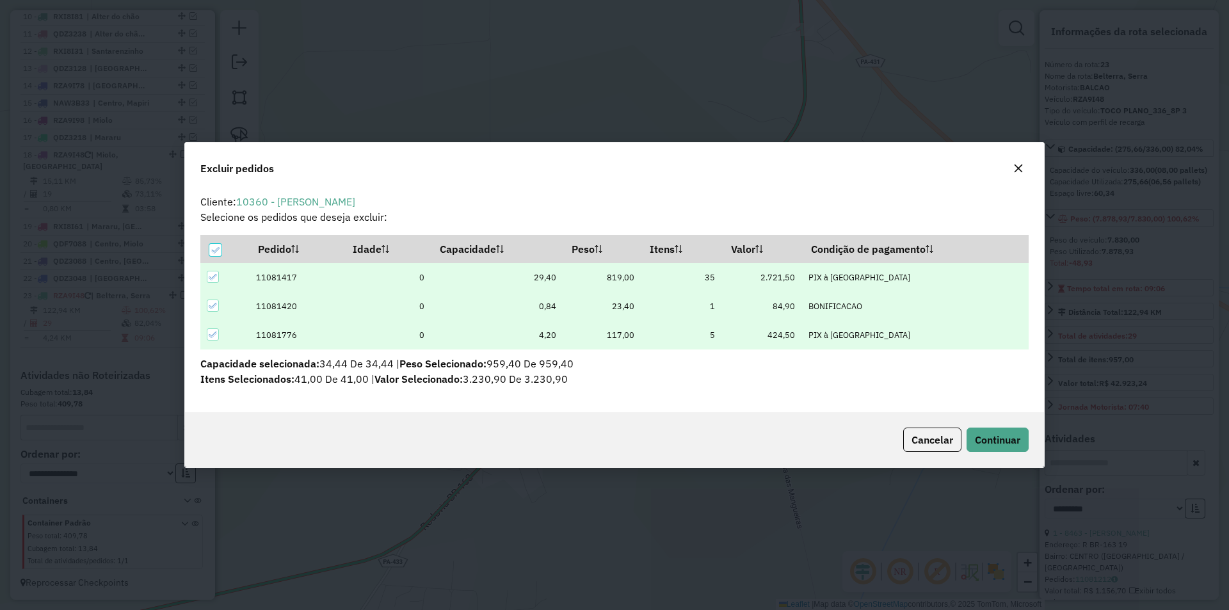
scroll to position [7, 4]
click at [993, 432] on button "Continuar" at bounding box center [997, 439] width 62 height 24
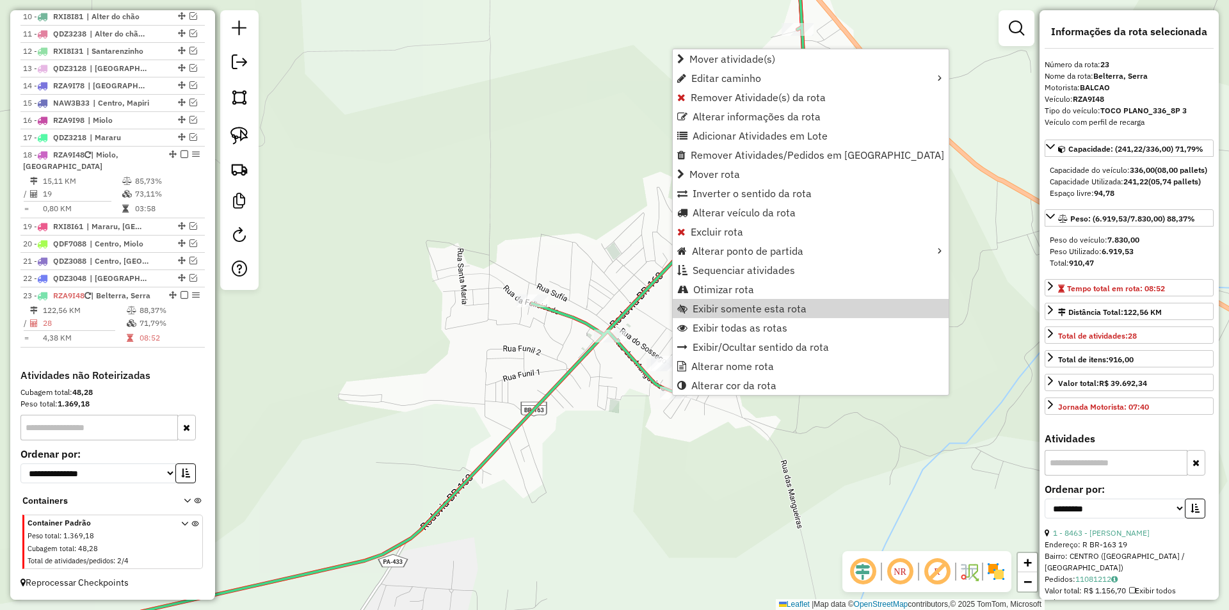
drag, startPoint x: 612, startPoint y: 371, endPoint x: 589, endPoint y: 367, distance: 22.8
click at [611, 371] on div "Janela de atendimento Grade de atendimento Capacidade Transportadoras Veículos …" at bounding box center [614, 305] width 1229 height 610
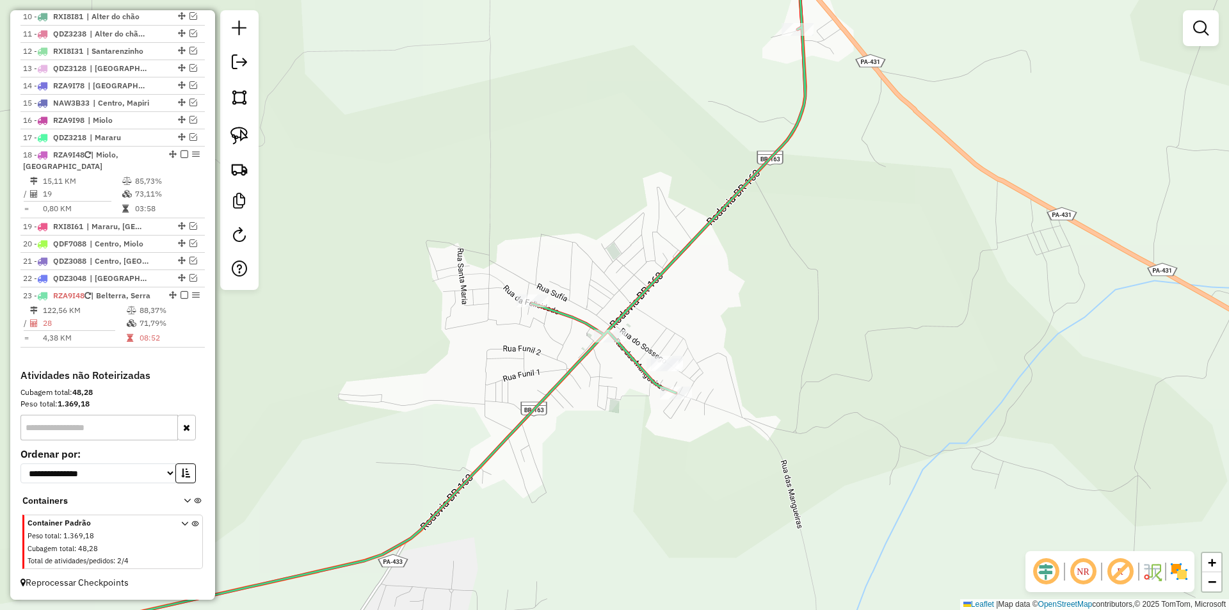
drag, startPoint x: 650, startPoint y: 299, endPoint x: 453, endPoint y: 482, distance: 268.5
click at [453, 482] on div "Janela de atendimento Grade de atendimento Capacidade Transportadoras Veículos …" at bounding box center [614, 305] width 1229 height 610
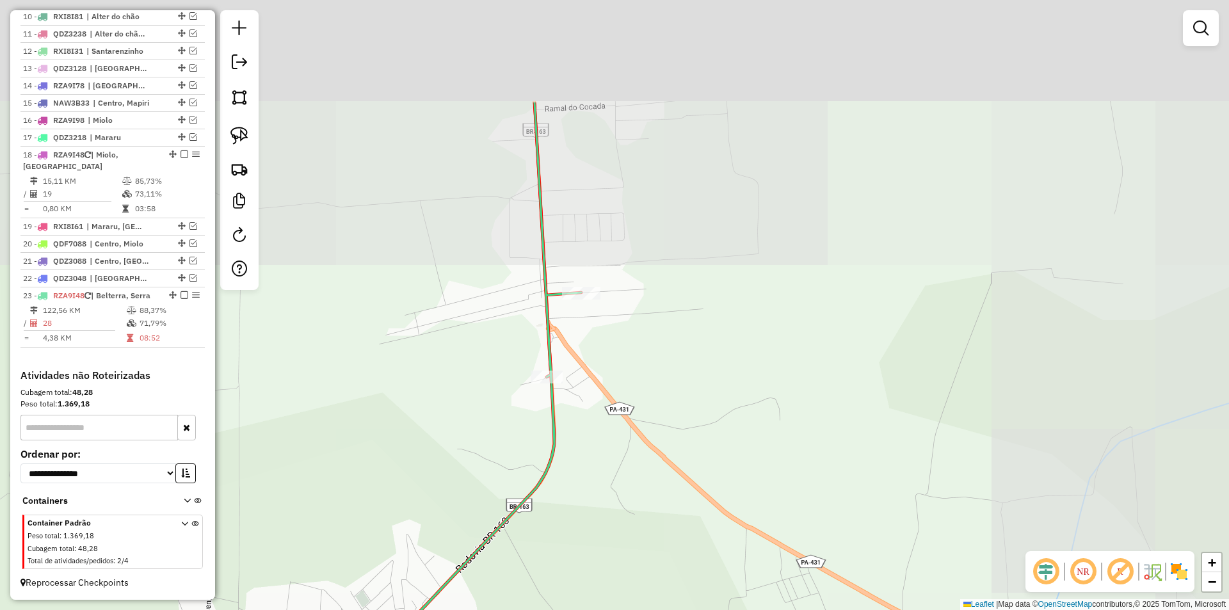
drag, startPoint x: 682, startPoint y: 330, endPoint x: 629, endPoint y: 493, distance: 171.4
click at [629, 493] on div "Janela de atendimento Grade de atendimento Capacidade Transportadoras Veículos …" at bounding box center [614, 305] width 1229 height 610
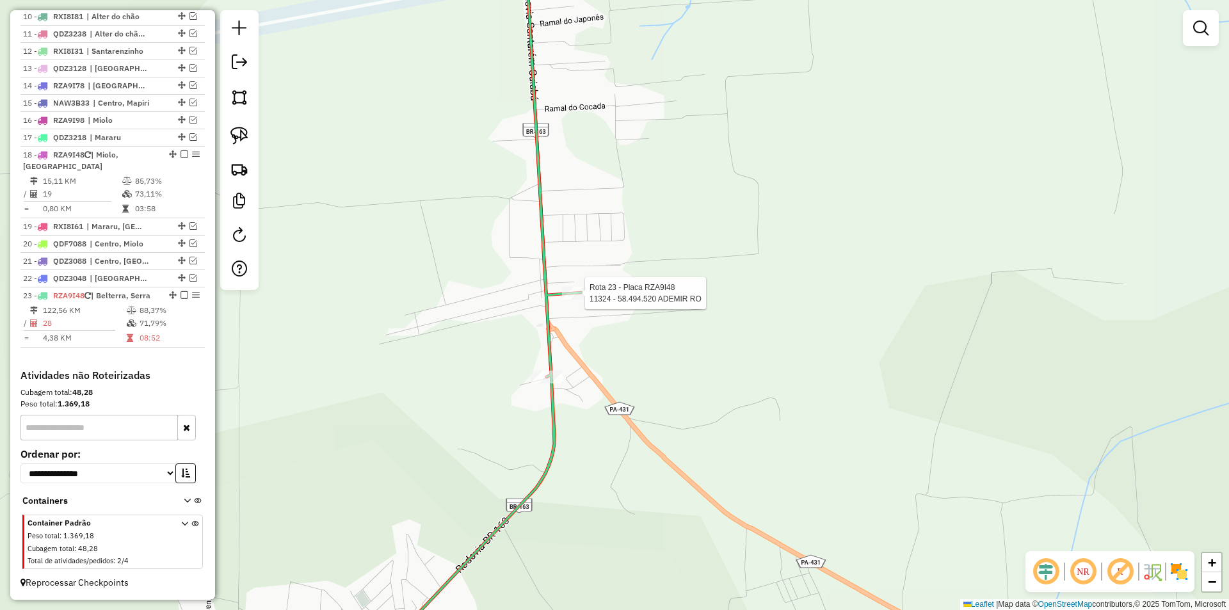
select select "**********"
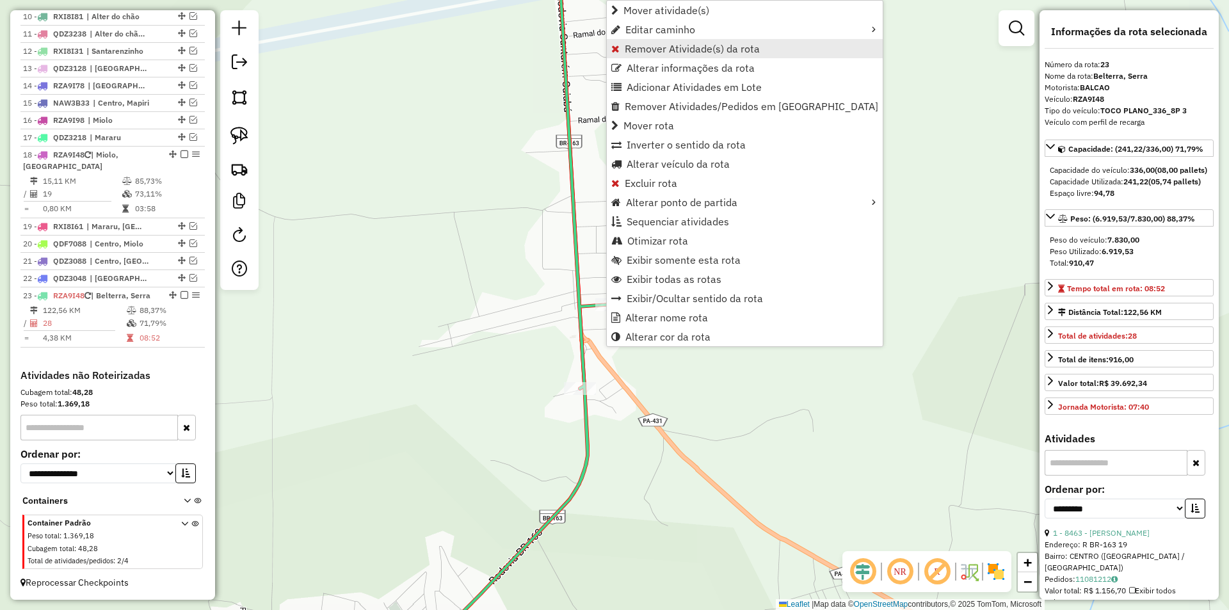
click at [669, 49] on span "Remover Atividade(s) da rota" at bounding box center [692, 49] width 135 height 10
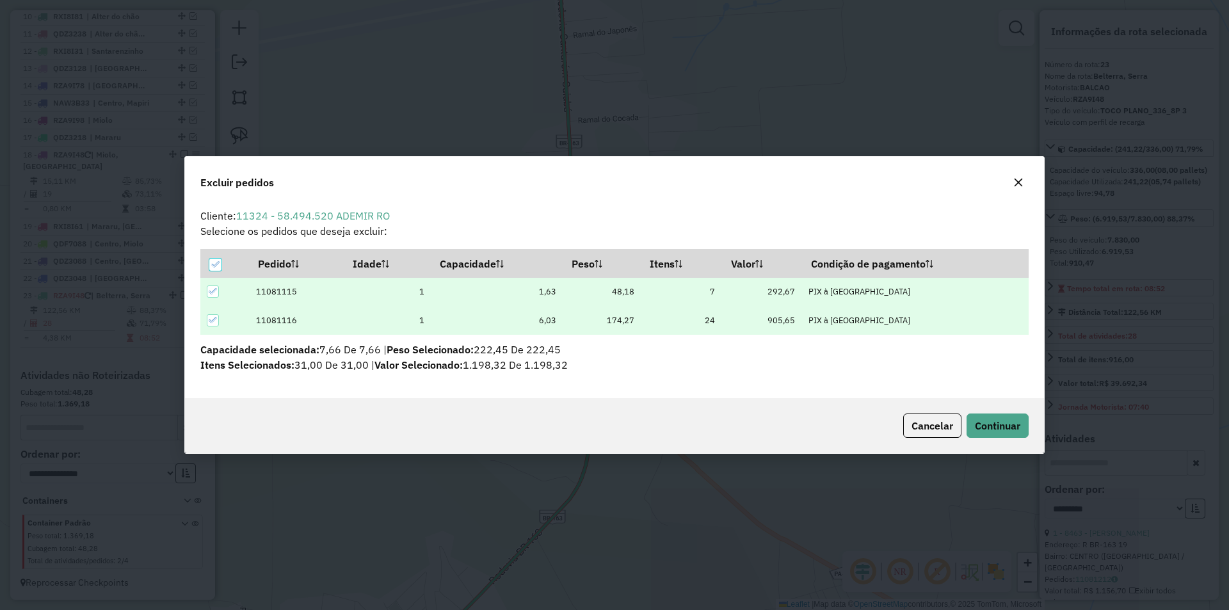
scroll to position [0, 0]
click at [986, 417] on button "Continuar" at bounding box center [997, 425] width 62 height 24
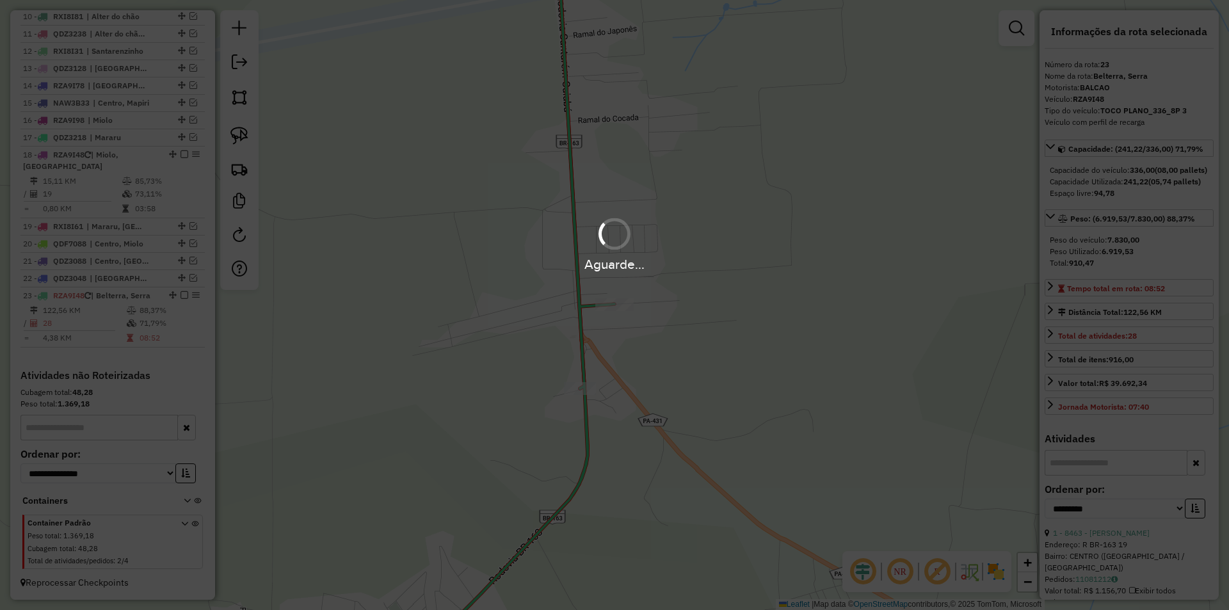
drag, startPoint x: 644, startPoint y: 340, endPoint x: 646, endPoint y: 377, distance: 37.2
click at [646, 377] on hb-app "Aguarde... Pop-up bloqueado! Seu navegador bloqueou automáticamente a abertura …" at bounding box center [614, 305] width 1229 height 610
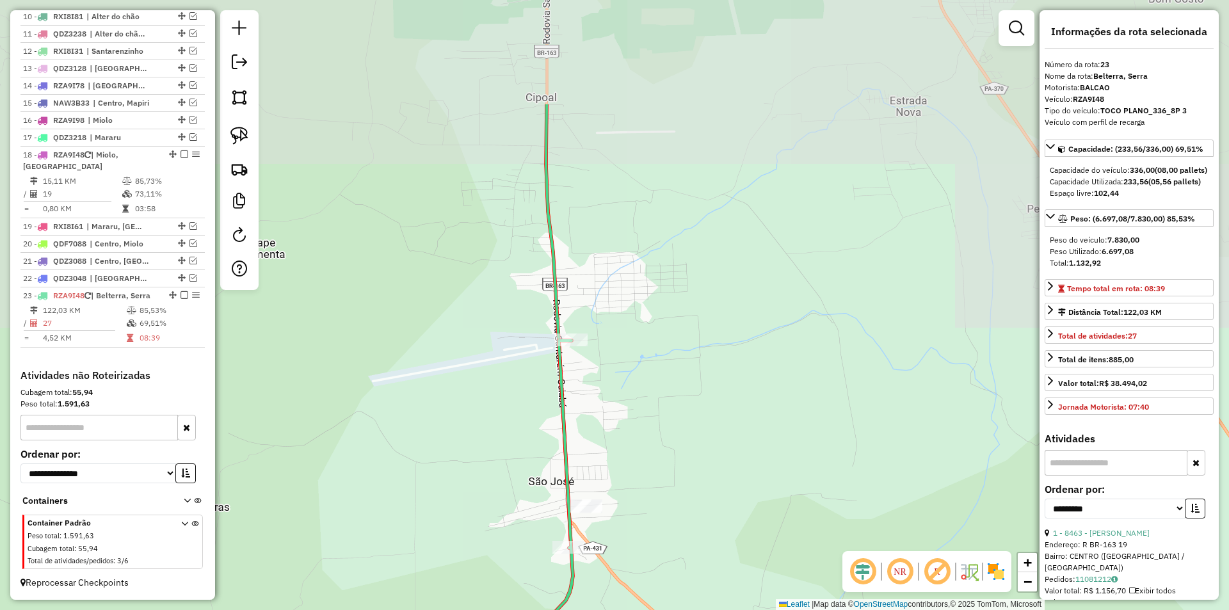
drag, startPoint x: 721, startPoint y: 297, endPoint x: 676, endPoint y: 438, distance: 148.2
click at [676, 438] on div "Janela de atendimento Grade de atendimento Capacidade Transportadoras Veículos …" at bounding box center [614, 305] width 1229 height 610
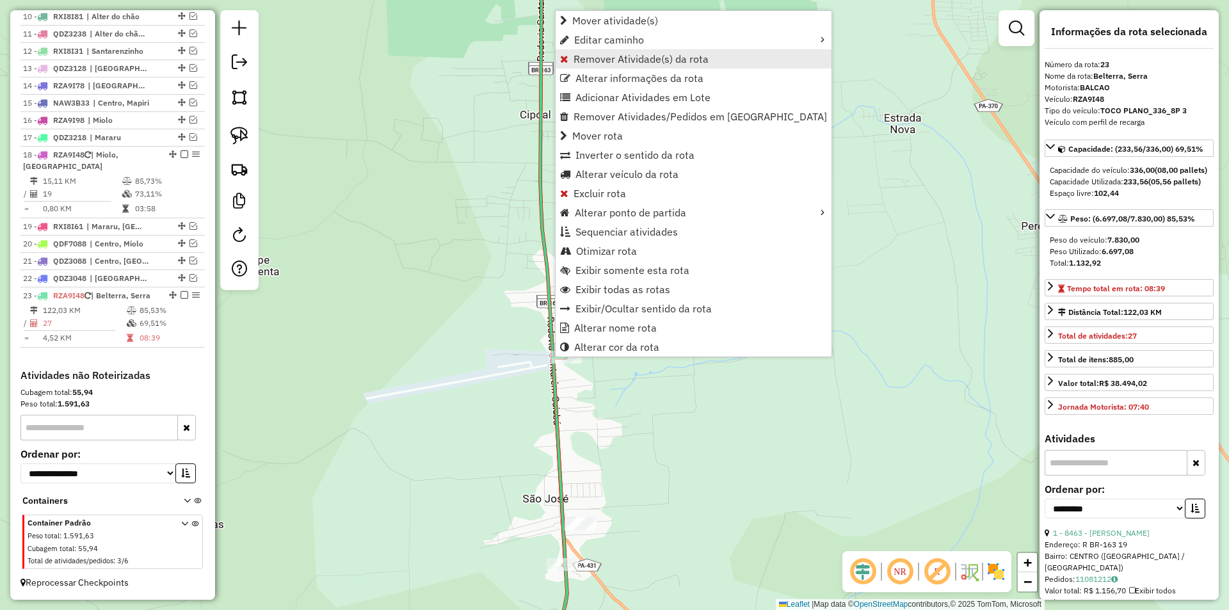
click at [635, 56] on span "Remover Atividade(s) da rota" at bounding box center [640, 59] width 135 height 10
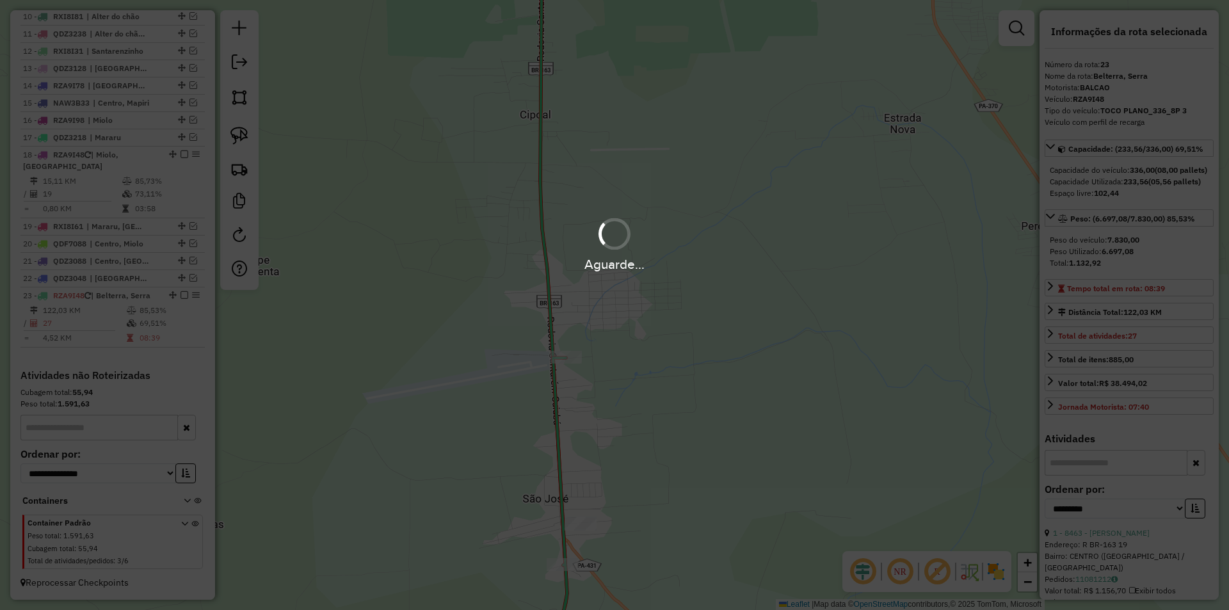
drag, startPoint x: 720, startPoint y: 463, endPoint x: 724, endPoint y: 407, distance: 56.4
click at [724, 407] on div "Aguarde..." at bounding box center [614, 305] width 1229 height 610
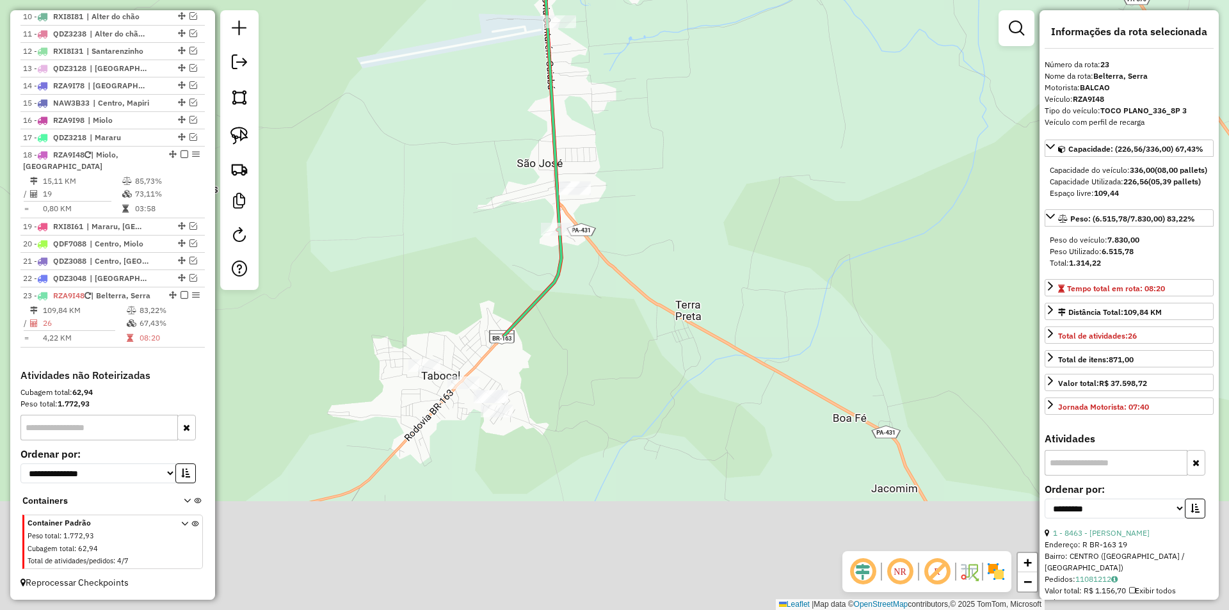
drag, startPoint x: 724, startPoint y: 483, endPoint x: 721, endPoint y: 139, distance: 344.3
click at [719, 141] on div "Janela de atendimento Grade de atendimento Capacidade Transportadoras Veículos …" at bounding box center [614, 305] width 1229 height 610
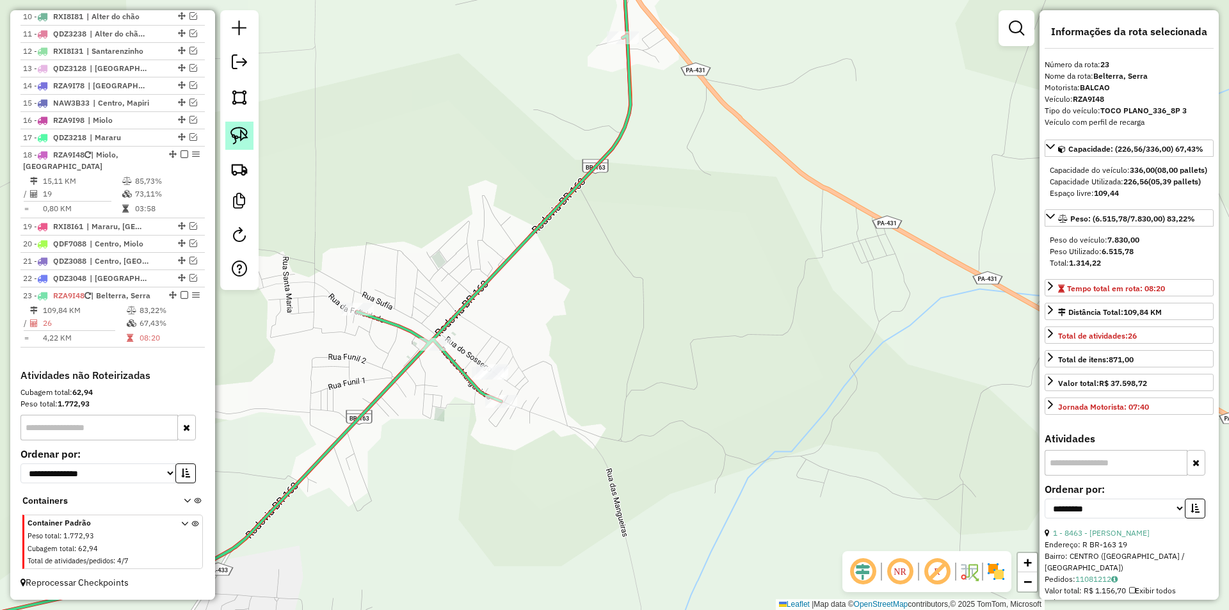
click at [250, 141] on link at bounding box center [239, 136] width 28 height 28
drag, startPoint x: 560, startPoint y: 340, endPoint x: 474, endPoint y: 395, distance: 101.9
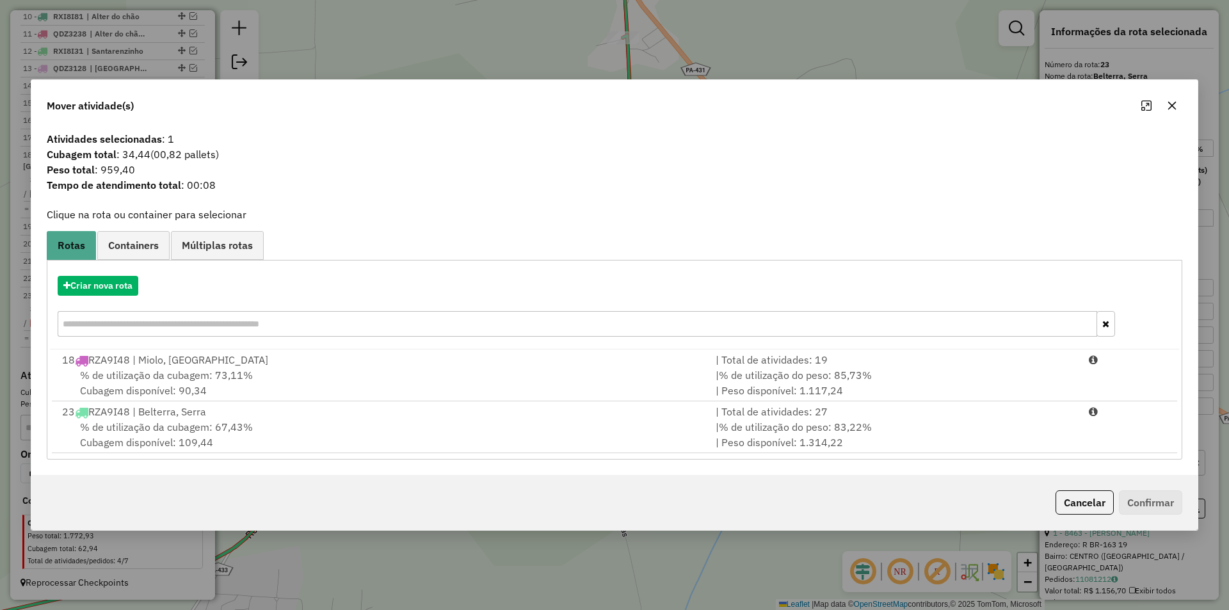
click at [372, 437] on div "% de utilização da cubagem: 67,43% Cubagem disponível: 109,44" at bounding box center [380, 434] width 653 height 31
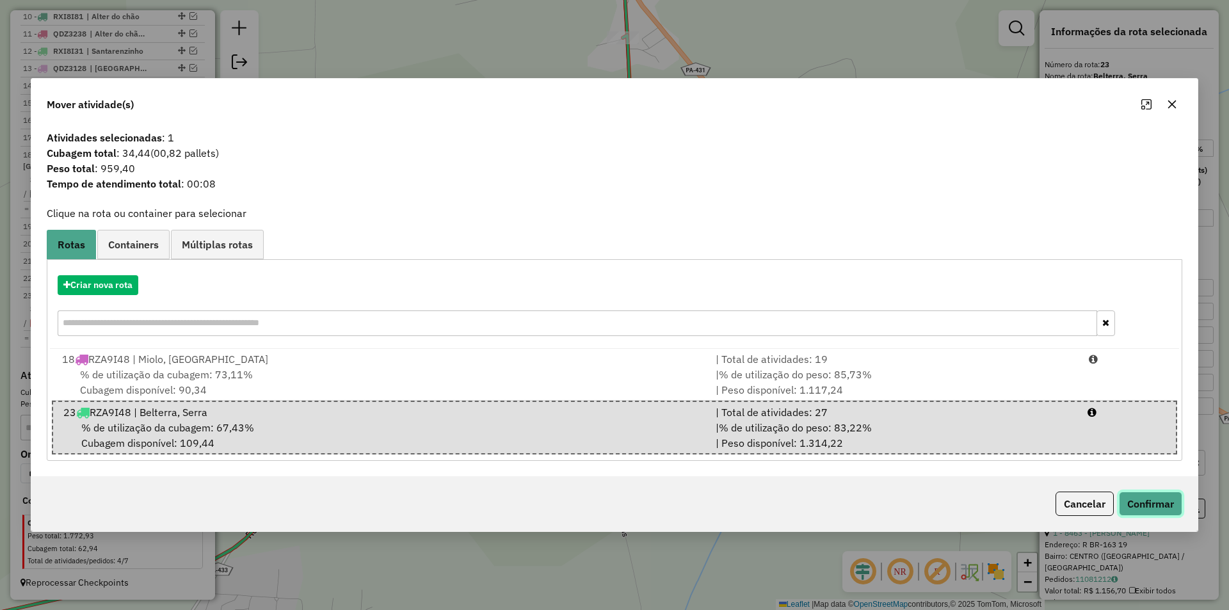
click at [1141, 500] on button "Confirmar" at bounding box center [1150, 503] width 63 height 24
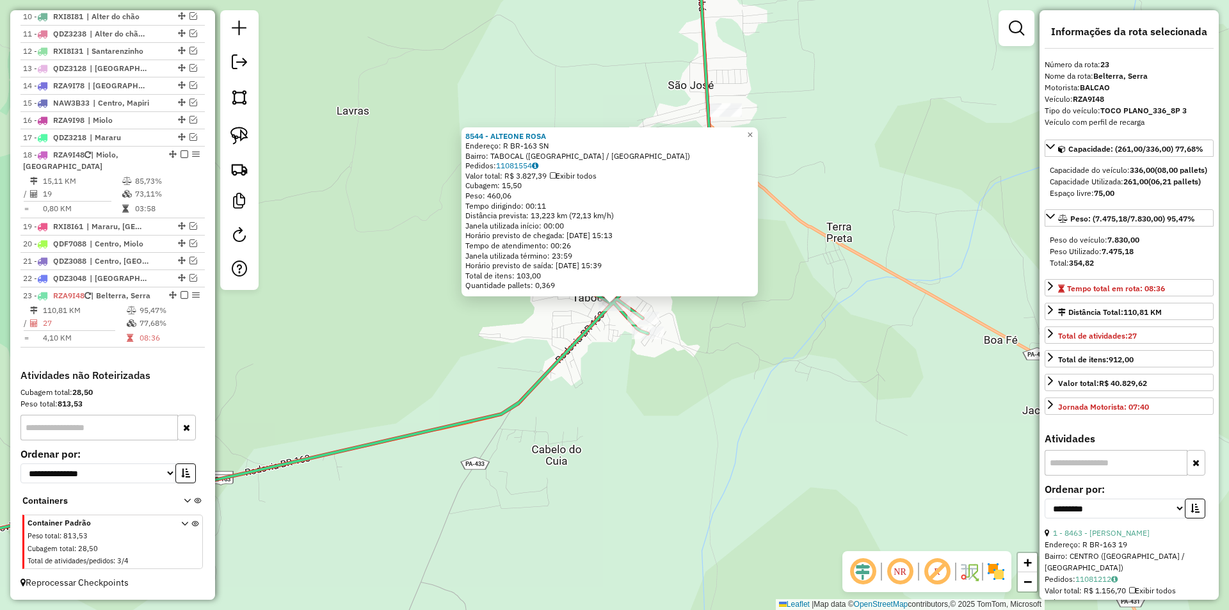
drag, startPoint x: 861, startPoint y: 449, endPoint x: 747, endPoint y: 479, distance: 118.6
click at [747, 479] on div "8544 - ALTEONE ROSA Endereço: R BR-163 SN Bairro: TABOCAL (SANTAREM / PA) Pedid…" at bounding box center [614, 305] width 1229 height 610
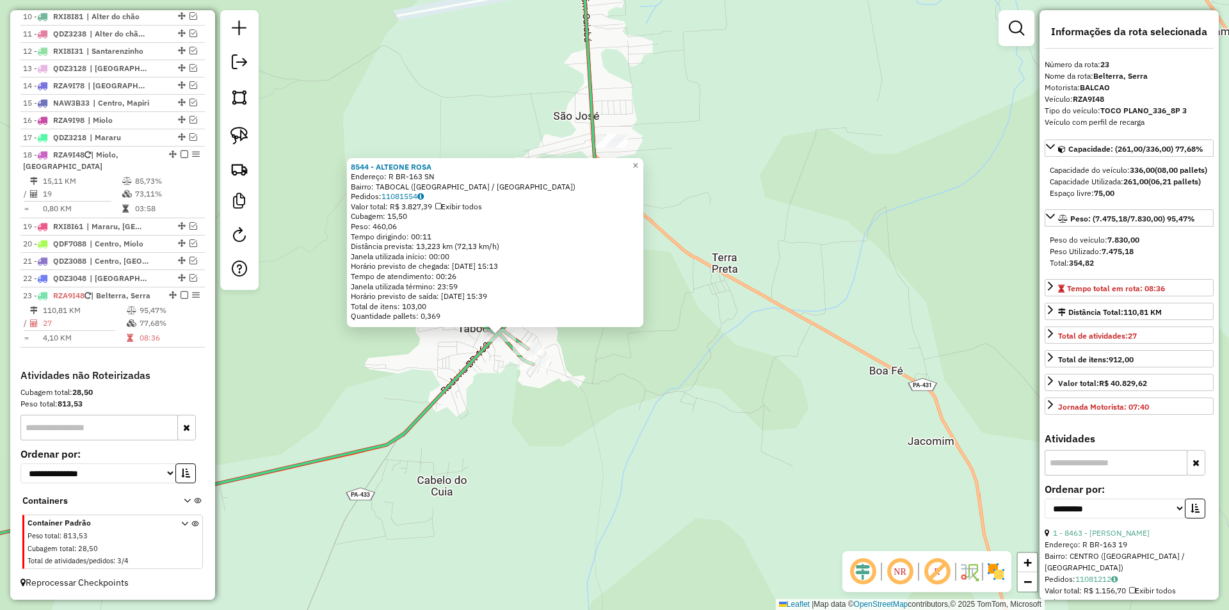
click at [747, 479] on div "8544 - ALTEONE ROSA Endereço: R BR-163 SN Bairro: TABOCAL (SANTAREM / PA) Pedid…" at bounding box center [614, 305] width 1229 height 610
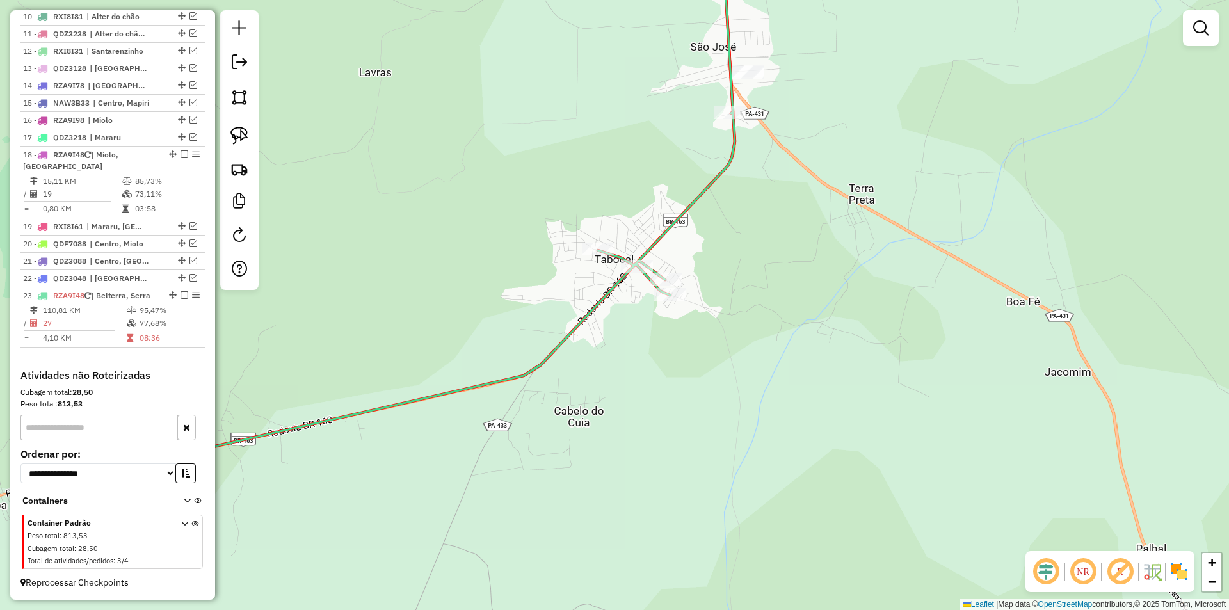
drag, startPoint x: 646, startPoint y: 477, endPoint x: 829, endPoint y: 339, distance: 228.8
click at [829, 339] on div "Janela de atendimento Grade de atendimento Capacidade Transportadoras Veículos …" at bounding box center [614, 305] width 1229 height 610
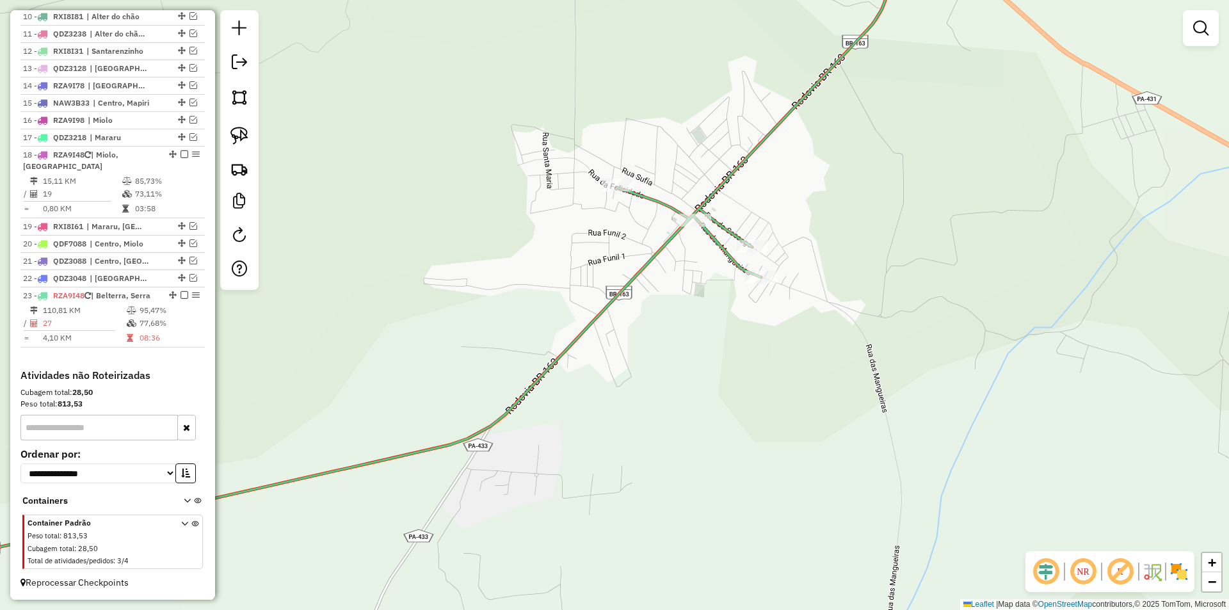
click at [686, 316] on div "Rota 23 - Placa RZA9I48 8544 - ALTEONE ROSA Janela de atendimento Grade de aten…" at bounding box center [614, 305] width 1229 height 610
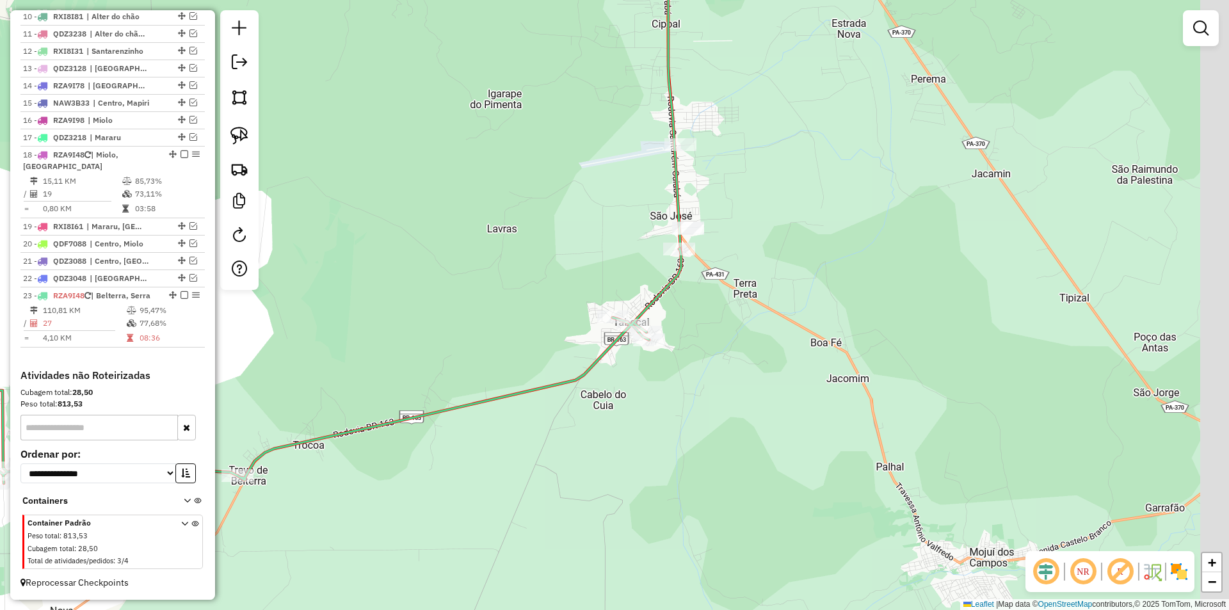
drag, startPoint x: 758, startPoint y: 340, endPoint x: 626, endPoint y: 384, distance: 139.0
click at [626, 384] on div "Janela de atendimento Grade de atendimento Capacidade Transportadoras Veículos …" at bounding box center [614, 305] width 1229 height 610
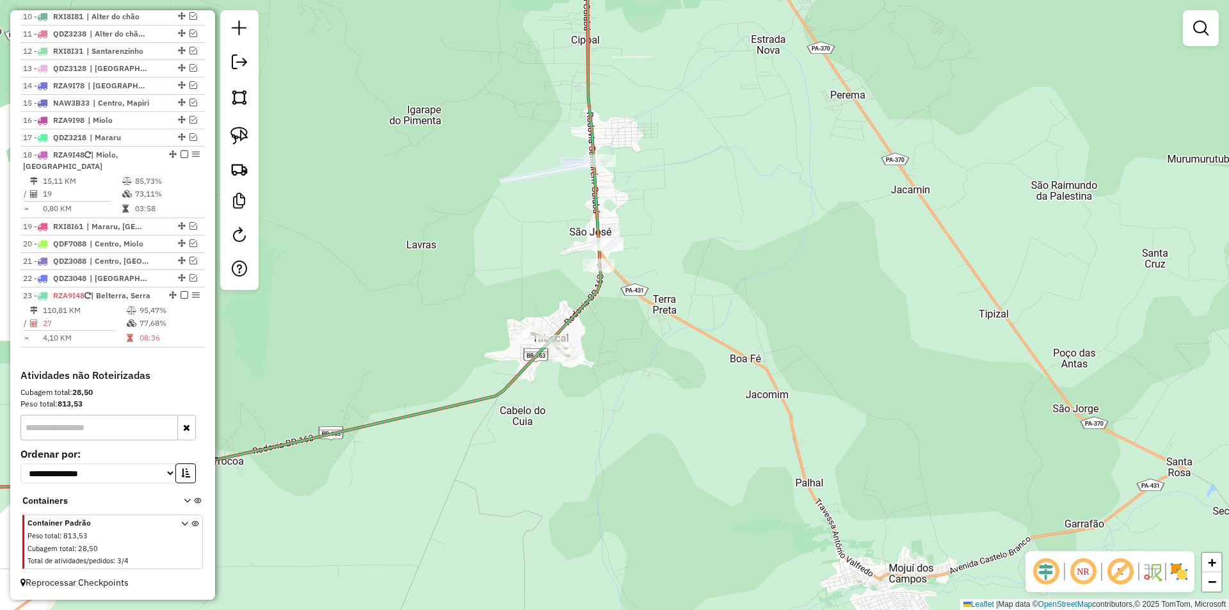
click at [551, 315] on div "Janela de atendimento Grade de atendimento Capacidade Transportadoras Veículos …" at bounding box center [614, 305] width 1229 height 610
click at [563, 328] on icon at bounding box center [238, 381] width 723 height 235
select select "**********"
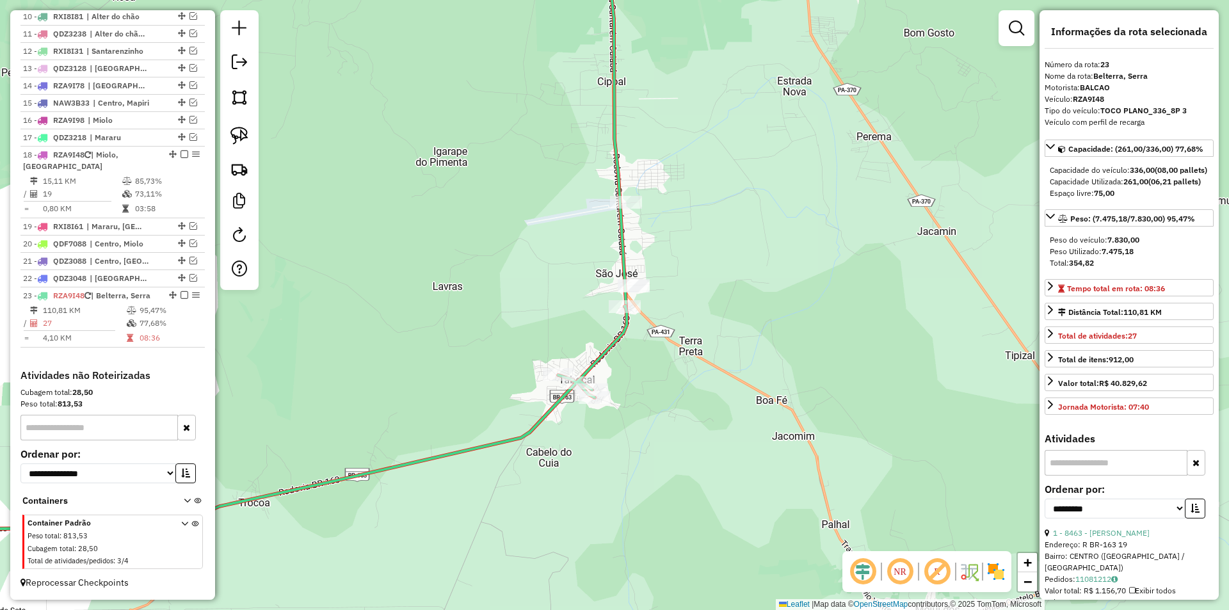
drag, startPoint x: 662, startPoint y: 369, endPoint x: 697, endPoint y: 397, distance: 44.2
click at [697, 397] on div "Janela de atendimento Grade de atendimento Capacidade Transportadoras Veículos …" at bounding box center [614, 305] width 1229 height 610
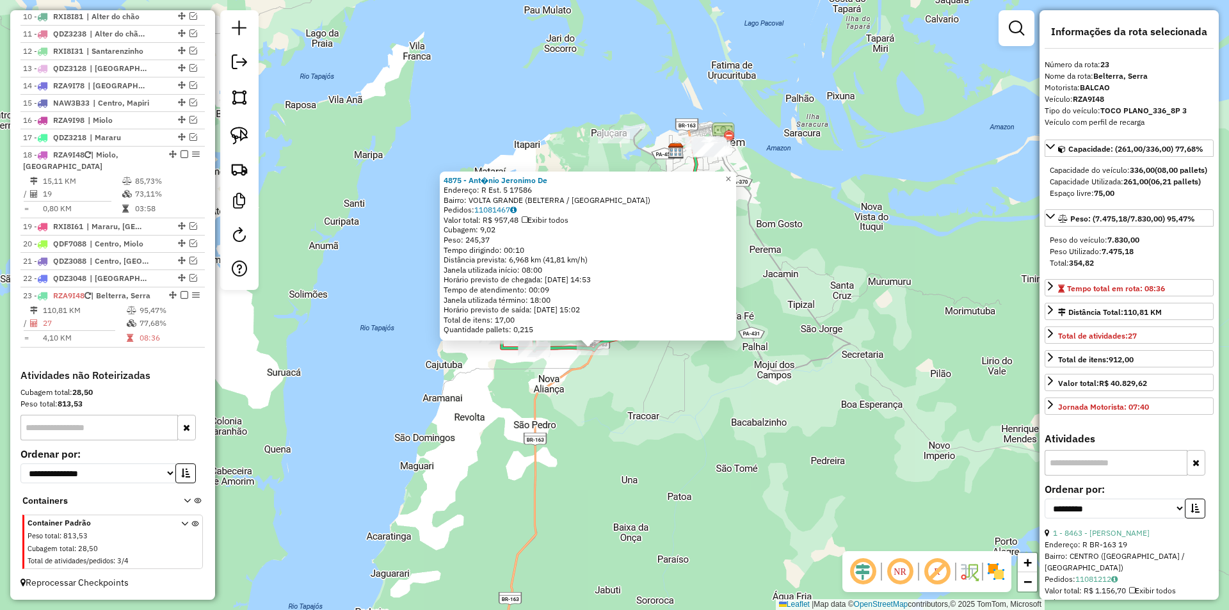
drag, startPoint x: 678, startPoint y: 399, endPoint x: 672, endPoint y: 413, distance: 15.8
click at [672, 413] on div "4875 - Ant�nio Jeronimo De Endereço: R Est. 5 17586 Bairro: VOLTA GRANDE (BELTE…" at bounding box center [614, 305] width 1229 height 610
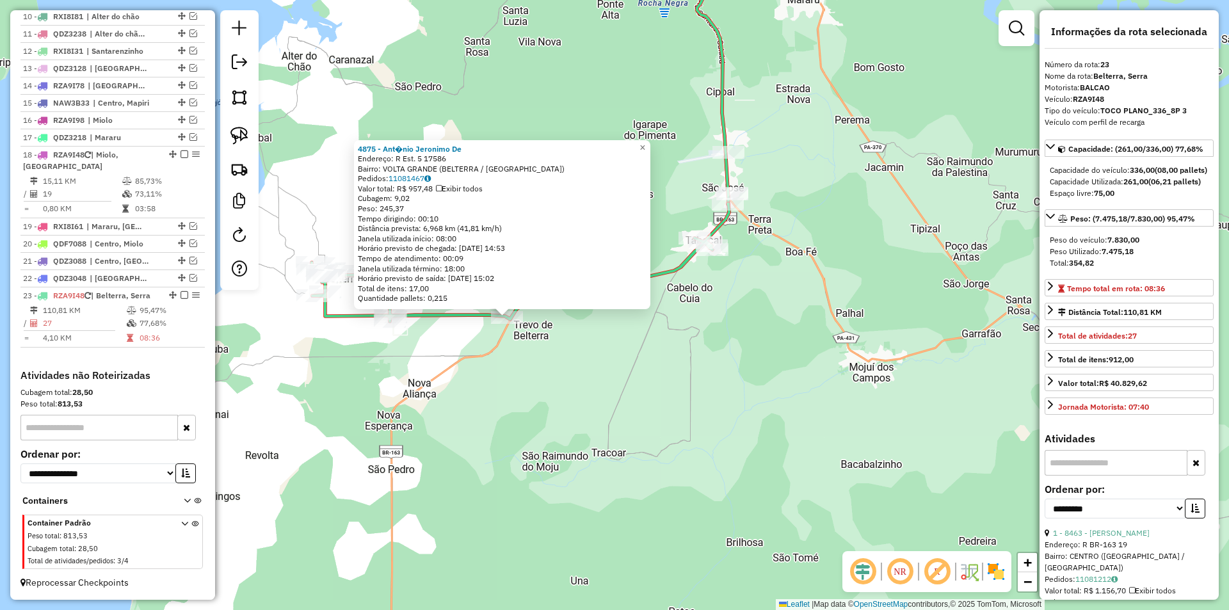
click at [858, 424] on div "4875 - Ant�nio Jeronimo De Endereço: R Est. 5 17586 Bairro: VOLTA GRANDE (BELTE…" at bounding box center [614, 305] width 1229 height 610
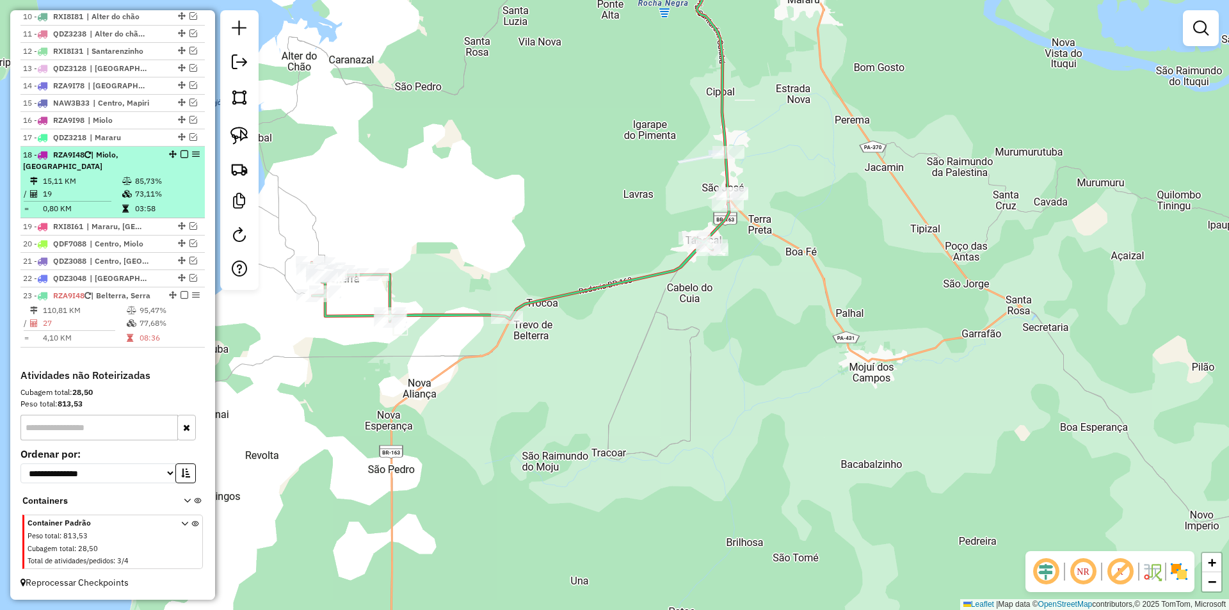
click at [145, 171] on div "18 - RZA9I48 | Miolo, Nova República" at bounding box center [91, 160] width 136 height 23
select select "**********"
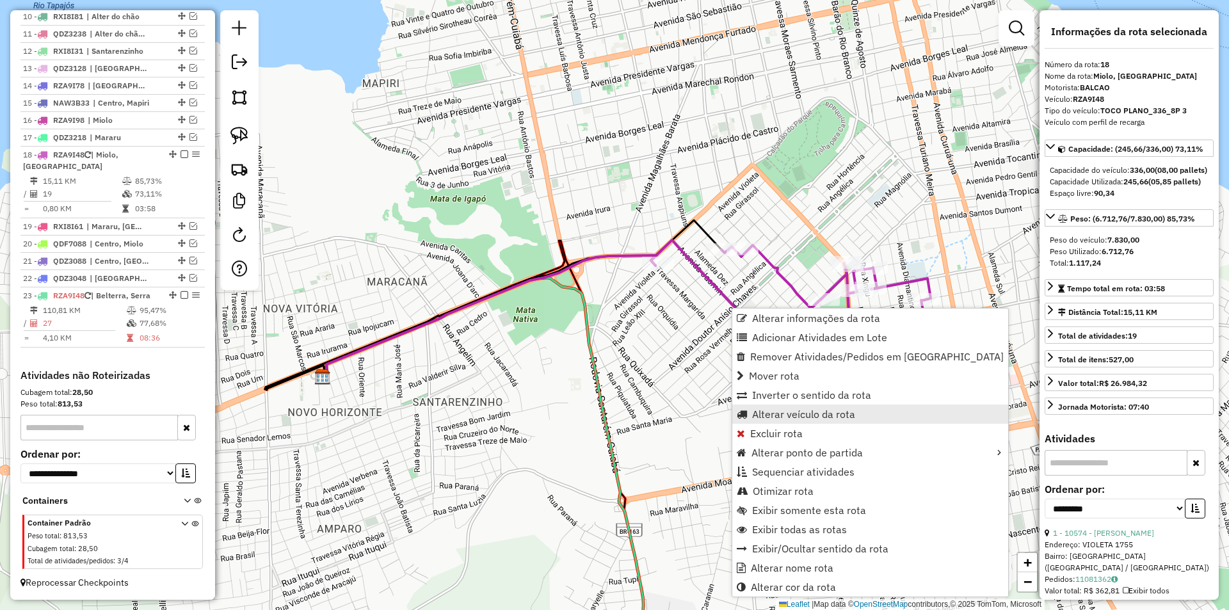
click at [784, 415] on span "Alterar veículo da rota" at bounding box center [803, 414] width 103 height 10
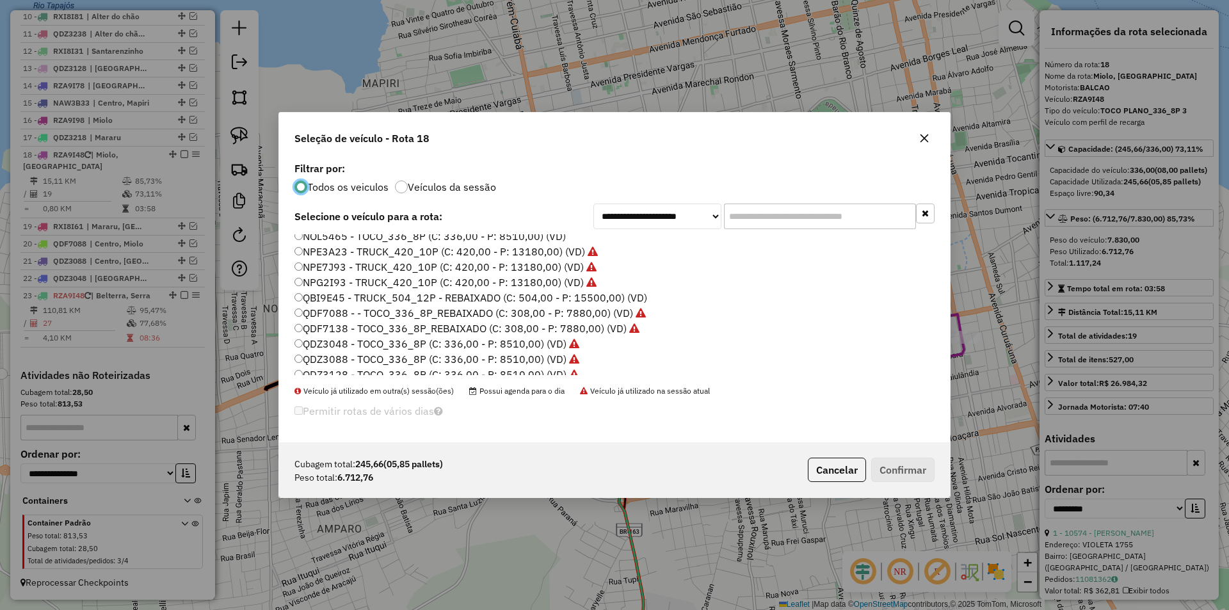
scroll to position [381, 0]
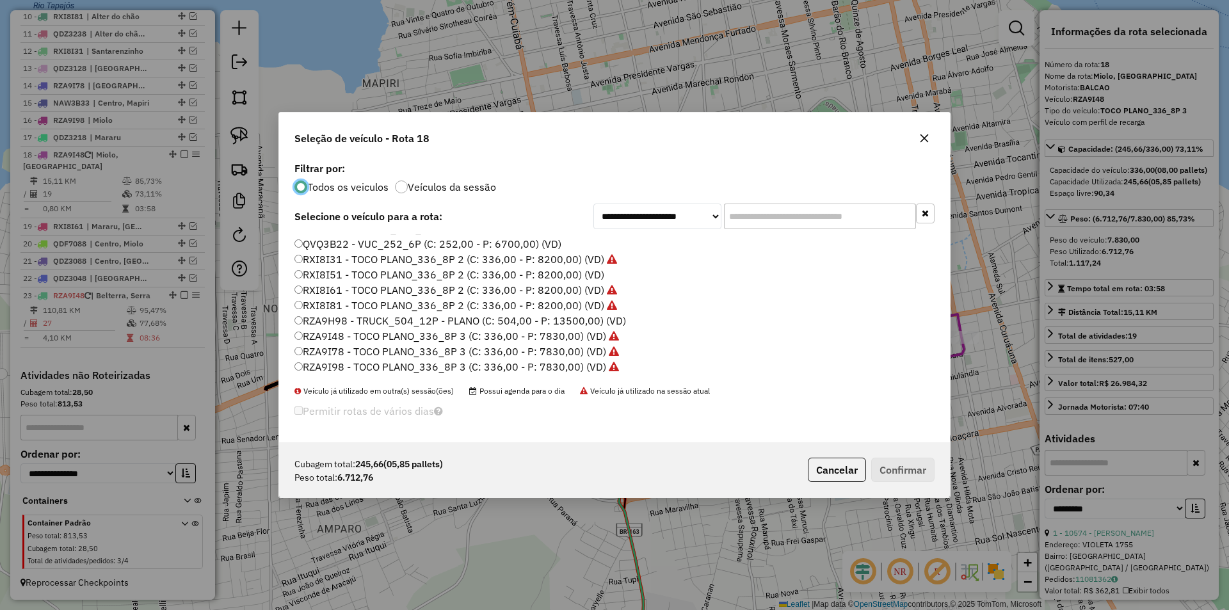
click at [351, 243] on label "QVQ3B22 - VUC_252_6P (C: 252,00 - P: 6700,00) (VD)" at bounding box center [427, 243] width 267 height 15
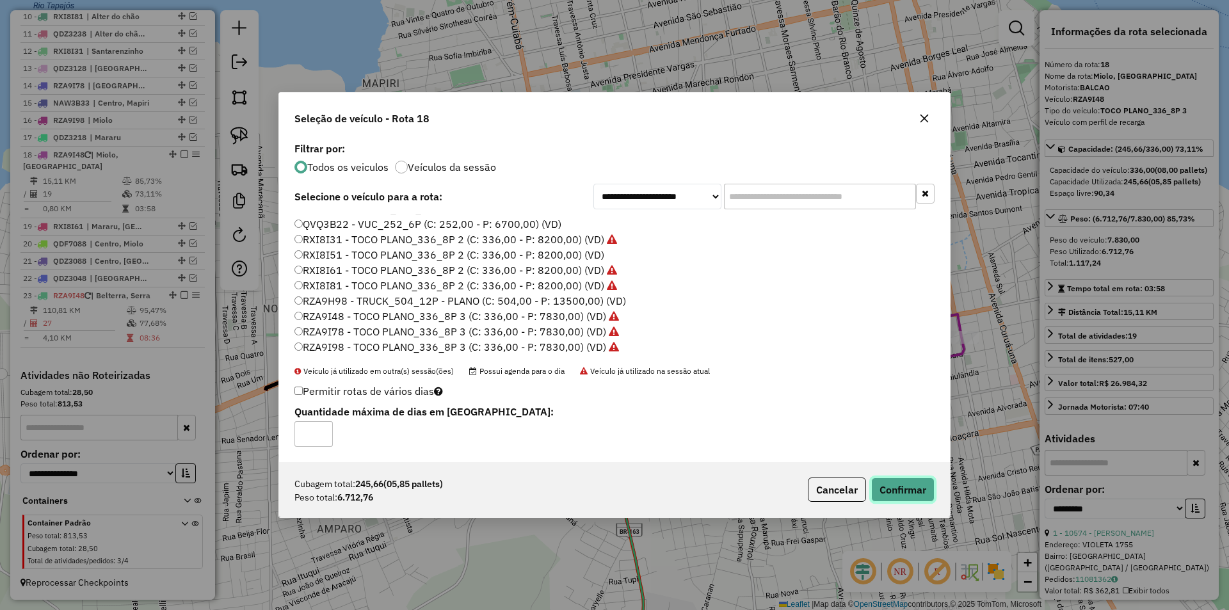
click at [889, 482] on button "Confirmar" at bounding box center [902, 489] width 63 height 24
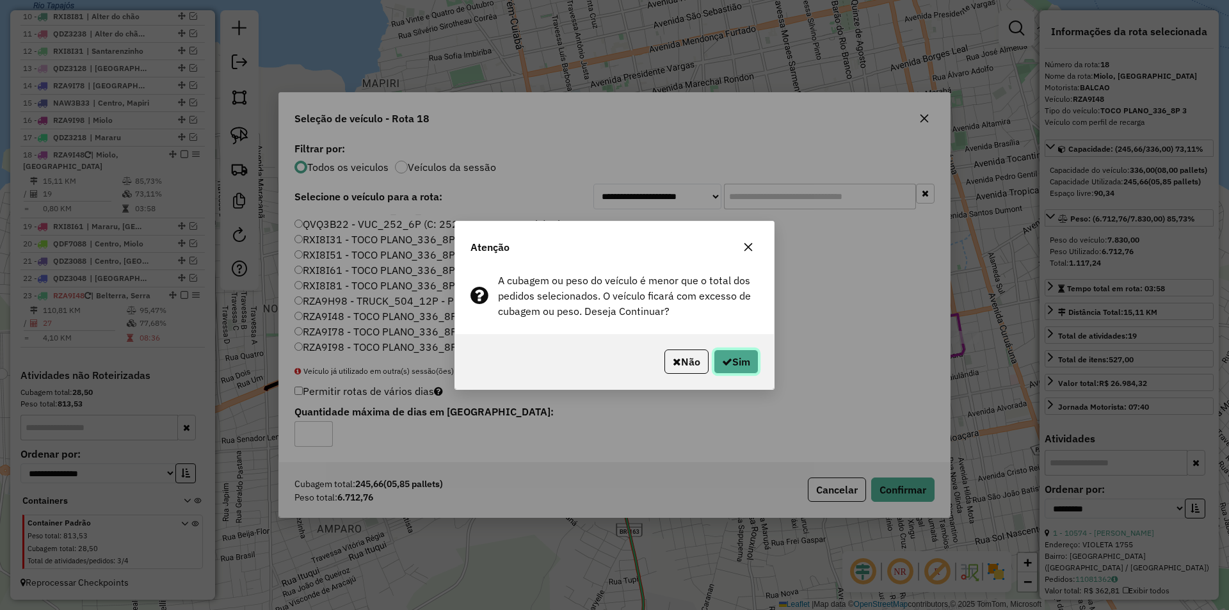
click at [753, 362] on button "Sim" at bounding box center [736, 361] width 45 height 24
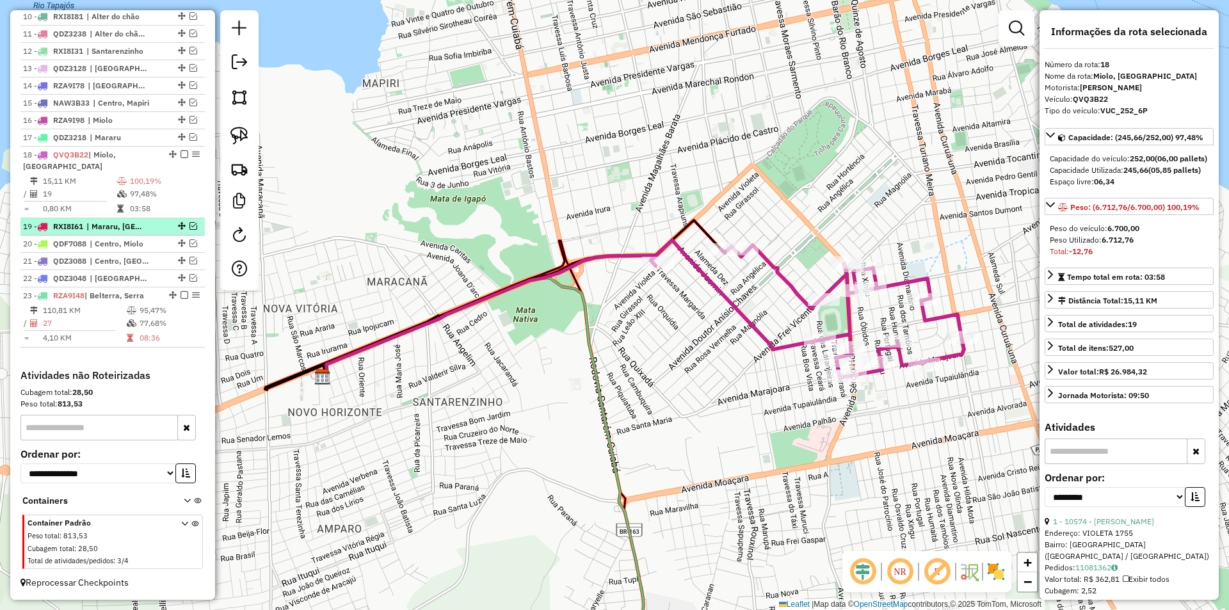
click at [191, 225] on em at bounding box center [193, 226] width 8 height 8
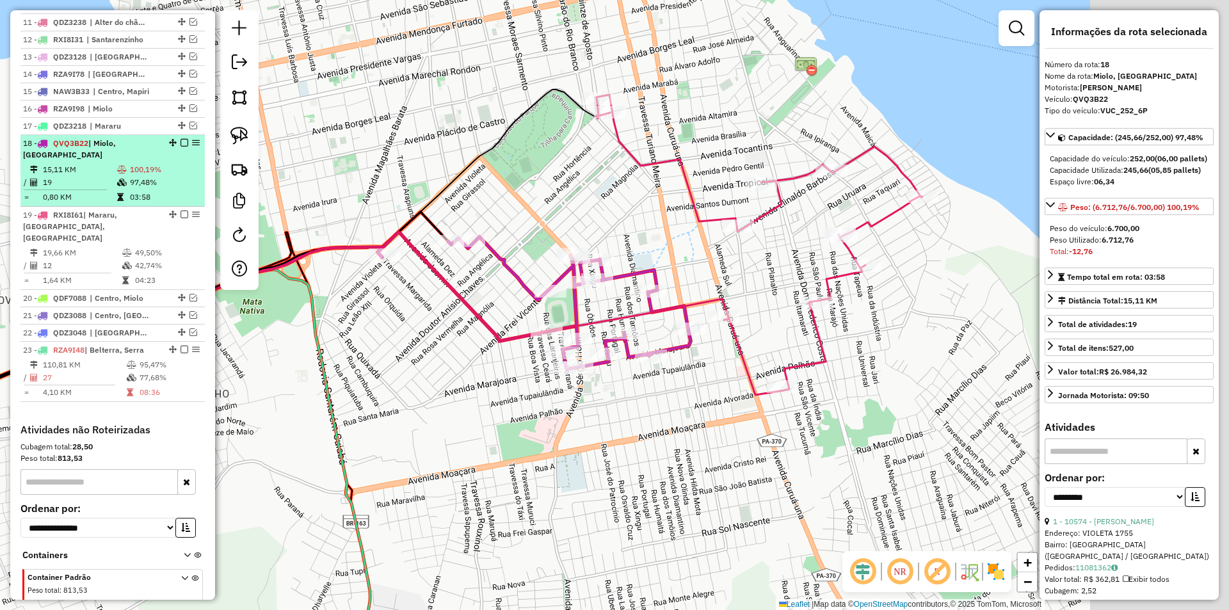
drag, startPoint x: 573, startPoint y: 193, endPoint x: 147, endPoint y: 179, distance: 426.4
click at [147, 179] on hb-router-mapa "Informações da Sessão 978201 - 12/08/2025 Criação: 11/08/2025 18:51 Depósito: S…" at bounding box center [614, 305] width 1229 height 610
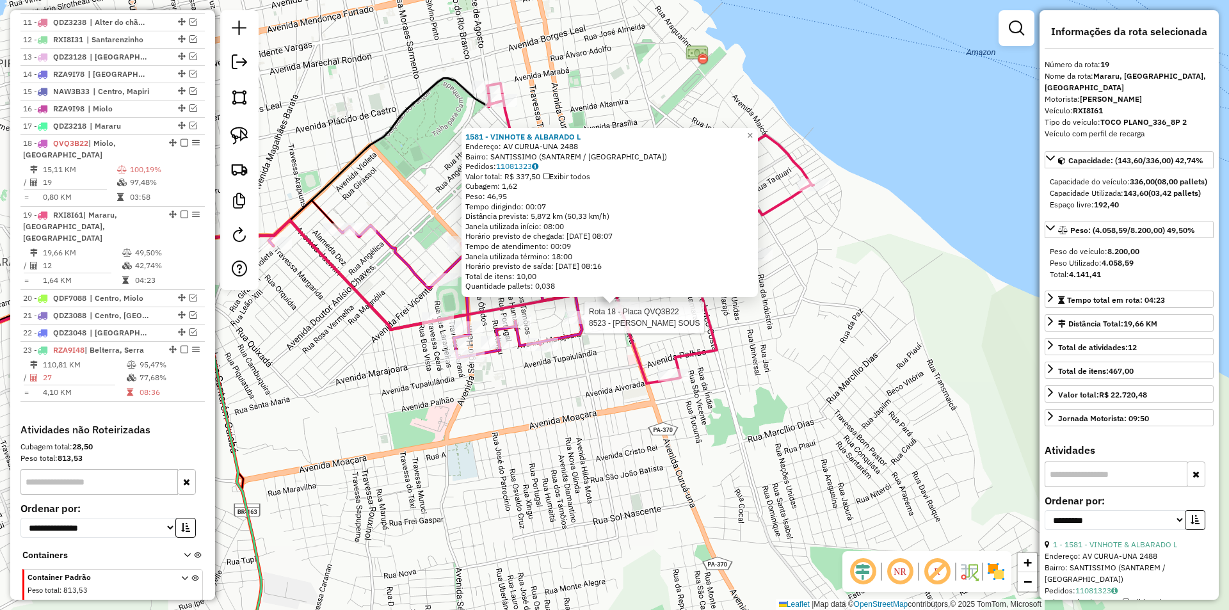
scroll to position [723, 0]
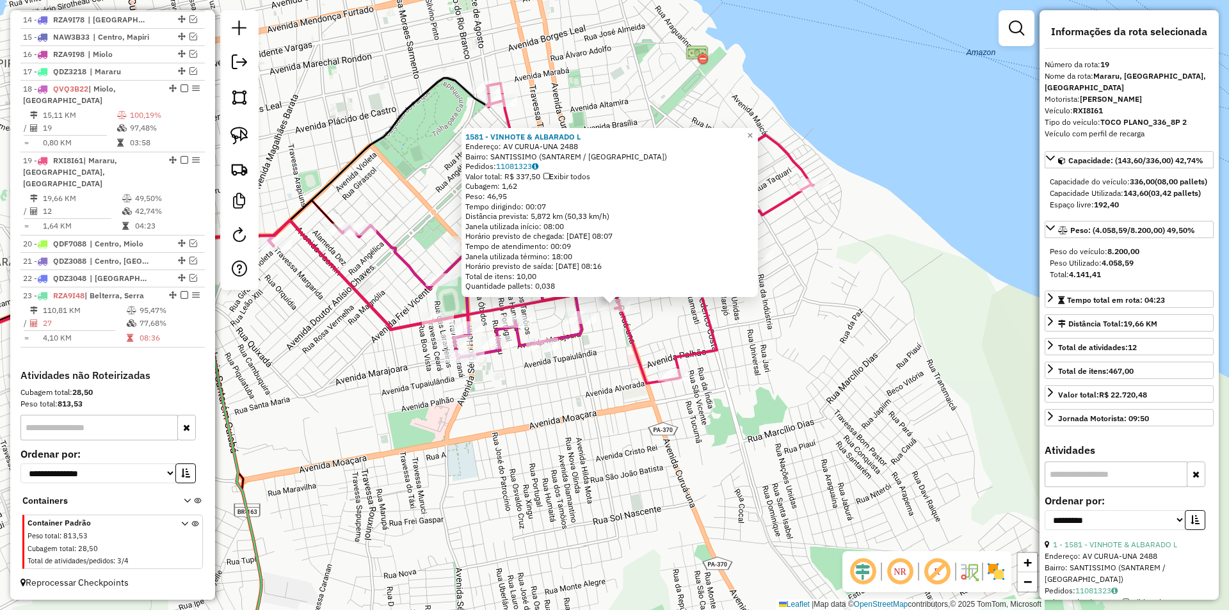
click at [601, 363] on div "1581 - VINHOTE & ALBARADO L Endereço: AV CURUA-UNA 2488 Bairro: SANTISSIMO (SAN…" at bounding box center [614, 305] width 1229 height 610
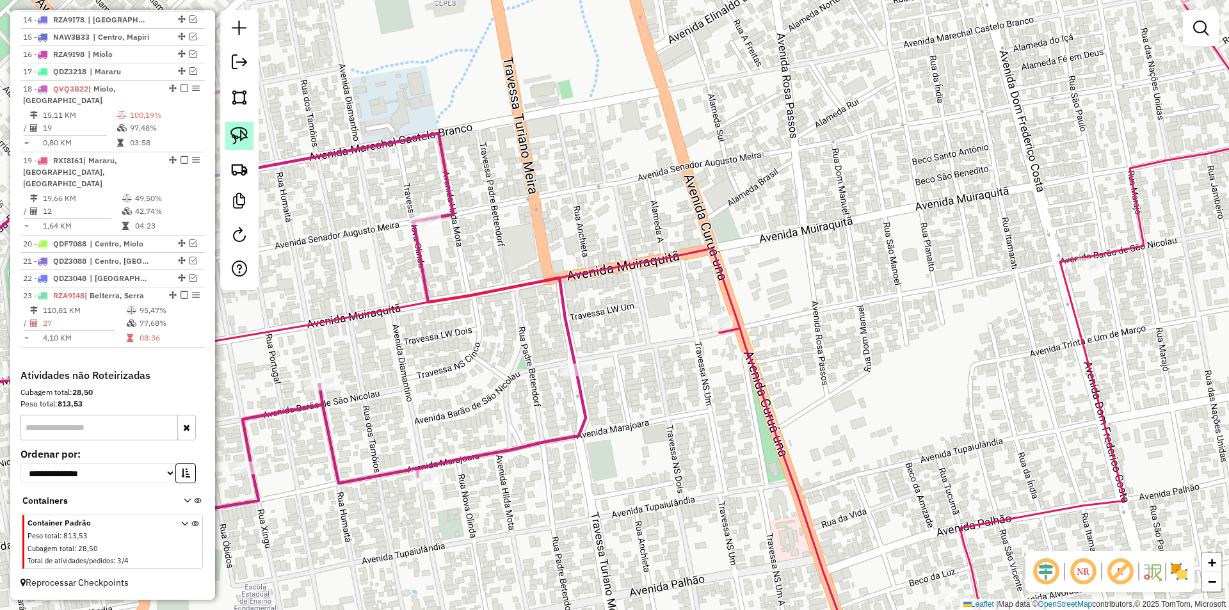
click at [228, 137] on link at bounding box center [239, 136] width 28 height 28
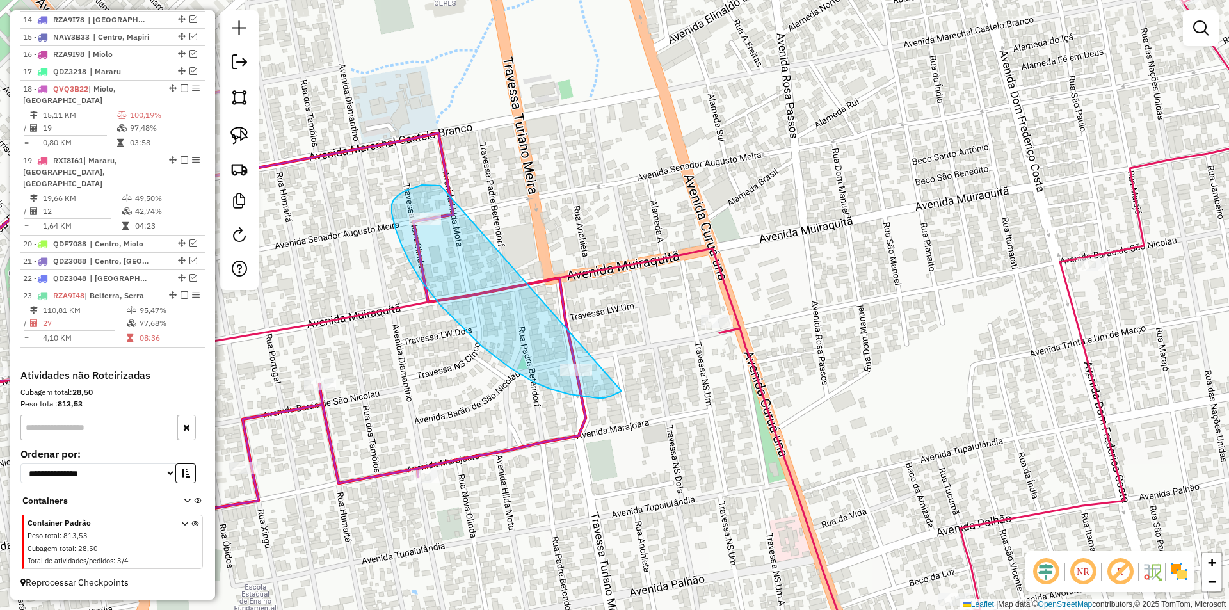
drag, startPoint x: 430, startPoint y: 185, endPoint x: 621, endPoint y: 391, distance: 281.2
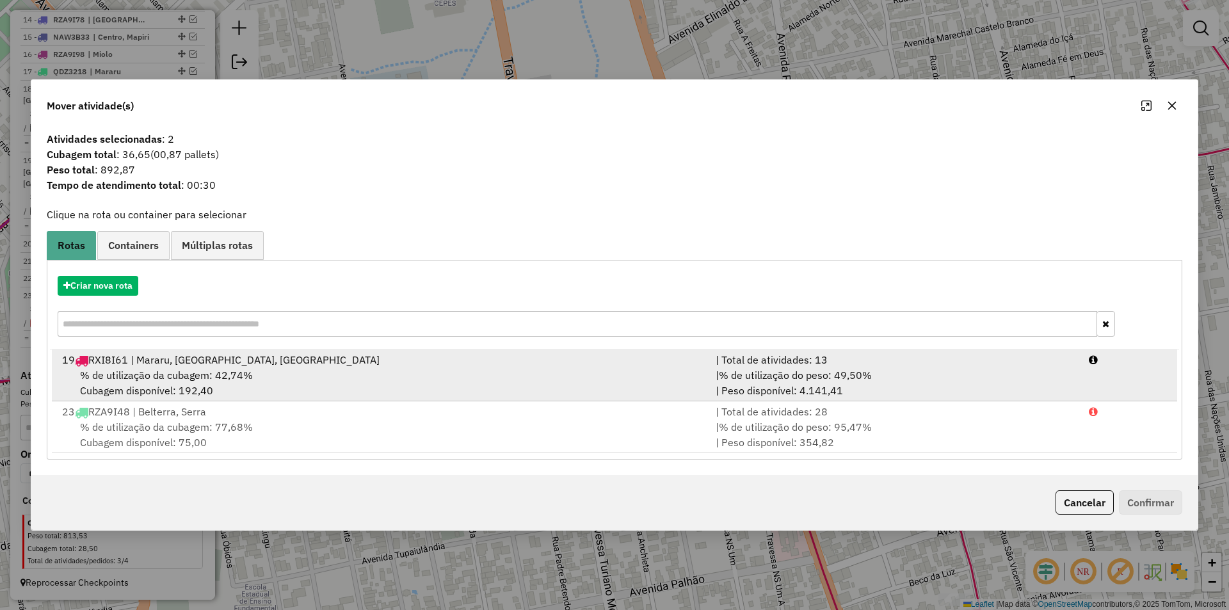
click at [645, 383] on div "% de utilização da cubagem: 42,74% Cubagem disponível: 192,40" at bounding box center [380, 382] width 653 height 31
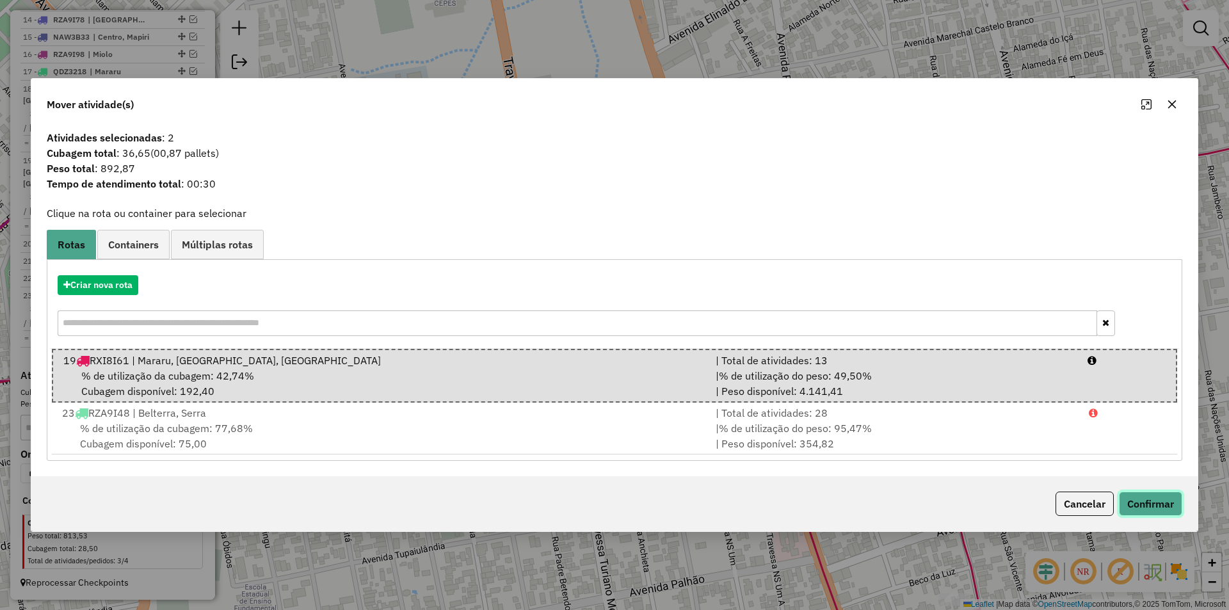
click at [1143, 500] on button "Confirmar" at bounding box center [1150, 503] width 63 height 24
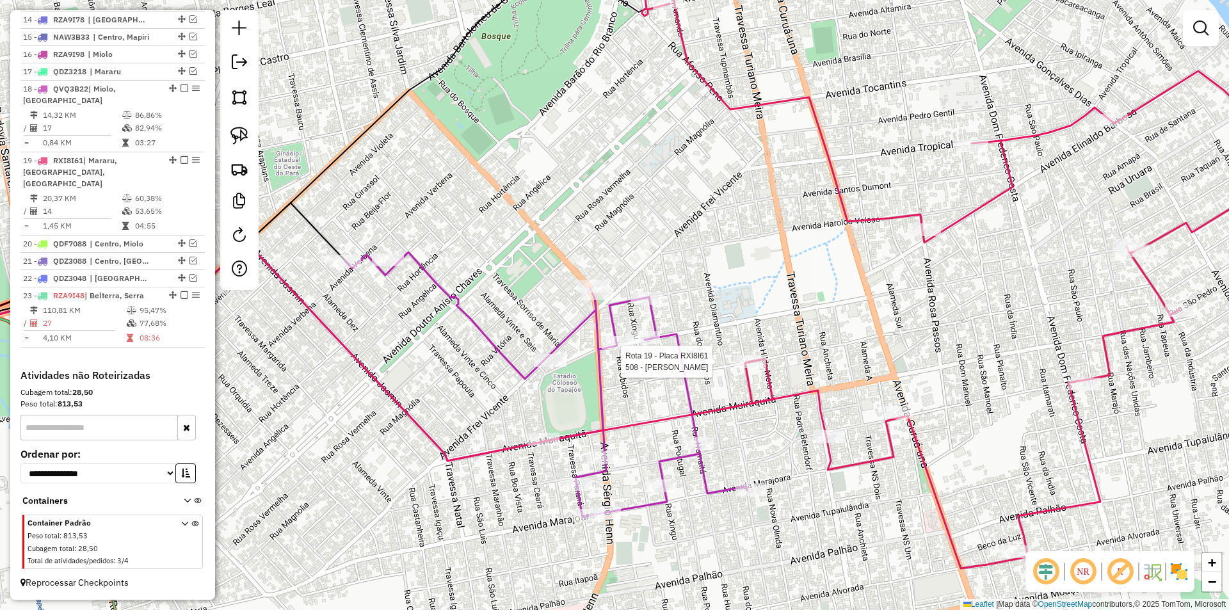
select select "**********"
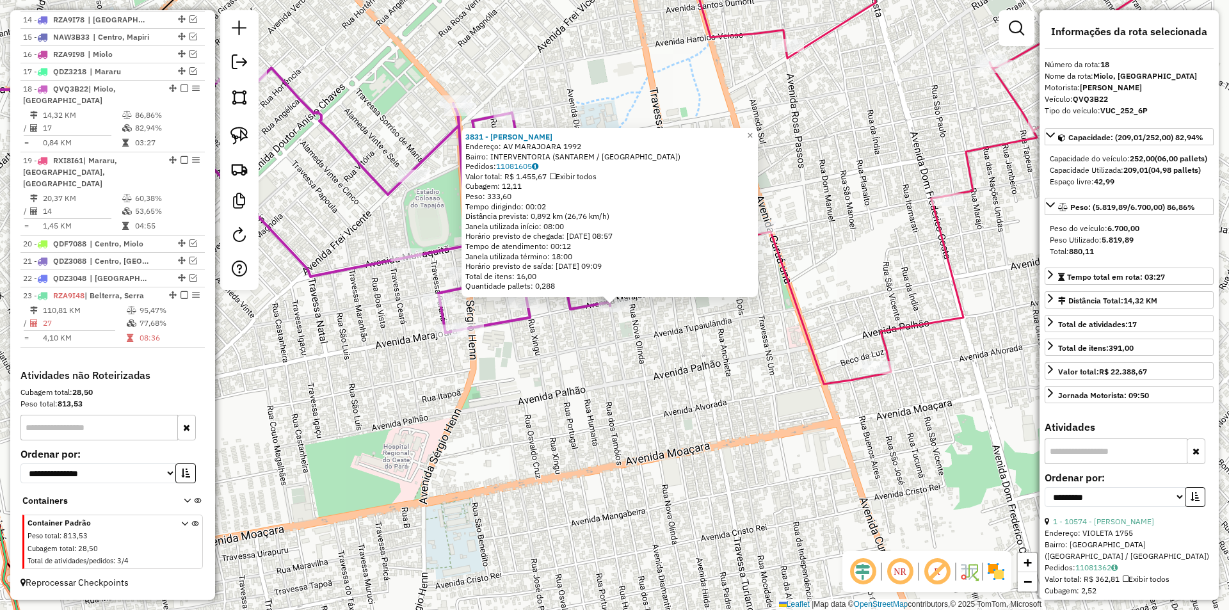
click at [643, 412] on div "3831 - SIMONE LEaO AGUIAR Endereço: AV MARAJOARA 1992 Bairro: INTERVENTORIA (SA…" at bounding box center [614, 305] width 1229 height 610
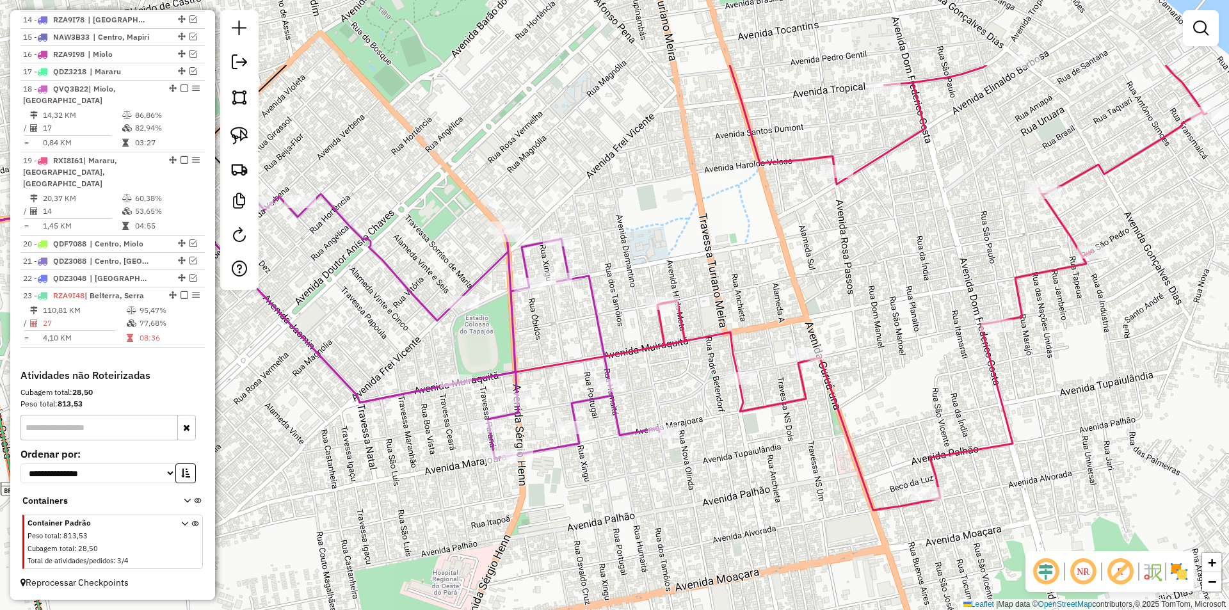
drag, startPoint x: 646, startPoint y: 383, endPoint x: 695, endPoint y: 509, distance: 135.4
click at [695, 509] on div "Janela de atendimento Grade de atendimento Capacidade Transportadoras Veículos …" at bounding box center [614, 305] width 1229 height 610
click at [669, 443] on div "Janela de atendimento Grade de atendimento Capacidade Transportadoras Veículos …" at bounding box center [614, 305] width 1229 height 610
select select "**********"
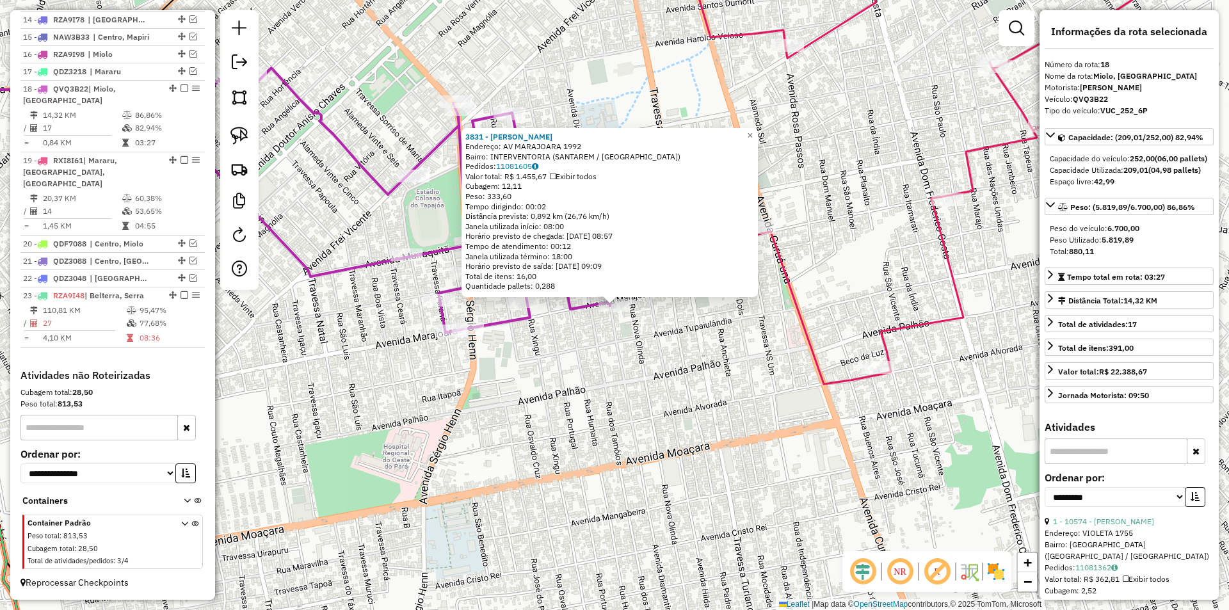
click at [687, 451] on div "3831 - SIMONE LEaO AGUIAR Endereço: AV MARAJOARA 1992 Bairro: INTERVENTORIA (SA…" at bounding box center [614, 305] width 1229 height 610
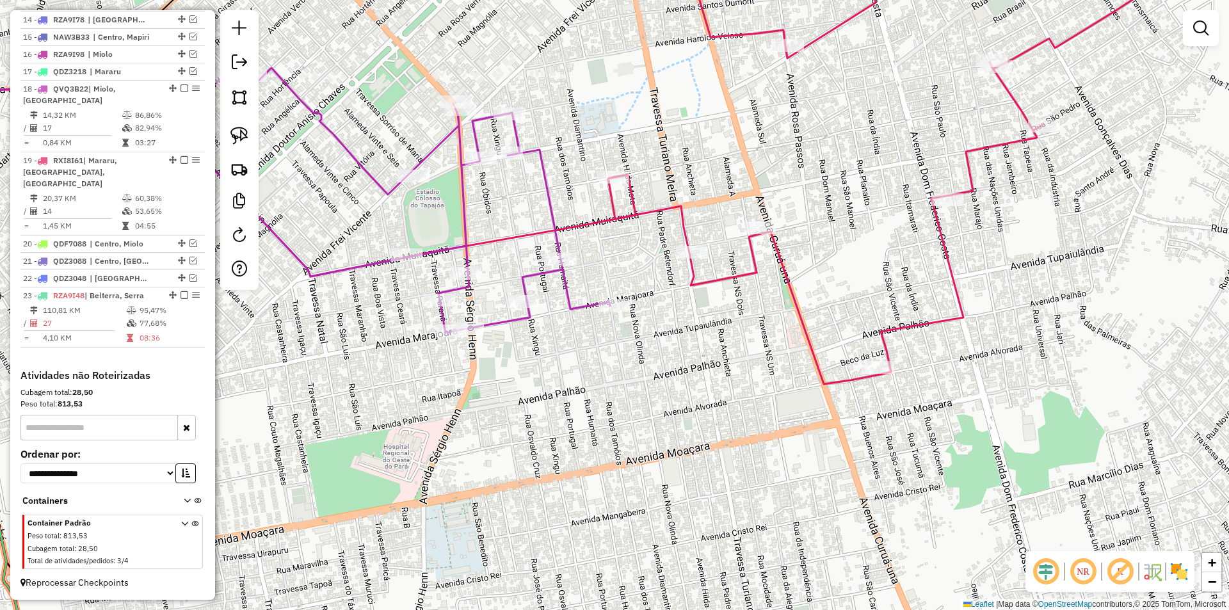
click at [814, 351] on icon at bounding box center [882, 161] width 549 height 445
select select "**********"
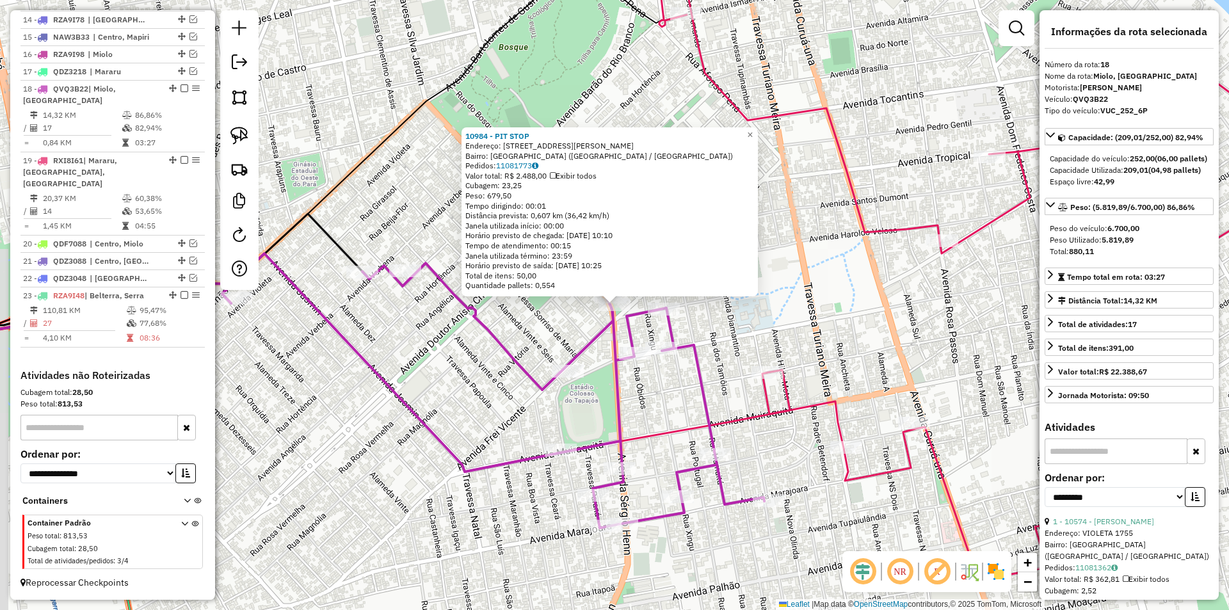
click at [580, 324] on div "10984 - PIT STOP Endereço: Avenida Sérgio Henn, 109 Bairro: Aeroporto Velho (Sa…" at bounding box center [614, 305] width 1229 height 610
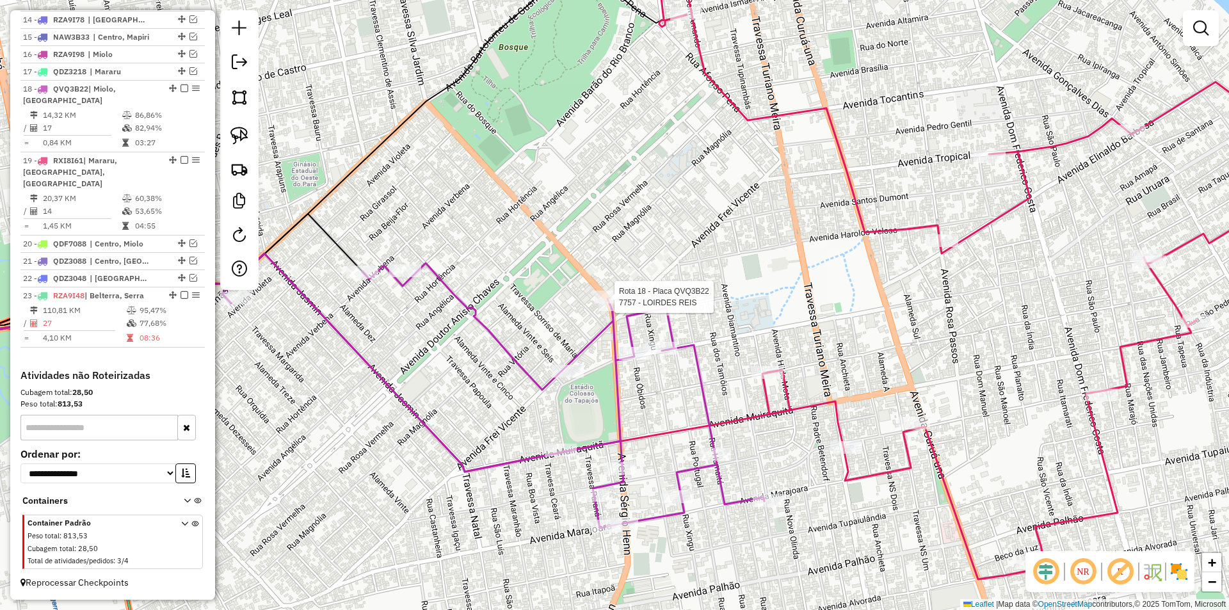
select select "**********"
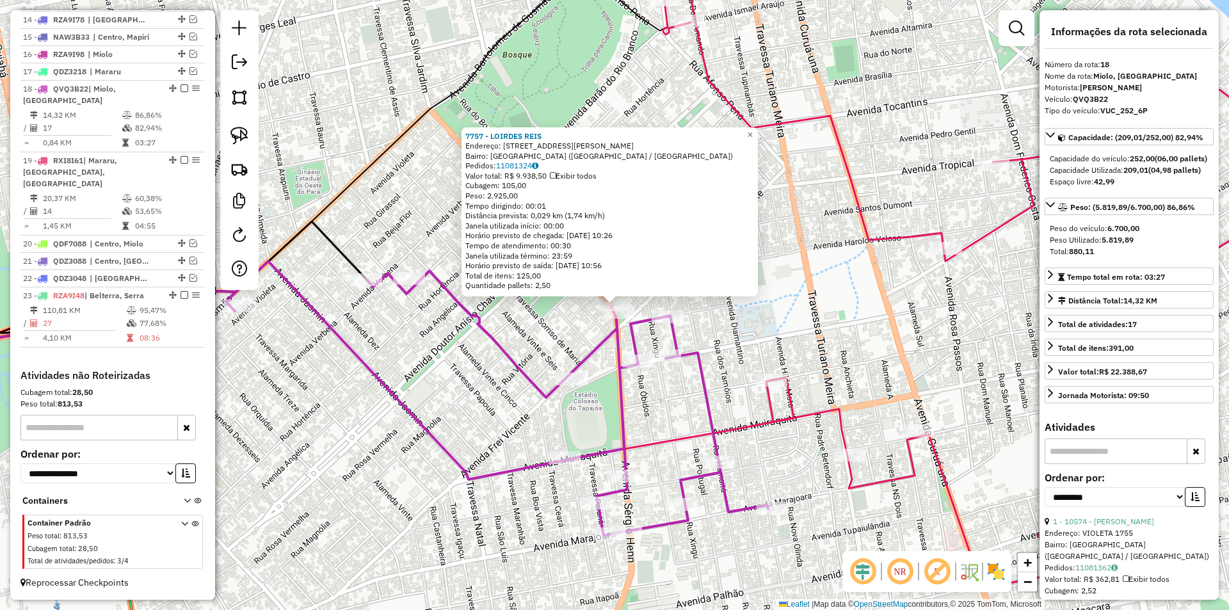
click at [580, 324] on div "7757 - LOIRDES REIS Endereço: AV SERGIO HENN 109 Bairro: AEROPORTO VELHO (SANTA…" at bounding box center [614, 305] width 1229 height 610
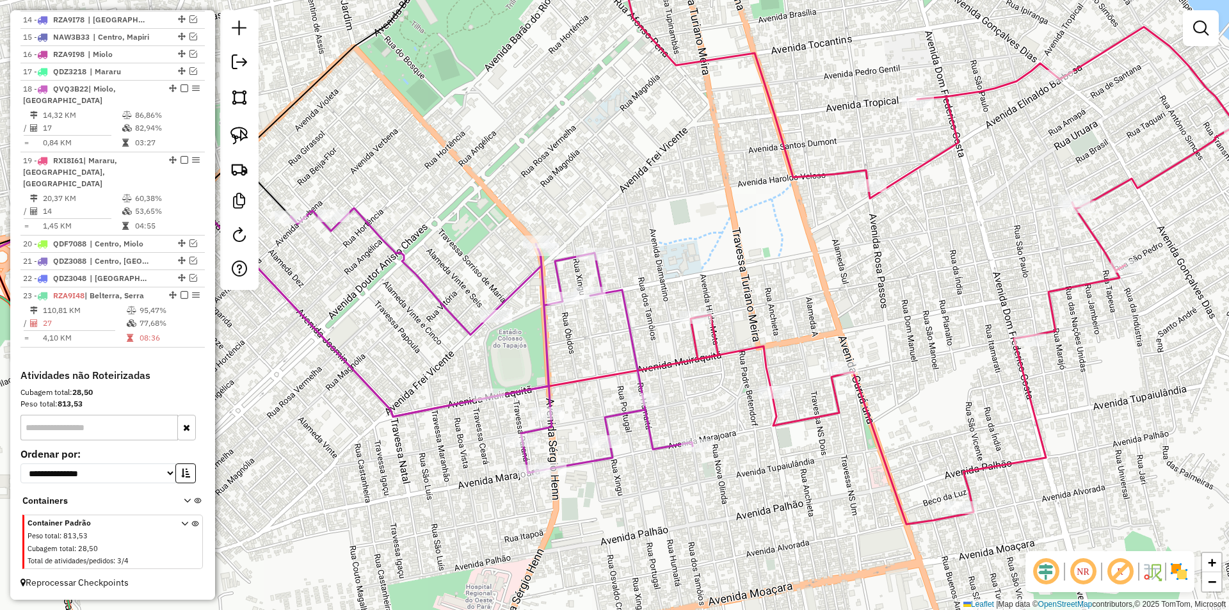
drag, startPoint x: 530, startPoint y: 295, endPoint x: 513, endPoint y: 273, distance: 27.8
click at [513, 273] on div "Janela de atendimento Grade de atendimento Capacidade Transportadoras Veículos …" at bounding box center [614, 305] width 1229 height 610
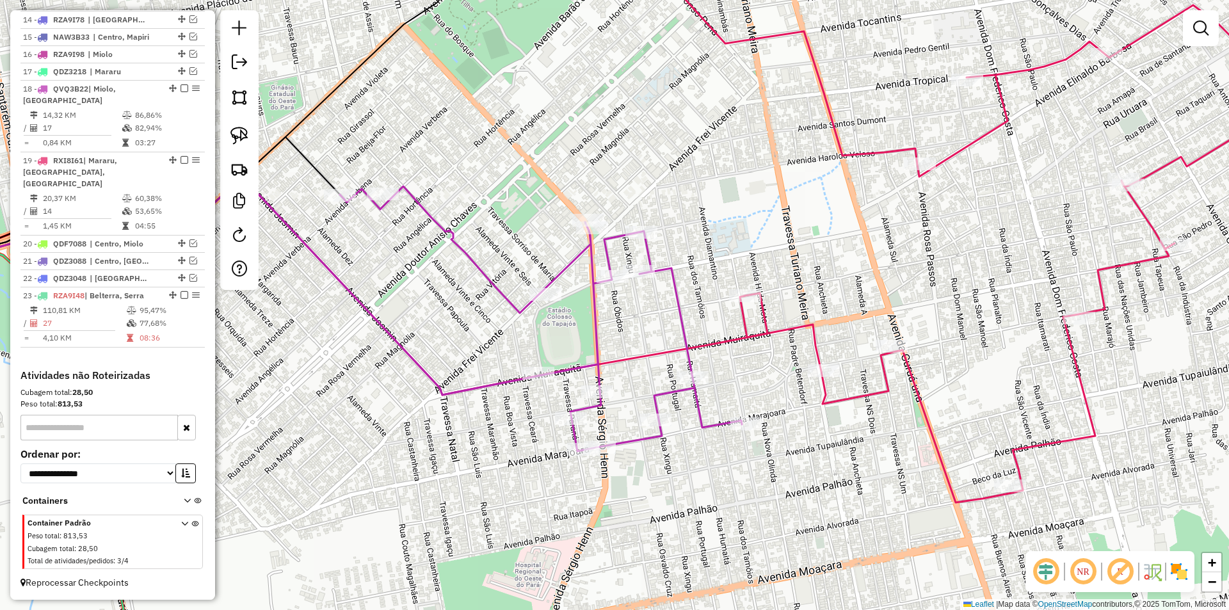
drag, startPoint x: 640, startPoint y: 333, endPoint x: 714, endPoint y: 300, distance: 80.5
click at [714, 300] on div "Janela de atendimento Grade de atendimento Capacidade Transportadoras Veículos …" at bounding box center [614, 305] width 1229 height 610
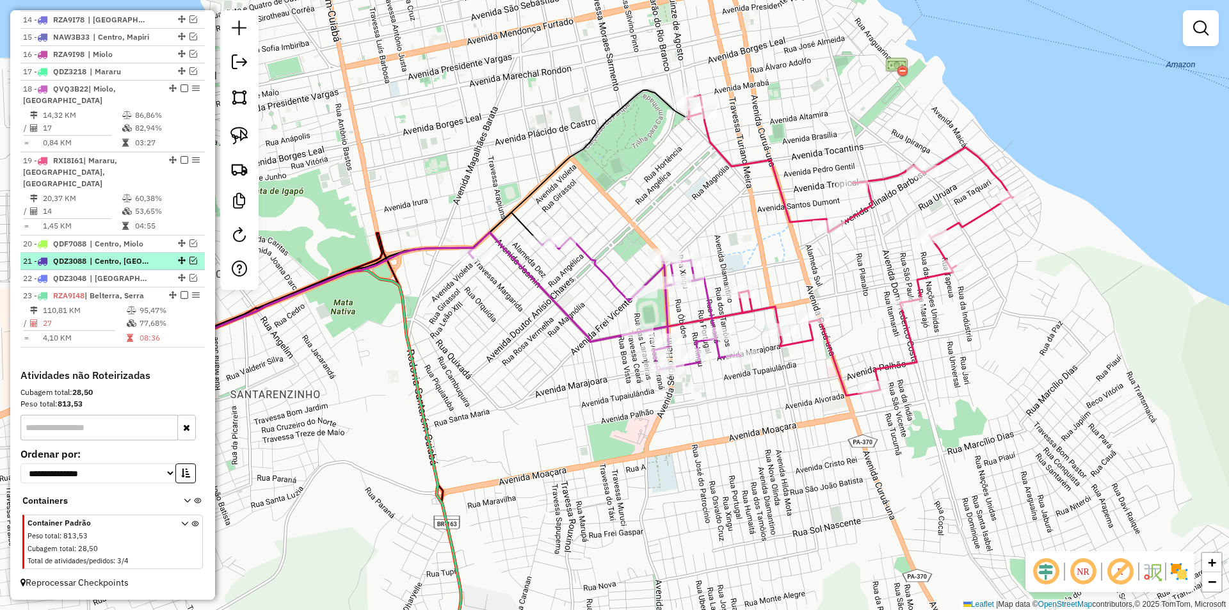
click at [179, 307] on td "95,47%" at bounding box center [169, 310] width 61 height 13
select select "**********"
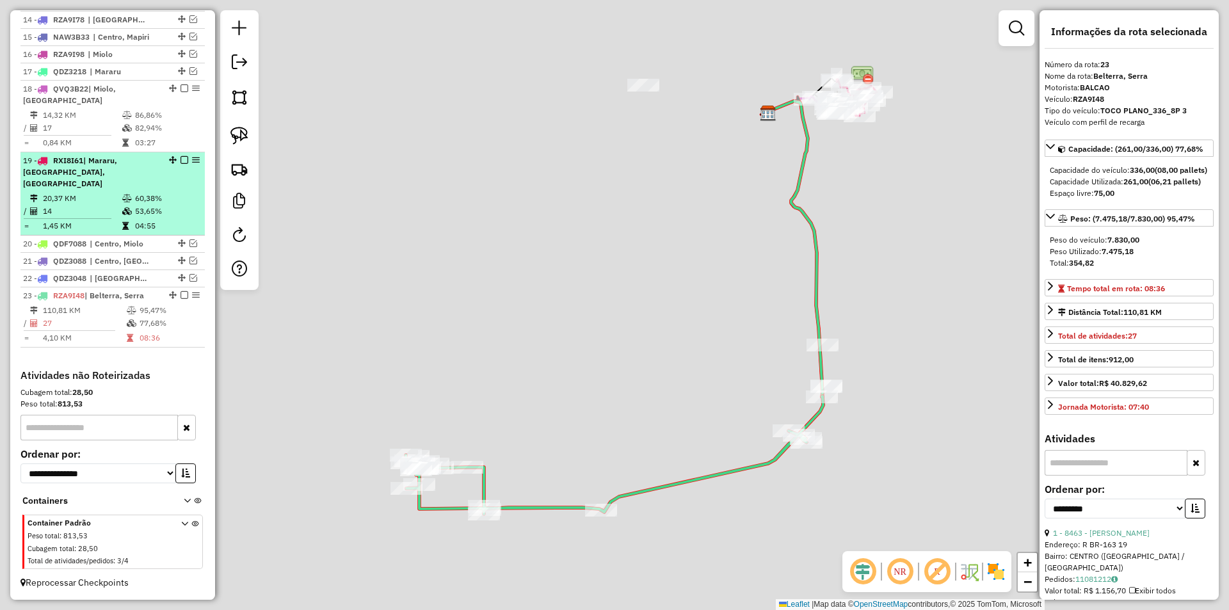
click at [161, 196] on td "60,38%" at bounding box center [166, 198] width 65 height 13
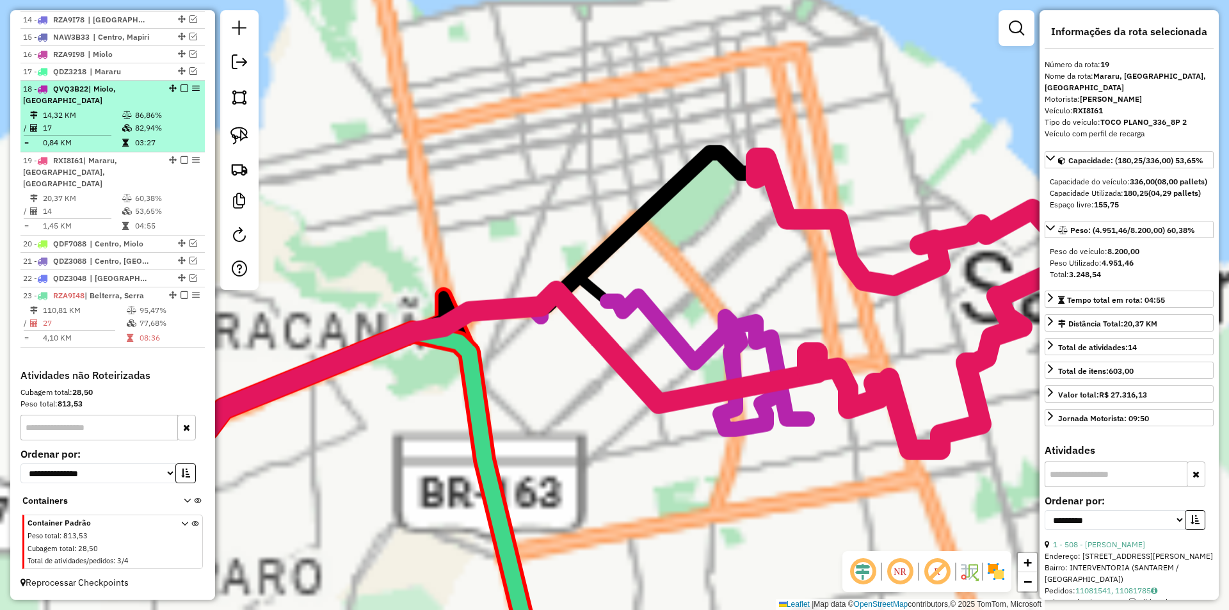
click at [171, 149] on td "03:27" at bounding box center [166, 142] width 65 height 13
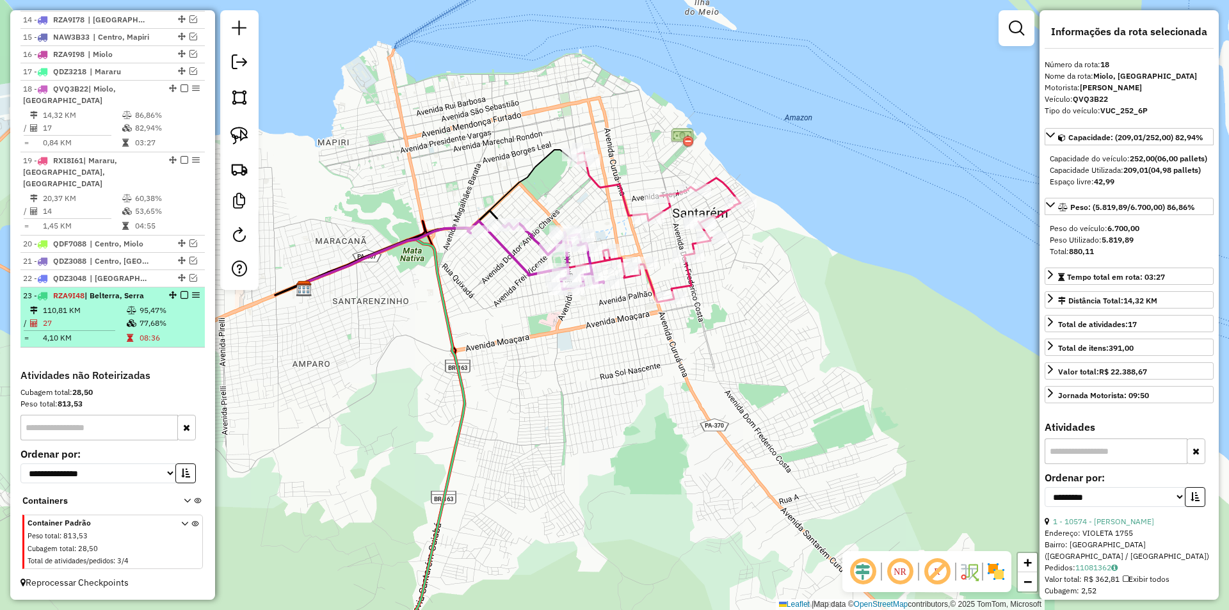
click at [160, 324] on td "77,68%" at bounding box center [169, 323] width 61 height 13
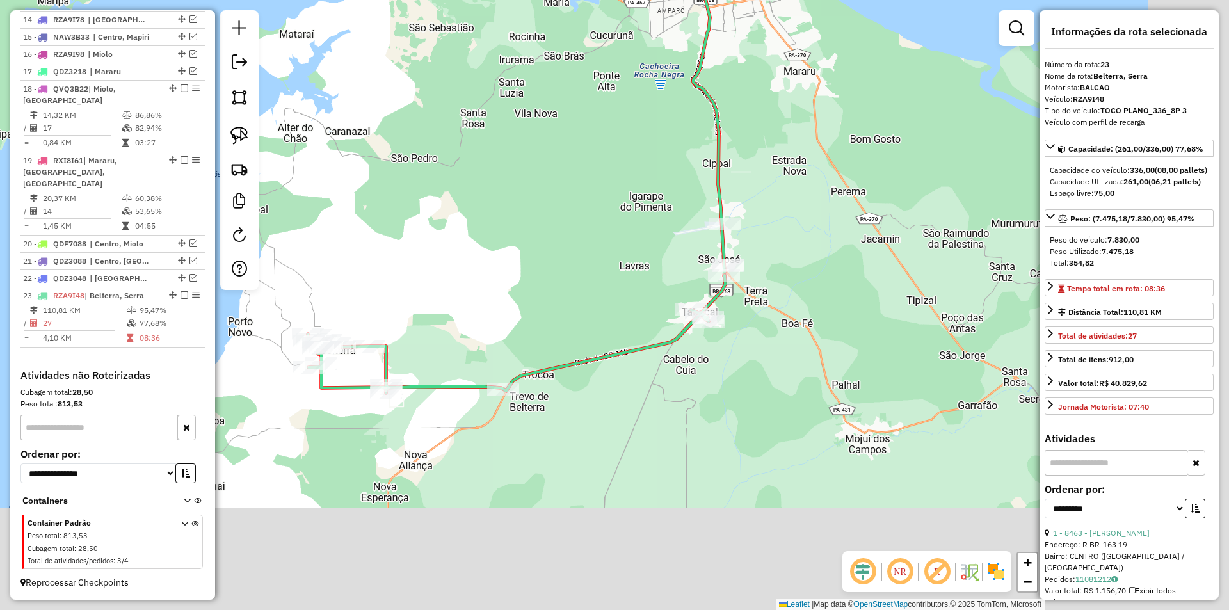
drag, startPoint x: 601, startPoint y: 424, endPoint x: 470, endPoint y: 278, distance: 195.3
click at [470, 278] on div "Janela de atendimento Grade de atendimento Capacidade Transportadoras Veículos …" at bounding box center [614, 305] width 1229 height 610
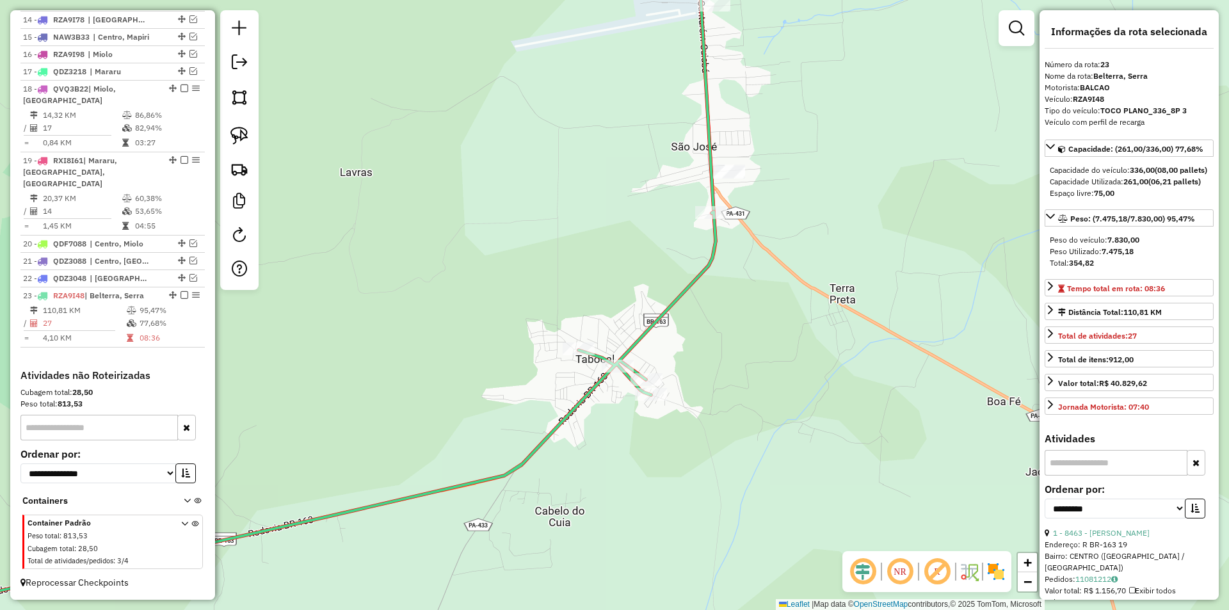
click at [647, 337] on icon at bounding box center [296, 418] width 838 height 413
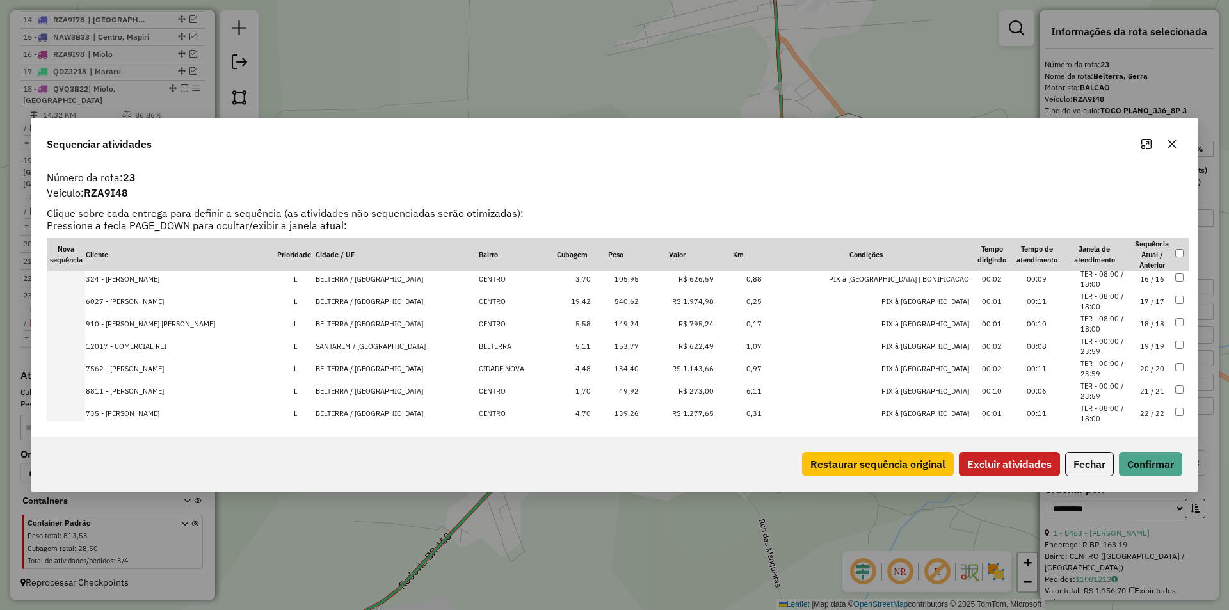
scroll to position [466, 0]
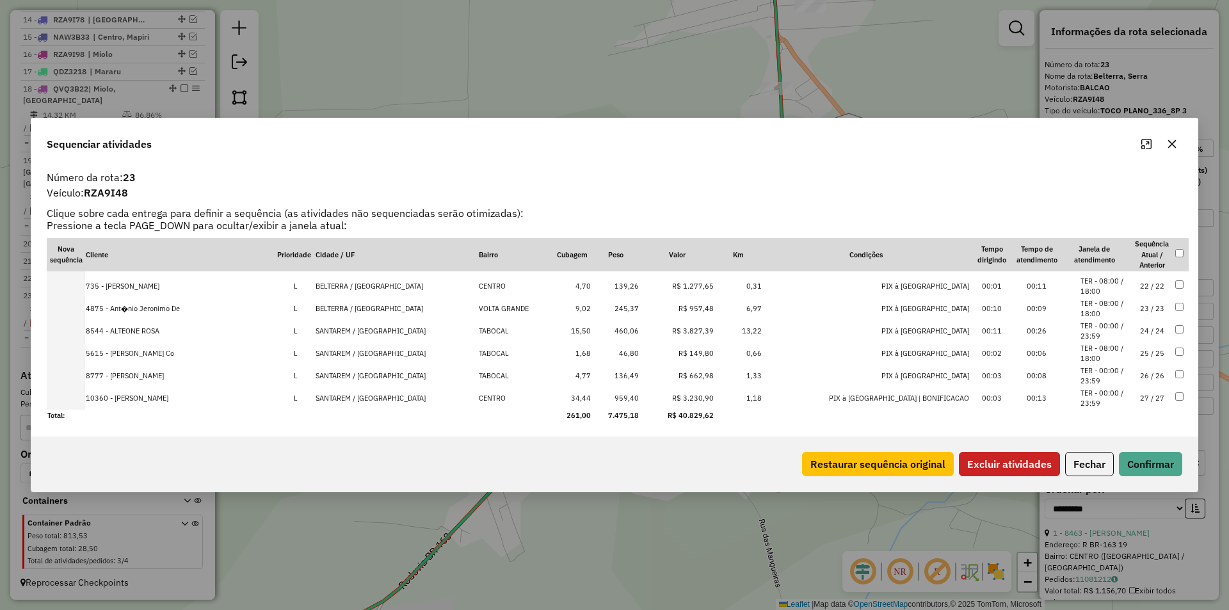
click at [1039, 456] on button "Excluir atividades" at bounding box center [1009, 464] width 101 height 24
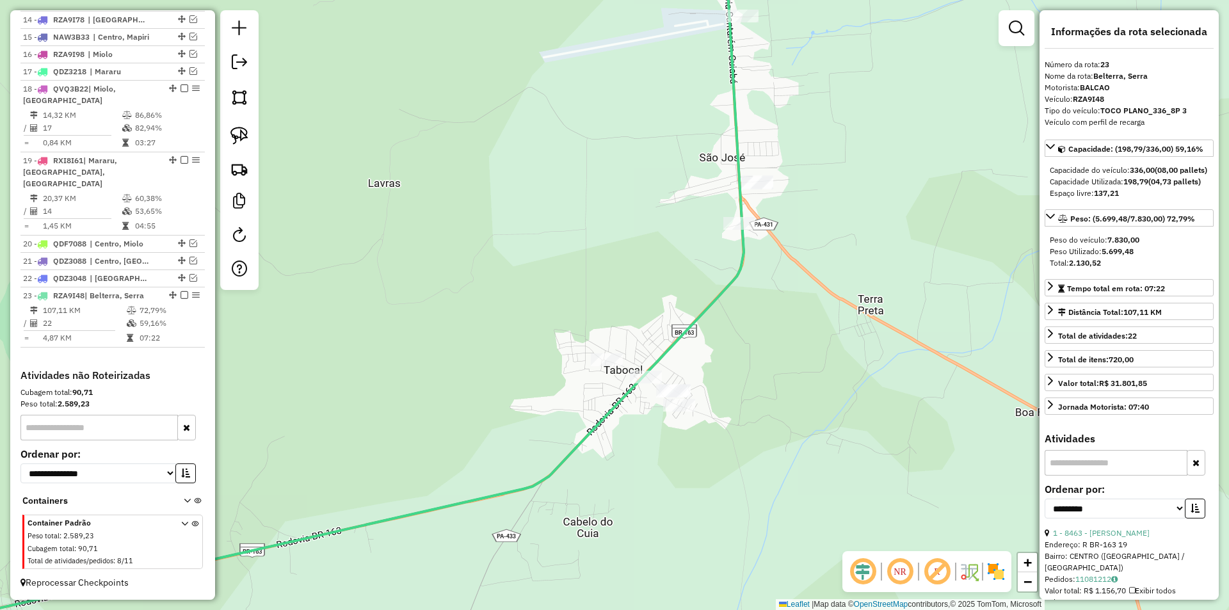
drag, startPoint x: 703, startPoint y: 359, endPoint x: 705, endPoint y: 395, distance: 35.9
click at [705, 395] on div "Janela de atendimento Grade de atendimento Capacidade Transportadoras Veículos …" at bounding box center [614, 305] width 1229 height 610
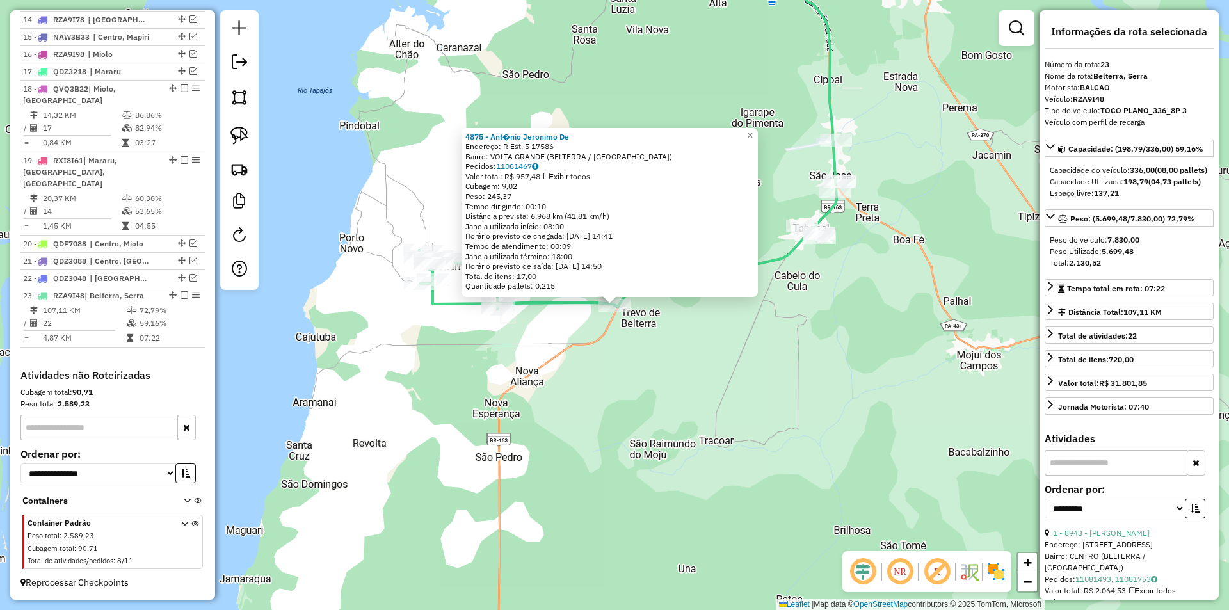
click at [504, 484] on div "4875 - Ant�nio Jeronimo De Endereço: R Est. 5 17586 Bairro: VOLTA GRANDE (BELTE…" at bounding box center [614, 305] width 1229 height 610
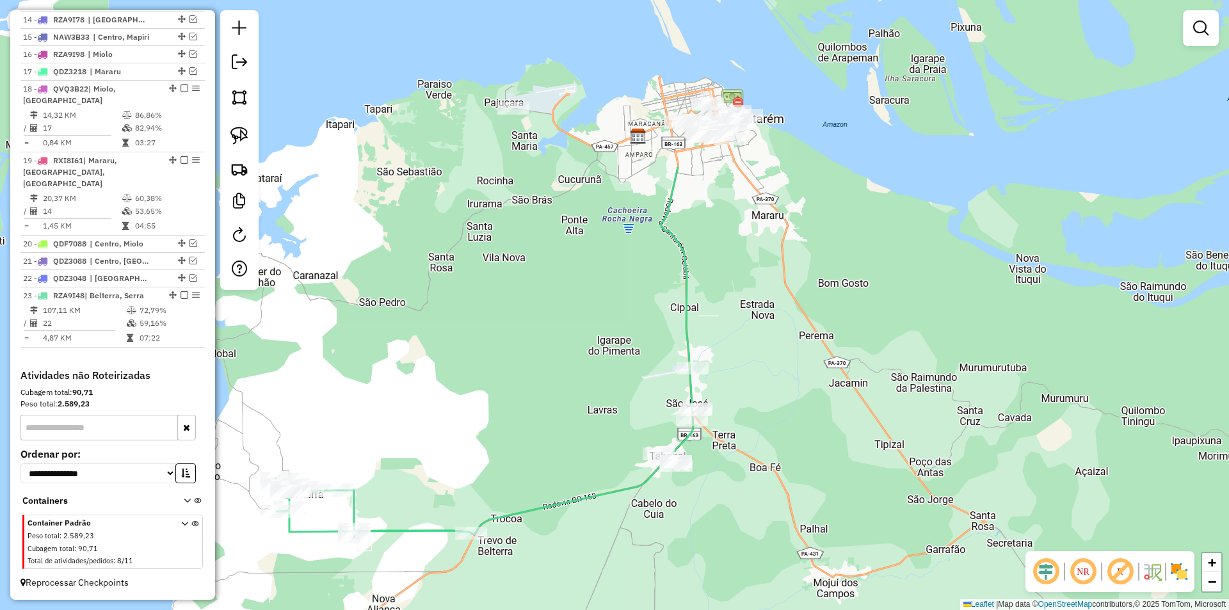
drag, startPoint x: 734, startPoint y: 221, endPoint x: 598, endPoint y: 442, distance: 260.0
click at [598, 442] on div "Janela de atendimento Grade de atendimento Capacidade Transportadoras Veículos …" at bounding box center [614, 305] width 1229 height 610
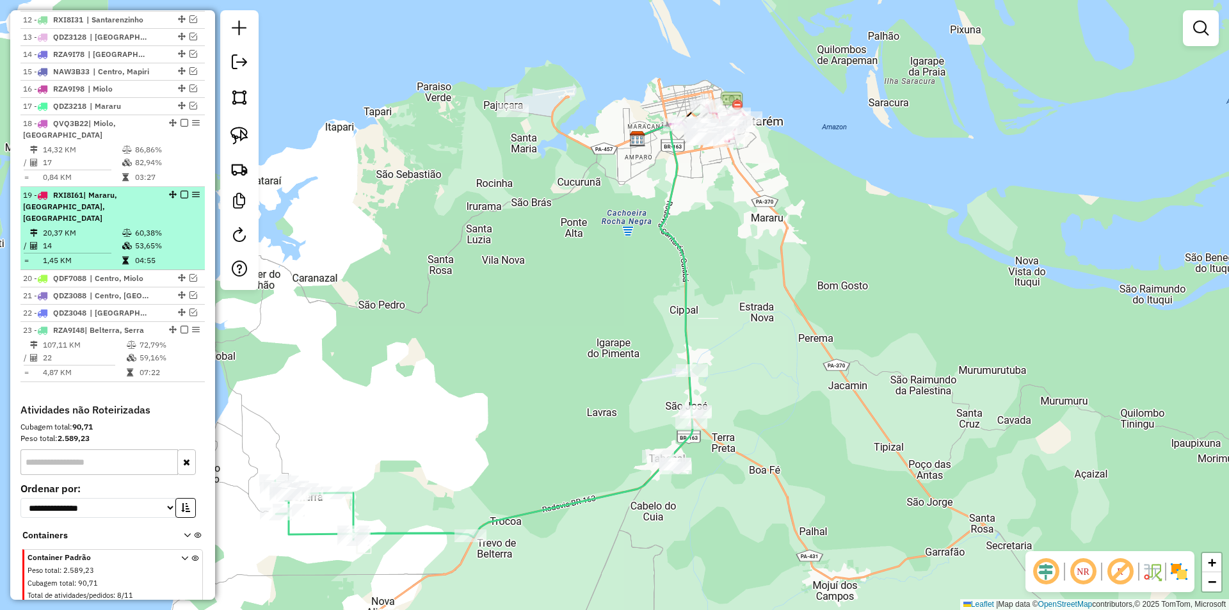
scroll to position [659, 0]
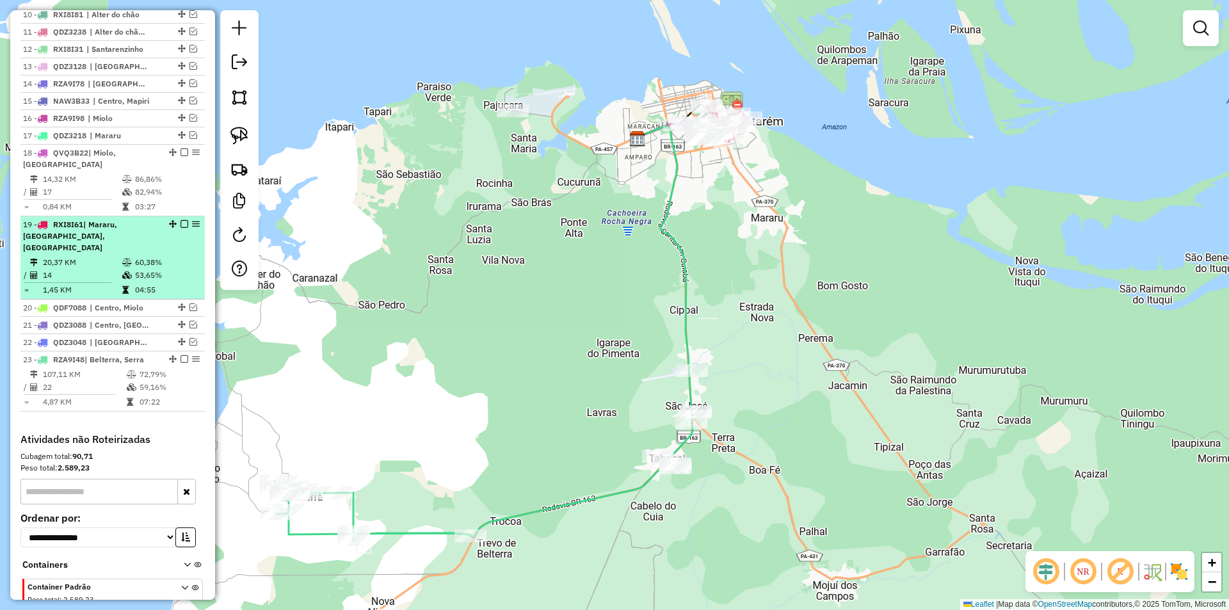
click at [180, 228] on em at bounding box center [184, 224] width 8 height 8
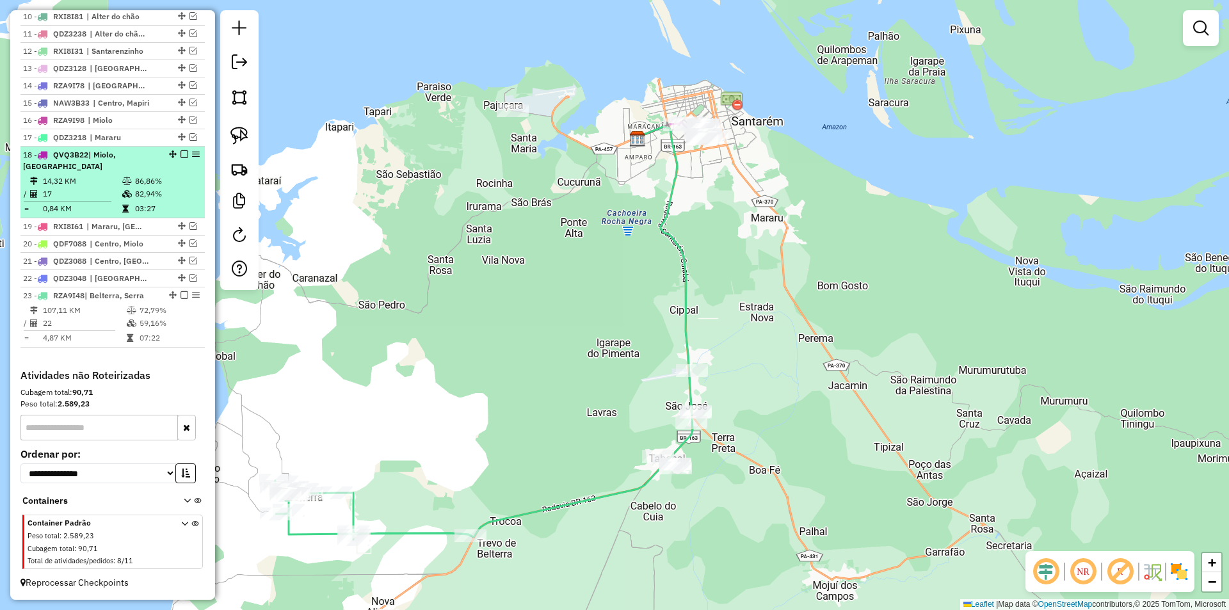
click at [180, 158] on em at bounding box center [184, 154] width 8 height 8
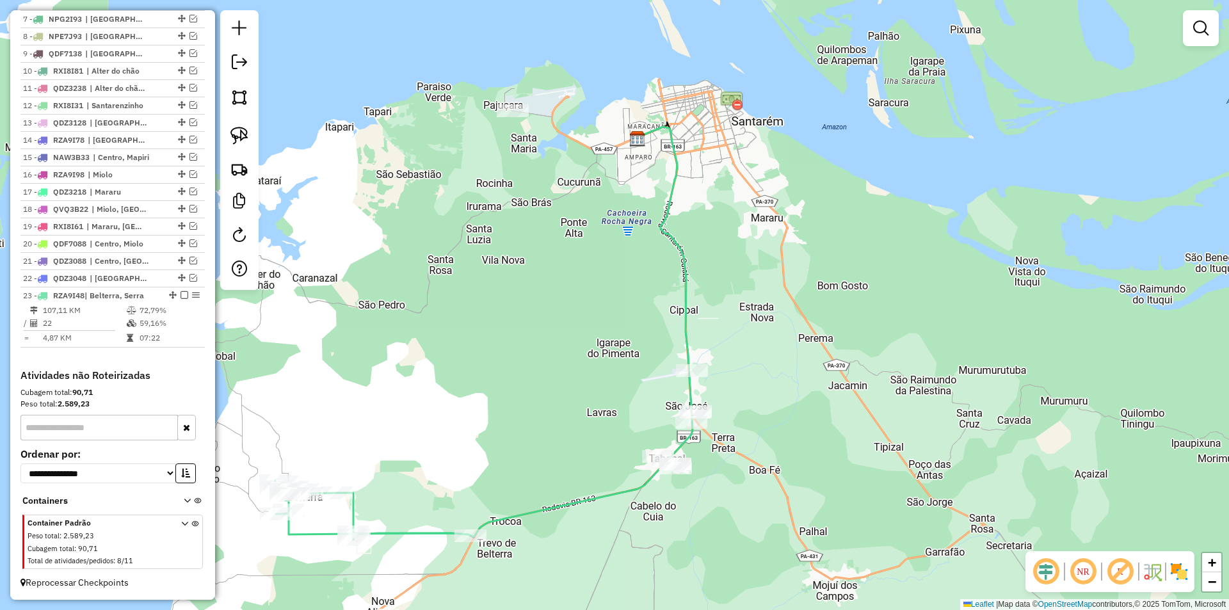
scroll to position [614, 0]
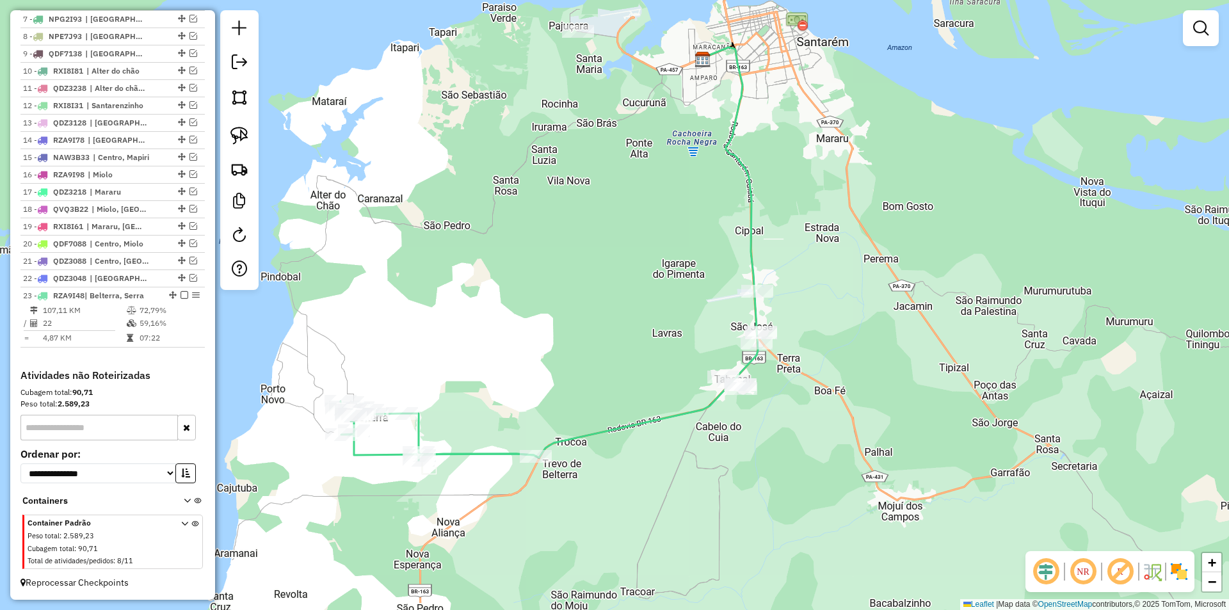
drag, startPoint x: 463, startPoint y: 391, endPoint x: 529, endPoint y: 311, distance: 103.6
click at [529, 311] on div "Janela de atendimento Grade de atendimento Capacidade Transportadoras Veículos …" at bounding box center [614, 305] width 1229 height 610
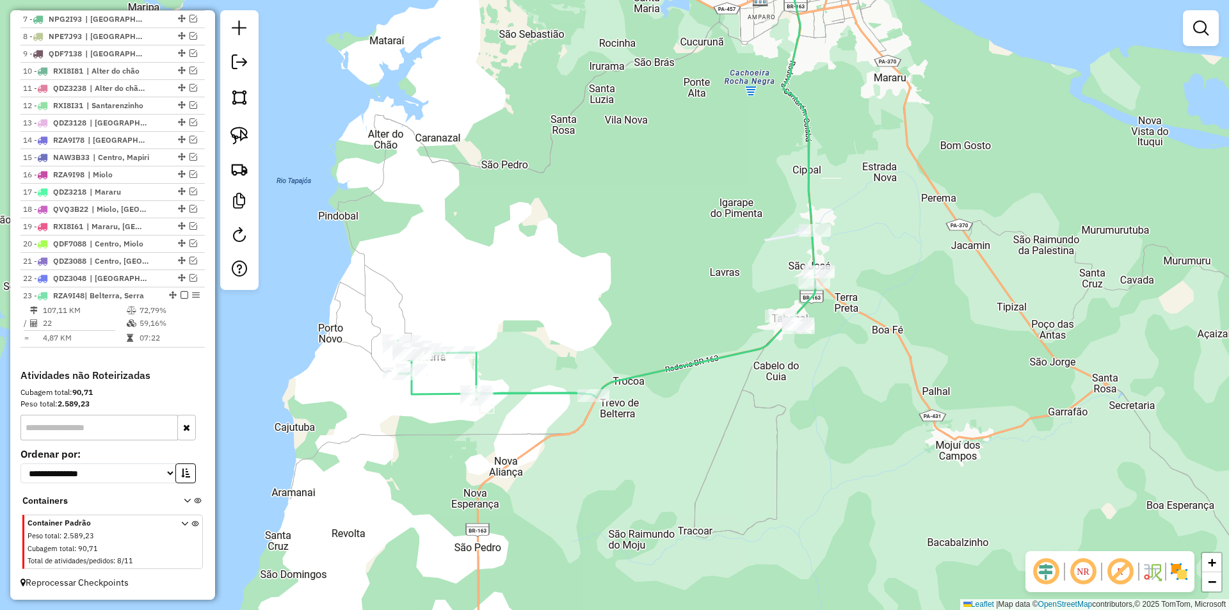
drag, startPoint x: 646, startPoint y: 365, endPoint x: 687, endPoint y: 328, distance: 55.2
click at [685, 324] on div "Janela de atendimento Grade de atendimento Capacidade Transportadoras Veículos …" at bounding box center [614, 305] width 1229 height 610
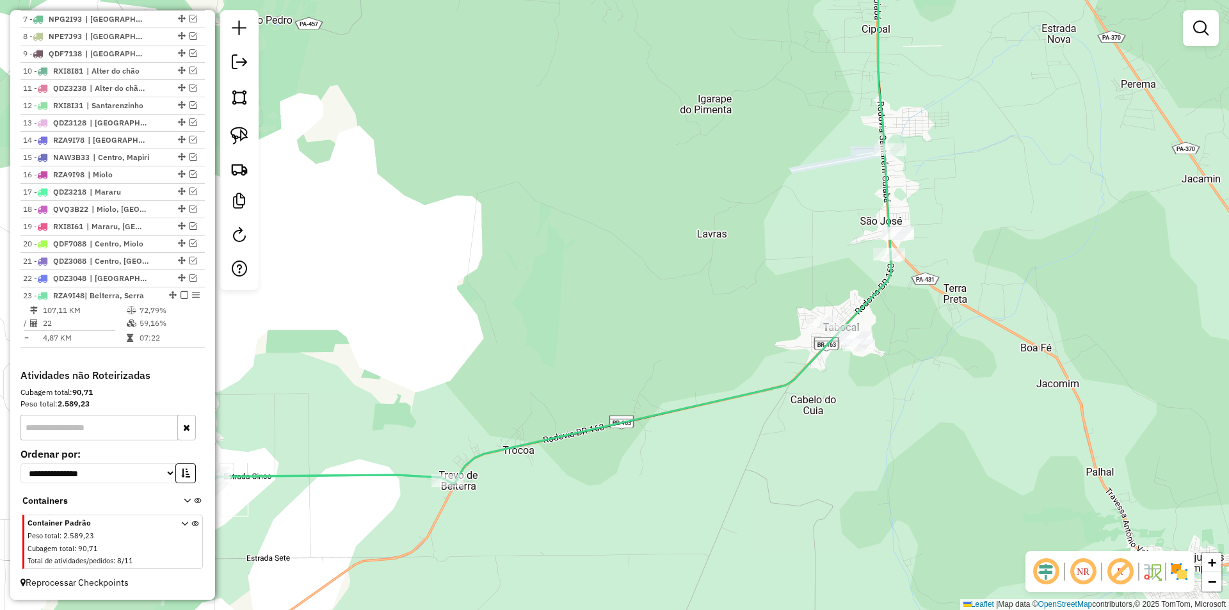
click at [1001, 336] on div "Janela de atendimento Grade de atendimento Capacidade Transportadoras Veículos …" at bounding box center [614, 305] width 1229 height 610
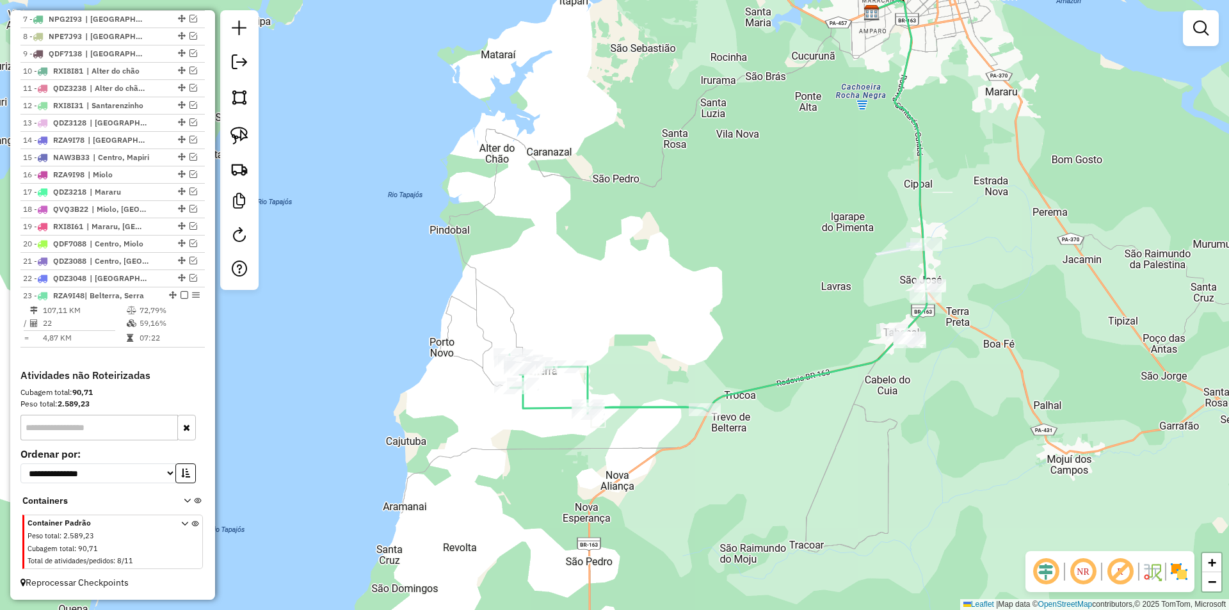
drag, startPoint x: 777, startPoint y: 439, endPoint x: 772, endPoint y: 450, distance: 12.6
click at [772, 450] on div "Janela de atendimento Grade de atendimento Capacidade Transportadoras Veículos …" at bounding box center [614, 305] width 1229 height 610
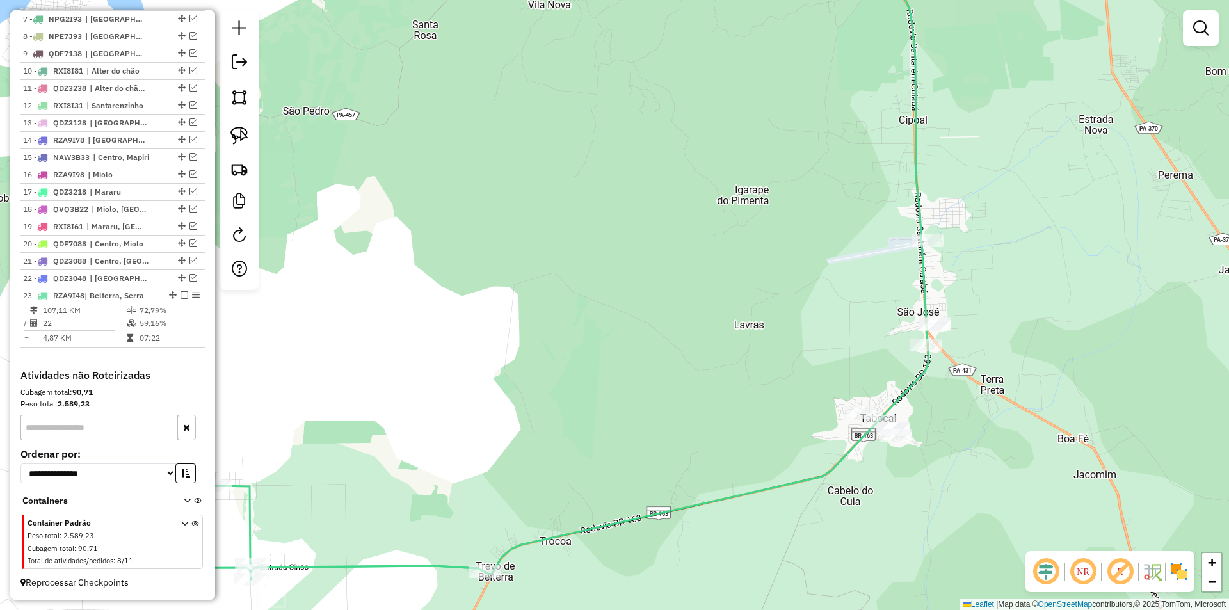
drag, startPoint x: 941, startPoint y: 378, endPoint x: 936, endPoint y: 362, distance: 16.2
click at [944, 386] on div "Janela de atendimento Grade de atendimento Capacidade Transportadoras Veículos …" at bounding box center [614, 305] width 1229 height 610
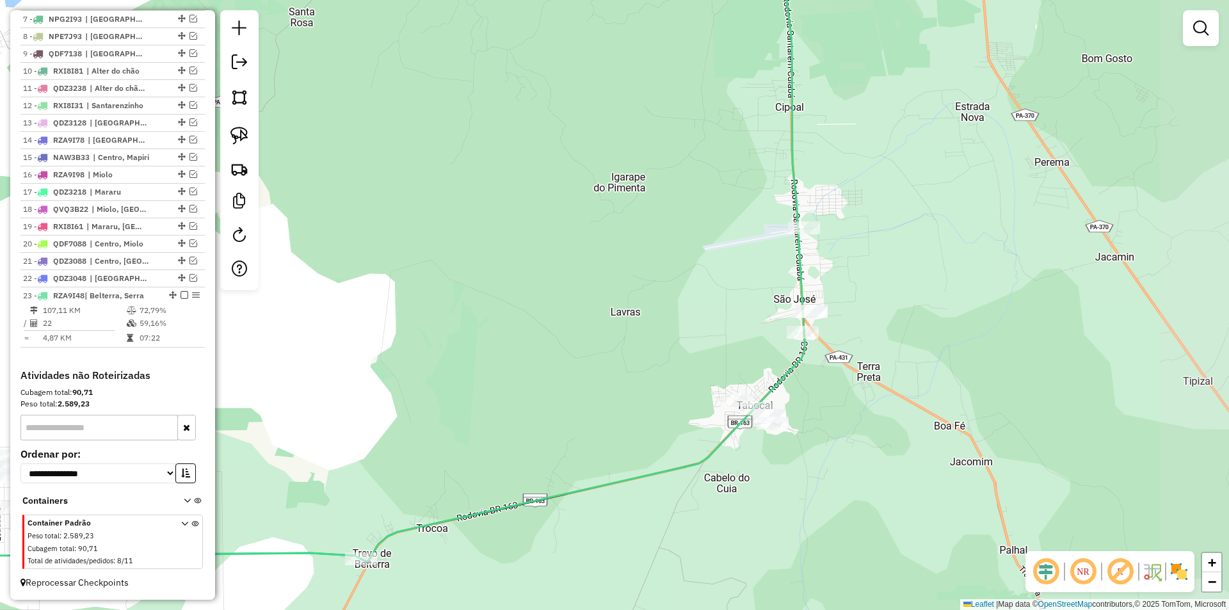
drag, startPoint x: 936, startPoint y: 406, endPoint x: 810, endPoint y: 372, distance: 129.9
click at [810, 372] on div "Janela de atendimento Grade de atendimento Capacidade Transportadoras Veículos …" at bounding box center [614, 305] width 1229 height 610
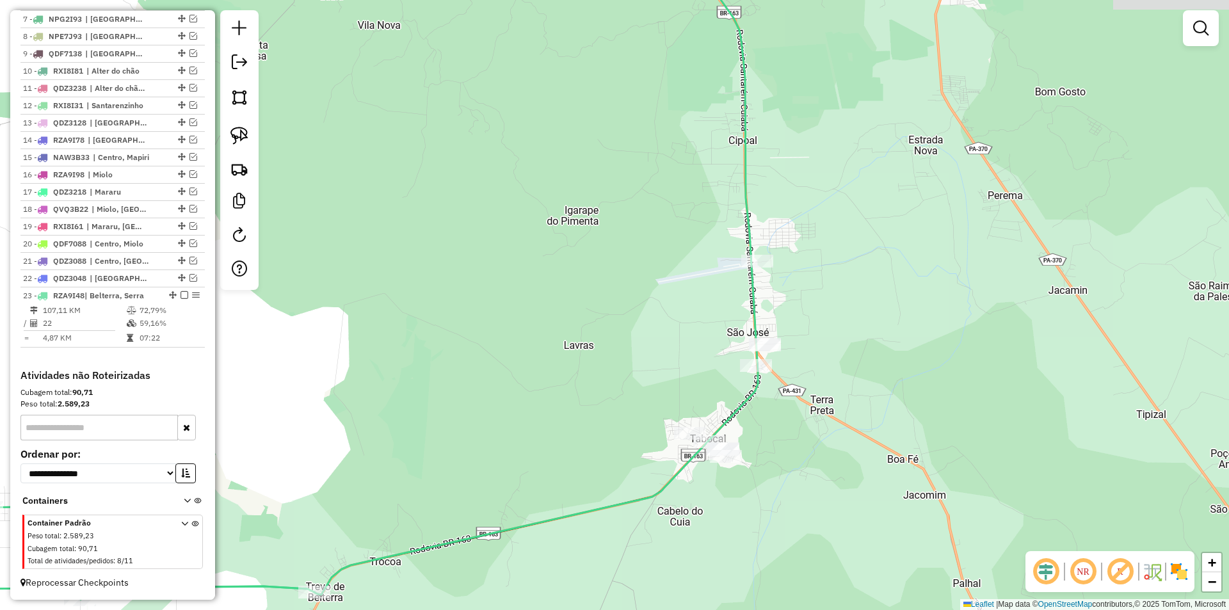
drag, startPoint x: 756, startPoint y: 392, endPoint x: 721, endPoint y: 387, distance: 36.1
click at [722, 395] on div "Janela de atendimento Grade de atendimento Capacidade Transportadoras Veículos …" at bounding box center [614, 305] width 1229 height 610
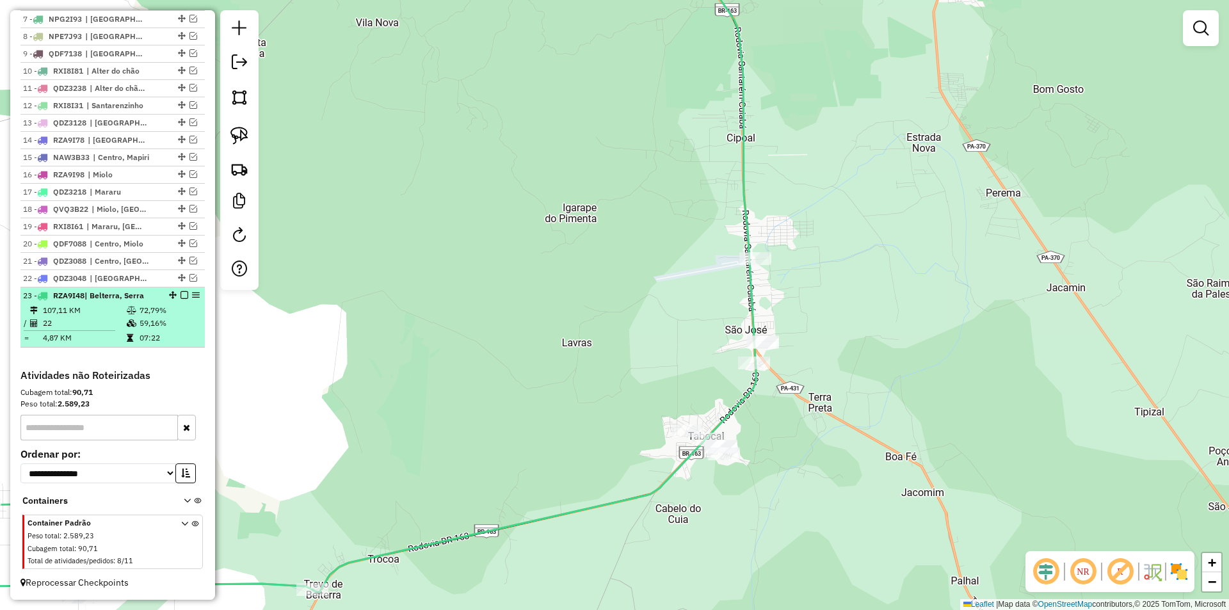
click at [157, 320] on td "59,16%" at bounding box center [169, 323] width 61 height 13
select select "**********"
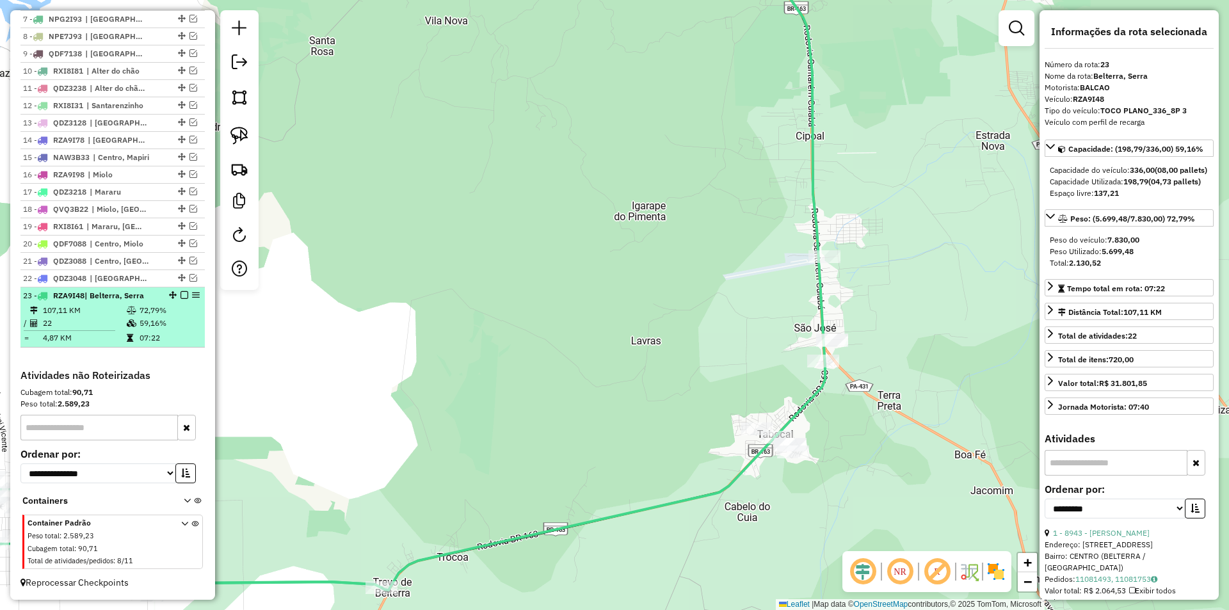
click at [177, 332] on td "07:22" at bounding box center [169, 337] width 61 height 13
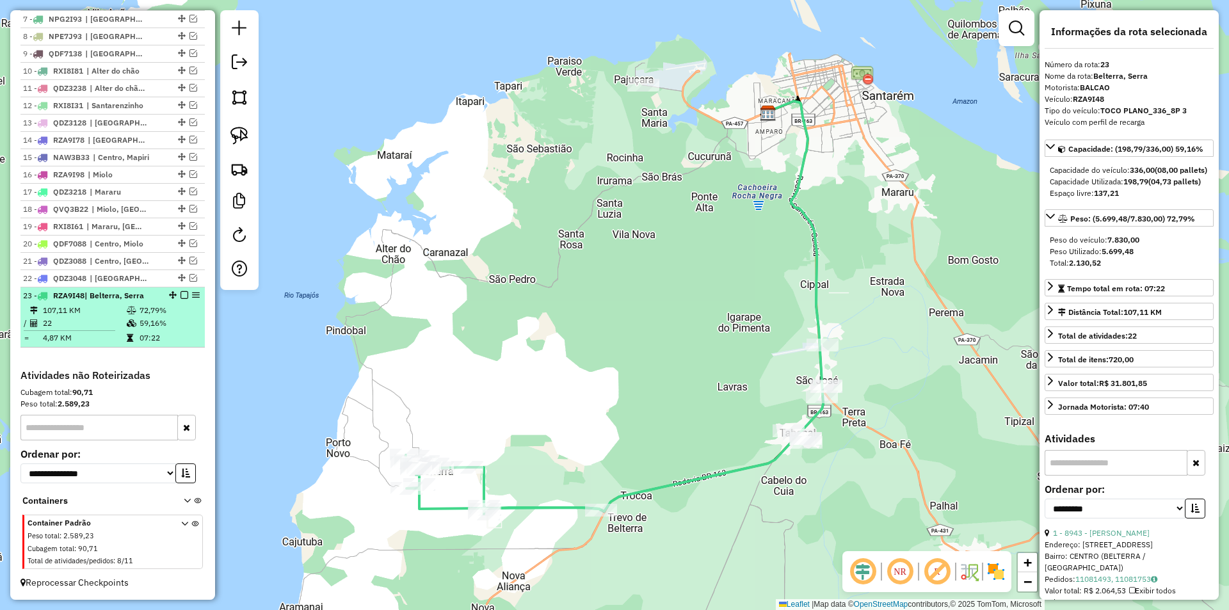
click at [180, 298] on em at bounding box center [184, 295] width 8 height 8
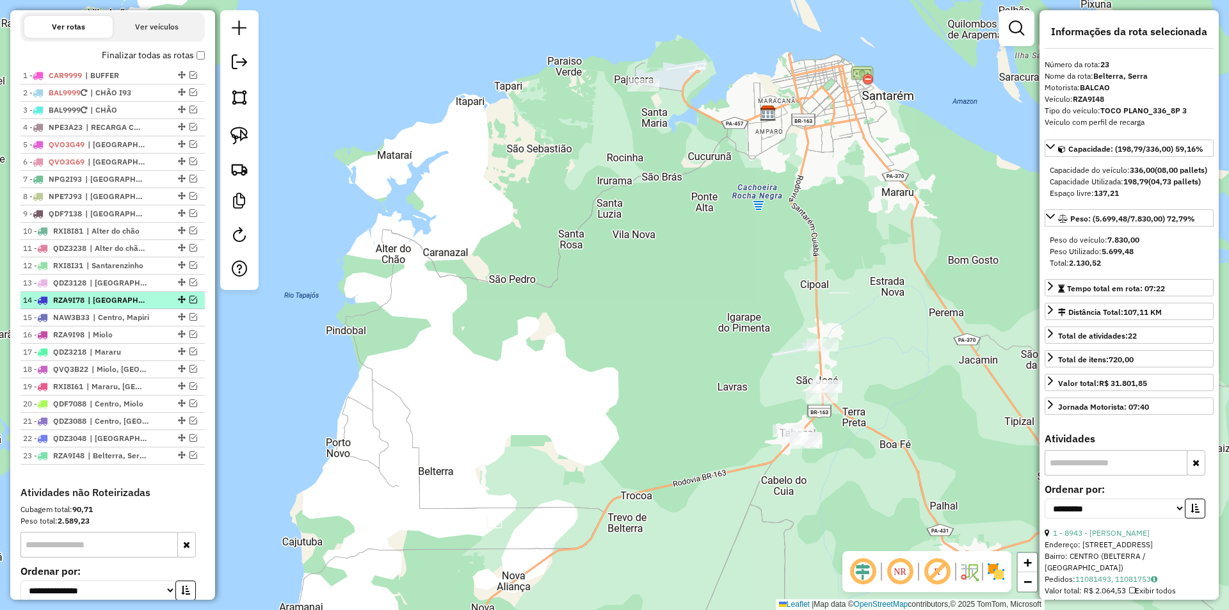
scroll to position [443, 0]
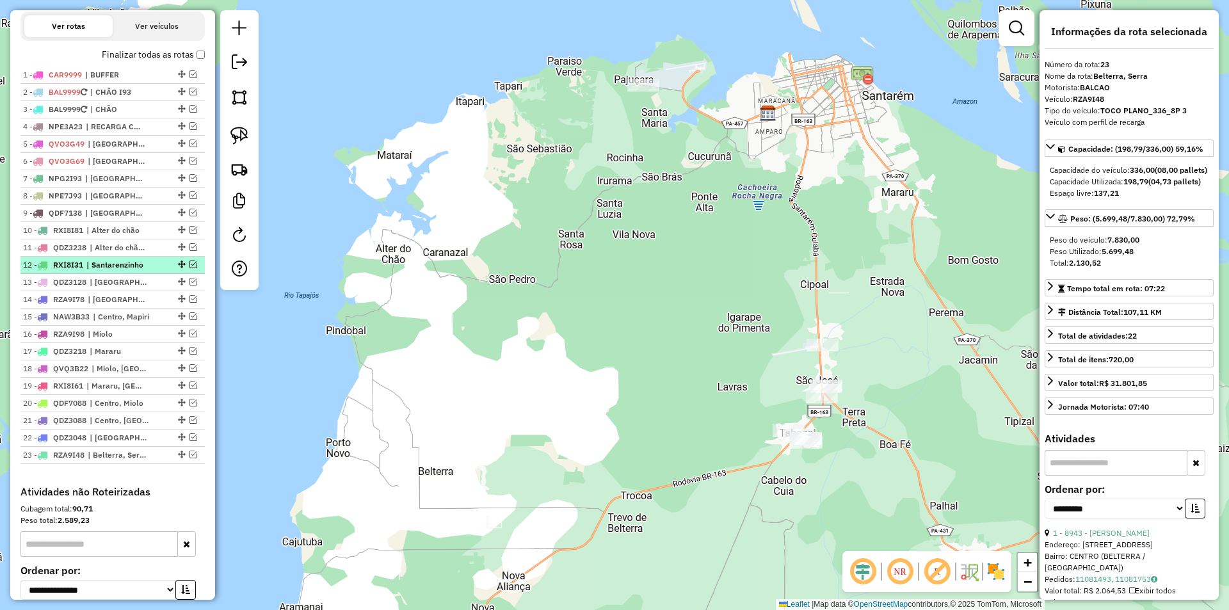
click at [189, 268] on em at bounding box center [193, 264] width 8 height 8
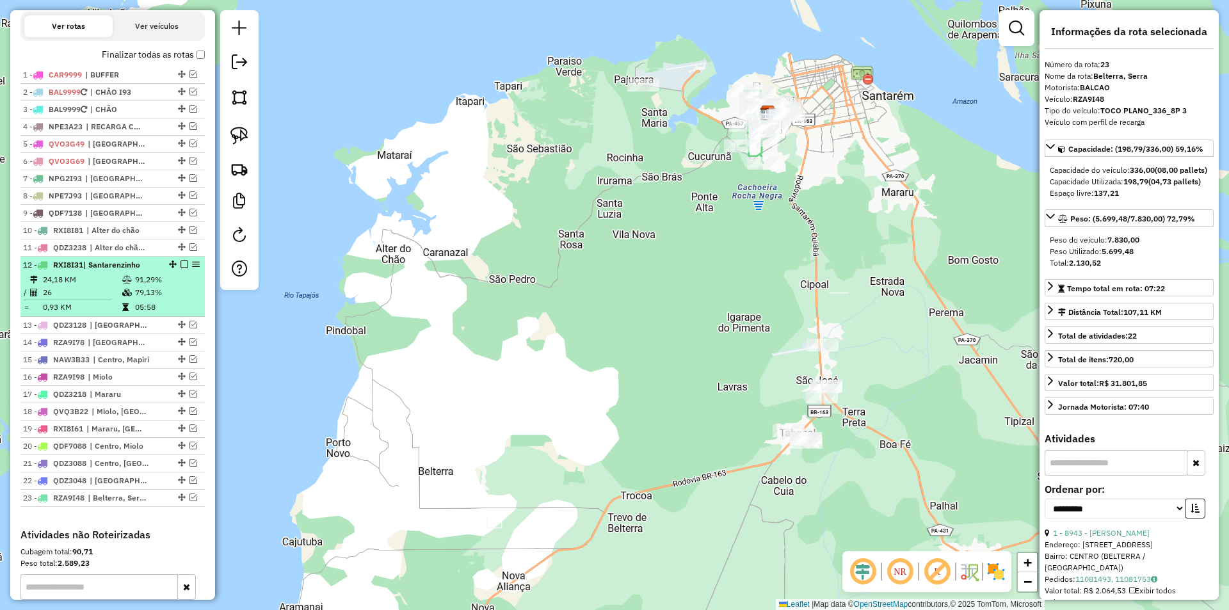
click at [180, 286] on td "91,29%" at bounding box center [166, 279] width 65 height 13
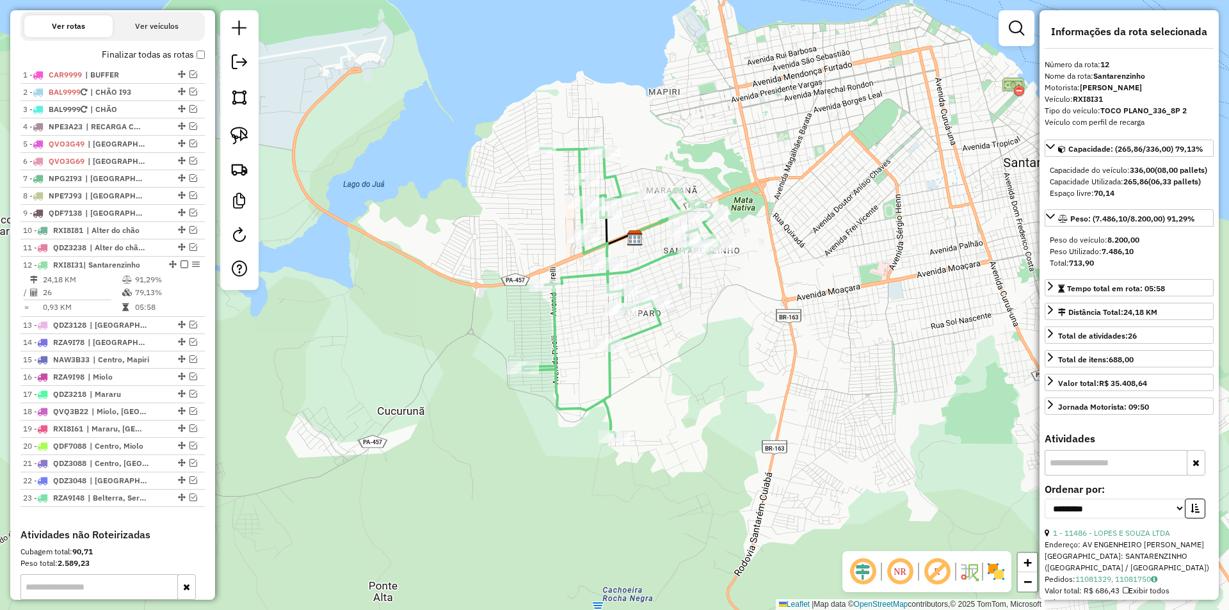
click at [580, 278] on icon at bounding box center [621, 291] width 198 height 289
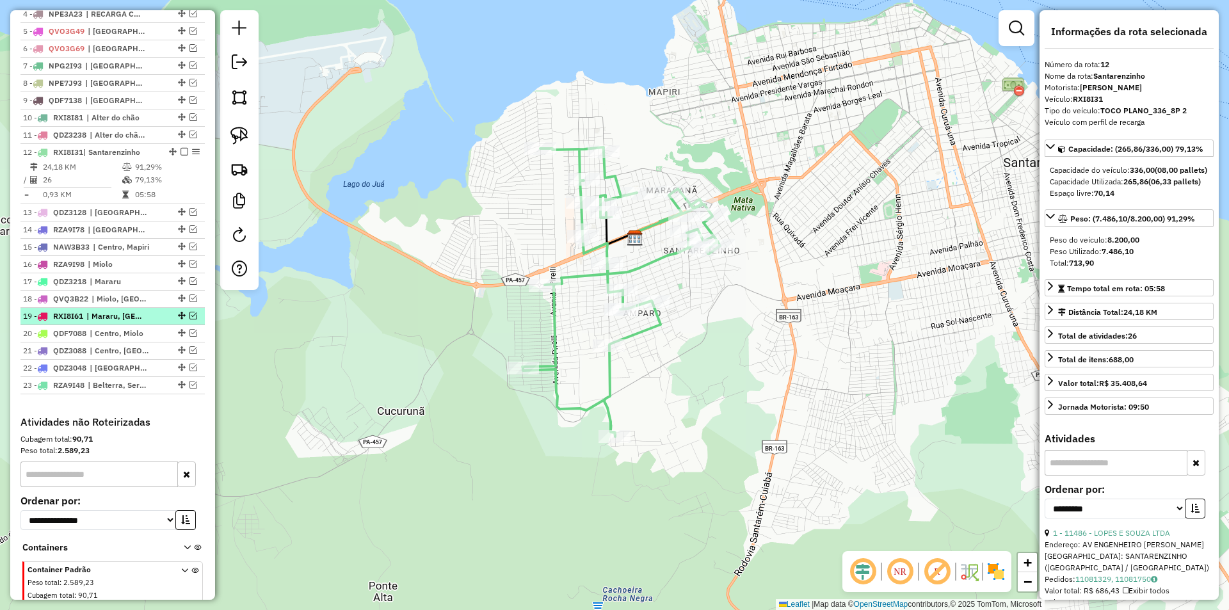
scroll to position [550, 0]
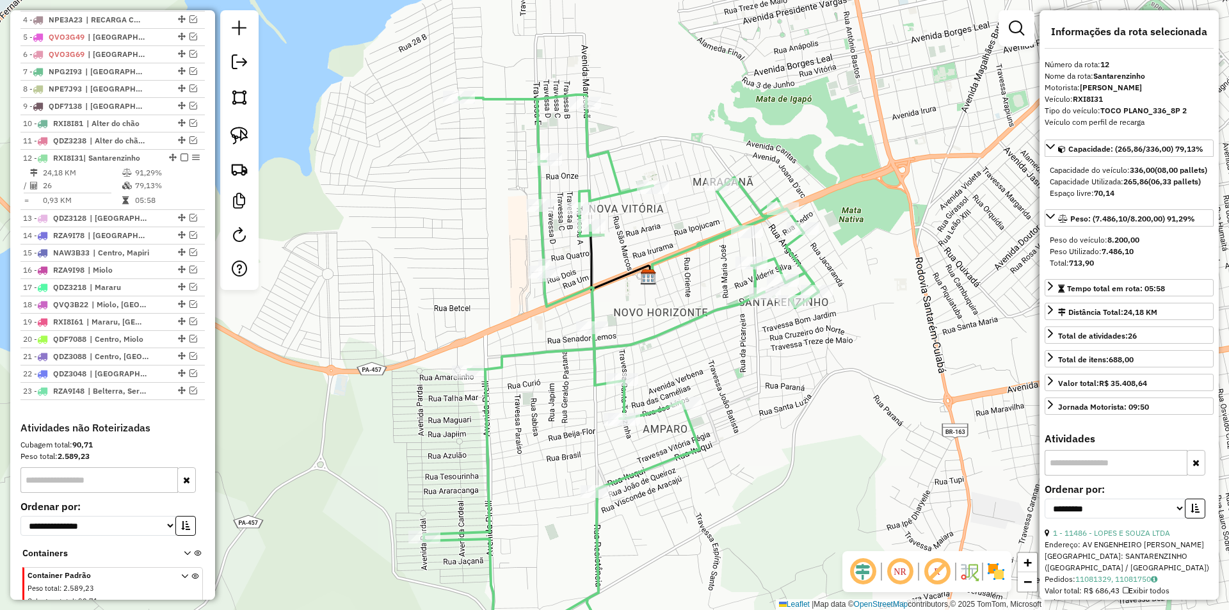
drag, startPoint x: 609, startPoint y: 276, endPoint x: 616, endPoint y: 320, distance: 44.8
click at [616, 320] on div "Janela de atendimento Grade de atendimento Capacidade Transportadoras Veículos …" at bounding box center [614, 305] width 1229 height 610
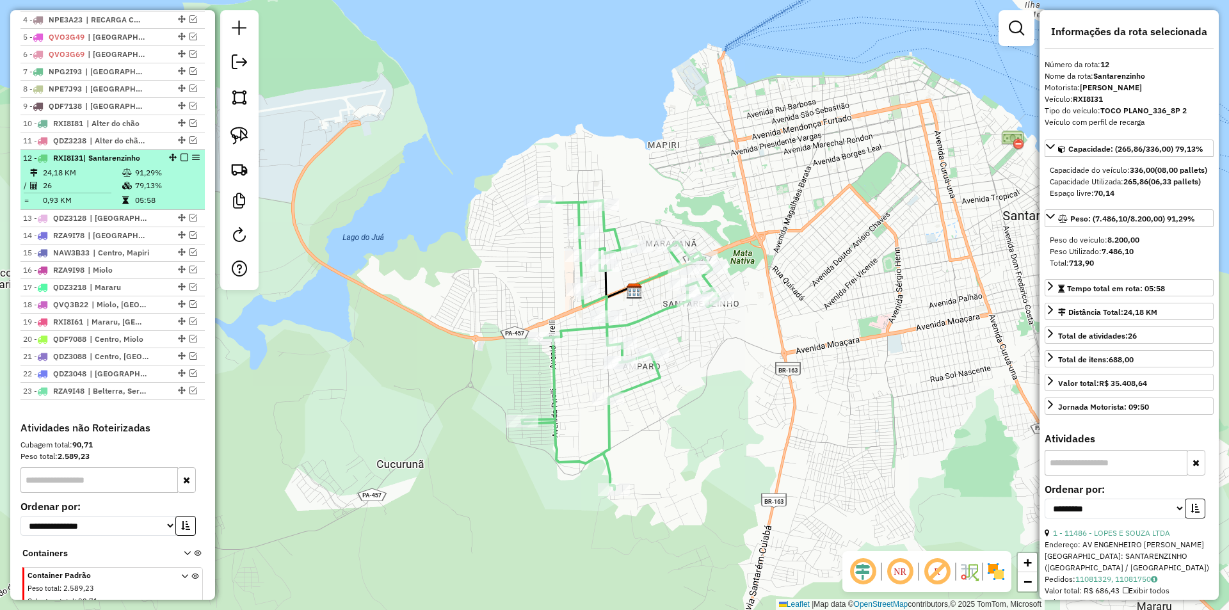
click at [95, 192] on td "26" at bounding box center [81, 185] width 79 height 13
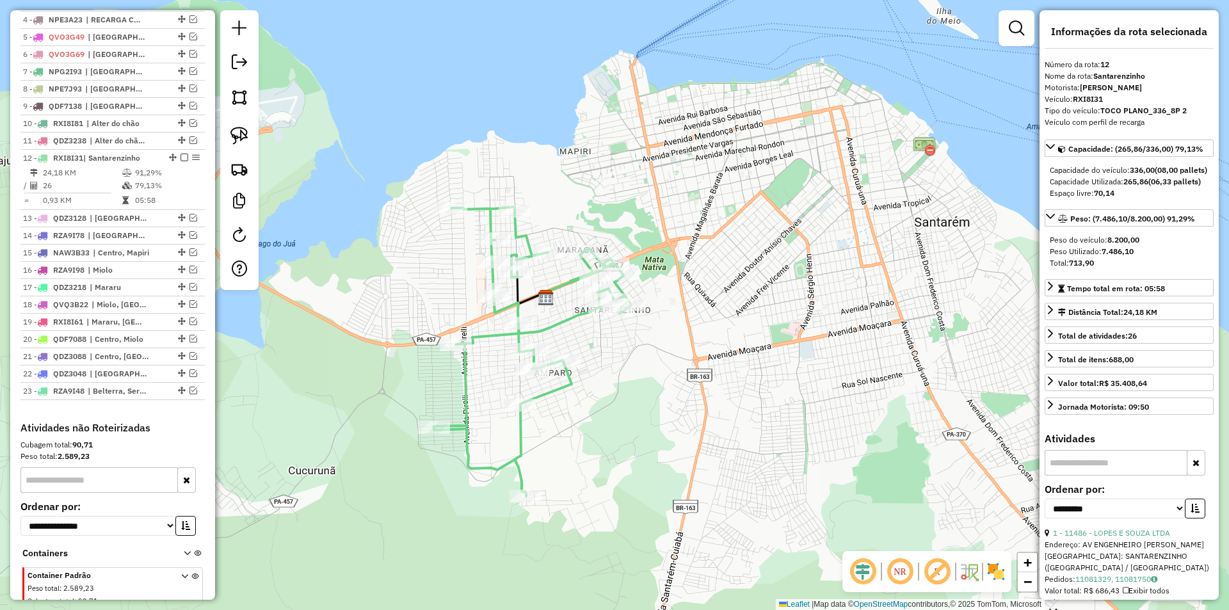
drag, startPoint x: 513, startPoint y: 215, endPoint x: 465, endPoint y: 239, distance: 52.9
click at [465, 239] on div "Janela de atendimento Grade de atendimento Capacidade Transportadoras Veículos …" at bounding box center [614, 305] width 1229 height 610
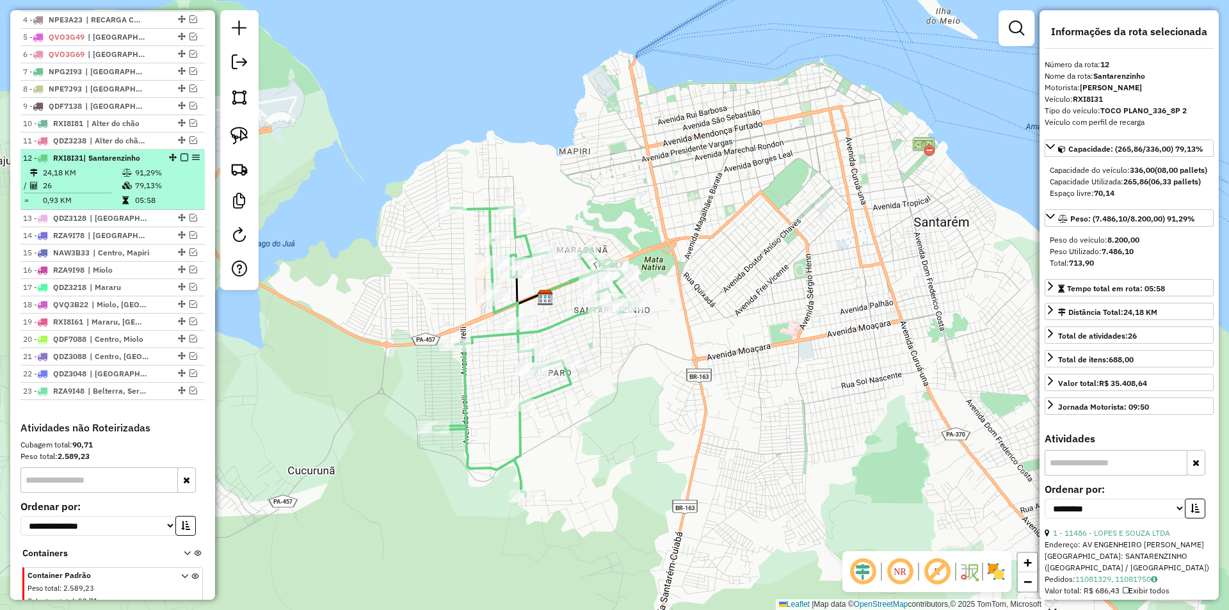
click at [180, 161] on em at bounding box center [184, 158] width 8 height 8
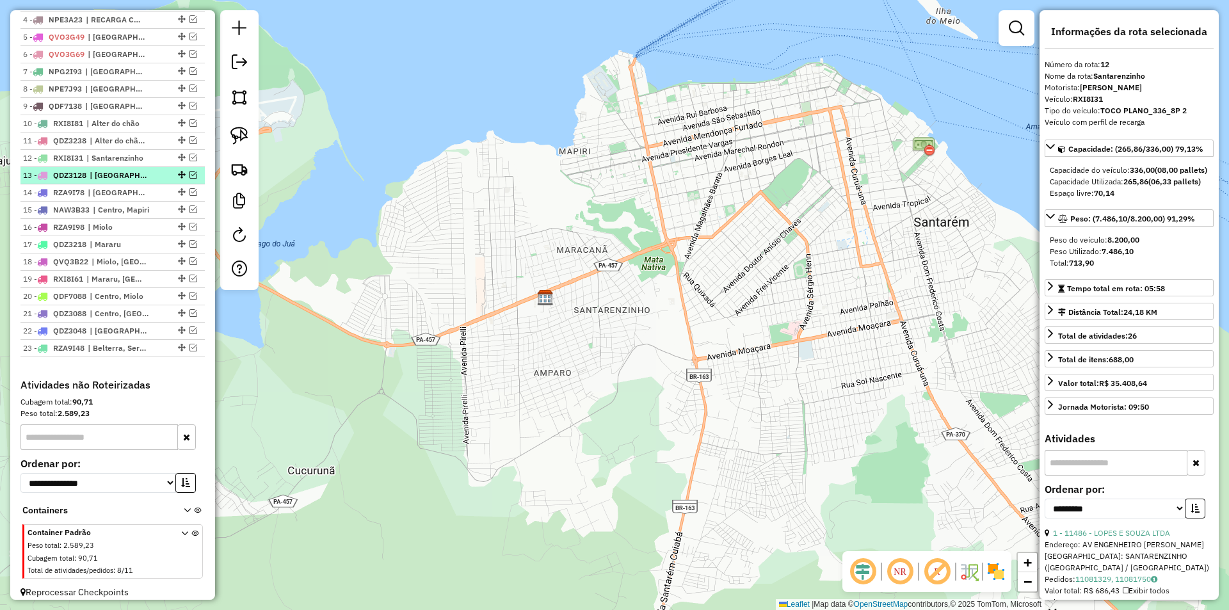
click at [189, 179] on em at bounding box center [193, 175] width 8 height 8
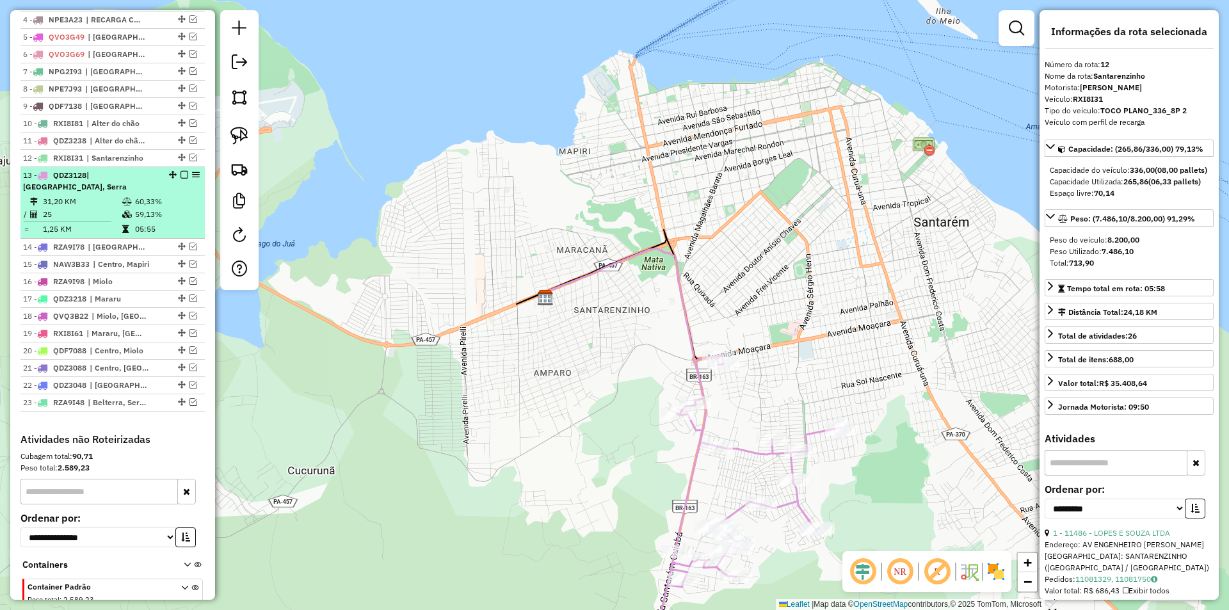
click at [173, 193] on div "13 - QDZ3128 | Nova República, Serra" at bounding box center [112, 181] width 179 height 23
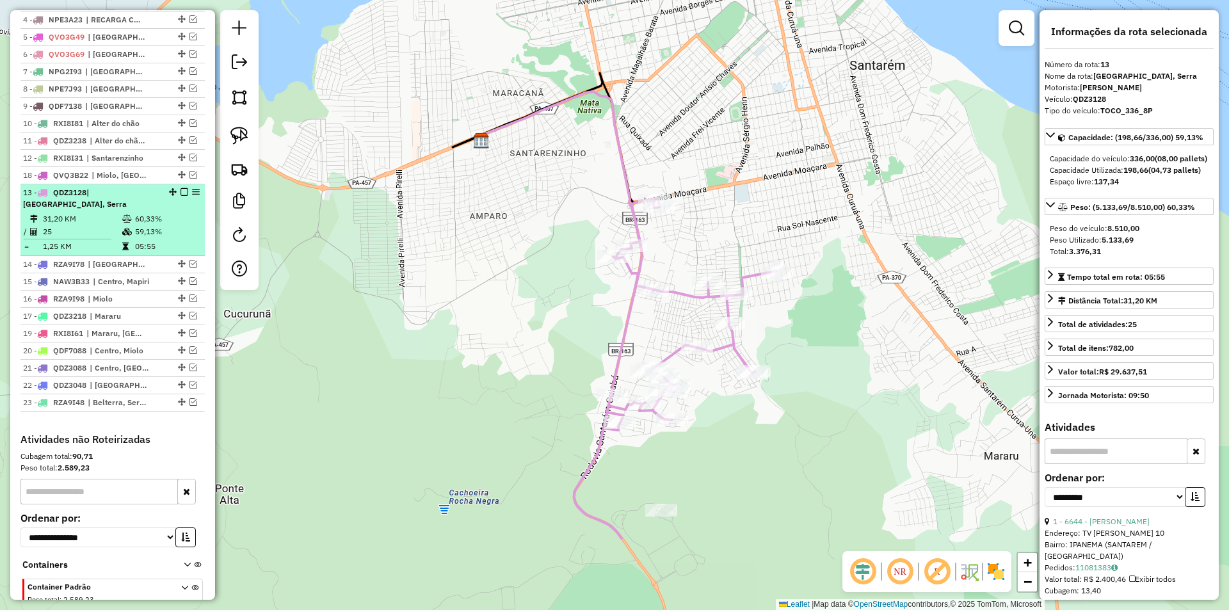
drag, startPoint x: 175, startPoint y: 324, endPoint x: 181, endPoint y: 196, distance: 128.1
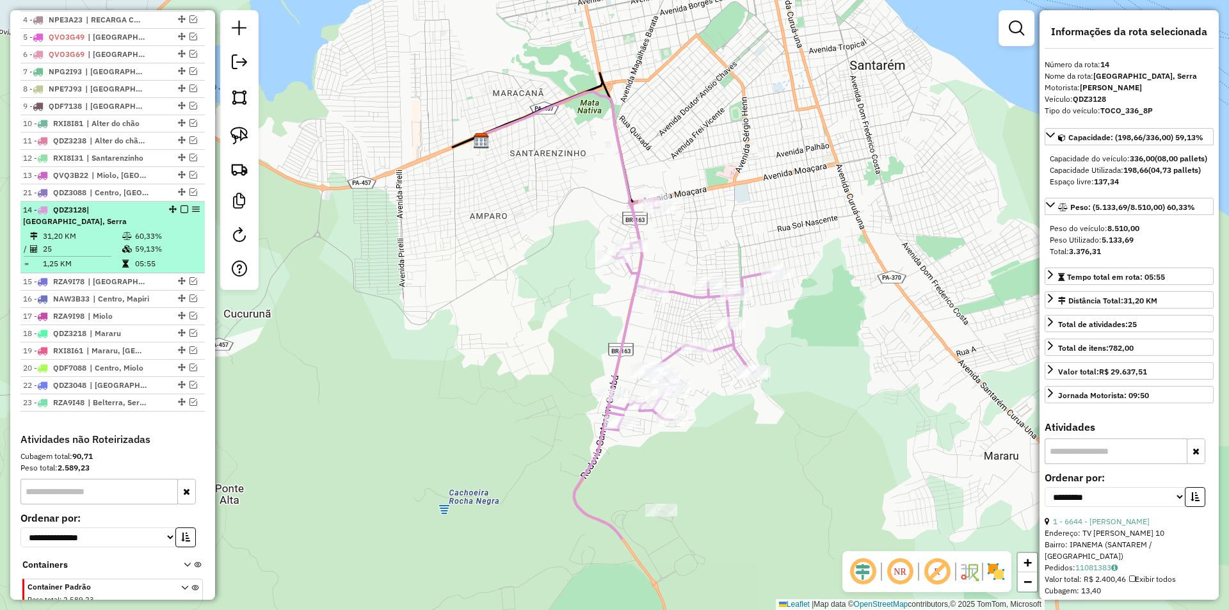
drag, startPoint x: 180, startPoint y: 380, endPoint x: 186, endPoint y: 215, distance: 165.2
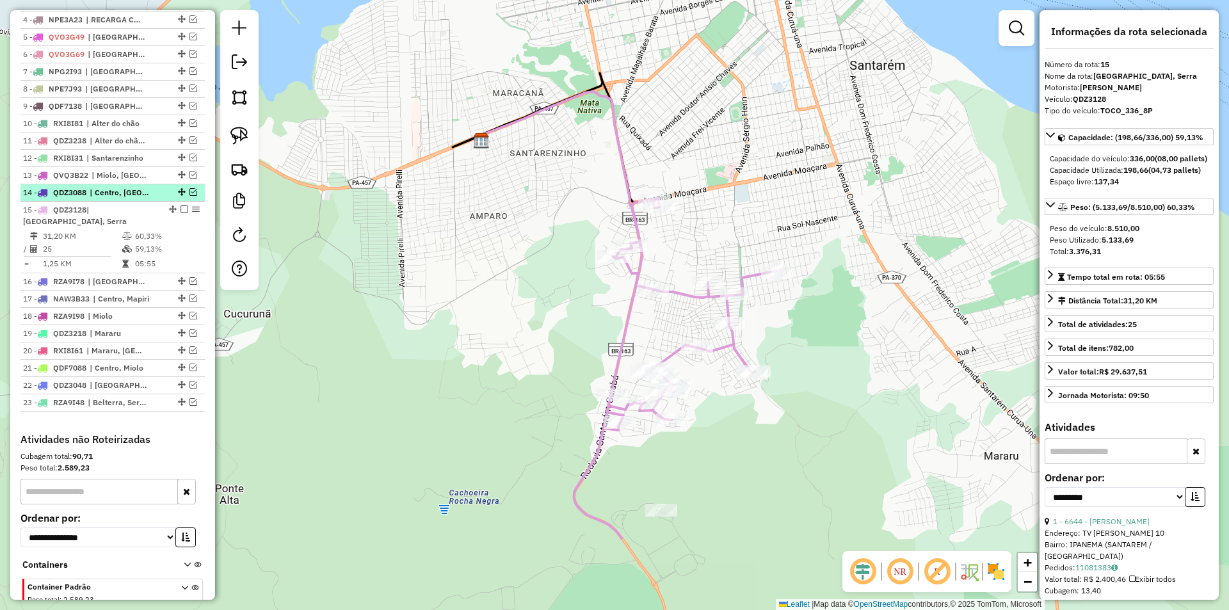
click at [189, 196] on em at bounding box center [193, 192] width 8 height 8
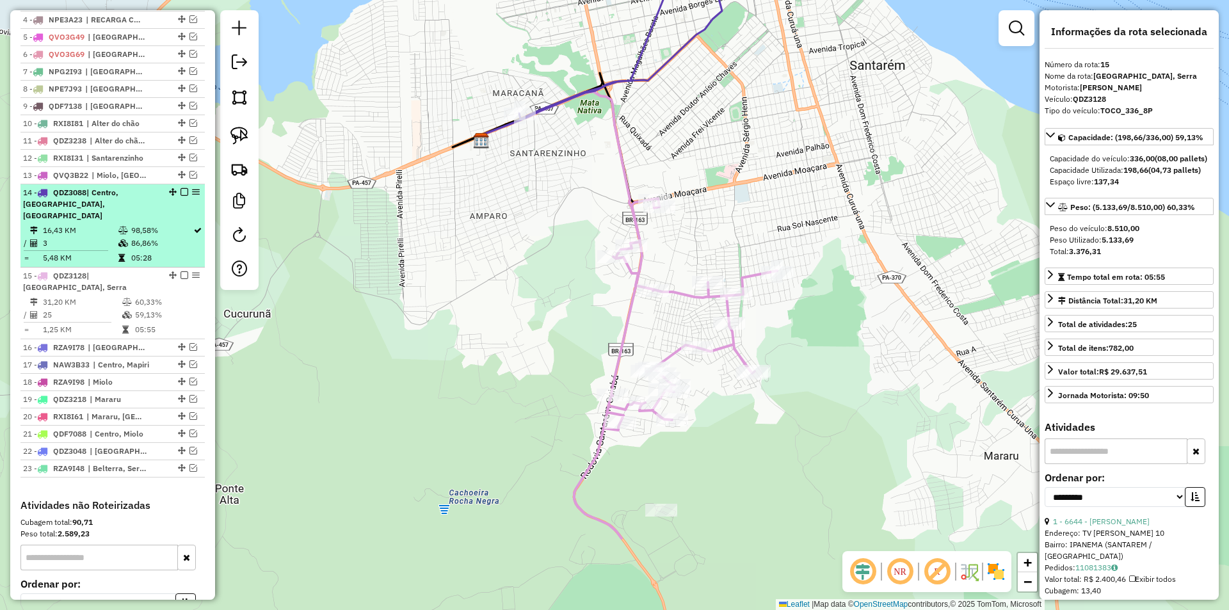
click at [177, 248] on td "86,86%" at bounding box center [162, 243] width 62 height 13
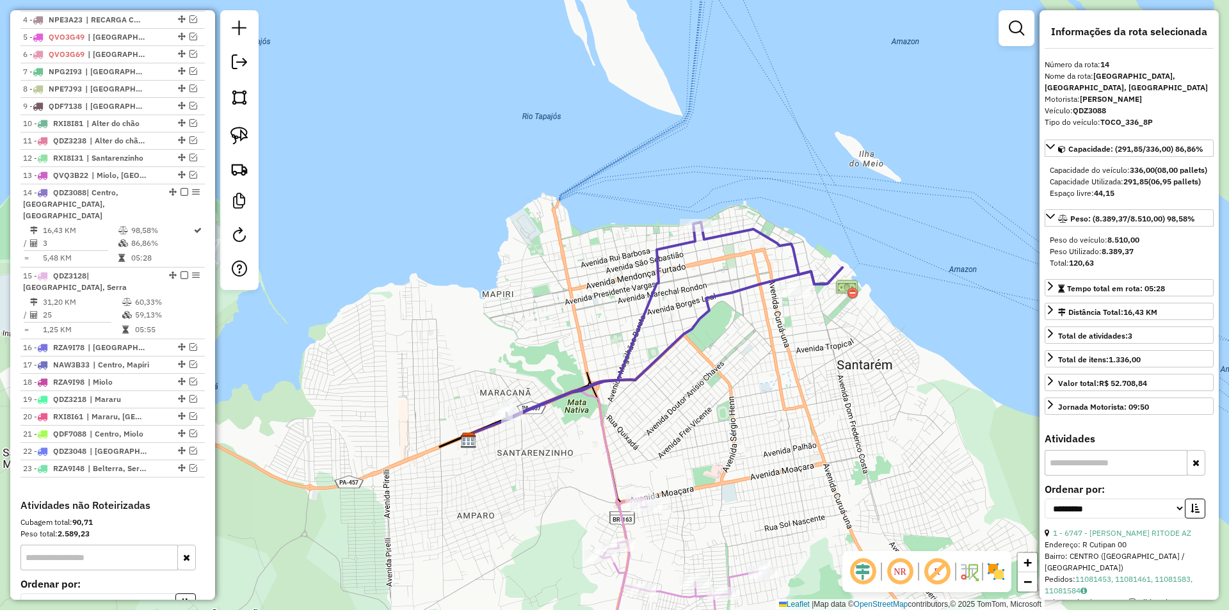
click at [793, 302] on div "Janela de atendimento Grade de atendimento Capacidade Transportadoras Veículos …" at bounding box center [614, 305] width 1229 height 610
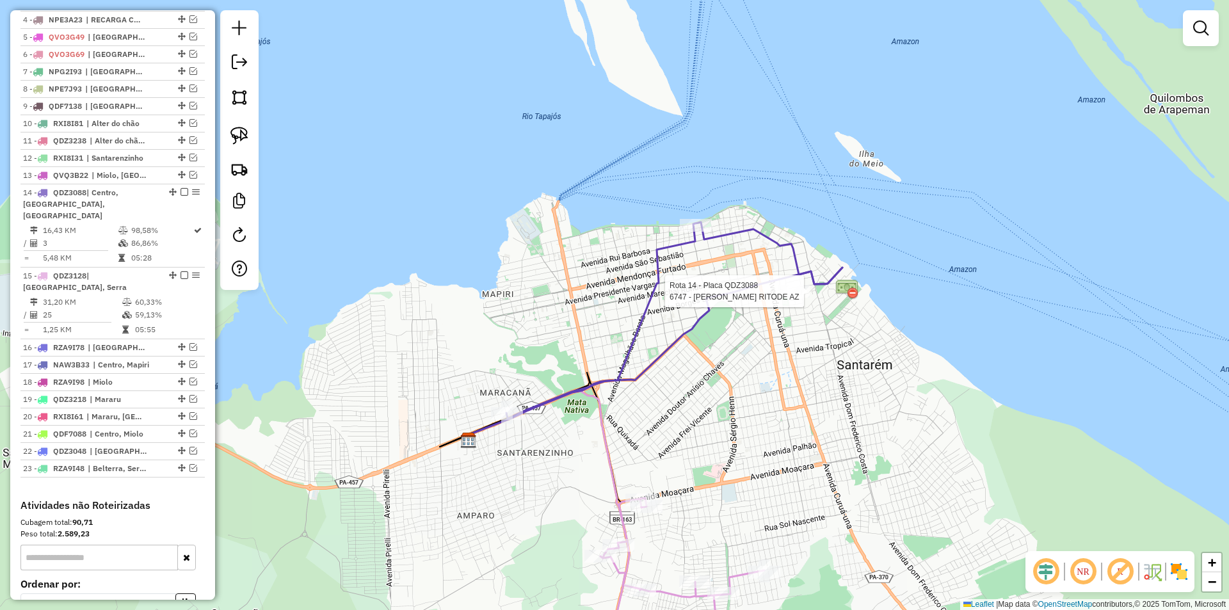
click at [793, 298] on div at bounding box center [793, 291] width 32 height 13
select select "**********"
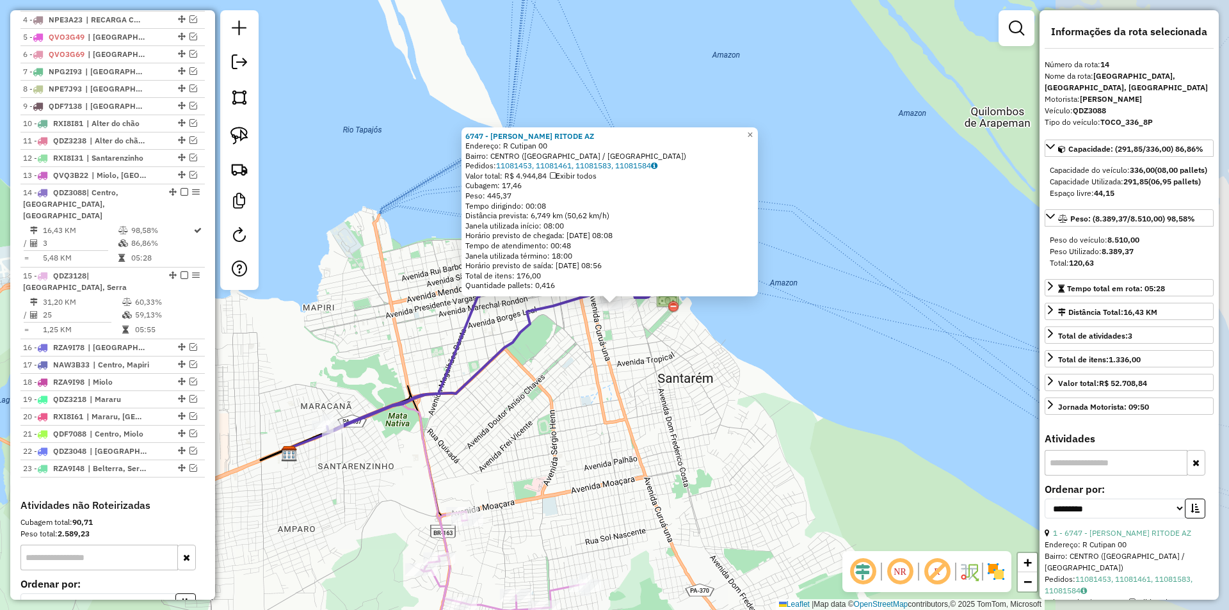
scroll to position [680, 0]
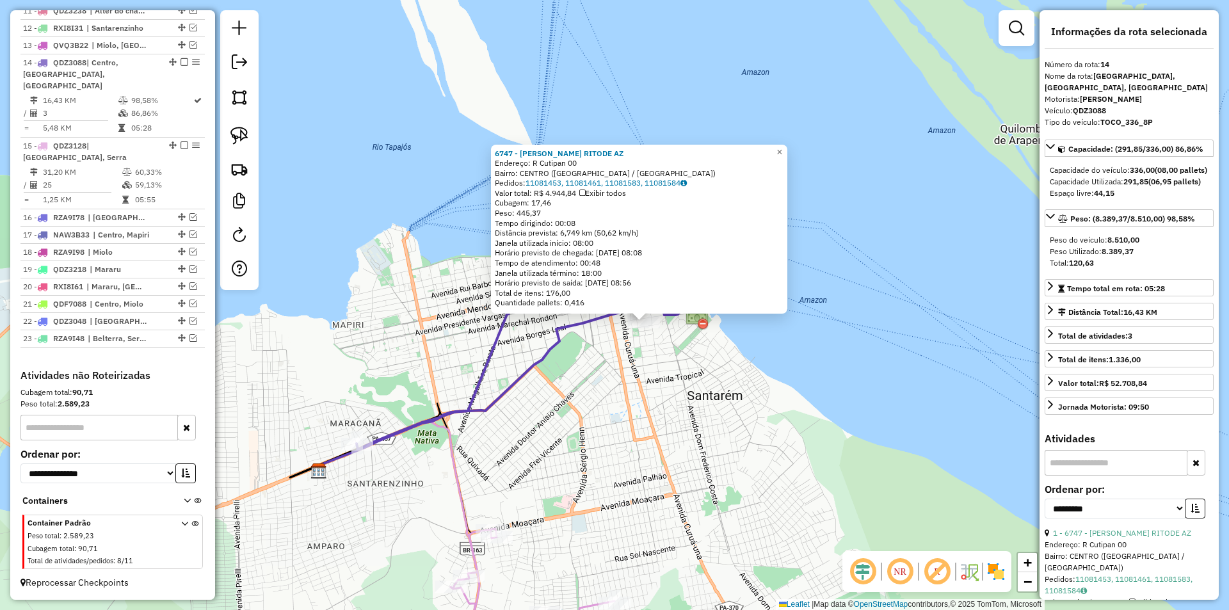
drag, startPoint x: 619, startPoint y: 410, endPoint x: 649, endPoint y: 426, distance: 33.8
click at [649, 426] on div "6747 - ANTONILSON RITODE AZ Endereço: R Cutipan 00 Bairro: CENTRO (FARO / PA) P…" at bounding box center [614, 305] width 1229 height 610
drag, startPoint x: 618, startPoint y: 405, endPoint x: 639, endPoint y: 422, distance: 26.9
click at [639, 422] on div "6747 - ANTONILSON RITODE AZ Endereço: R Cutipan 00 Bairro: CENTRO (FARO / PA) P…" at bounding box center [614, 305] width 1229 height 610
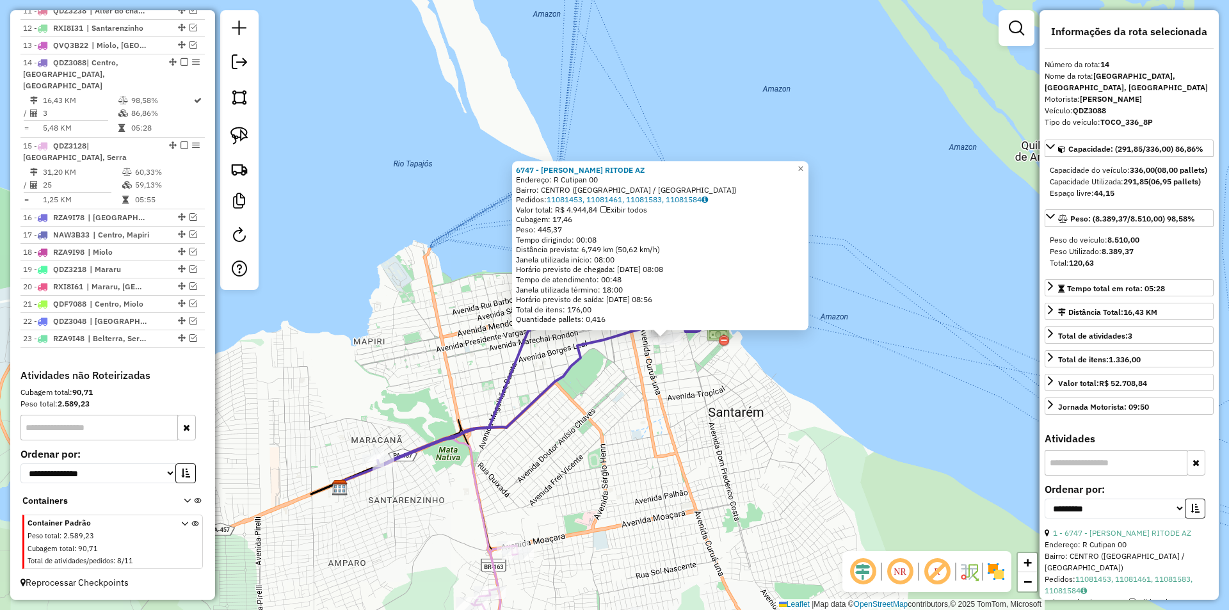
click at [331, 507] on div "6747 - ANTONILSON RITODE AZ Endereço: R Cutipan 00 Bairro: CENTRO (FARO / PA) P…" at bounding box center [614, 305] width 1229 height 610
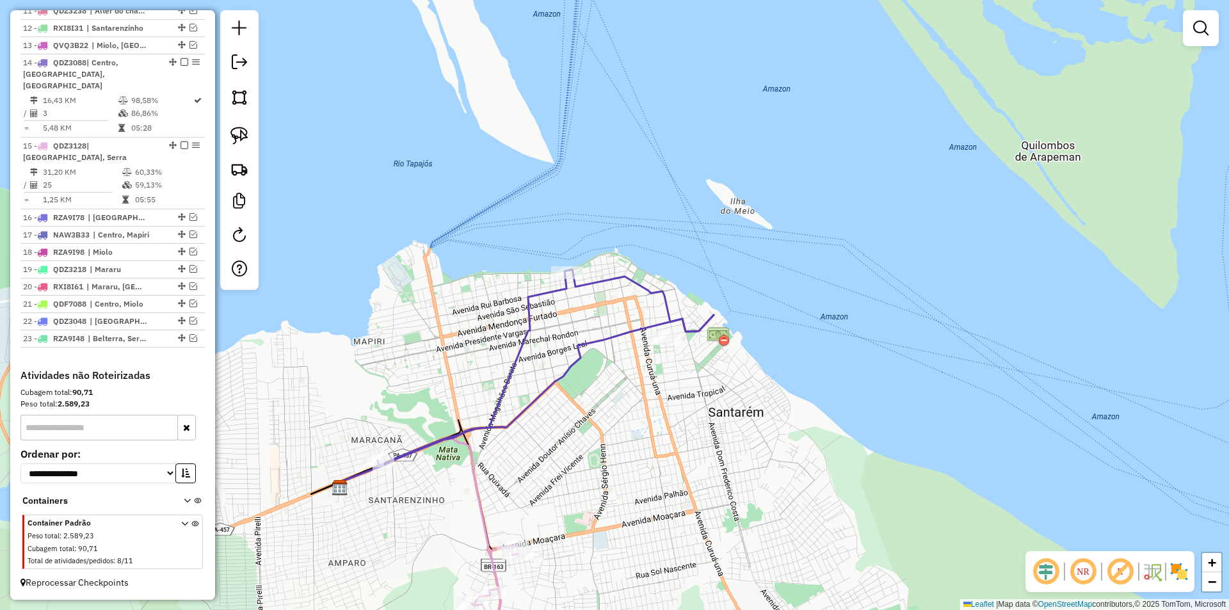
click at [502, 415] on icon at bounding box center [546, 367] width 336 height 196
select select "**********"
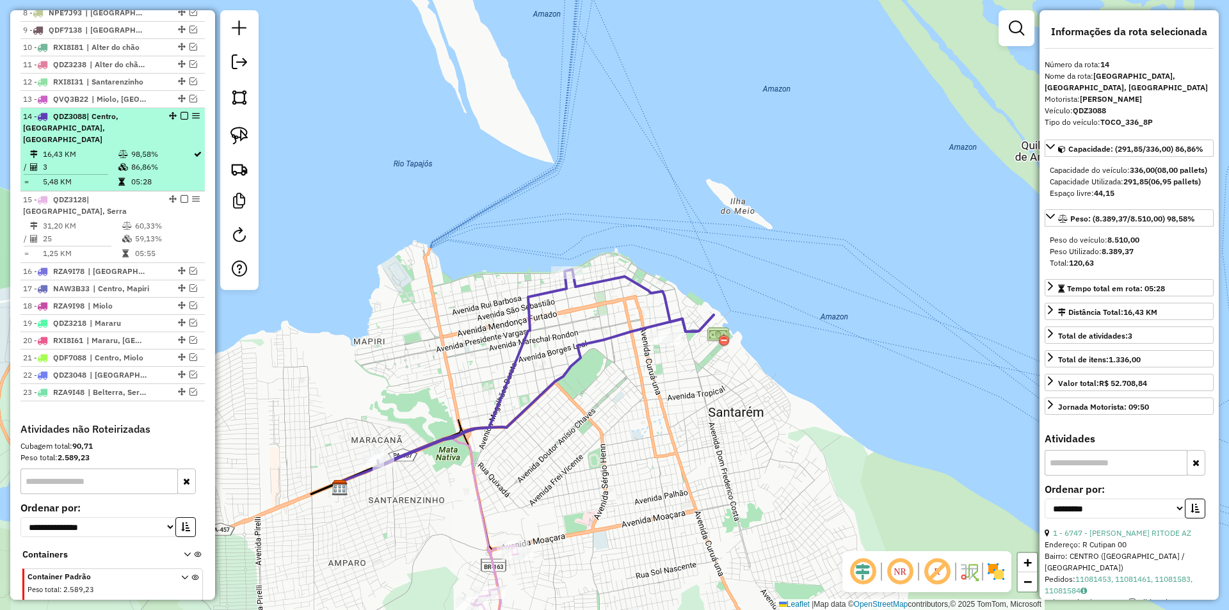
scroll to position [616, 0]
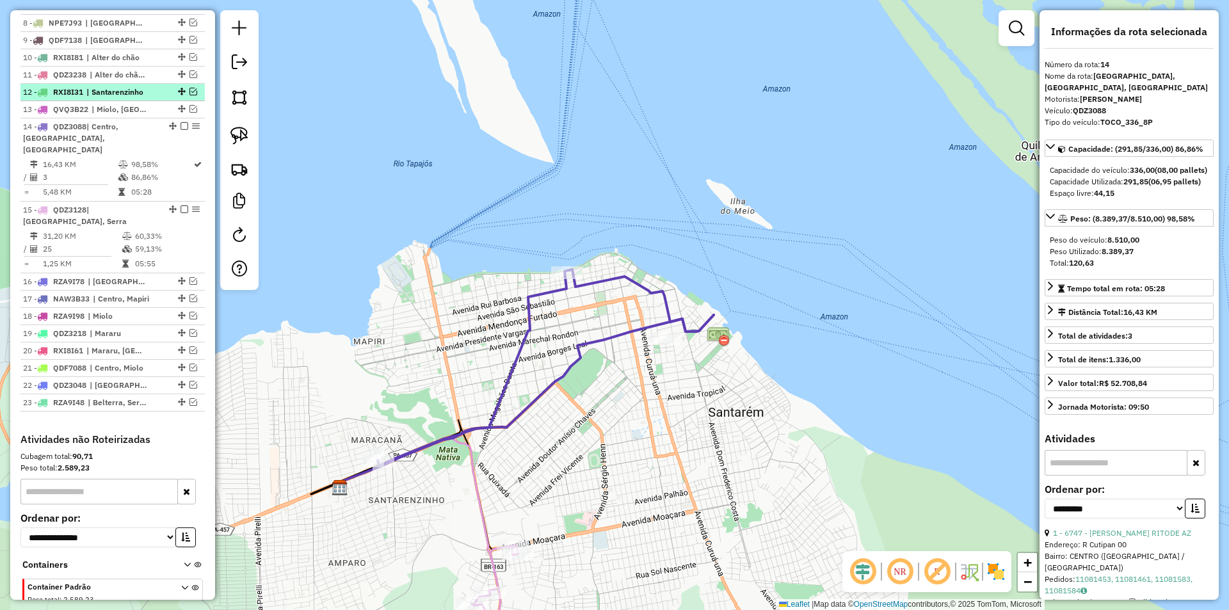
click at [187, 97] on li "12 - RXI8I31 | Santarenzinho" at bounding box center [112, 92] width 184 height 17
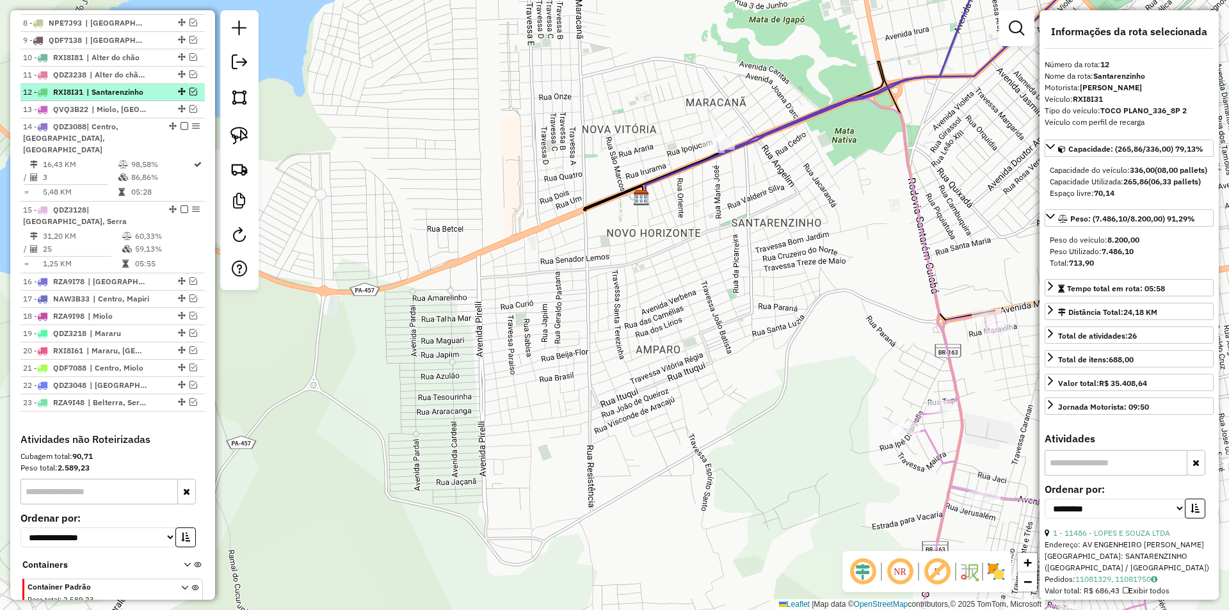
click at [191, 95] on em at bounding box center [193, 92] width 8 height 8
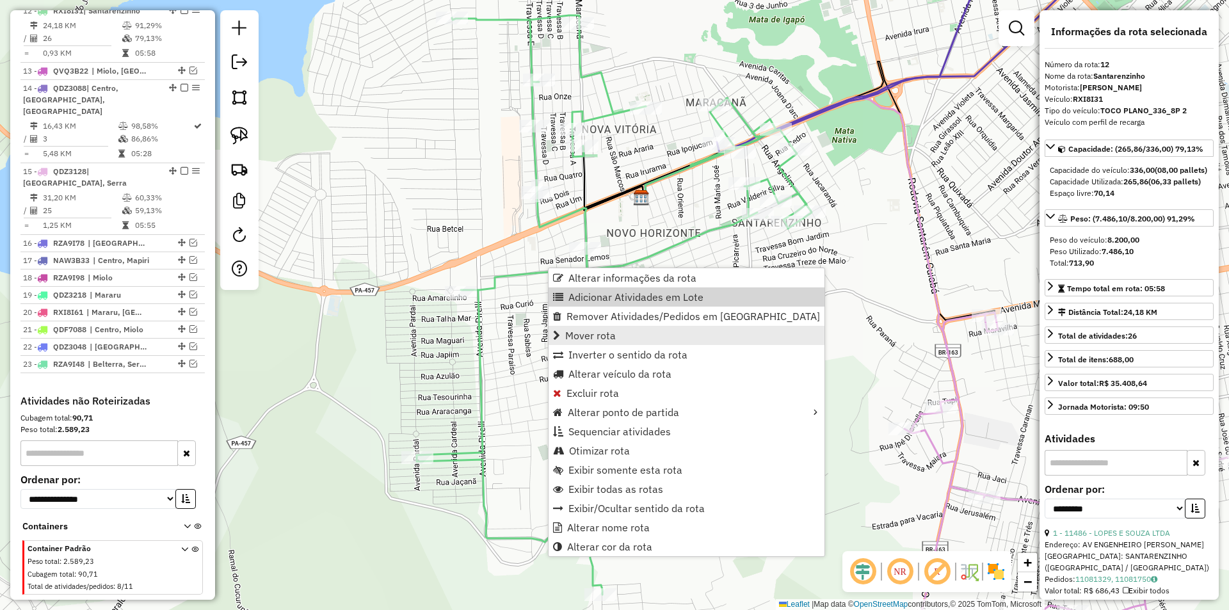
scroll to position [701, 0]
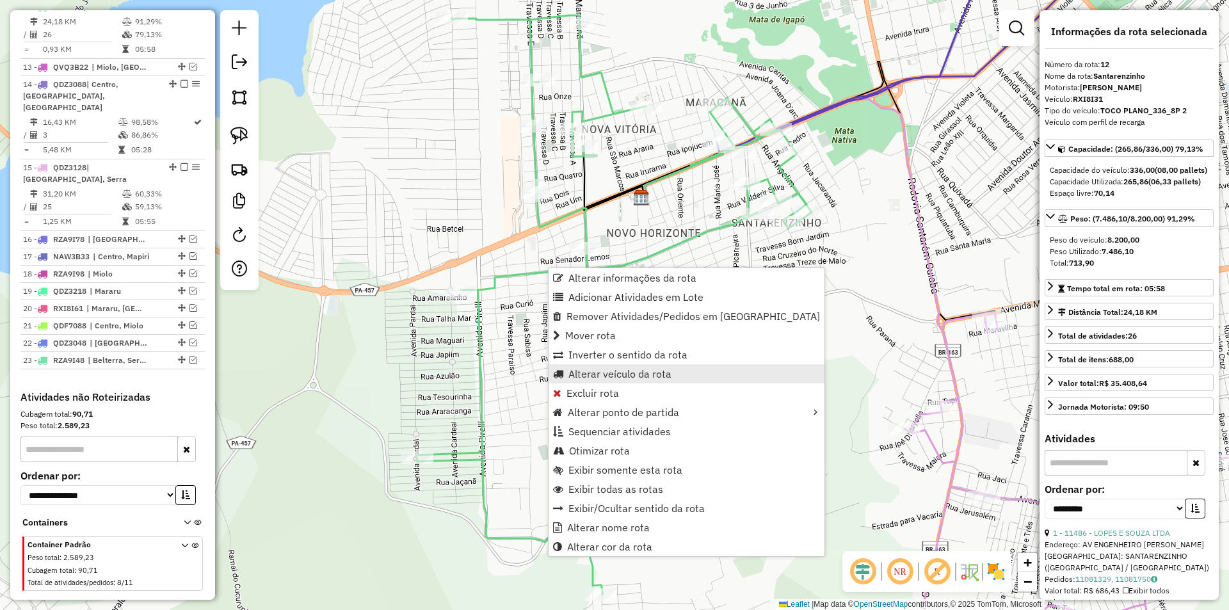
click at [589, 379] on span "Alterar veículo da rota" at bounding box center [619, 374] width 103 height 10
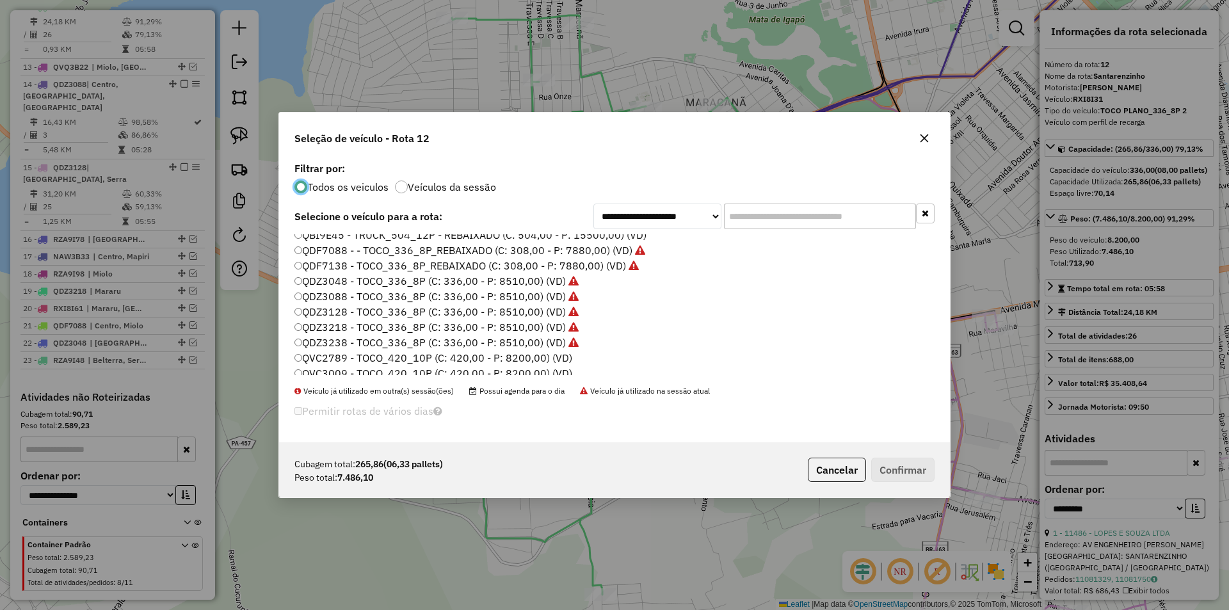
scroll to position [192, 0]
click at [337, 294] on label "QDZ3088 - TOCO_336_8P (C: 336,00 - P: 8510,00) (VD)" at bounding box center [436, 294] width 284 height 15
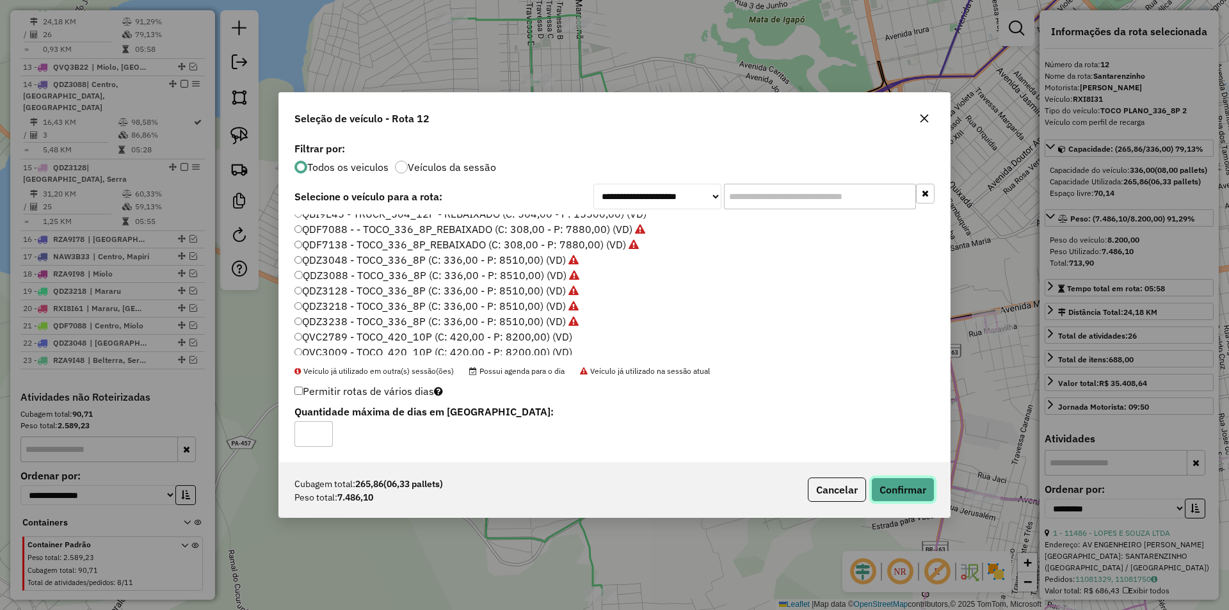
click at [881, 482] on button "Confirmar" at bounding box center [902, 489] width 63 height 24
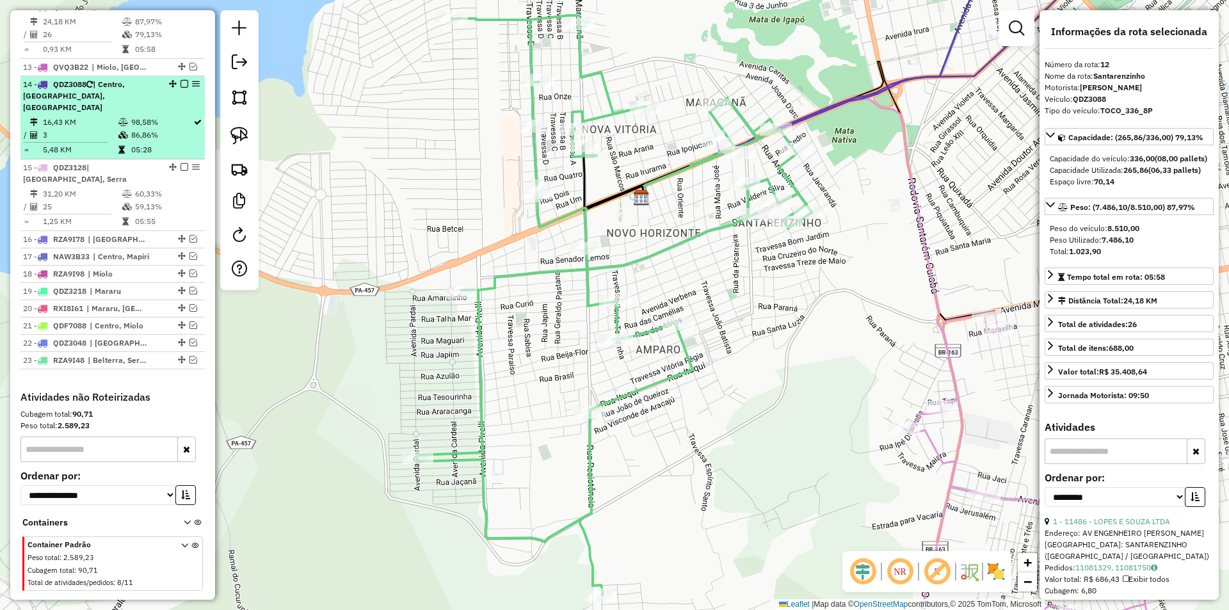
click at [180, 88] on em at bounding box center [184, 84] width 8 height 8
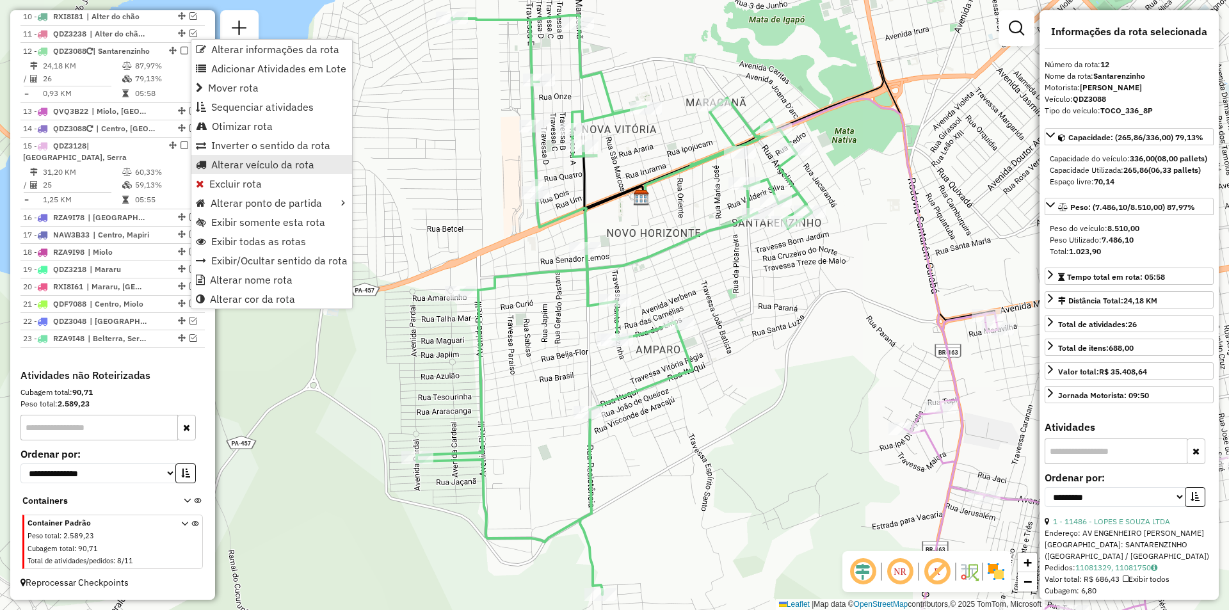
click at [264, 168] on span "Alterar veículo da rota" at bounding box center [262, 164] width 103 height 10
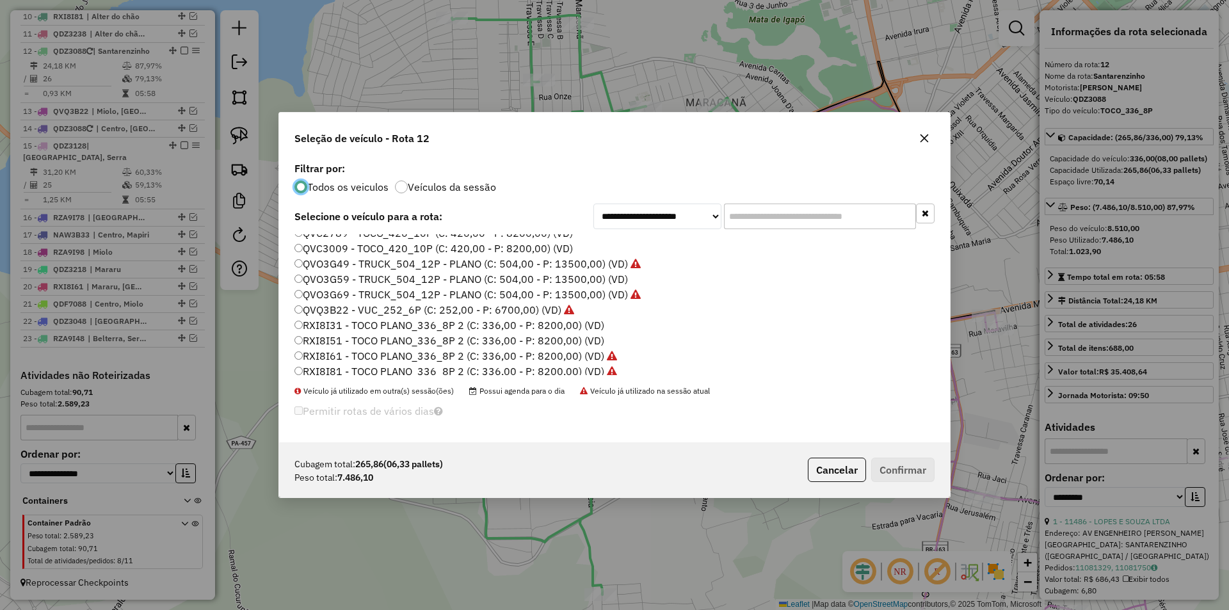
scroll to position [320, 0]
click at [332, 315] on label "RXI8I31 - TOCO PLANO_336_8P 2 (C: 336,00 - P: 8200,00) (VD)" at bounding box center [449, 320] width 310 height 15
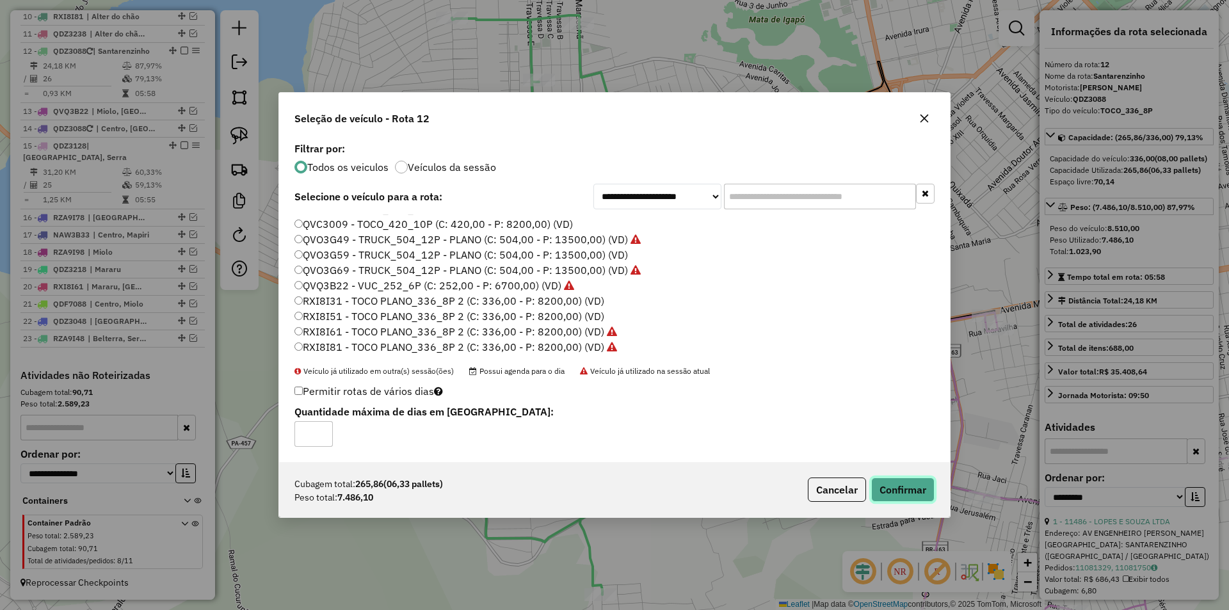
click at [900, 494] on button "Confirmar" at bounding box center [902, 489] width 63 height 24
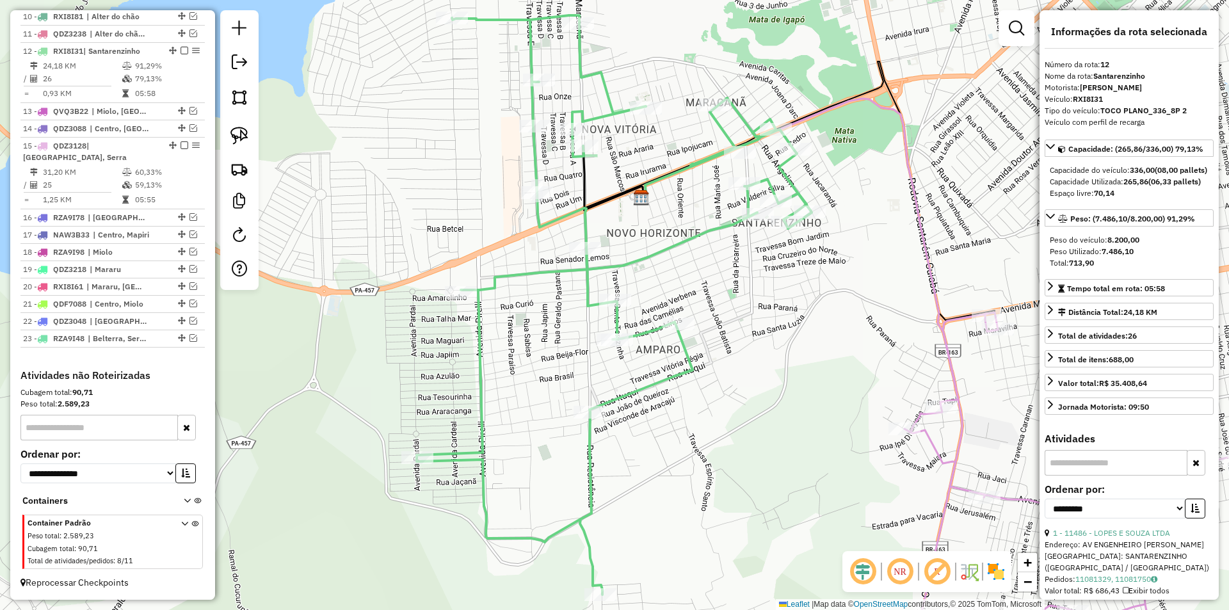
scroll to position [669, 0]
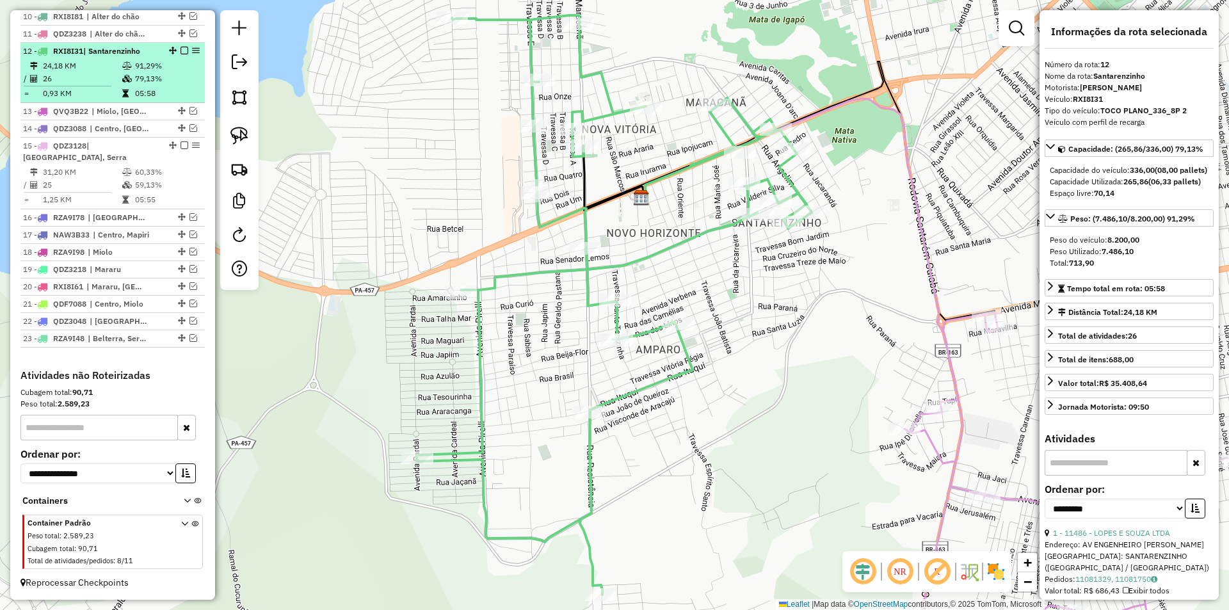
click at [181, 51] on em at bounding box center [184, 51] width 8 height 8
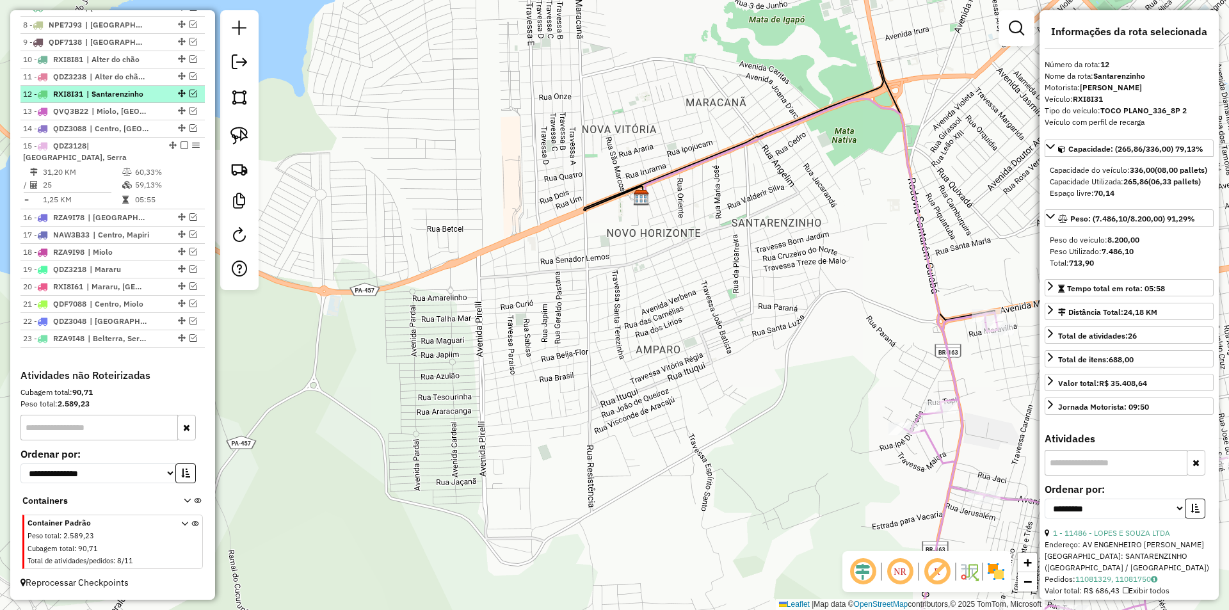
scroll to position [626, 0]
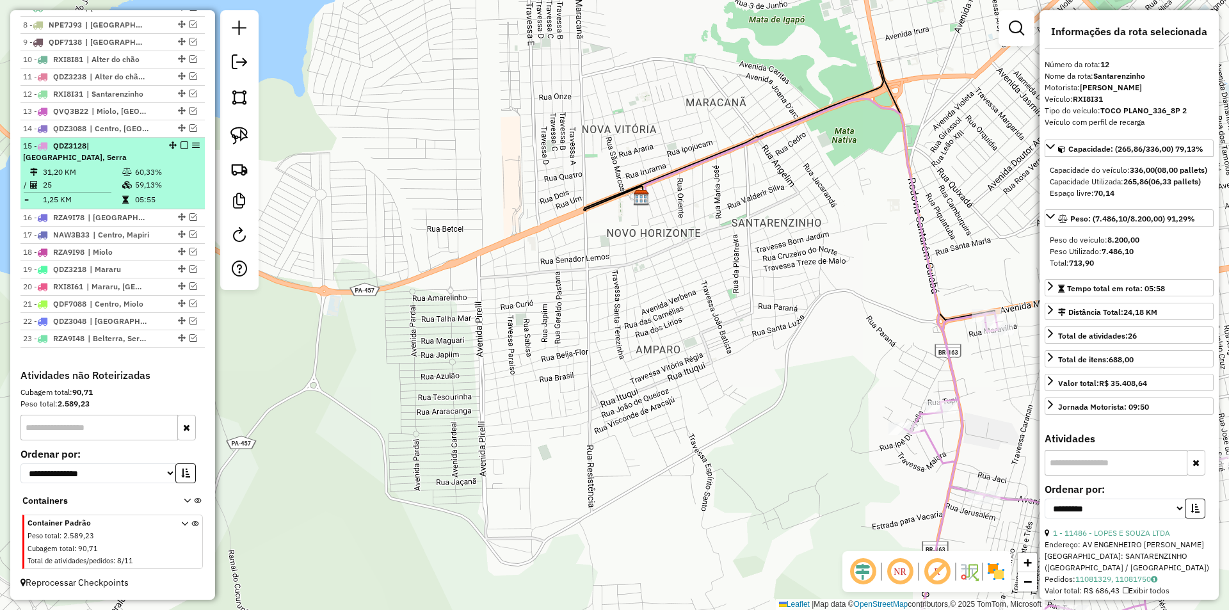
click at [188, 150] on div "15 - QDZ3128 | Nova República, Serra" at bounding box center [112, 151] width 179 height 23
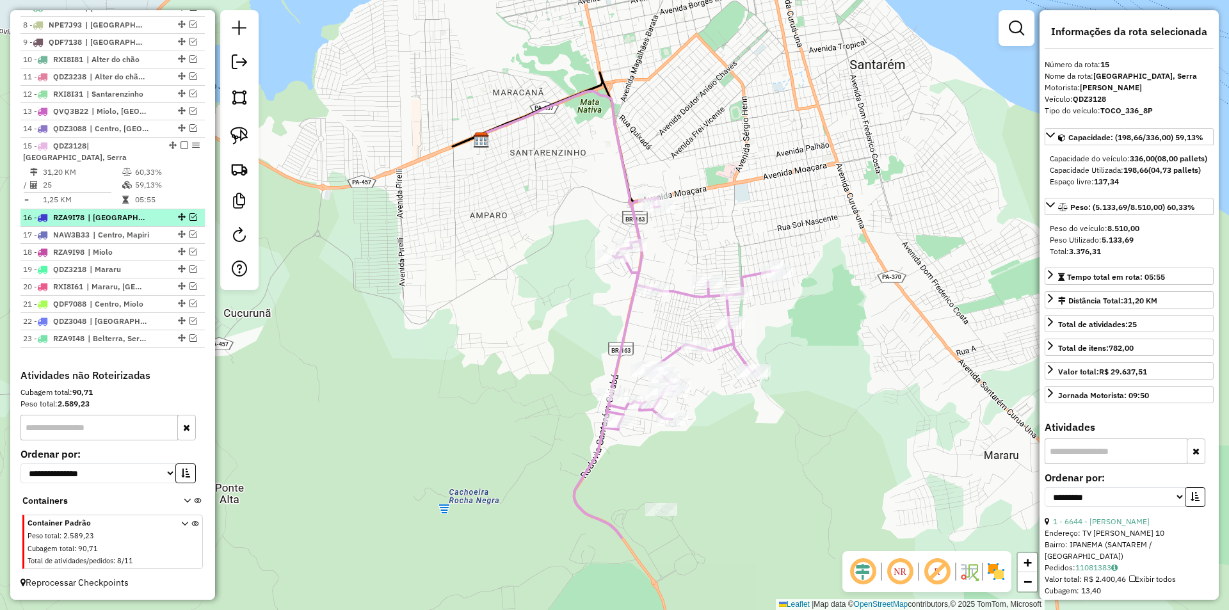
click at [189, 216] on em at bounding box center [193, 217] width 8 height 8
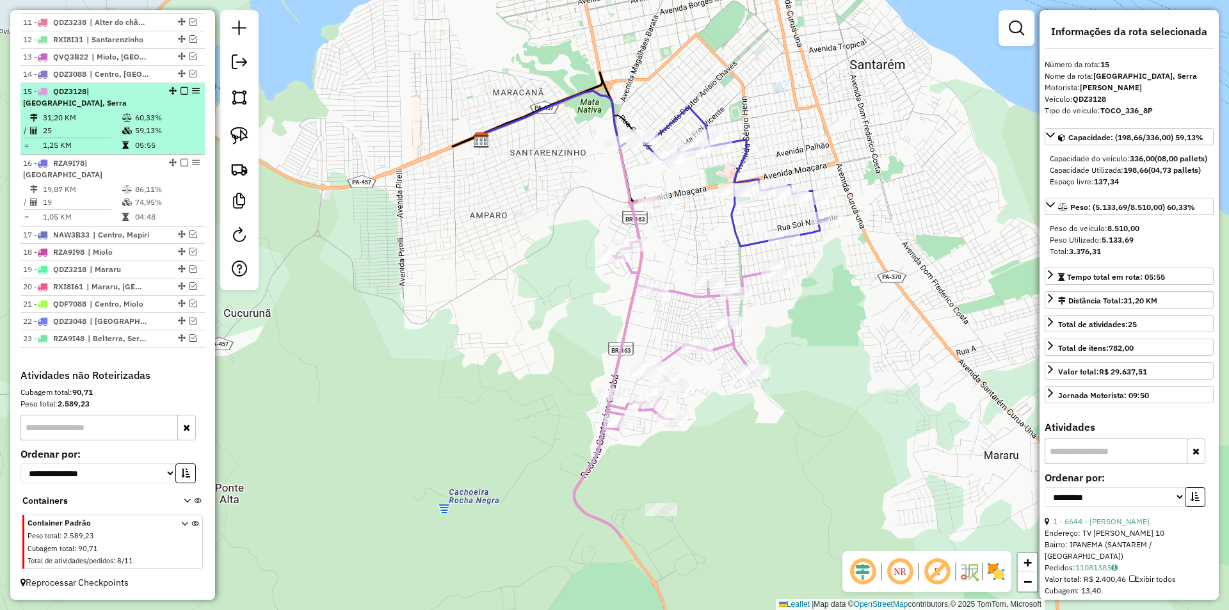
click at [182, 108] on div "15 - QDZ3128 | Nova República, Serra" at bounding box center [112, 97] width 179 height 23
click at [180, 95] on em at bounding box center [184, 91] width 8 height 8
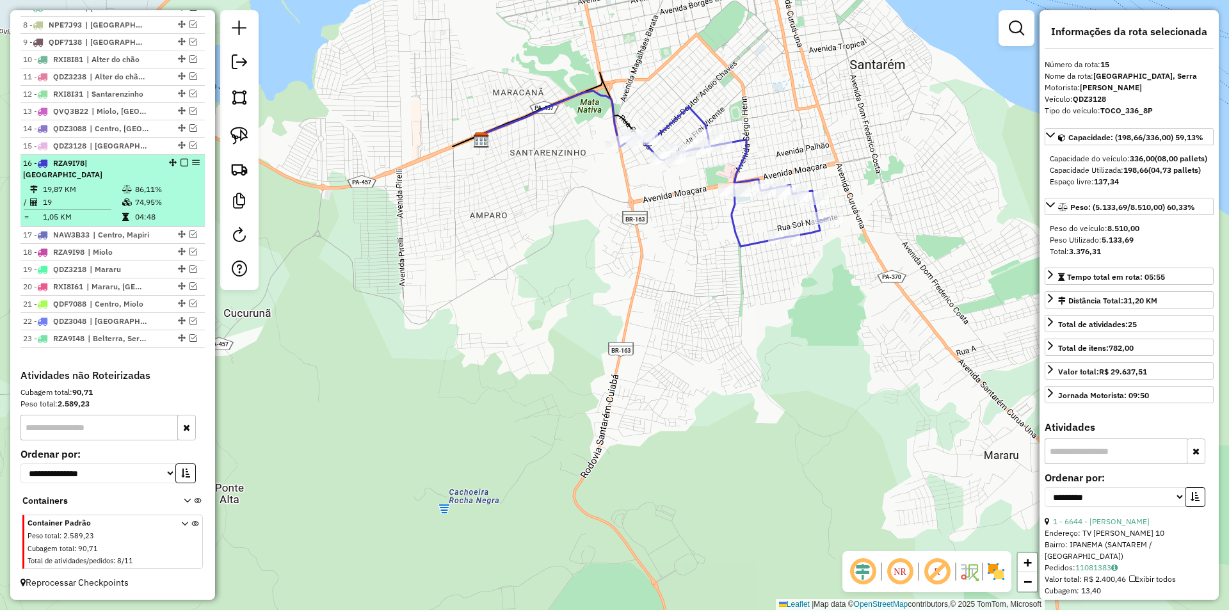
click at [177, 186] on td "86,11%" at bounding box center [166, 189] width 65 height 13
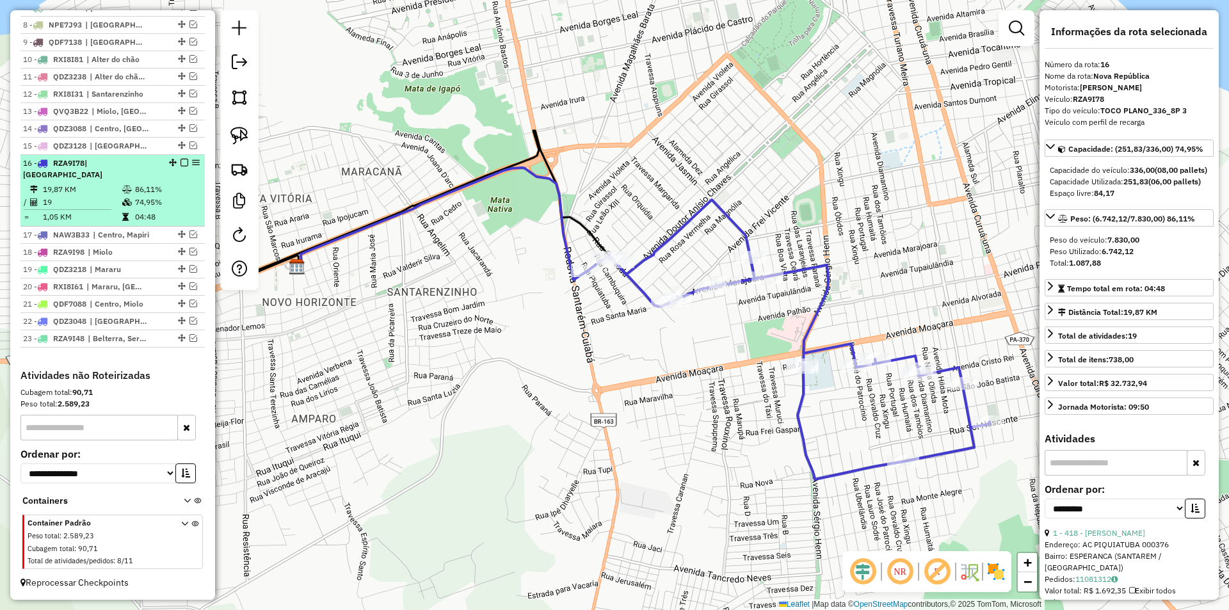
click at [180, 166] on em at bounding box center [184, 163] width 8 height 8
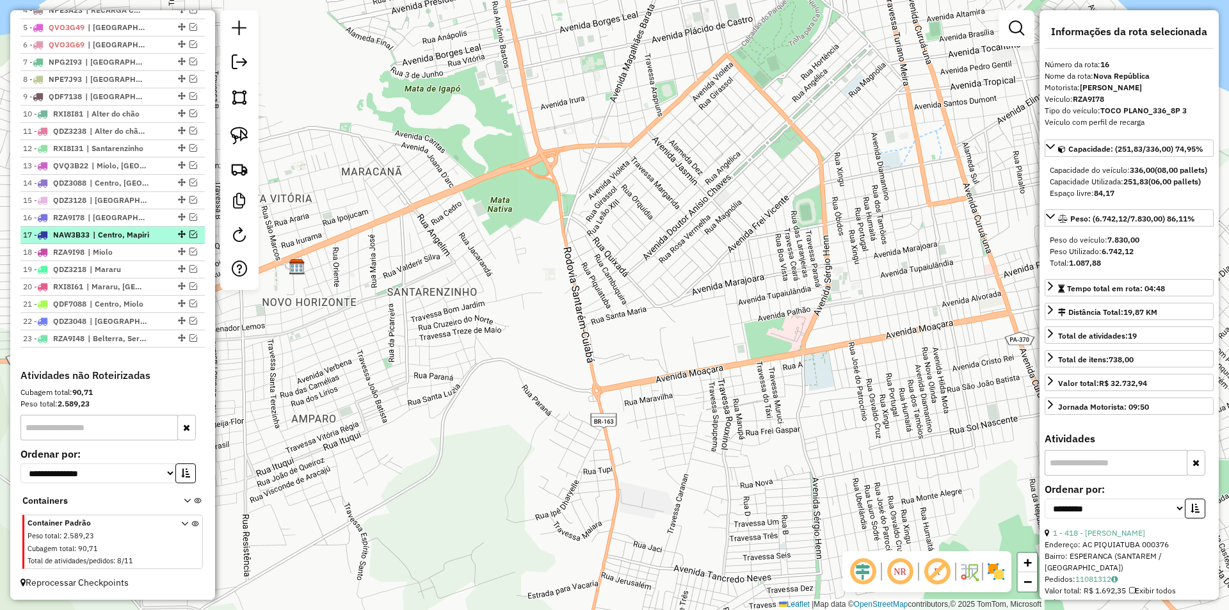
drag, startPoint x: 189, startPoint y: 229, endPoint x: 189, endPoint y: 237, distance: 7.7
click at [190, 229] on div "17 - NAW3B33 | Centro, Mapiri" at bounding box center [112, 235] width 179 height 12
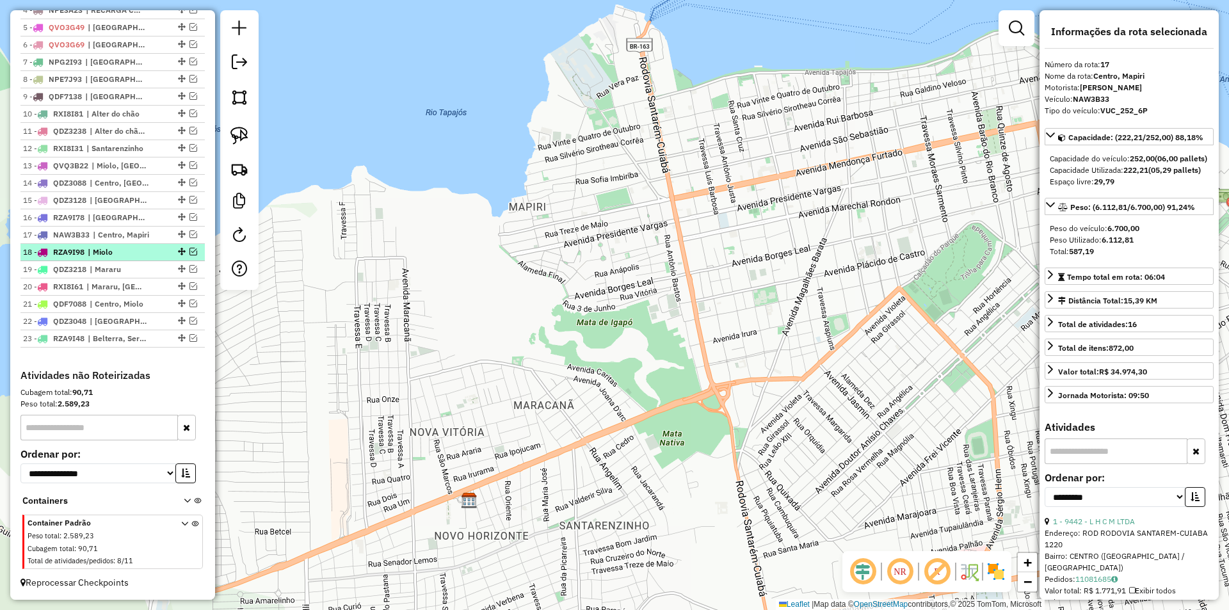
click at [189, 250] on em at bounding box center [193, 252] width 8 height 8
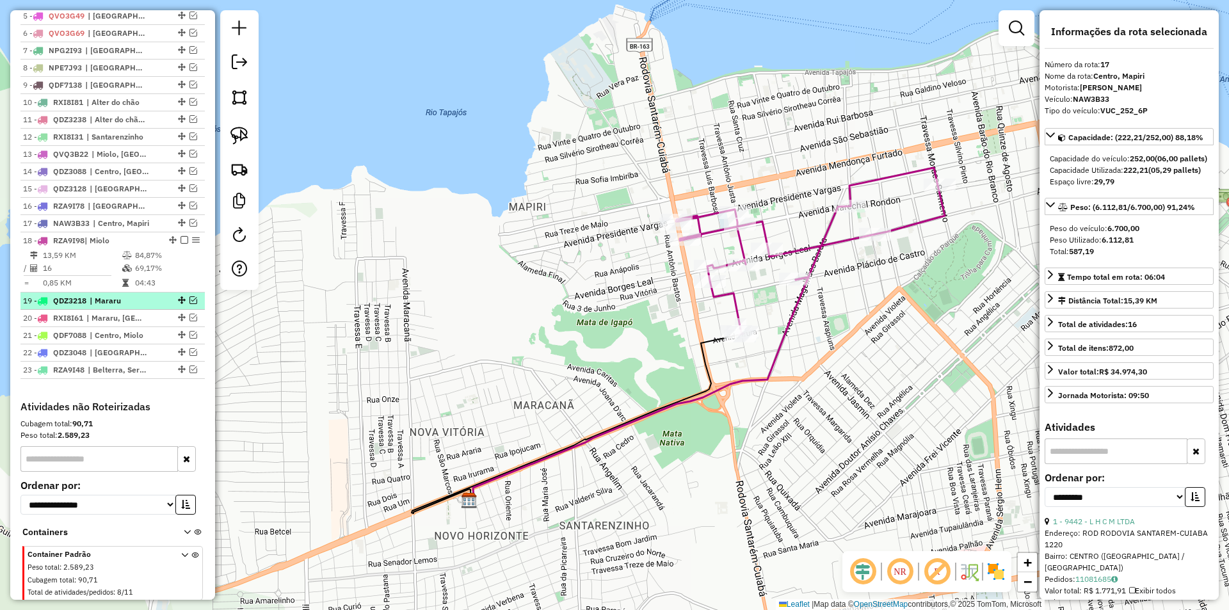
scroll to position [614, 0]
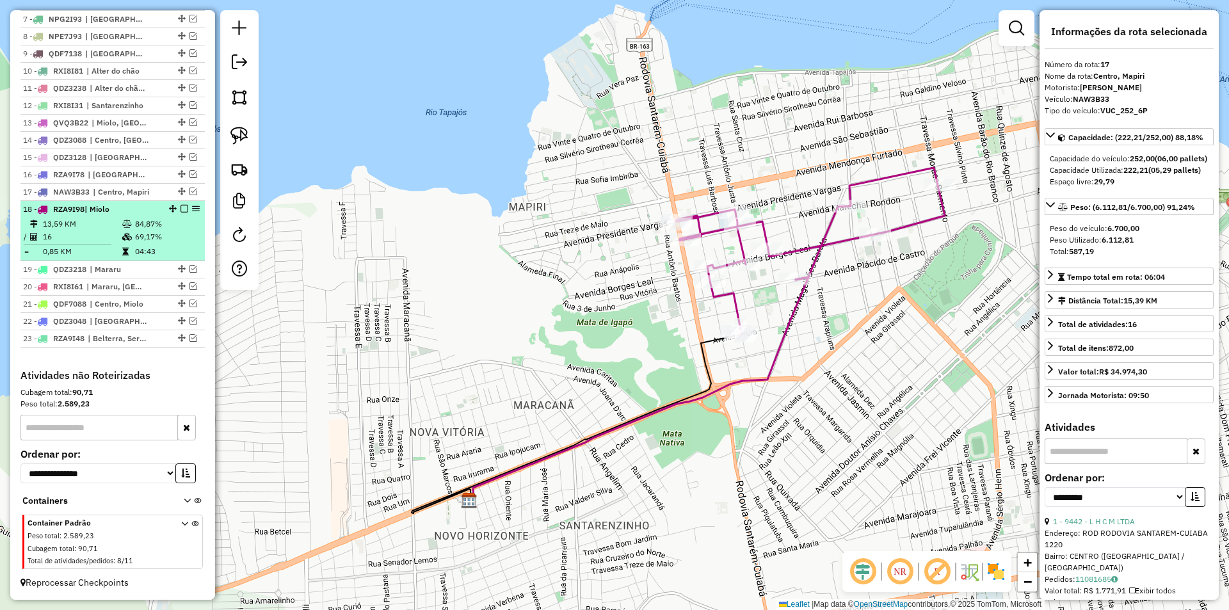
click at [179, 244] on table "13,59 KM 84,87% / 16 69,17% = 0,85 KM 04:43" at bounding box center [112, 238] width 179 height 40
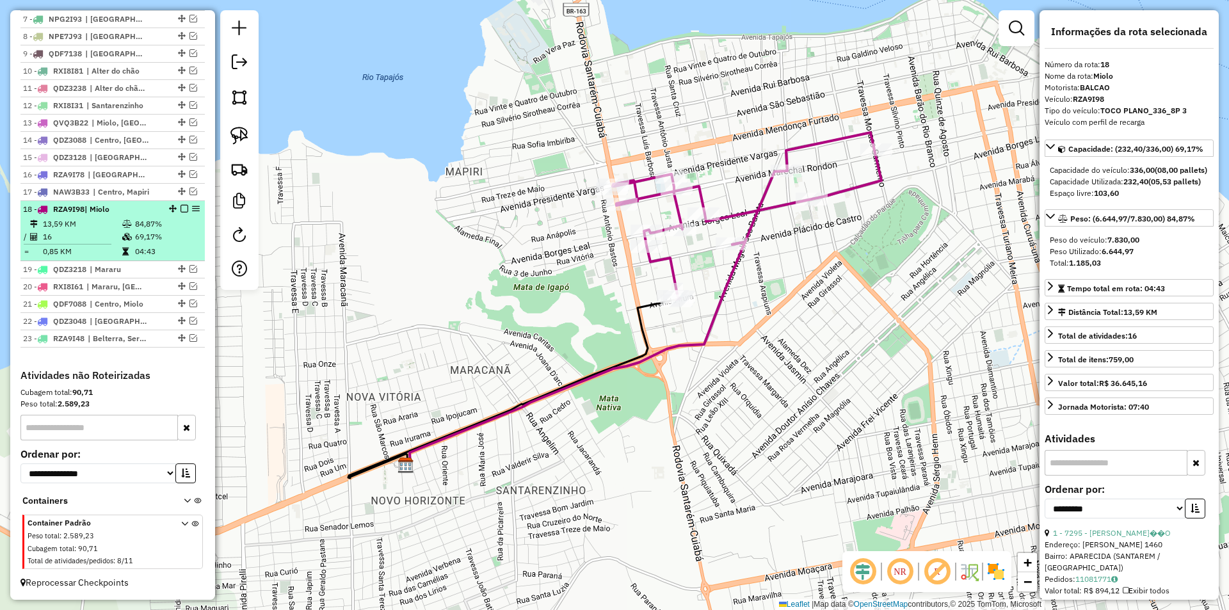
click at [180, 207] on em at bounding box center [184, 209] width 8 height 8
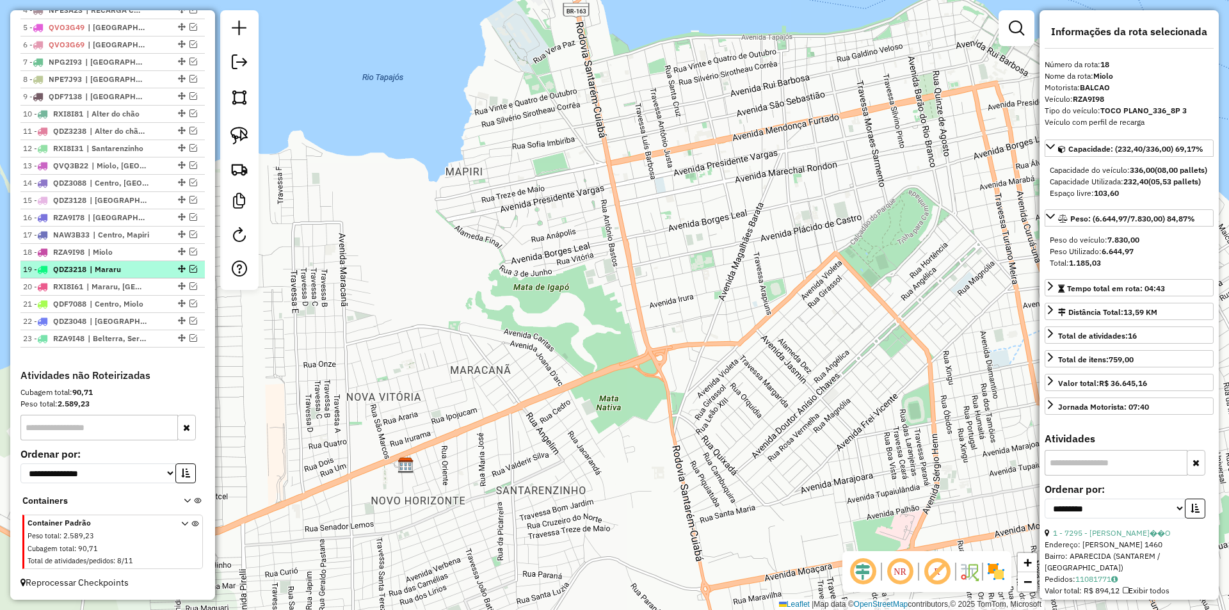
click at [189, 268] on em at bounding box center [193, 269] width 8 height 8
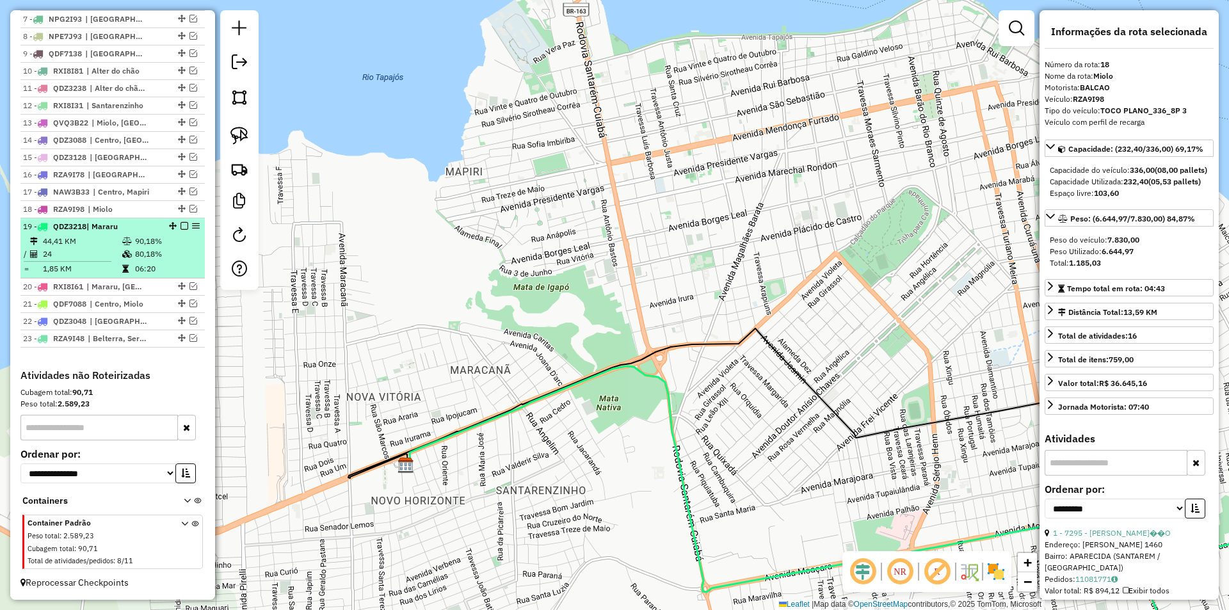
click at [184, 266] on td "06:20" at bounding box center [166, 268] width 65 height 13
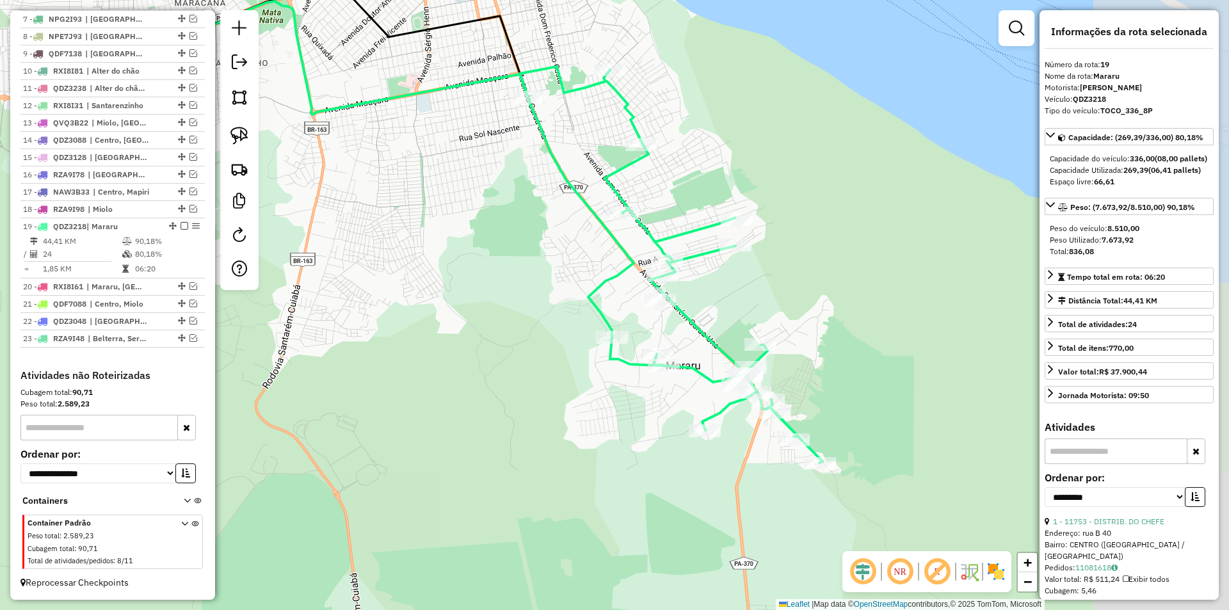
click at [237, 187] on hb-router-mapa "Informações da Sessão 978201 - 12/08/2025 Criação: 11/08/2025 18:51 Depósito: S…" at bounding box center [614, 305] width 1229 height 610
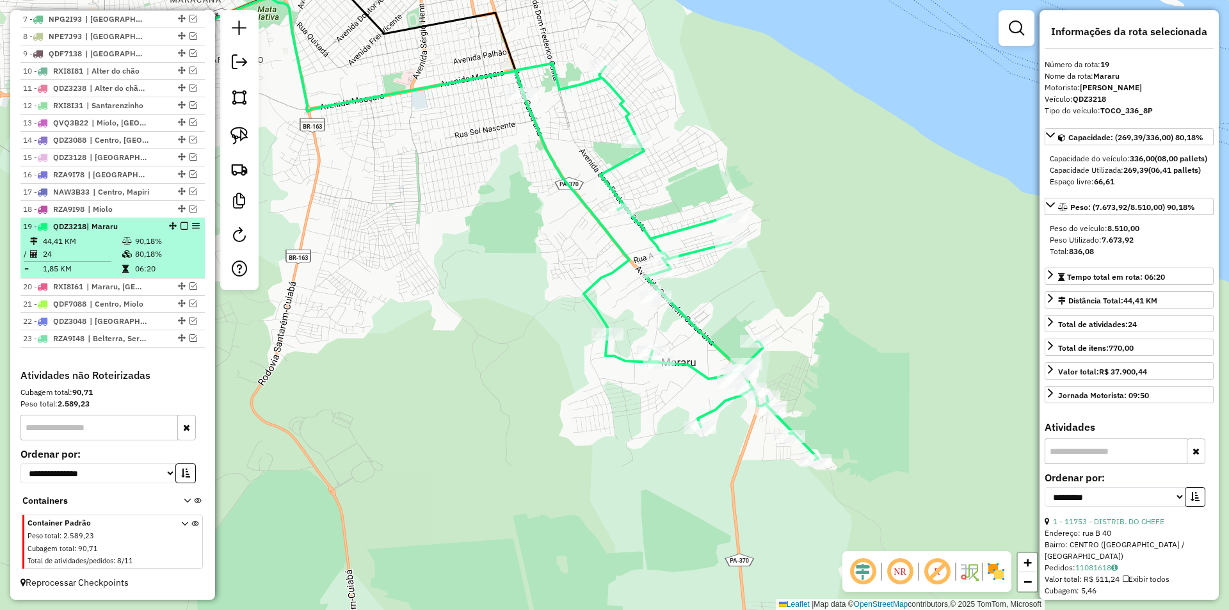
click at [180, 223] on em at bounding box center [184, 226] width 8 height 8
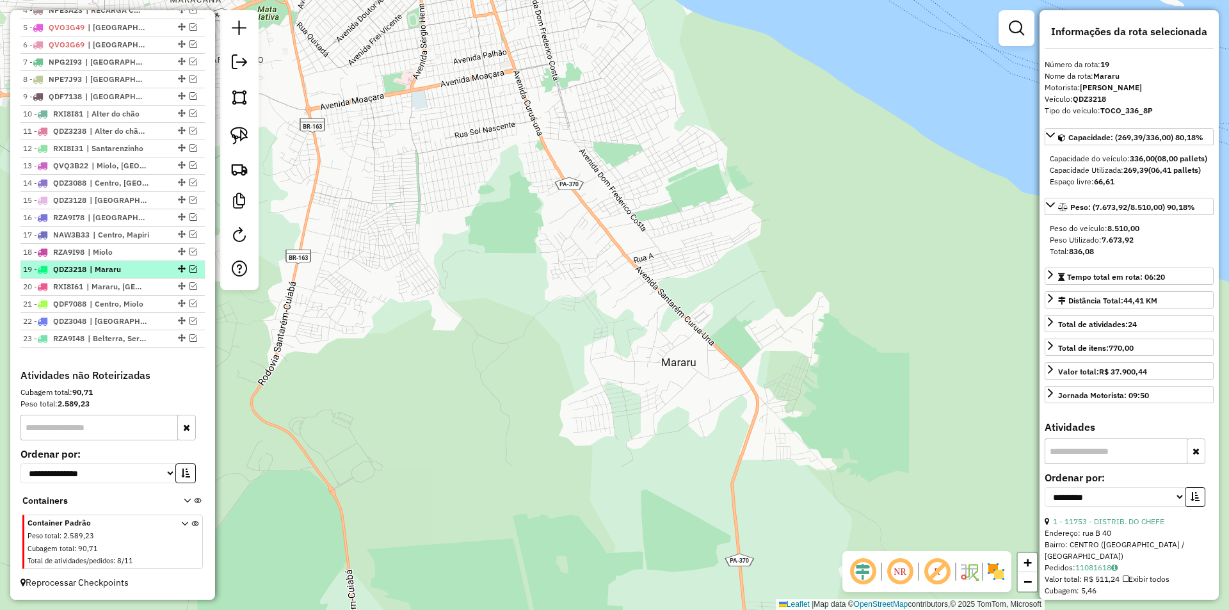
scroll to position [571, 0]
click at [189, 287] on em at bounding box center [193, 286] width 8 height 8
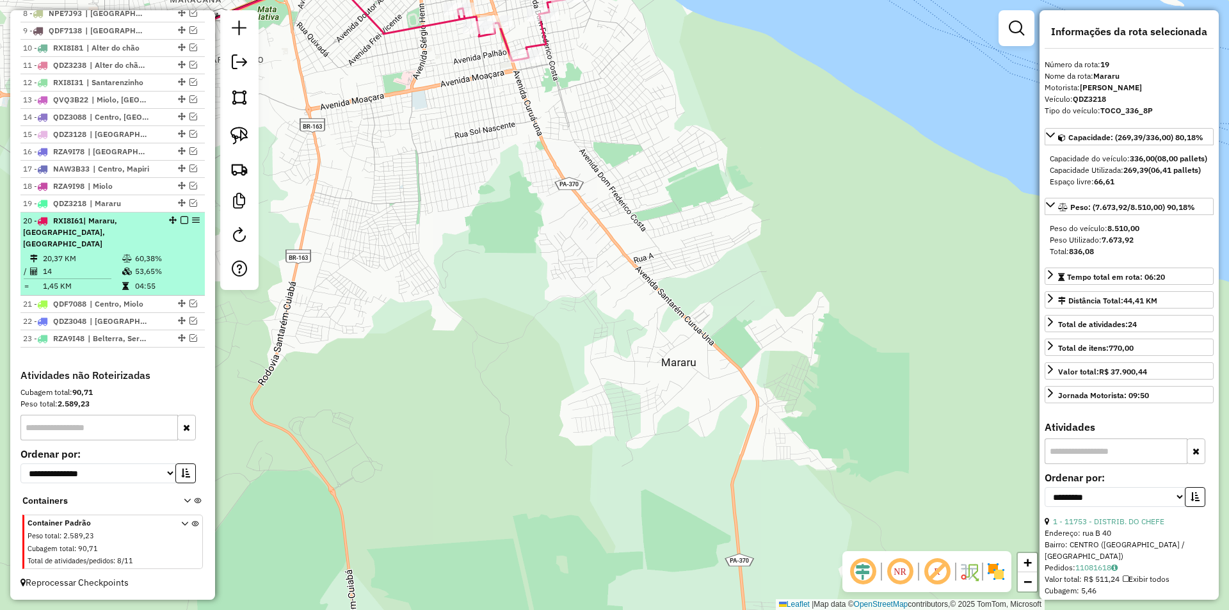
click at [185, 275] on td "53,65%" at bounding box center [166, 271] width 65 height 13
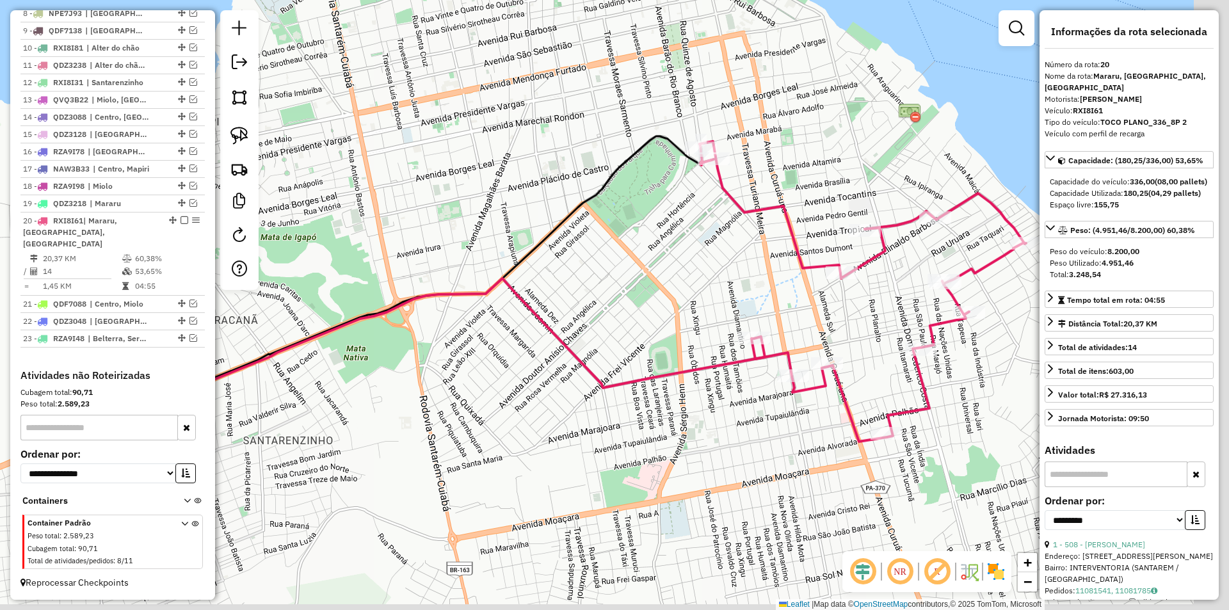
drag, startPoint x: 749, startPoint y: 267, endPoint x: 626, endPoint y: 219, distance: 131.3
click at [626, 219] on div "Janela de atendimento Grade de atendimento Capacidade Transportadoras Veículos …" at bounding box center [614, 305] width 1229 height 610
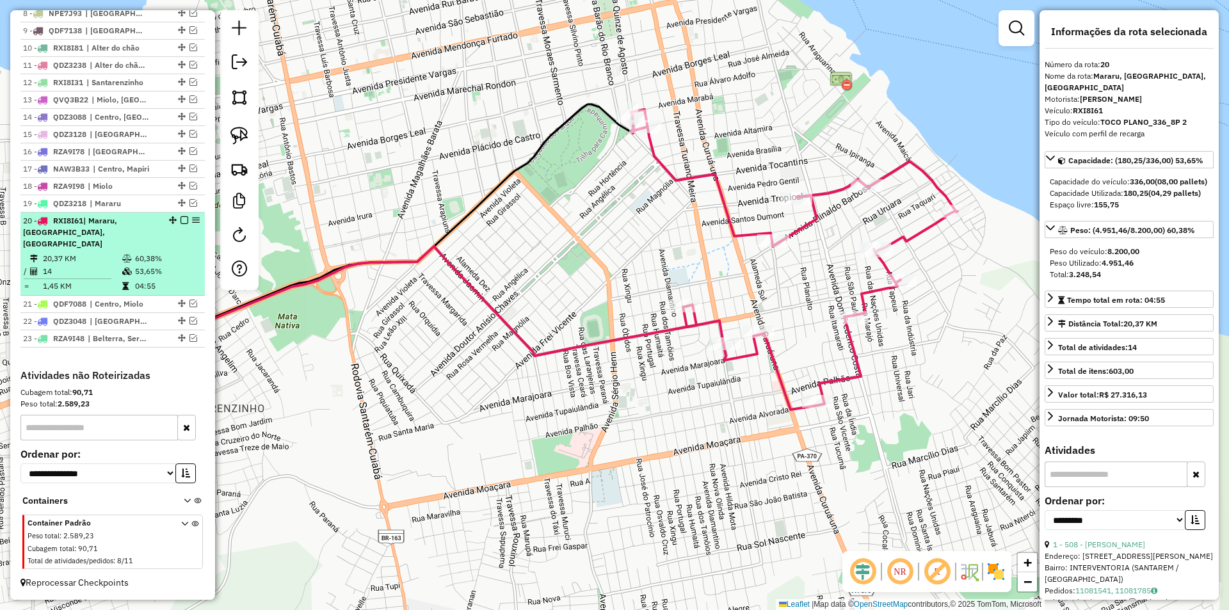
click at [180, 224] on em at bounding box center [184, 220] width 8 height 8
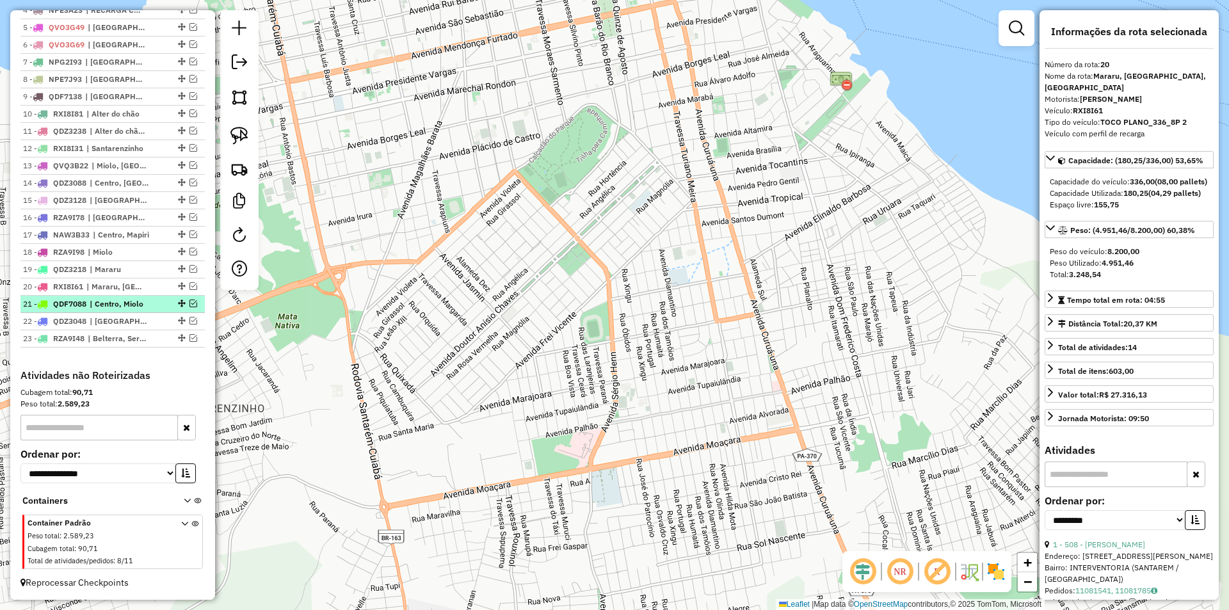
click at [190, 302] on em at bounding box center [193, 303] width 8 height 8
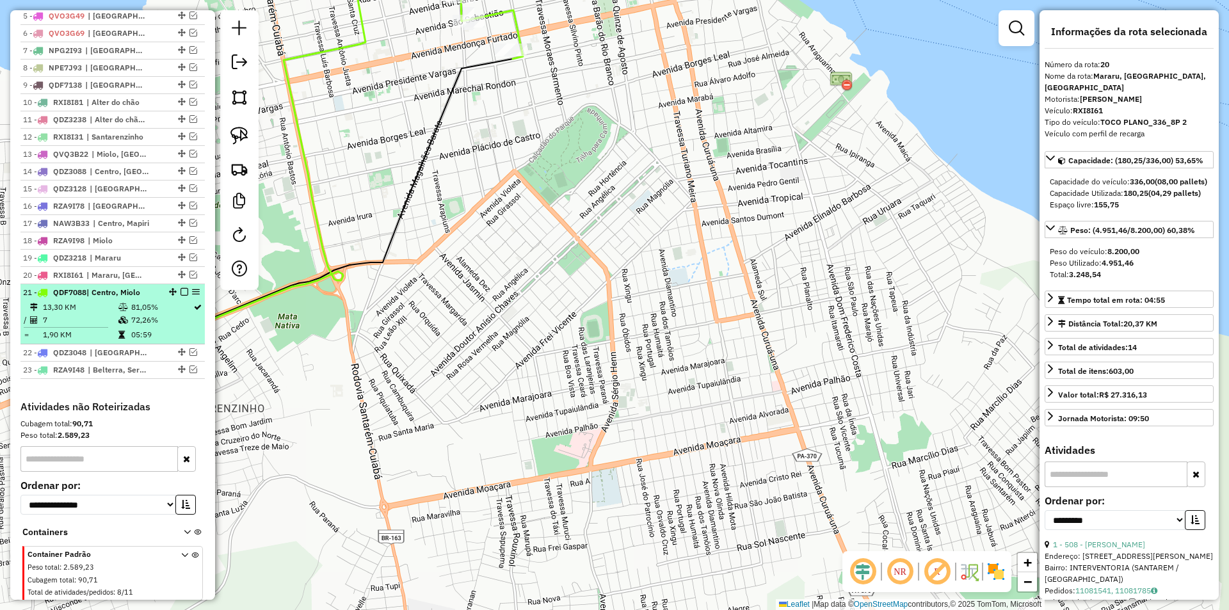
scroll to position [614, 0]
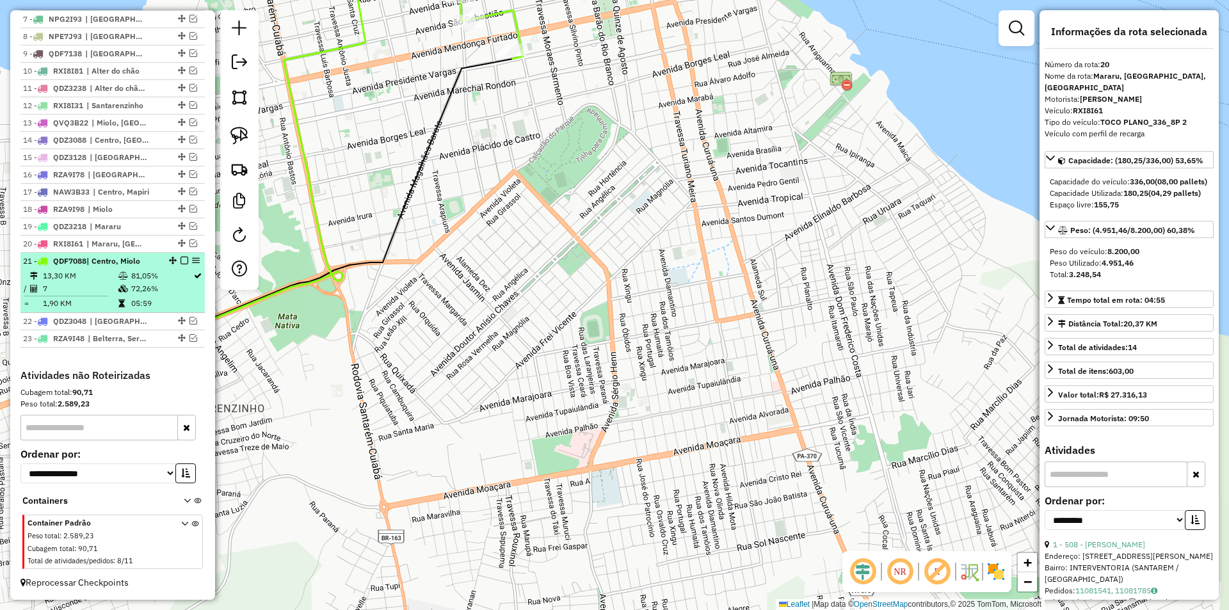
click at [179, 294] on td "72,26%" at bounding box center [162, 288] width 62 height 13
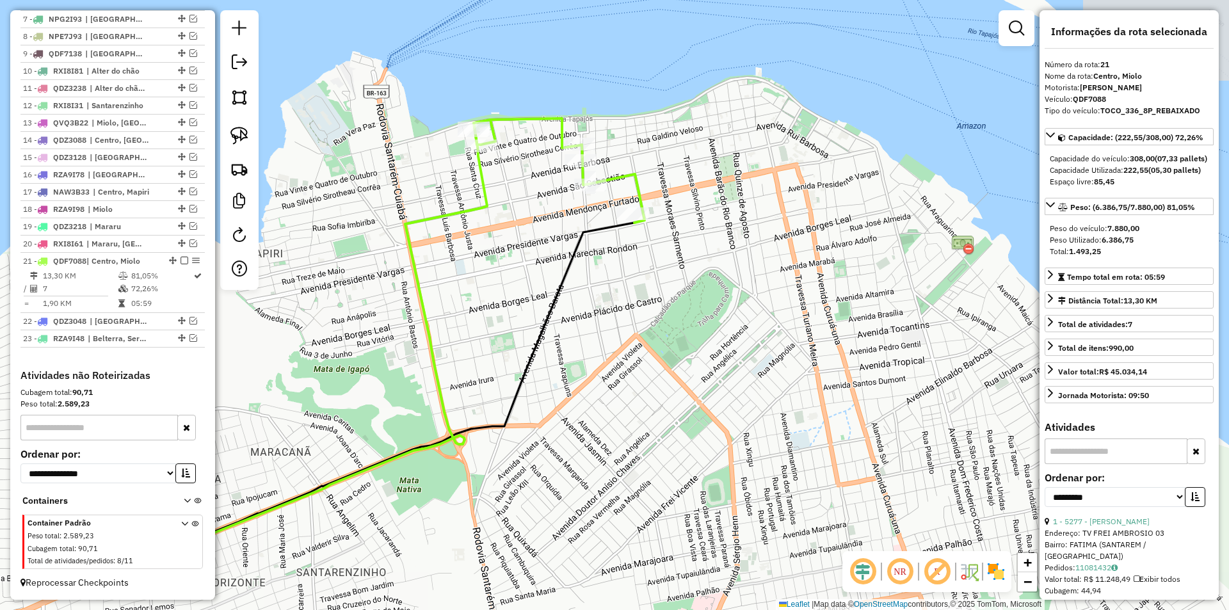
drag, startPoint x: 626, startPoint y: 281, endPoint x: 410, endPoint y: 314, distance: 219.5
click at [410, 314] on div "Janela de atendimento Grade de atendimento Capacidade Transportadoras Veículos …" at bounding box center [614, 305] width 1229 height 610
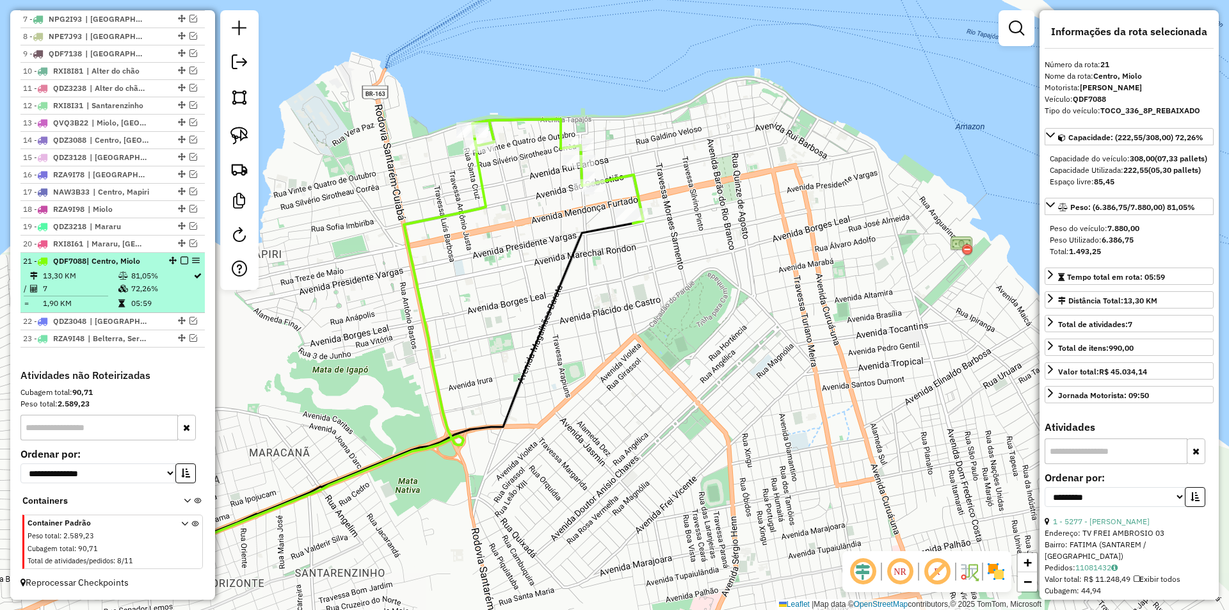
click at [179, 271] on td "81,05%" at bounding box center [162, 275] width 62 height 13
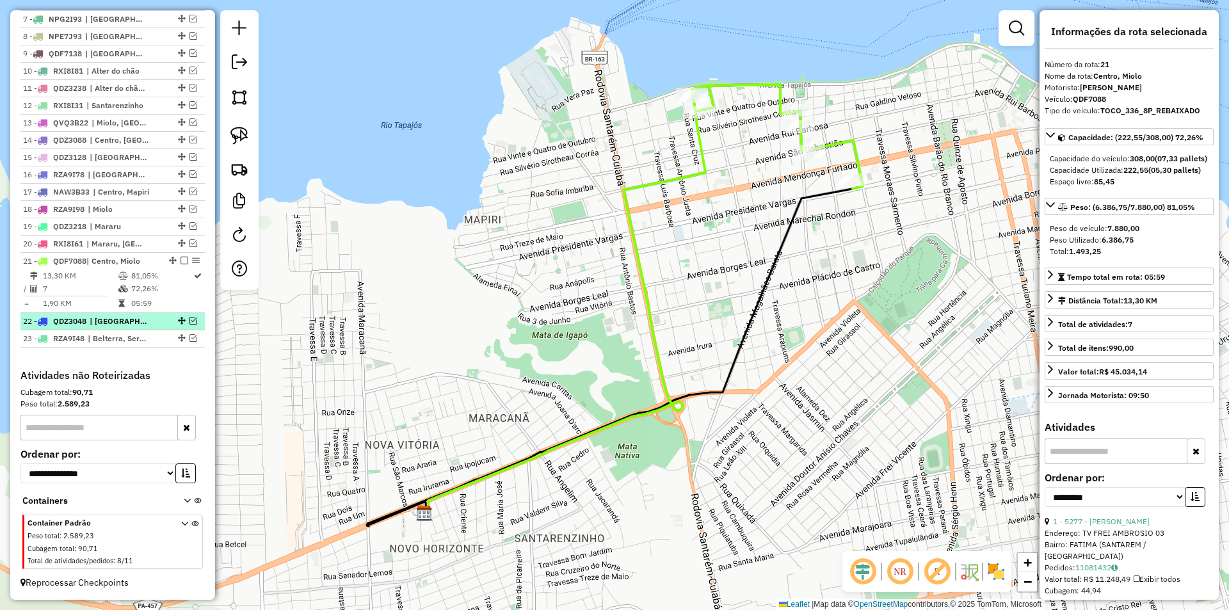
click at [189, 318] on em at bounding box center [193, 321] width 8 height 8
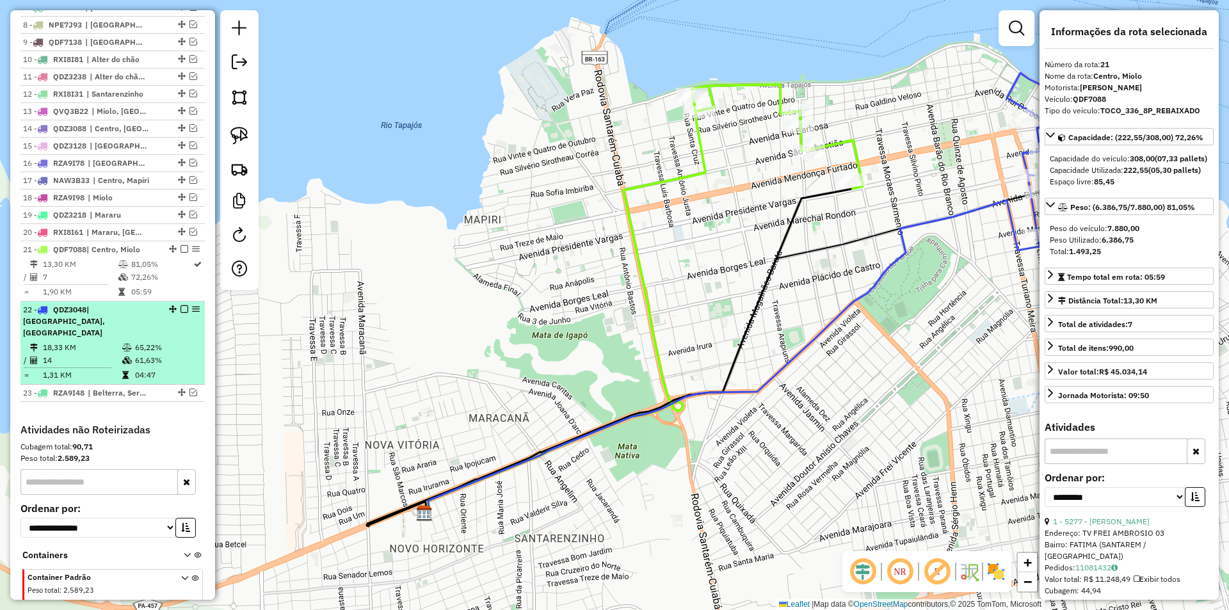
scroll to position [669, 0]
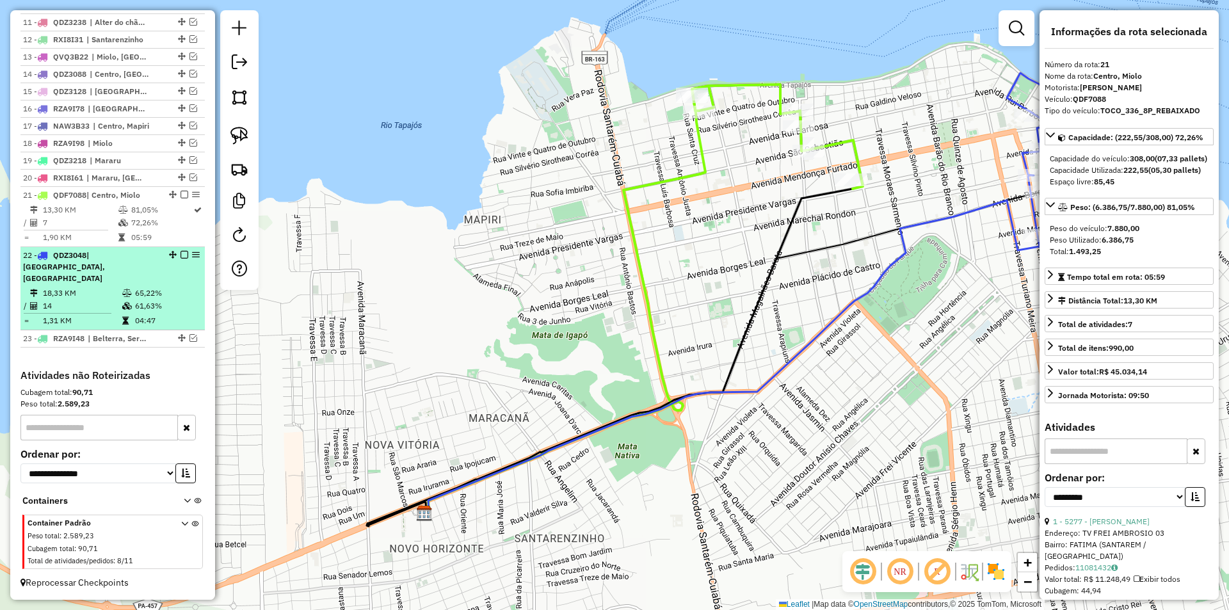
click at [187, 319] on td "04:47" at bounding box center [166, 320] width 65 height 13
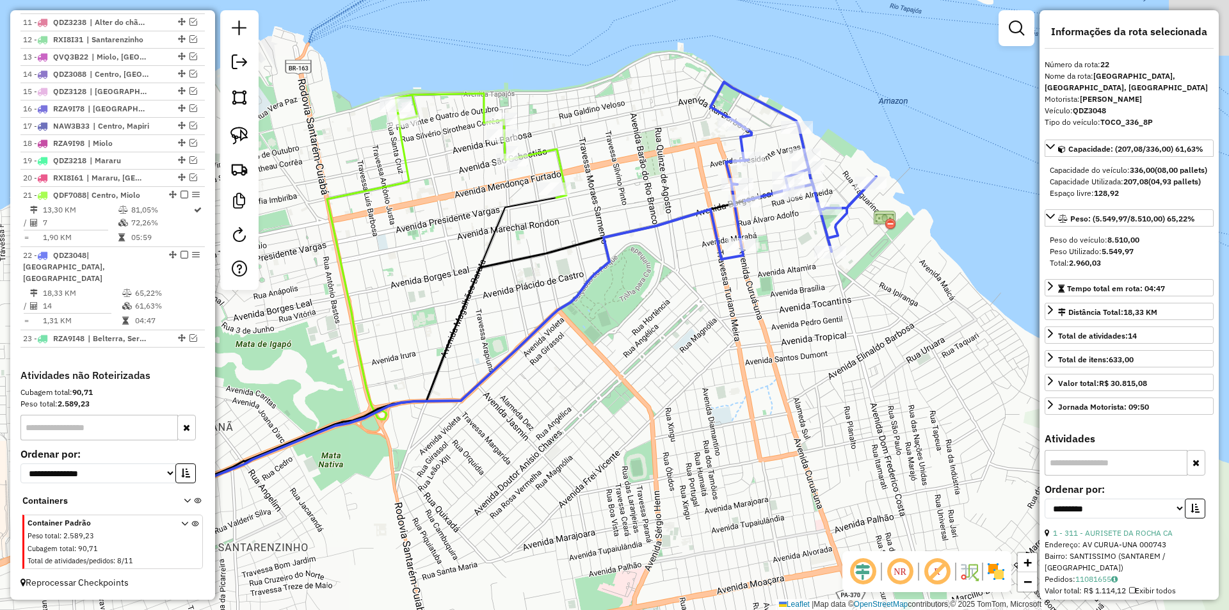
drag, startPoint x: 554, startPoint y: 294, endPoint x: 318, endPoint y: 299, distance: 235.5
click at [318, 299] on div "Janela de atendimento Grade de atendimento Capacidade Transportadoras Veículos …" at bounding box center [614, 305] width 1229 height 610
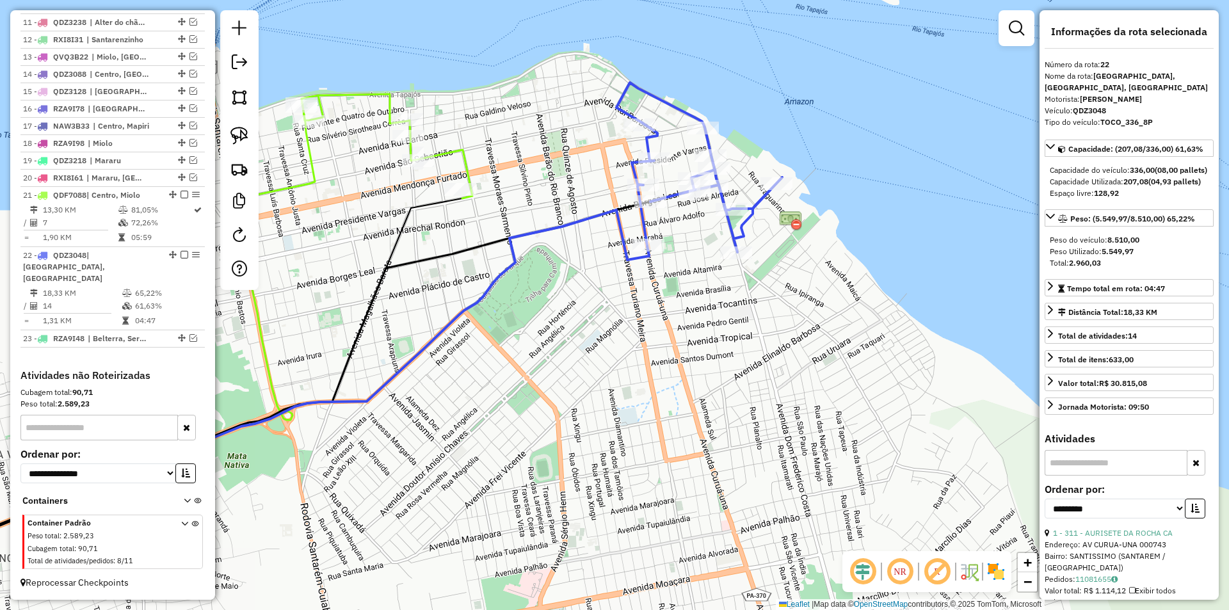
click at [672, 193] on icon at bounding box center [699, 168] width 166 height 170
click at [185, 333] on div "23 - RZA9I48 | Belterra, Serra" at bounding box center [112, 339] width 179 height 12
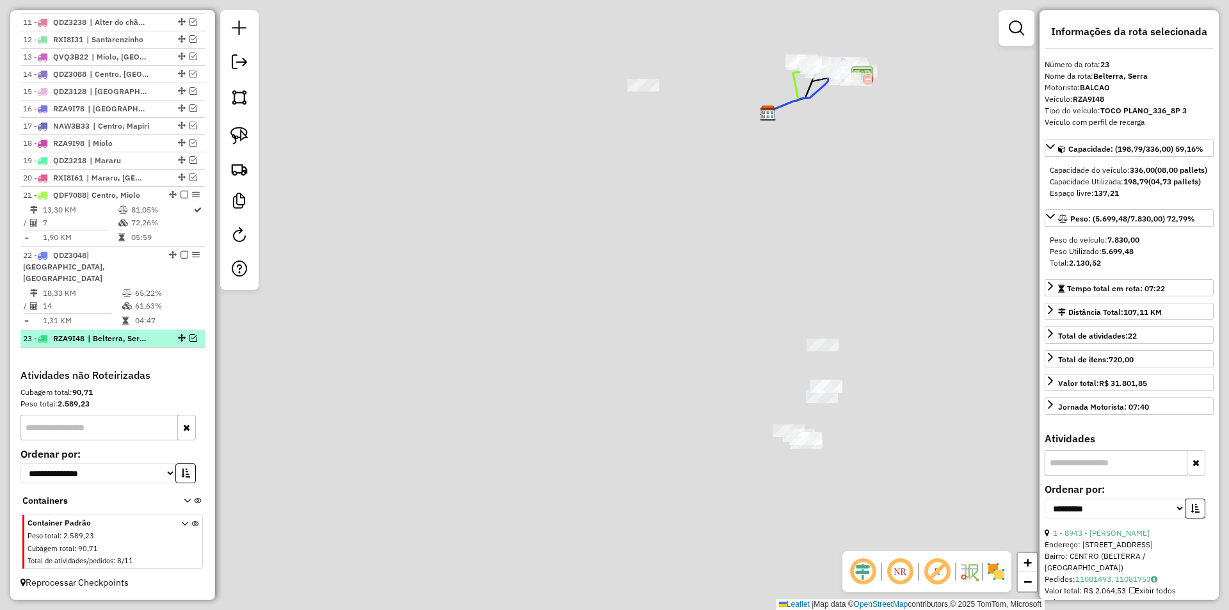
click at [189, 335] on em at bounding box center [193, 338] width 8 height 8
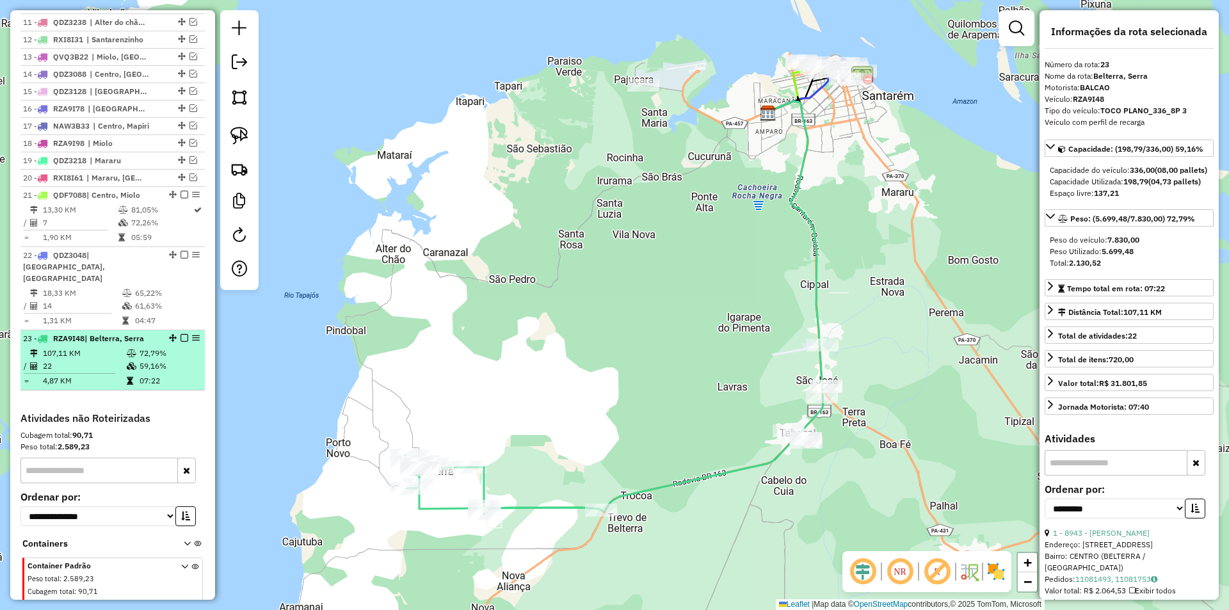
scroll to position [701, 0]
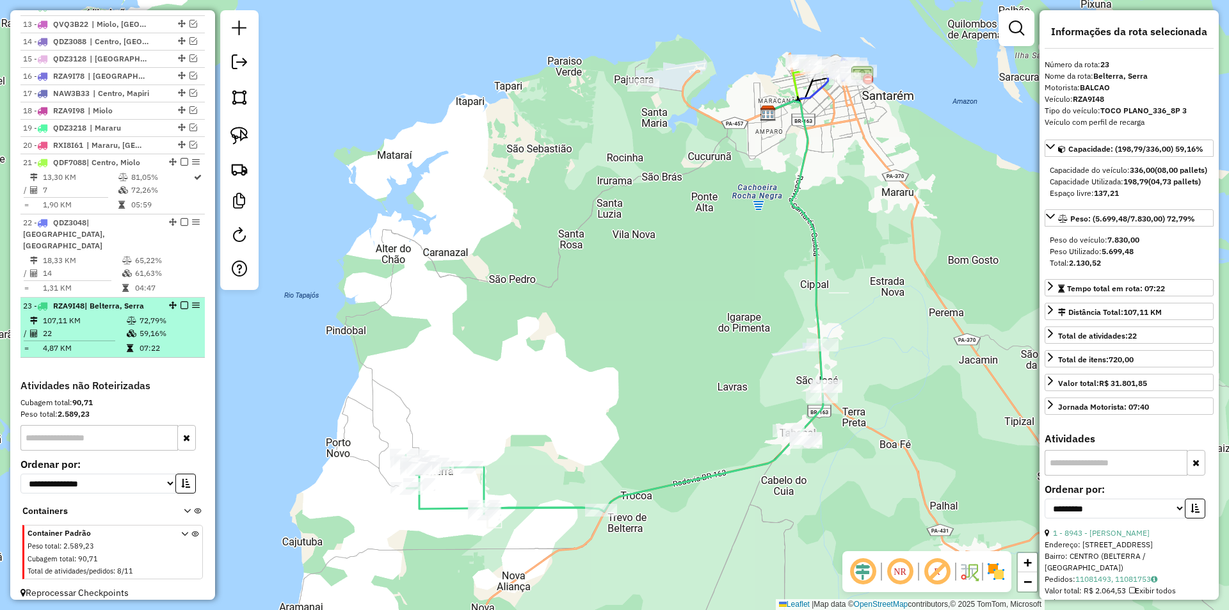
click at [182, 305] on em at bounding box center [184, 305] width 8 height 8
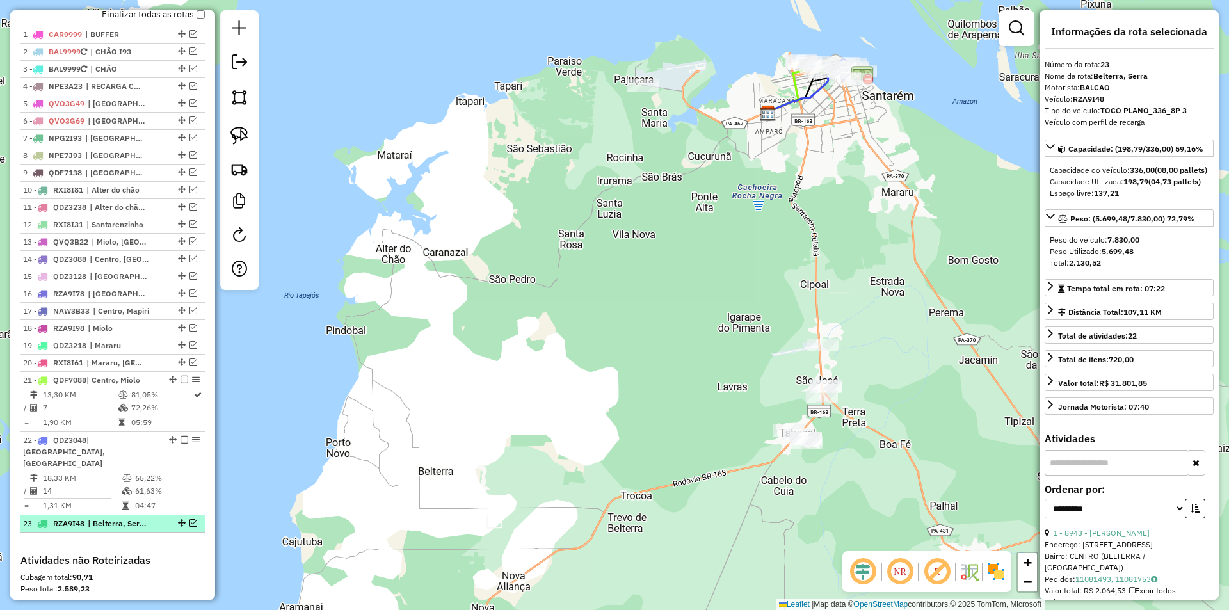
scroll to position [413, 0]
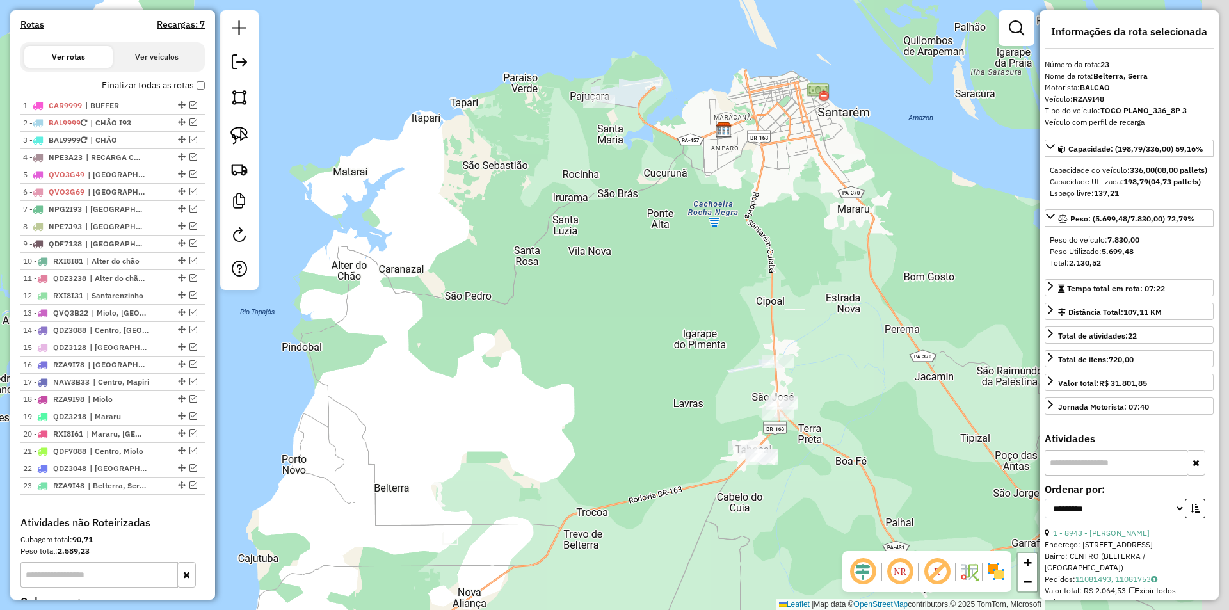
drag, startPoint x: 358, startPoint y: 233, endPoint x: 314, endPoint y: 250, distance: 47.2
click at [314, 250] on div "Janela de atendimento Grade de atendimento Capacidade Transportadoras Veículos …" at bounding box center [614, 305] width 1229 height 610
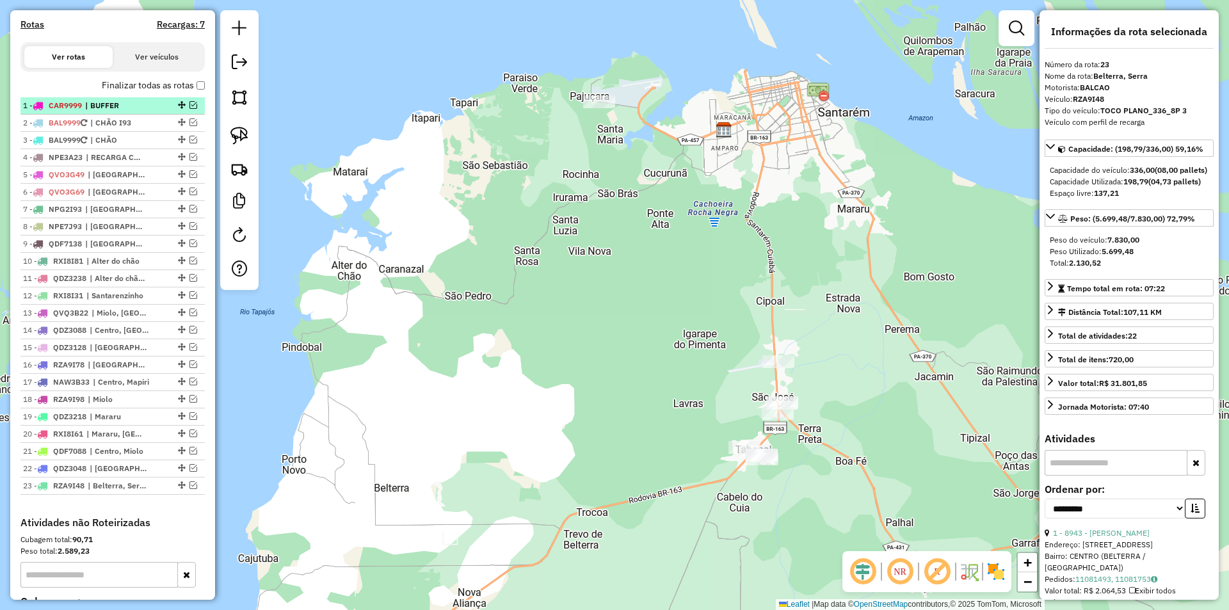
click at [194, 109] on div at bounding box center [180, 105] width 38 height 8
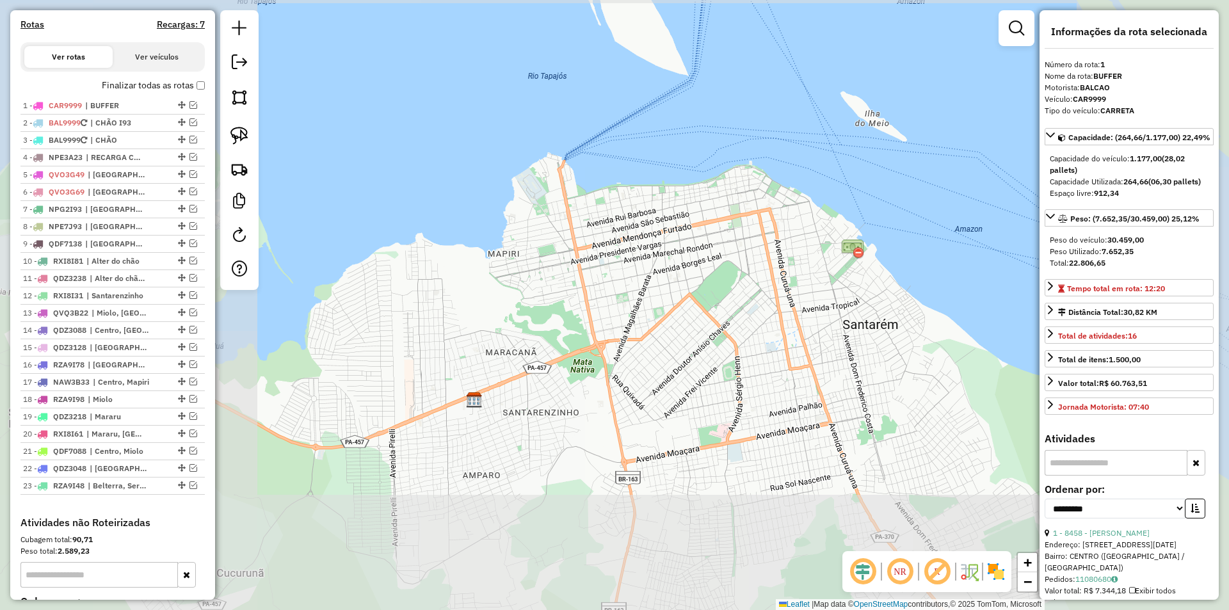
drag, startPoint x: 686, startPoint y: 403, endPoint x: 683, endPoint y: 275, distance: 128.6
click at [683, 285] on div "Janela de atendimento Grade de atendimento Capacidade Transportadoras Veículos …" at bounding box center [614, 305] width 1229 height 610
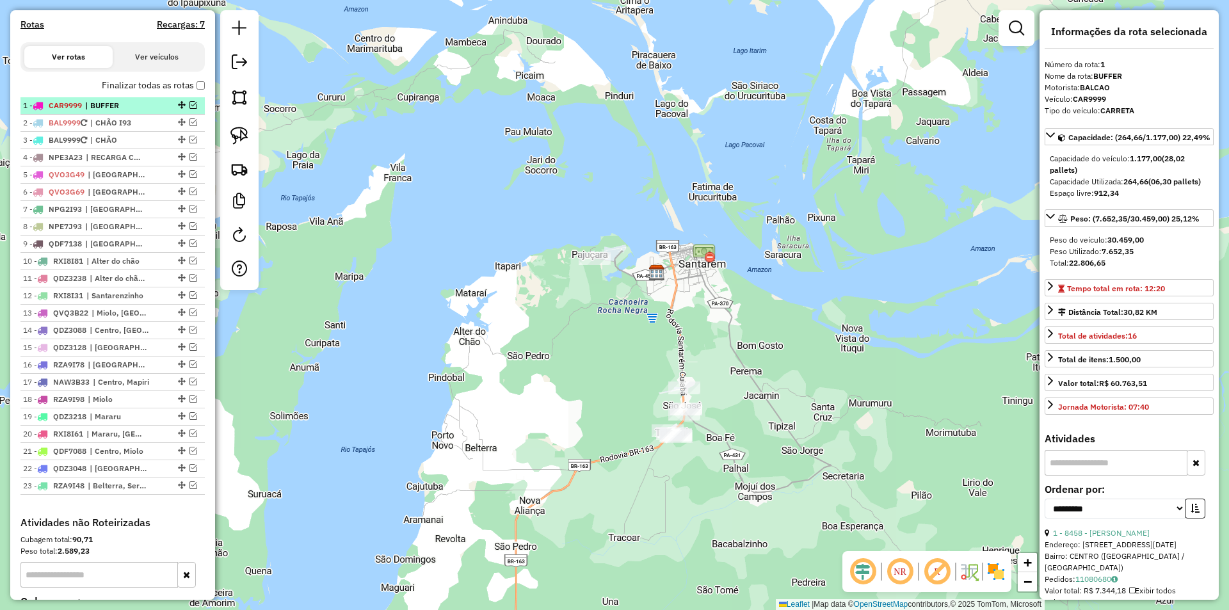
click at [189, 111] on div "1 - CAR9999 | BUFFER" at bounding box center [112, 106] width 179 height 12
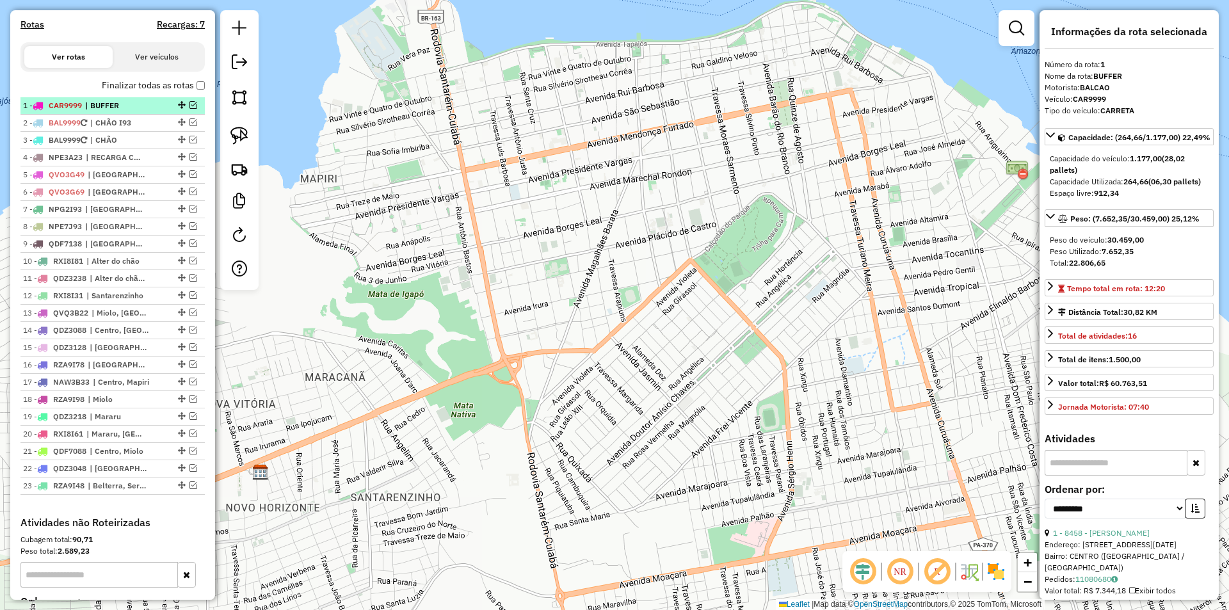
click at [189, 109] on em at bounding box center [193, 105] width 8 height 8
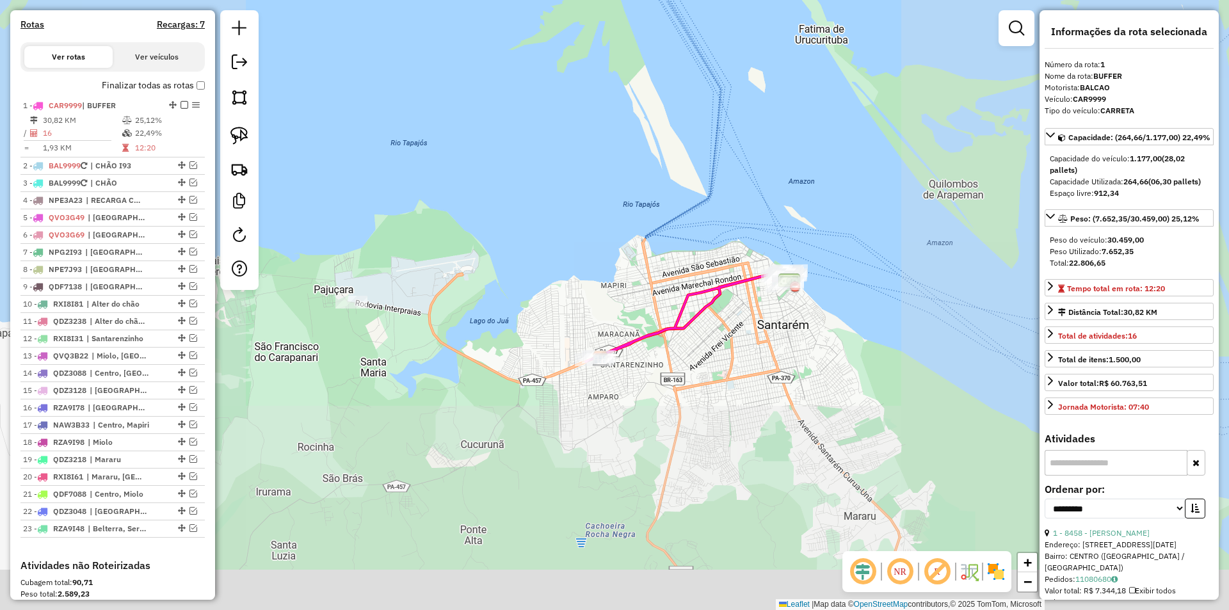
drag, startPoint x: 742, startPoint y: 399, endPoint x: 713, endPoint y: 270, distance: 132.6
click at [713, 275] on div "Janela de atendimento Grade de atendimento Capacidade Transportadoras Veículos …" at bounding box center [614, 305] width 1229 height 610
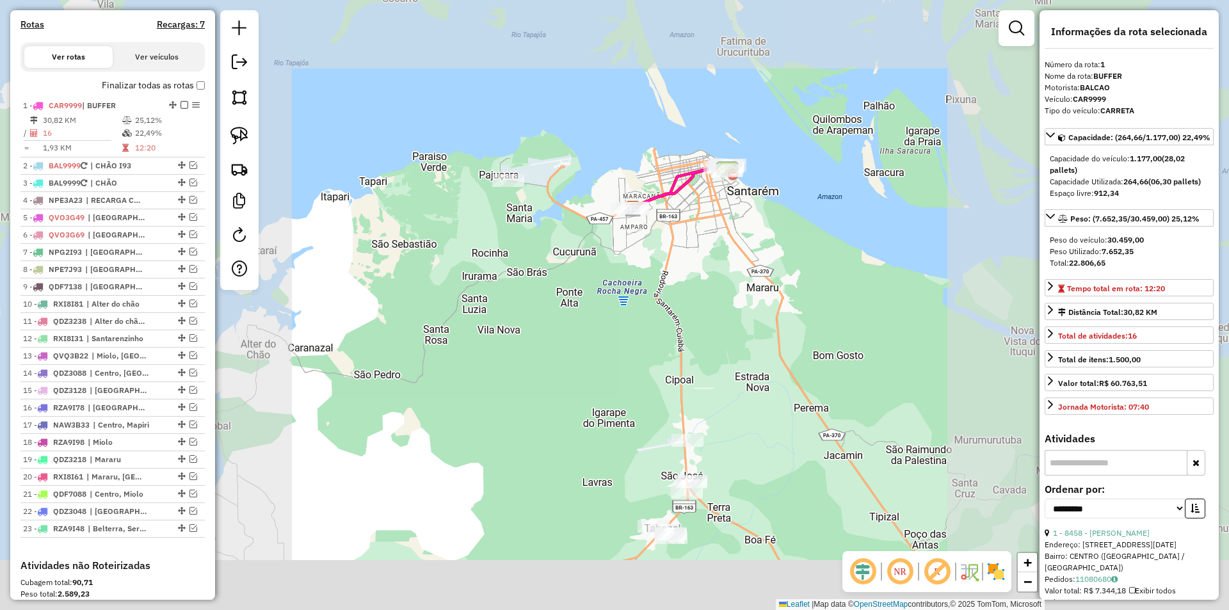
drag, startPoint x: 711, startPoint y: 371, endPoint x: 691, endPoint y: 276, distance: 96.8
click at [691, 276] on div "Janela de atendimento Grade de atendimento Capacidade Transportadoras Veículos …" at bounding box center [614, 305] width 1229 height 610
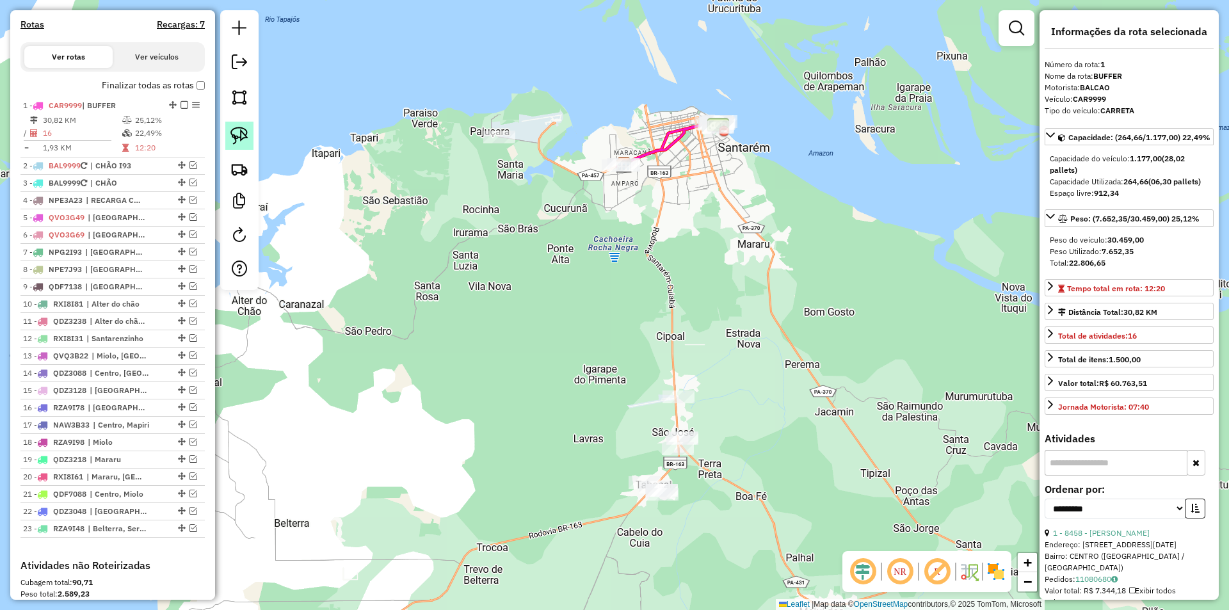
click at [232, 138] on img at bounding box center [239, 136] width 18 height 18
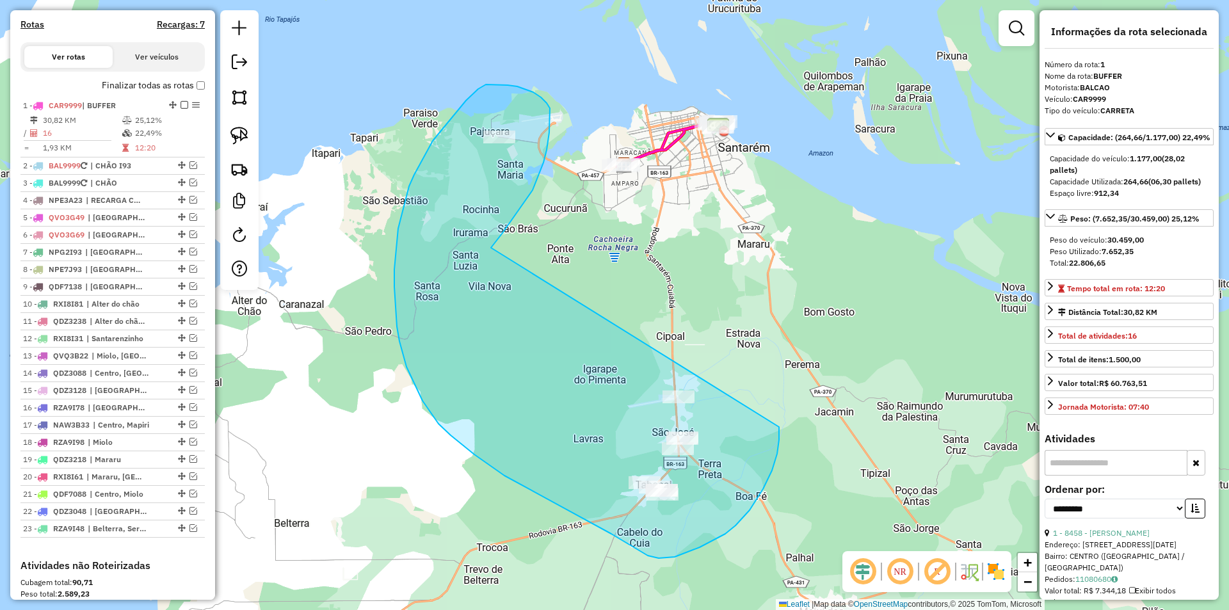
drag, startPoint x: 538, startPoint y: 177, endPoint x: 779, endPoint y: 427, distance: 347.6
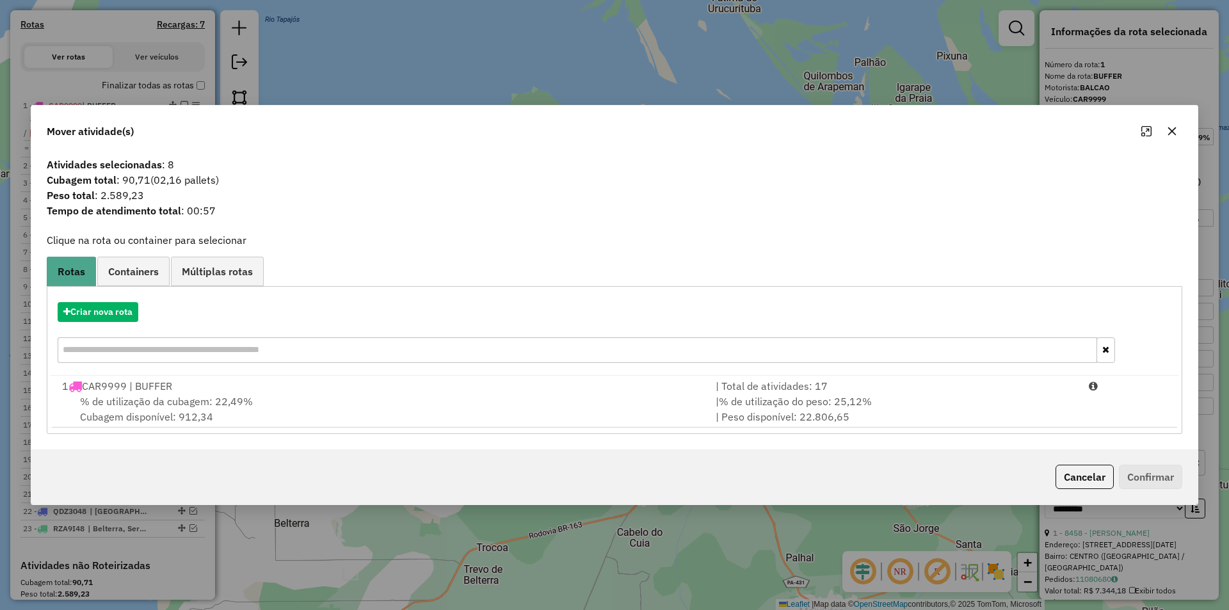
click at [344, 403] on div "% de utilização da cubagem: 22,49% Cubagem disponível: 912,34" at bounding box center [380, 409] width 653 height 31
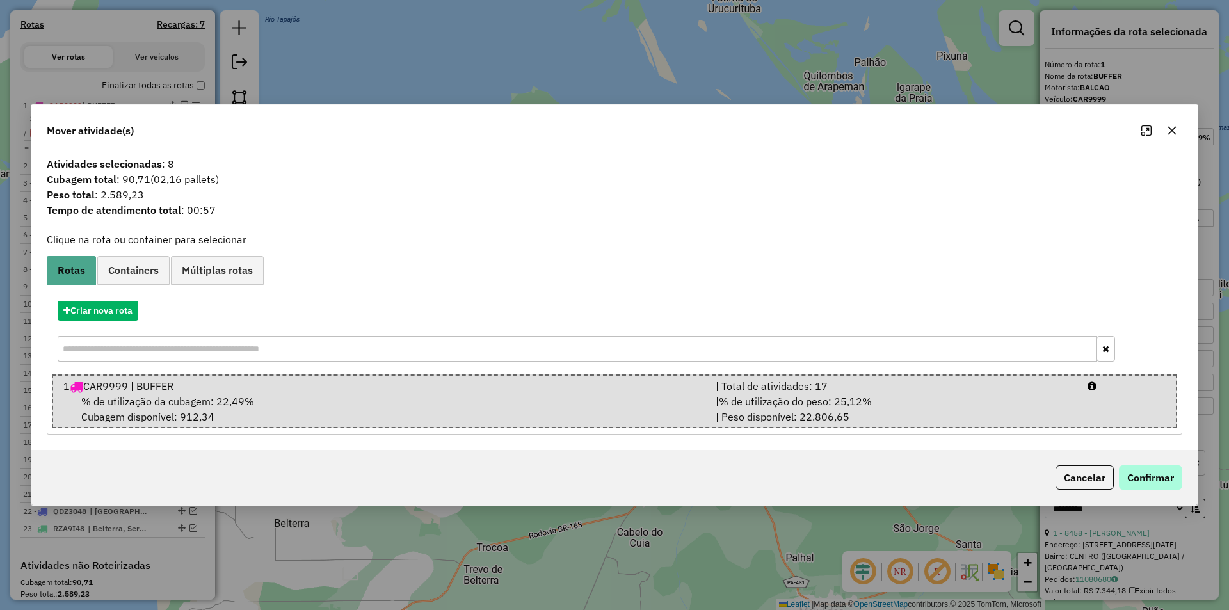
click at [1138, 463] on div "Cancelar Confirmar" at bounding box center [614, 477] width 1166 height 55
click at [1133, 474] on button "Confirmar" at bounding box center [1150, 477] width 63 height 24
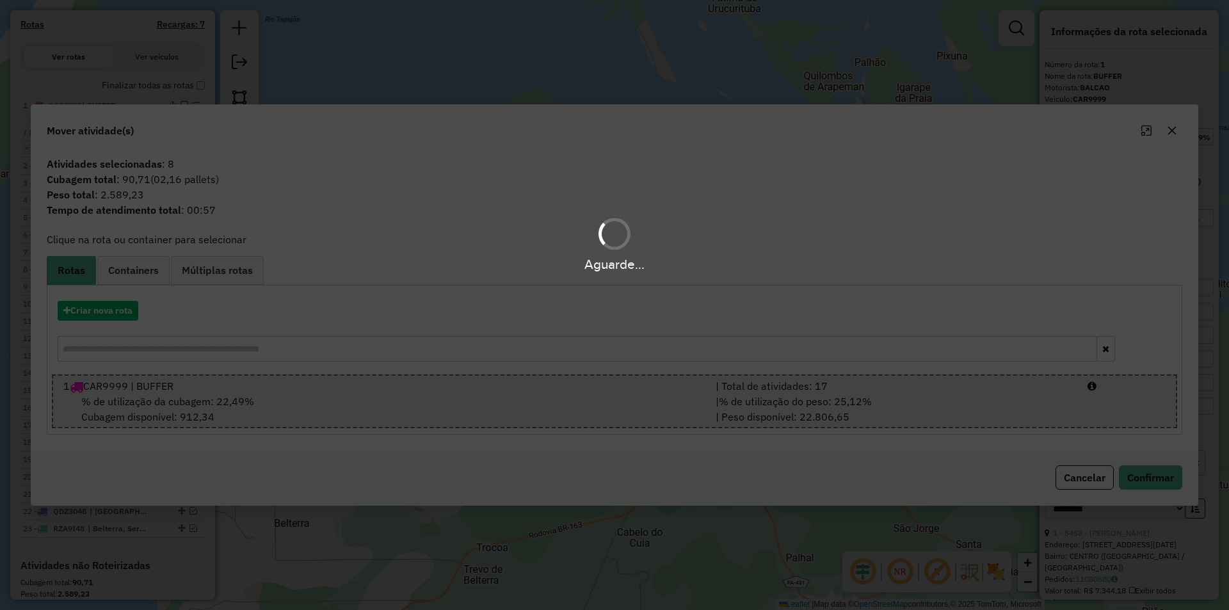
scroll to position [416, 0]
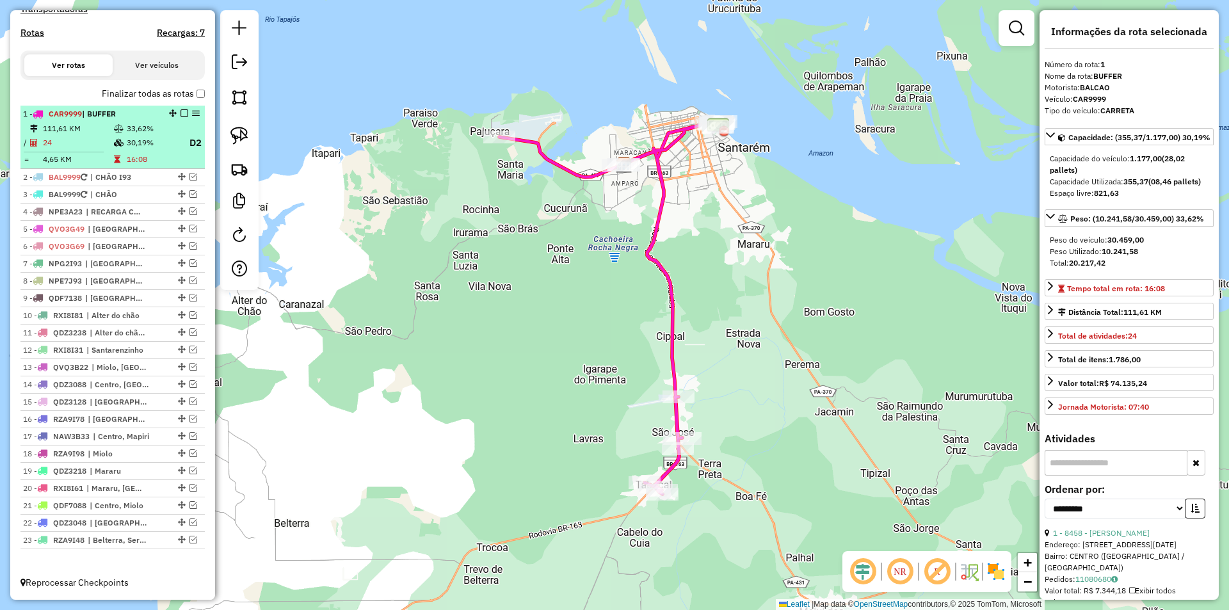
click at [164, 120] on div "1 - CAR9999 | BUFFER" at bounding box center [112, 114] width 179 height 12
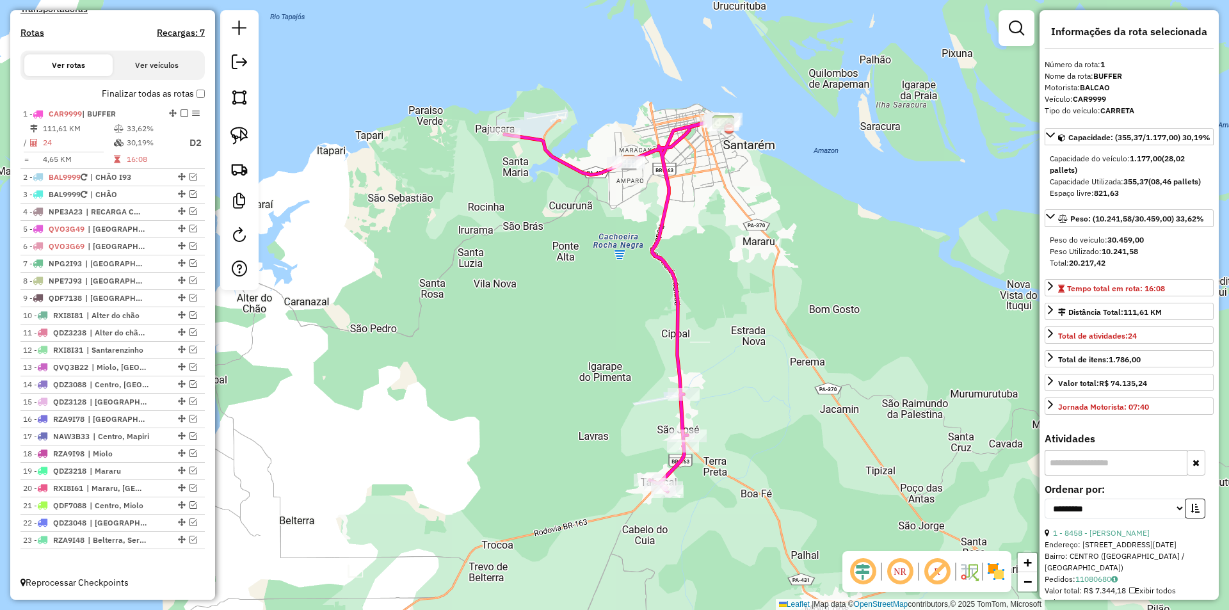
click at [180, 113] on em at bounding box center [184, 113] width 8 height 8
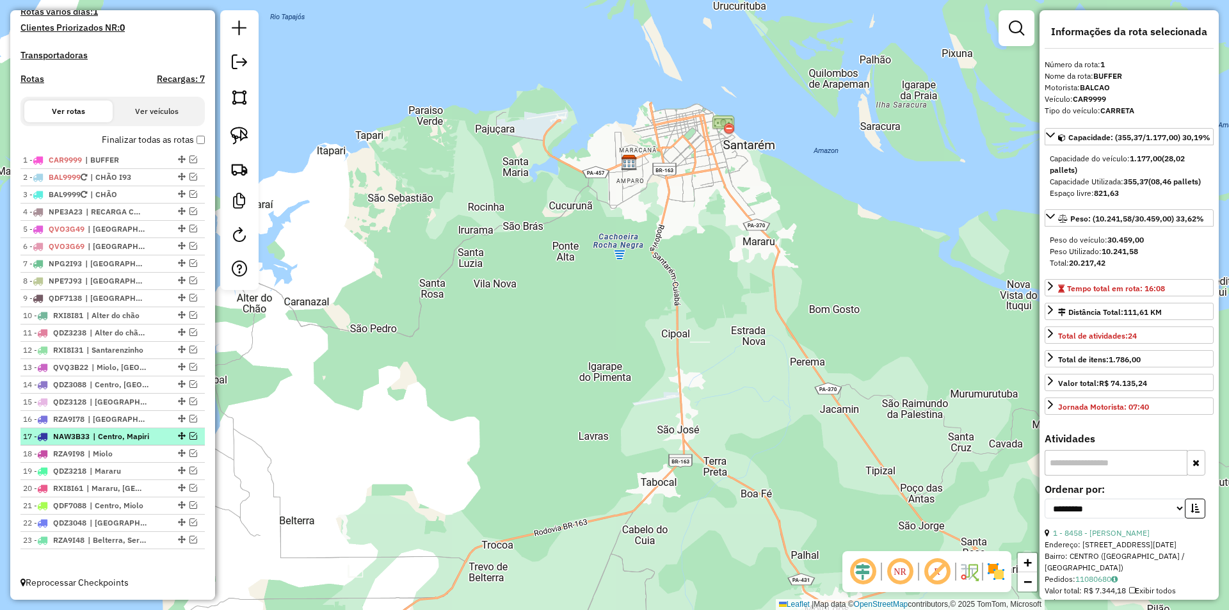
click at [189, 435] on em at bounding box center [193, 436] width 8 height 8
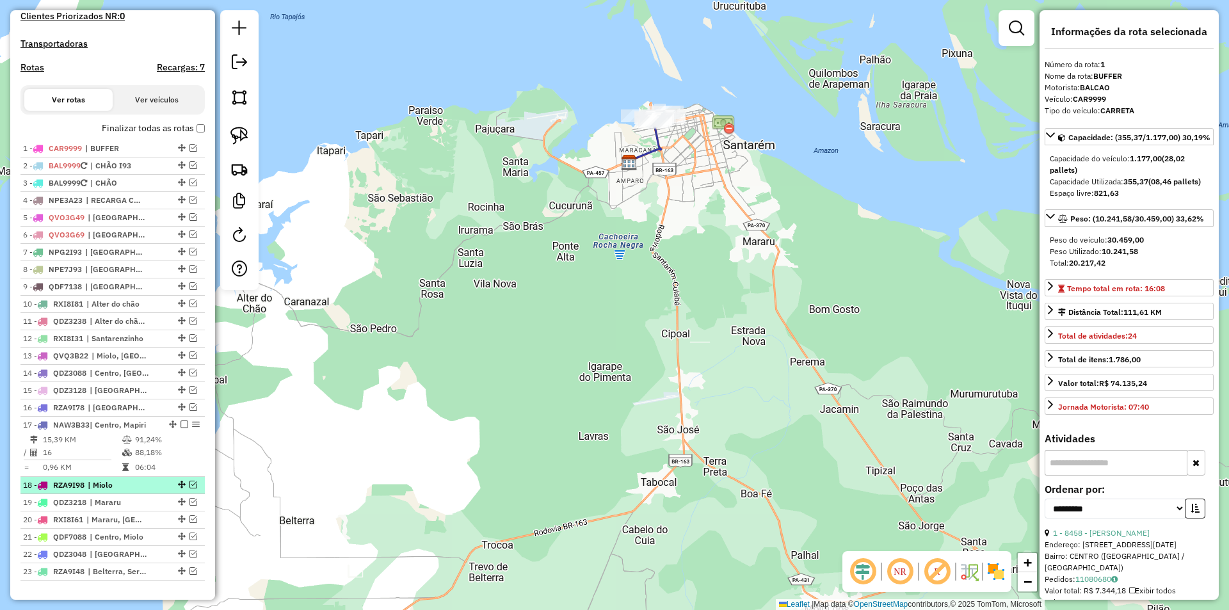
scroll to position [413, 0]
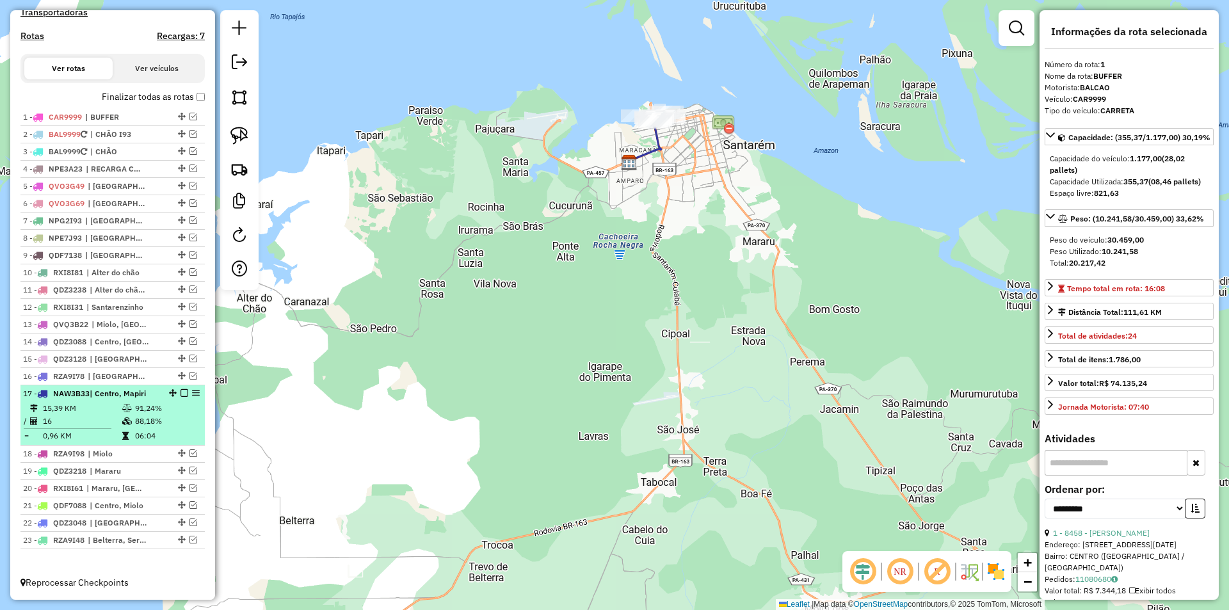
click at [176, 436] on td "06:04" at bounding box center [166, 435] width 65 height 13
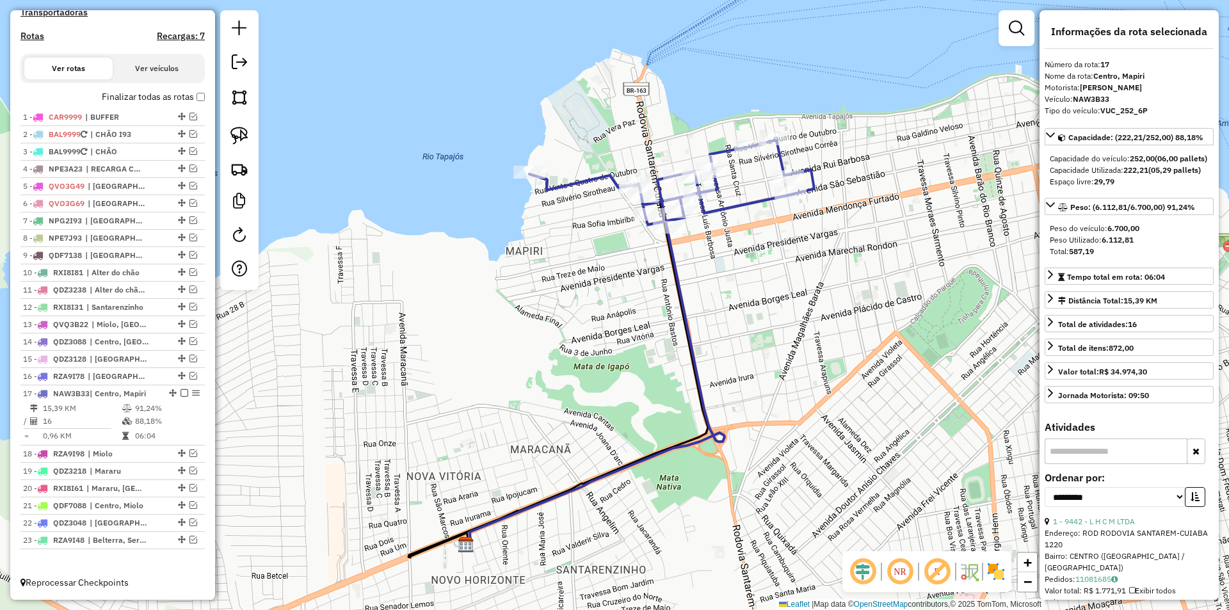
drag, startPoint x: 757, startPoint y: 262, endPoint x: 754, endPoint y: 301, distance: 39.8
click at [754, 301] on div "Janela de atendimento Grade de atendimento Capacidade Transportadoras Veículos …" at bounding box center [614, 305] width 1229 height 610
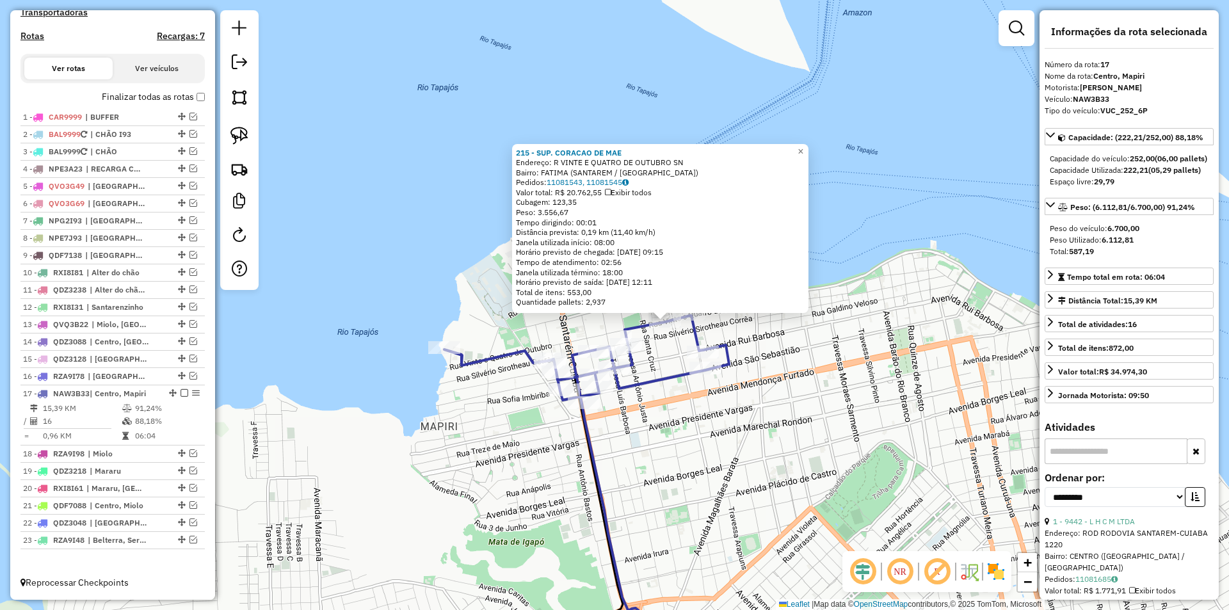
drag, startPoint x: 622, startPoint y: 409, endPoint x: 662, endPoint y: 390, distance: 44.7
click at [662, 390] on div "215 - SUP. CORACAO DE MAE Endereço: R VINTE E QUATRO DE OUTUBRO SN Bairro: FATI…" at bounding box center [614, 305] width 1229 height 610
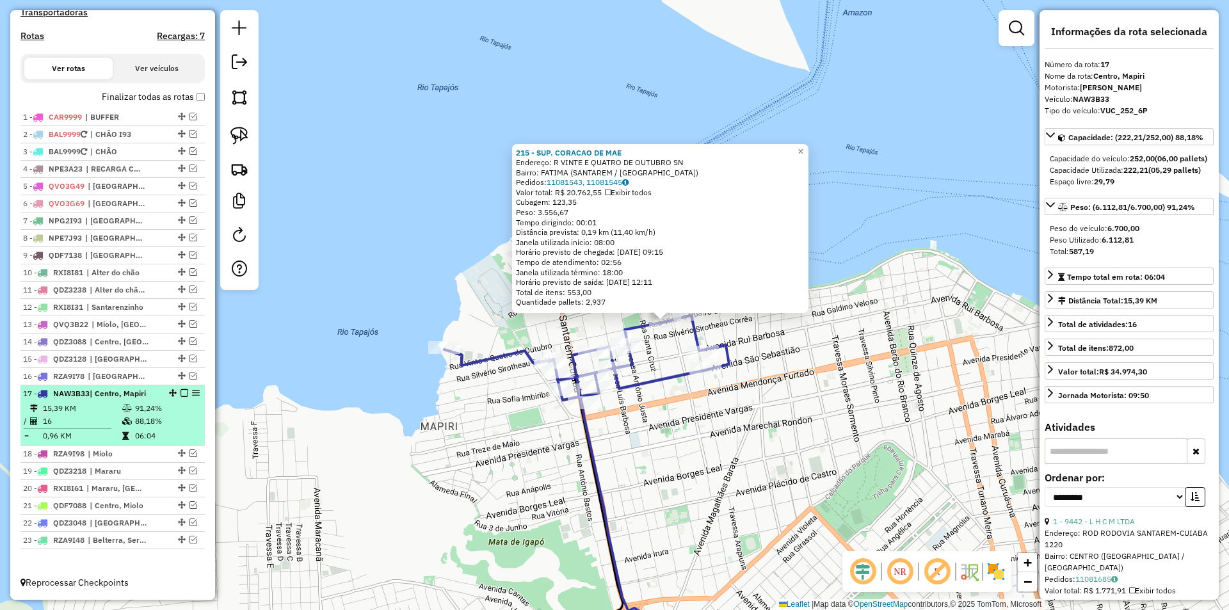
click at [180, 394] on em at bounding box center [184, 393] width 8 height 8
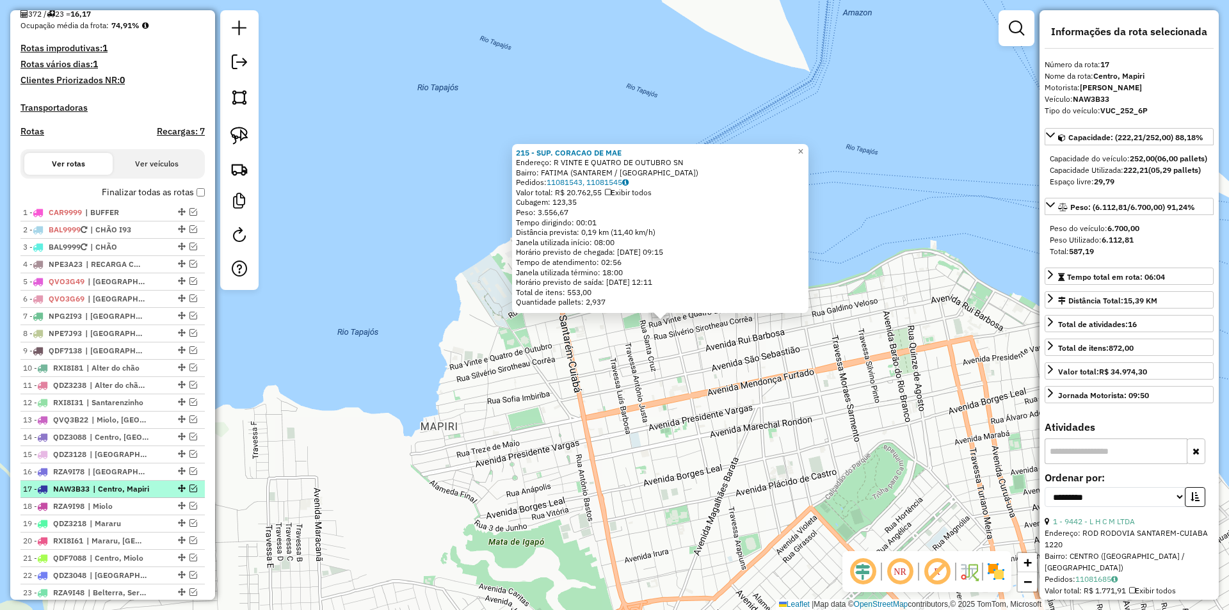
scroll to position [370, 0]
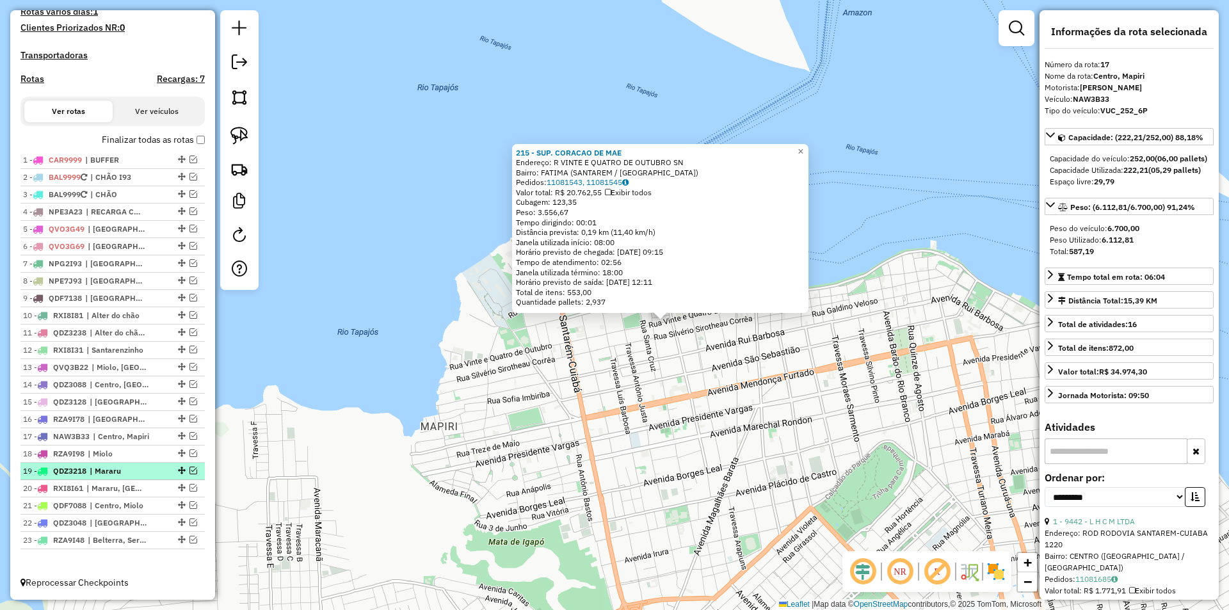
drag, startPoint x: 115, startPoint y: 481, endPoint x: 138, endPoint y: 478, distance: 22.6
click at [117, 481] on li "20 - RXI8I61 | Mararu, Nova República, Prainha" at bounding box center [112, 488] width 184 height 17
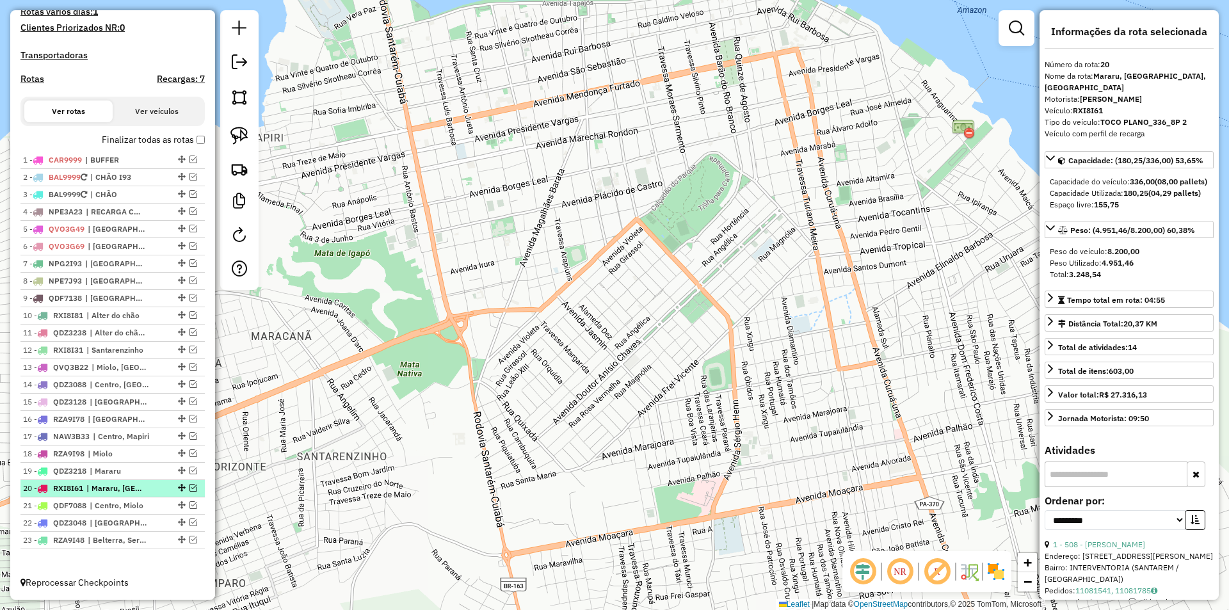
click at [189, 489] on em at bounding box center [193, 488] width 8 height 8
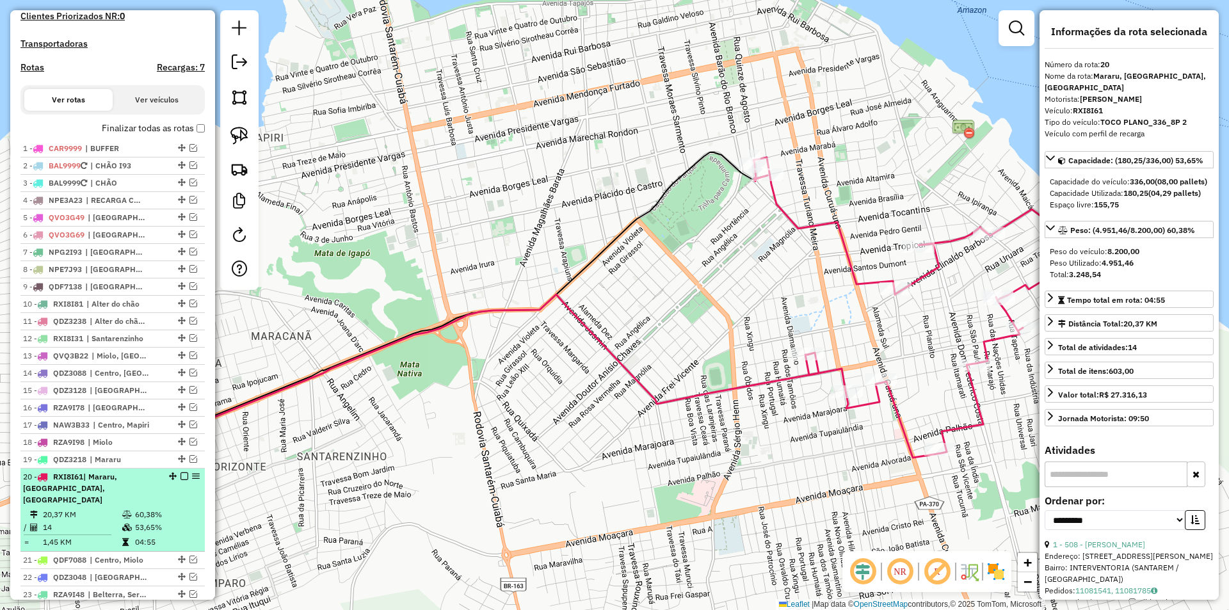
click at [146, 512] on td "60,38%" at bounding box center [166, 514] width 65 height 13
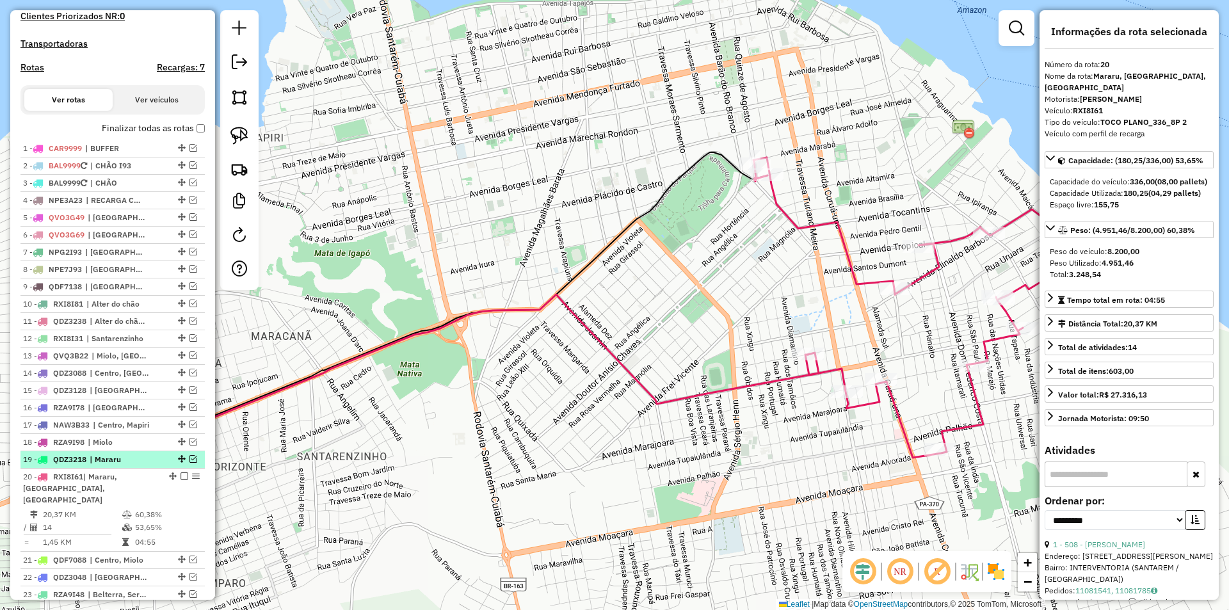
scroll to position [424, 0]
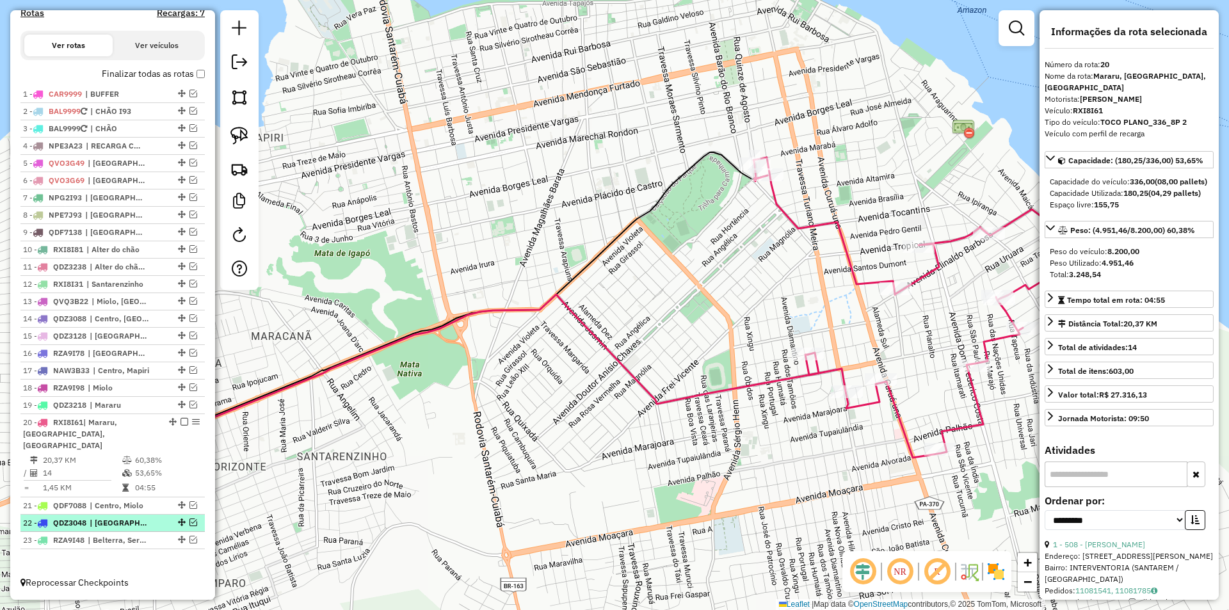
click at [189, 519] on em at bounding box center [193, 522] width 8 height 8
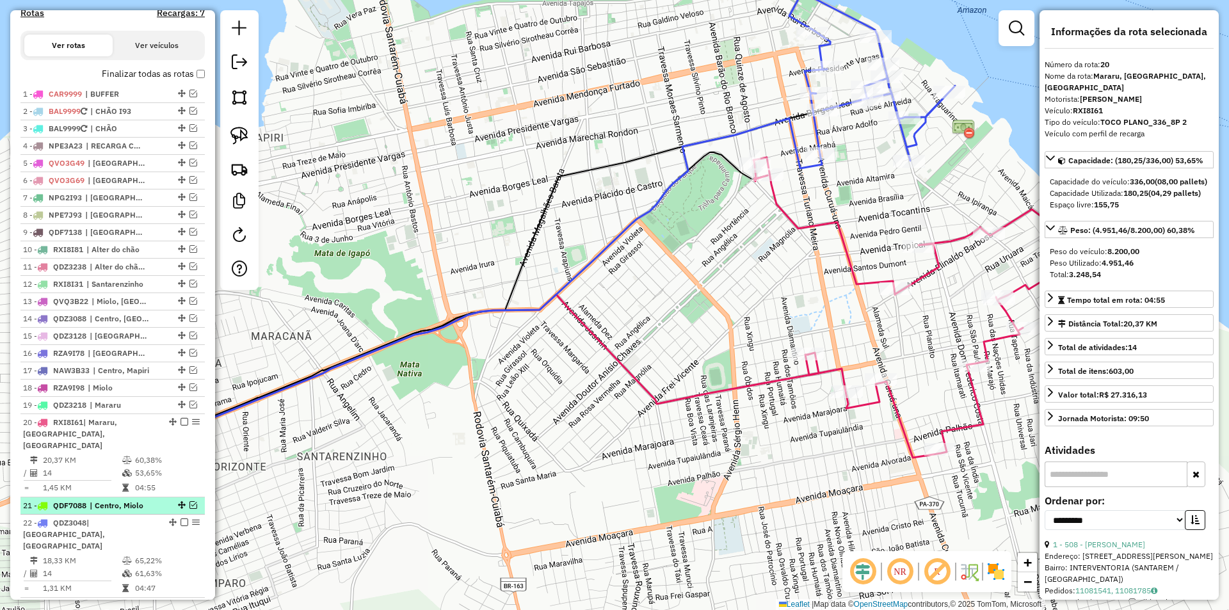
click at [189, 504] on em at bounding box center [193, 505] width 8 height 8
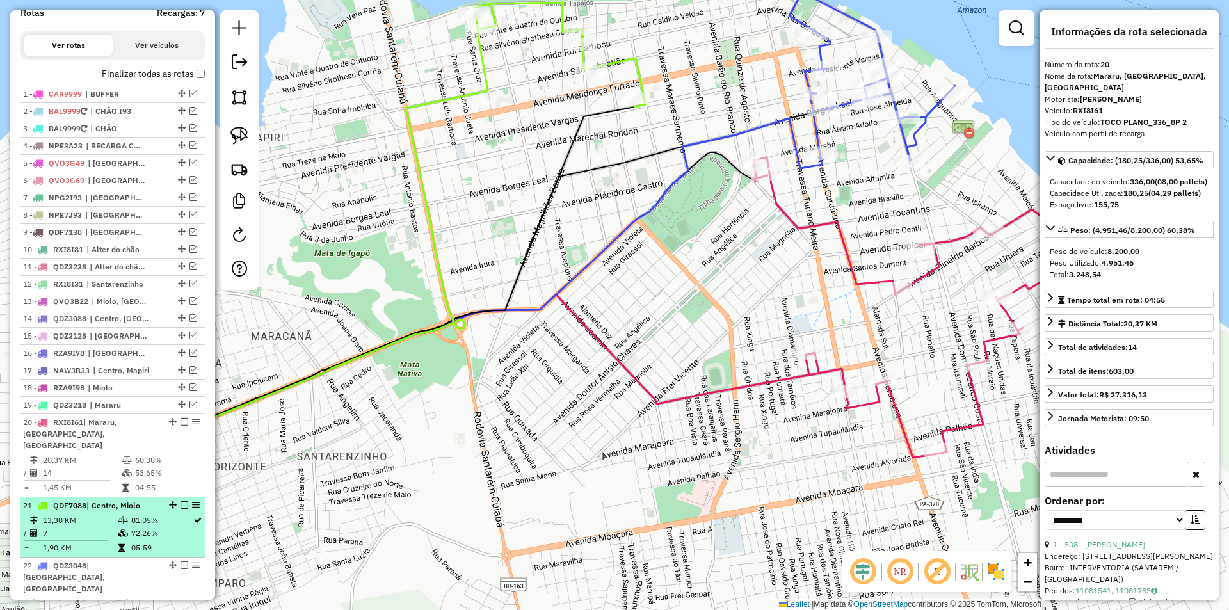
drag, startPoint x: 175, startPoint y: 538, endPoint x: 175, endPoint y: 532, distance: 6.4
click at [176, 537] on td "72,26%" at bounding box center [162, 533] width 62 height 13
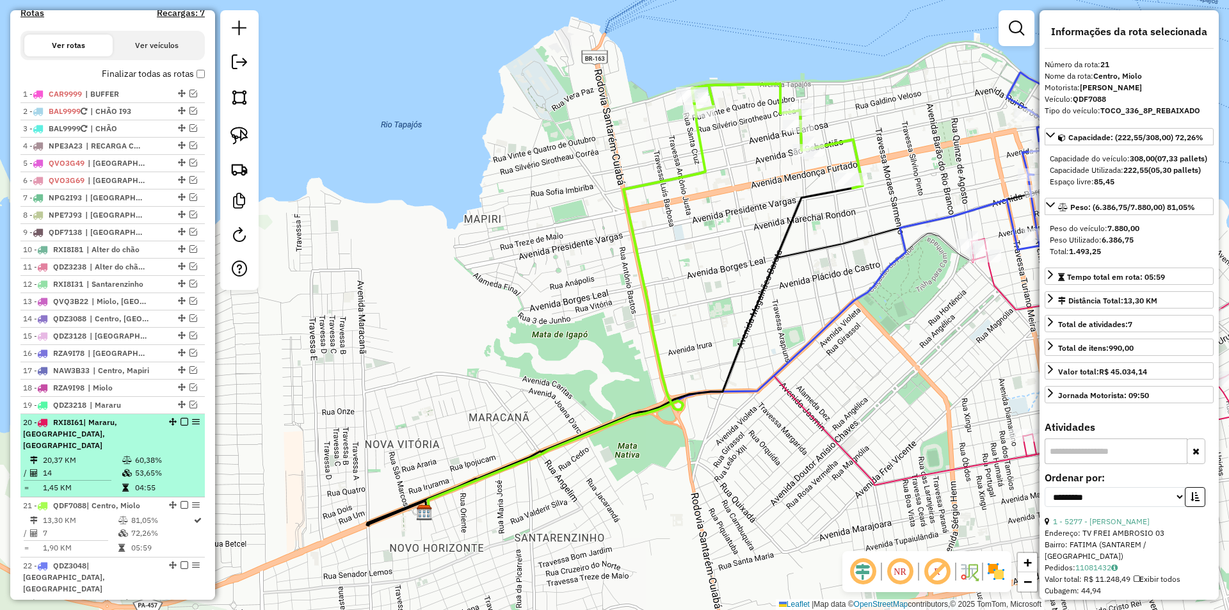
click at [186, 473] on td "53,65%" at bounding box center [166, 472] width 65 height 13
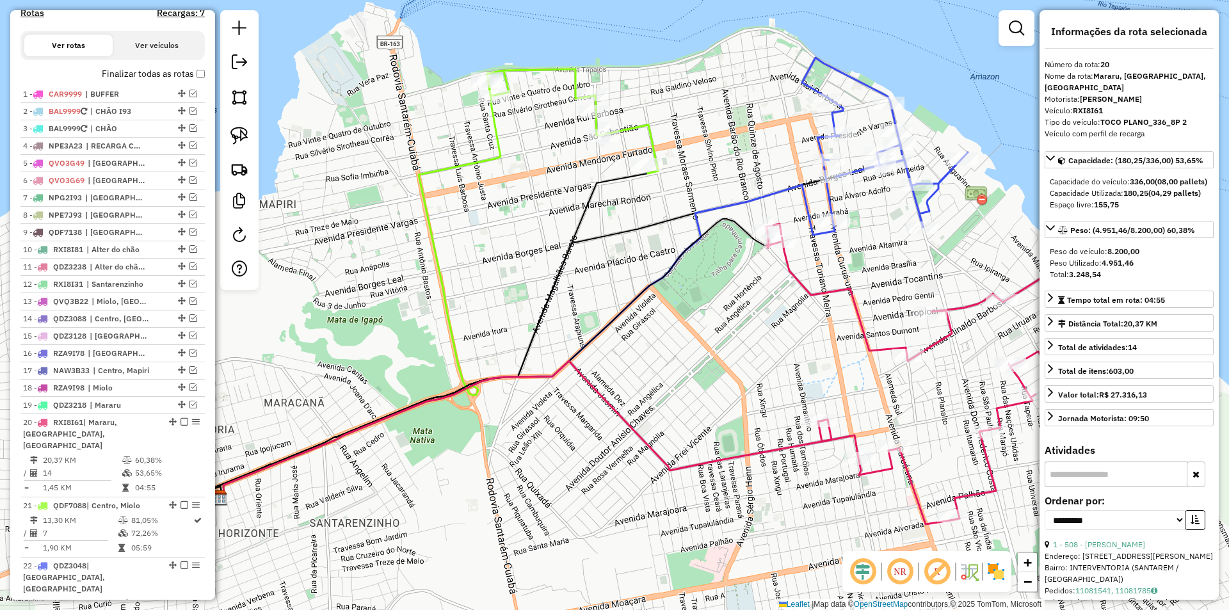
drag, startPoint x: 460, startPoint y: 124, endPoint x: 463, endPoint y: 191, distance: 66.6
click at [460, 212] on div "Janela de atendimento Grade de atendimento Capacidade Transportadoras Veículos …" at bounding box center [614, 305] width 1229 height 610
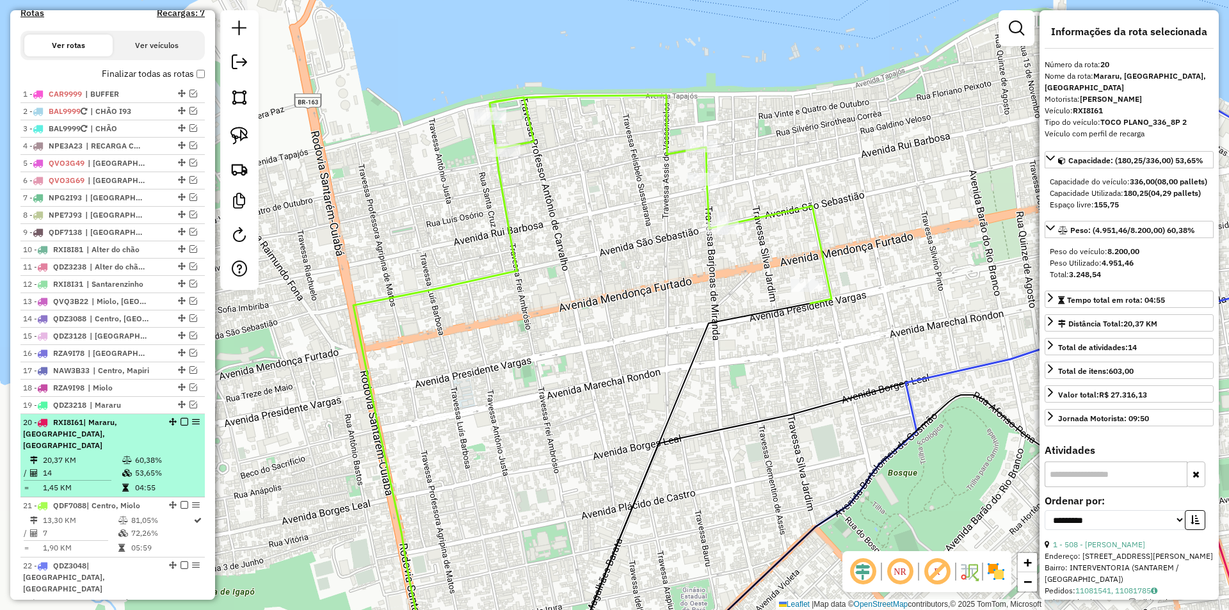
click at [187, 472] on td "53,65%" at bounding box center [166, 472] width 65 height 13
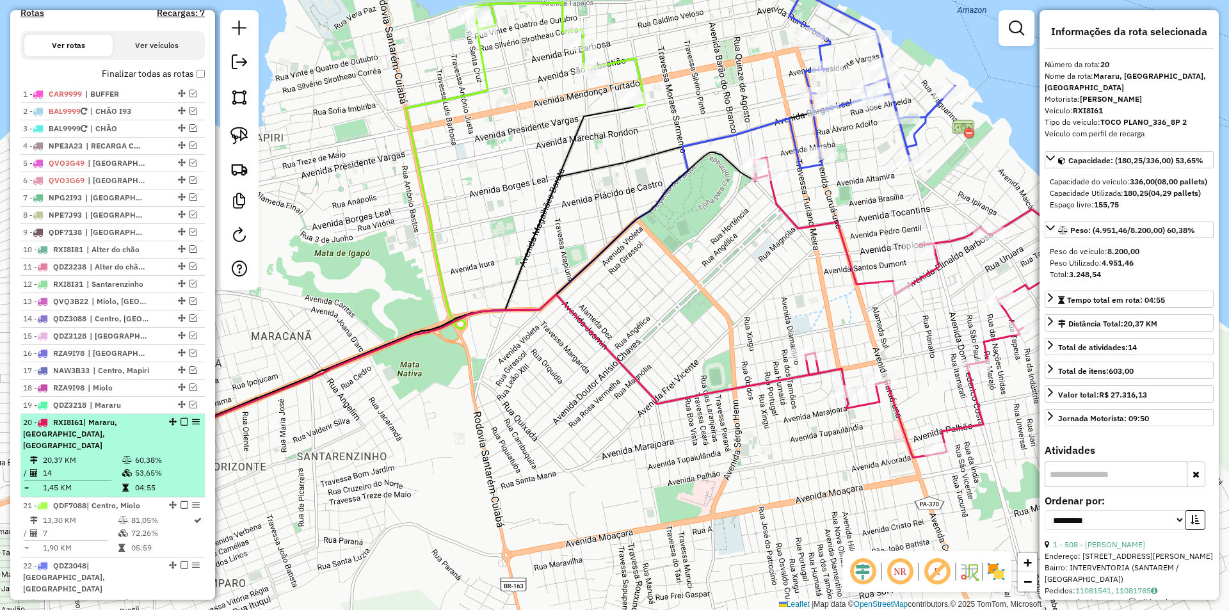
click at [180, 426] on em at bounding box center [184, 422] width 8 height 8
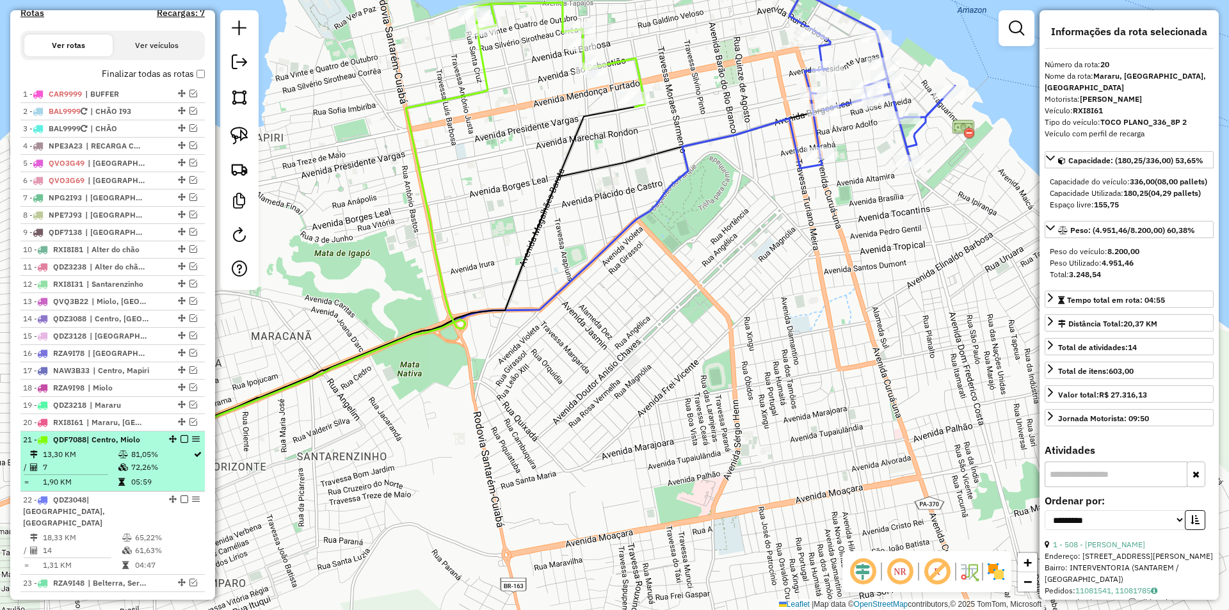
click at [180, 443] on em at bounding box center [184, 439] width 8 height 8
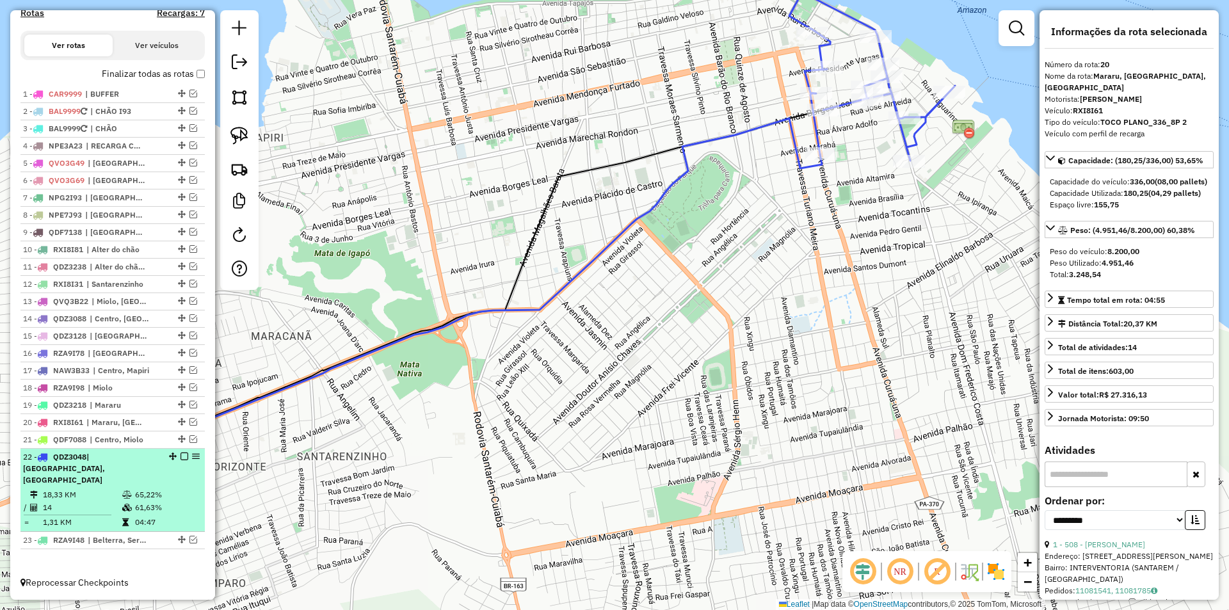
click at [180, 484] on div "22 - QDZ3048 | Centro, Porto, Prainha" at bounding box center [112, 468] width 179 height 35
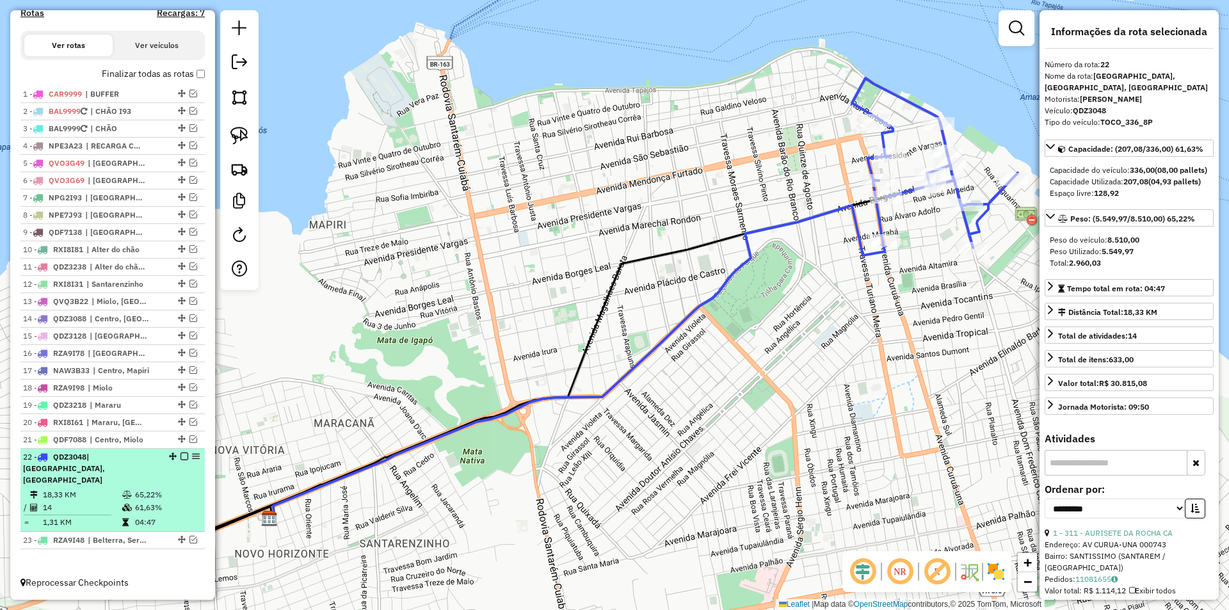
click at [180, 460] on em at bounding box center [184, 456] width 8 height 8
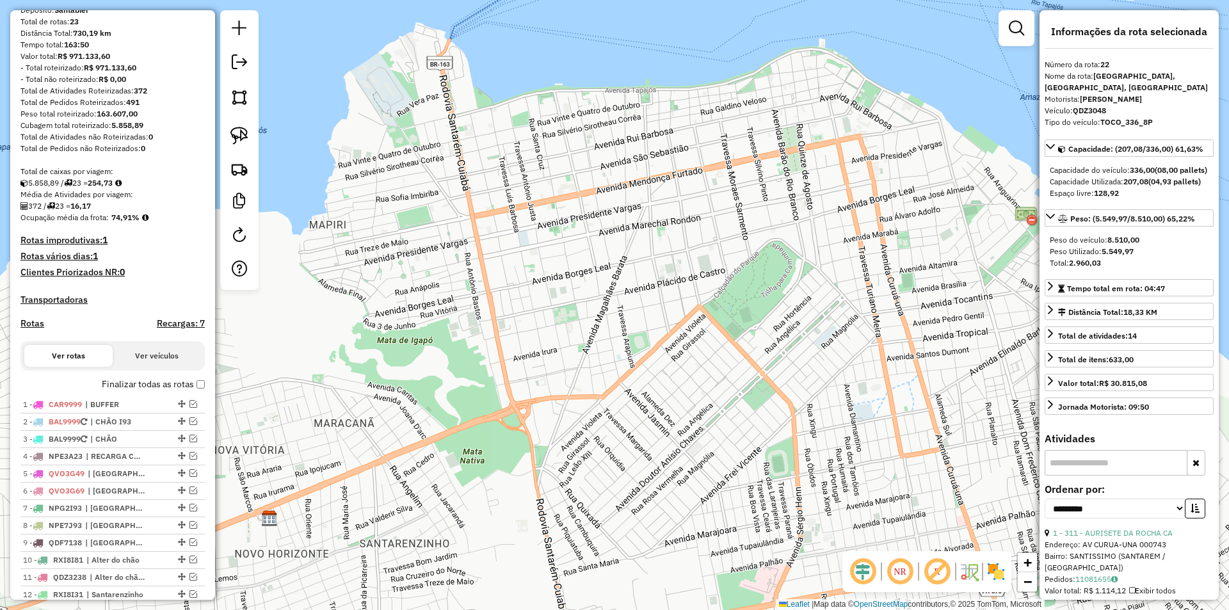
scroll to position [0, 0]
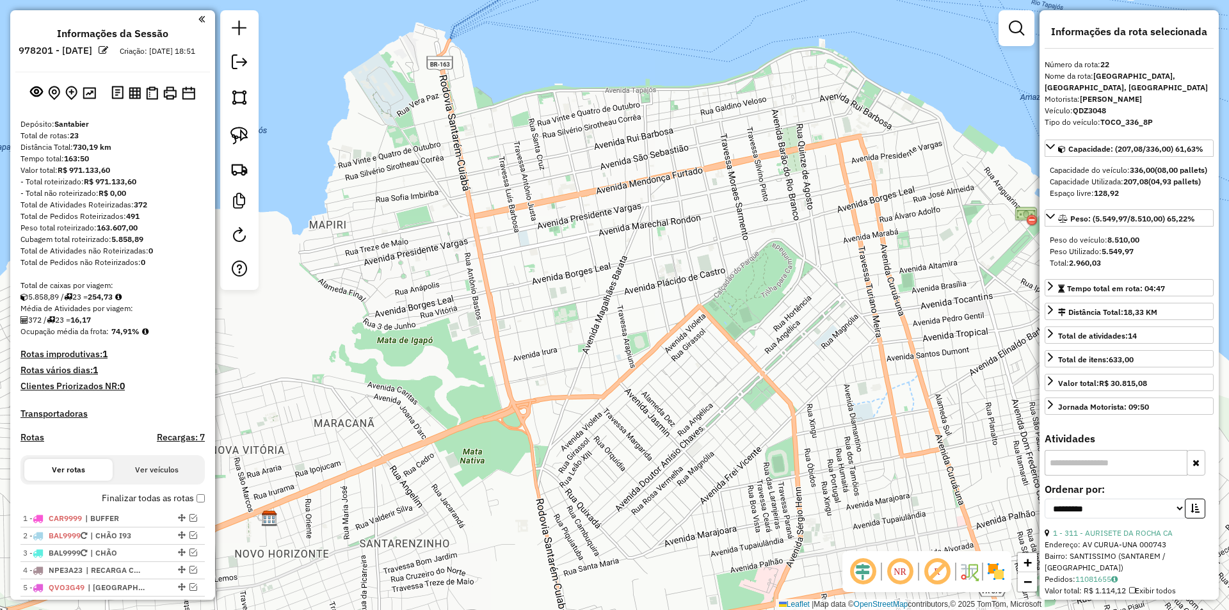
select select "**********"
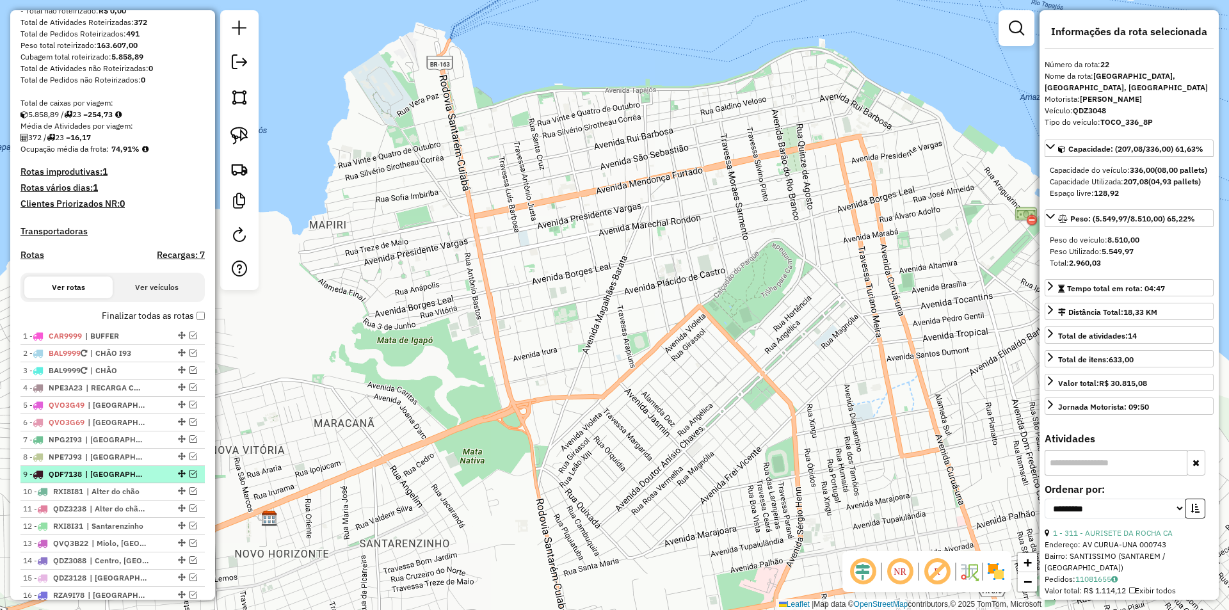
scroll to position [192, 0]
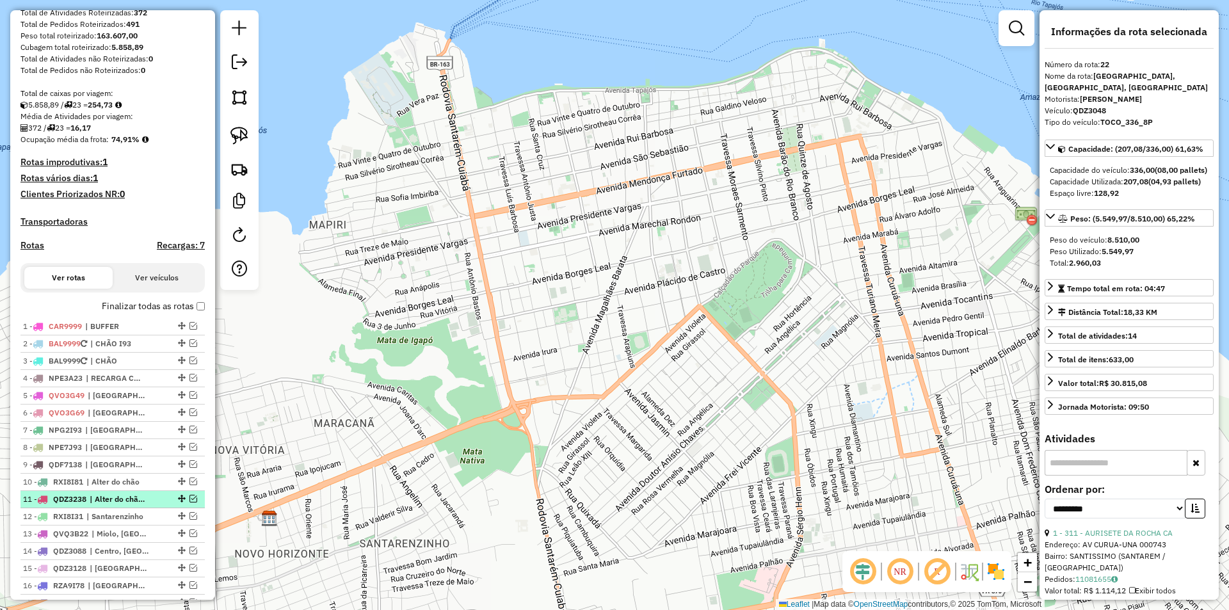
click at [143, 505] on span "| Alter do chão, Belterra" at bounding box center [119, 499] width 59 height 12
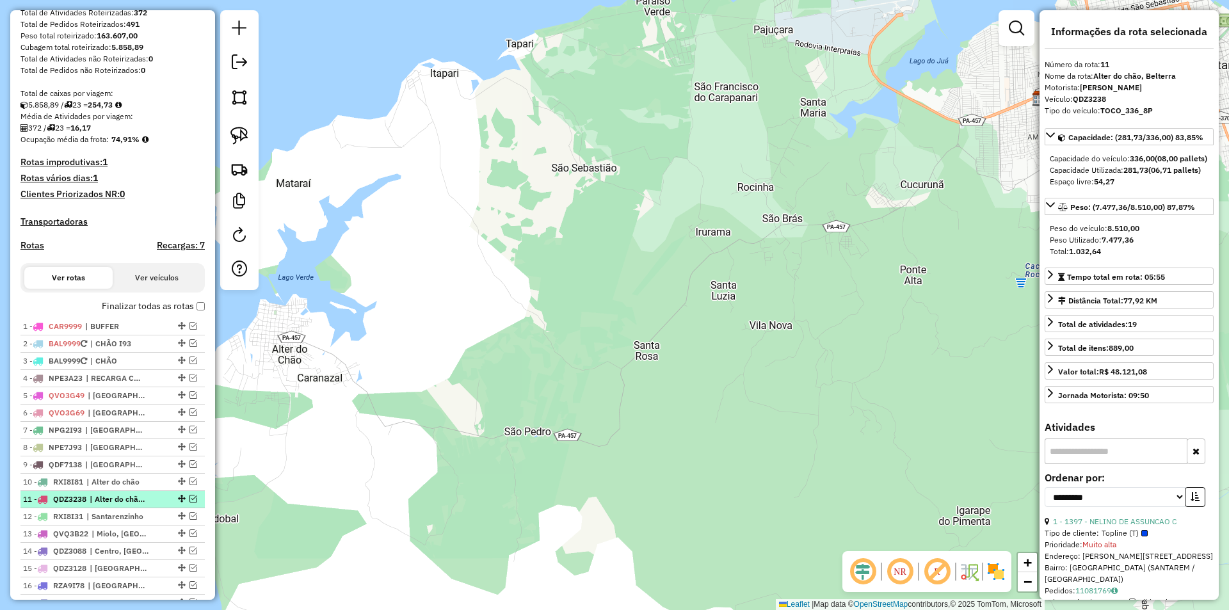
click at [196, 505] on div "11 - QDZ3238 | Alter do chão, Belterra" at bounding box center [112, 499] width 179 height 12
click at [189, 502] on em at bounding box center [193, 499] width 8 height 8
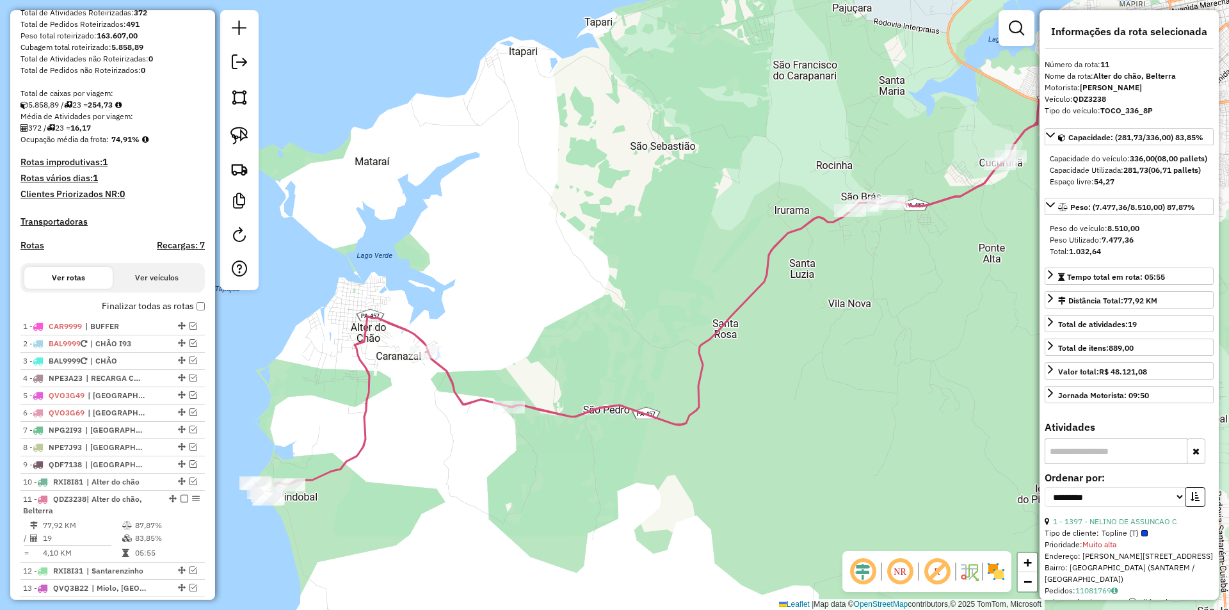
drag, startPoint x: 513, startPoint y: 472, endPoint x: 617, endPoint y: 432, distance: 111.0
click at [617, 432] on div "Janela de atendimento Grade de atendimento Capacidade Transportadoras Veículos …" at bounding box center [614, 305] width 1229 height 610
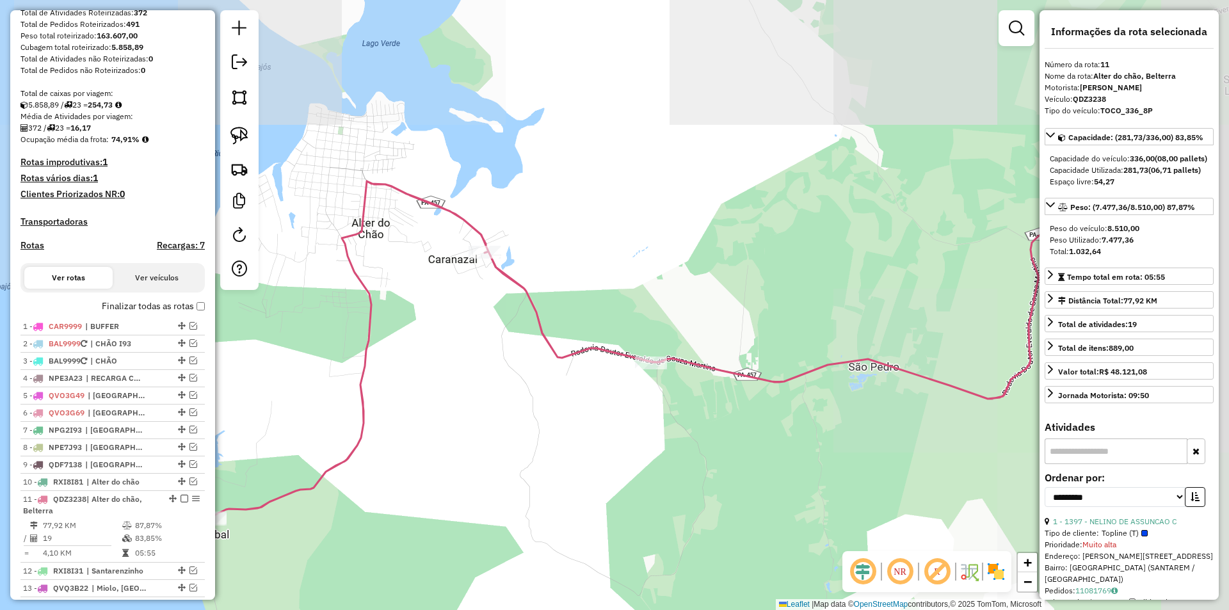
drag, startPoint x: 617, startPoint y: 352, endPoint x: 403, endPoint y: 419, distance: 224.5
click at [403, 419] on div "Janela de atendimento Grade de atendimento Capacidade Transportadoras Veículos …" at bounding box center [614, 305] width 1229 height 610
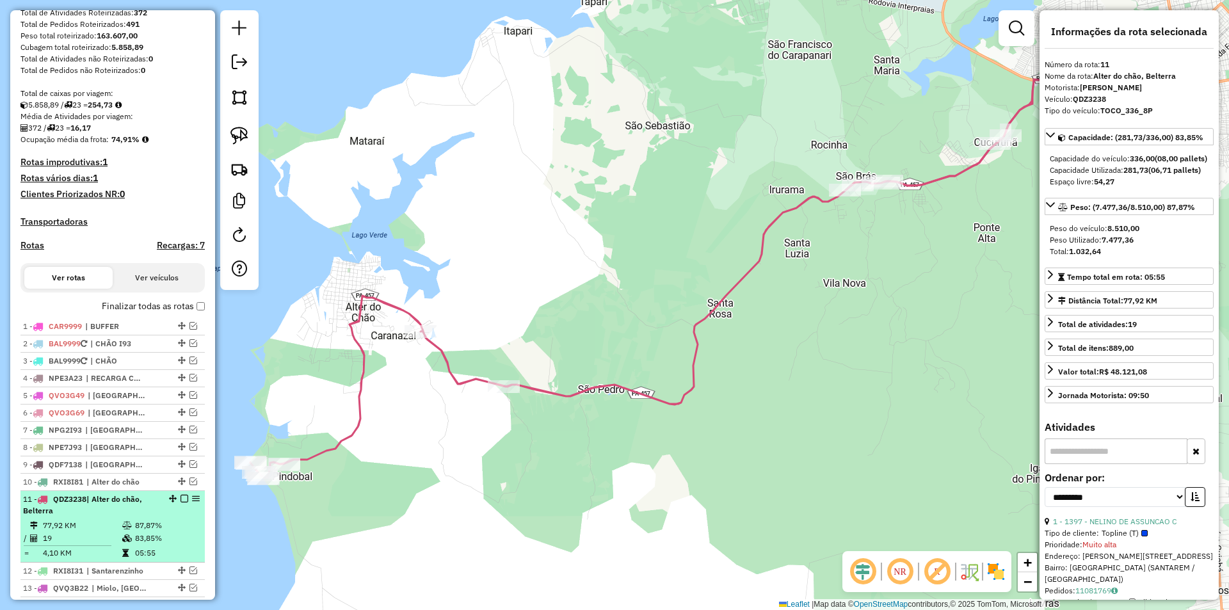
click at [180, 502] on em at bounding box center [184, 499] width 8 height 8
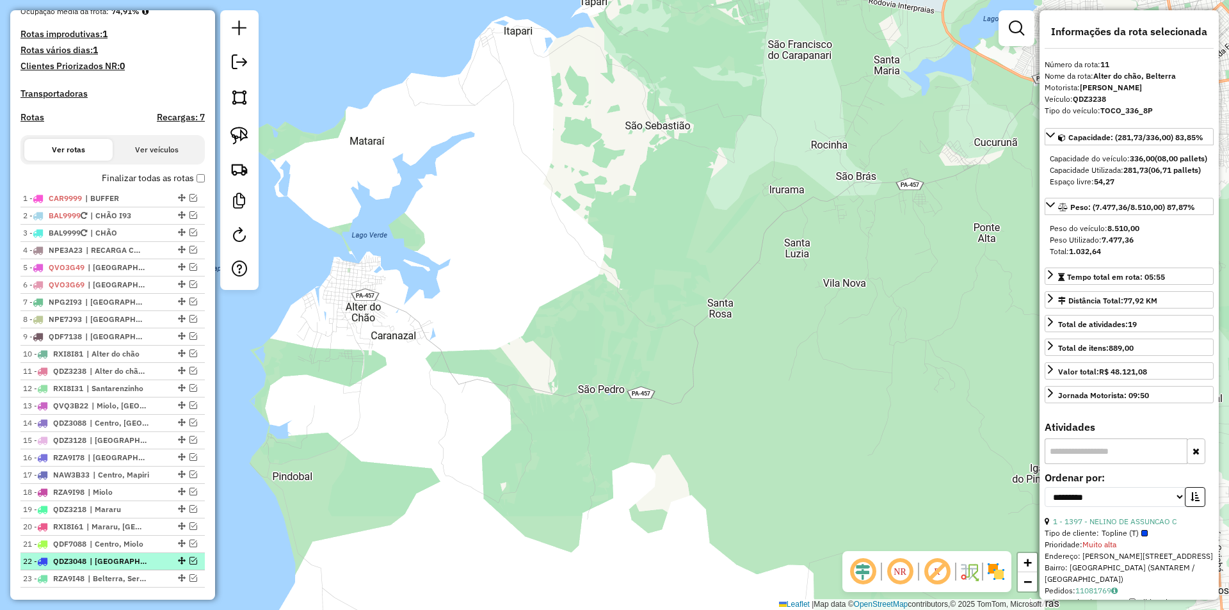
scroll to position [370, 0]
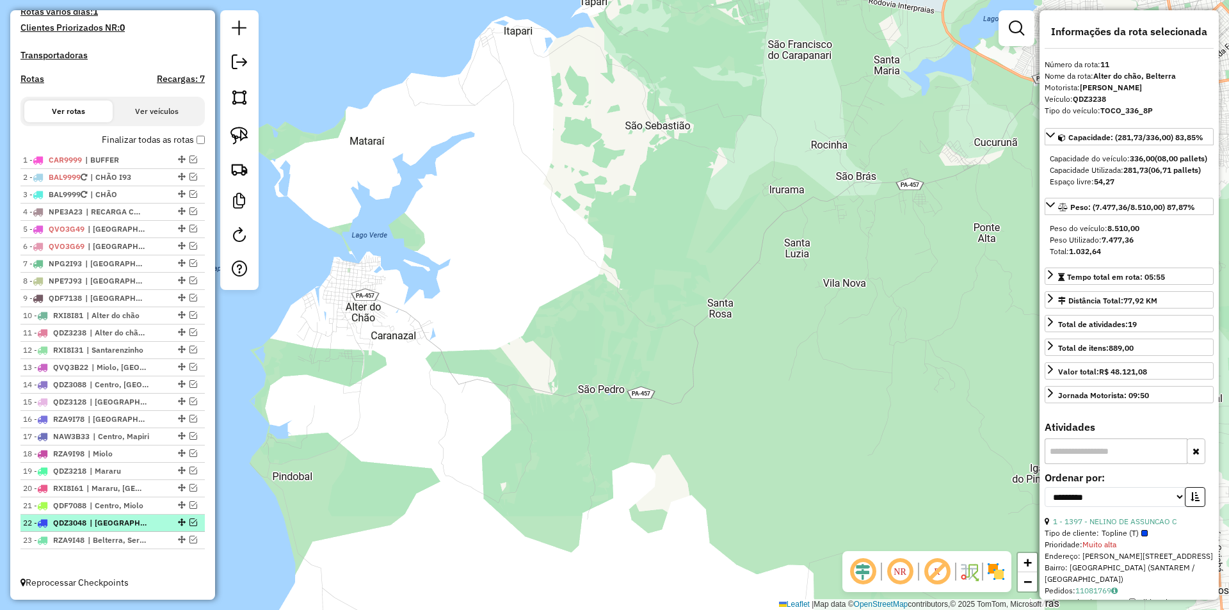
click at [140, 522] on span "| Centro, Porto, Prainha" at bounding box center [119, 523] width 59 height 12
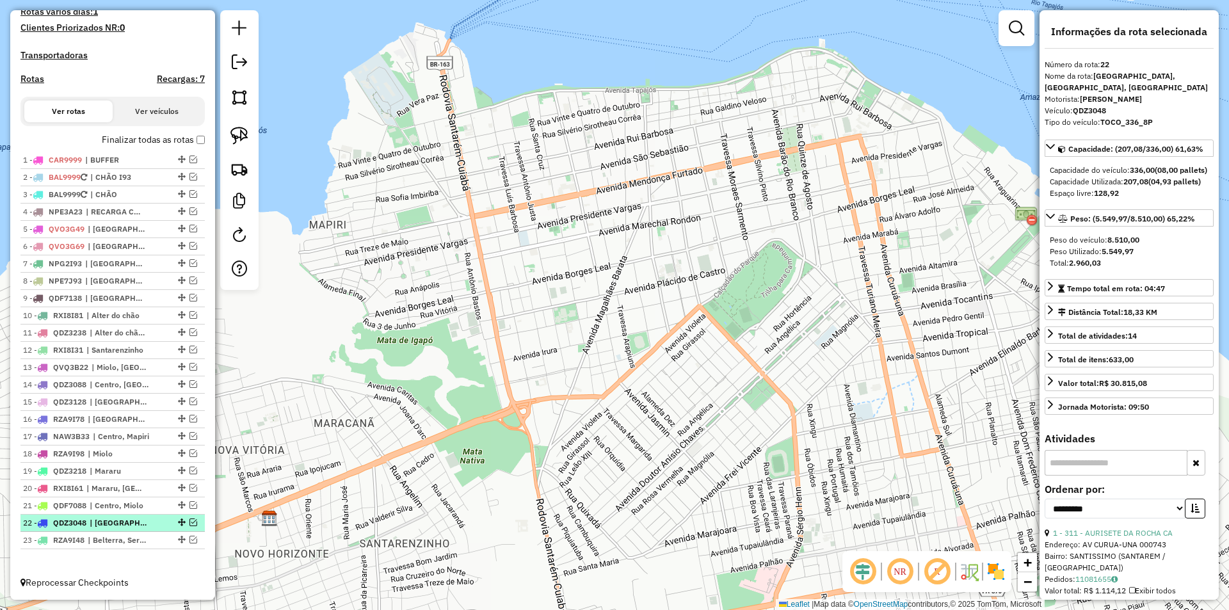
click at [191, 524] on em at bounding box center [193, 522] width 8 height 8
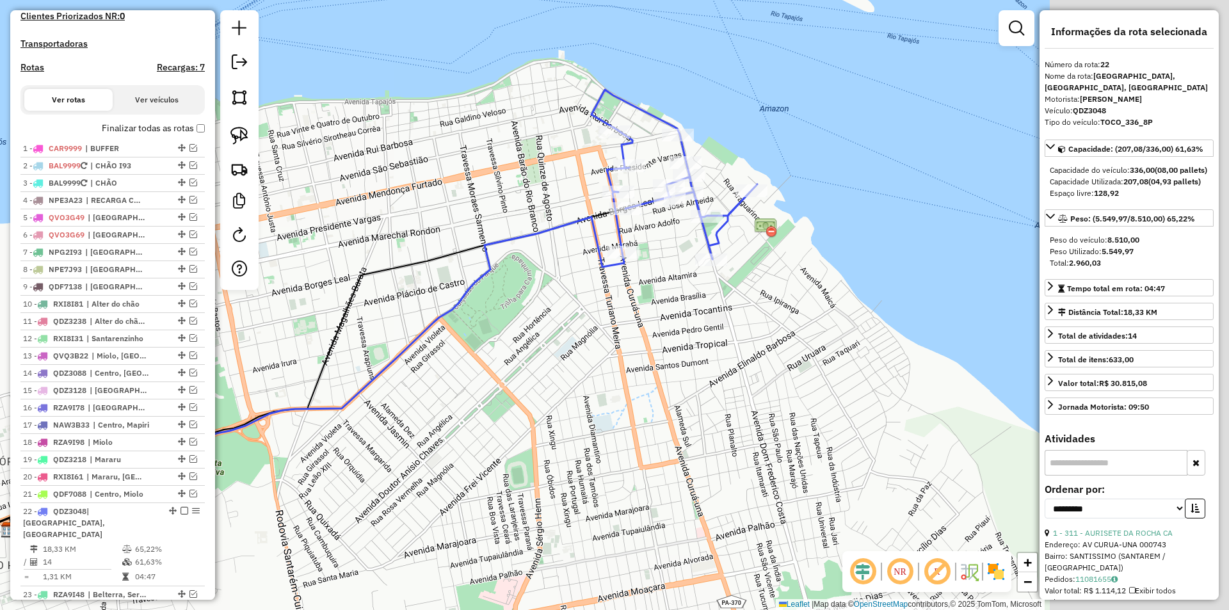
drag, startPoint x: 482, startPoint y: 431, endPoint x: 207, endPoint y: 441, distance: 275.3
click at [207, 441] on hb-router-mapa "Informações da Sessão 978201 - 12/08/2025 Criação: 11/08/2025 18:51 Depósito: S…" at bounding box center [614, 305] width 1229 height 610
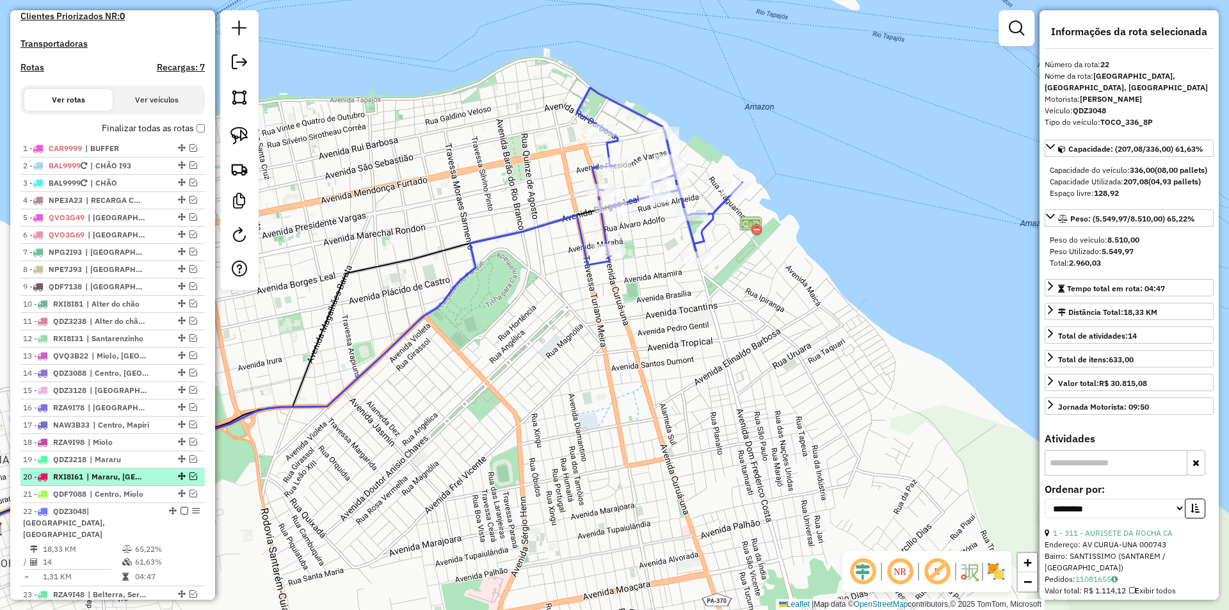
click at [189, 480] on em at bounding box center [193, 476] width 8 height 8
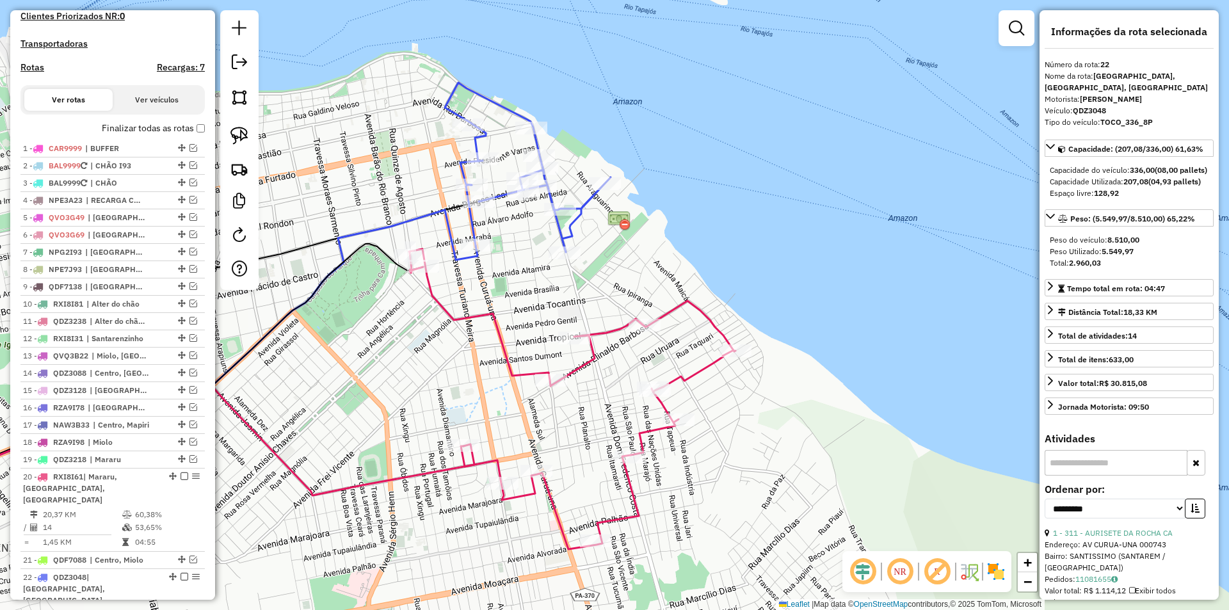
drag, startPoint x: 493, startPoint y: 440, endPoint x: 361, endPoint y: 435, distance: 131.9
click at [361, 435] on div "Janela de atendimento Grade de atendimento Capacidade Transportadoras Veículos …" at bounding box center [614, 305] width 1229 height 610
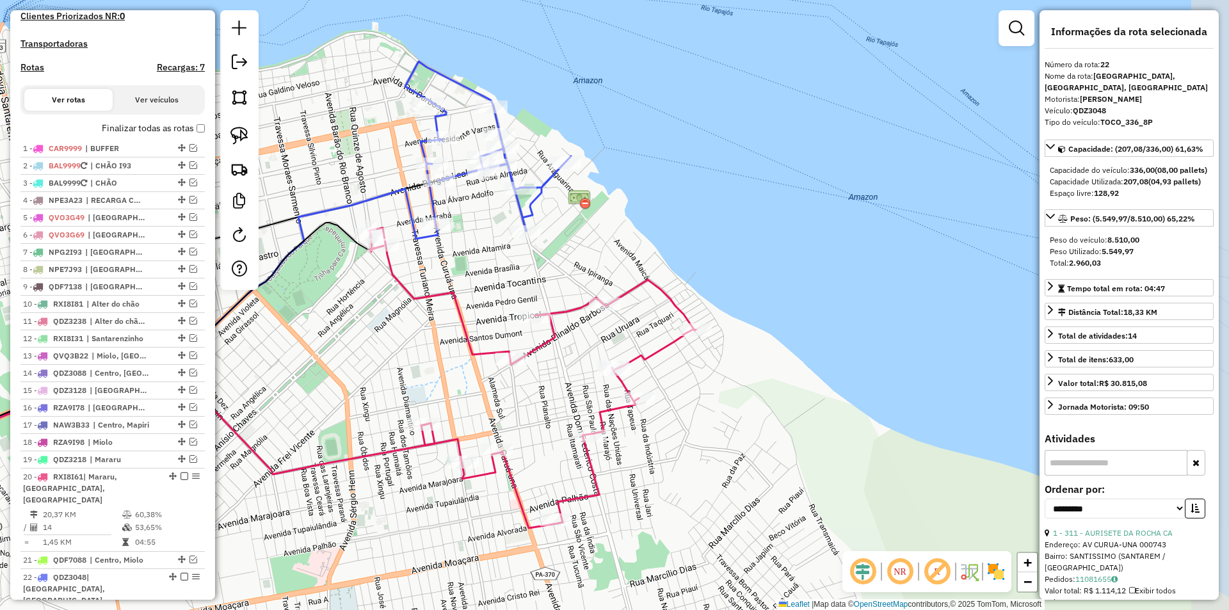
drag, startPoint x: 461, startPoint y: 392, endPoint x: 419, endPoint y: 369, distance: 48.1
click at [419, 369] on div "Janela de atendimento Grade de atendimento Capacidade Transportadoras Veículos …" at bounding box center [614, 305] width 1229 height 610
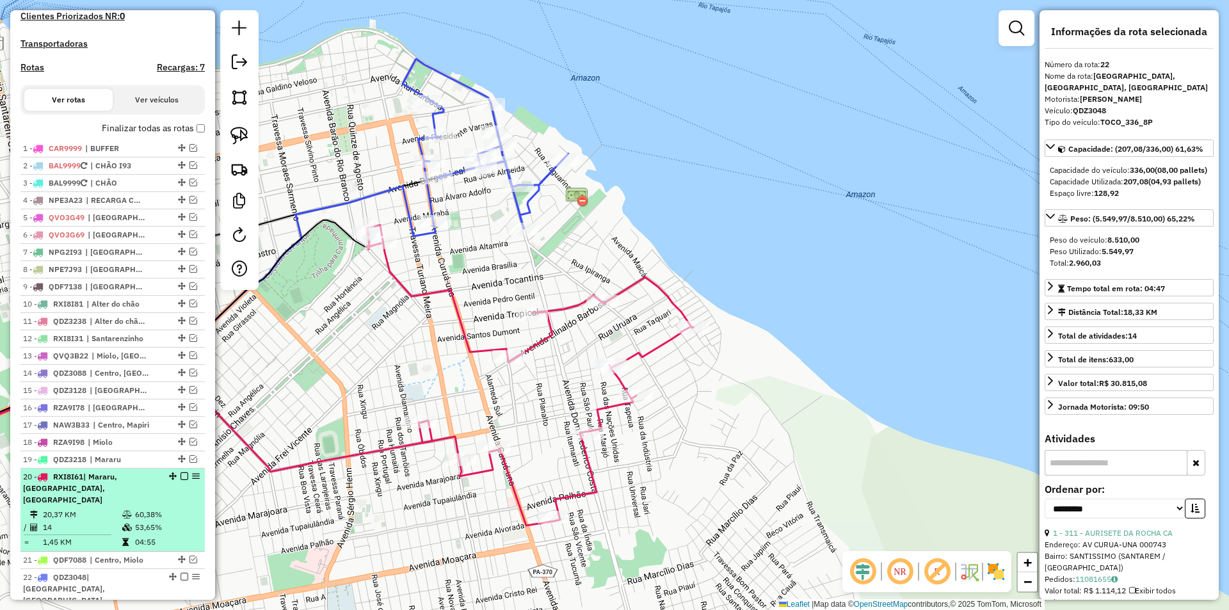
click at [180, 480] on em at bounding box center [184, 476] width 8 height 8
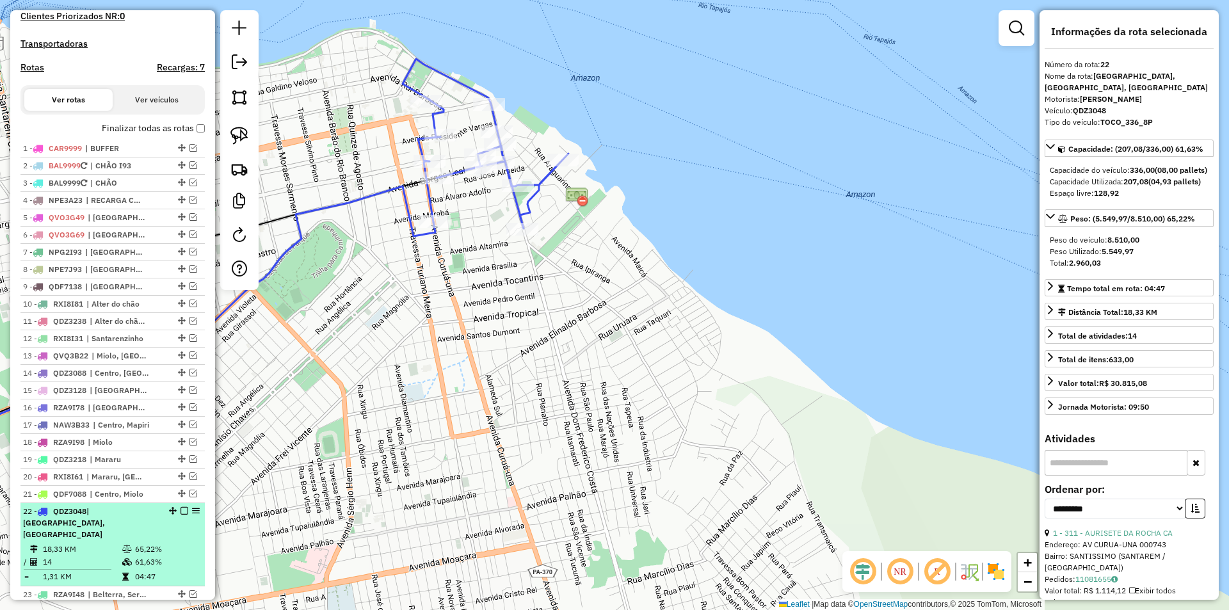
click at [180, 514] on em at bounding box center [184, 511] width 8 height 8
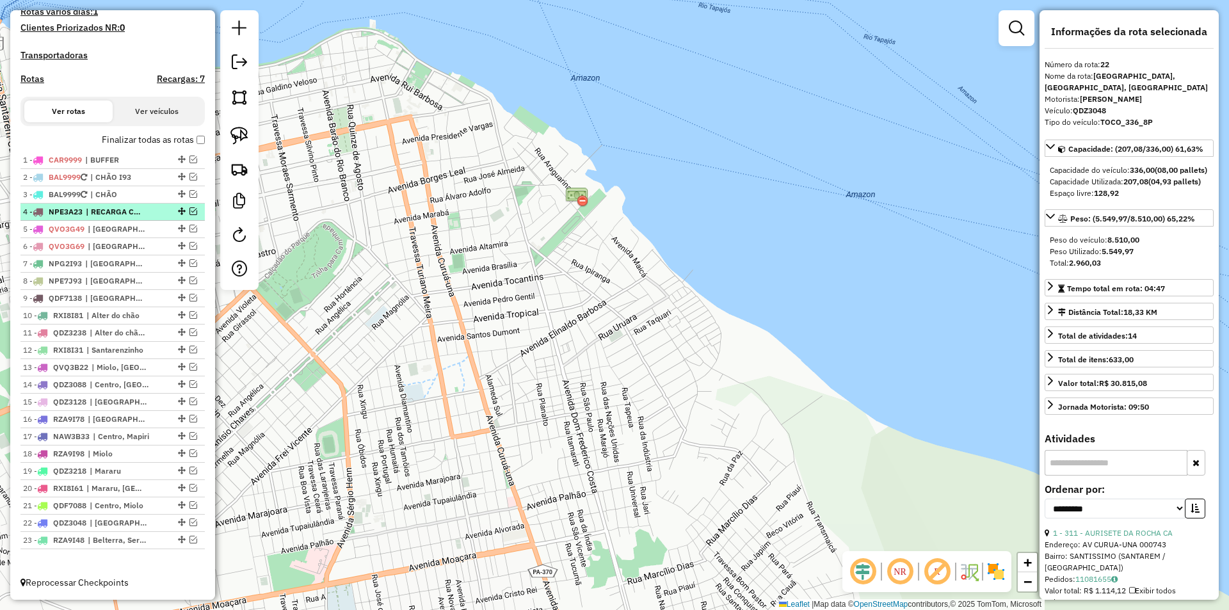
click at [154, 216] on div "4 - NPE3A23 | RECARGA CHÃO" at bounding box center [91, 212] width 136 height 12
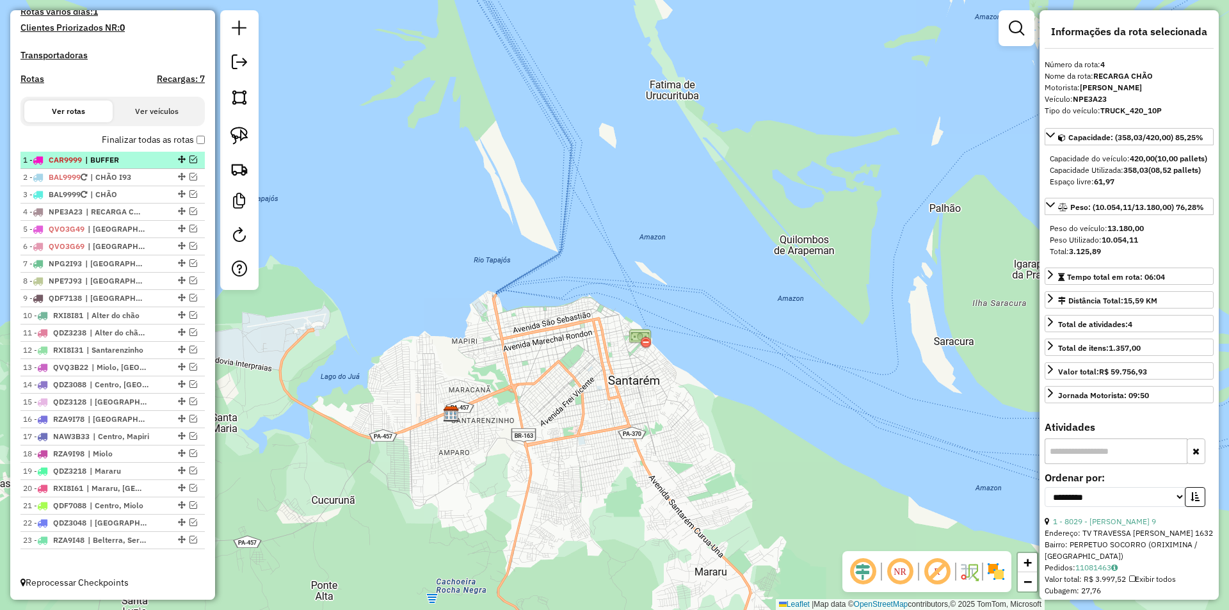
click at [189, 157] on em at bounding box center [193, 159] width 8 height 8
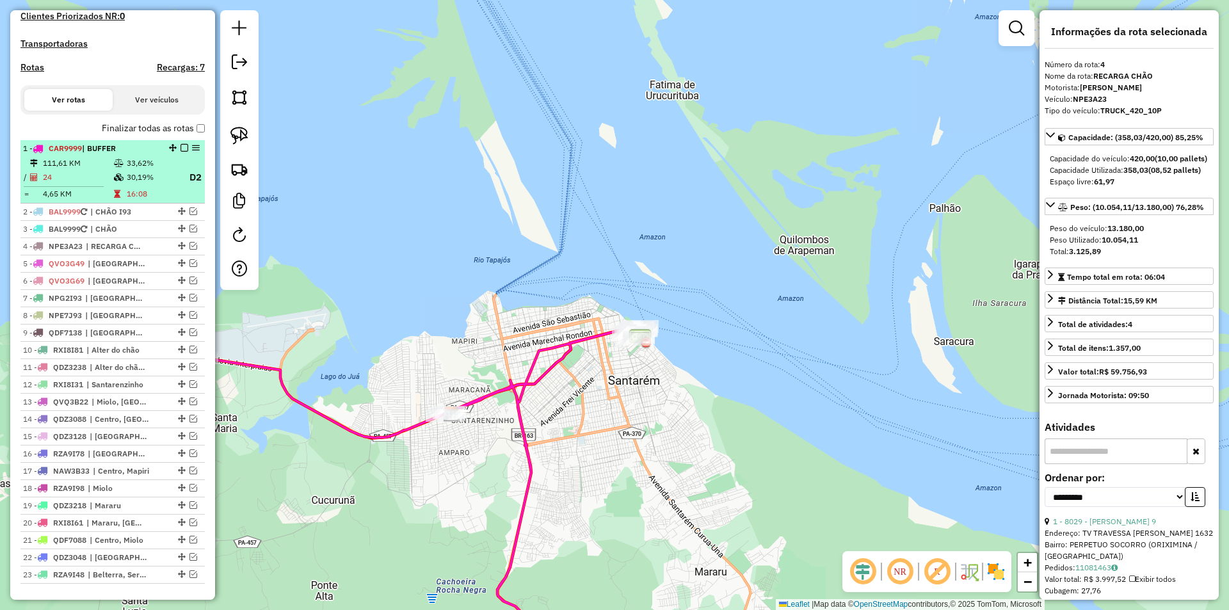
click at [189, 183] on p "D2" at bounding box center [190, 177] width 23 height 15
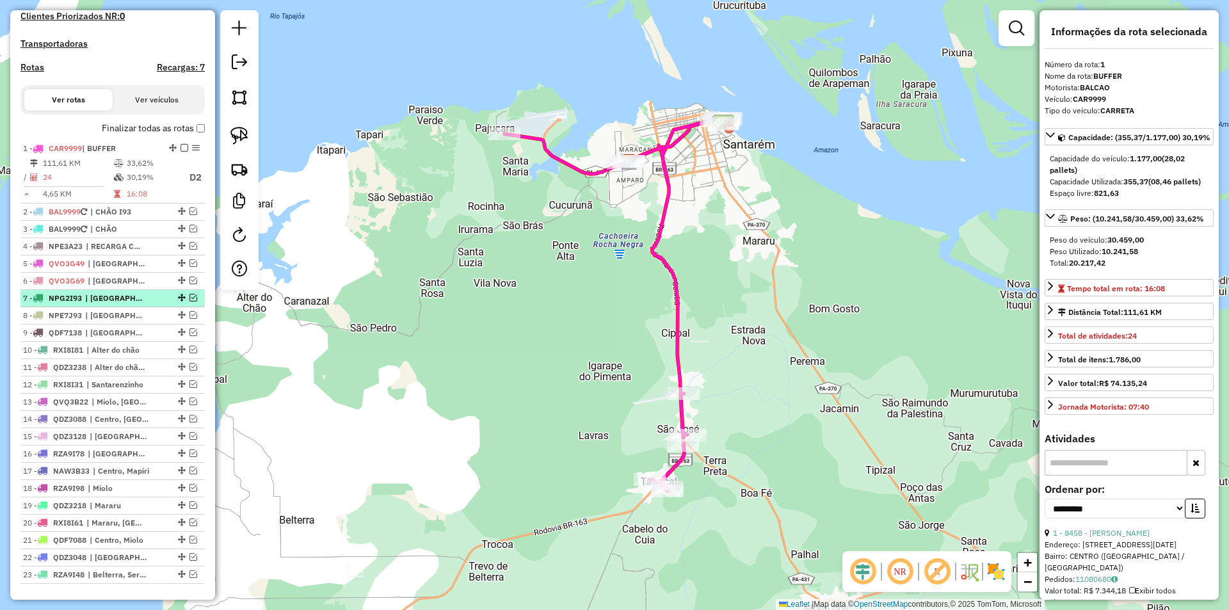
click at [138, 304] on span "| [GEOGRAPHIC_DATA], [GEOGRAPHIC_DATA], [GEOGRAPHIC_DATA]" at bounding box center [114, 298] width 59 height 12
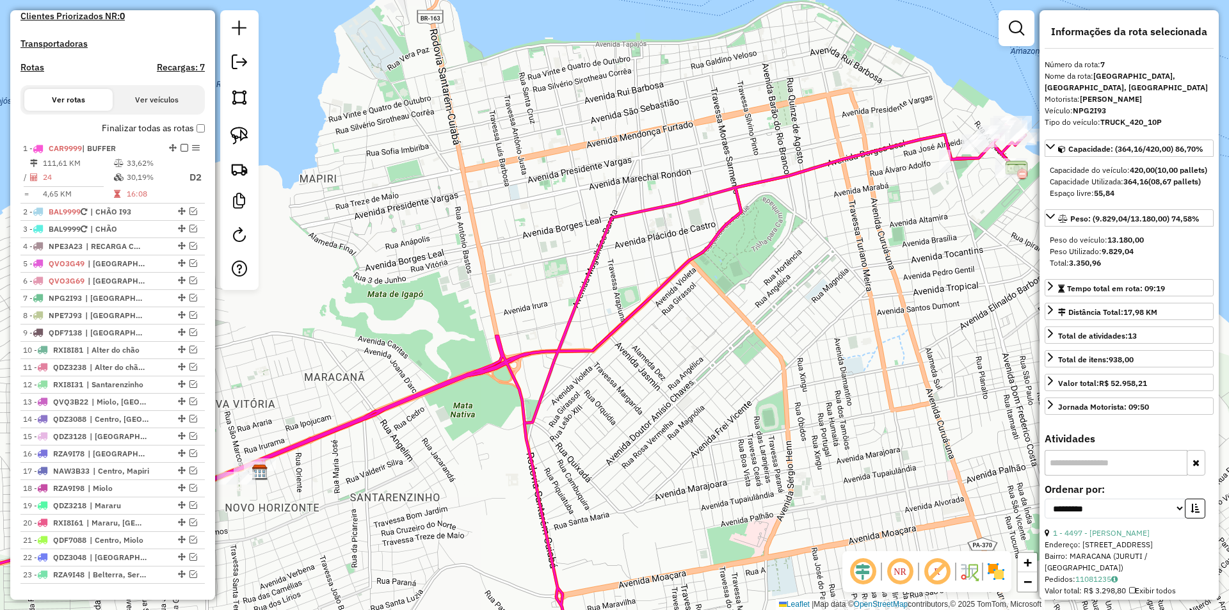
click at [400, 403] on icon at bounding box center [451, 398] width 1148 height 546
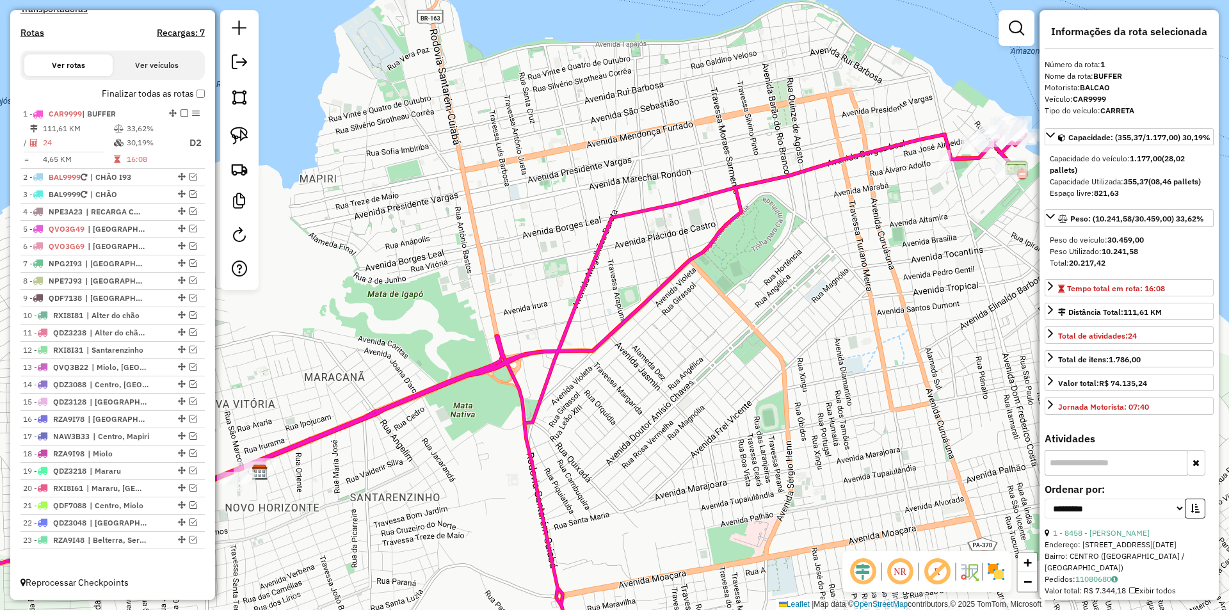
click at [400, 403] on icon at bounding box center [451, 398] width 1148 height 546
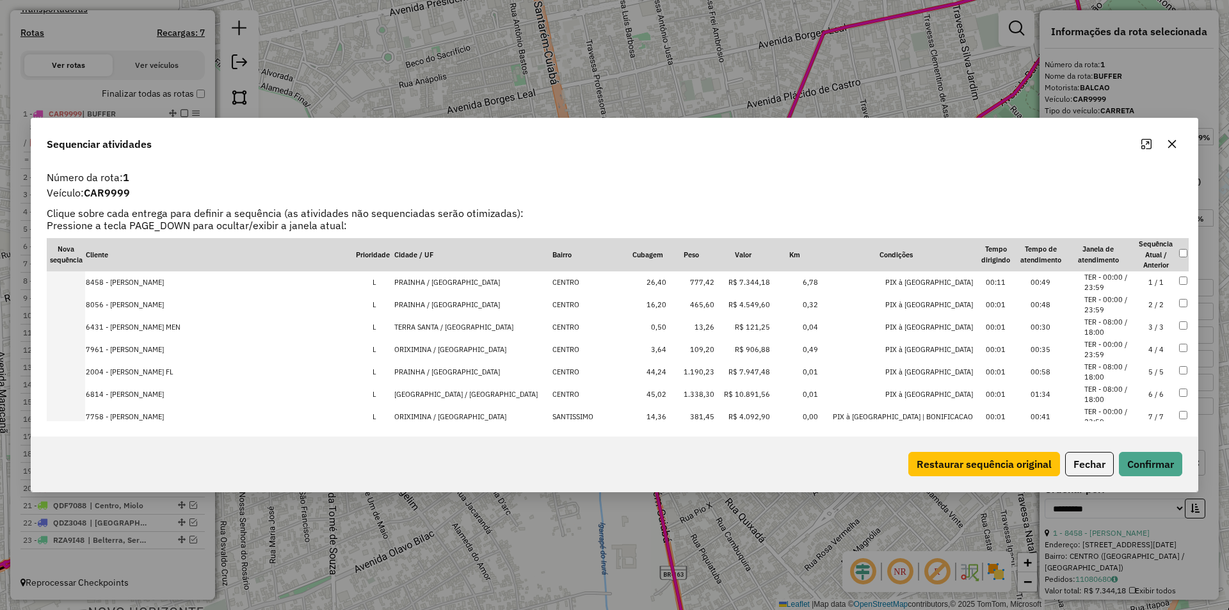
click at [1153, 147] on button "Maximize" at bounding box center [1146, 144] width 20 height 20
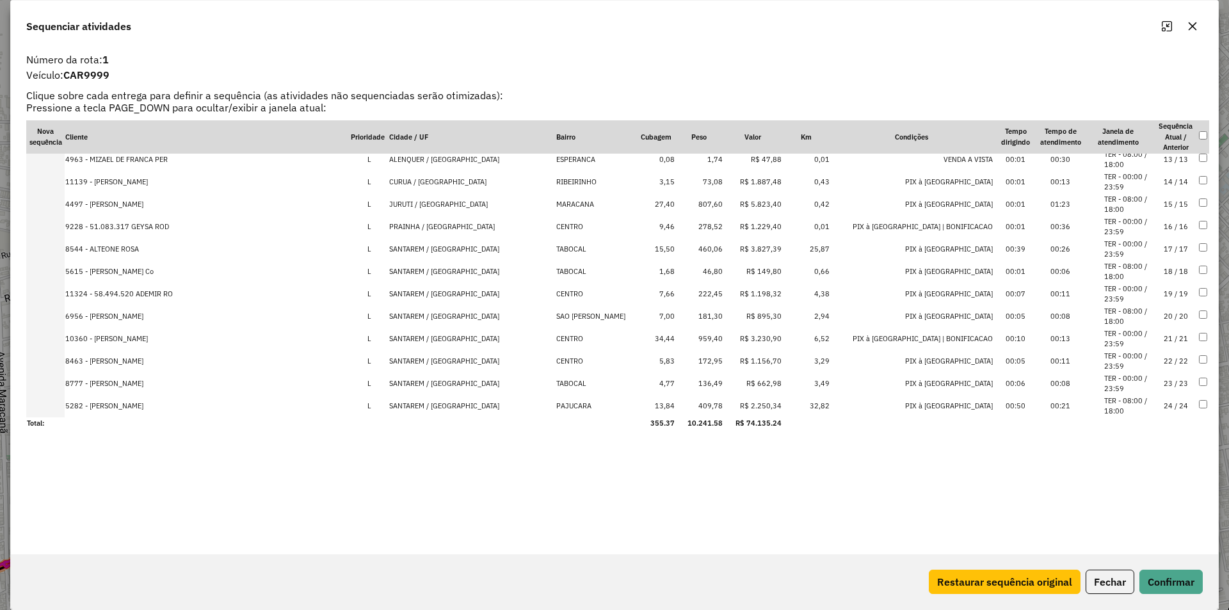
scroll to position [277, 0]
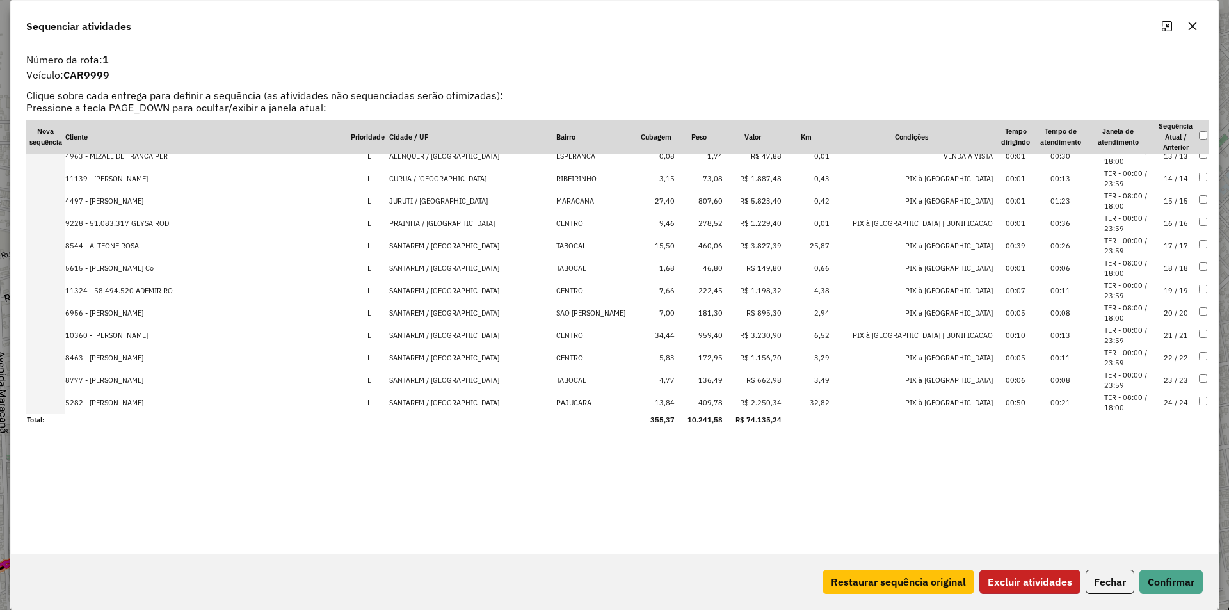
click at [1044, 591] on button "Excluir atividades" at bounding box center [1029, 582] width 101 height 24
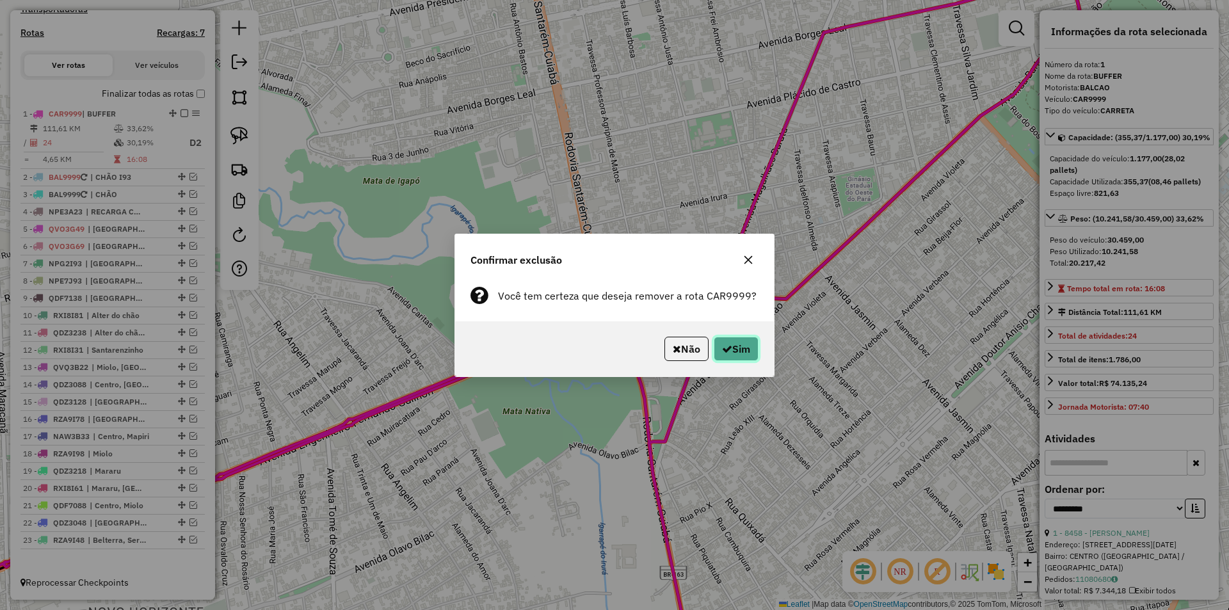
click at [740, 343] on button "Sim" at bounding box center [736, 349] width 45 height 24
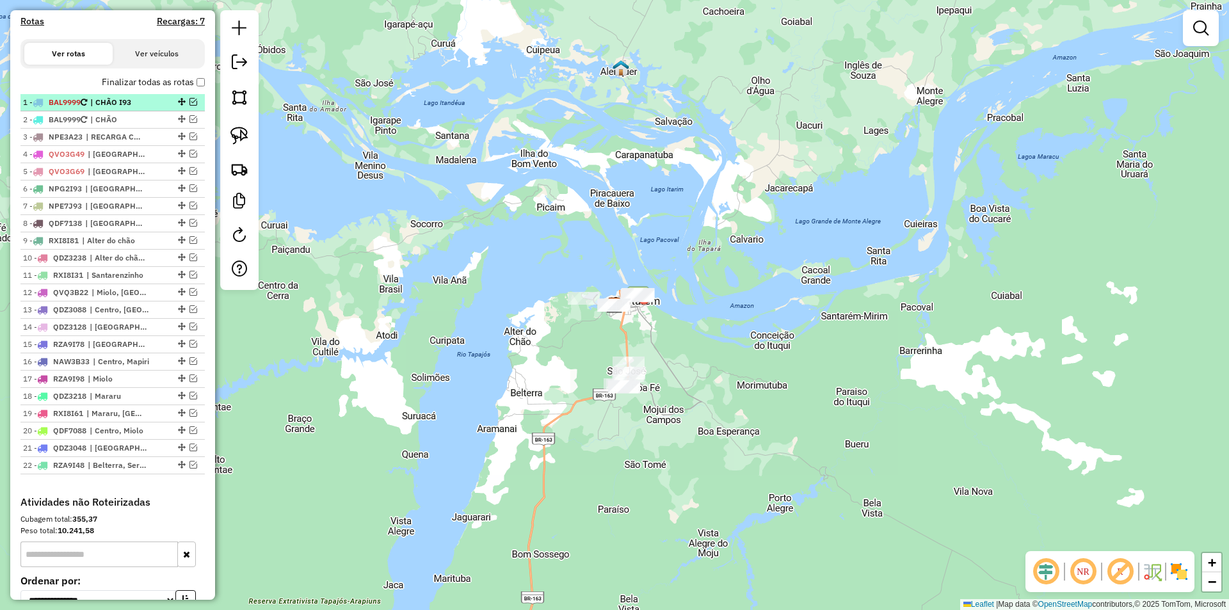
click at [189, 106] on em at bounding box center [193, 102] width 8 height 8
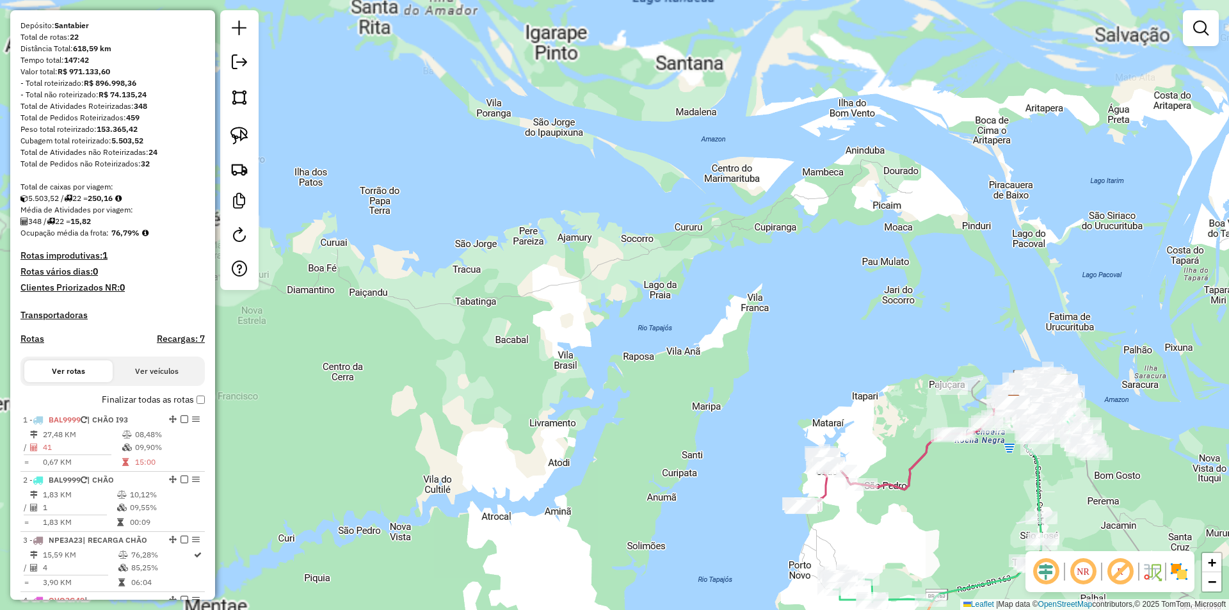
scroll to position [0, 0]
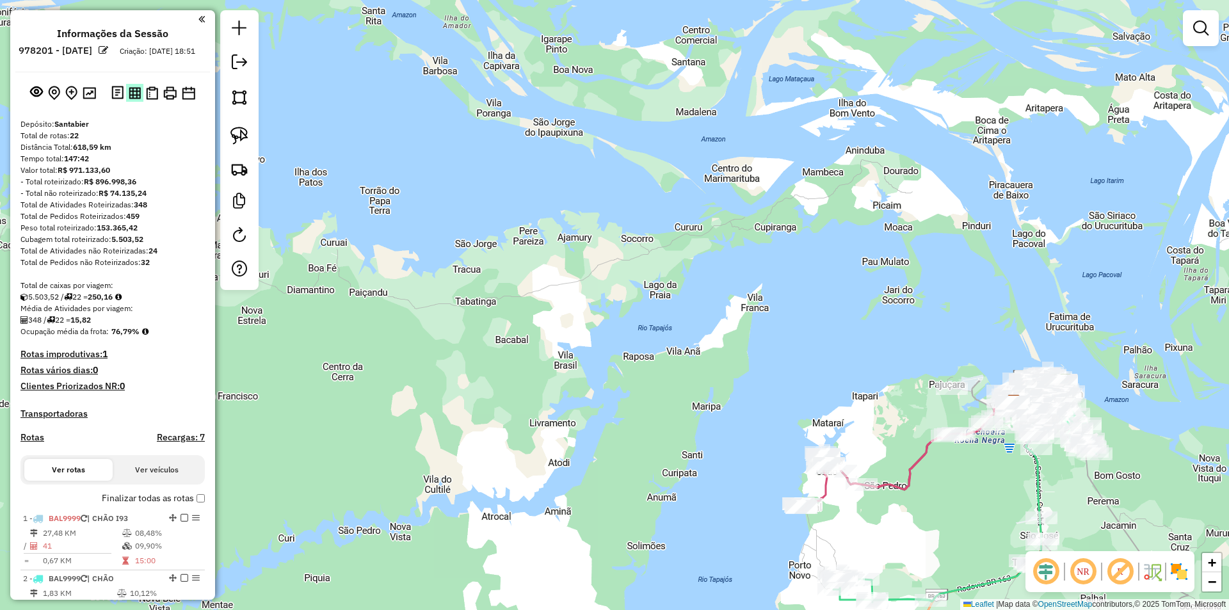
click at [129, 99] on img at bounding box center [135, 93] width 12 height 12
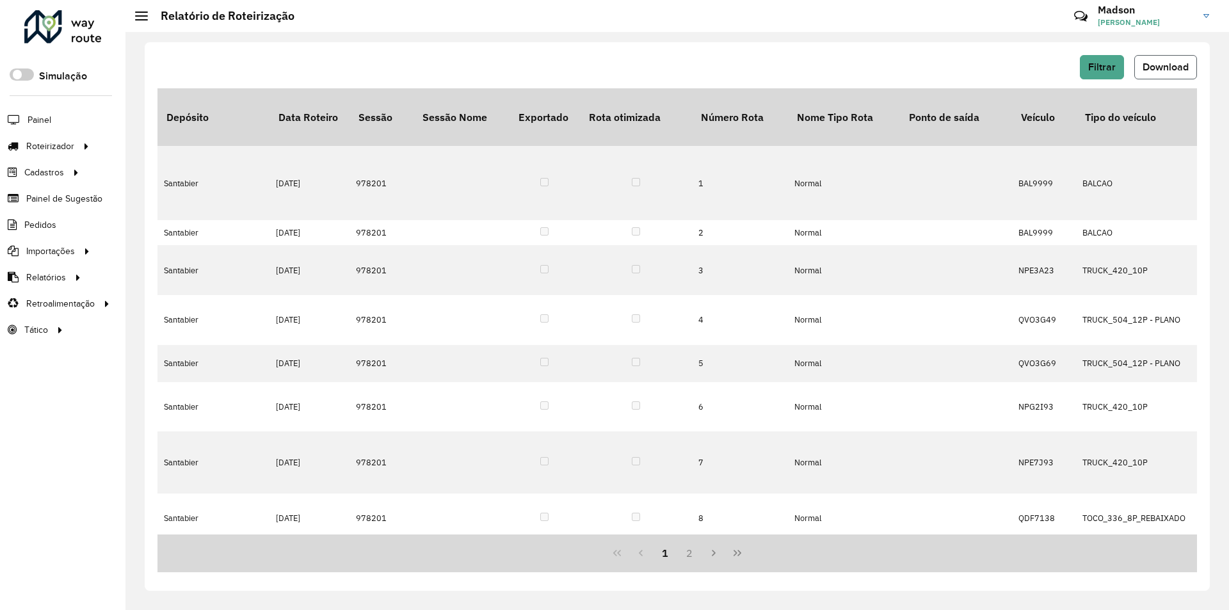
click at [1157, 60] on button "Download" at bounding box center [1165, 67] width 63 height 24
